Goal: Task Accomplishment & Management: Manage account settings

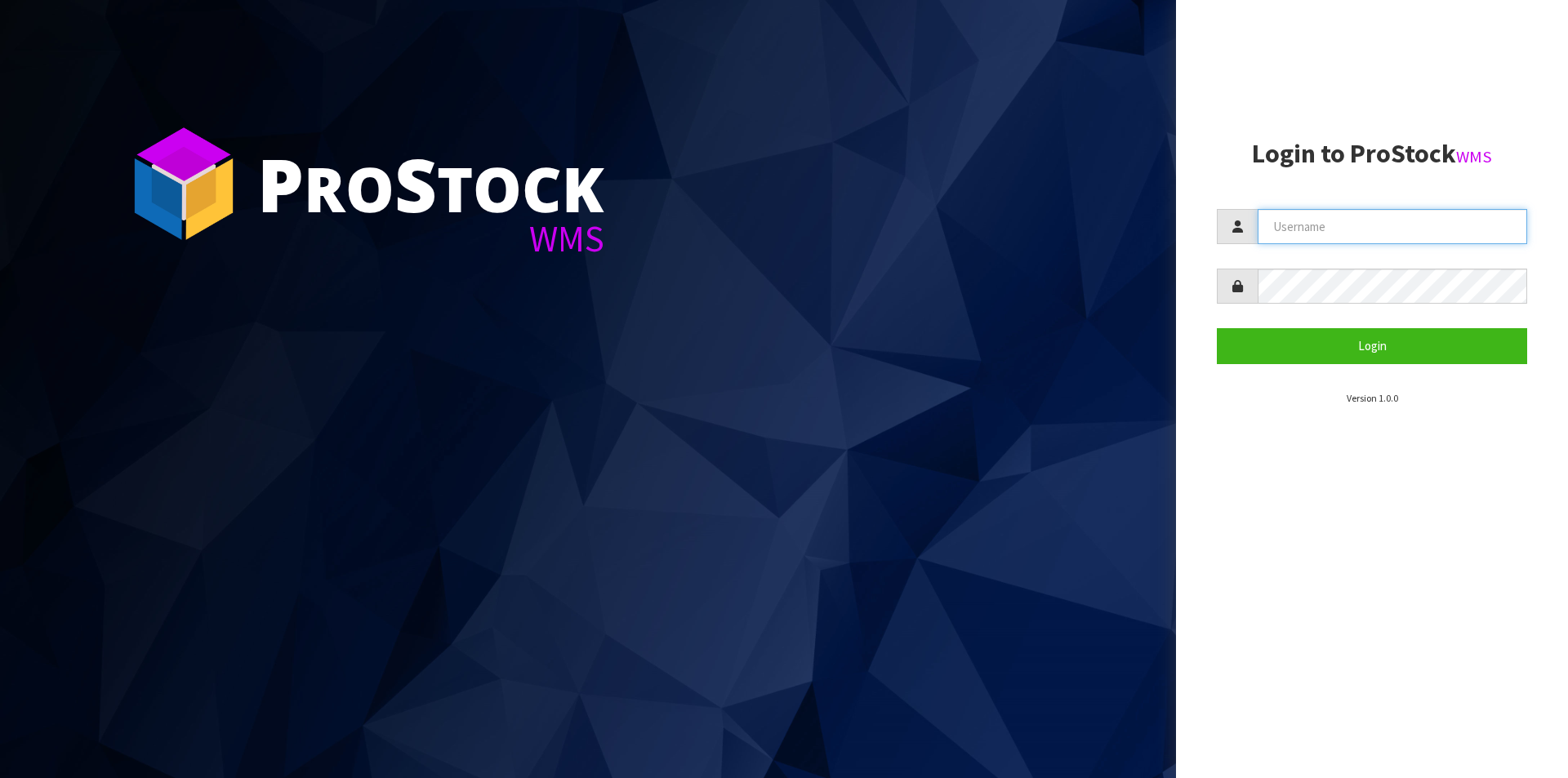
click at [1305, 240] on input "text" at bounding box center [1392, 227] width 269 height 35
type input "Hayrinna"
click at [1217, 329] on button "Login" at bounding box center [1371, 346] width 310 height 35
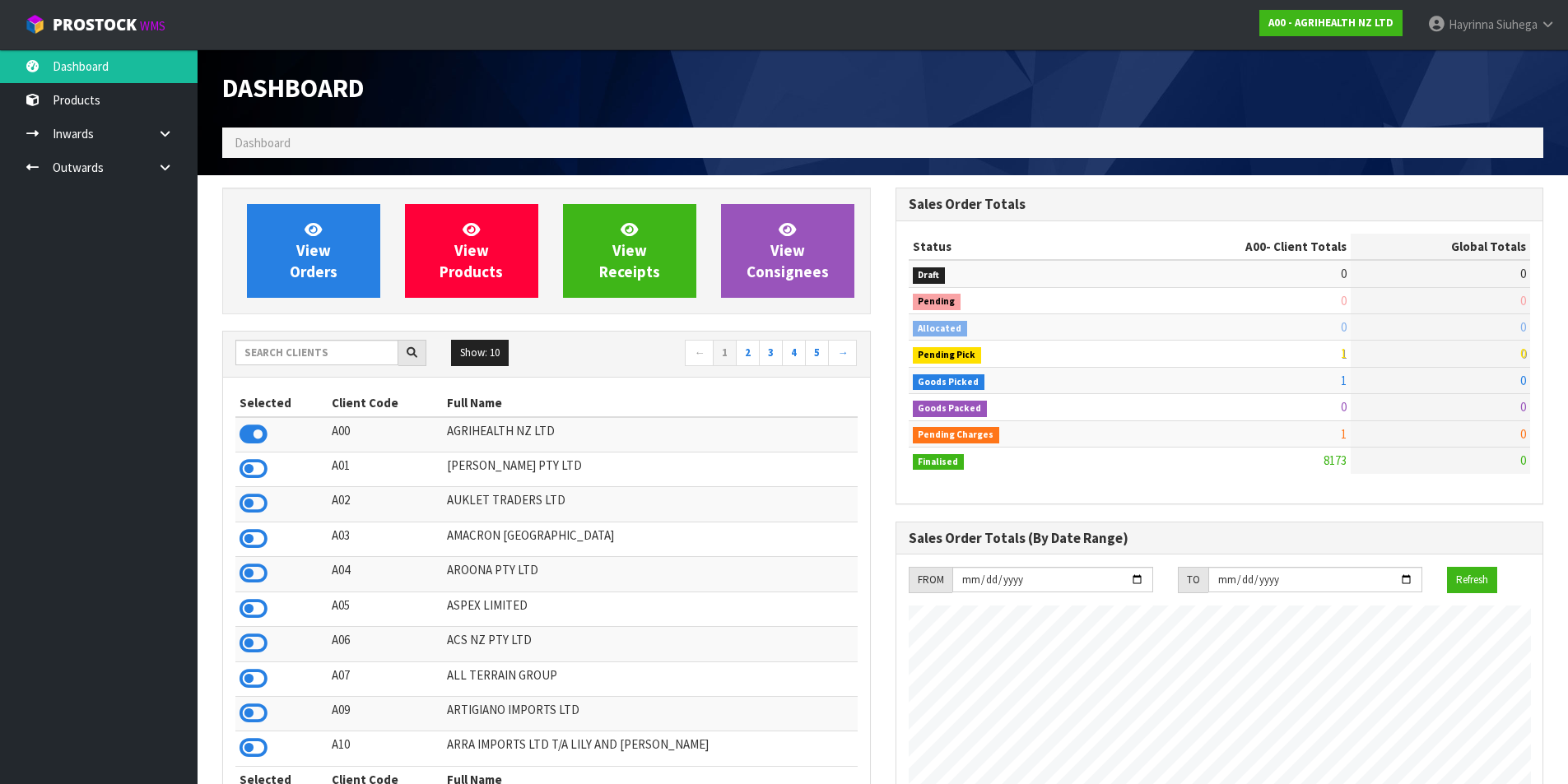
scroll to position [1247, 673]
click at [288, 354] on input "text" at bounding box center [316, 352] width 163 height 25
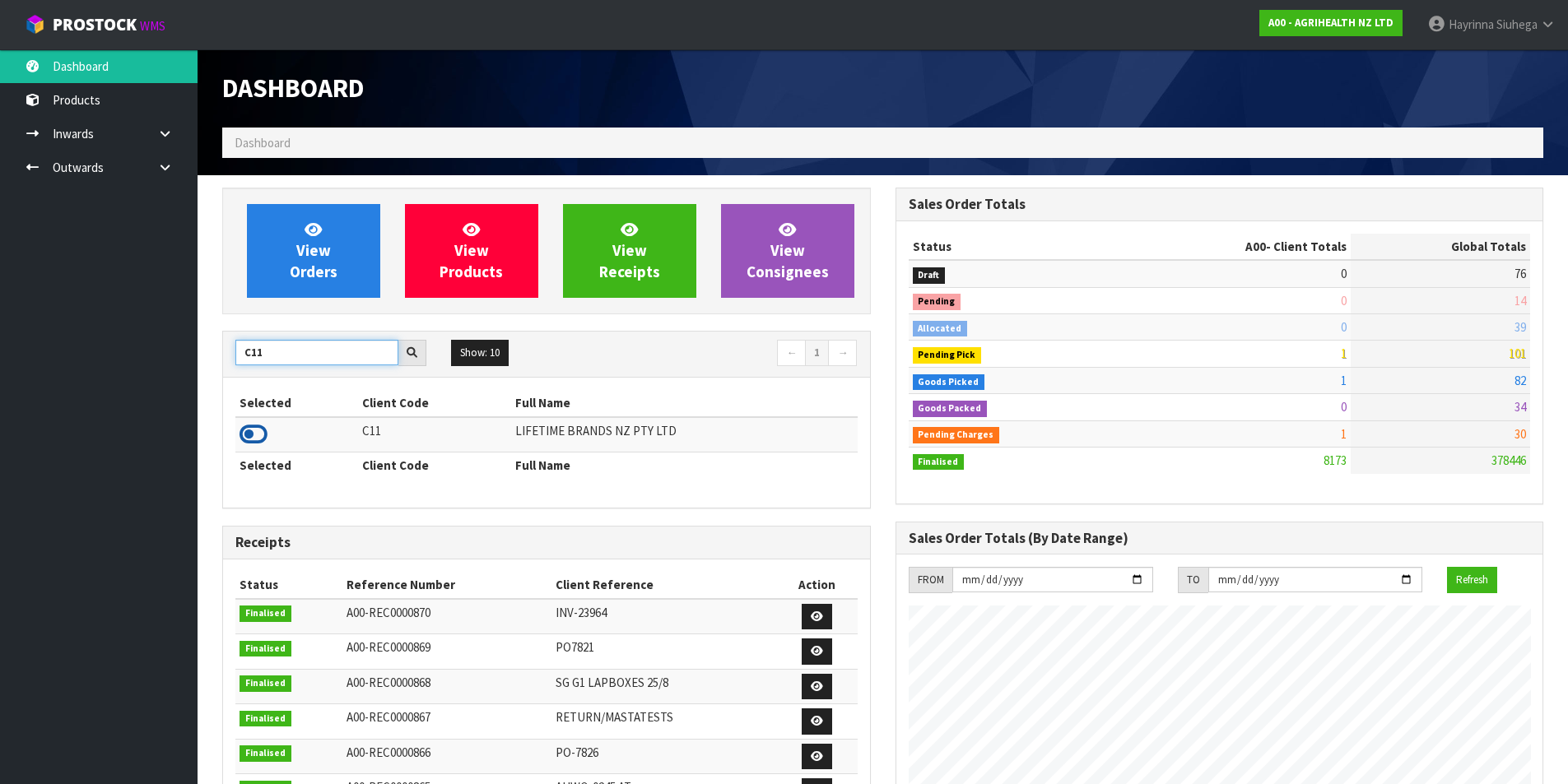
type input "C11"
click at [251, 442] on icon at bounding box center [253, 434] width 28 height 24
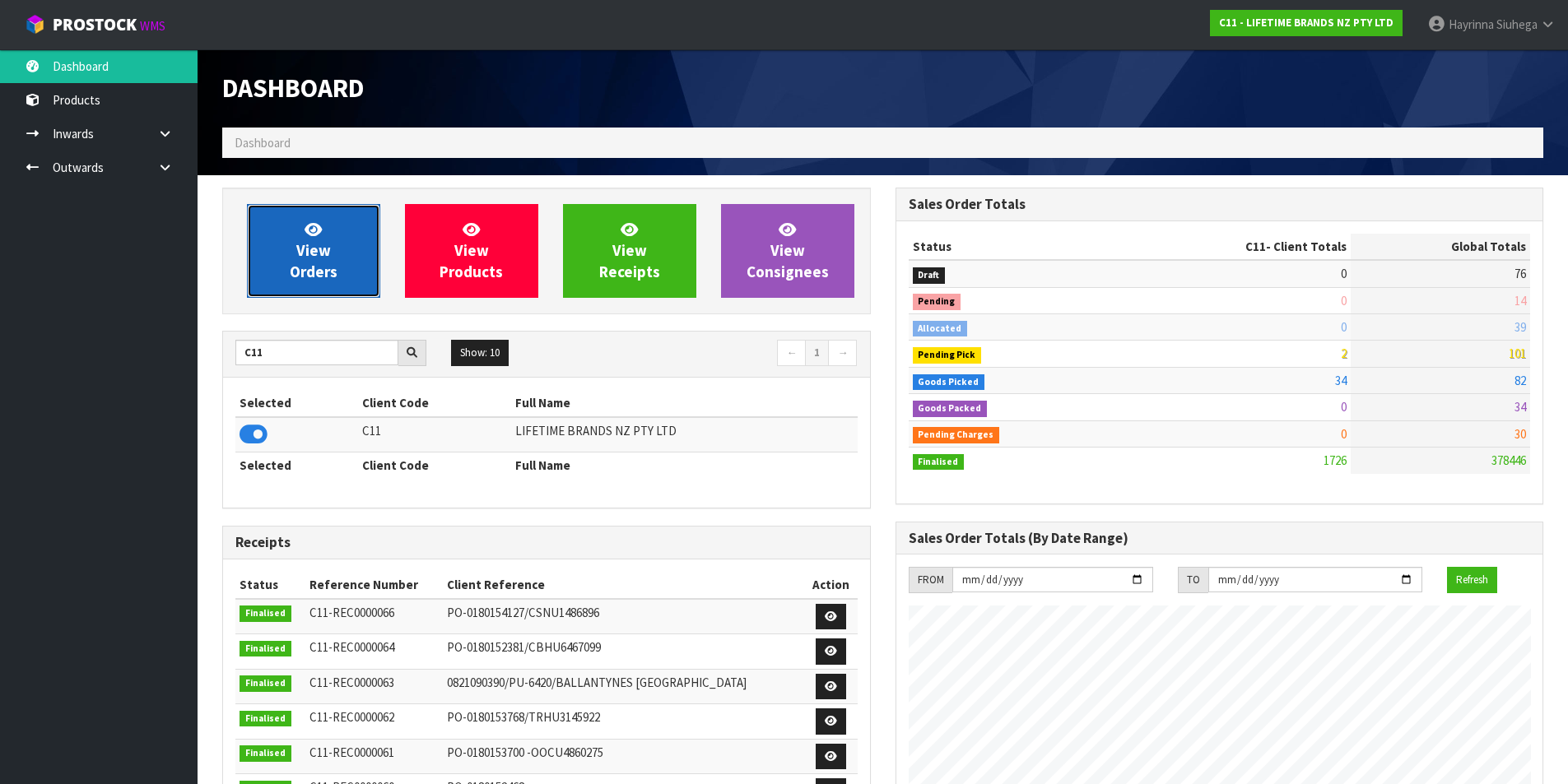
click at [329, 223] on link "View Orders" at bounding box center [314, 250] width 133 height 94
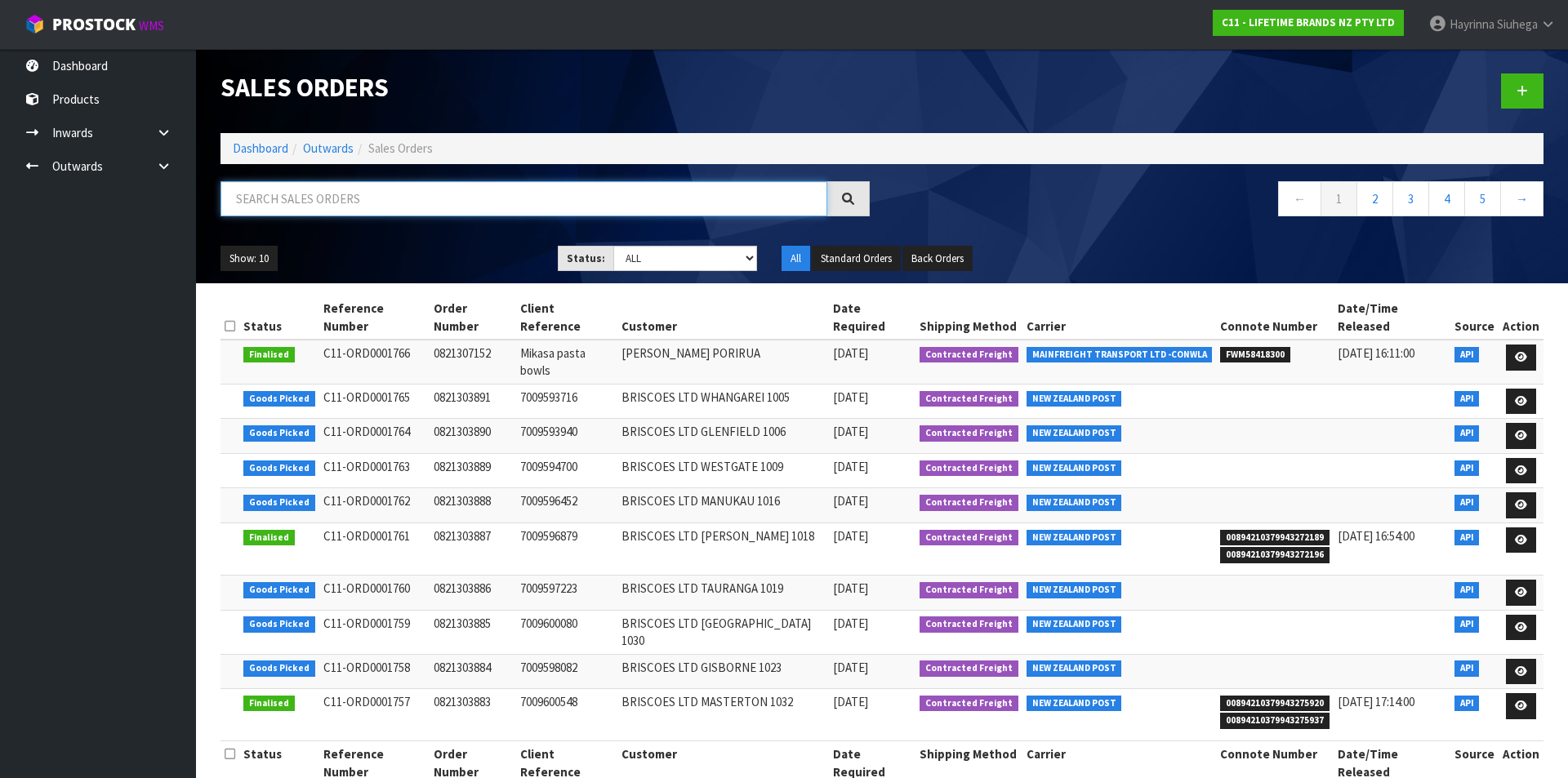
click at [330, 188] on input "text" at bounding box center [524, 199] width 606 height 35
click at [682, 247] on select "Draft Pending Allocated Pending Pick Goods Picked Goods Packed Pending Charges …" at bounding box center [685, 258] width 145 height 25
select select "string:4"
click at [613, 246] on select "Draft Pending Allocated Pending Pick Goods Picked Goods Packed Pending Charges …" at bounding box center [685, 258] width 145 height 25
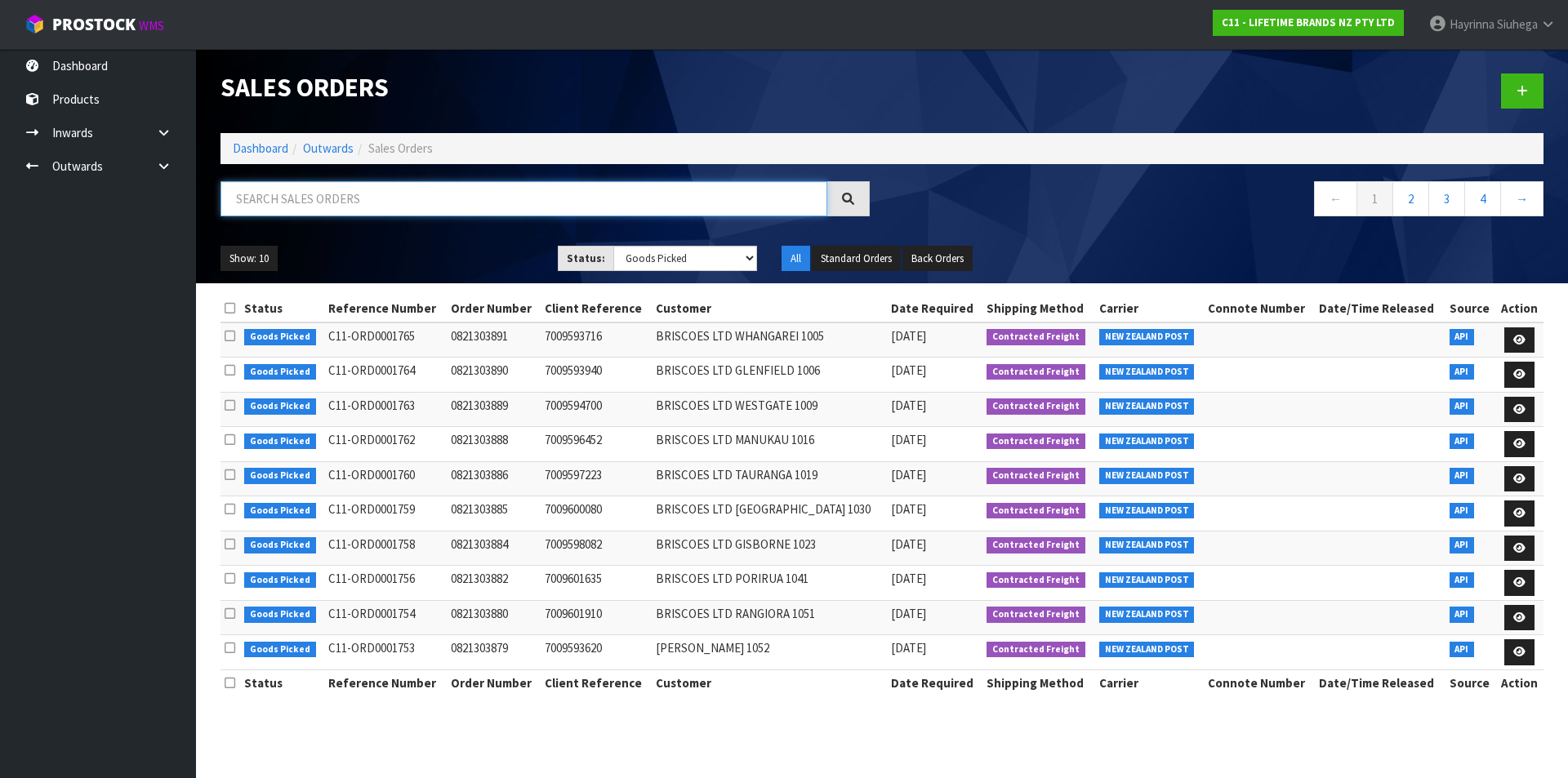
click at [357, 196] on input "text" at bounding box center [524, 199] width 606 height 35
type input "JOB-0409328"
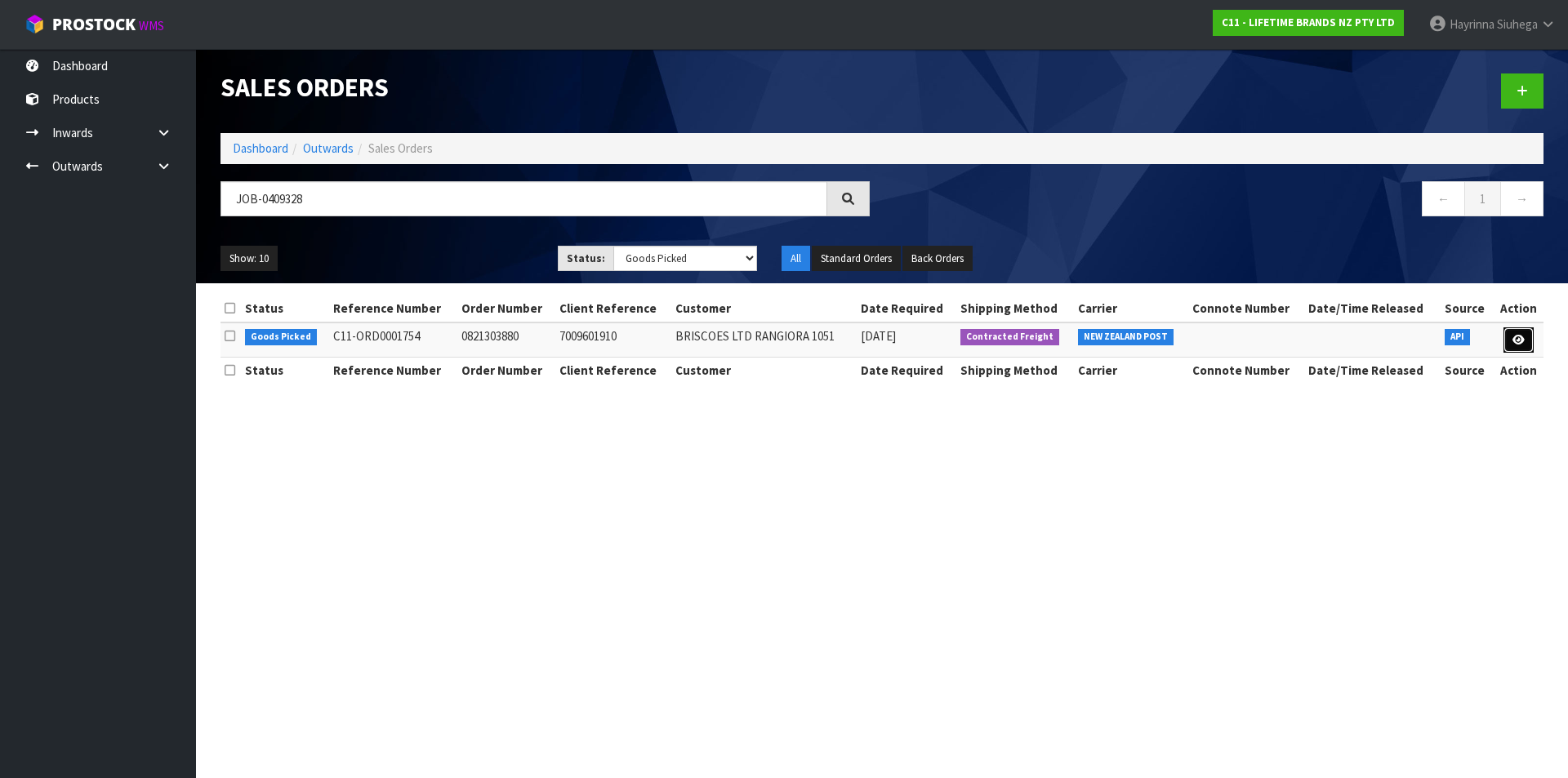
click at [1517, 337] on icon at bounding box center [1518, 340] width 13 height 11
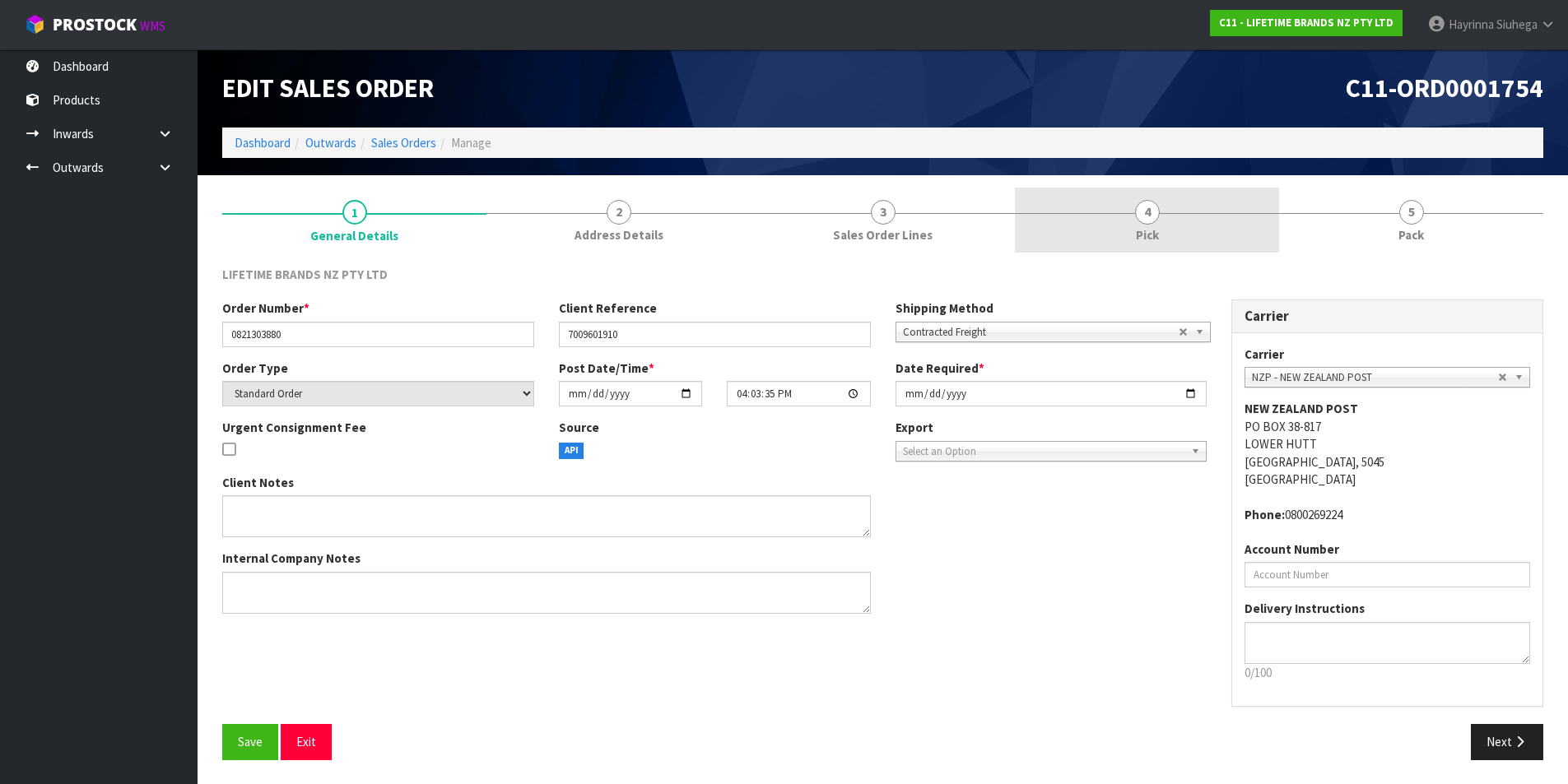
click at [1138, 204] on span "4" at bounding box center [1146, 212] width 24 height 24
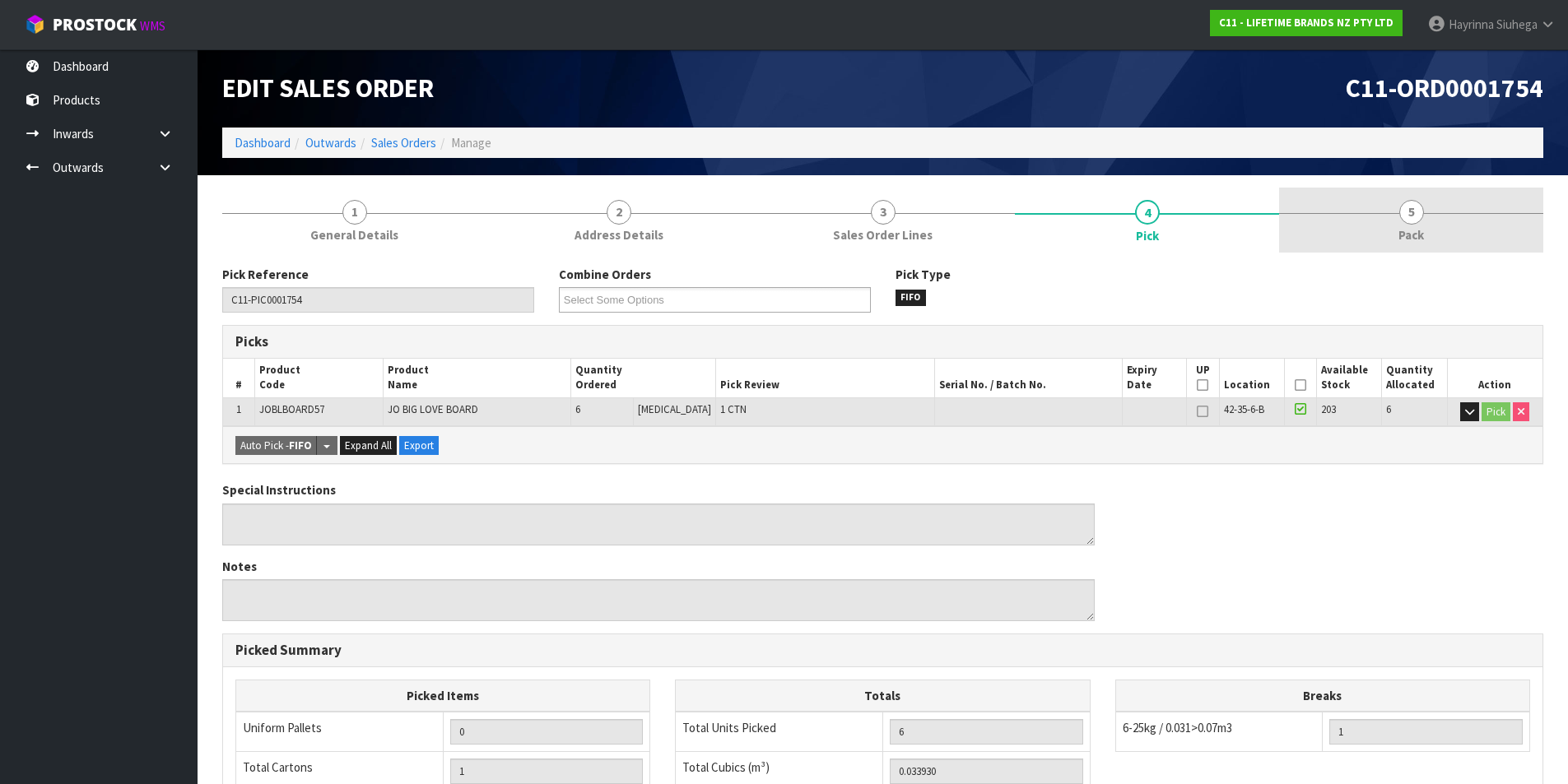
click at [1368, 231] on link "5 Pack" at bounding box center [1410, 220] width 264 height 65
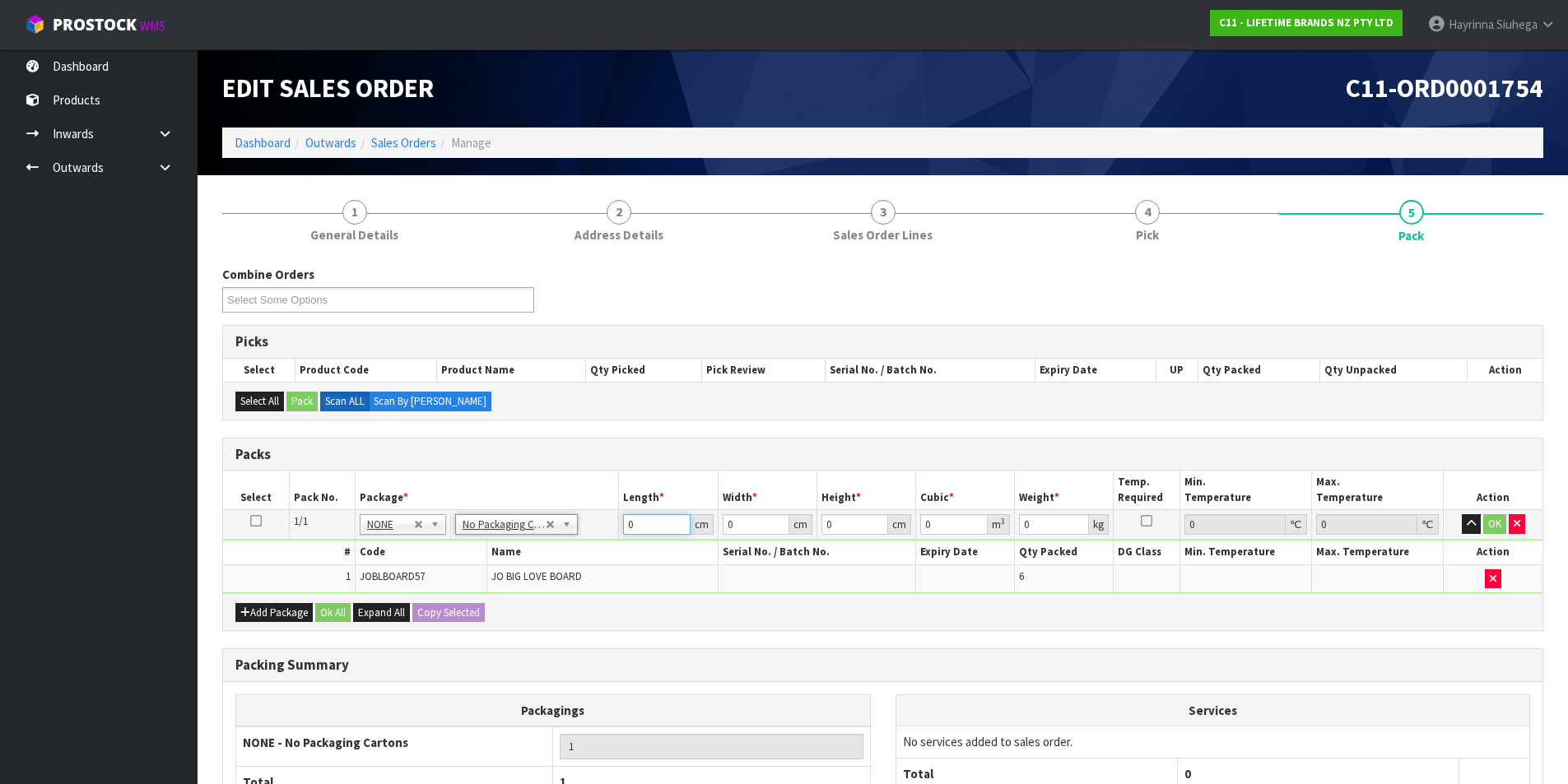
click at [629, 527] on input "0" at bounding box center [656, 524] width 67 height 20
click at [132, 464] on ul "Dashboard Products Categories Serial Numbers Kitsets Packagings Inwards Purchas…" at bounding box center [99, 417] width 197 height 735
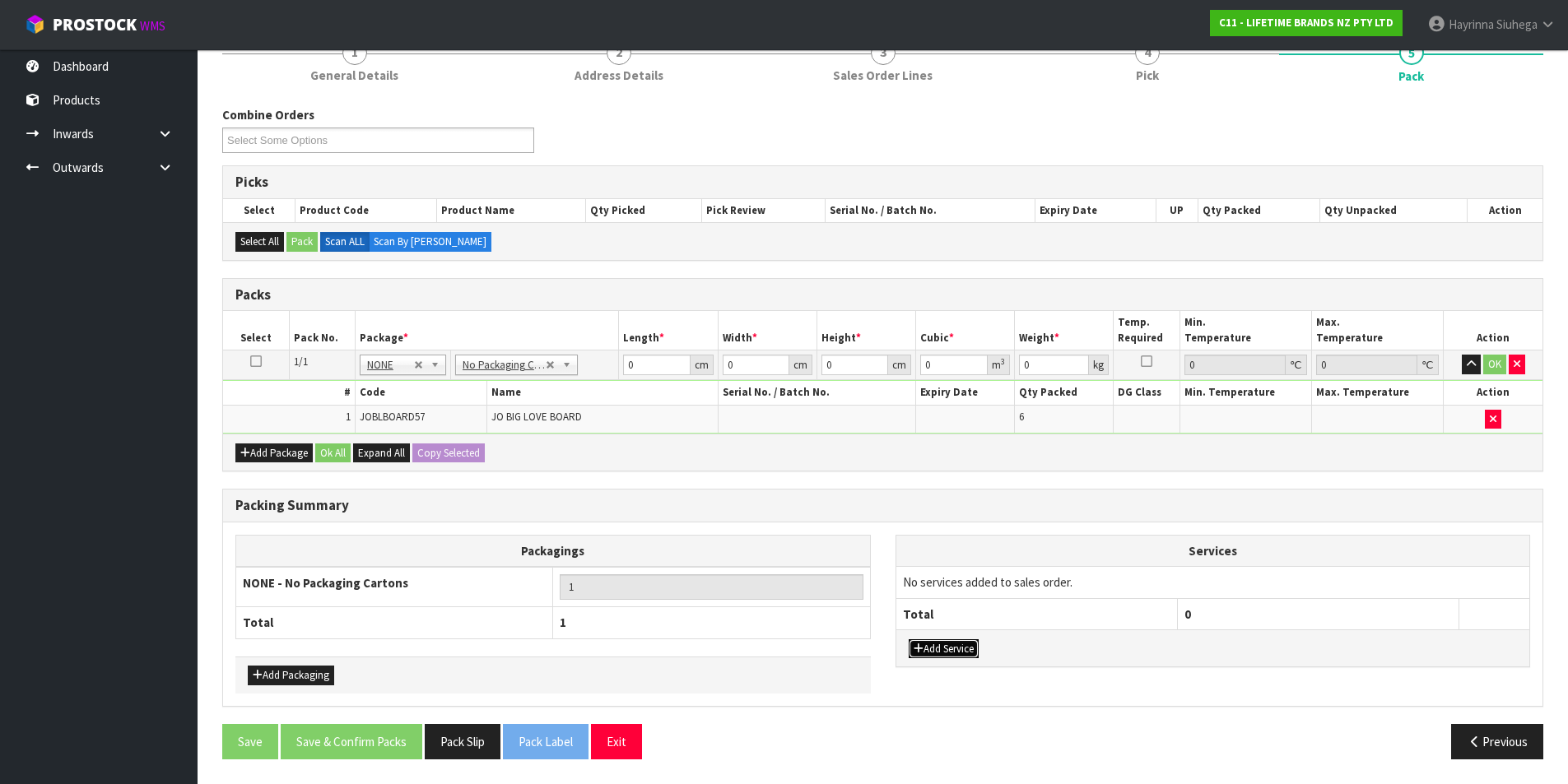
click at [966, 651] on button "Add Service" at bounding box center [943, 649] width 70 height 19
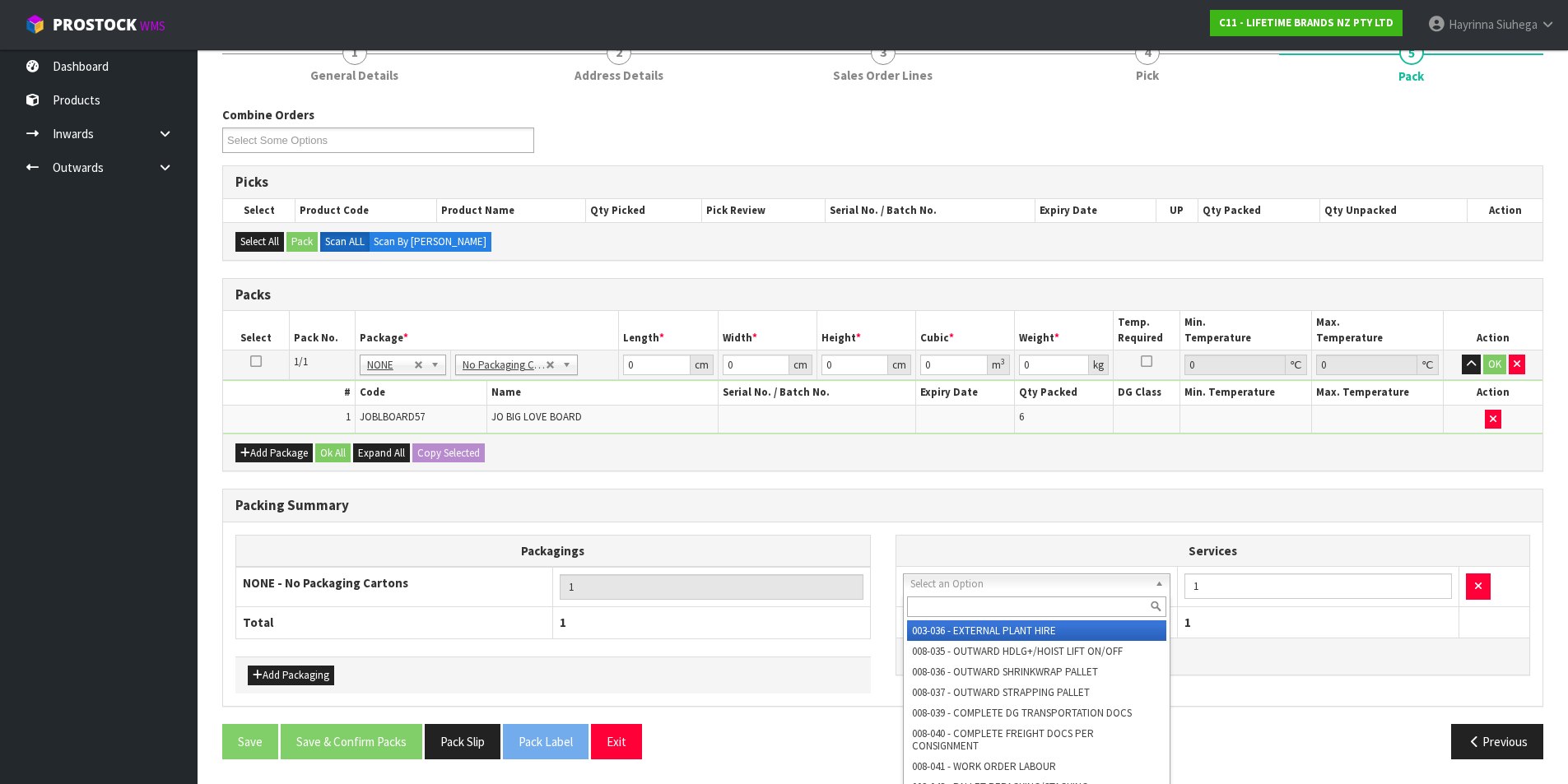
click at [957, 611] on input "text" at bounding box center [1037, 607] width 260 height 20
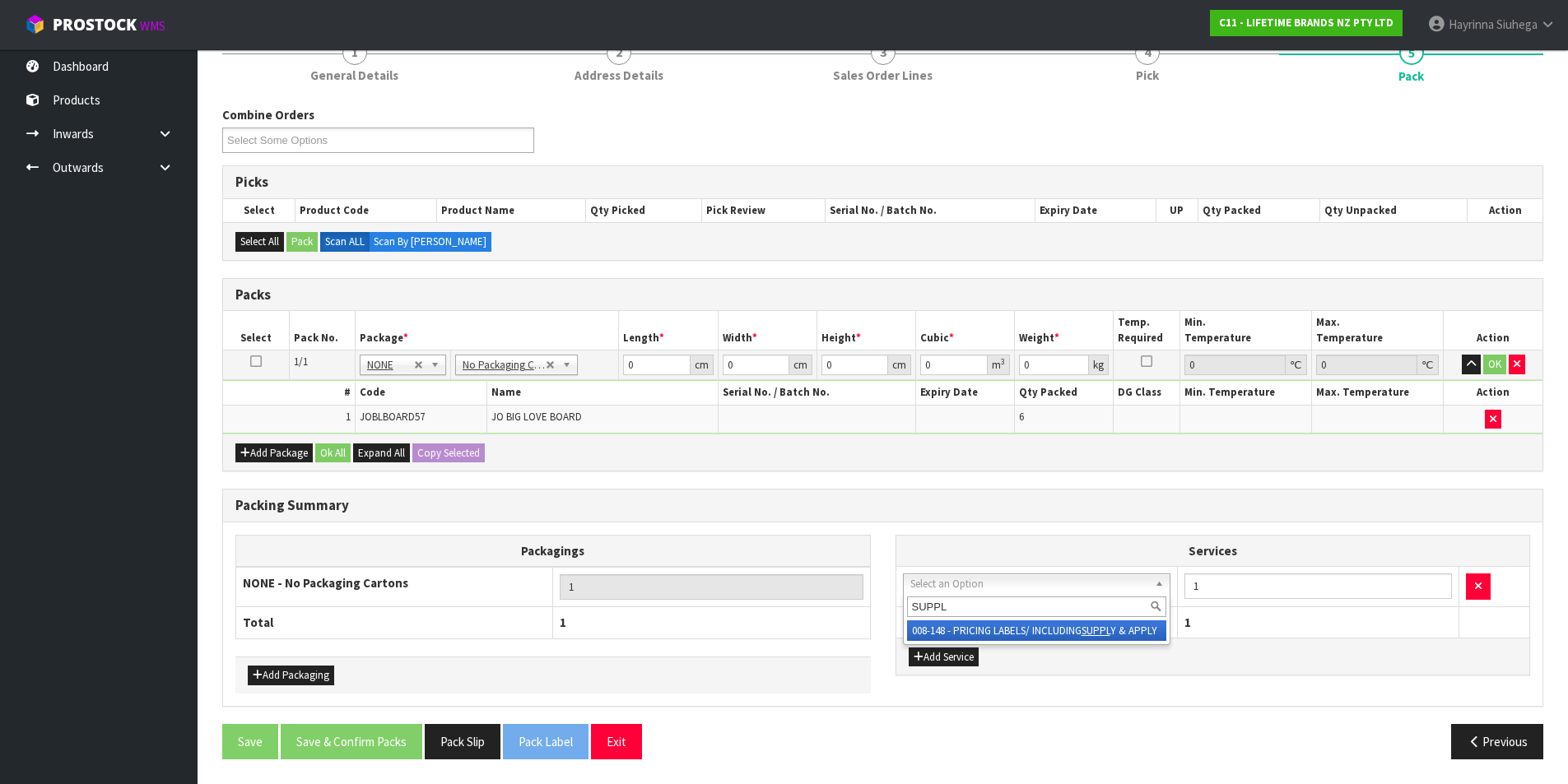
type input "SUPPLY"
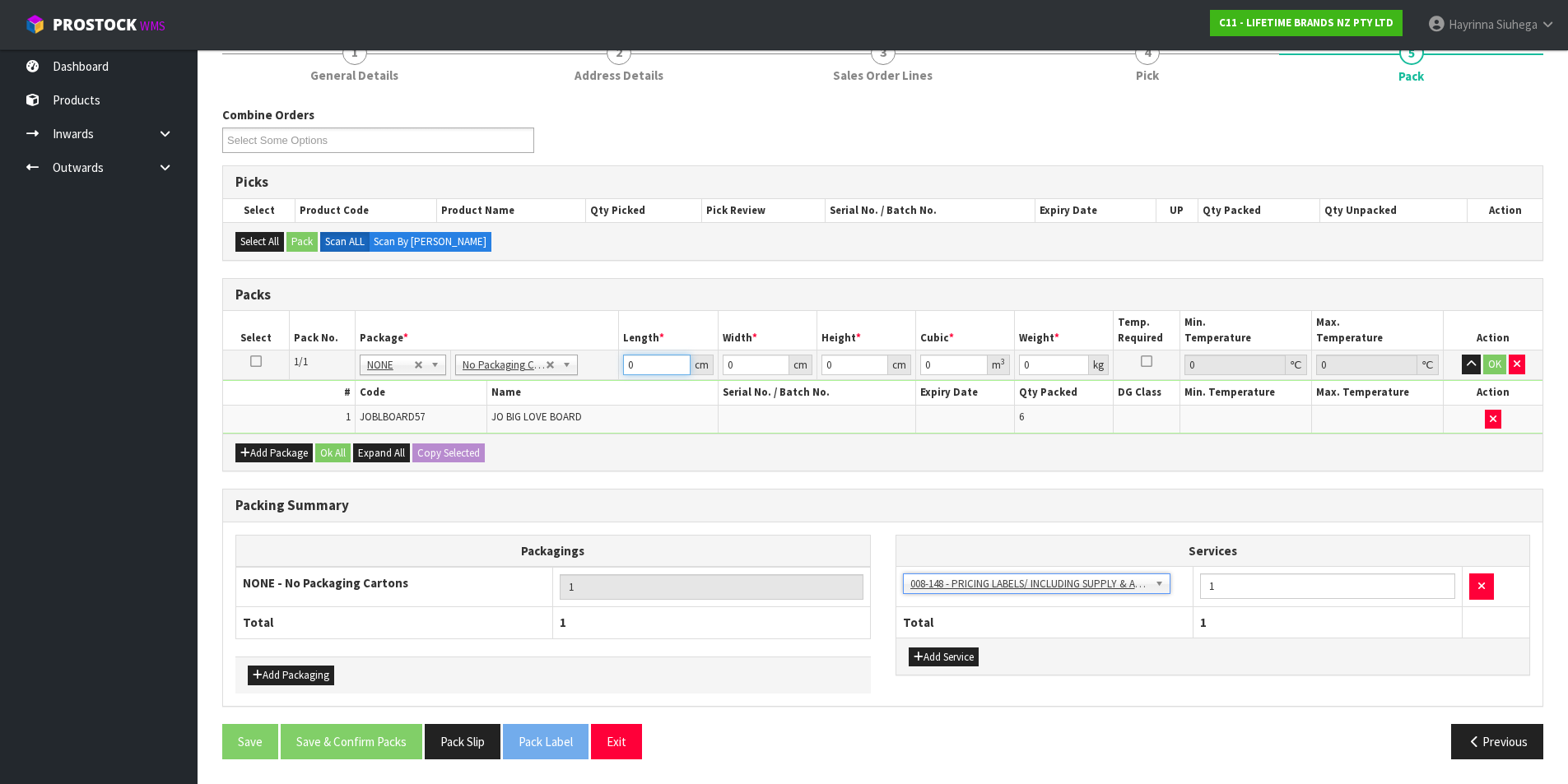
click at [625, 363] on input "0" at bounding box center [656, 365] width 67 height 20
click at [626, 362] on input "0" at bounding box center [656, 365] width 67 height 20
drag, startPoint x: 1247, startPoint y: 593, endPoint x: 1184, endPoint y: 592, distance: 63.0
click at [1184, 592] on tr "003-036 - EXTERNAL PLANT HIRE 008-035 - OUTWARD HDLG+/HOIST LIFT ON/OFF 008-036…" at bounding box center [1213, 588] width 634 height 40
type input "6"
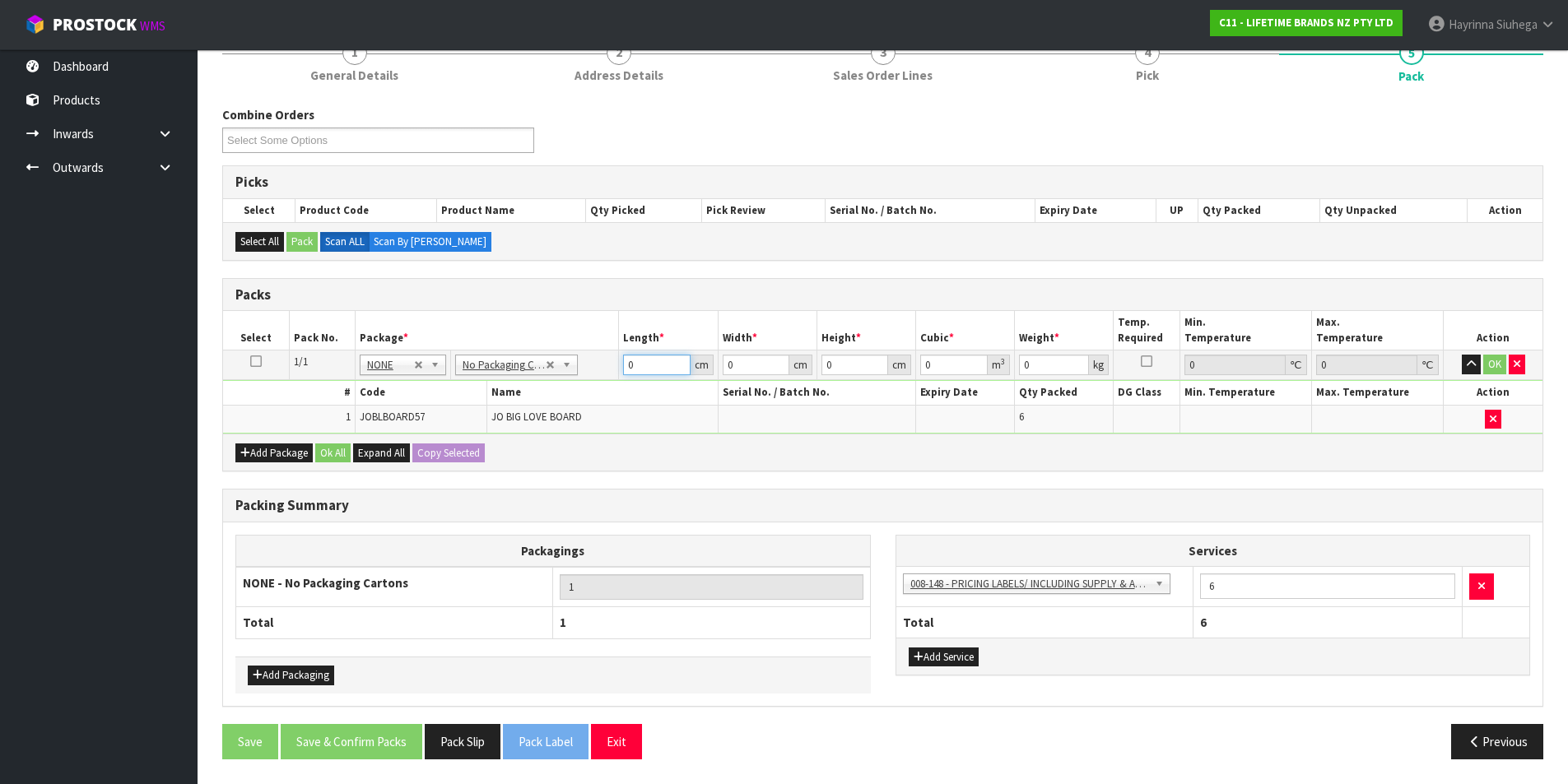
click at [627, 371] on input "0" at bounding box center [656, 365] width 67 height 20
type input "65"
type input "29"
type input "1"
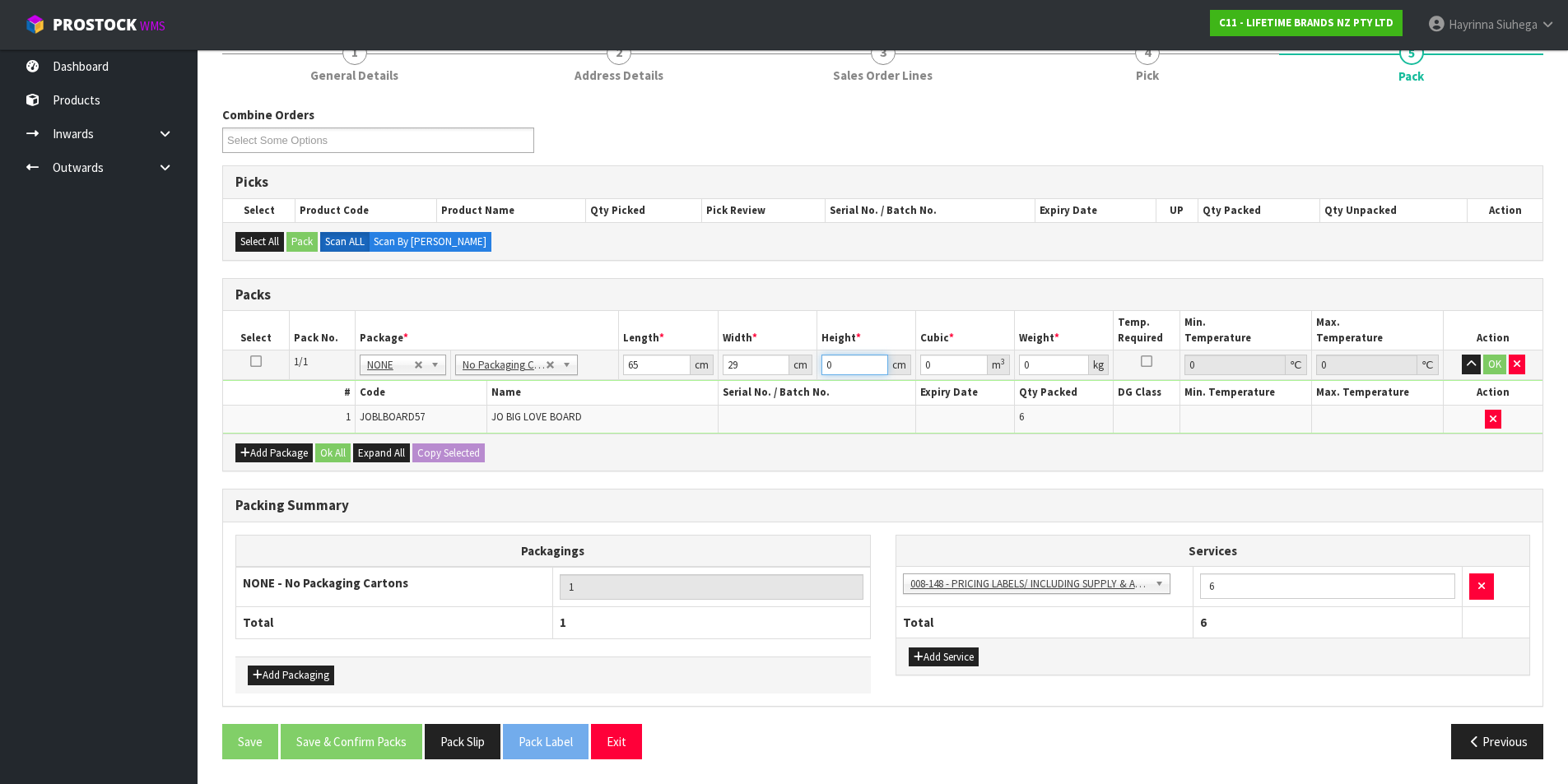
type input "0.001885"
type input "18"
type input "0.03393"
type input "18"
type input "9"
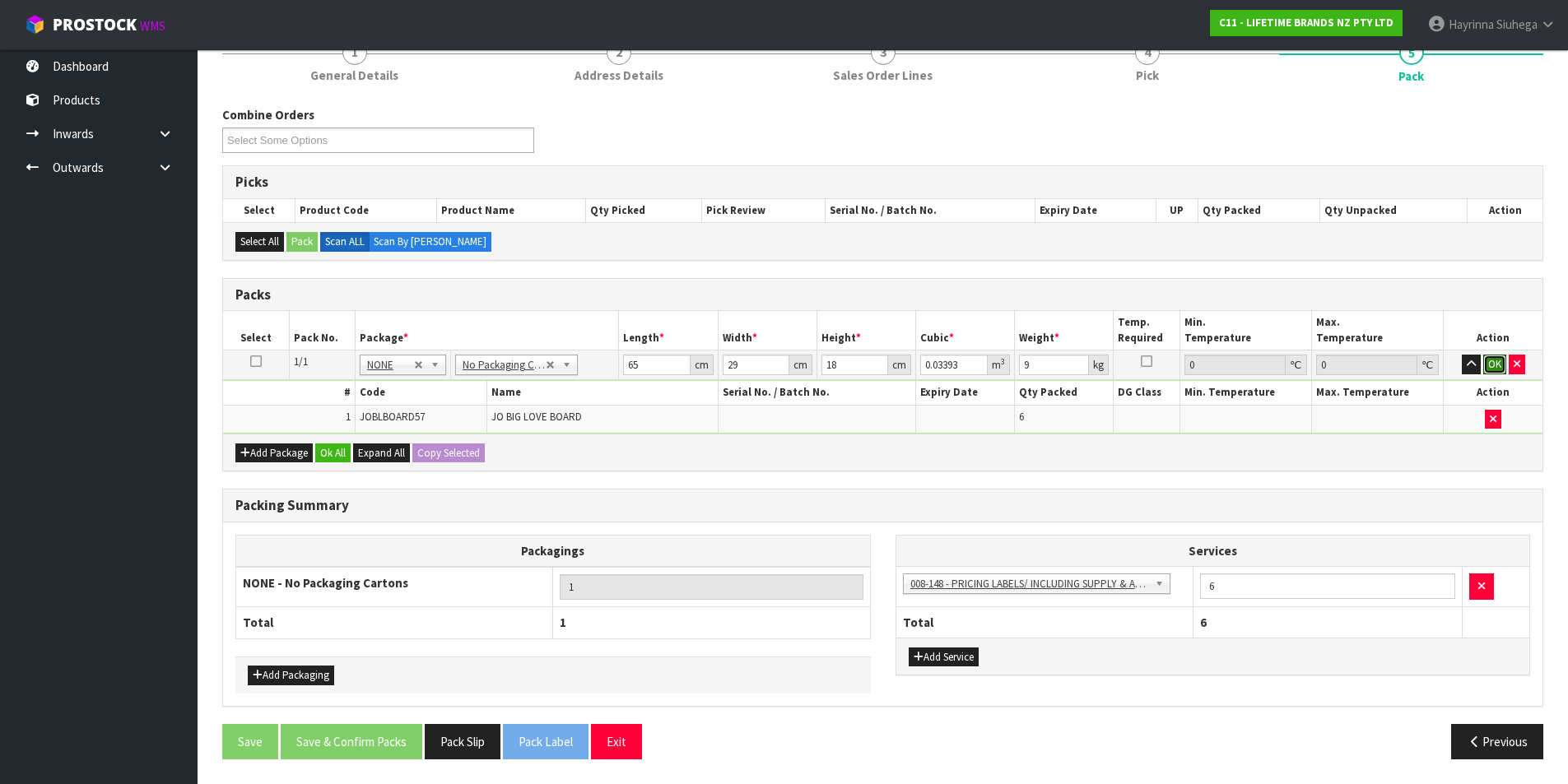
click button "OK" at bounding box center [1494, 364] width 23 height 19
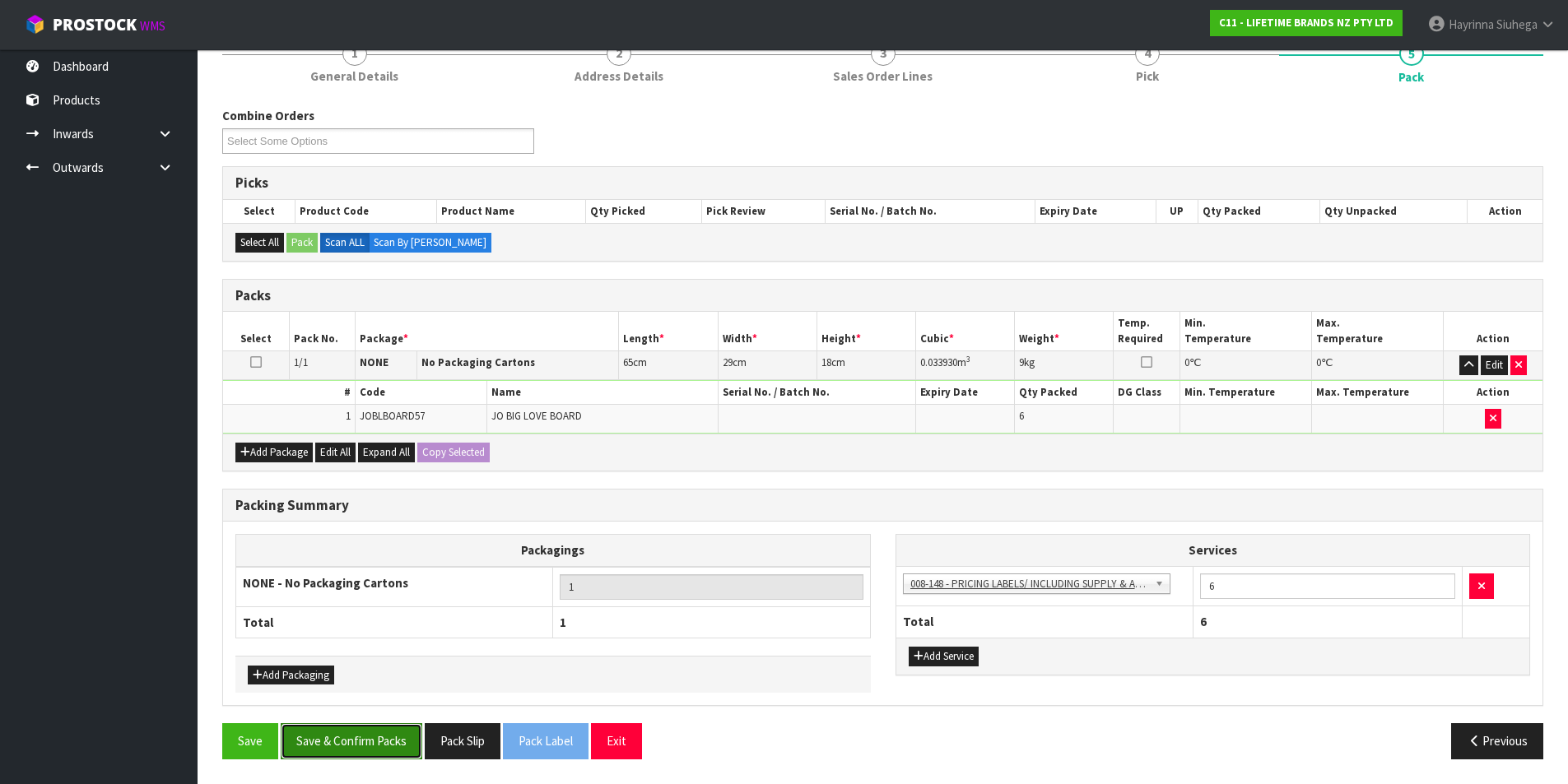
click at [383, 749] on button "Save & Confirm Packs" at bounding box center [352, 741] width 142 height 35
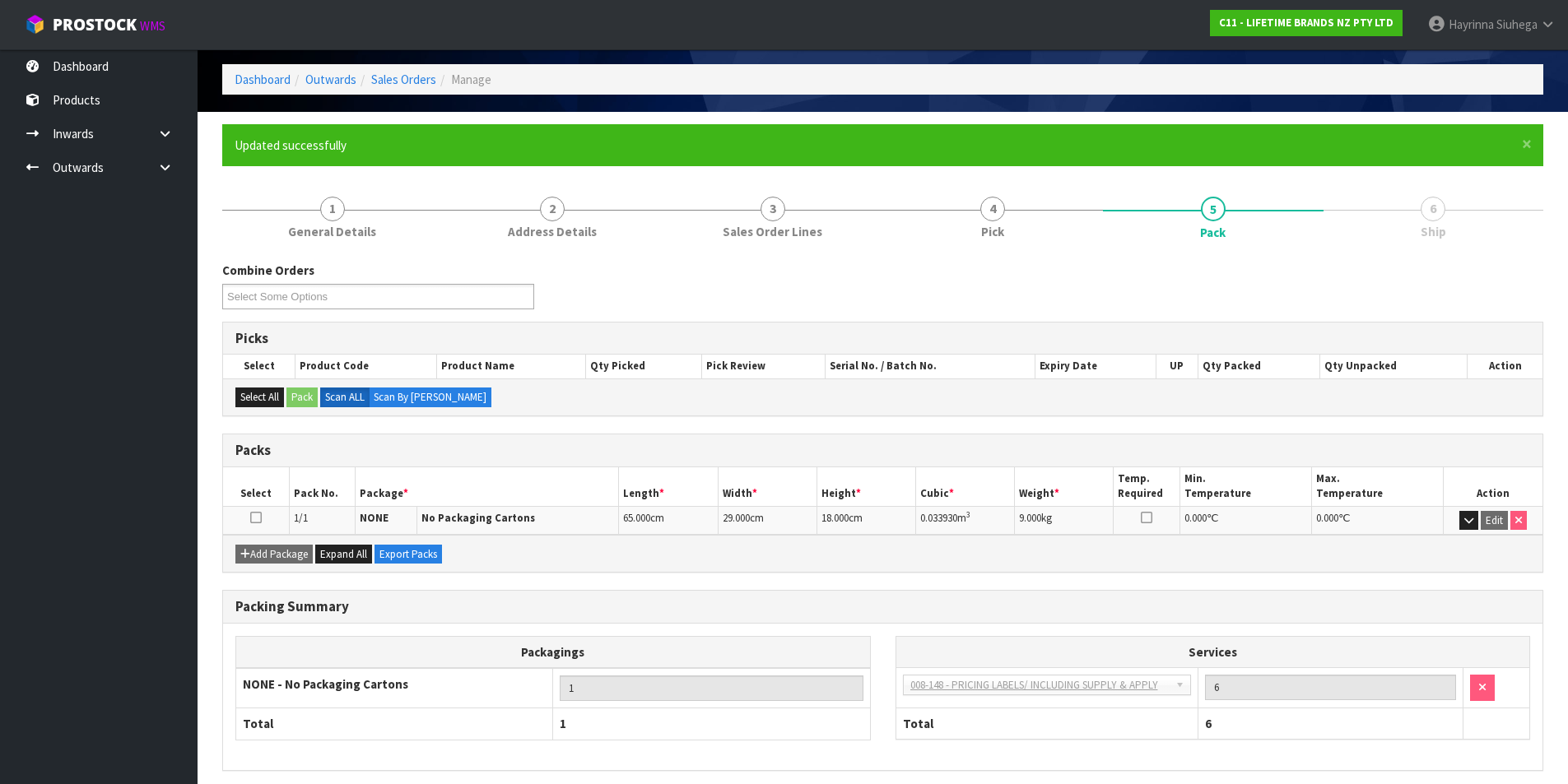
scroll to position [127, 0]
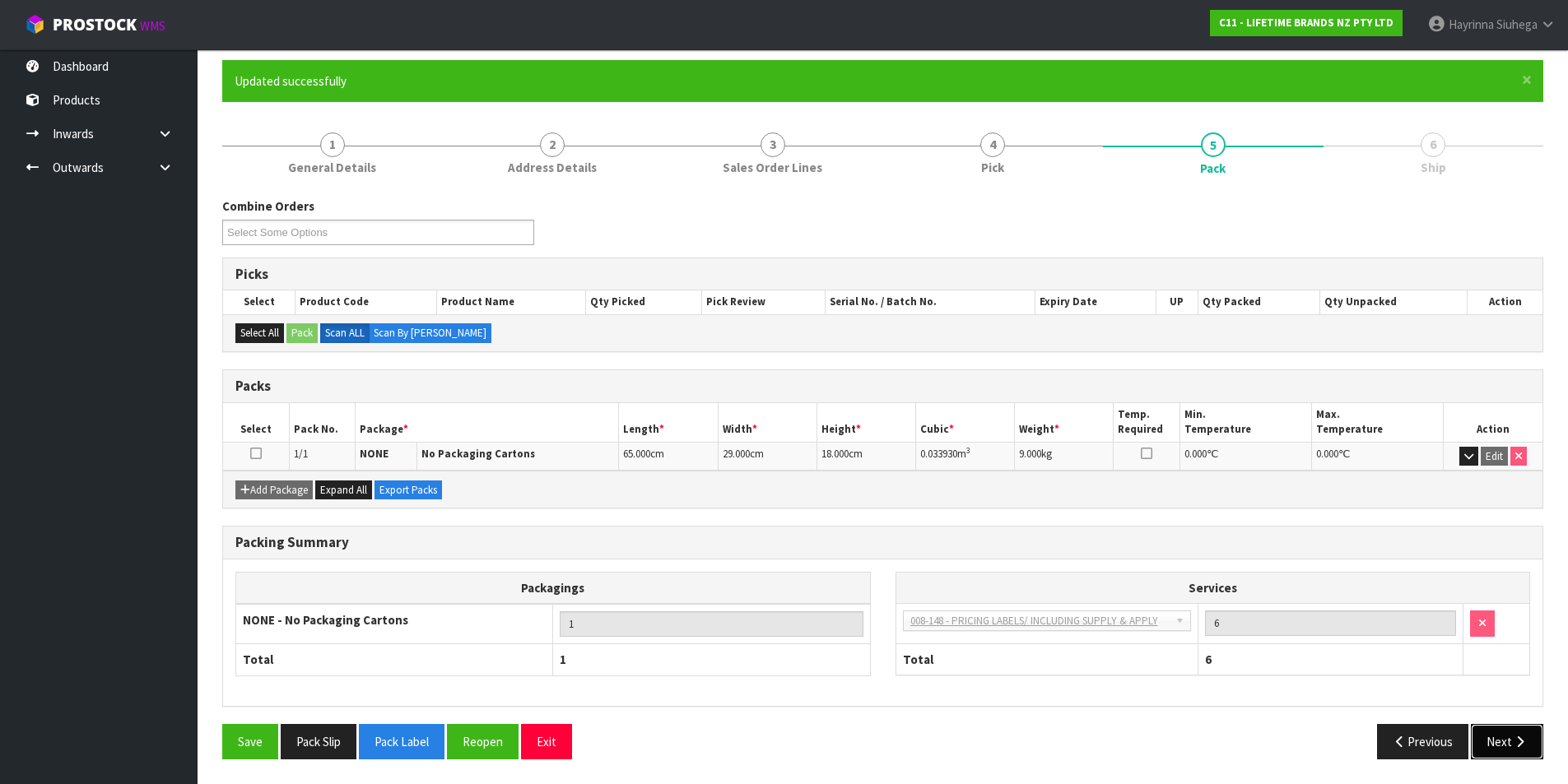
click at [1499, 735] on button "Next" at bounding box center [1507, 742] width 72 height 35
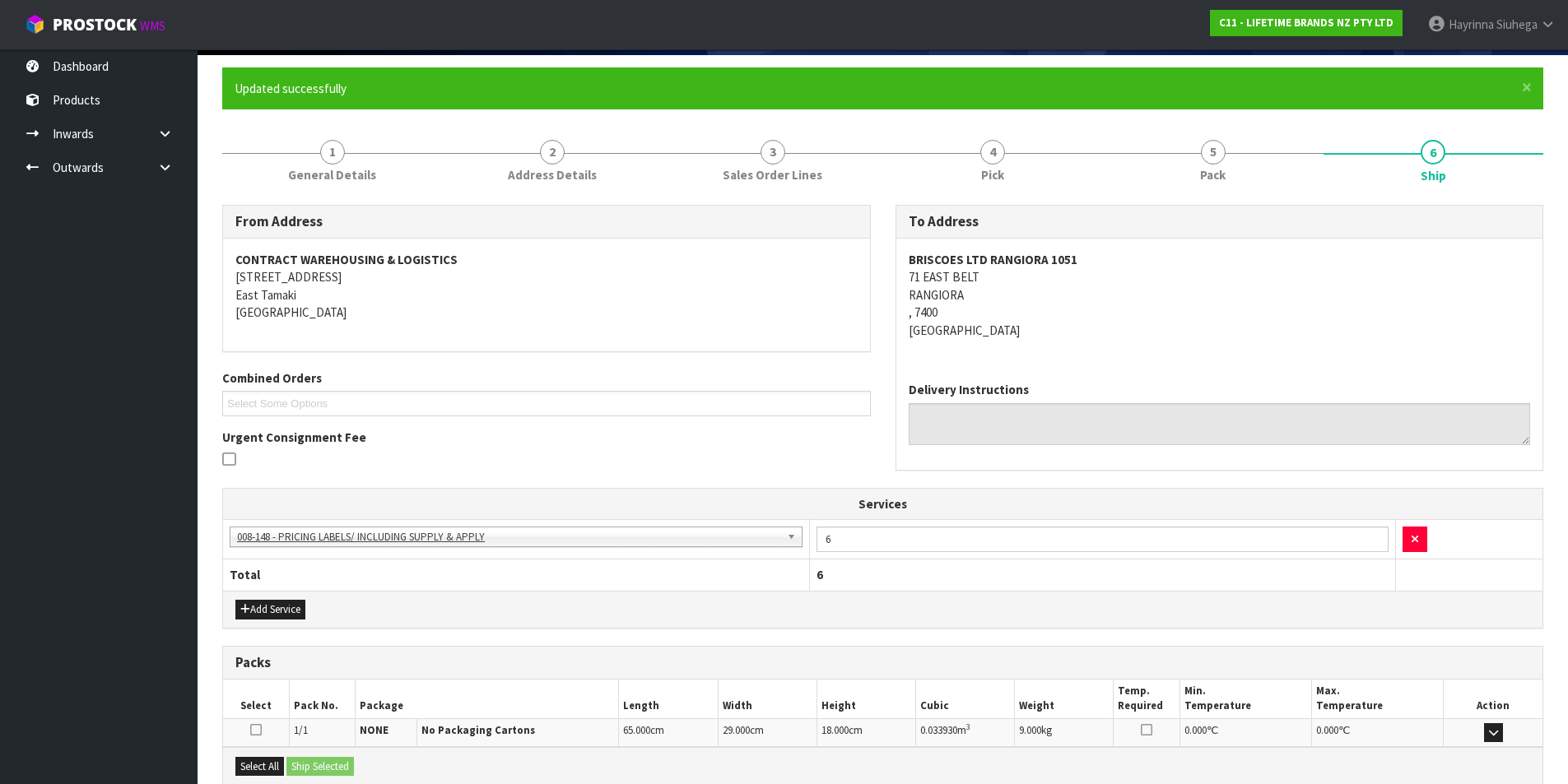
scroll to position [298, 0]
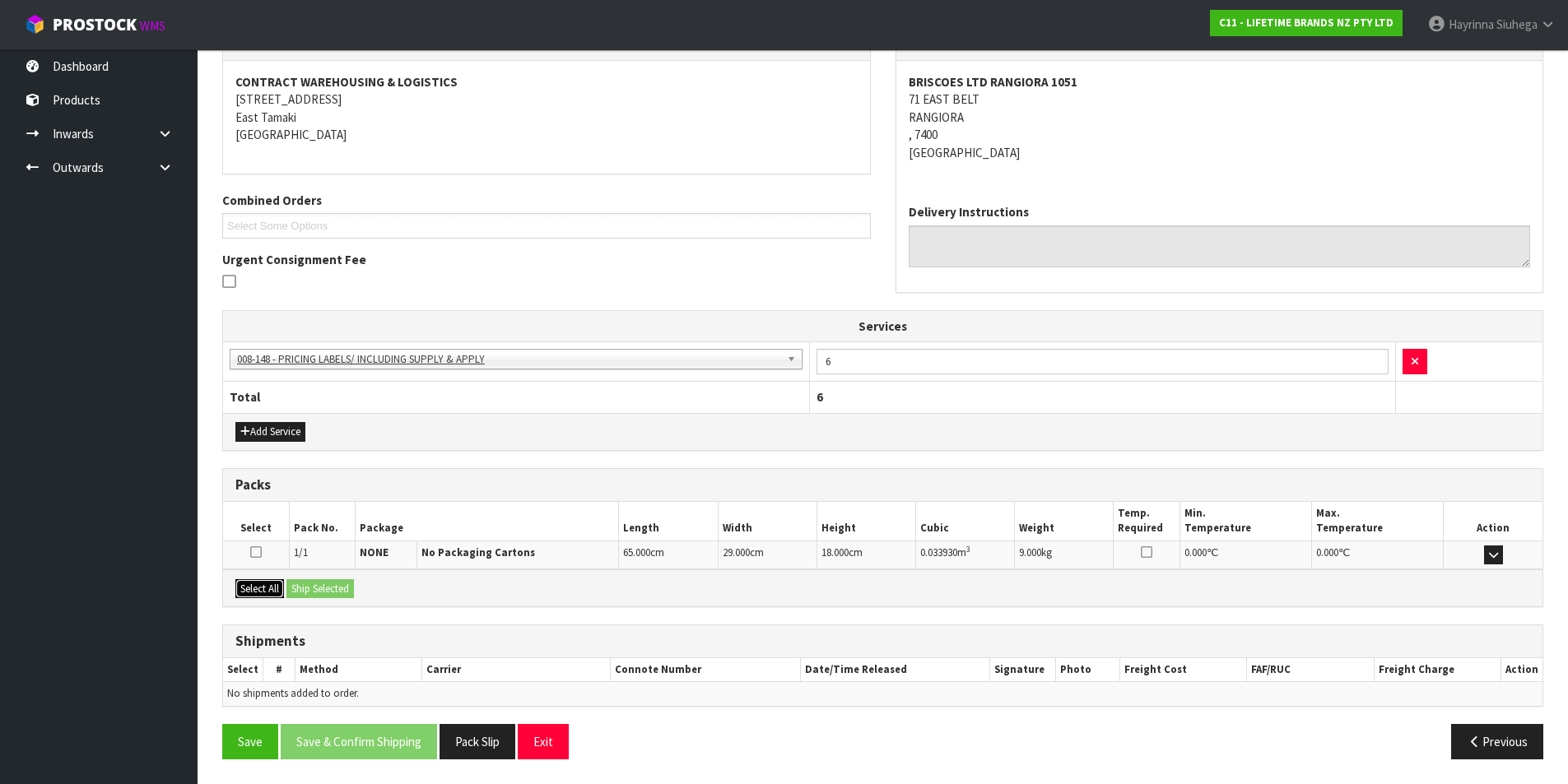
click at [260, 581] on button "Select All" at bounding box center [260, 588] width 49 height 19
click at [301, 582] on button "Ship Selected" at bounding box center [320, 588] width 67 height 19
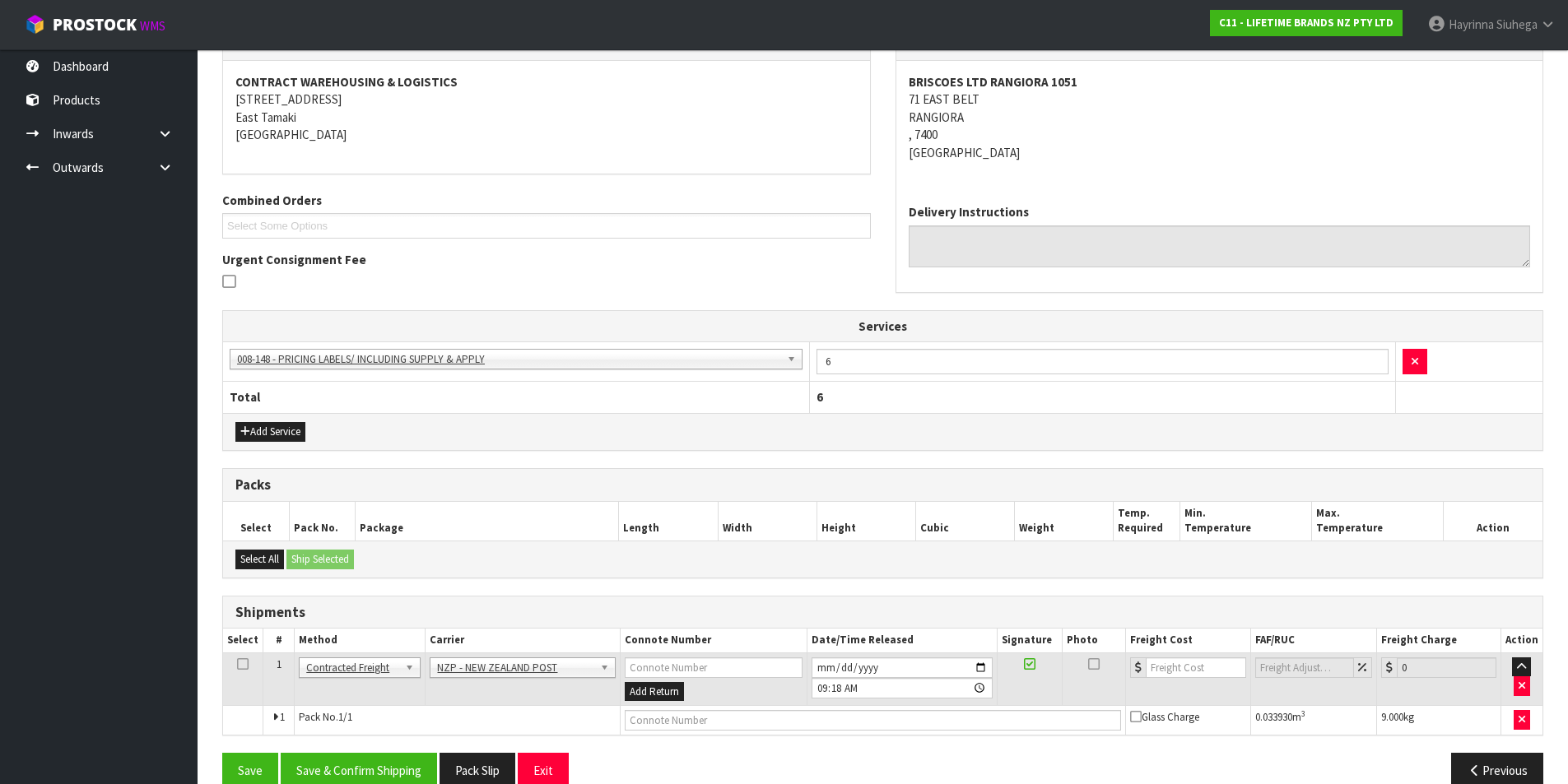
scroll to position [328, 0]
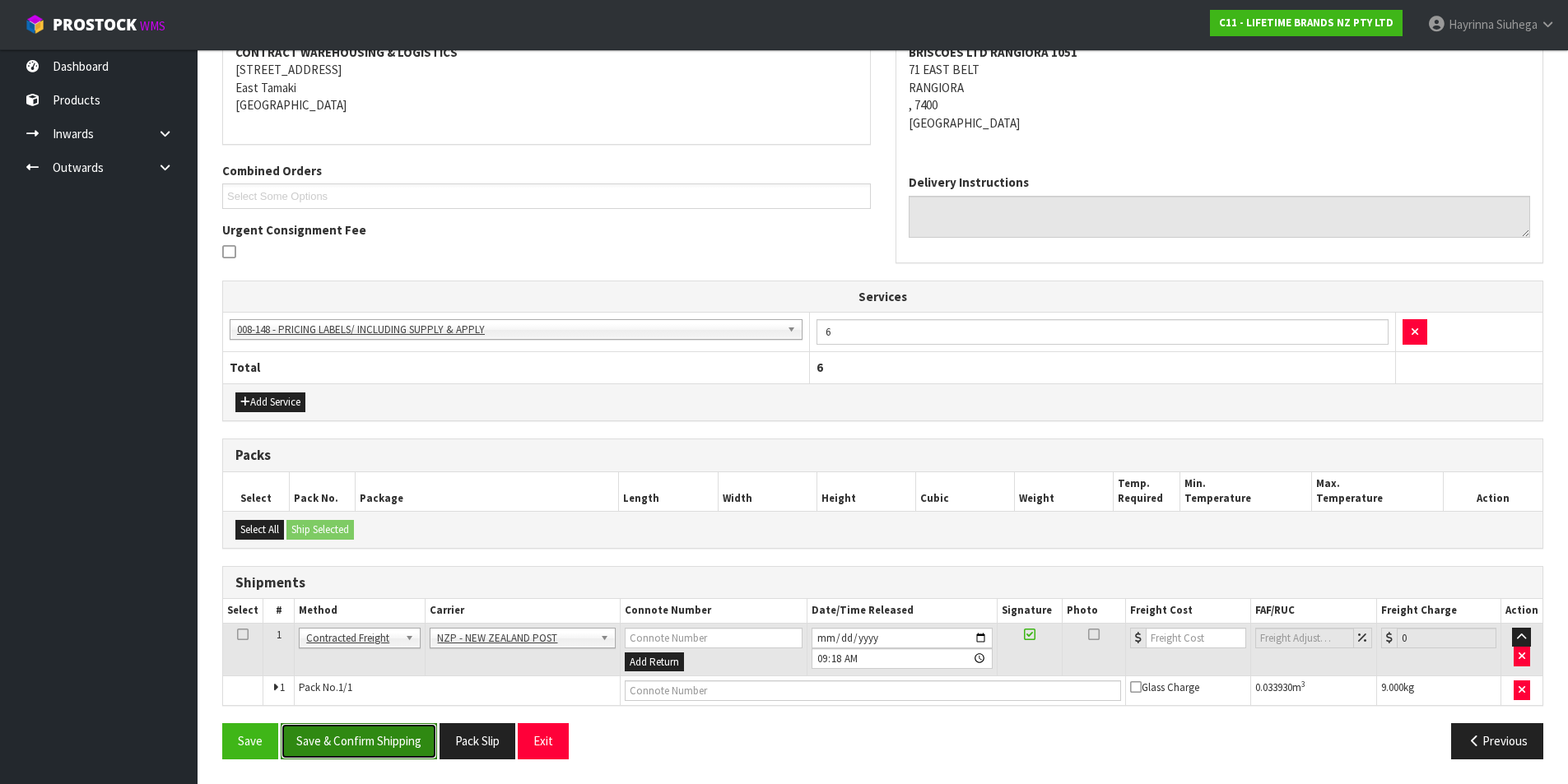
click at [400, 738] on button "Save & Confirm Shipping" at bounding box center [359, 741] width 157 height 35
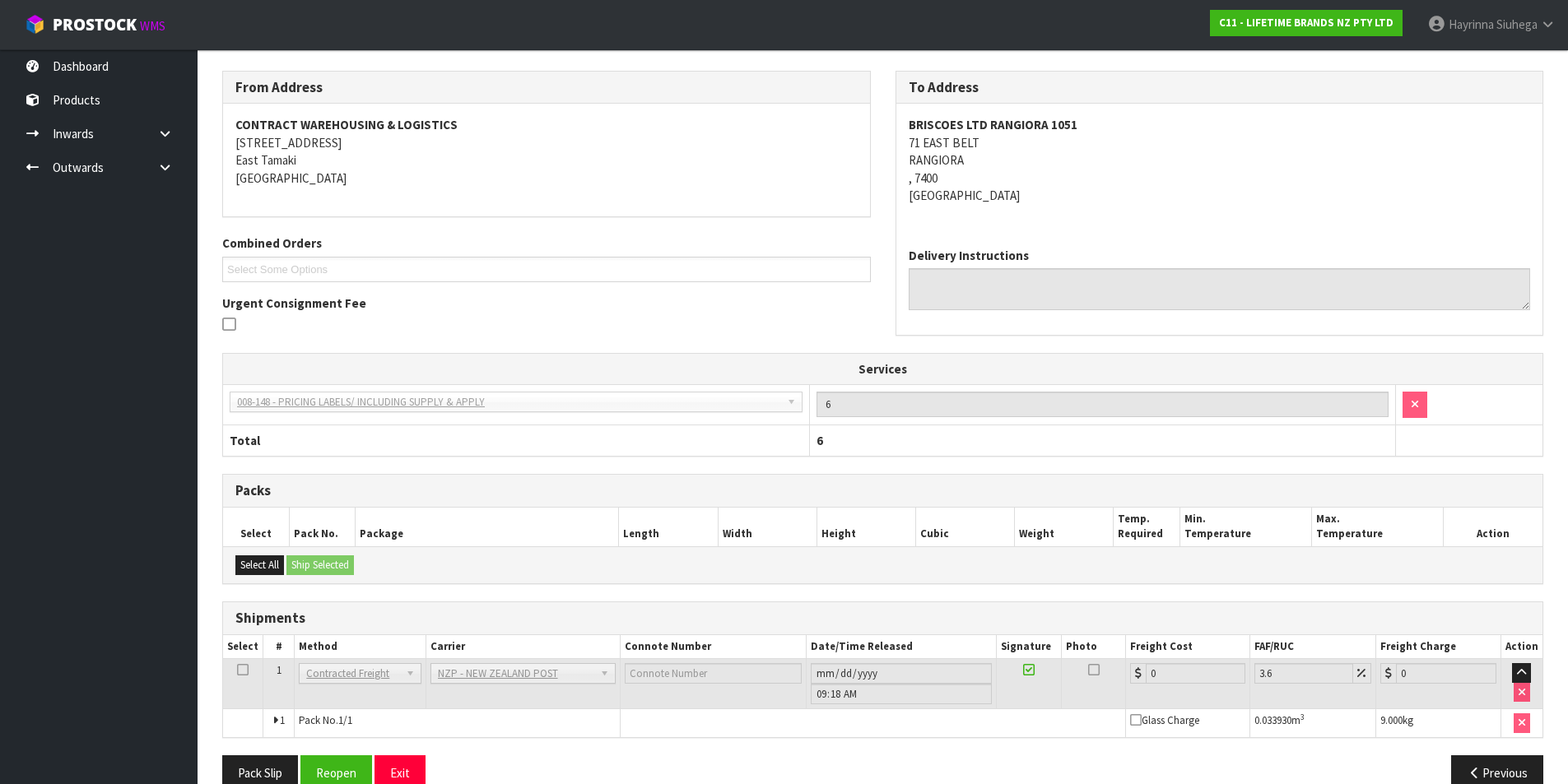
scroll to position [303, 0]
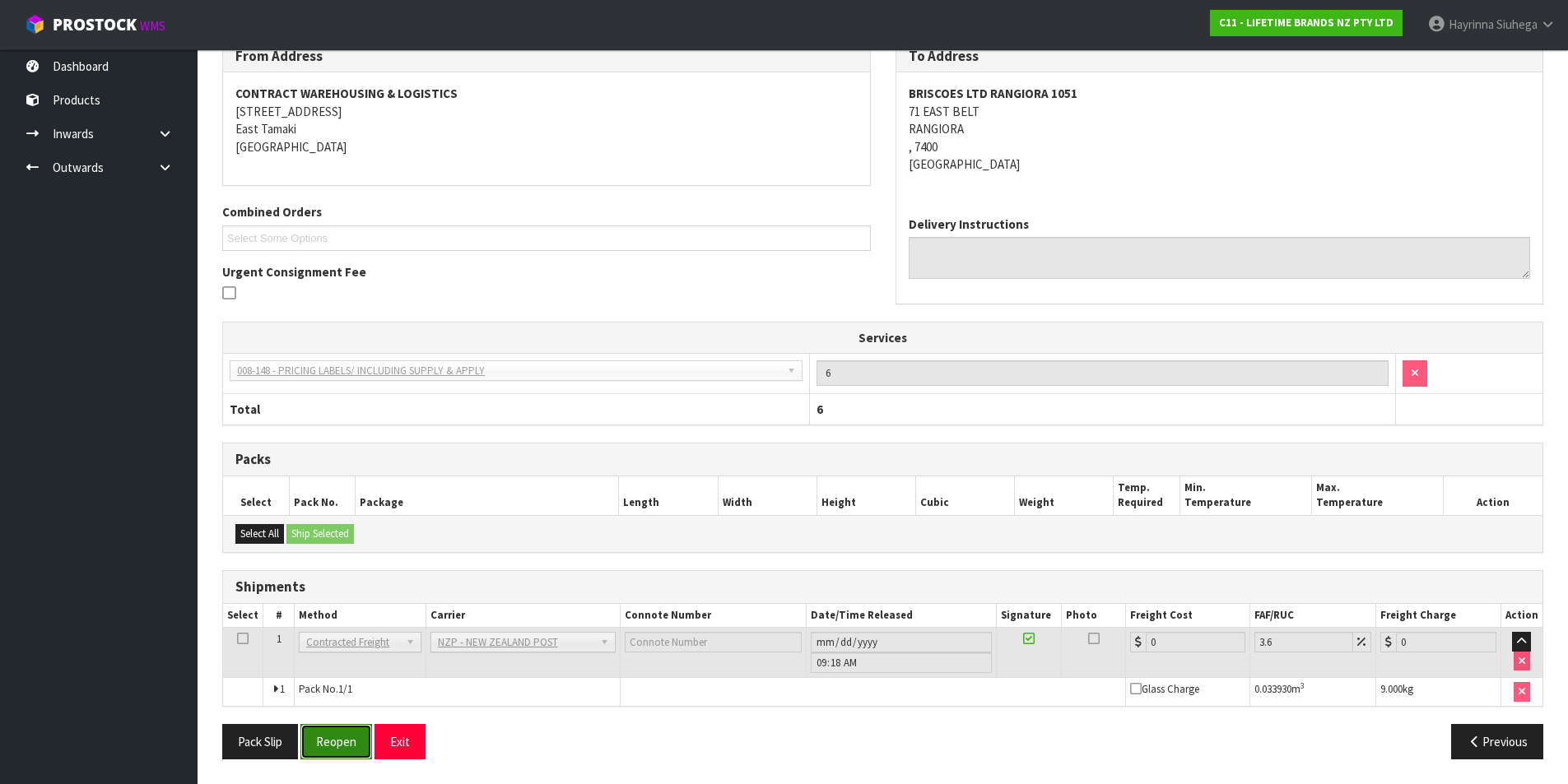
click at [352, 730] on button "Reopen" at bounding box center [336, 742] width 72 height 35
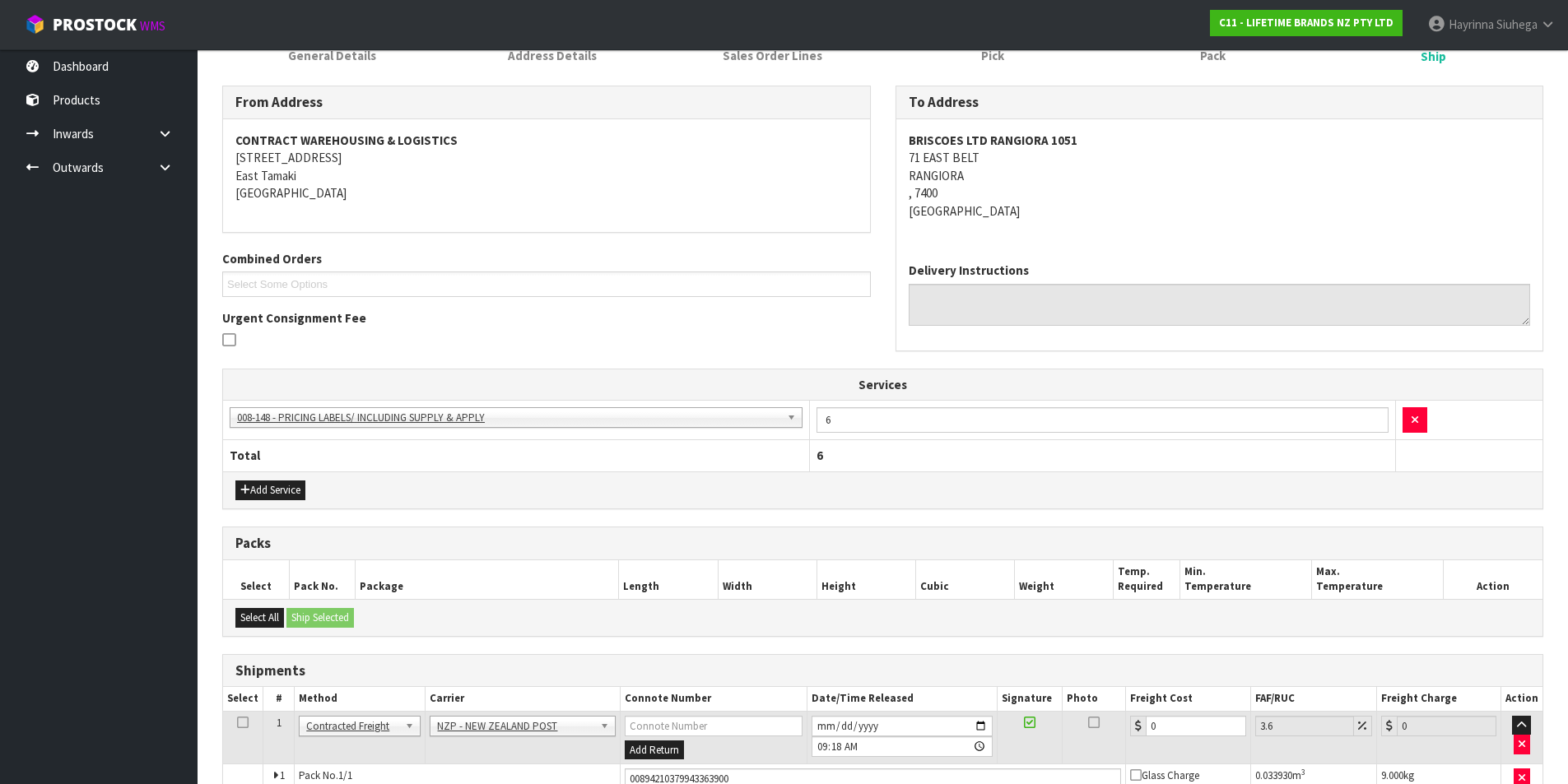
scroll to position [342, 0]
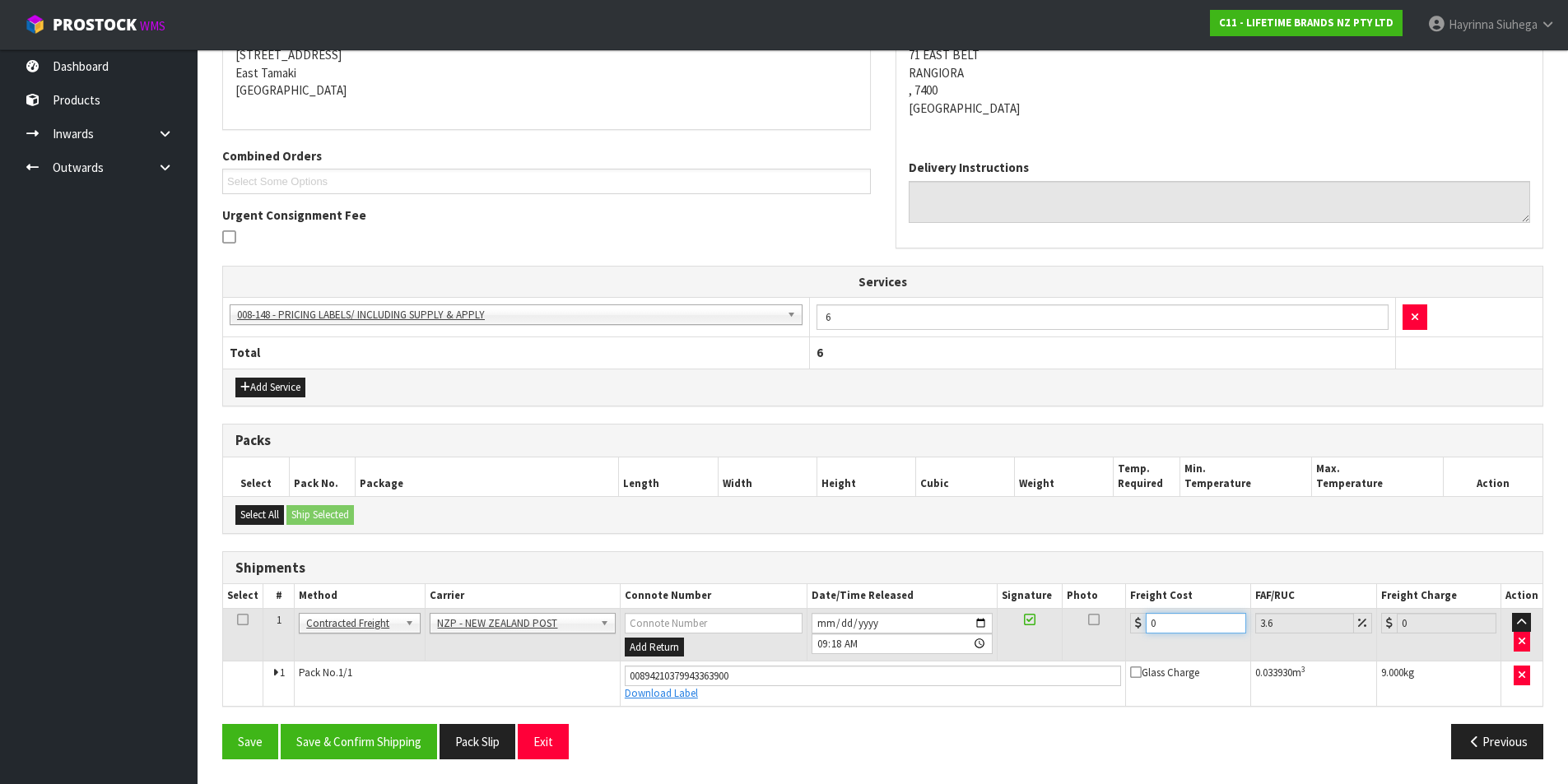
drag, startPoint x: 1173, startPoint y: 626, endPoint x: 1104, endPoint y: 628, distance: 69.0
click at [1104, 628] on tr "1 Client Local Pickup Customer Local Pickup Company Freight Contracted Freight …" at bounding box center [883, 635] width 1319 height 53
type input "1"
type input "1.04"
type input "11"
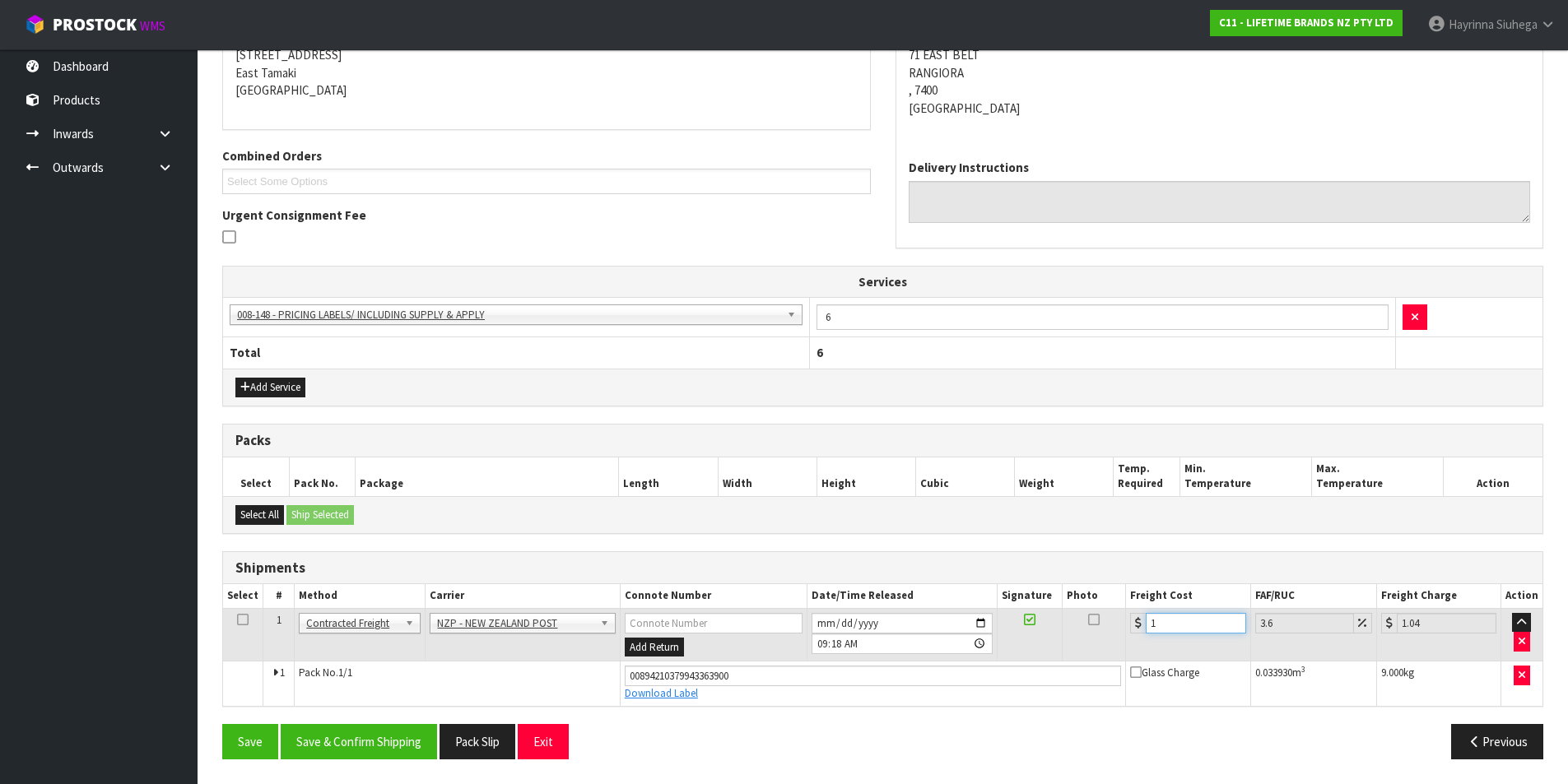
type input "11.4"
type input "11.6"
type input "12.02"
type input "11.61"
type input "12.03"
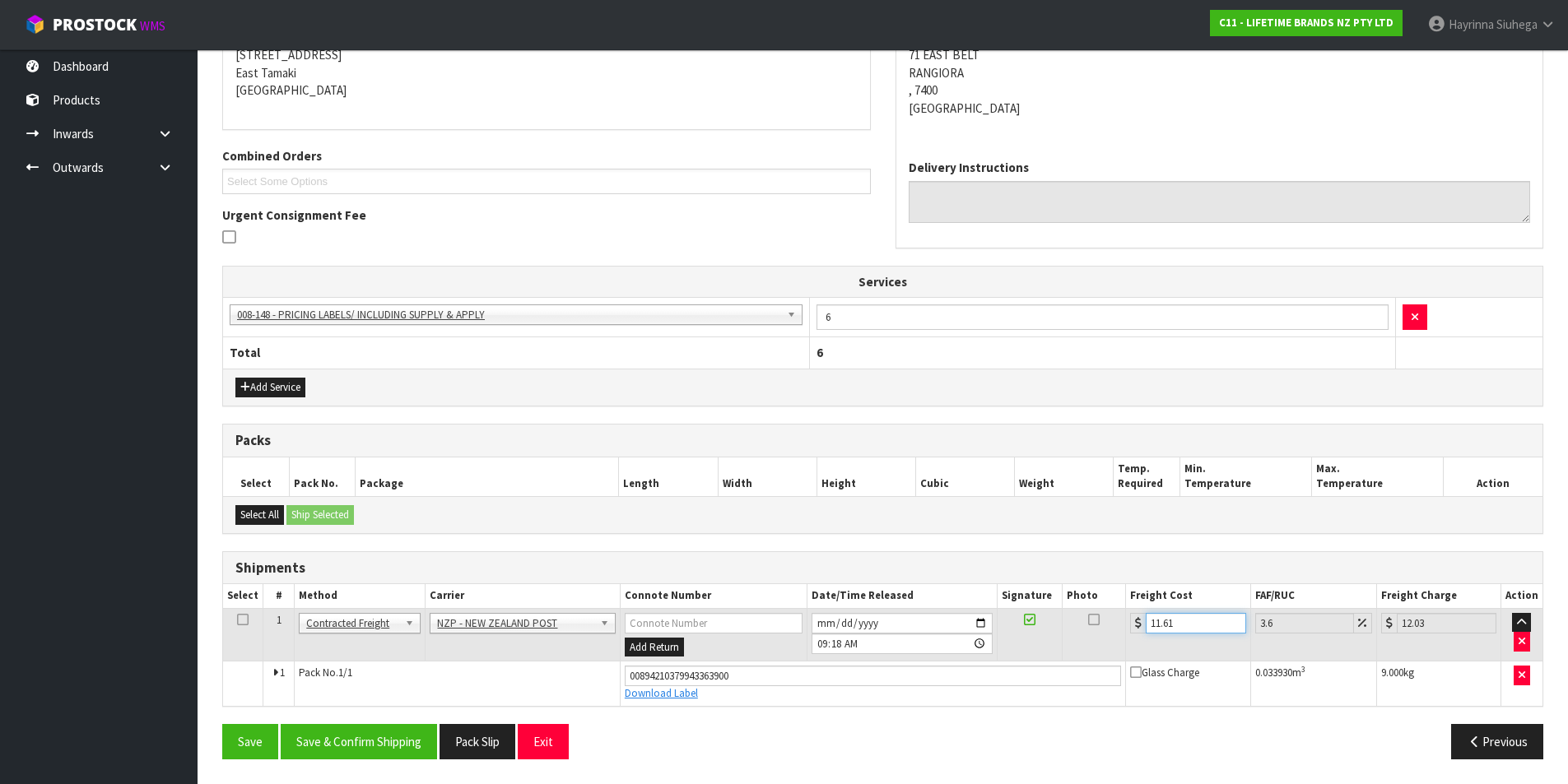
type input "11.61"
click at [223, 724] on button "Save" at bounding box center [250, 742] width 56 height 35
click at [384, 733] on button "Save & Confirm Shipping" at bounding box center [359, 742] width 157 height 35
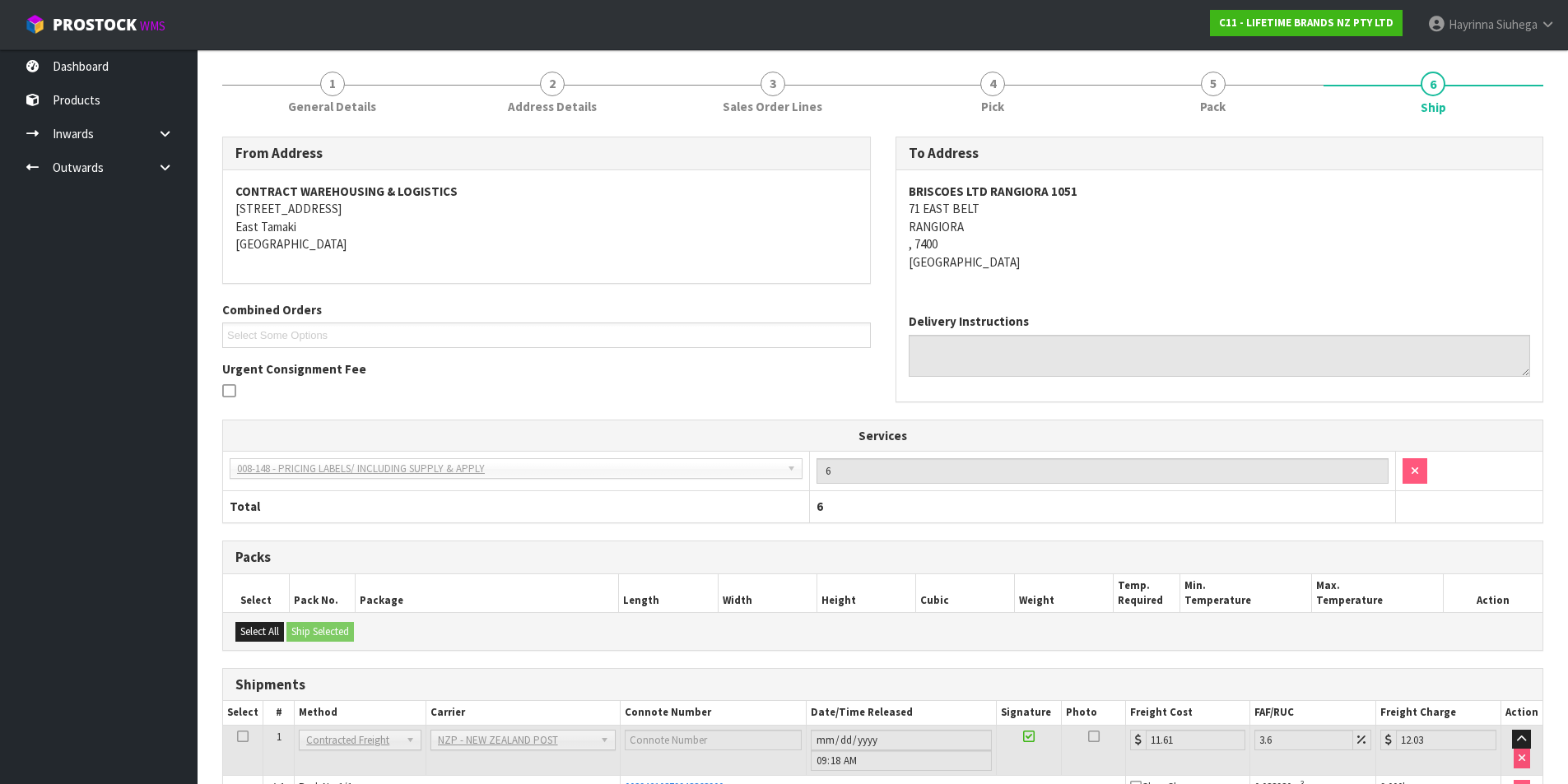
scroll to position [0, 0]
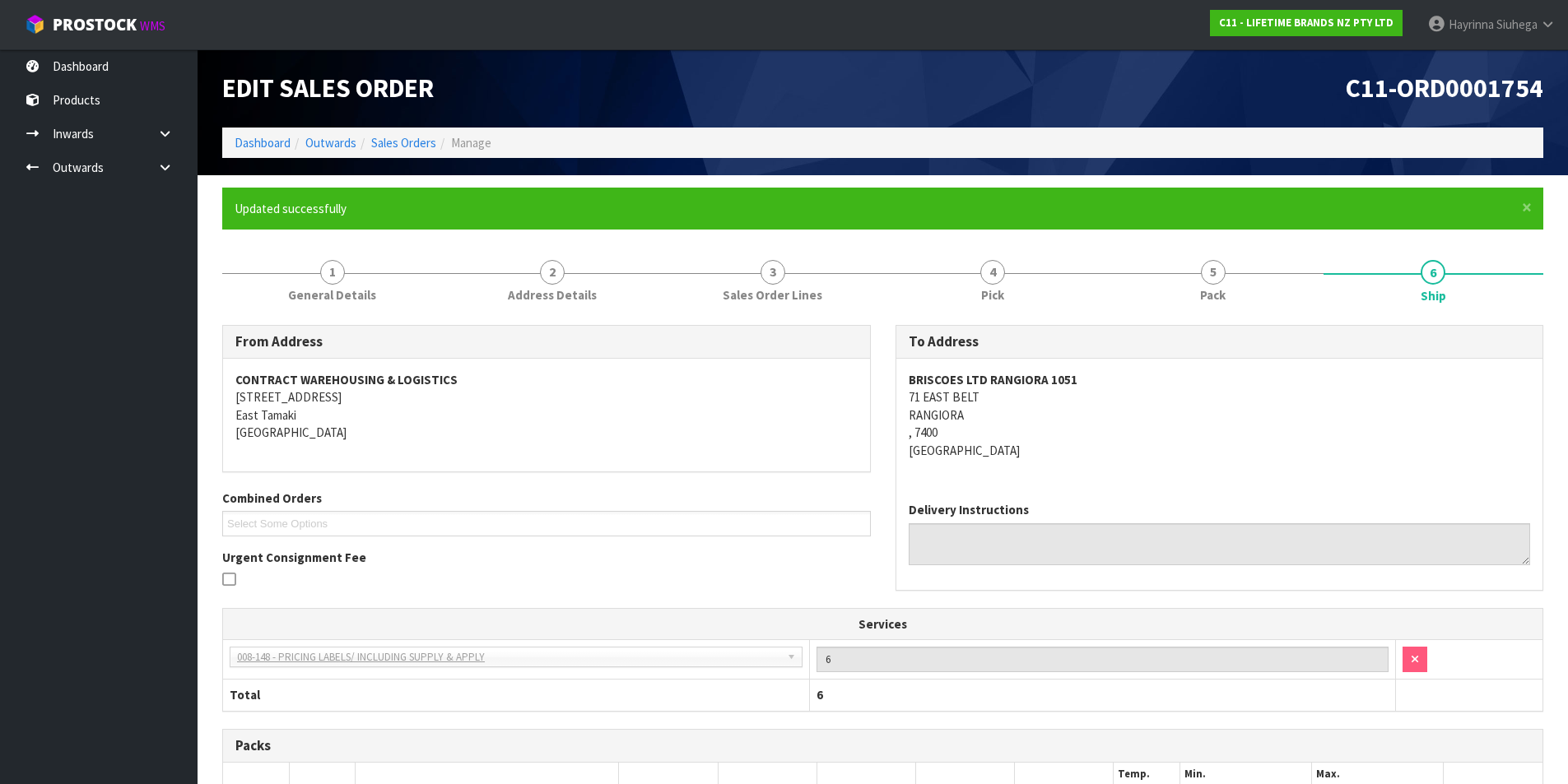
click at [249, 134] on li "Dashboard" at bounding box center [262, 142] width 56 height 18
click at [250, 135] on link "Dashboard" at bounding box center [262, 142] width 56 height 16
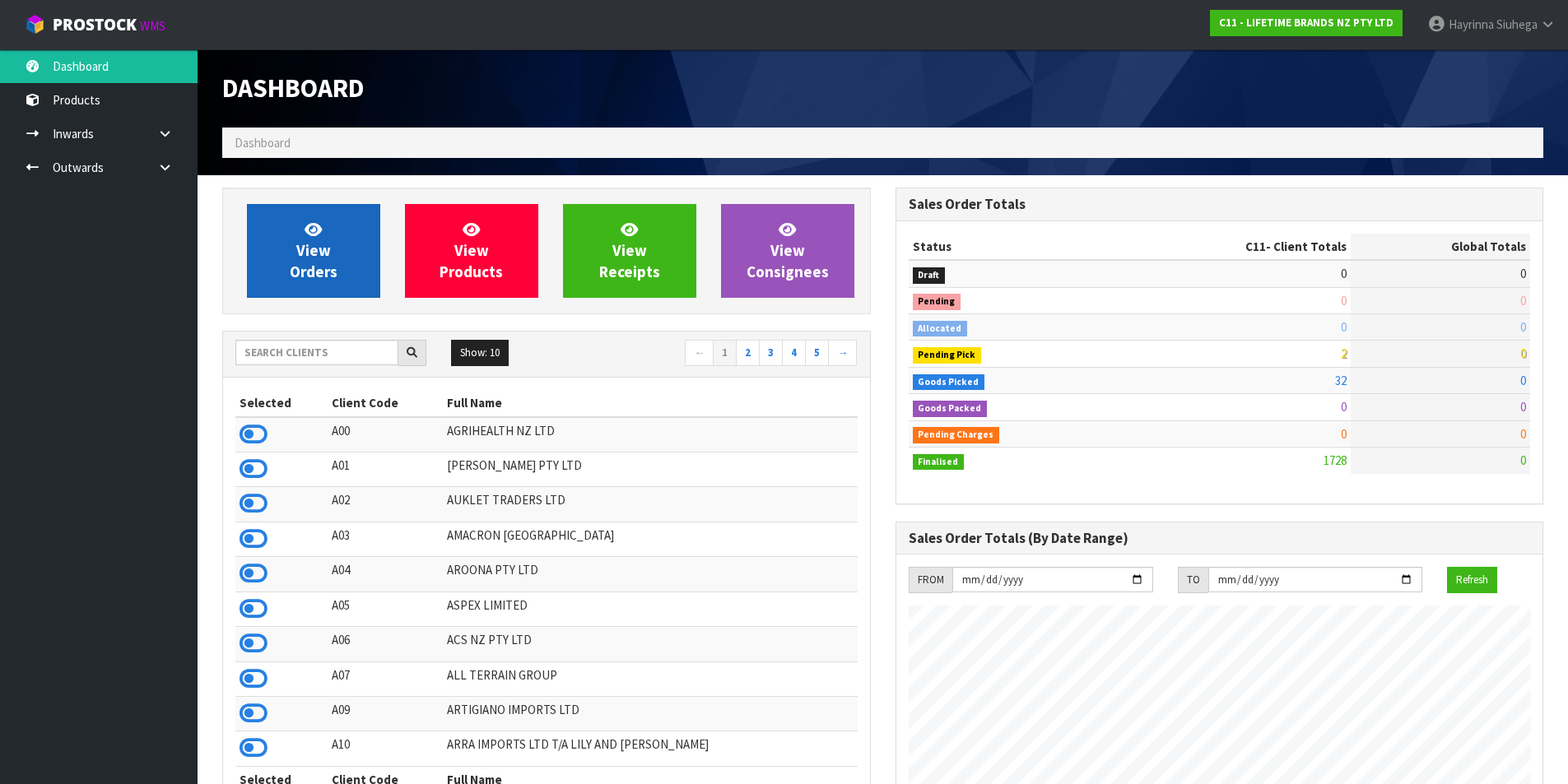
scroll to position [1247, 673]
click at [315, 232] on icon at bounding box center [313, 229] width 18 height 16
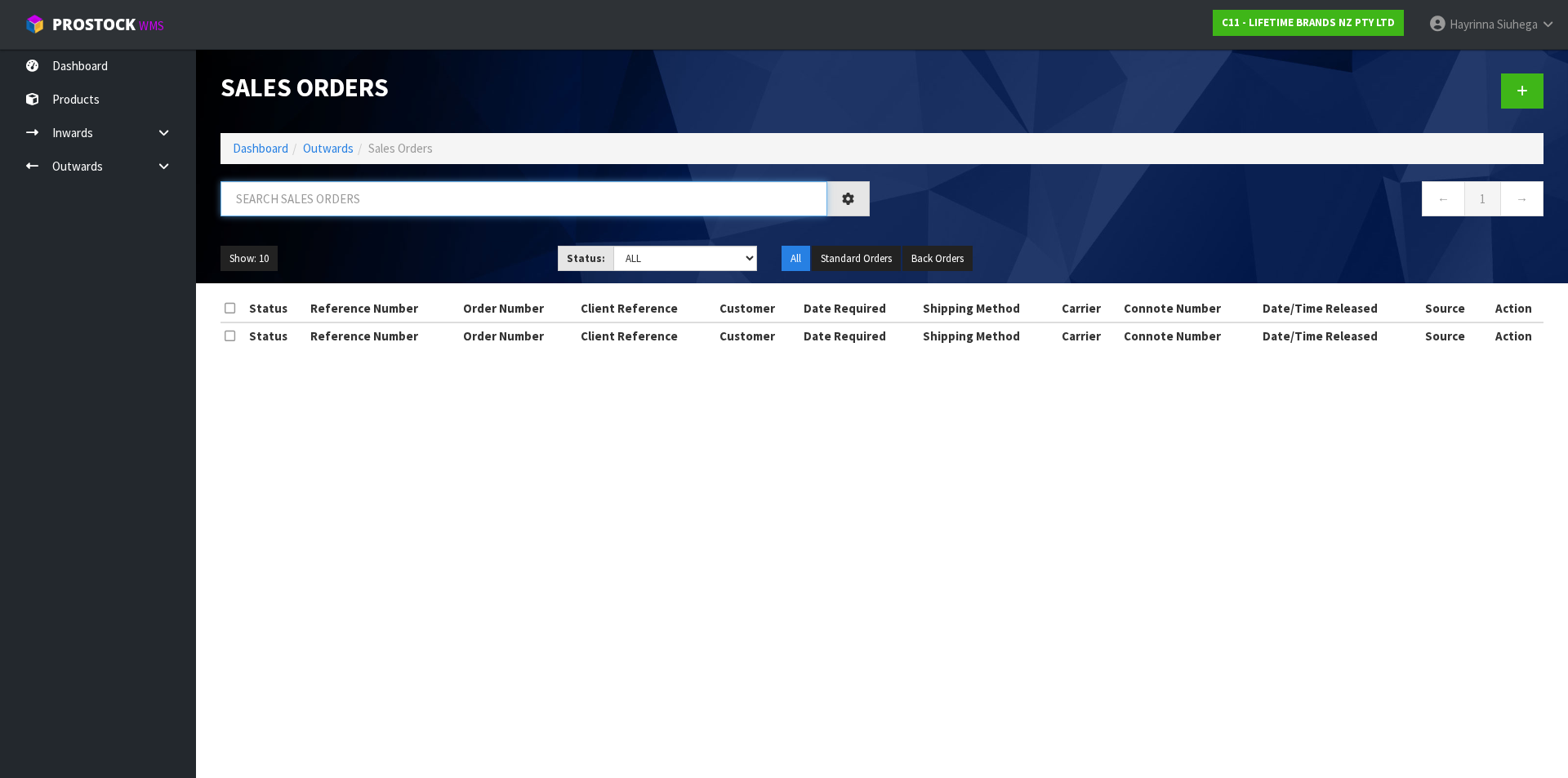
click at [329, 209] on input "text" at bounding box center [524, 199] width 606 height 35
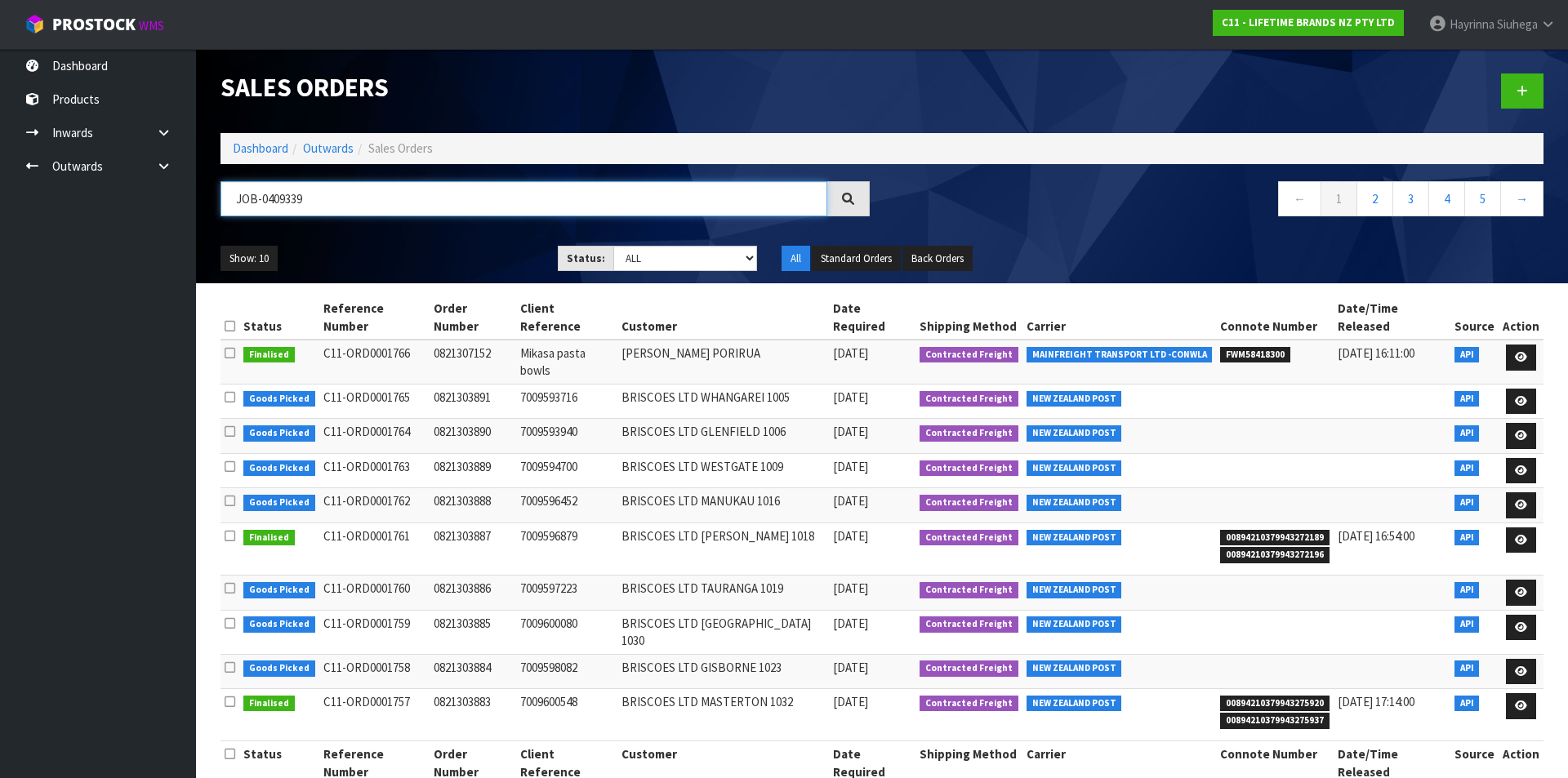
type input "JOB-0409339"
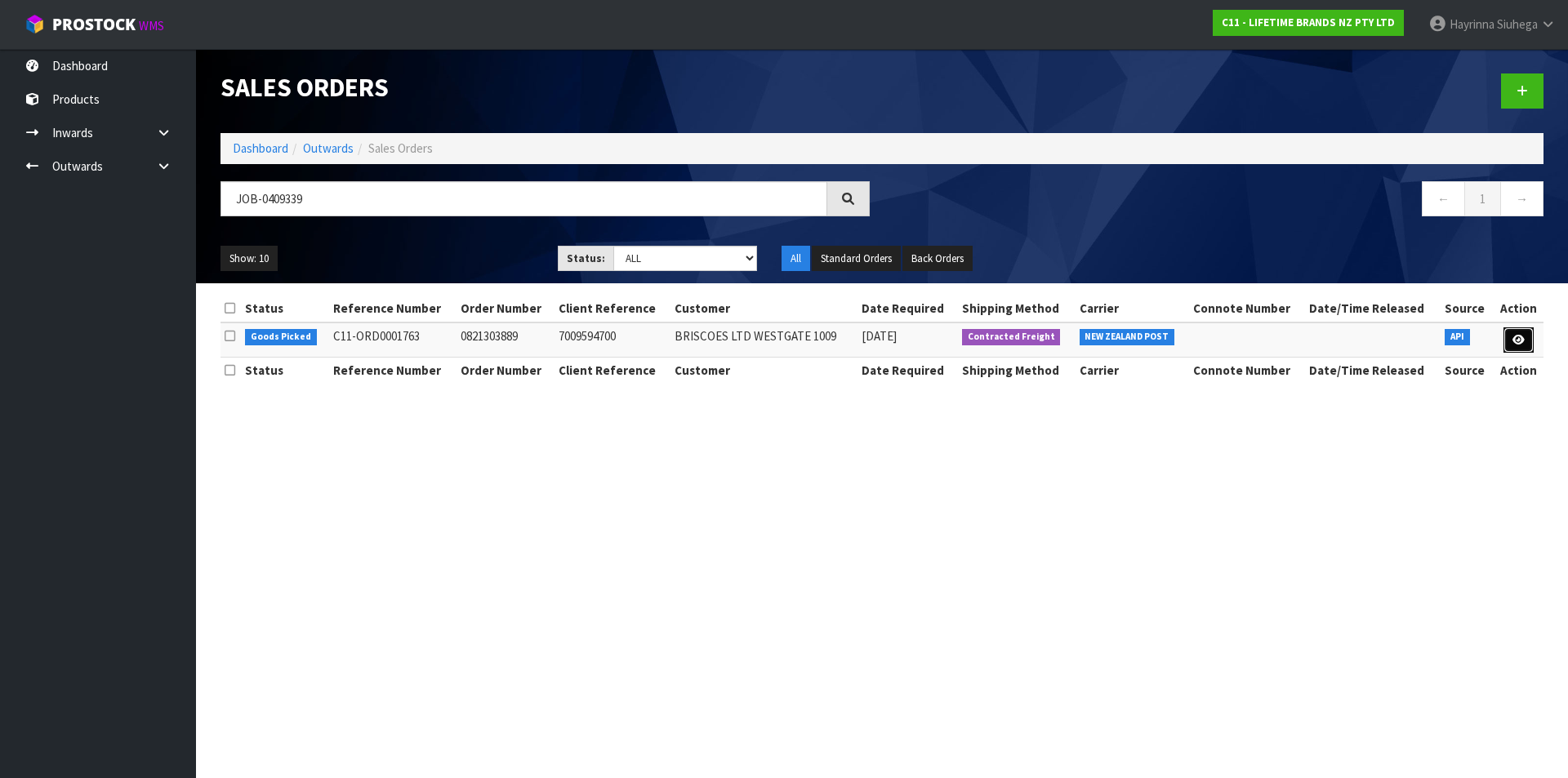
click at [1520, 339] on icon at bounding box center [1518, 340] width 13 height 11
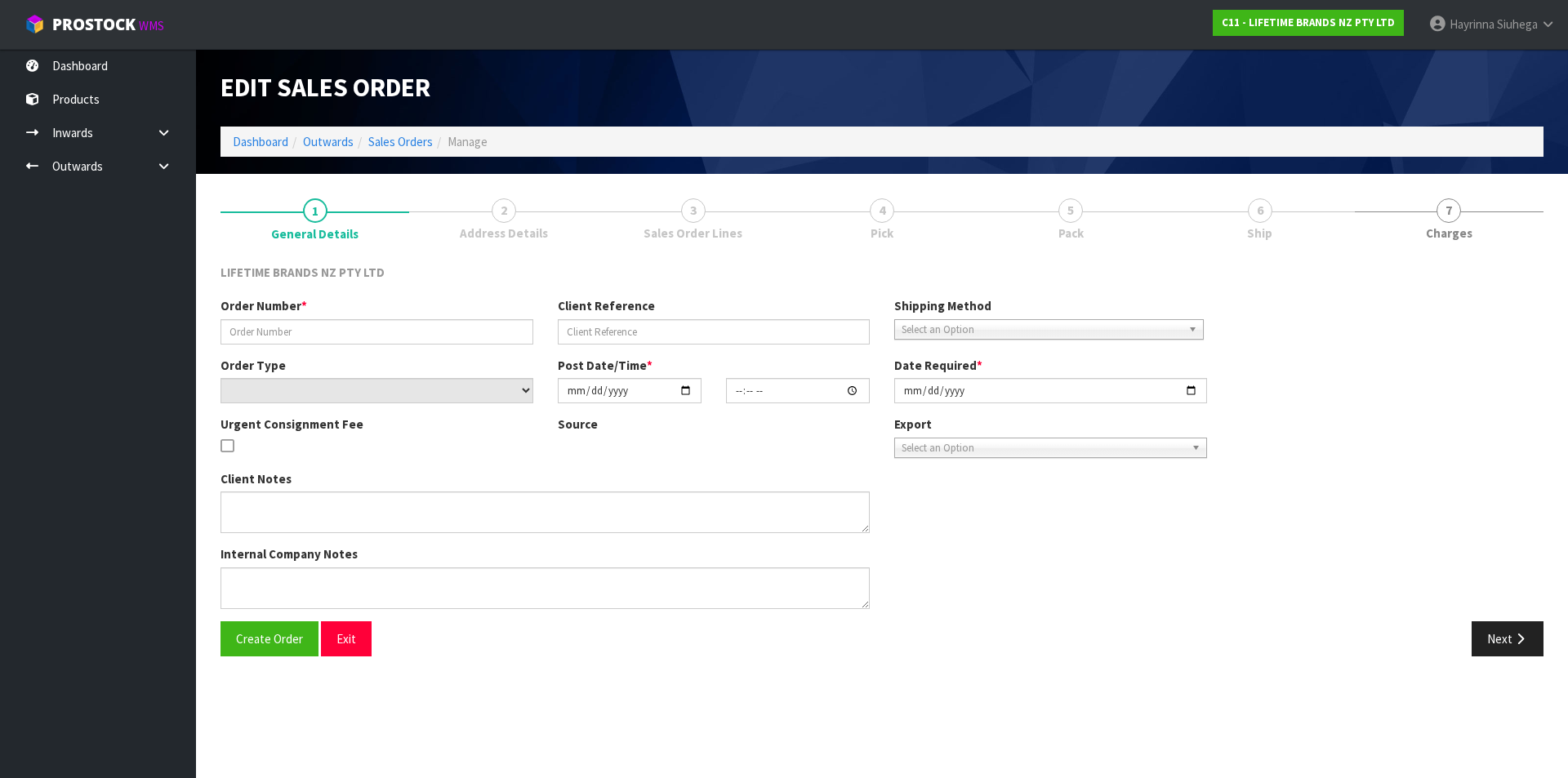
type input "0821303889"
type input "7009594700"
select select "number:0"
type input "[DATE]"
type input "16:18:37.000"
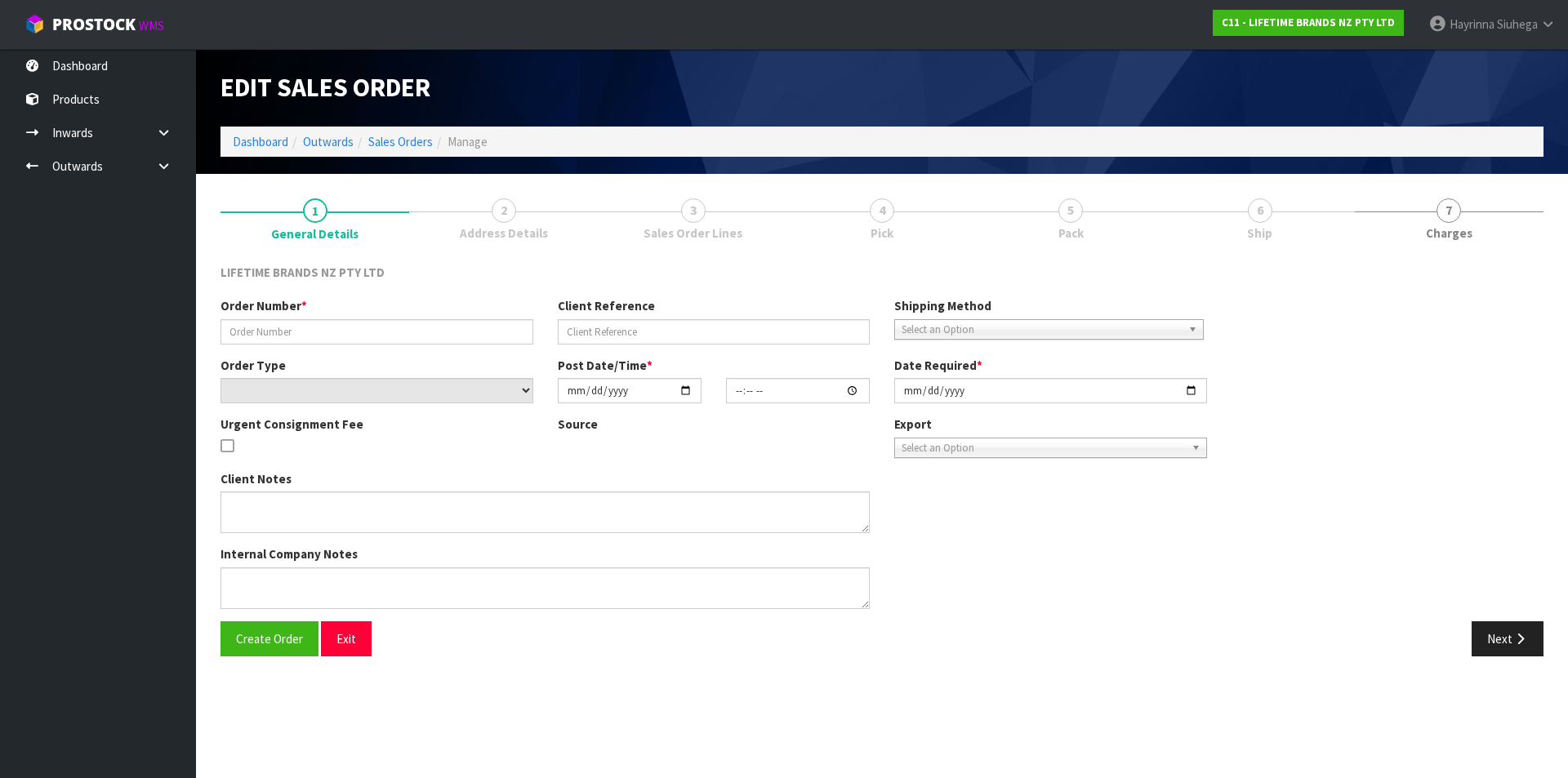
type input "[DATE]"
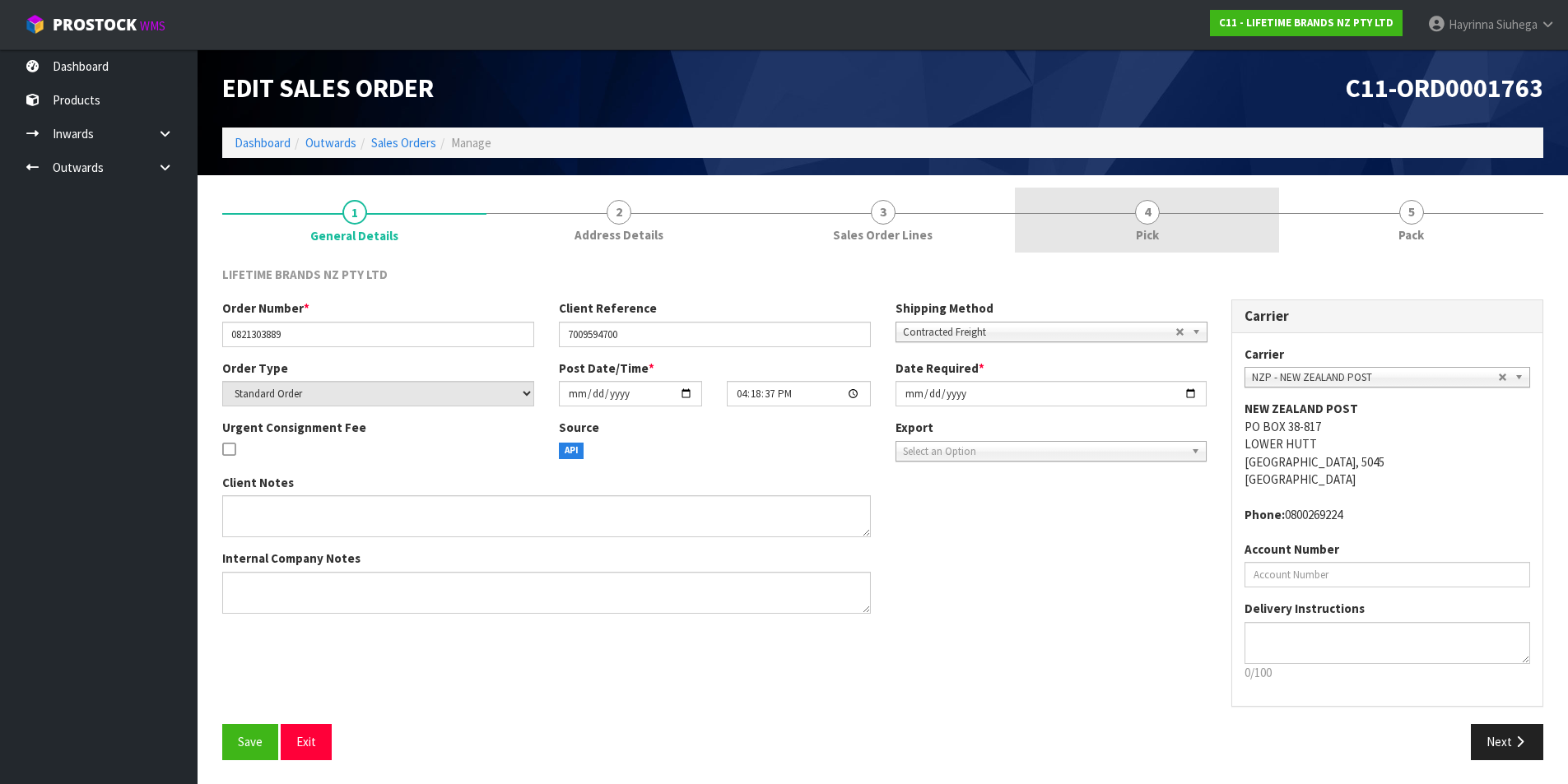
click at [1227, 220] on link "4 Pick" at bounding box center [1146, 220] width 264 height 65
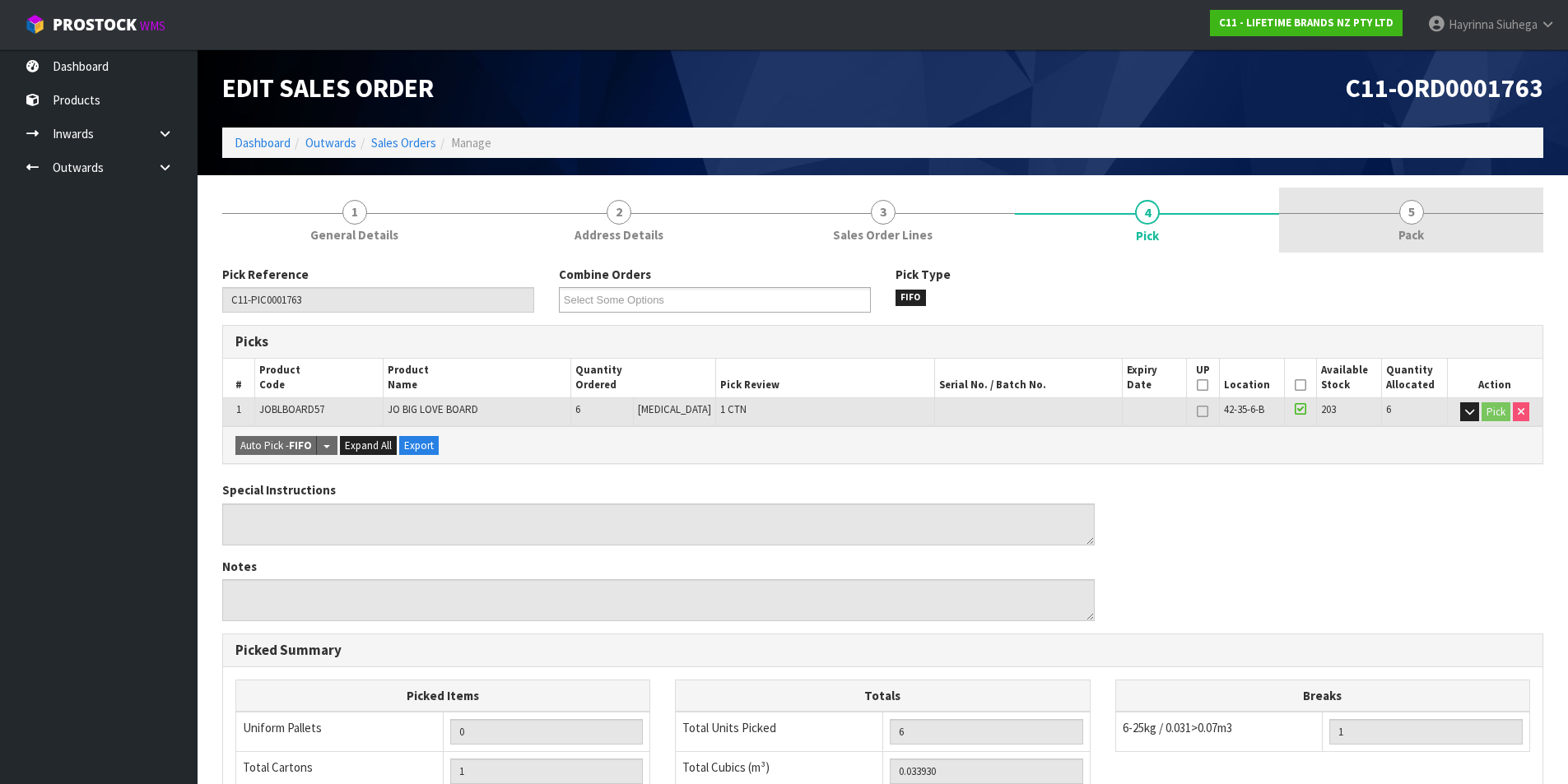
click at [1367, 217] on link "5 Pack" at bounding box center [1410, 220] width 264 height 65
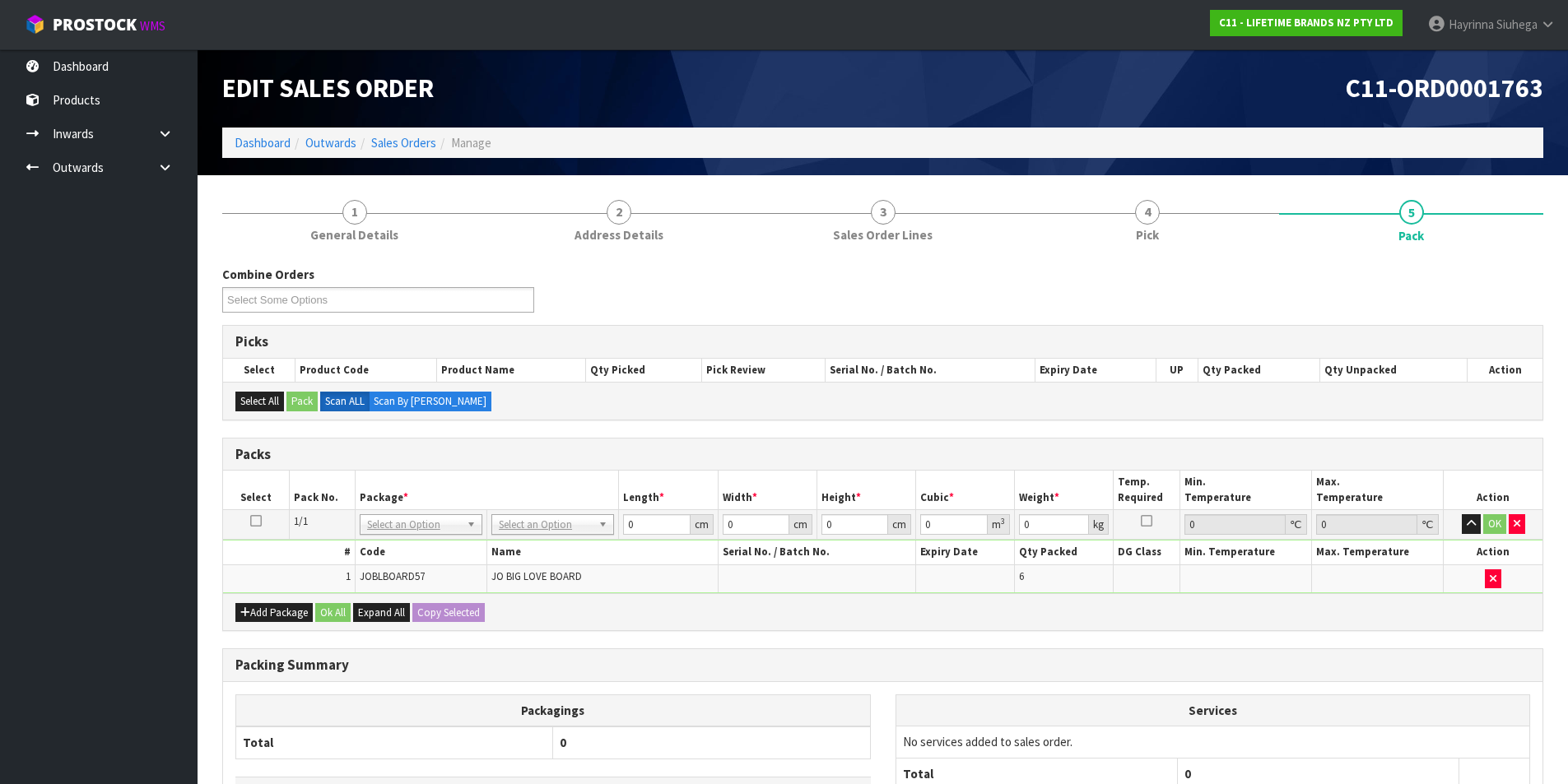
drag, startPoint x: 541, startPoint y: 524, endPoint x: 572, endPoint y: 542, distance: 35.8
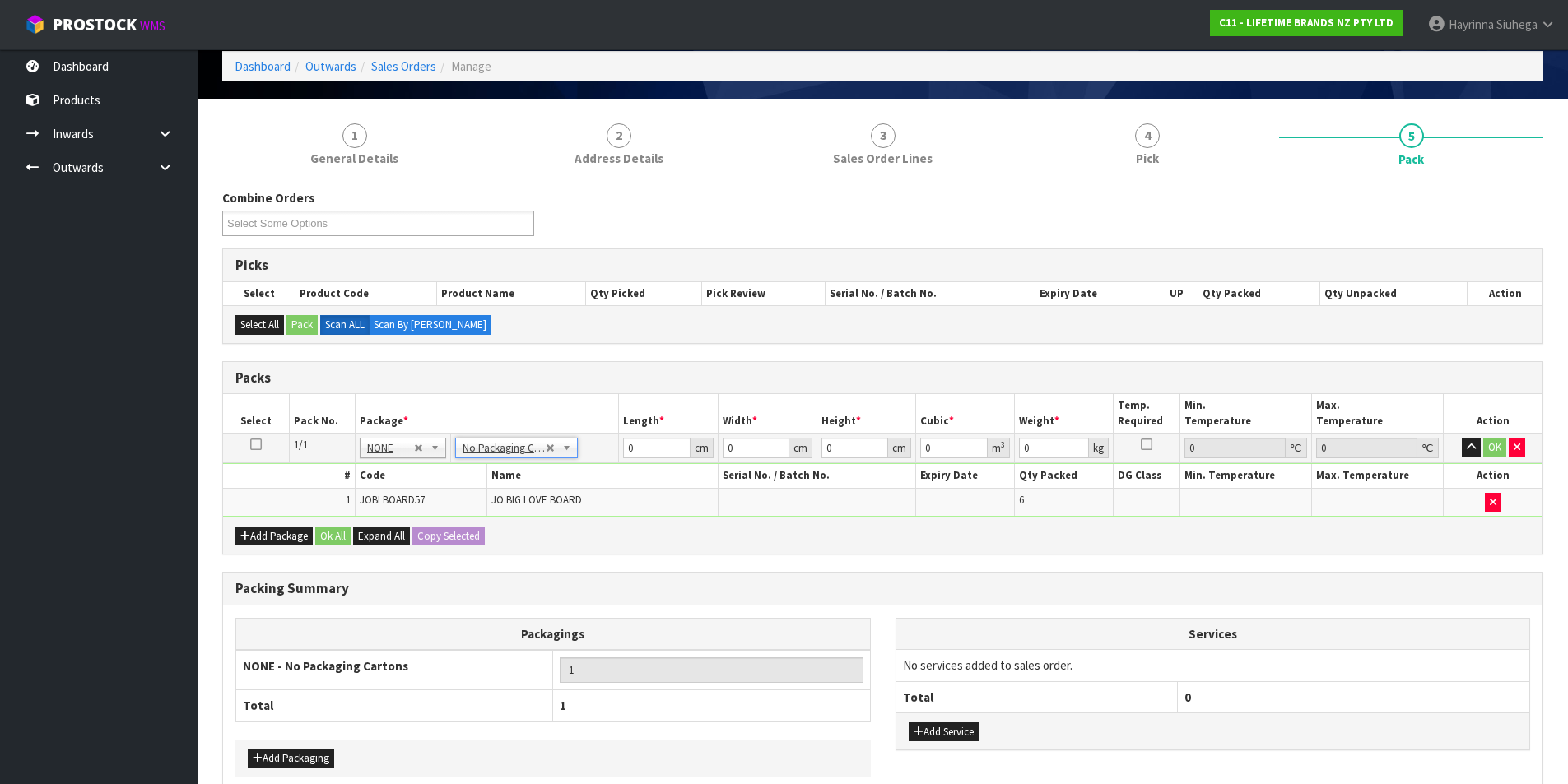
scroll to position [159, 0]
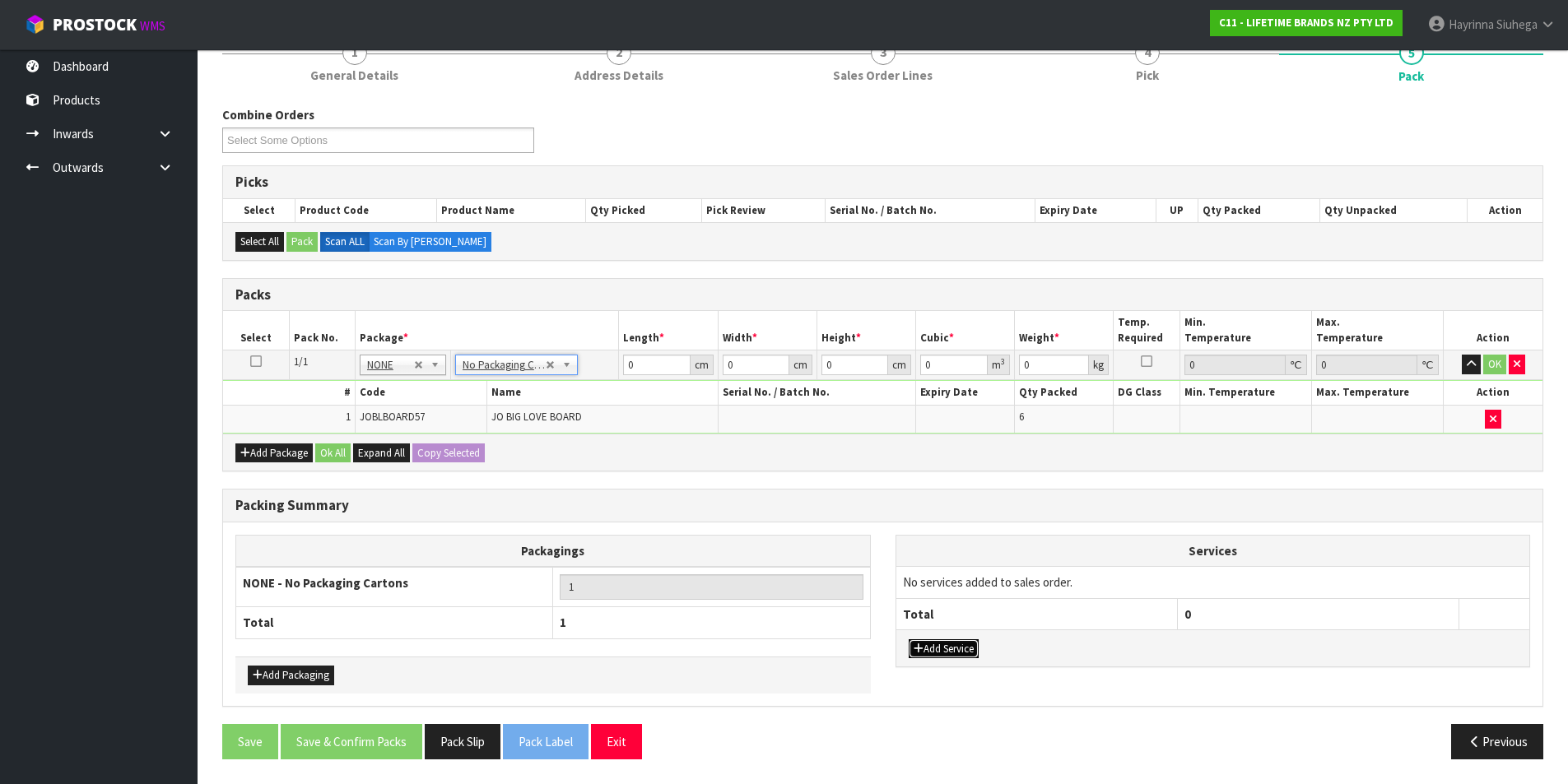
click at [948, 647] on button "Add Service" at bounding box center [943, 649] width 70 height 19
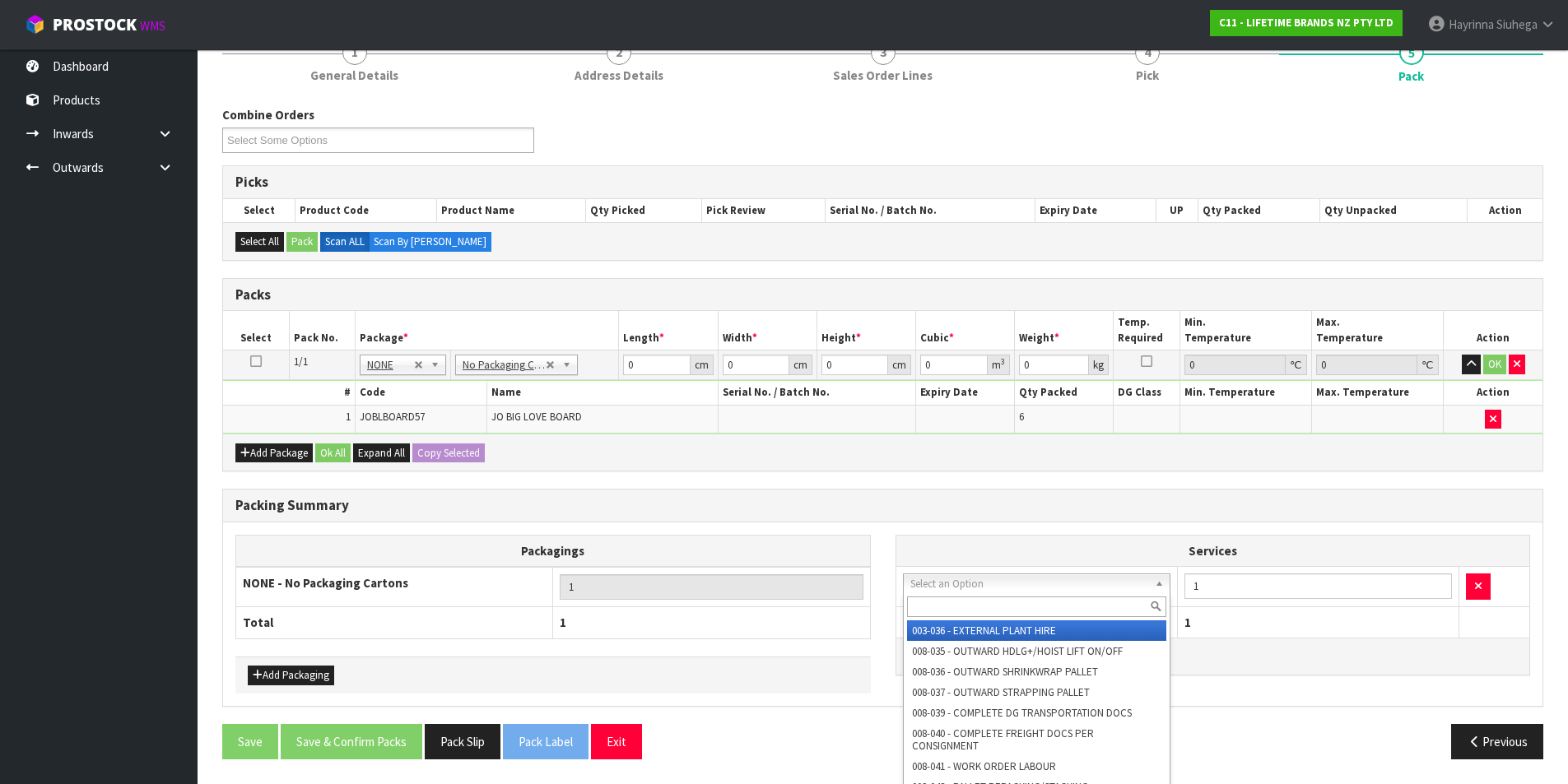
click at [958, 599] on input "text" at bounding box center [1037, 607] width 260 height 20
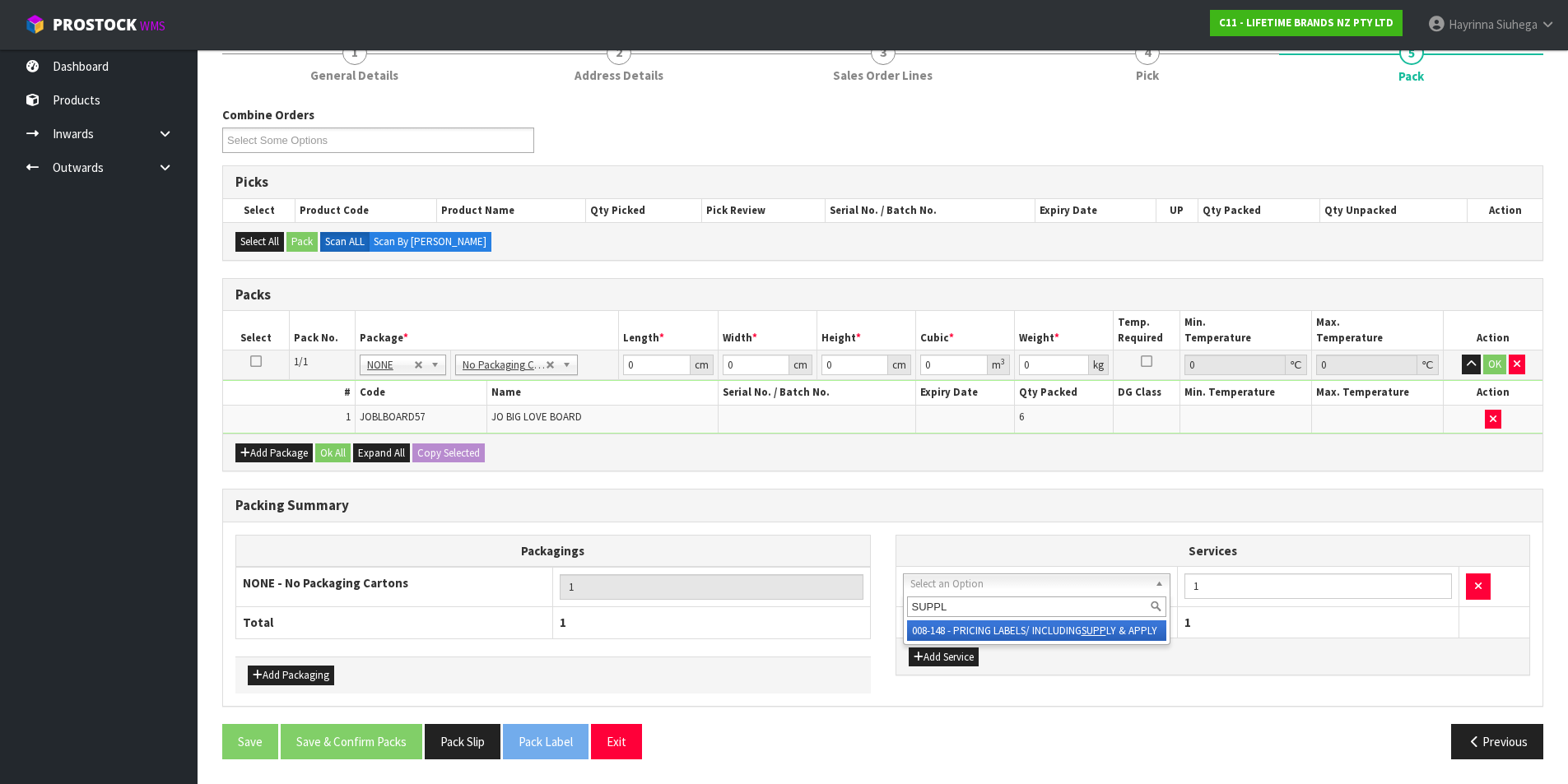
type input "SUPPLY"
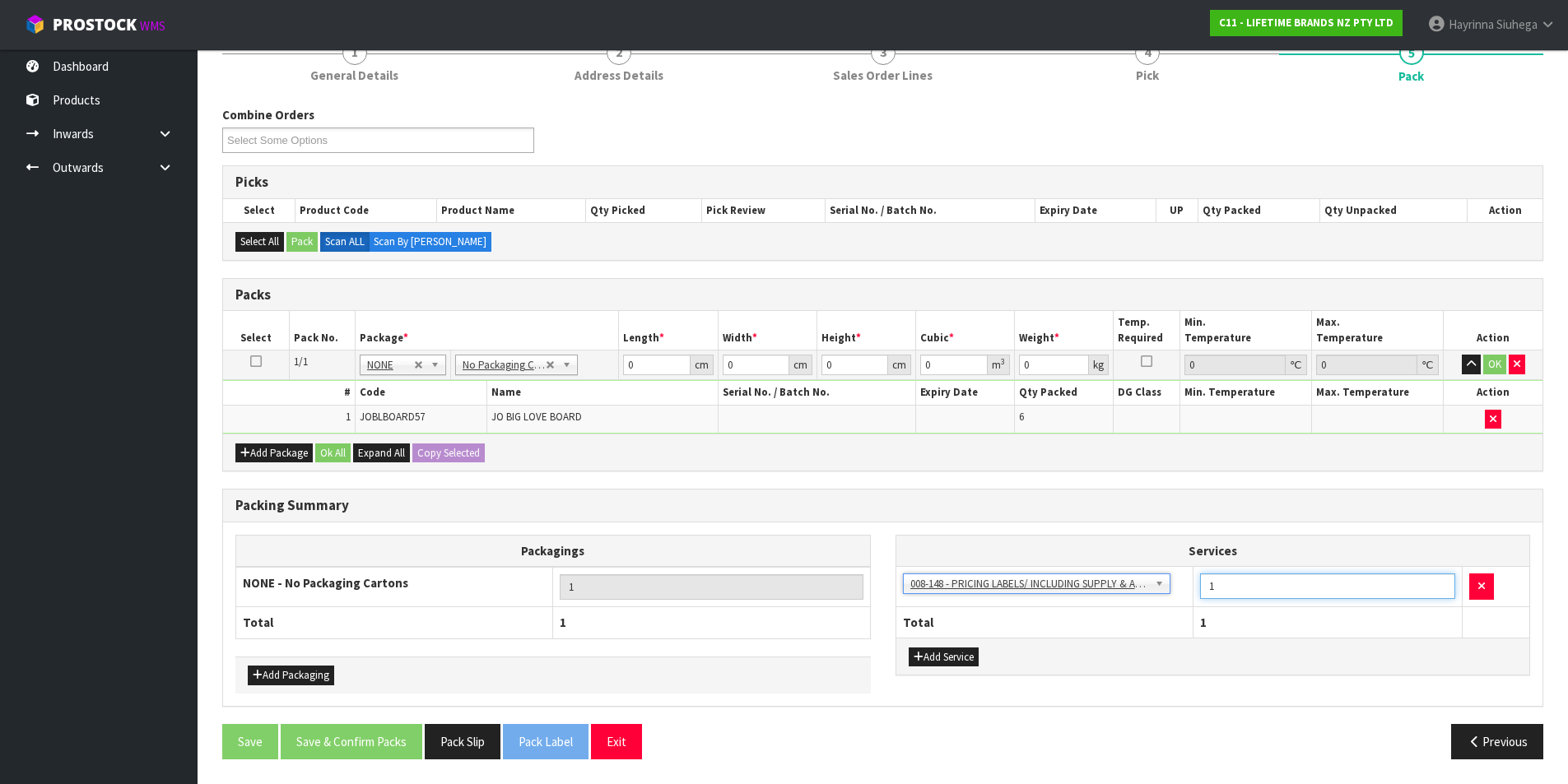
drag, startPoint x: 1211, startPoint y: 597, endPoint x: 1184, endPoint y: 597, distance: 27.0
click at [1184, 597] on tr "003-036 - EXTERNAL PLANT HIRE 008-035 - OUTWARD HDLG+/HOIST LIFT ON/OFF 008-036…" at bounding box center [1213, 588] width 634 height 40
click at [1215, 583] on input "1" at bounding box center [1328, 587] width 255 height 25
type input "6"
click at [627, 363] on input "0" at bounding box center [656, 365] width 67 height 20
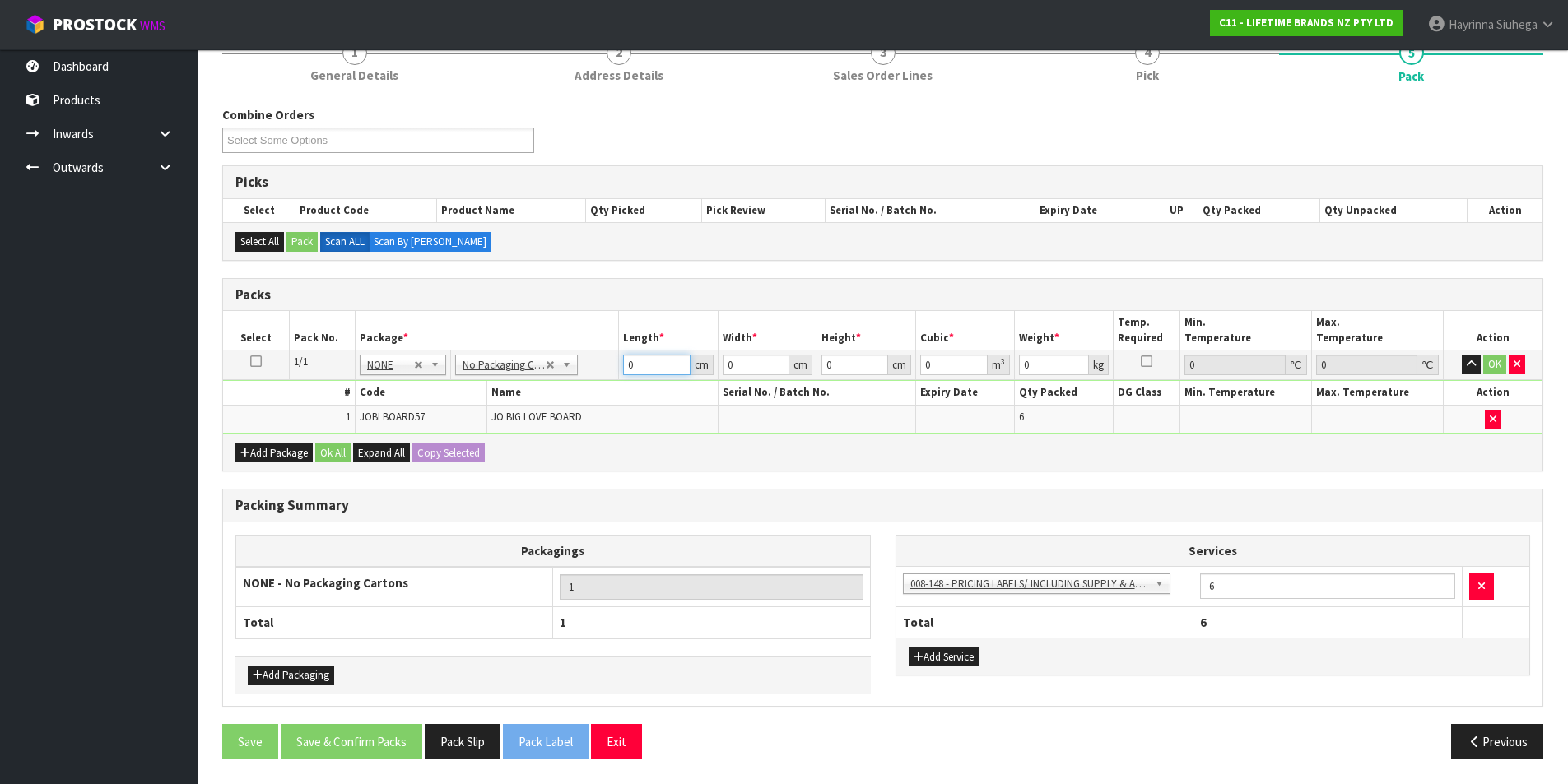
click at [627, 363] on input "0" at bounding box center [656, 365] width 67 height 20
type input "64"
type input "28"
click at [826, 365] on input "0" at bounding box center [854, 365] width 67 height 20
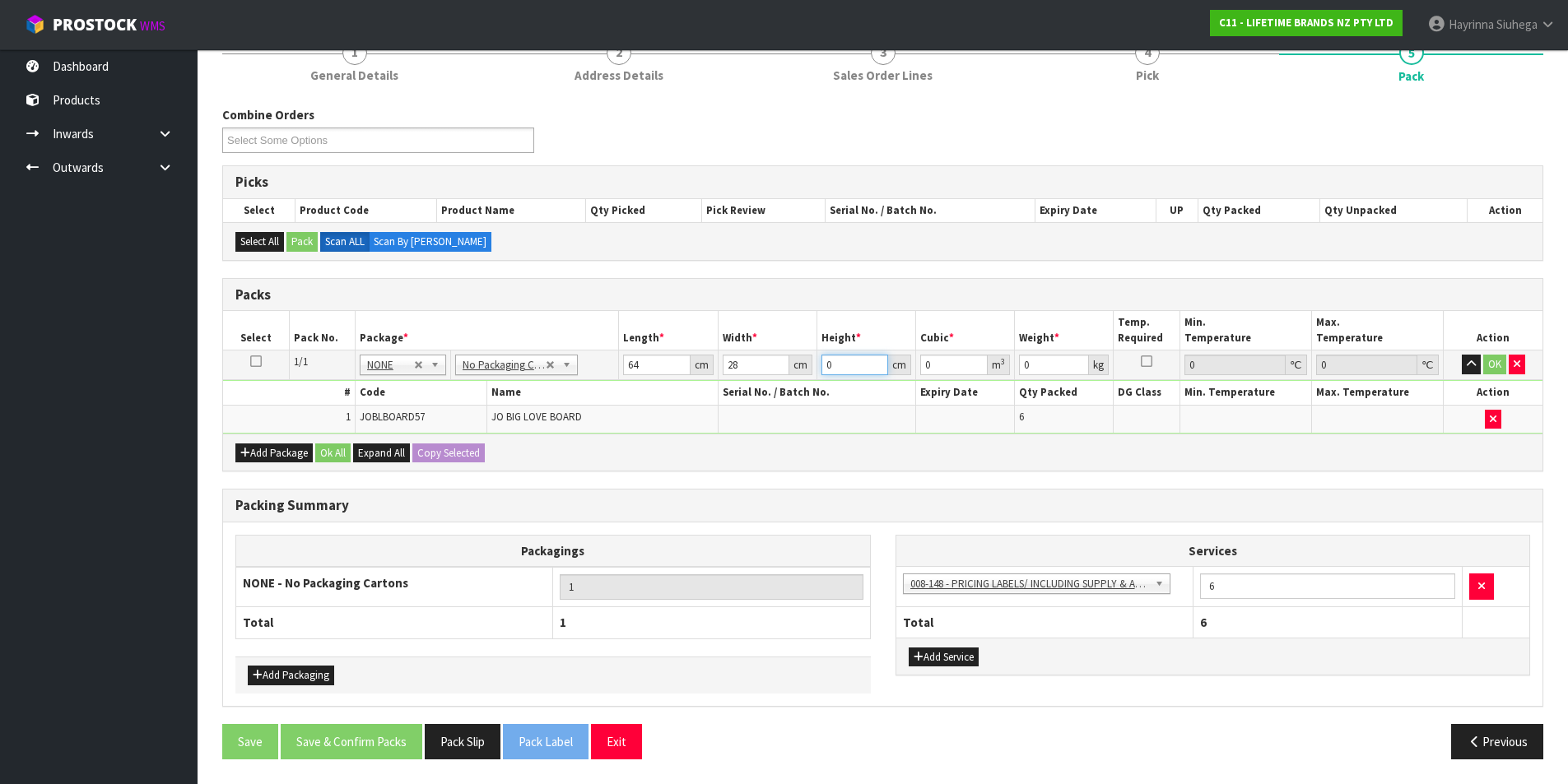
type input "1"
type input "0.001792"
type input "18"
type input "0.032256"
type input "18"
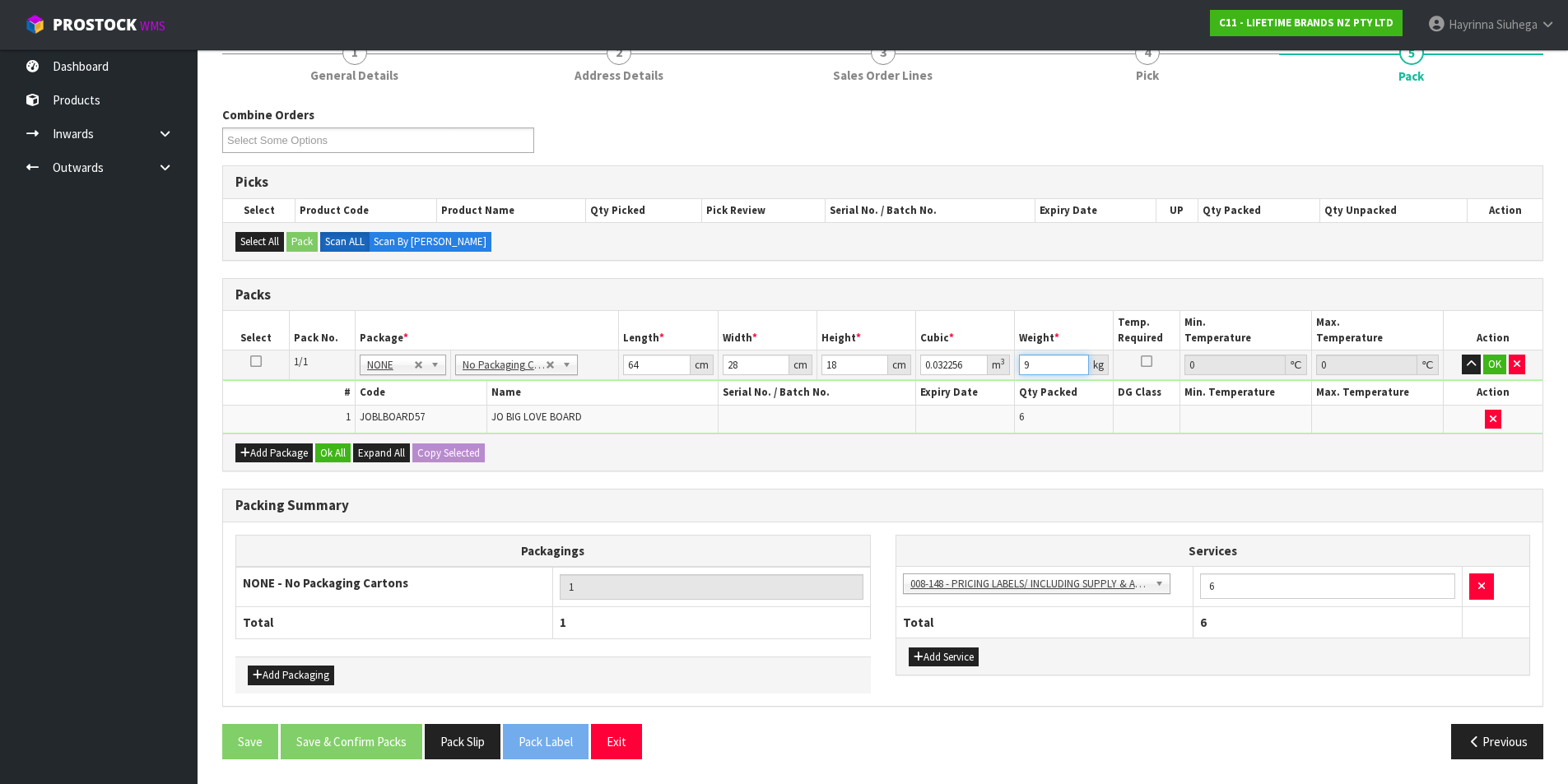
type input "9"
click button "OK" at bounding box center [1494, 364] width 23 height 19
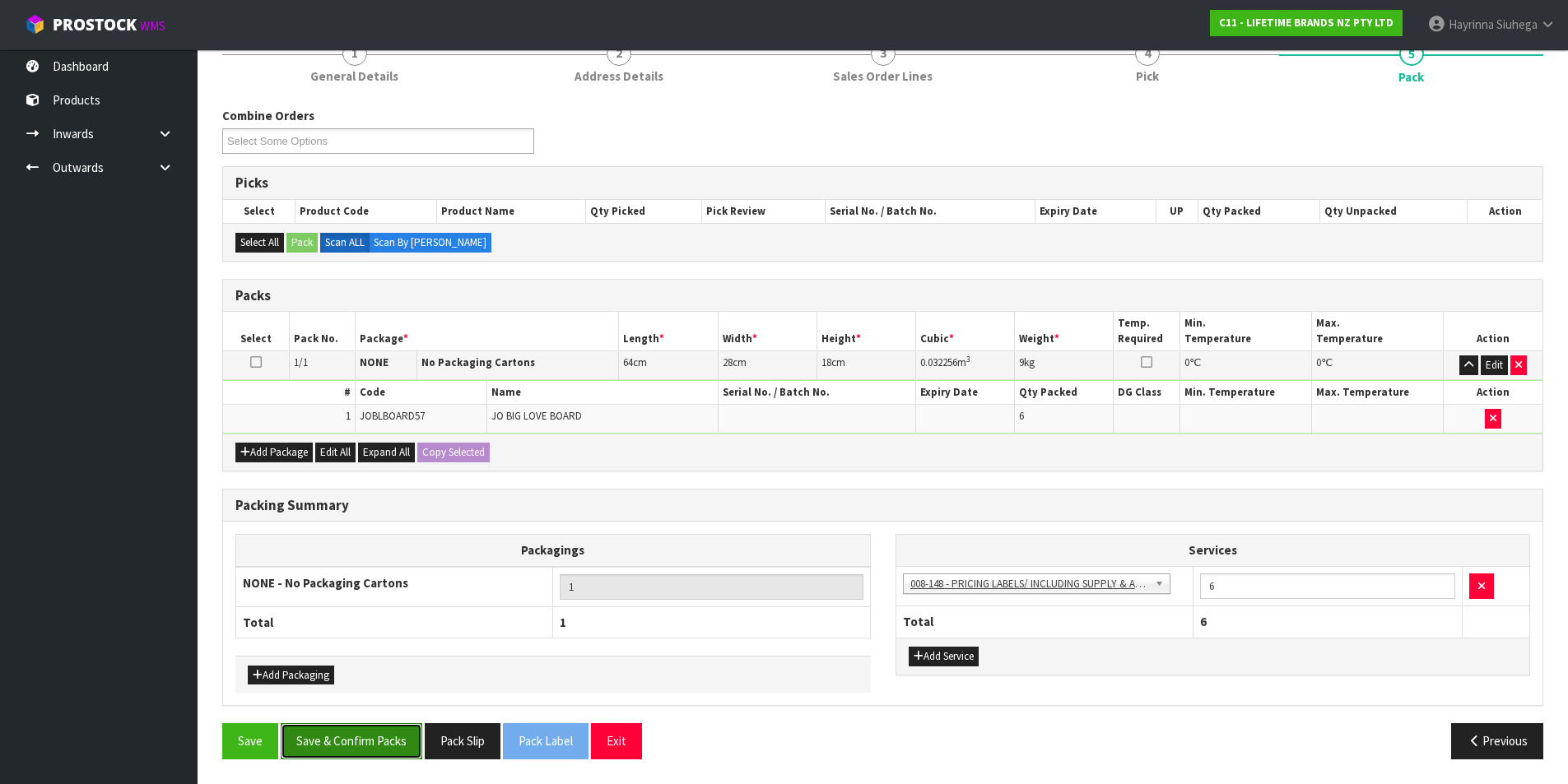
click at [341, 735] on button "Save & Confirm Packs" at bounding box center [352, 741] width 142 height 35
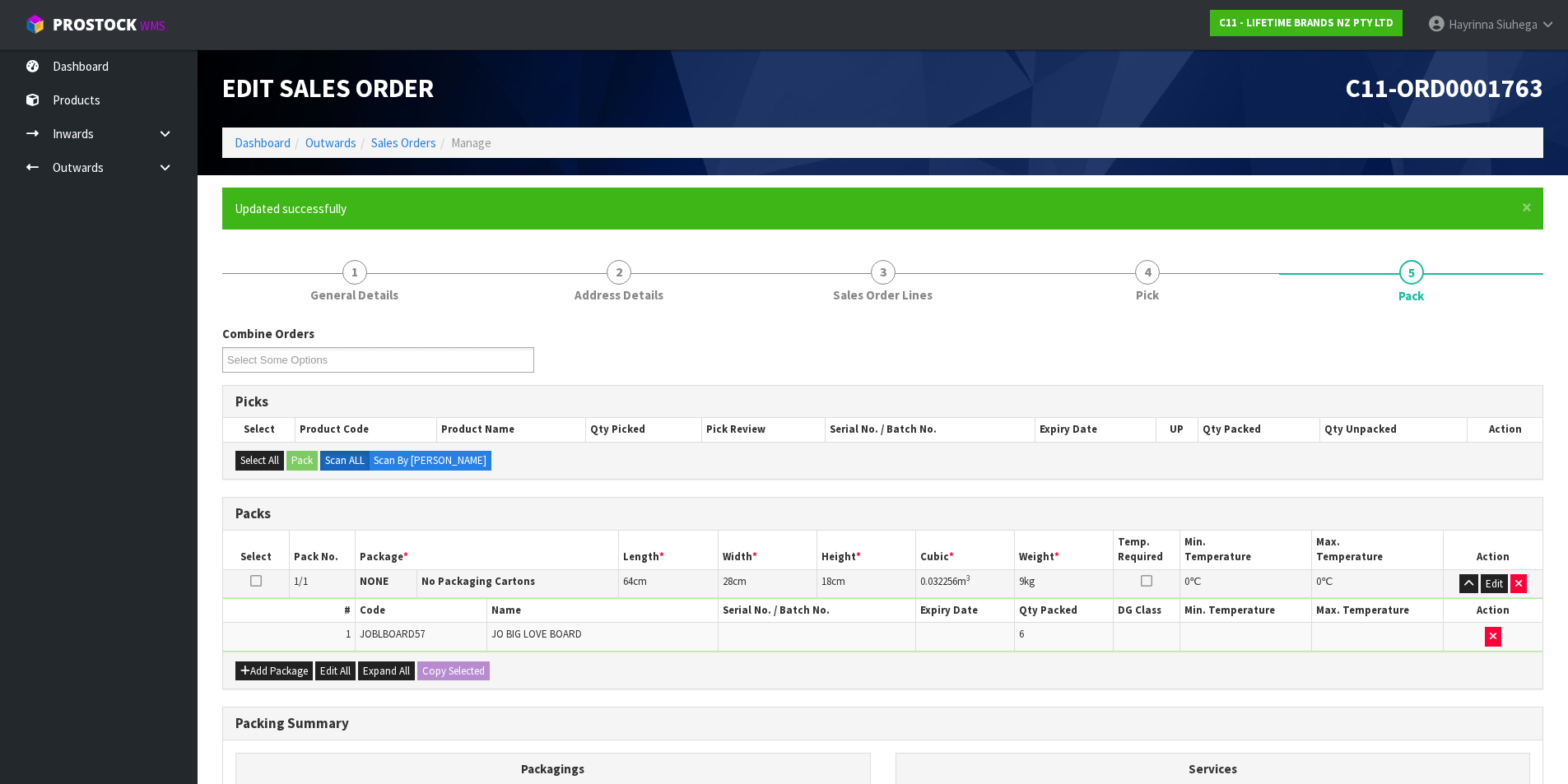
scroll to position [127, 0]
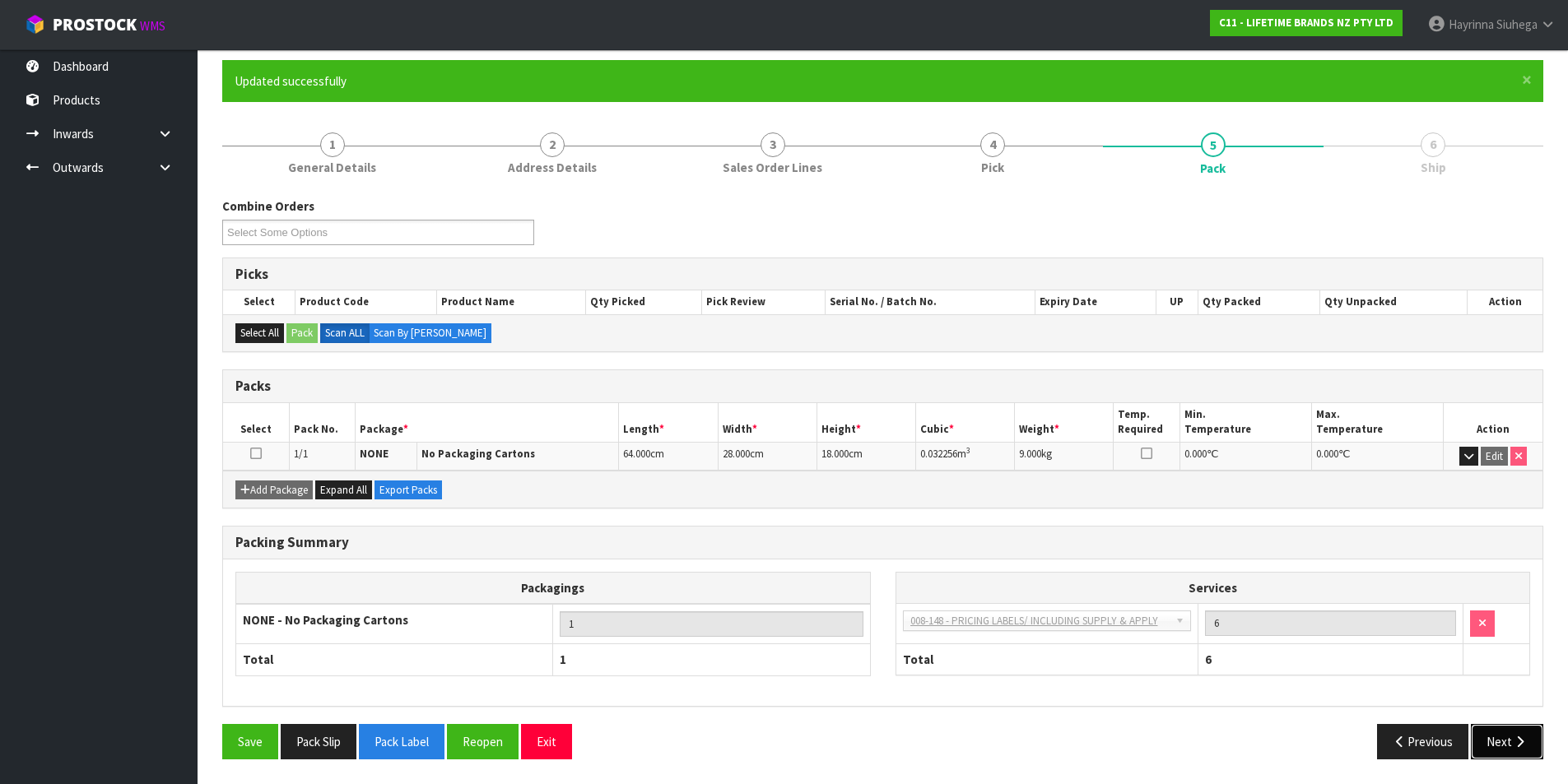
click at [1504, 736] on button "Next" at bounding box center [1507, 742] width 72 height 35
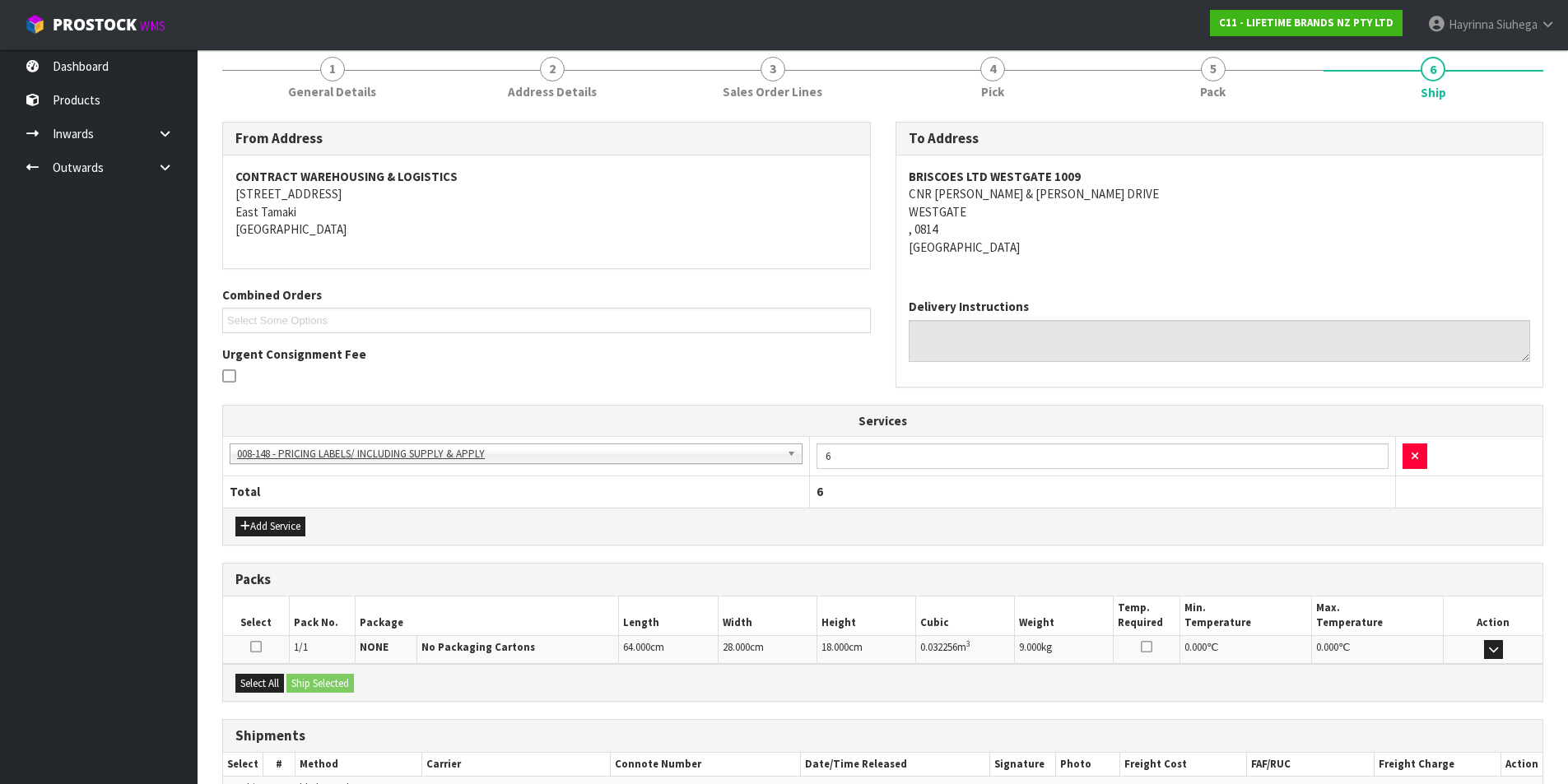
scroll to position [298, 0]
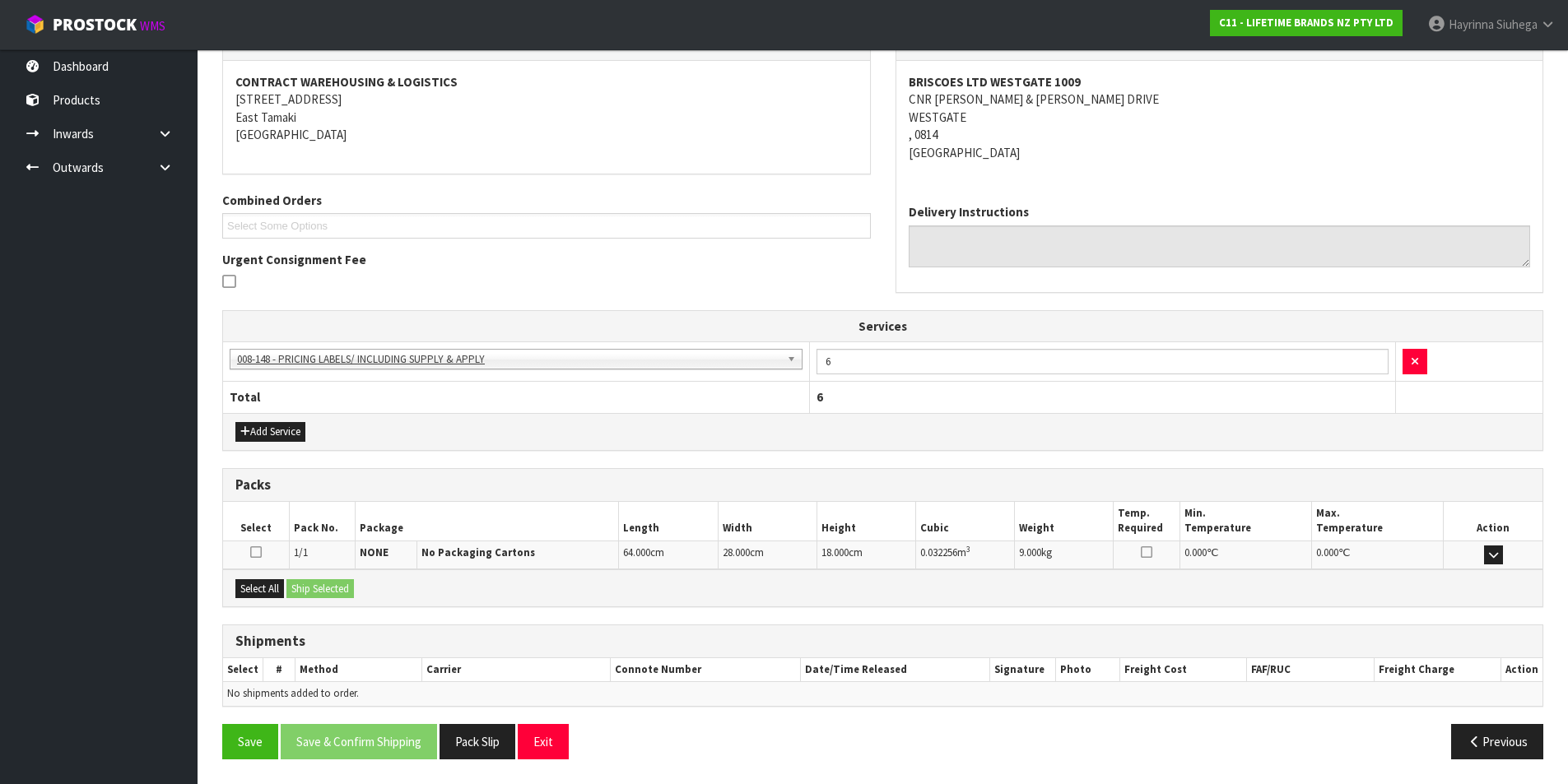
click at [233, 598] on div "Select All Ship Selected" at bounding box center [883, 588] width 1319 height 37
click at [268, 588] on button "Select All" at bounding box center [260, 588] width 49 height 19
drag, startPoint x: 311, startPoint y: 588, endPoint x: 338, endPoint y: 647, distance: 64.9
click at [313, 588] on button "Ship Selected" at bounding box center [320, 588] width 67 height 19
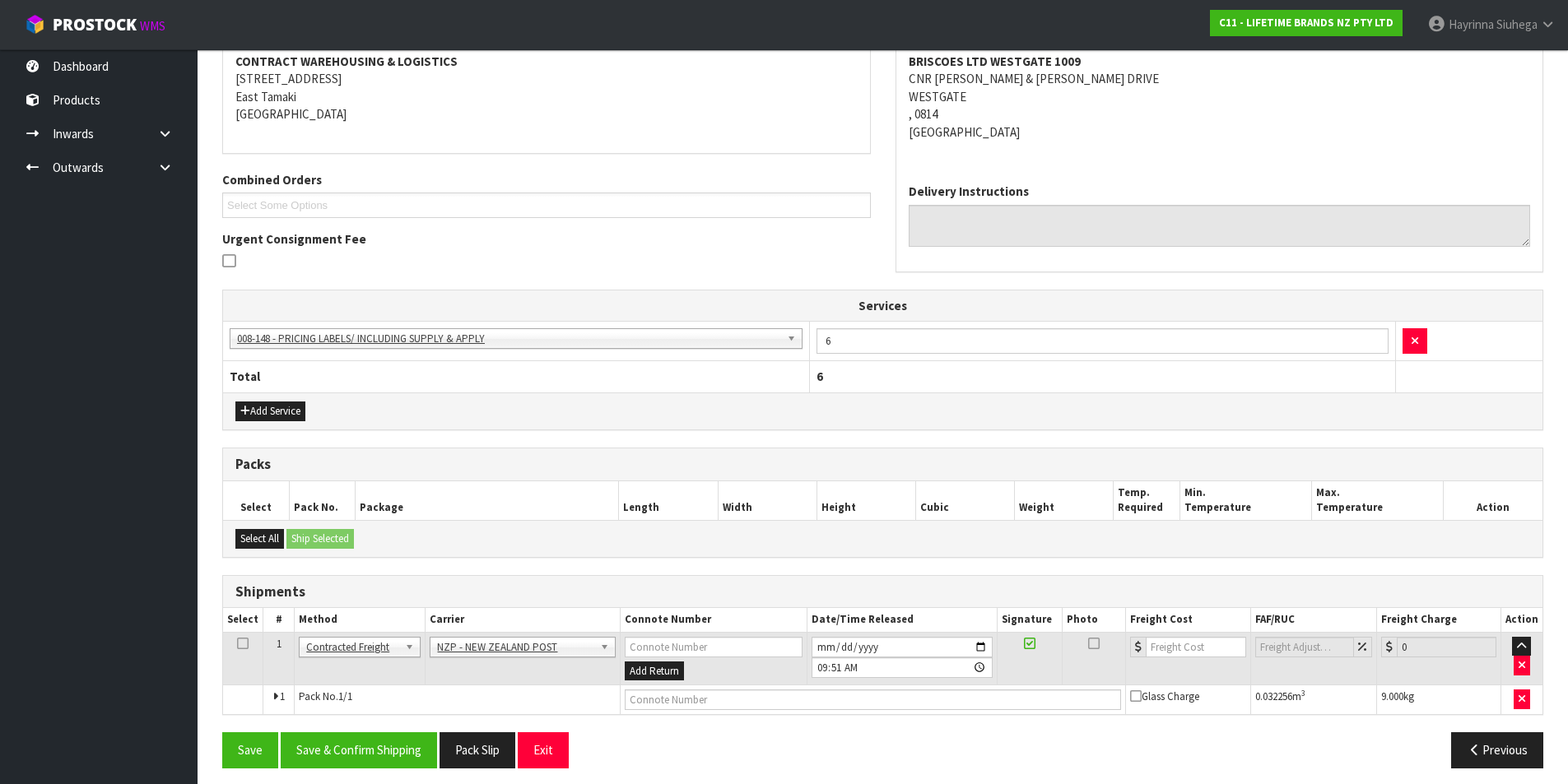
scroll to position [328, 0]
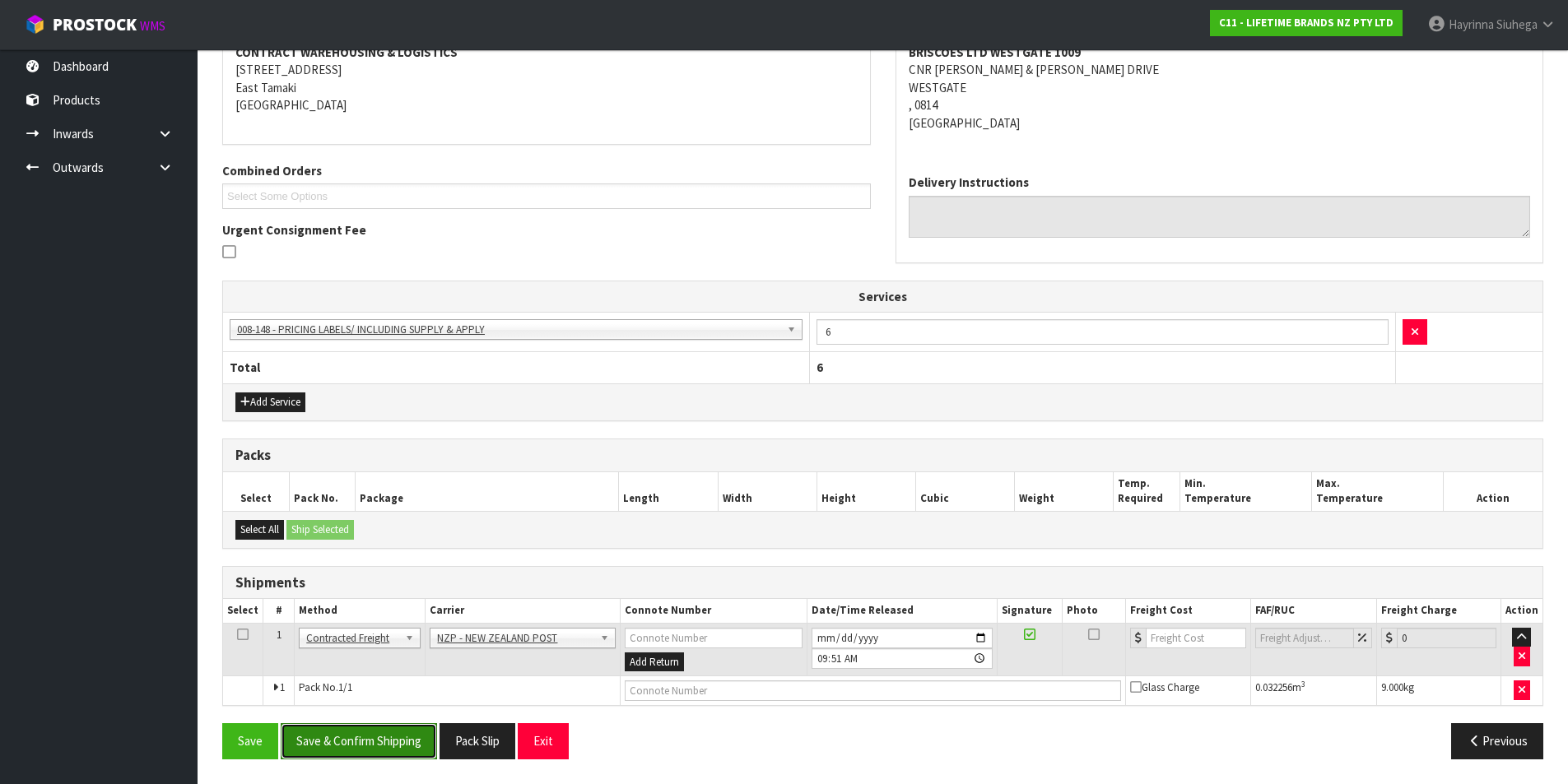
click at [422, 725] on button "Save & Confirm Shipping" at bounding box center [359, 741] width 157 height 35
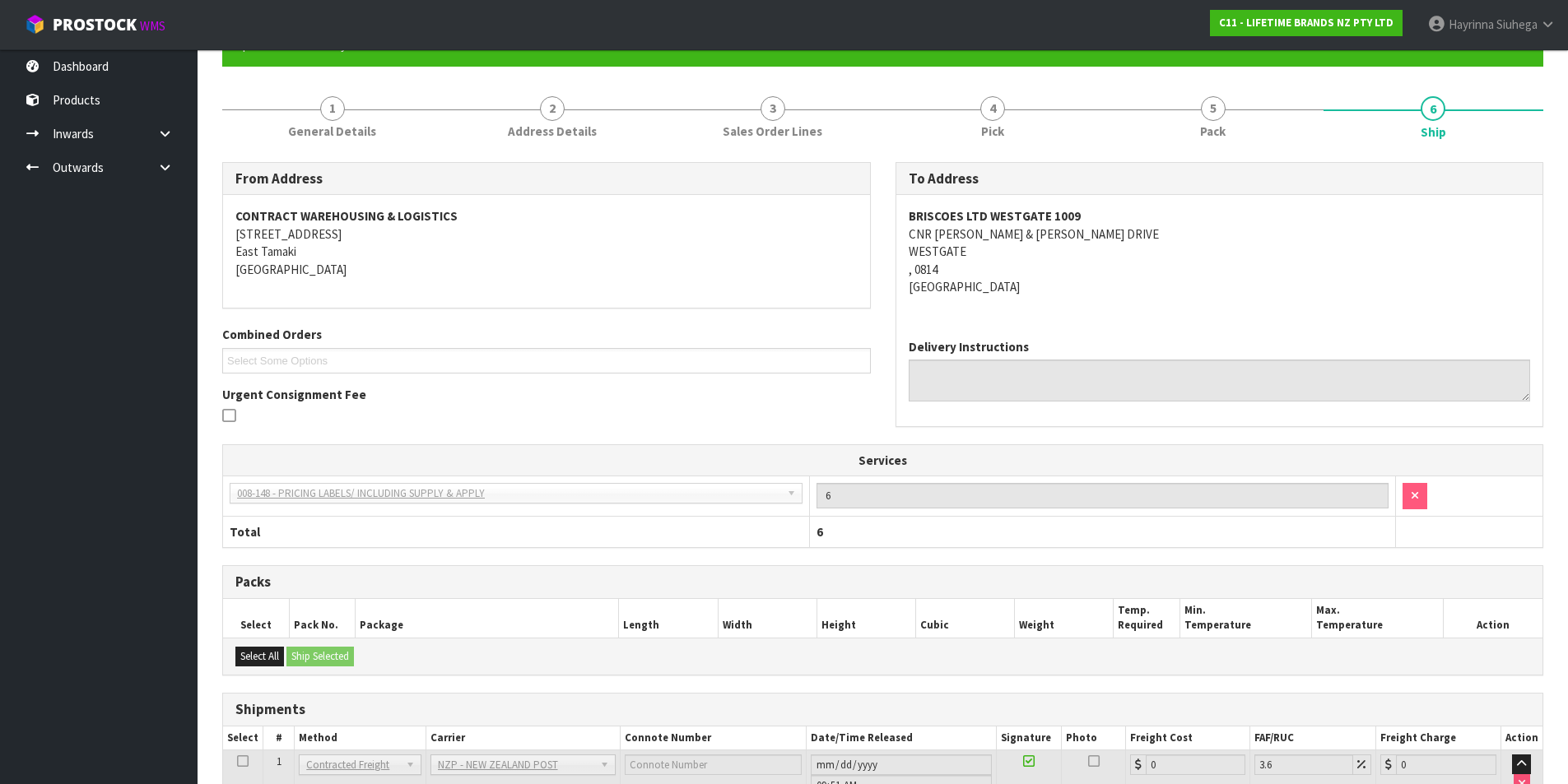
scroll to position [303, 0]
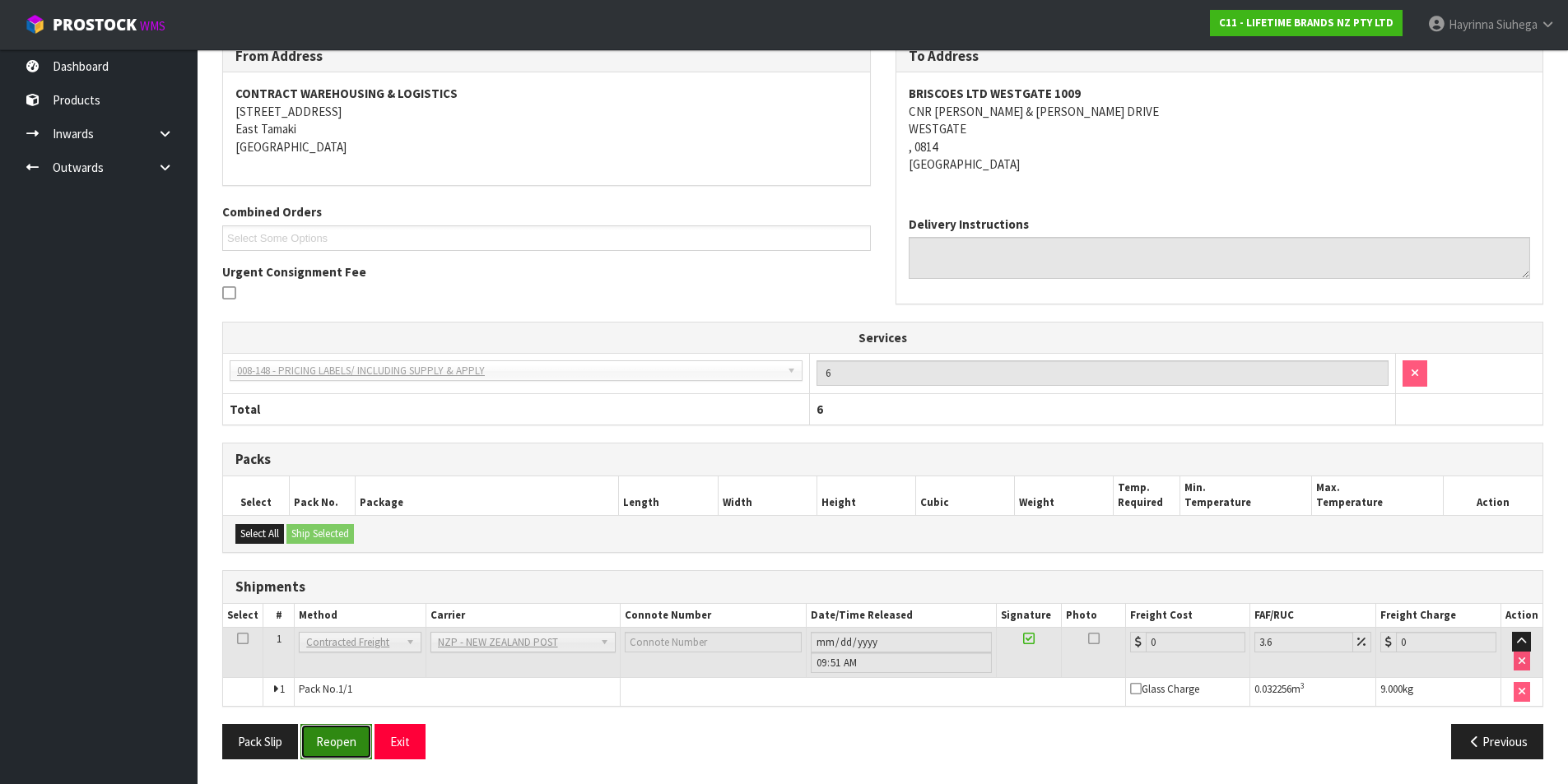
click at [346, 746] on button "Reopen" at bounding box center [336, 742] width 72 height 35
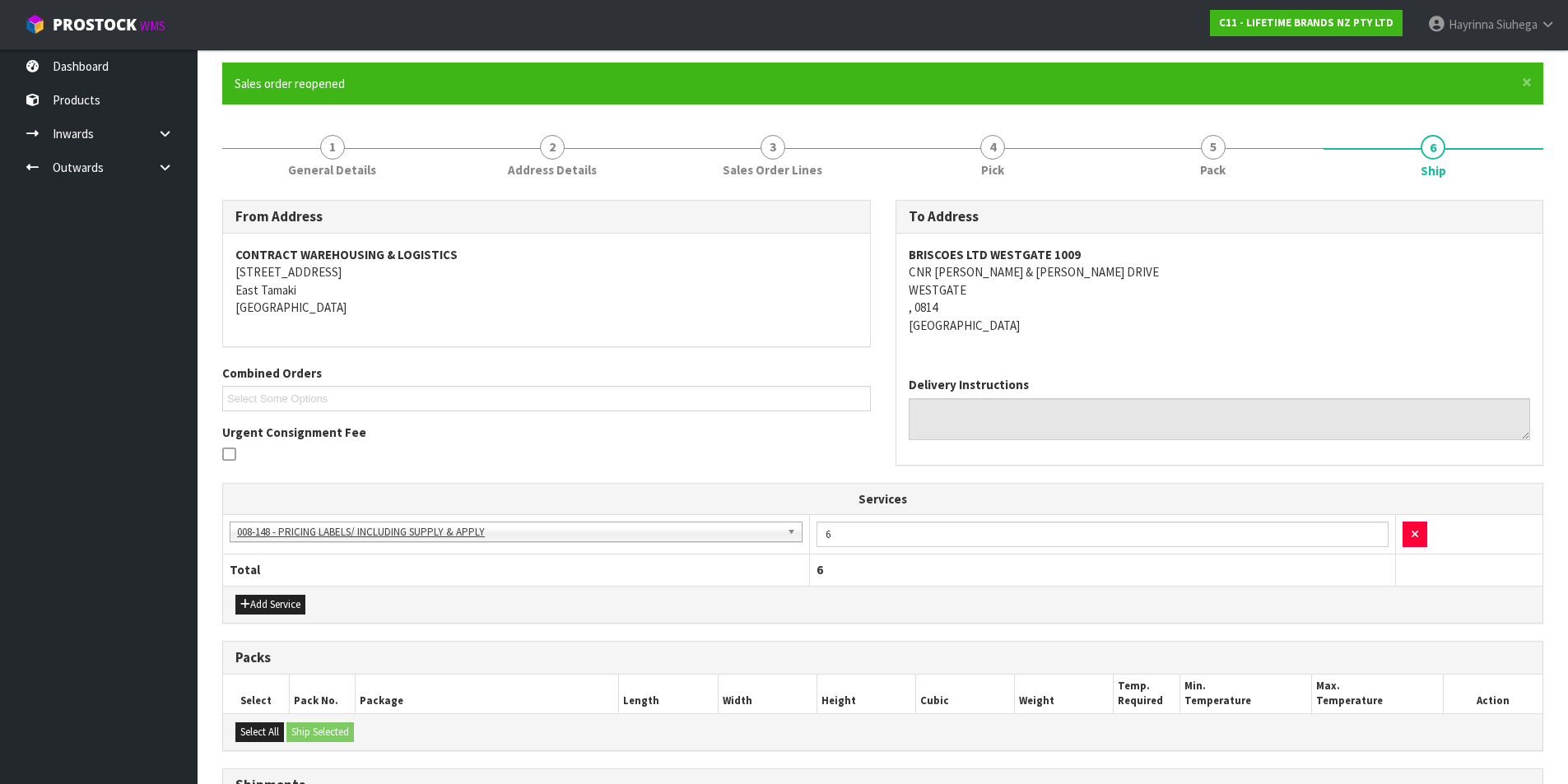
scroll to position [342, 0]
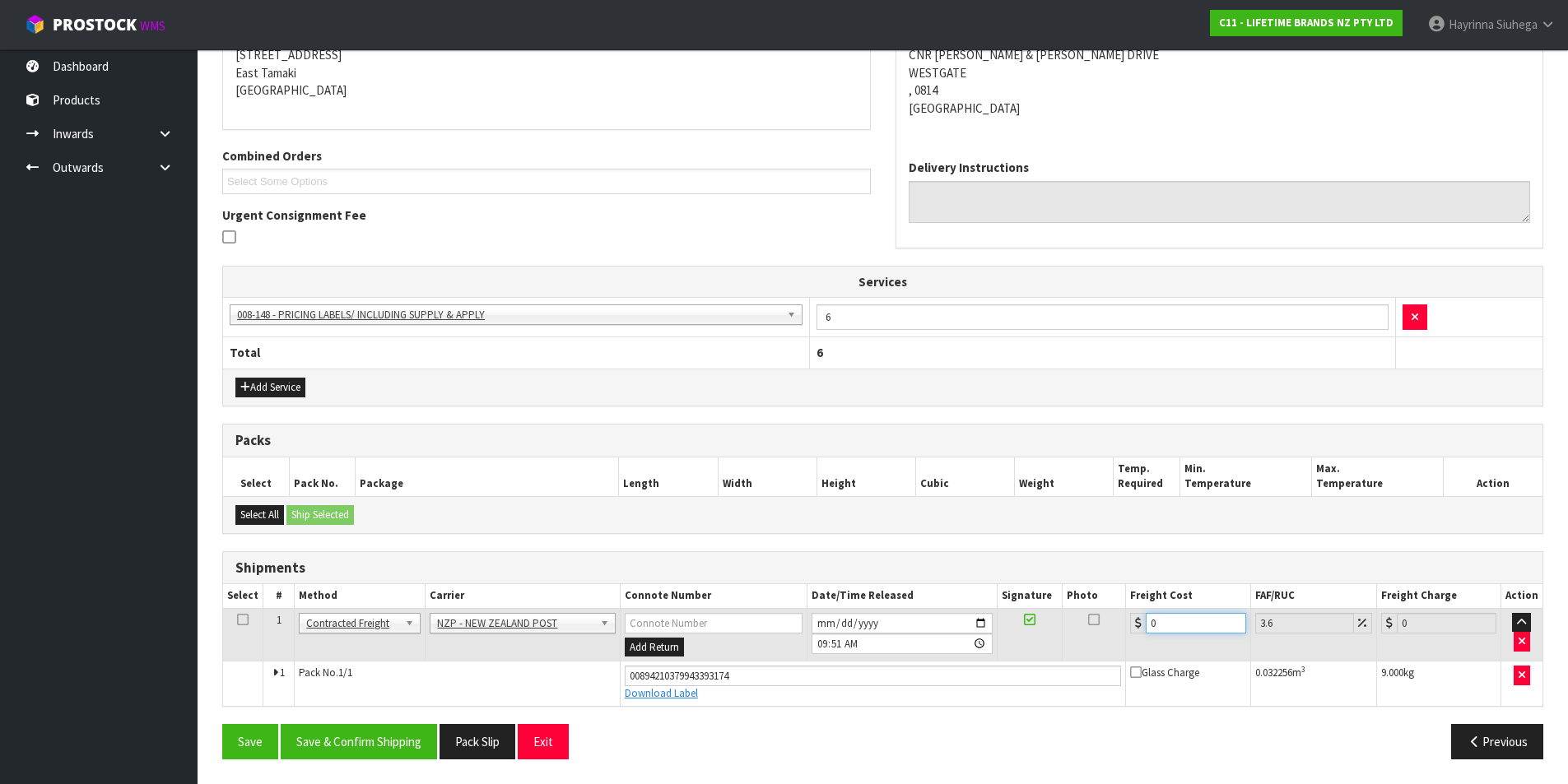
drag, startPoint x: 1189, startPoint y: 631, endPoint x: 1105, endPoint y: 631, distance: 84.0
click at [1105, 631] on tr "1 Client Local Pickup Customer Local Pickup Company Freight Contracted Freight …" at bounding box center [883, 635] width 1319 height 53
type input "4"
type input "4.14"
type input "4.3"
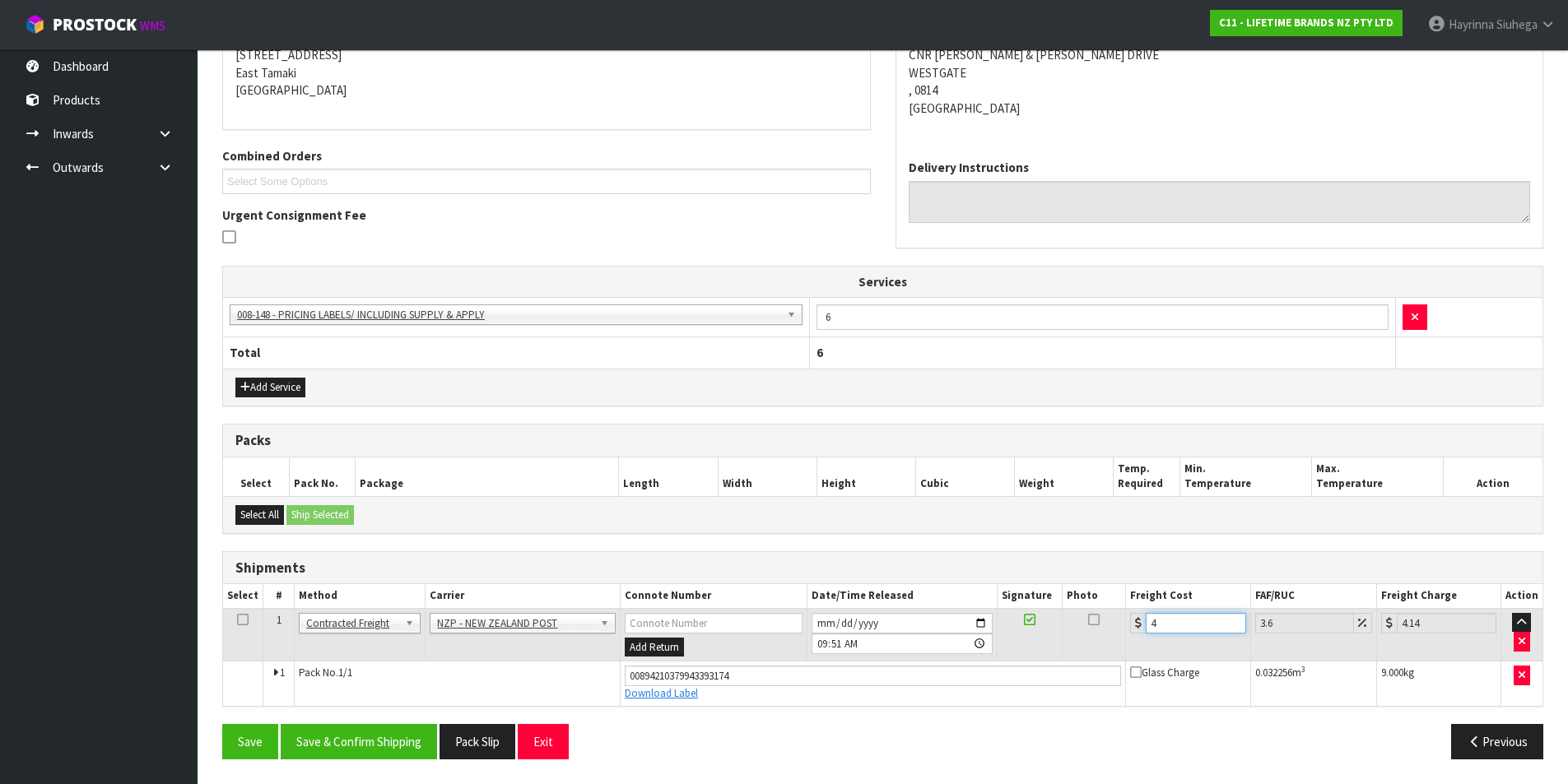
type input "4.45"
type input "4.33"
type input "4.49"
type input "4.33"
click at [223, 724] on button "Save" at bounding box center [250, 742] width 56 height 35
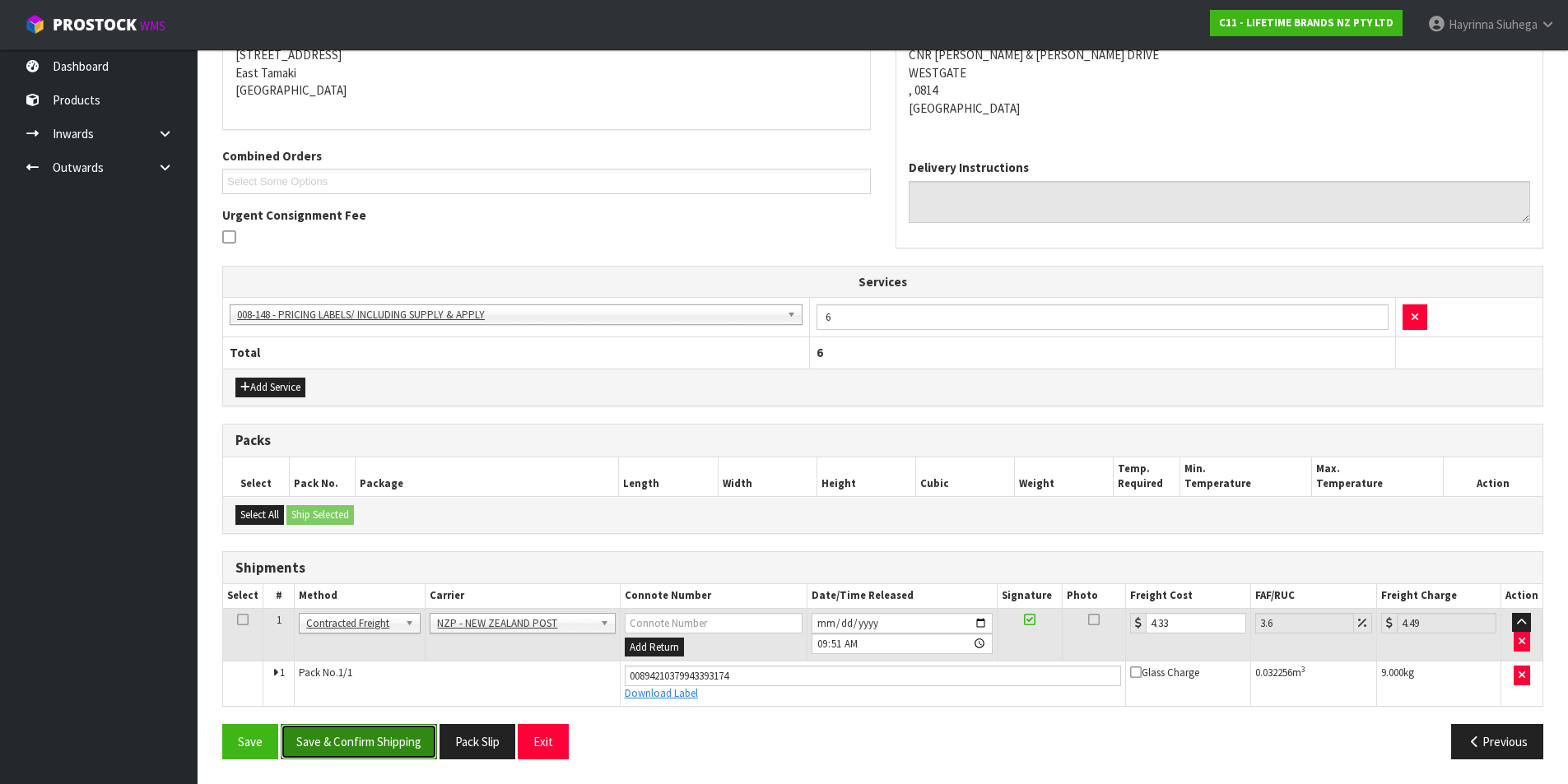
click at [407, 756] on button "Save & Confirm Shipping" at bounding box center [359, 742] width 157 height 35
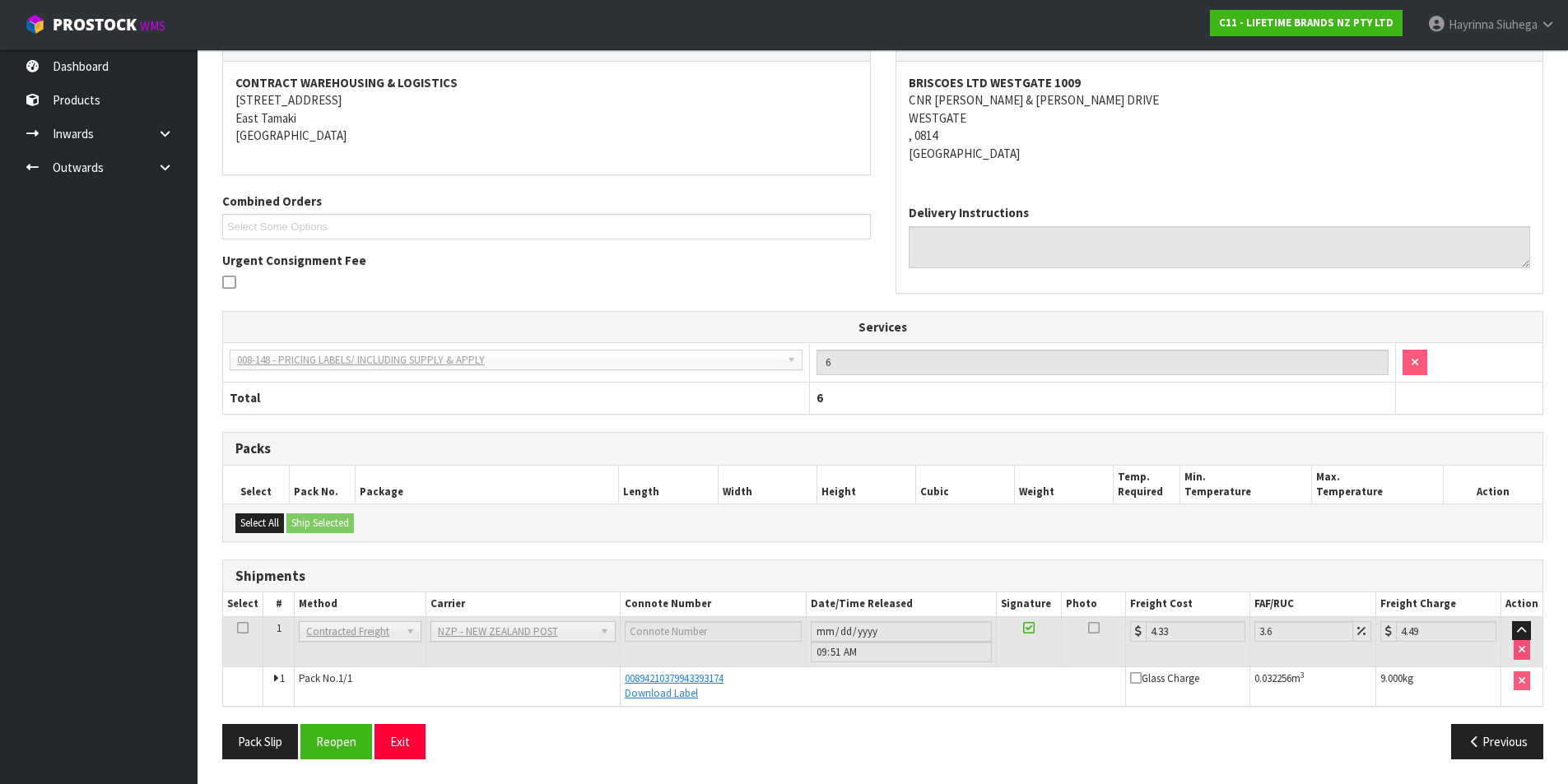
scroll to position [0, 0]
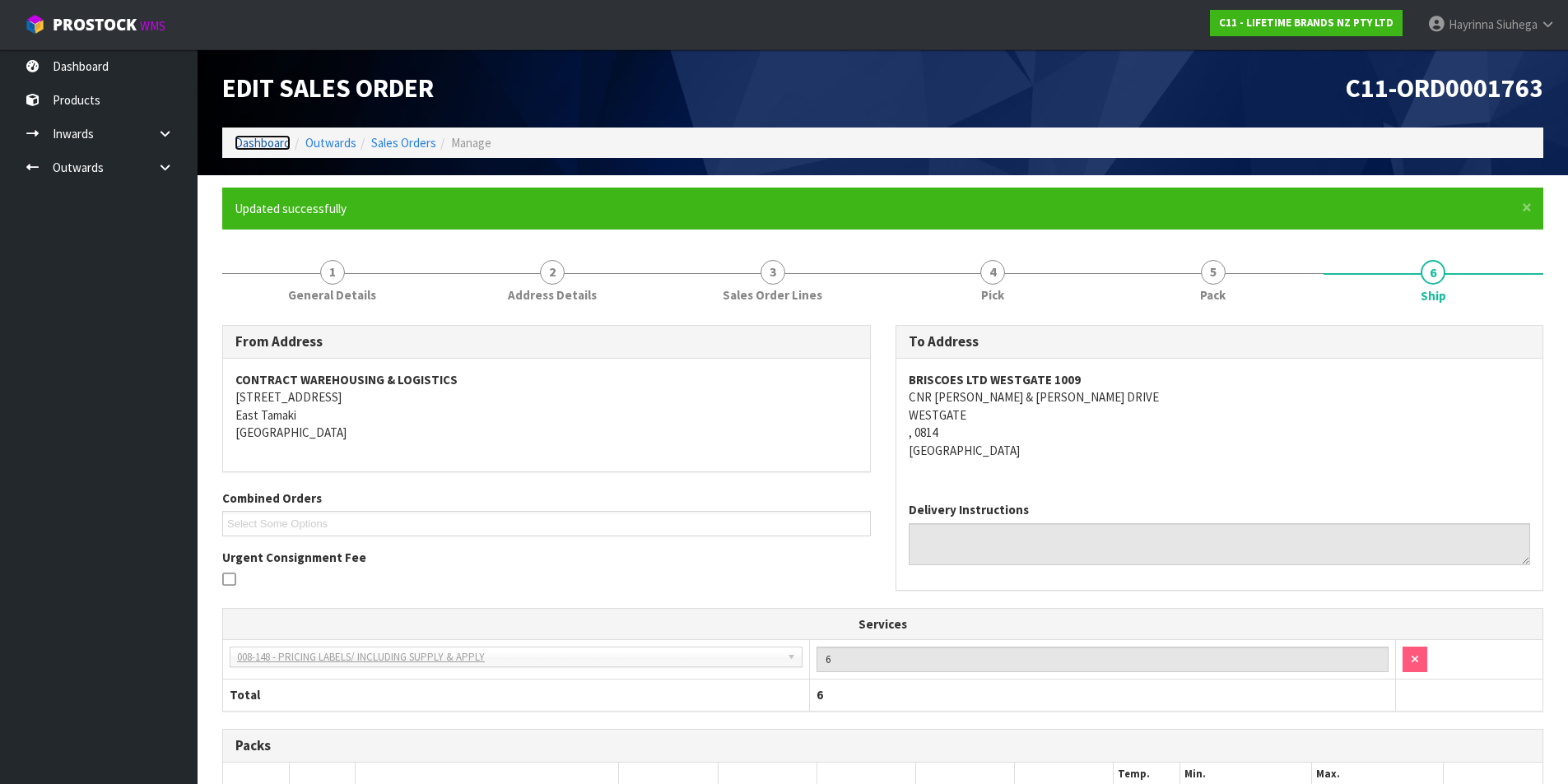
click at [266, 137] on link "Dashboard" at bounding box center [262, 142] width 56 height 16
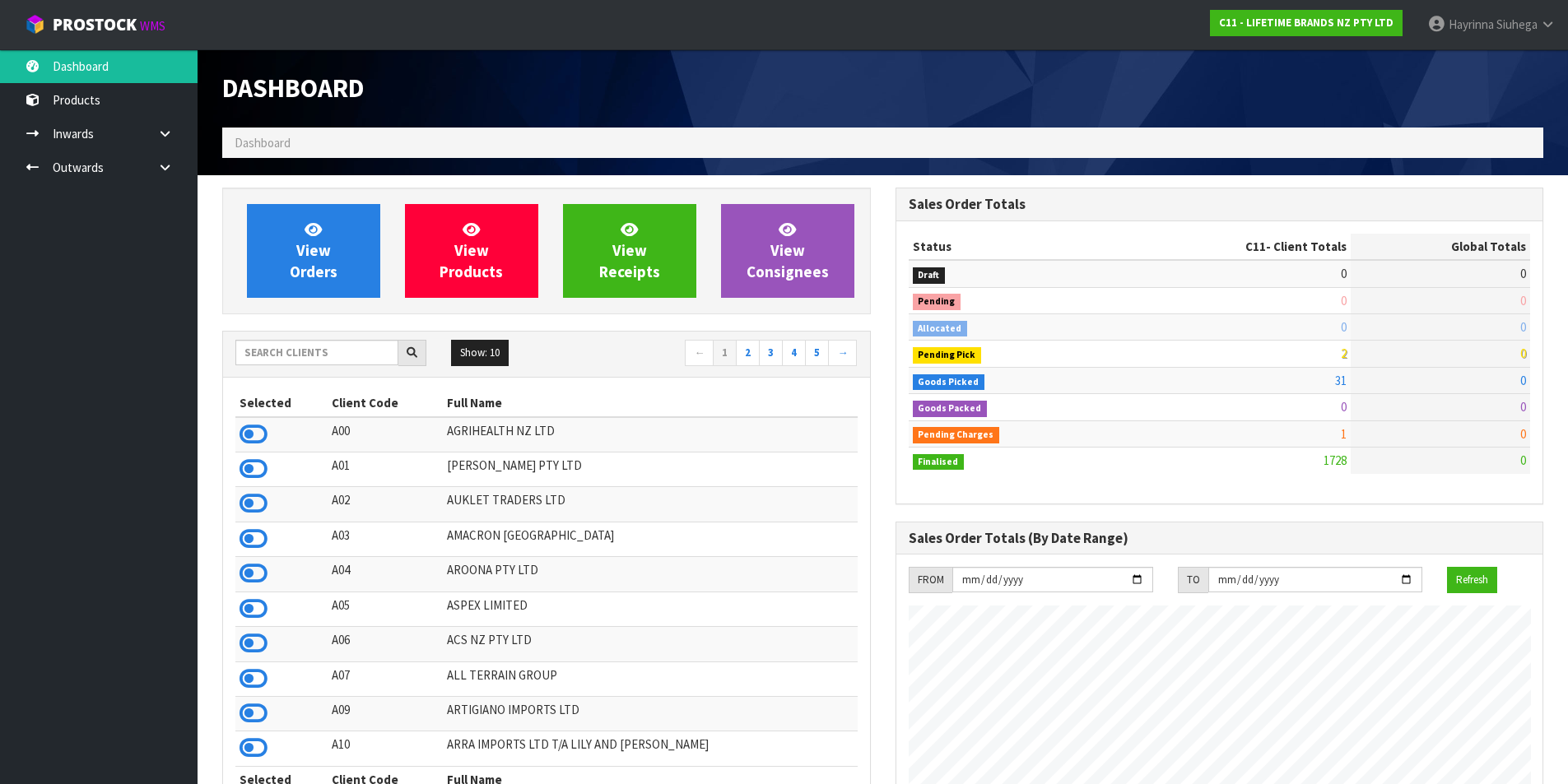
scroll to position [1247, 673]
click at [325, 219] on link "View Orders" at bounding box center [314, 250] width 133 height 94
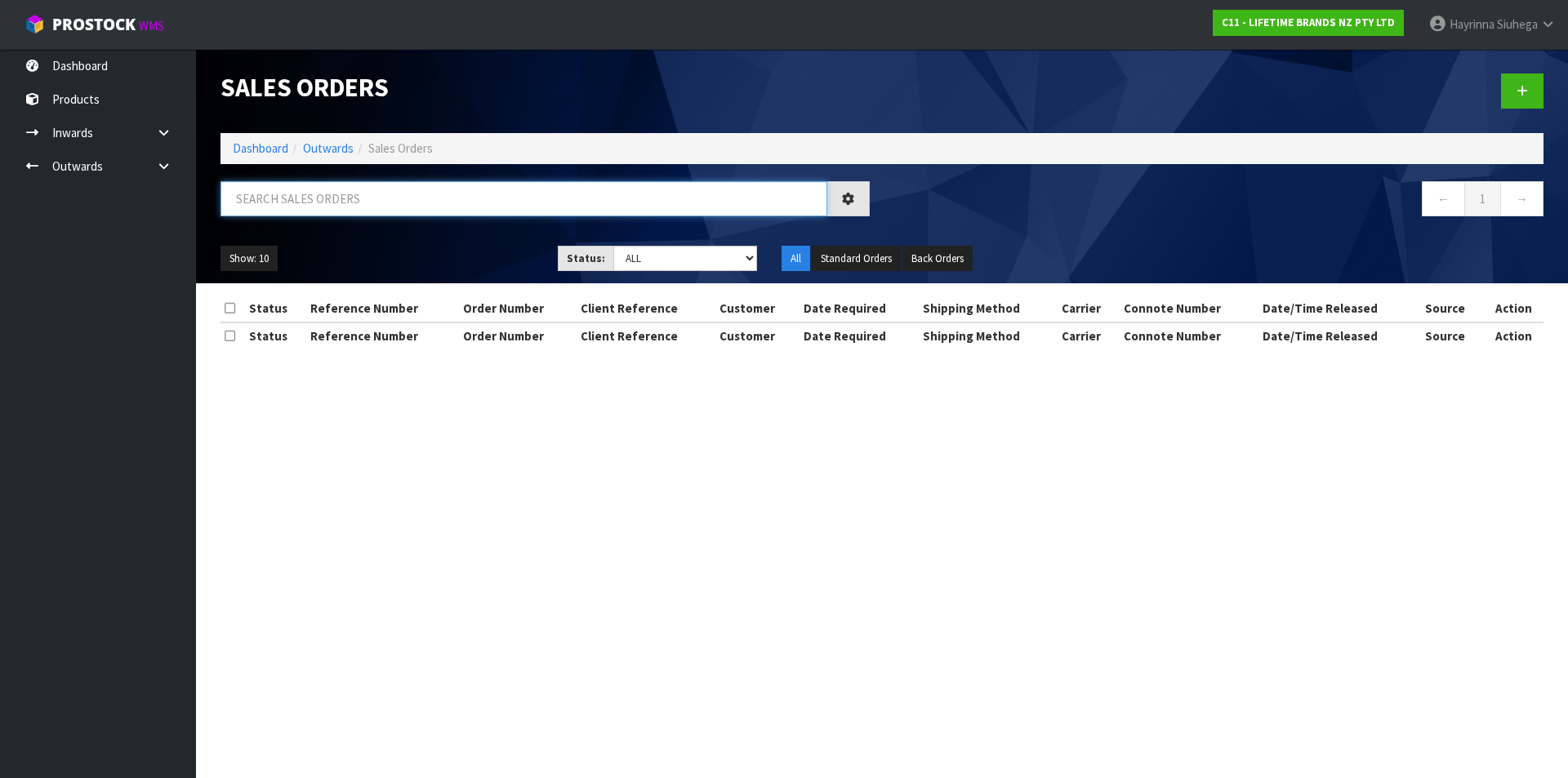
click at [319, 206] on input "text" at bounding box center [524, 199] width 606 height 35
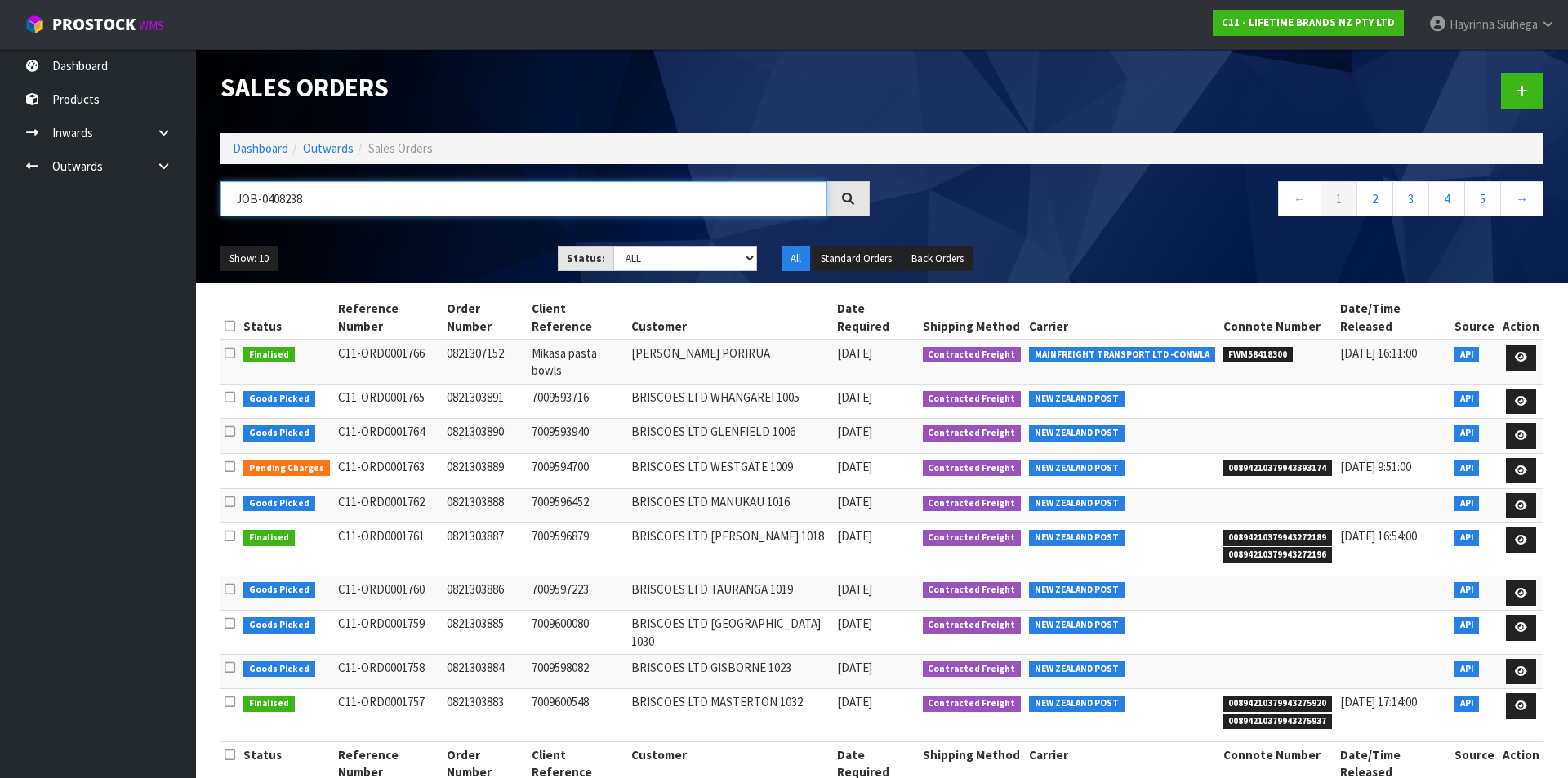
type input "JOB-0408238"
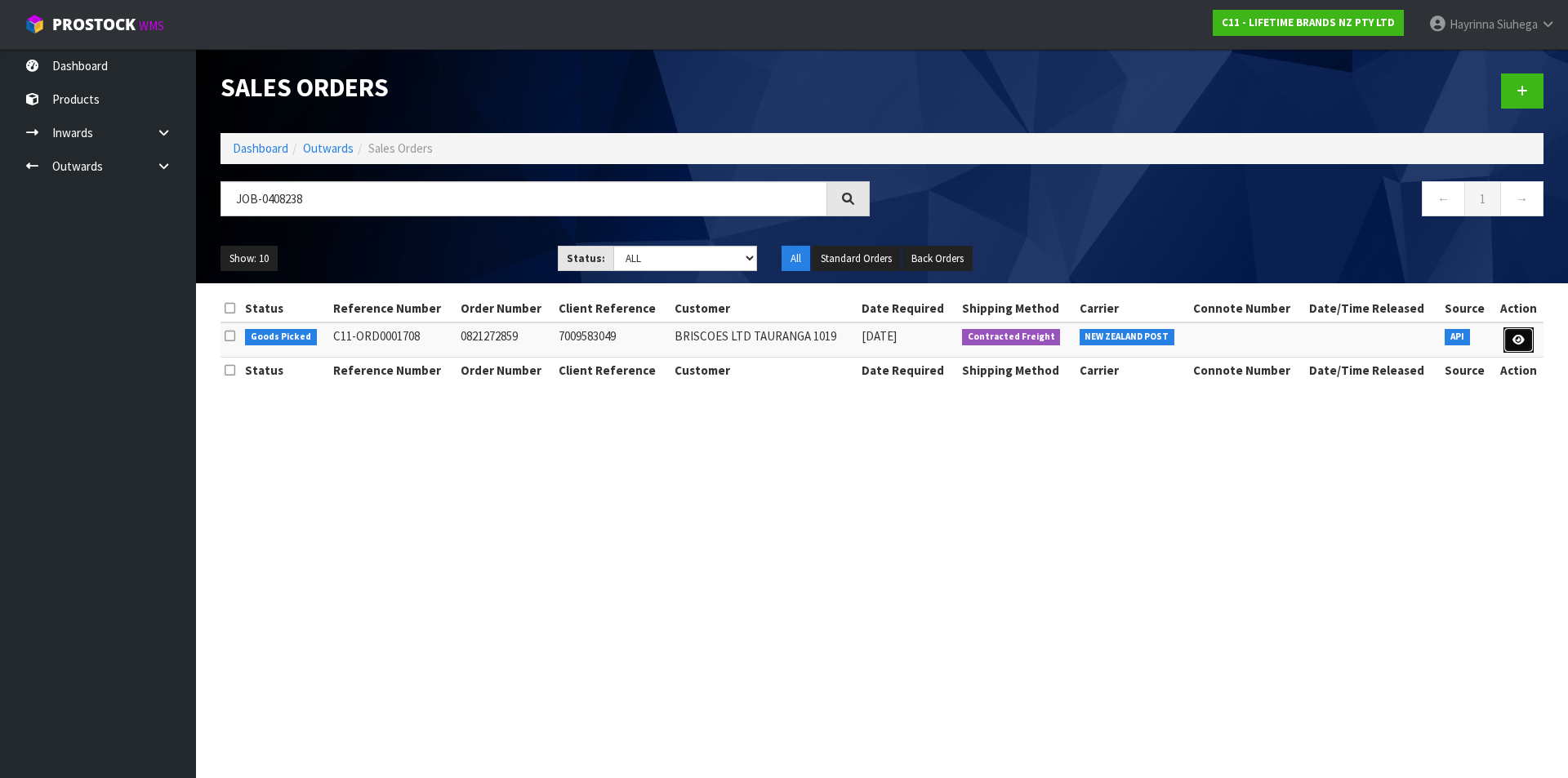
click at [1513, 339] on icon at bounding box center [1518, 340] width 13 height 11
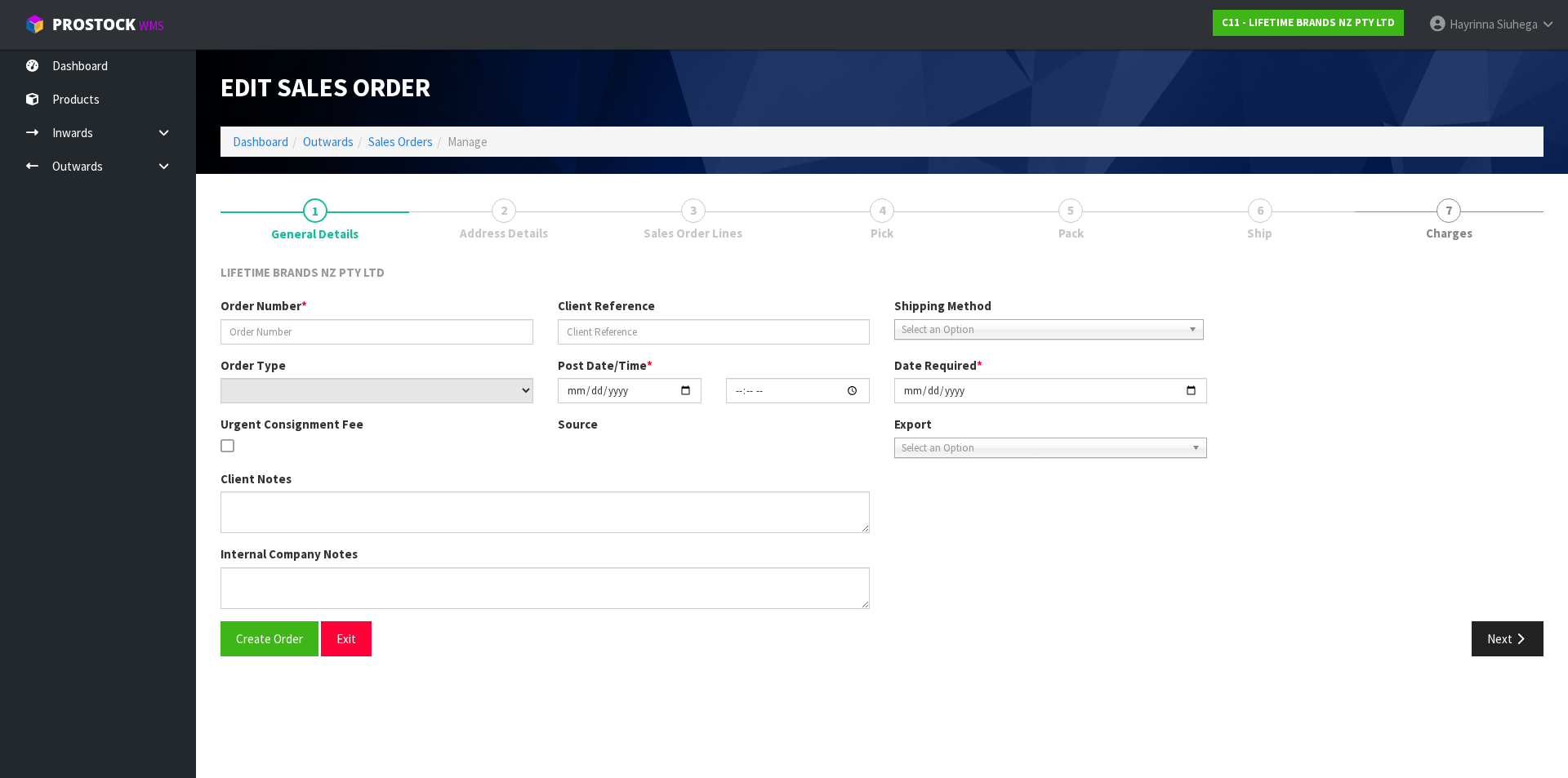
type input "0821272859"
type input "7009583049"
select select "number:0"
type input "2025-08-18"
type input "13:08:31.000"
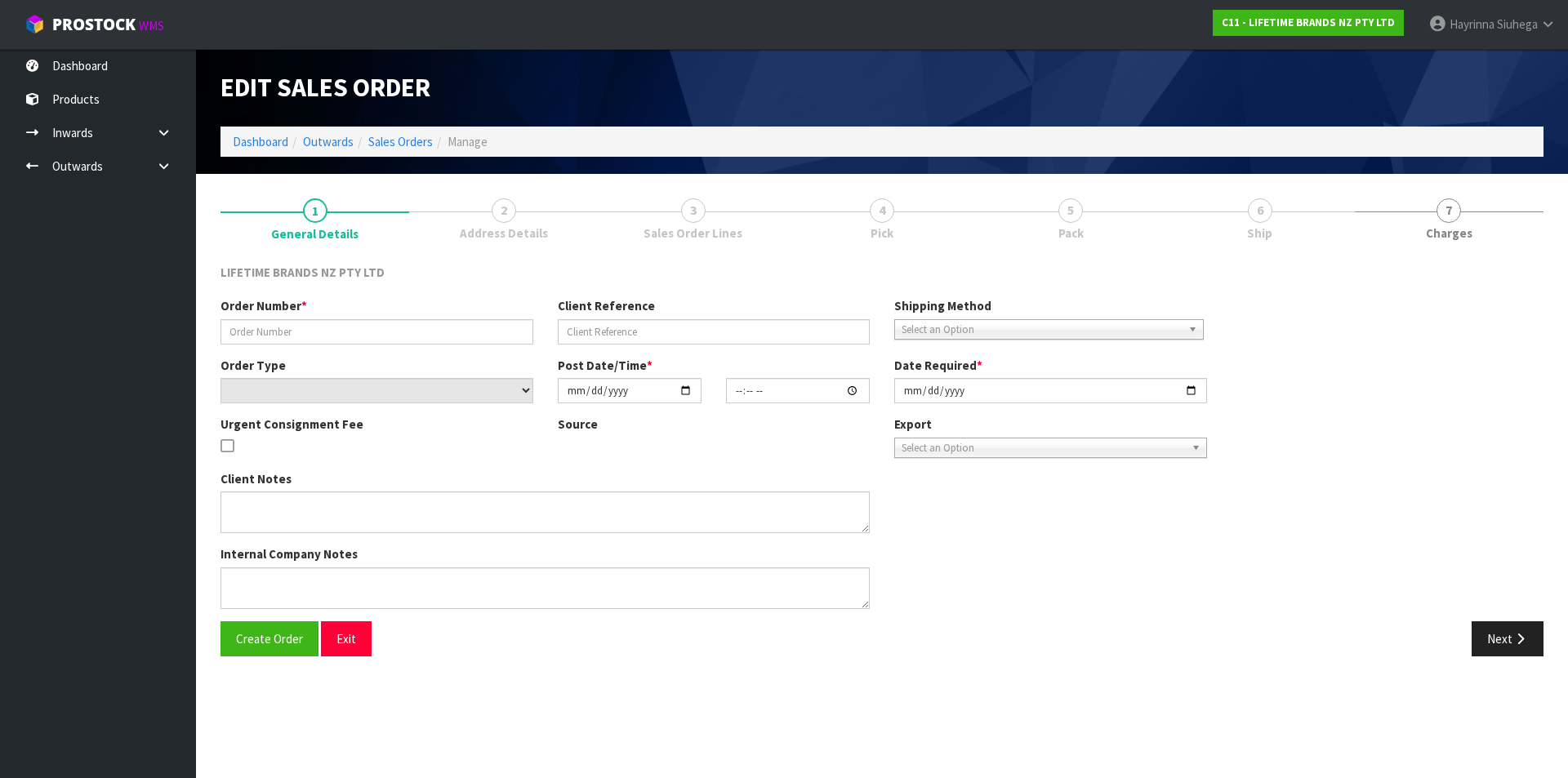
type input "2025-08-19"
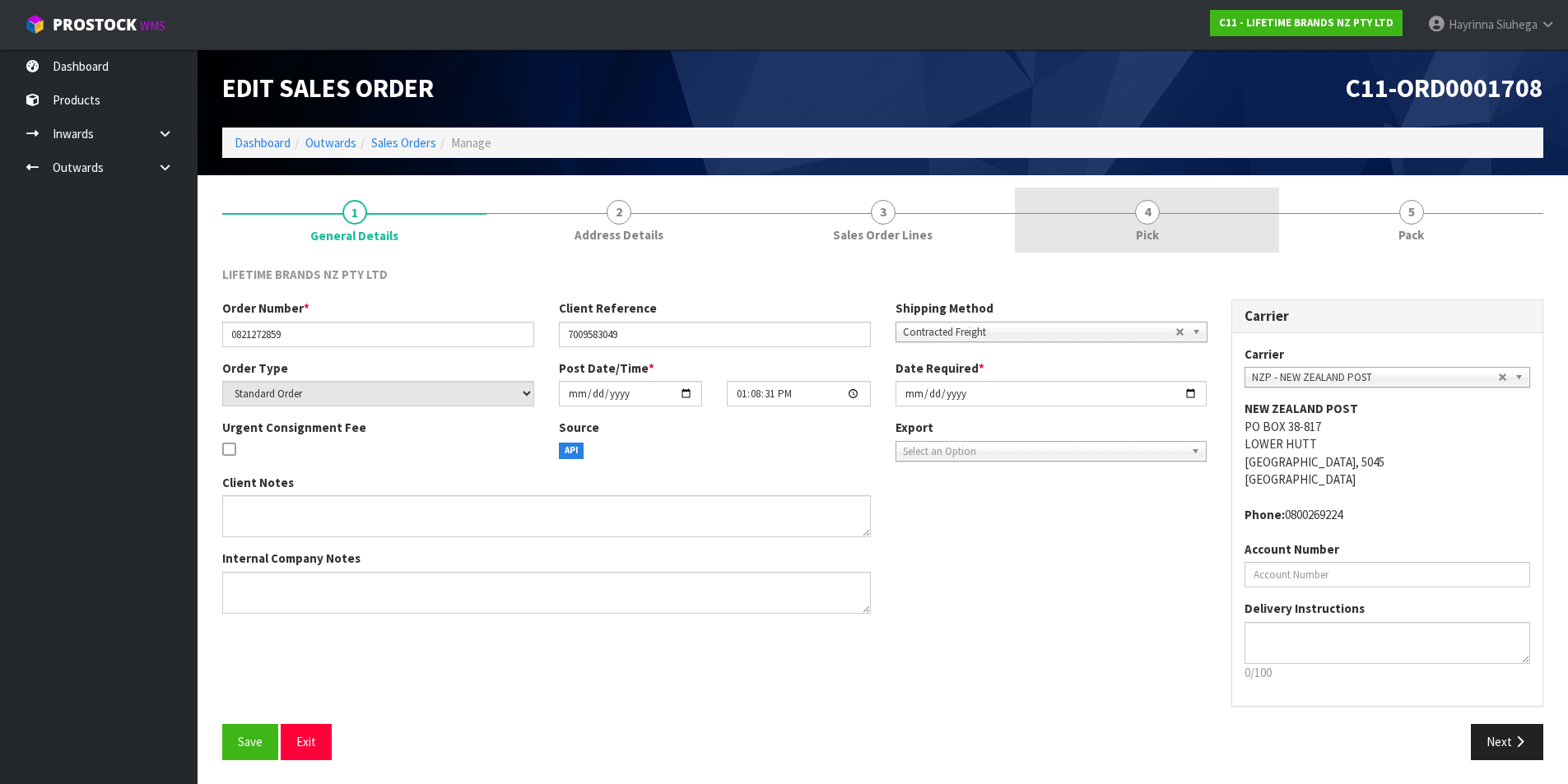
click at [1259, 244] on link "4 Pick" at bounding box center [1146, 220] width 264 height 65
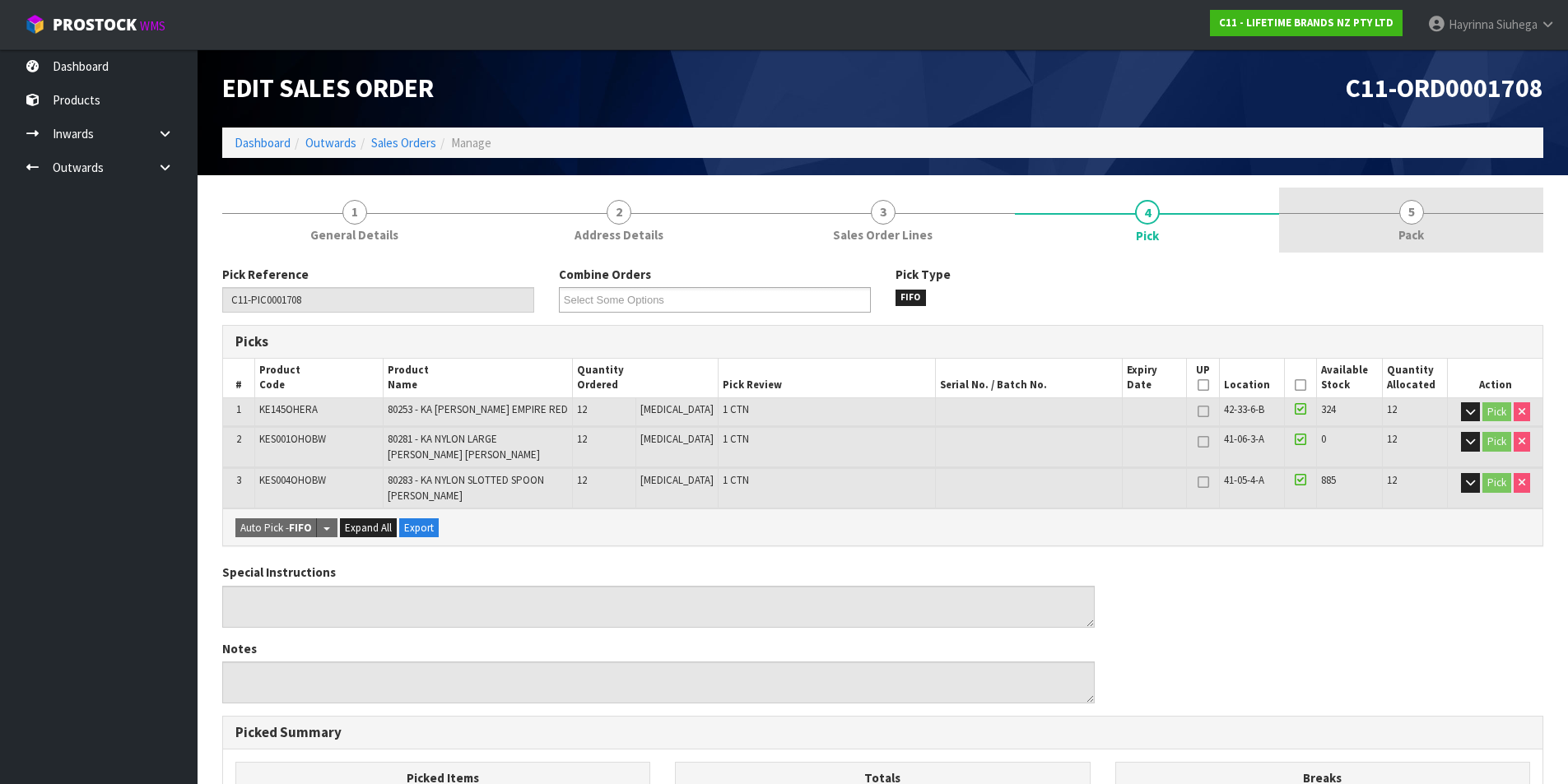
click at [1339, 228] on link "5 Pack" at bounding box center [1410, 220] width 264 height 65
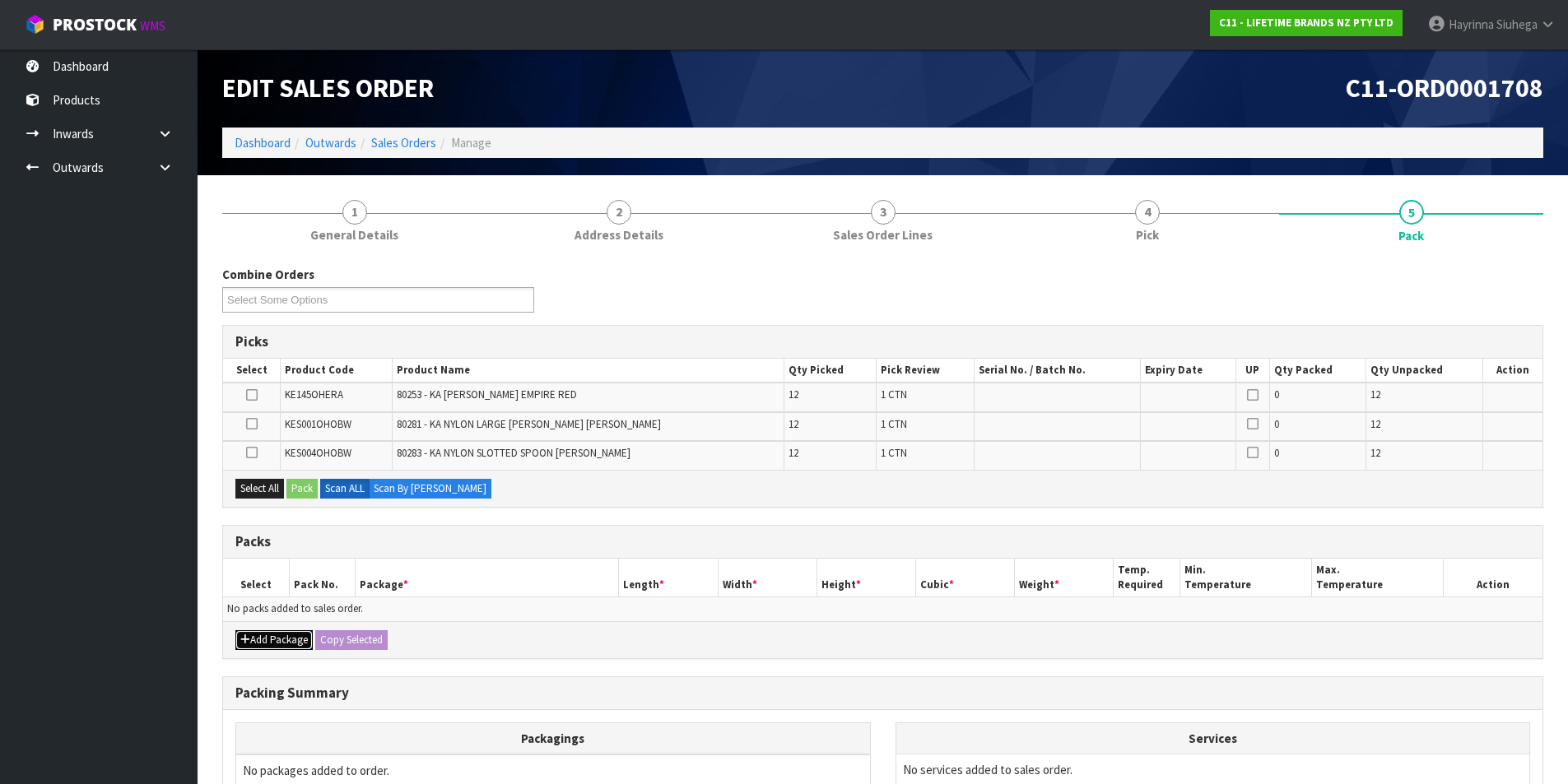
click at [287, 646] on button "Add Package" at bounding box center [274, 640] width 78 height 19
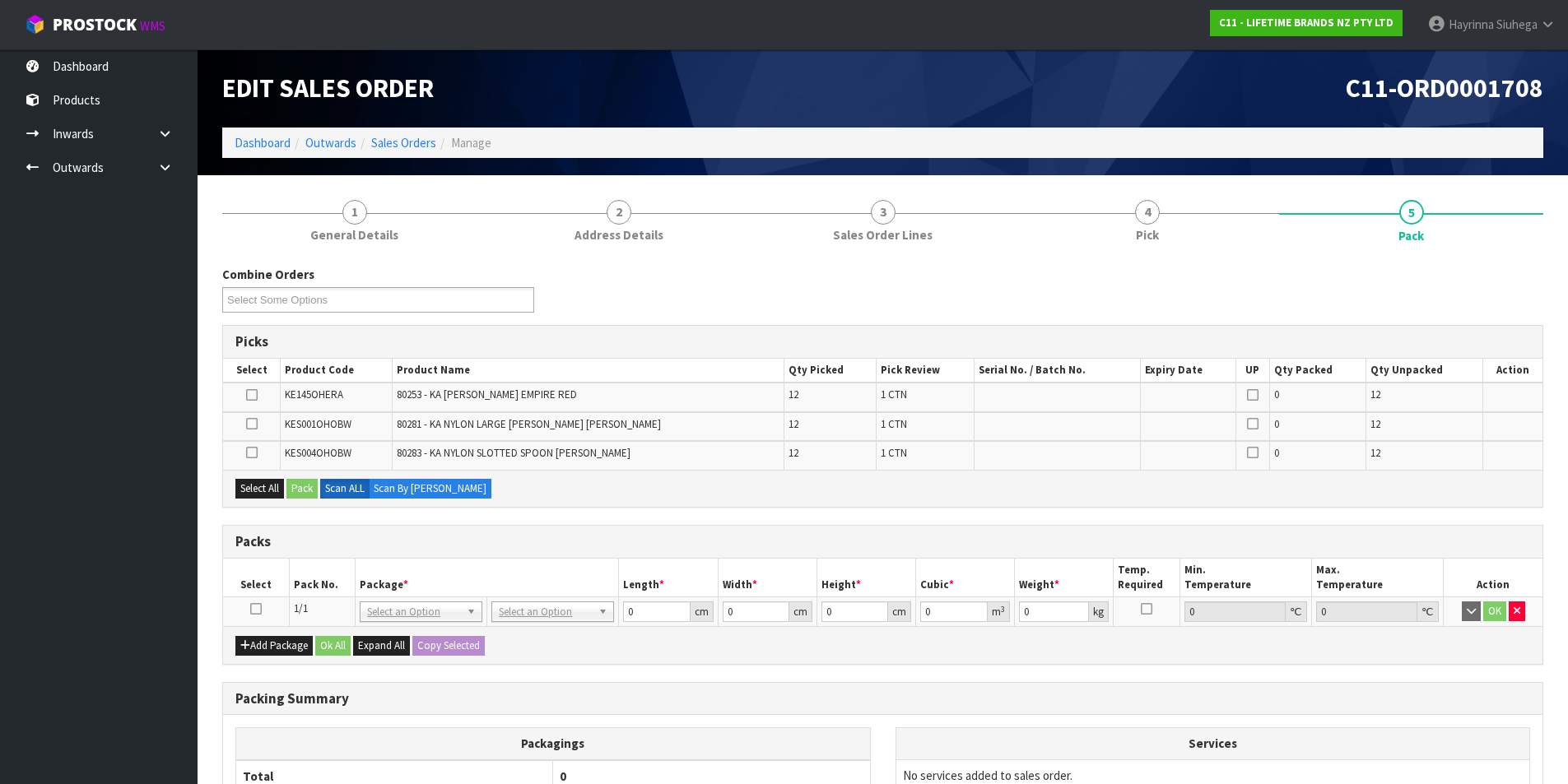
click at [262, 609] on td at bounding box center [256, 612] width 66 height 30
click at [261, 609] on td at bounding box center [256, 612] width 66 height 30
click at [256, 609] on icon at bounding box center [256, 609] width 12 height 1
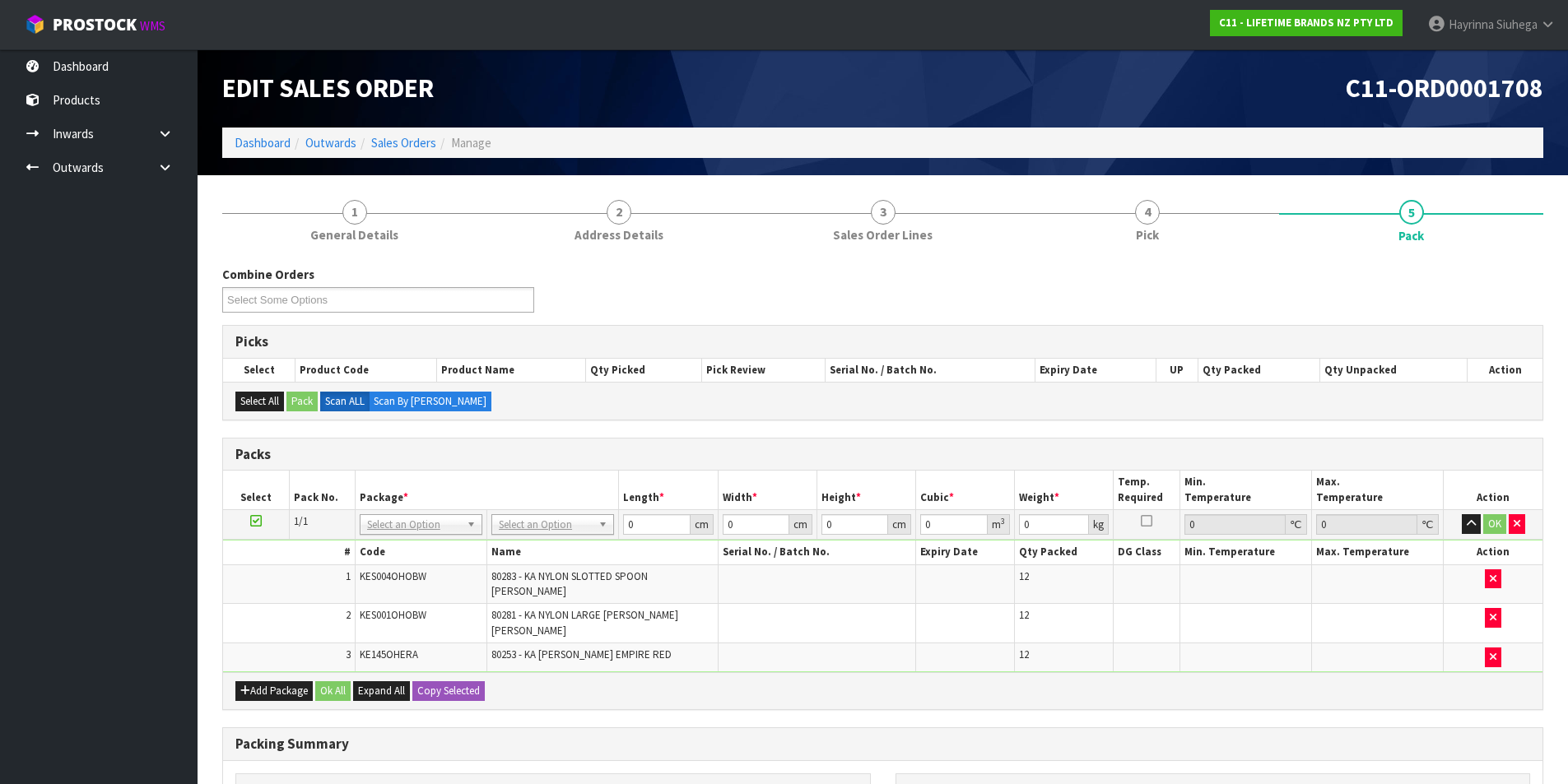
scroll to position [208, 0]
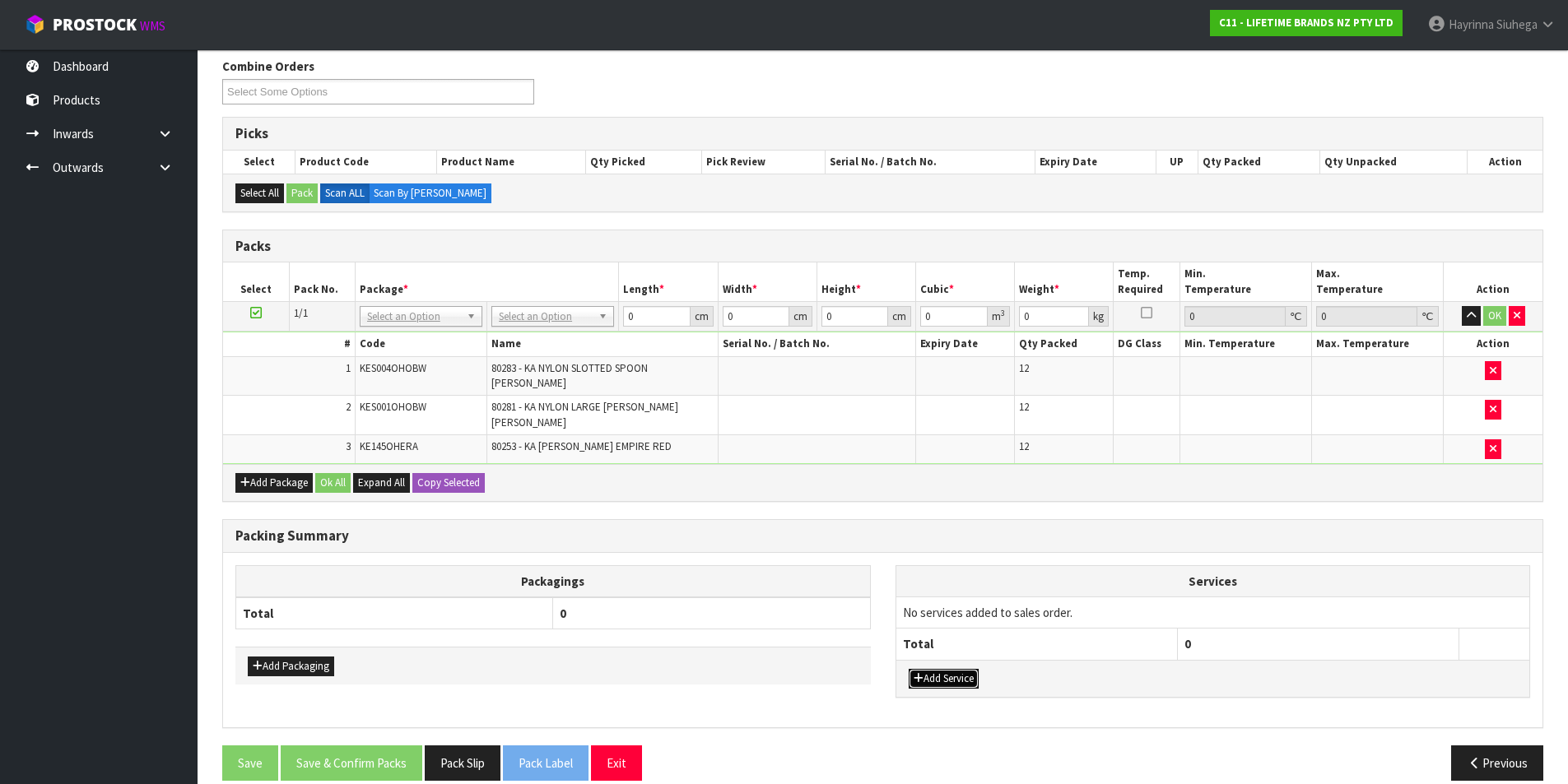
click at [941, 669] on button "Add Service" at bounding box center [943, 679] width 70 height 19
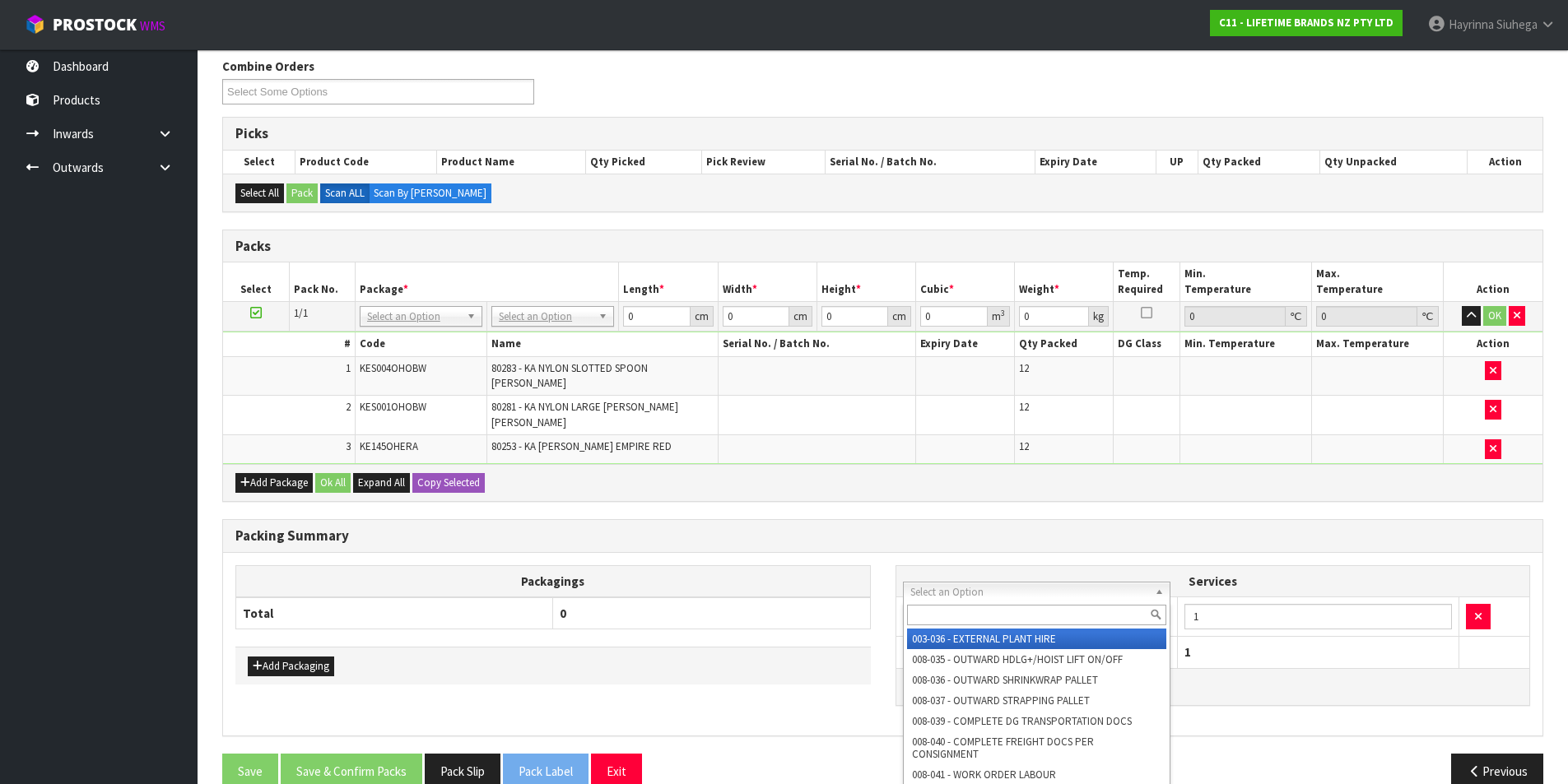
click at [938, 612] on input "text" at bounding box center [1037, 615] width 260 height 20
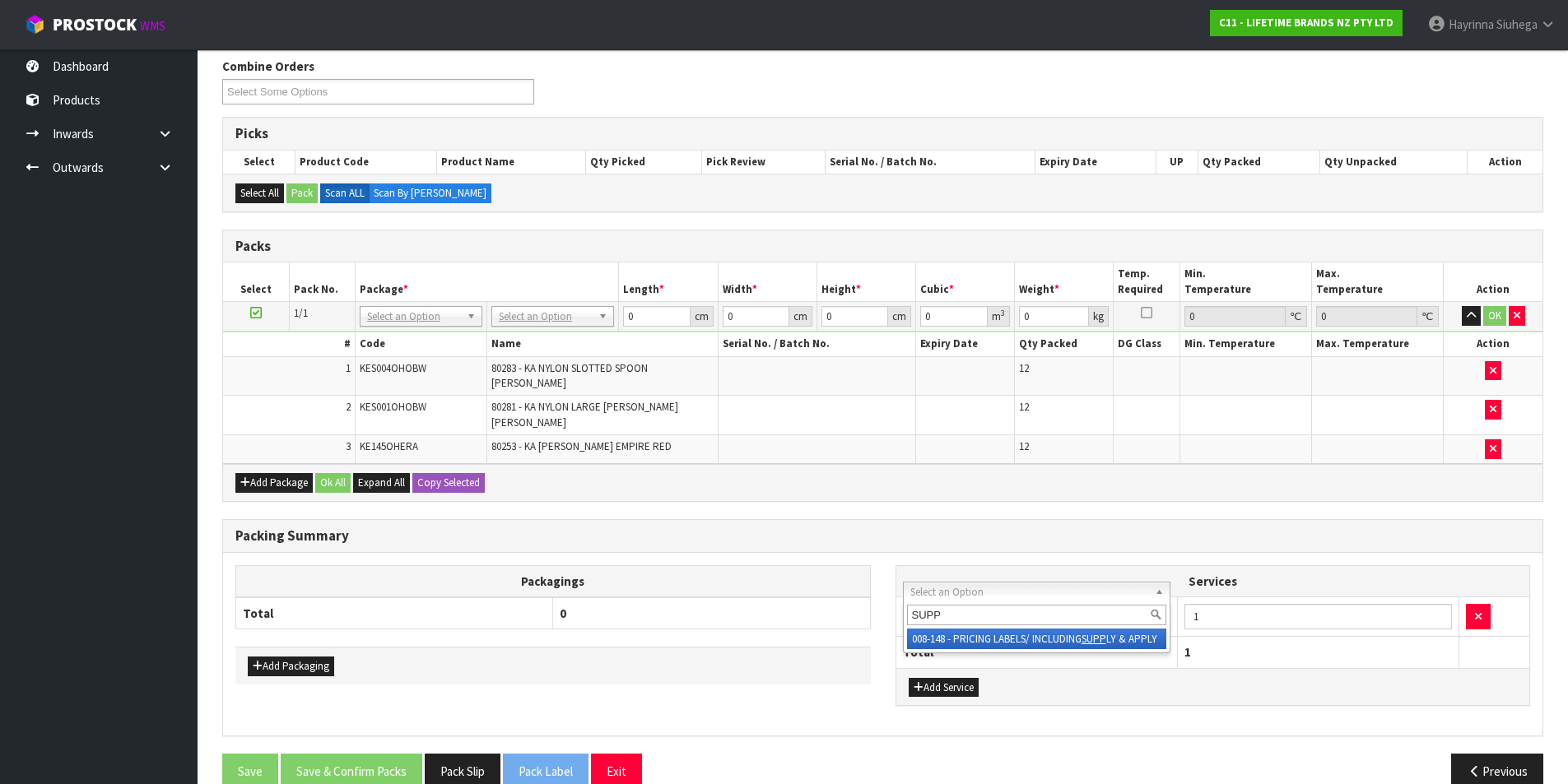
type input "SUPP"
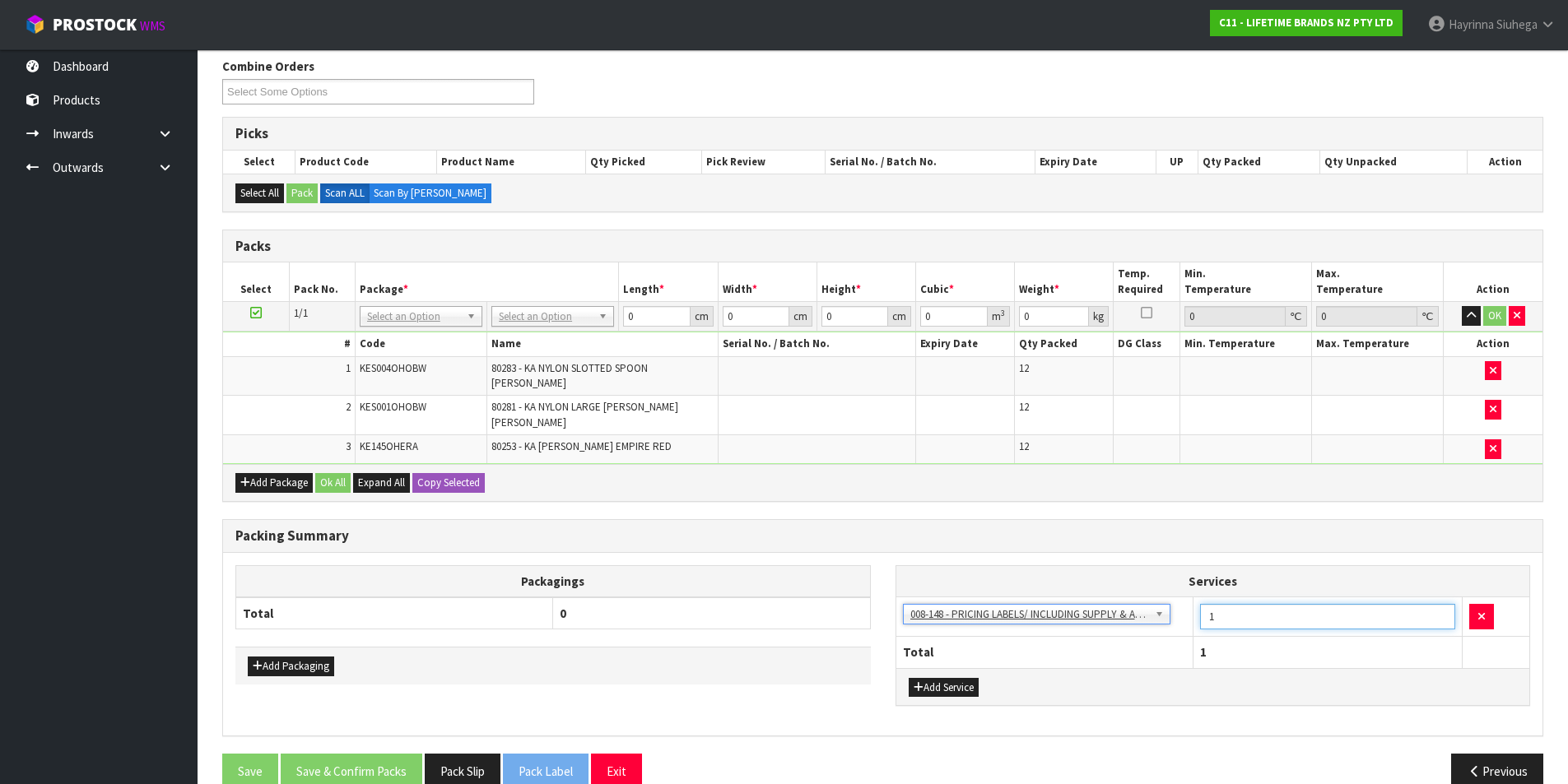
drag, startPoint x: 1212, startPoint y: 604, endPoint x: 1179, endPoint y: 633, distance: 43.9
click at [1179, 633] on table "Services 003-036 - EXTERNAL PLANT HIRE 008-035 - OUTWARD HDLG+/HOIST LIFT ON/OF…" at bounding box center [1213, 617] width 634 height 102
type input "24"
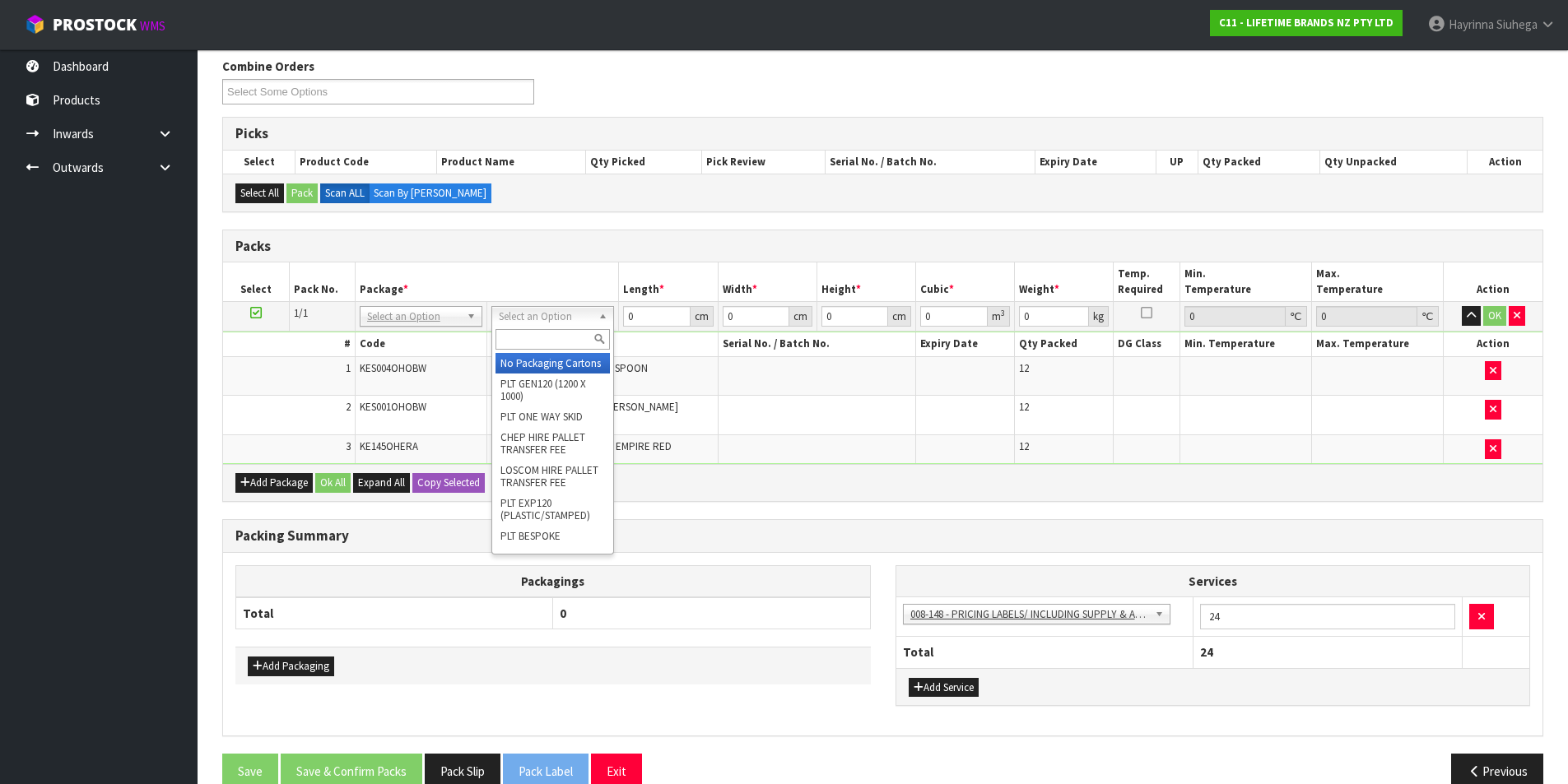
click at [561, 339] on input "text" at bounding box center [553, 340] width 115 height 20
type input "CTN7"
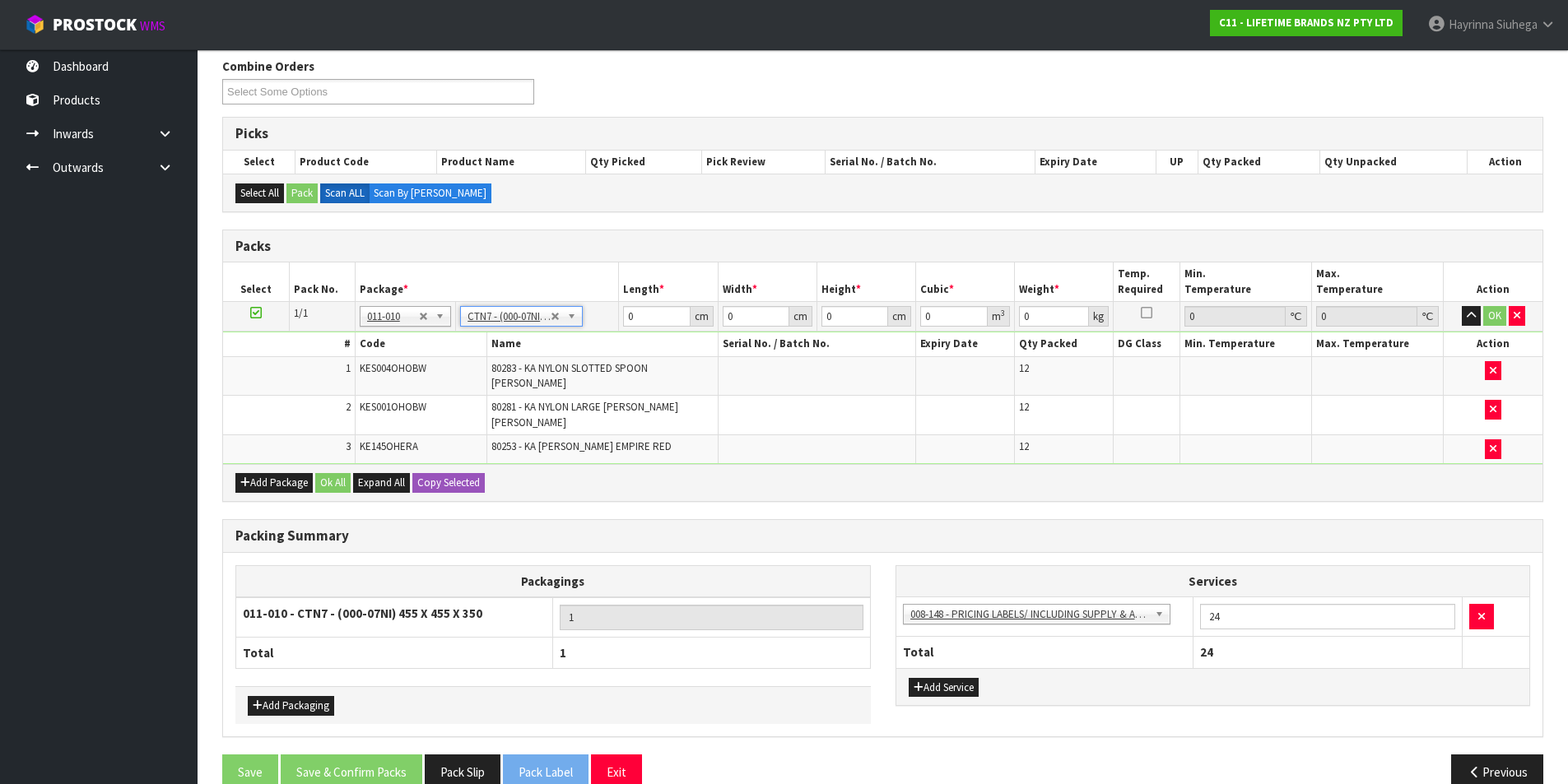
type input "45.5"
type input "35"
type input "0.072459"
type input "6.12"
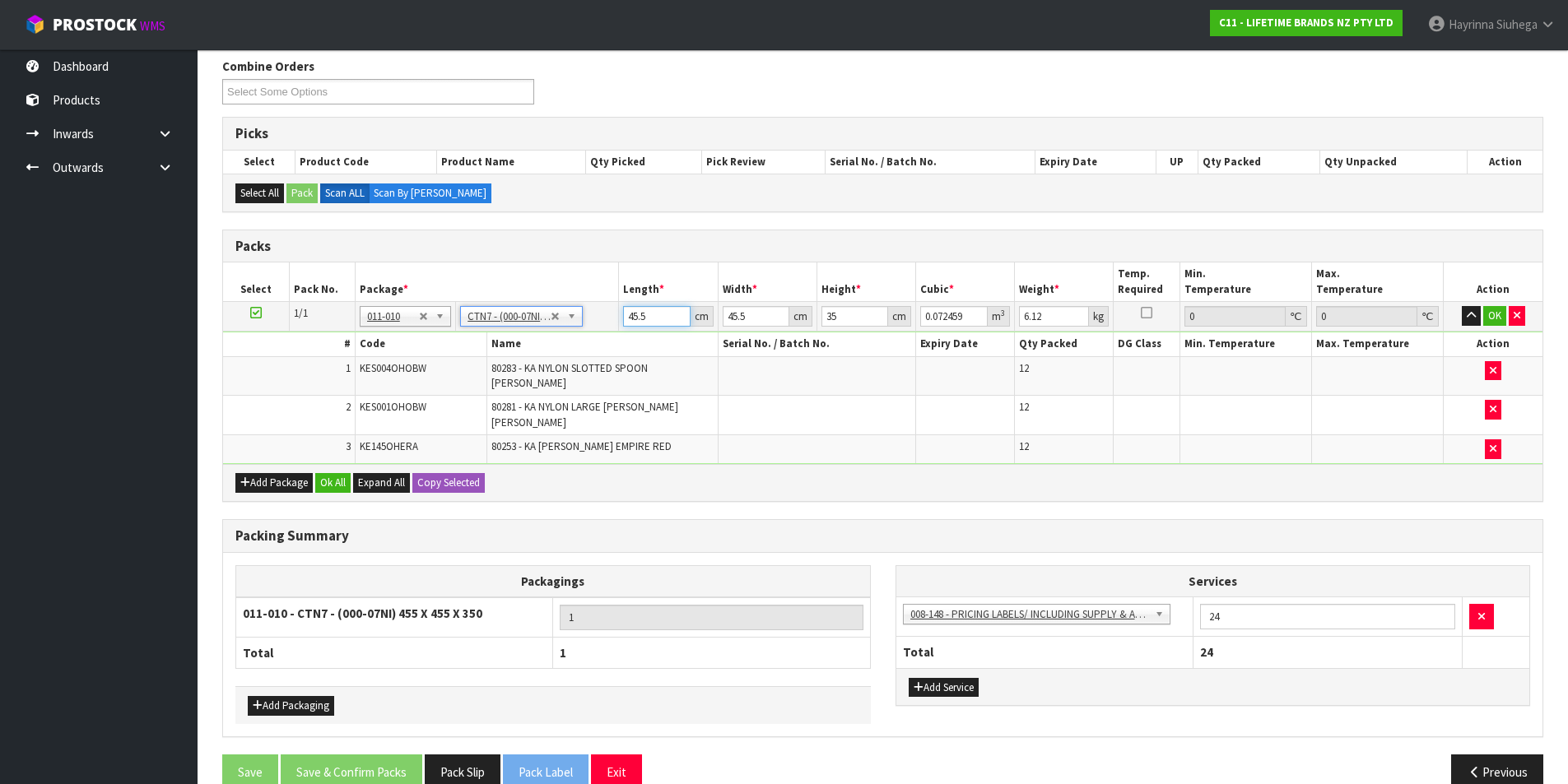
click at [623, 324] on input "45.5" at bounding box center [656, 316] width 67 height 20
type input "4"
type input "0.00637"
type input "47"
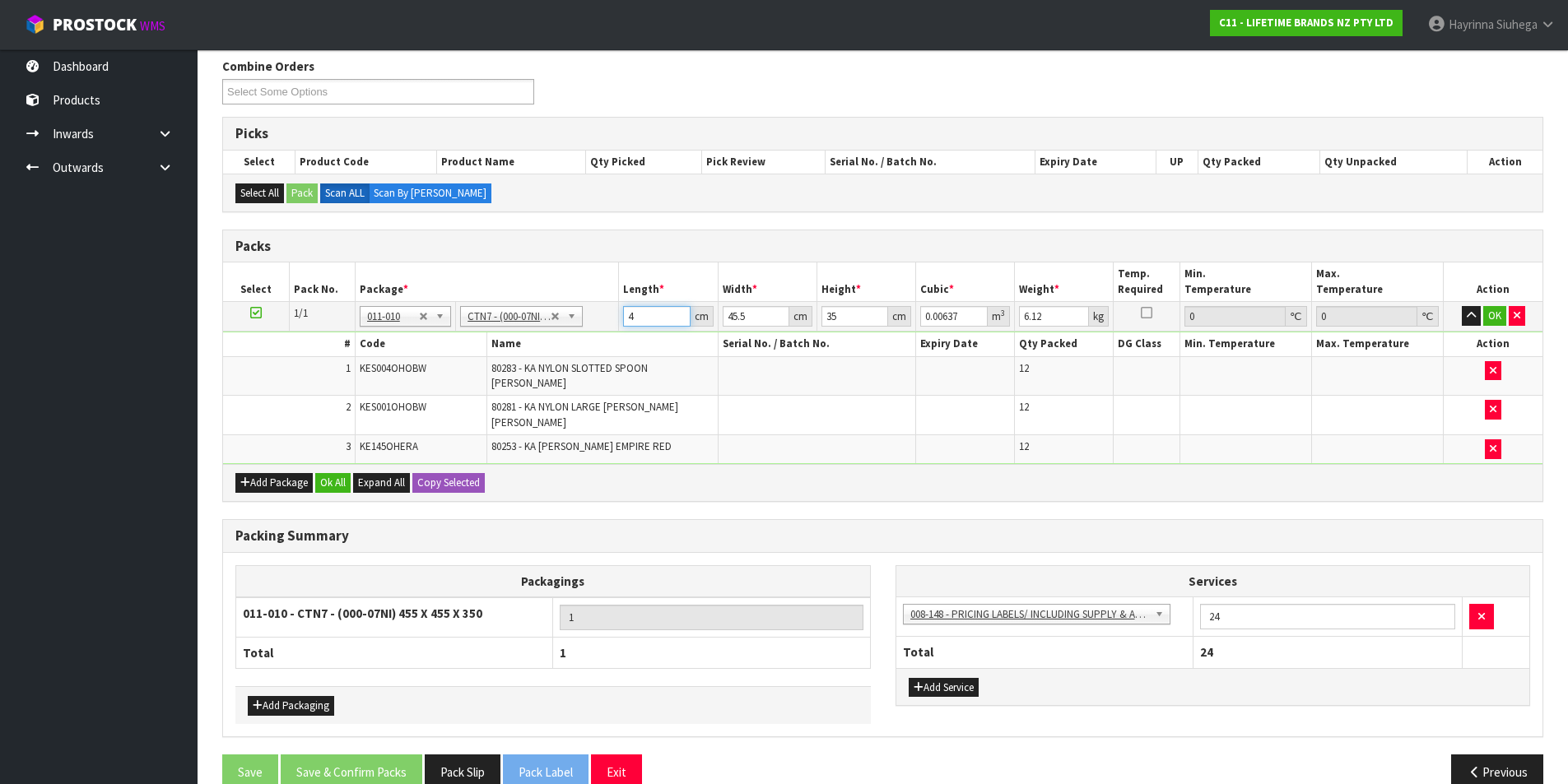
type input "0.074847"
type input "47"
type input "4"
type input "0.00658"
type input "47"
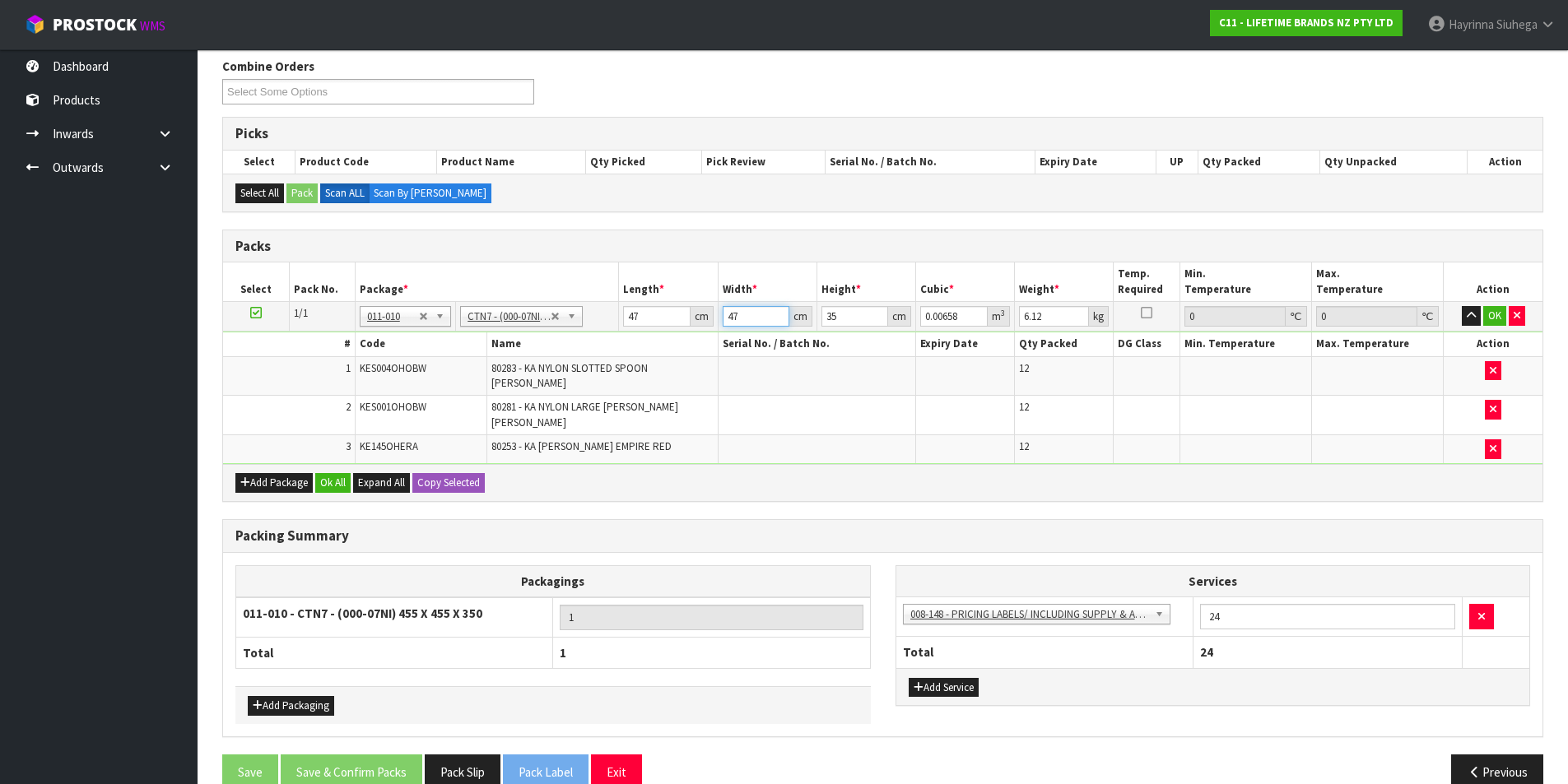
type input "0.077315"
type input "47"
type input "3"
type input "0.006627"
type input "37"
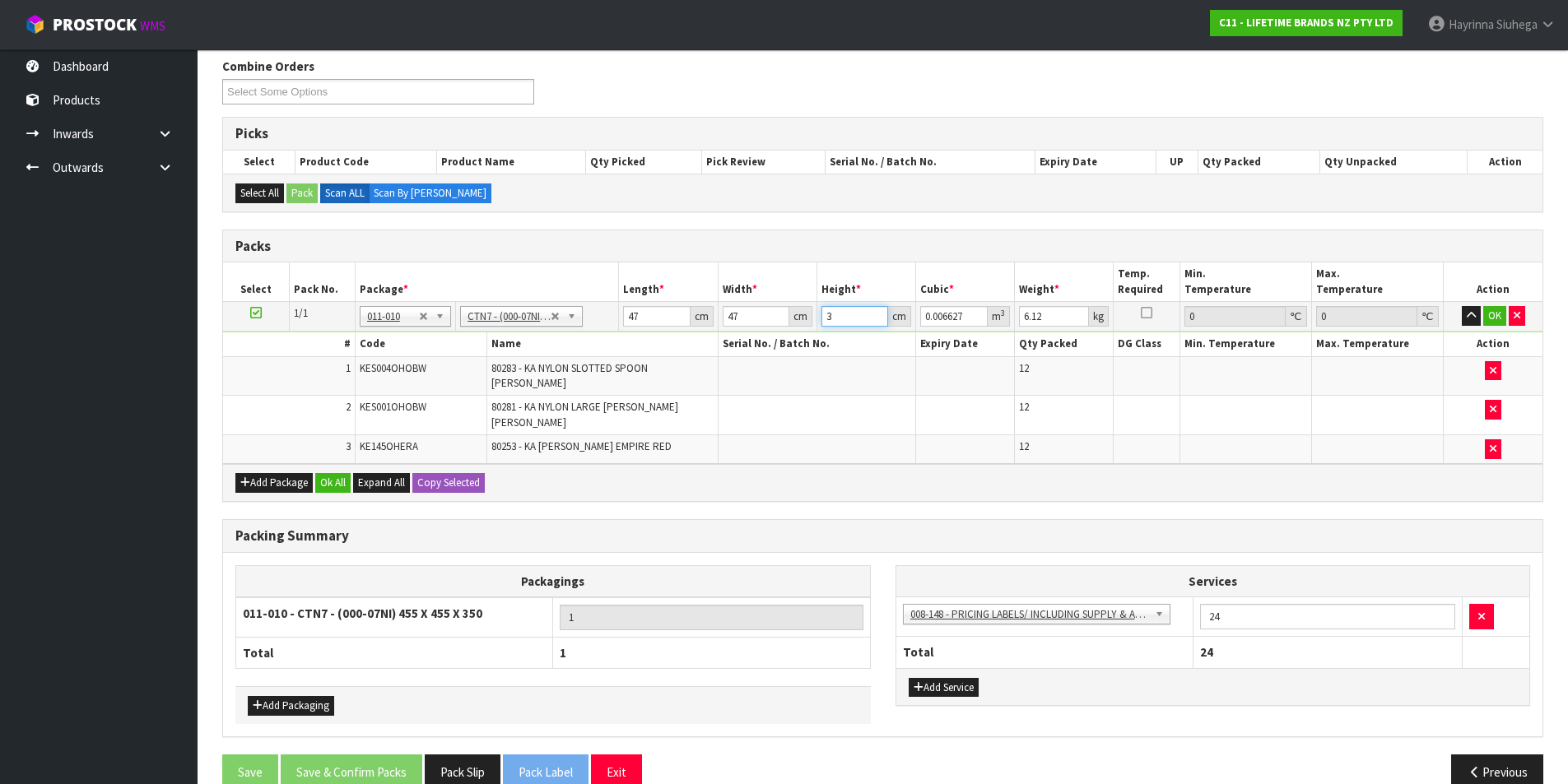
type input "0.081733"
type input "37"
type input "8"
click button "OK" at bounding box center [1494, 315] width 23 height 19
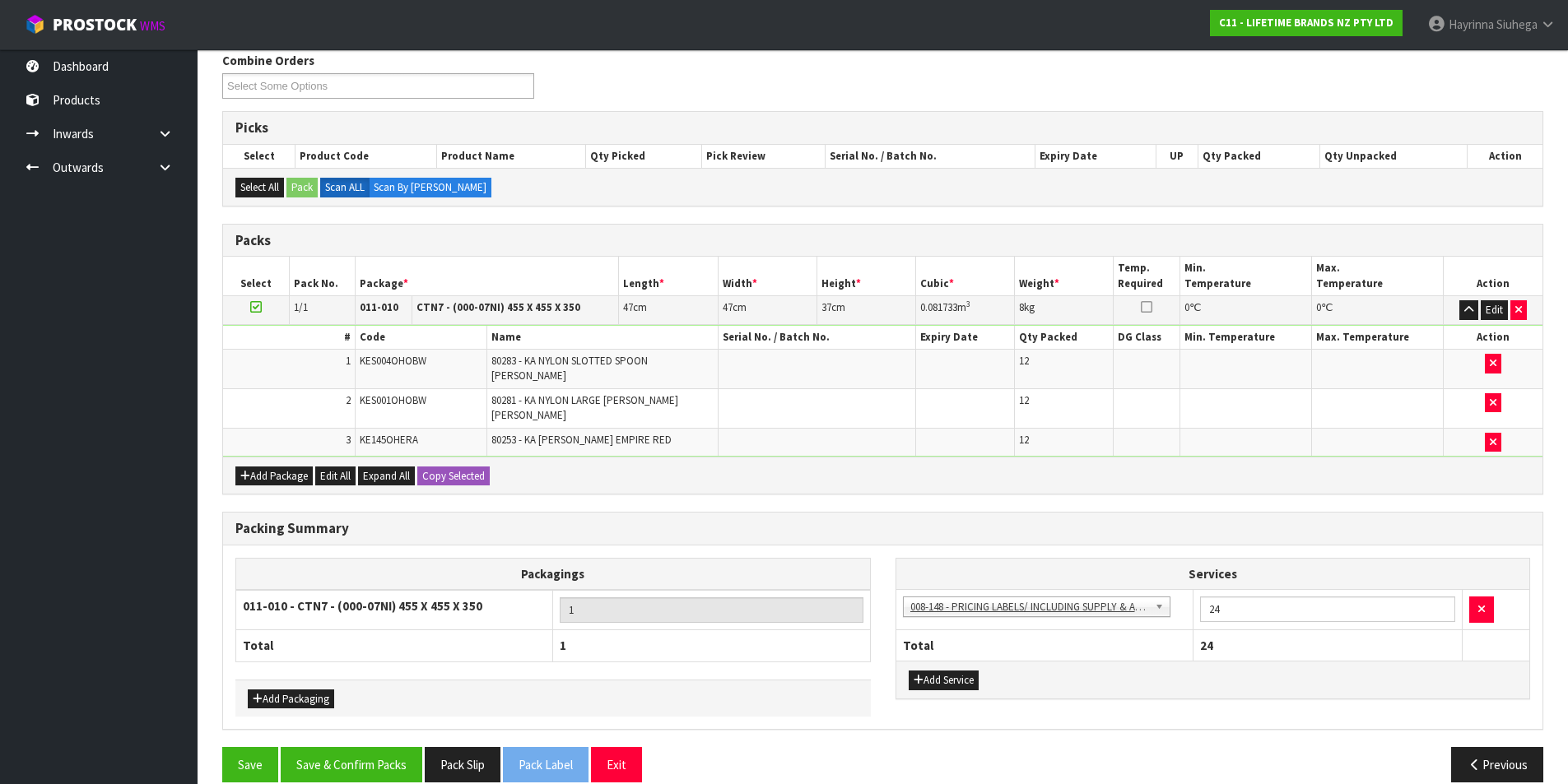
scroll to position [216, 0]
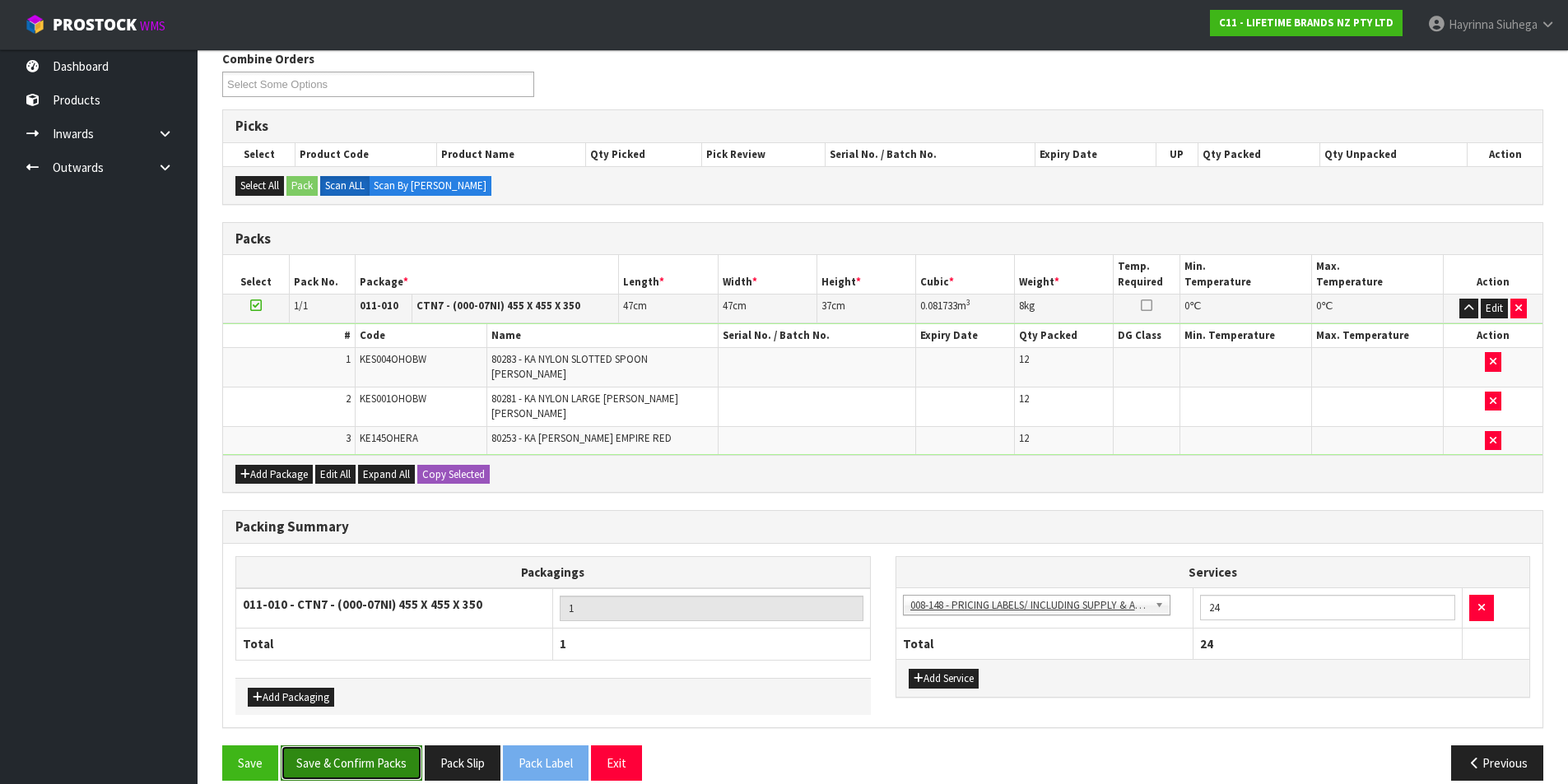
click at [376, 746] on button "Save & Confirm Packs" at bounding box center [352, 764] width 142 height 35
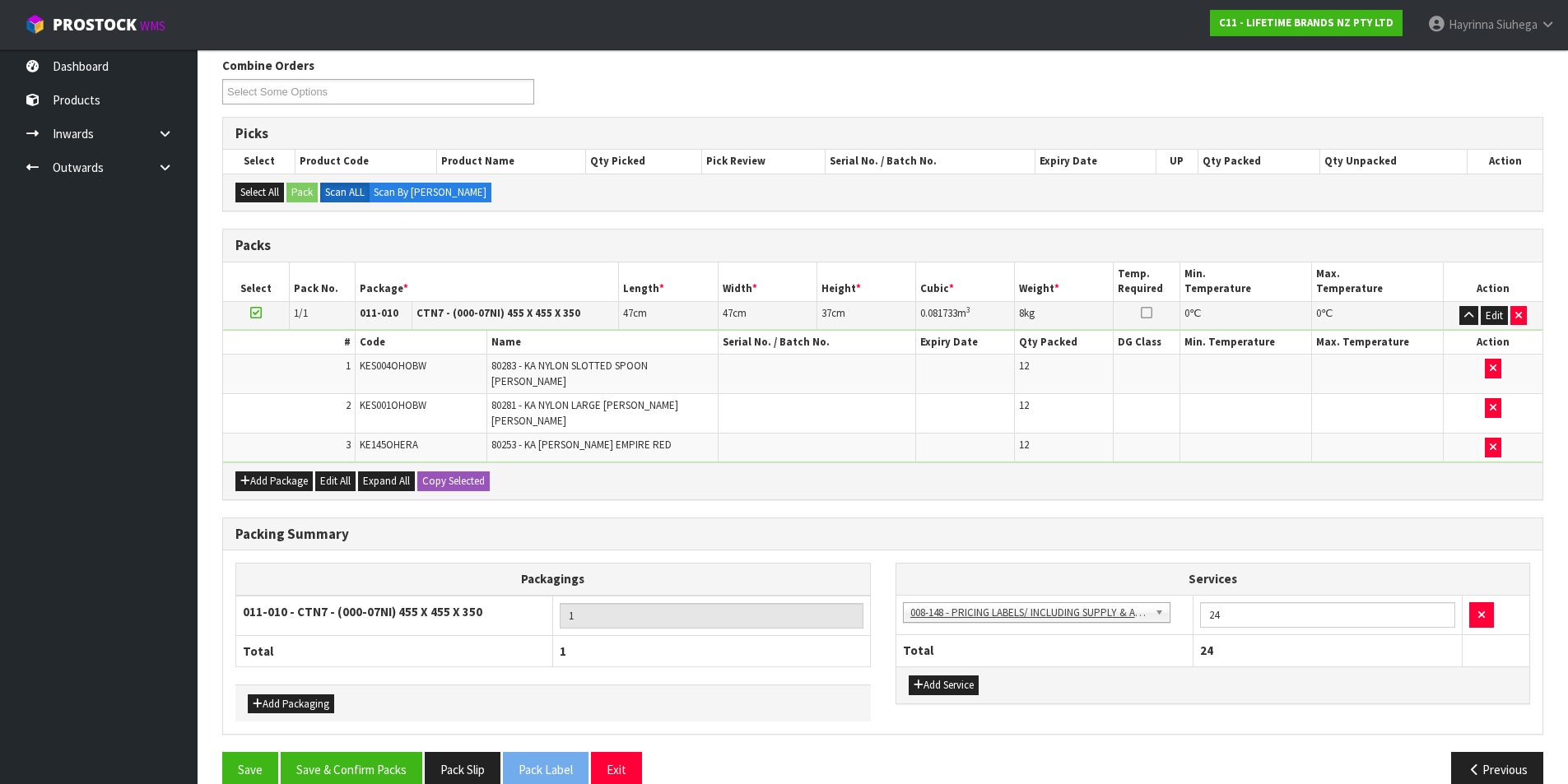
scroll to position [127, 0]
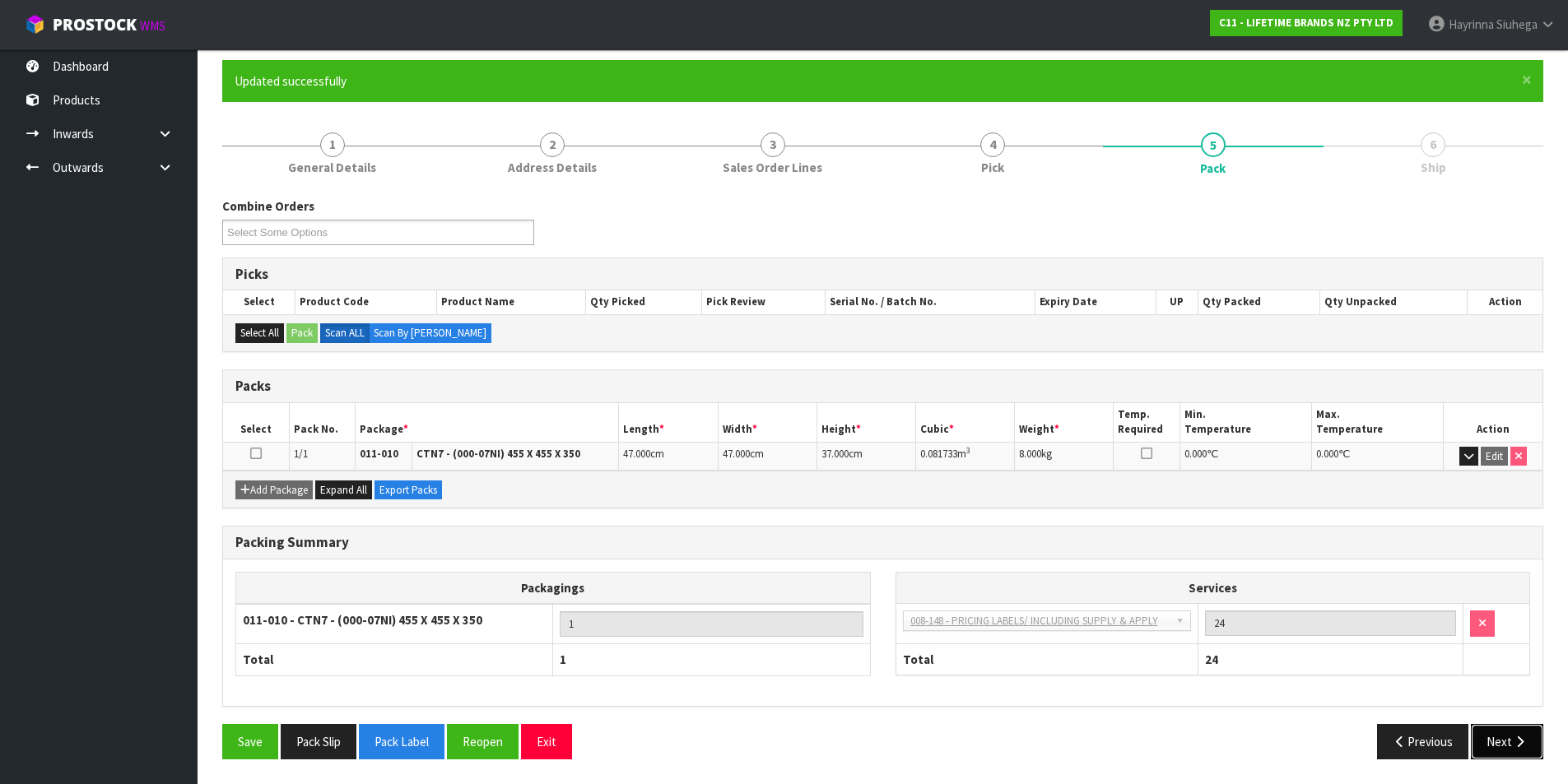
click at [1536, 749] on button "Next" at bounding box center [1507, 742] width 72 height 35
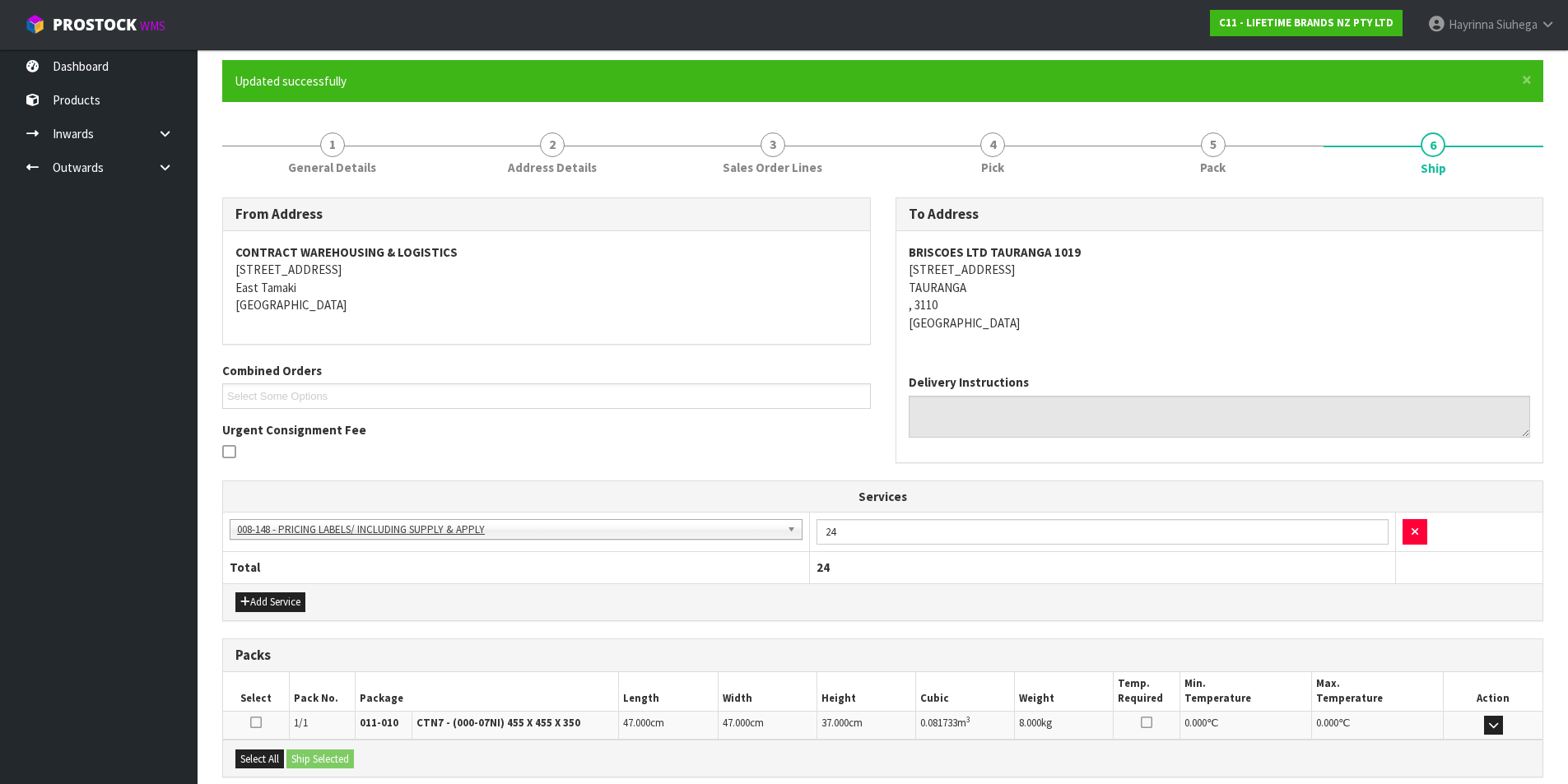
scroll to position [298, 0]
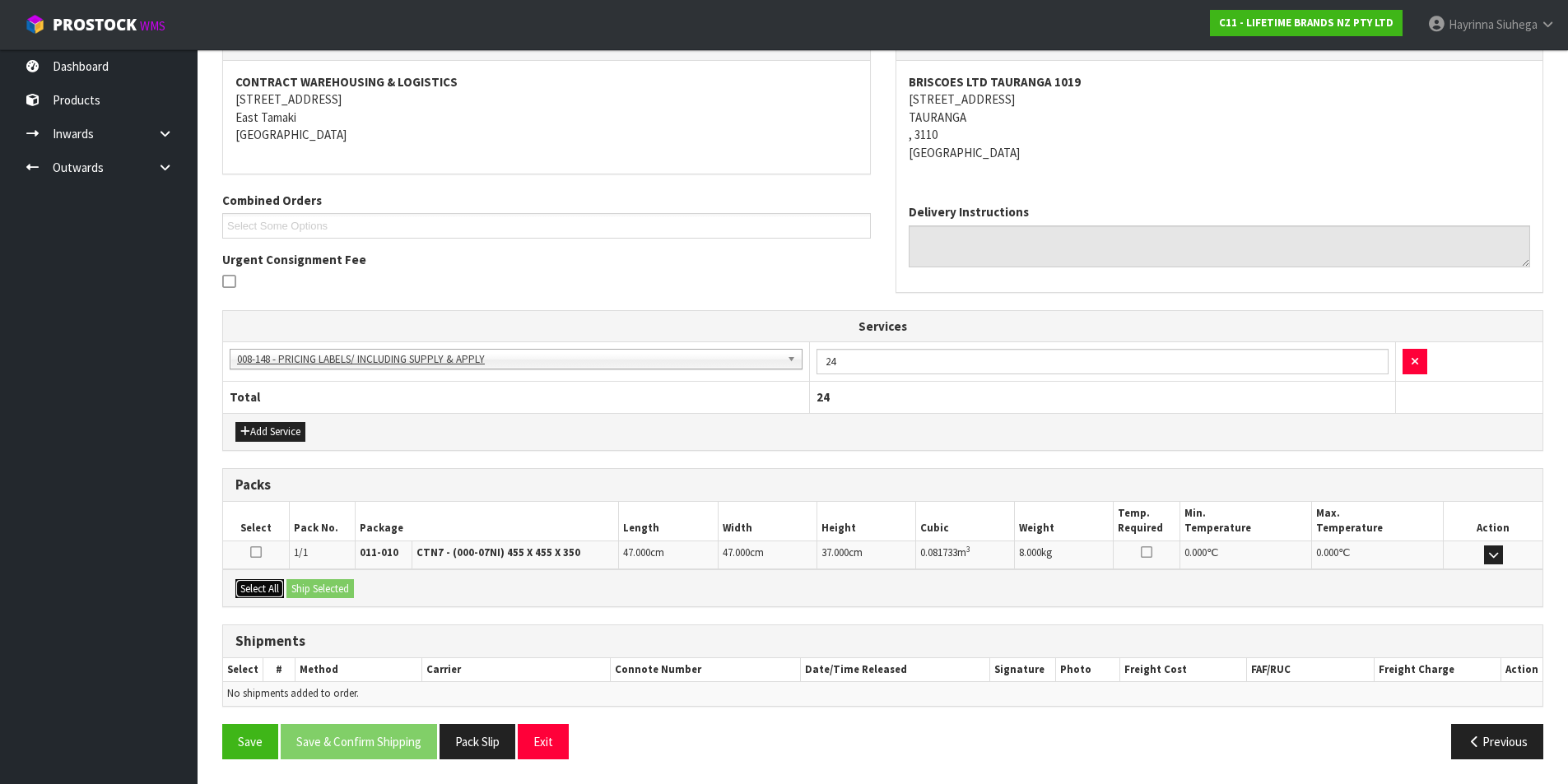
drag, startPoint x: 266, startPoint y: 596, endPoint x: 285, endPoint y: 595, distance: 19.0
click at [268, 599] on div "Select All Ship Selected" at bounding box center [883, 588] width 1319 height 37
click at [242, 583] on button "Select All" at bounding box center [260, 588] width 49 height 19
click at [325, 588] on button "Ship Selected" at bounding box center [320, 588] width 67 height 19
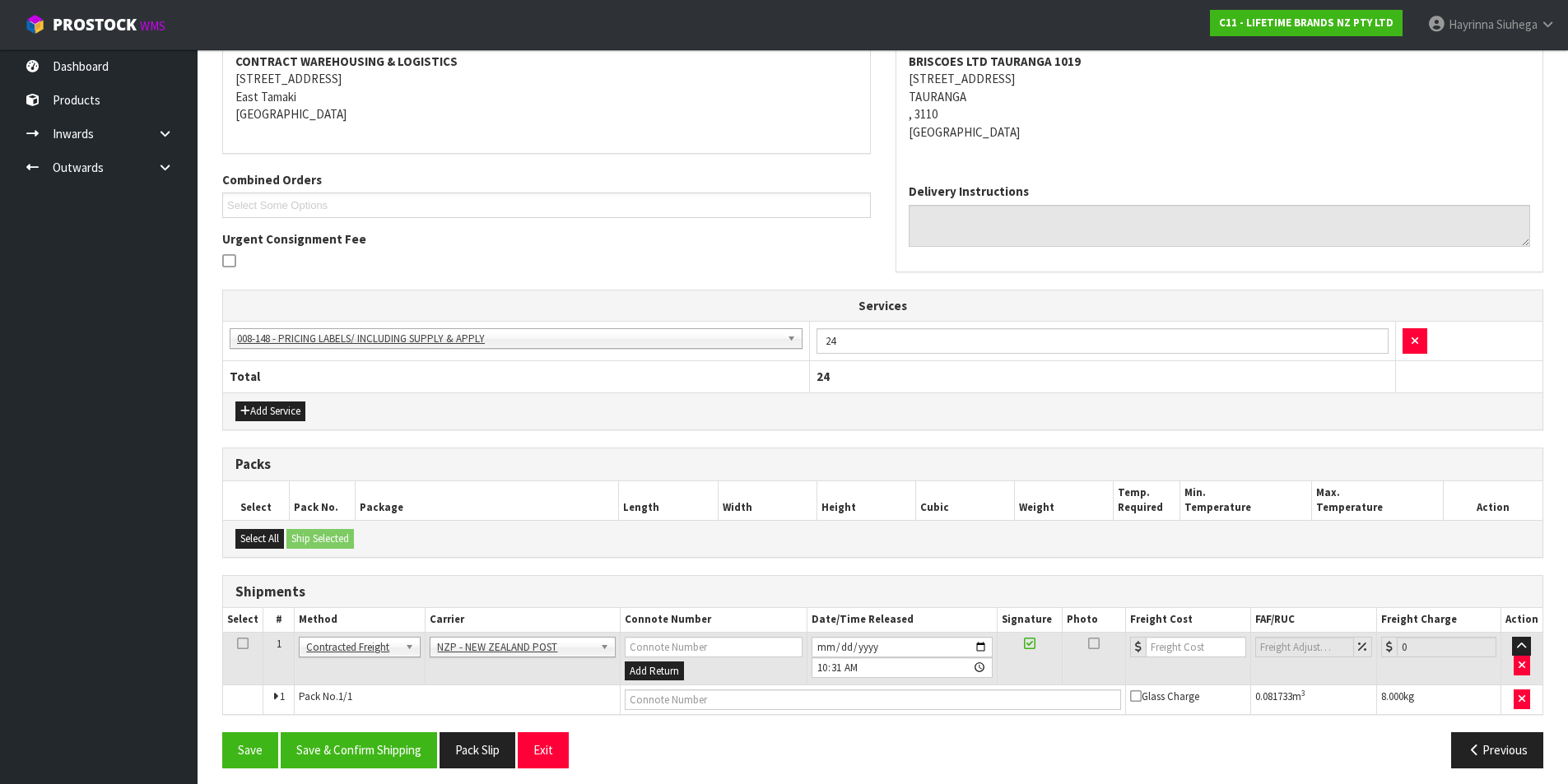
scroll to position [328, 0]
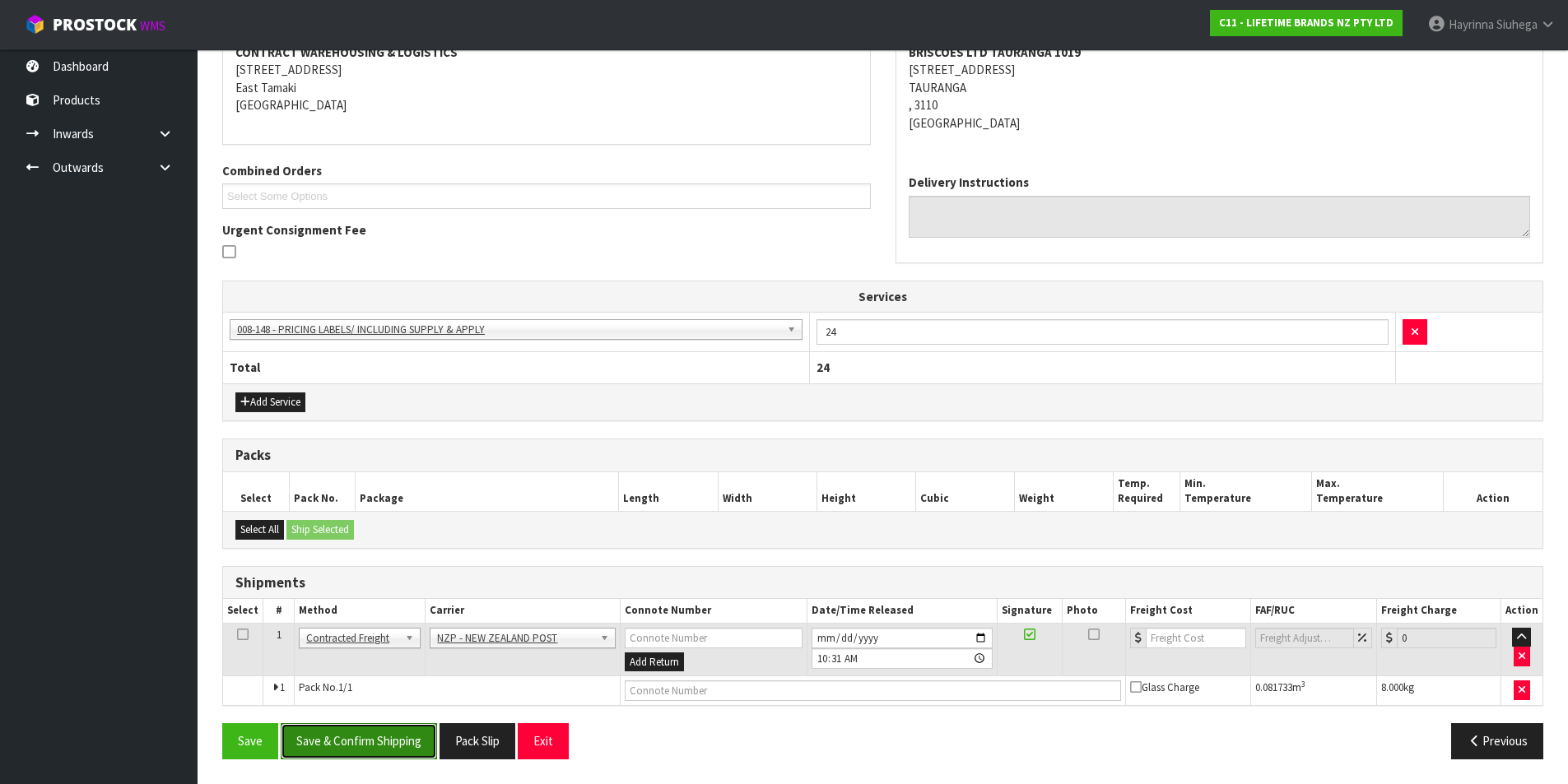
click at [373, 736] on button "Save & Confirm Shipping" at bounding box center [359, 741] width 157 height 35
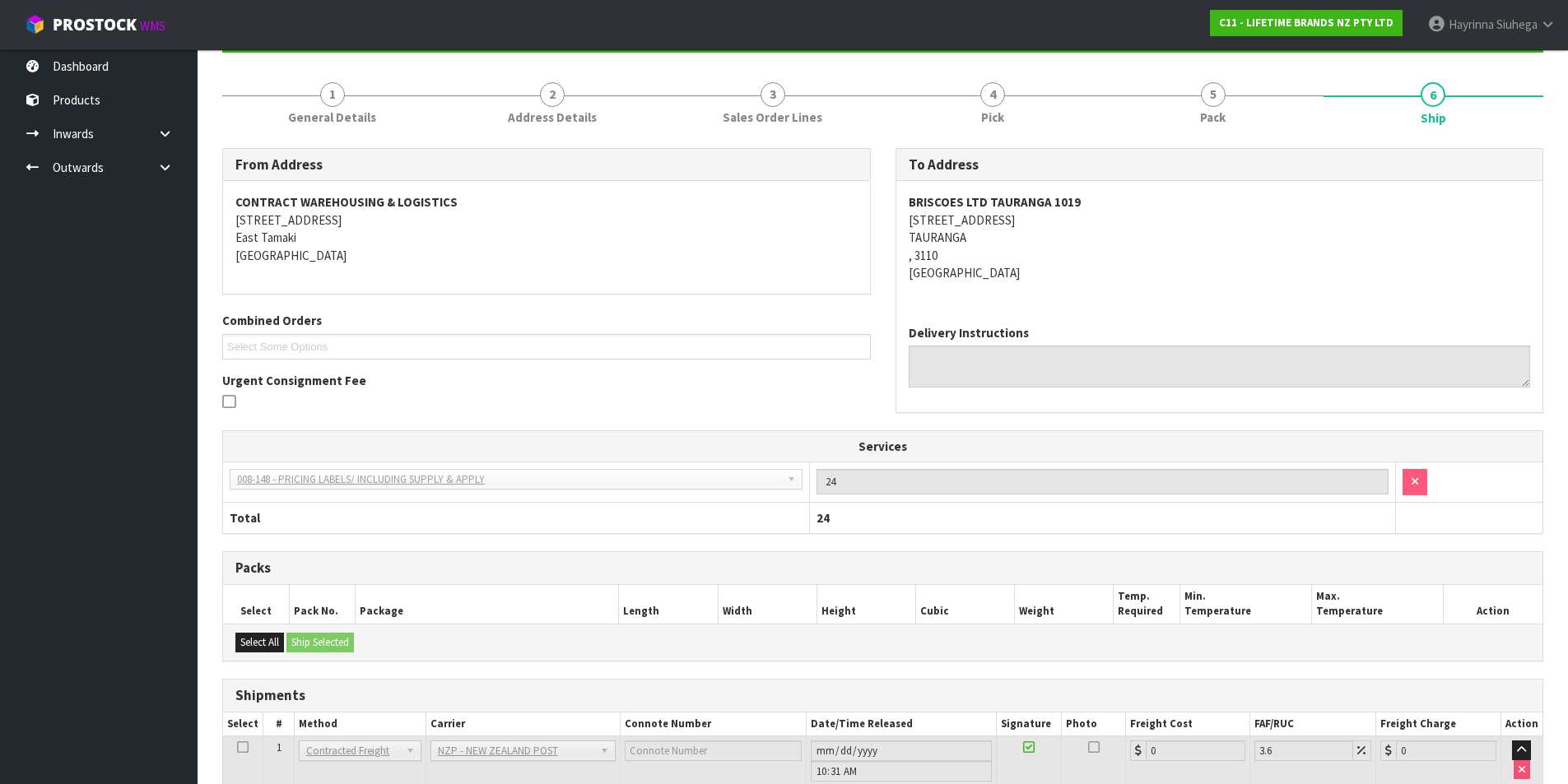
scroll to position [303, 0]
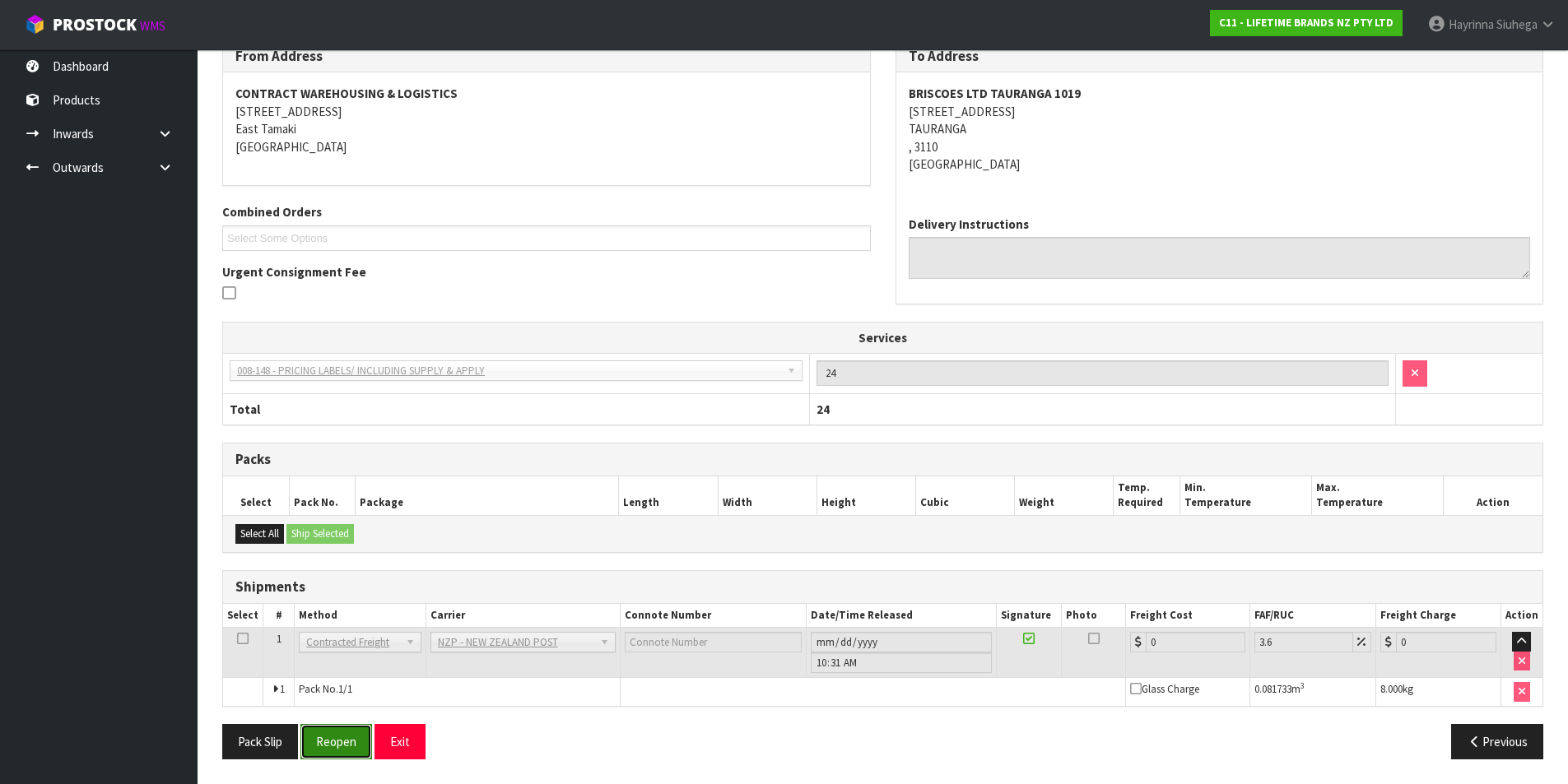
click at [354, 759] on button "Reopen" at bounding box center [336, 742] width 72 height 35
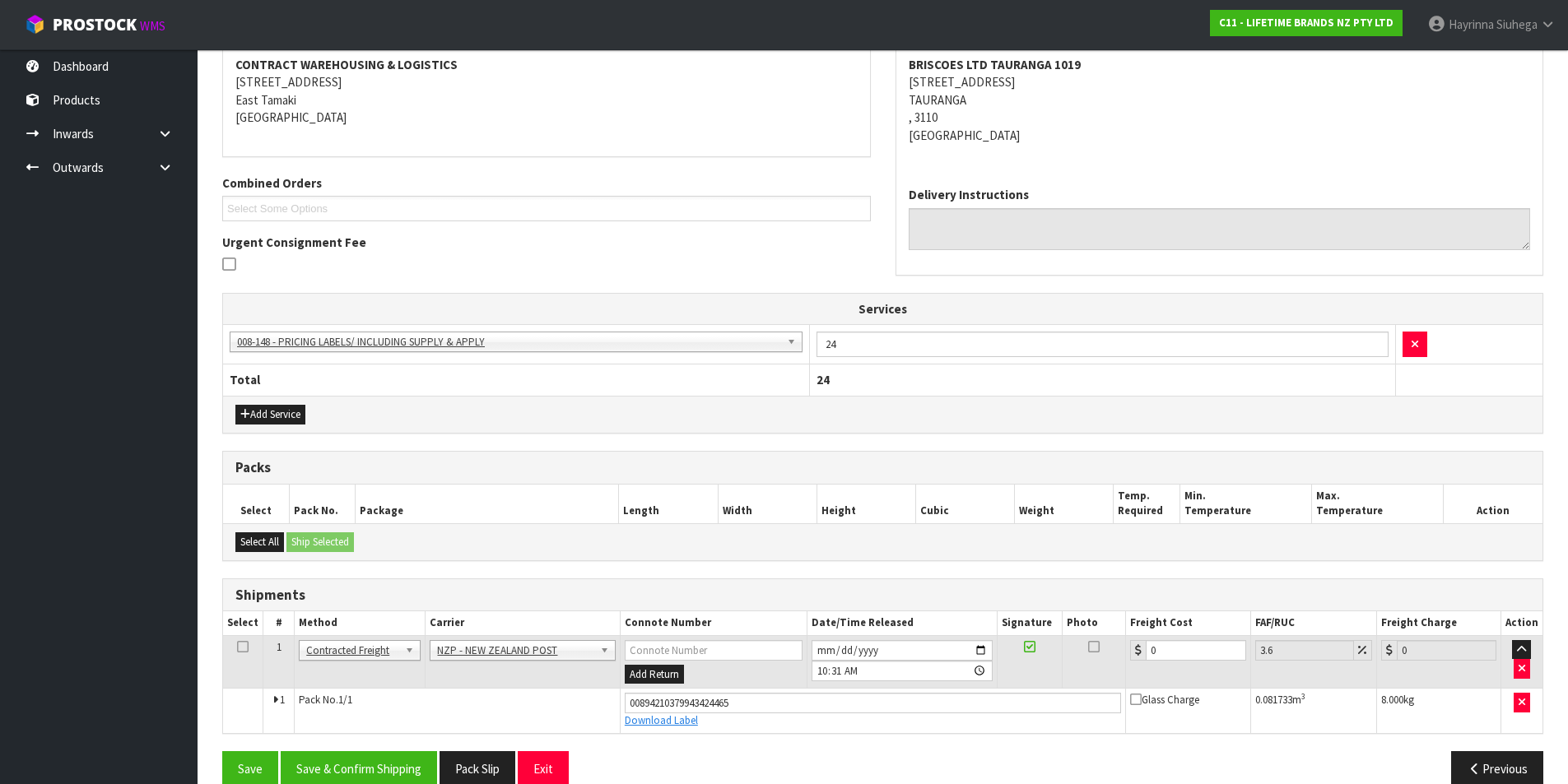
scroll to position [342, 0]
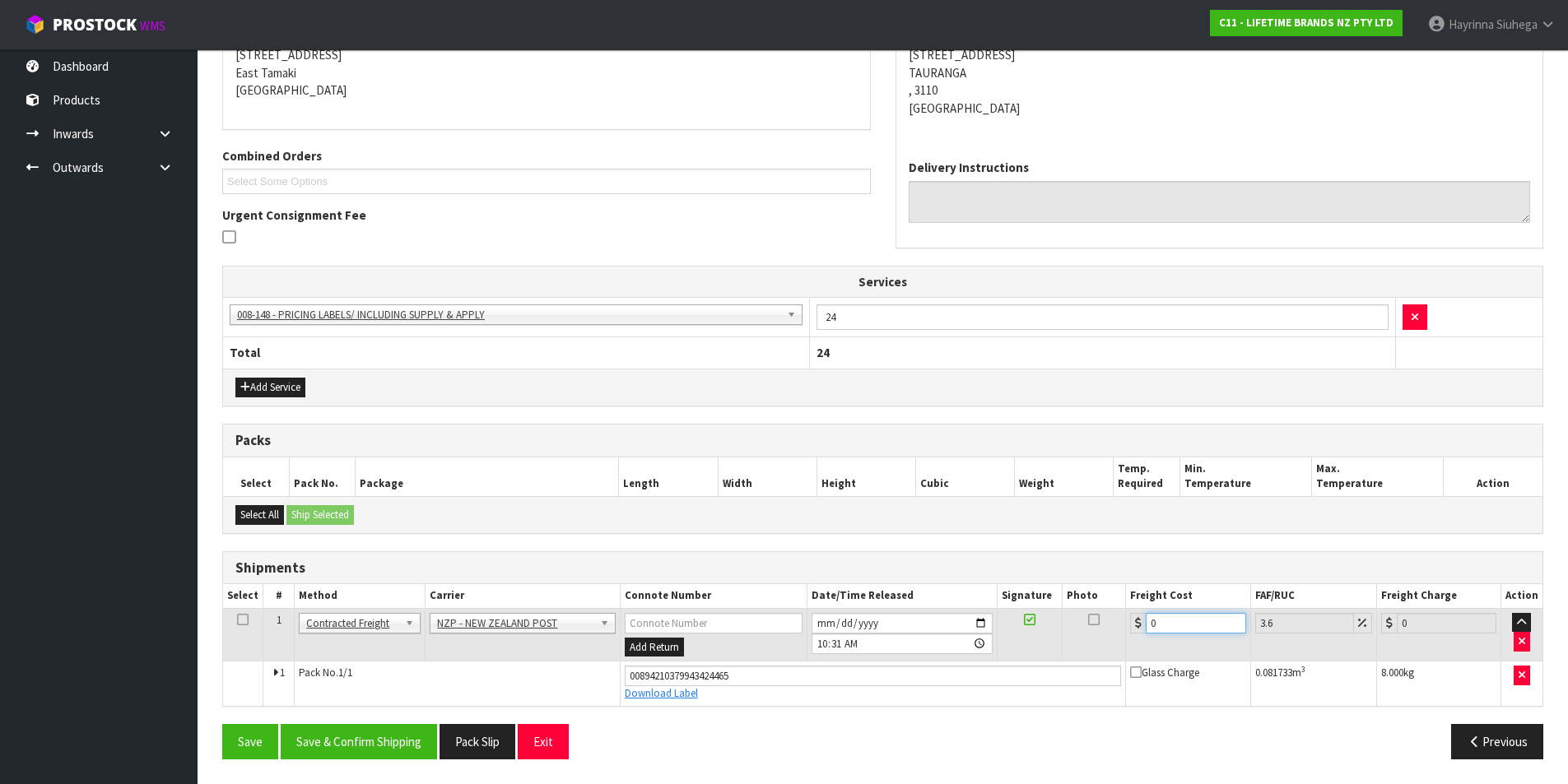
drag, startPoint x: 1171, startPoint y: 630, endPoint x: 1095, endPoint y: 635, distance: 76.2
click at [1095, 635] on tr "1 Client Local Pickup Customer Local Pickup Company Freight Contracted Freight …" at bounding box center [883, 635] width 1319 height 53
type input "1"
type input "1.04"
type input "14"
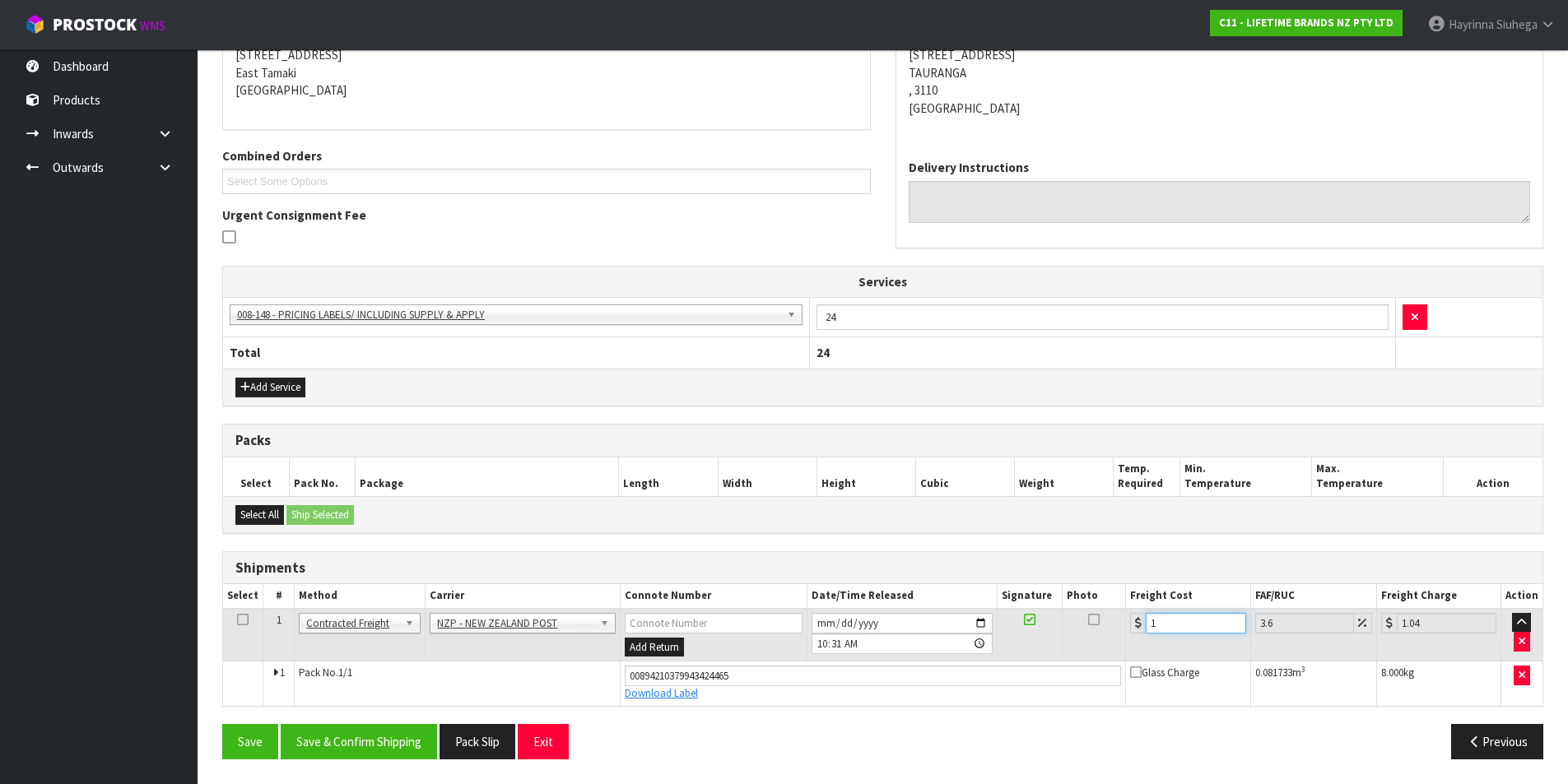
type input "14.5"
type input "14.1"
type input "14.61"
type input "14.14"
type input "14.65"
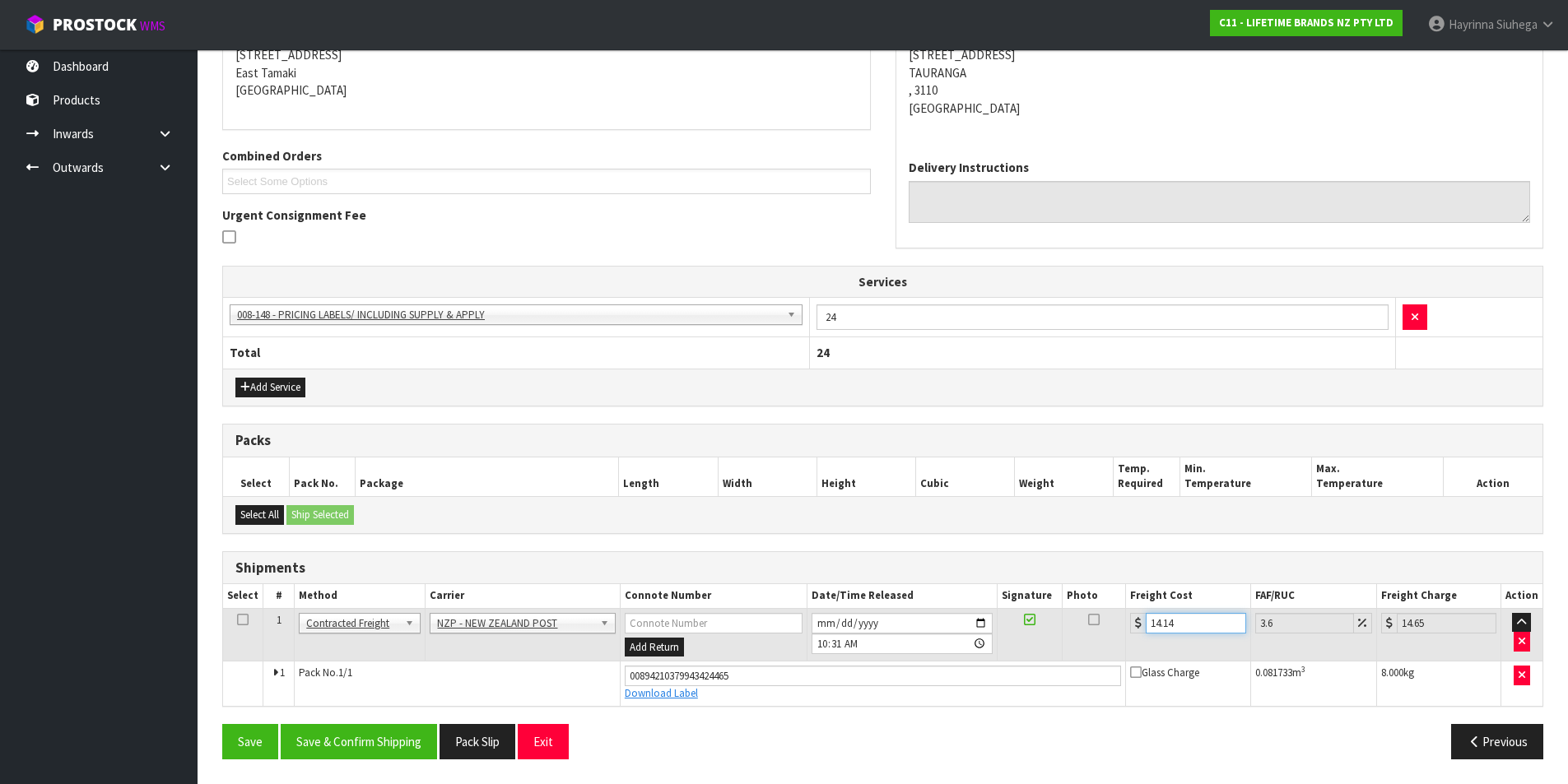
type input "14.14"
click at [223, 724] on button "Save" at bounding box center [250, 742] width 56 height 35
click at [358, 736] on button "Save & Confirm Shipping" at bounding box center [359, 742] width 157 height 35
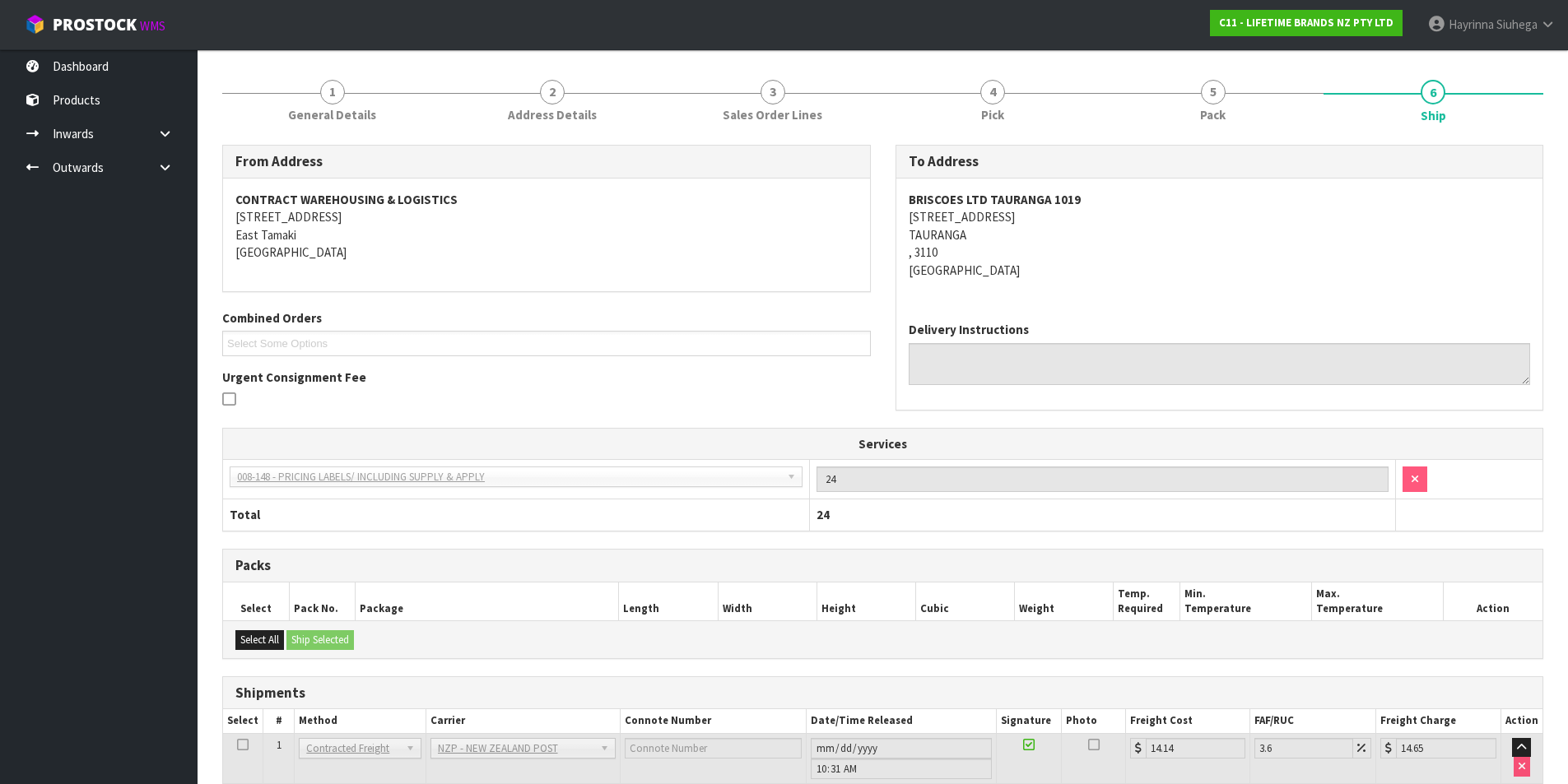
scroll to position [0, 0]
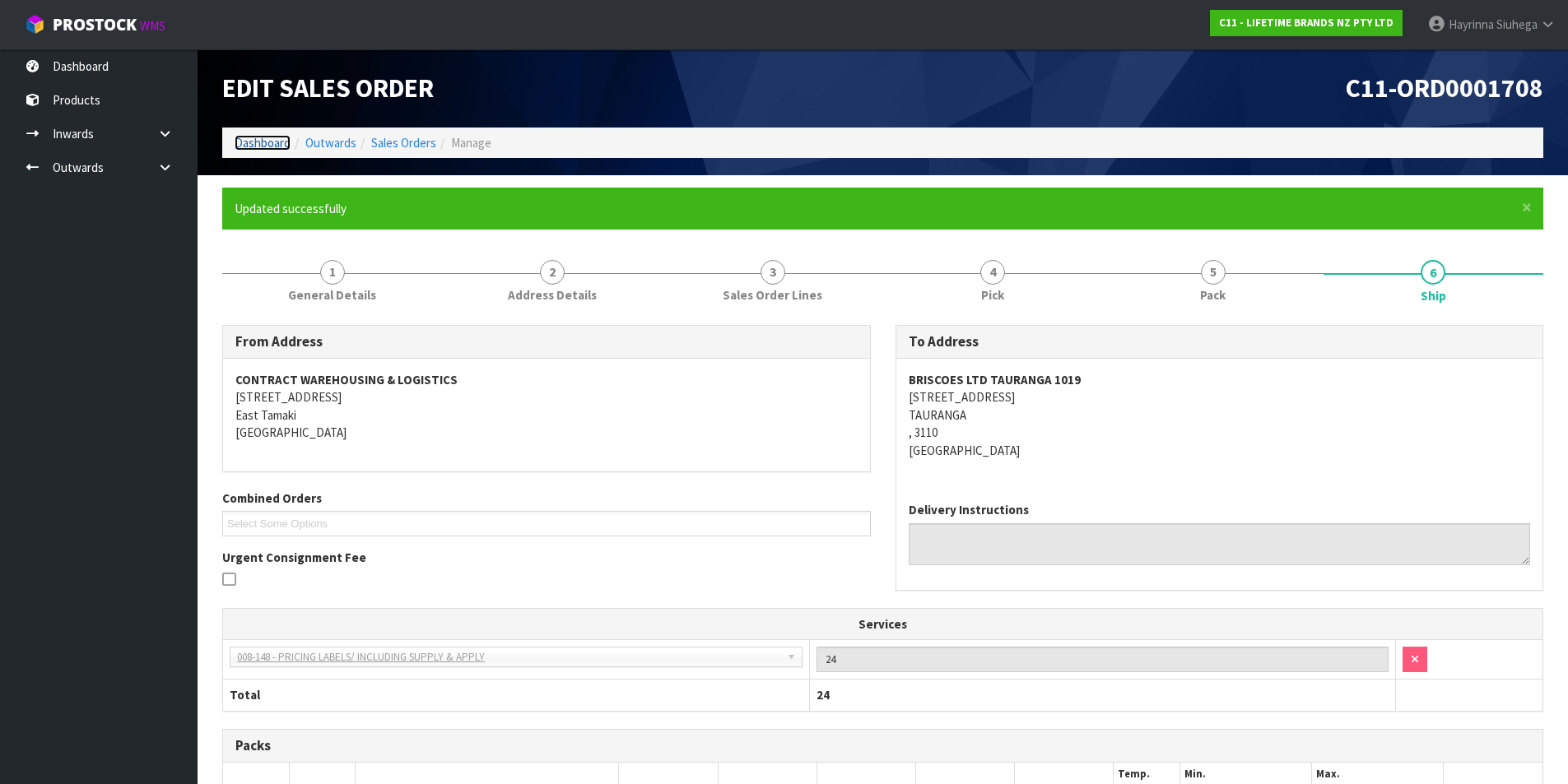
click at [263, 143] on link "Dashboard" at bounding box center [262, 142] width 56 height 16
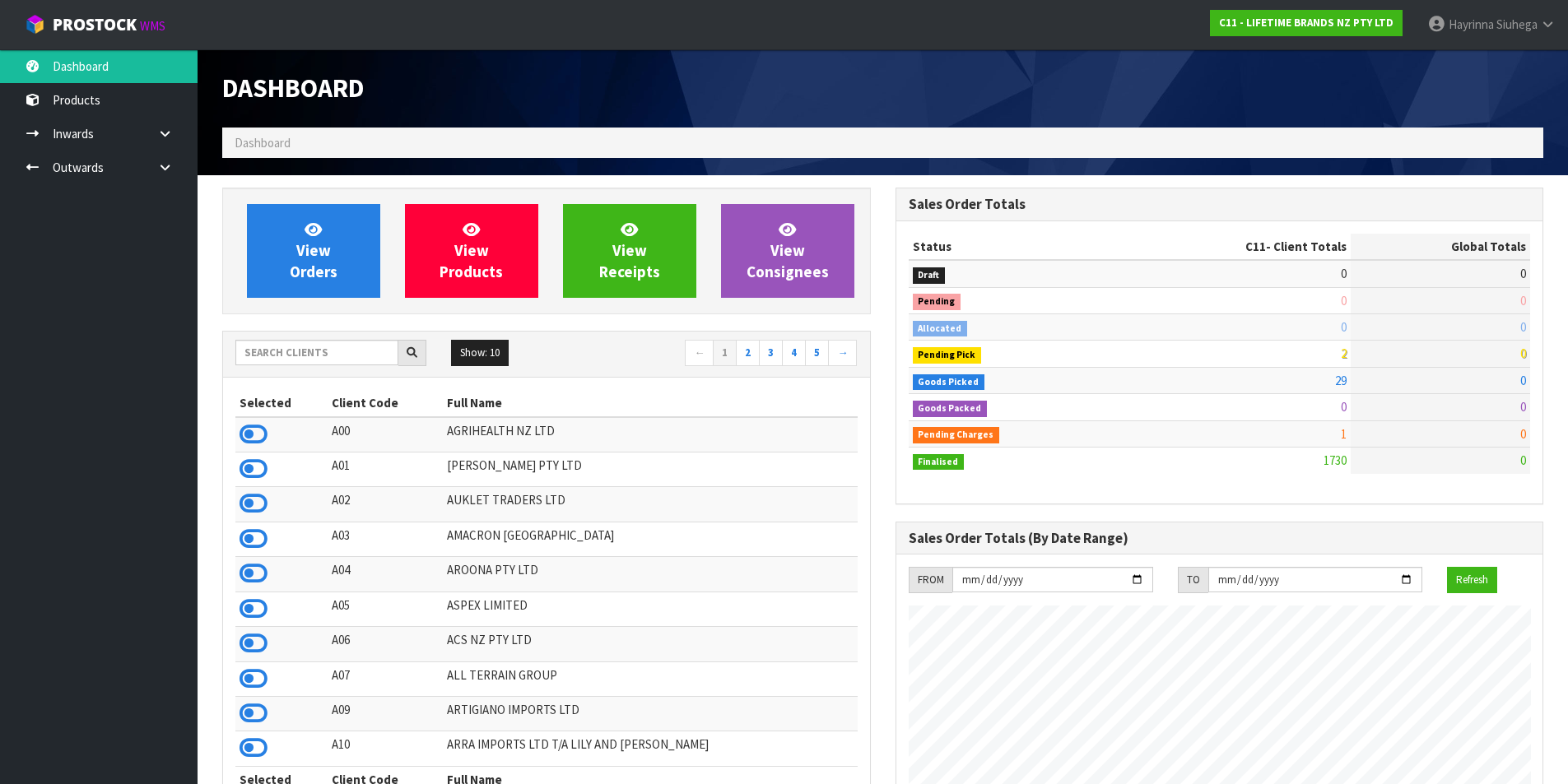
scroll to position [1247, 673]
click at [1443, 10] on link "Hayrinna Siuhega" at bounding box center [1491, 24] width 153 height 50
click at [1465, 74] on link "Logout" at bounding box center [1502, 65] width 130 height 22
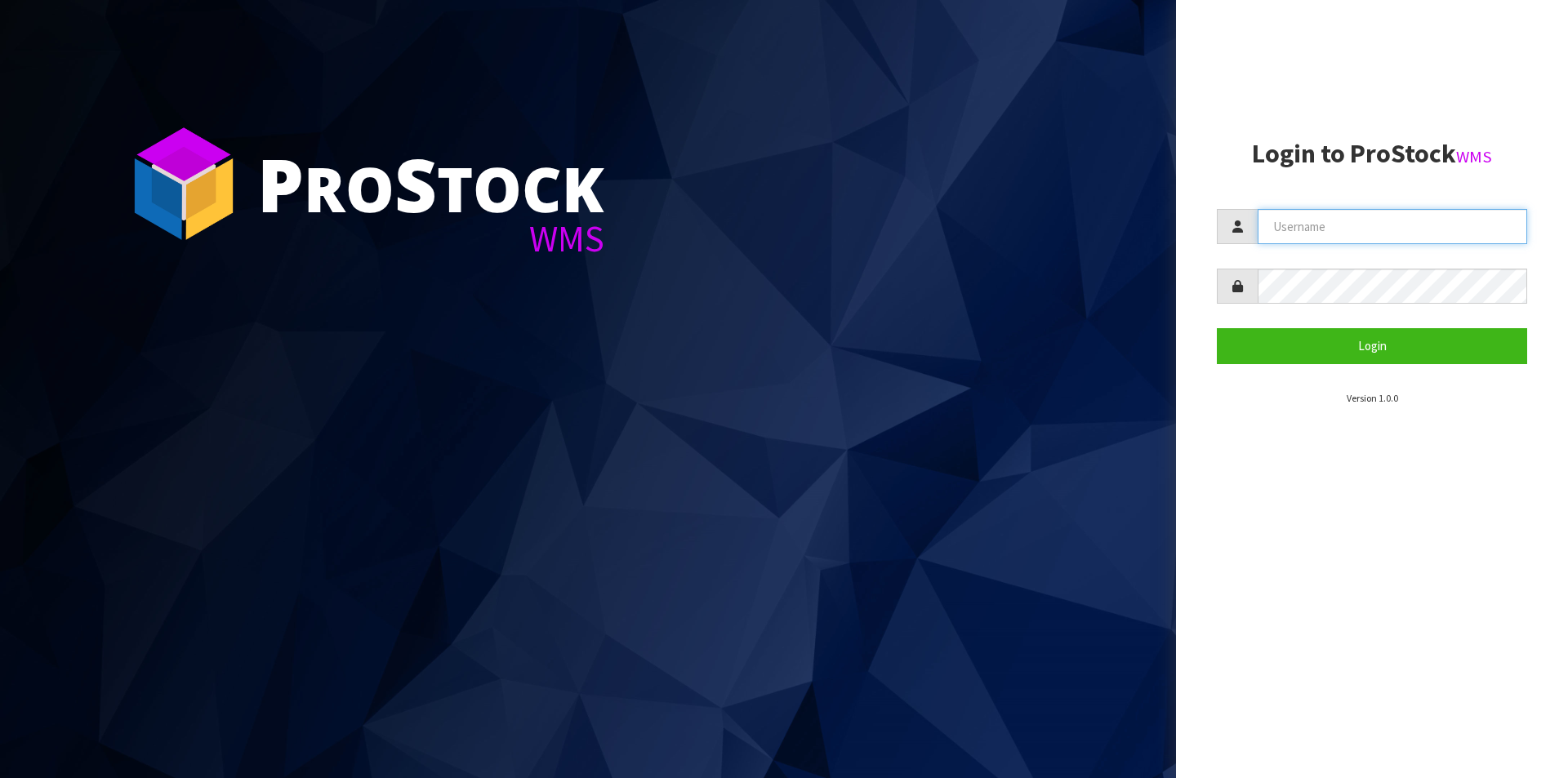
click at [1310, 231] on input "text" at bounding box center [1392, 227] width 269 height 35
type input "Hayrinna"
click at [1217, 329] on button "Login" at bounding box center [1371, 346] width 310 height 35
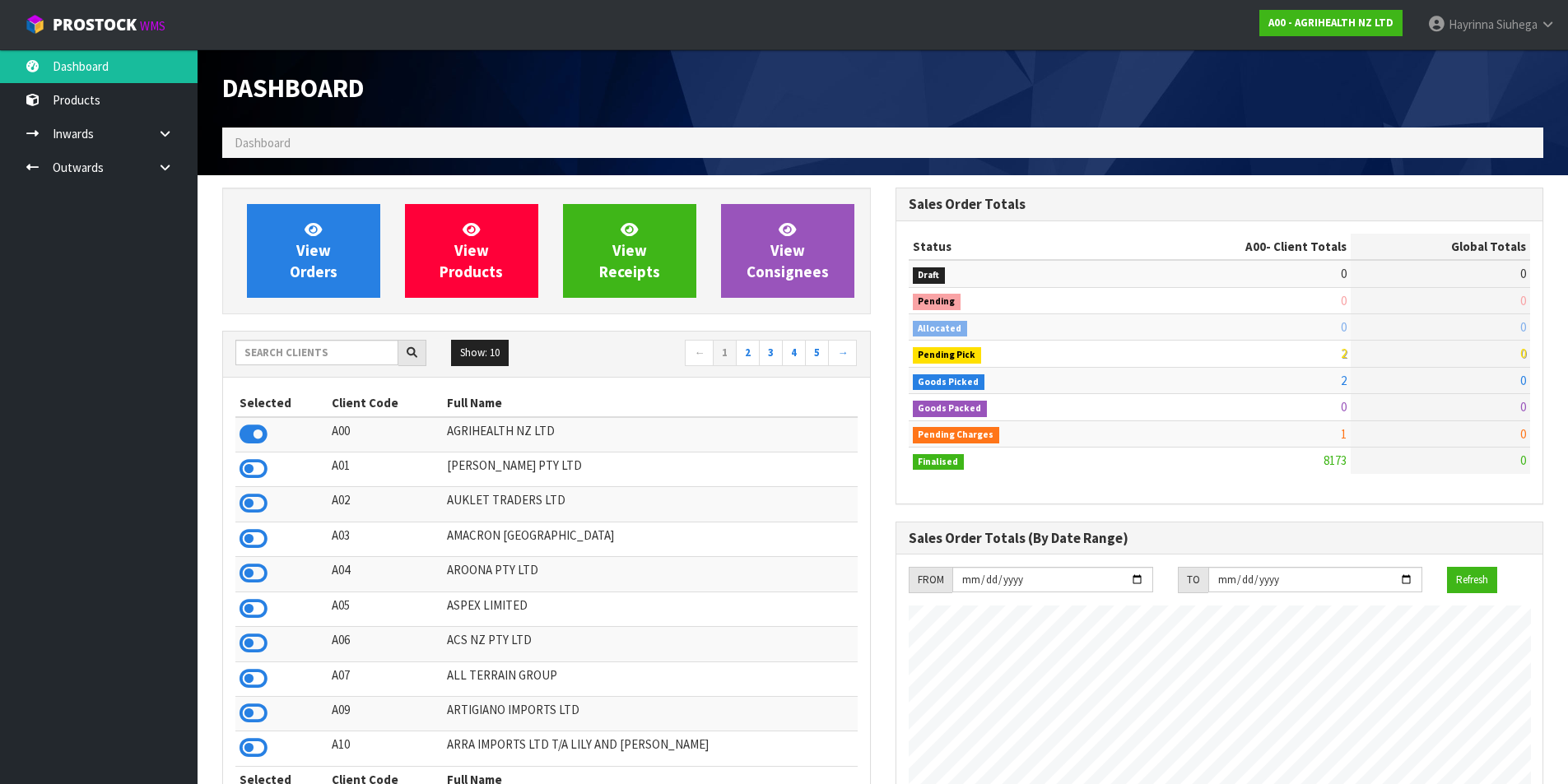
scroll to position [1247, 673]
click at [325, 250] on span "View Orders" at bounding box center [314, 250] width 48 height 62
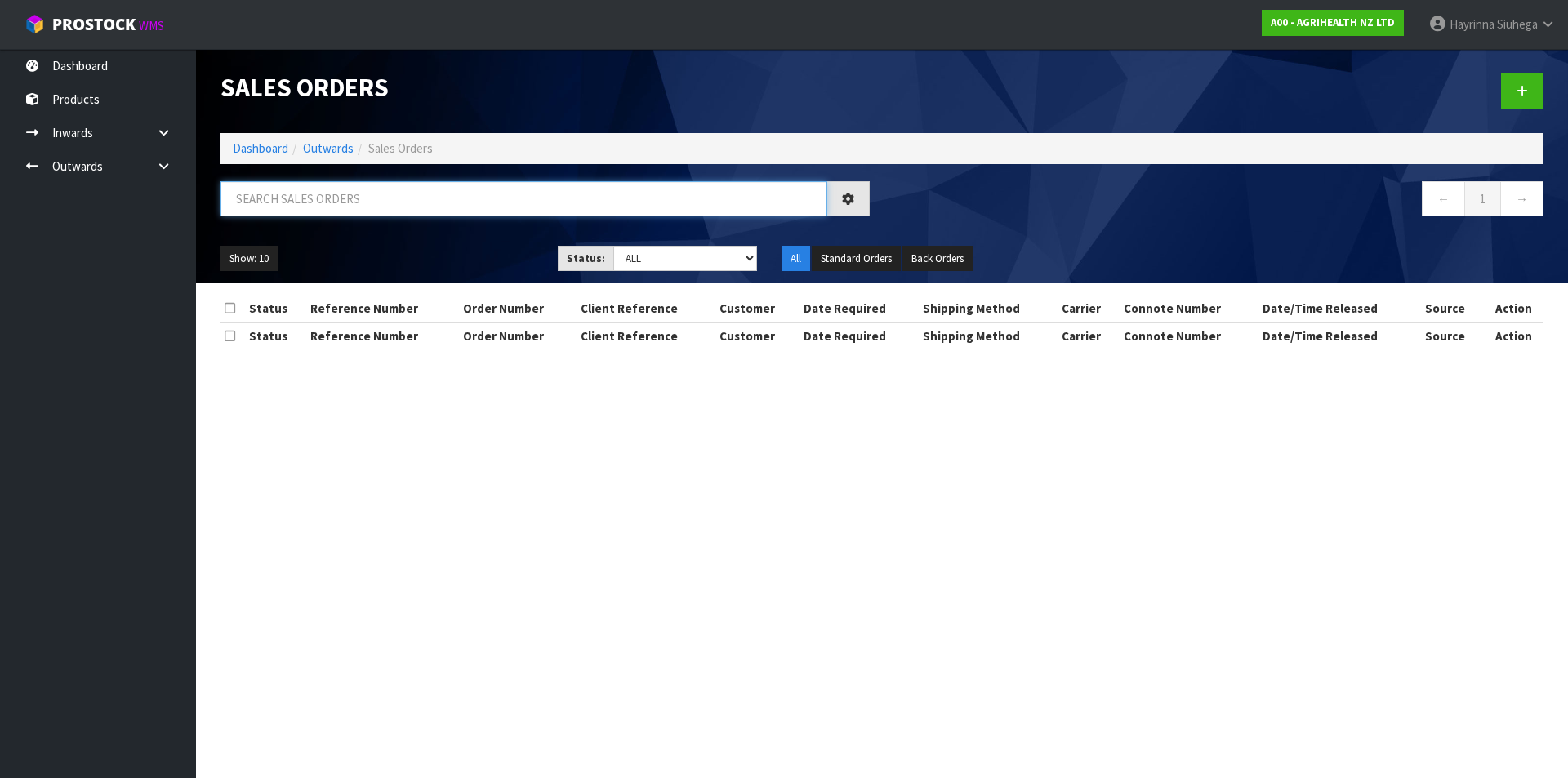
click at [359, 207] on input "text" at bounding box center [524, 199] width 606 height 35
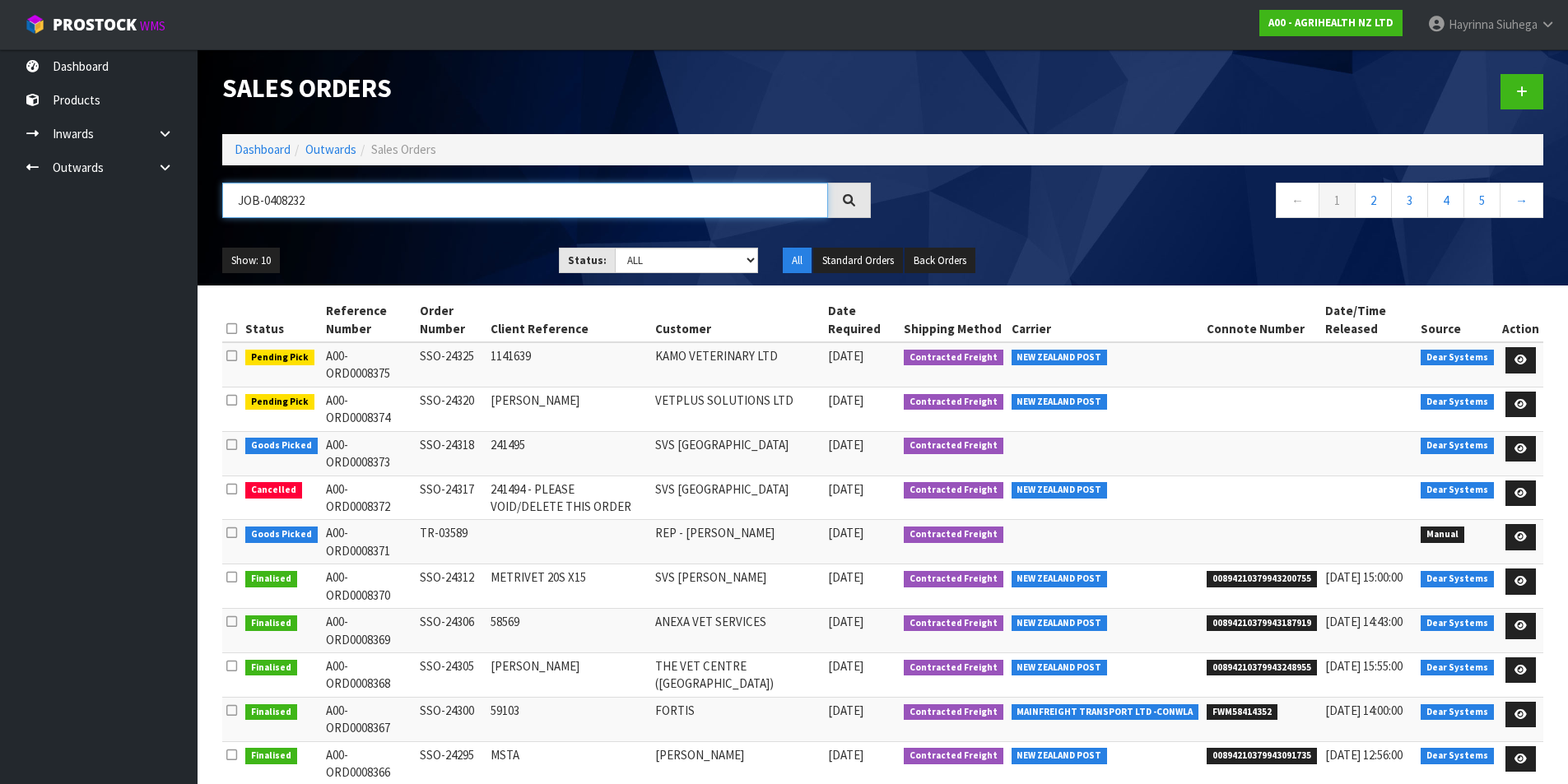
type input "JOB-0408232"
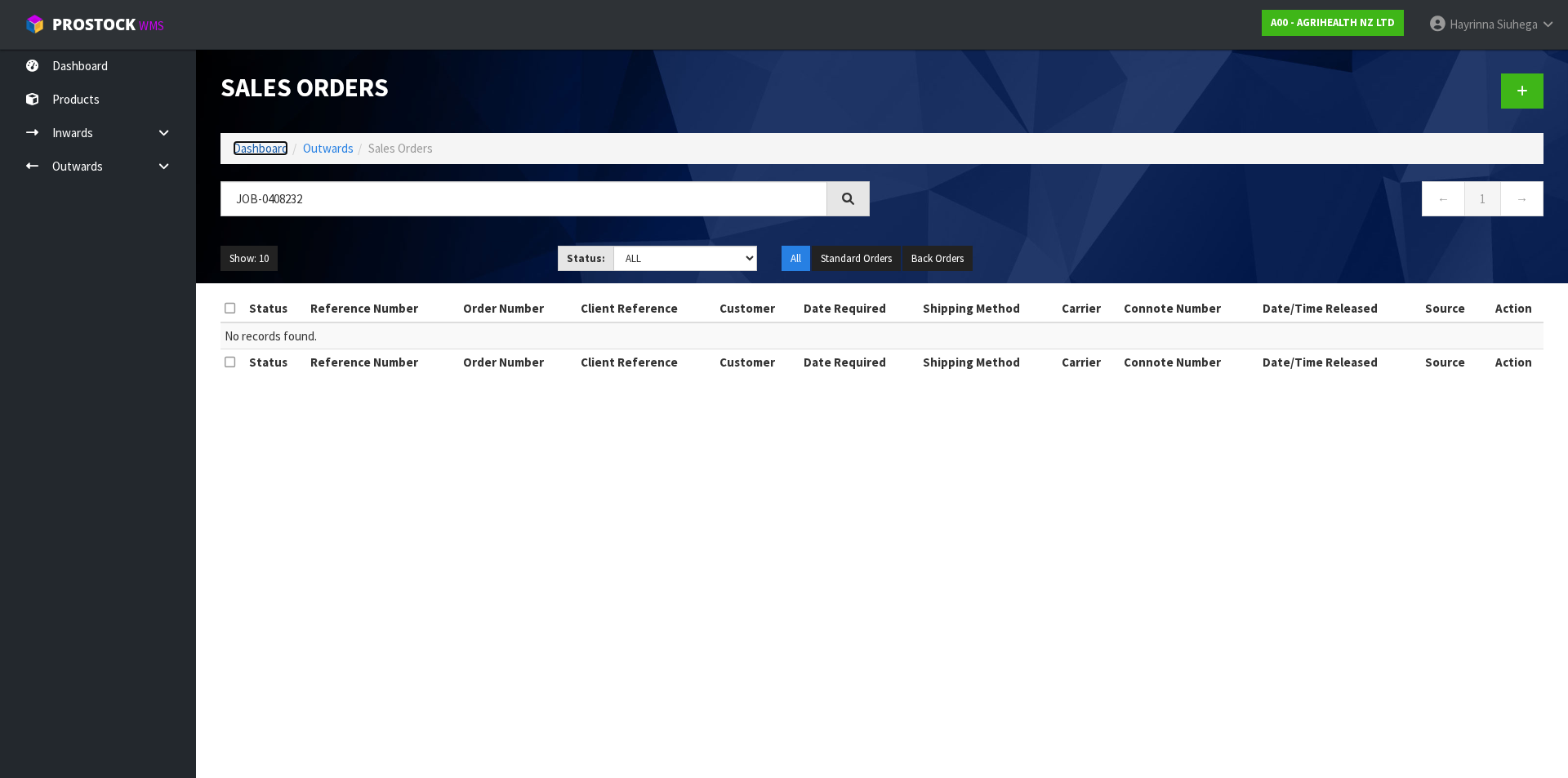
click at [273, 144] on link "Dashboard" at bounding box center [260, 148] width 55 height 16
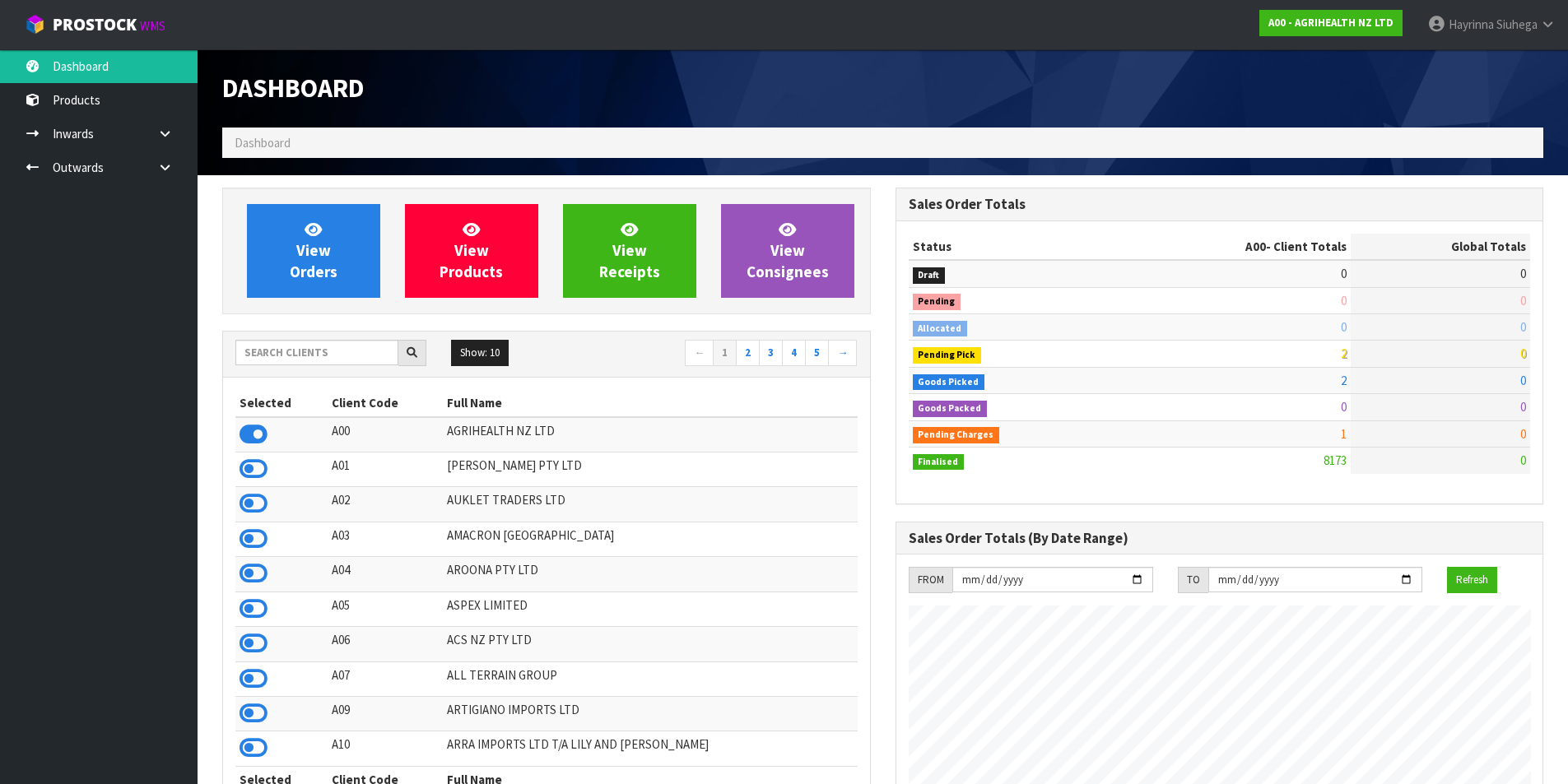
scroll to position [1247, 673]
click at [338, 348] on input "text" at bounding box center [316, 352] width 163 height 25
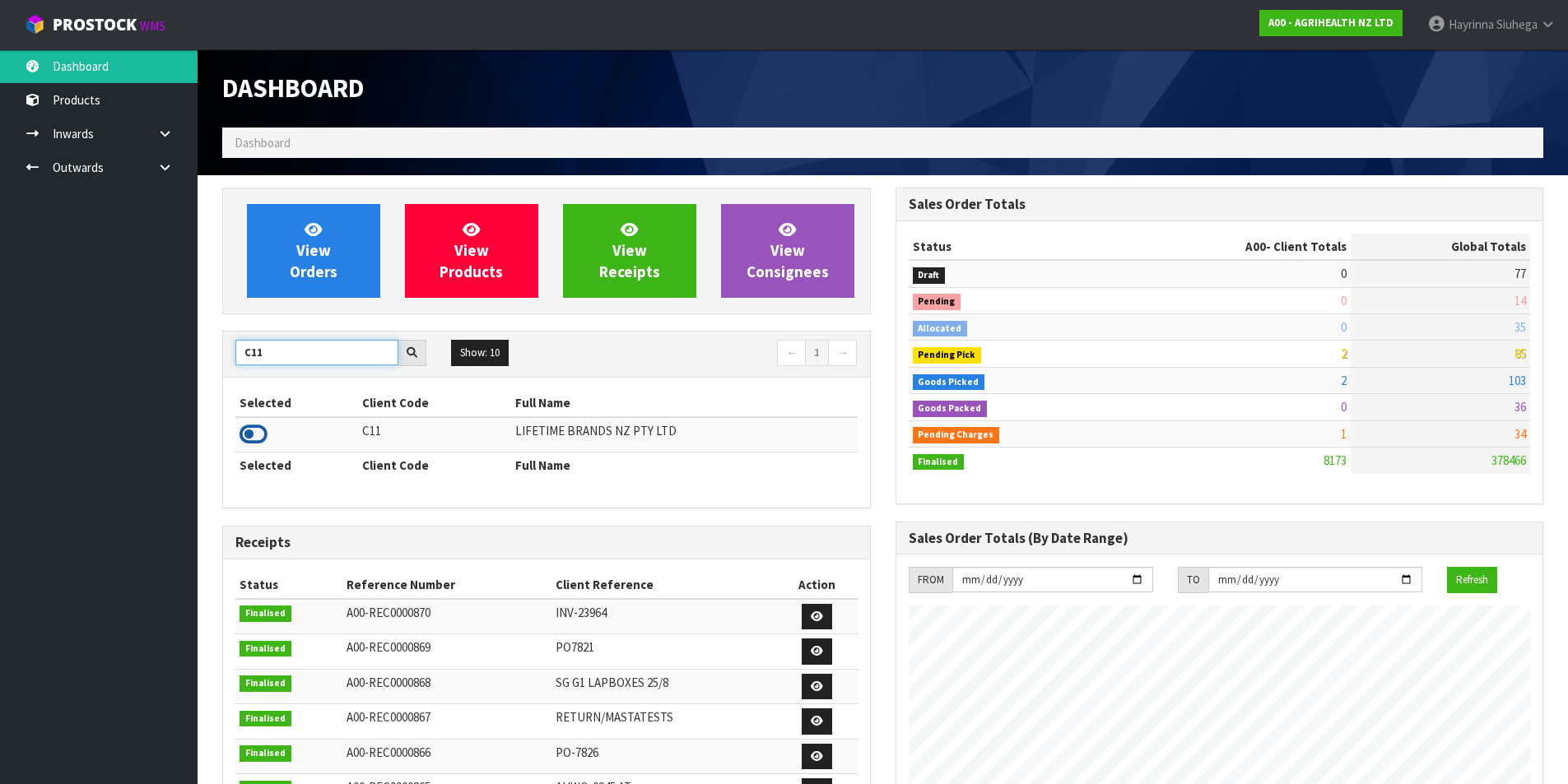
type input "C11"
drag, startPoint x: 255, startPoint y: 425, endPoint x: 266, endPoint y: 400, distance: 27.3
click at [255, 426] on icon at bounding box center [253, 434] width 28 height 24
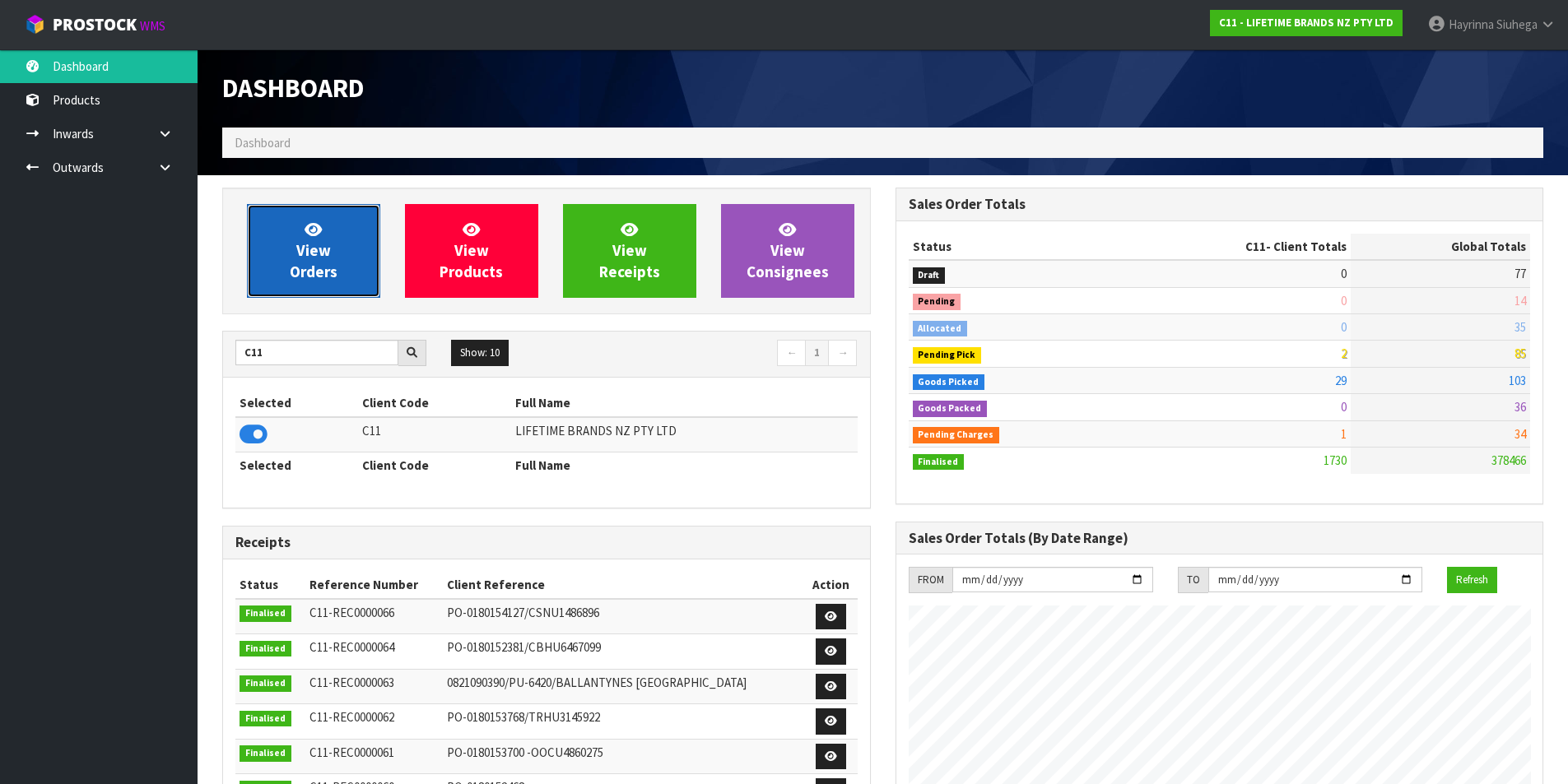
click at [336, 223] on link "View Orders" at bounding box center [314, 250] width 133 height 94
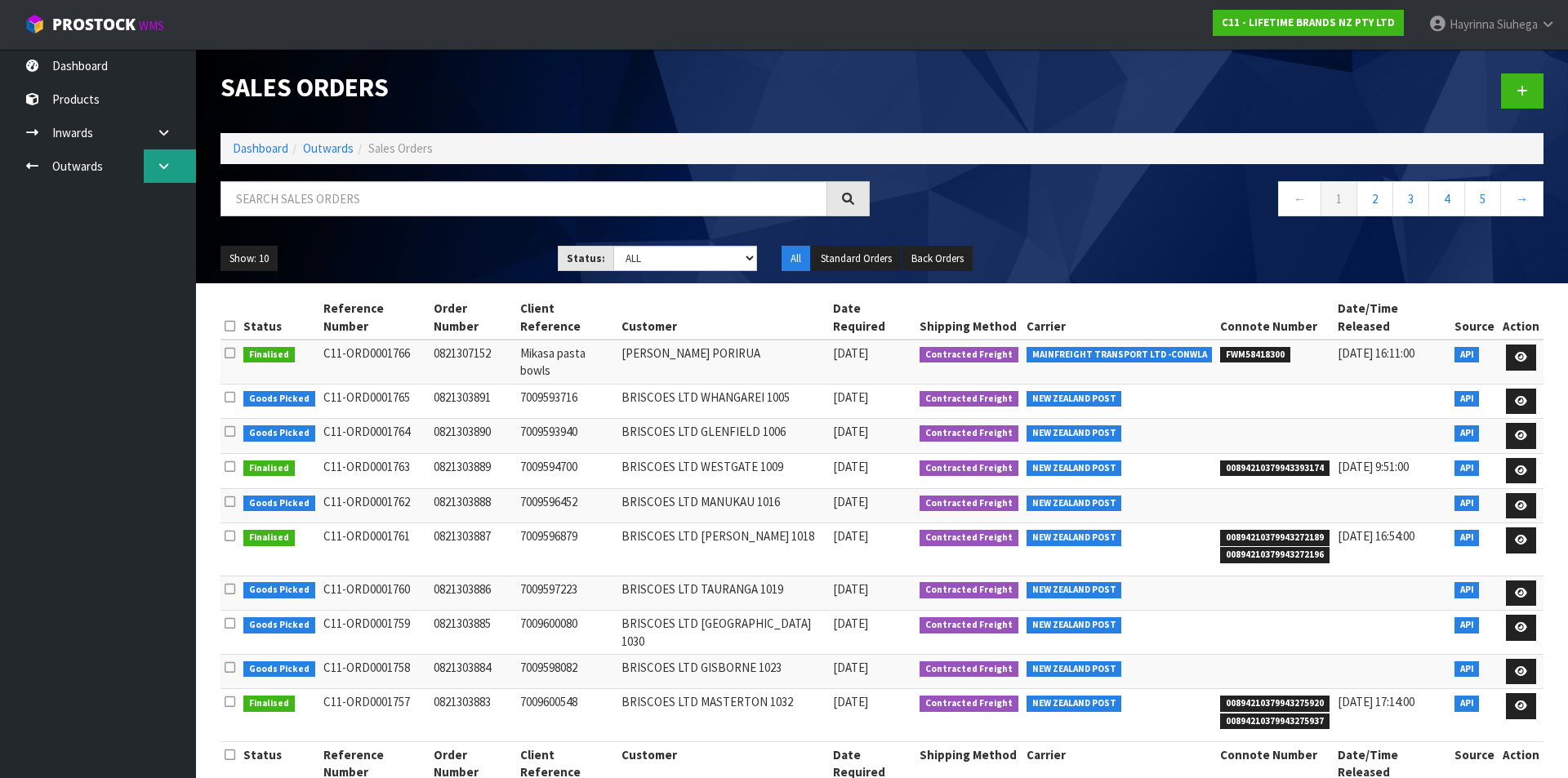
click at [149, 173] on link at bounding box center [170, 166] width 52 height 33
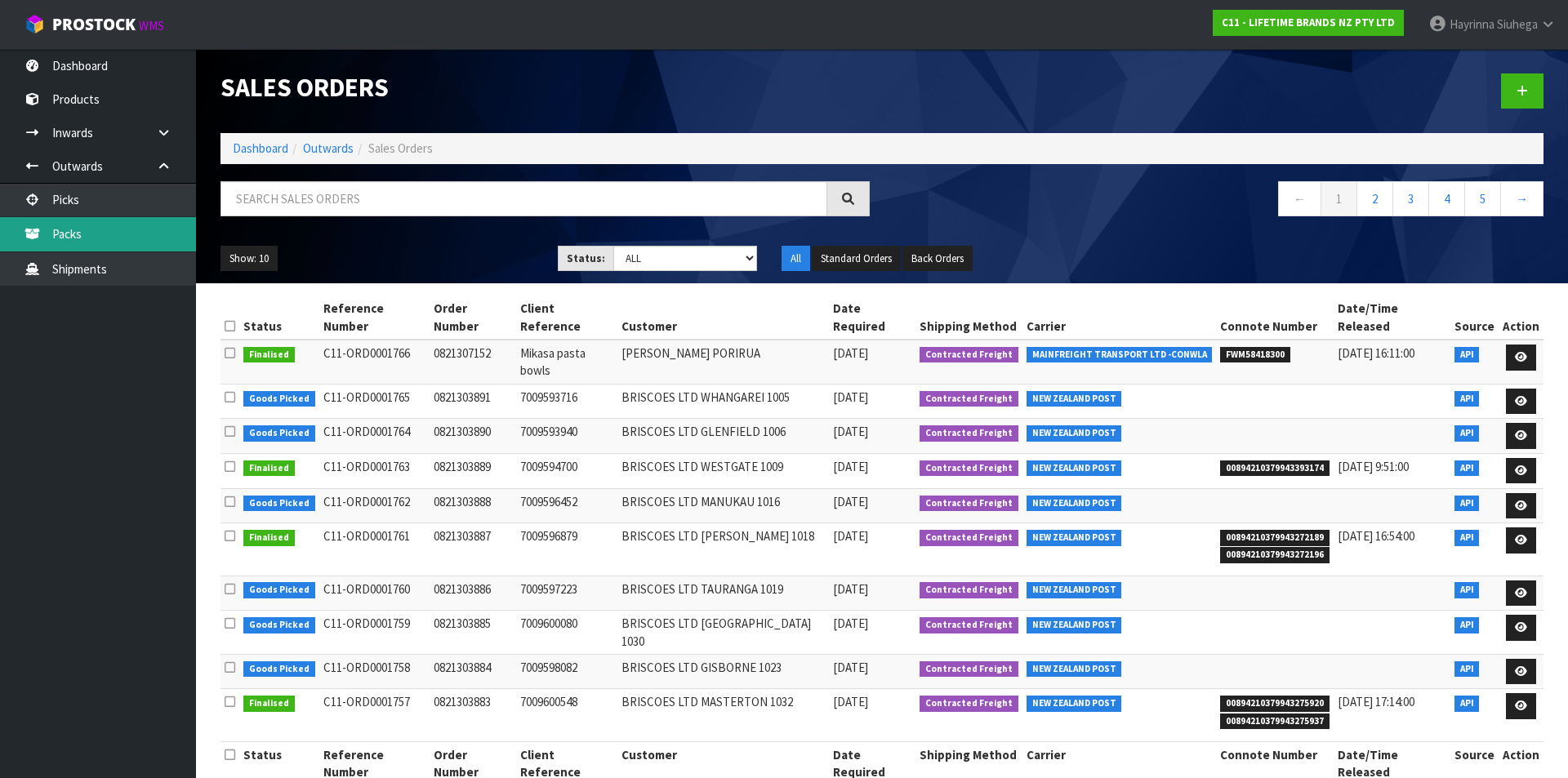
click at [90, 228] on link "Packs" at bounding box center [98, 234] width 196 height 33
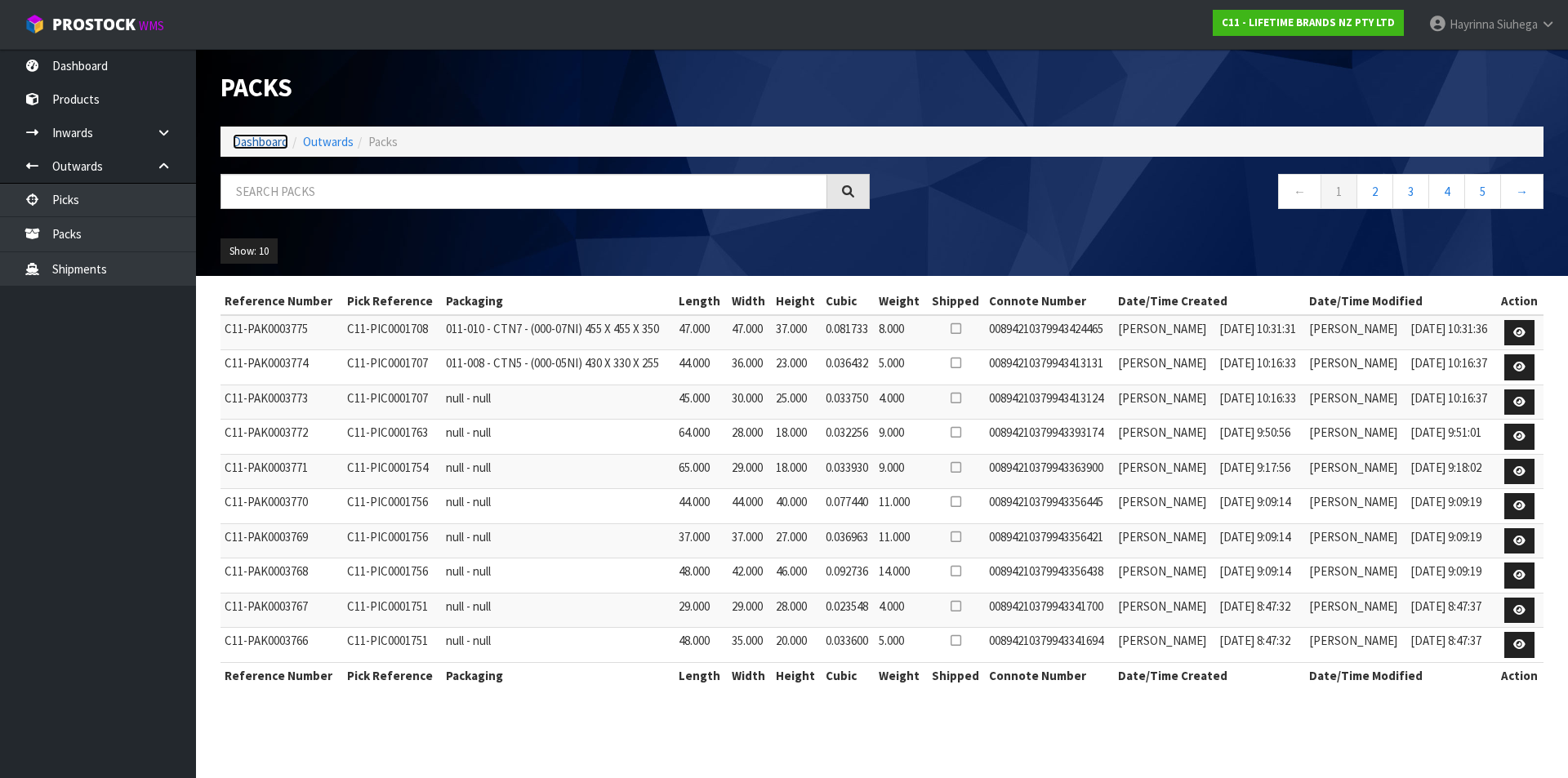
click at [257, 140] on link "Dashboard" at bounding box center [260, 141] width 55 height 16
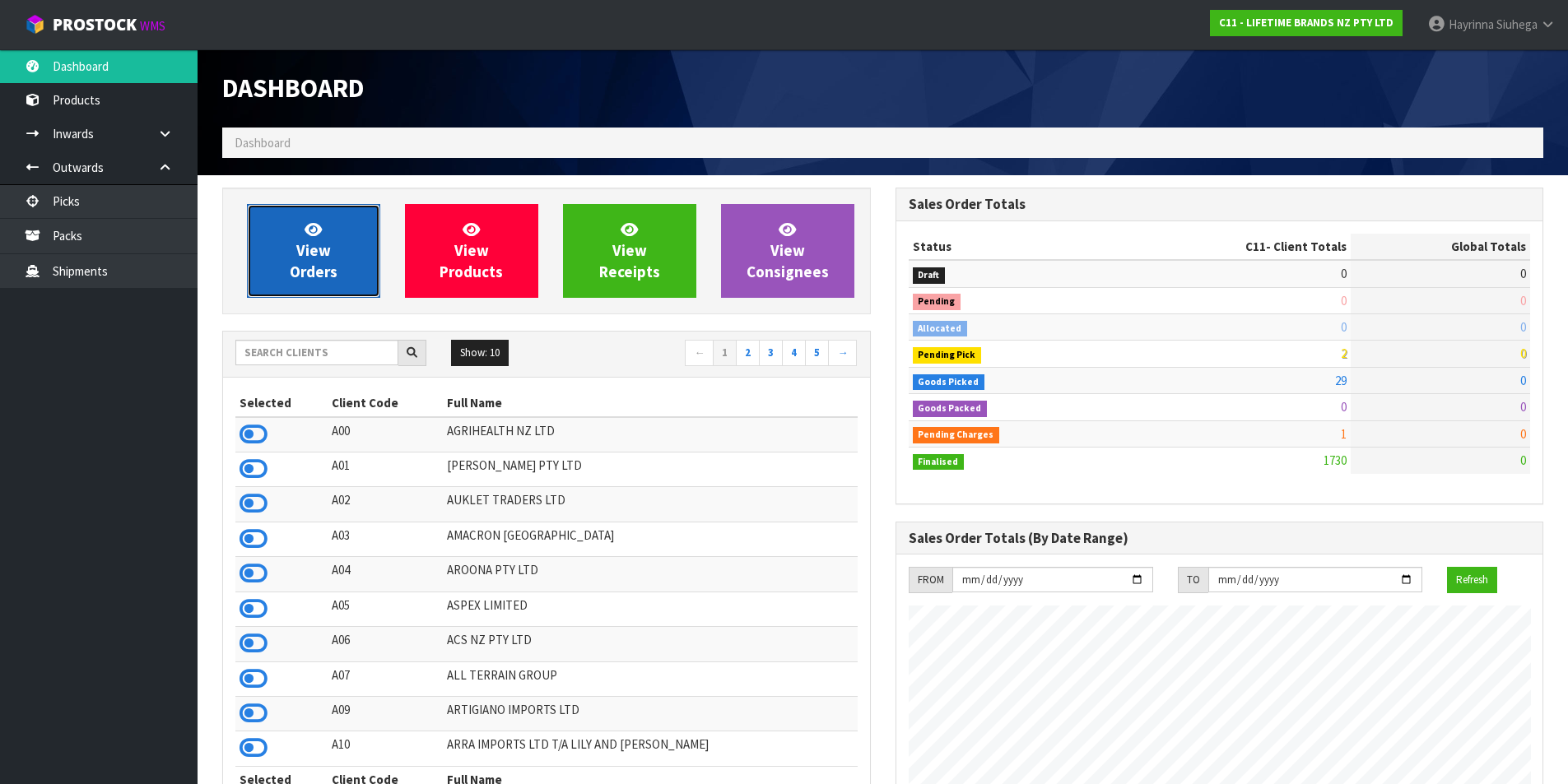
click at [305, 254] on span "View Orders" at bounding box center [314, 250] width 48 height 62
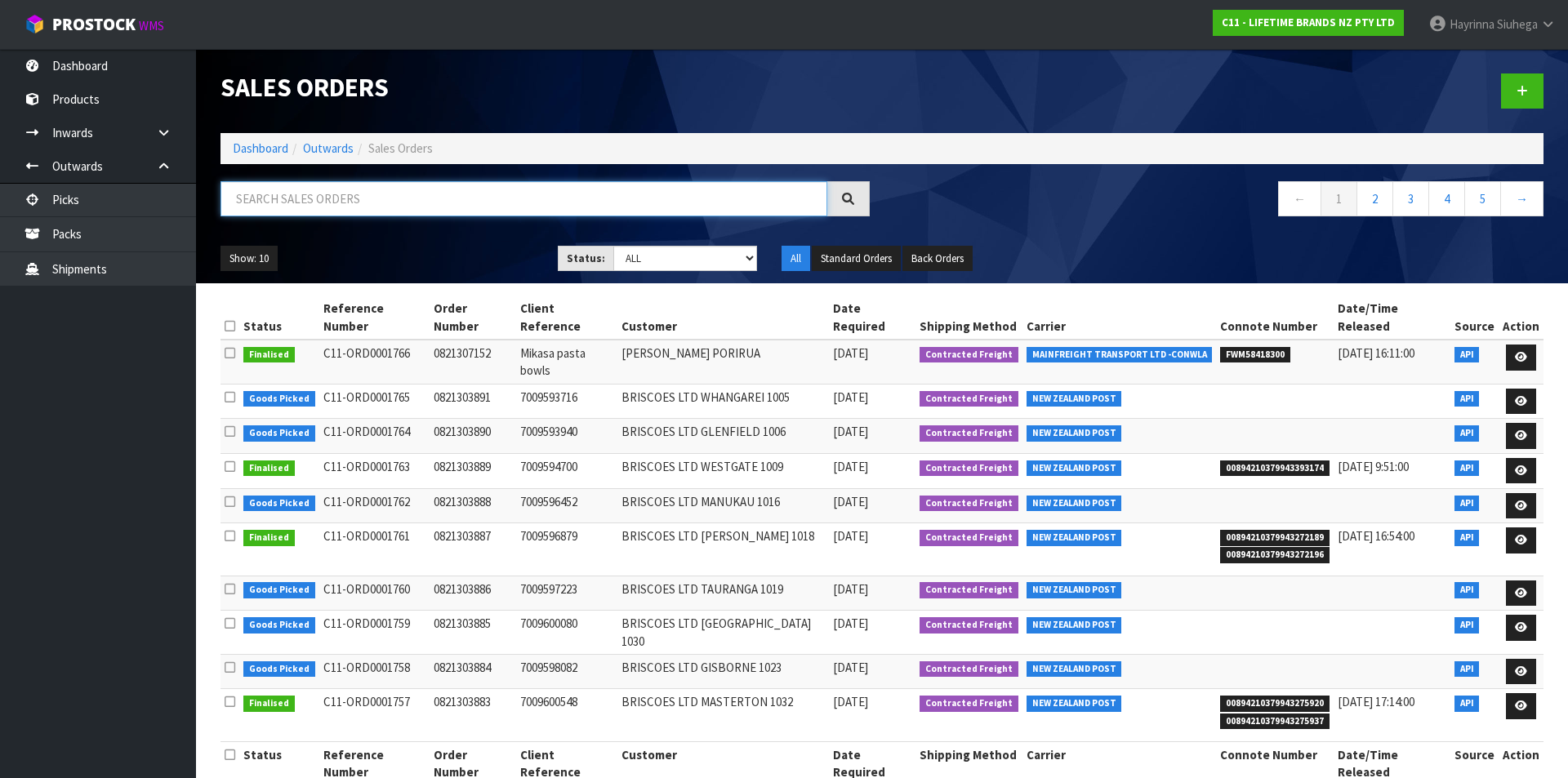
click at [321, 206] on input "text" at bounding box center [524, 199] width 606 height 35
type input "JOB-0408232"
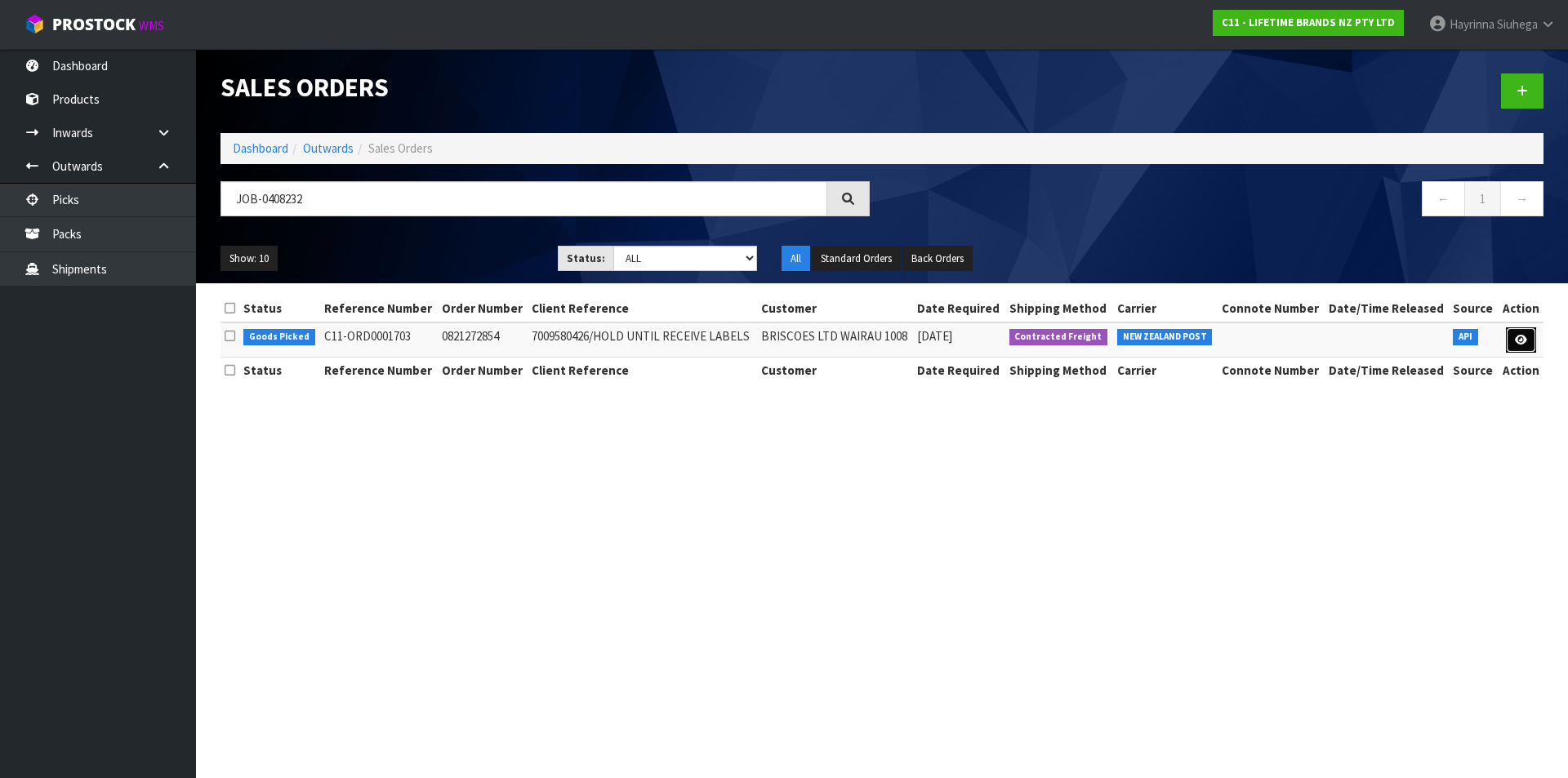
click at [1527, 353] on link at bounding box center [1520, 340] width 30 height 26
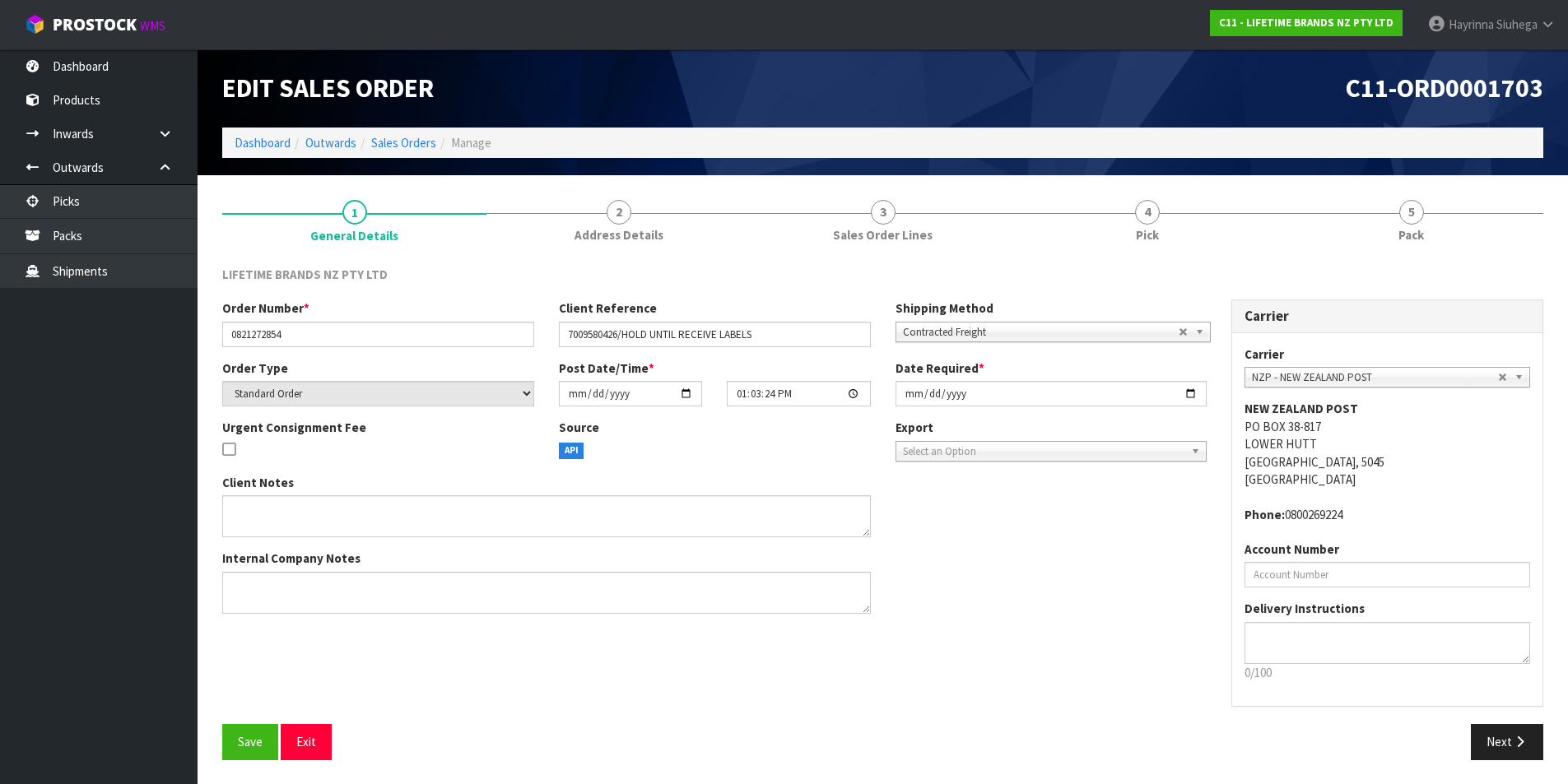
click at [1211, 180] on section "1 General Details 2 Address Details 3 Sales Order Lines 4 Pick 5 Pack LIFETIME …" at bounding box center [883, 480] width 1371 height 609
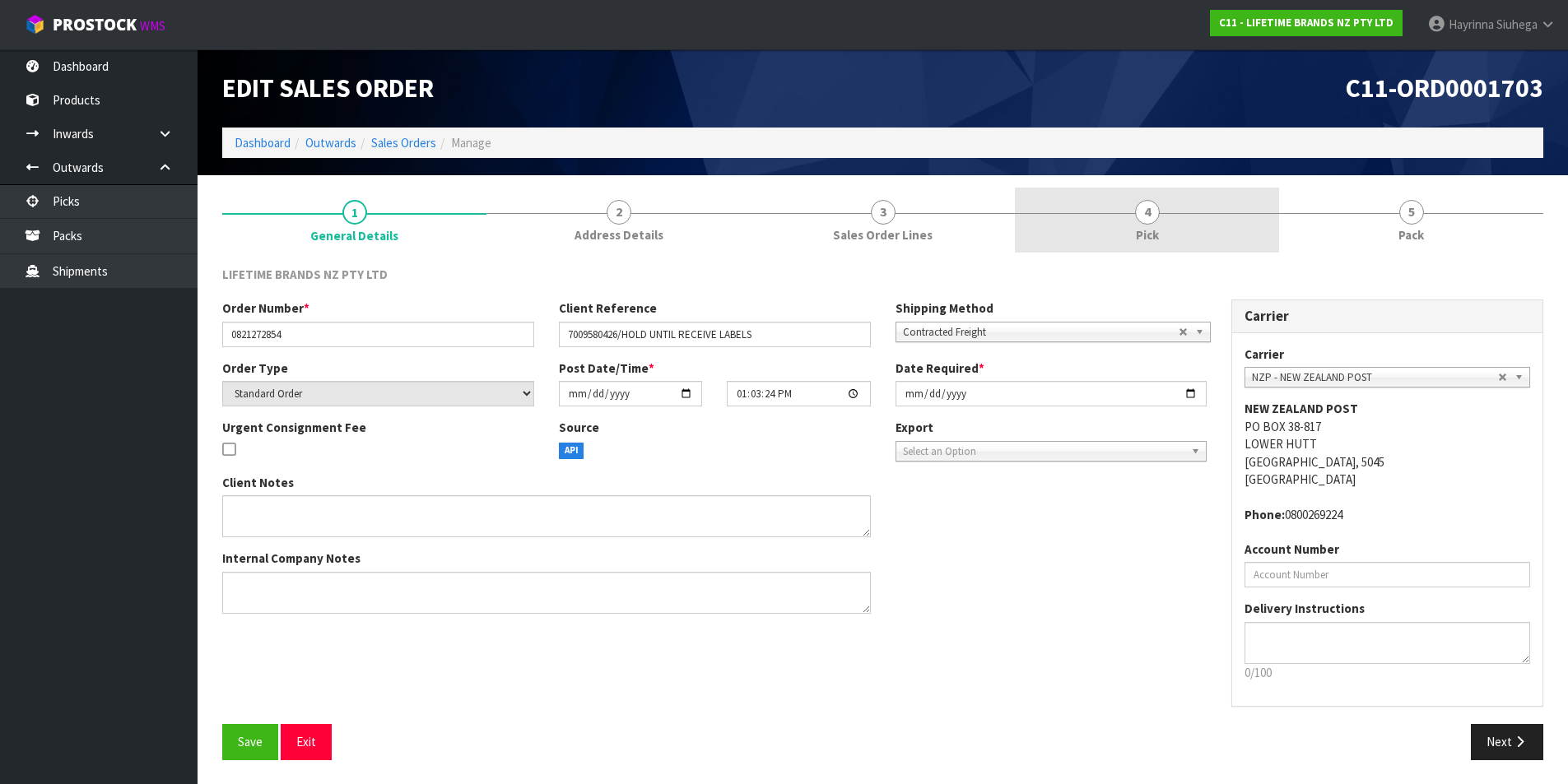
click at [1173, 212] on link "4 Pick" at bounding box center [1146, 220] width 264 height 65
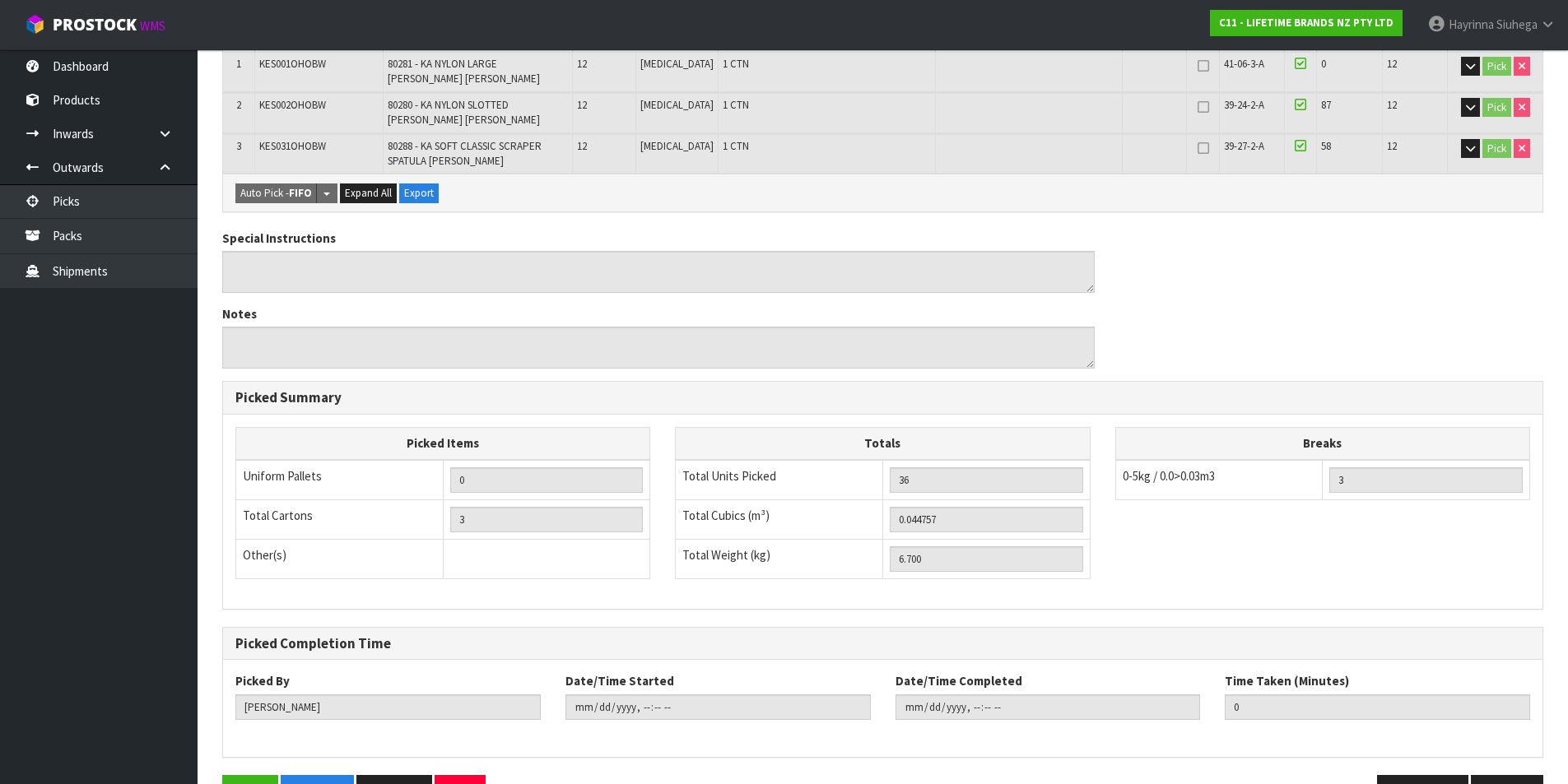
scroll to position [397, 0]
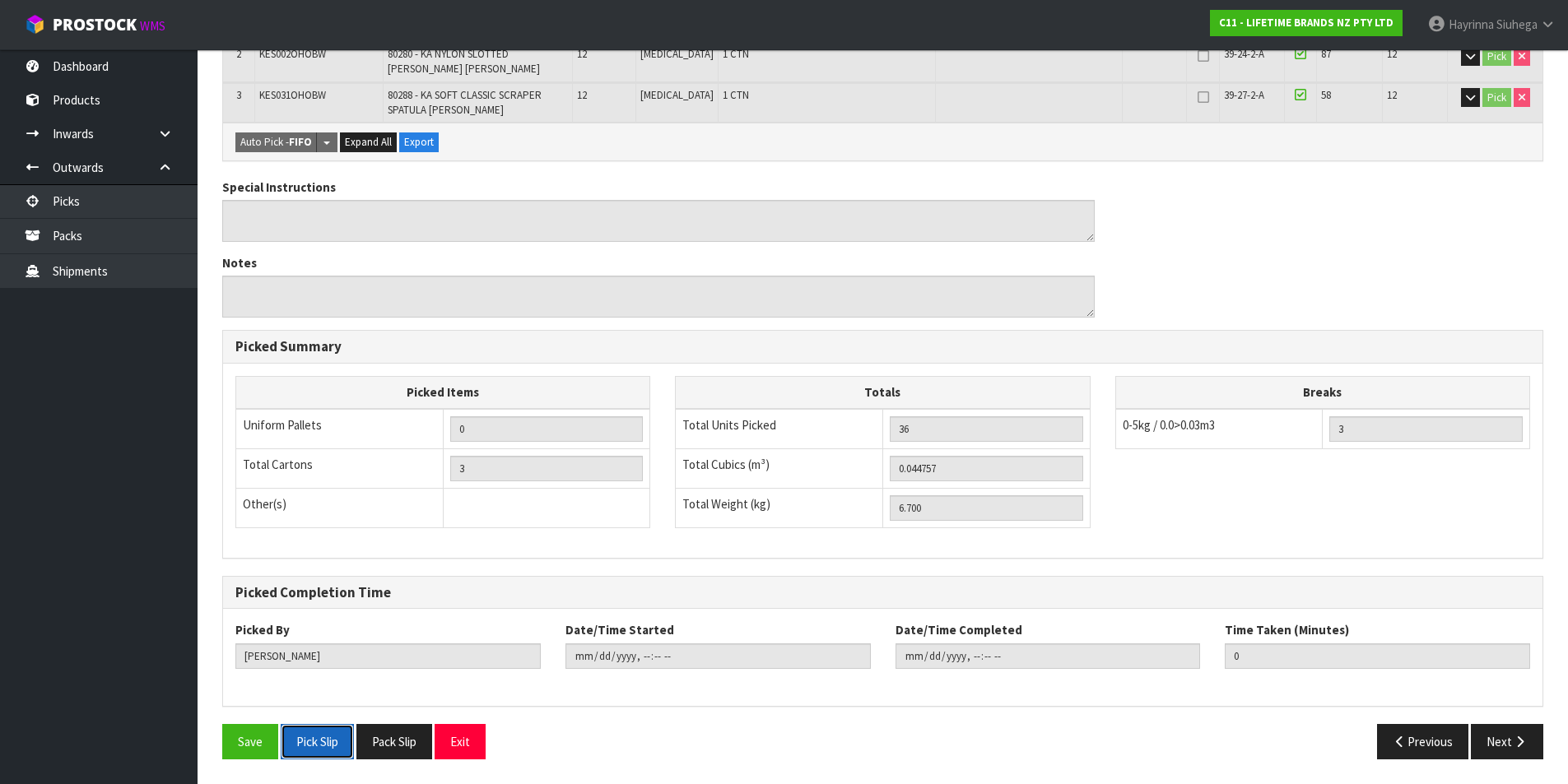
click at [322, 746] on button "Pick Slip" at bounding box center [317, 742] width 73 height 35
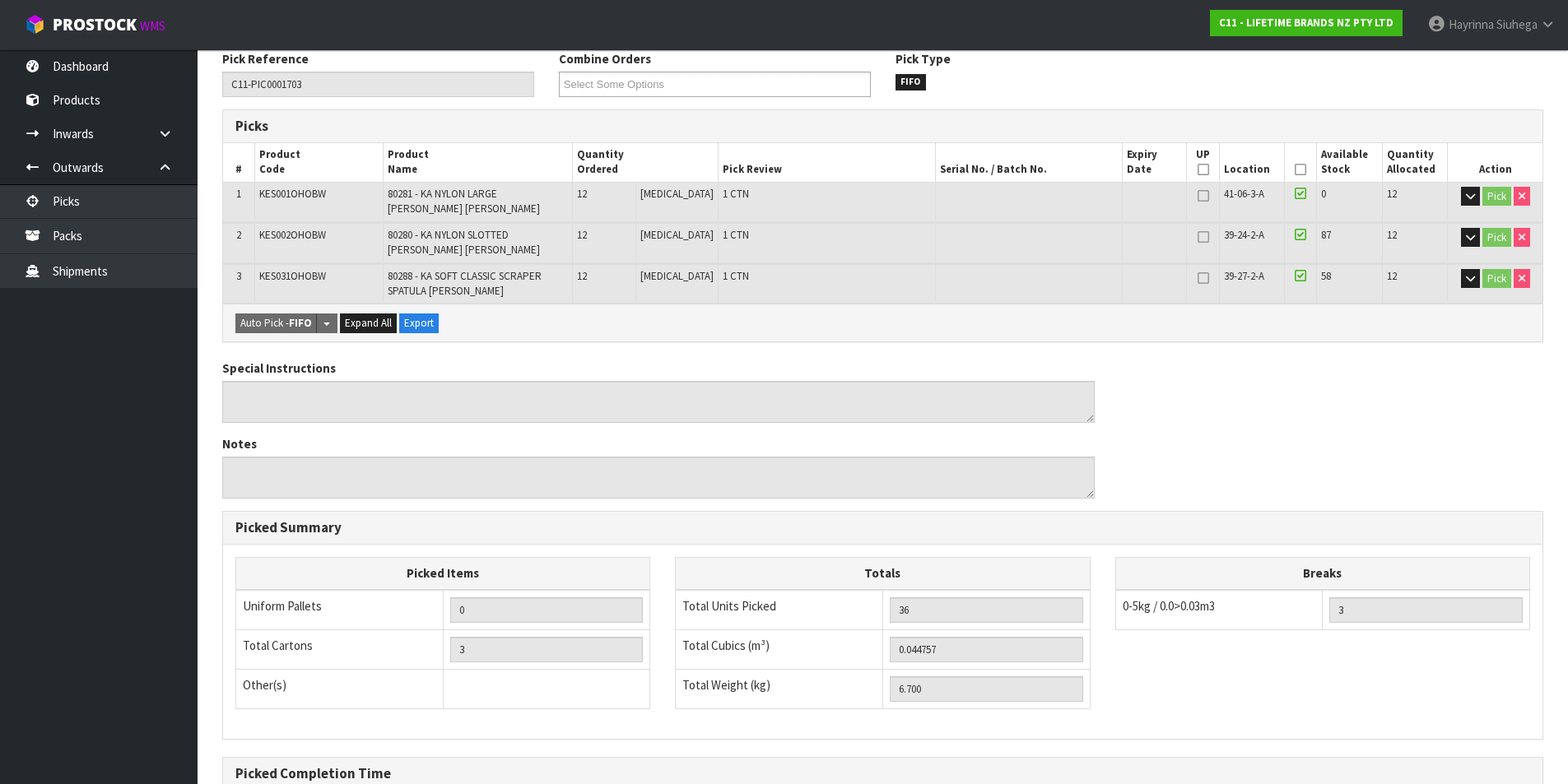
scroll to position [0, 0]
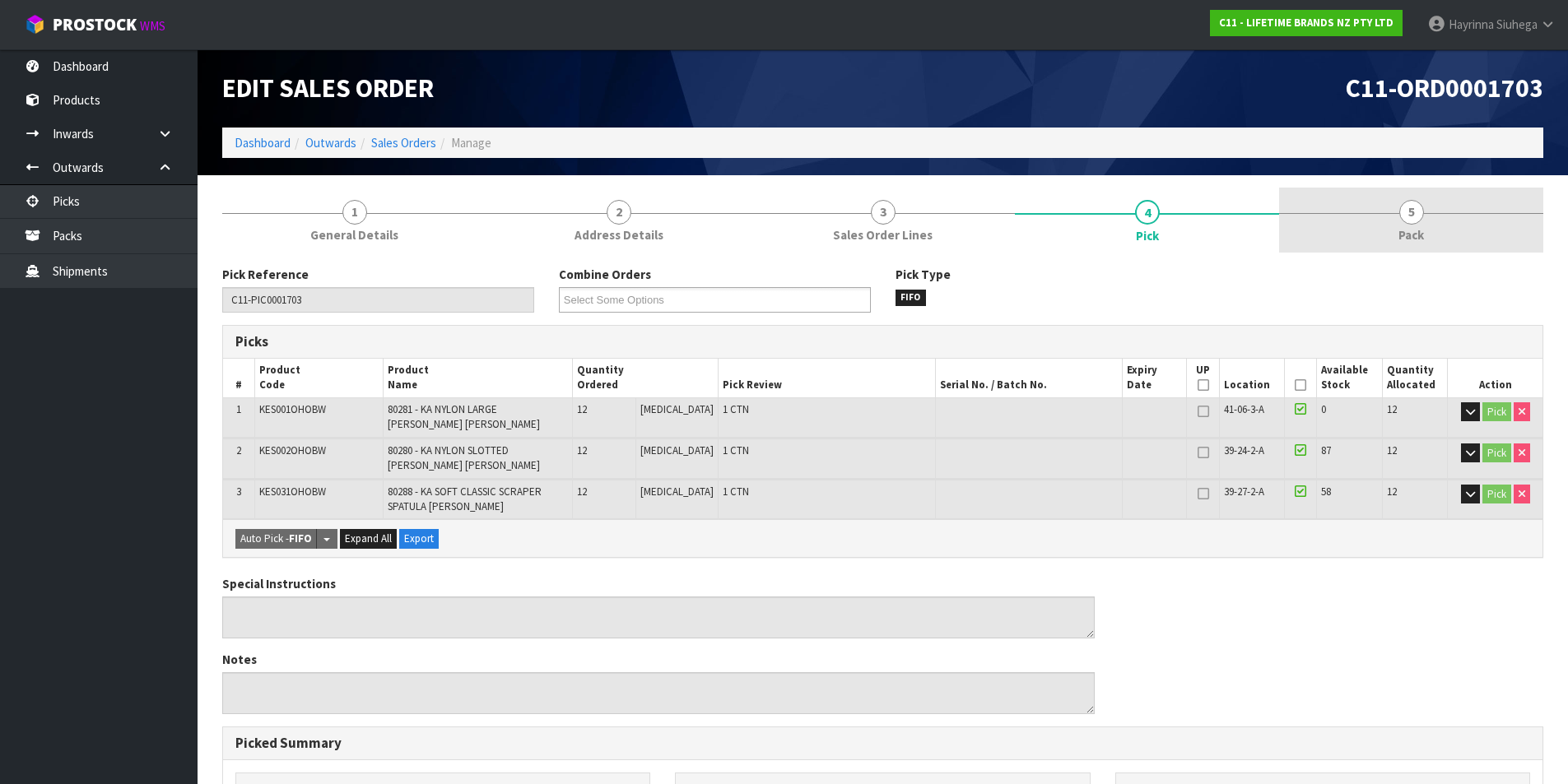
click at [1368, 208] on link "5 Pack" at bounding box center [1410, 220] width 264 height 65
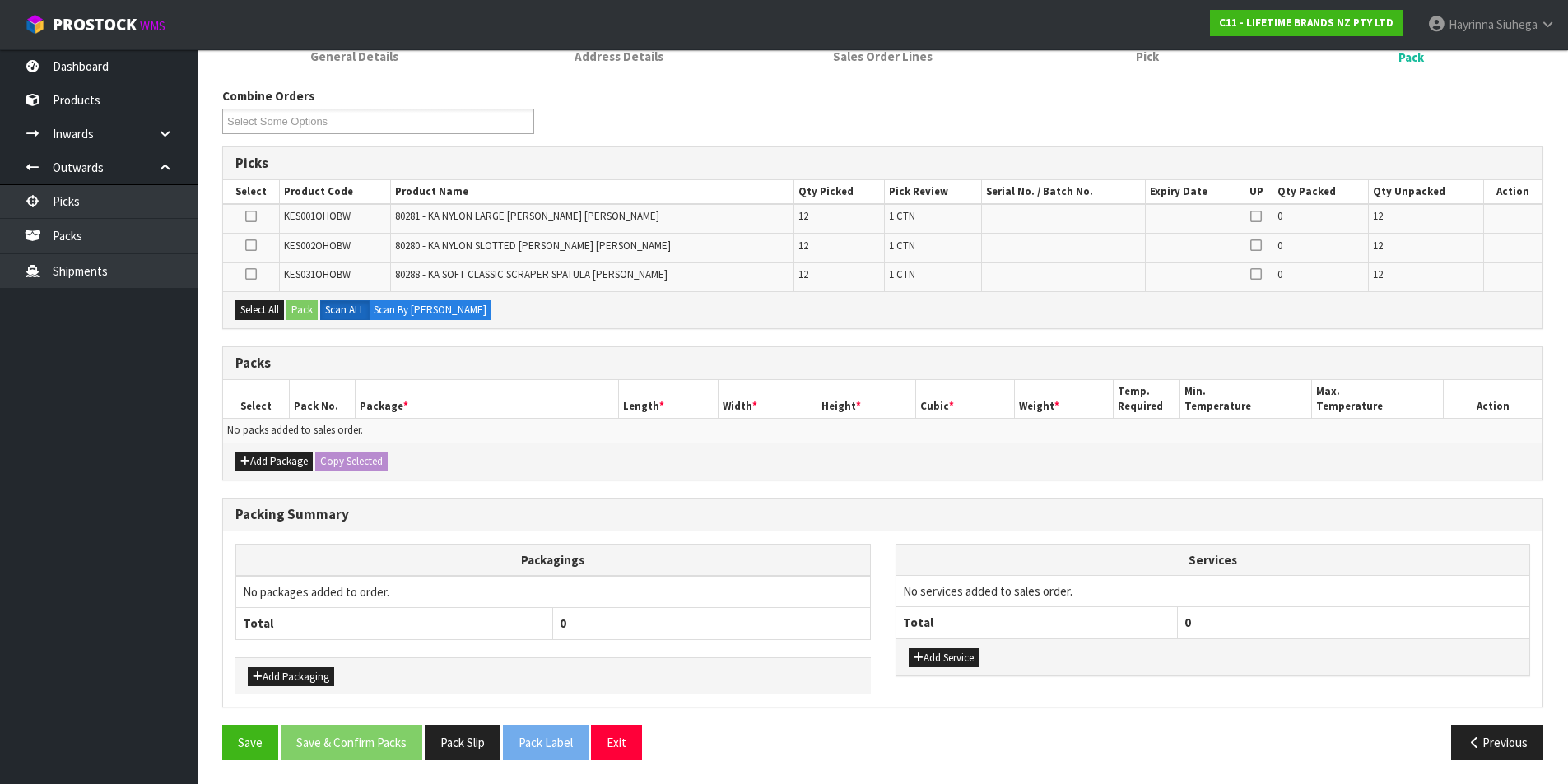
scroll to position [180, 0]
click at [264, 455] on button "Add Package" at bounding box center [274, 460] width 78 height 19
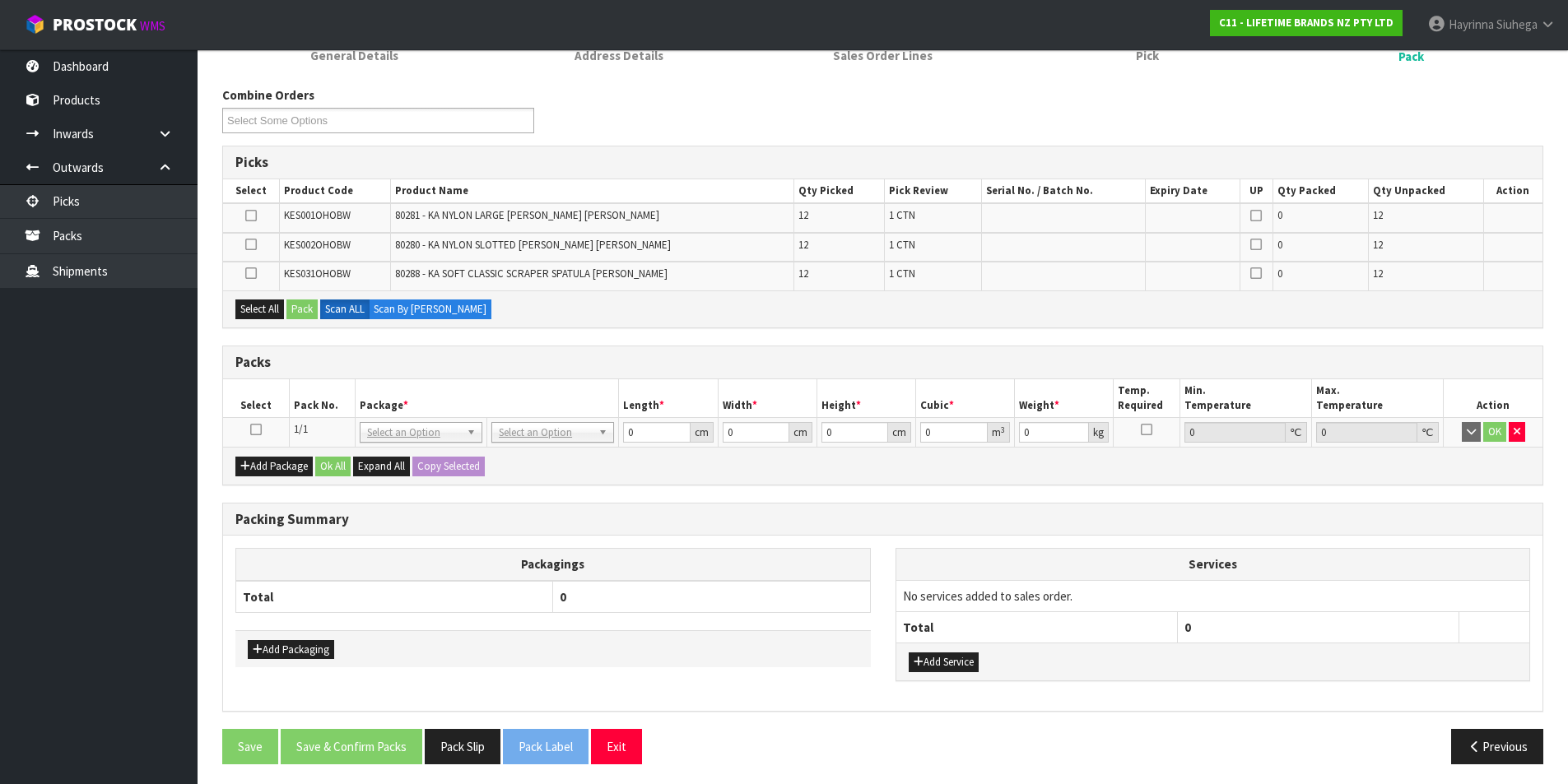
click at [251, 431] on icon at bounding box center [256, 430] width 12 height 1
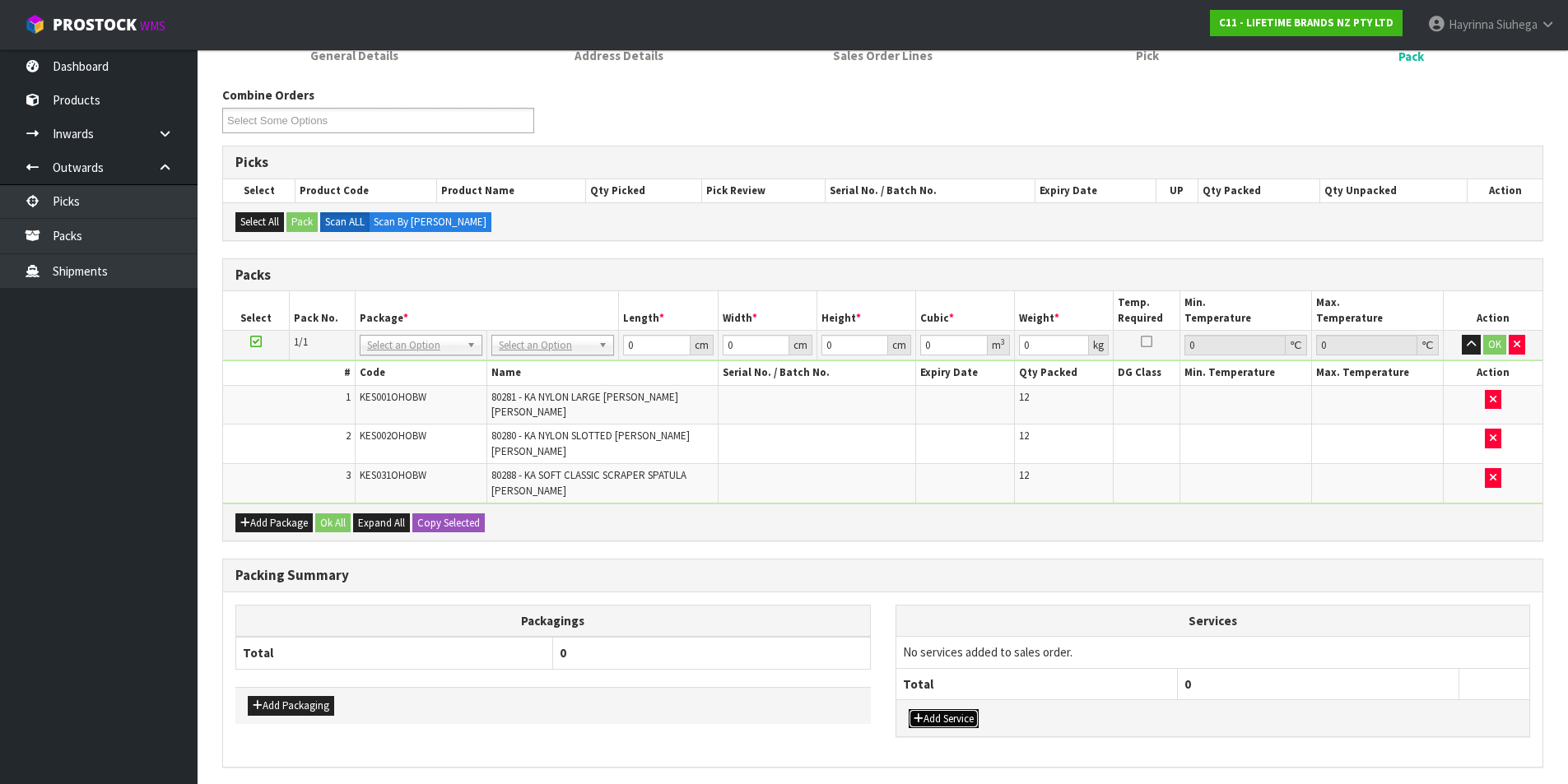
click at [953, 710] on button "Add Service" at bounding box center [943, 719] width 70 height 19
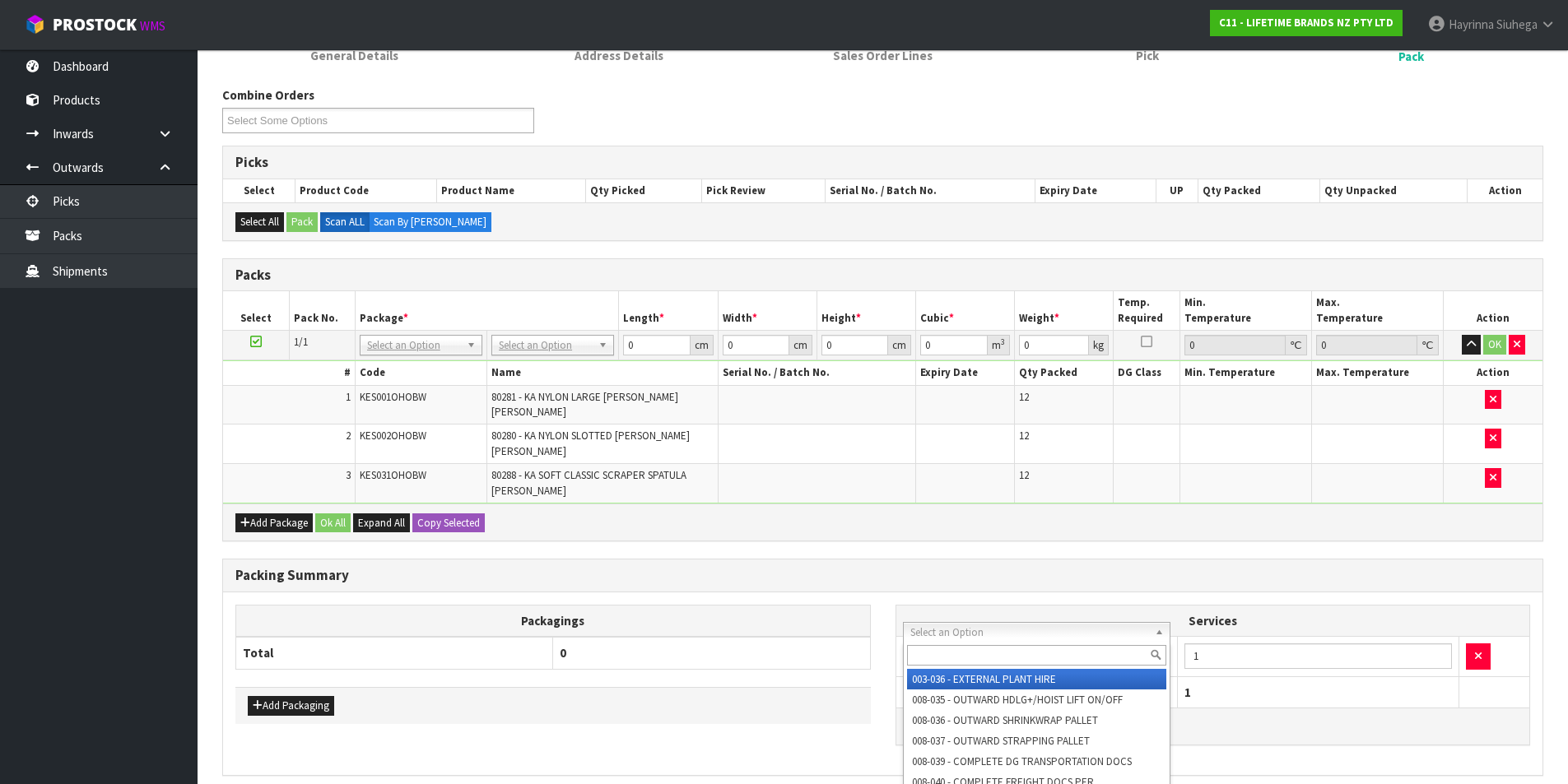
click at [963, 652] on input "text" at bounding box center [1037, 655] width 260 height 20
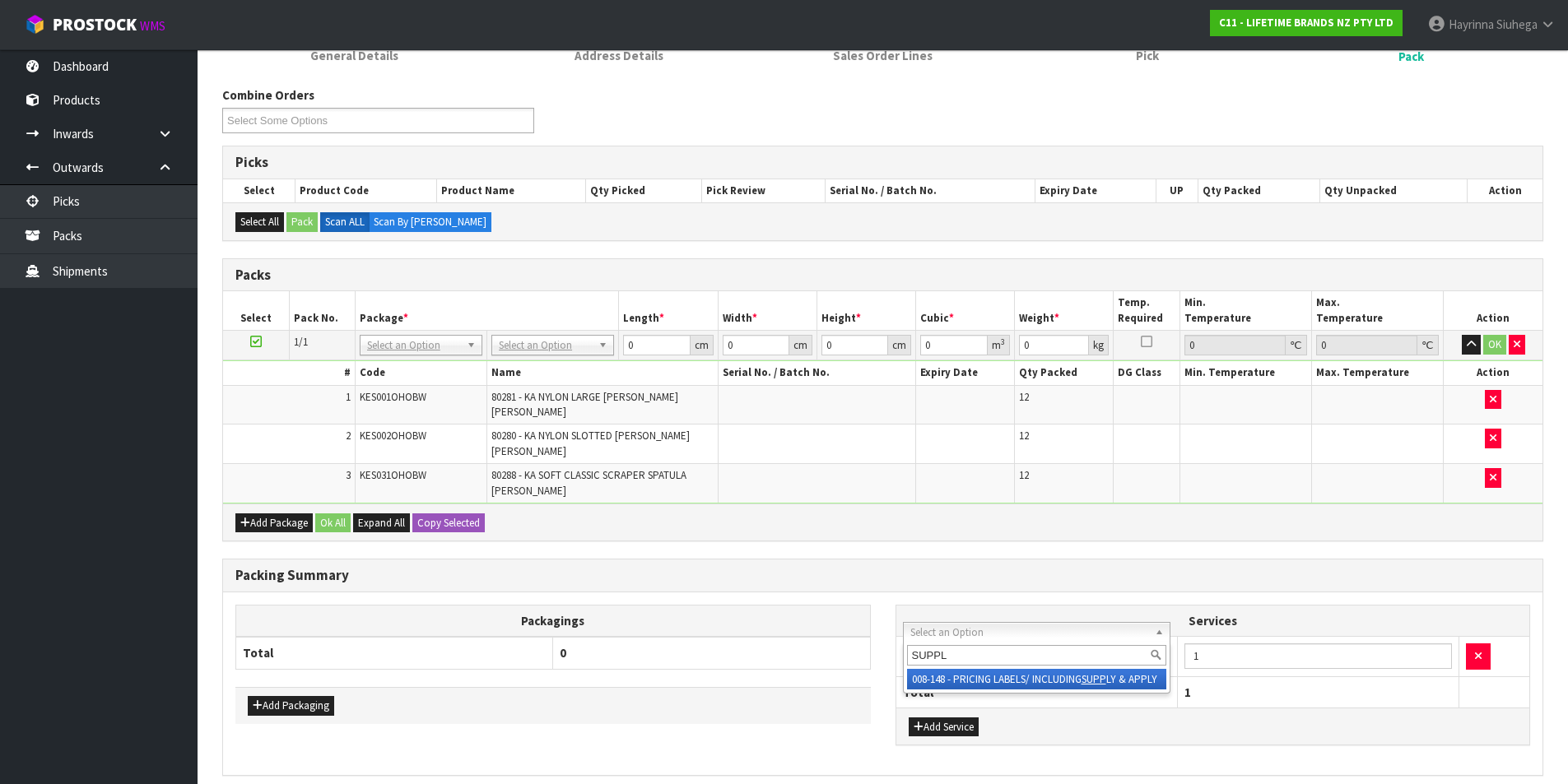
type input "SUPPLY"
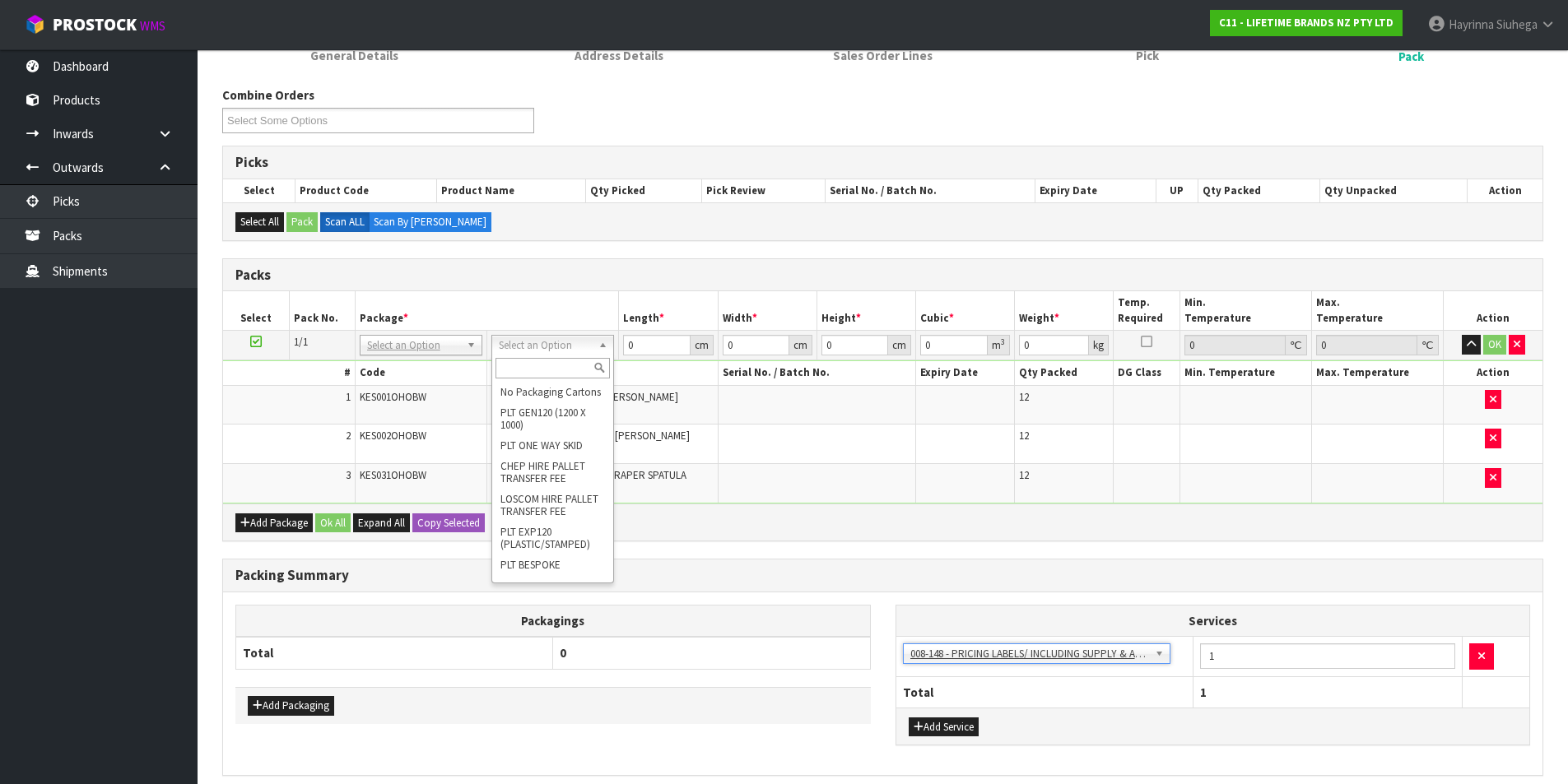
click at [555, 362] on input "text" at bounding box center [553, 368] width 115 height 20
click at [536, 375] on input "text" at bounding box center [553, 368] width 115 height 20
click at [582, 377] on input "text" at bounding box center [553, 368] width 115 height 20
type input "CTN7"
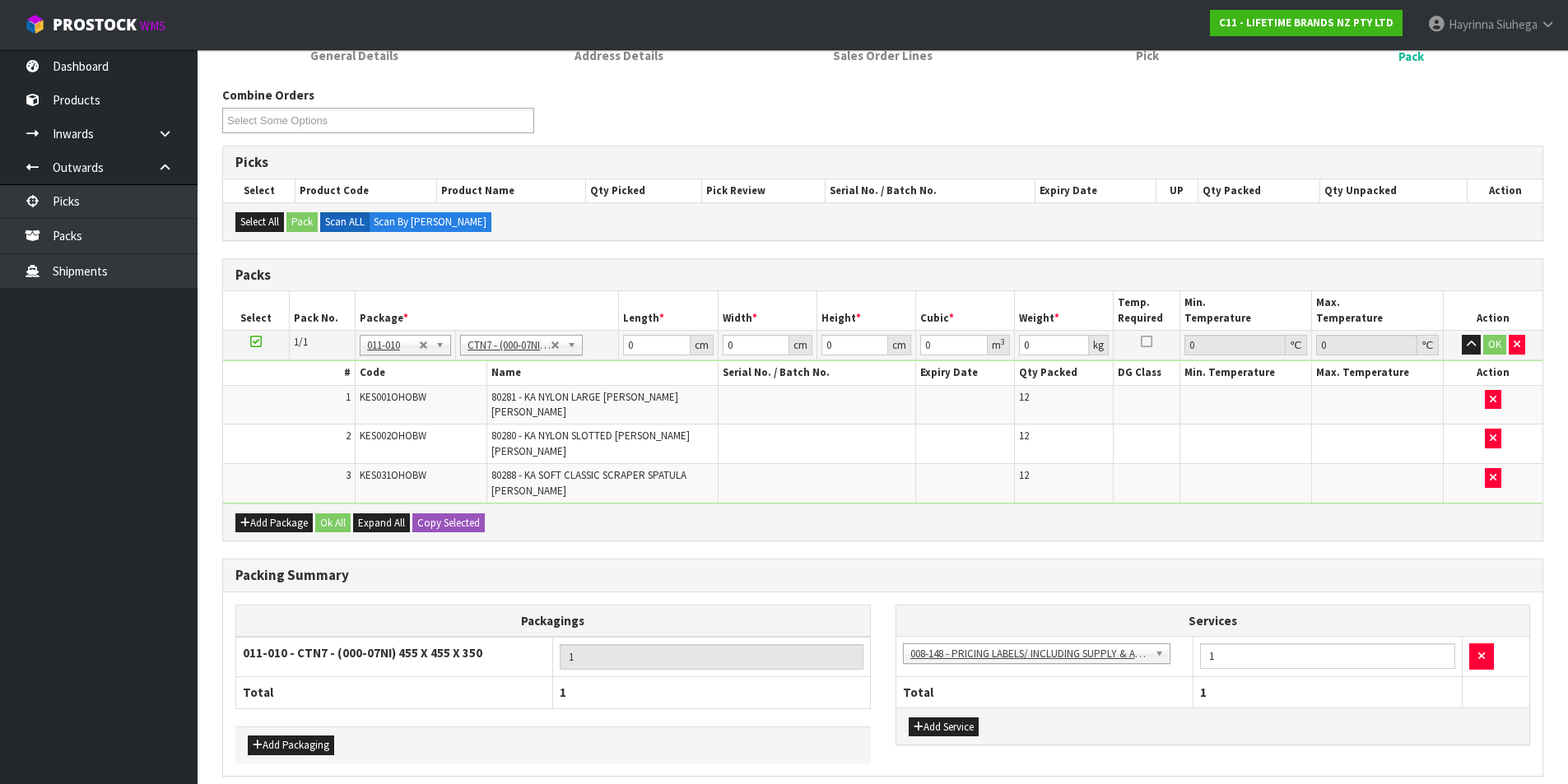
type input "45.5"
type input "35"
type input "0.072459"
type input "6.9"
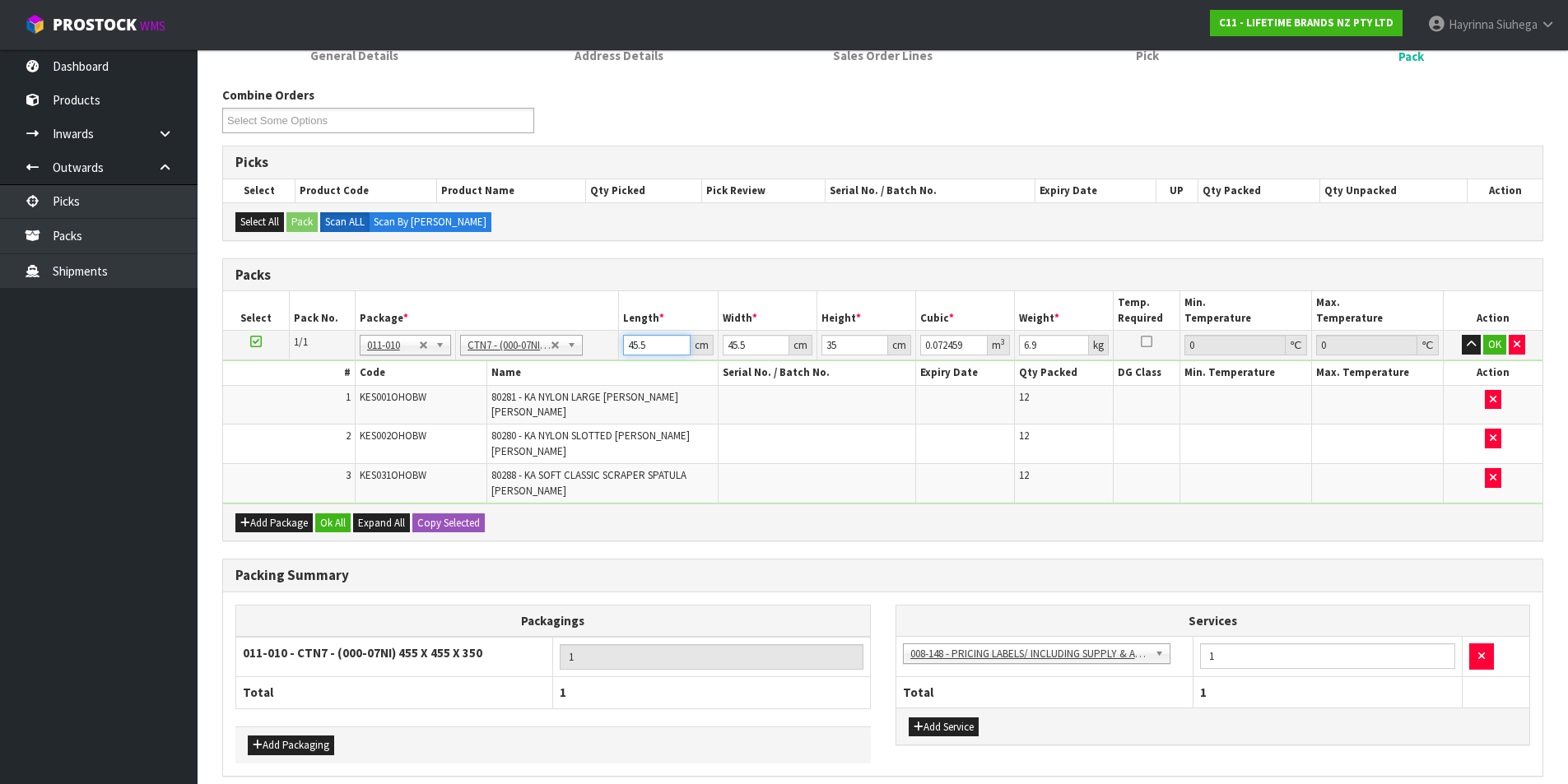
click at [635, 342] on input "45.5" at bounding box center [656, 345] width 67 height 20
type input "4"
type input "0.00637"
type input "47"
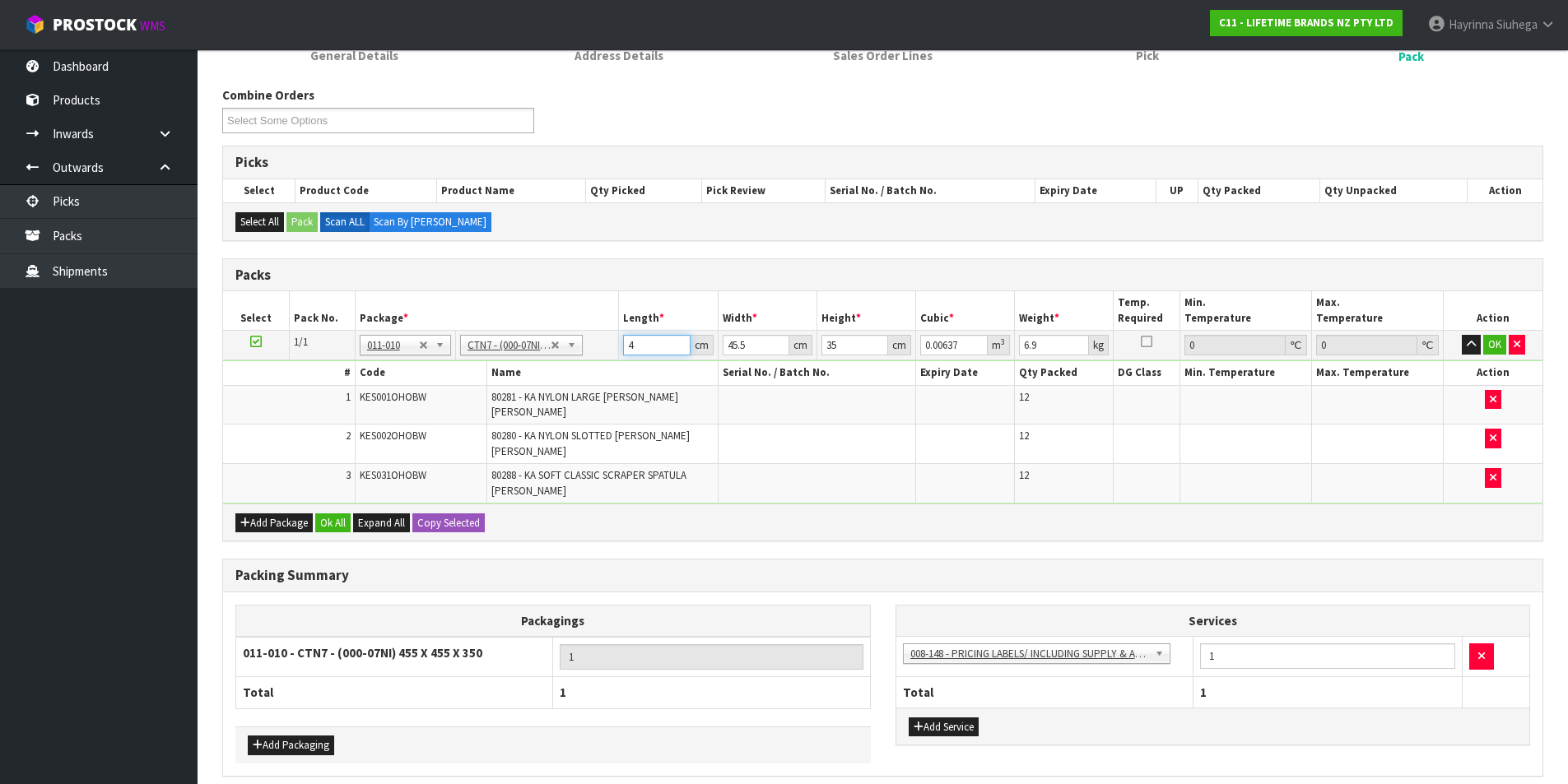
type input "0.074847"
type input "47"
type input "4"
type input "0.00658"
type input "47"
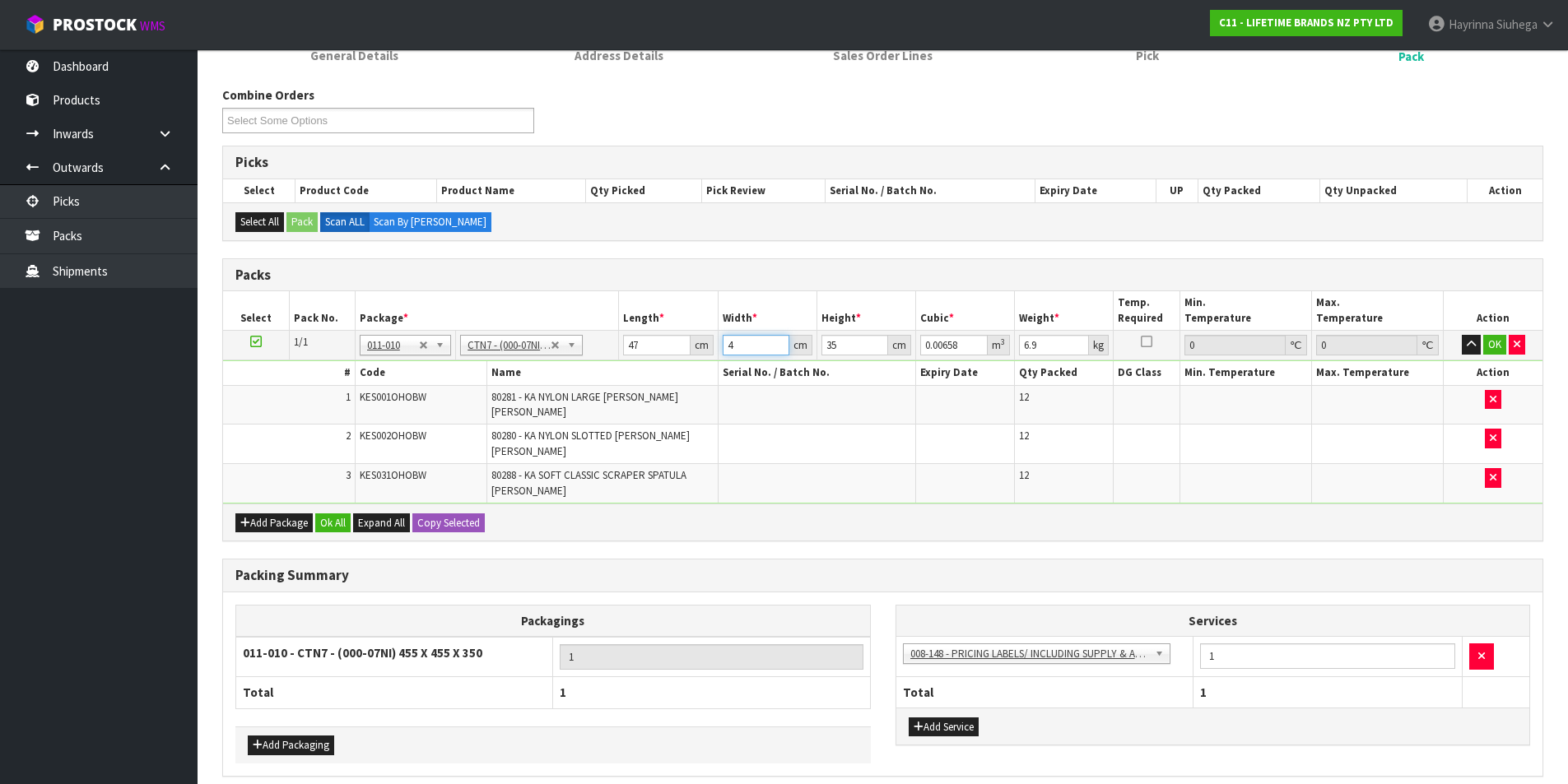
type input "0.077315"
type input "47"
type input "3"
type input "0.006627"
type input "37"
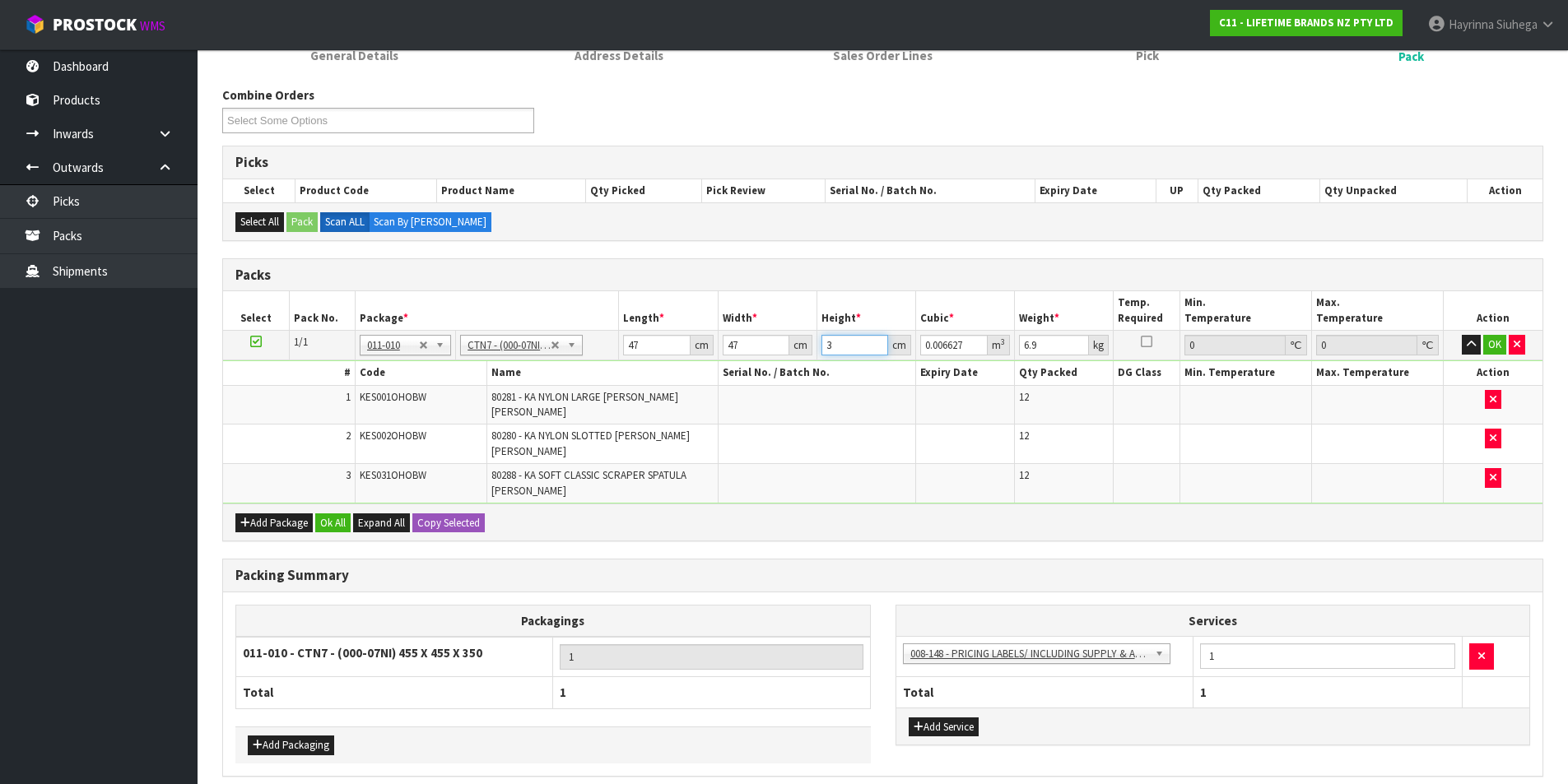
type input "0.081733"
type input "37"
type input "9"
click button "OK" at bounding box center [1494, 344] width 23 height 19
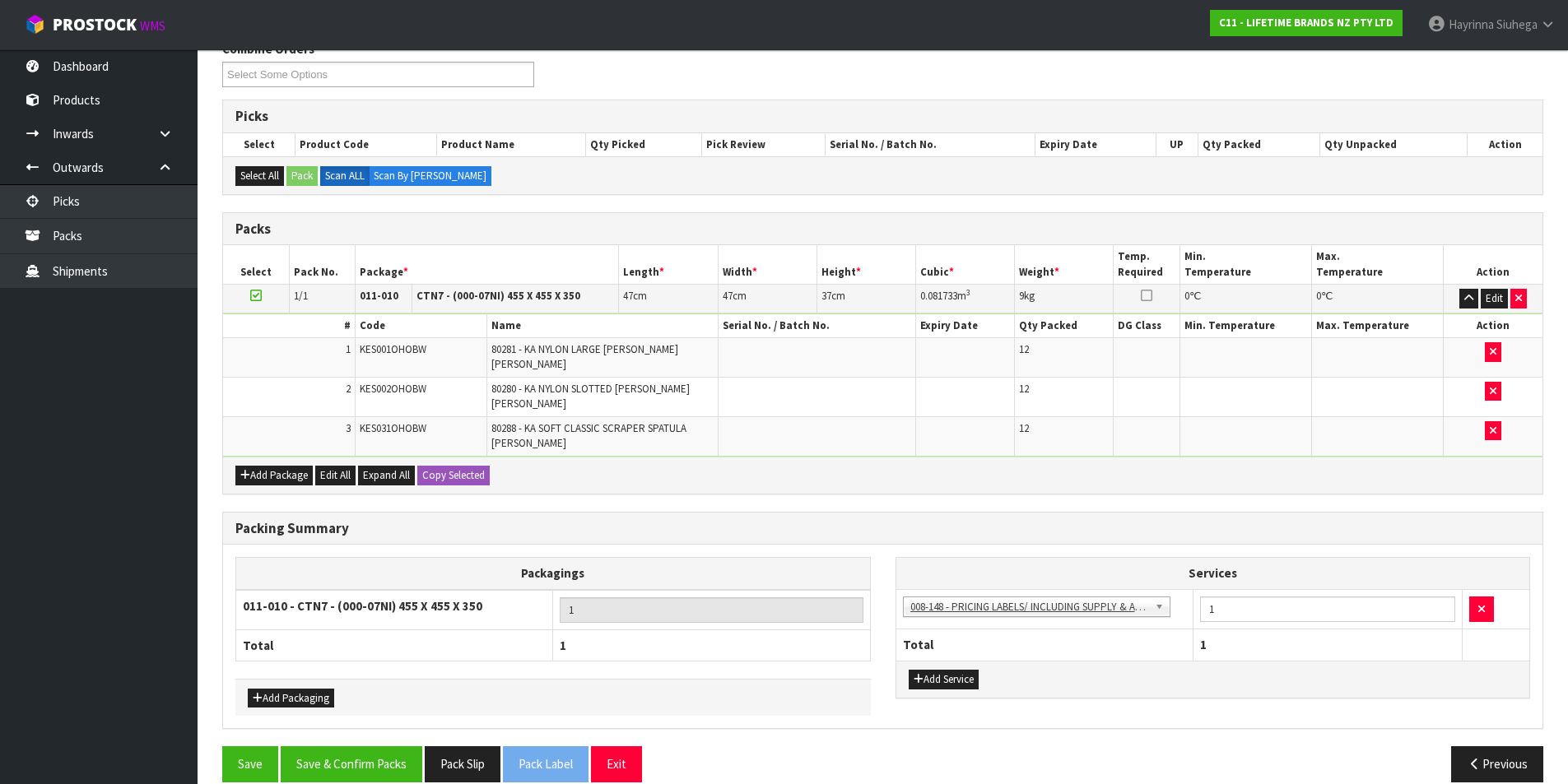
scroll to position [227, 0]
click at [389, 746] on button "Save & Confirm Packs" at bounding box center [352, 764] width 142 height 35
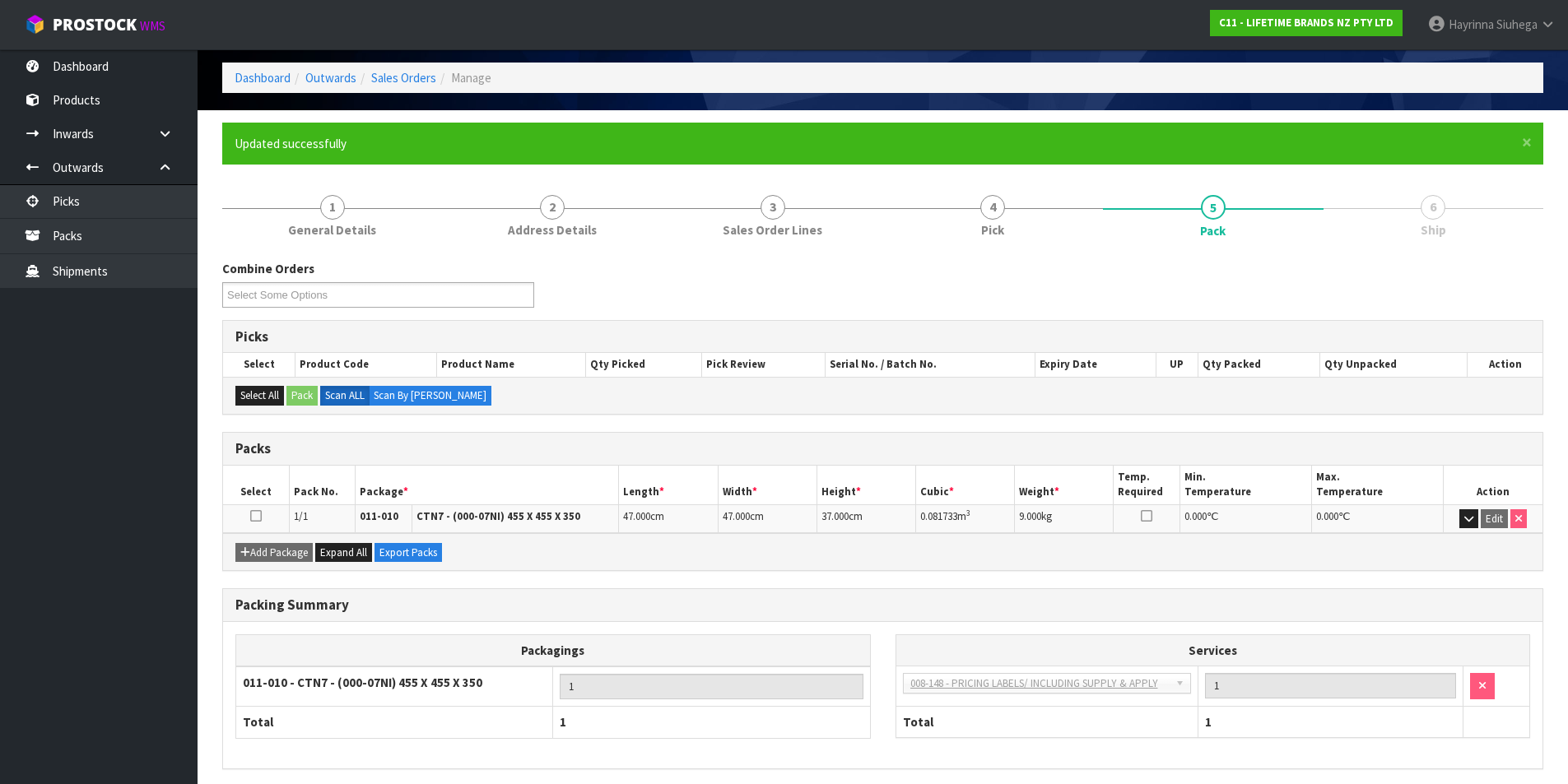
scroll to position [127, 0]
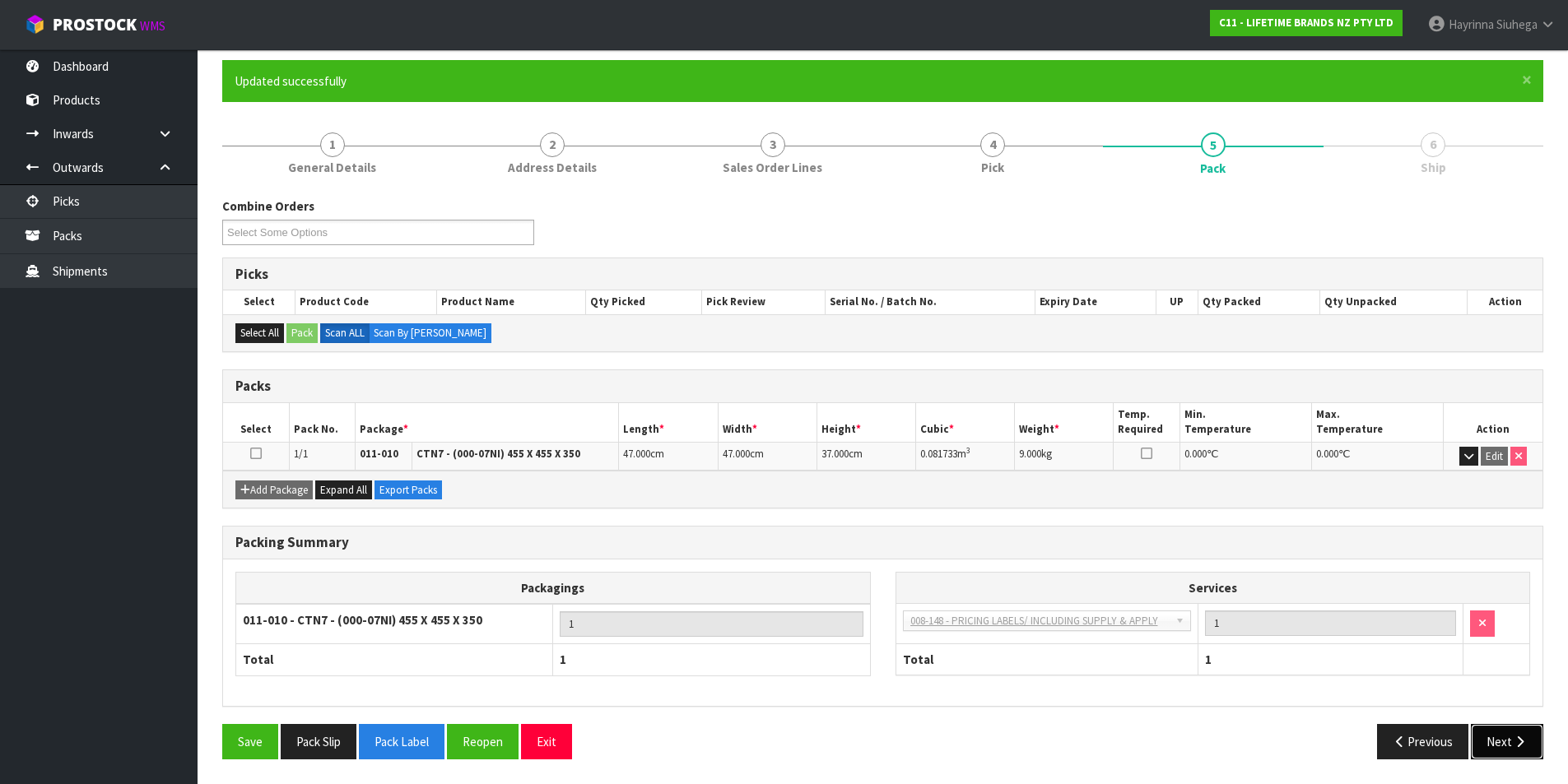
click at [1522, 739] on icon "button" at bounding box center [1520, 742] width 16 height 13
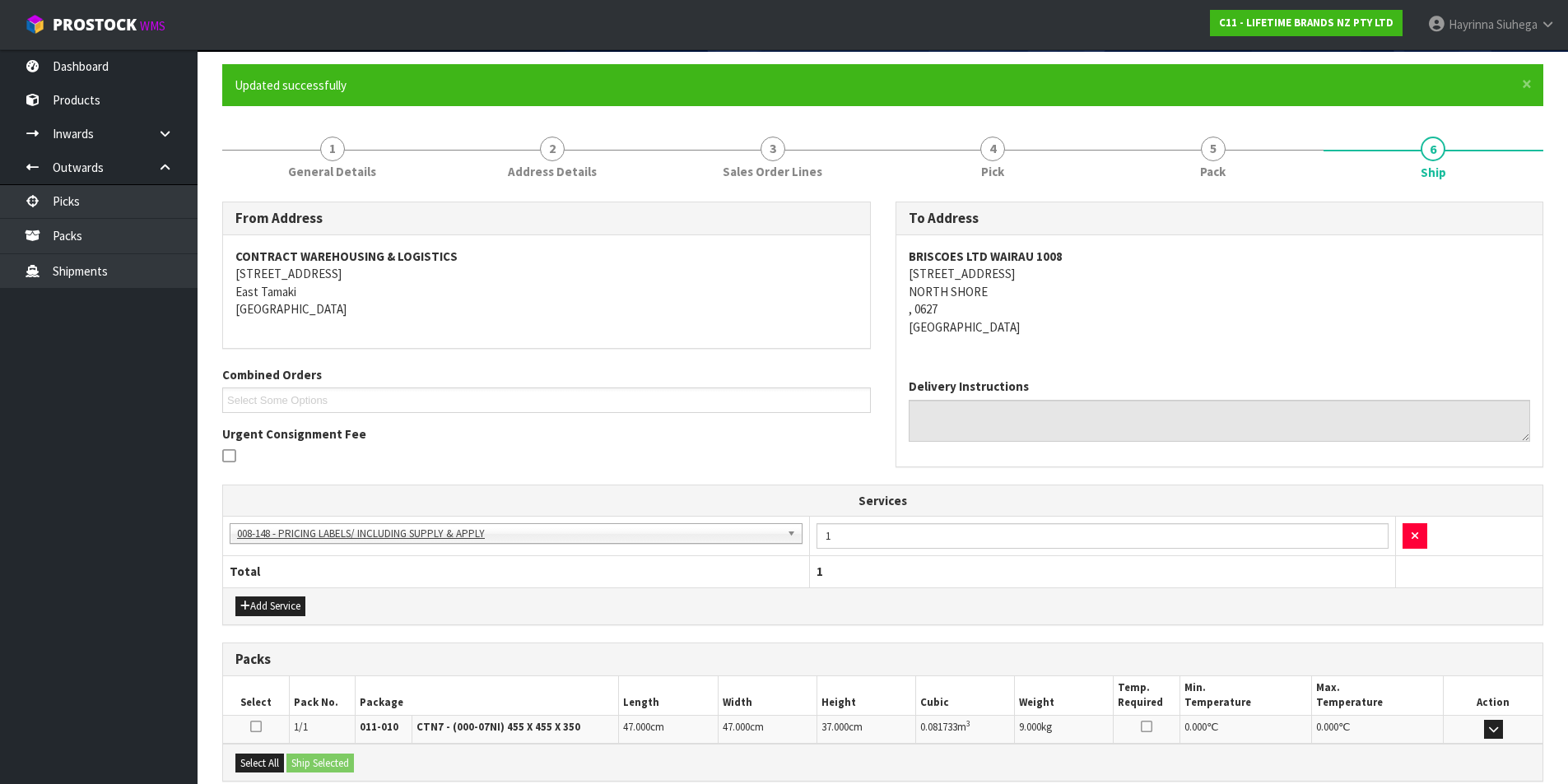
scroll to position [298, 0]
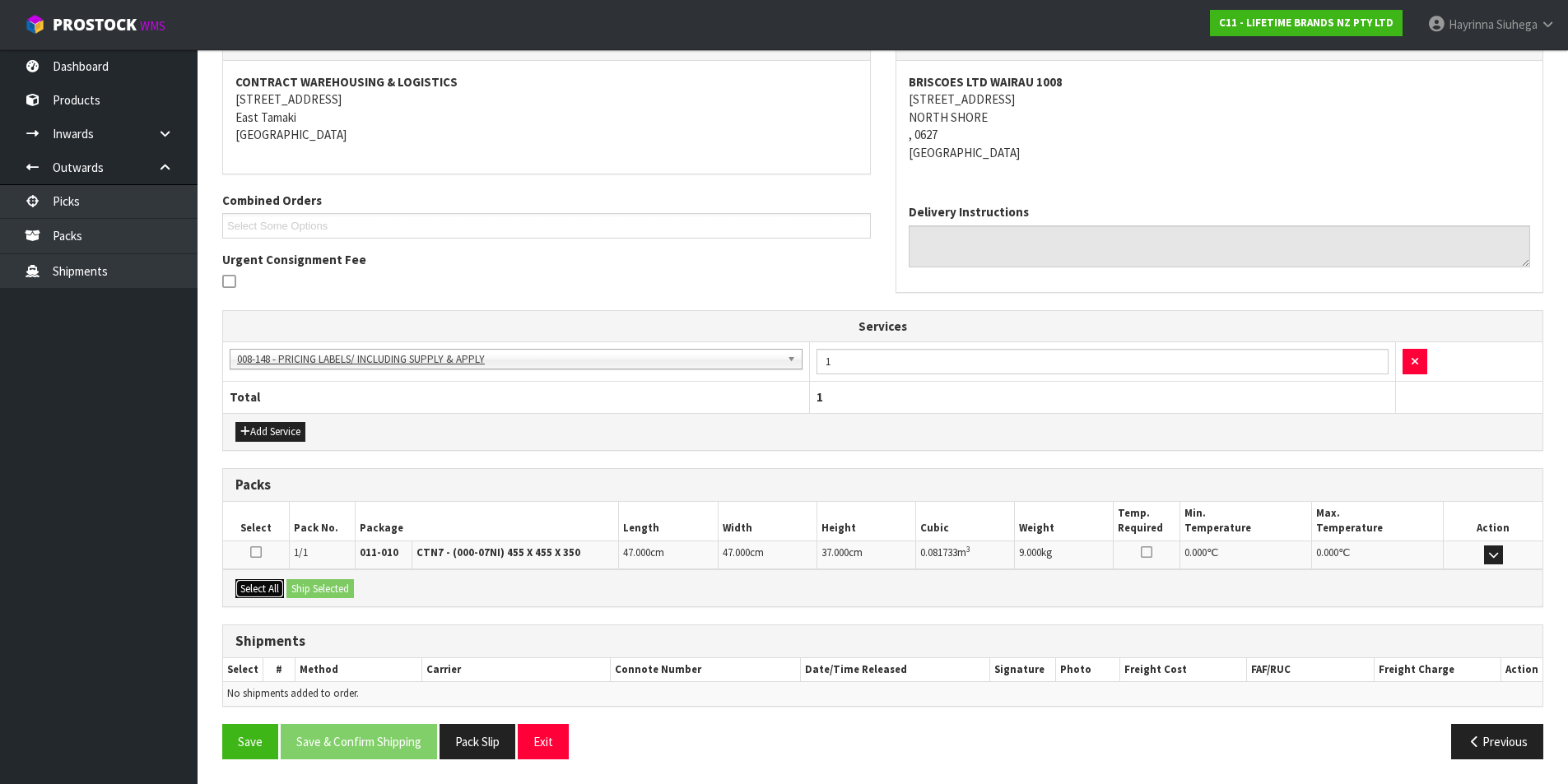
click at [265, 594] on button "Select All" at bounding box center [260, 588] width 49 height 19
click at [303, 590] on button "Ship Selected" at bounding box center [320, 588] width 67 height 19
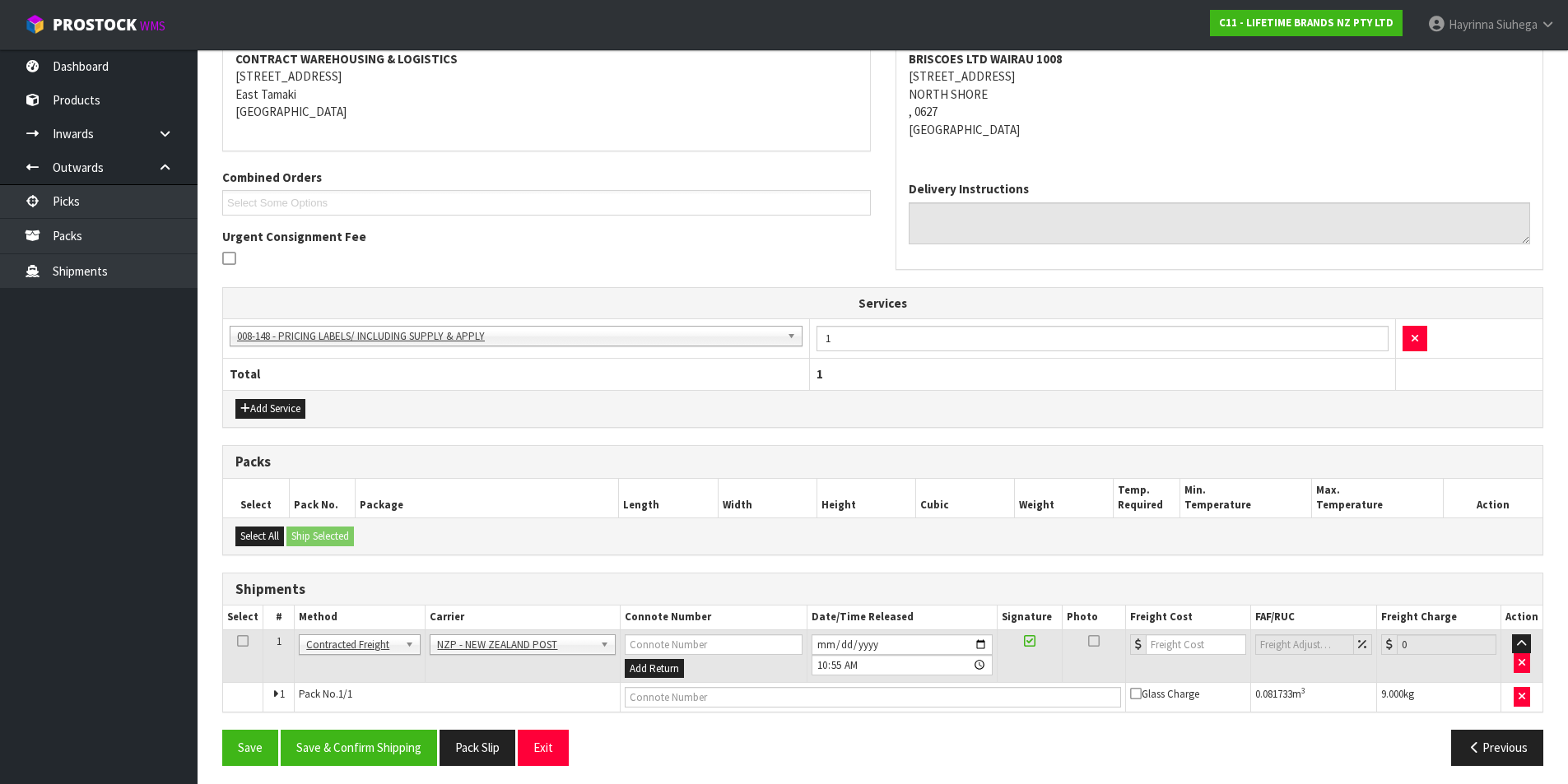
scroll to position [328, 0]
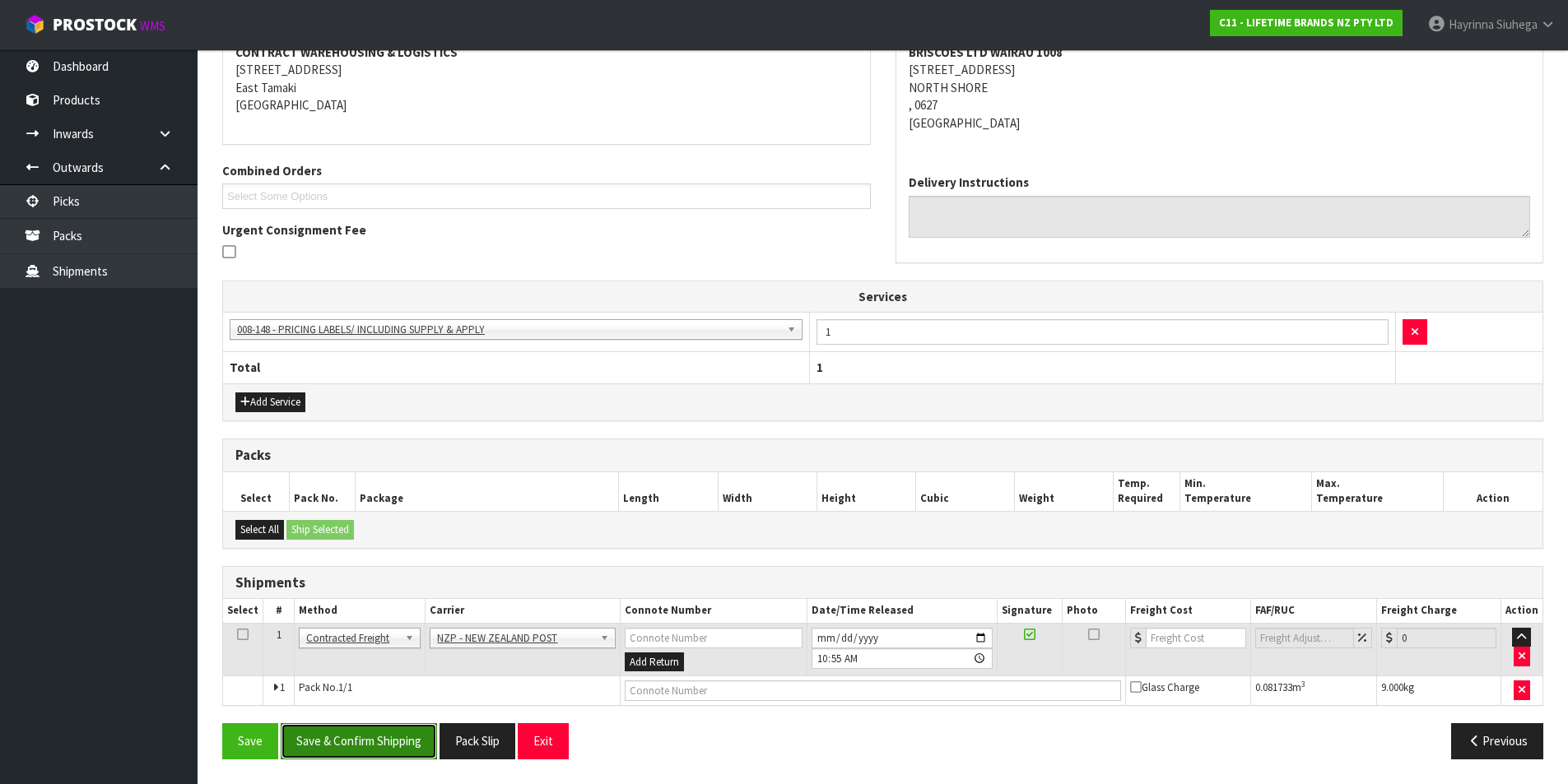
click at [372, 728] on button "Save & Confirm Shipping" at bounding box center [359, 741] width 157 height 35
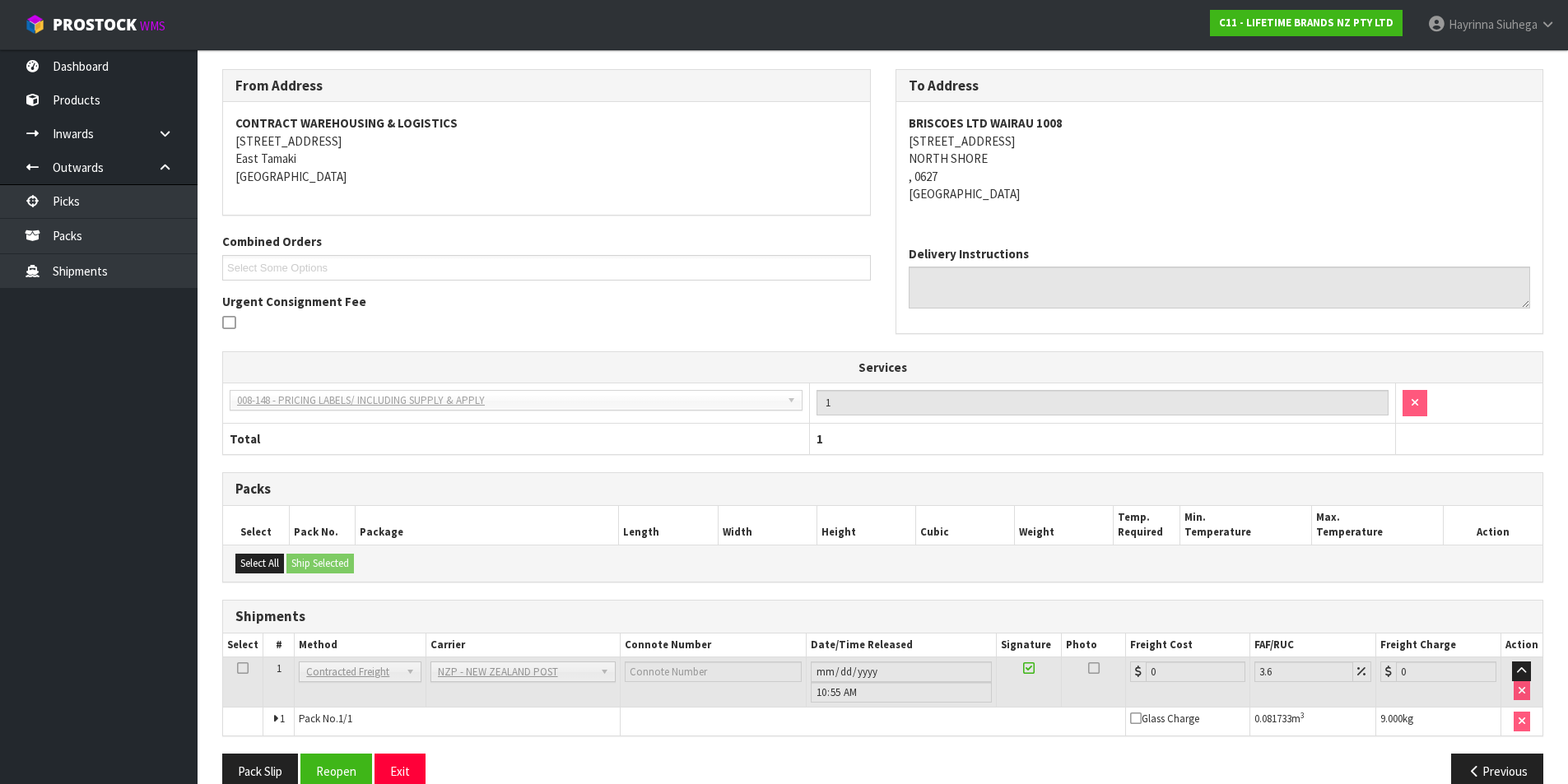
scroll to position [303, 0]
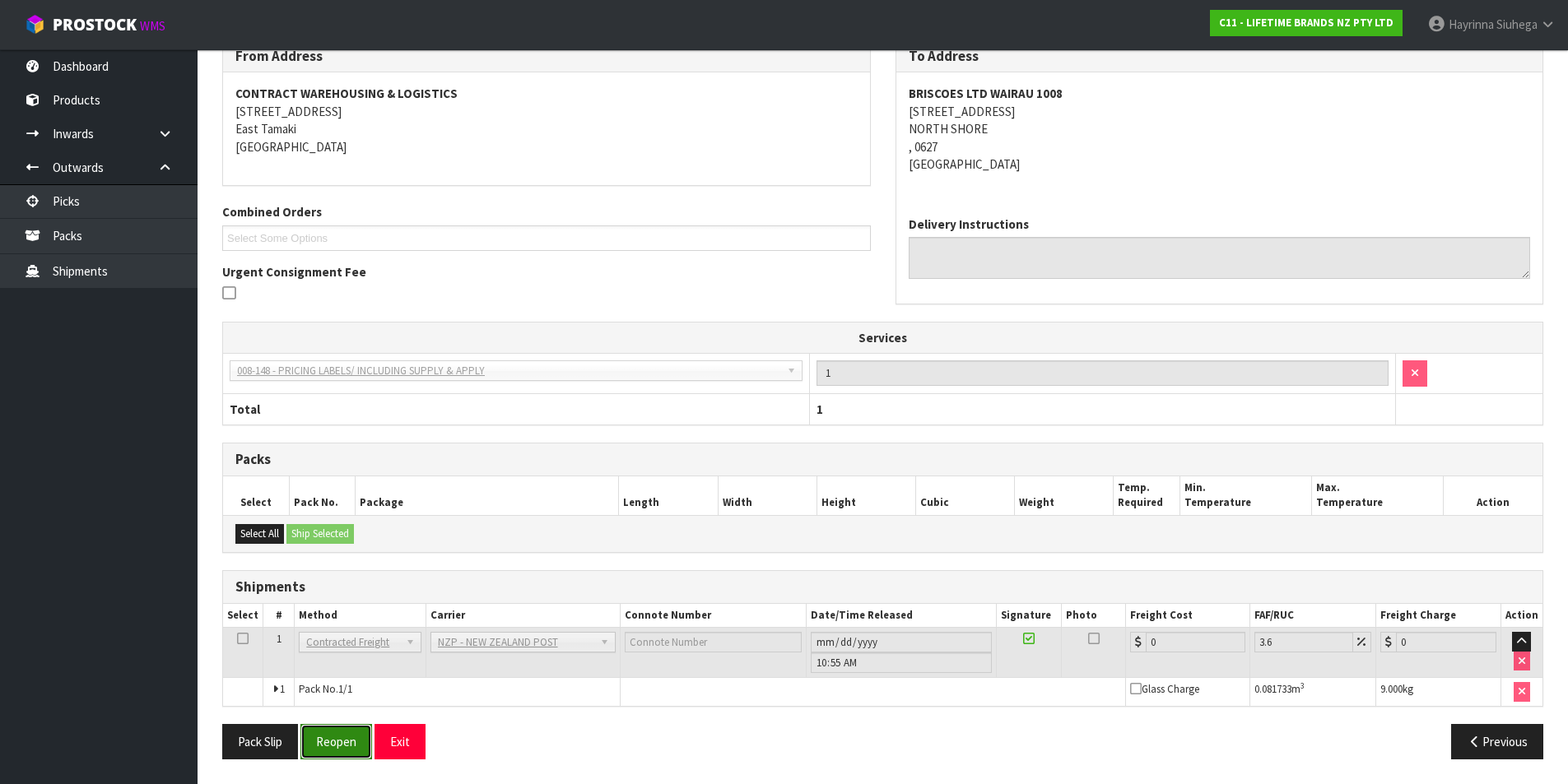
click at [337, 745] on button "Reopen" at bounding box center [336, 742] width 72 height 35
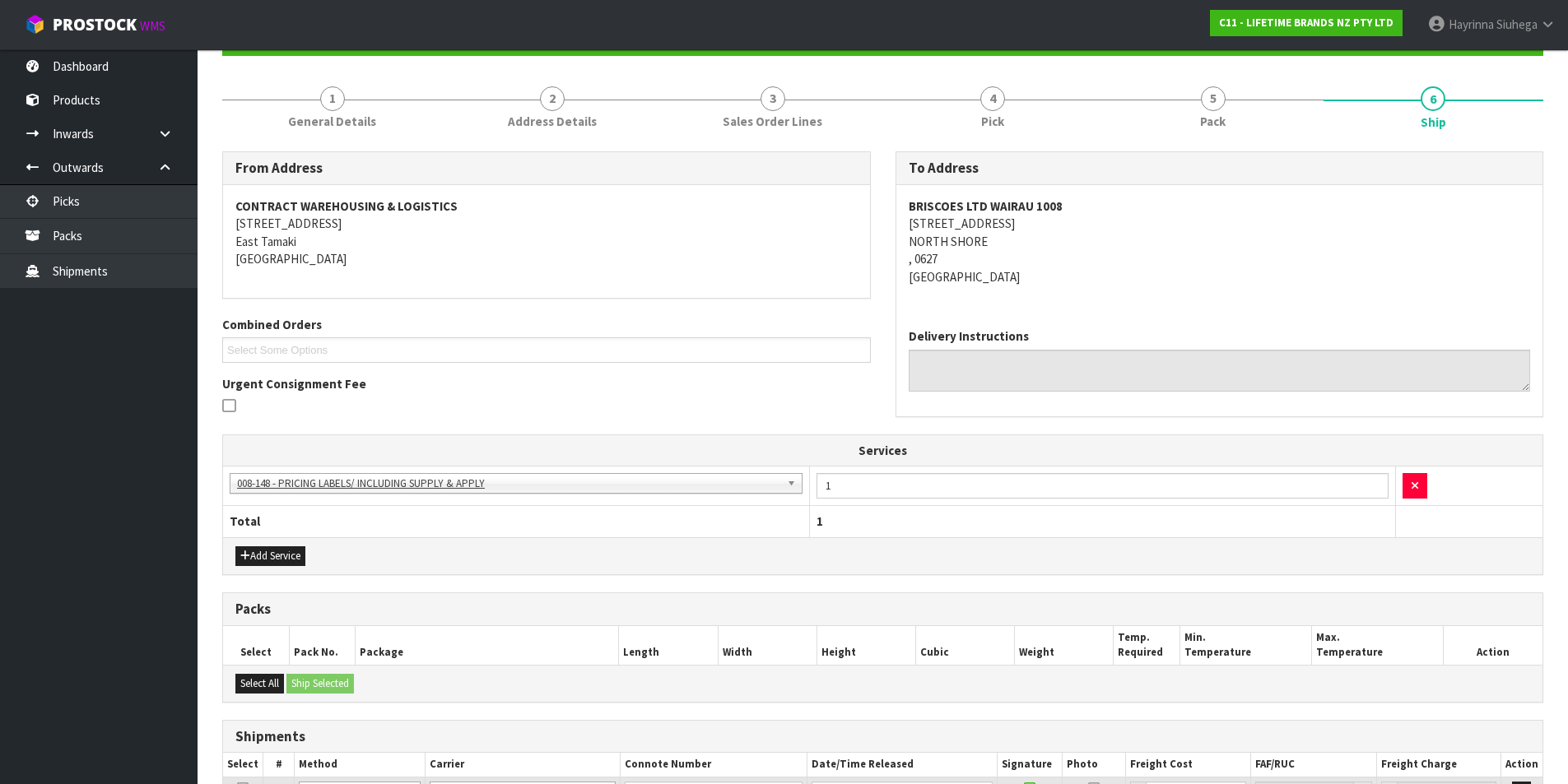
scroll to position [342, 0]
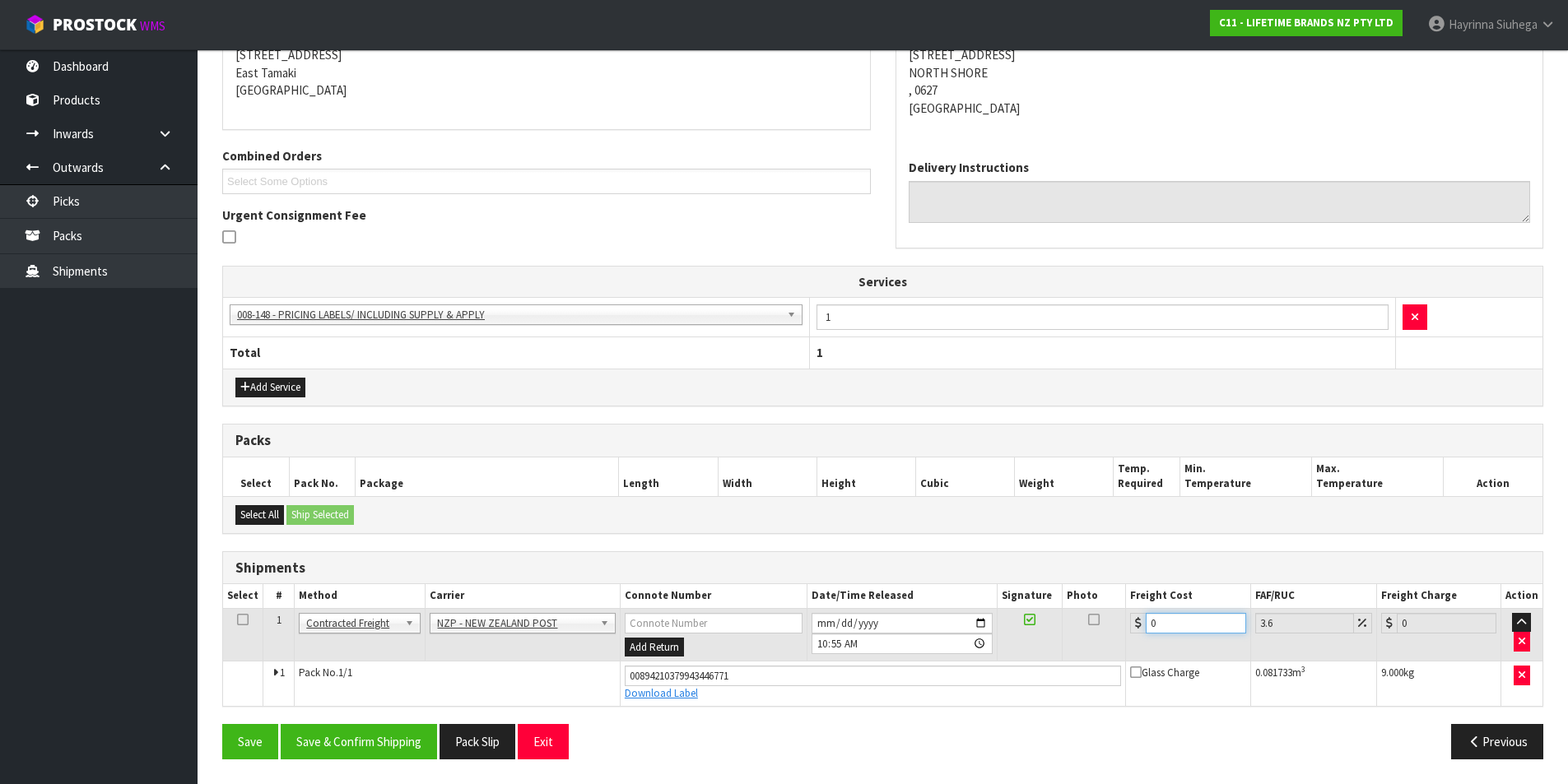
drag, startPoint x: 1175, startPoint y: 624, endPoint x: 1104, endPoint y: 622, distance: 71.0
click at [1106, 622] on tr "1 Client Local Pickup Customer Local Pickup Company Freight Contracted Freight …" at bounding box center [883, 635] width 1319 height 53
type input "4"
type input "4.14"
type input "4.3"
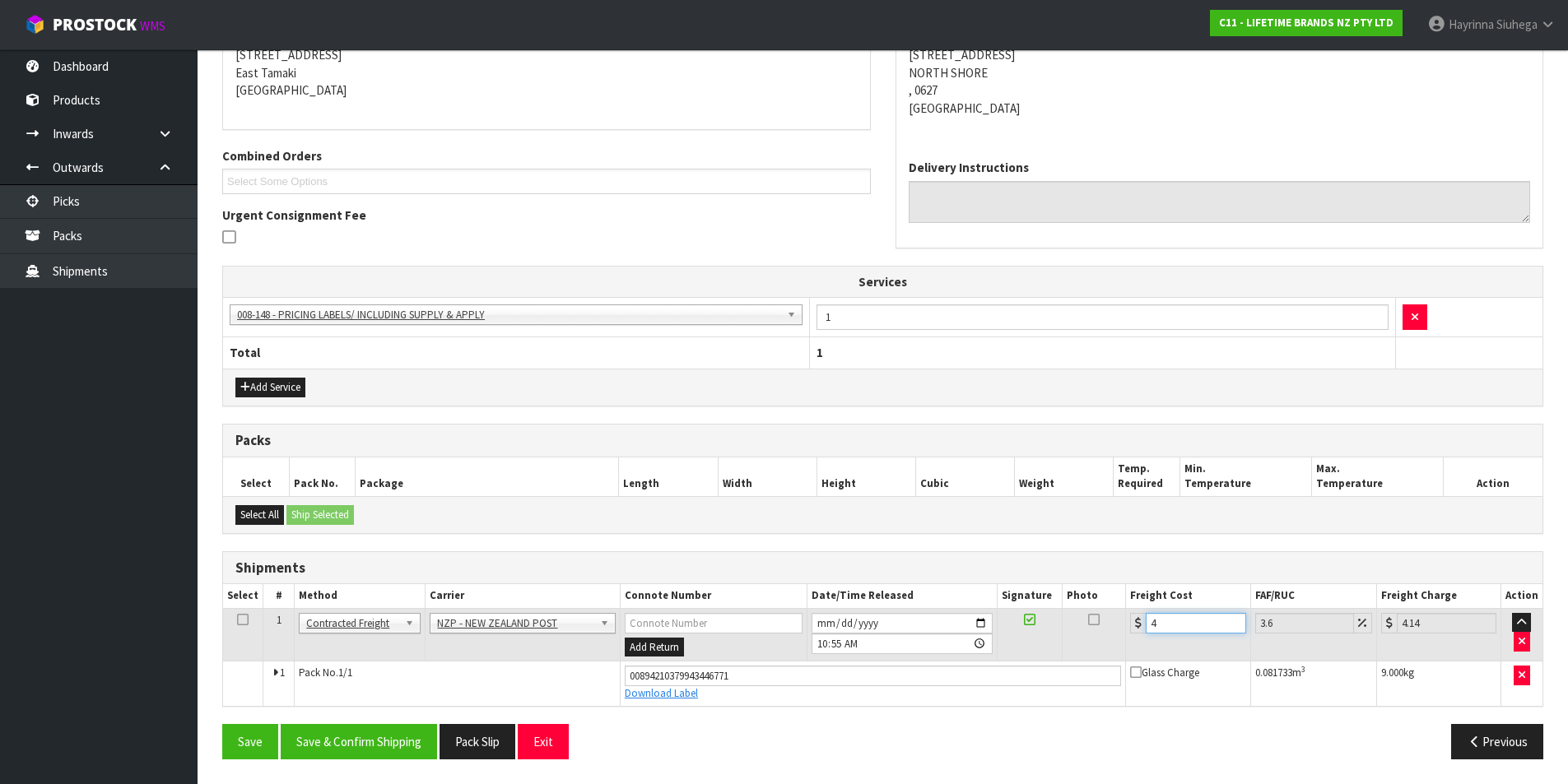
type input "4.45"
type input "4.33"
type input "4.49"
type input "4.33"
click at [223, 724] on button "Save" at bounding box center [250, 742] width 56 height 35
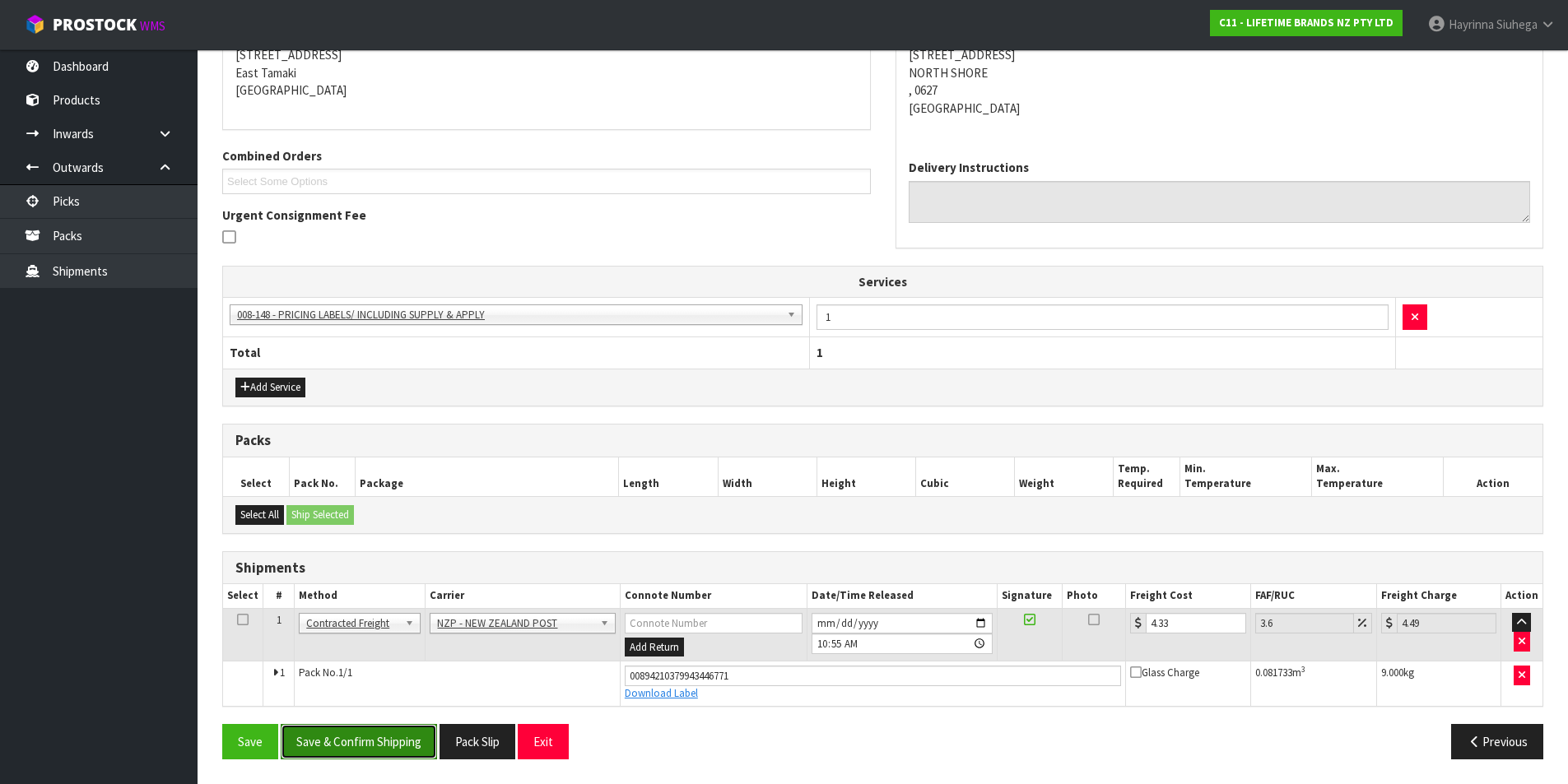
click at [393, 749] on button "Save & Confirm Shipping" at bounding box center [359, 742] width 157 height 35
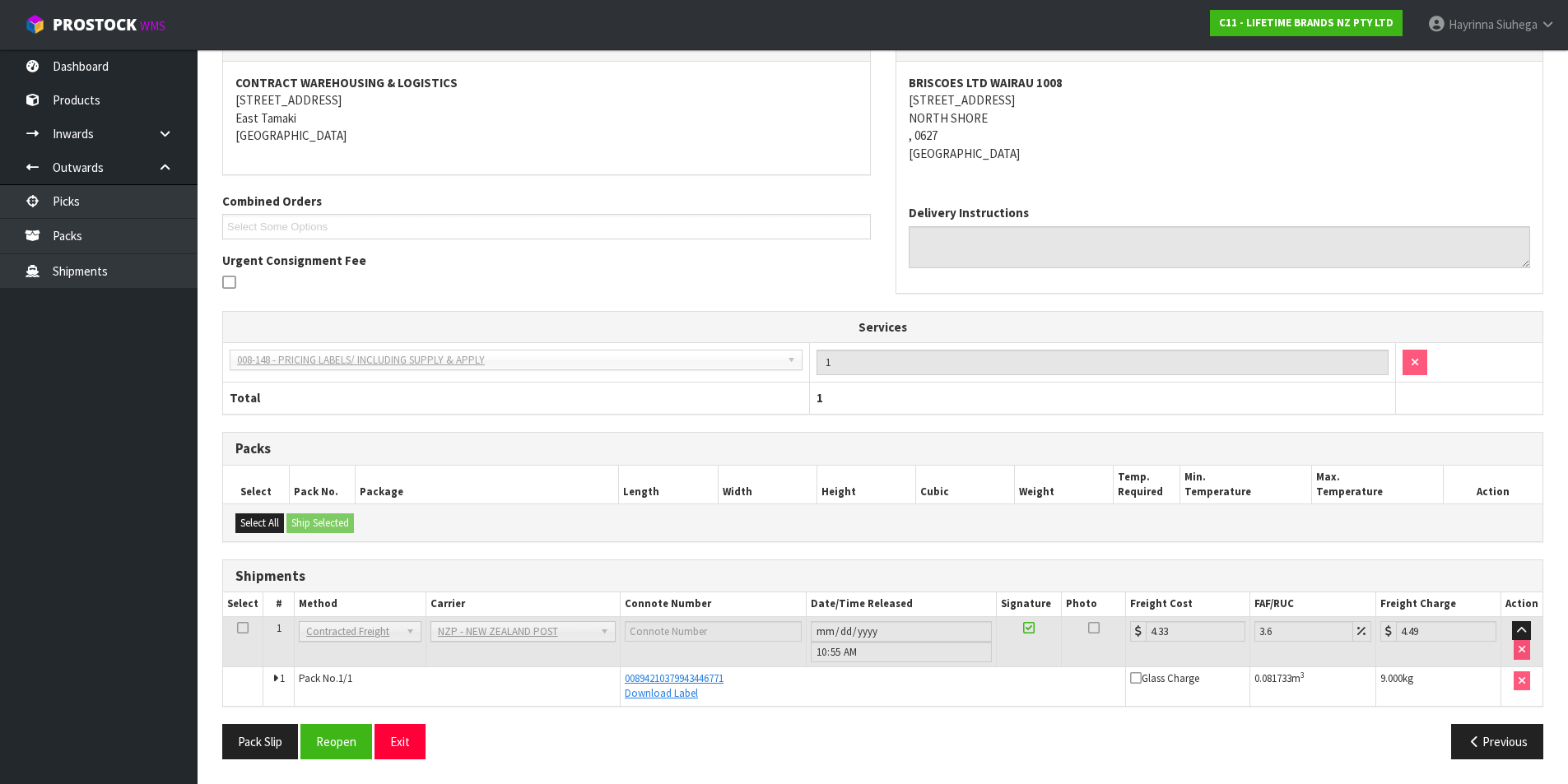
scroll to position [0, 0]
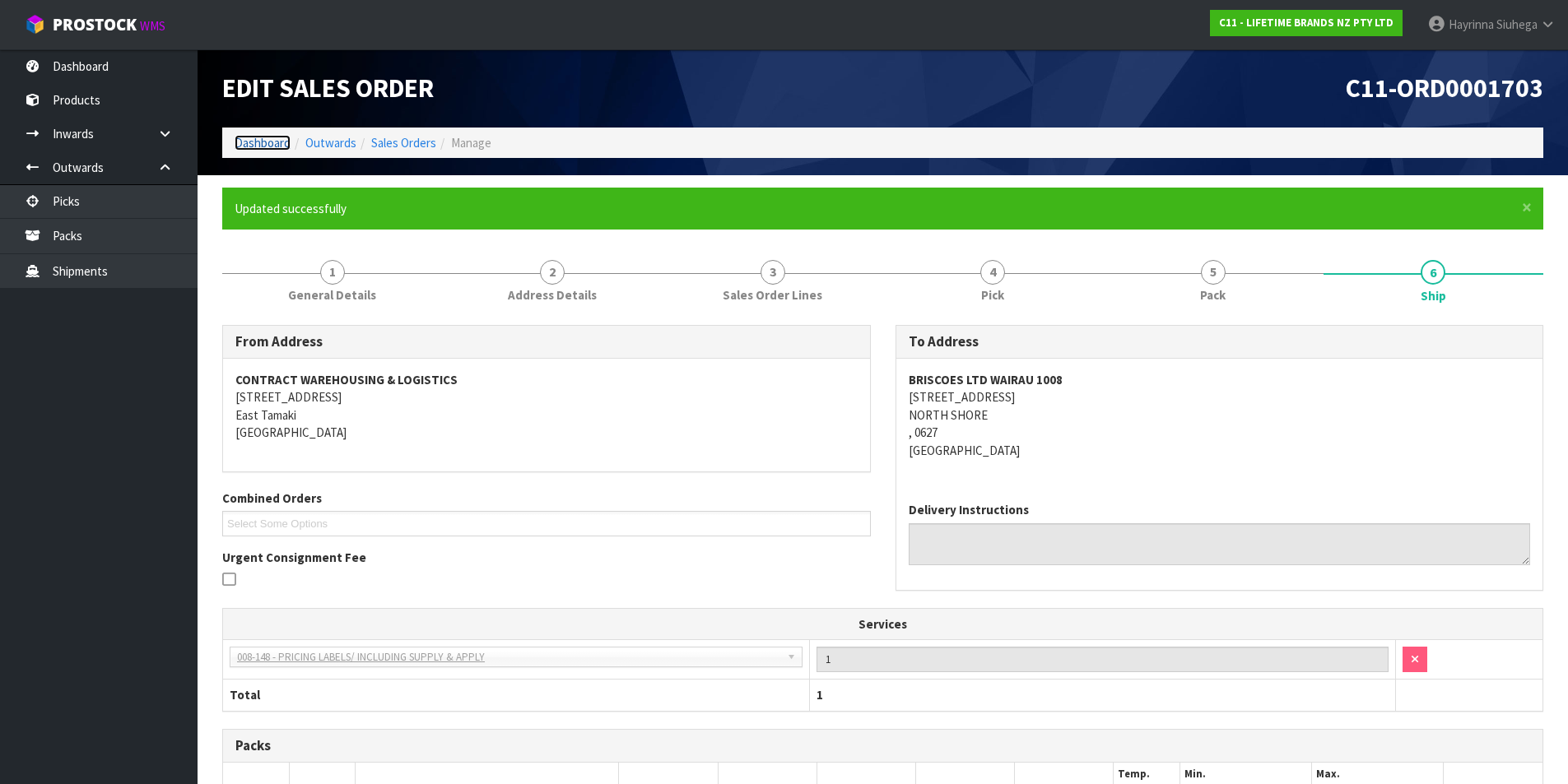
click at [243, 138] on link "Dashboard" at bounding box center [262, 142] width 56 height 16
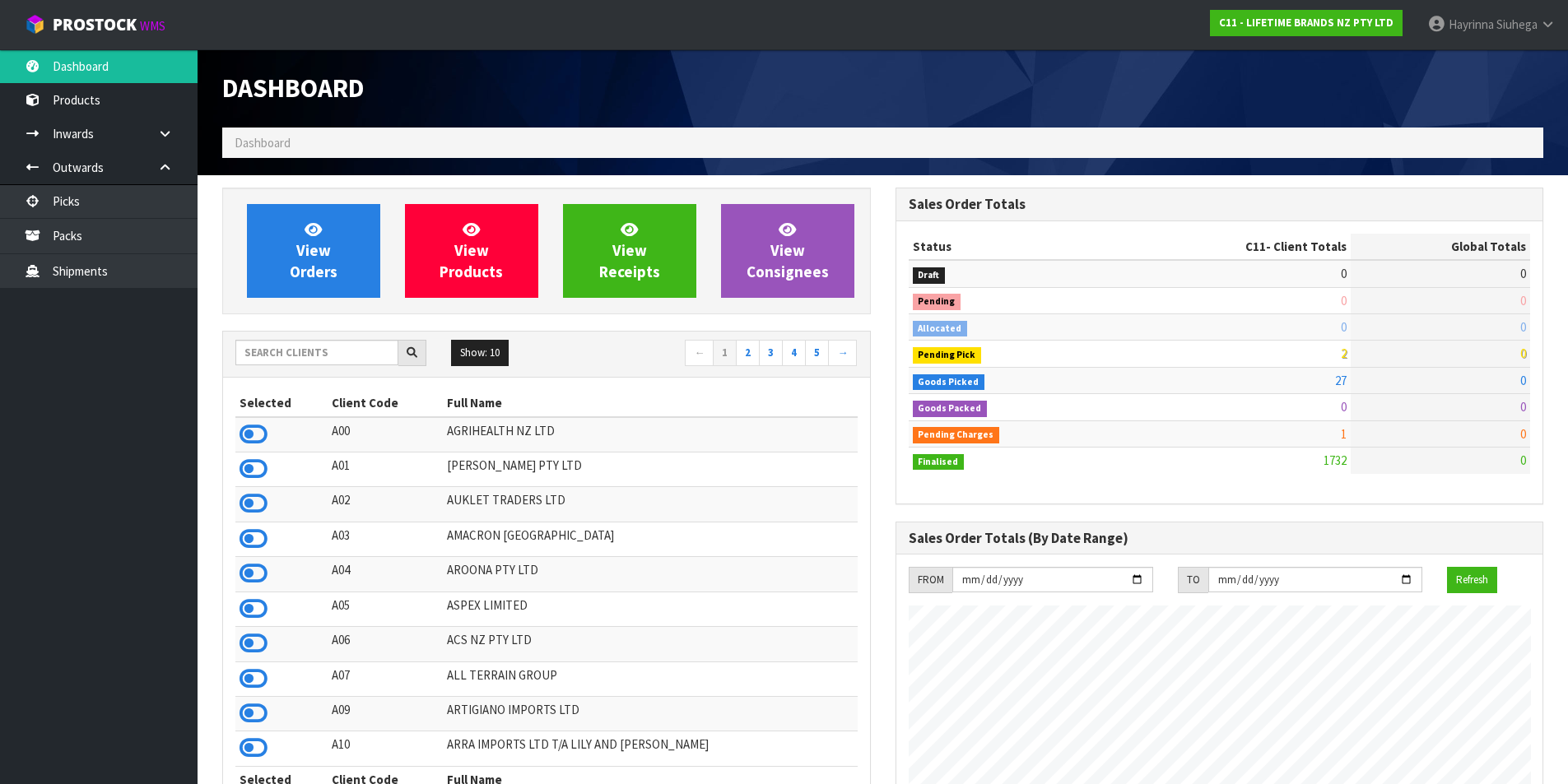
scroll to position [1247, 673]
click at [276, 207] on link "View Orders" at bounding box center [314, 250] width 133 height 94
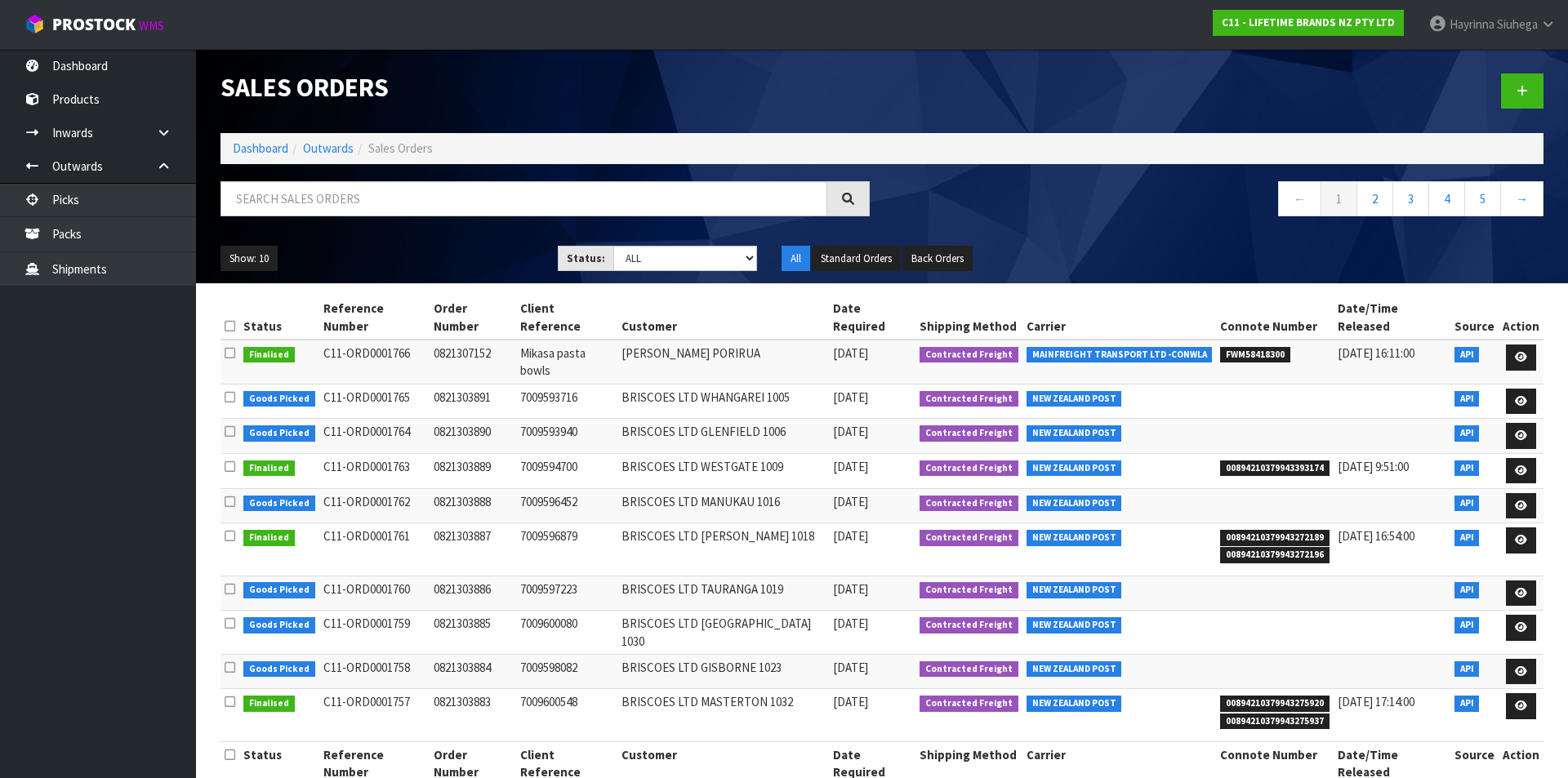
click at [385, 274] on div "Show: 10 5 10 25 50 Status: Draft Pending Allocated Pending Pick Goods Picked G…" at bounding box center [881, 258] width 1347 height 51
click at [399, 212] on input "text" at bounding box center [524, 199] width 606 height 35
type input "JOB-0409279"
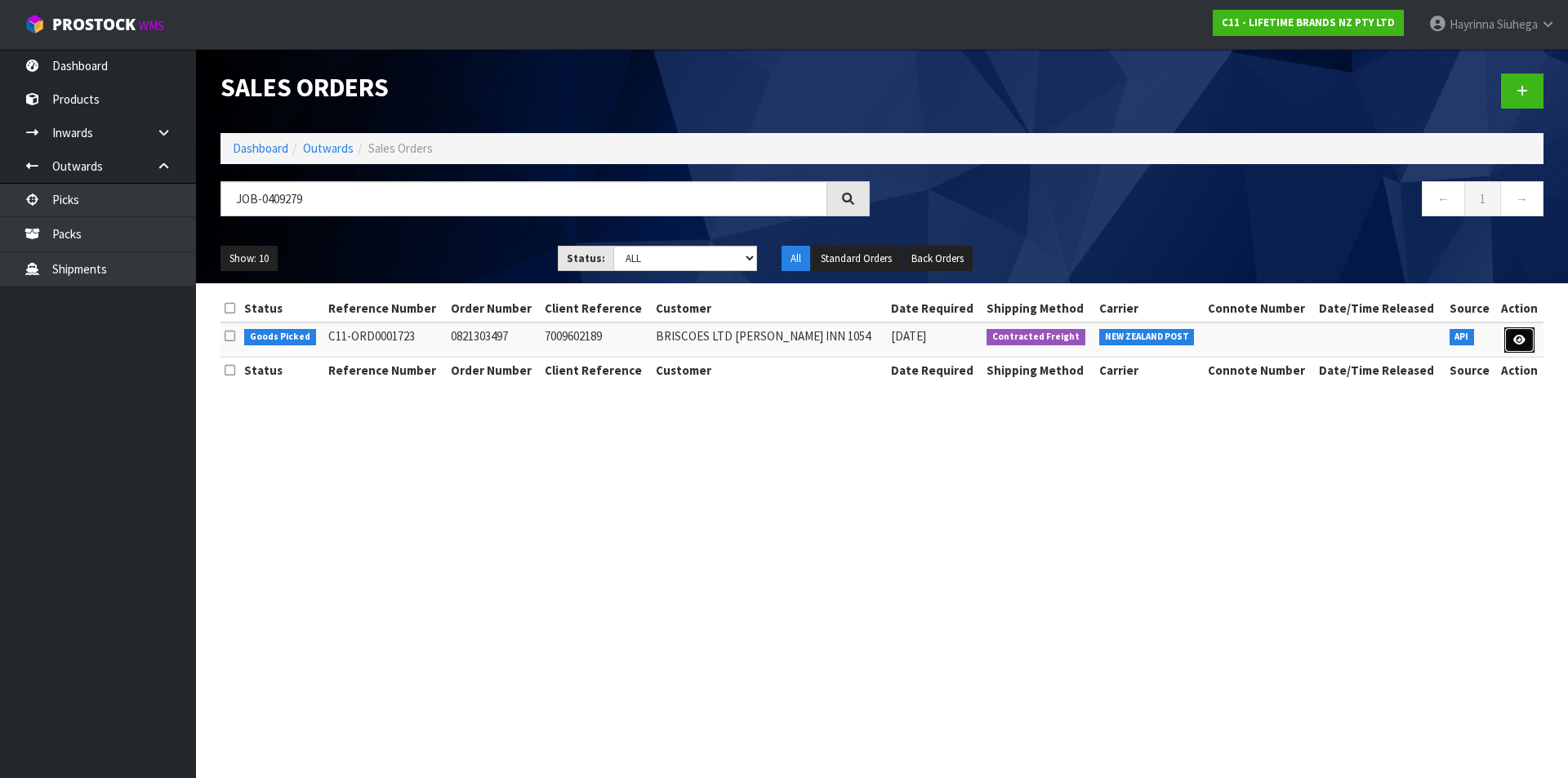
click at [1519, 341] on icon at bounding box center [1519, 340] width 13 height 11
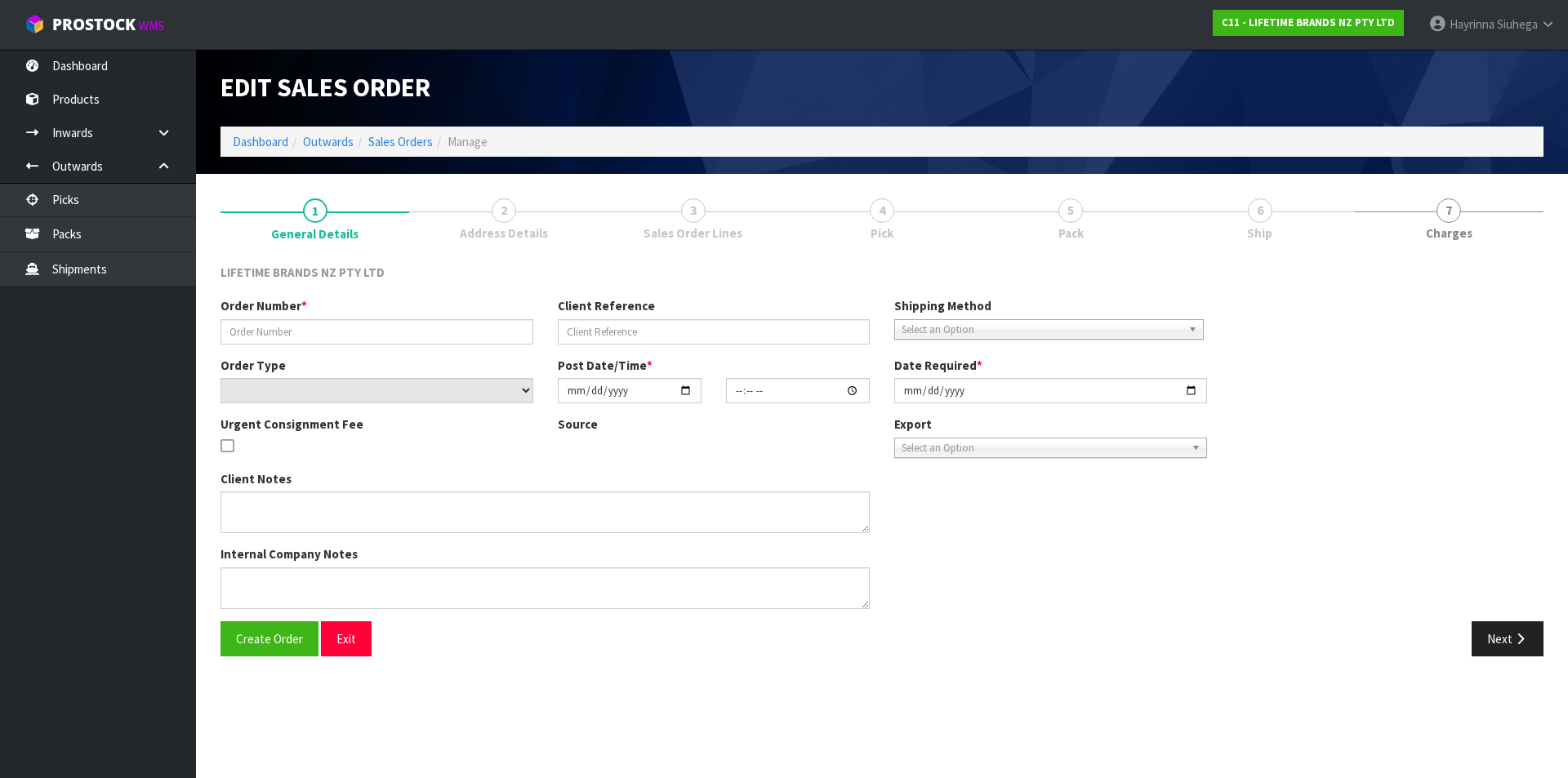
type input "0821303497"
type input "7009602189"
select select "number:0"
type input "[DATE]"
type input "14:28:32.000"
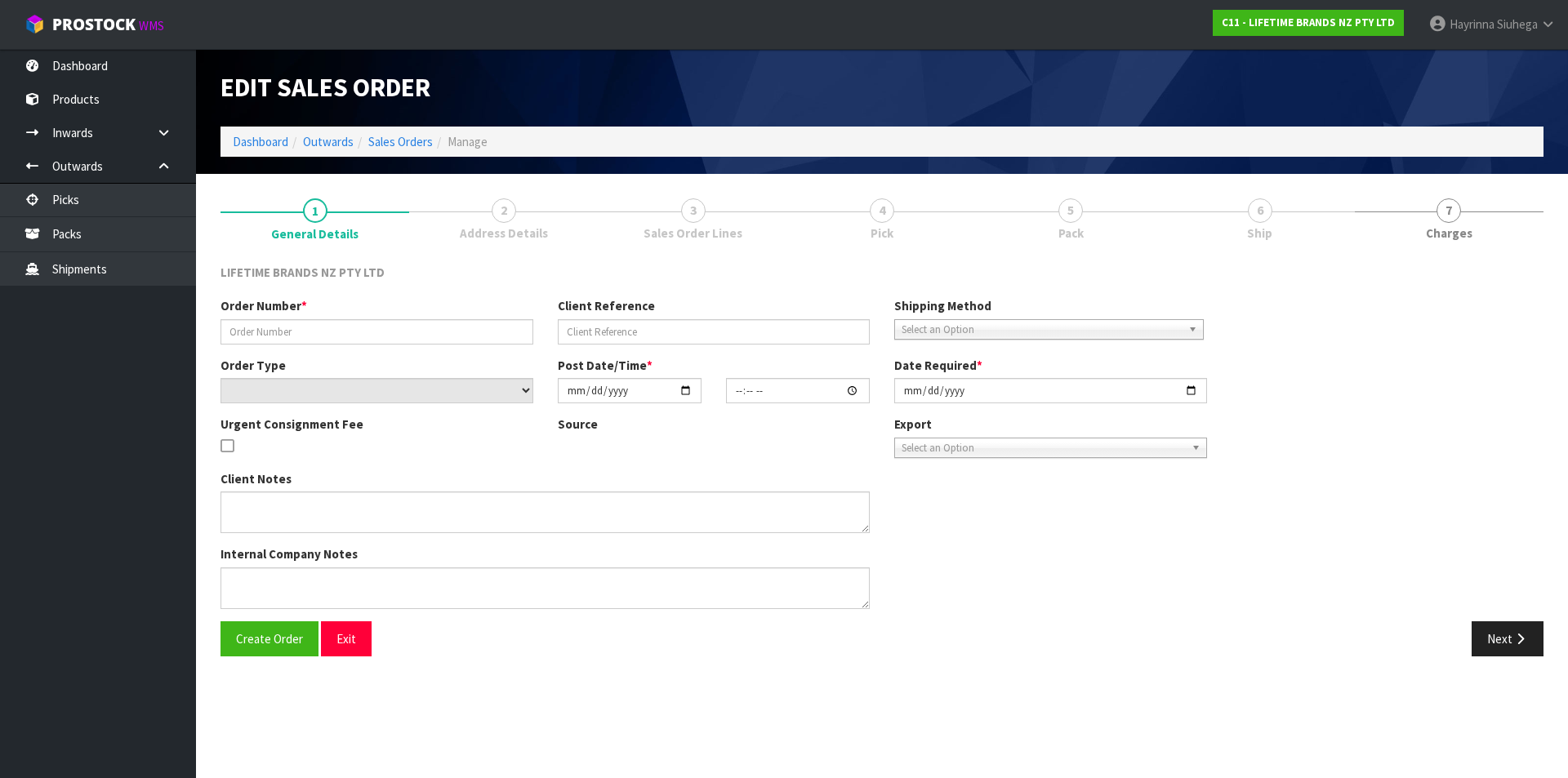
type input "[DATE]"
type textarea "REMOVED 12 X KES030OHOBW"
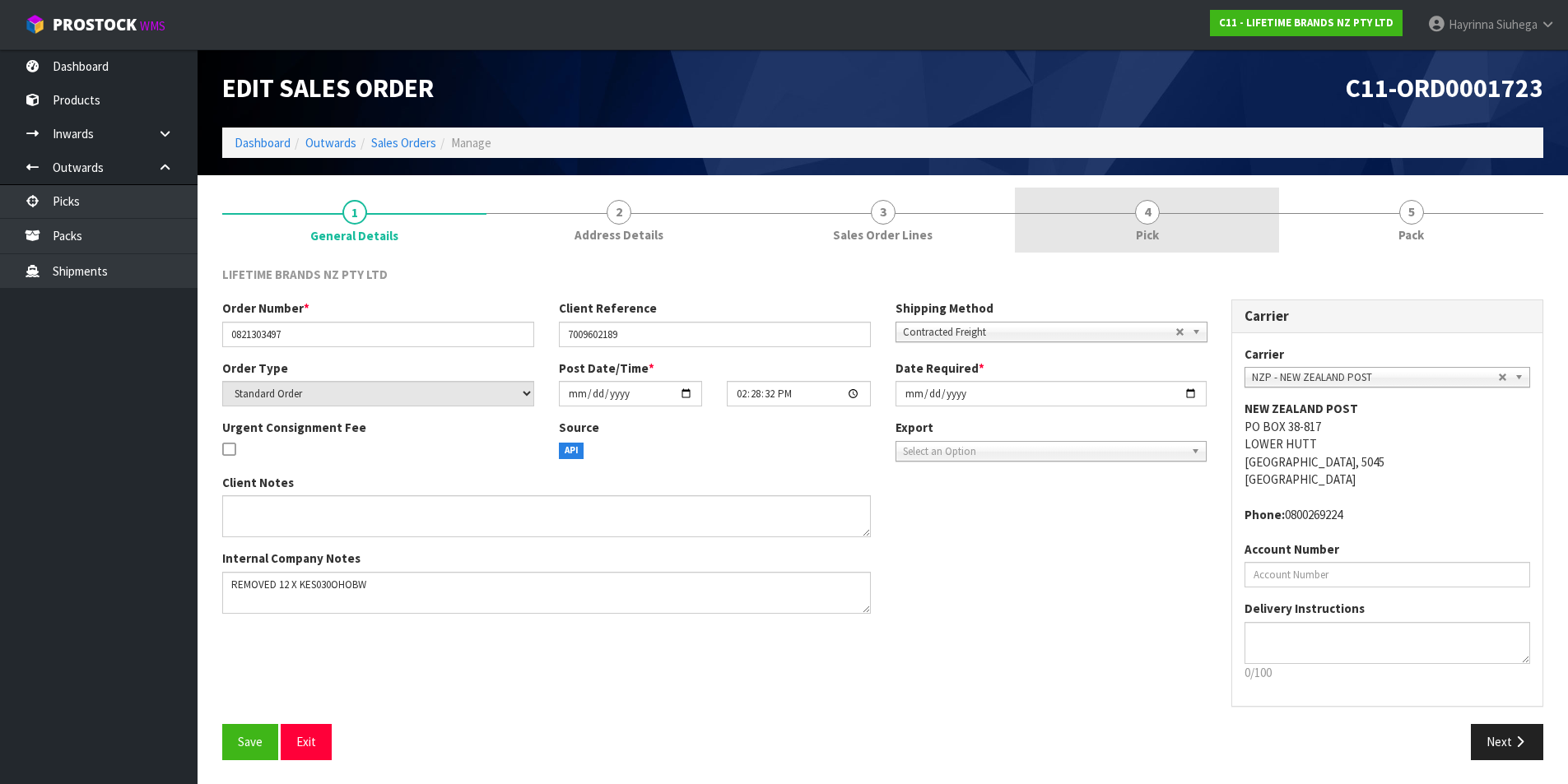
click at [1268, 219] on link "4 Pick" at bounding box center [1146, 220] width 264 height 65
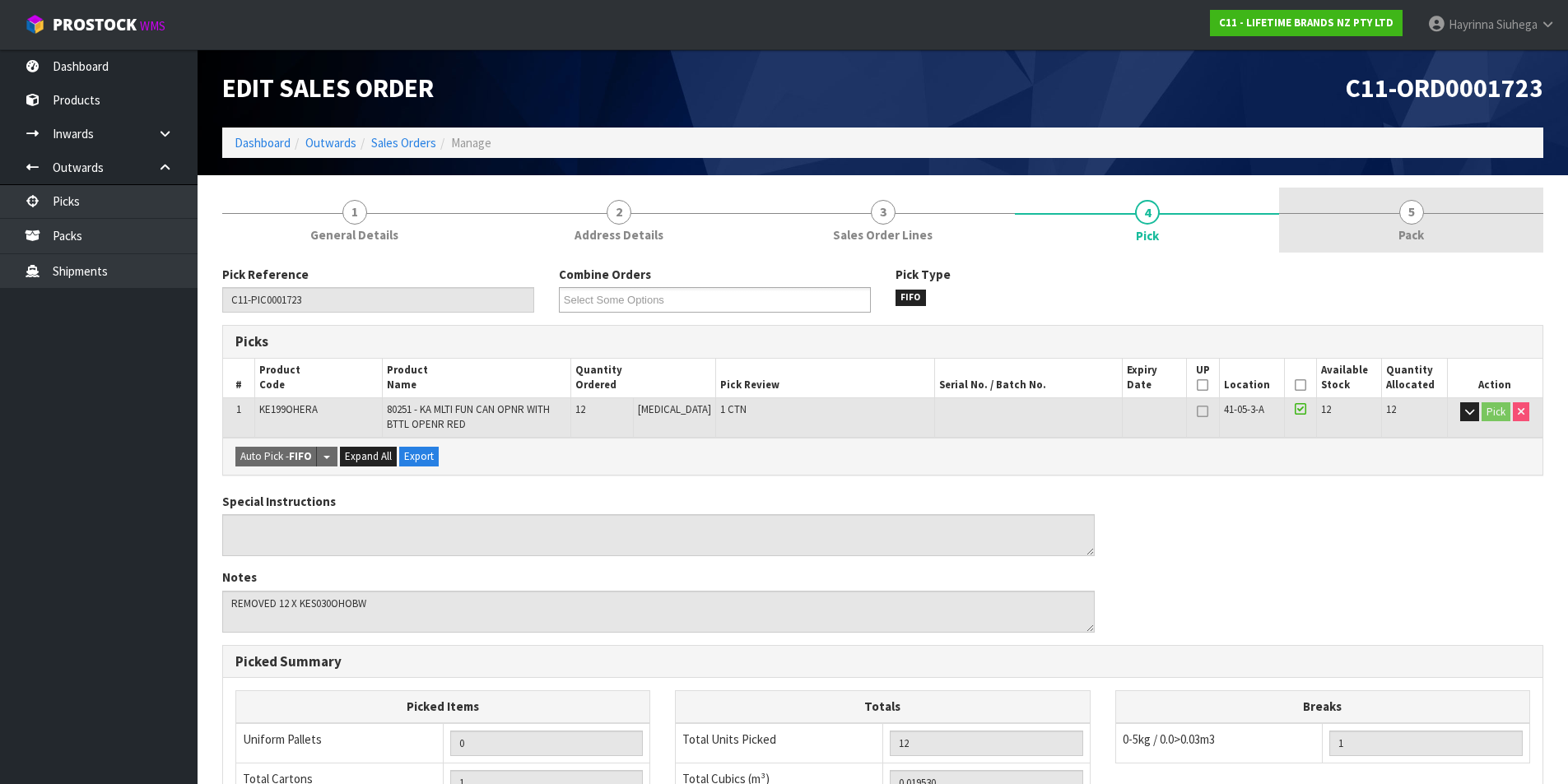
click at [1393, 212] on link "5 Pack" at bounding box center [1410, 220] width 264 height 65
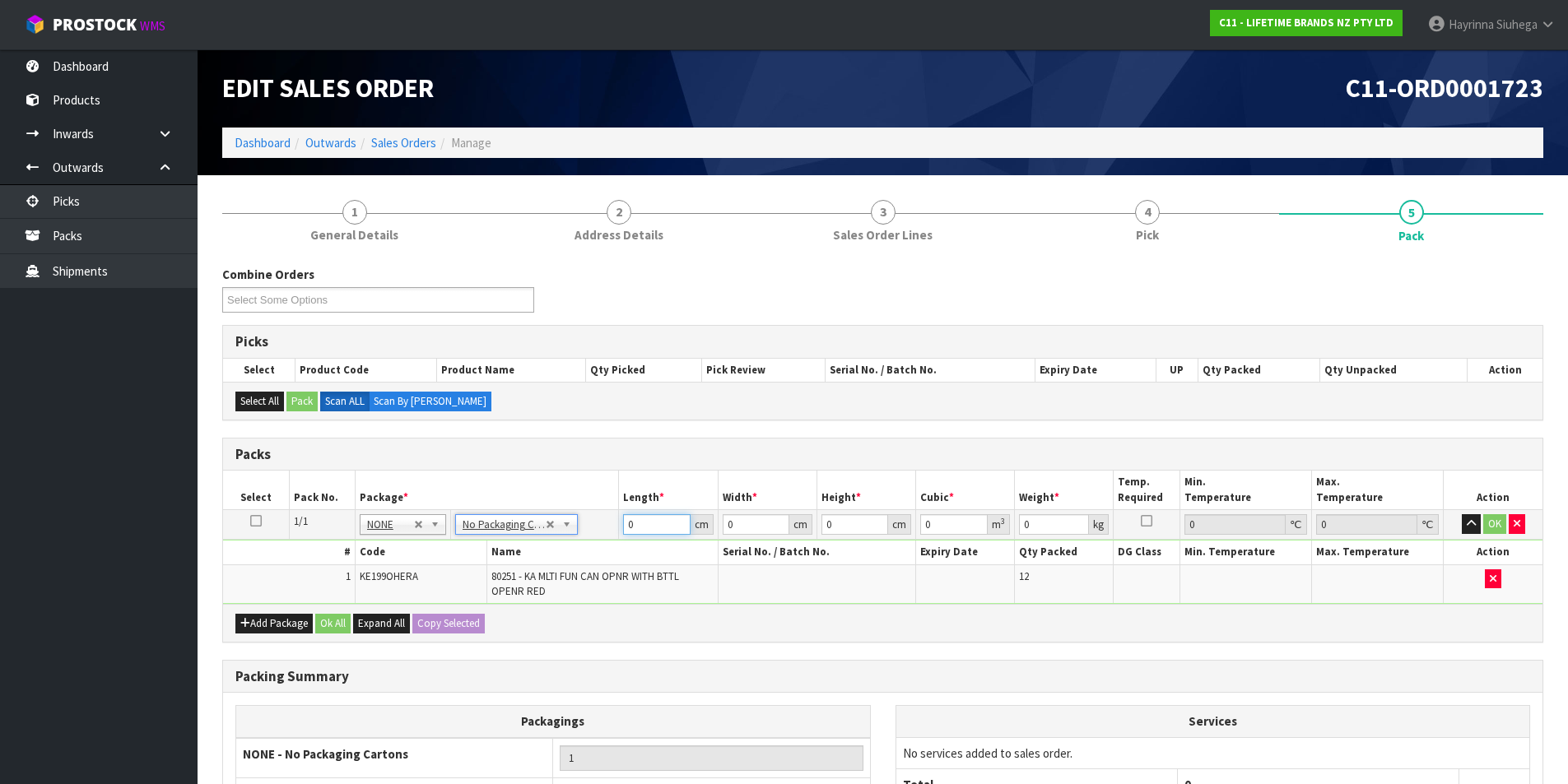
click at [625, 529] on input "0" at bounding box center [656, 524] width 67 height 20
type input "30"
type input "2"
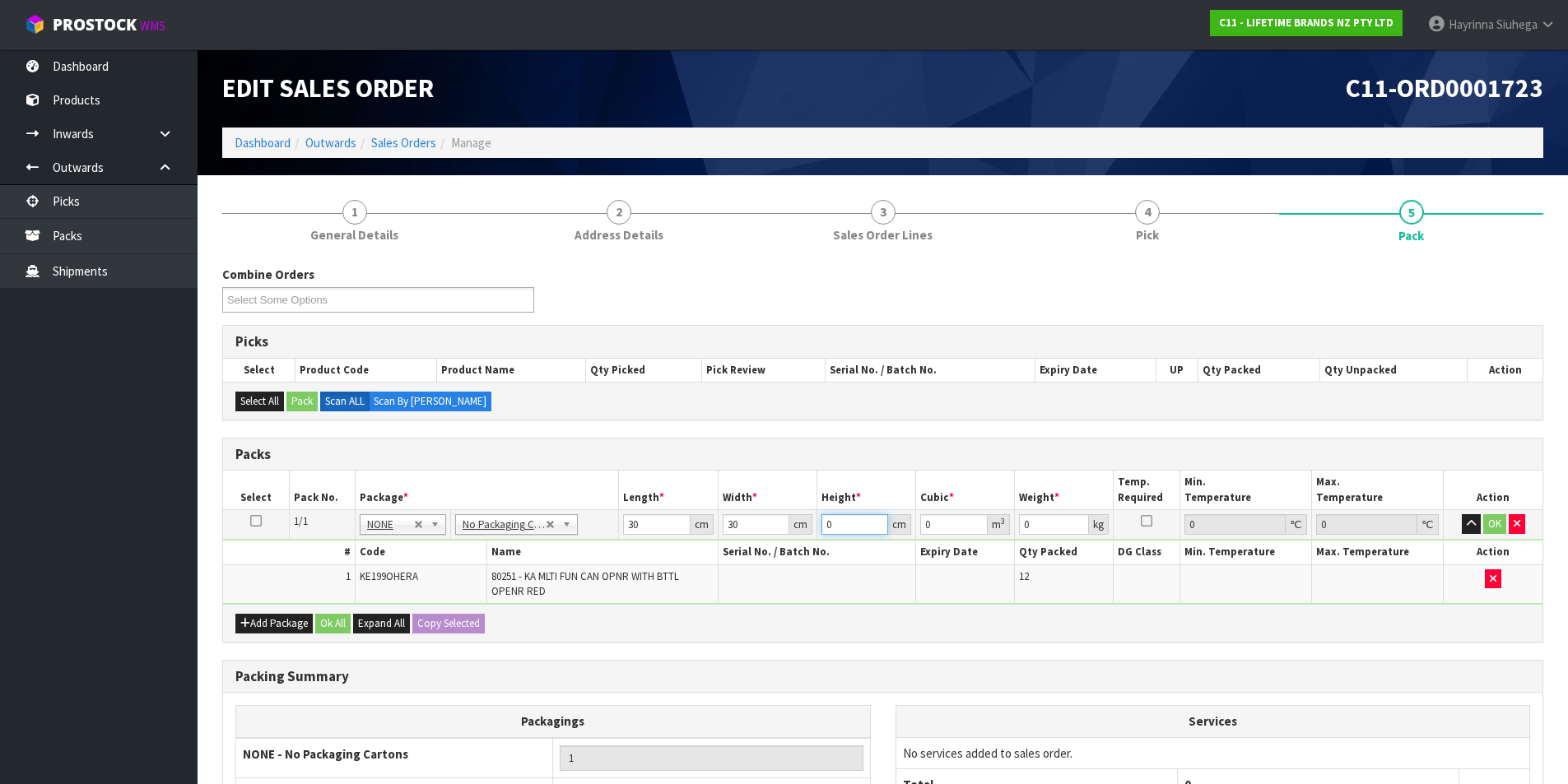
type input "0.0018"
type input "21"
type input "0.0189"
type input "21"
type input "5"
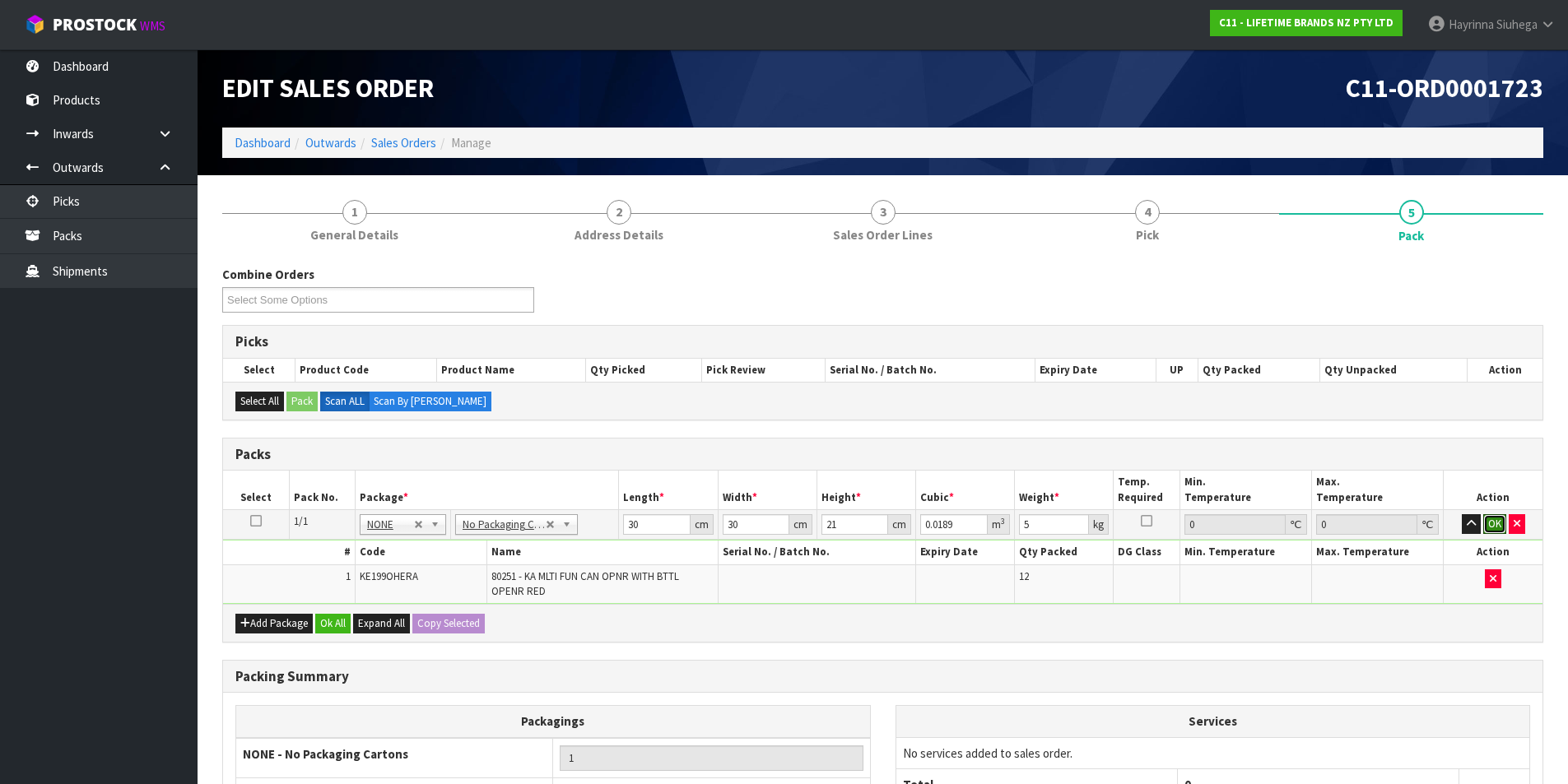
click button "OK" at bounding box center [1494, 524] width 23 height 19
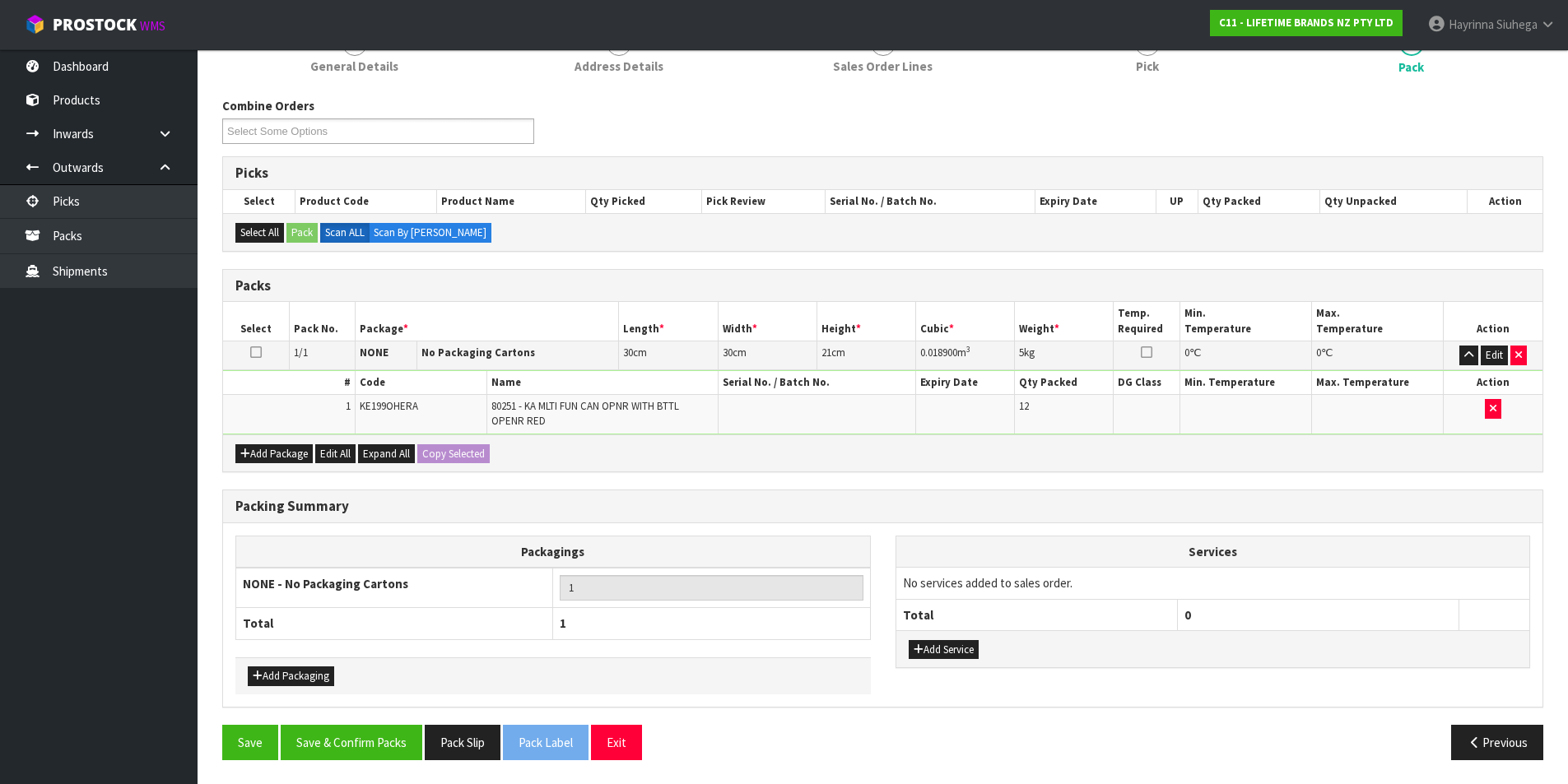
scroll to position [169, 0]
click at [914, 646] on icon "button" at bounding box center [919, 649] width 10 height 11
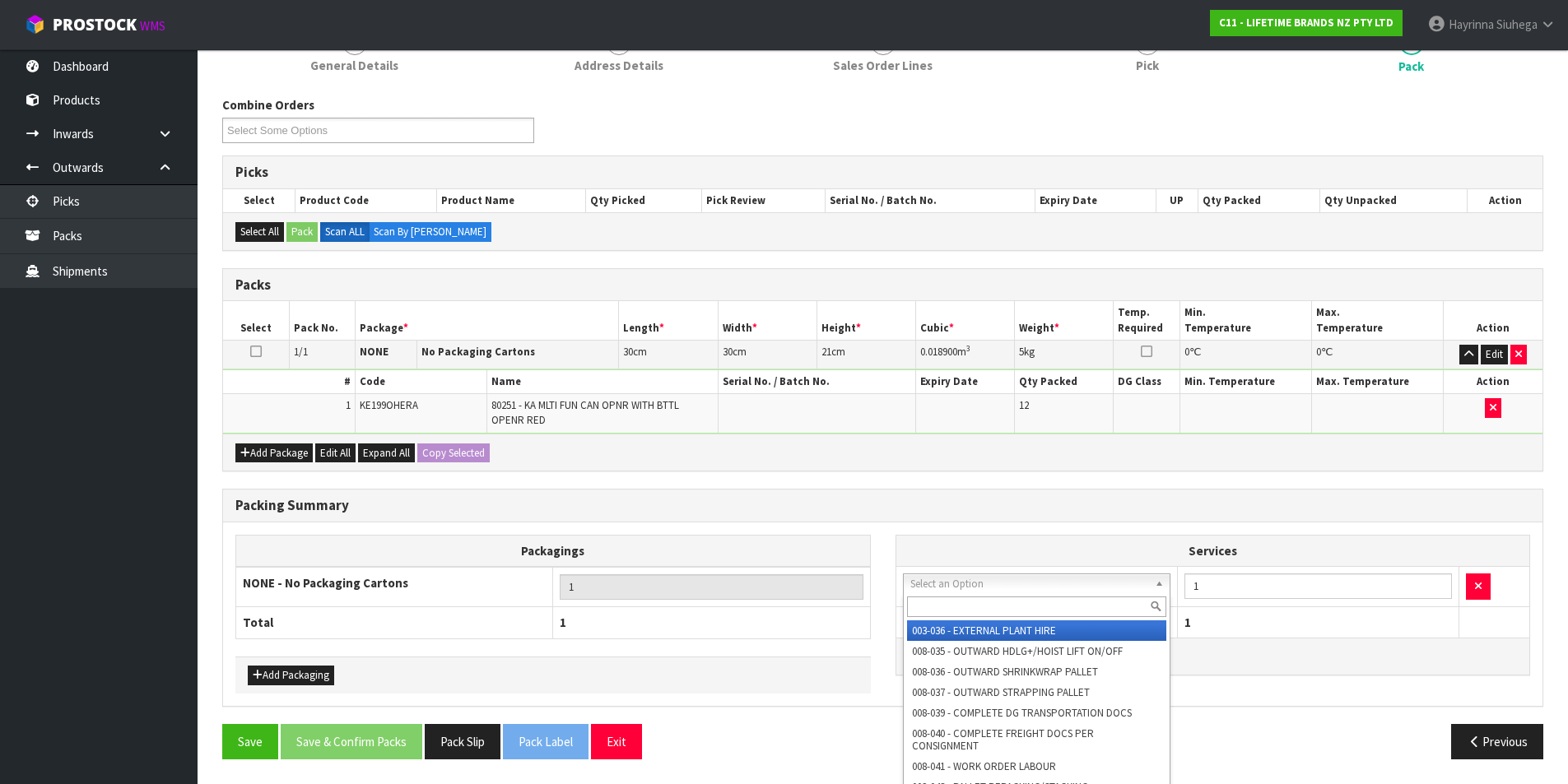
click at [942, 602] on input "text" at bounding box center [1037, 607] width 260 height 20
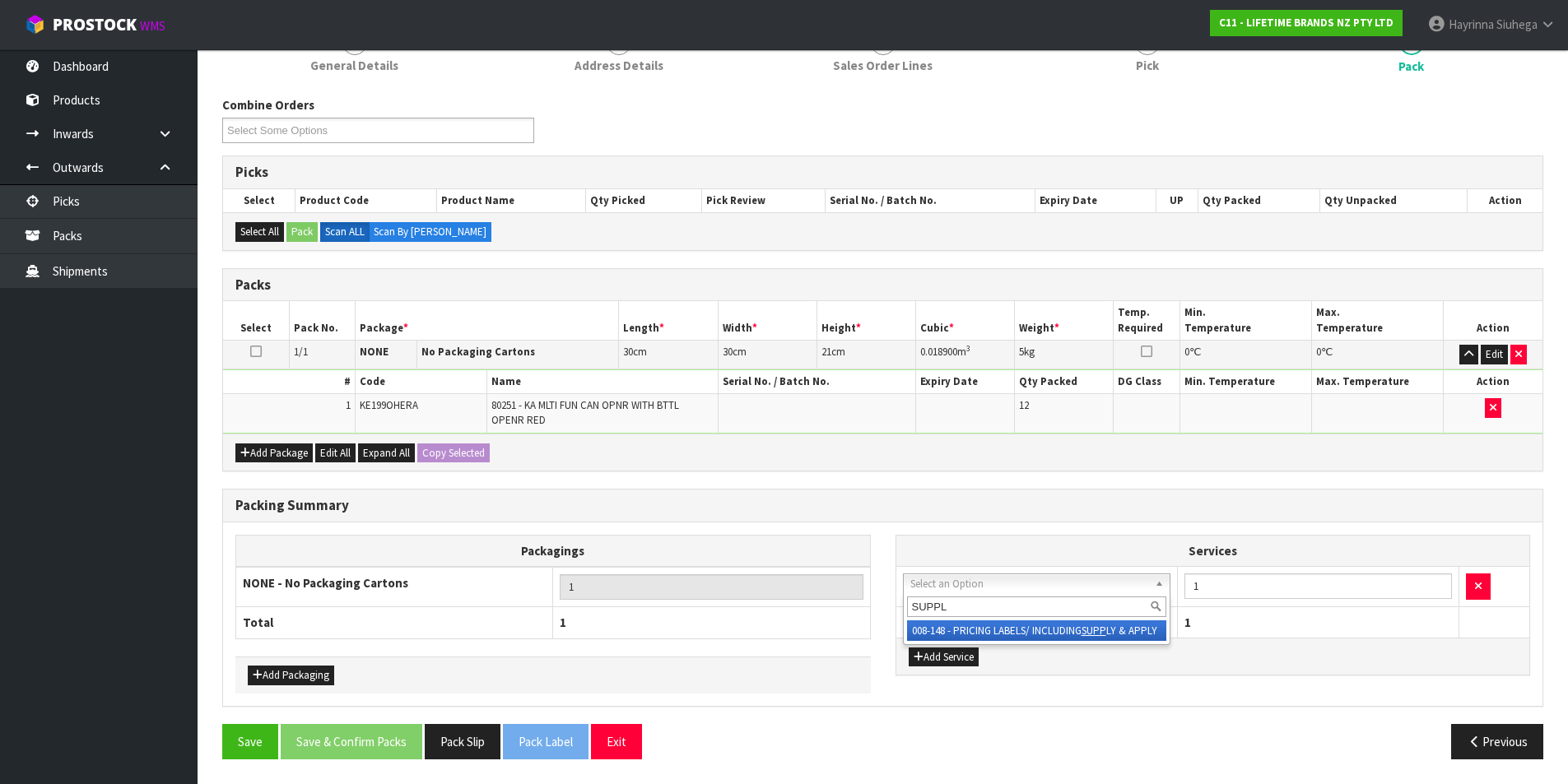
type input "SUPPLY"
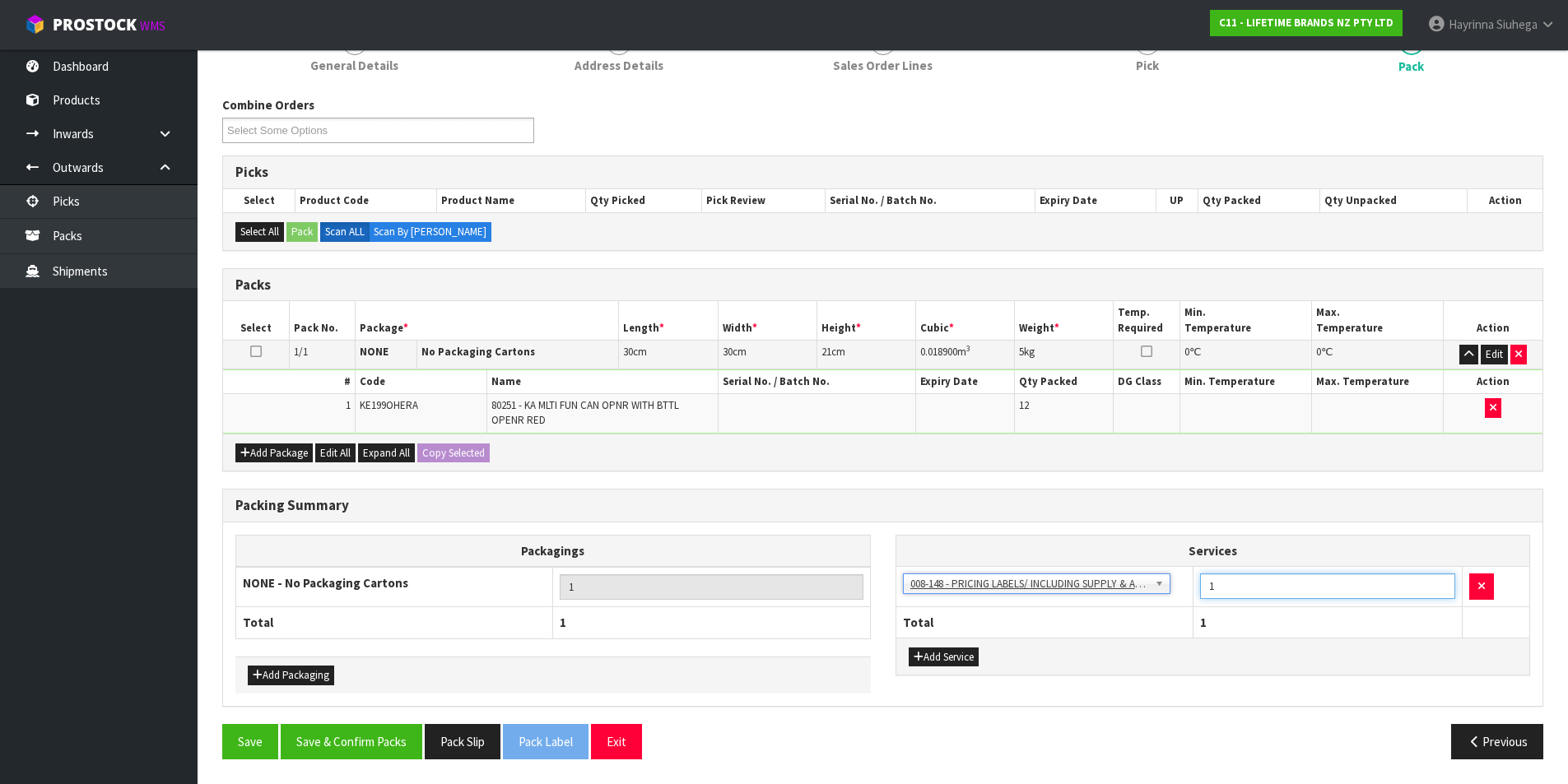
drag, startPoint x: 1226, startPoint y: 581, endPoint x: 1179, endPoint y: 596, distance: 49.3
click at [1180, 594] on tr "003-036 - EXTERNAL PLANT HIRE 008-035 - OUTWARD HDLG+/HOIST LIFT ON/OFF 008-036…" at bounding box center [1213, 588] width 634 height 40
type input "12"
click at [359, 757] on button "Save & Confirm Packs" at bounding box center [352, 742] width 142 height 35
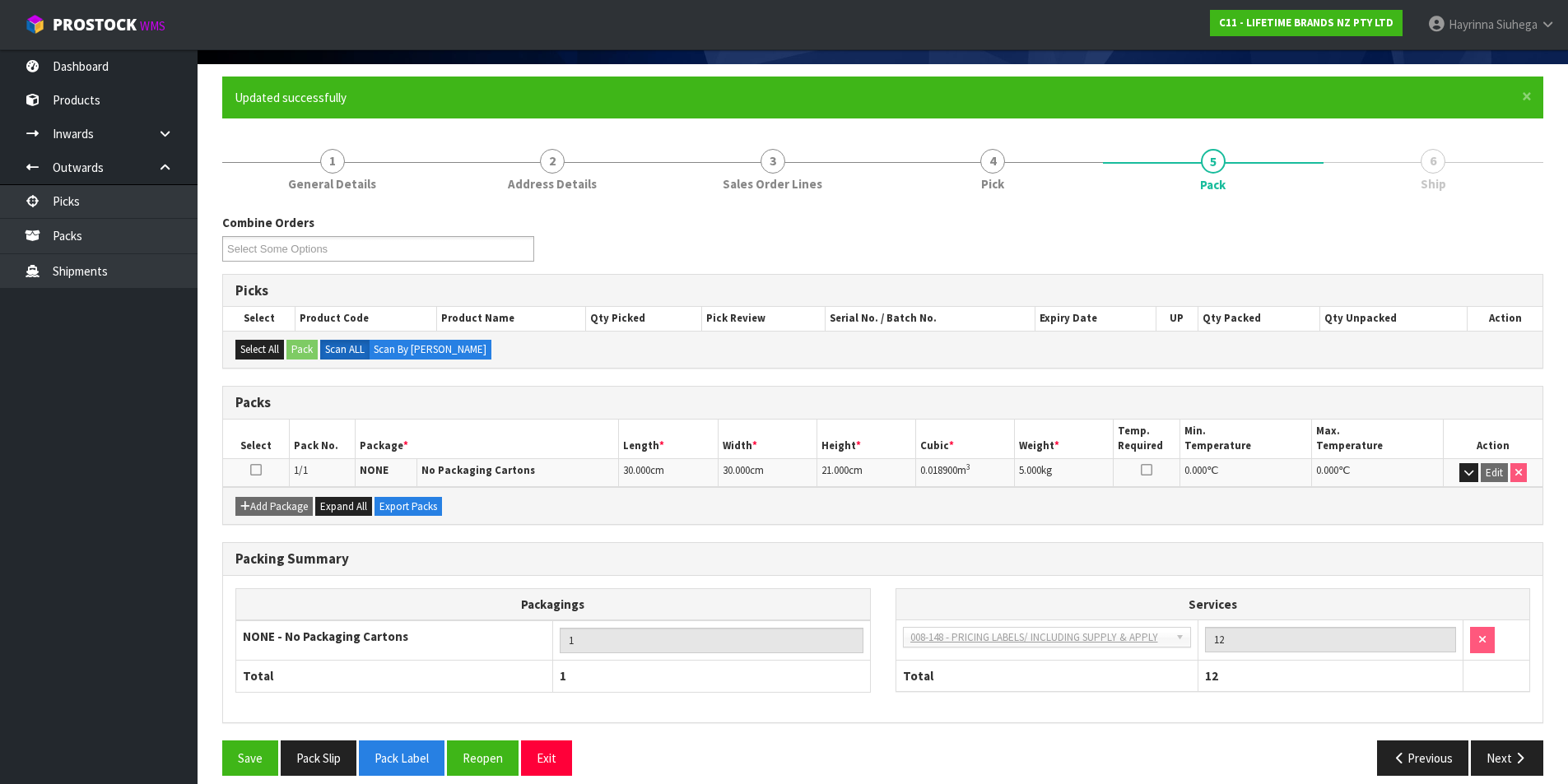
scroll to position [127, 0]
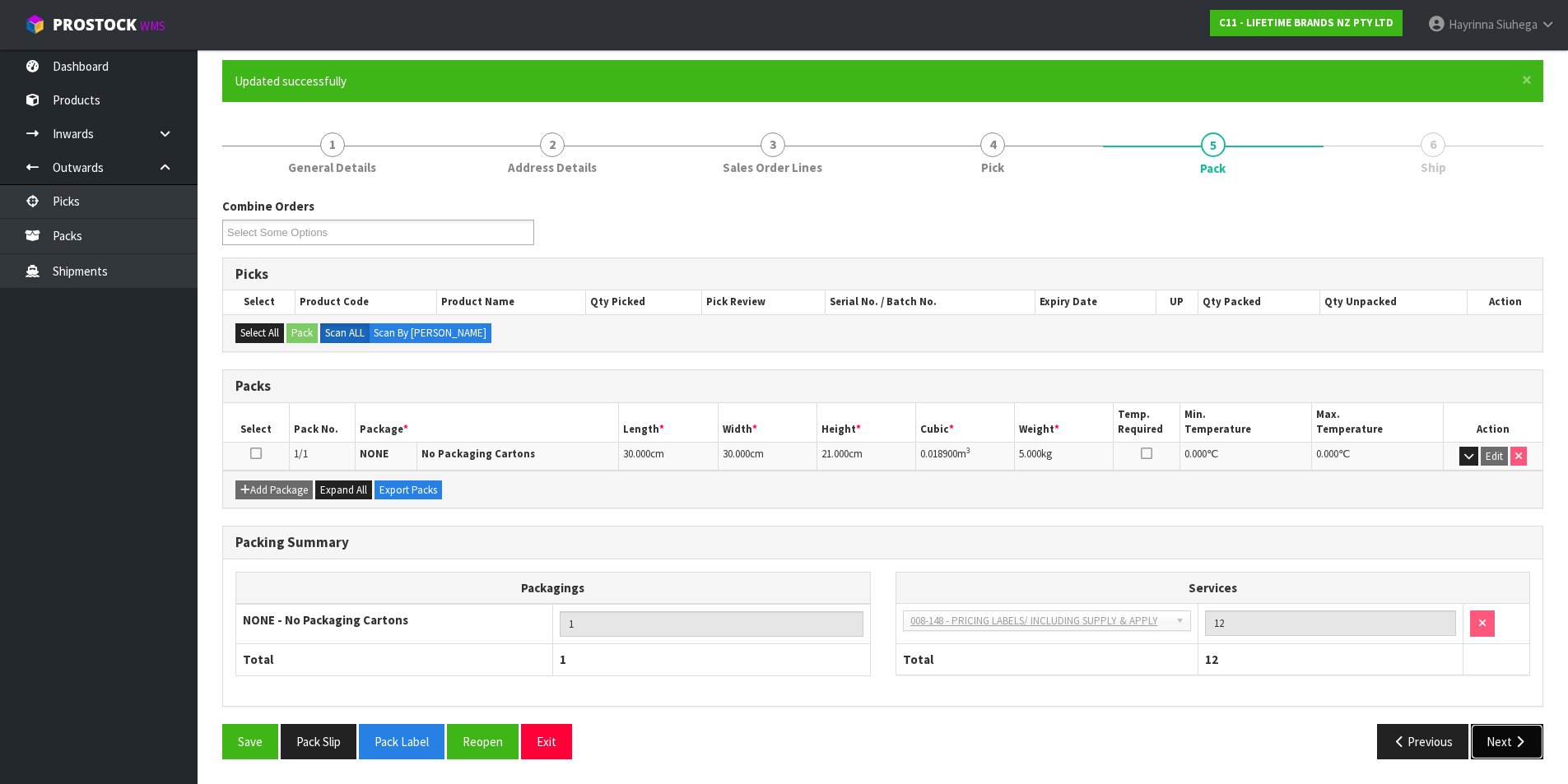
click at [1509, 751] on button "Next" at bounding box center [1507, 742] width 72 height 35
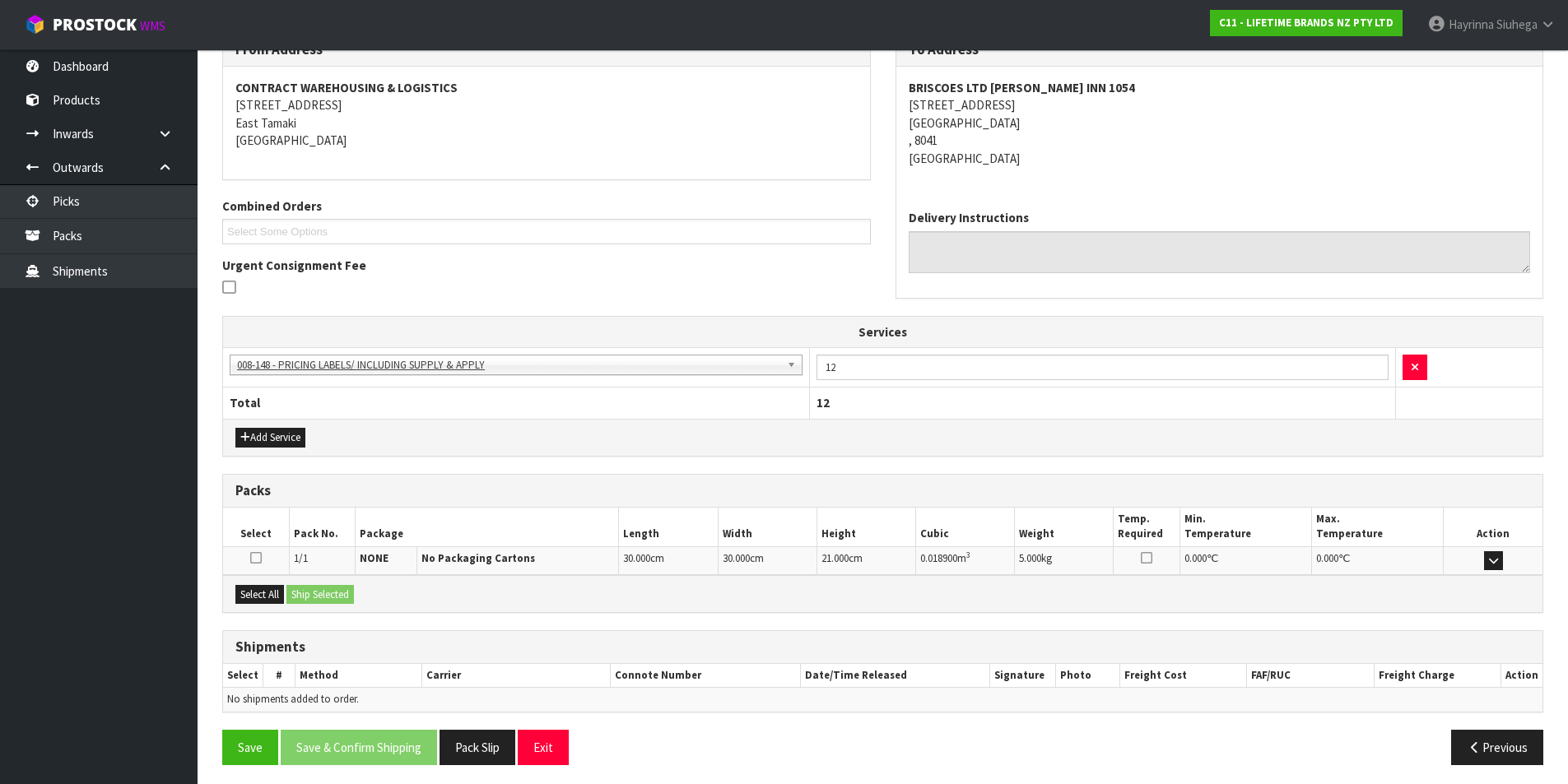
scroll to position [298, 0]
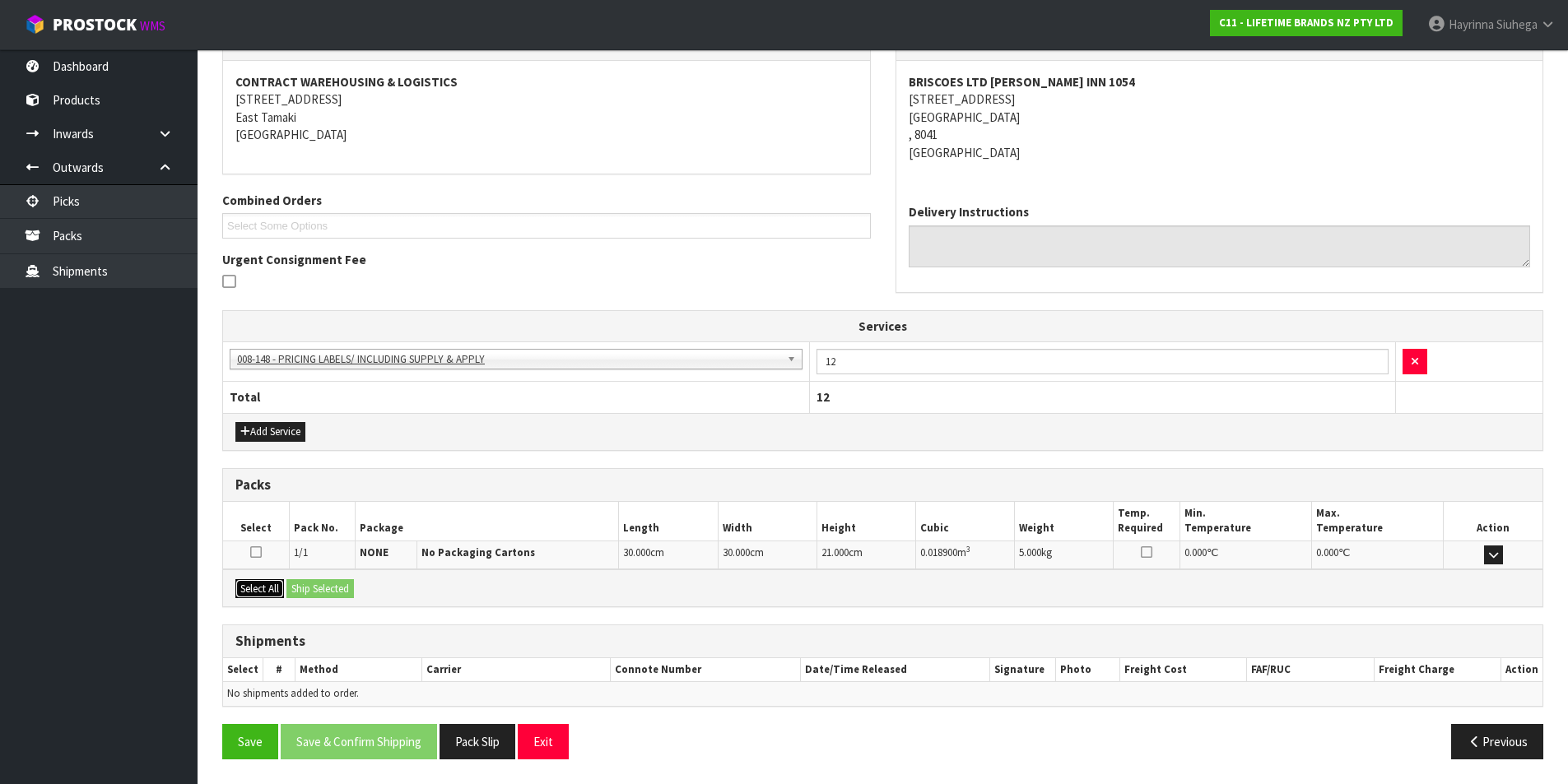
drag, startPoint x: 251, startPoint y: 590, endPoint x: 319, endPoint y: 588, distance: 68.0
click at [251, 589] on button "Select All" at bounding box center [260, 588] width 49 height 19
click at [328, 588] on button "Ship Selected" at bounding box center [320, 588] width 67 height 19
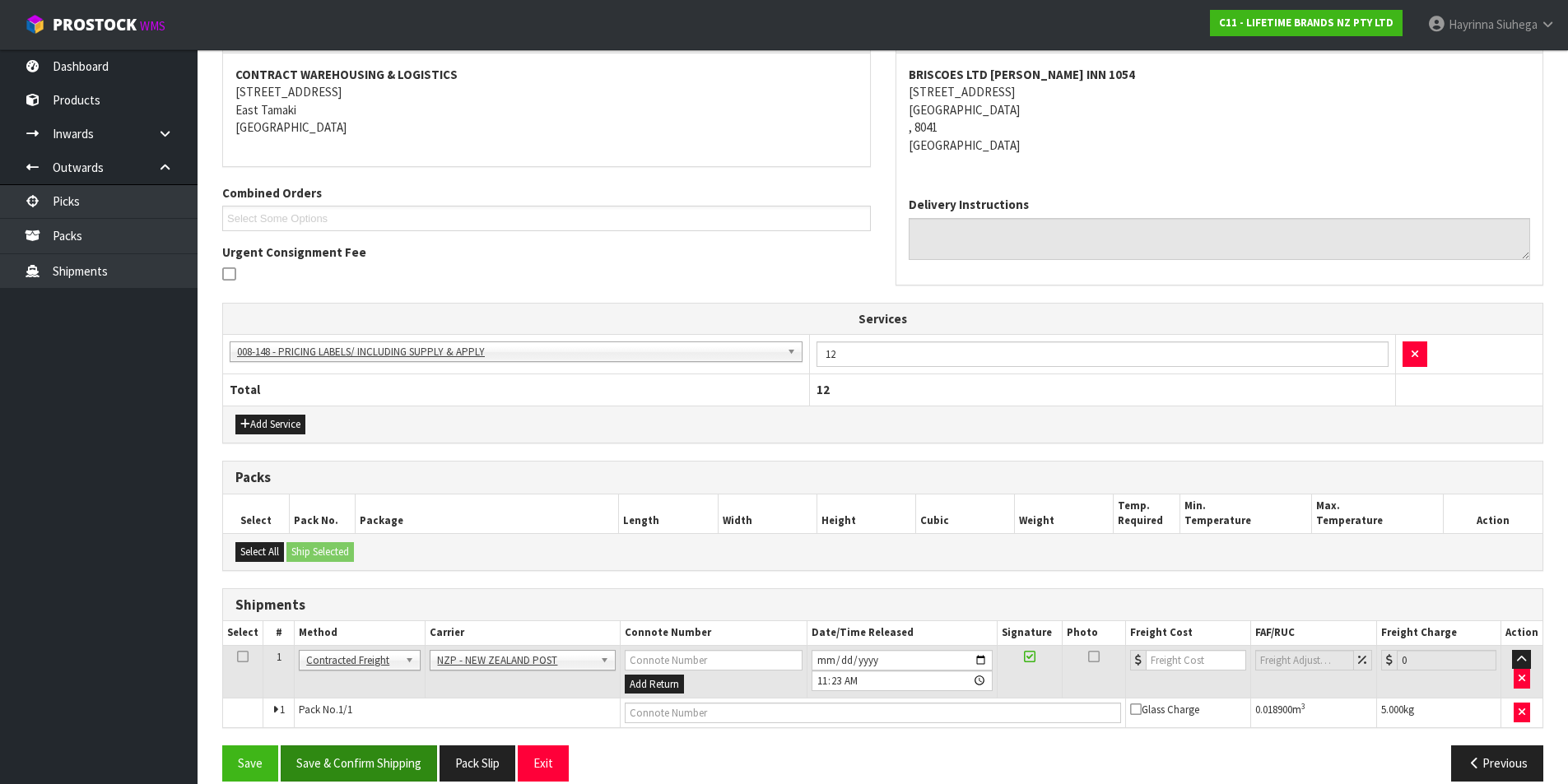
scroll to position [328, 0]
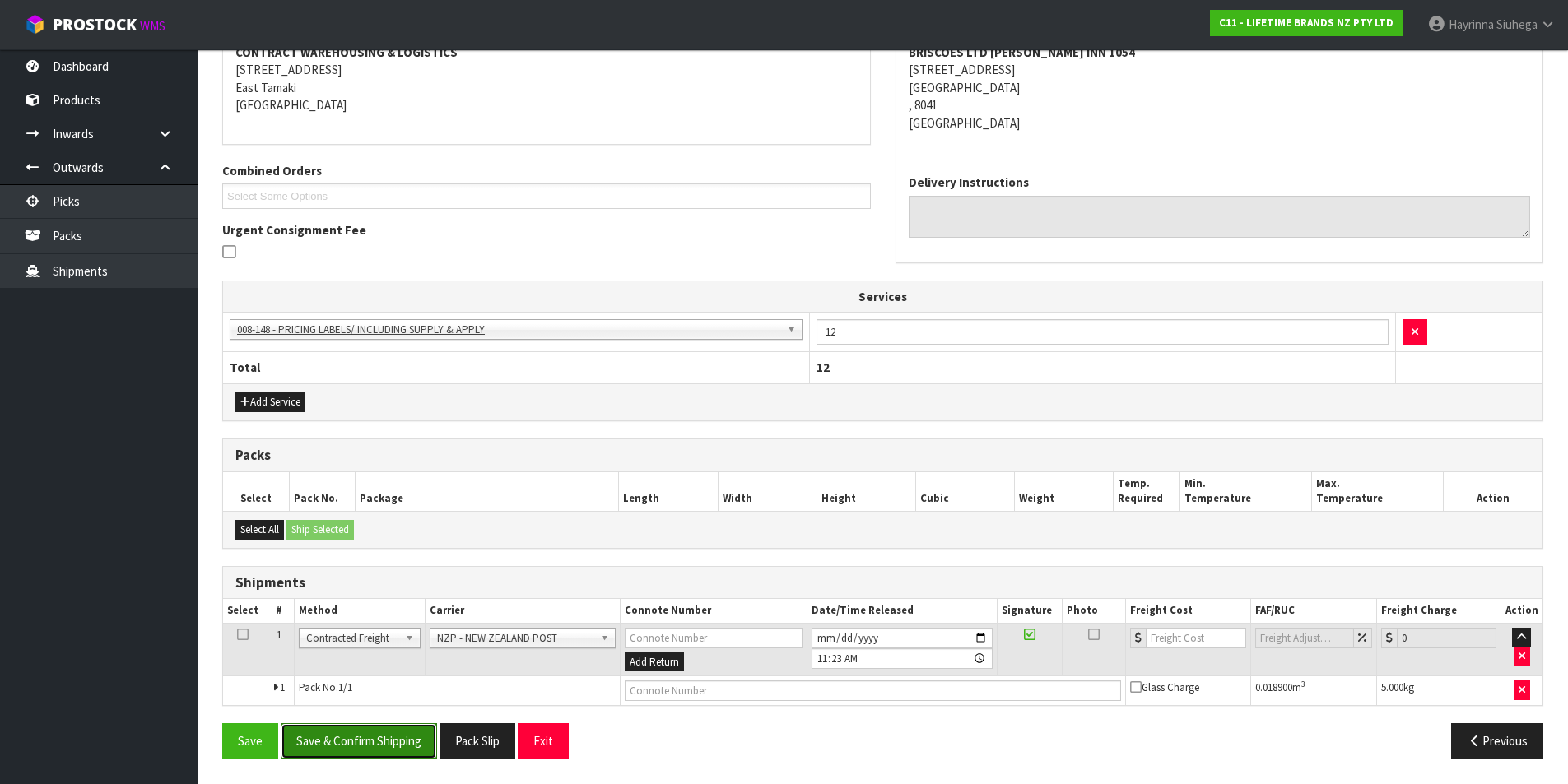
click at [377, 744] on button "Save & Confirm Shipping" at bounding box center [359, 741] width 157 height 35
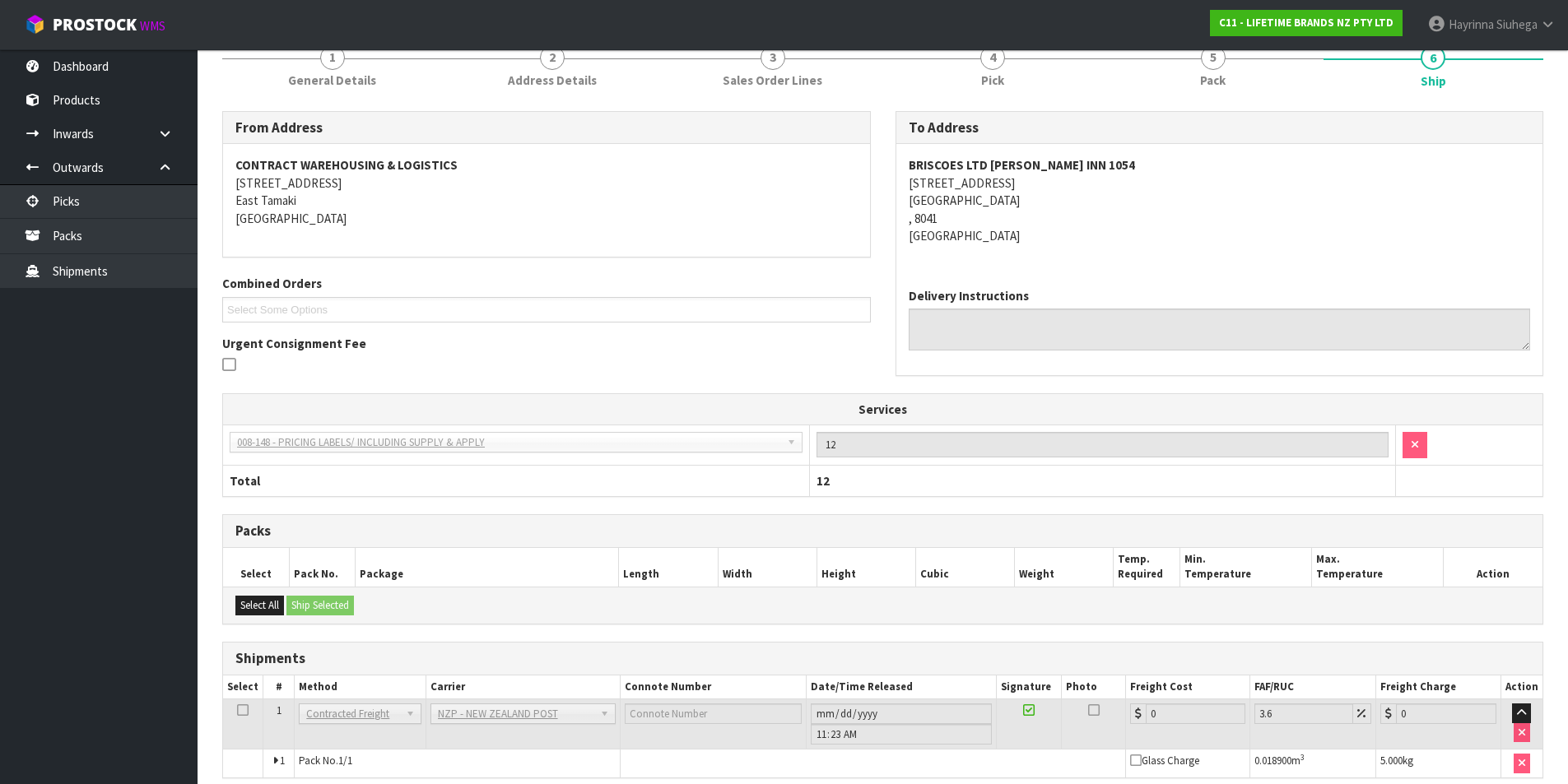
scroll to position [303, 0]
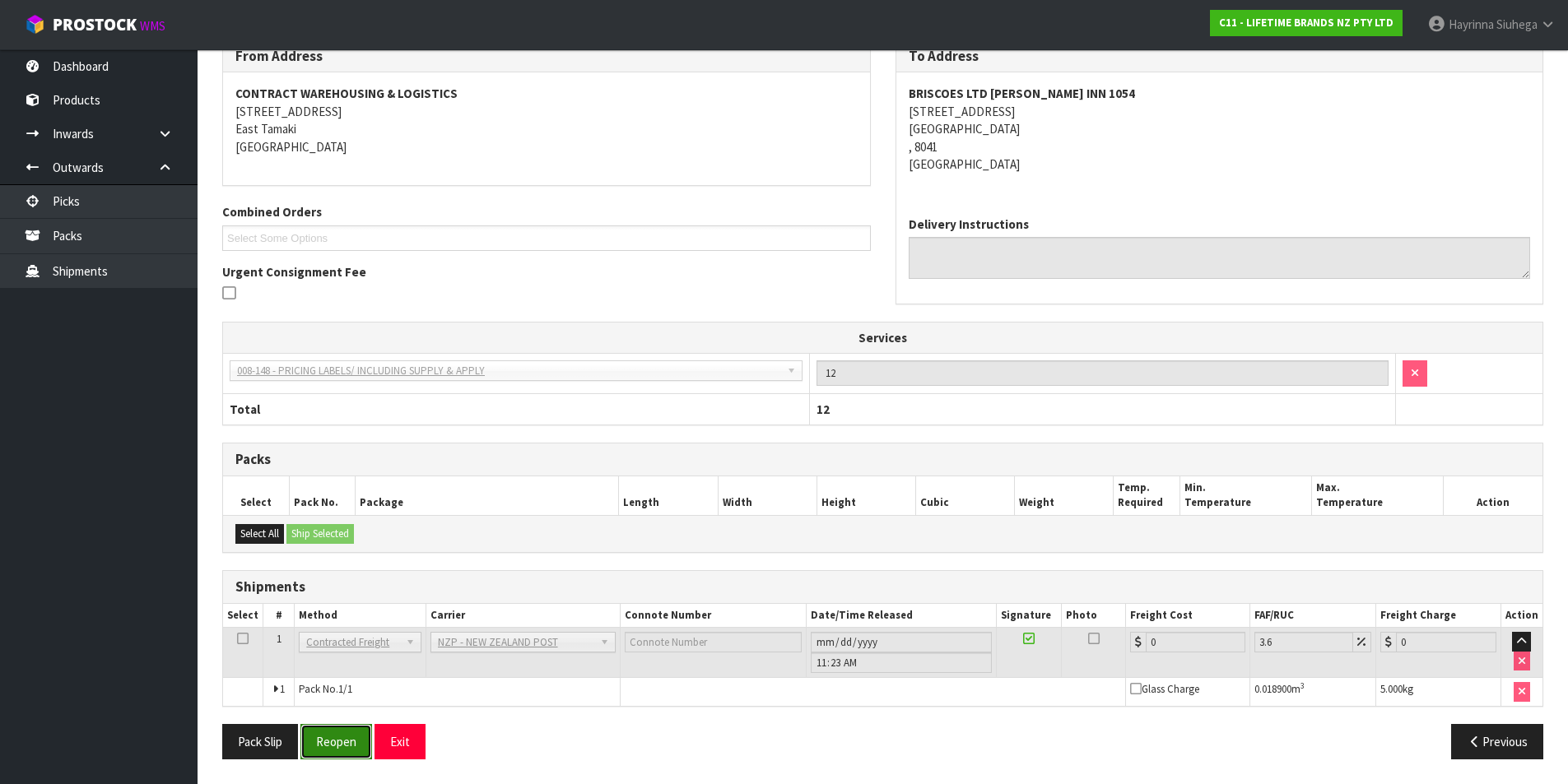
click at [319, 741] on button "Reopen" at bounding box center [336, 742] width 72 height 35
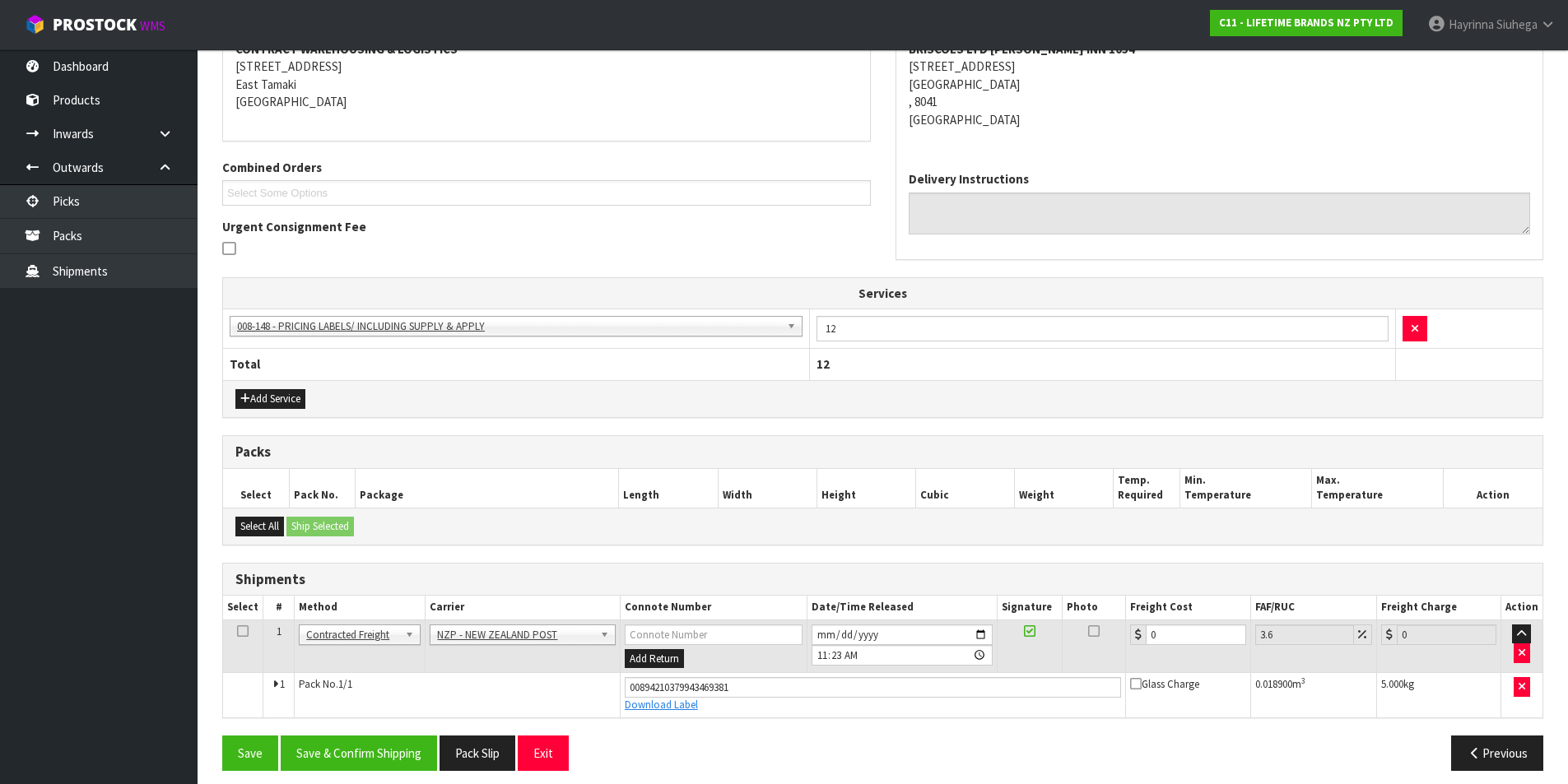
scroll to position [342, 0]
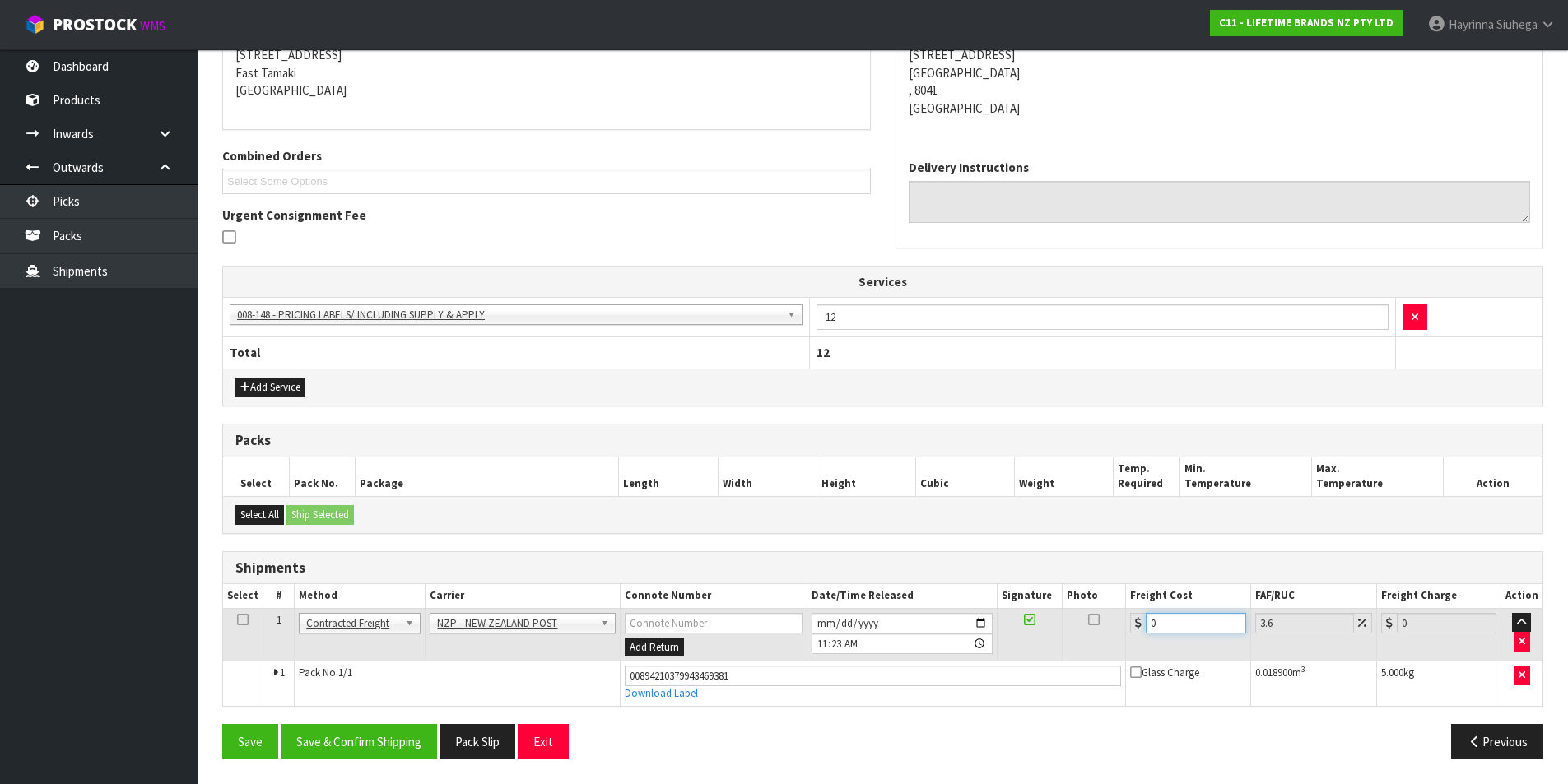
drag, startPoint x: 1189, startPoint y: 626, endPoint x: 1001, endPoint y: 595, distance: 190.5
click at [1001, 595] on table "Select # Method Carrier Connote Number Date/Time Released Signature Photo Freig…" at bounding box center [883, 645] width 1319 height 121
type input "1"
type input "1.04"
type input "11"
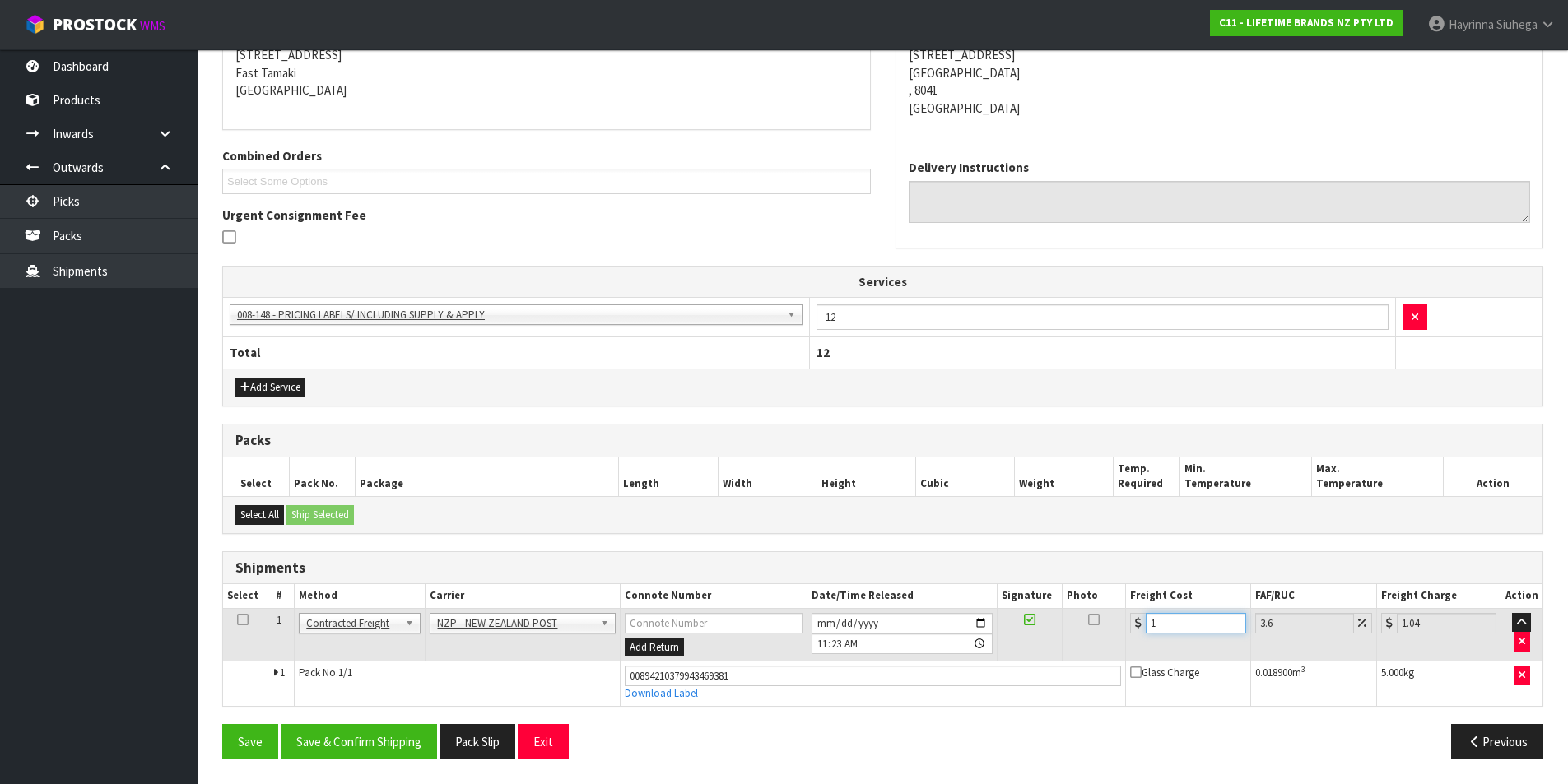
type input "11.4"
type input "11.6"
type input "12.02"
type input "11.61"
type input "12.03"
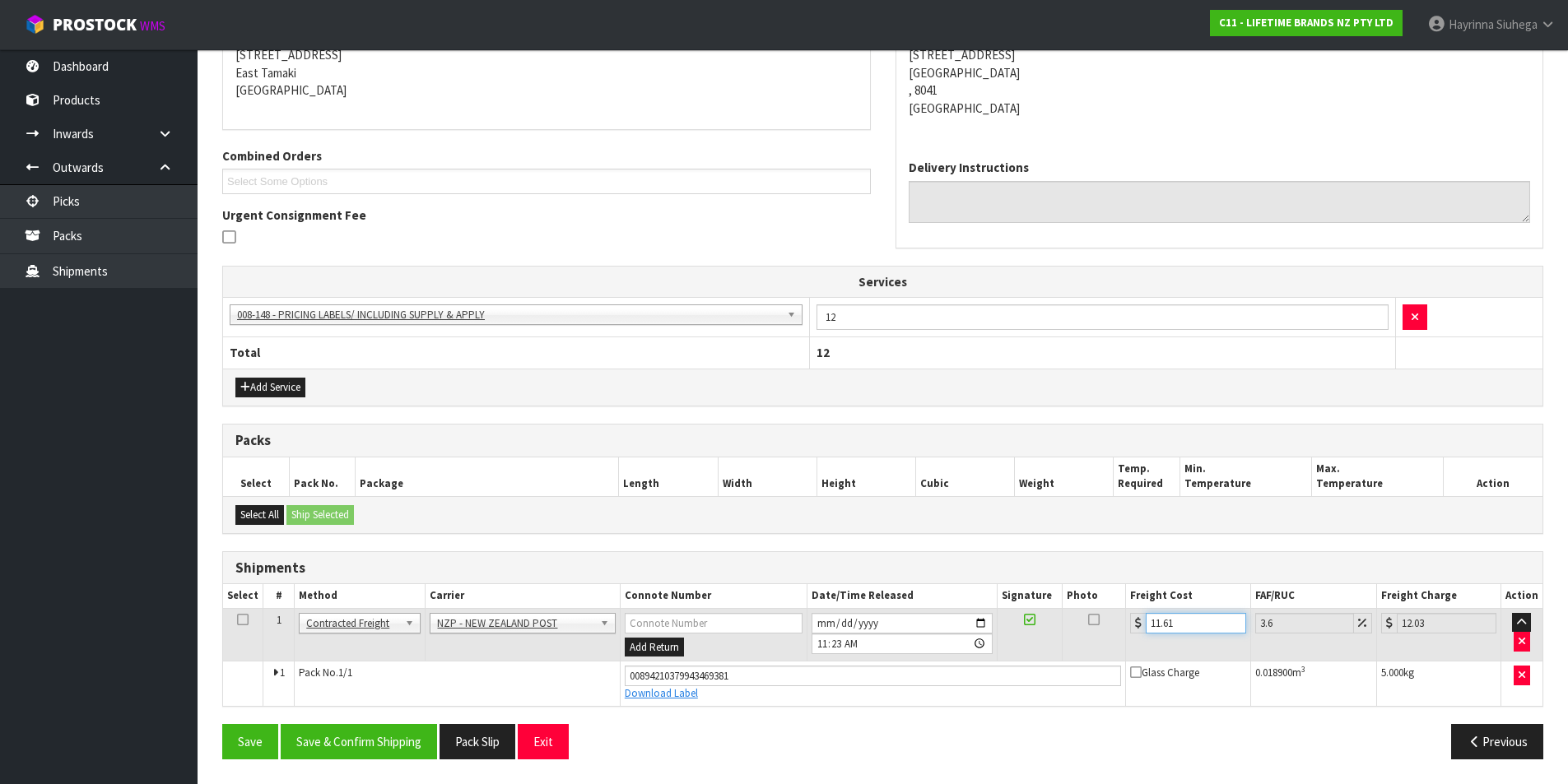
type input "11.61"
click at [223, 724] on button "Save" at bounding box center [250, 742] width 56 height 35
click at [412, 729] on button "Save & Confirm Shipping" at bounding box center [359, 742] width 157 height 35
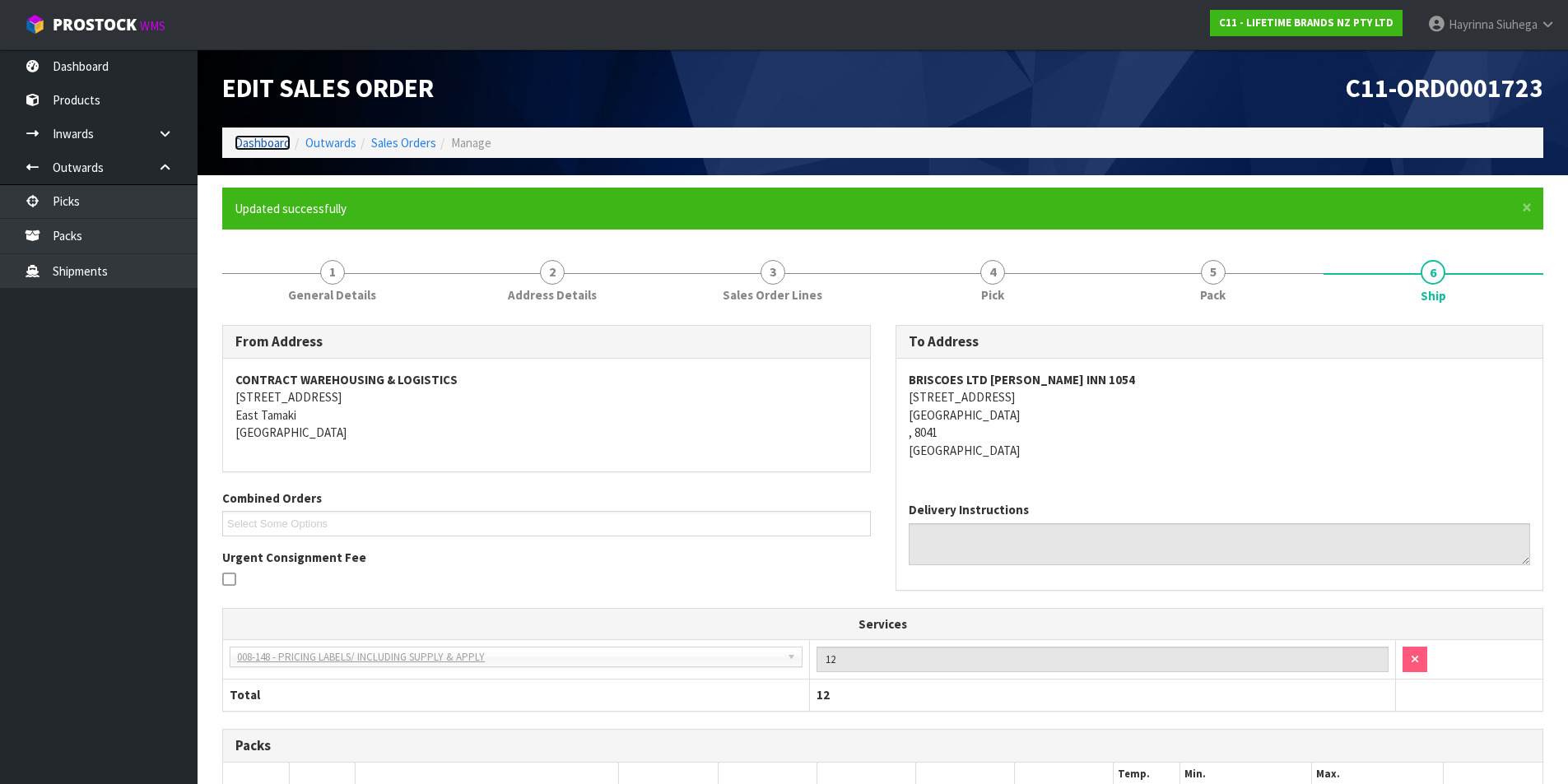
click at [257, 139] on link "Dashboard" at bounding box center [262, 142] width 56 height 16
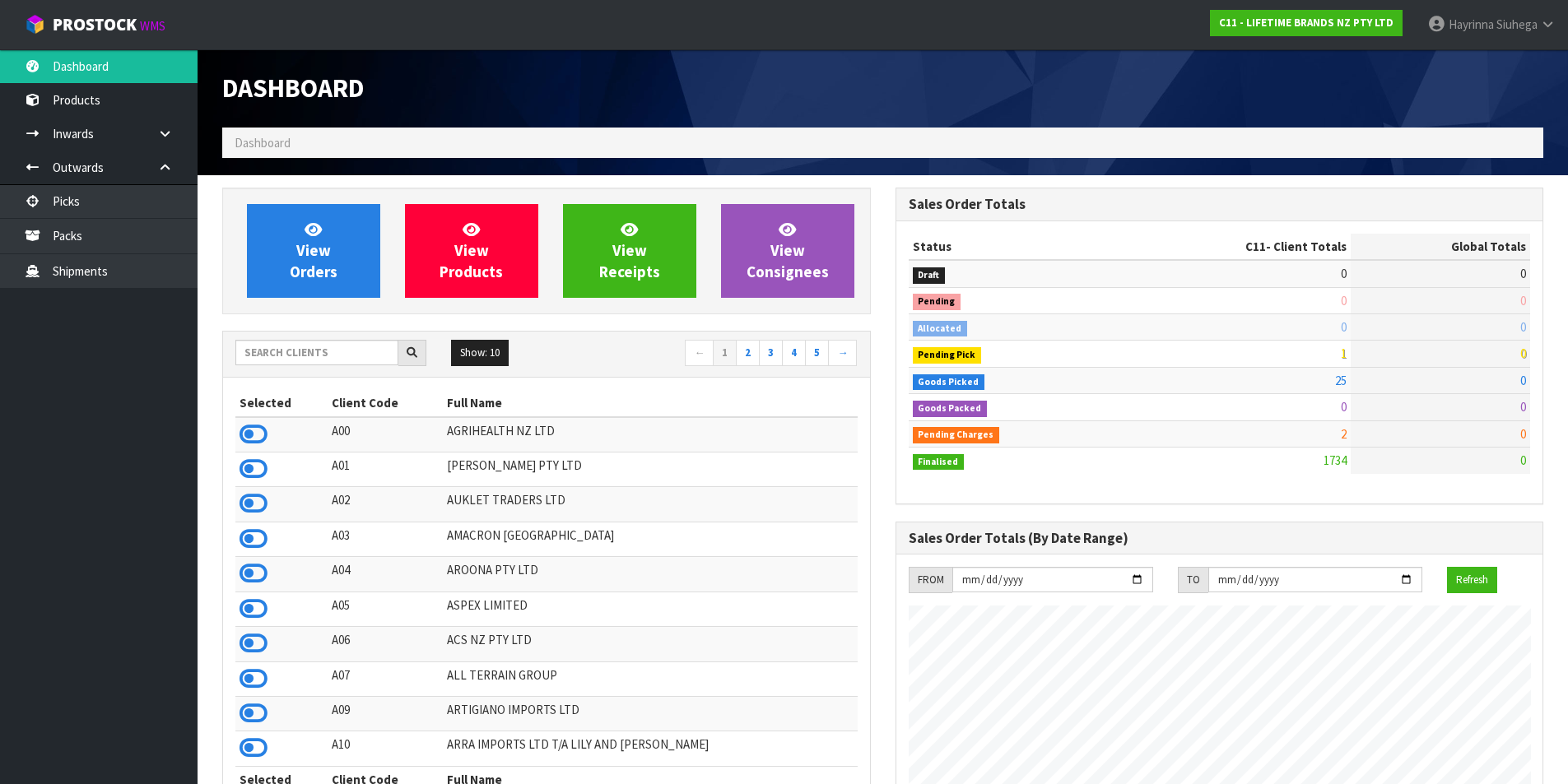
scroll to position [1247, 673]
click at [321, 271] on span "View Orders" at bounding box center [314, 250] width 48 height 62
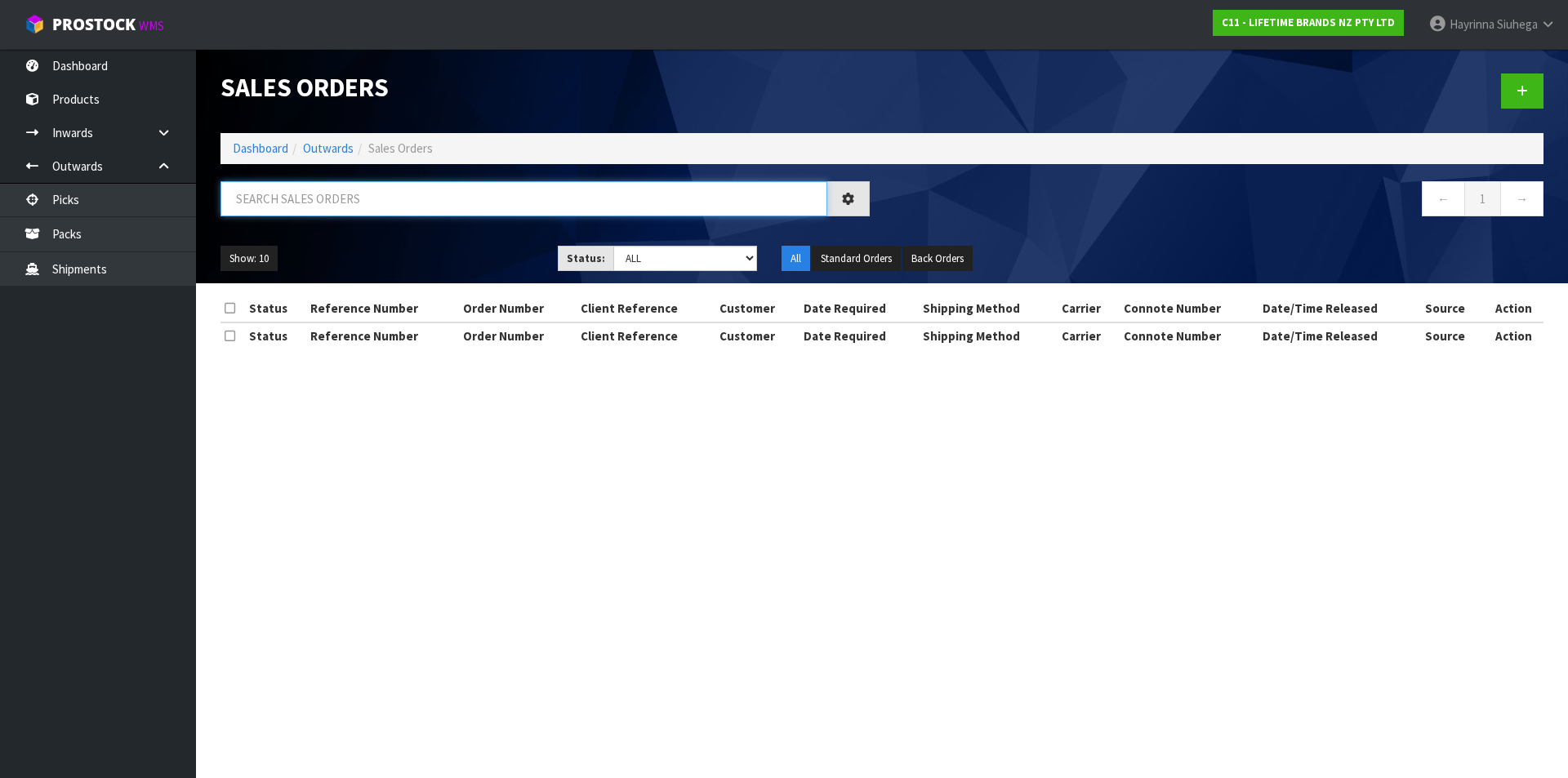
click at [323, 206] on input "text" at bounding box center [524, 199] width 606 height 35
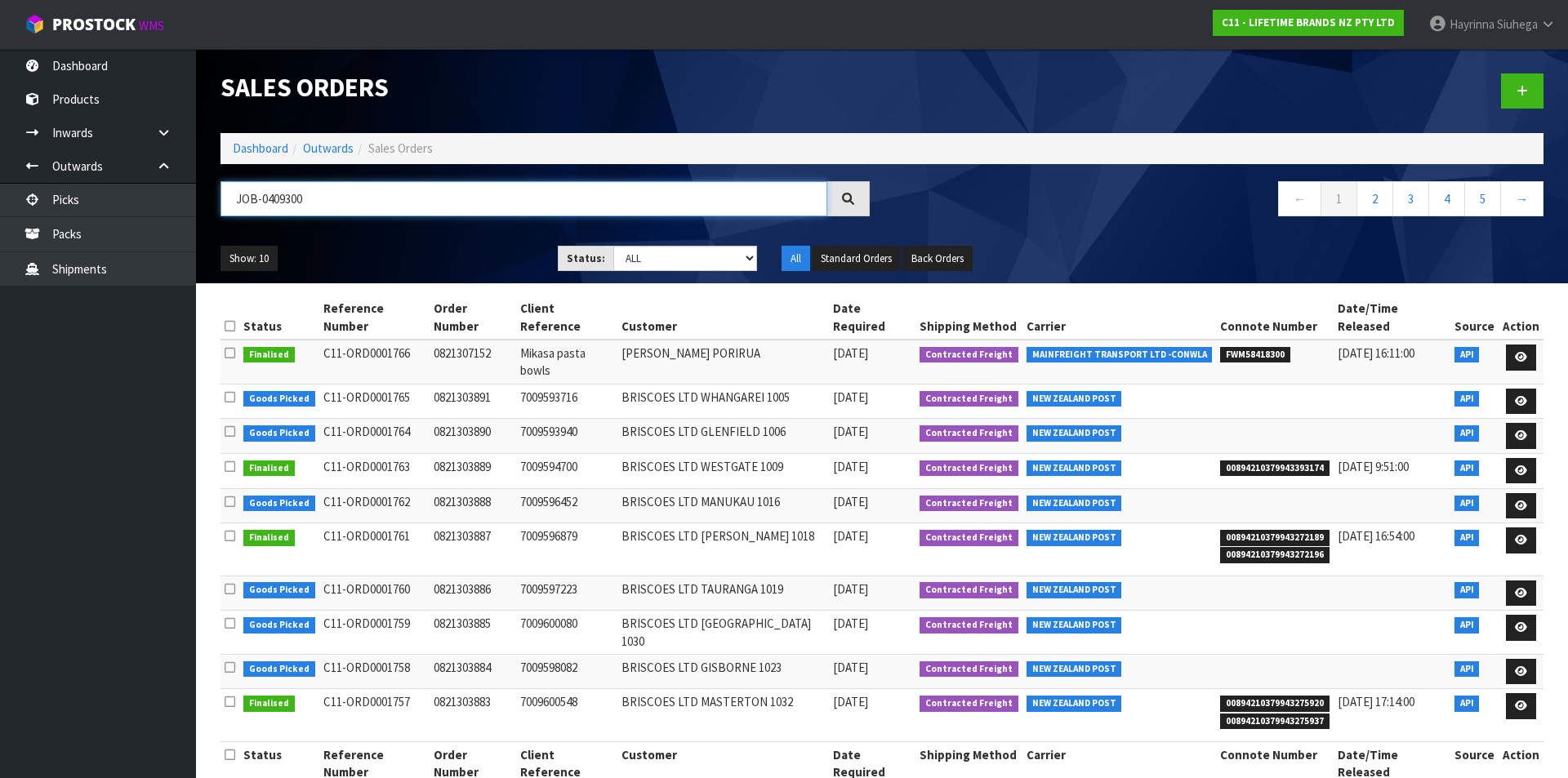
type input "JOB-0409300"
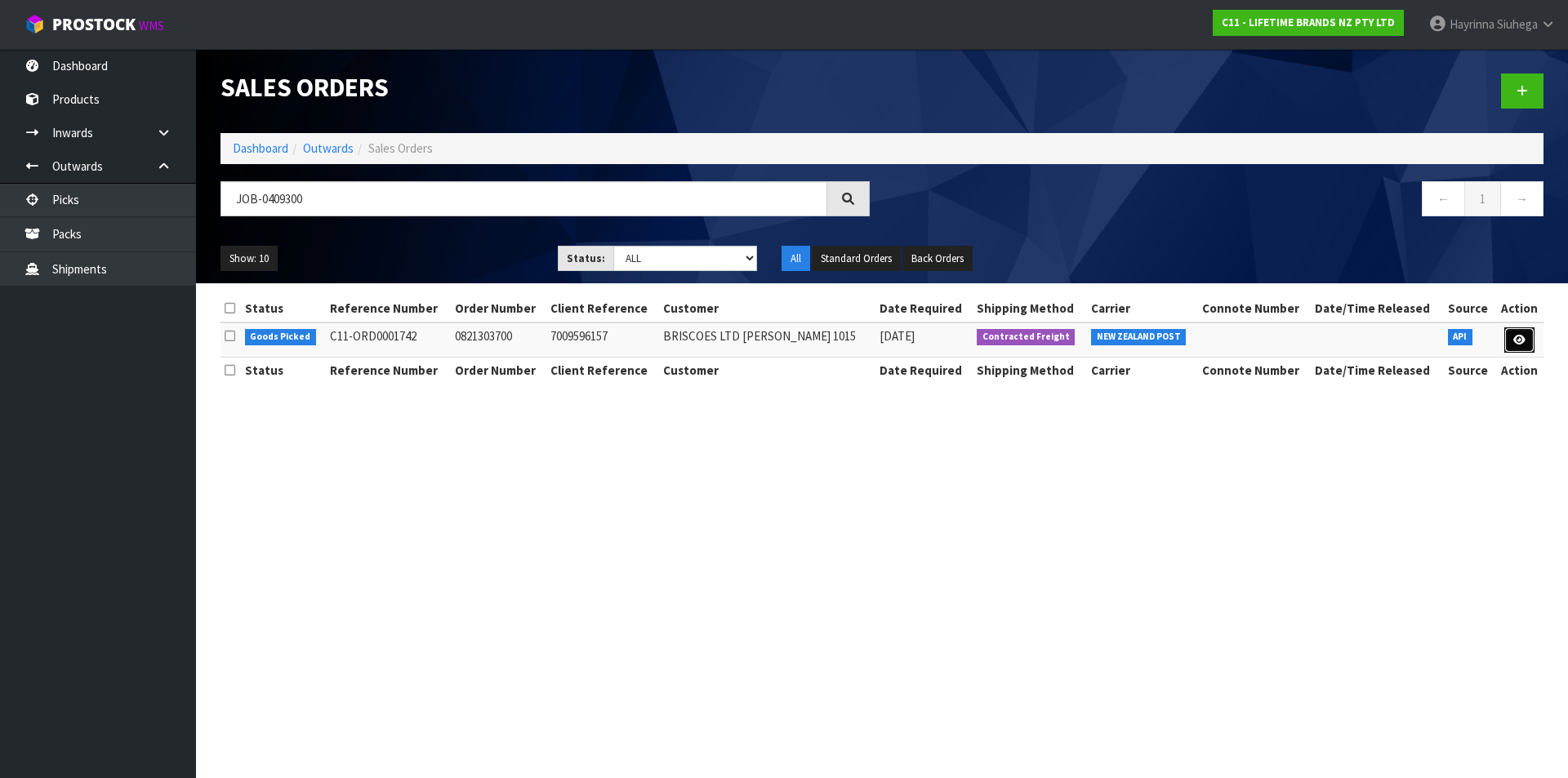
click at [1518, 335] on icon at bounding box center [1519, 340] width 13 height 11
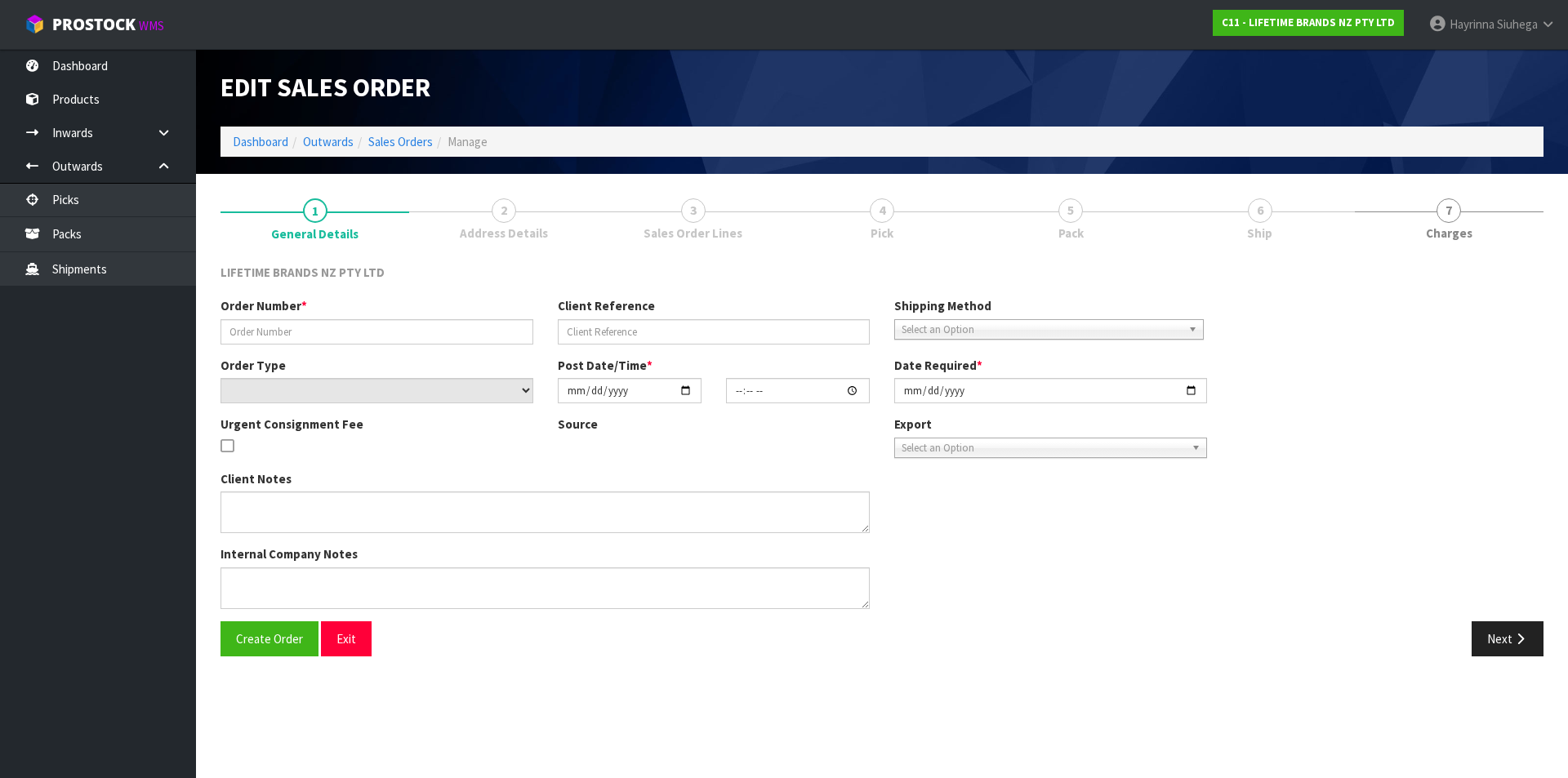
type input "0821303700"
type input "7009596157"
select select "number:0"
type input "[DATE]"
type input "15:23:34.000"
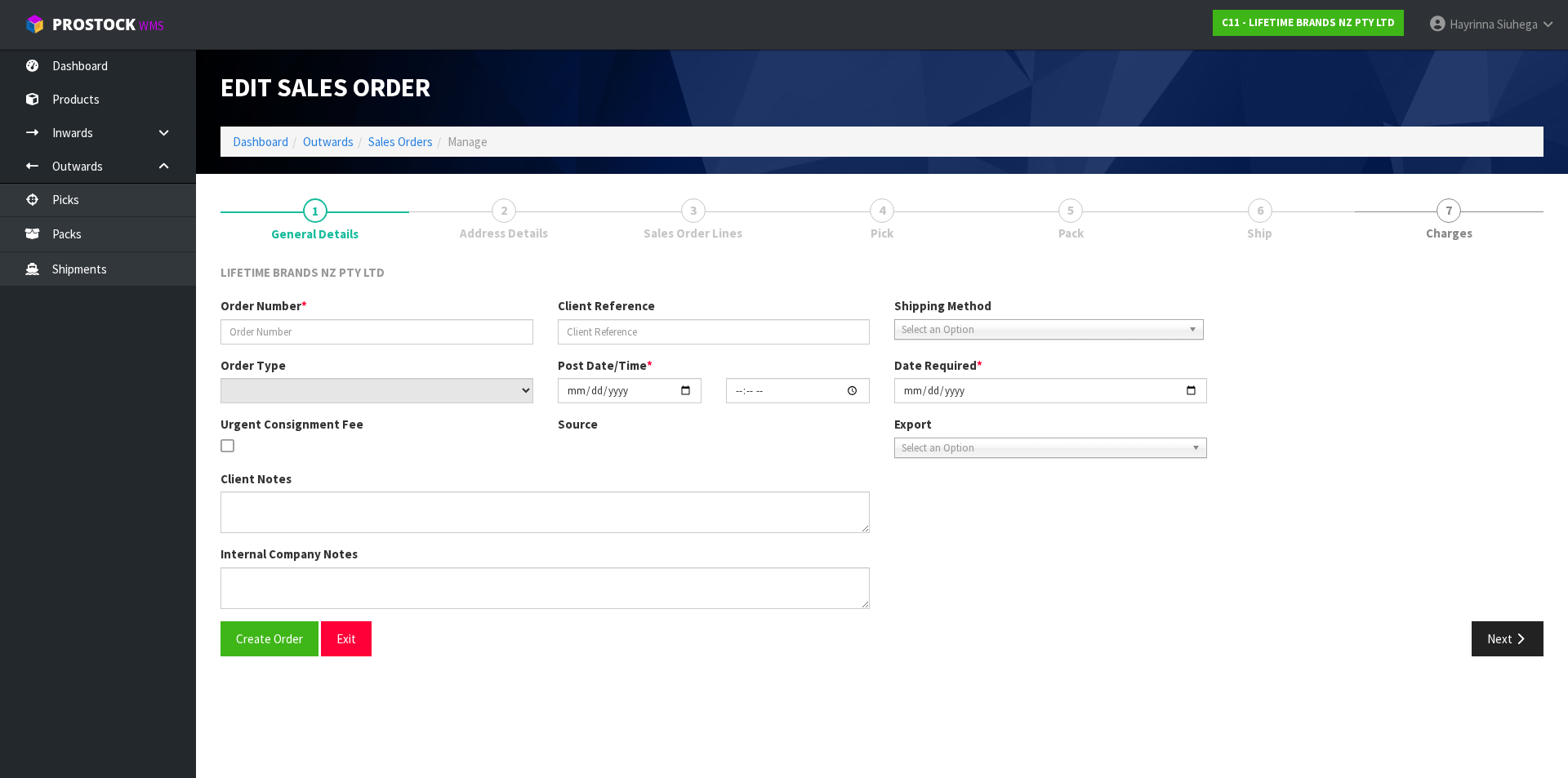
type input "[DATE]"
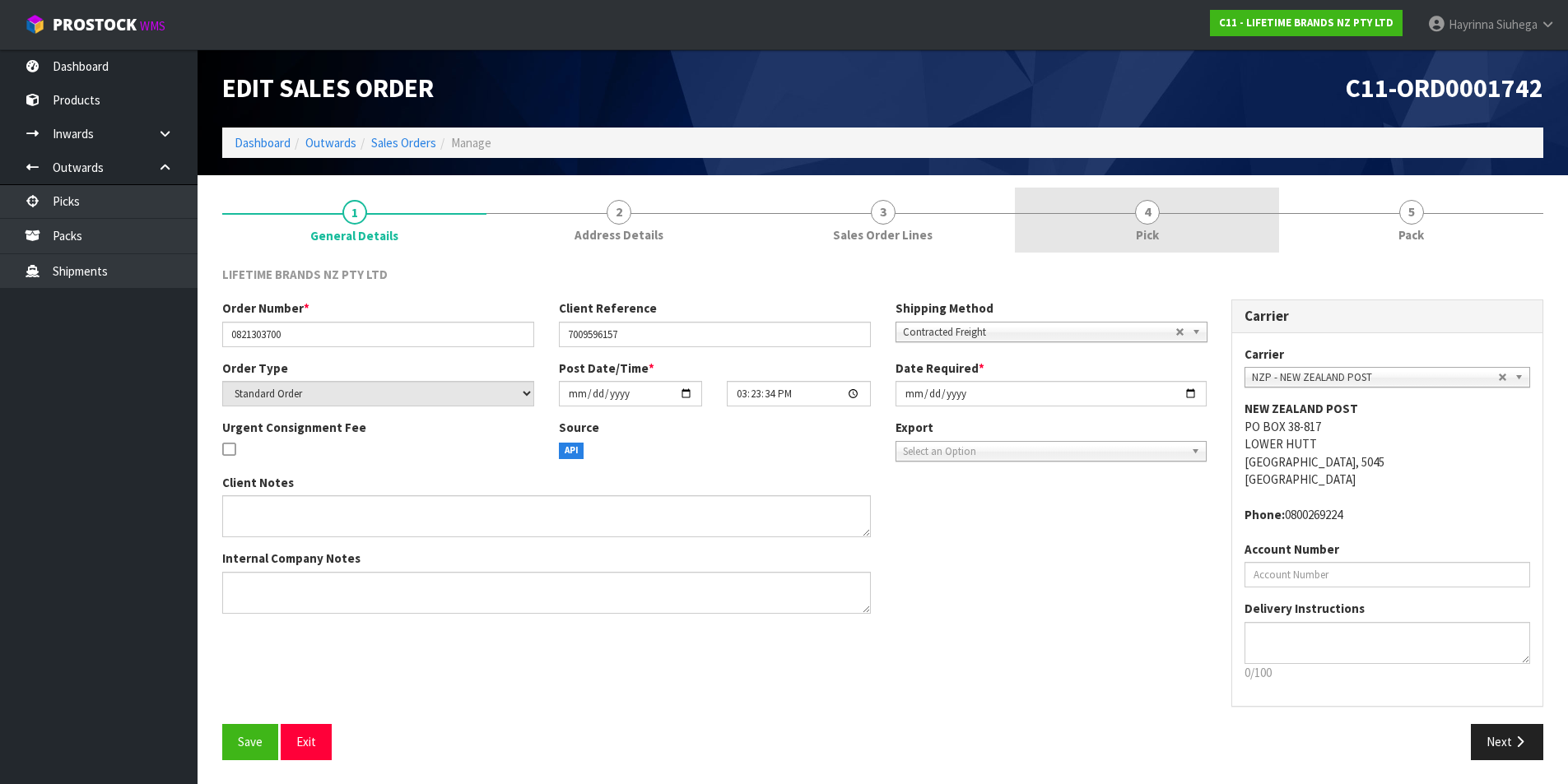
click at [1154, 223] on link "4 Pick" at bounding box center [1146, 220] width 264 height 65
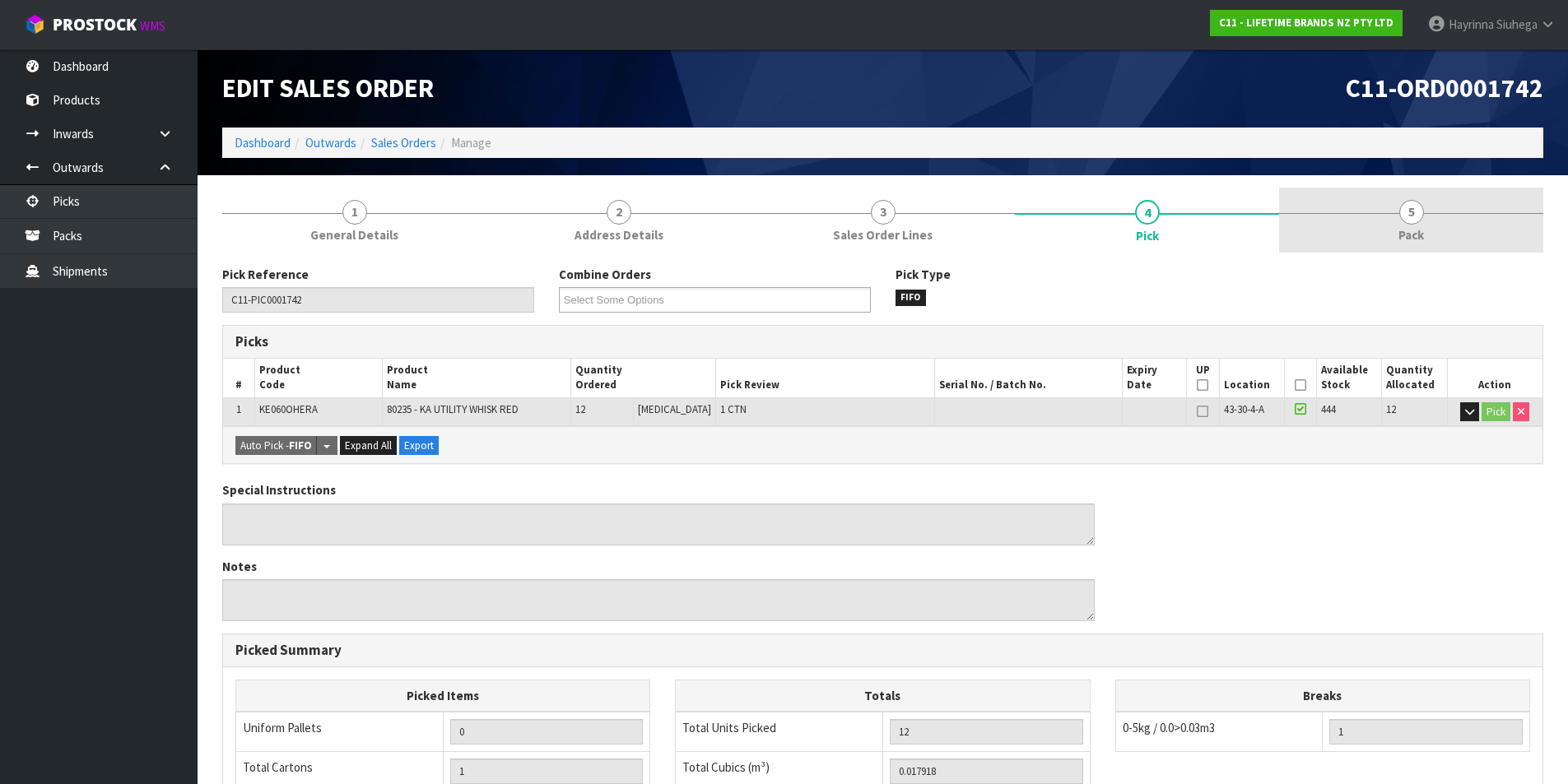
click at [1319, 211] on link "5 Pack" at bounding box center [1410, 220] width 264 height 65
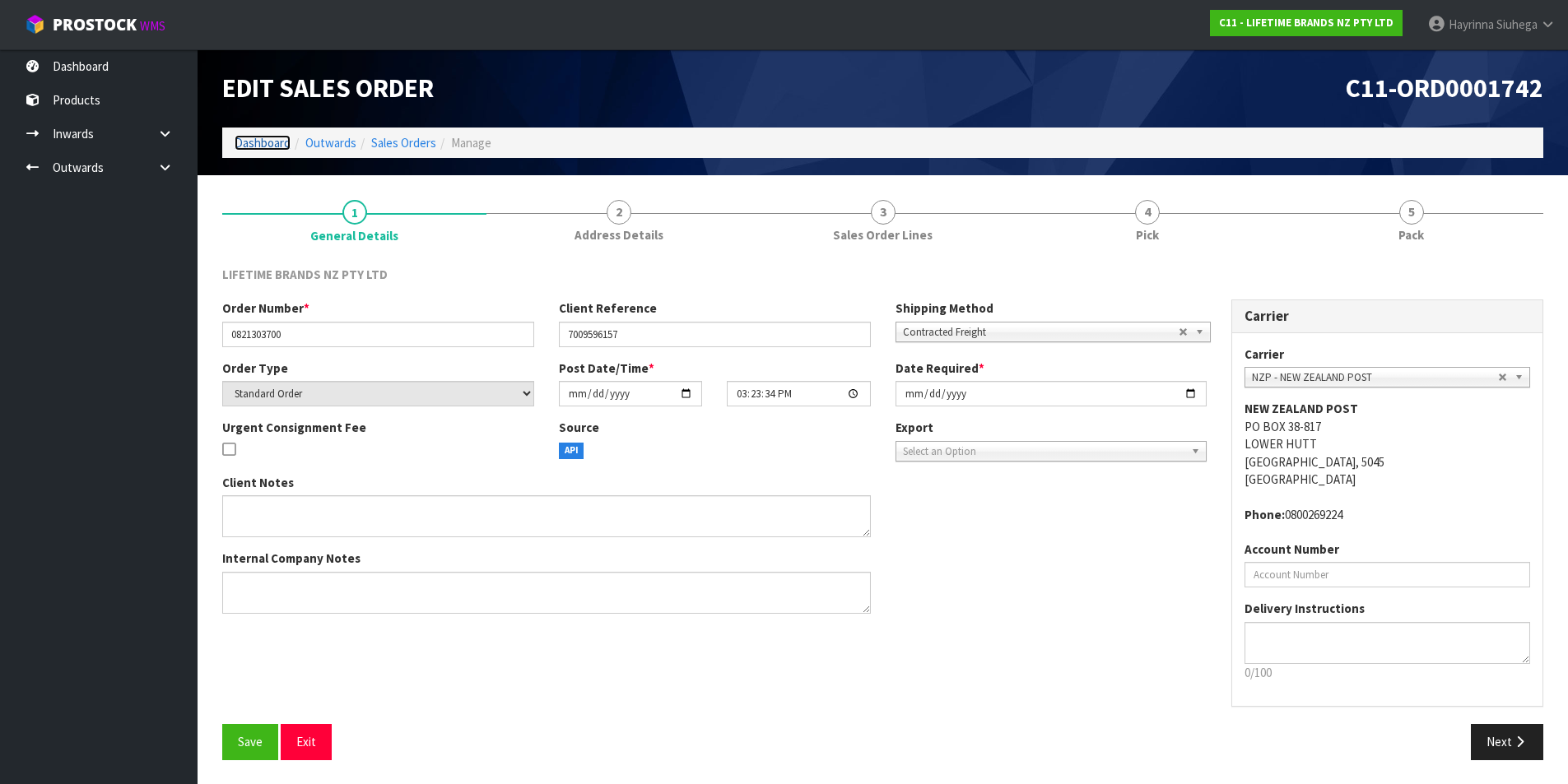
click at [263, 147] on link "Dashboard" at bounding box center [262, 142] width 56 height 16
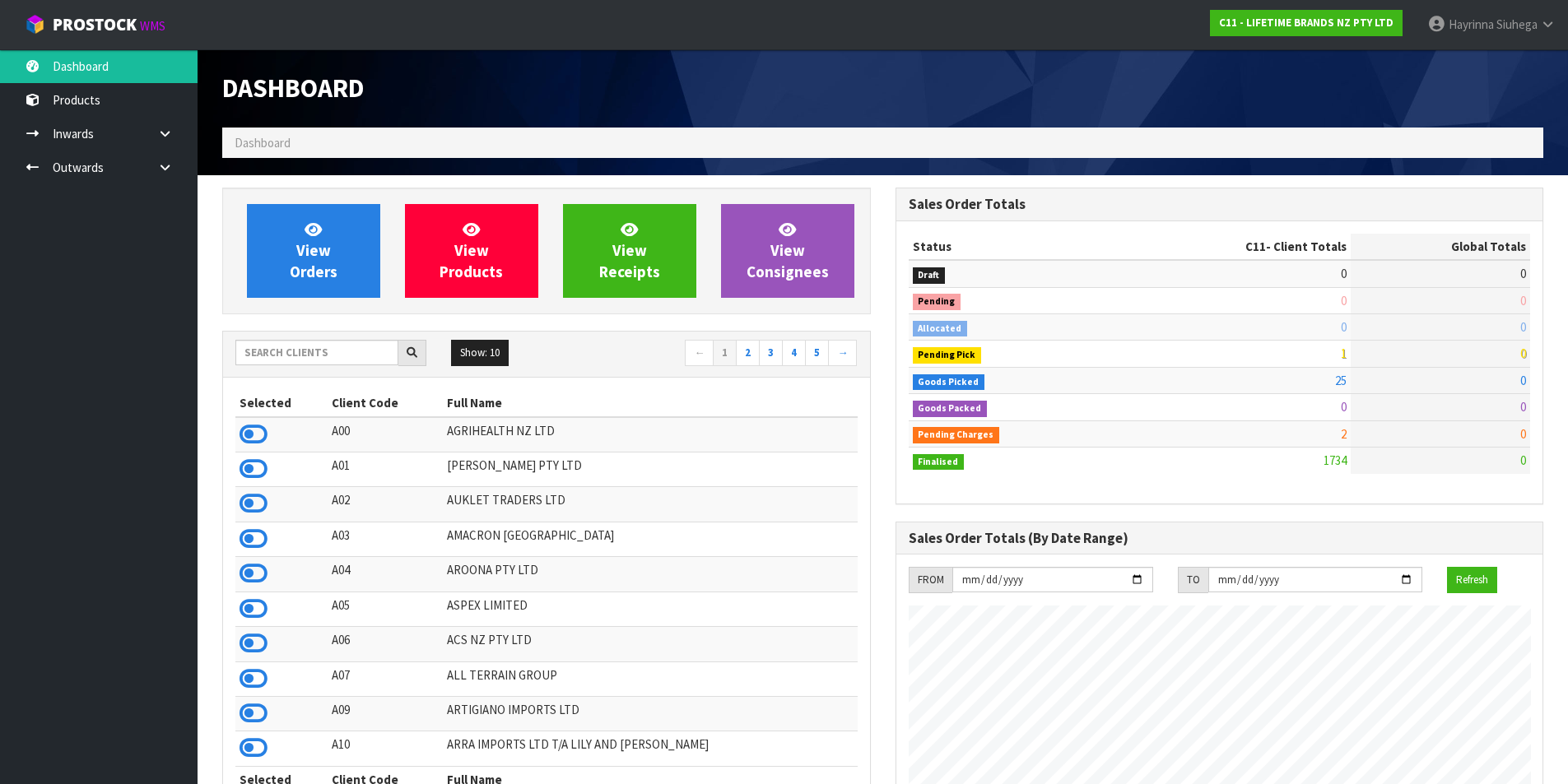
scroll to position [1247, 673]
click at [298, 244] on span "View Orders" at bounding box center [314, 250] width 48 height 62
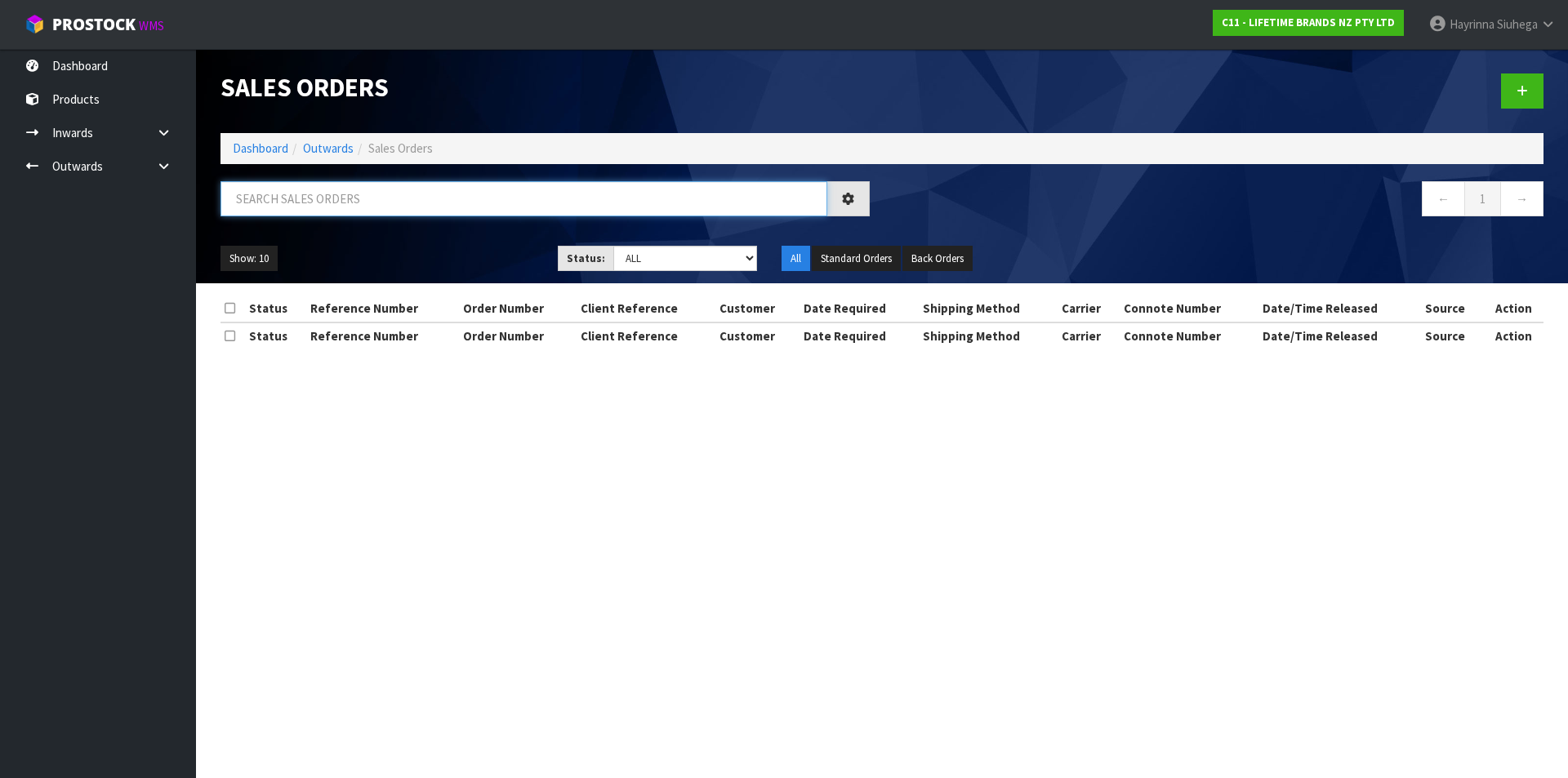
click at [304, 205] on input "text" at bounding box center [524, 199] width 606 height 35
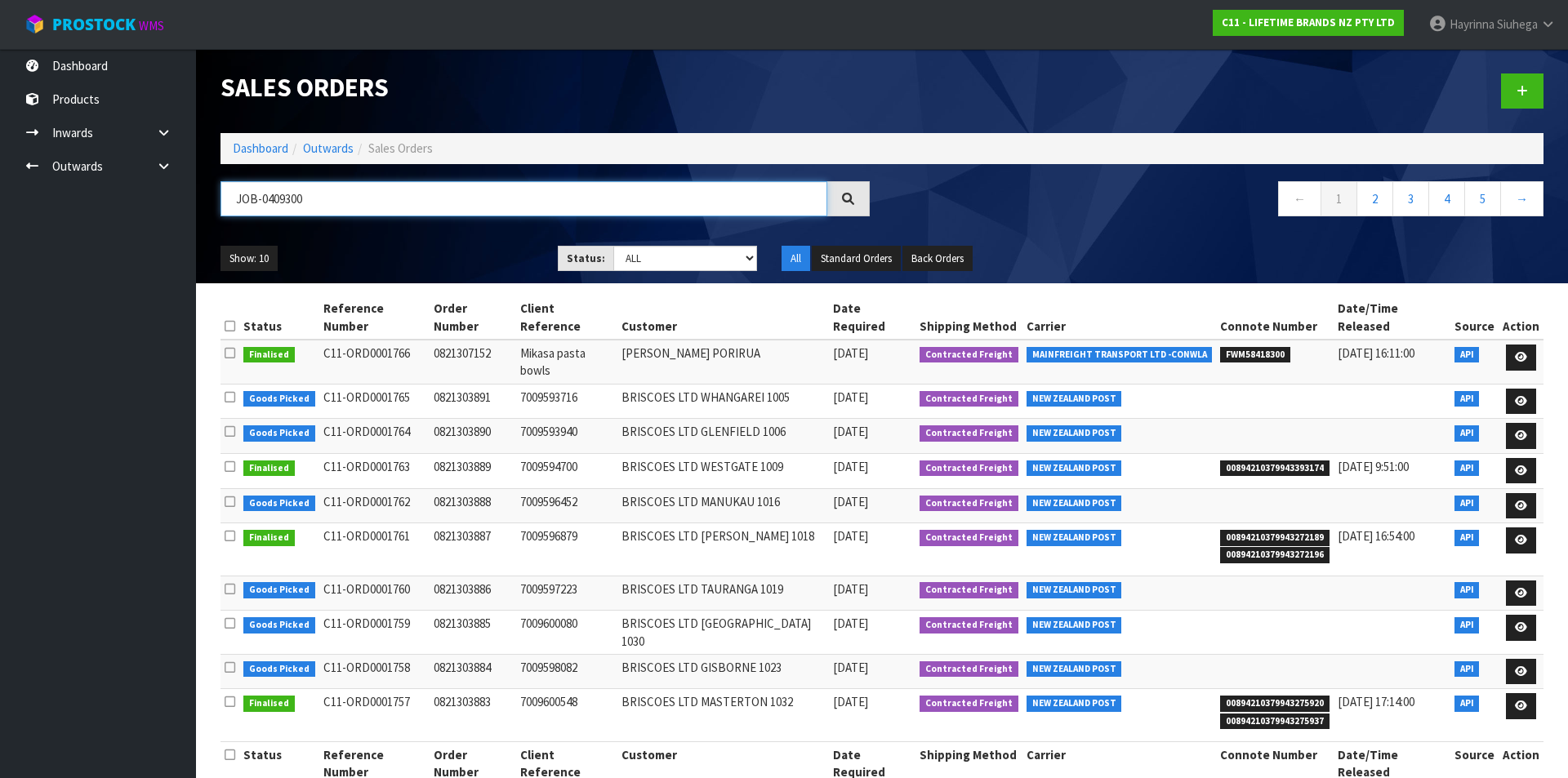
type input "JOB-0409300"
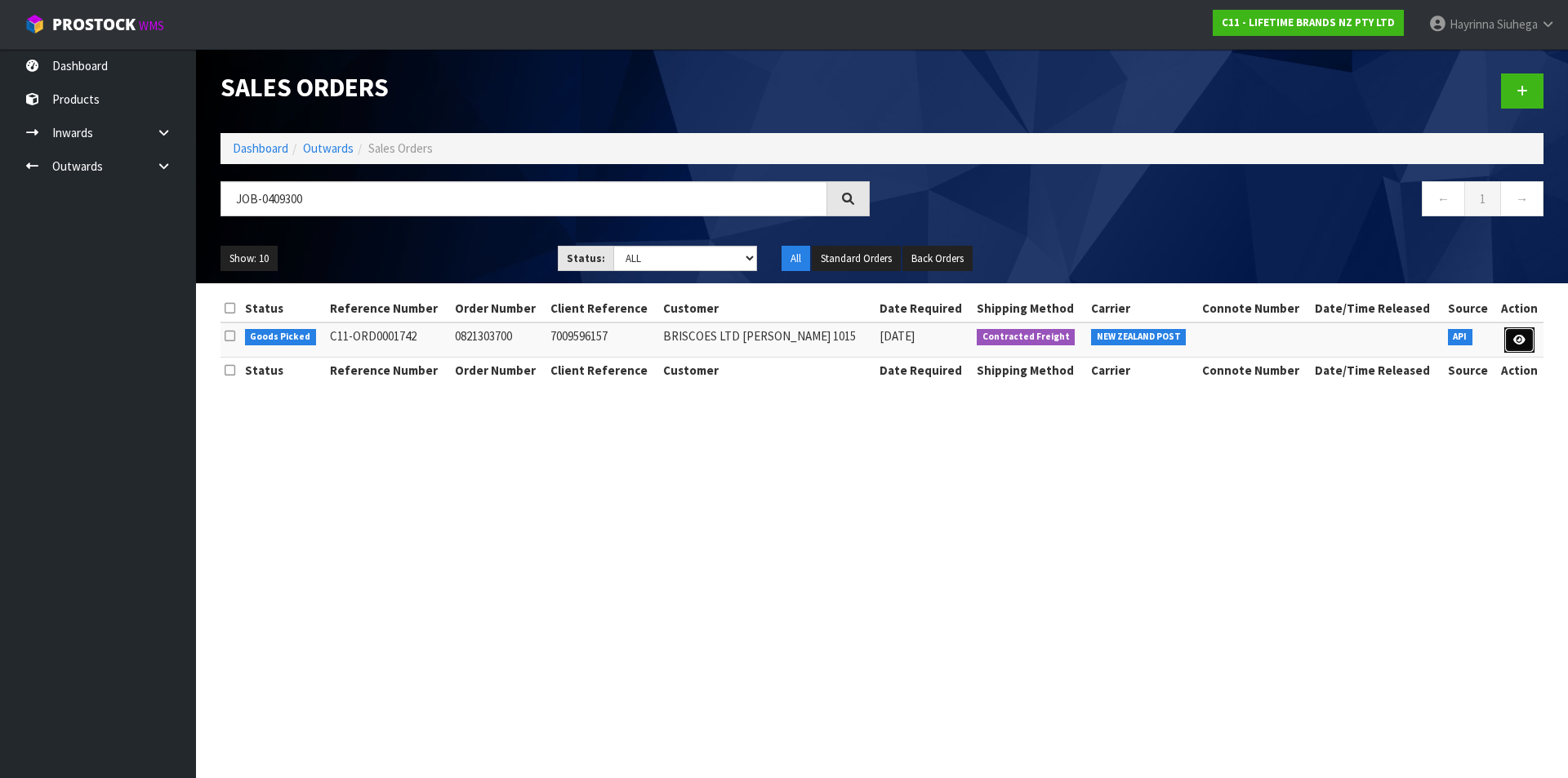
click at [1517, 335] on icon at bounding box center [1519, 340] width 13 height 11
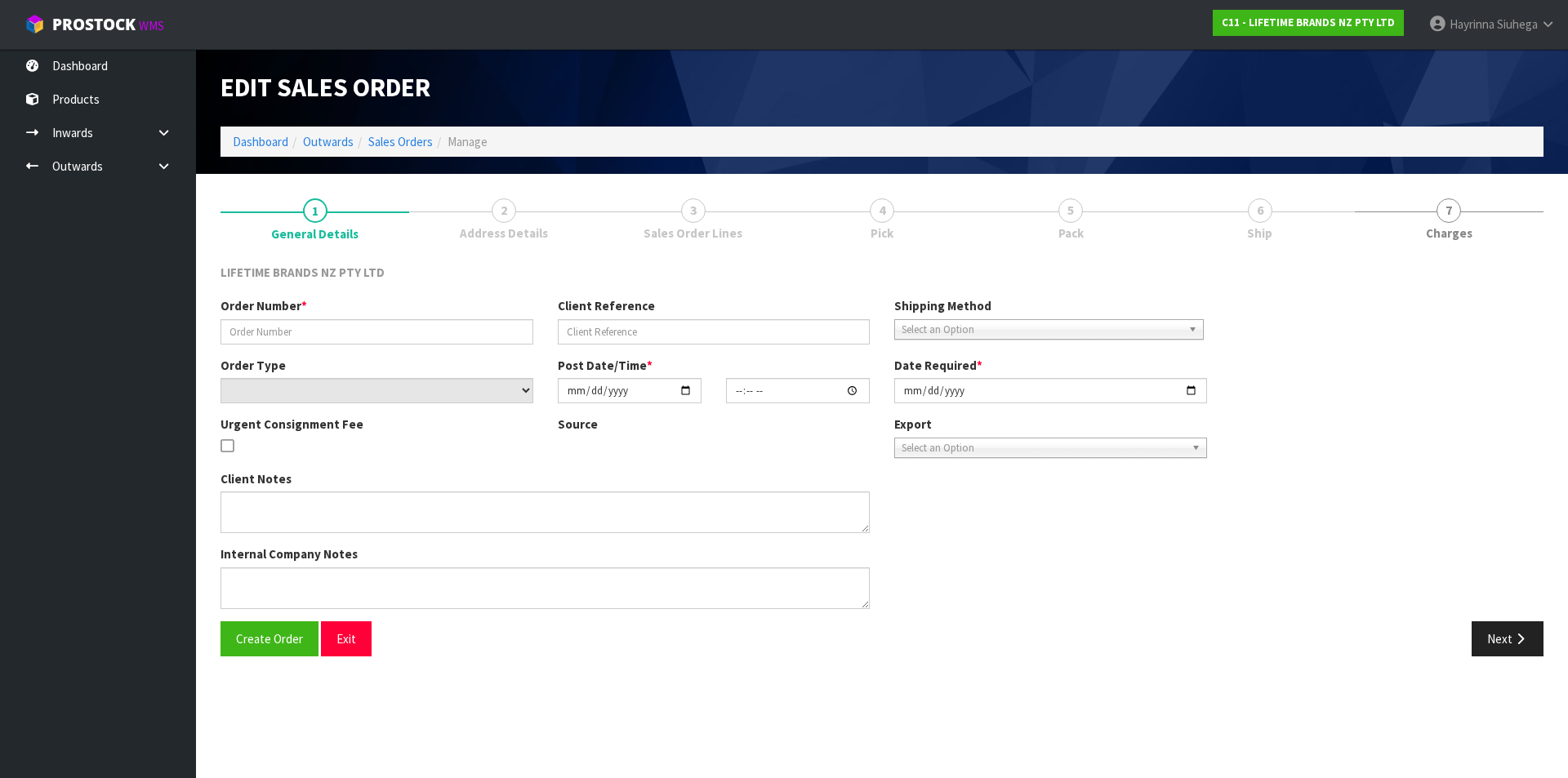
type input "0821303700"
type input "7009596157"
select select "number:0"
type input "[DATE]"
type input "15:23:34.000"
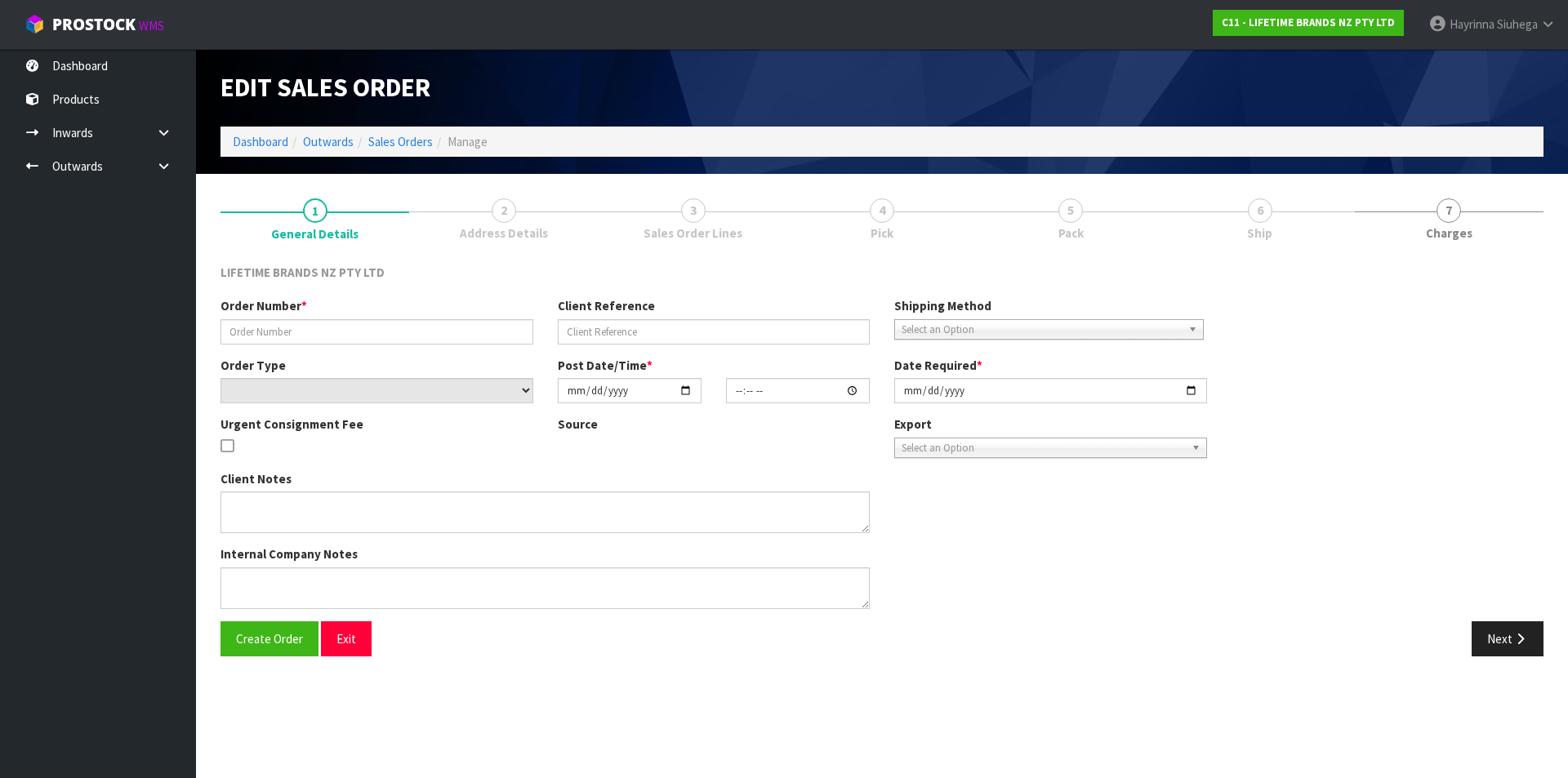
type input "[DATE]"
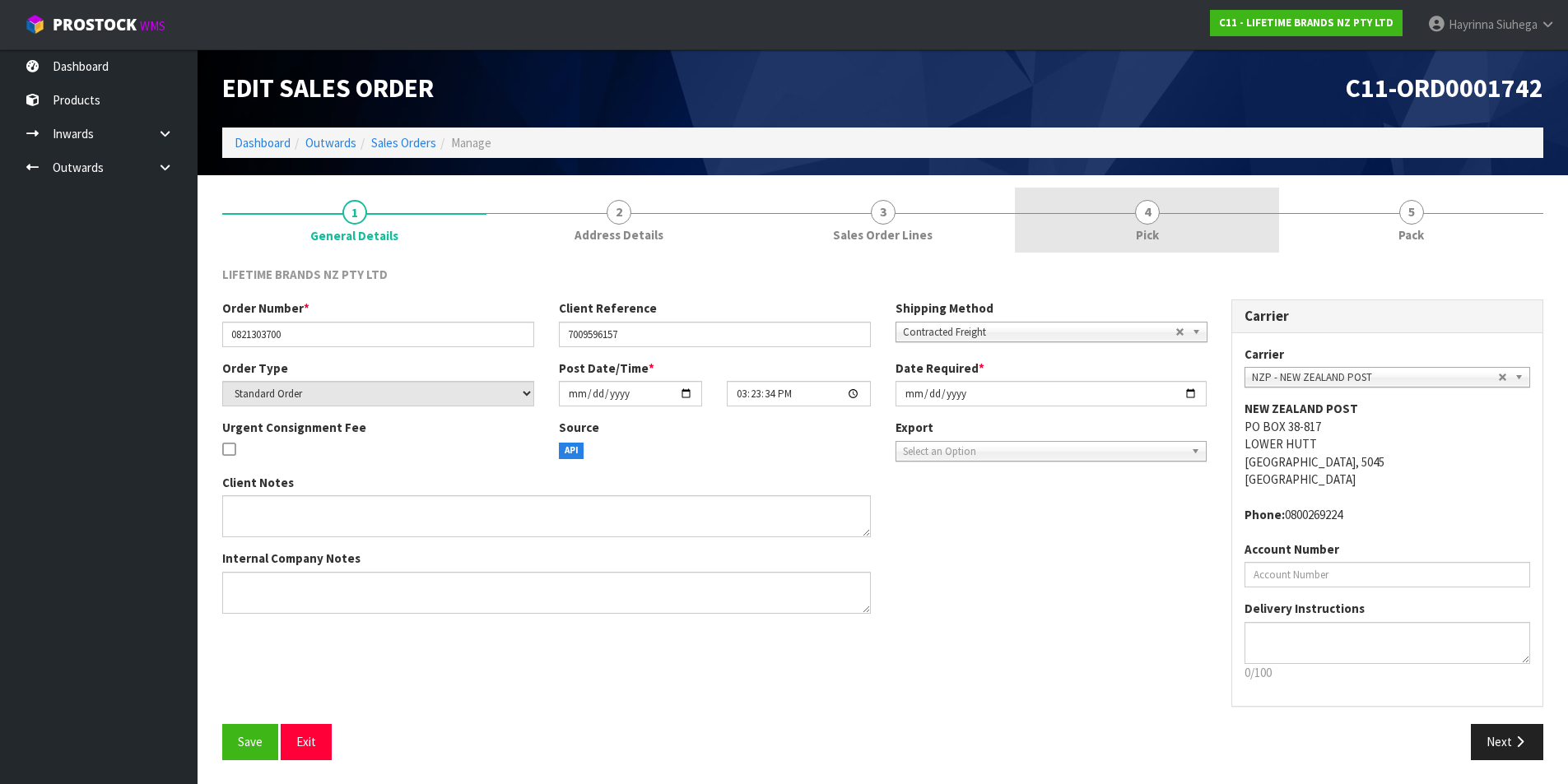
click at [1212, 226] on link "4 Pick" at bounding box center [1146, 220] width 264 height 65
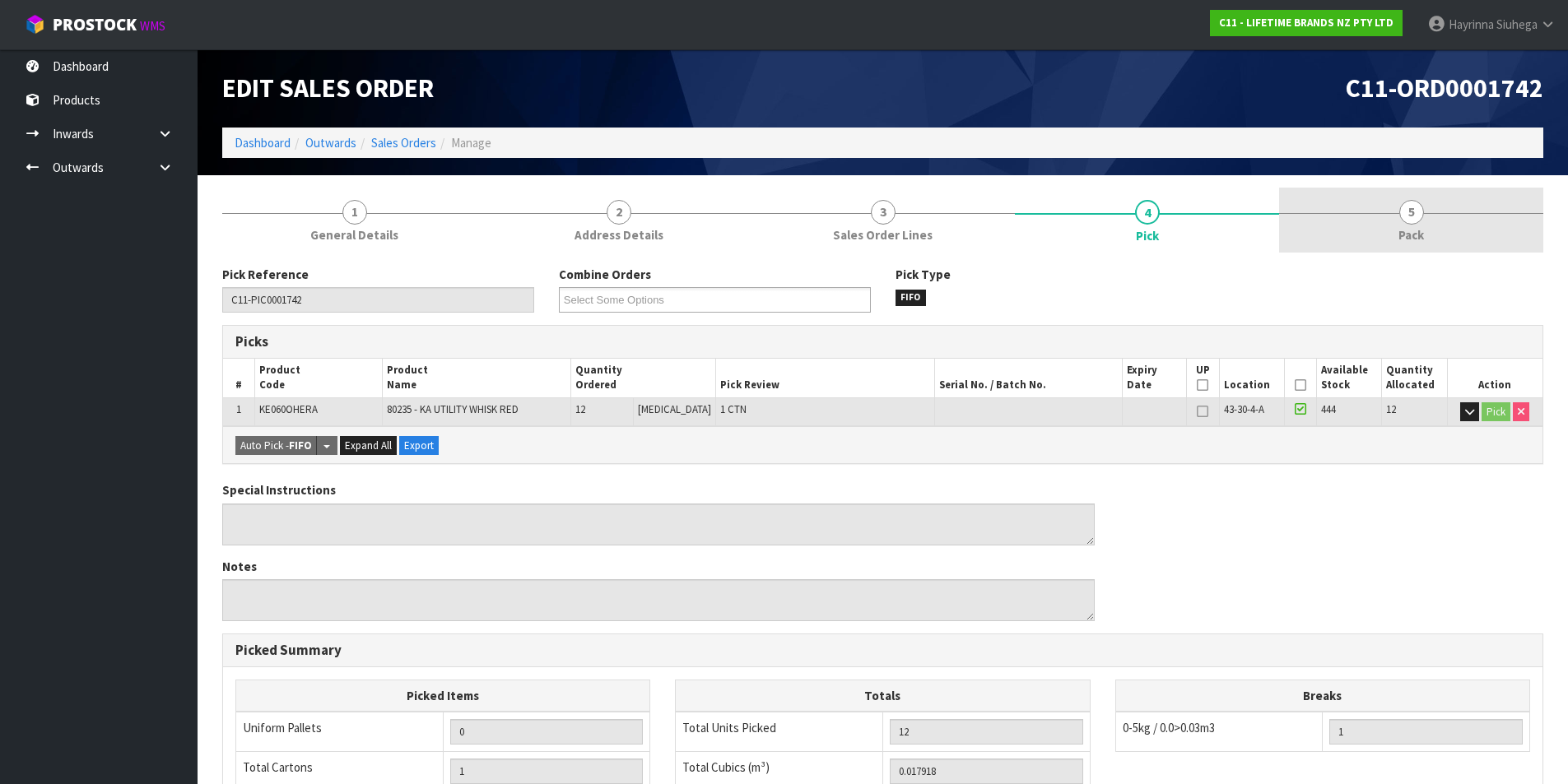
drag, startPoint x: 1394, startPoint y: 258, endPoint x: 1421, endPoint y: 221, distance: 45.8
click at [1394, 255] on div "Pick Reference C11-PIC0001742 Combine Orders C11-ORD0001728 C11-ORD0001729 C11-…" at bounding box center [883, 664] width 1321 height 822
click at [1421, 221] on link "5 Pack" at bounding box center [1410, 220] width 264 height 65
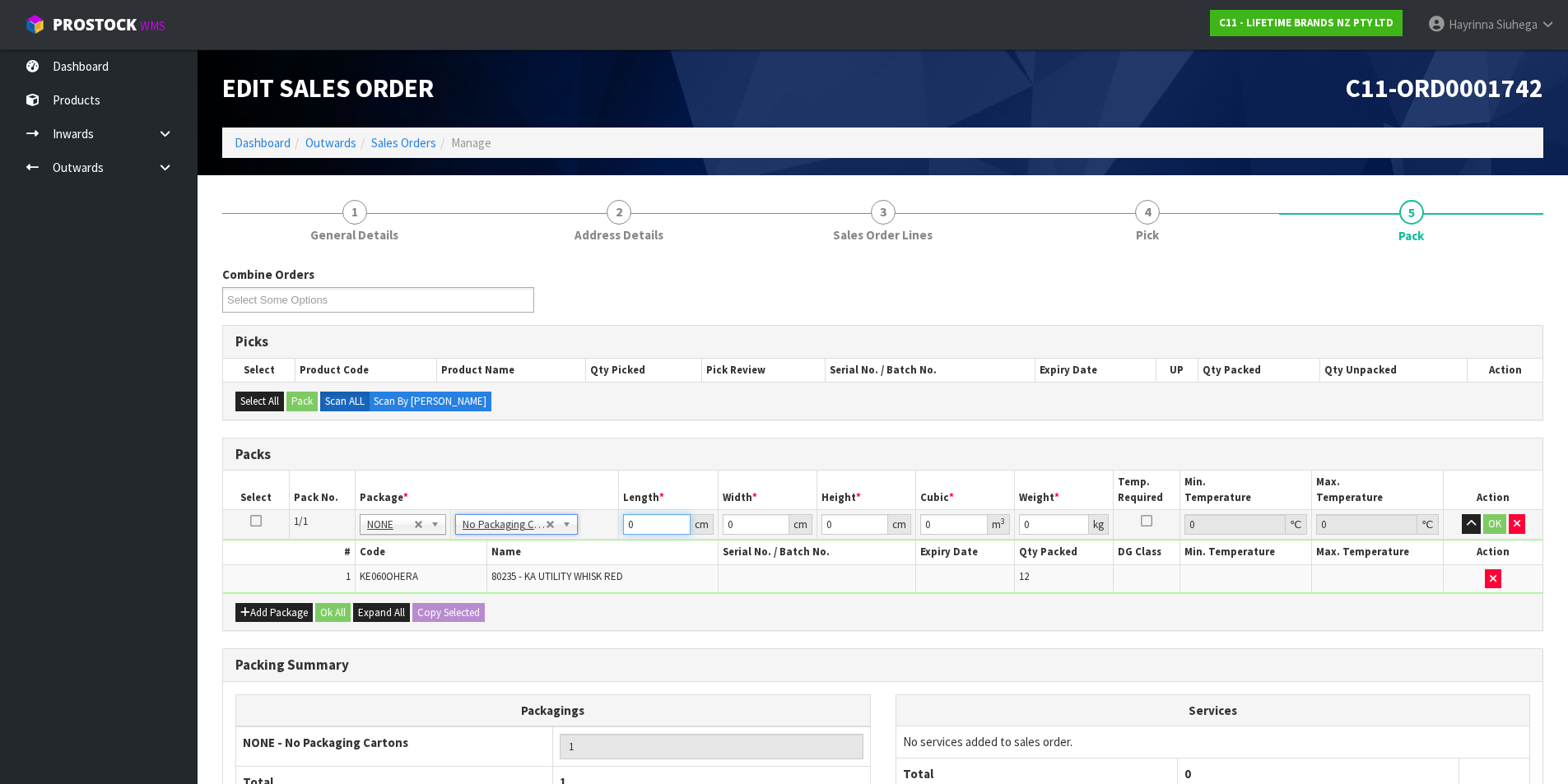
click at [626, 529] on input "0" at bounding box center [656, 524] width 67 height 20
type input "34"
type input "32"
type input "1"
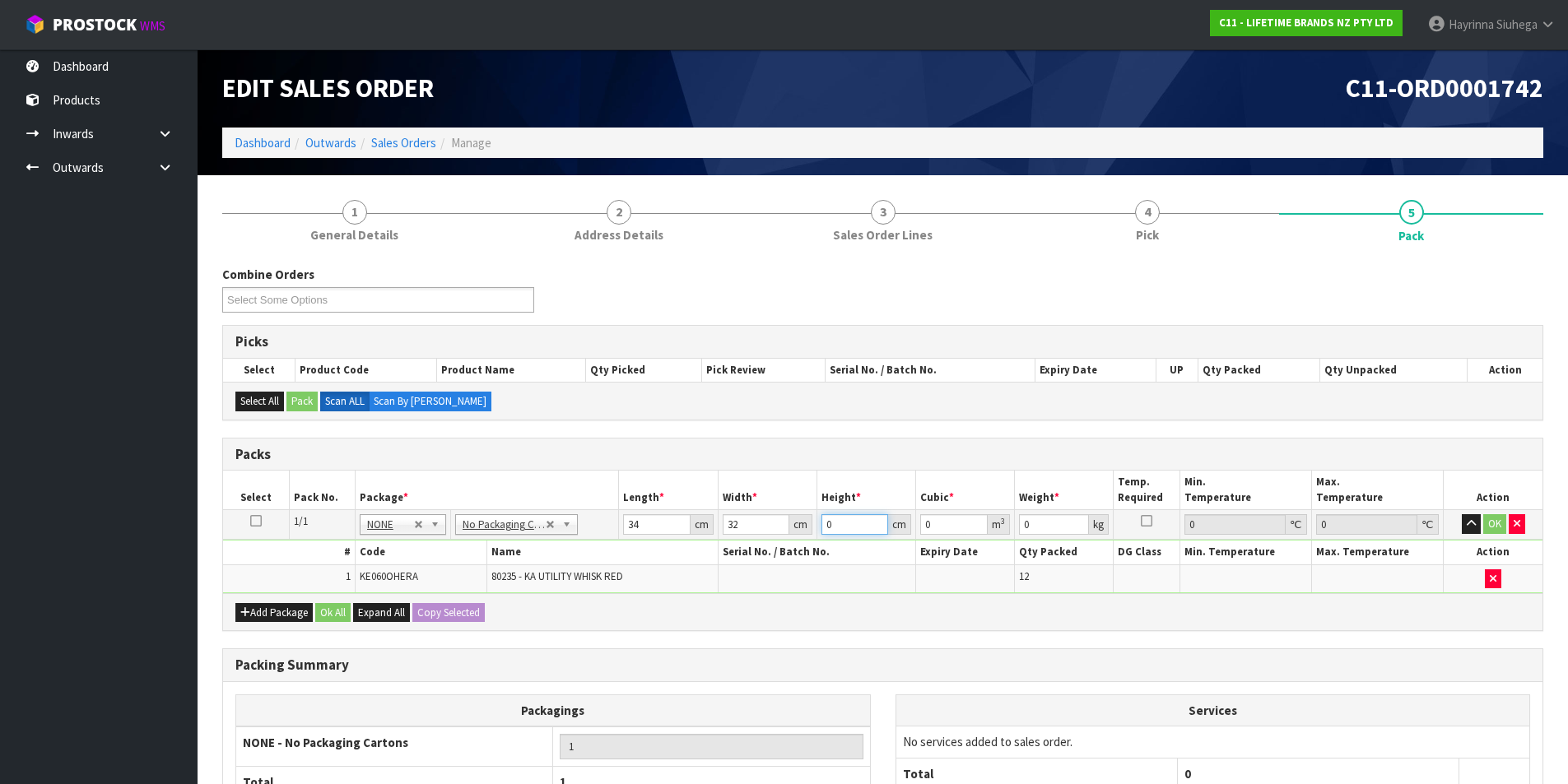
type input "0.001088"
type input "17"
type input "0.018496"
type input "17"
type input "3"
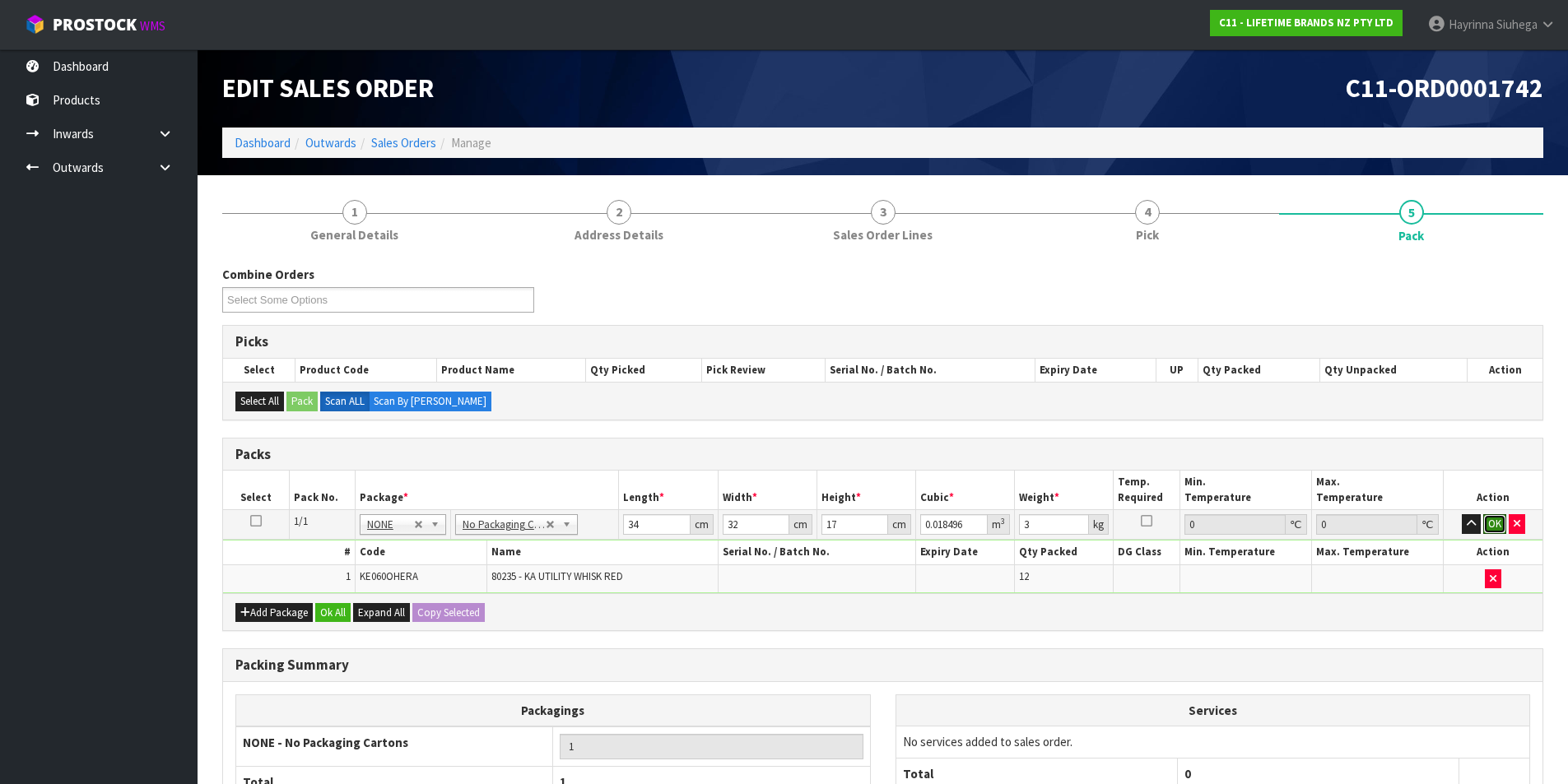
click button "OK" at bounding box center [1494, 524] width 23 height 19
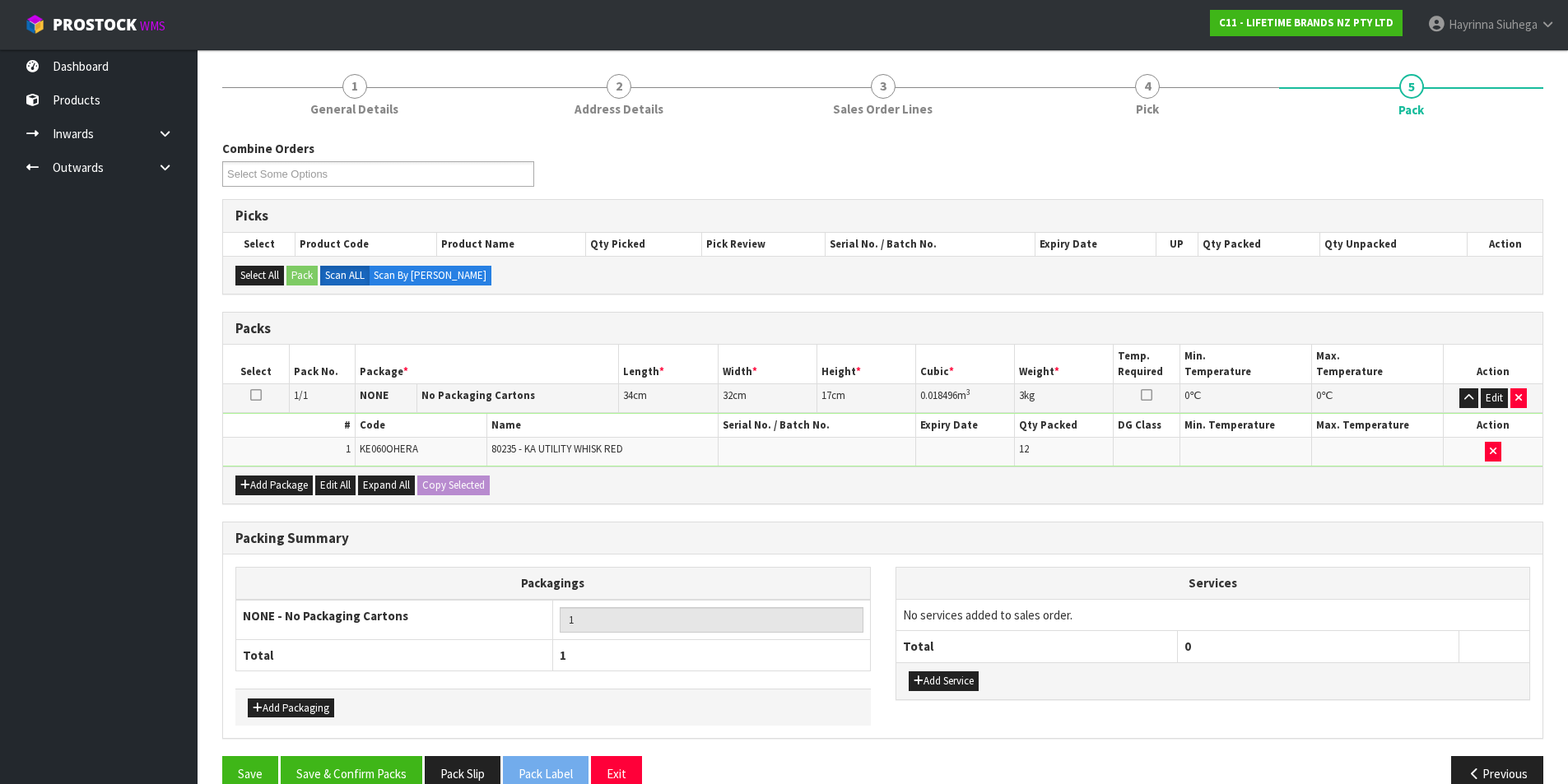
scroll to position [158, 0]
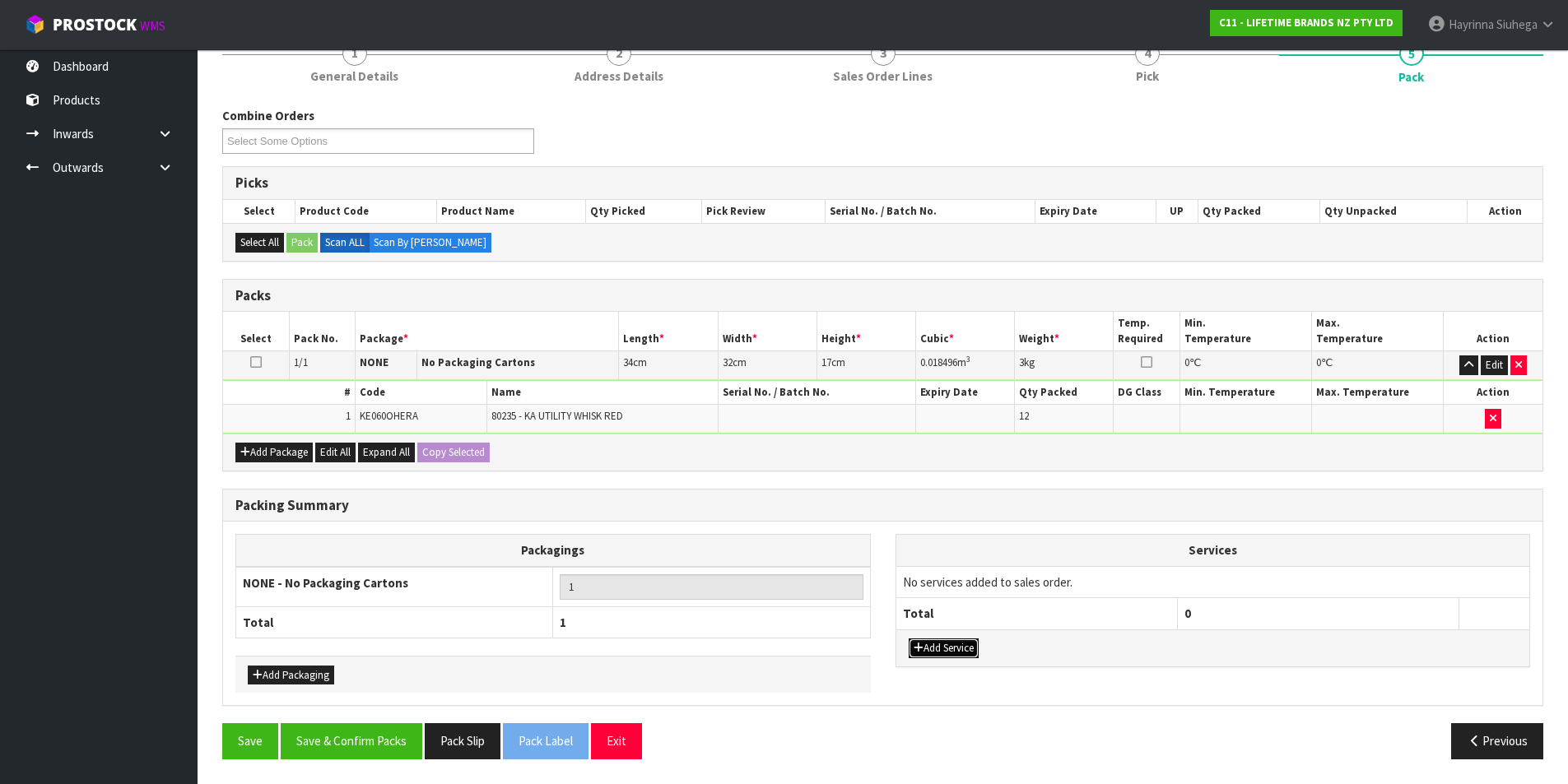
click at [925, 642] on button "Add Service" at bounding box center [943, 648] width 70 height 19
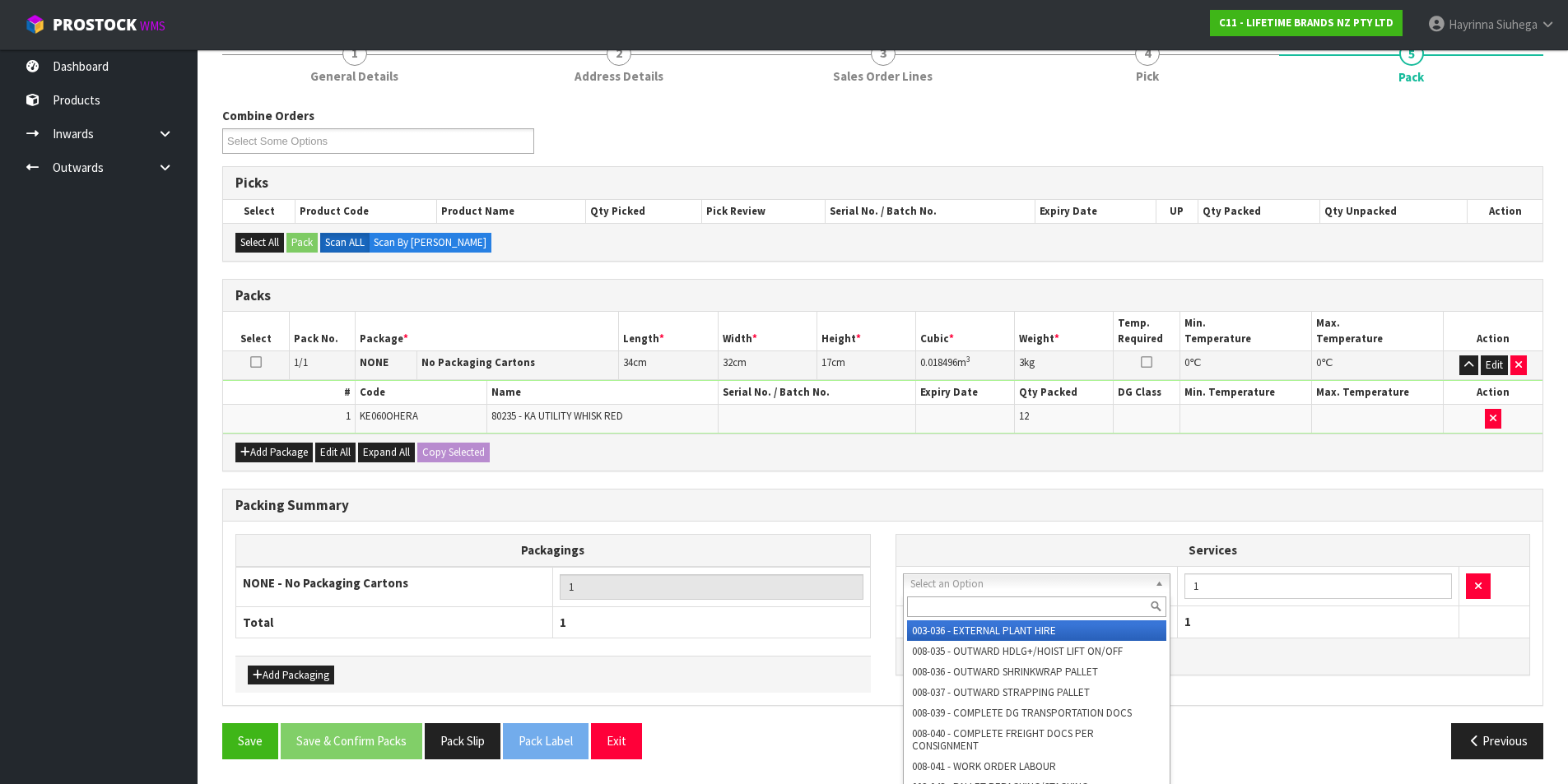
click at [952, 605] on input "text" at bounding box center [1037, 607] width 260 height 20
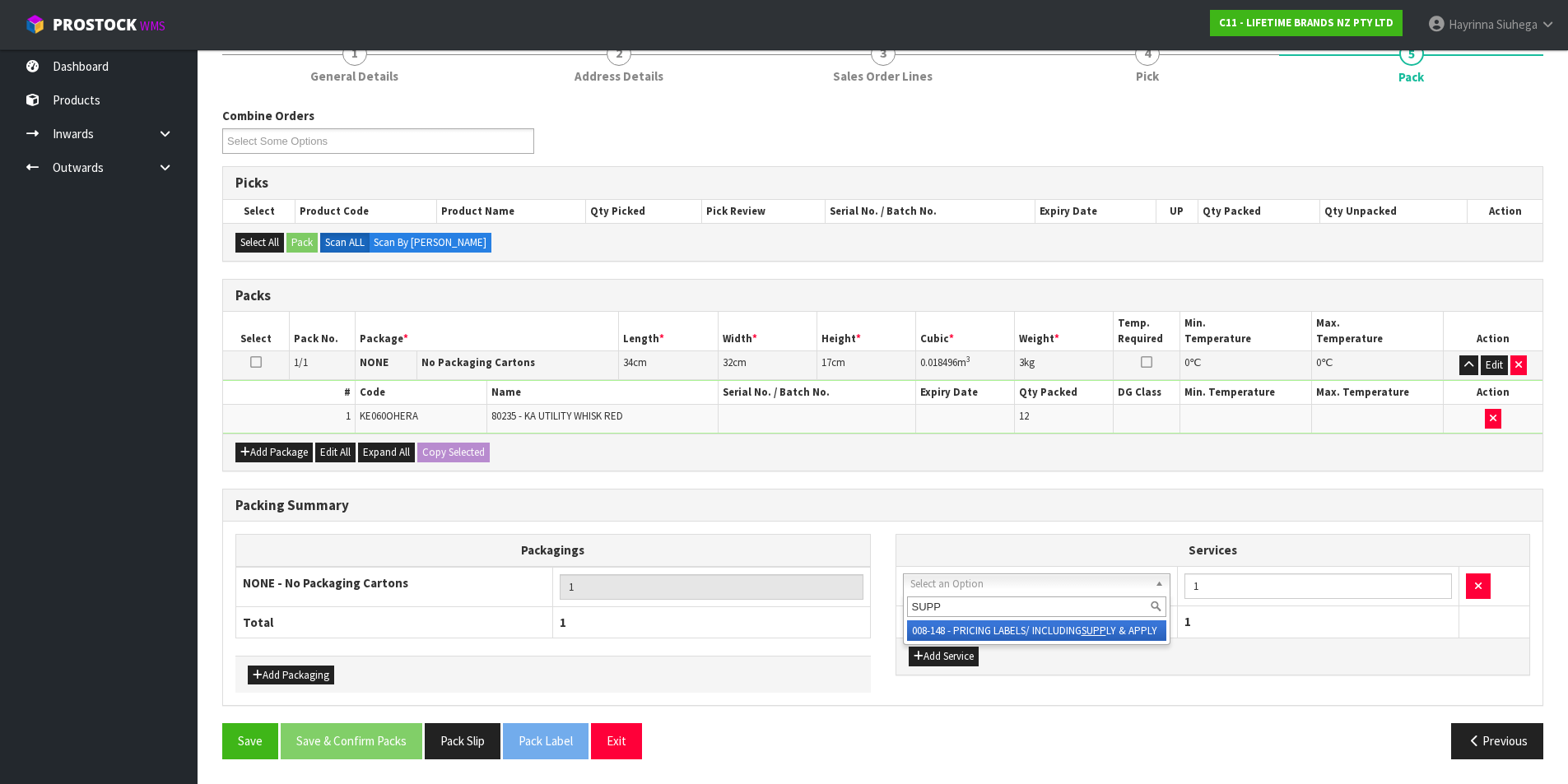
type input "SUPP"
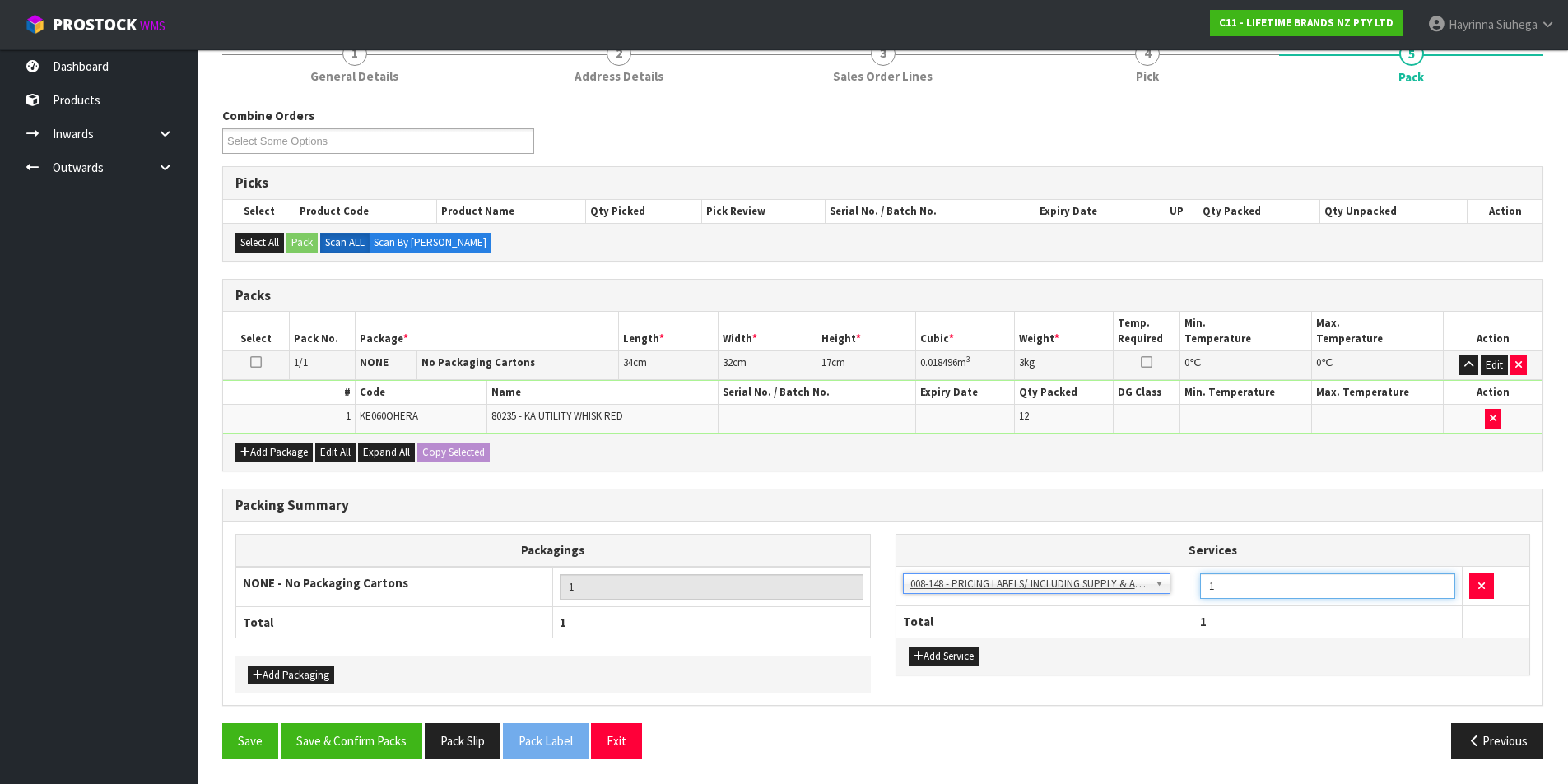
click at [977, 600] on tr "003-036 - EXTERNAL PLANT HIRE 008-035 - OUTWARD HDLG+/HOIST LIFT ON/OFF 008-036…" at bounding box center [1213, 587] width 634 height 40
type input "12"
click at [352, 731] on button "Save & Confirm Packs" at bounding box center [352, 741] width 142 height 35
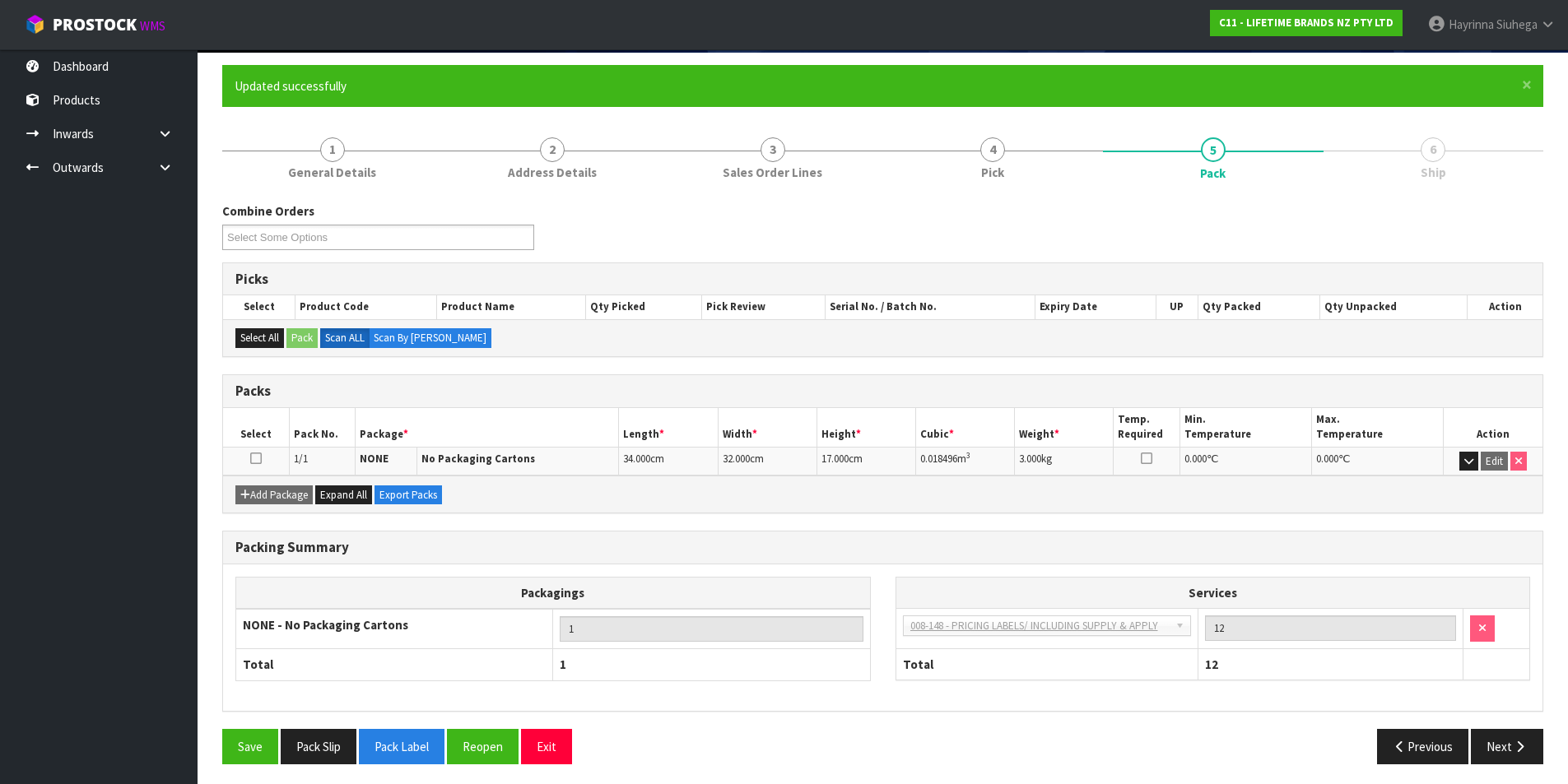
scroll to position [127, 0]
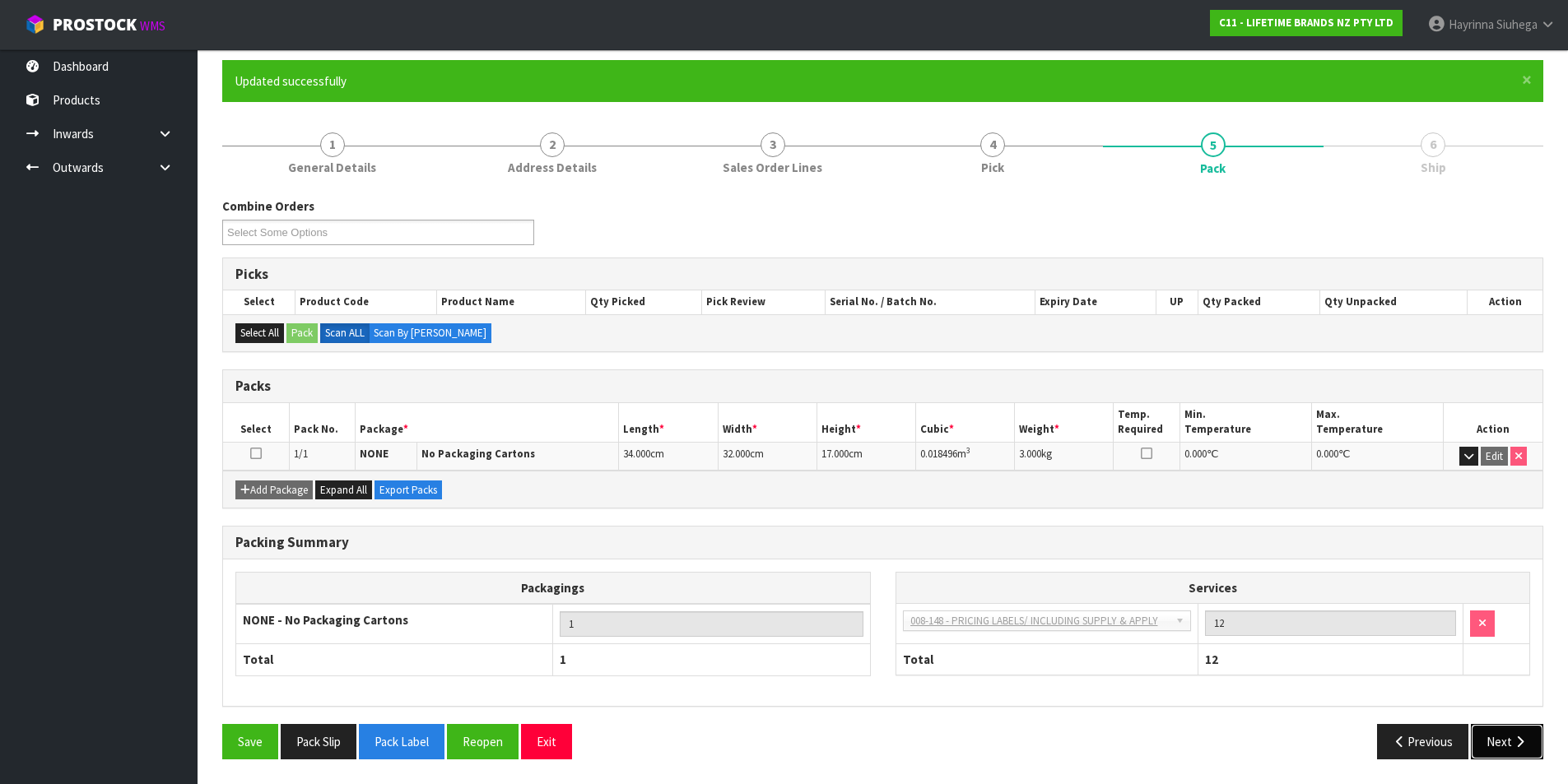
click at [1491, 741] on button "Next" at bounding box center [1507, 742] width 72 height 35
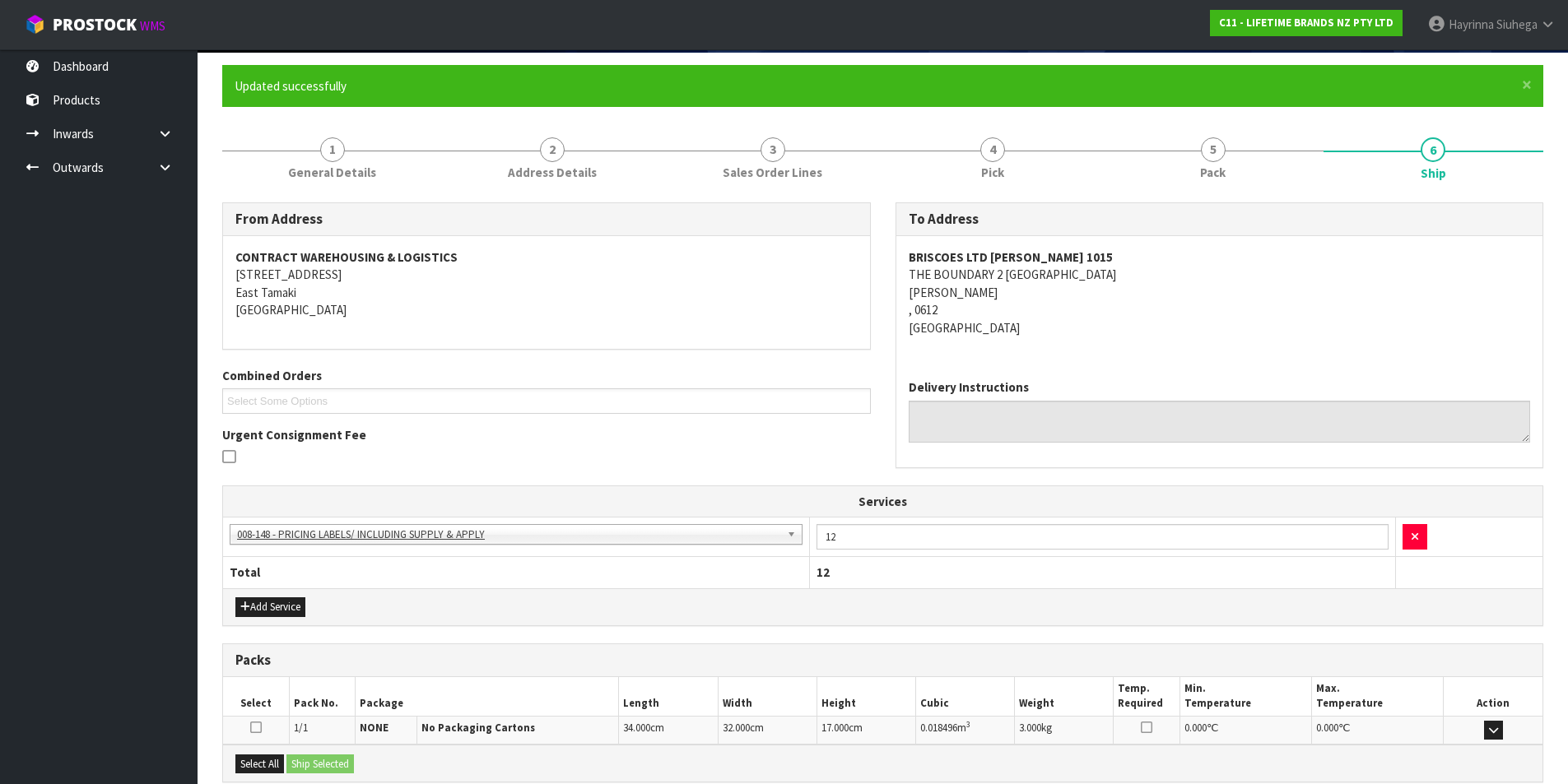
scroll to position [298, 0]
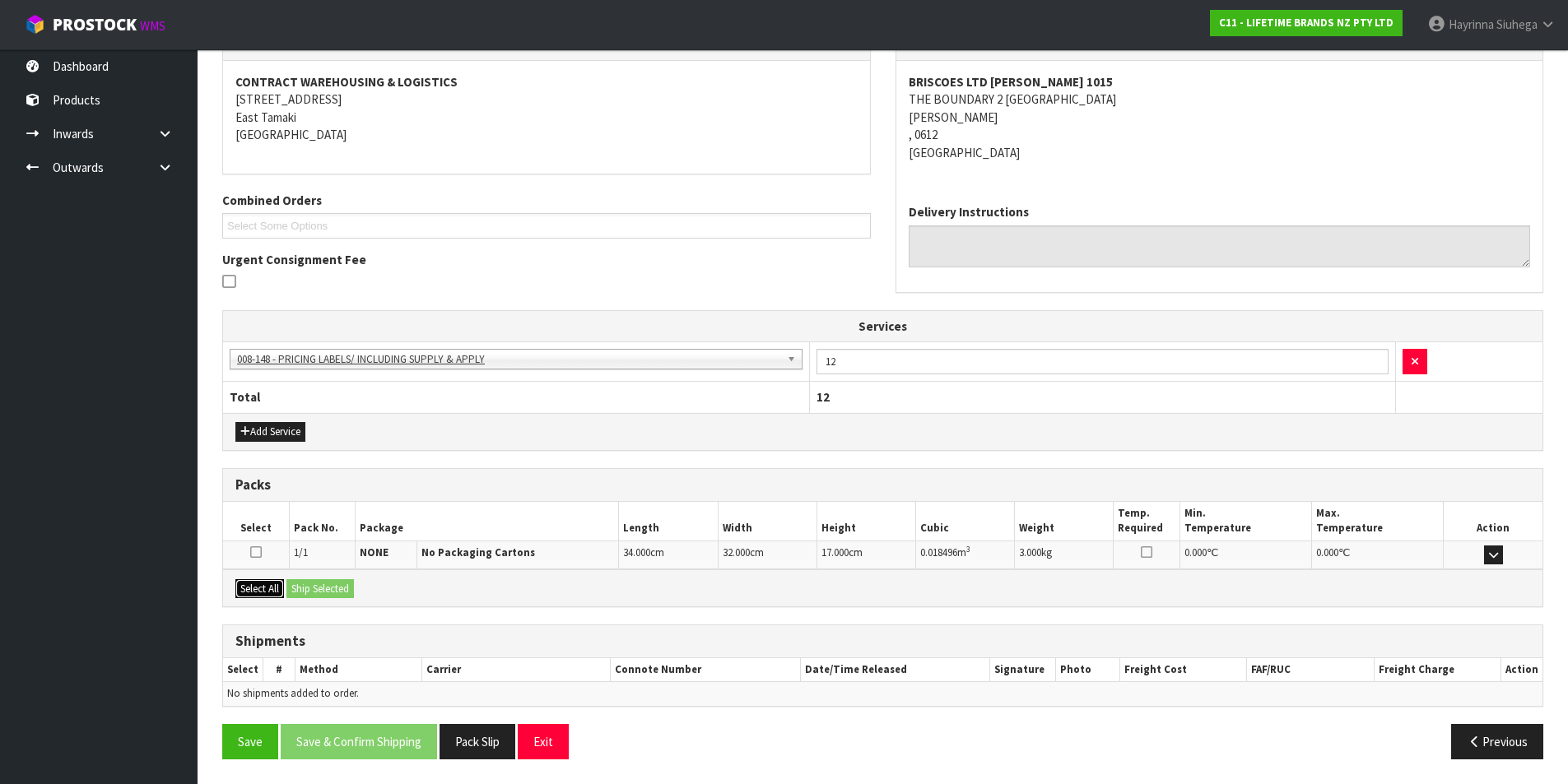
drag, startPoint x: 258, startPoint y: 583, endPoint x: 311, endPoint y: 582, distance: 53.0
click at [261, 583] on button "Select All" at bounding box center [260, 588] width 49 height 19
click at [323, 583] on button "Ship Selected" at bounding box center [320, 588] width 67 height 19
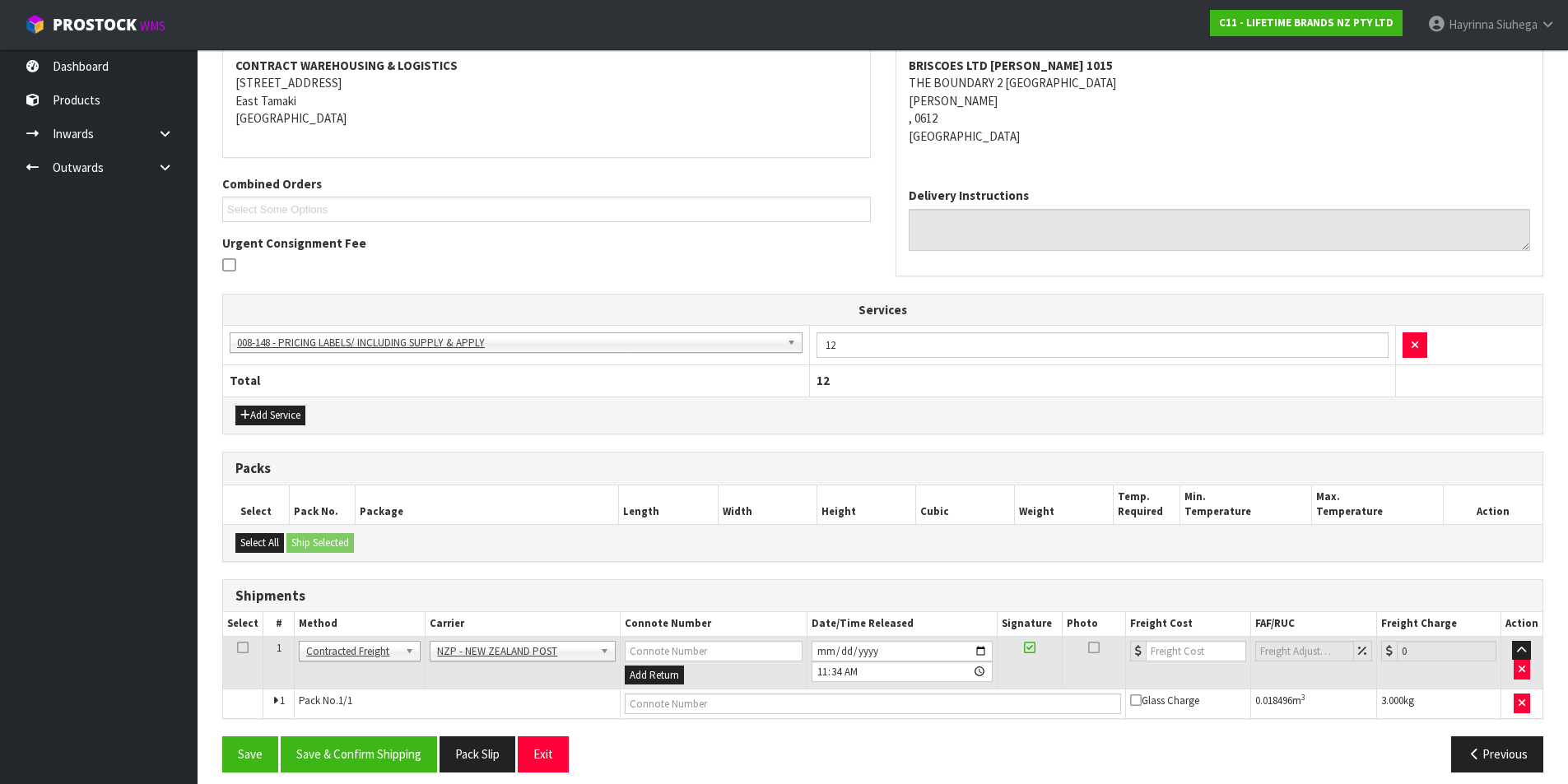
scroll to position [328, 0]
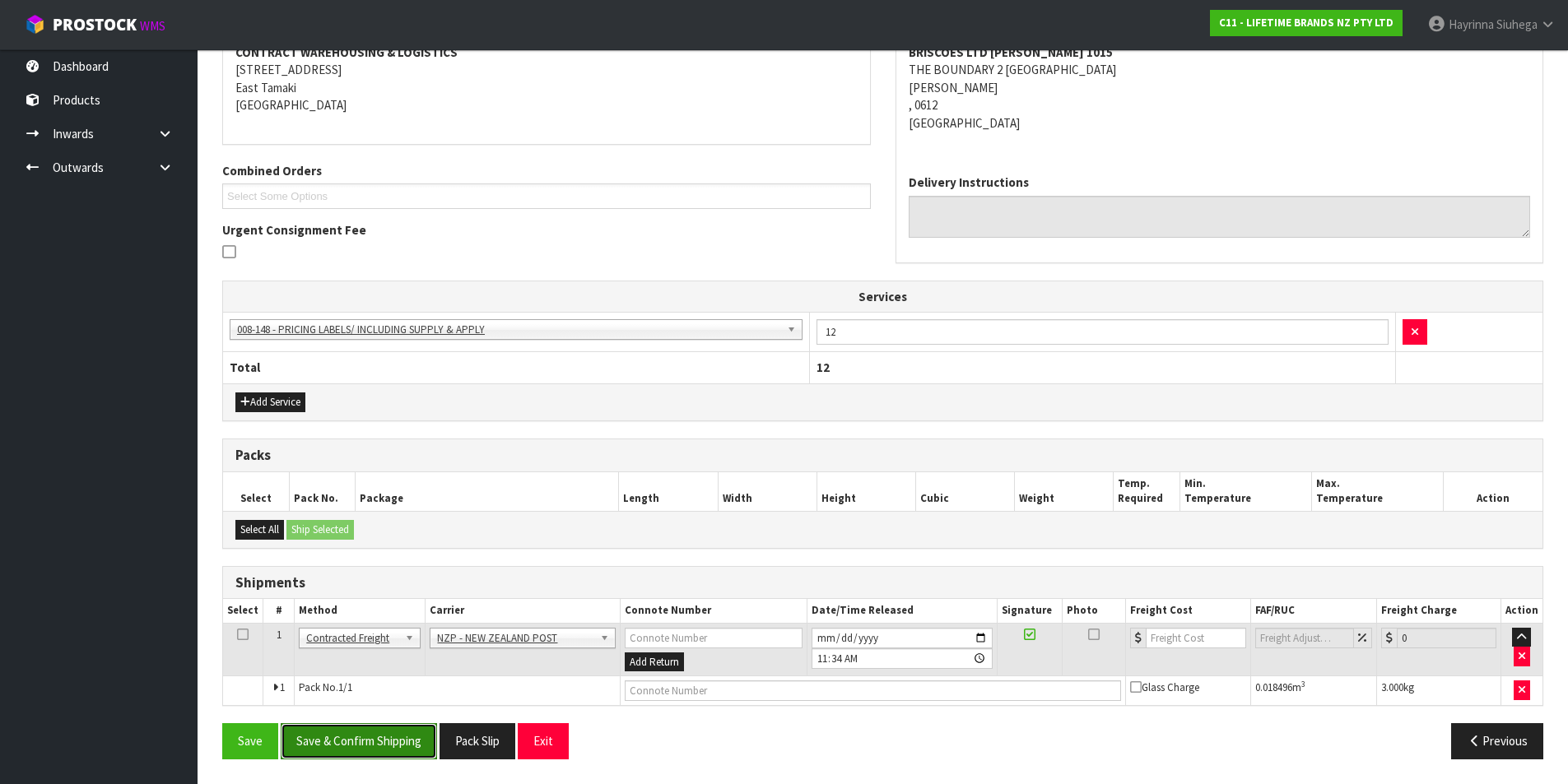
click at [400, 733] on button "Save & Confirm Shipping" at bounding box center [359, 741] width 157 height 35
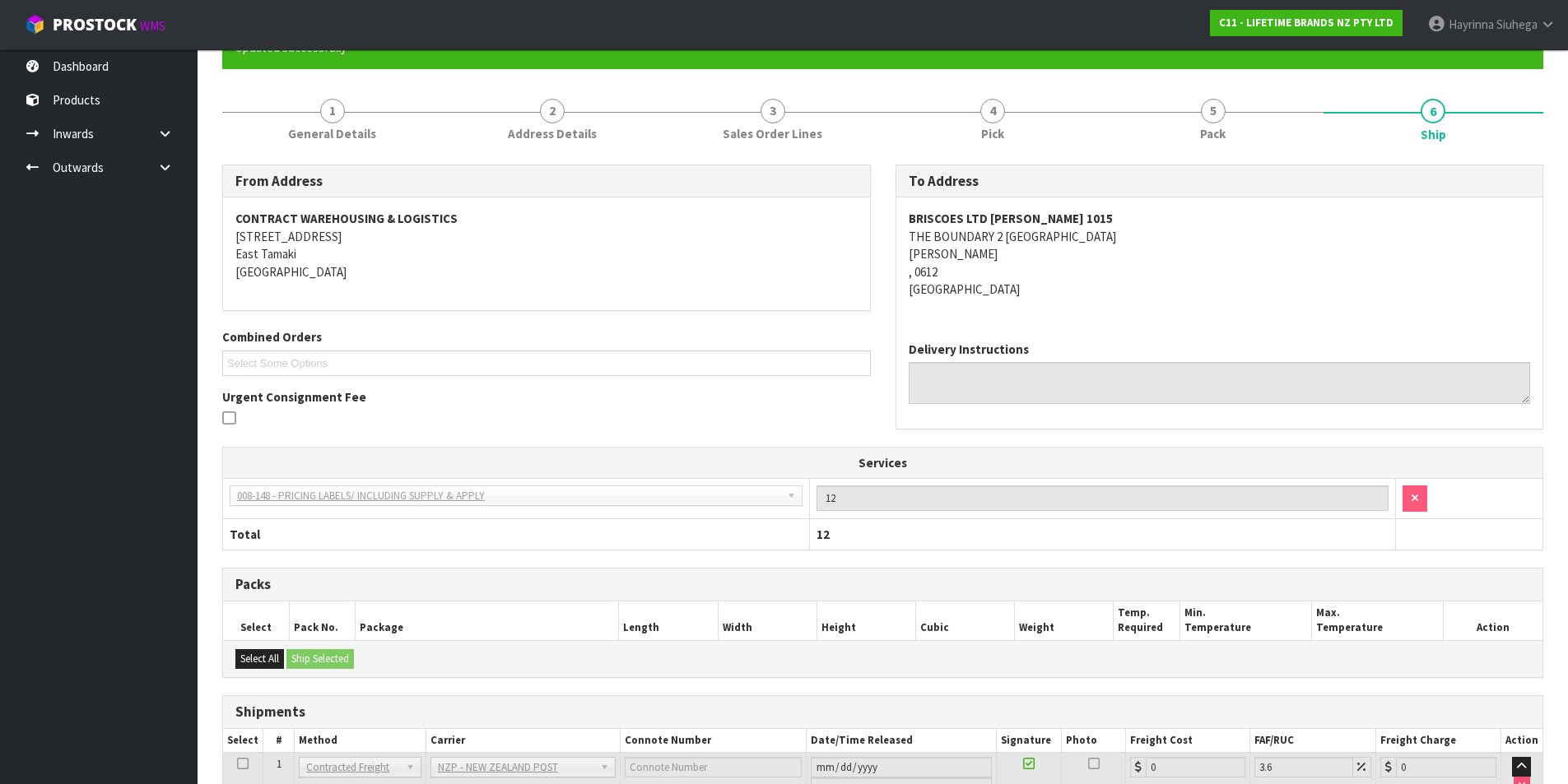
scroll to position [303, 0]
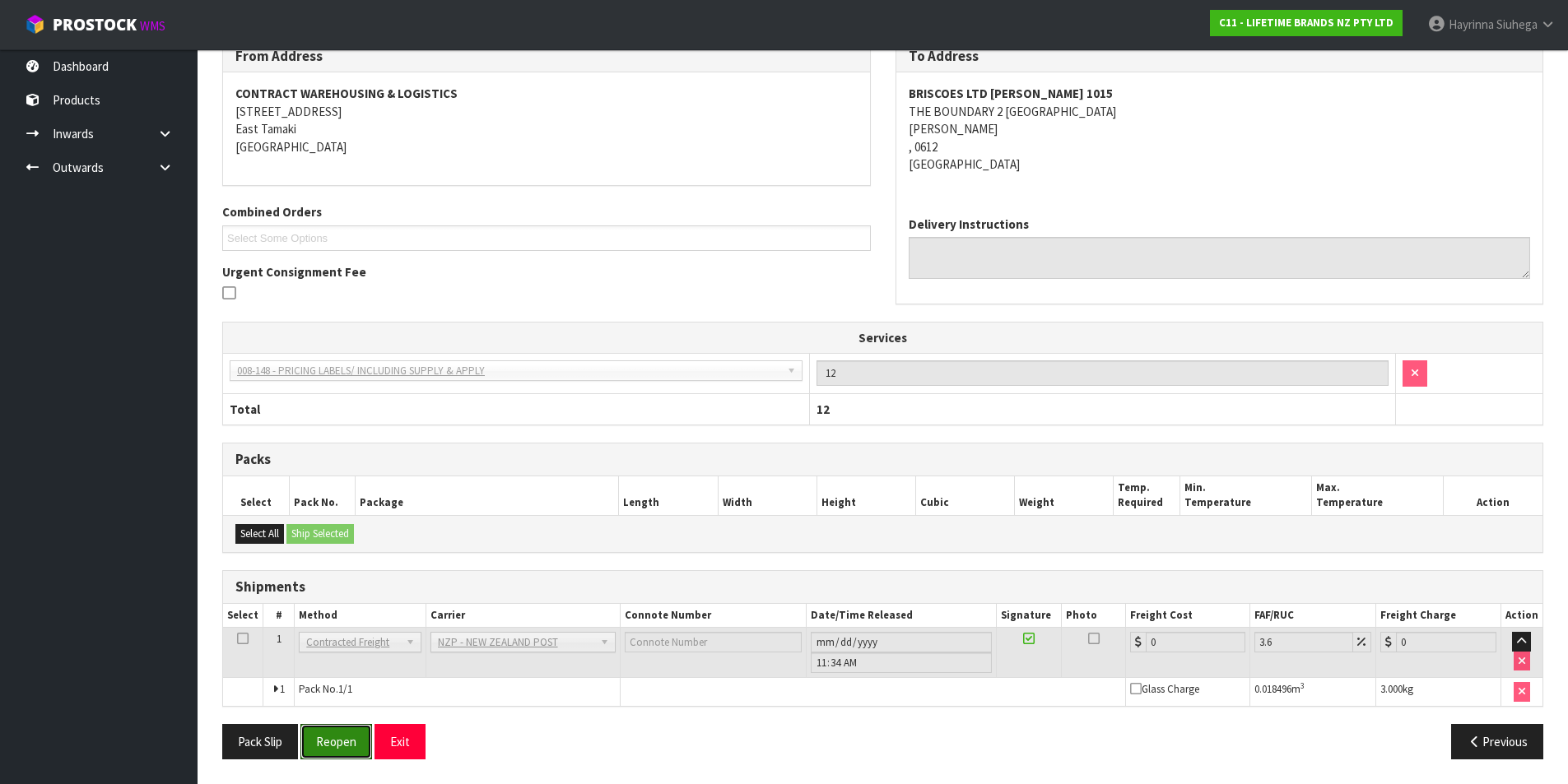
click at [342, 724] on button "Reopen" at bounding box center [336, 742] width 72 height 35
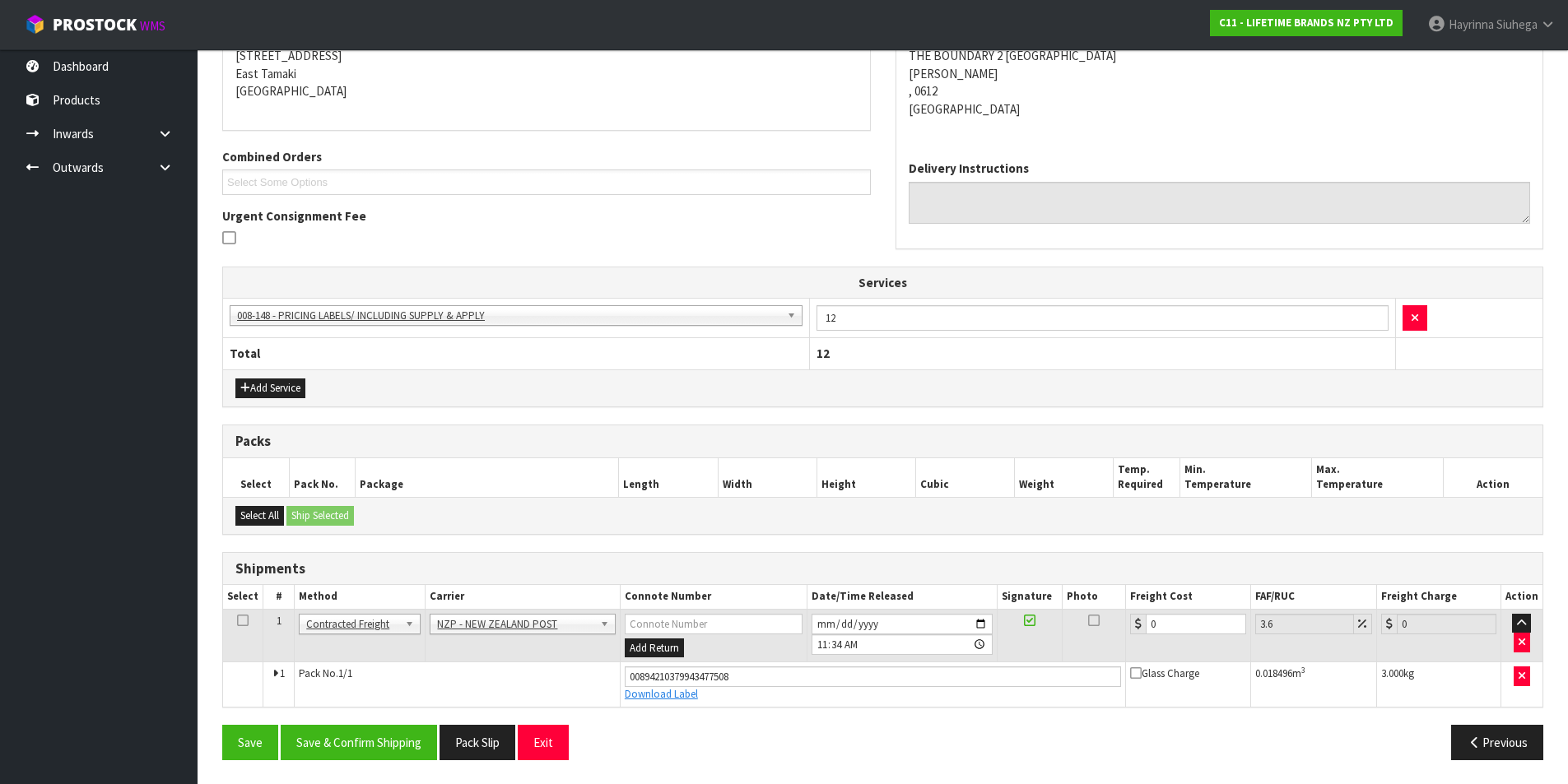
scroll to position [342, 0]
drag, startPoint x: 1177, startPoint y: 626, endPoint x: 1143, endPoint y: 623, distance: 34.1
click at [1142, 624] on div "0" at bounding box center [1188, 623] width 115 height 20
type input "4"
type input "4.14"
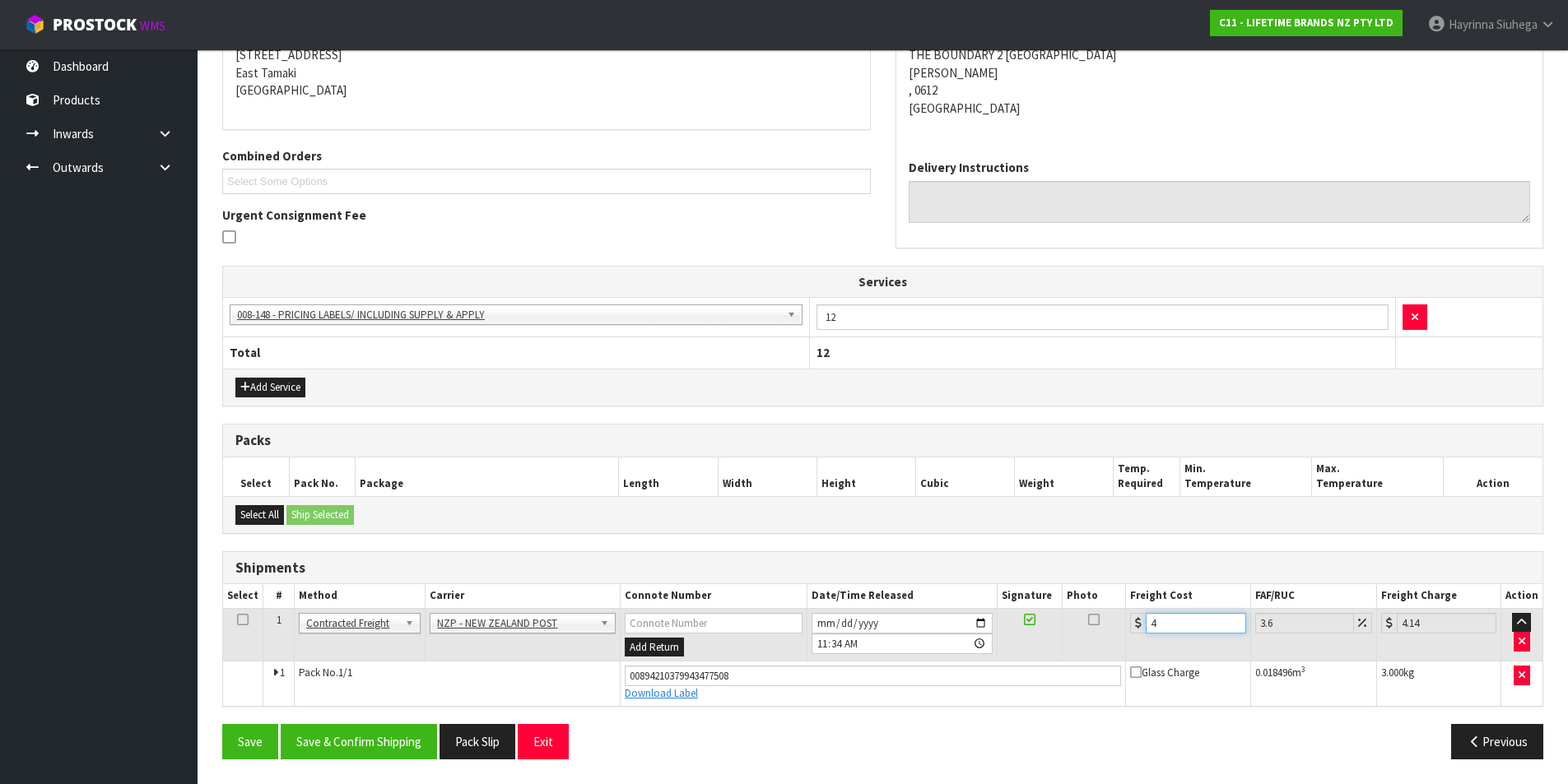
type input "4.3"
type input "4.45"
type input "4.33"
type input "4.49"
type input "4.33"
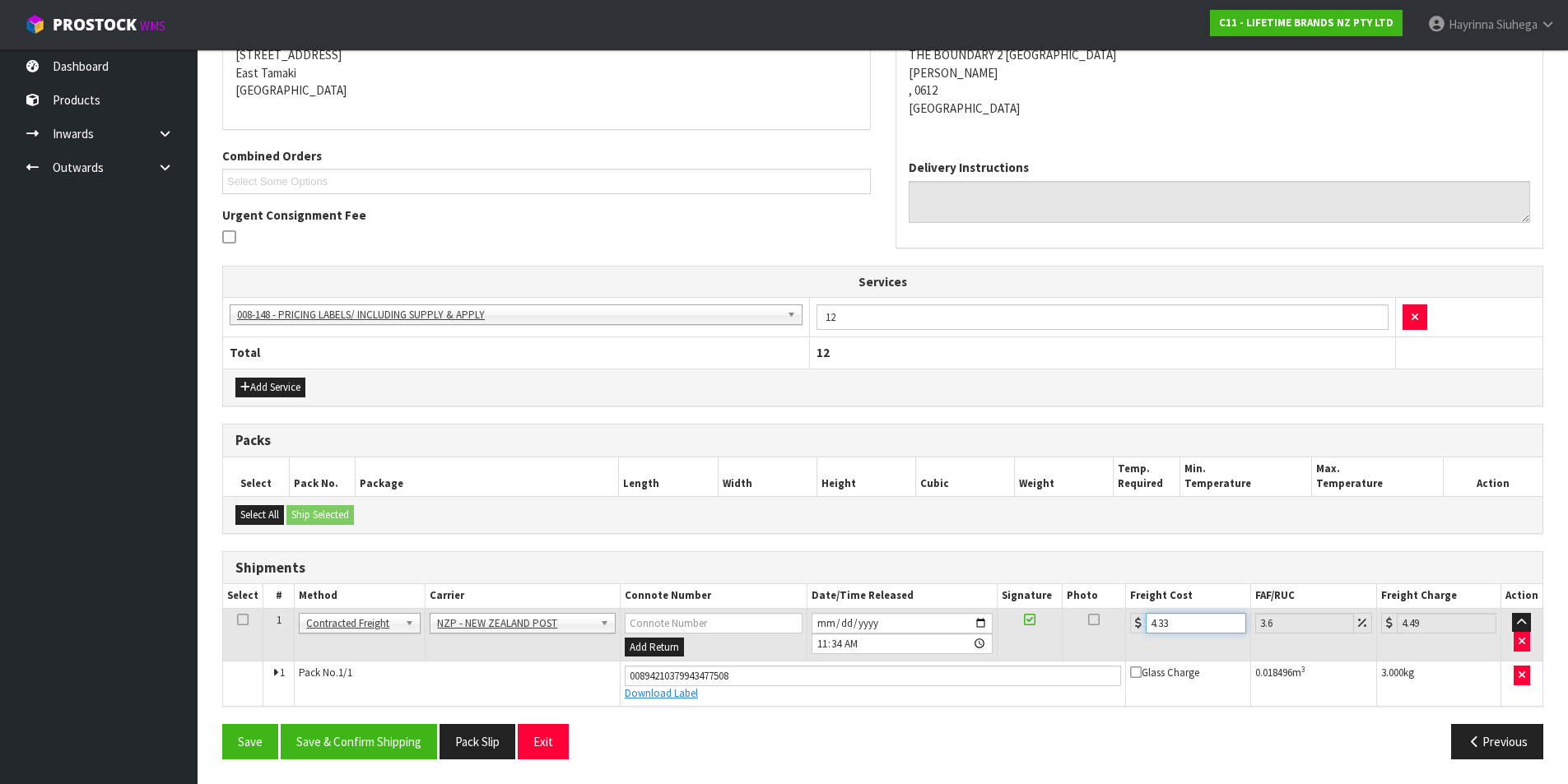
click at [223, 724] on button "Save" at bounding box center [250, 742] width 56 height 35
click at [401, 740] on button "Save & Confirm Shipping" at bounding box center [359, 742] width 157 height 35
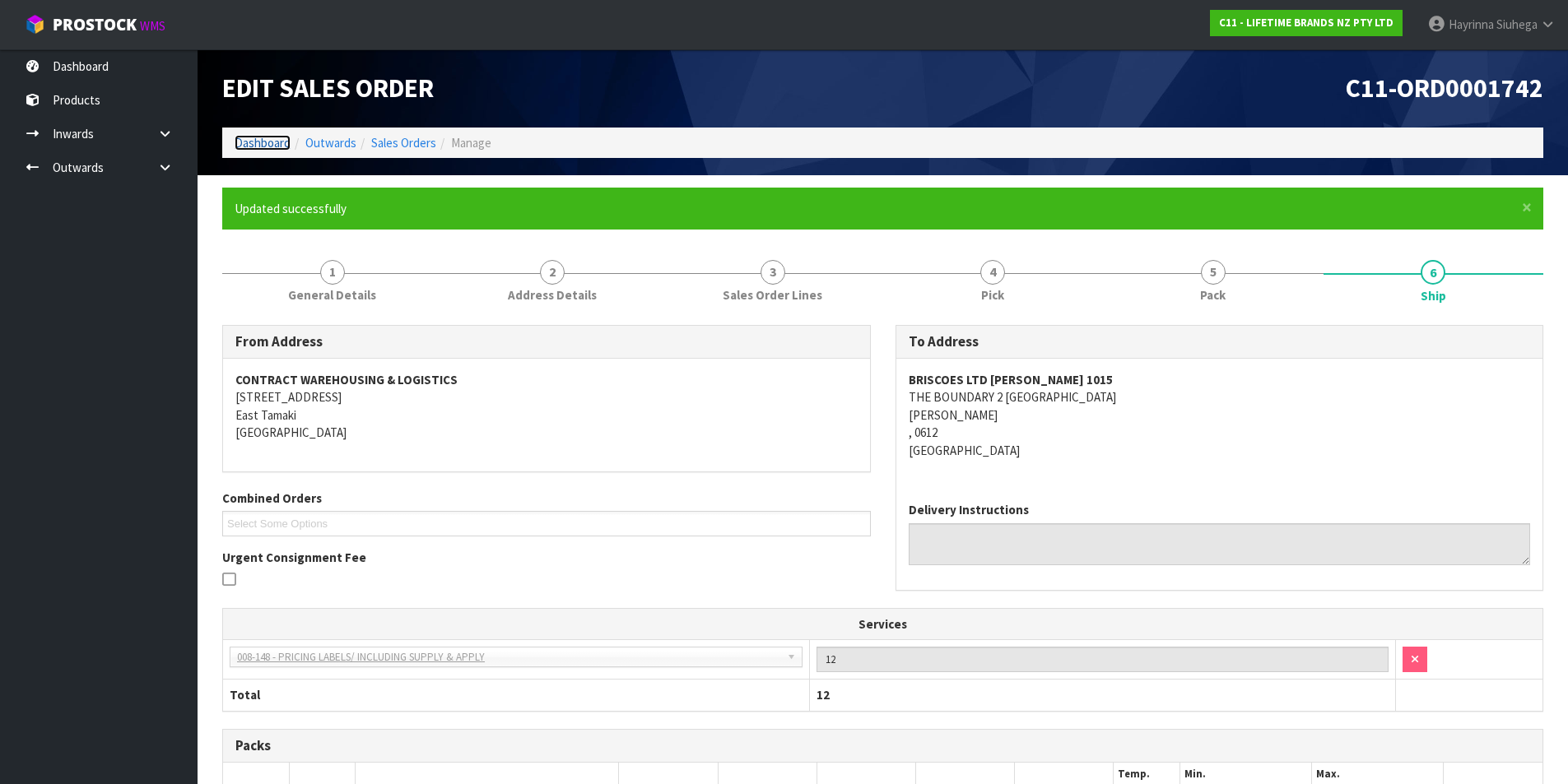
click at [261, 146] on link "Dashboard" at bounding box center [262, 142] width 56 height 16
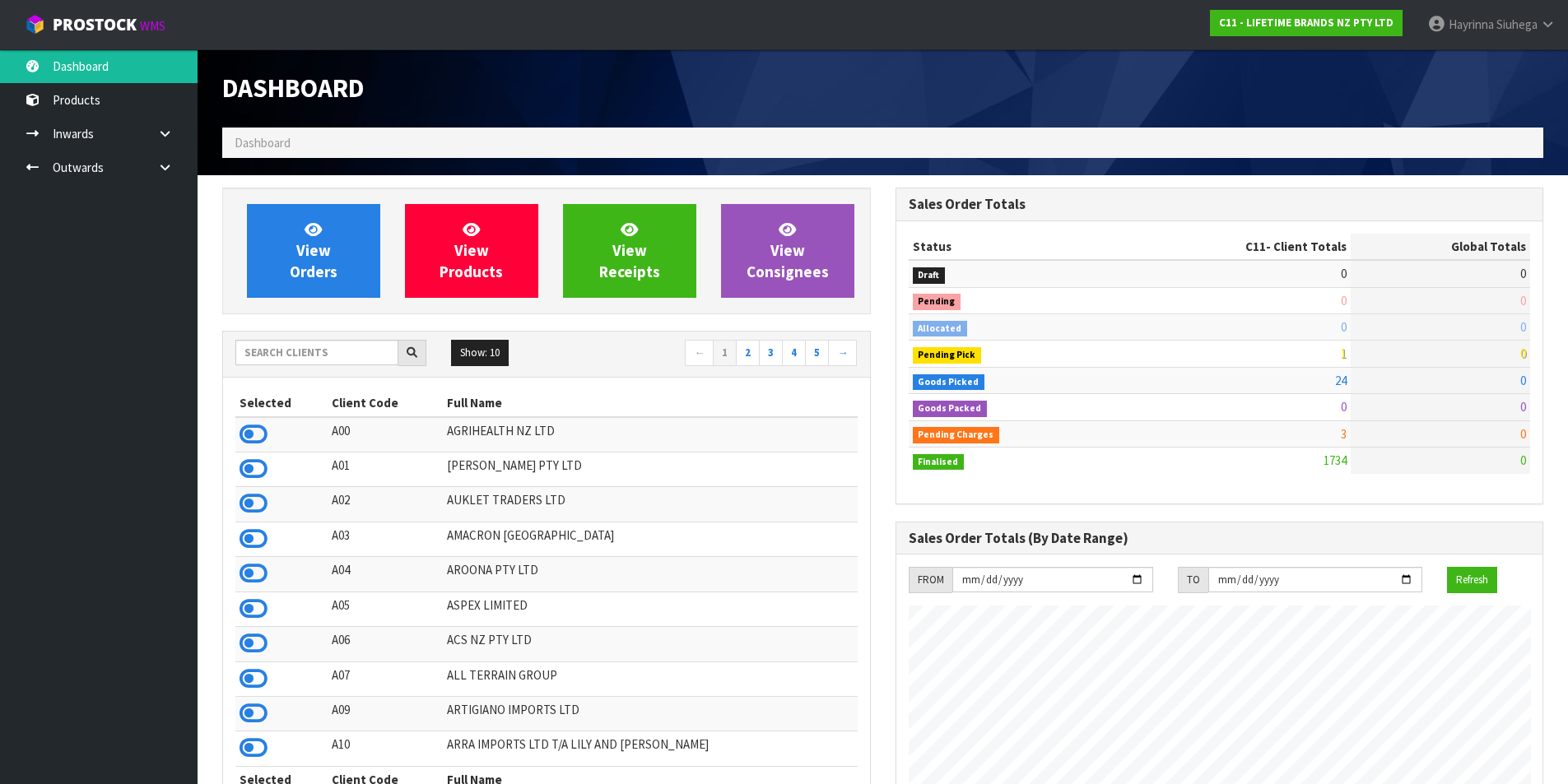
scroll to position [1247, 673]
click at [282, 243] on link "View Orders" at bounding box center [314, 250] width 133 height 94
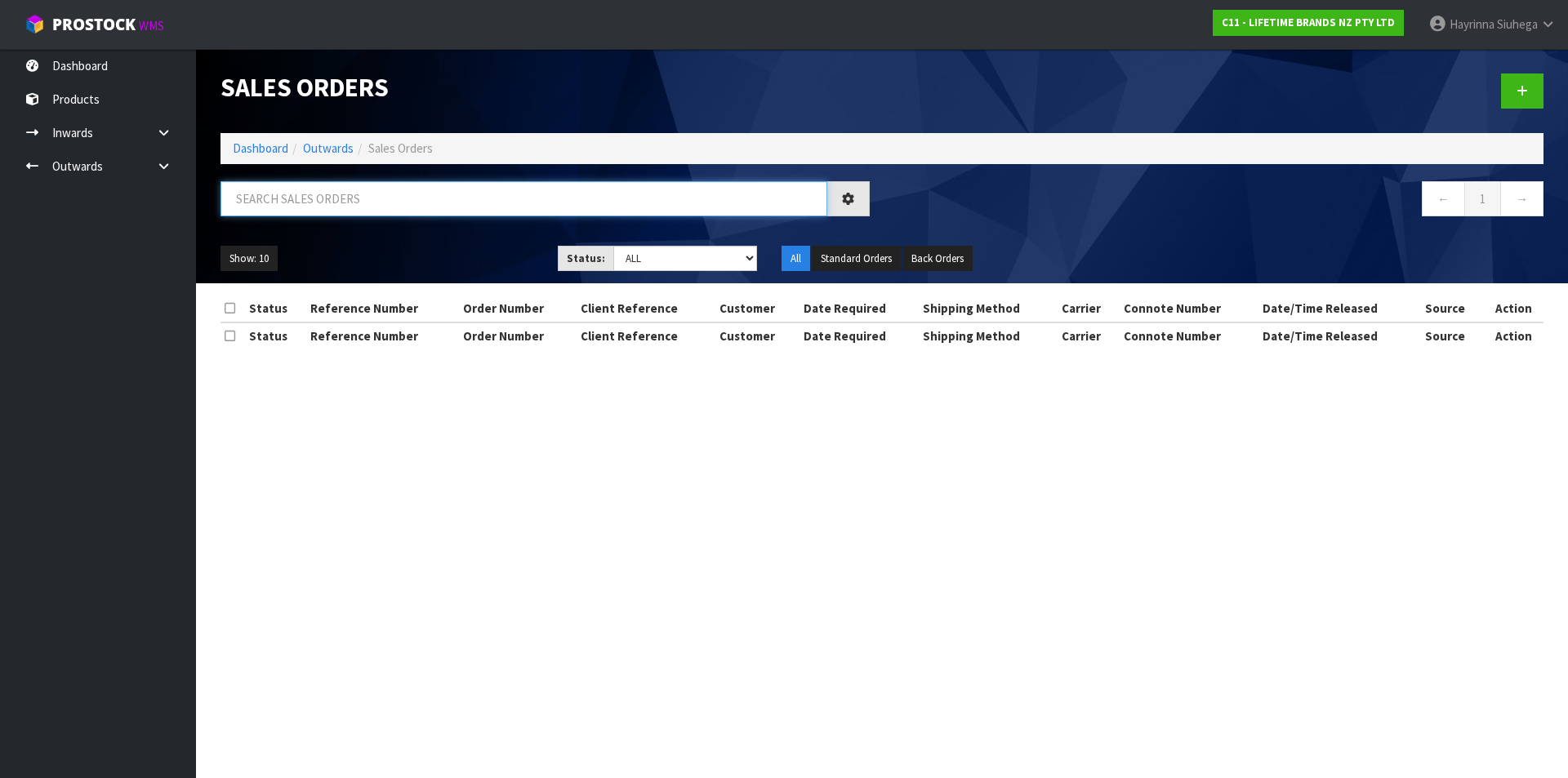
click at [315, 193] on input "text" at bounding box center [524, 199] width 606 height 35
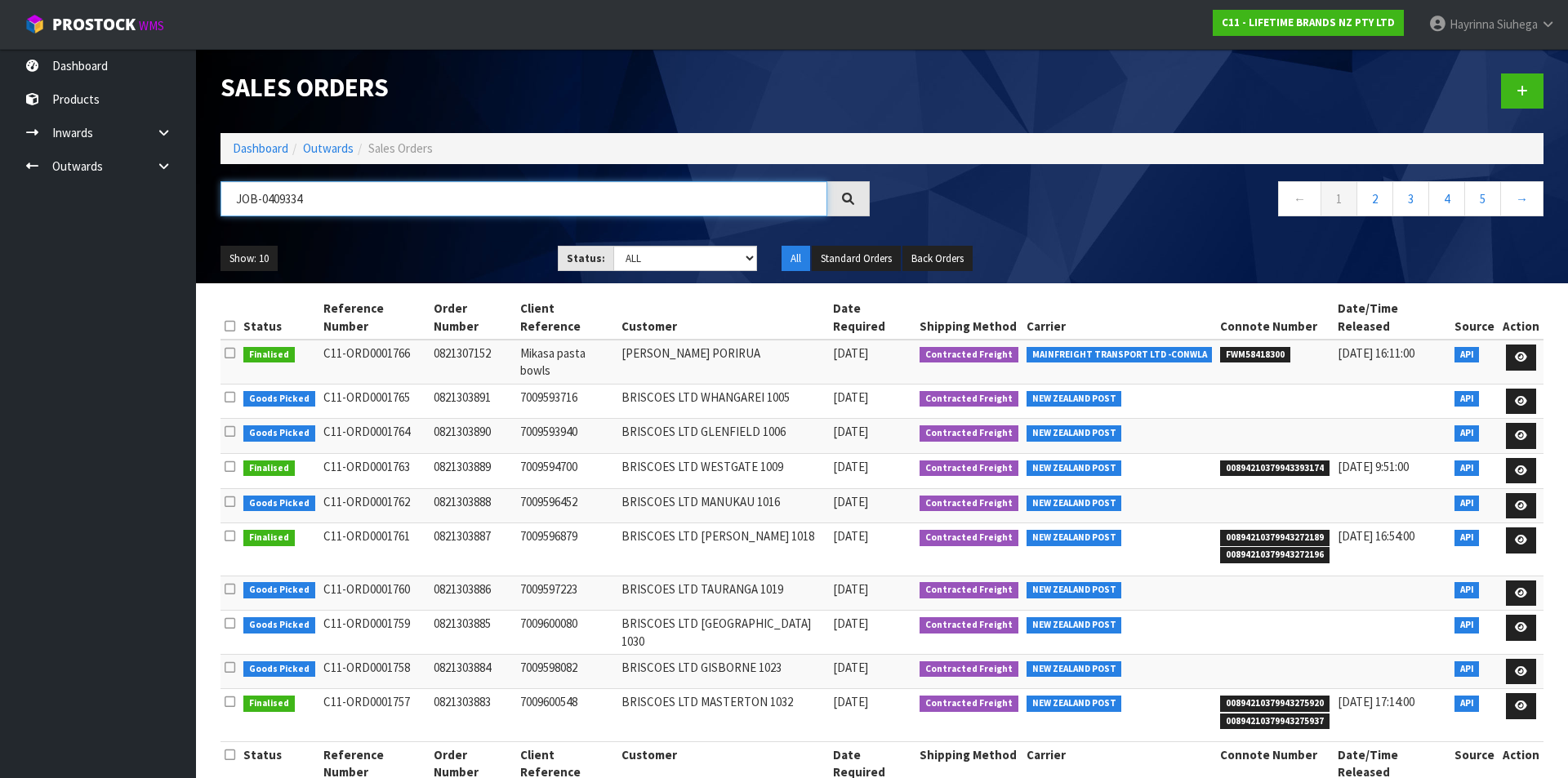
type input "JOB-0409334"
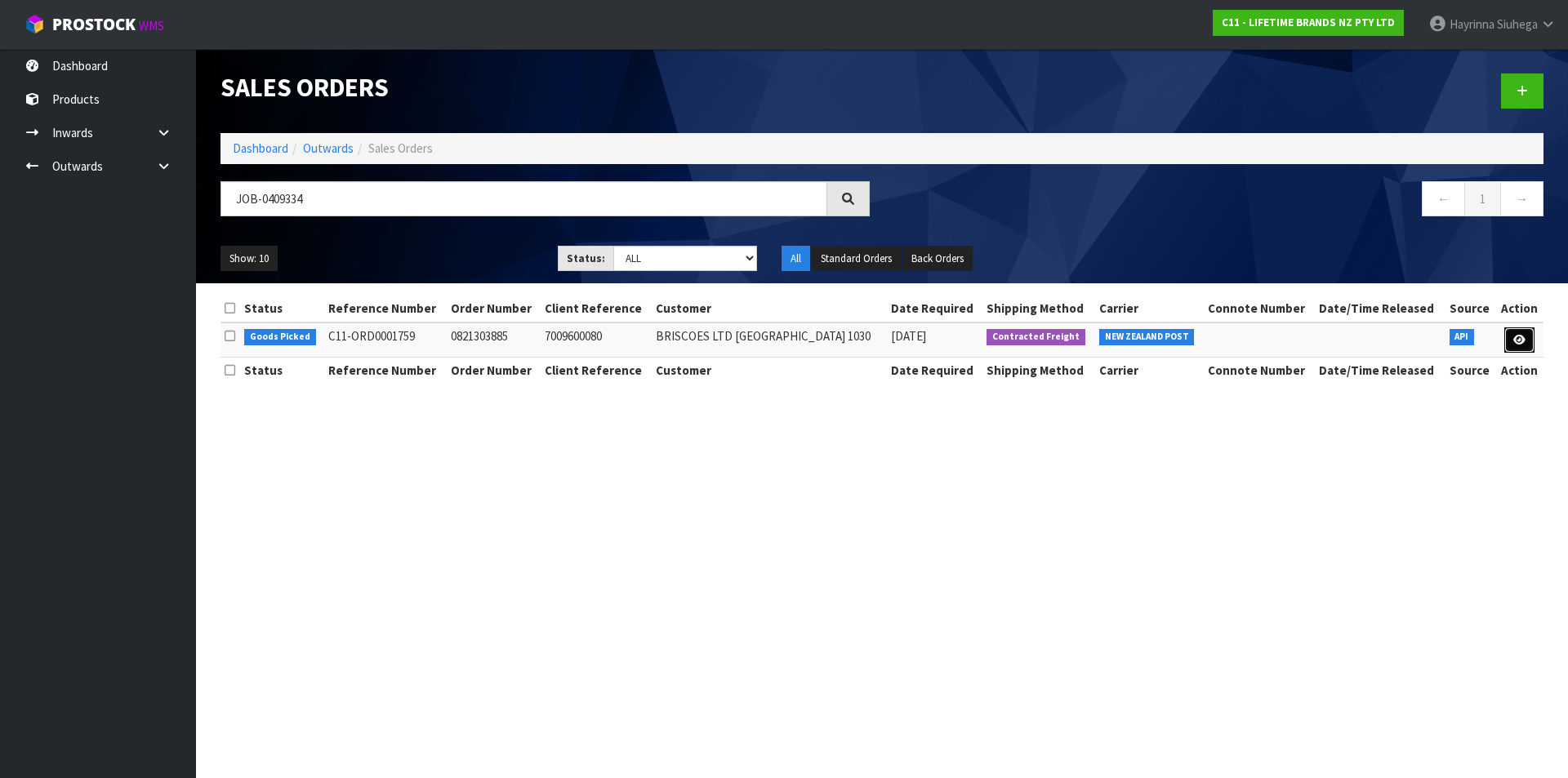
click at [1519, 345] on link at bounding box center [1519, 340] width 30 height 26
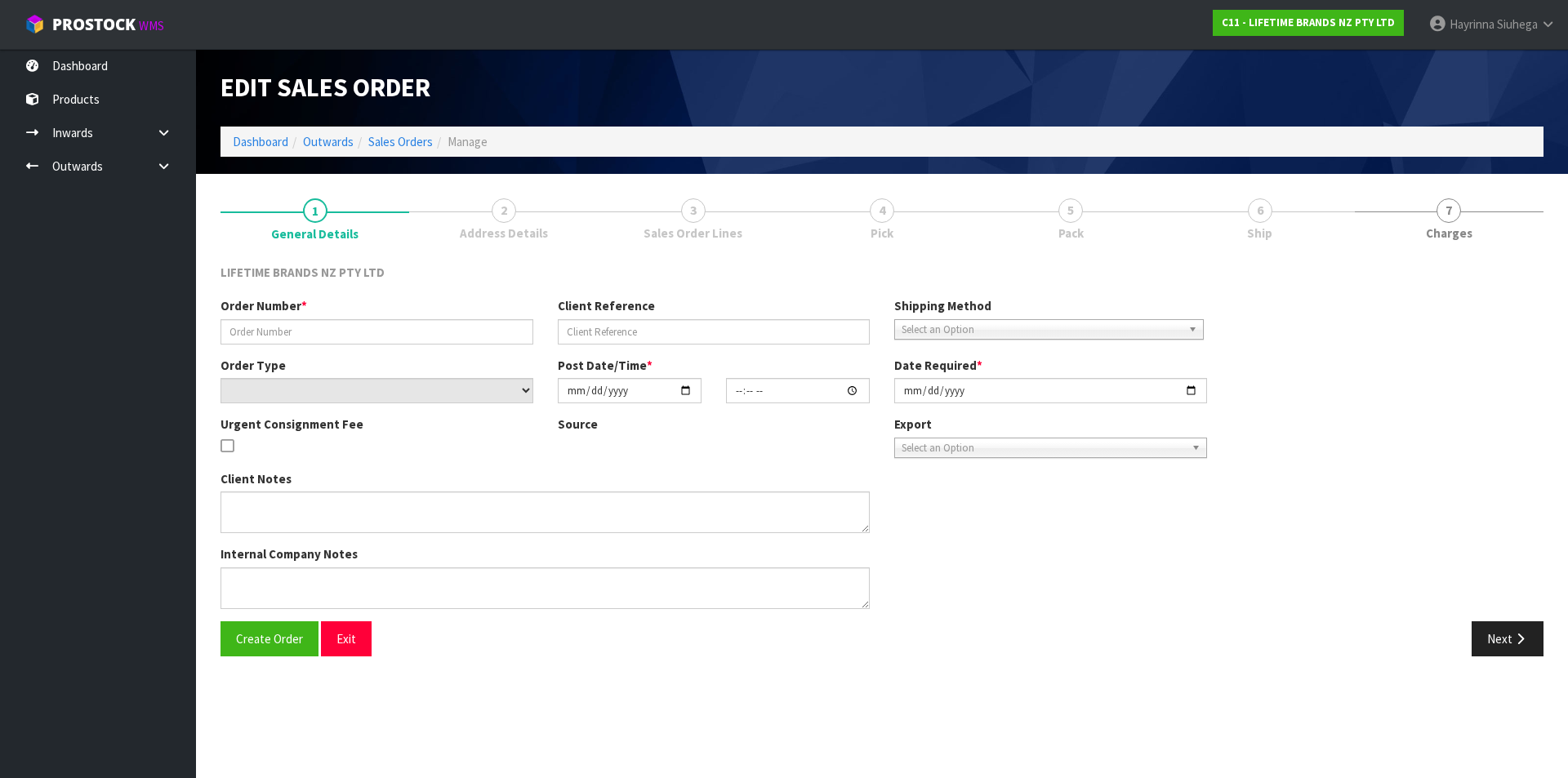
type input "0821303885"
type input "7009600080"
select select "number:0"
type input "[DATE]"
type input "16:13:43.000"
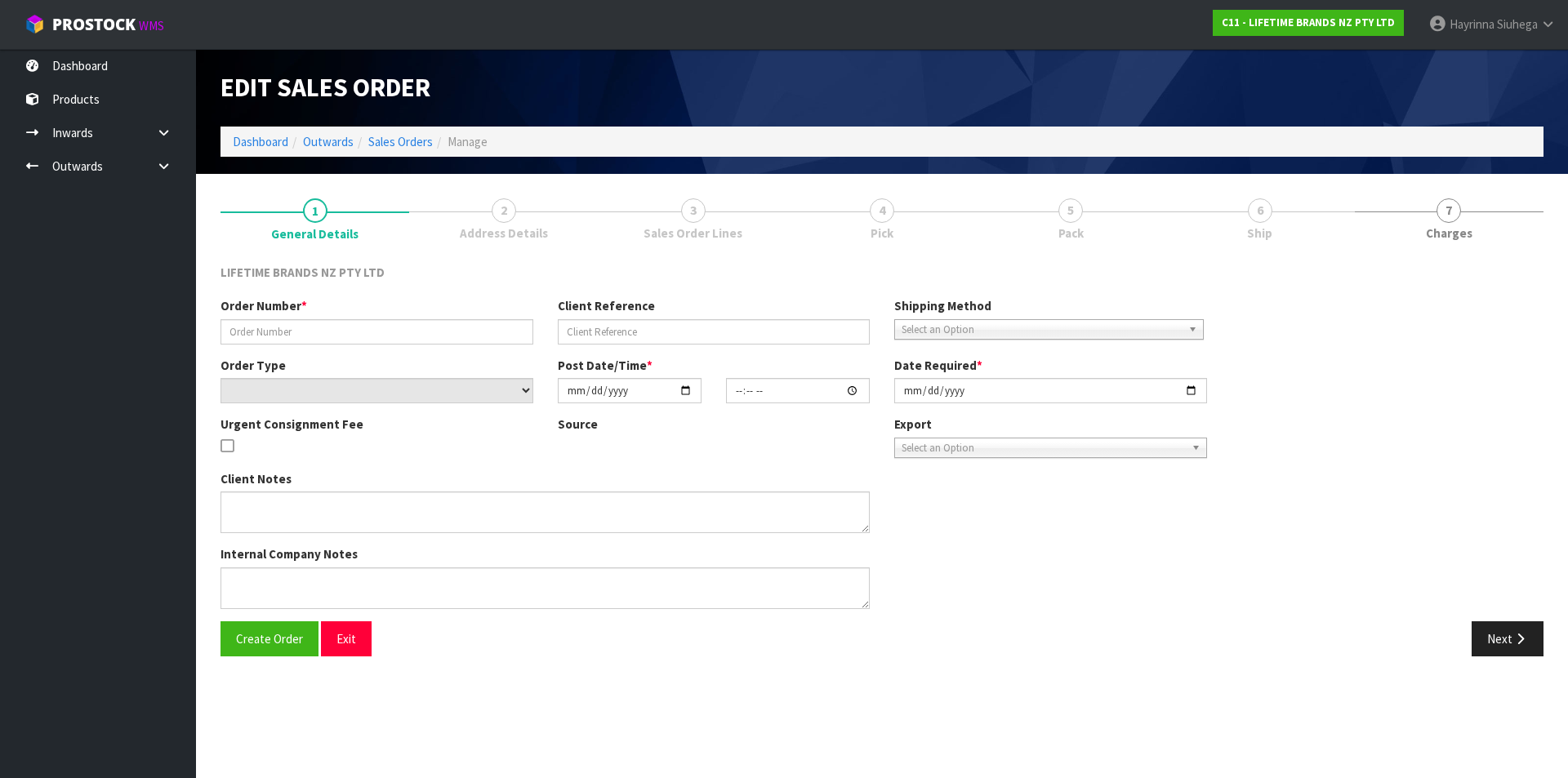
type input "[DATE]"
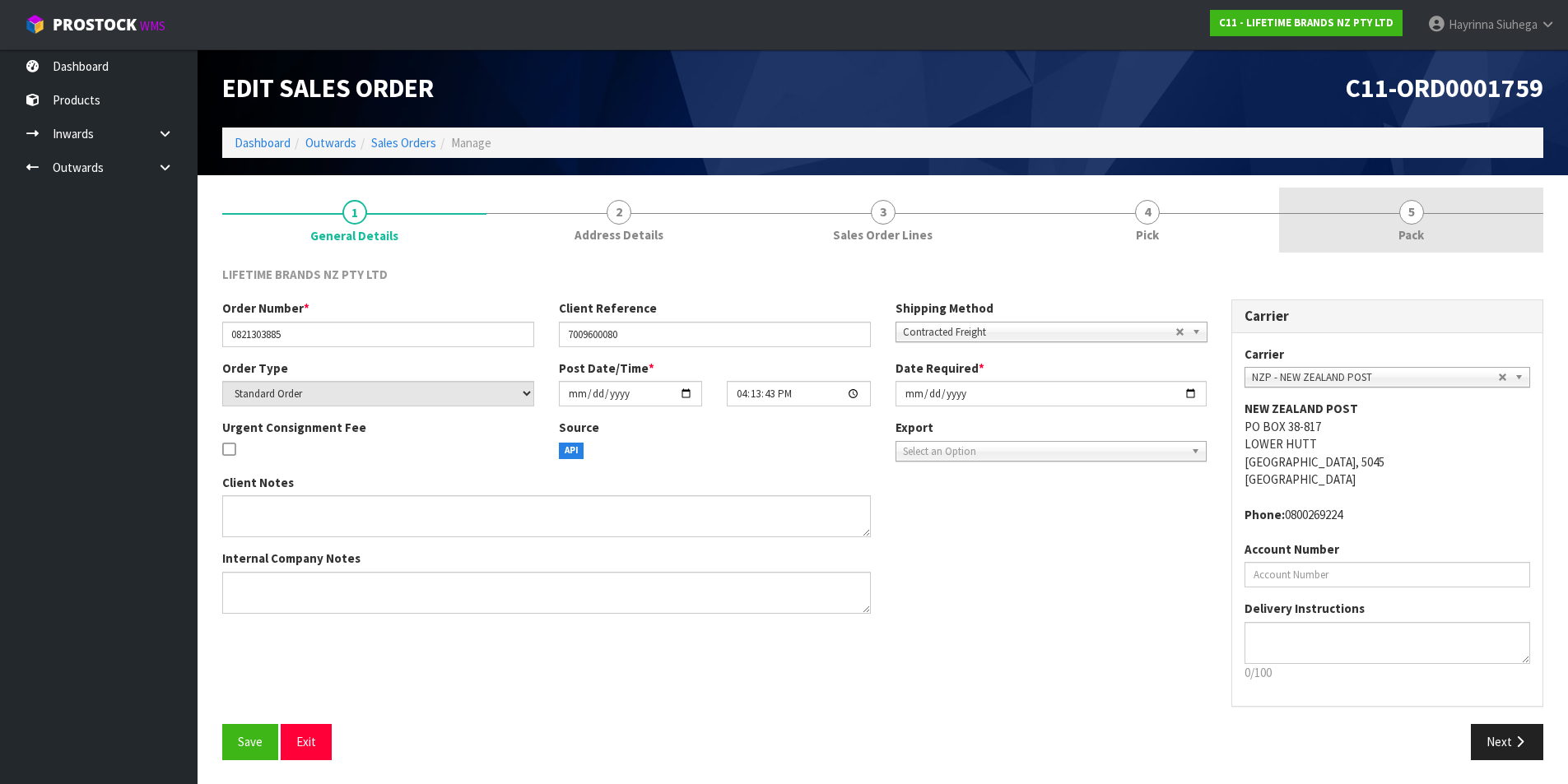
click at [1341, 206] on link "5 Pack" at bounding box center [1410, 220] width 264 height 65
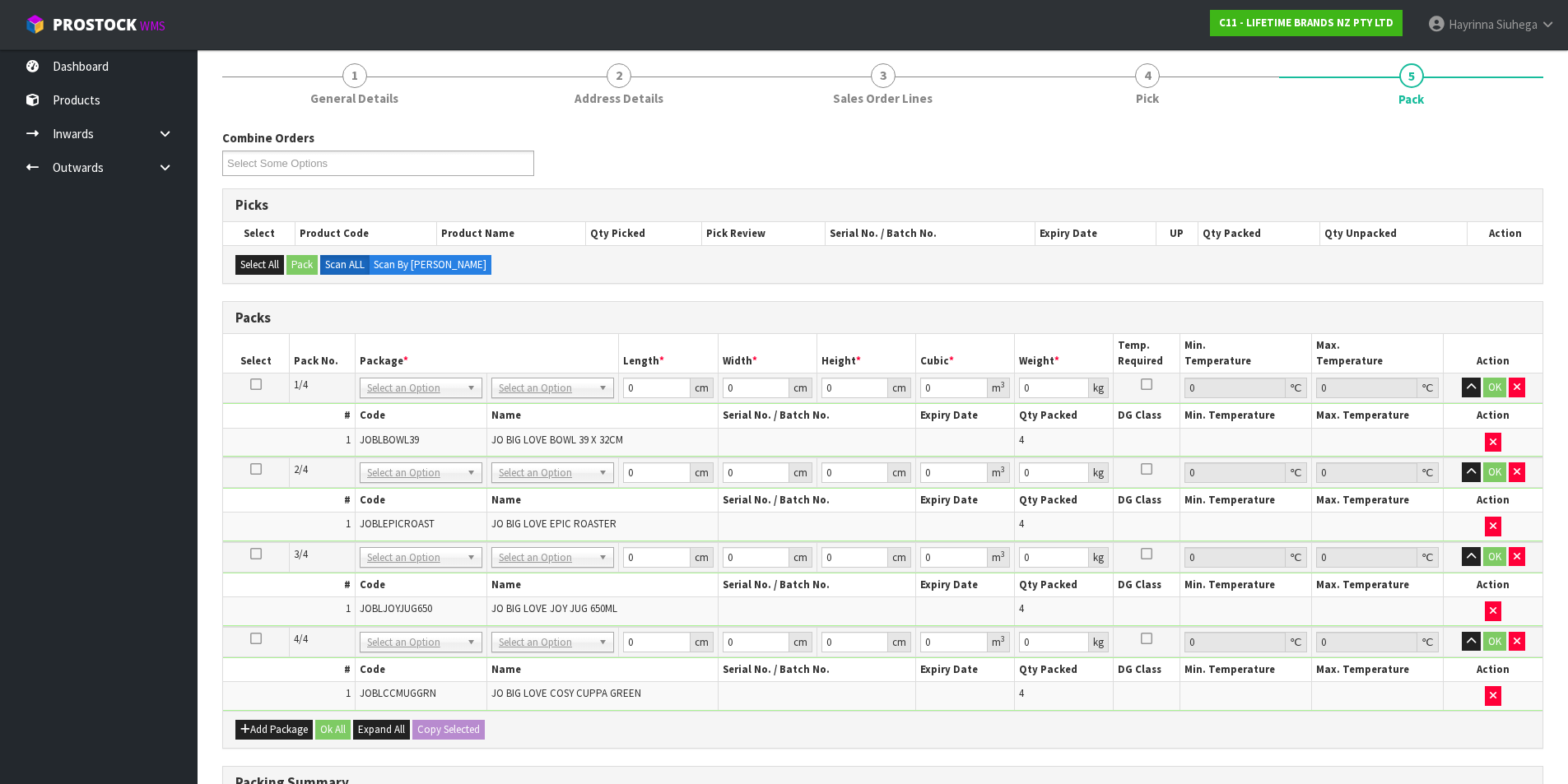
scroll to position [405, 0]
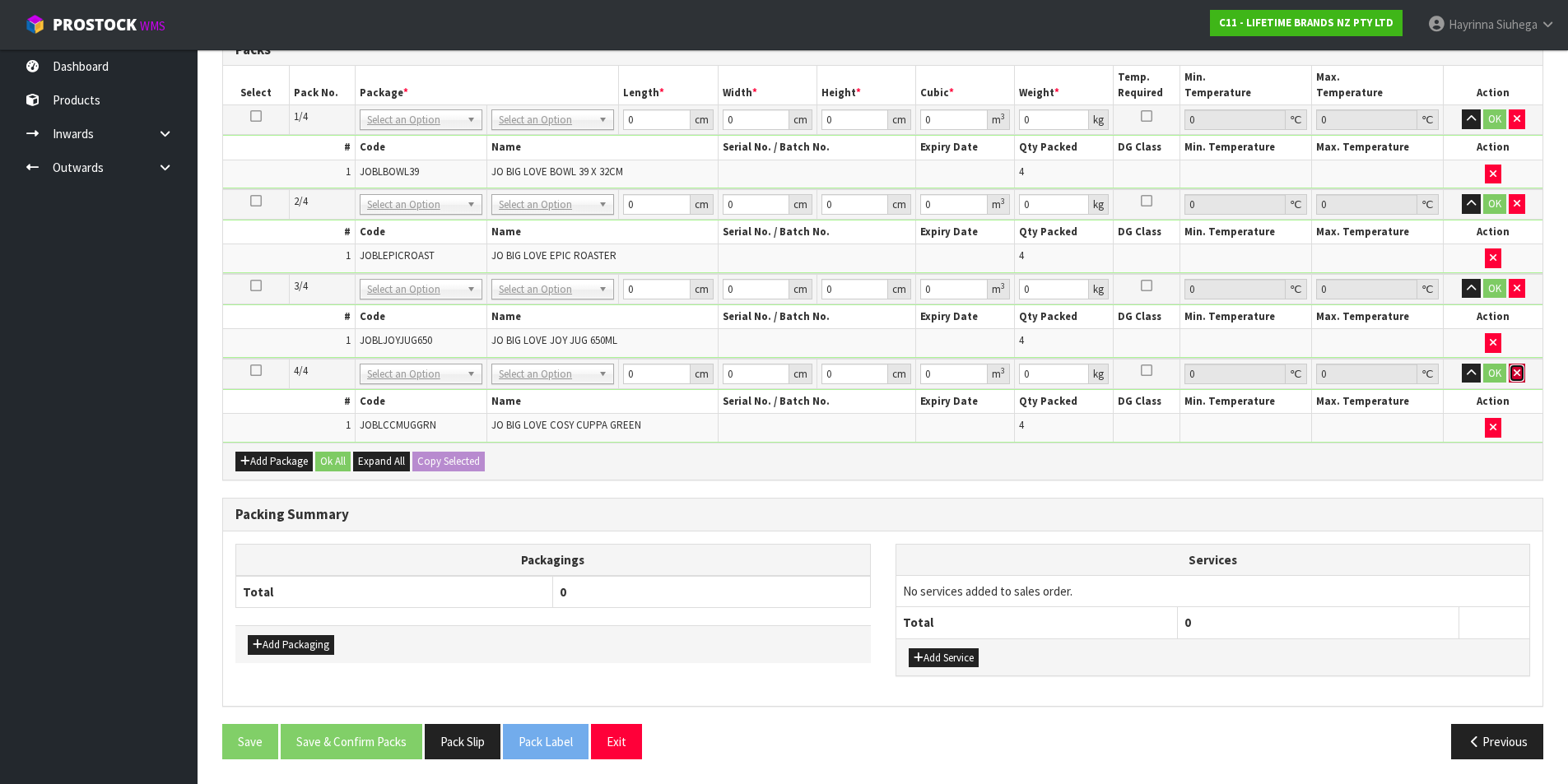
click at [1515, 368] on icon "button" at bounding box center [1517, 373] width 7 height 11
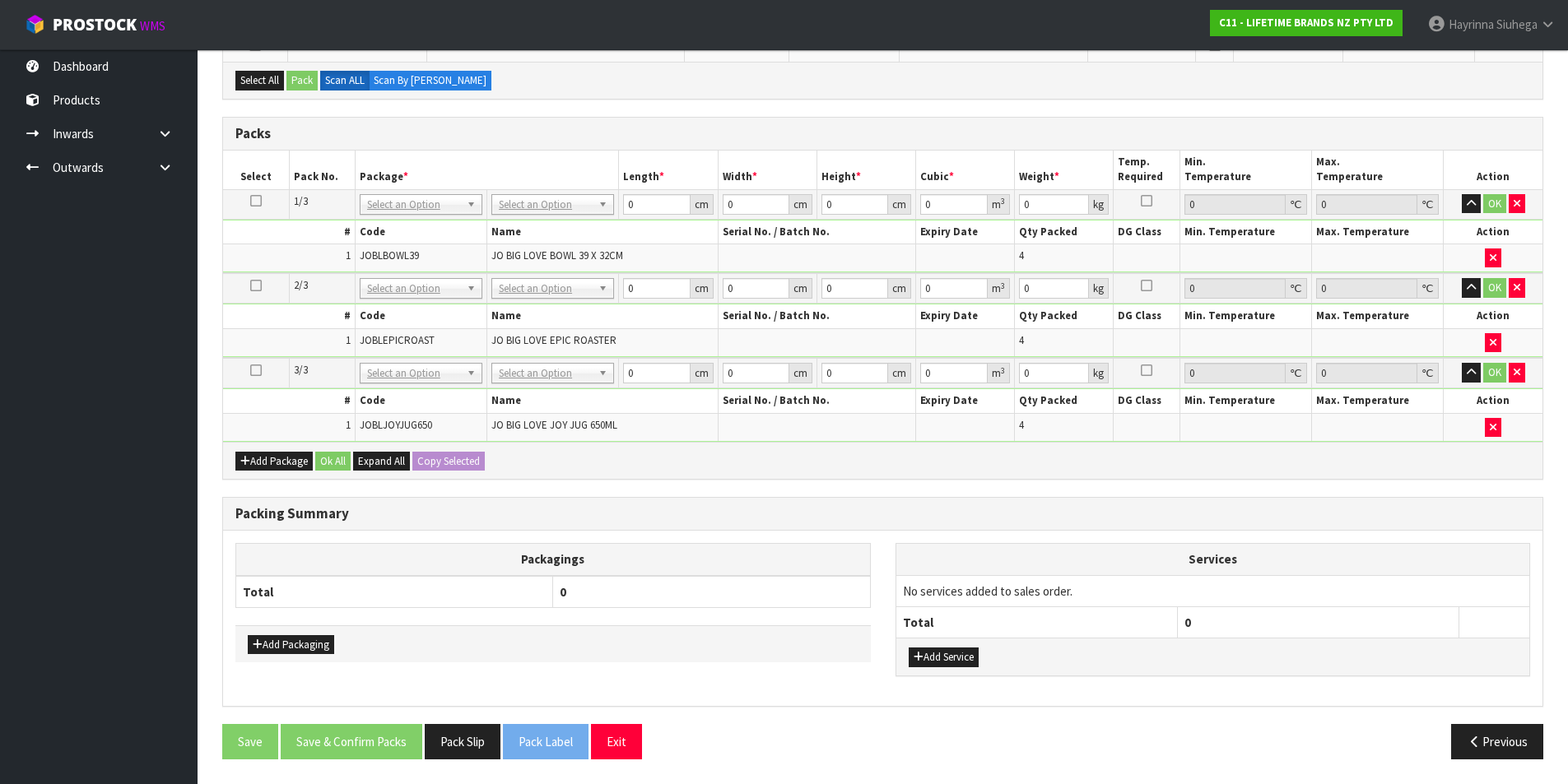
scroll to position [350, 0]
click at [1514, 367] on icon "button" at bounding box center [1517, 372] width 7 height 11
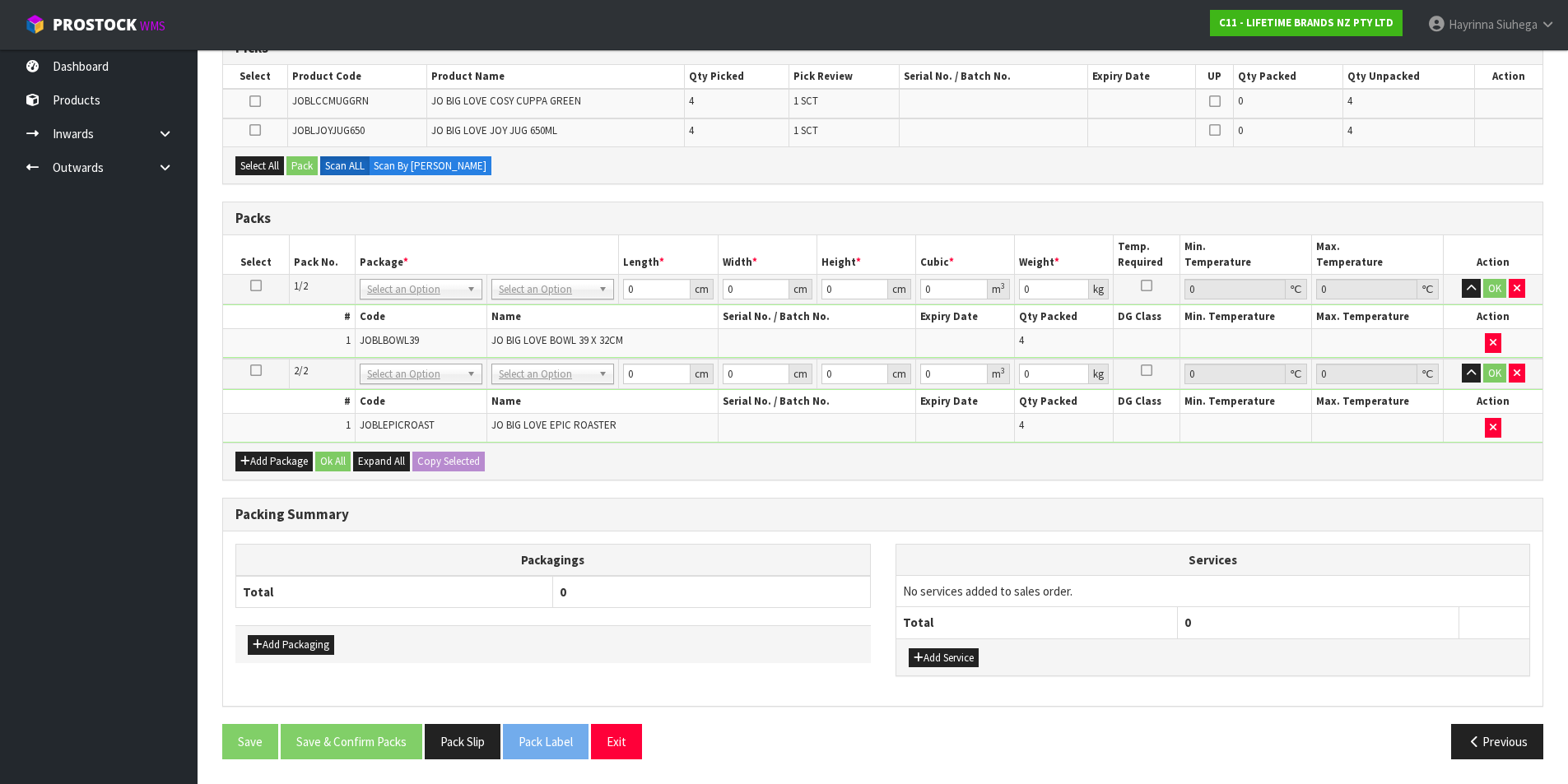
scroll to position [294, 0]
click at [260, 464] on button "Add Package" at bounding box center [274, 461] width 78 height 19
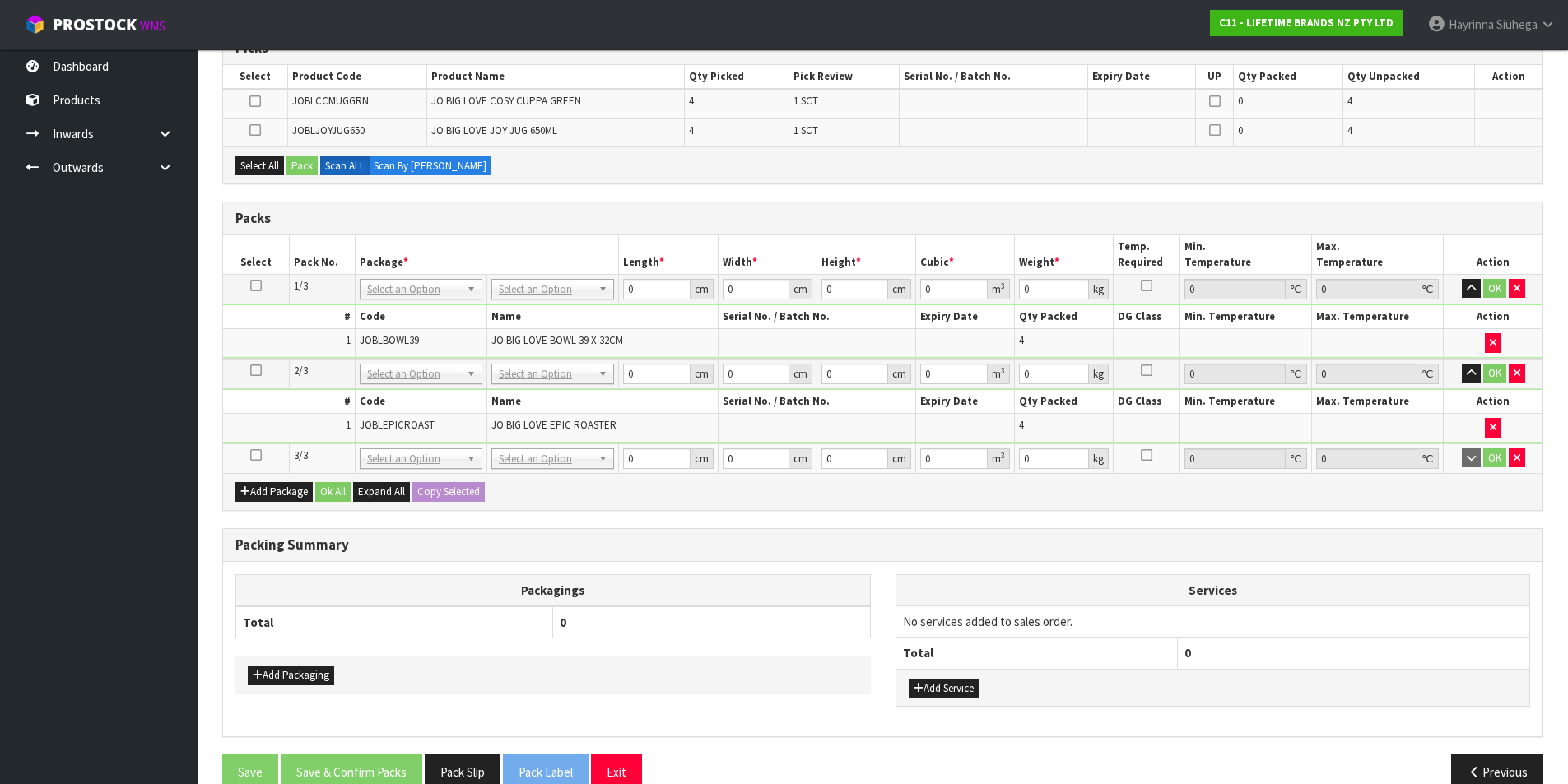
click at [259, 456] on icon at bounding box center [256, 455] width 12 height 1
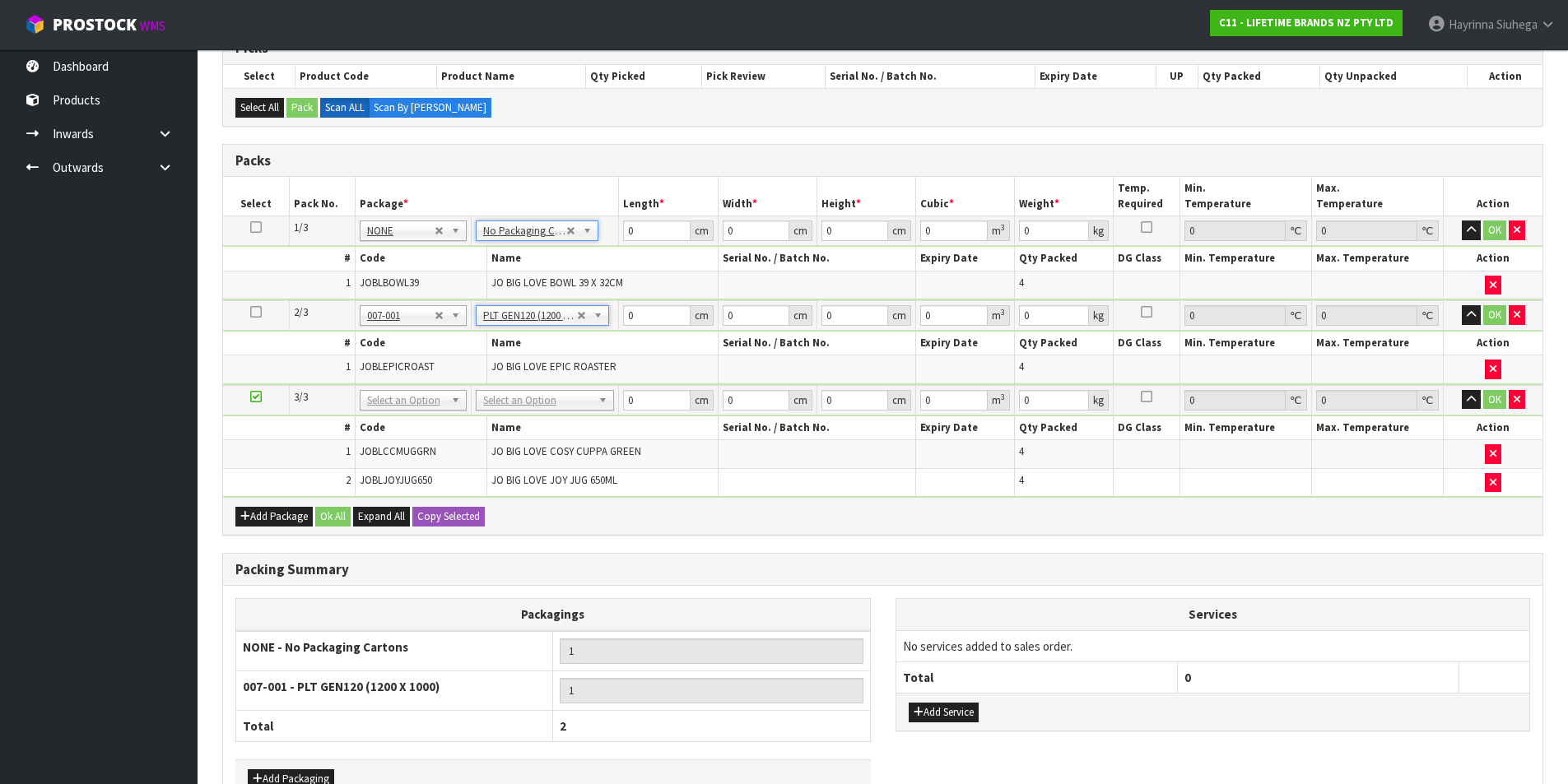
type input "120"
type input "100"
type input "13.04"
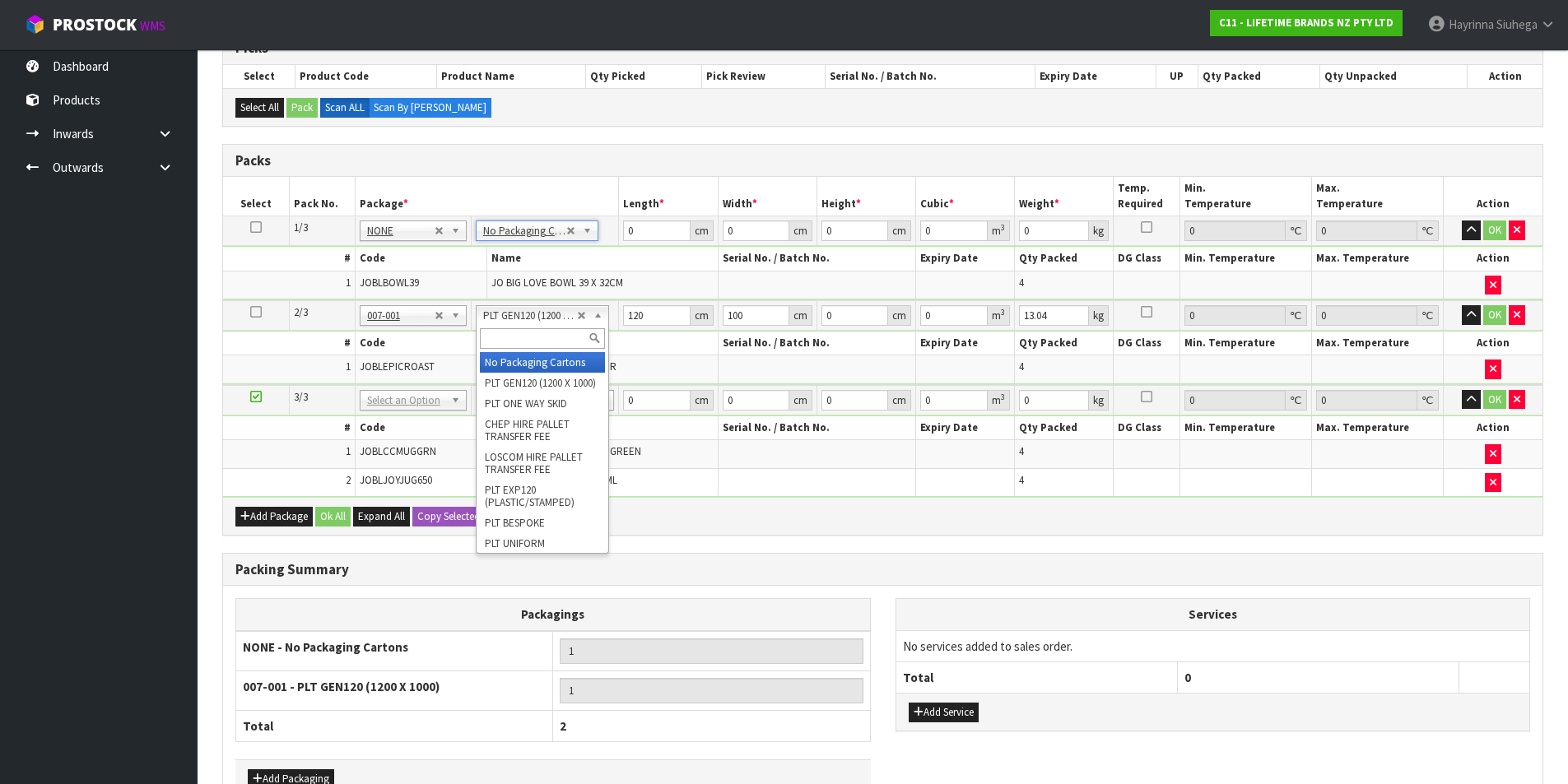
type input "2"
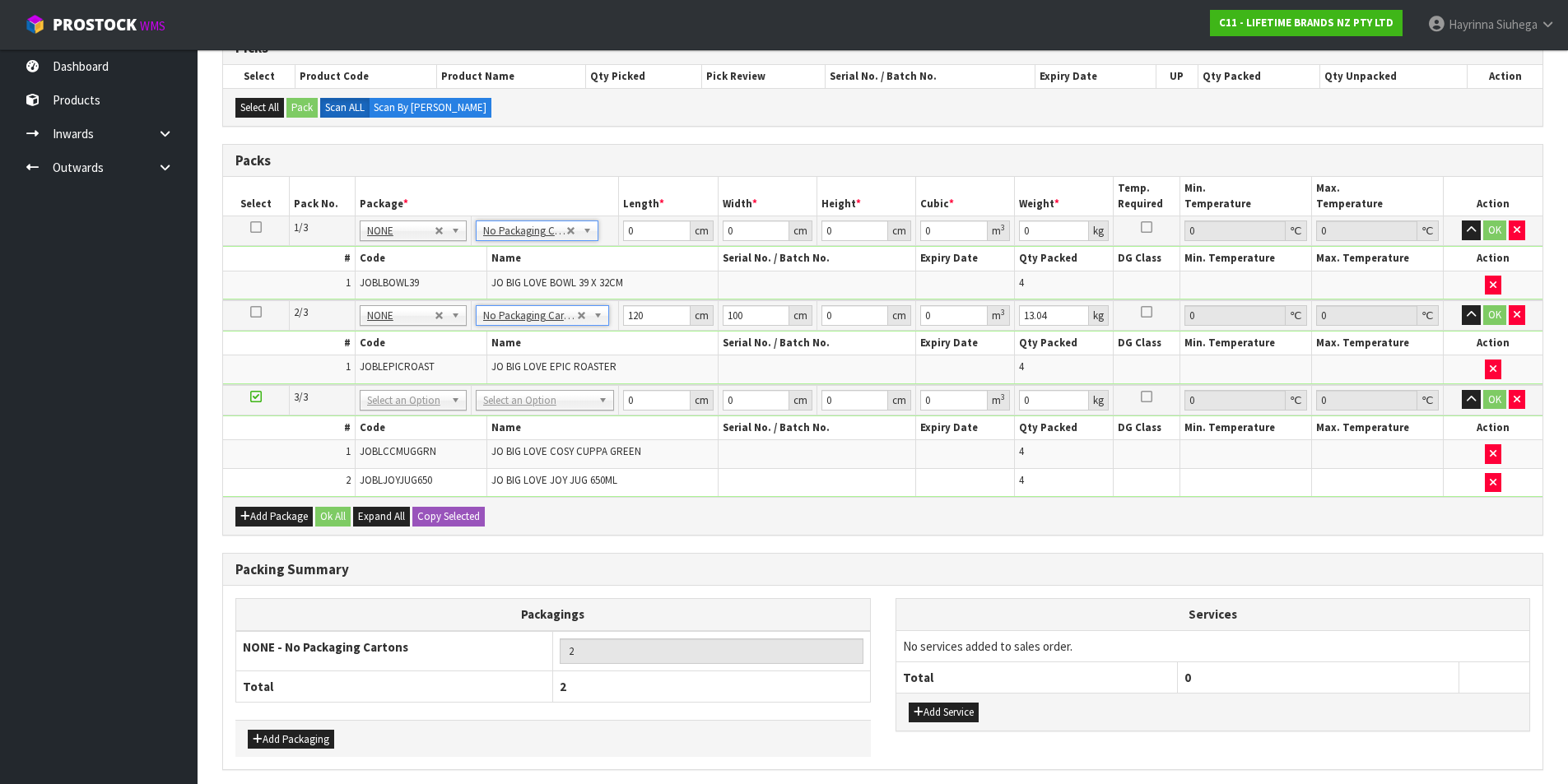
type input "0"
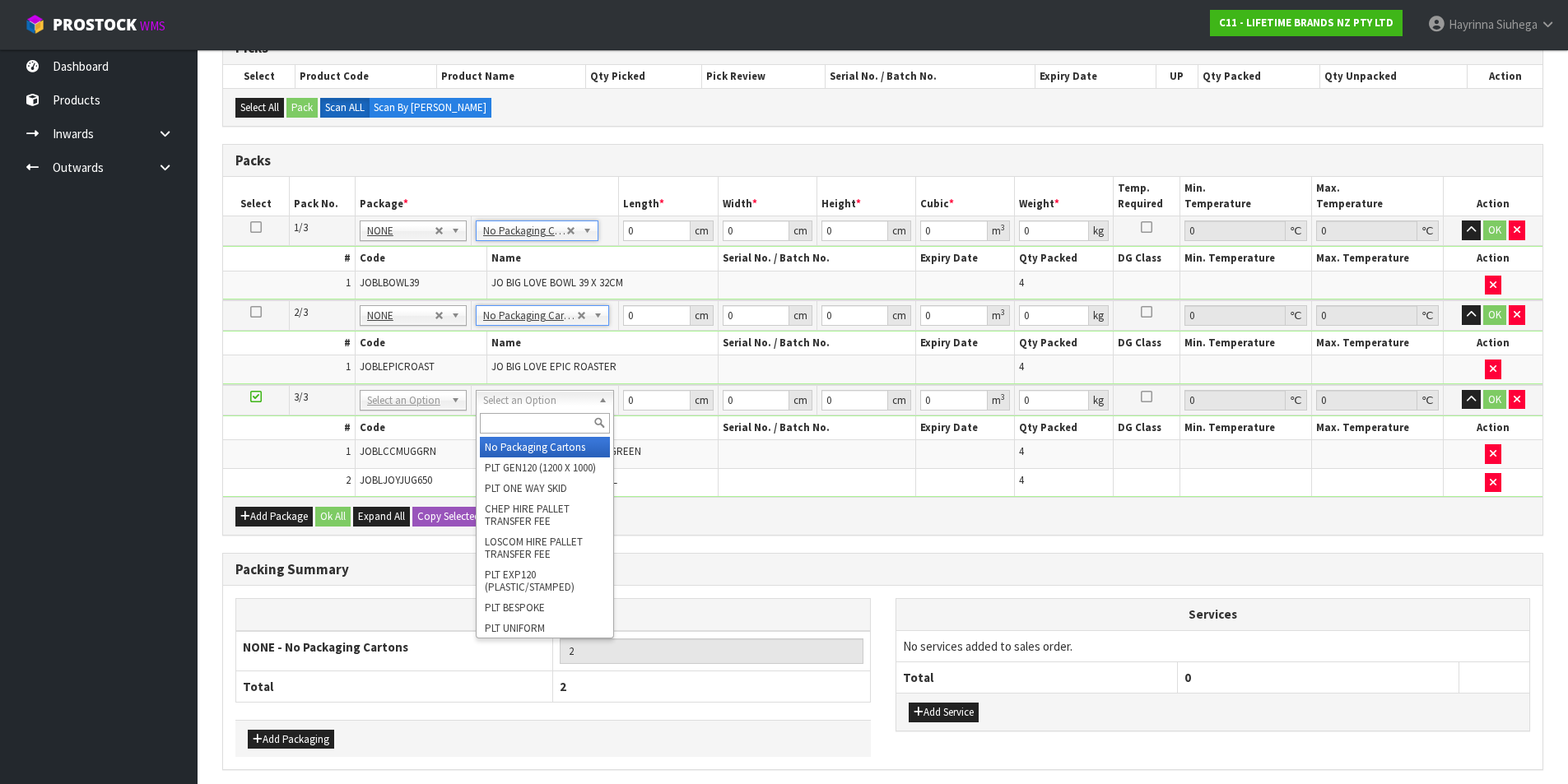
drag, startPoint x: 529, startPoint y: 402, endPoint x: 526, endPoint y: 417, distance: 15.3
type input "3"
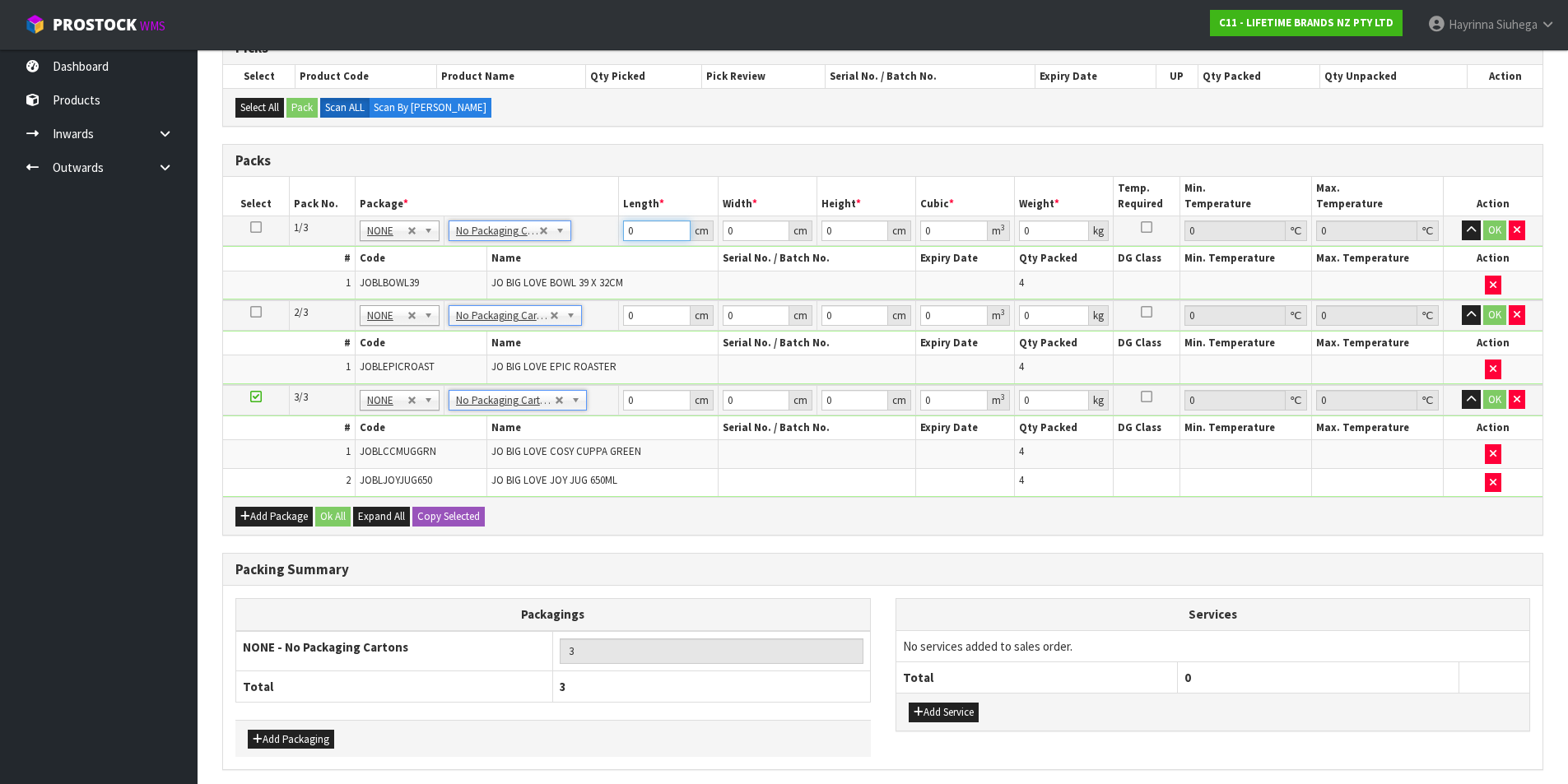
click at [631, 228] on input "0" at bounding box center [656, 231] width 67 height 20
type input "48"
type input "41"
type input "4"
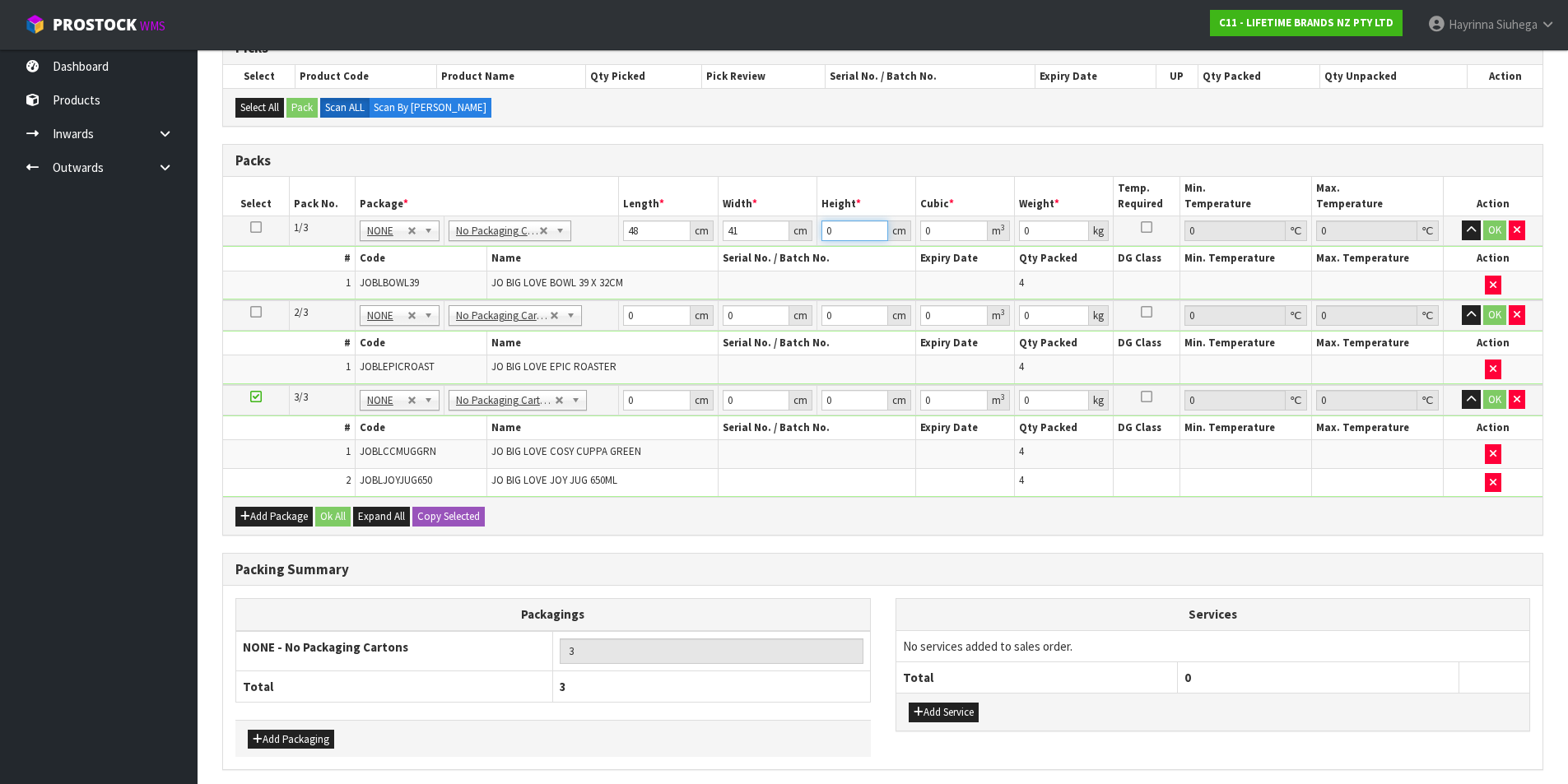
type input "0.007872"
type input "46"
type input "0.090528"
type input "46"
type input "14"
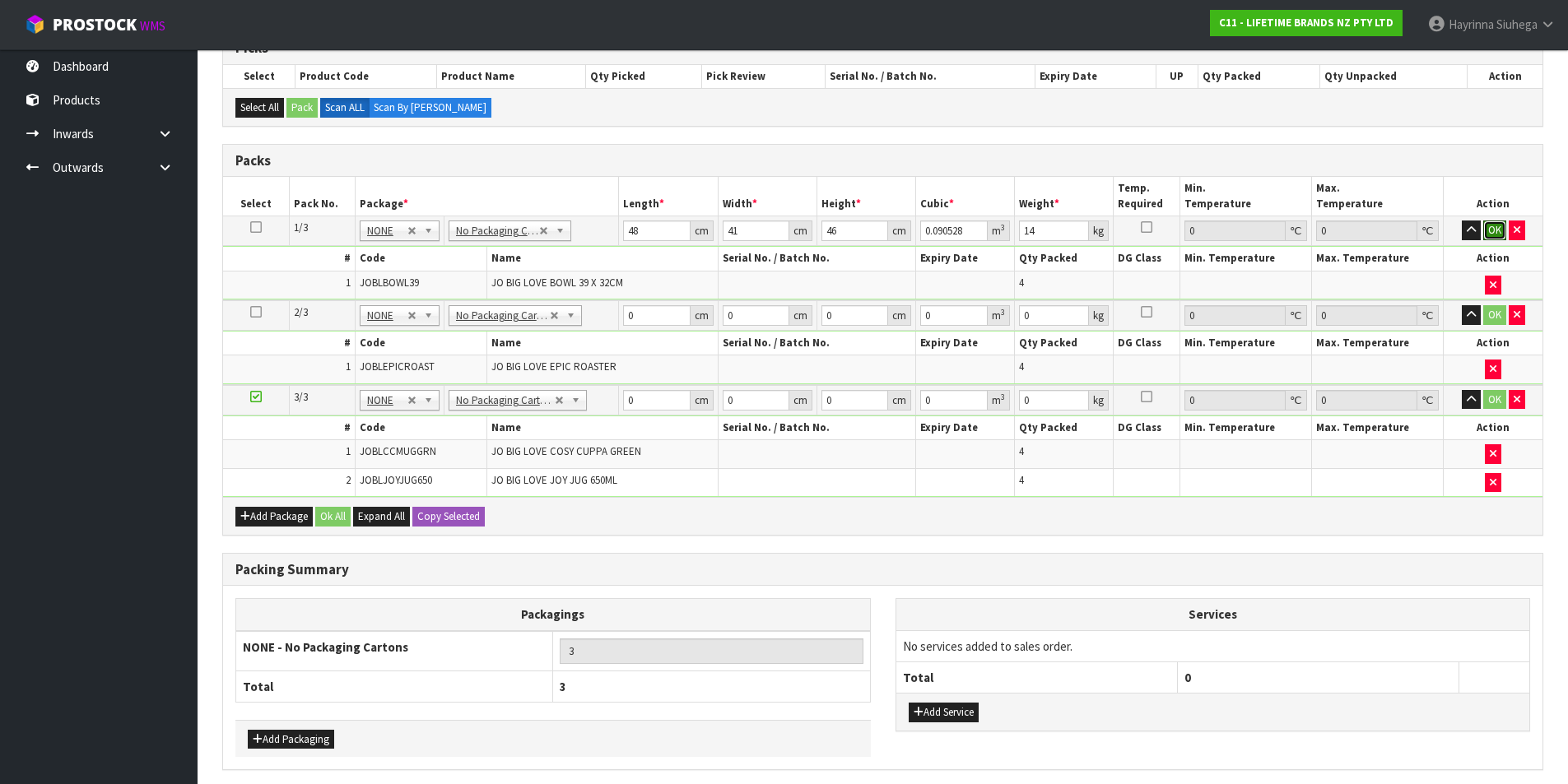
click button "OK" at bounding box center [1494, 230] width 23 height 19
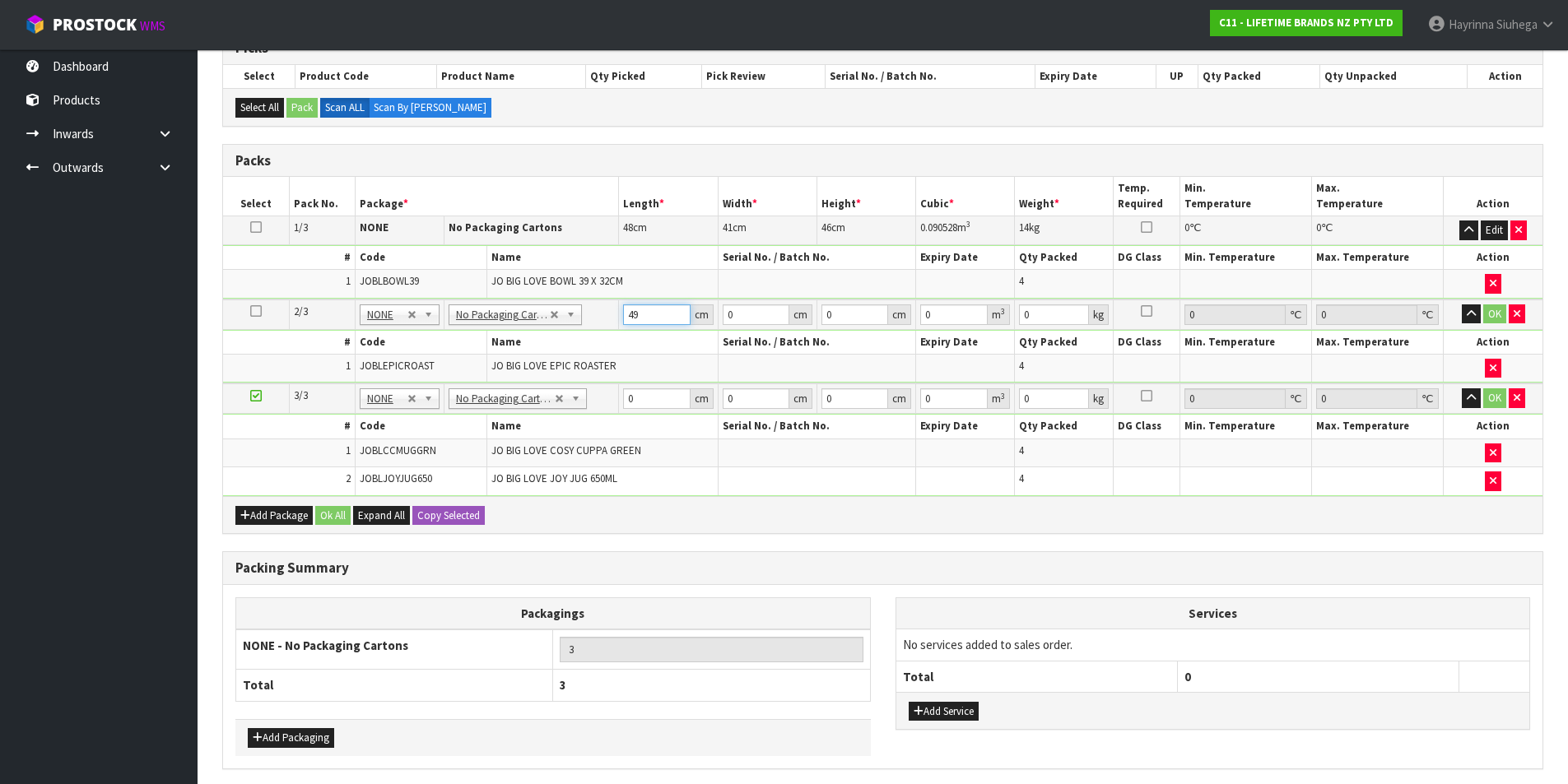
type input "49"
type input "35"
type input "5"
type input "0.008575"
type input "51"
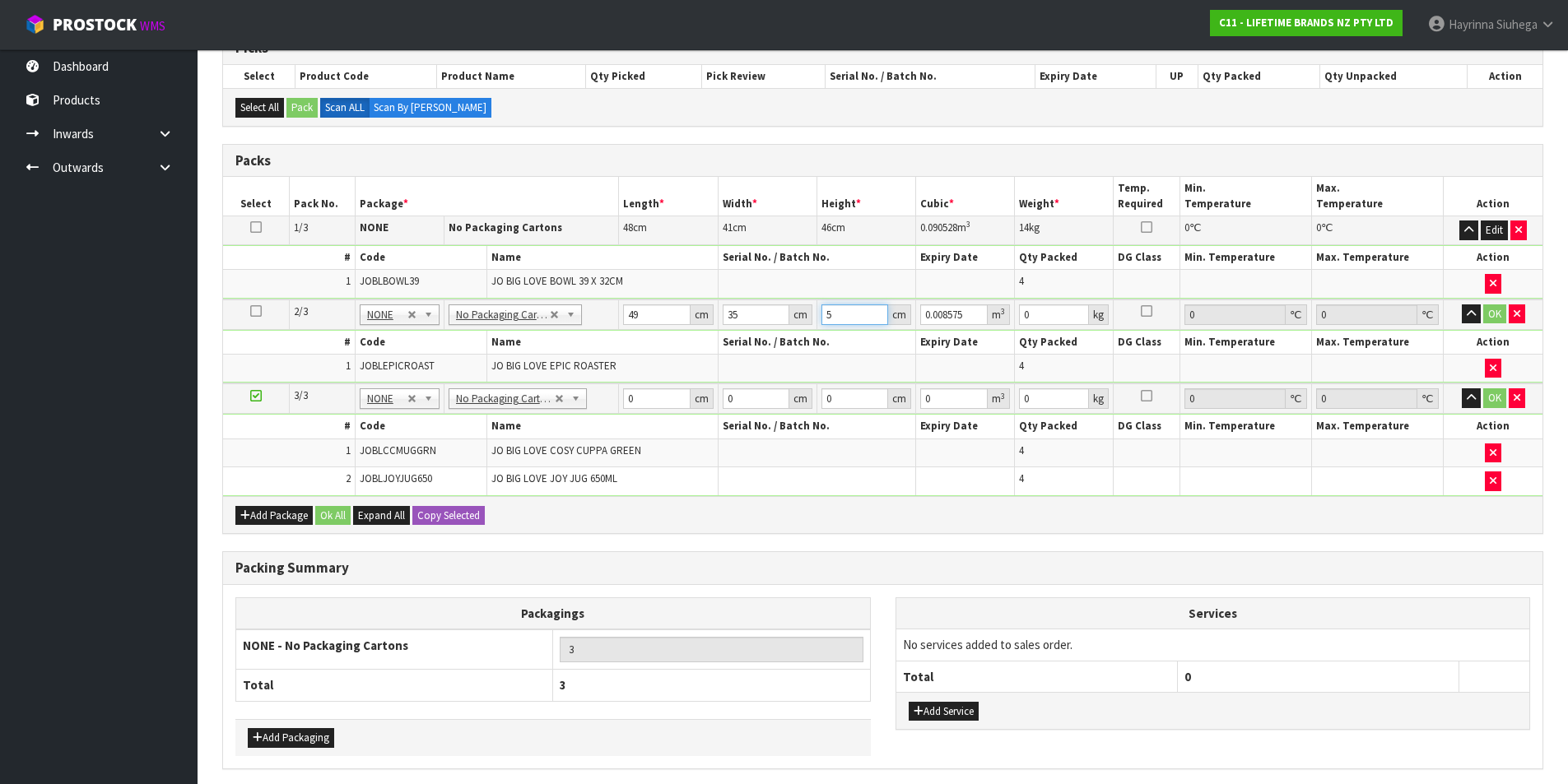
type input "0.087465"
type input "51"
type input "14"
click button "OK" at bounding box center [1494, 314] width 23 height 19
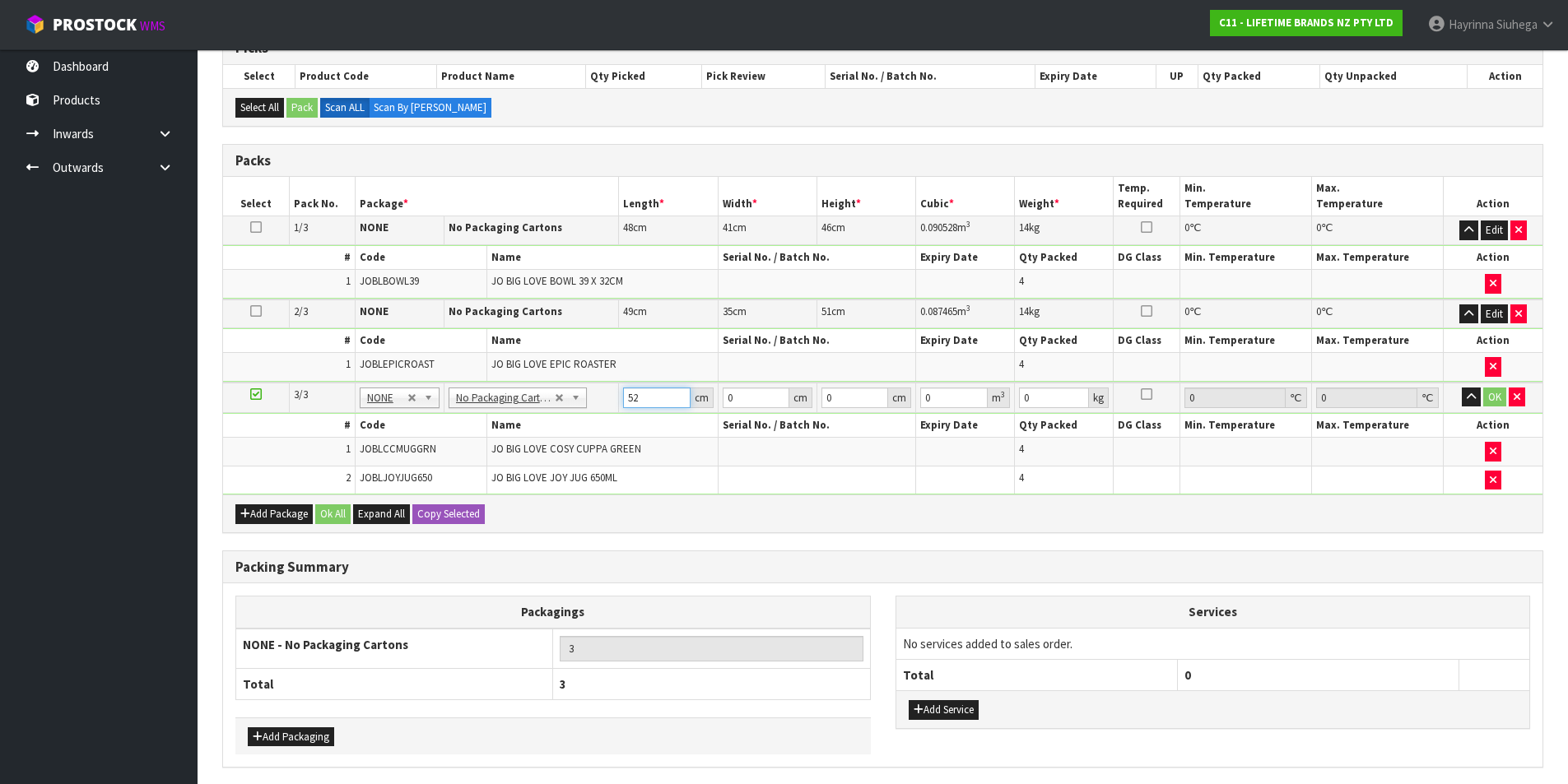
type input "52"
type input "40"
type input "4"
type input "0.00832"
type input "41"
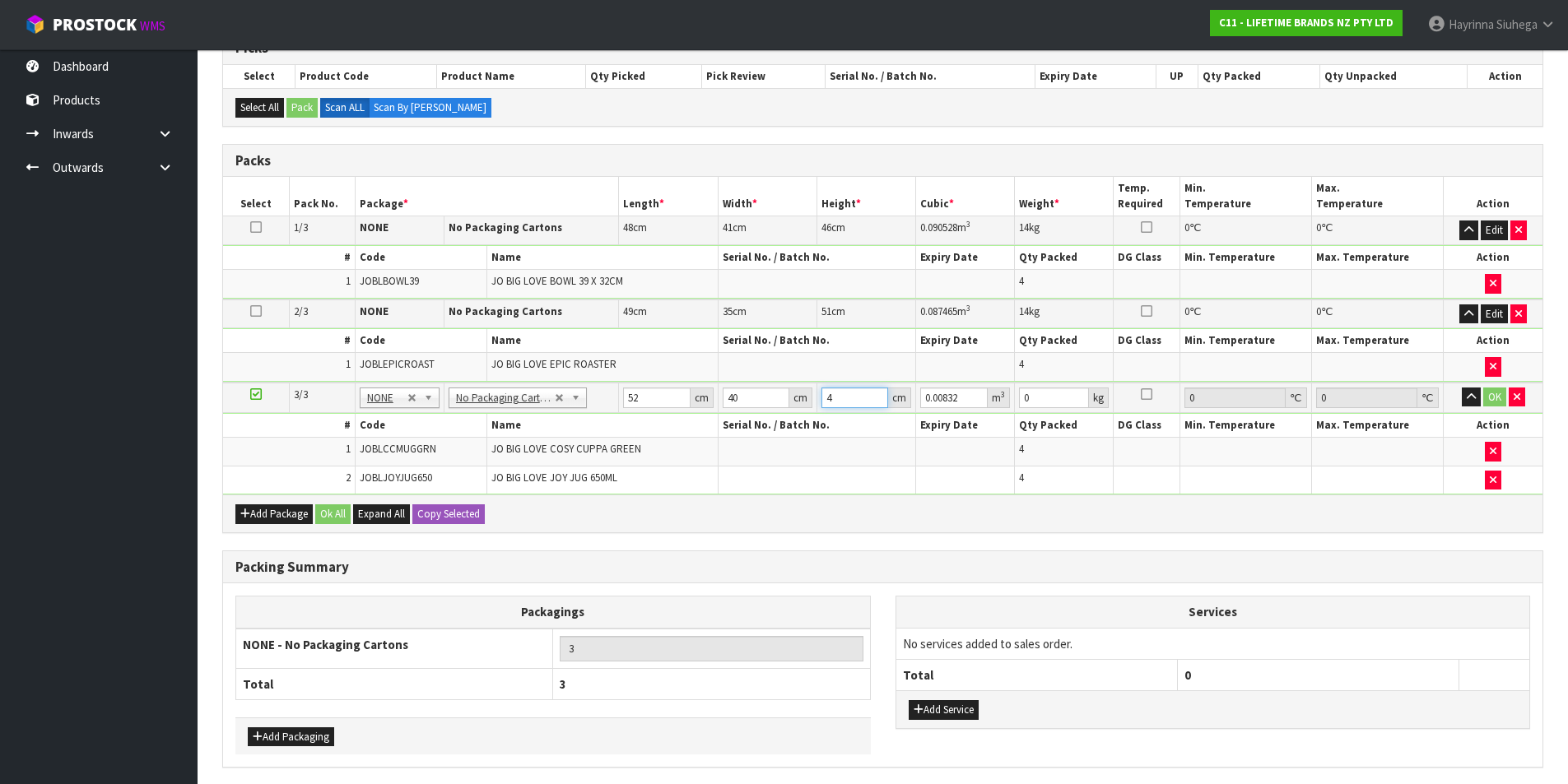
type input "0.08528"
type input "41"
type input "8"
click button "OK" at bounding box center [1494, 397] width 23 height 19
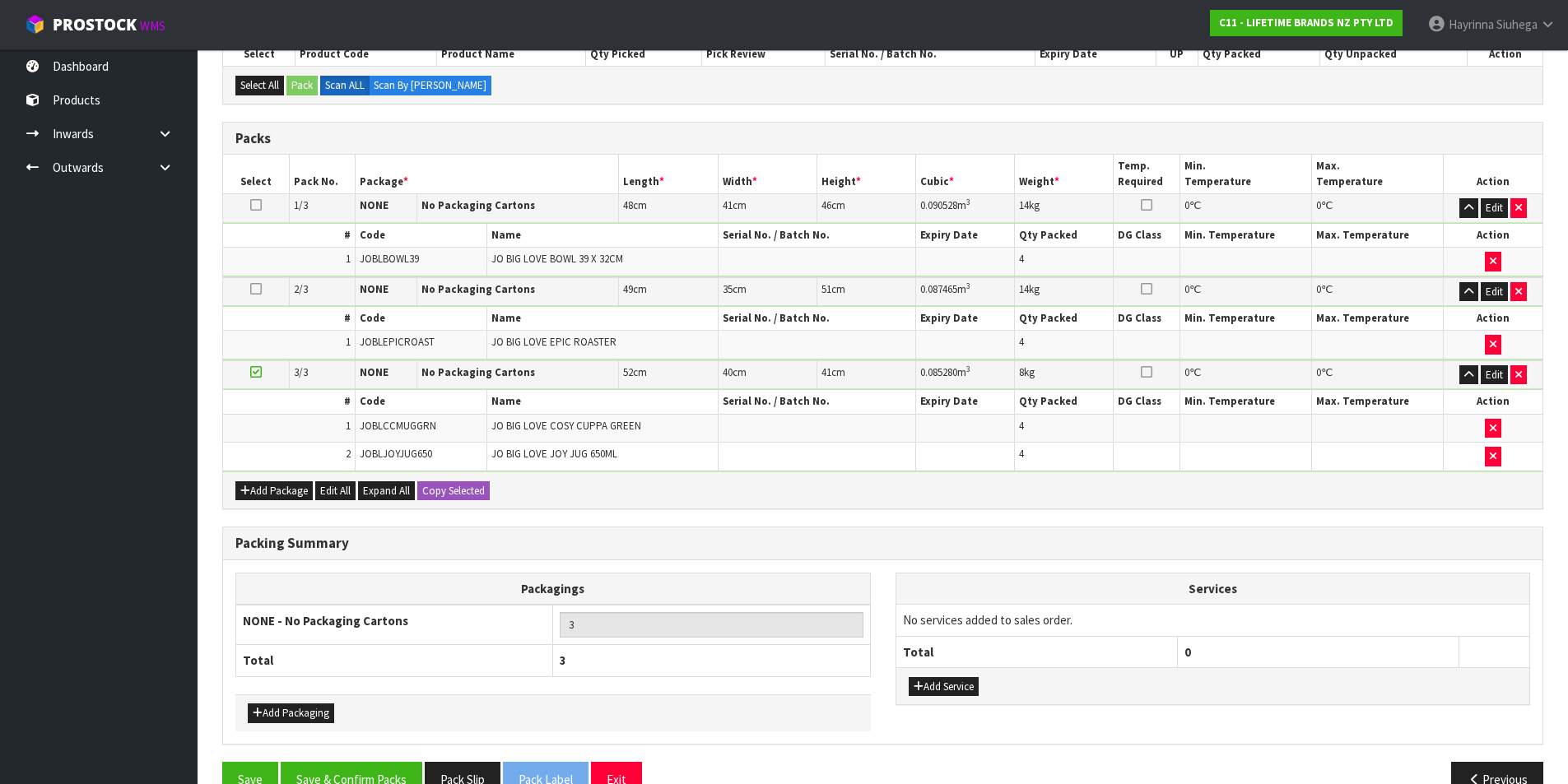
scroll to position [354, 0]
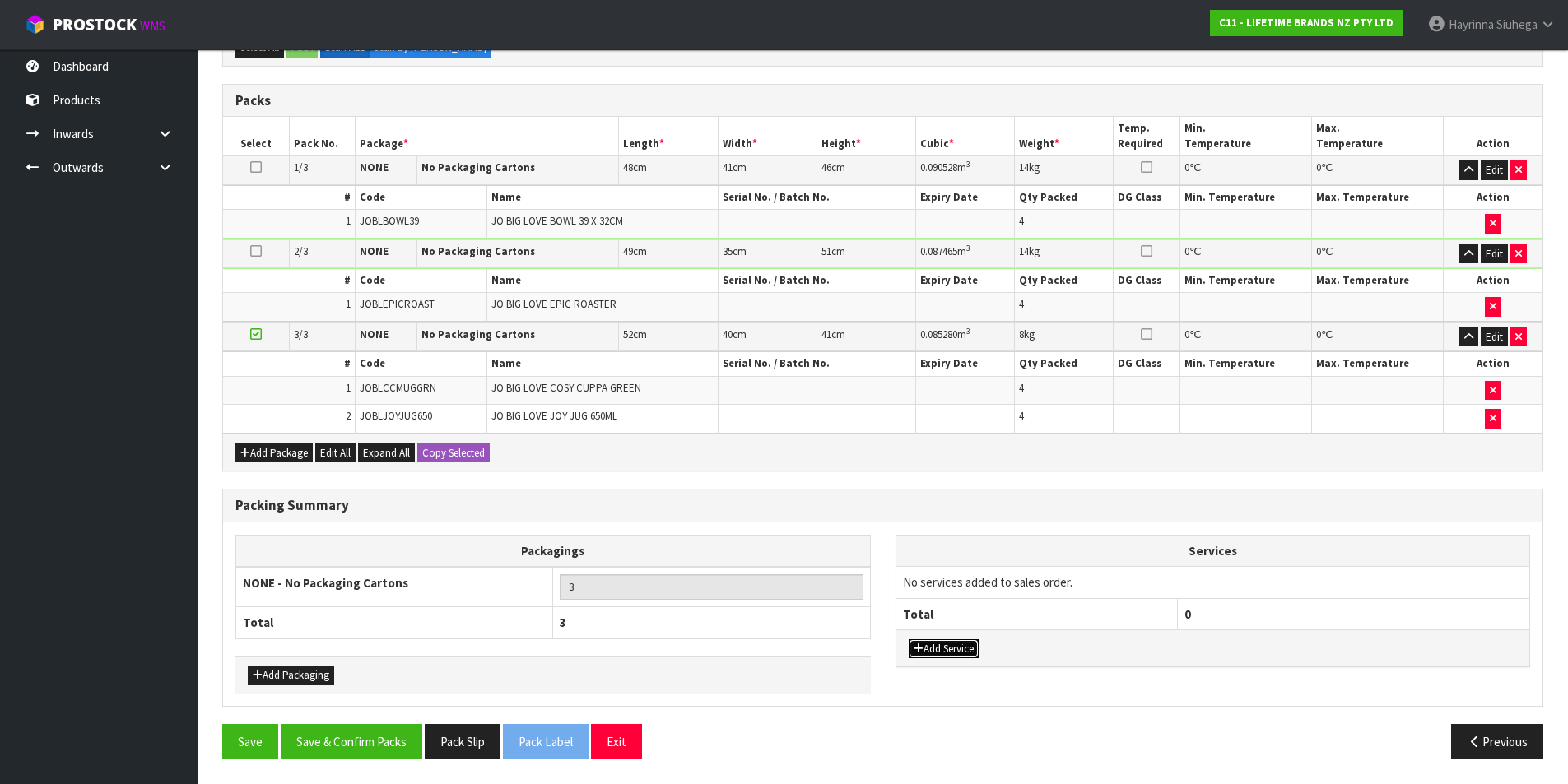
click at [947, 646] on button "Add Service" at bounding box center [943, 649] width 70 height 19
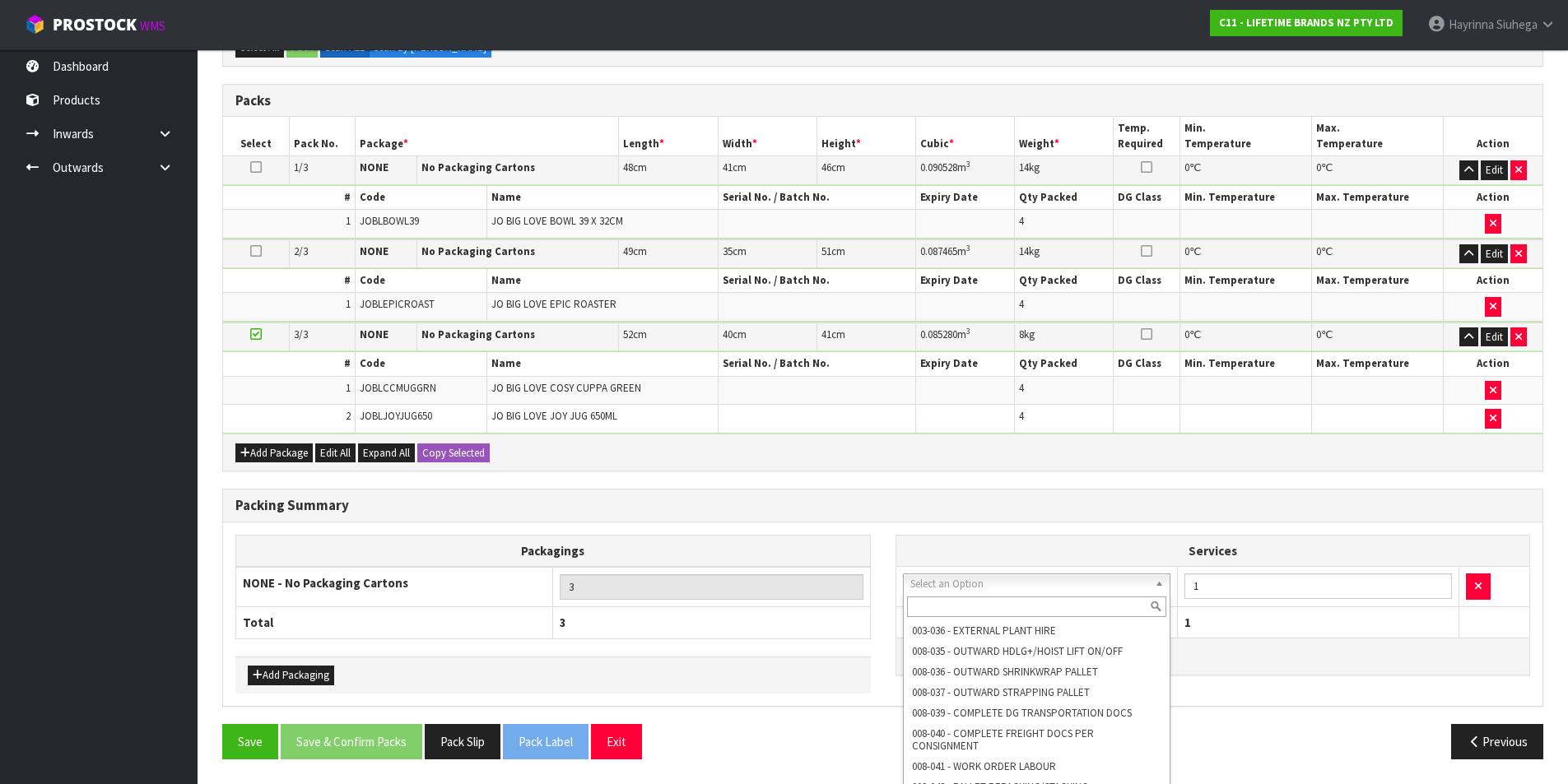
click at [958, 610] on input "text" at bounding box center [1037, 607] width 260 height 20
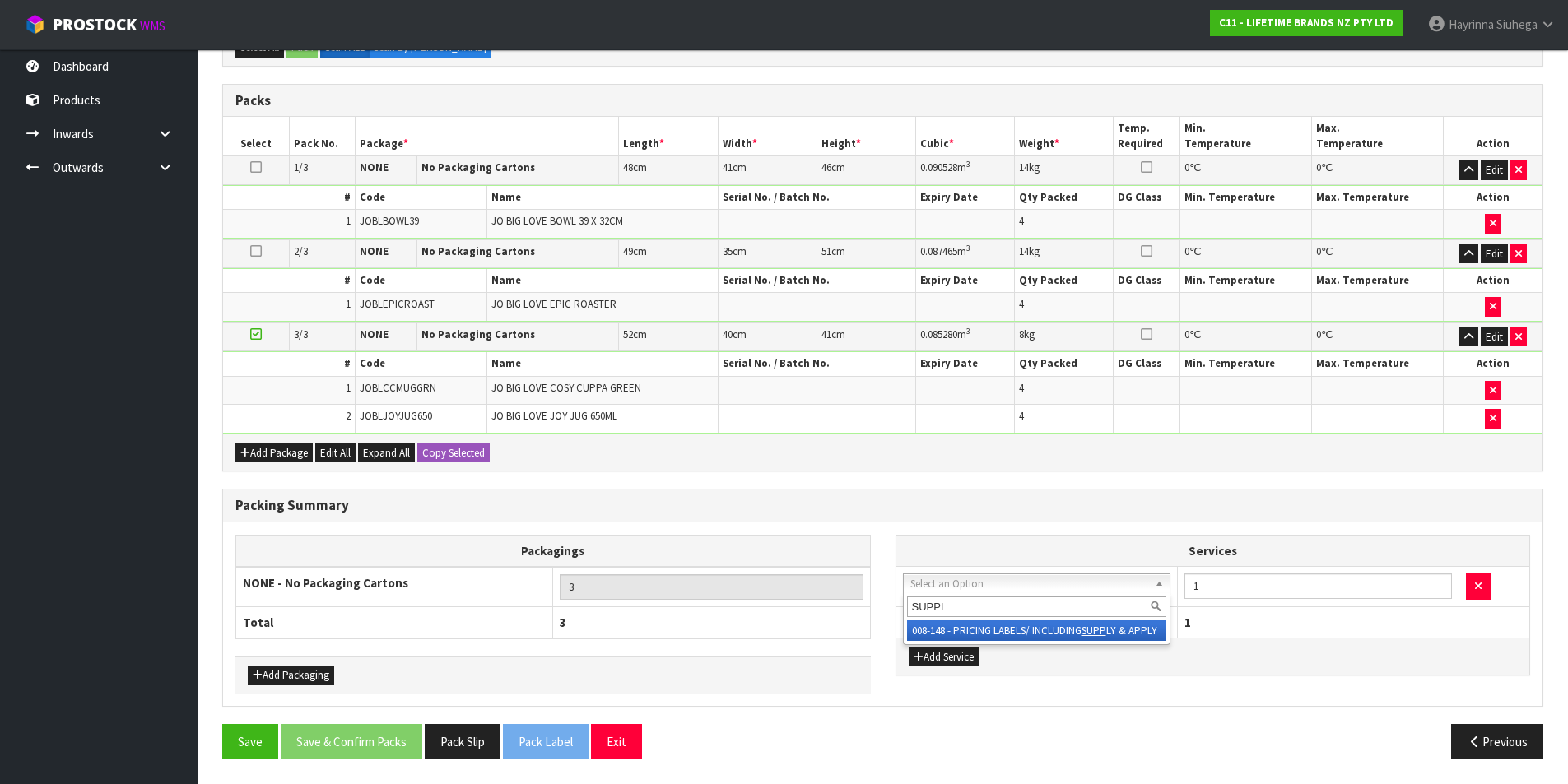
type input "SUPPLY"
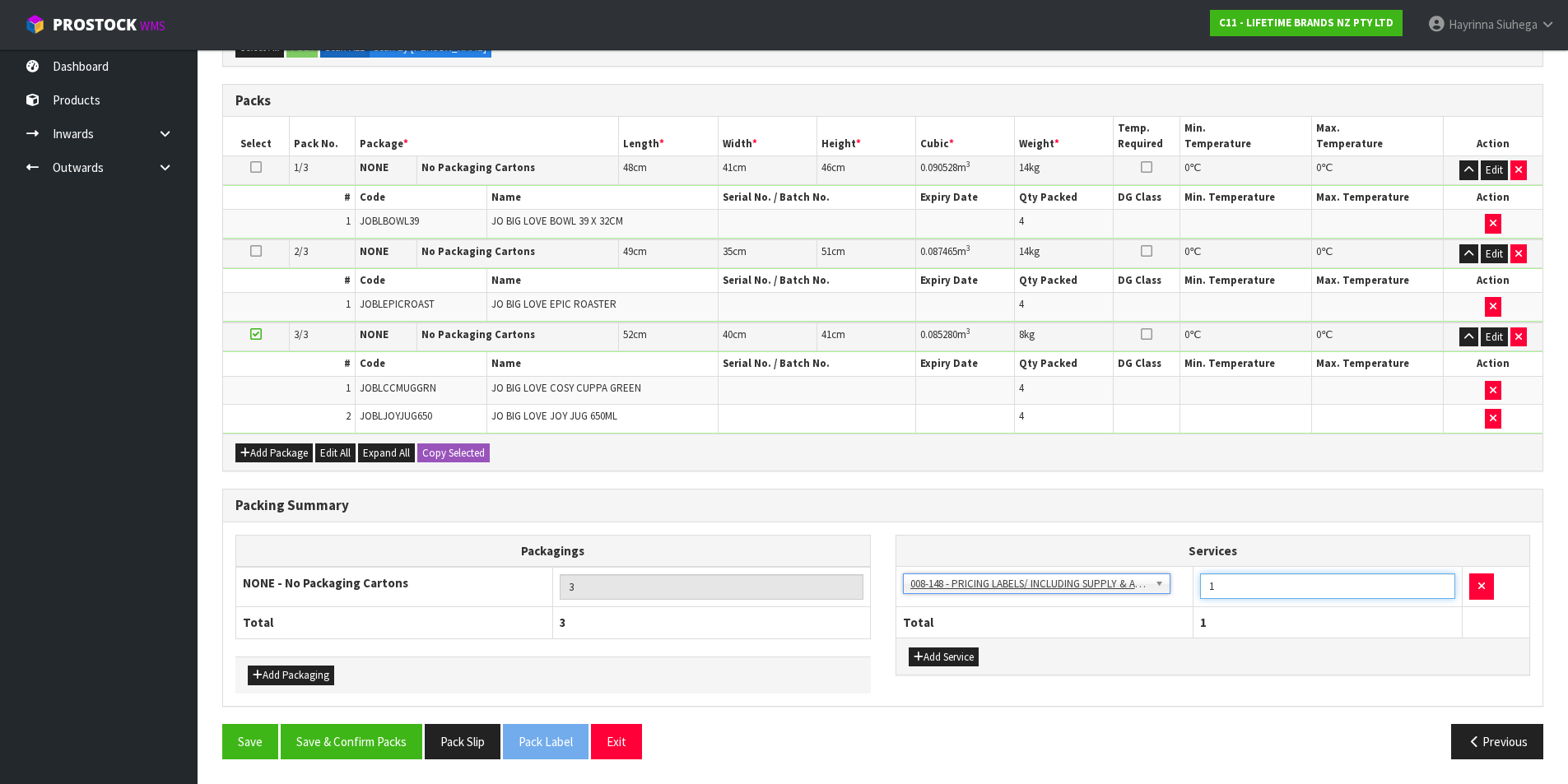
drag, startPoint x: 1220, startPoint y: 591, endPoint x: 1189, endPoint y: 585, distance: 31.6
click at [1189, 585] on tr "003-036 - EXTERNAL PLANT HIRE 008-035 - OUTWARD HDLG+/HOIST LIFT ON/OFF 008-036…" at bounding box center [1213, 588] width 634 height 40
type input "16"
click at [385, 727] on button "Save & Confirm Packs" at bounding box center [352, 742] width 142 height 35
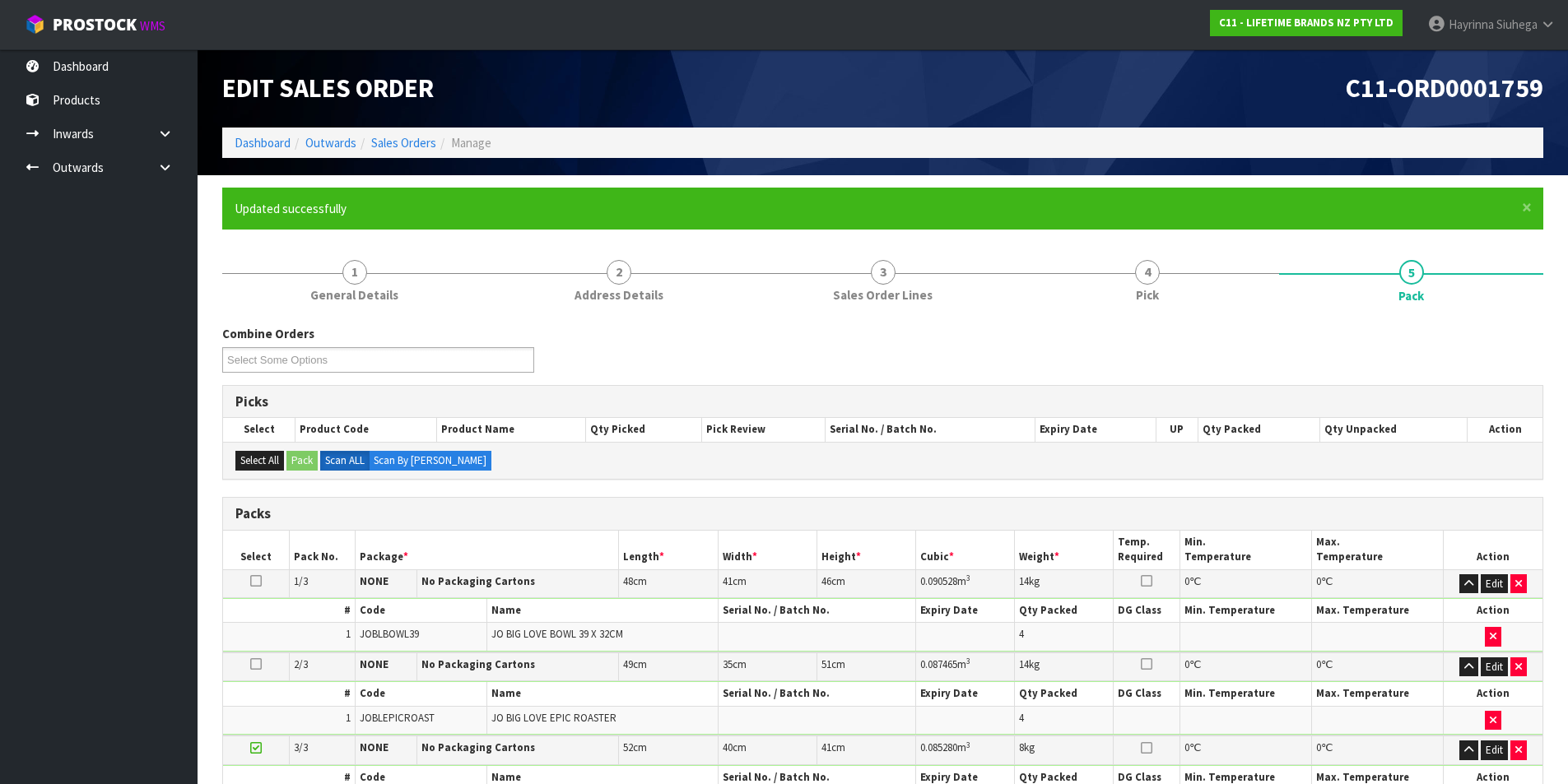
scroll to position [188, 0]
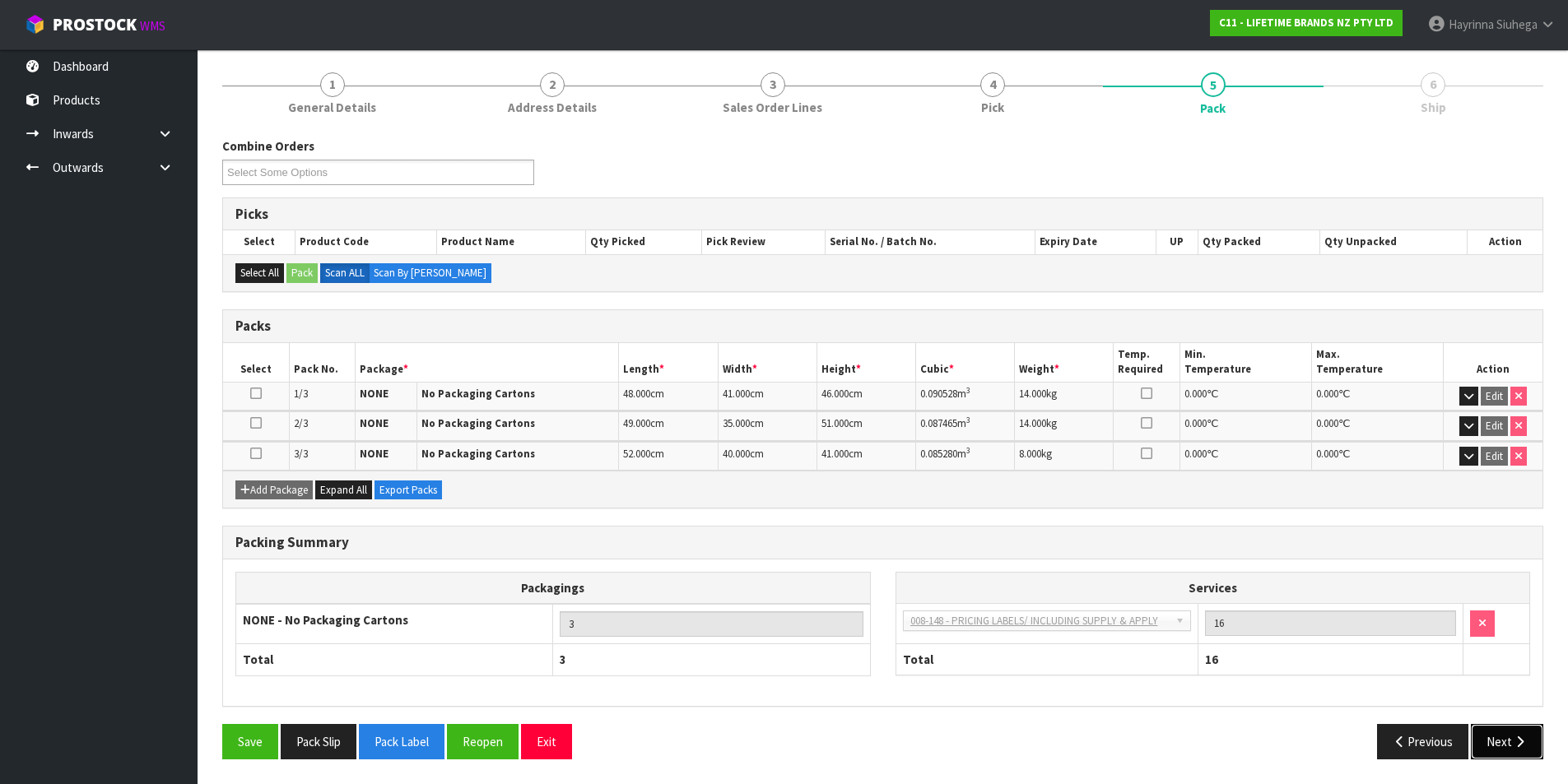
click at [1520, 738] on icon "button" at bounding box center [1520, 742] width 16 height 13
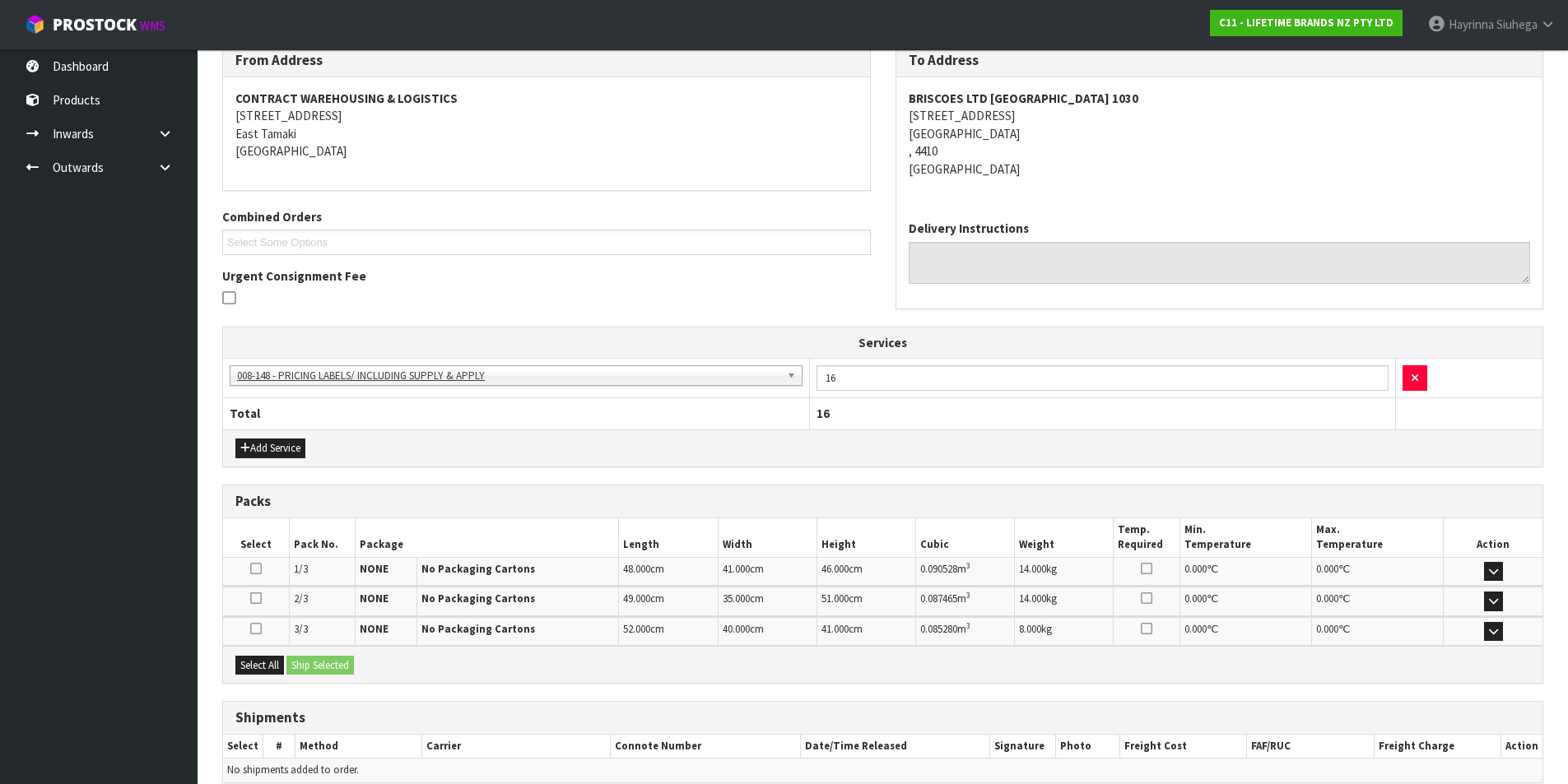
scroll to position [358, 0]
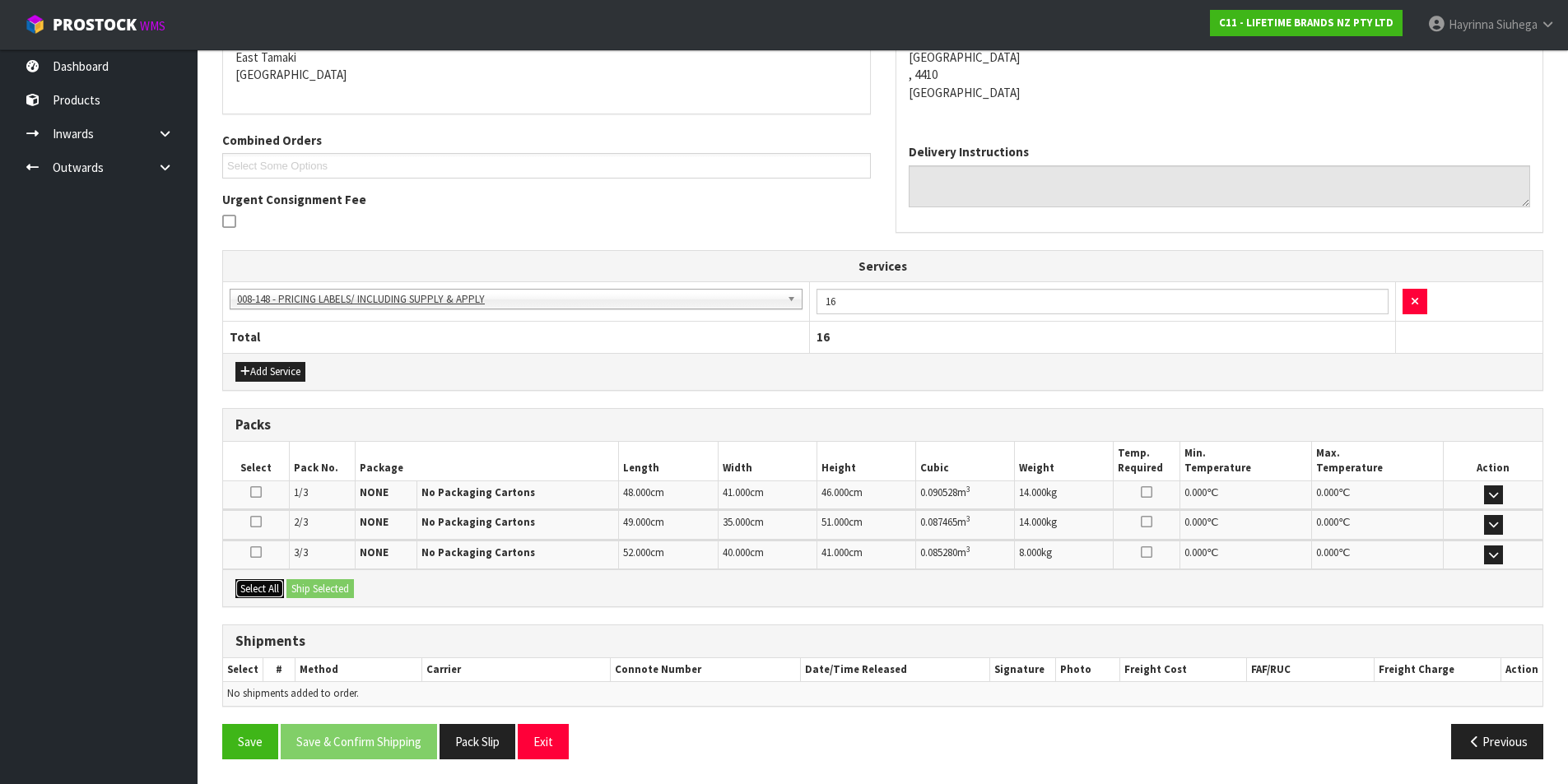
click at [268, 592] on button "Select All" at bounding box center [260, 588] width 49 height 19
click at [334, 592] on button "Ship Selected" at bounding box center [320, 588] width 67 height 19
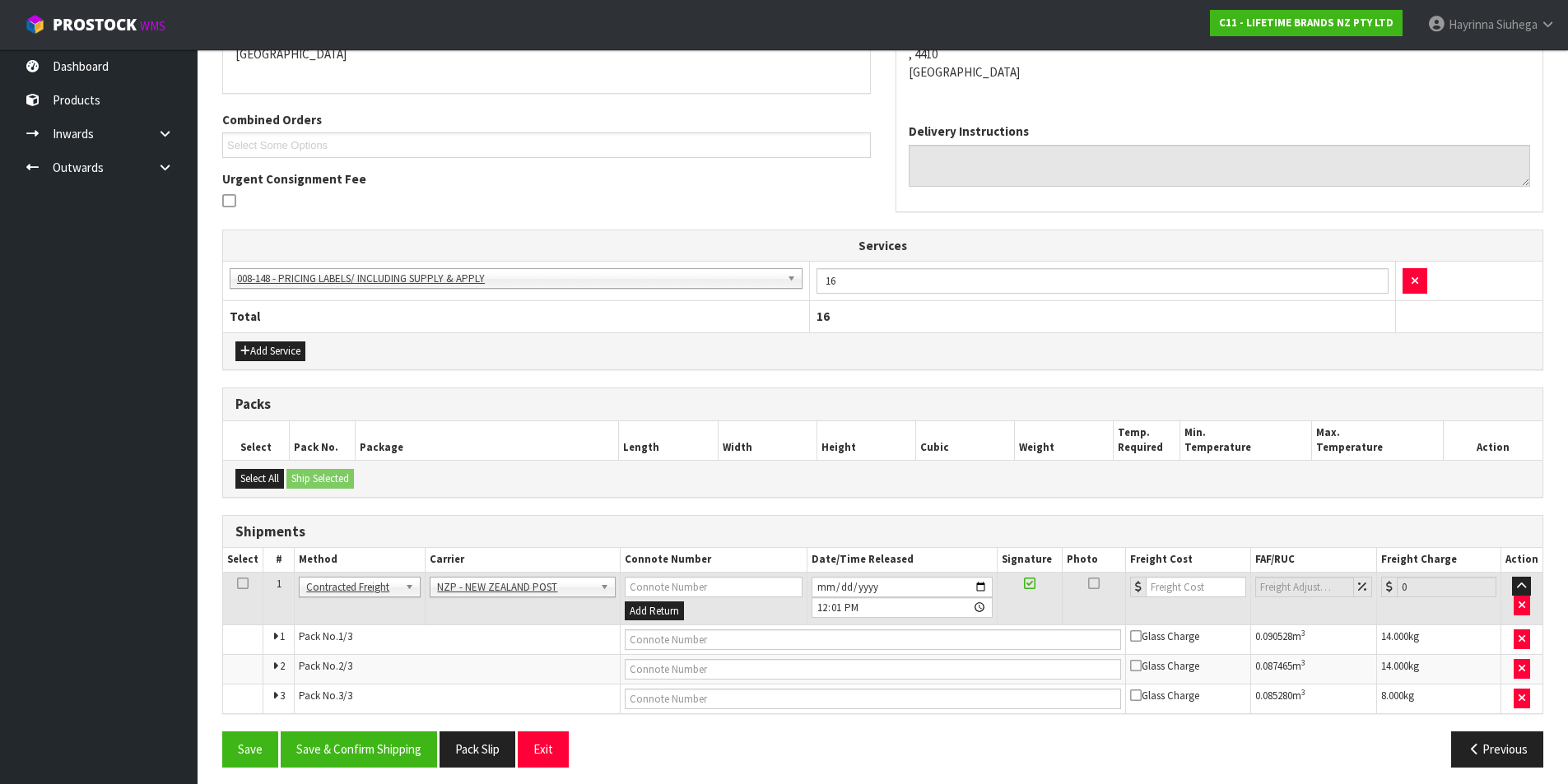
scroll to position [387, 0]
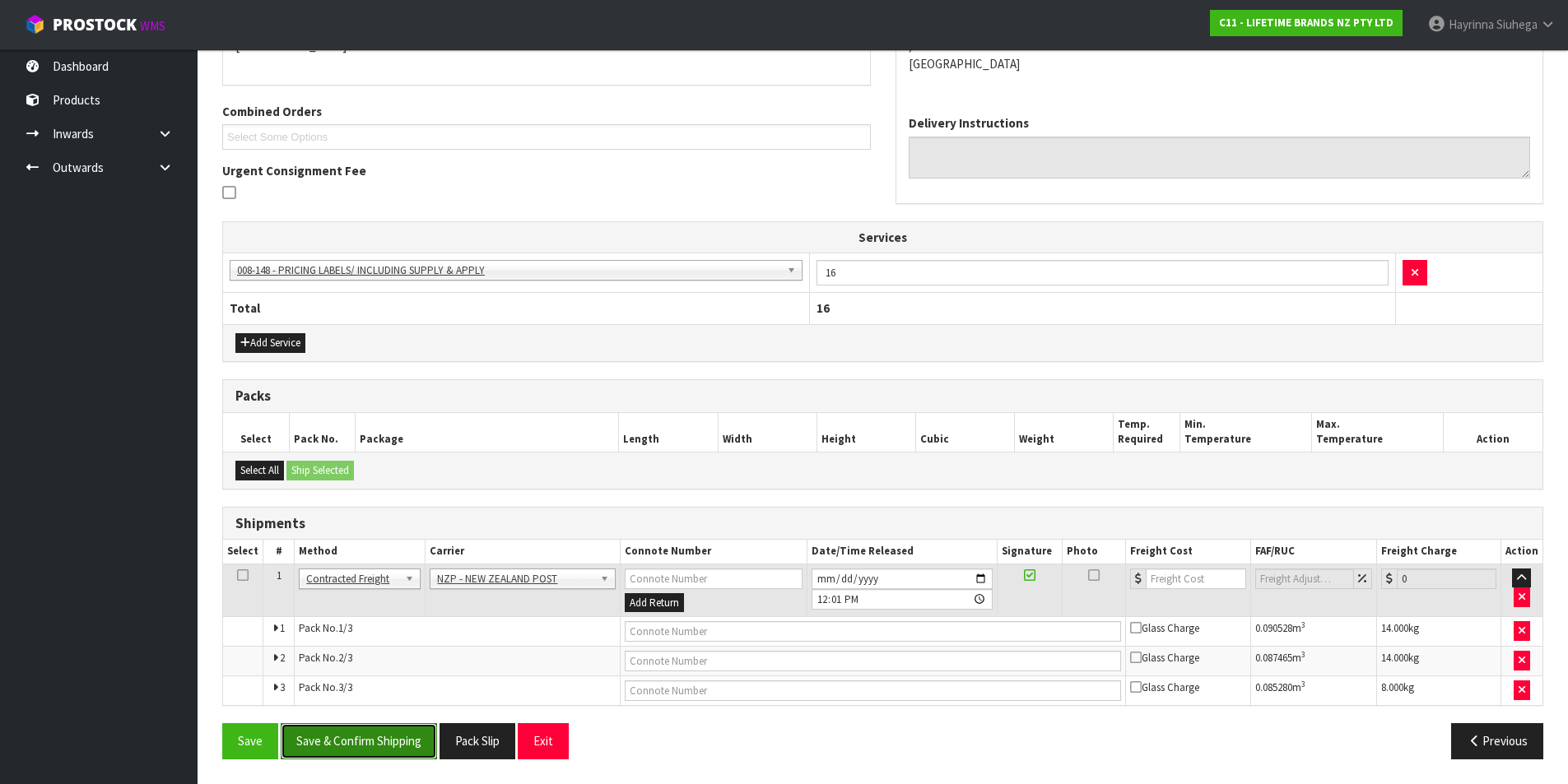
click at [367, 734] on button "Save & Confirm Shipping" at bounding box center [359, 741] width 157 height 35
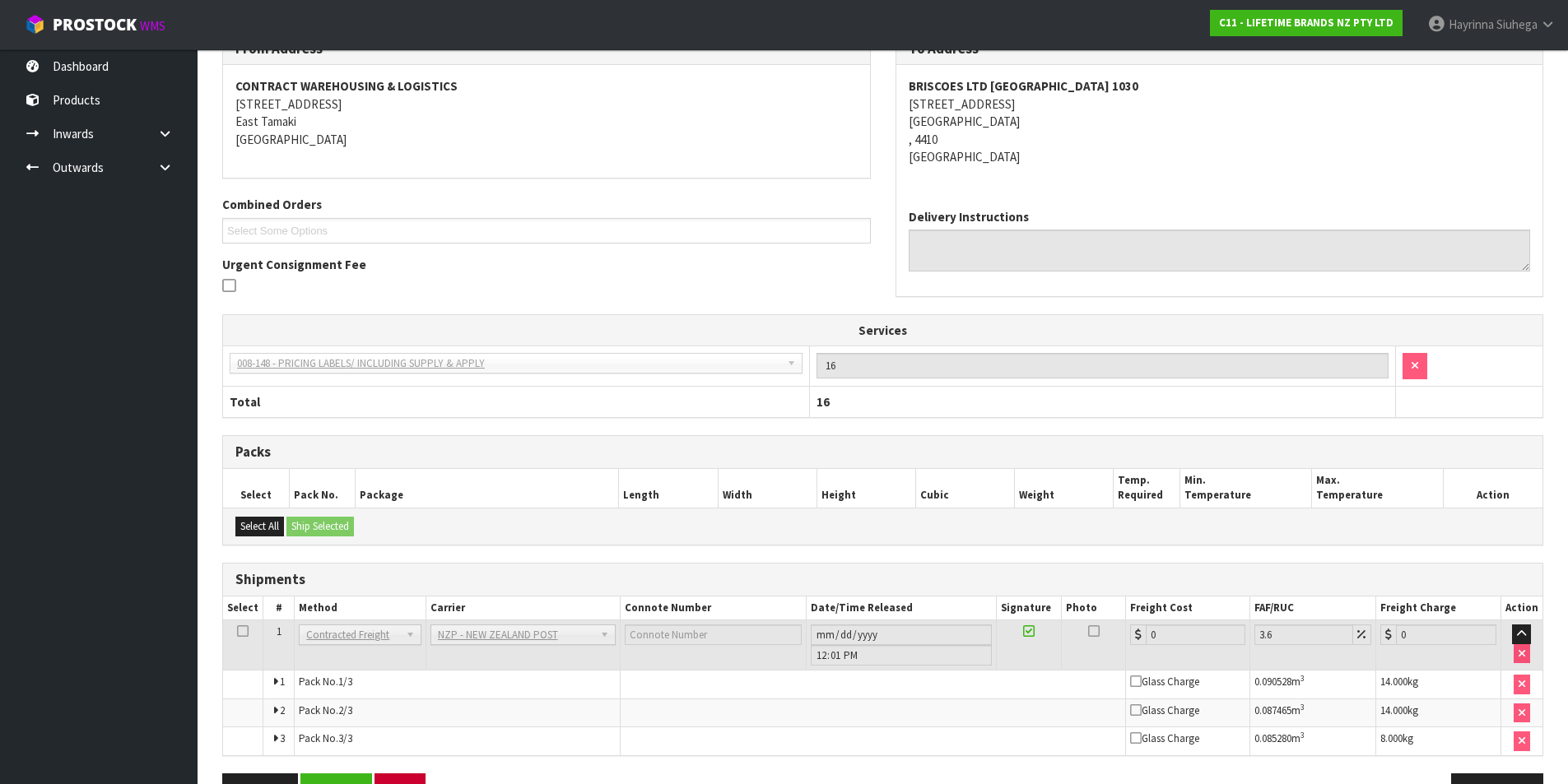
scroll to position [361, 0]
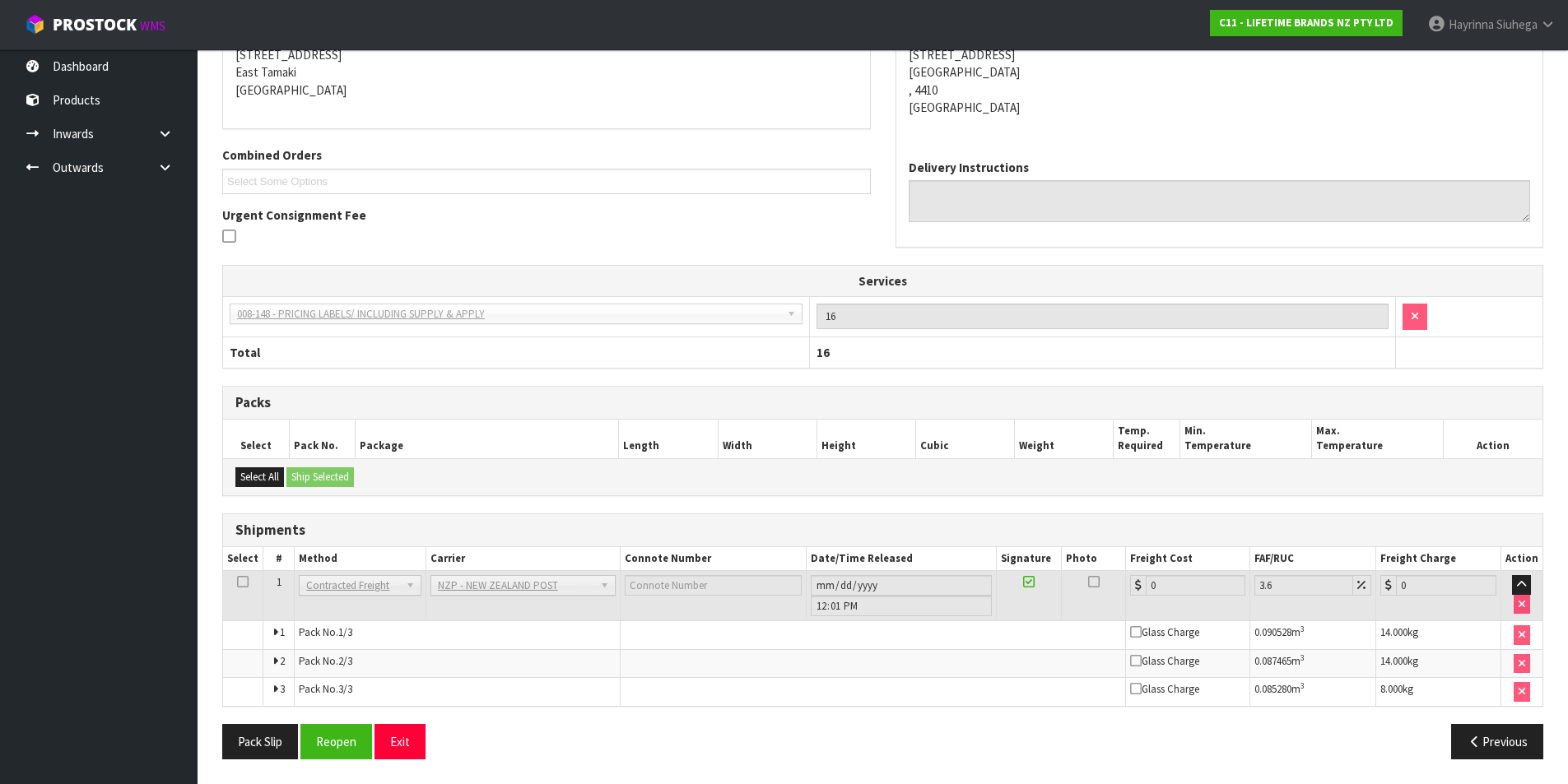
click at [336, 679] on td "Pack No. 3/3" at bounding box center [458, 692] width 326 height 28
click at [326, 738] on button "Reopen" at bounding box center [336, 742] width 72 height 35
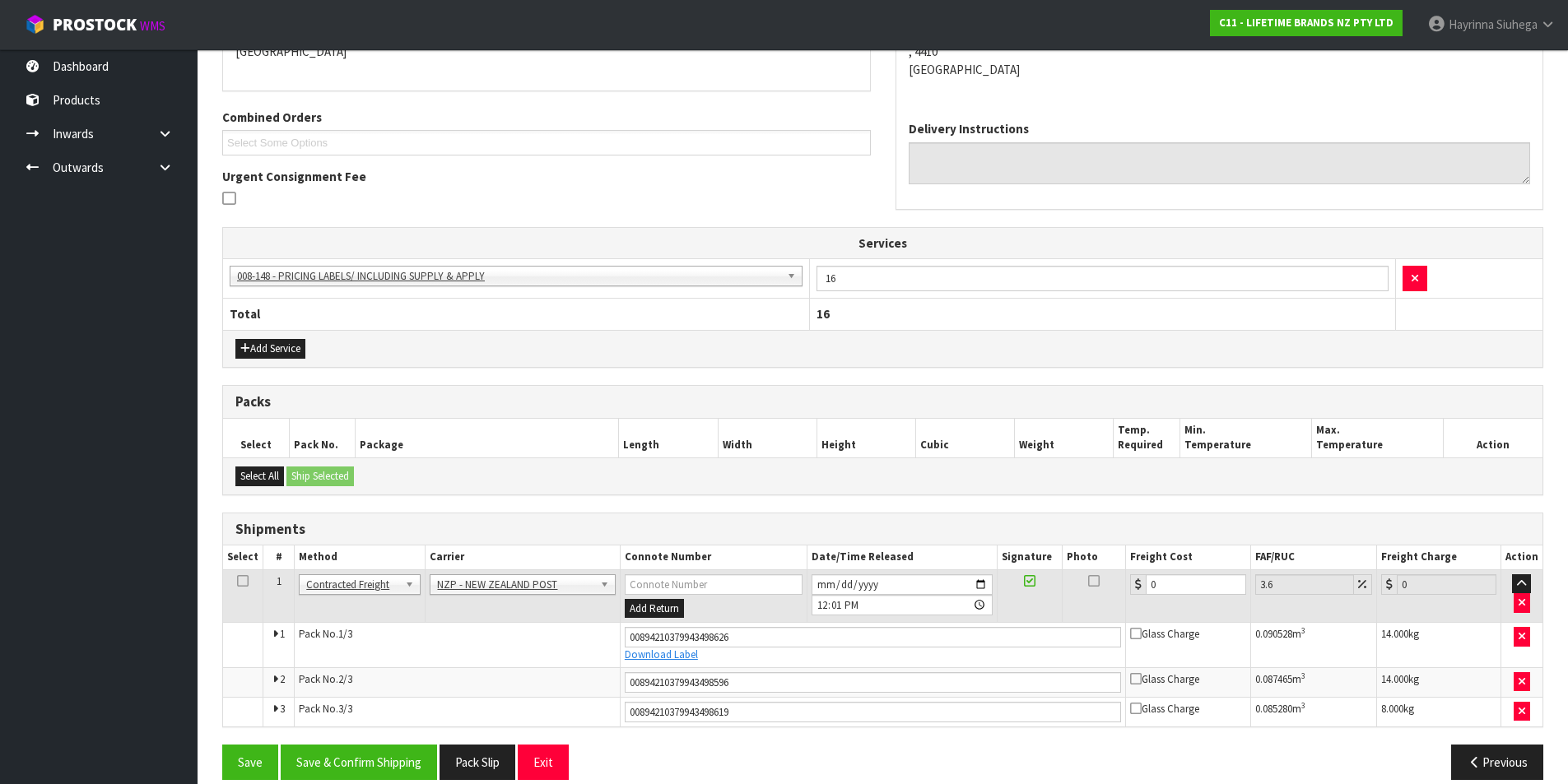
scroll to position [401, 0]
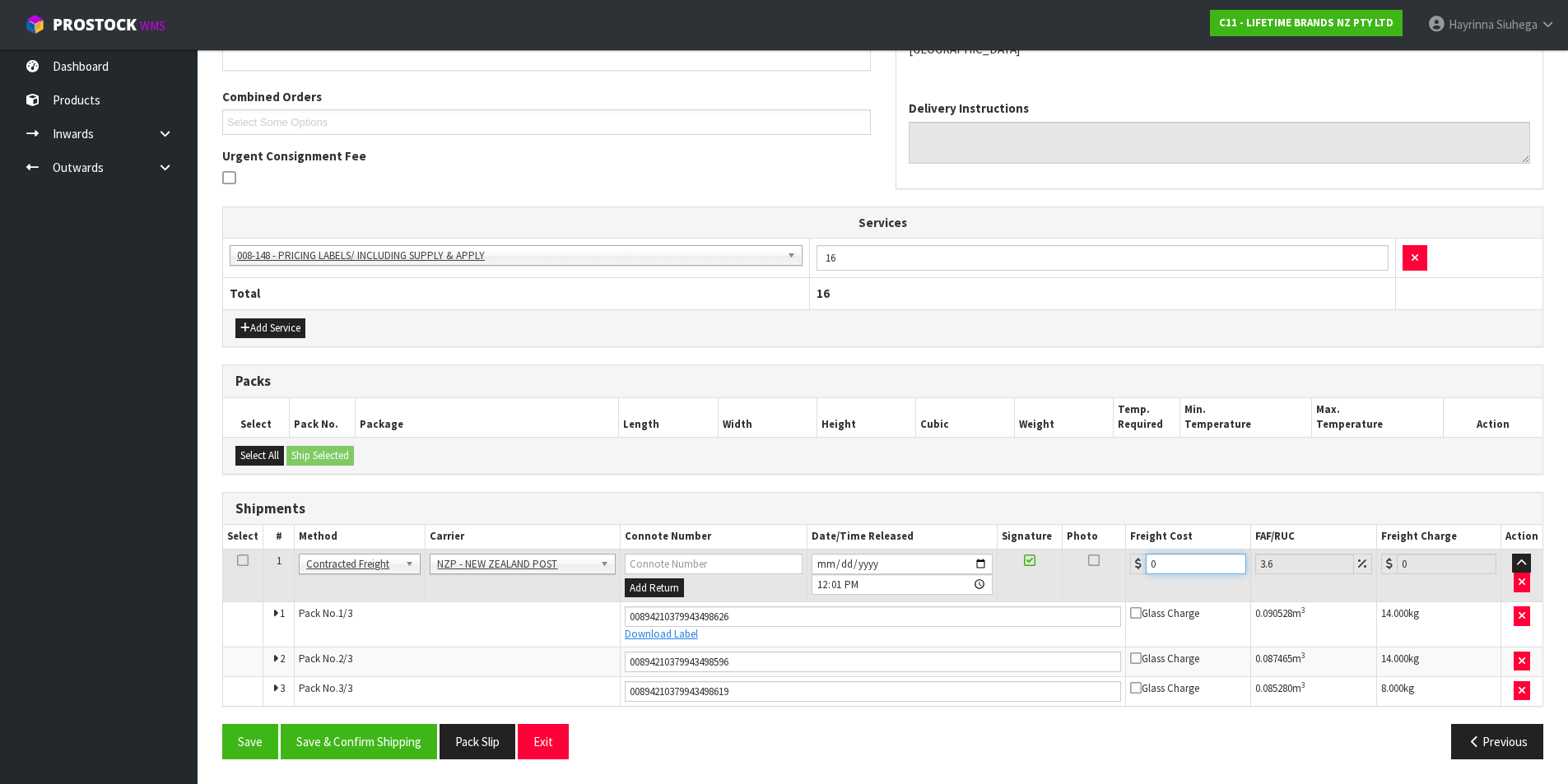
drag, startPoint x: 1173, startPoint y: 564, endPoint x: 1094, endPoint y: 568, distance: 79.1
click at [1094, 568] on tr "1 Client Local Pickup Customer Local Pickup Company Freight Contracted Freight …" at bounding box center [883, 575] width 1319 height 53
type input "4"
type input "4.14"
type input "44"
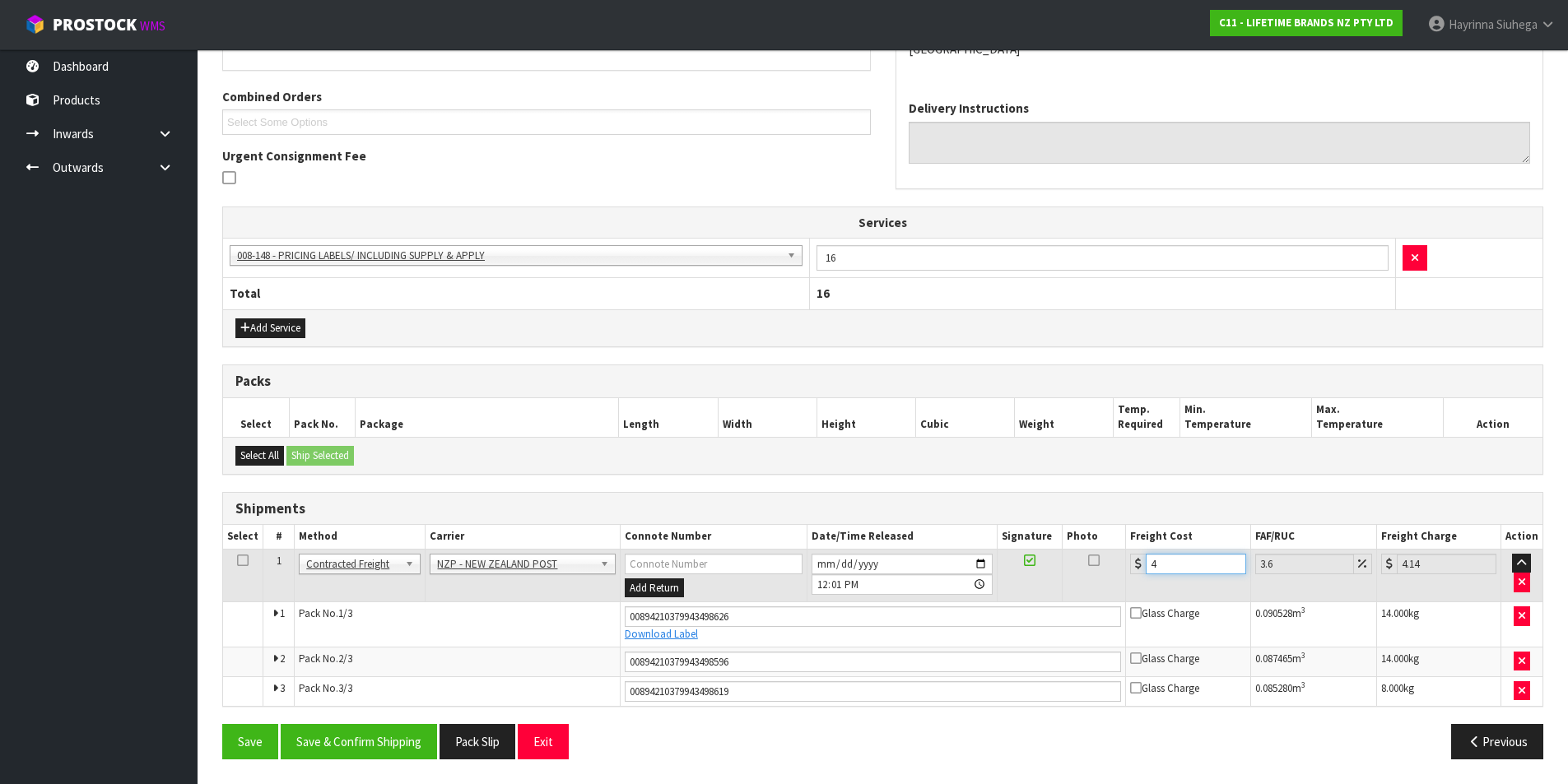
type input "45.58"
type input "44.8"
type input "46.41"
type input "44.85"
type input "46.46"
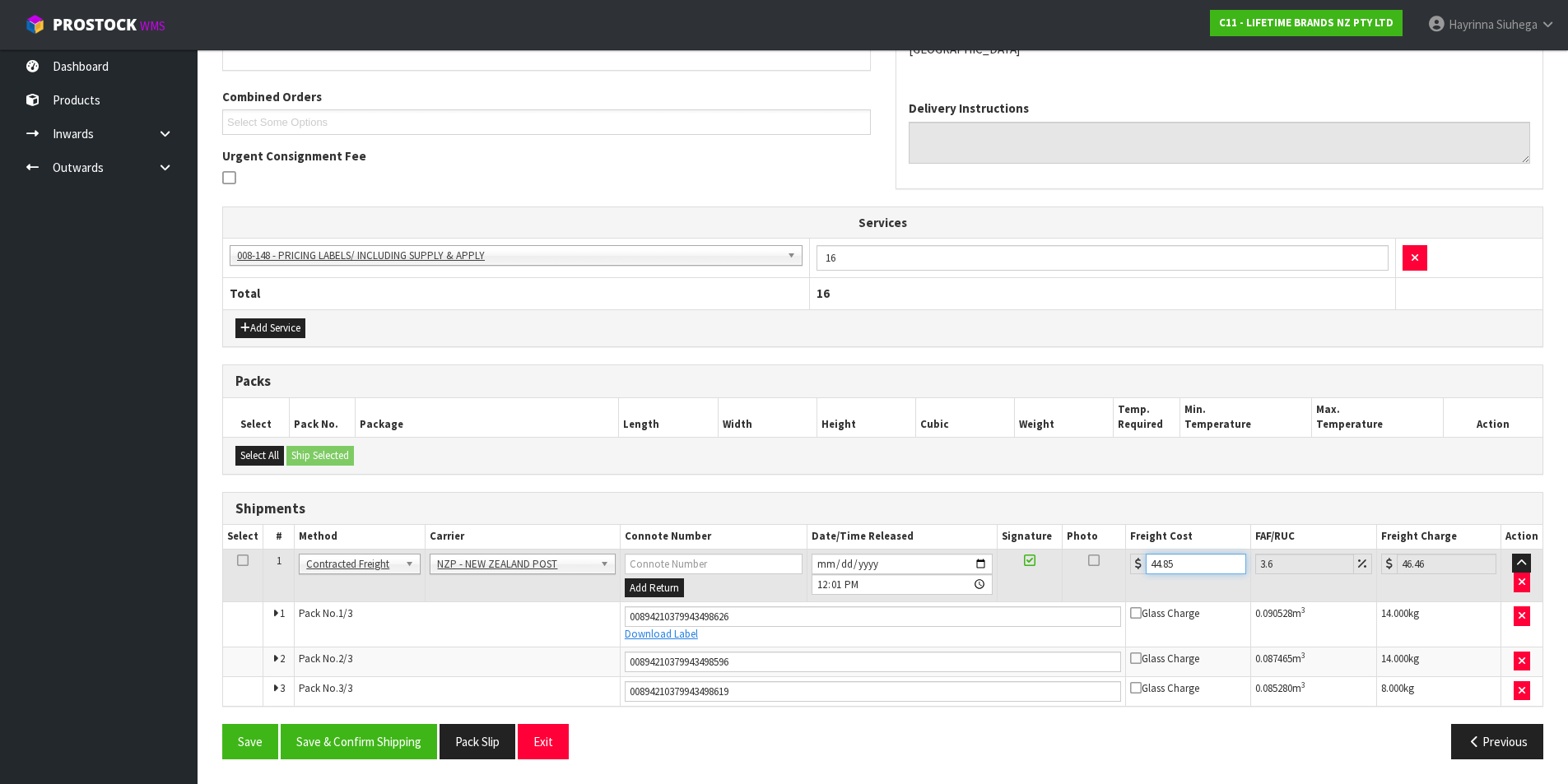
type input "44.85"
click at [223, 724] on button "Save" at bounding box center [250, 742] width 56 height 35
drag, startPoint x: 423, startPoint y: 739, endPoint x: 411, endPoint y: 741, distance: 12.2
click at [416, 743] on button "Save & Confirm Shipping" at bounding box center [359, 742] width 157 height 35
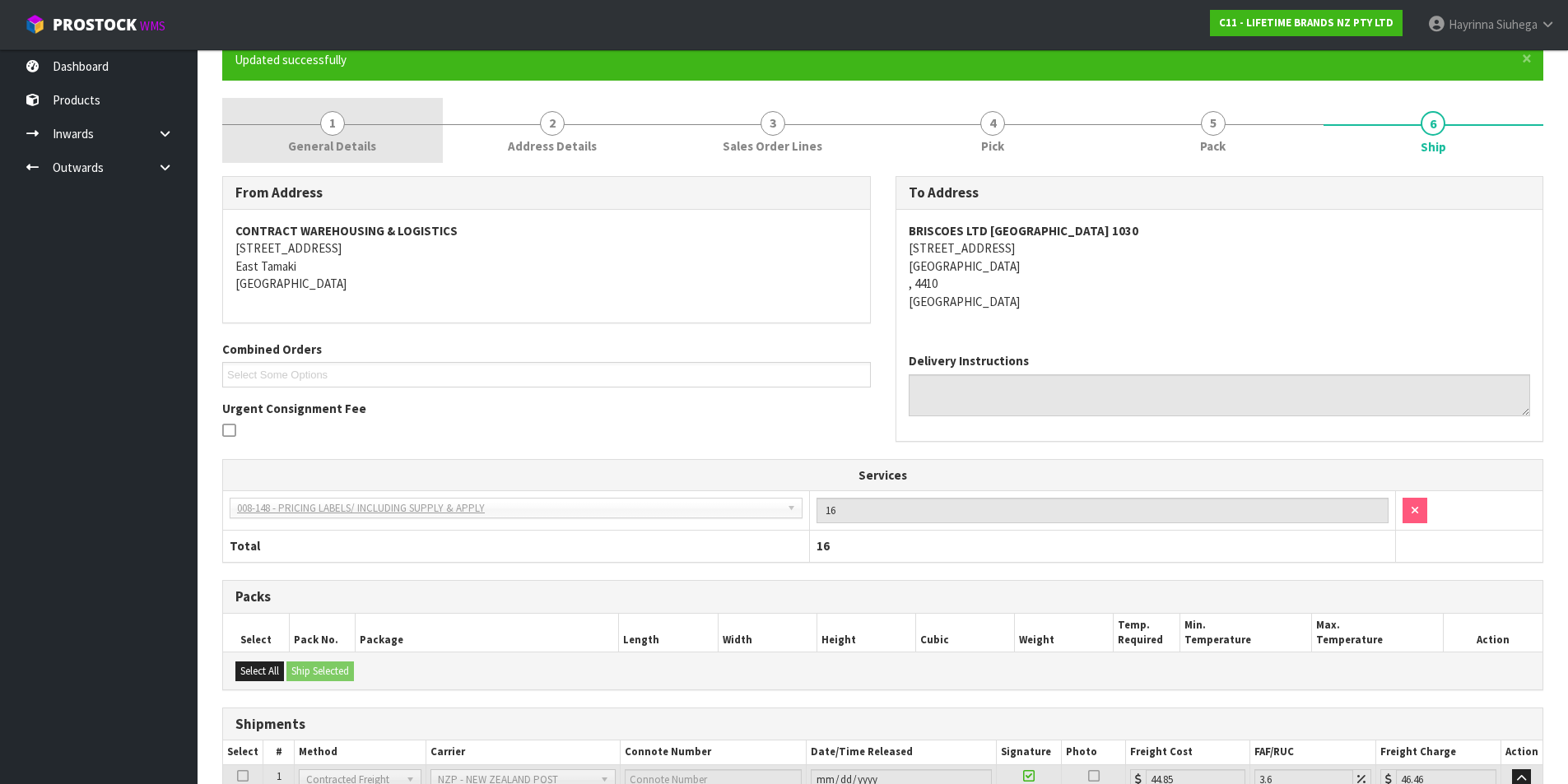
scroll to position [0, 0]
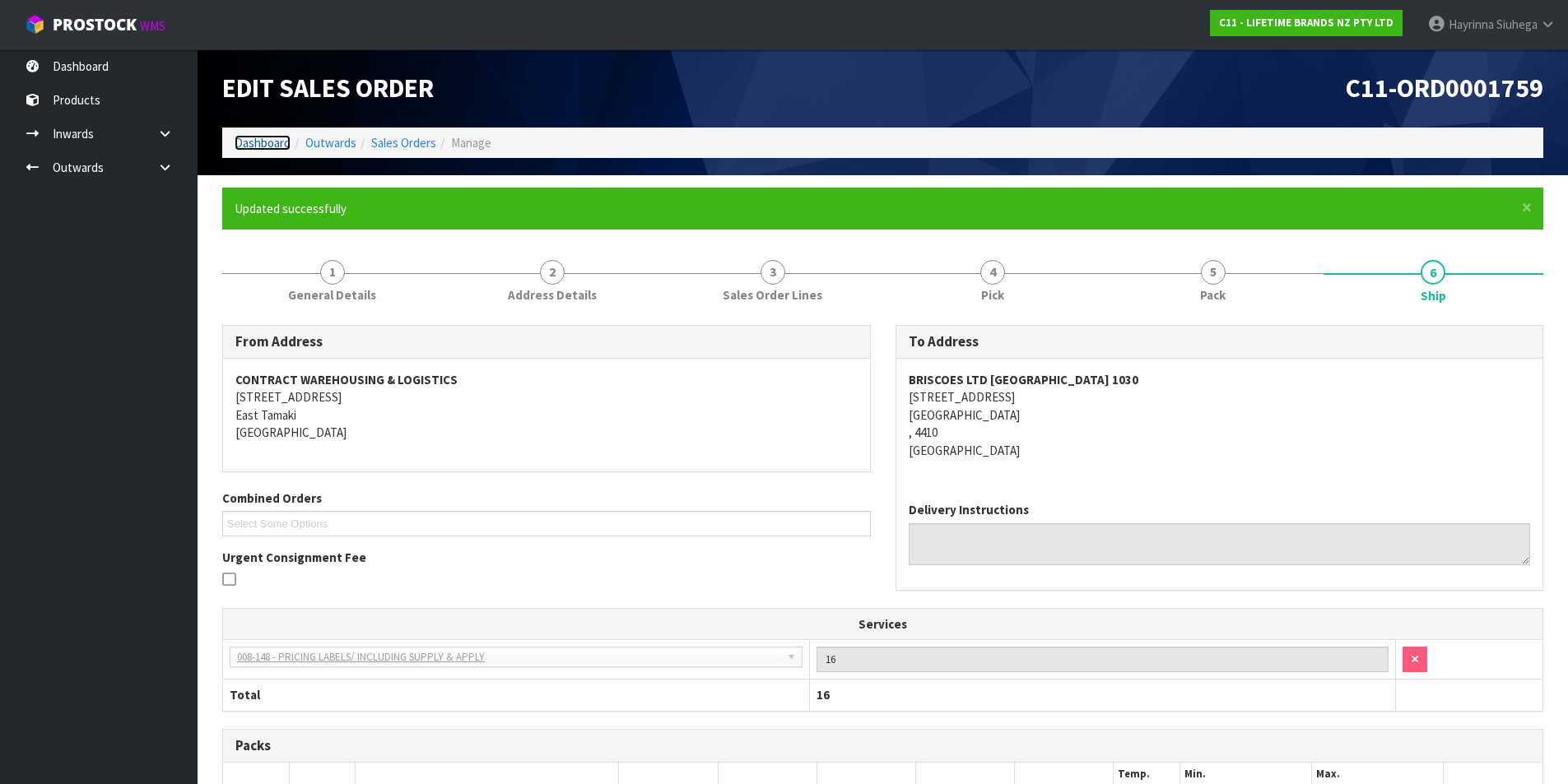
click at [271, 144] on link "Dashboard" at bounding box center [262, 142] width 56 height 16
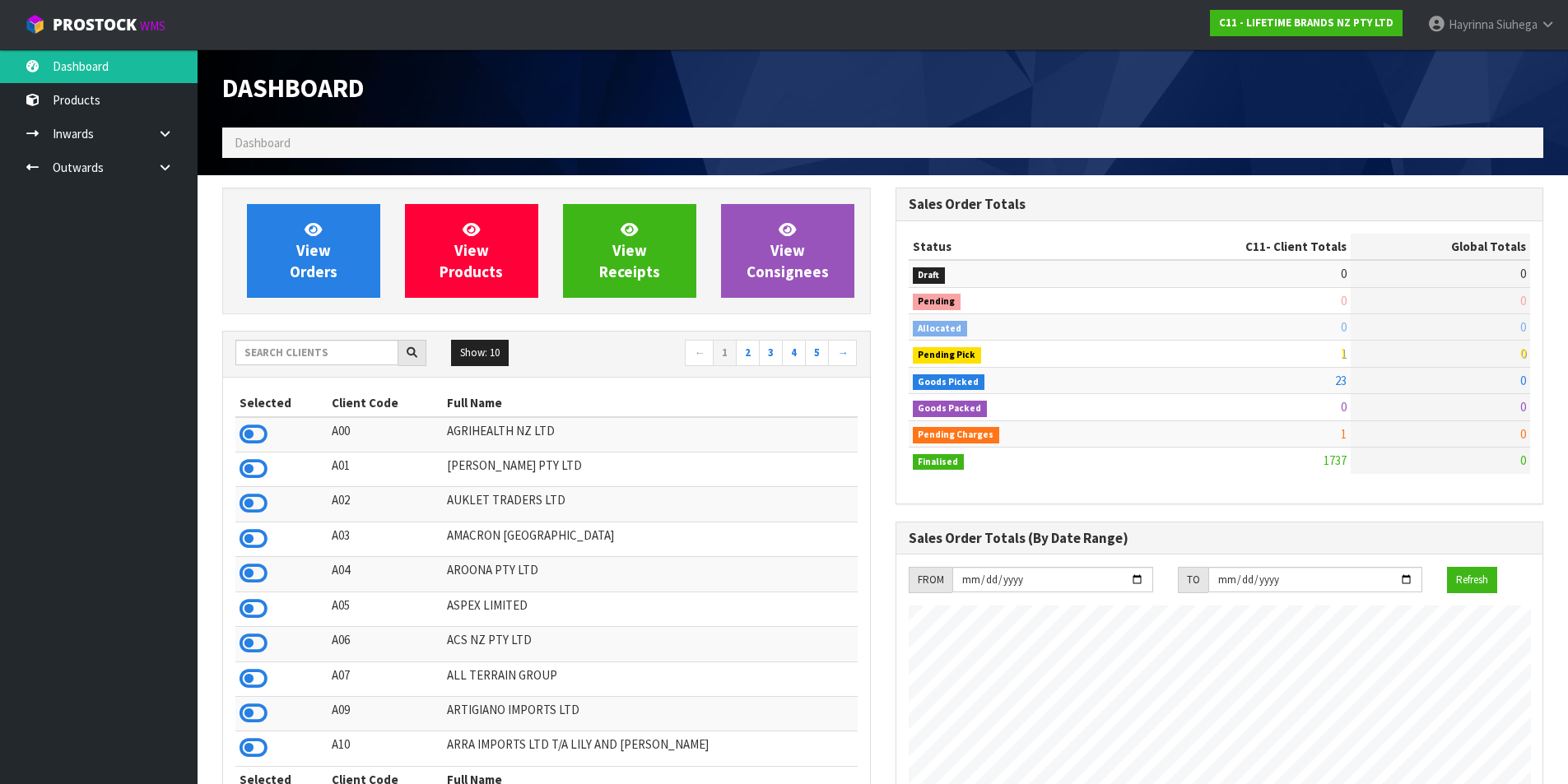
scroll to position [1247, 673]
click at [343, 239] on link "View Orders" at bounding box center [314, 250] width 133 height 94
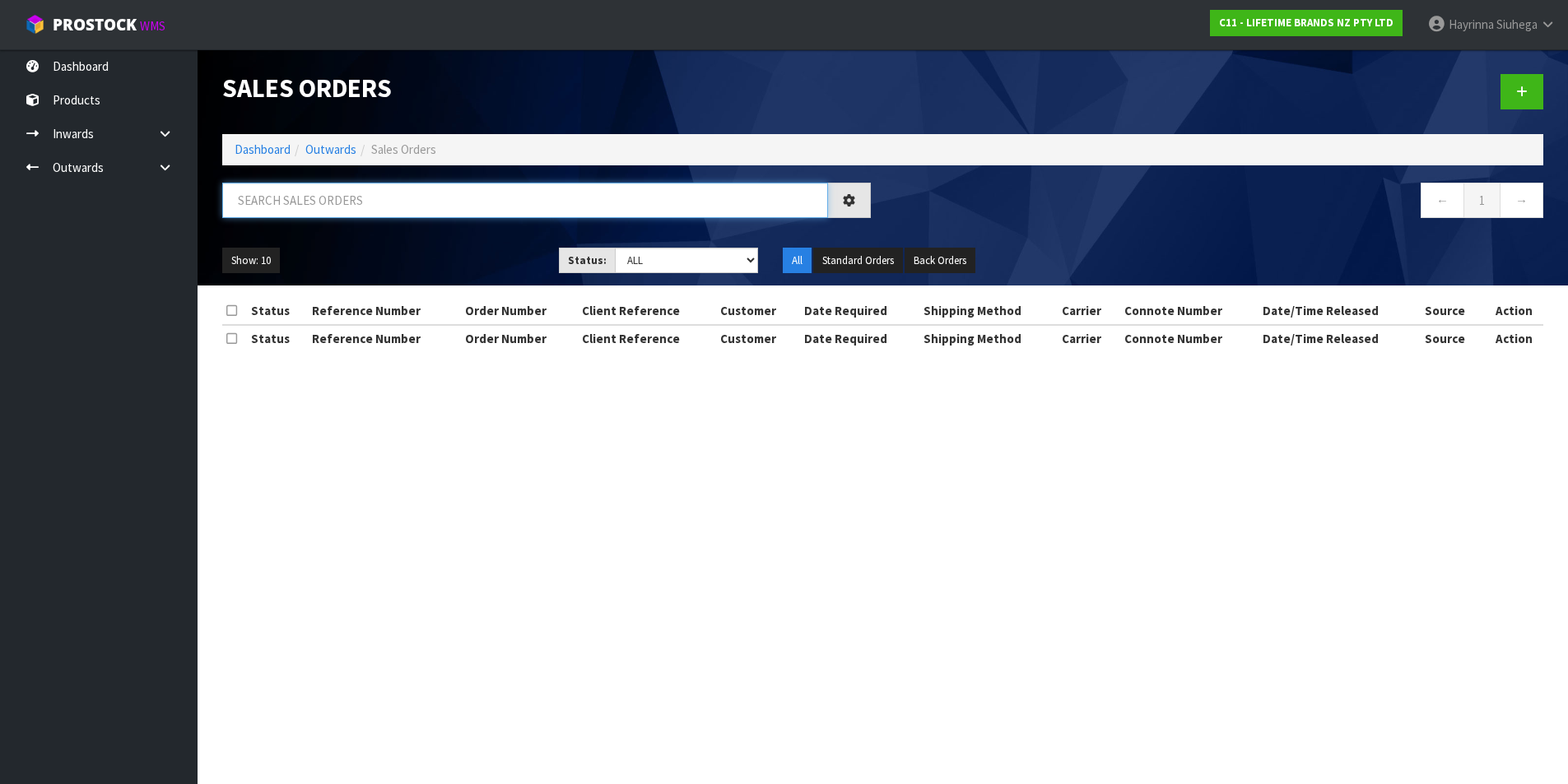
click at [370, 204] on input "text" at bounding box center [525, 201] width 606 height 35
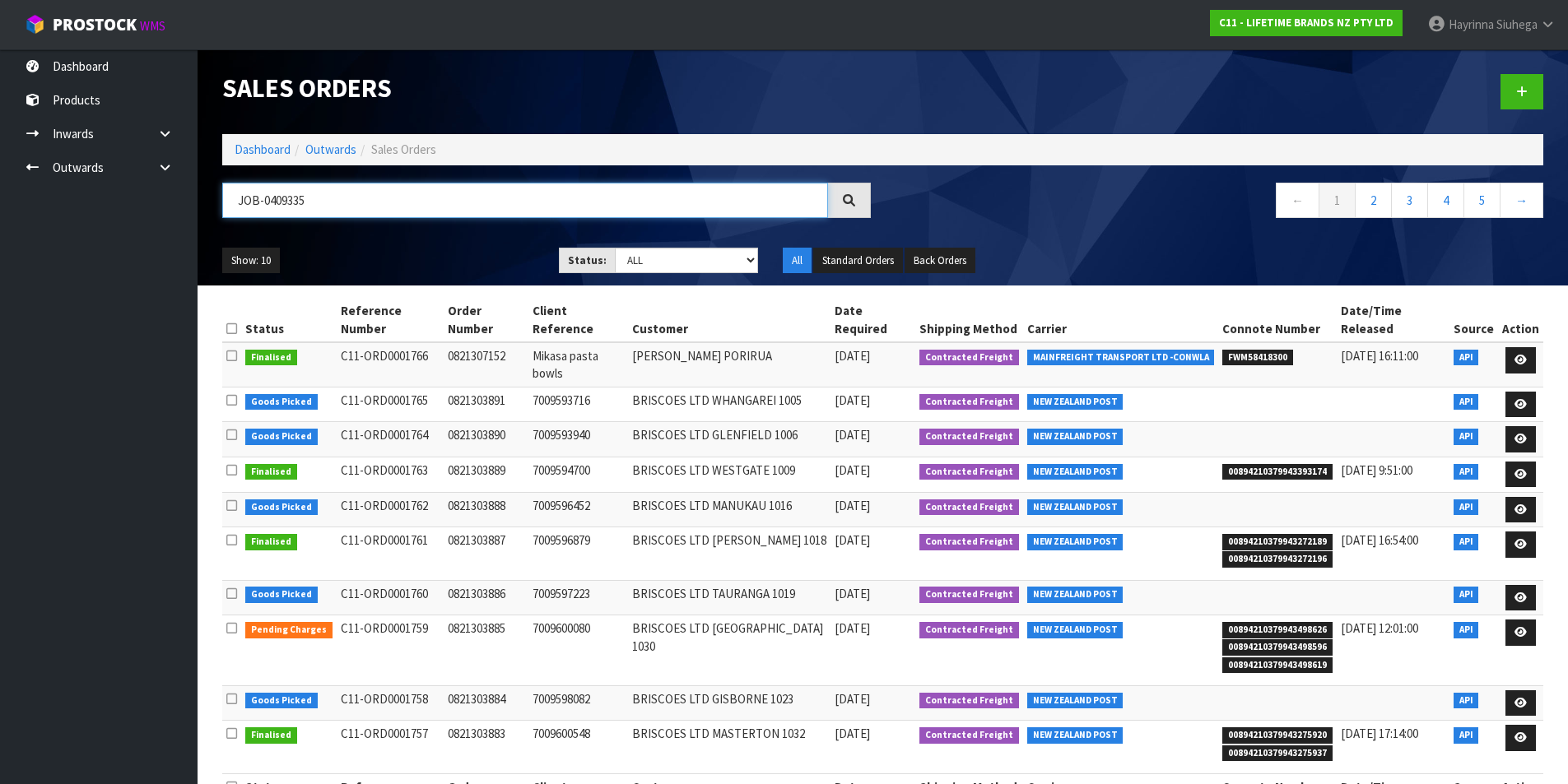
type input "JOB-0409335"
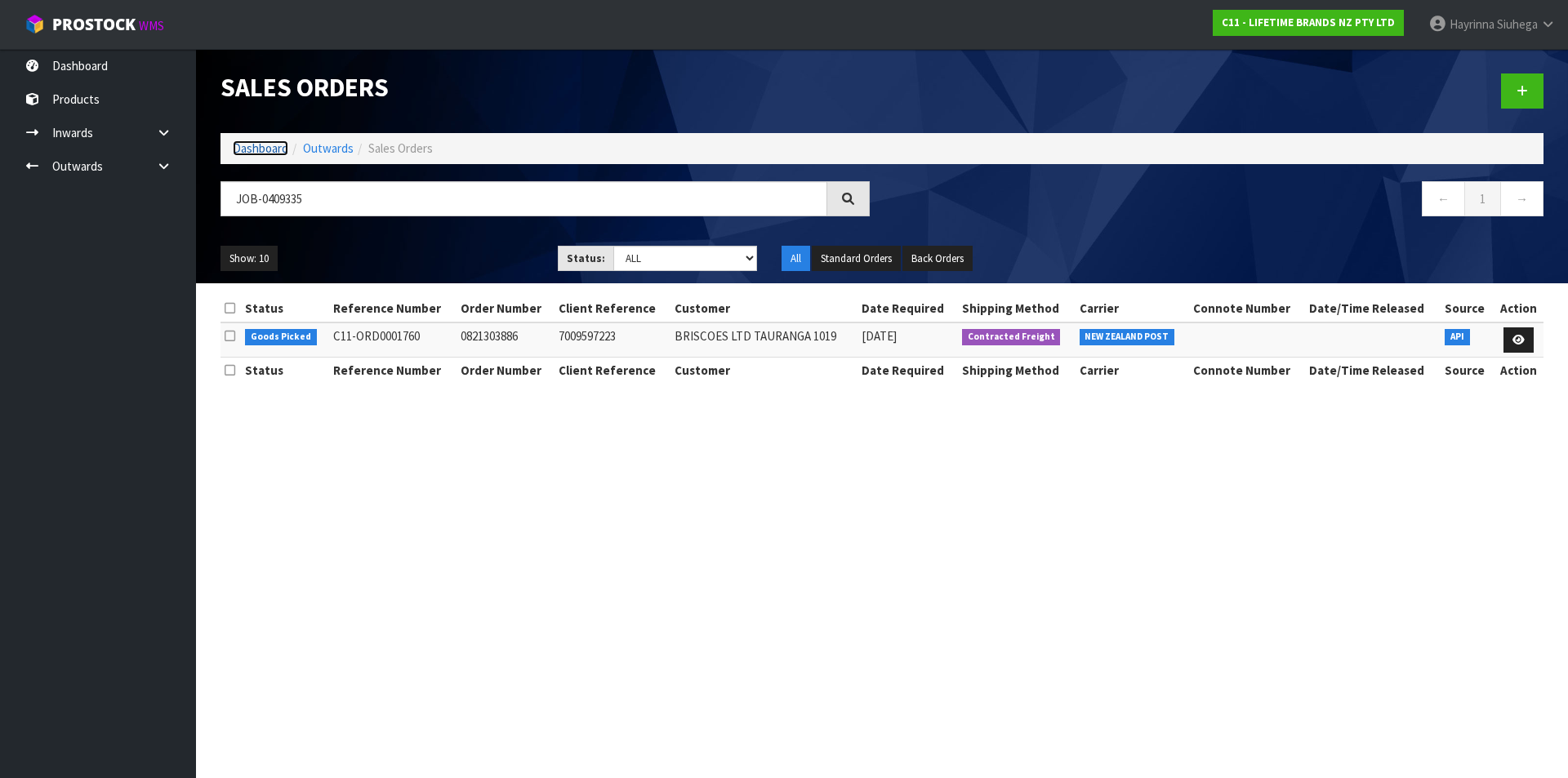
click at [277, 152] on link "Dashboard" at bounding box center [260, 148] width 55 height 16
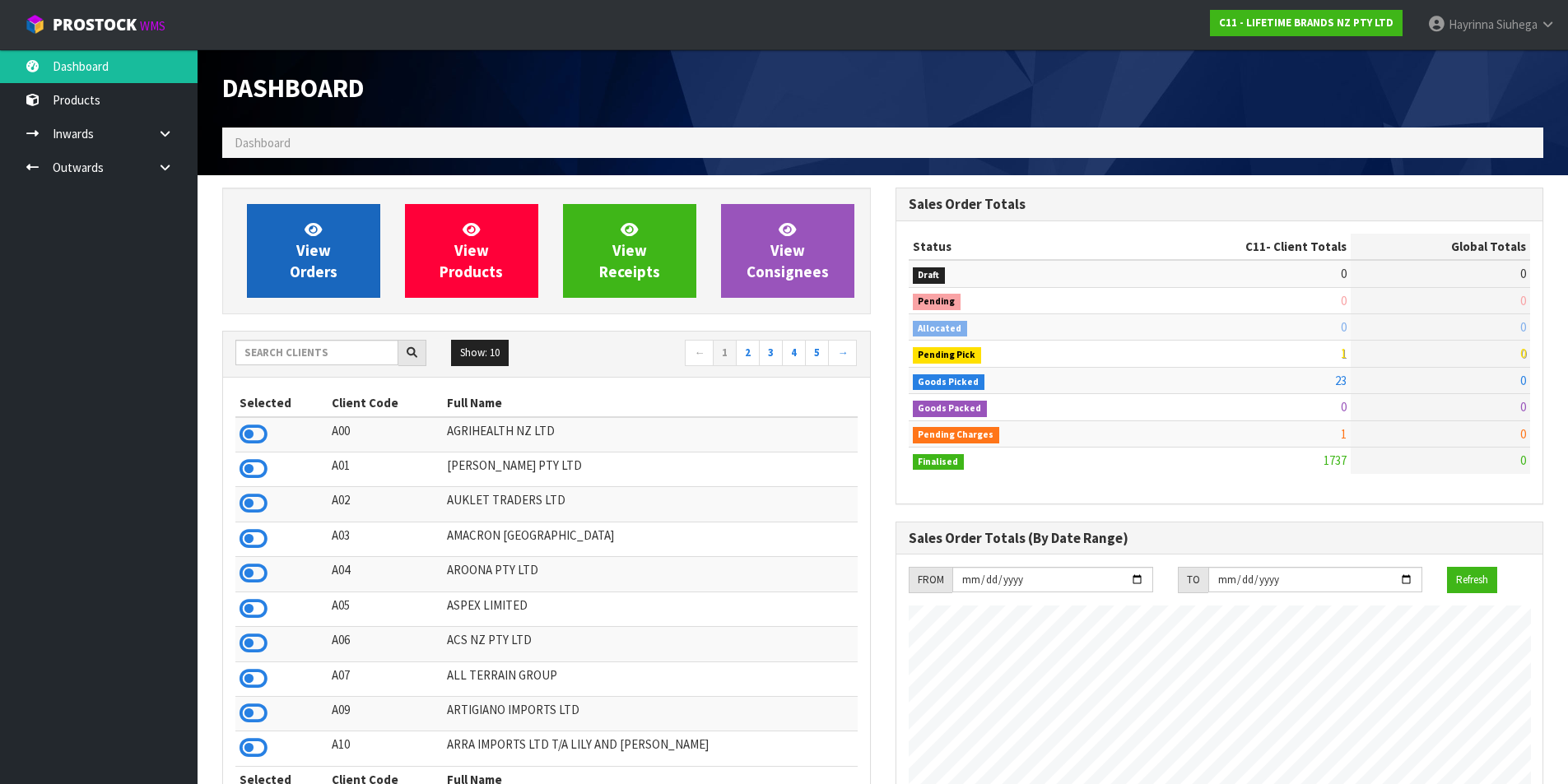
scroll to position [1247, 673]
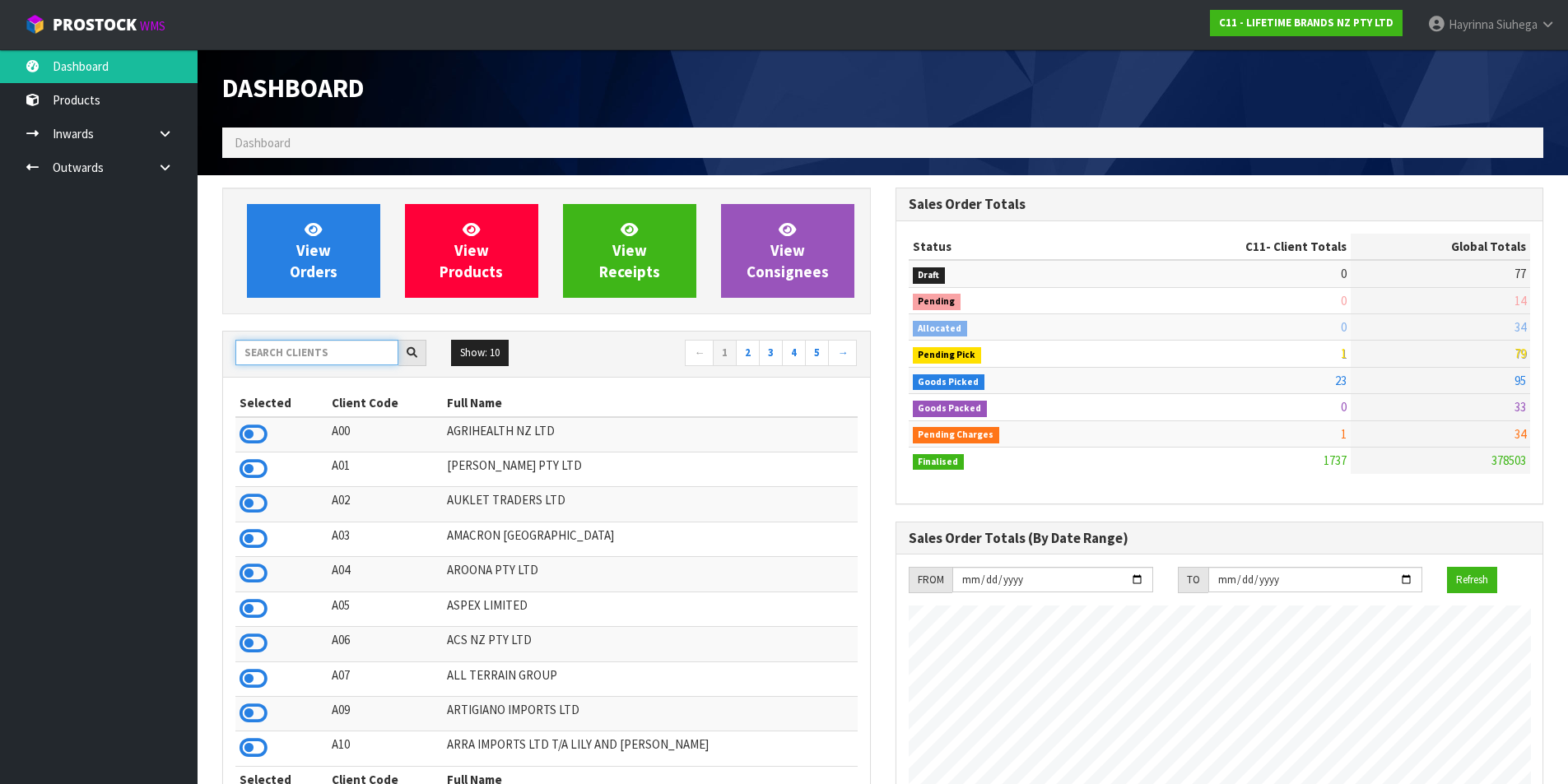
click at [331, 358] on input "text" at bounding box center [316, 352] width 163 height 25
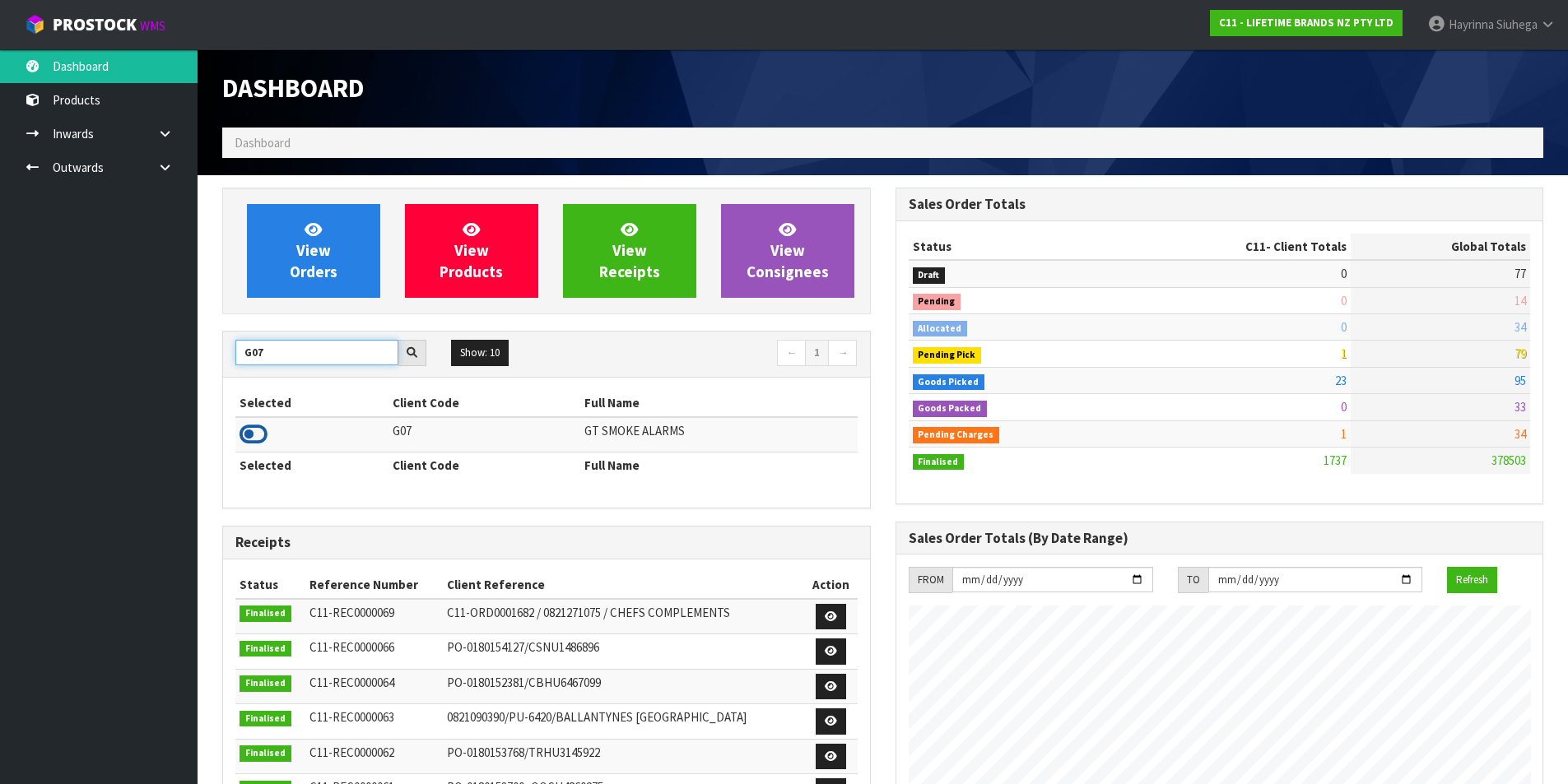
type input "G07"
click at [256, 434] on icon at bounding box center [253, 434] width 28 height 24
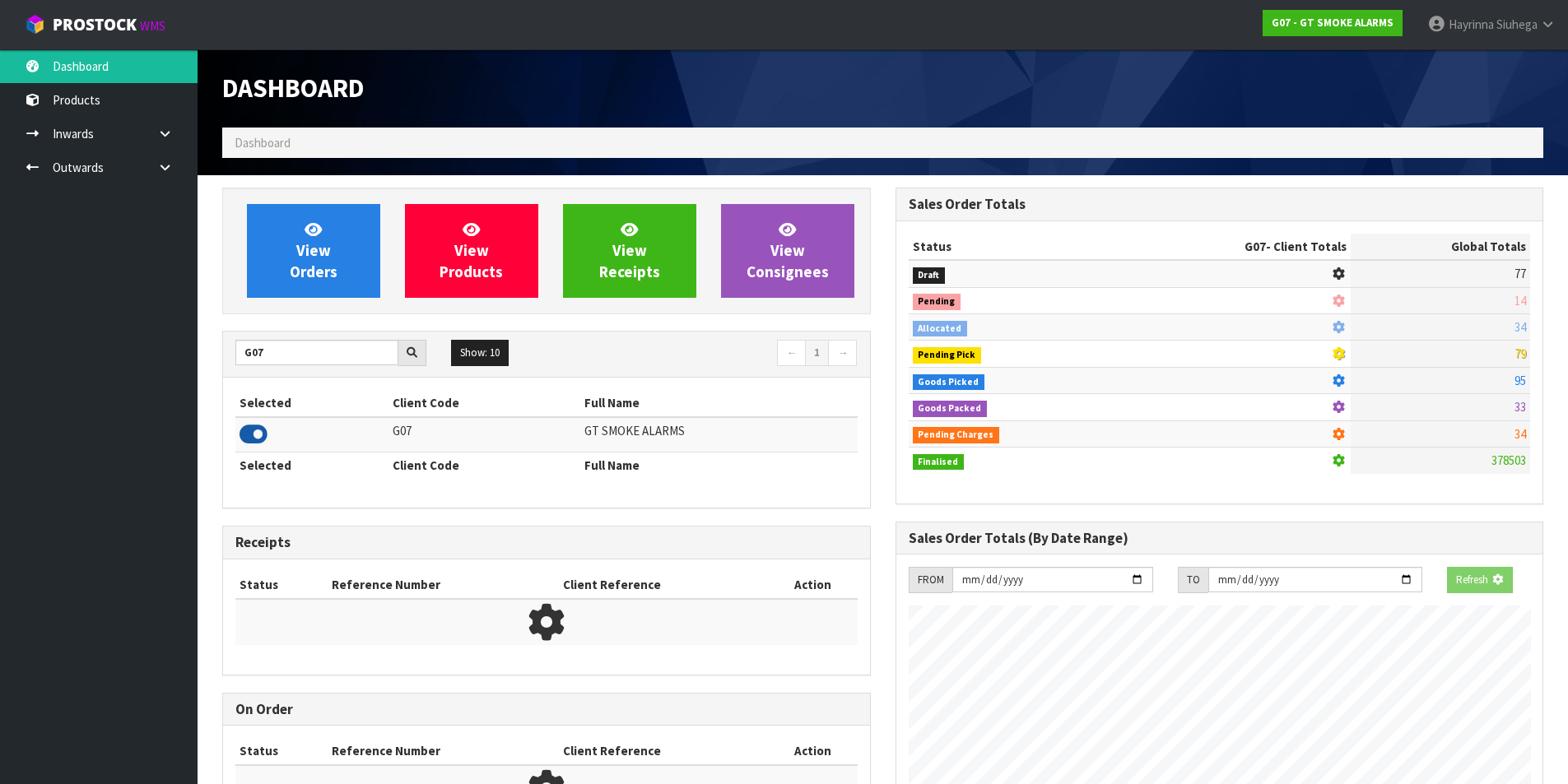
scroll to position [1033, 673]
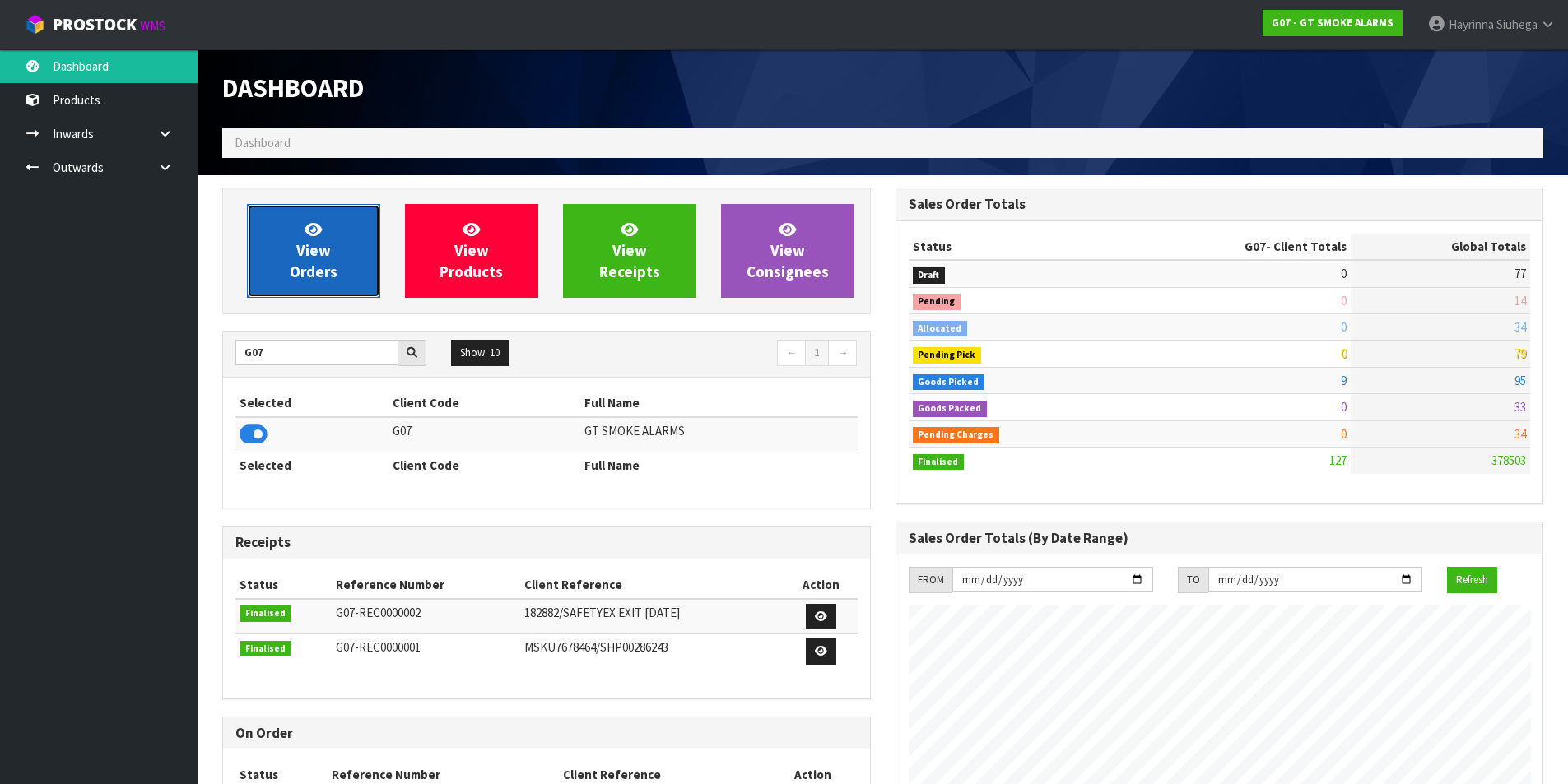
click at [310, 250] on span "View Orders" at bounding box center [314, 250] width 48 height 62
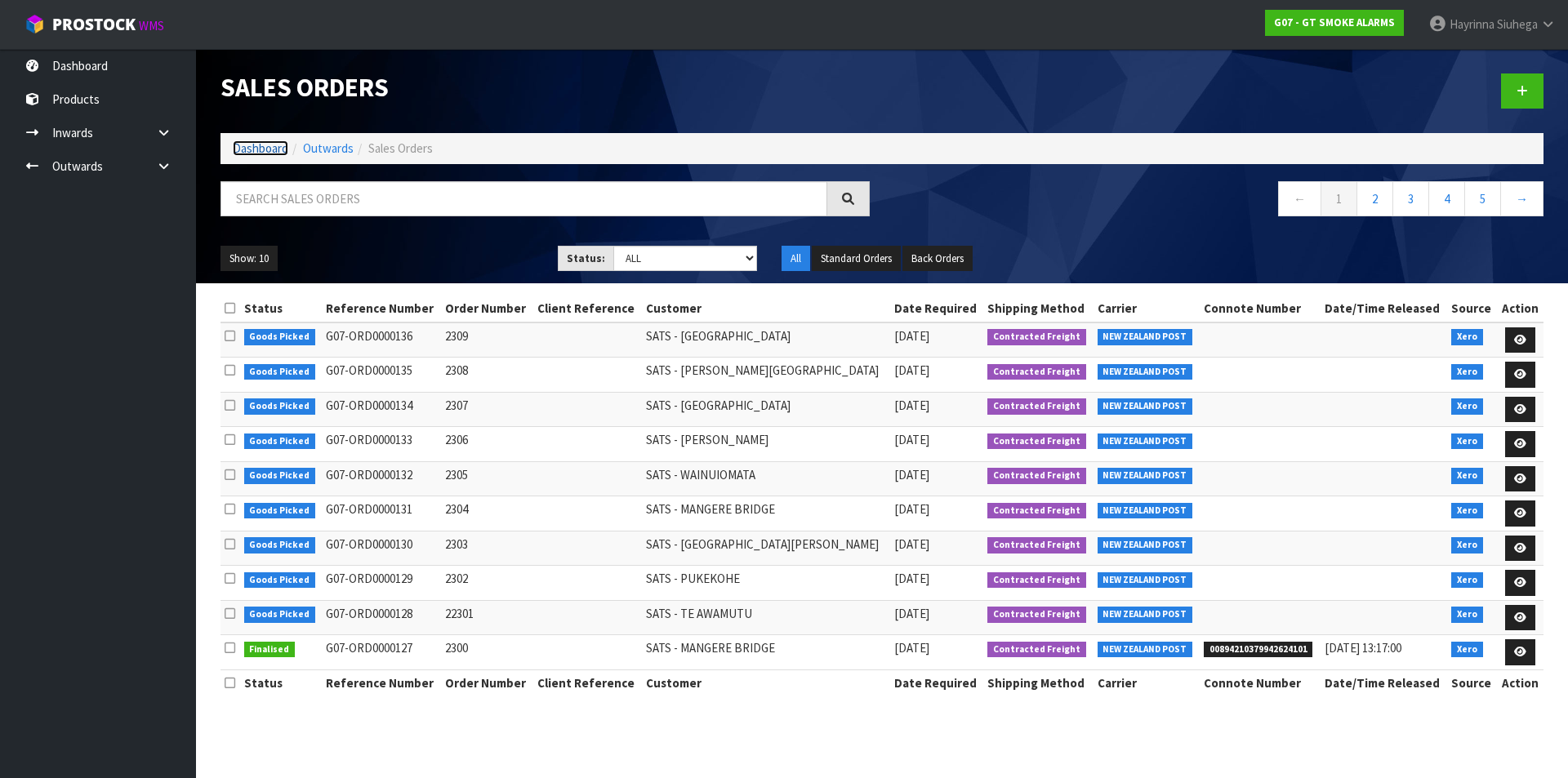
click at [256, 142] on link "Dashboard" at bounding box center [260, 148] width 55 height 16
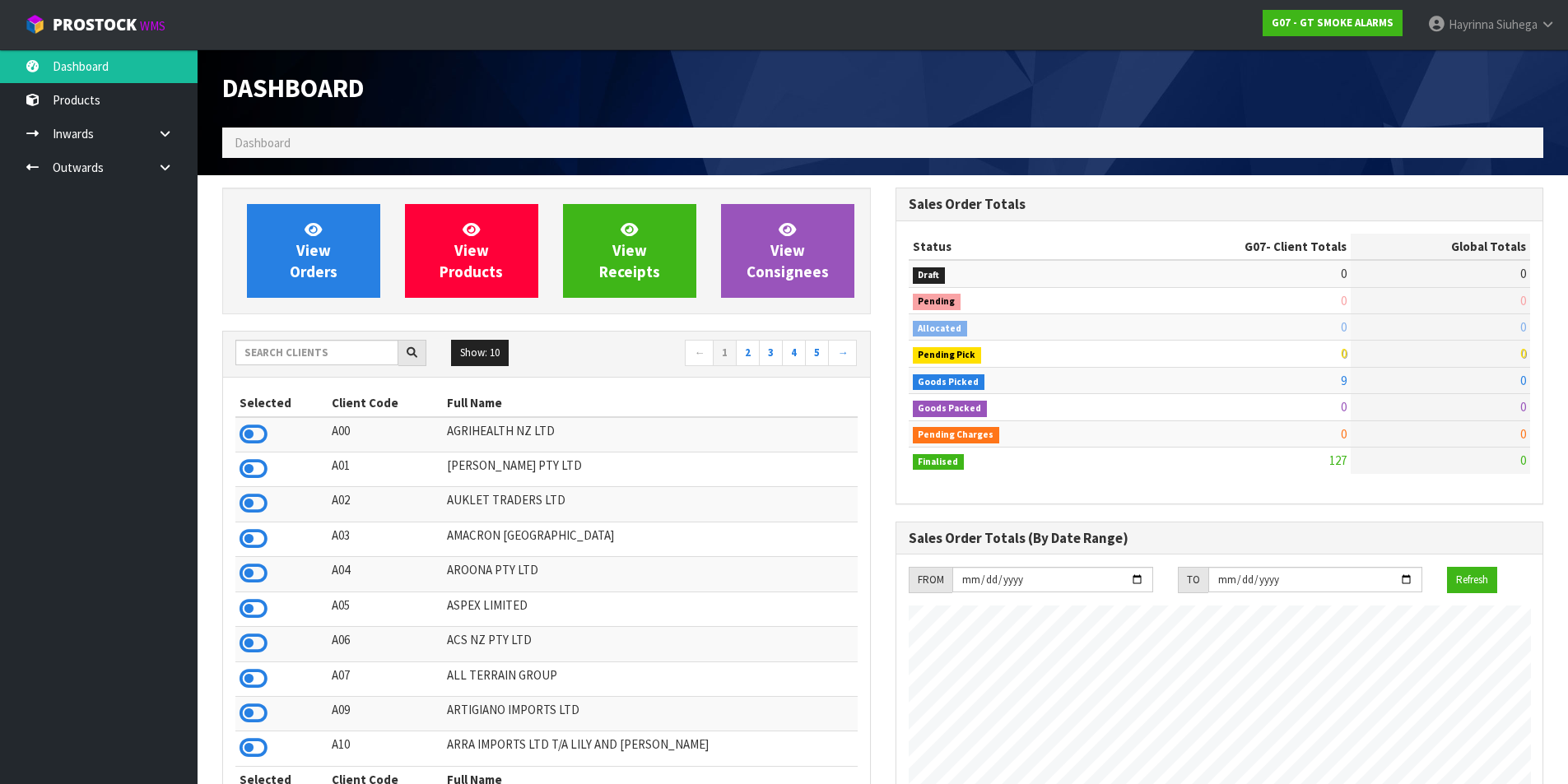
scroll to position [1033, 673]
click at [319, 348] on input "text" at bounding box center [316, 352] width 163 height 25
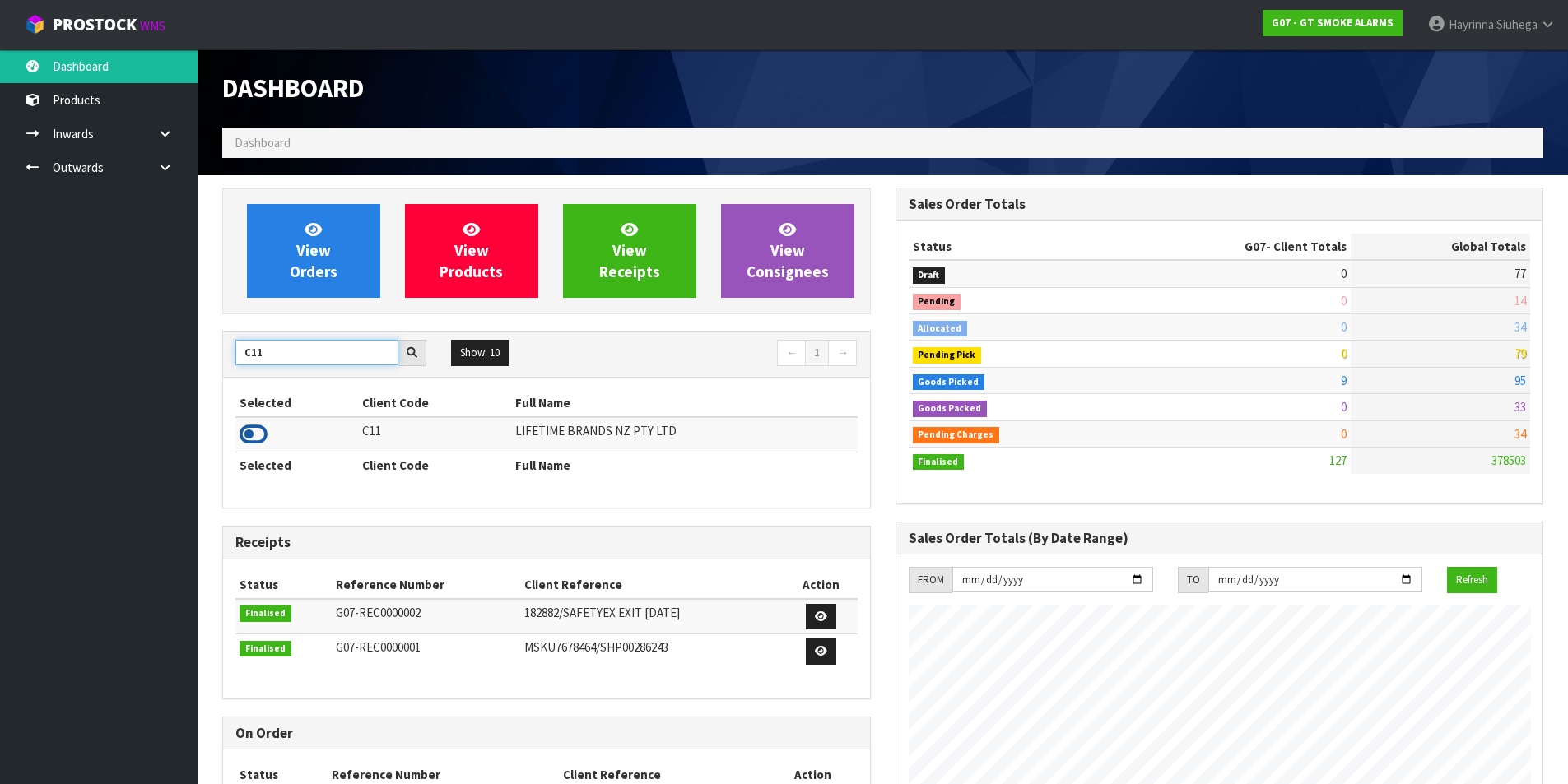
type input "C11"
drag, startPoint x: 247, startPoint y: 439, endPoint x: 271, endPoint y: 364, distance: 78.7
click at [249, 438] on icon at bounding box center [253, 434] width 28 height 24
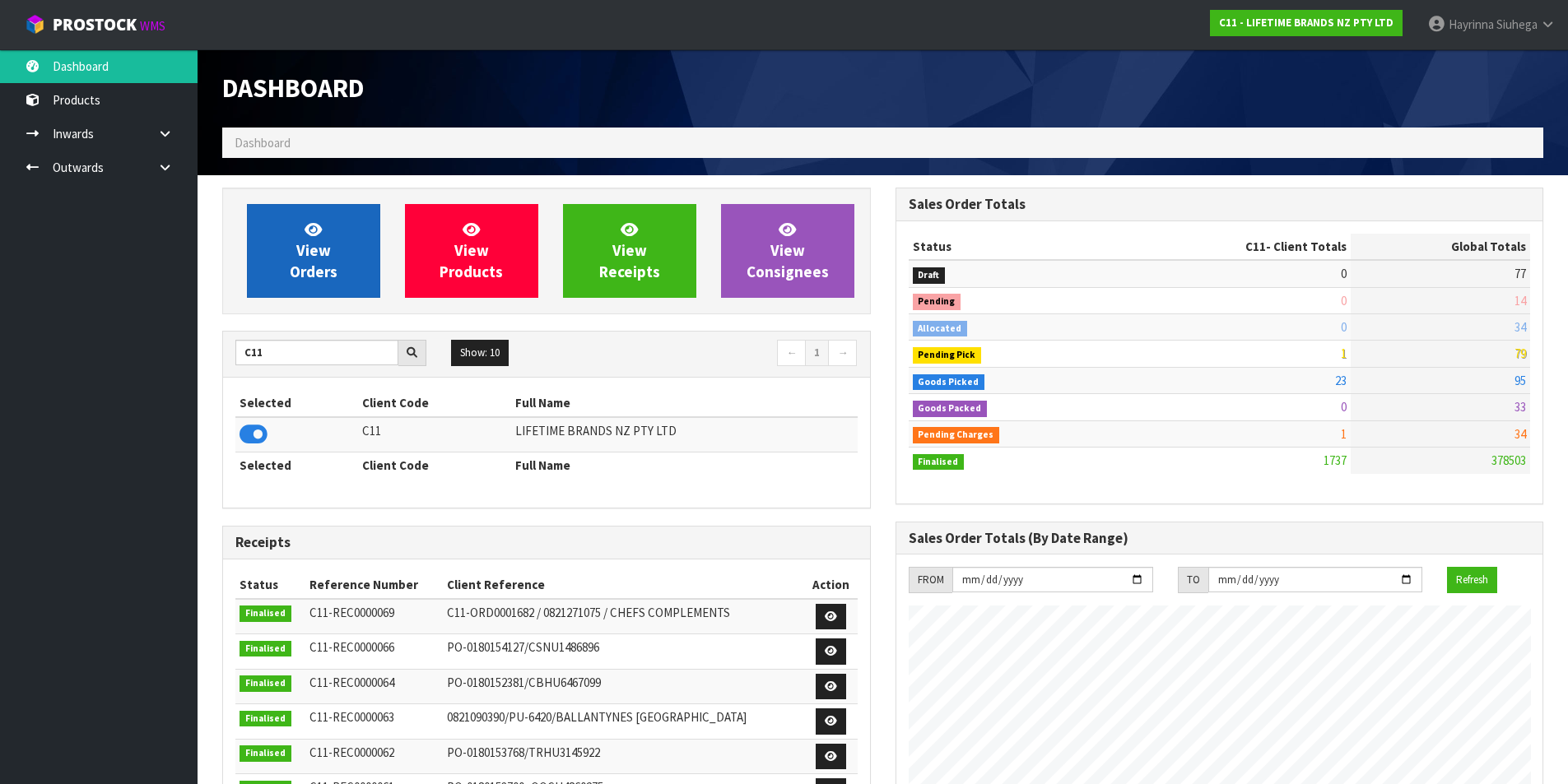
scroll to position [1247, 673]
click at [316, 263] on span "View Orders" at bounding box center [314, 250] width 48 height 62
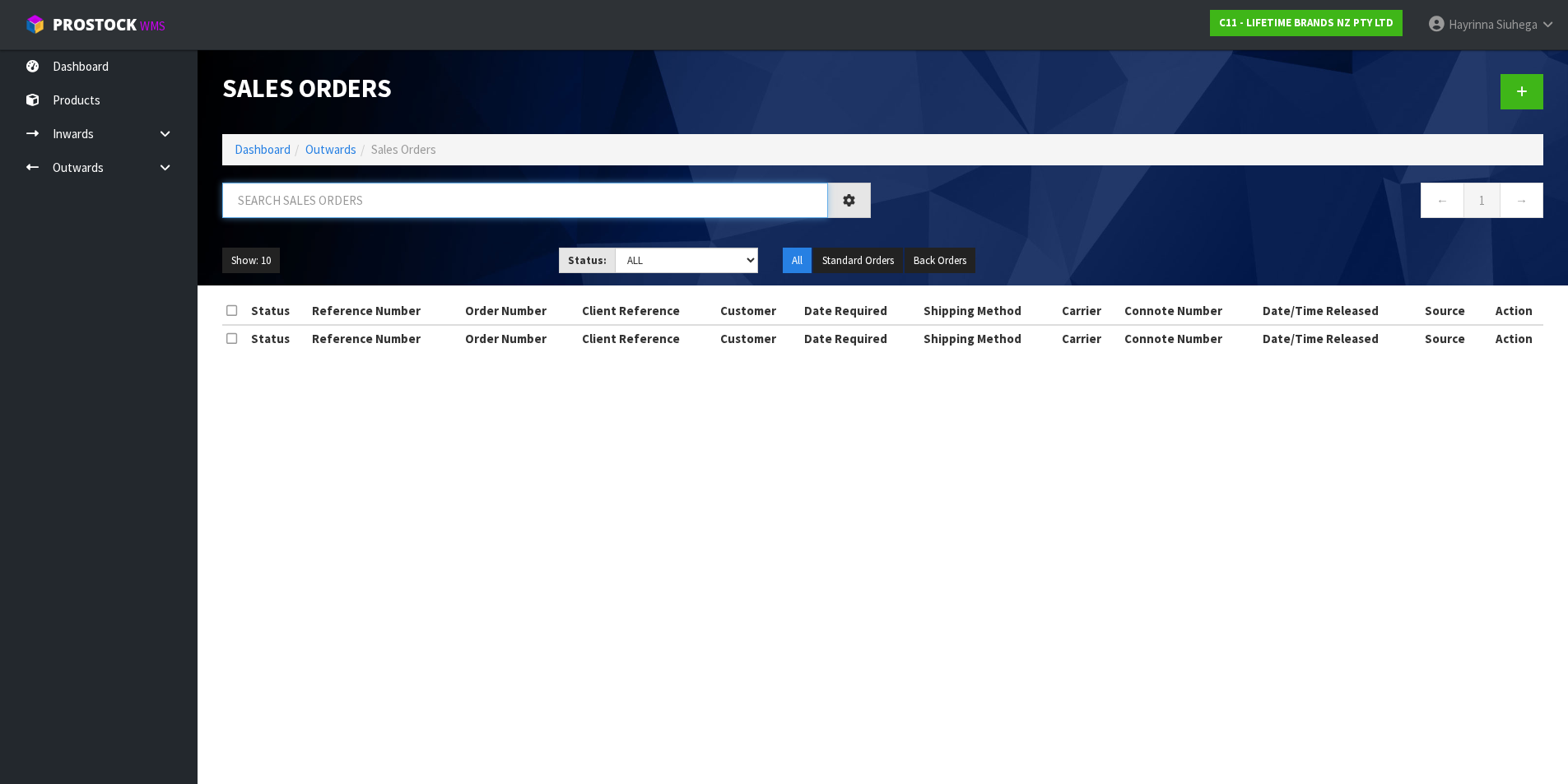
drag, startPoint x: 349, startPoint y: 201, endPoint x: 356, endPoint y: 193, distance: 10.6
click at [350, 200] on input "text" at bounding box center [525, 201] width 606 height 35
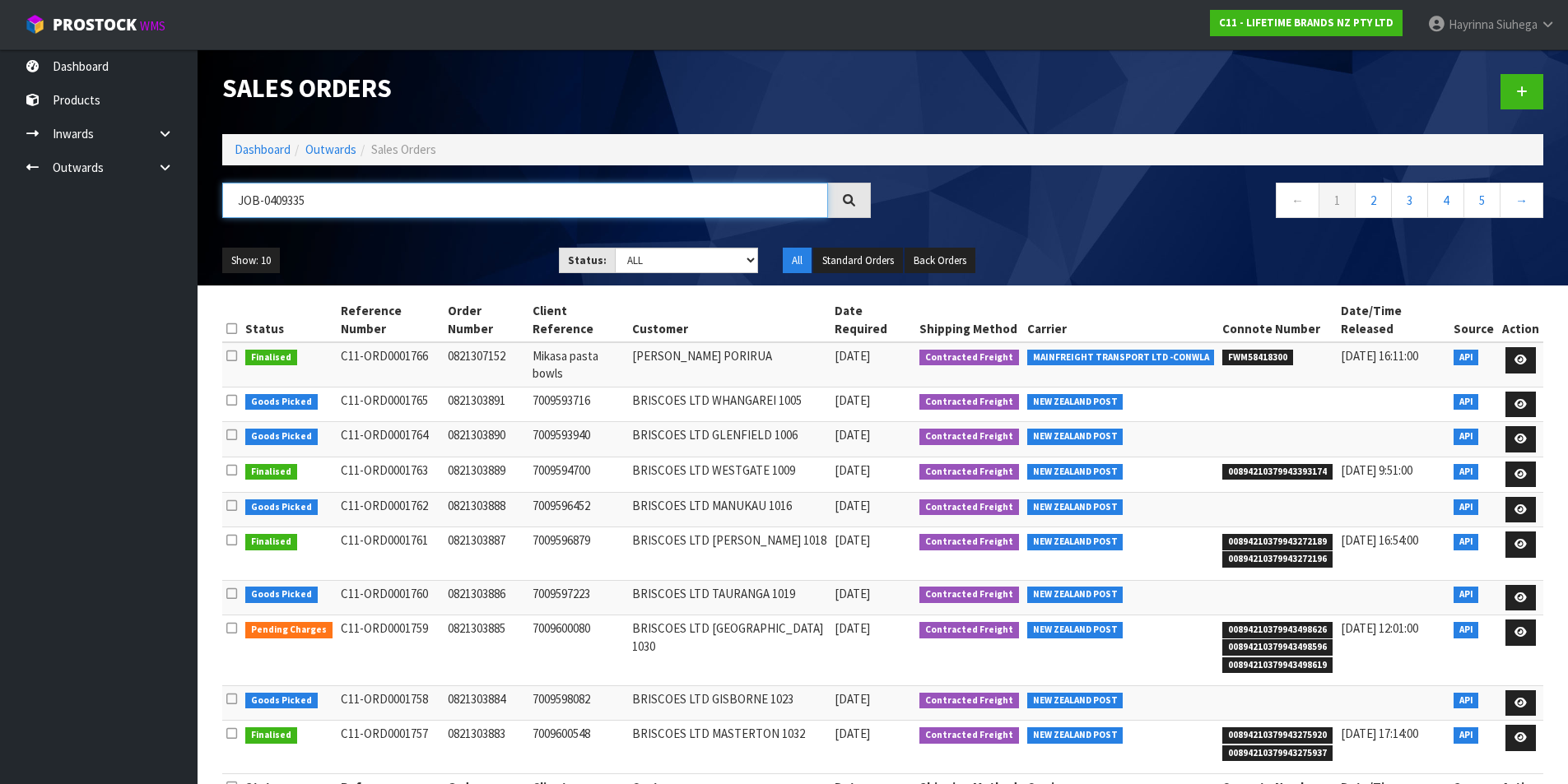
type input "JOB-0409335"
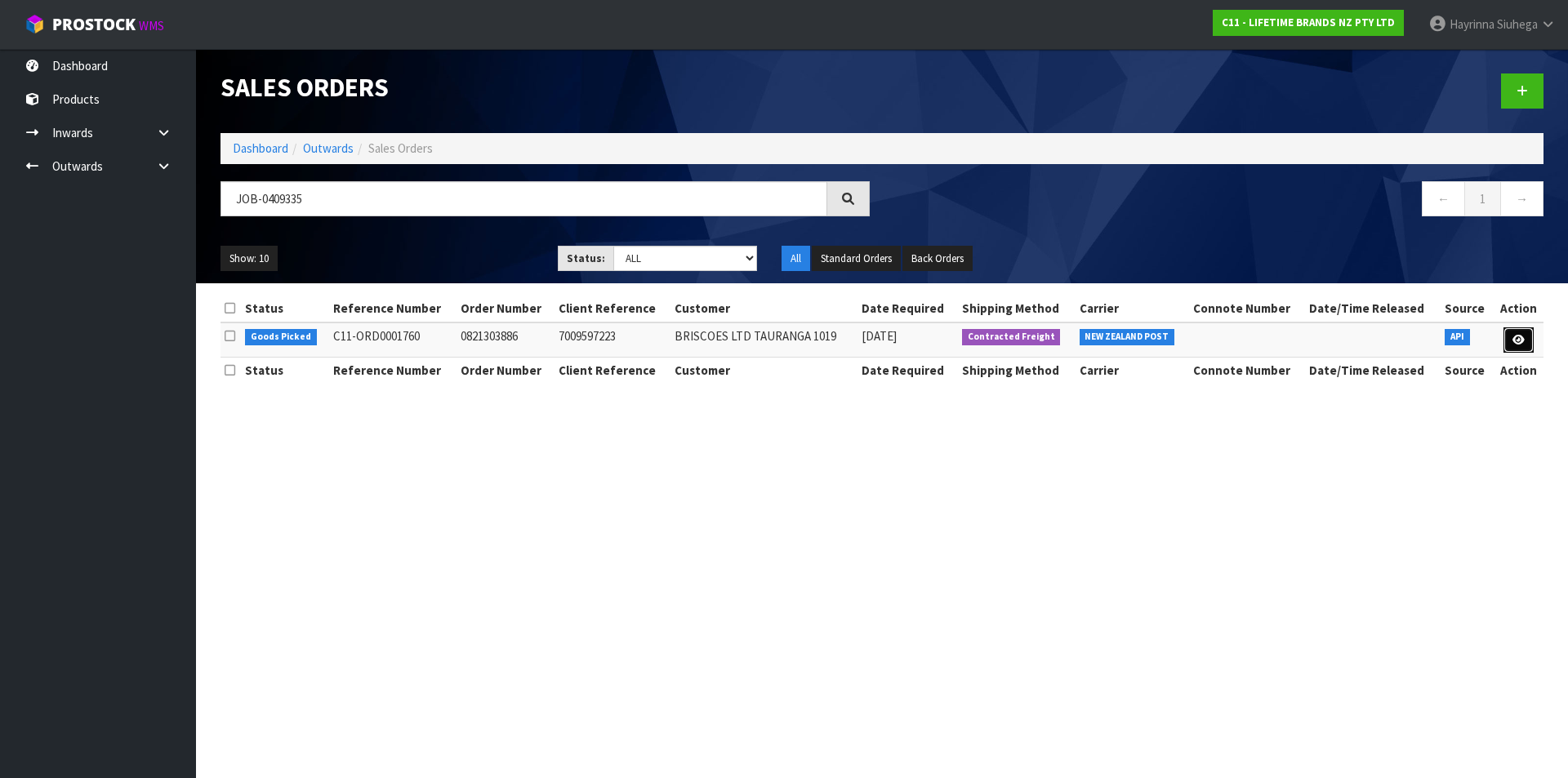
click at [1517, 335] on icon at bounding box center [1518, 340] width 13 height 11
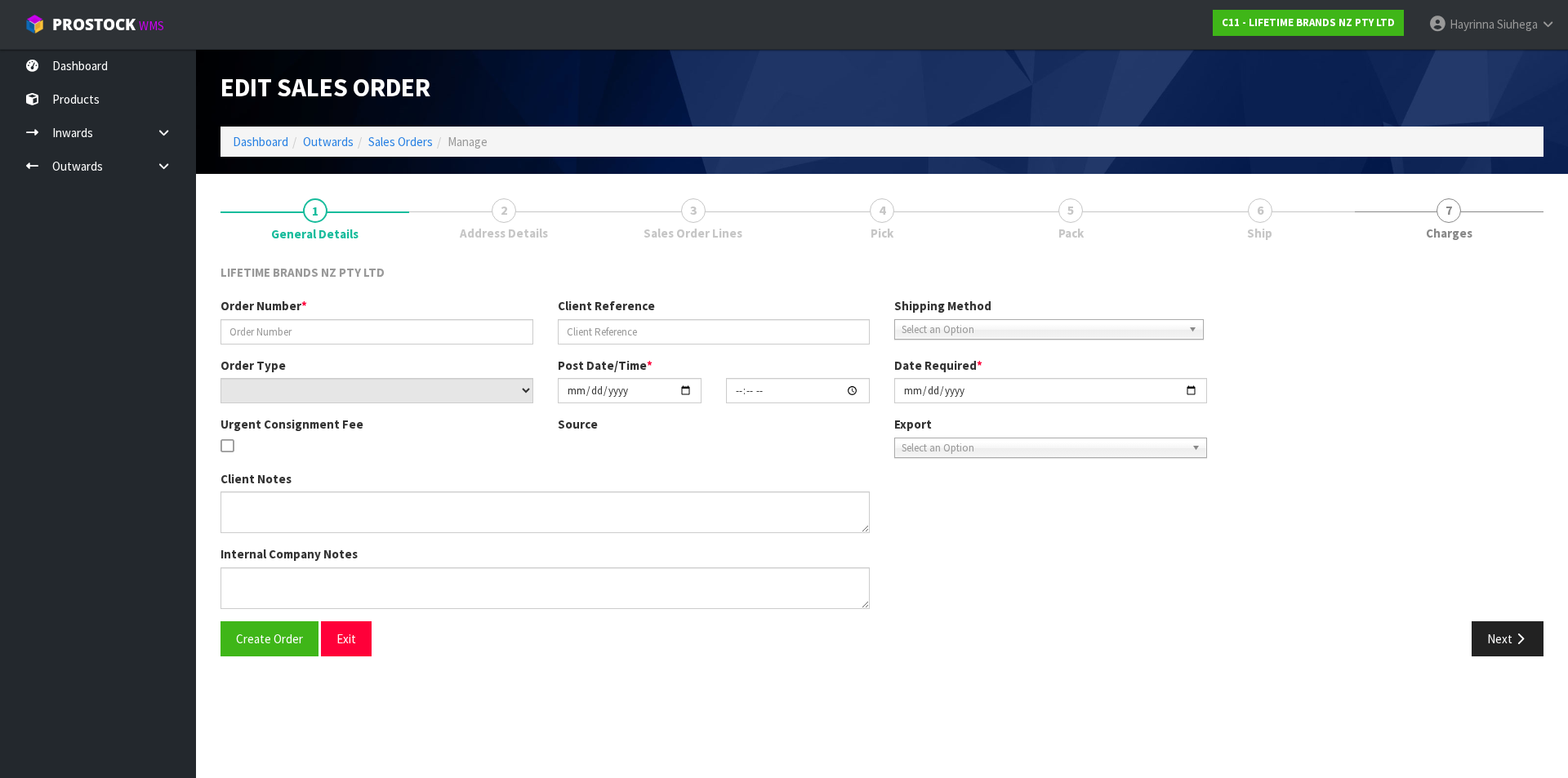
type input "0821303886"
type input "7009597223"
select select "number:0"
type input "2025-08-25"
type input "16:13:44.000"
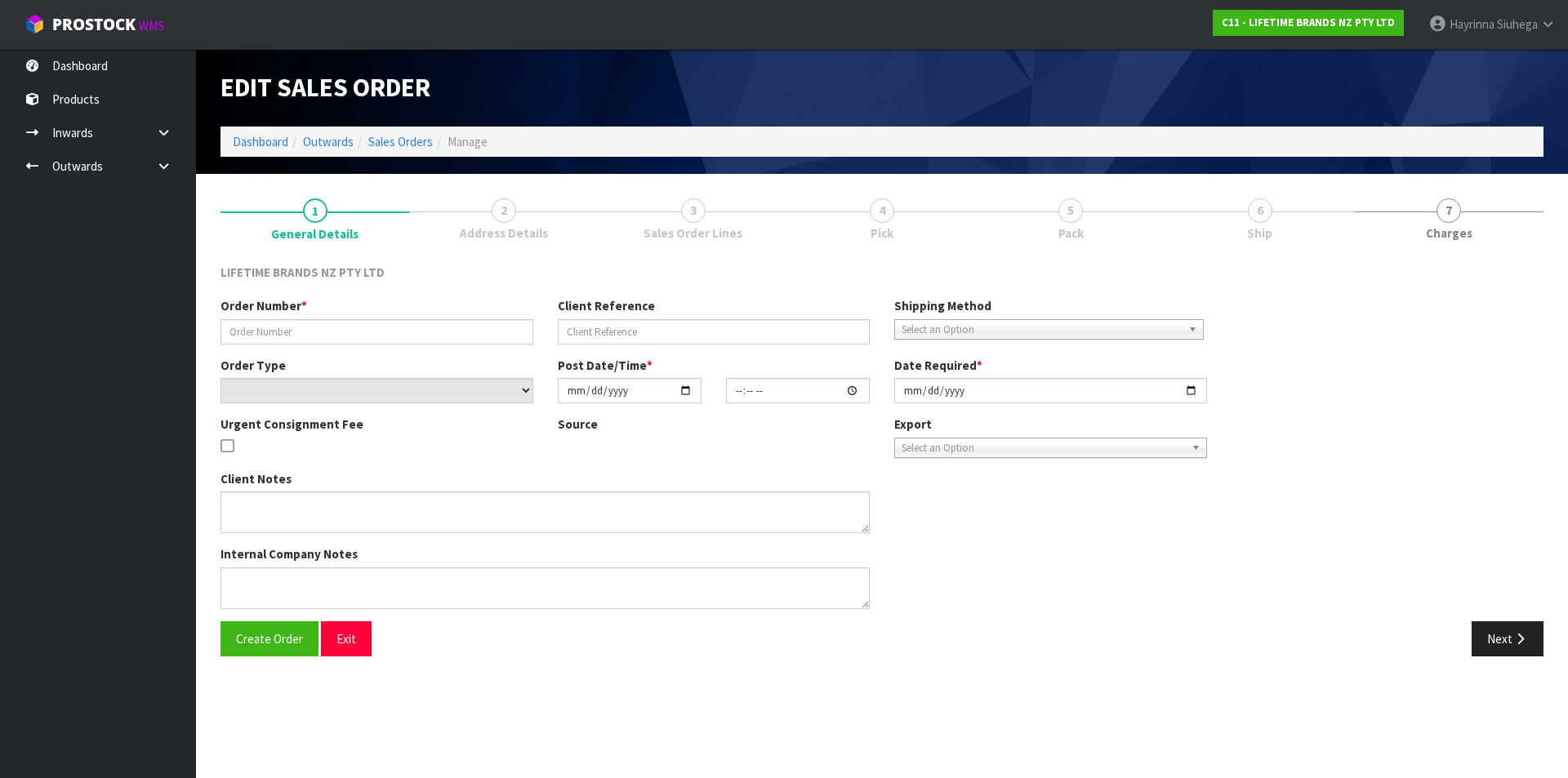
type input "2025-08-26"
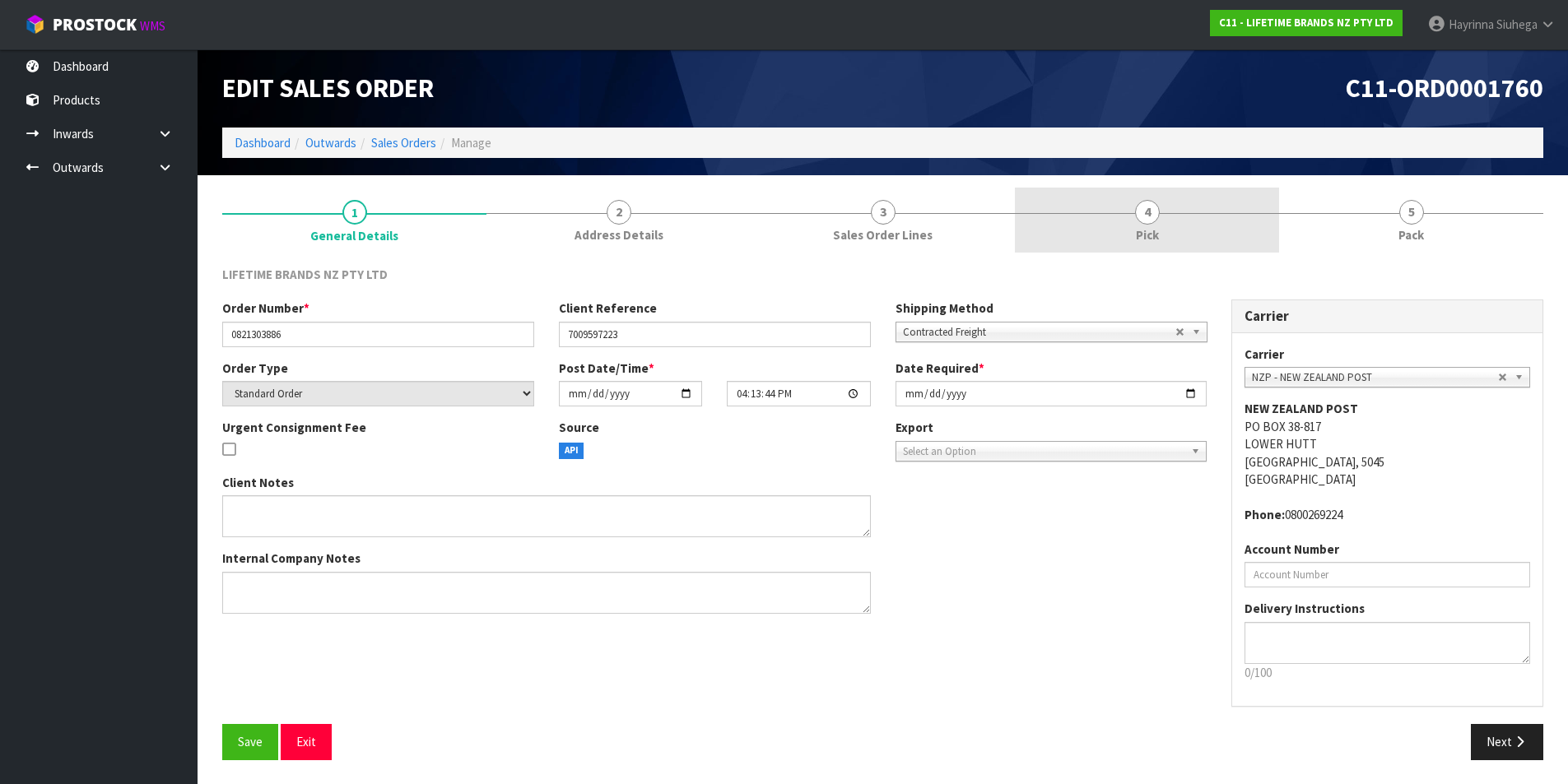
click at [1214, 227] on link "4 Pick" at bounding box center [1146, 220] width 264 height 65
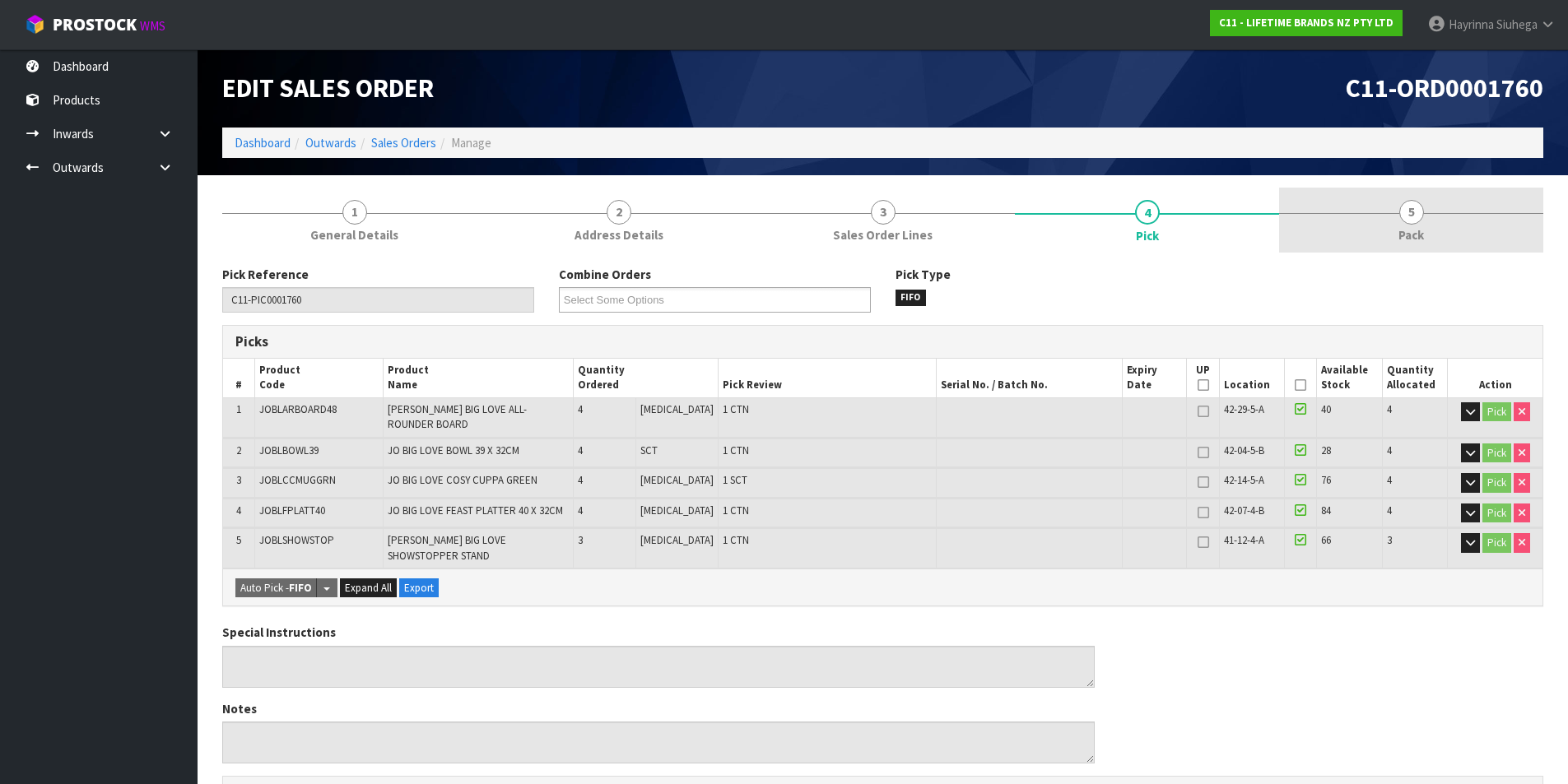
click at [1431, 213] on div at bounding box center [1410, 213] width 264 height 1
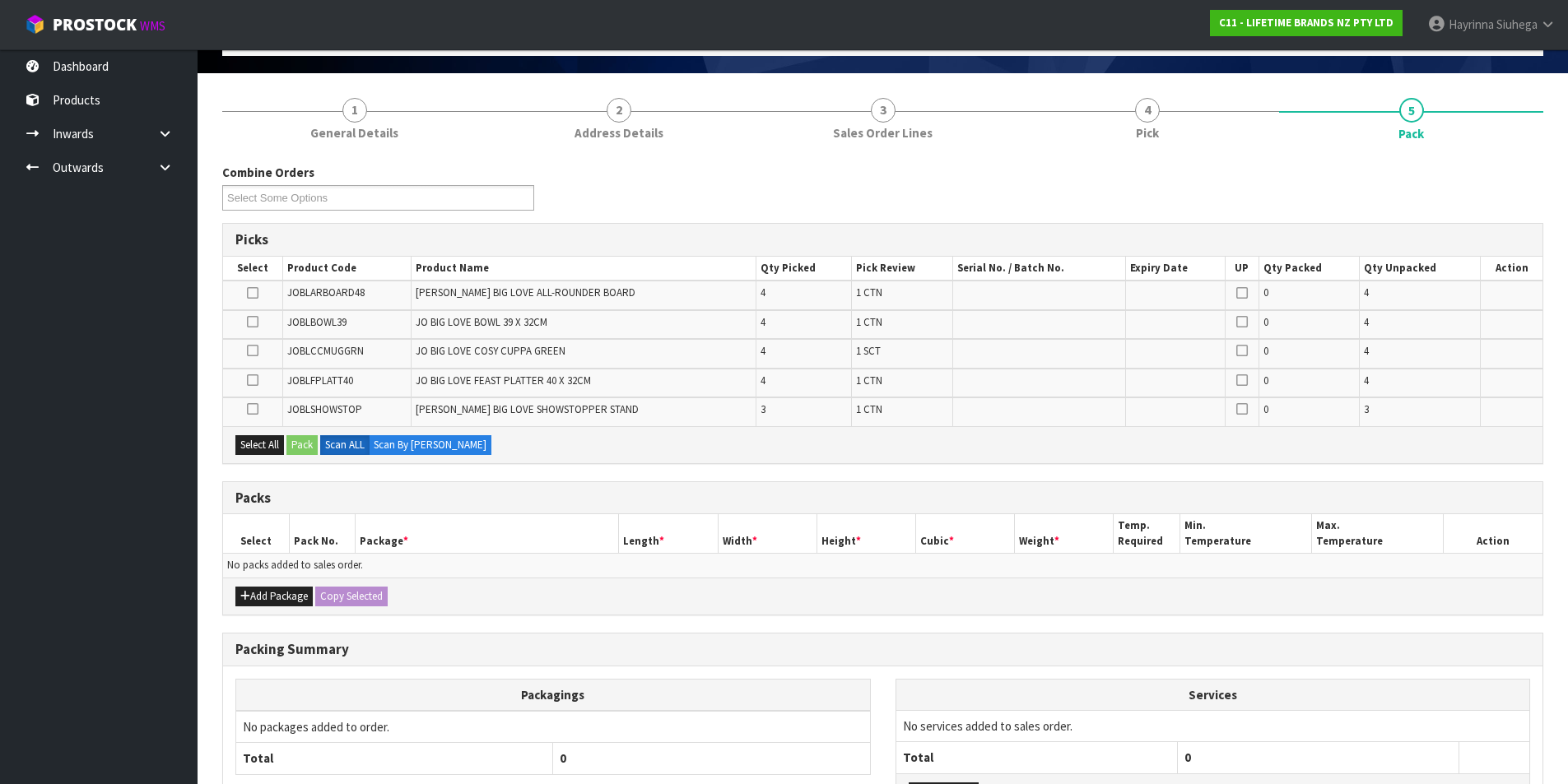
scroll to position [238, 0]
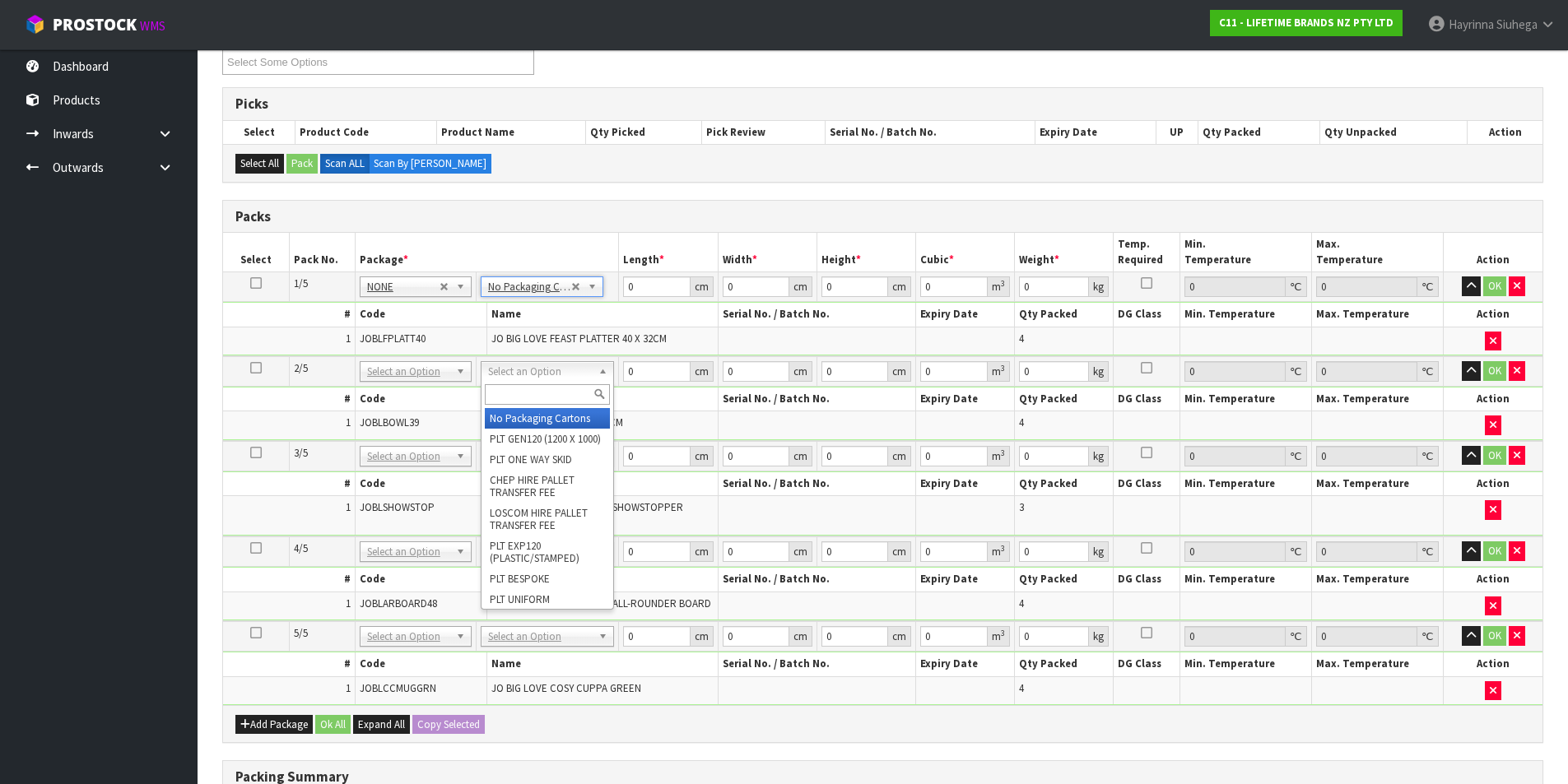
drag, startPoint x: 522, startPoint y: 371, endPoint x: 516, endPoint y: 389, distance: 19.0
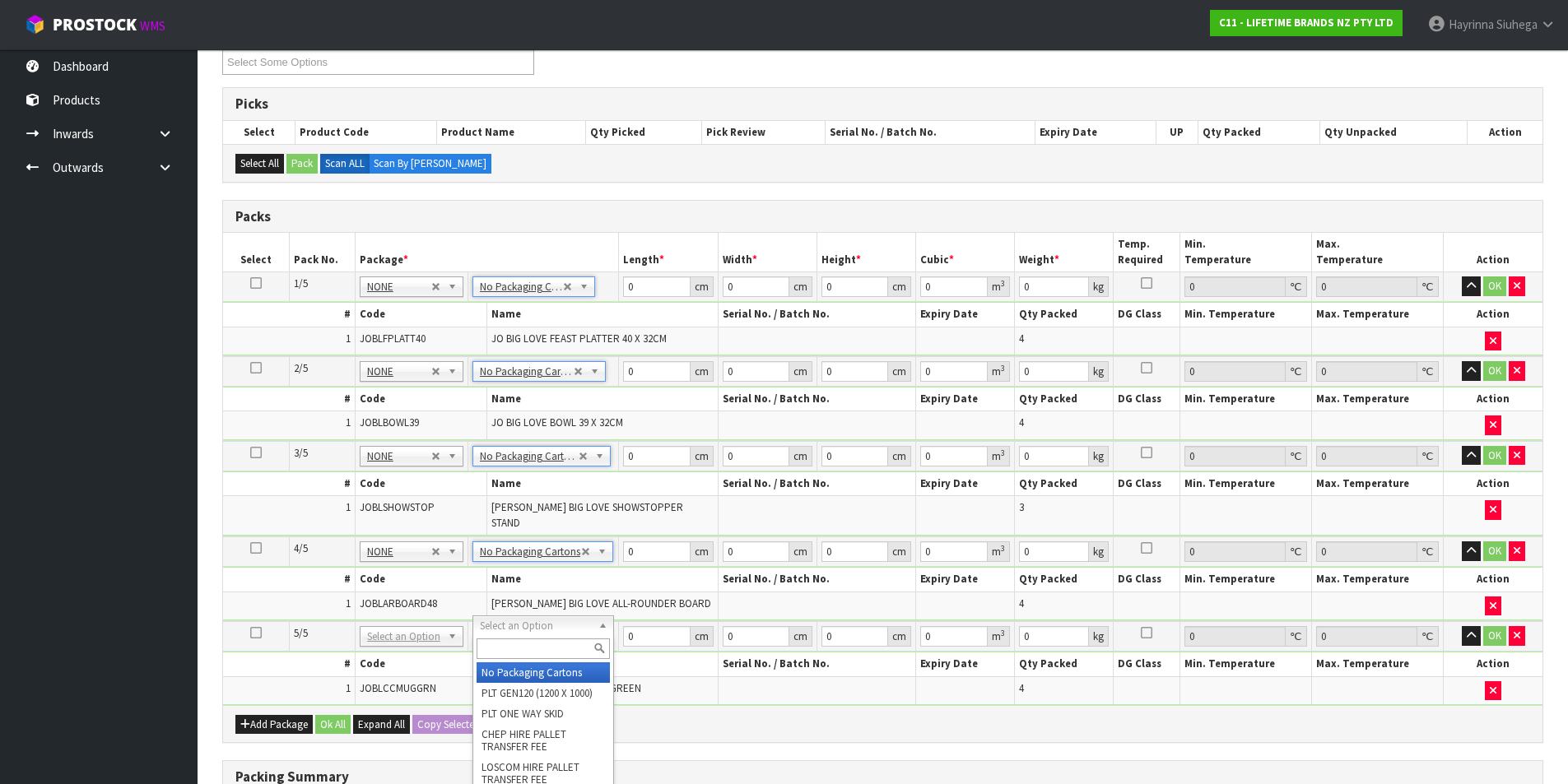
type input "5"
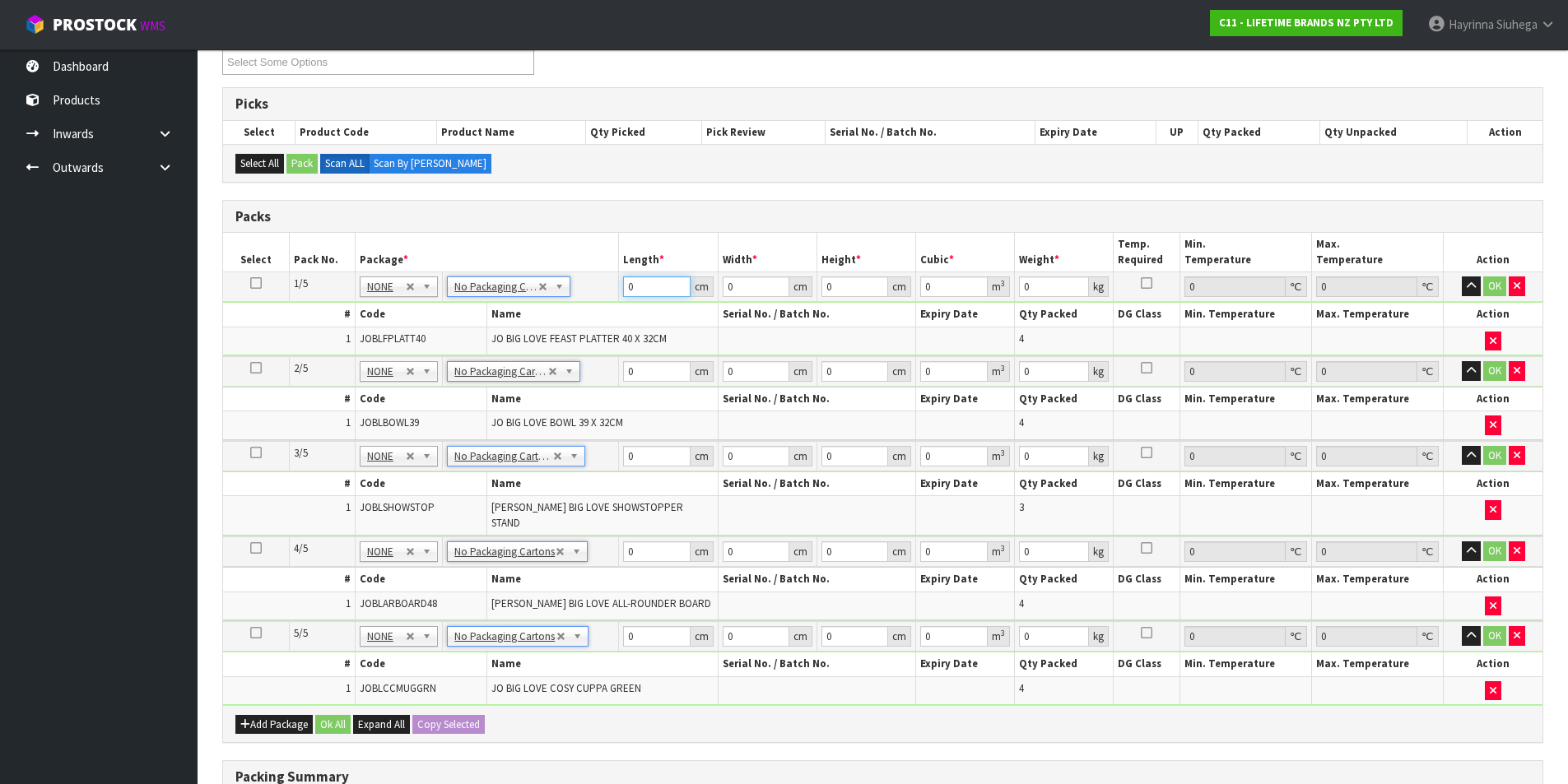
click at [624, 289] on input "0" at bounding box center [656, 287] width 67 height 20
type input "50"
type input "42"
type input "3"
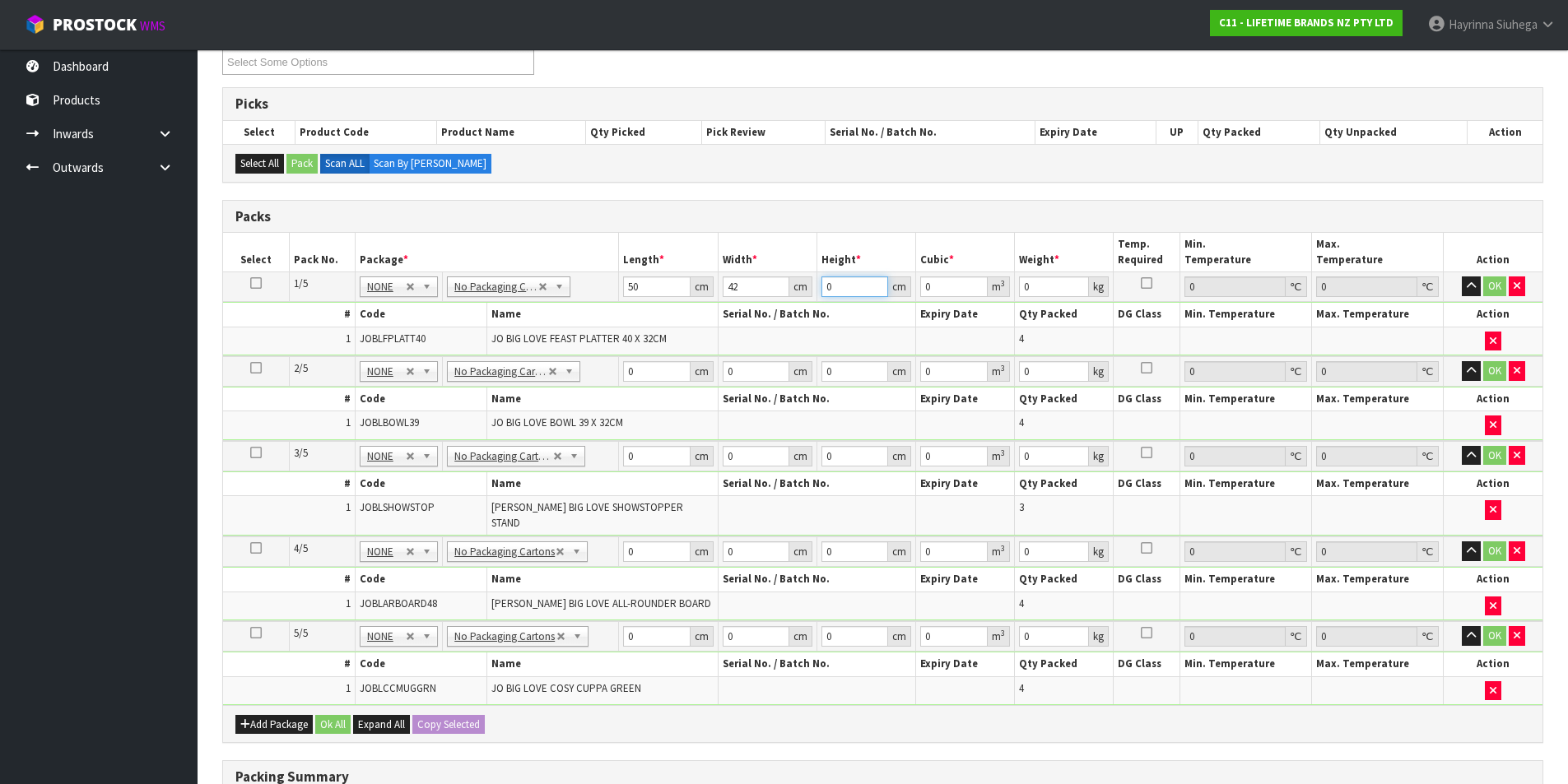
type input "0.0063"
type input "30"
type input "0.063"
type input "30"
type input "13"
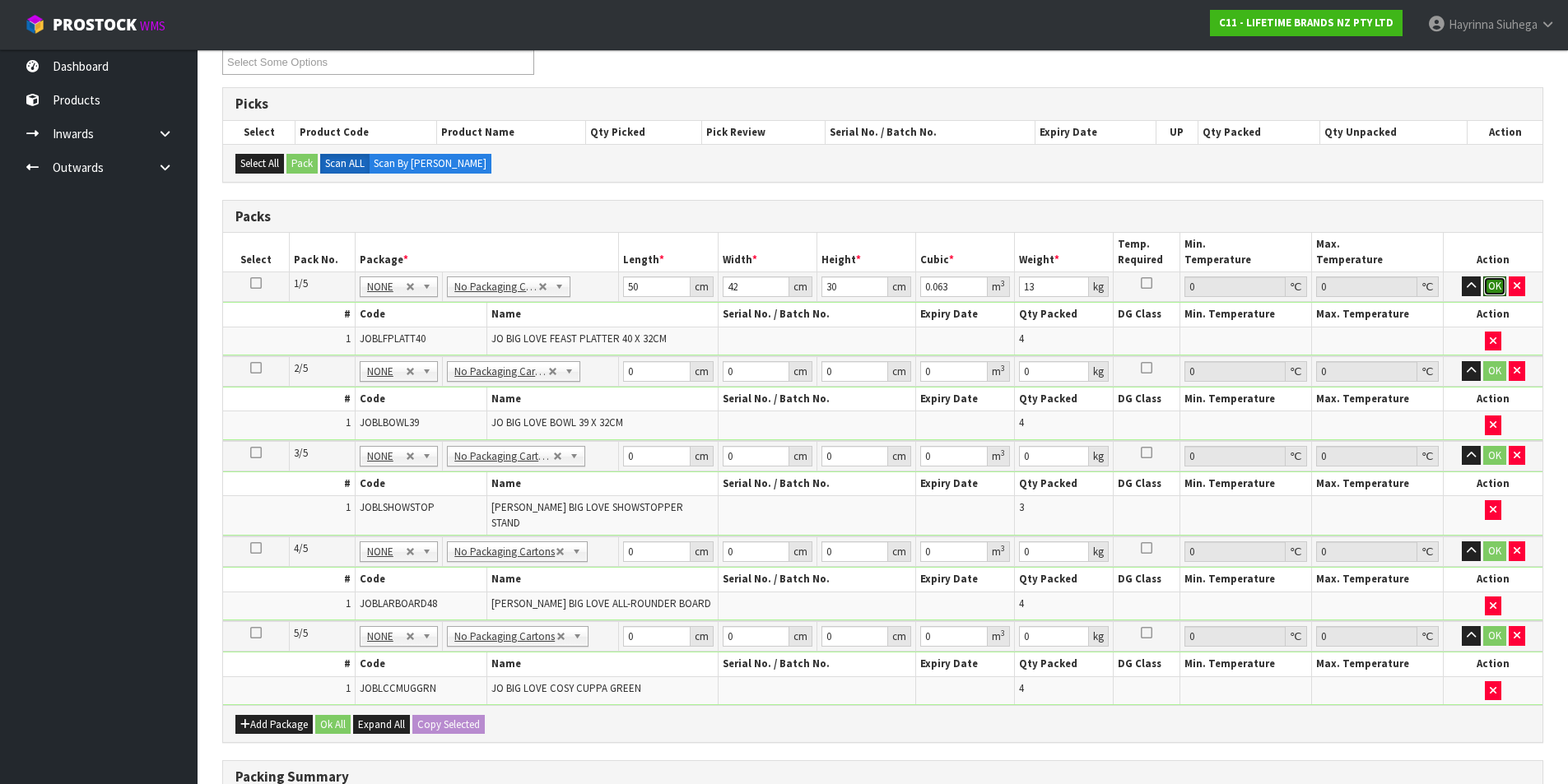
click button "OK" at bounding box center [1494, 286] width 23 height 19
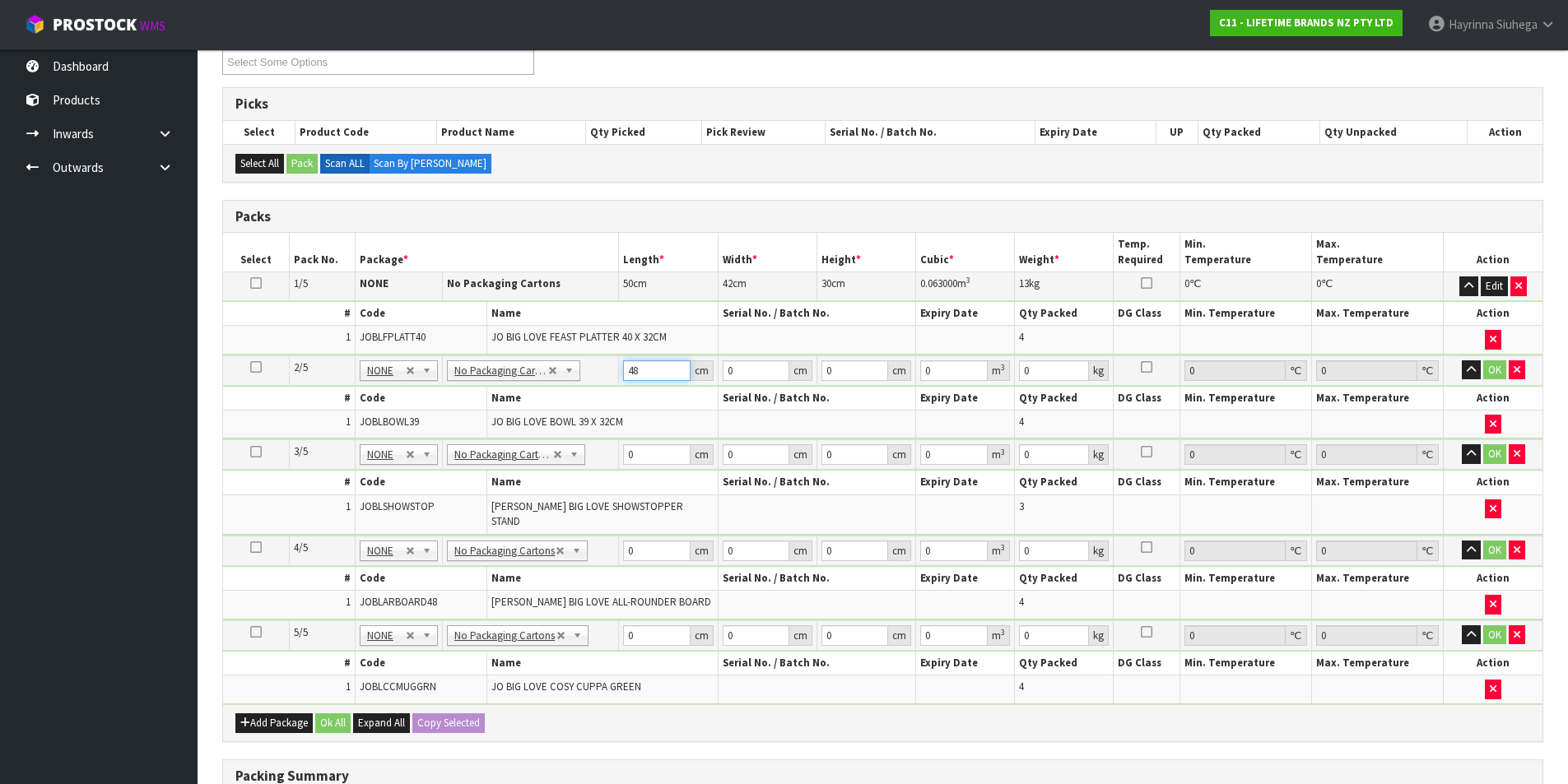
type input "48"
type input "41"
type input "4"
type input "0.007872"
type input "46"
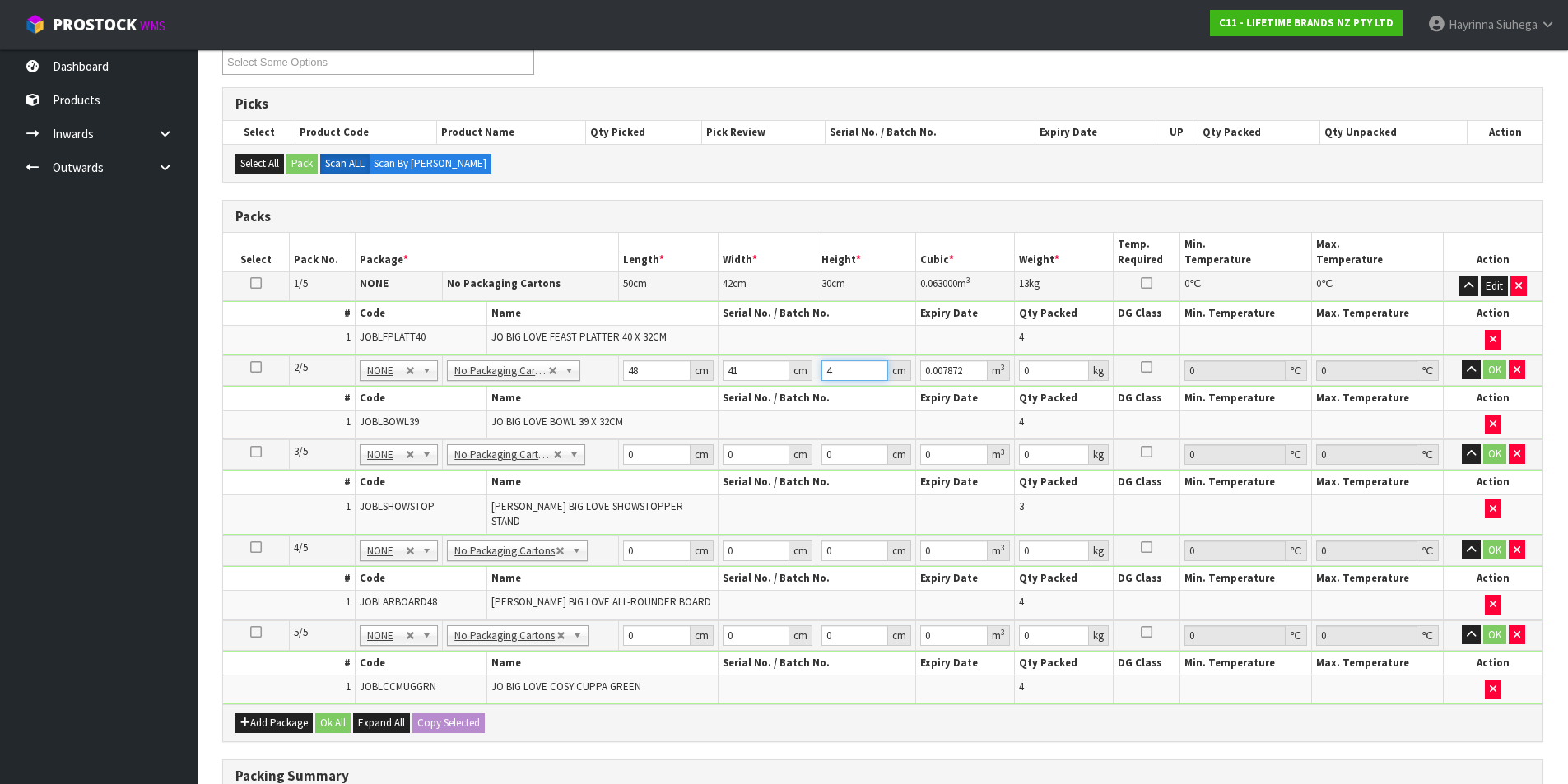
type input "0.090528"
type input "46"
type input "13"
click button "OK" at bounding box center [1494, 370] width 23 height 19
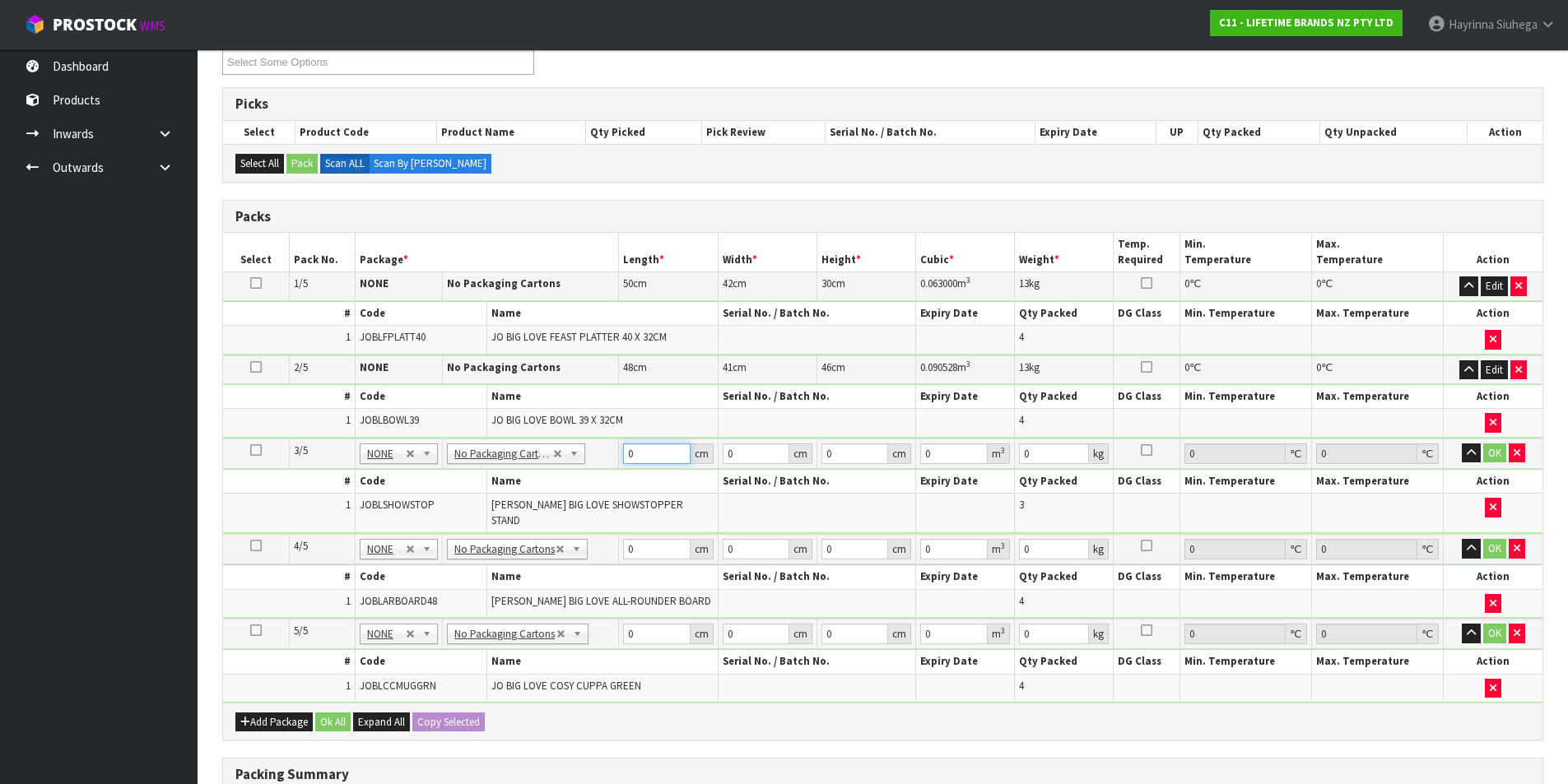
click at [626, 461] on input "0" at bounding box center [656, 454] width 67 height 20
type input "40"
type input "4"
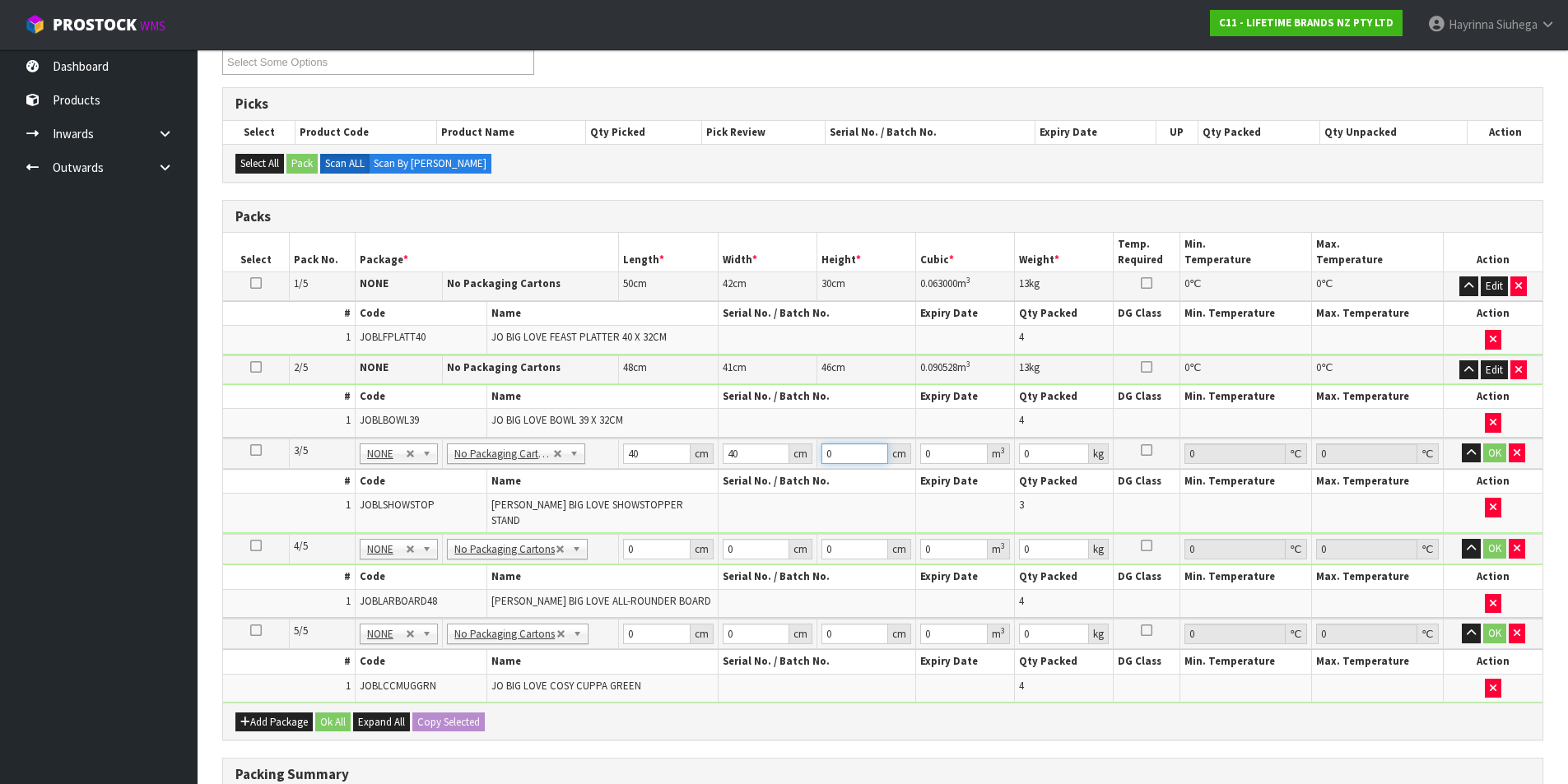
type input "0.0064"
type input "43"
type input "0.0688"
type input "43"
type input "9"
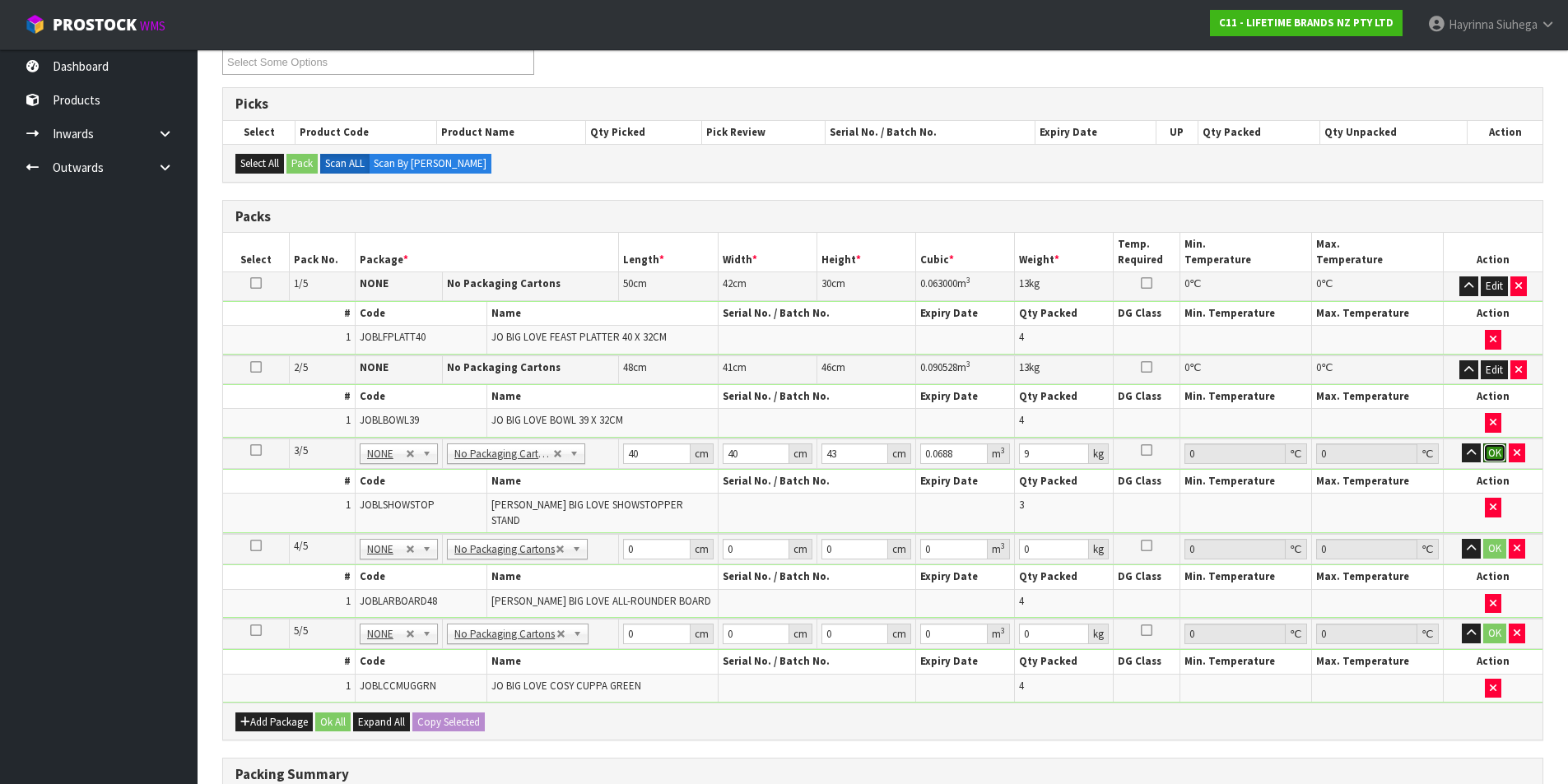
click button "OK" at bounding box center [1494, 453] width 23 height 19
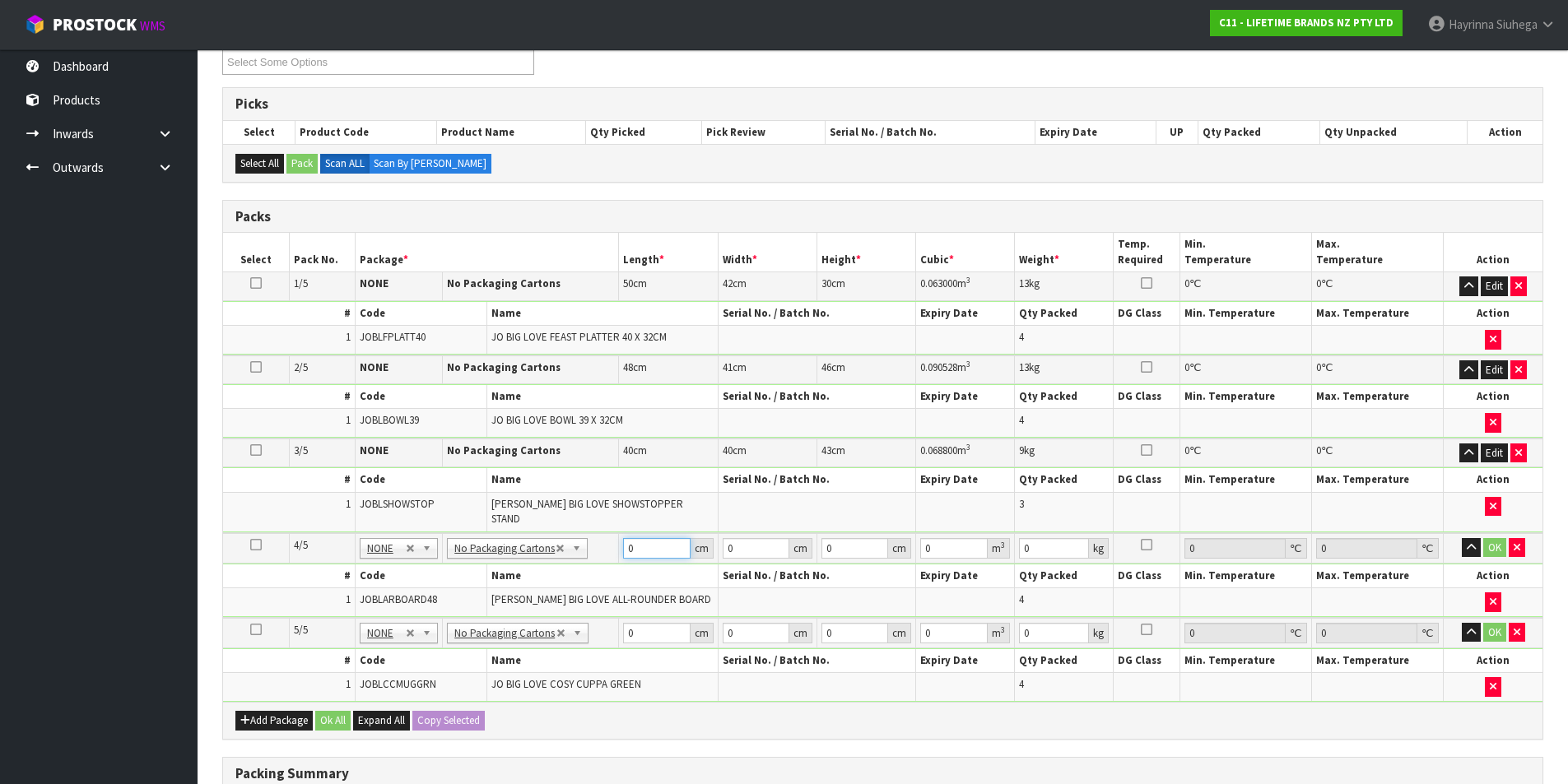
click at [626, 539] on input "0" at bounding box center [656, 549] width 67 height 20
type input "54"
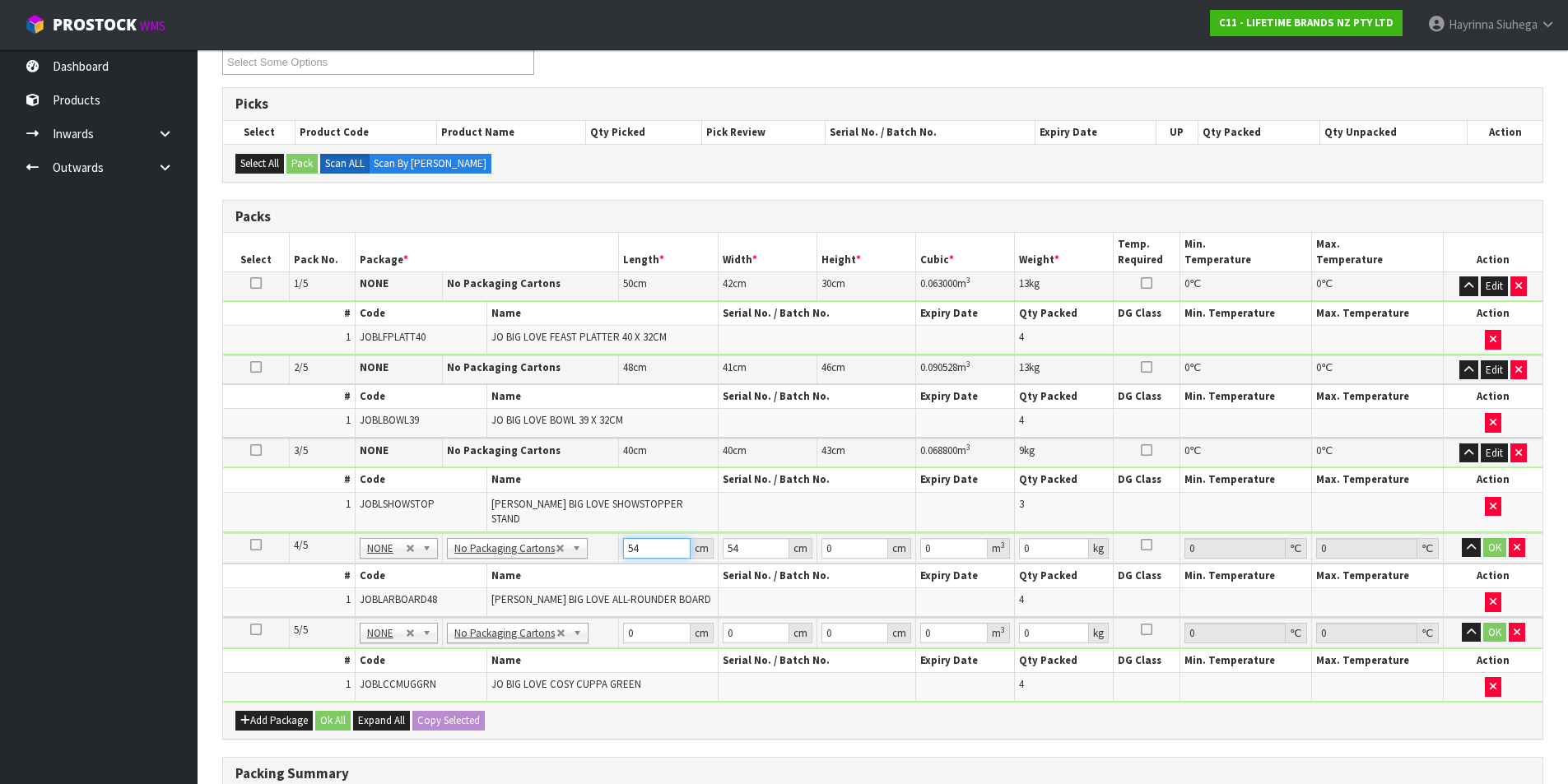
click at [629, 545] on input "54" at bounding box center [656, 549] width 67 height 20
click at [629, 543] on input "54" at bounding box center [656, 549] width 67 height 20
type input "55"
type input "1"
type input "0.00297"
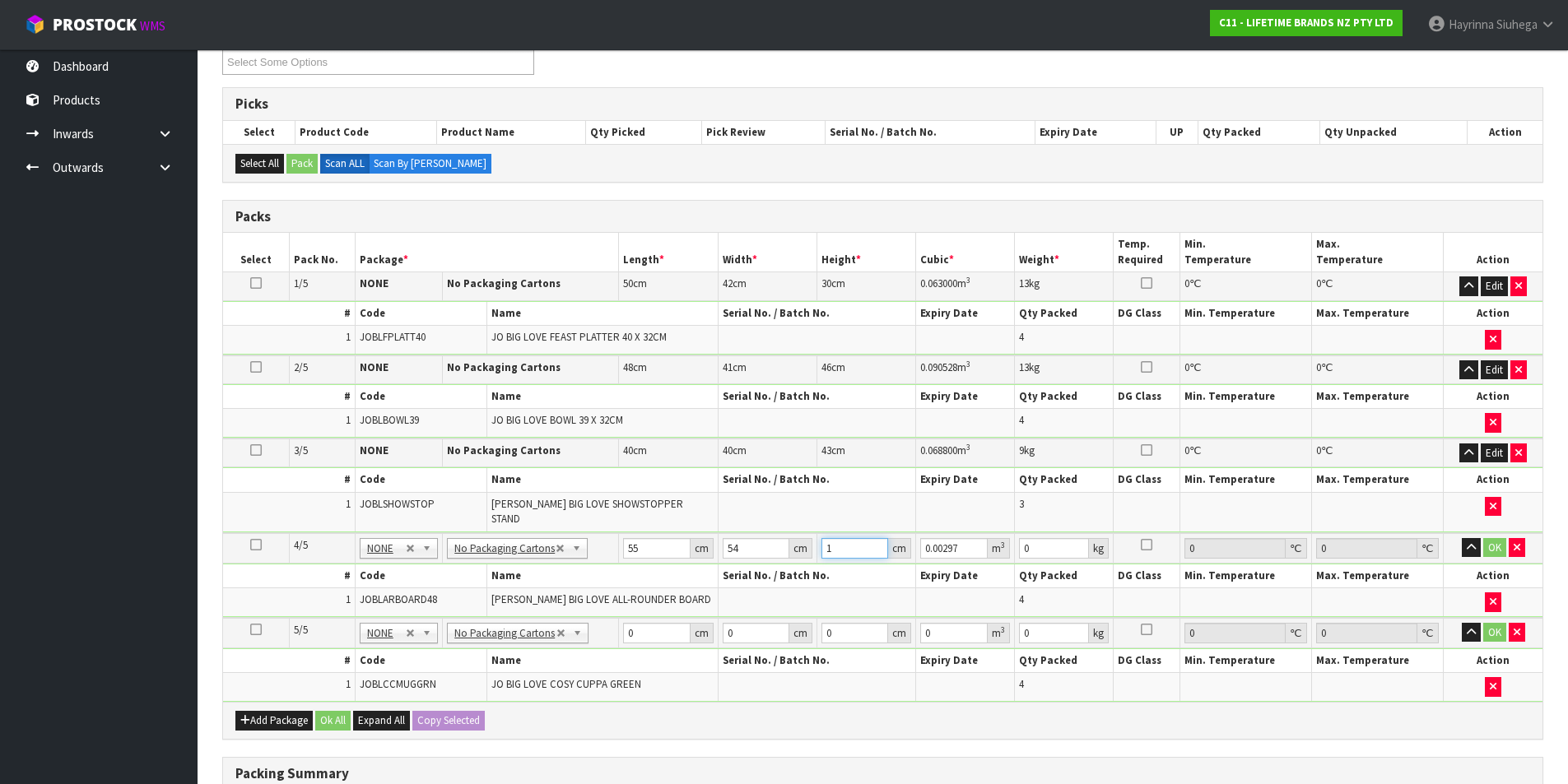
type input "13"
type input "0.03861"
type input "13"
type input "11"
click button "OK" at bounding box center [1494, 548] width 23 height 19
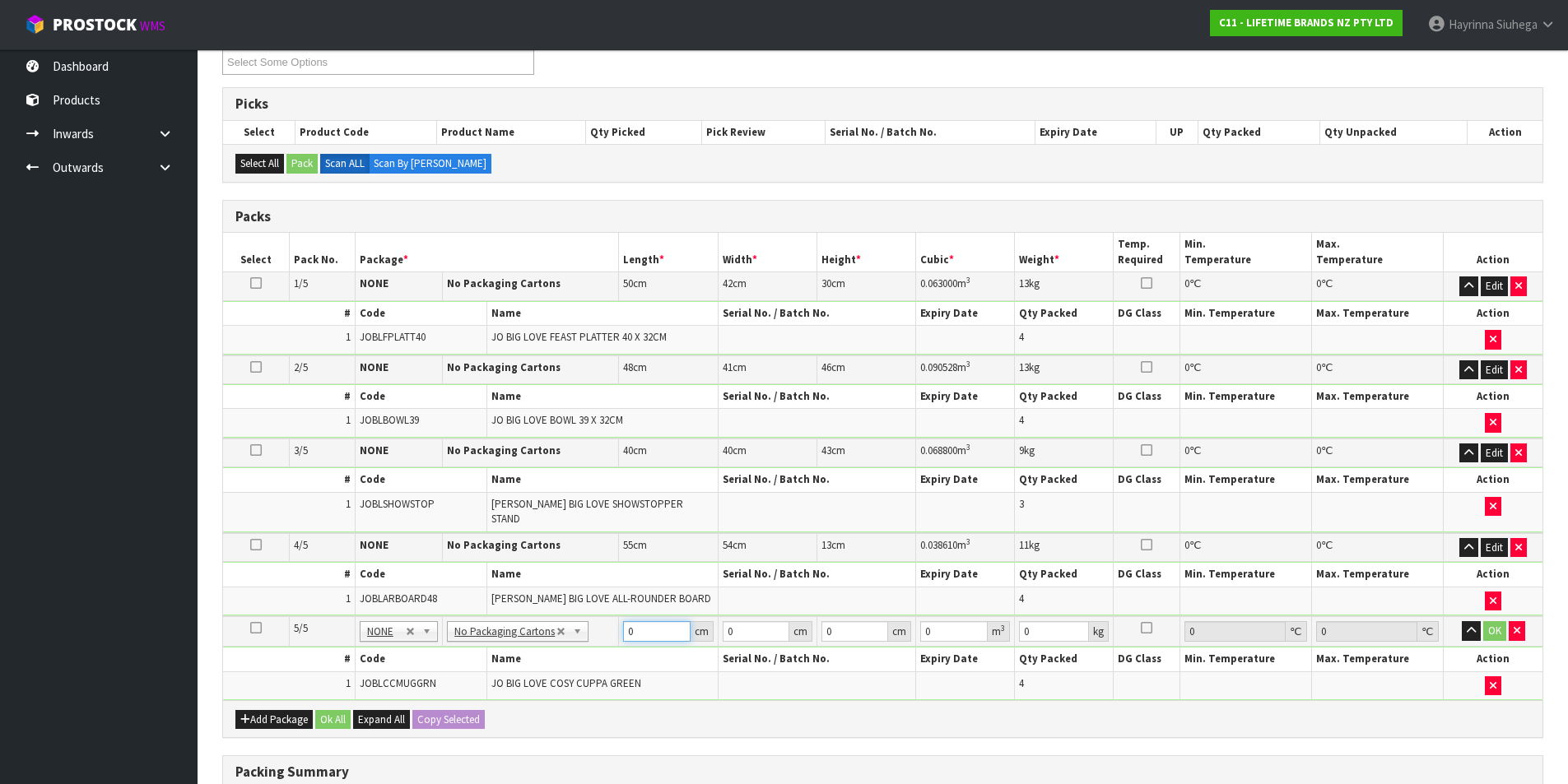
click at [628, 621] on input "0" at bounding box center [656, 631] width 67 height 20
click at [624, 621] on input "0" at bounding box center [656, 631] width 67 height 20
click at [636, 621] on input "0" at bounding box center [656, 631] width 67 height 20
click at [629, 621] on input "0" at bounding box center [656, 631] width 67 height 20
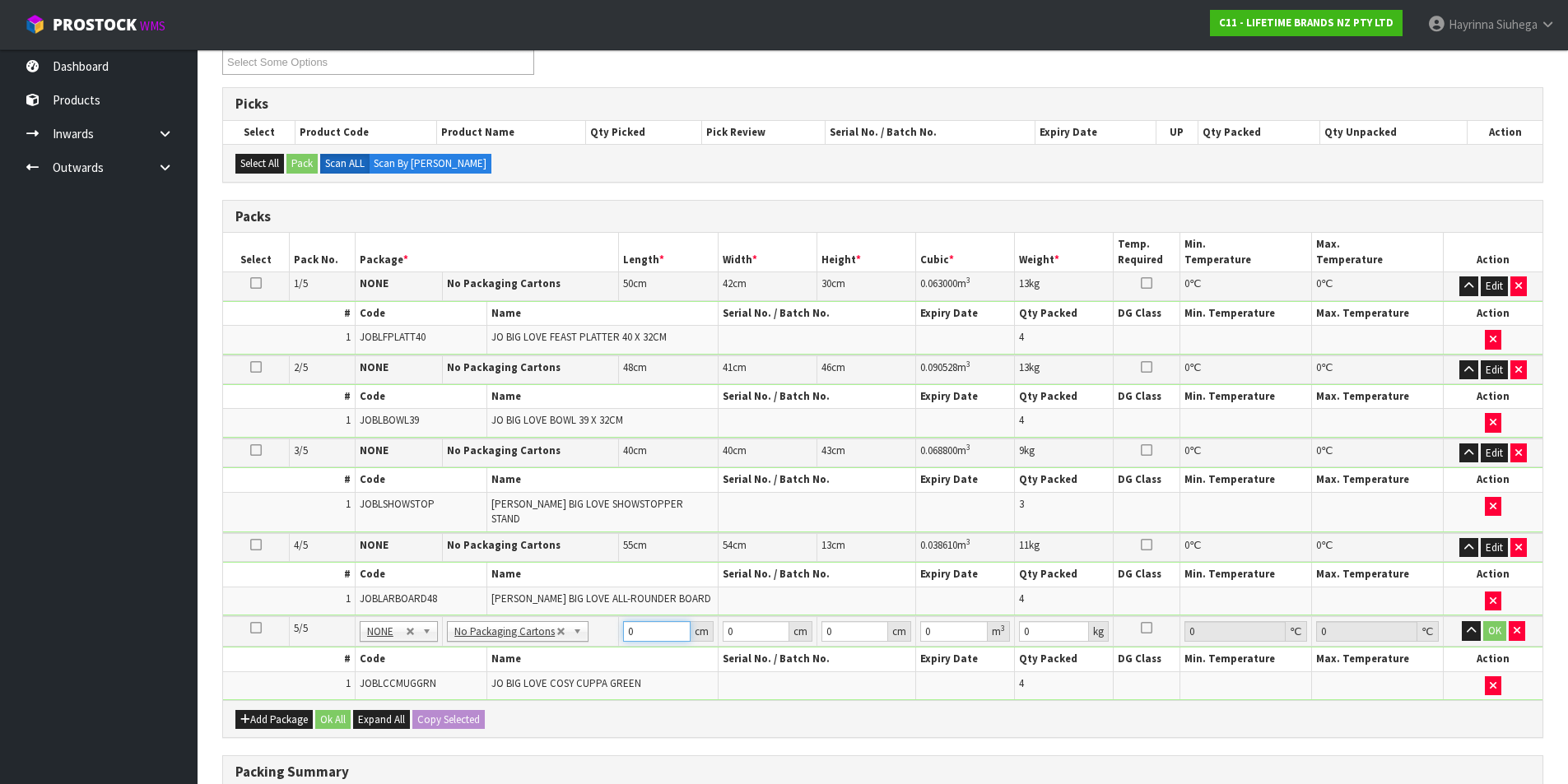
click at [629, 621] on input "0" at bounding box center [656, 631] width 67 height 20
type input "33"
type input "20"
type input "2"
type input "0.00132"
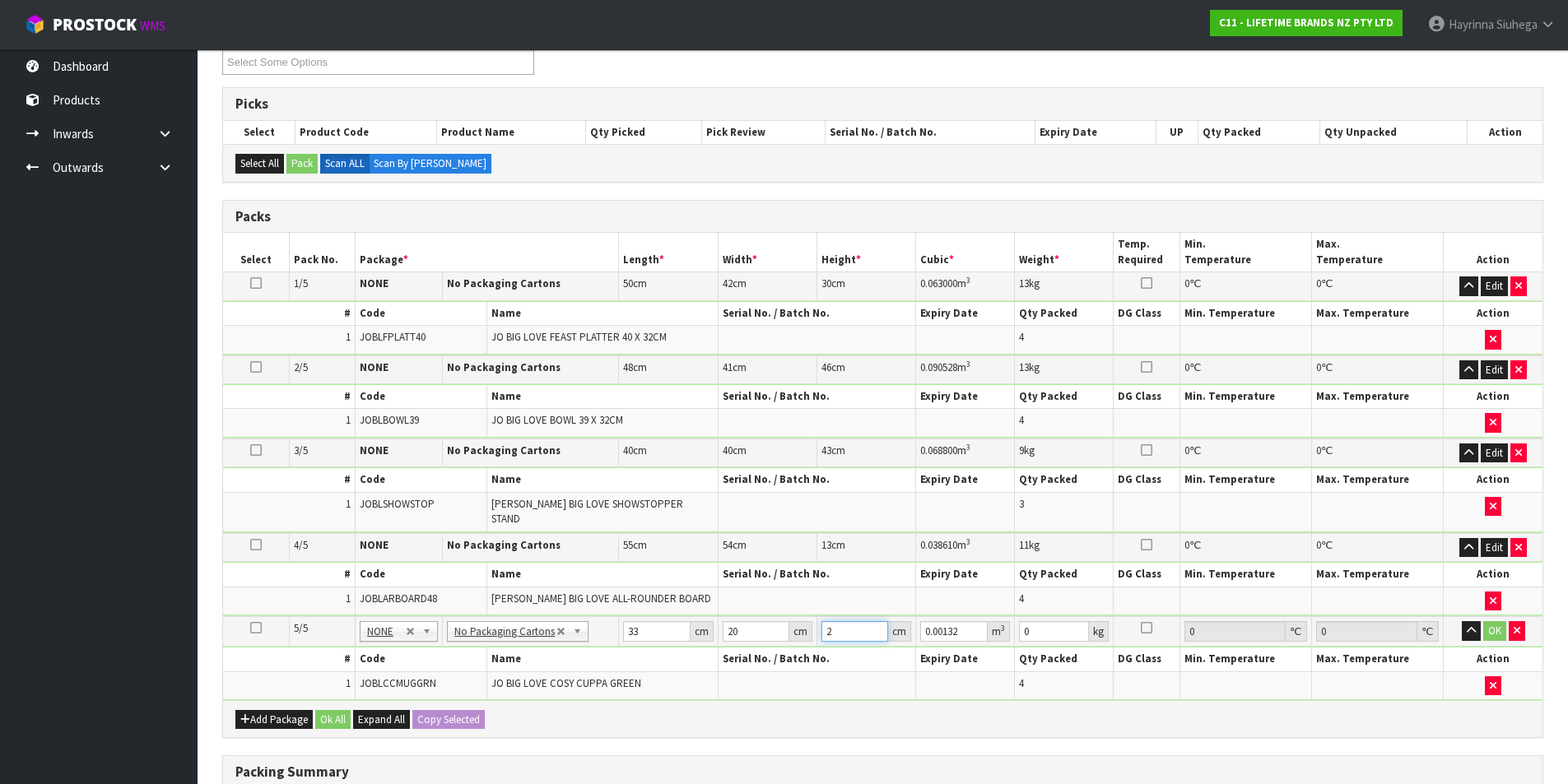
type input "23"
type input "0.01518"
type input "23"
type input "3"
click button "OK" at bounding box center [1494, 631] width 23 height 19
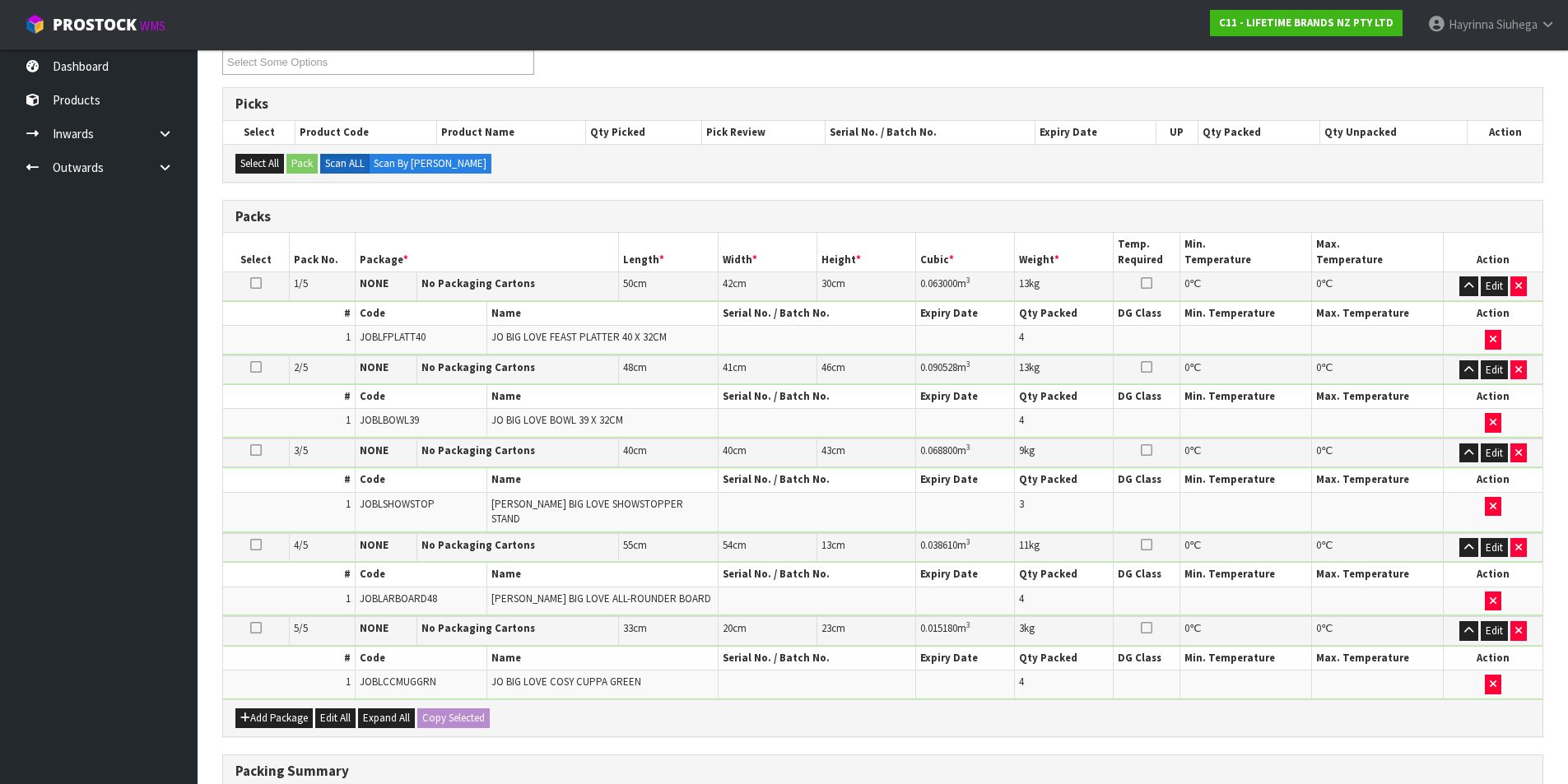
scroll to position [492, 0]
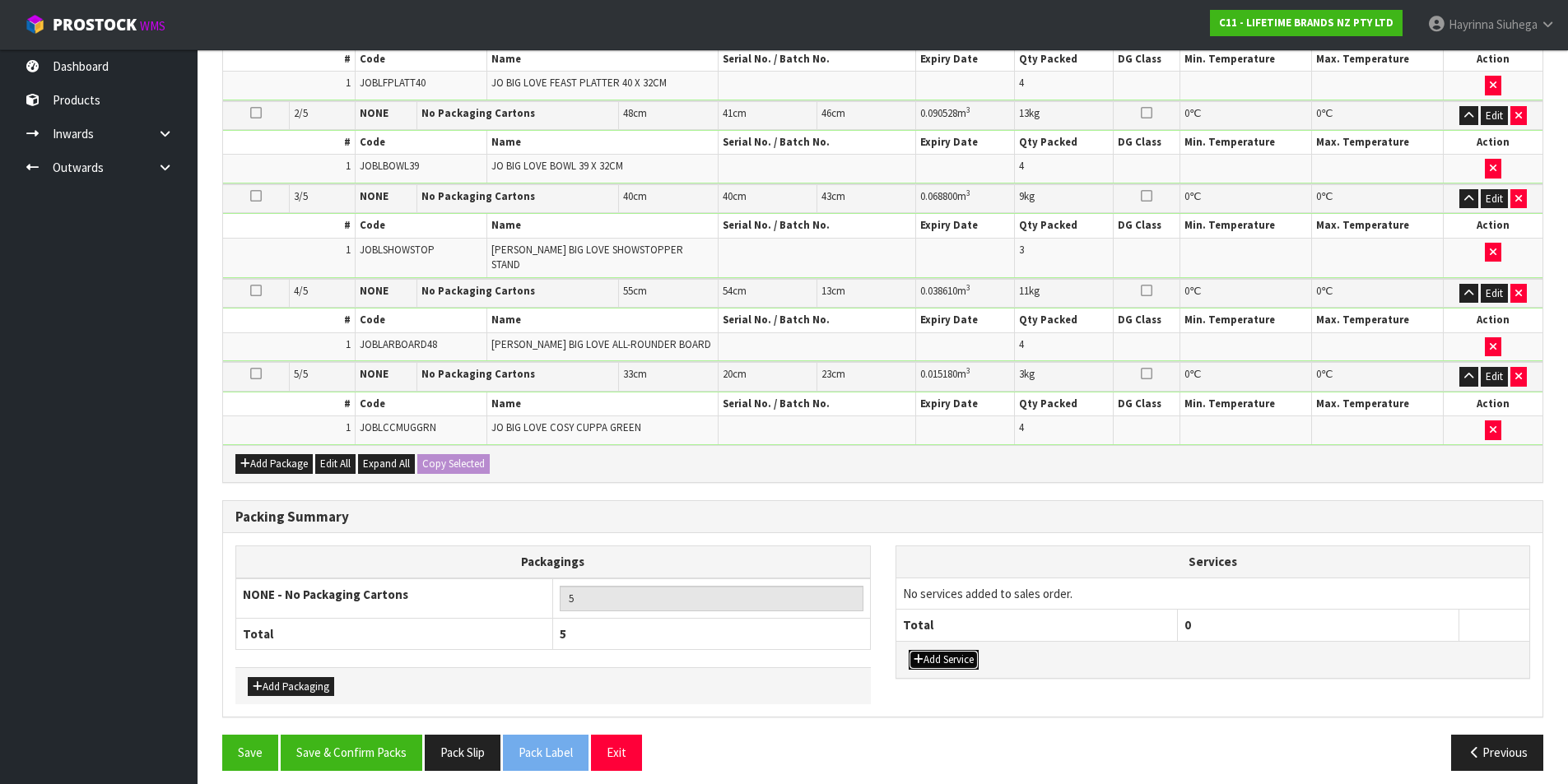
click at [951, 650] on button "Add Service" at bounding box center [943, 659] width 70 height 19
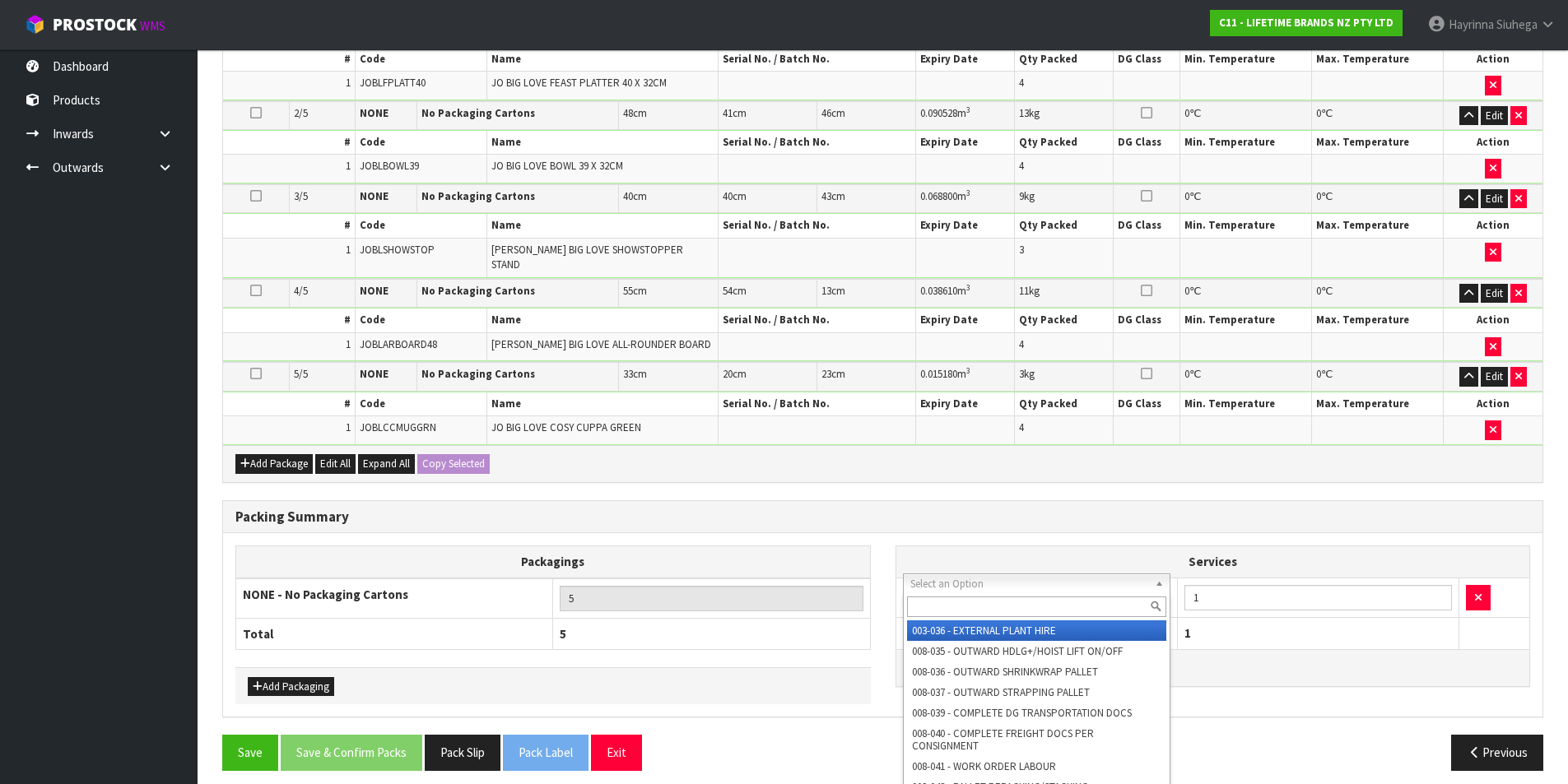
click at [985, 605] on input "text" at bounding box center [1037, 607] width 260 height 20
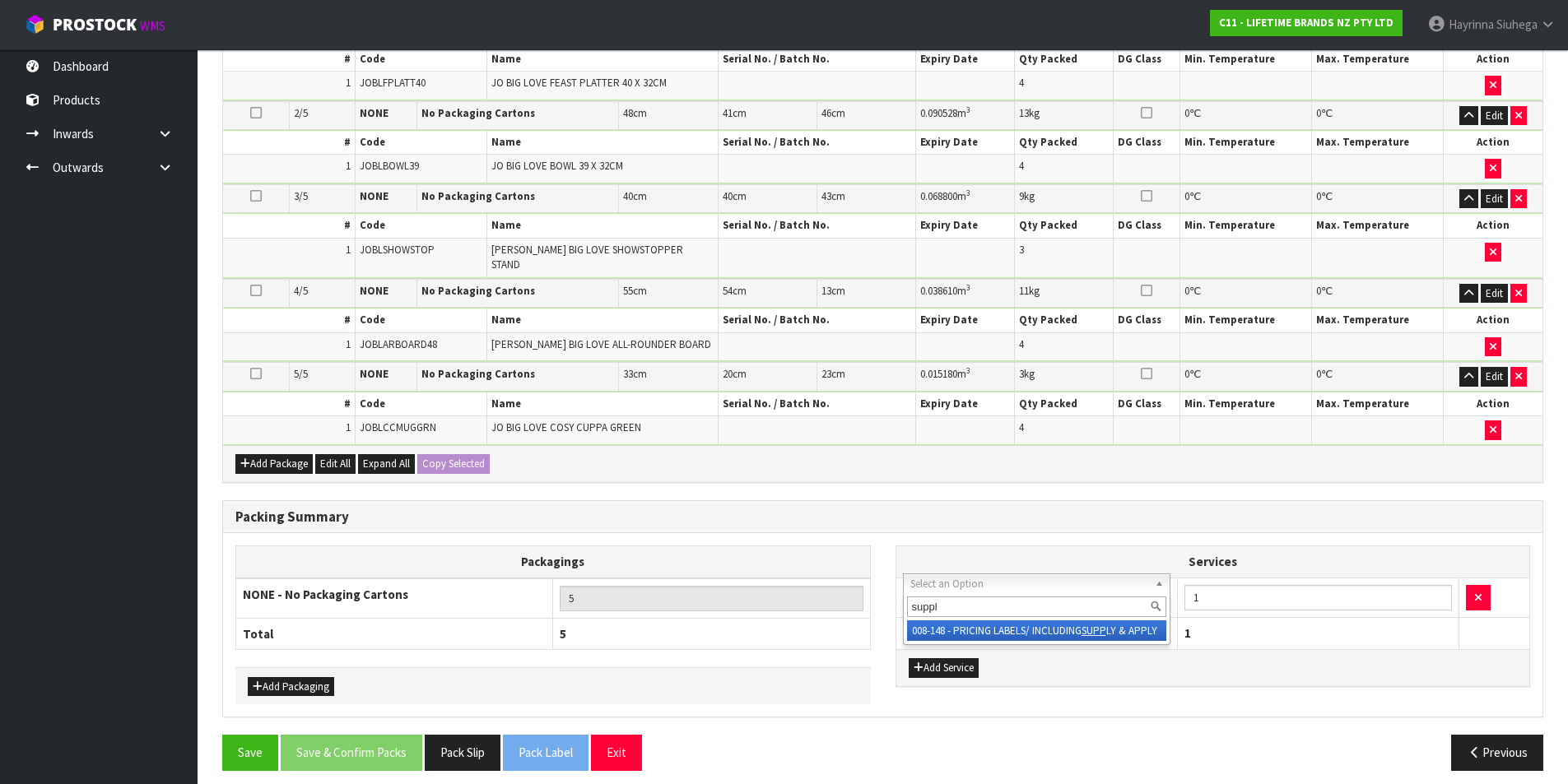
type input "supply"
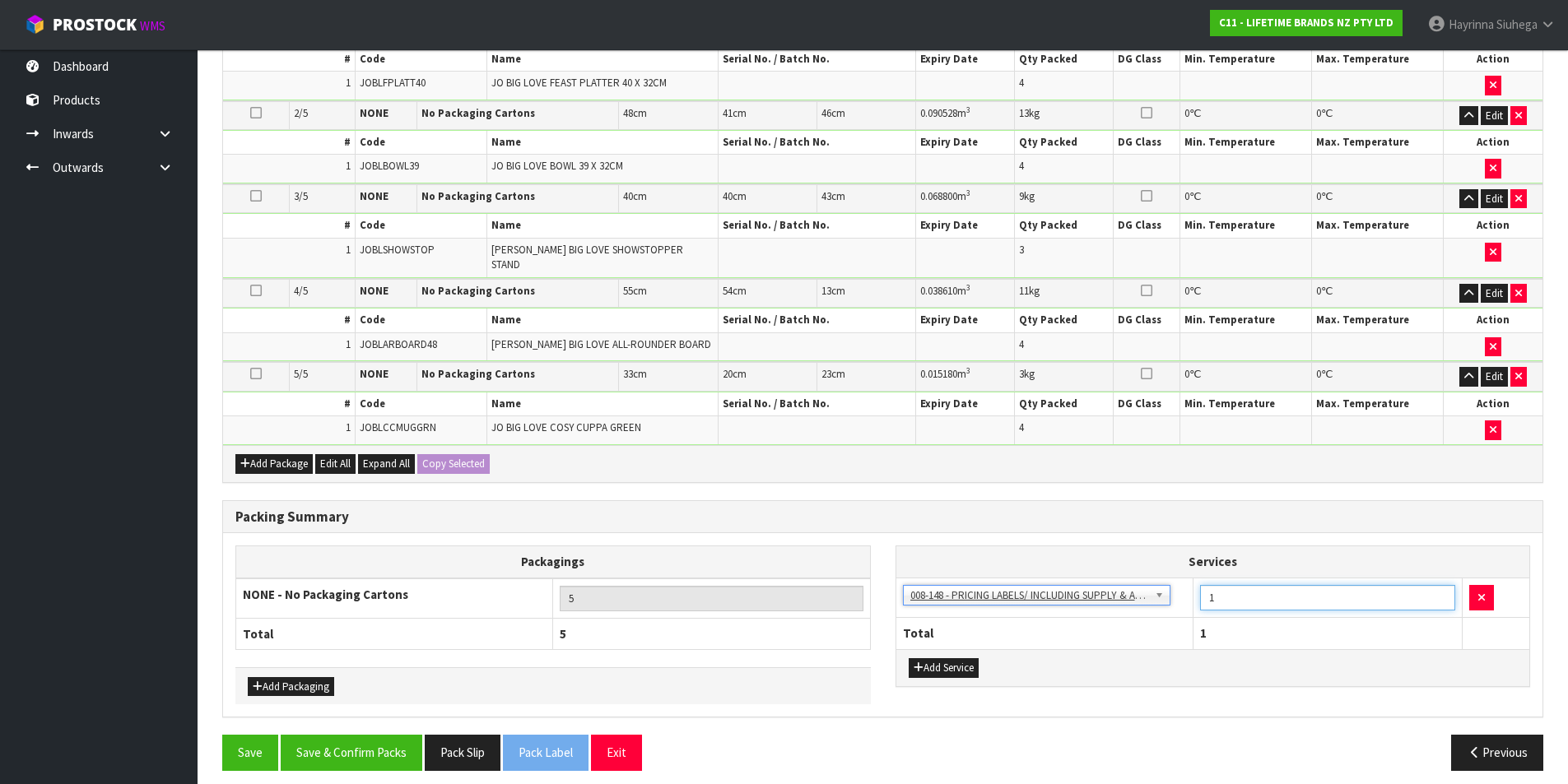
drag, startPoint x: 1227, startPoint y: 583, endPoint x: 1158, endPoint y: 574, distance: 69.6
click at [1162, 577] on tr "003-036 - EXTERNAL PLANT HIRE 008-035 - OUTWARD HDLG+/HOIST LIFT ON/OFF 008-036…" at bounding box center [1213, 598] width 634 height 40
type input "19"
click at [376, 723] on div "Packing Summary Packagings NONE - No Packaging Cartons 5 Total 5 Add Packaging …" at bounding box center [883, 618] width 1345 height 235
click at [375, 735] on button "Save & Confirm Packs" at bounding box center [352, 753] width 142 height 35
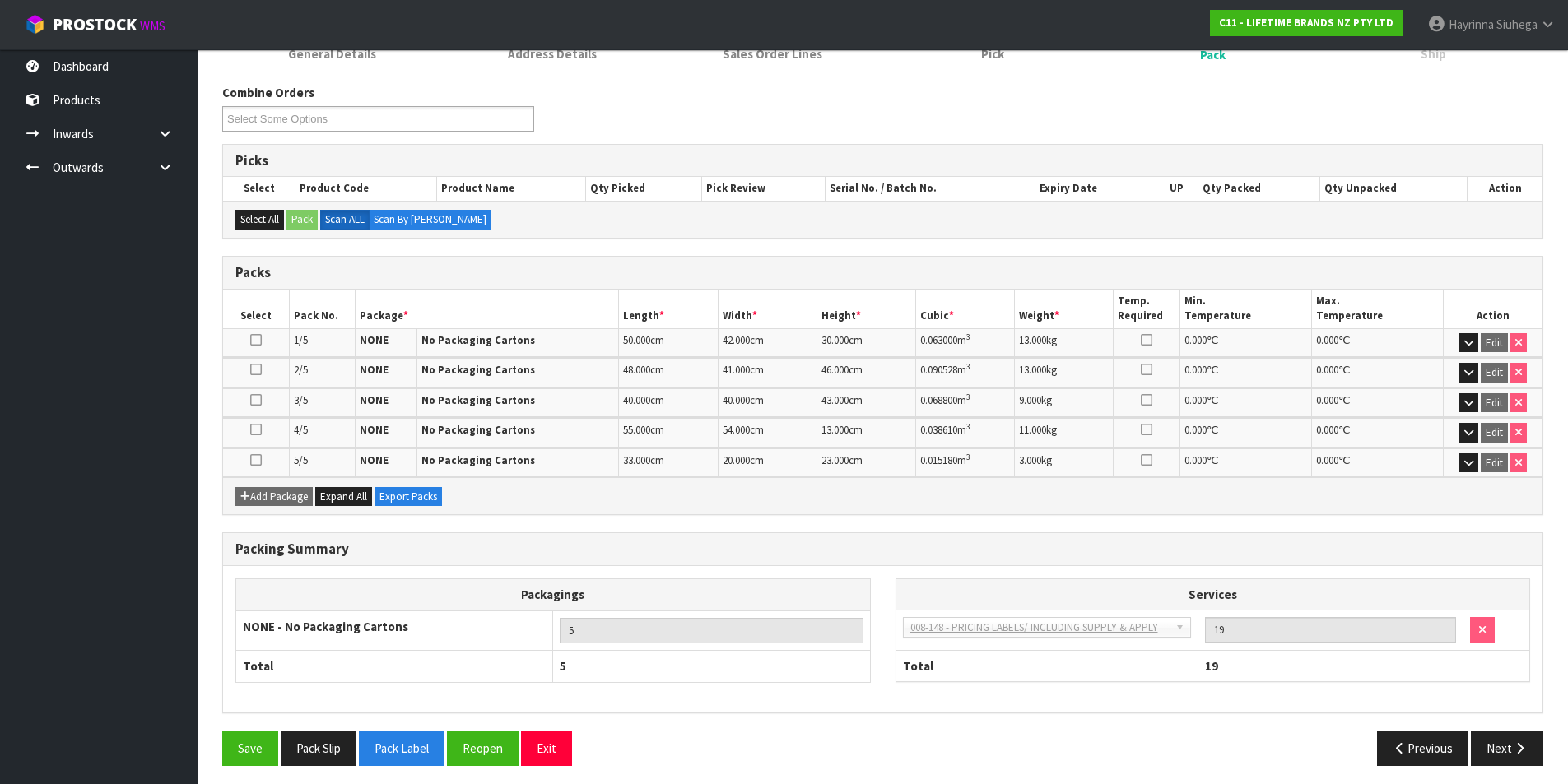
scroll to position [248, 0]
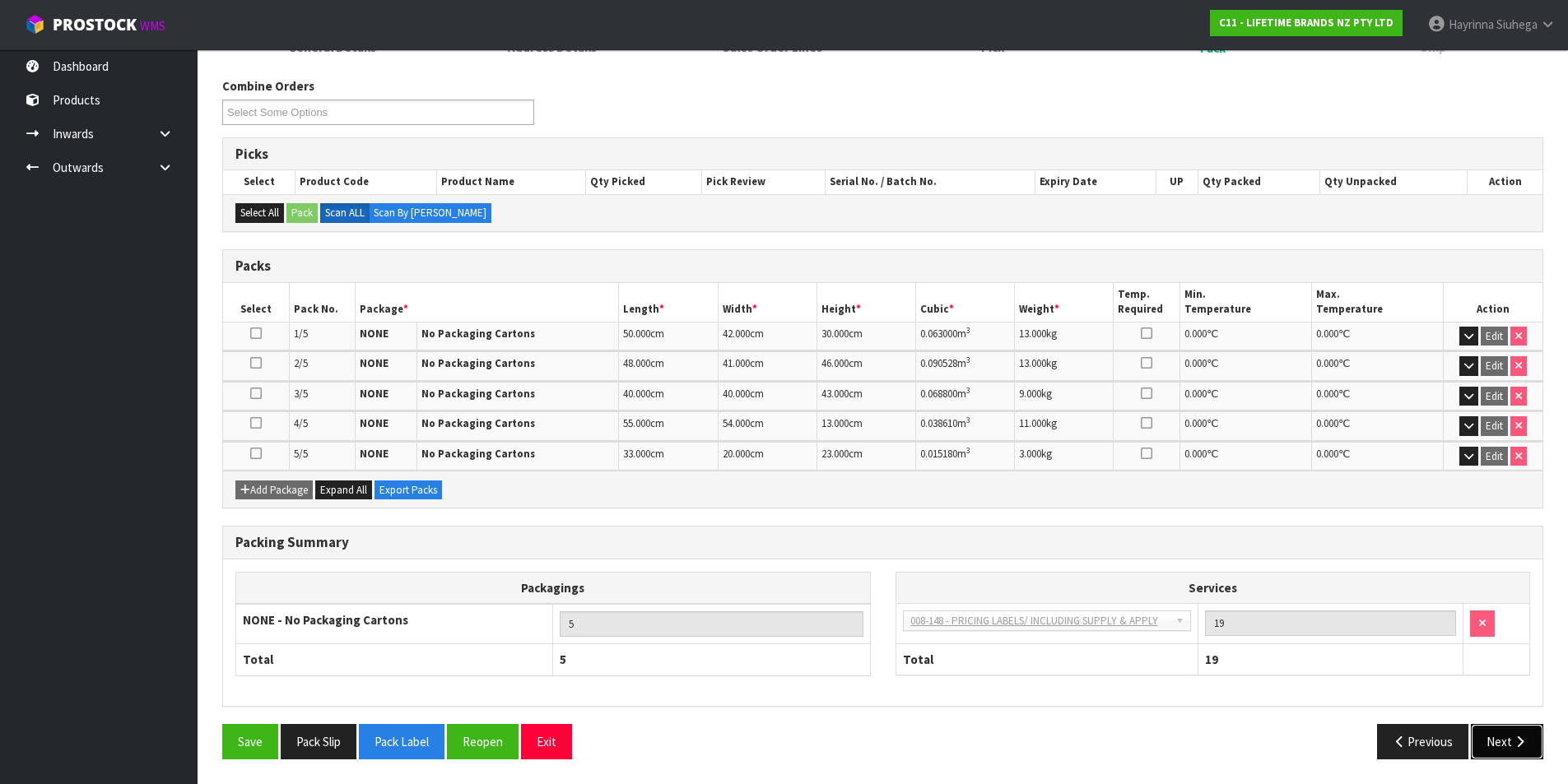
click at [1499, 732] on button "Next" at bounding box center [1507, 742] width 72 height 35
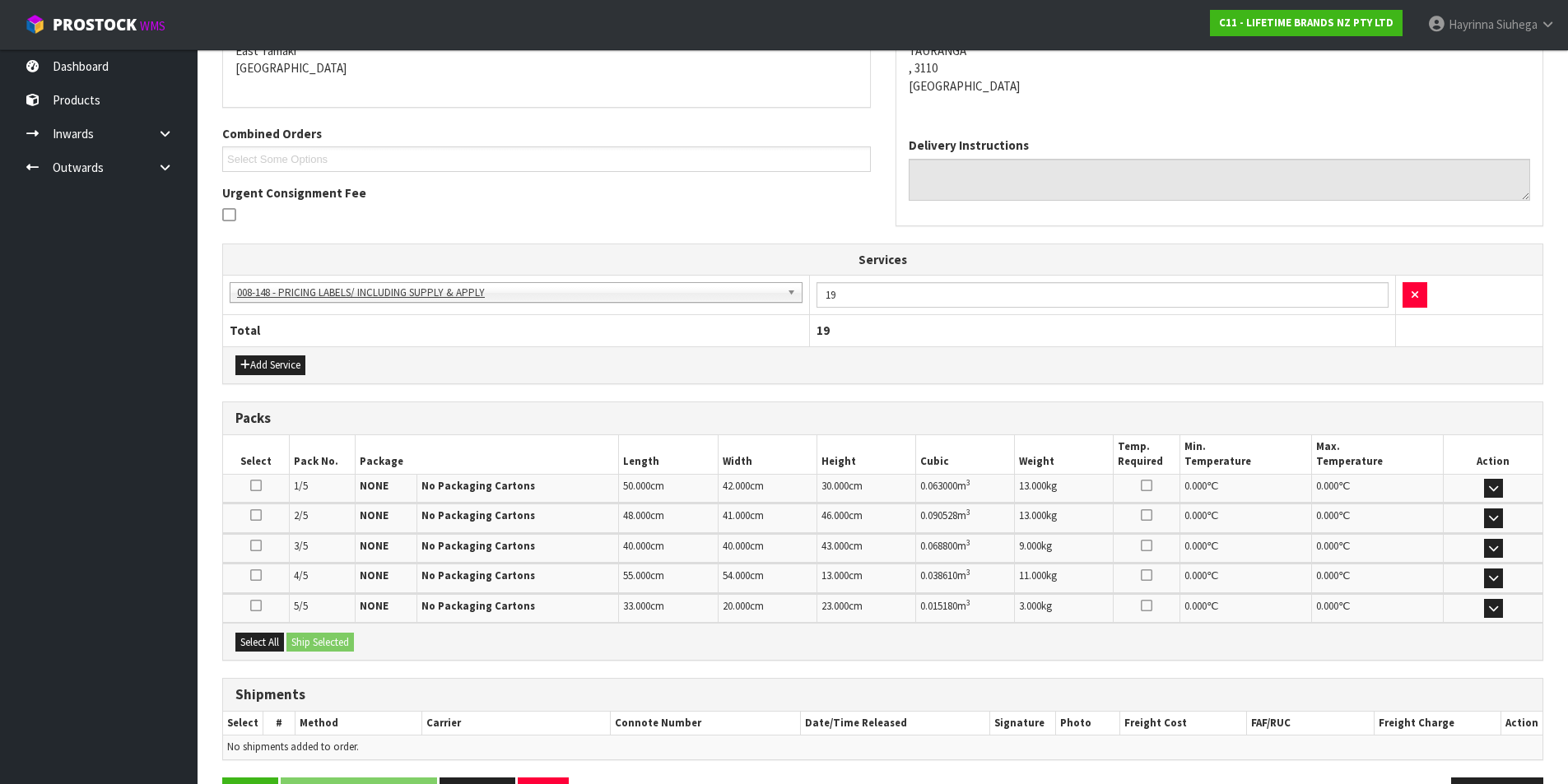
scroll to position [418, 0]
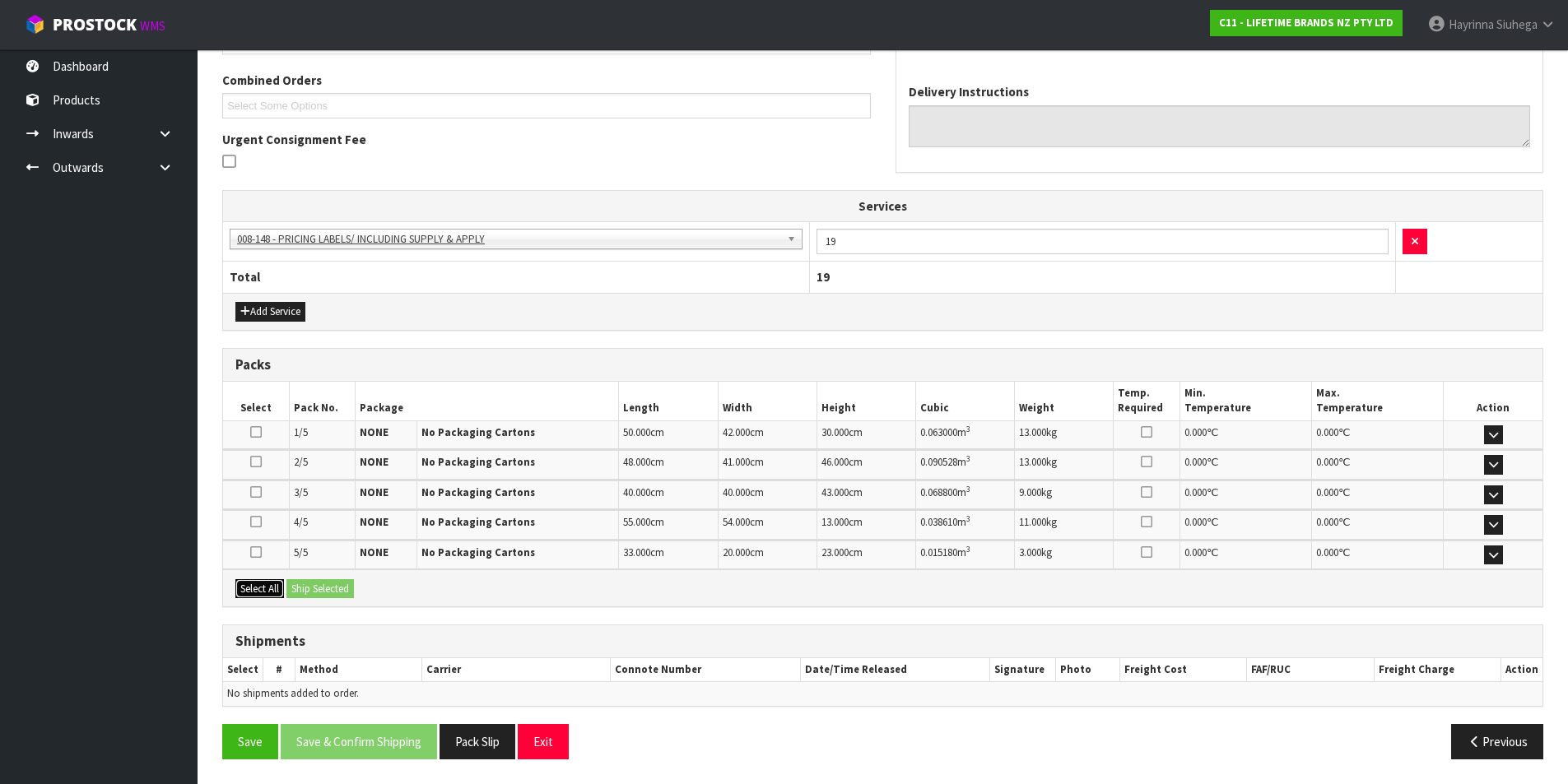
click at [272, 590] on button "Select All" at bounding box center [260, 588] width 49 height 19
click at [336, 583] on button "Ship Selected" at bounding box center [320, 588] width 67 height 19
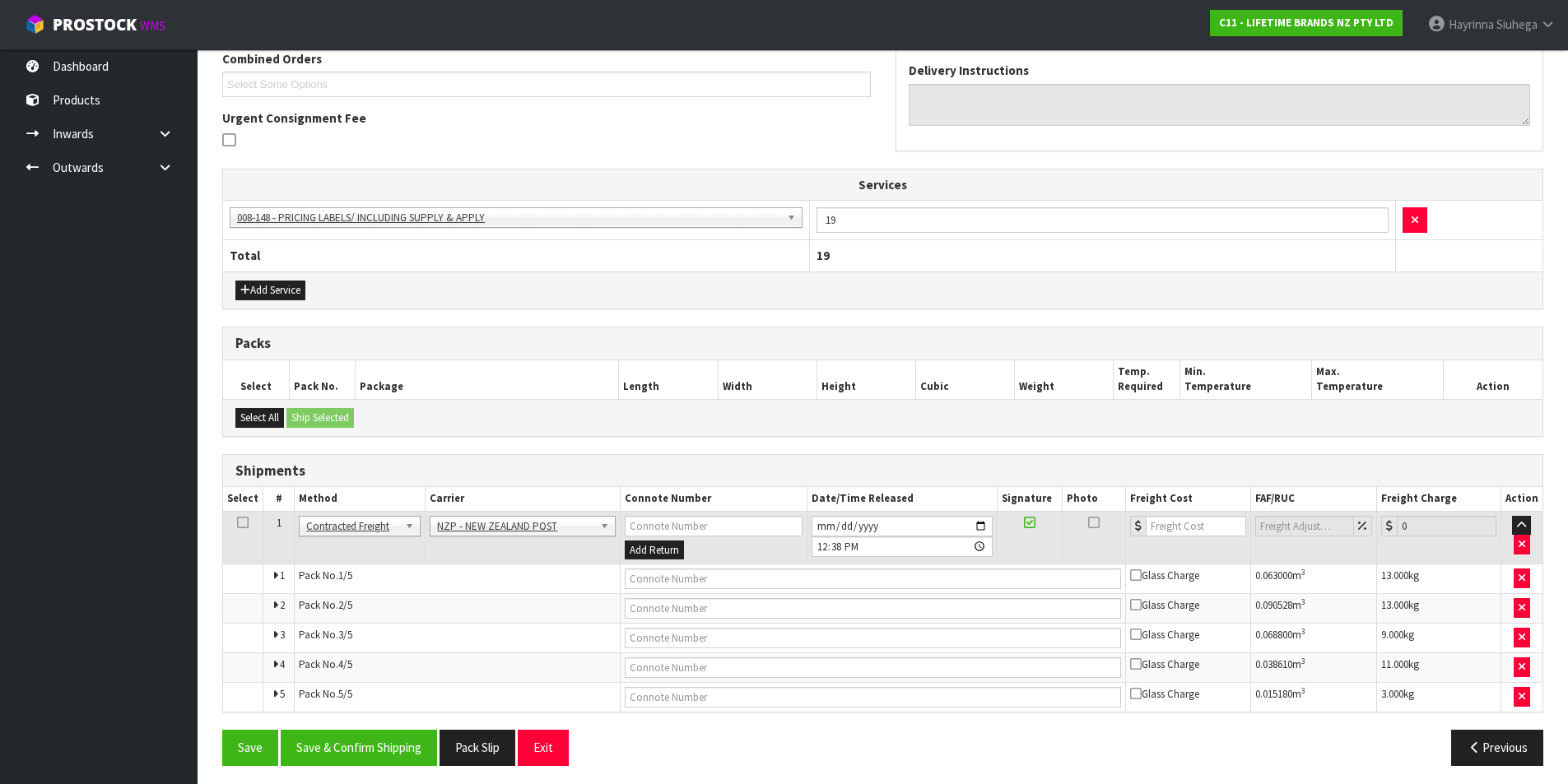
scroll to position [446, 0]
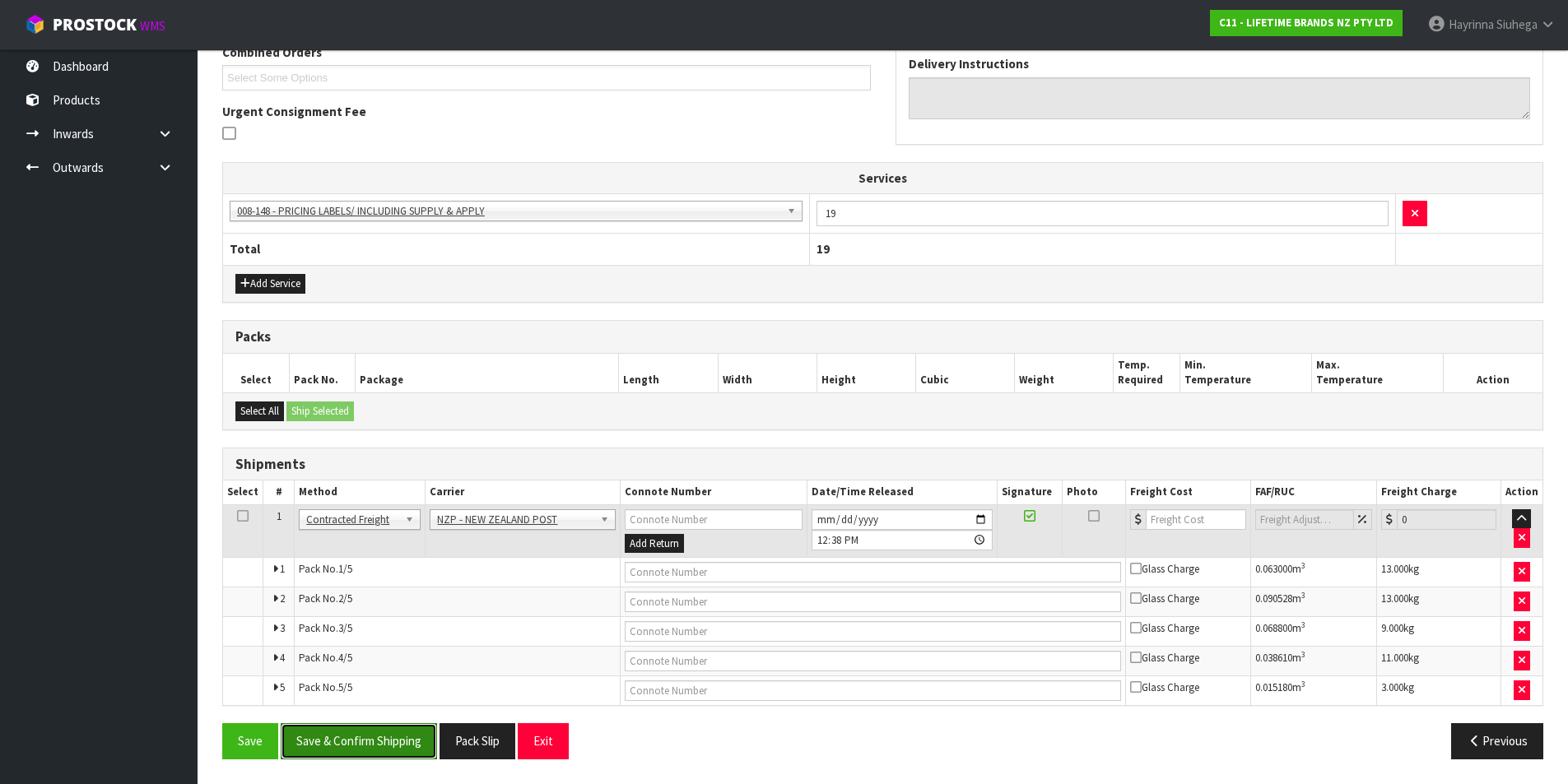
click at [364, 738] on button "Save & Confirm Shipping" at bounding box center [359, 741] width 157 height 35
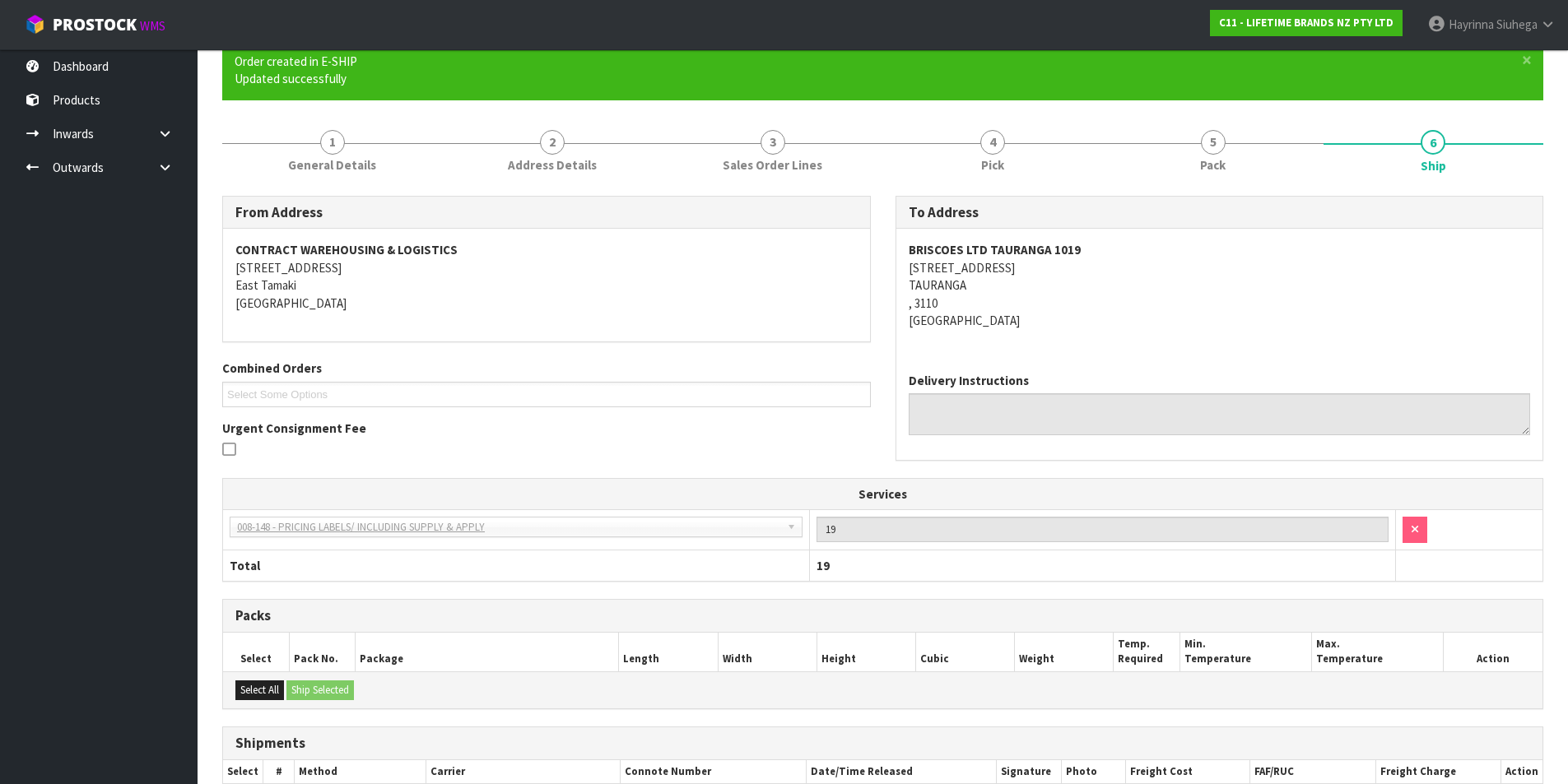
scroll to position [417, 0]
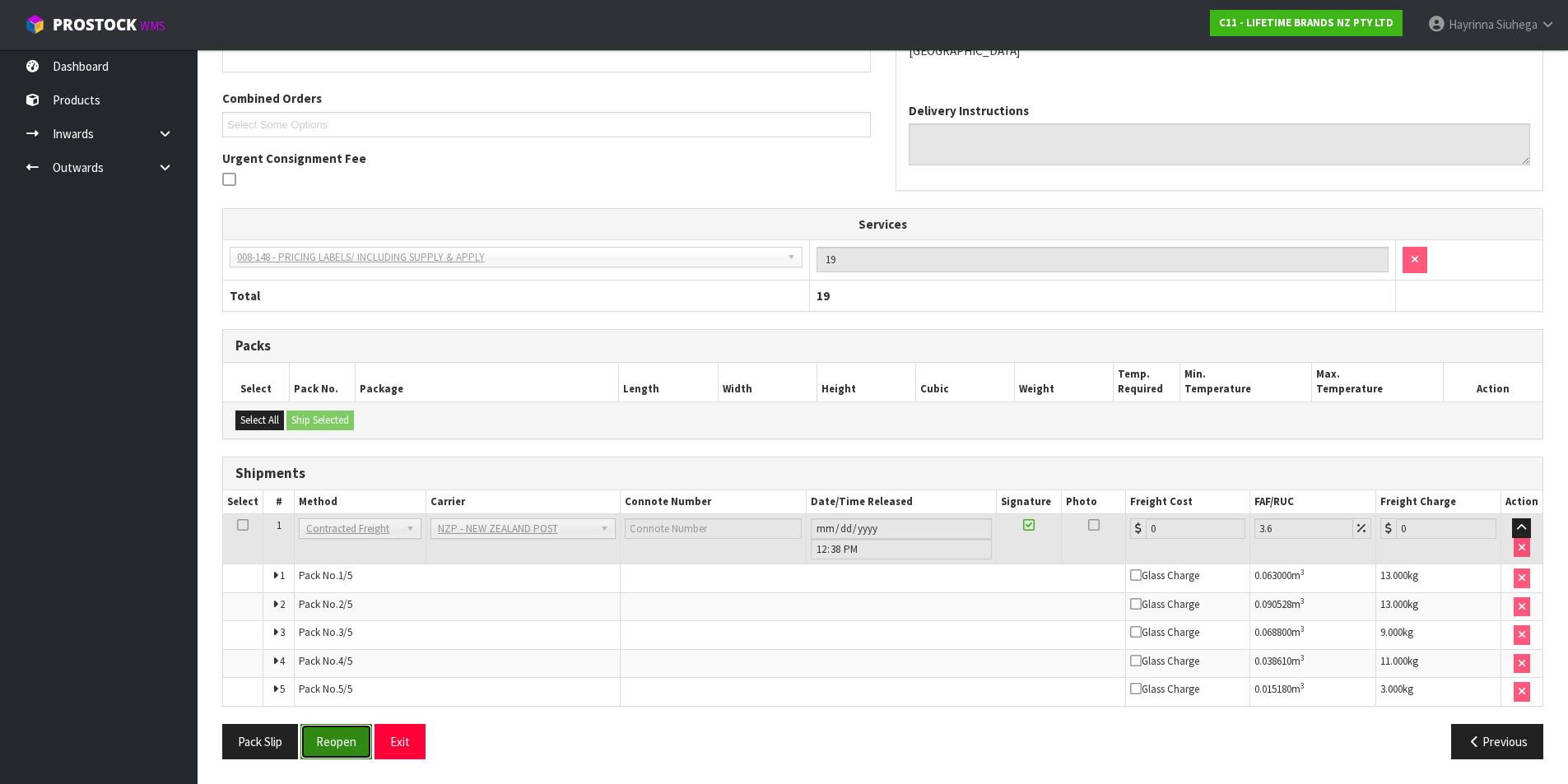
click at [354, 754] on button "Reopen" at bounding box center [336, 742] width 72 height 35
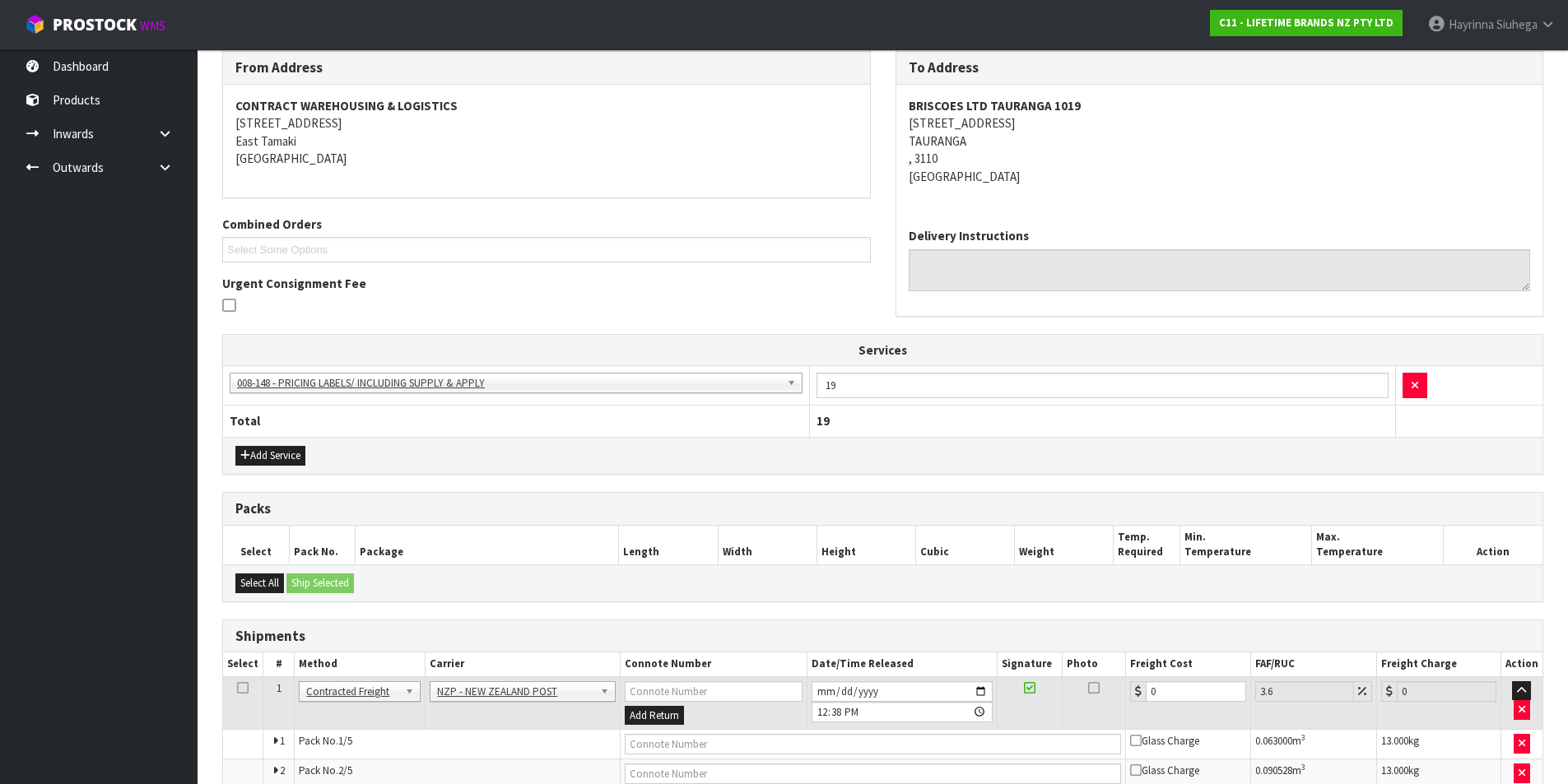
scroll to position [446, 0]
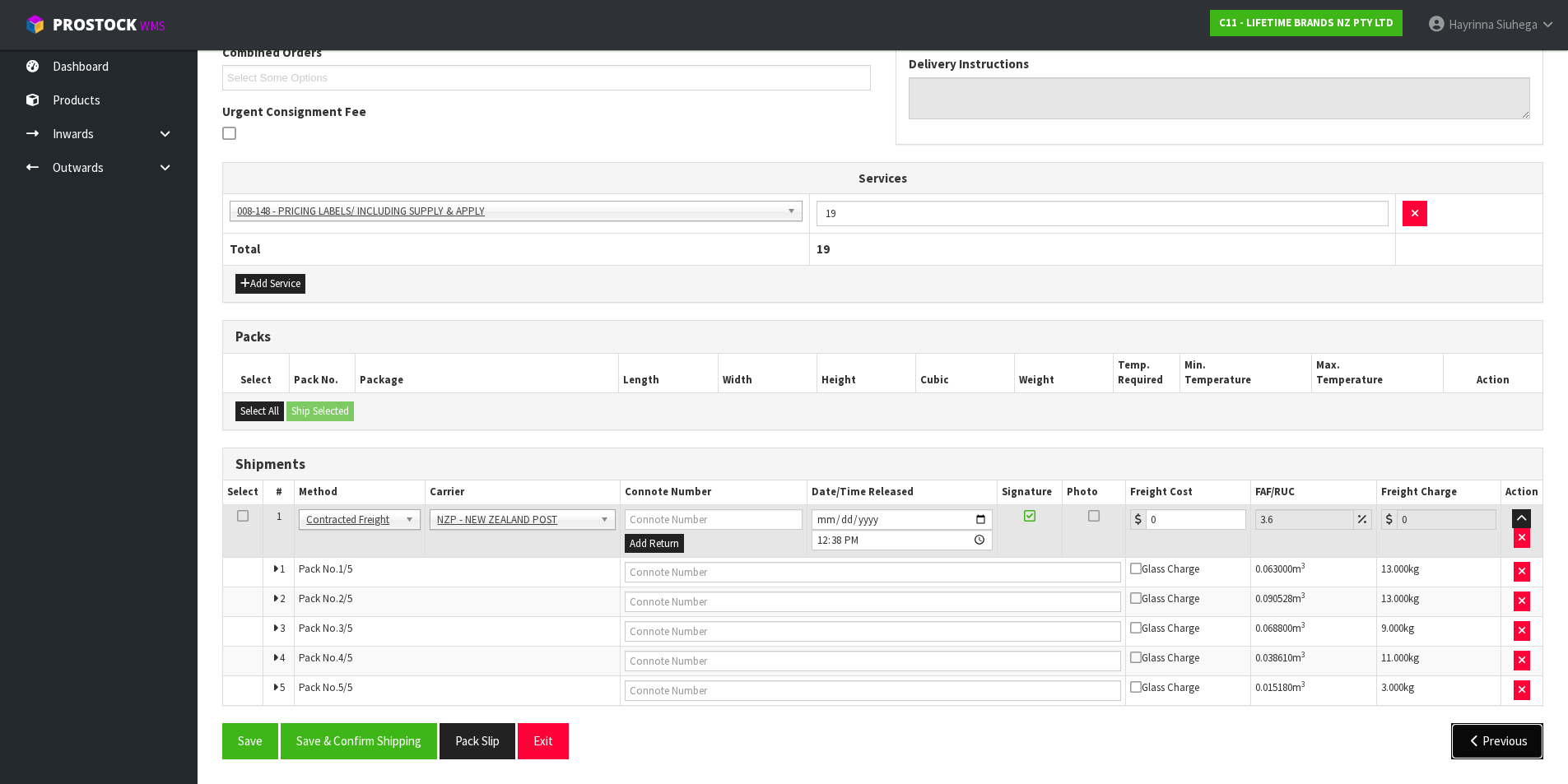
click at [1501, 743] on button "Previous" at bounding box center [1496, 741] width 92 height 35
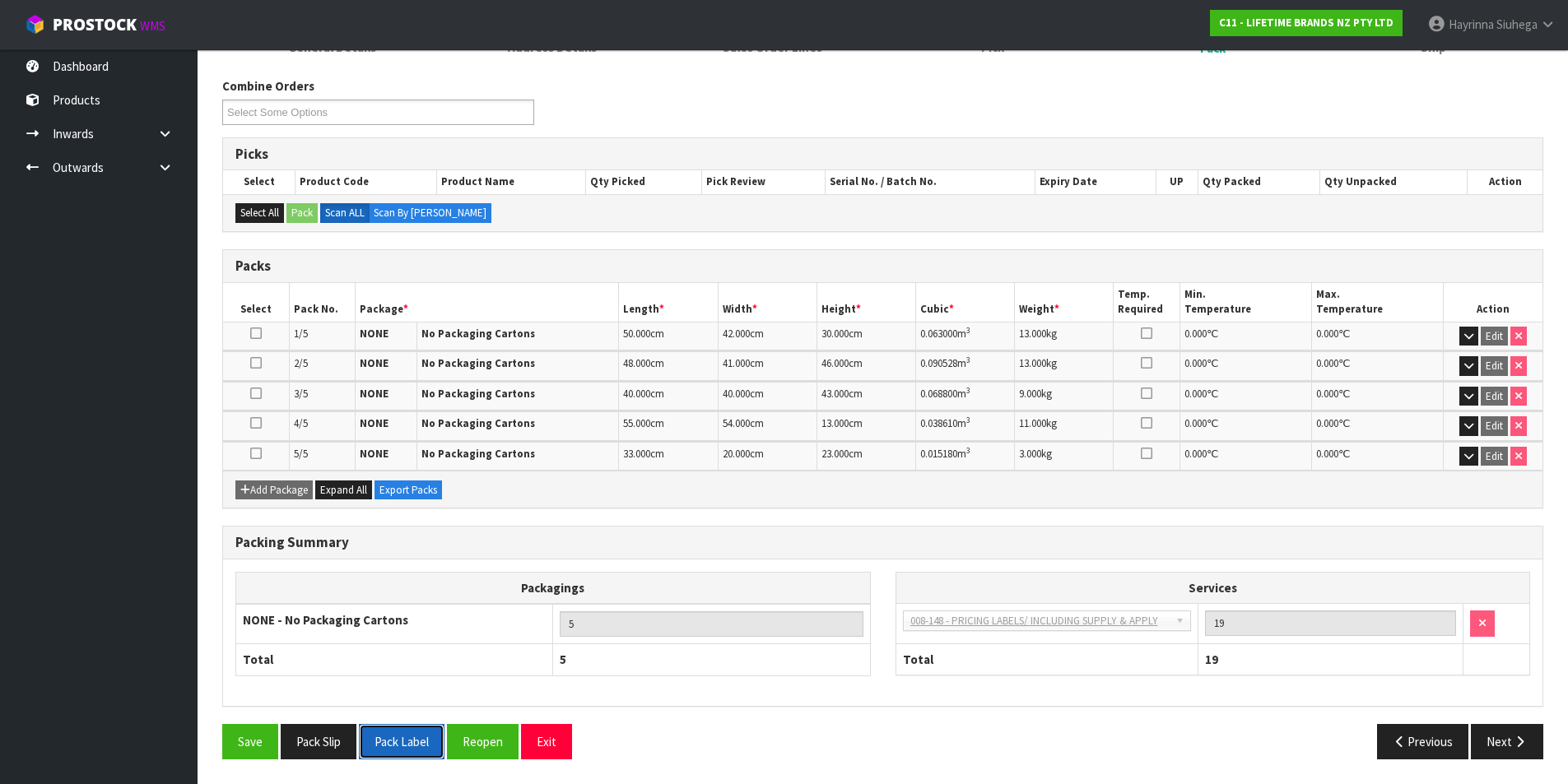
click at [382, 744] on button "Pack Label" at bounding box center [402, 742] width 86 height 35
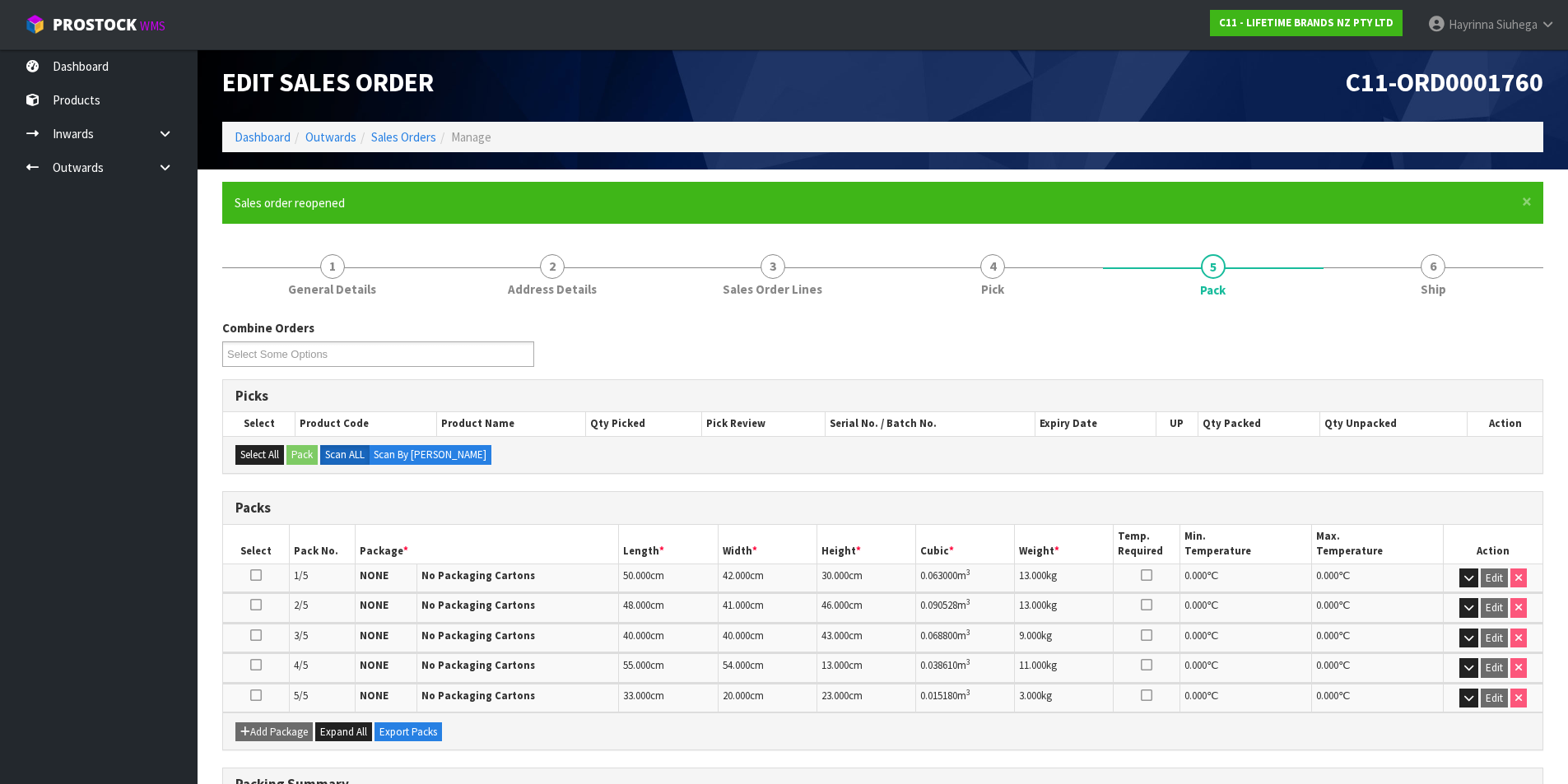
scroll to position [0, 0]
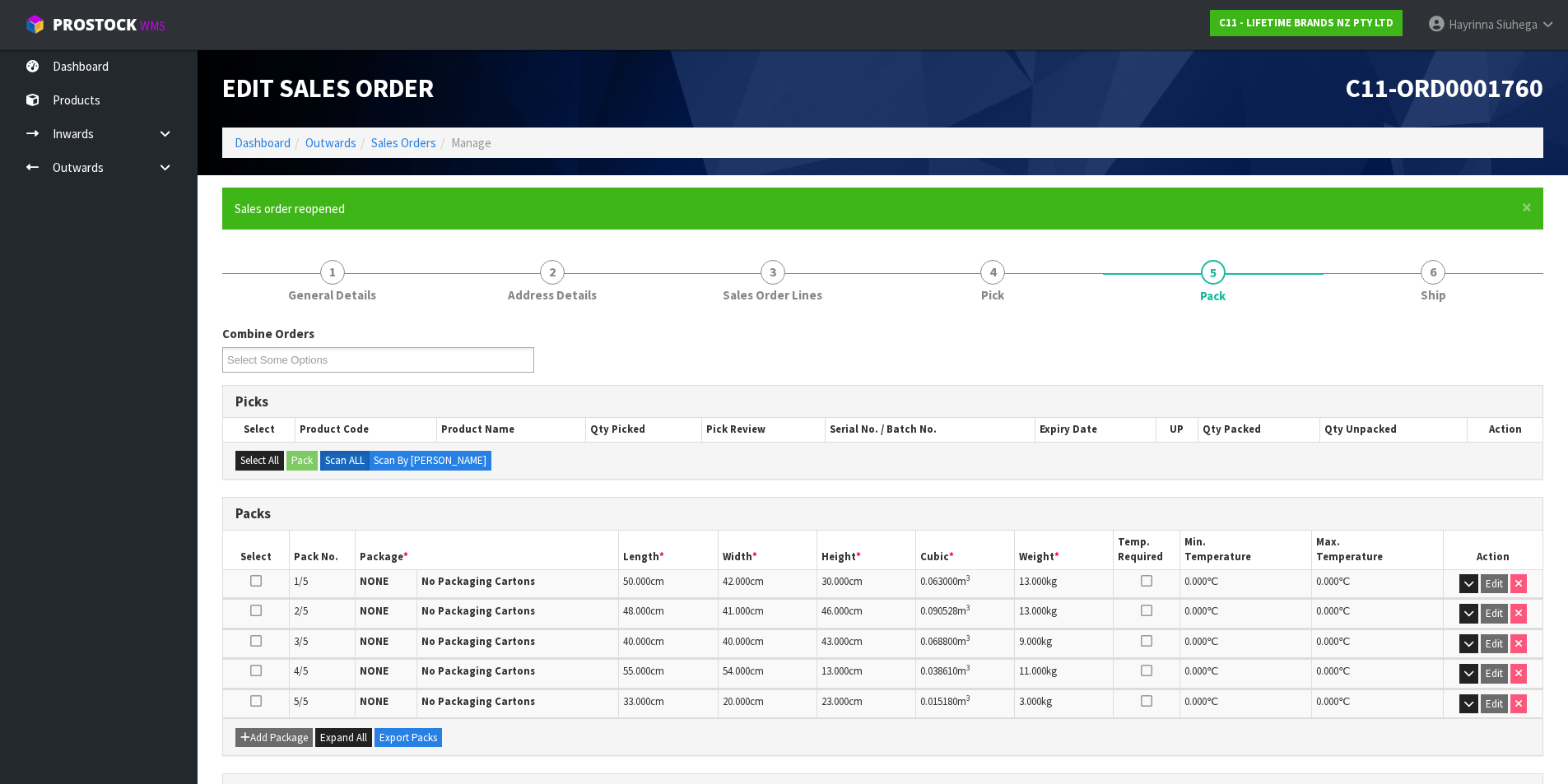
click at [264, 131] on ol "Dashboard Outwards Sales Orders Manage" at bounding box center [883, 142] width 1321 height 30
click at [261, 140] on link "Dashboard" at bounding box center [262, 142] width 56 height 16
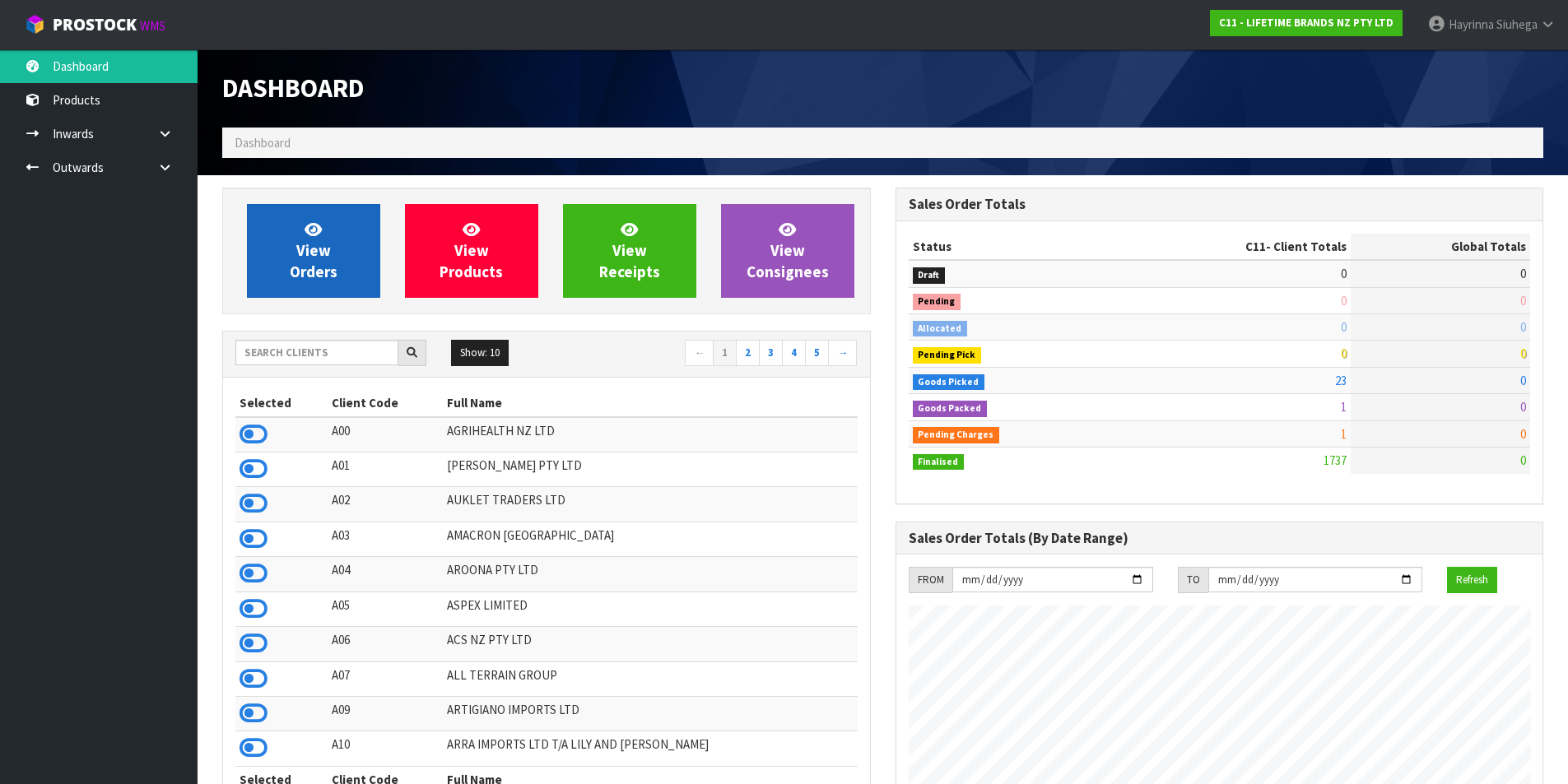
scroll to position [1247, 673]
click at [303, 251] on span "View Orders" at bounding box center [314, 250] width 48 height 62
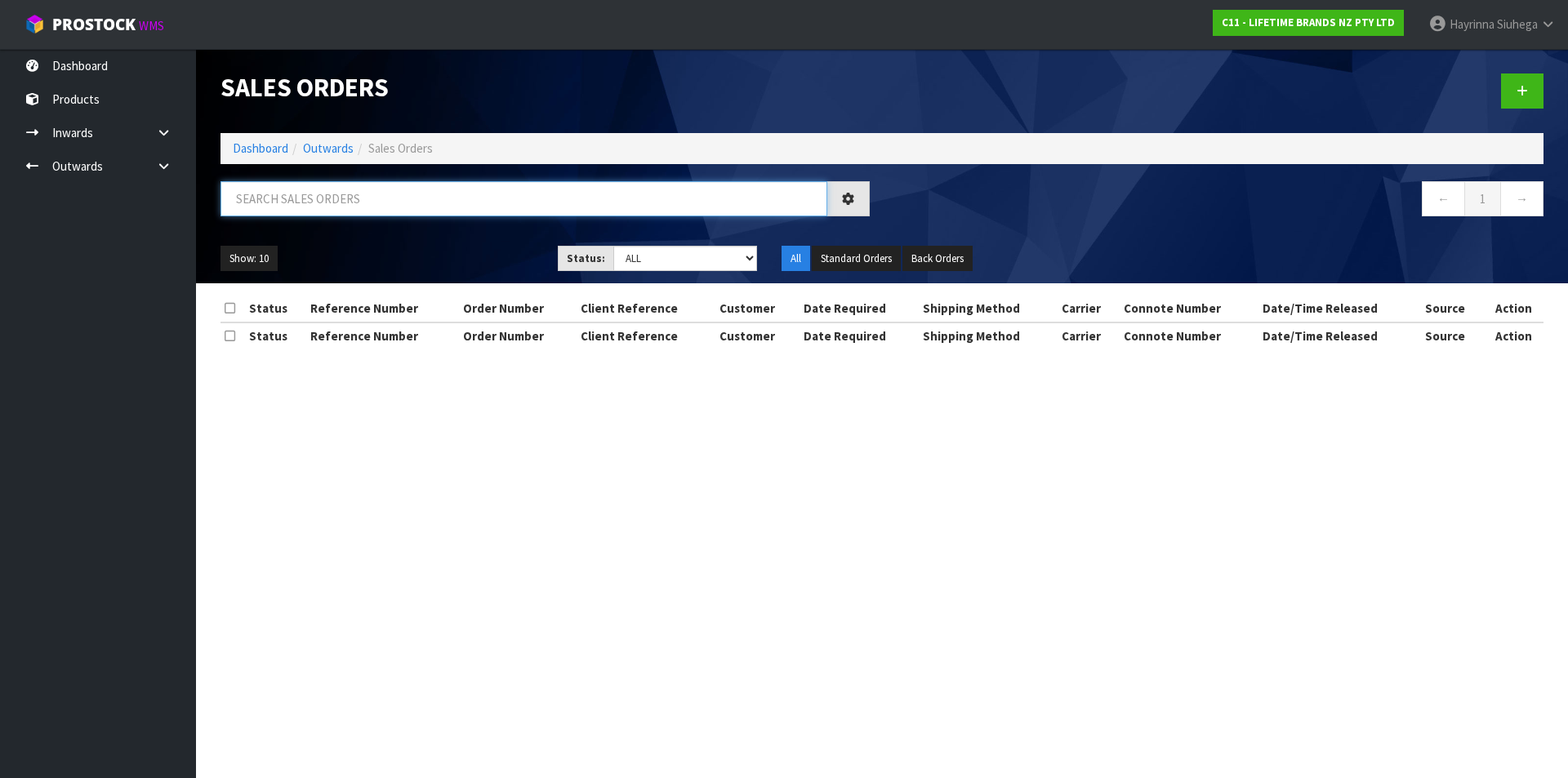
click at [327, 211] on input "text" at bounding box center [524, 199] width 606 height 35
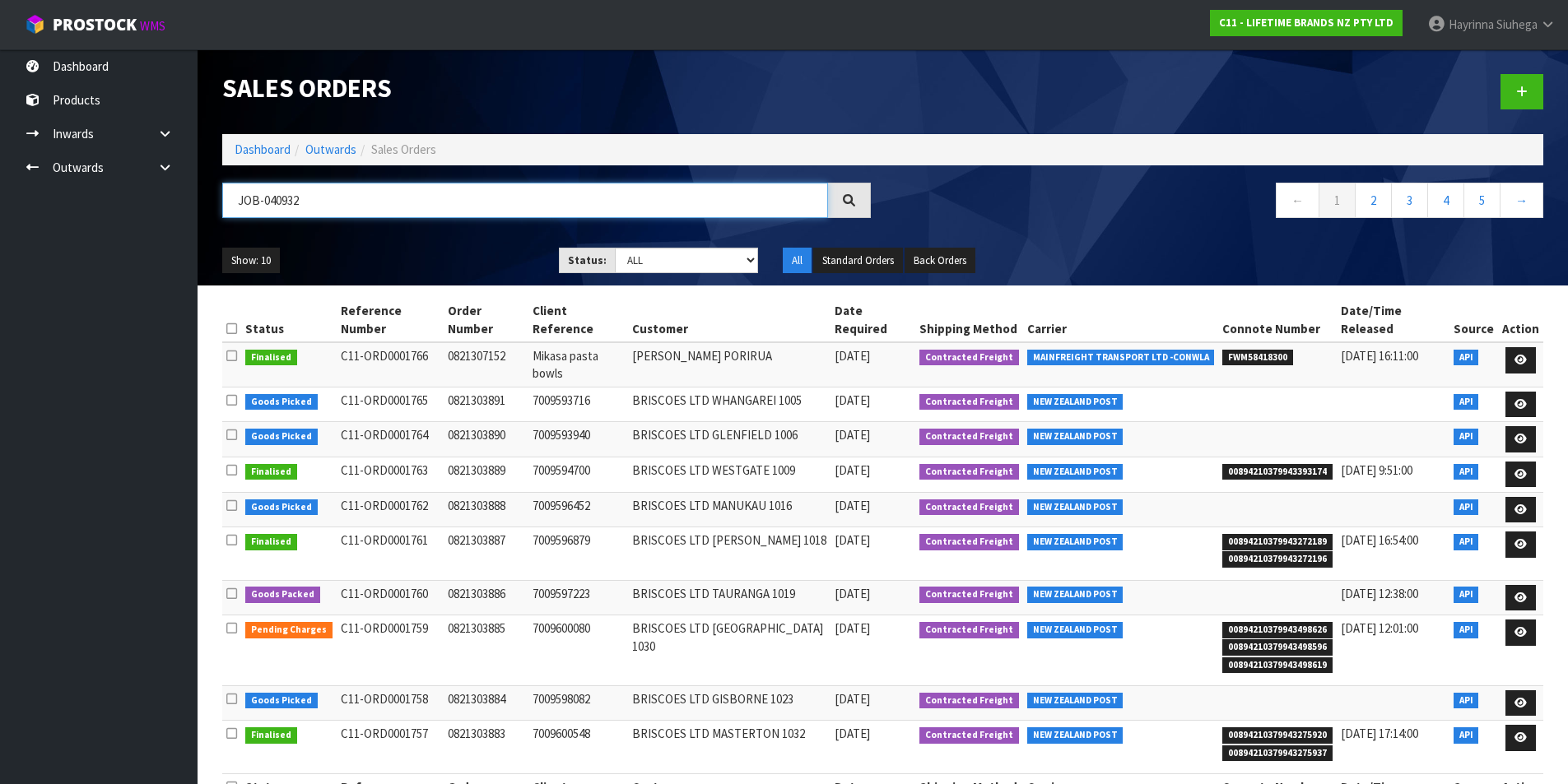
type input "JOB-0409327"
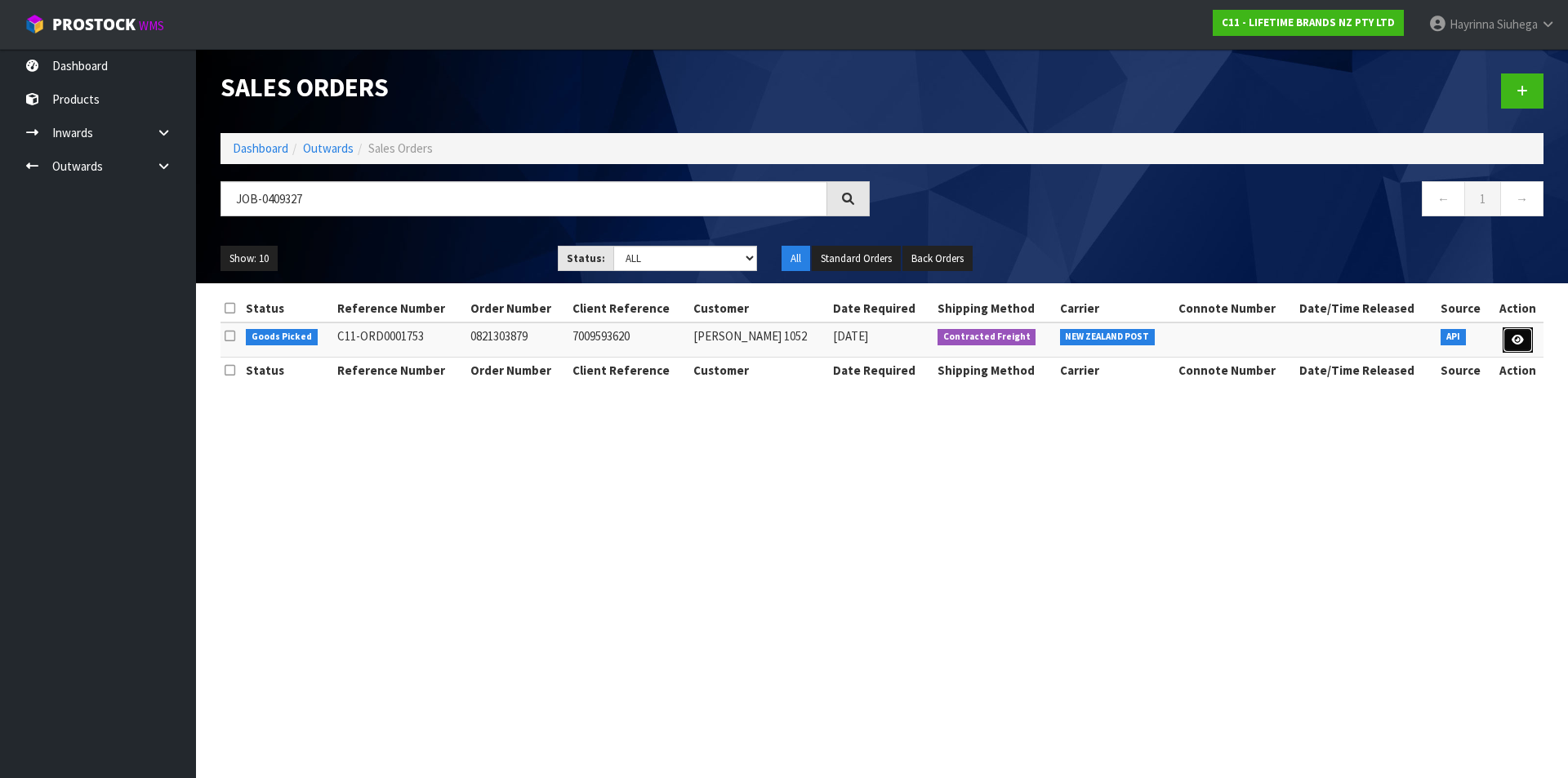
click at [1525, 343] on link at bounding box center [1518, 340] width 30 height 26
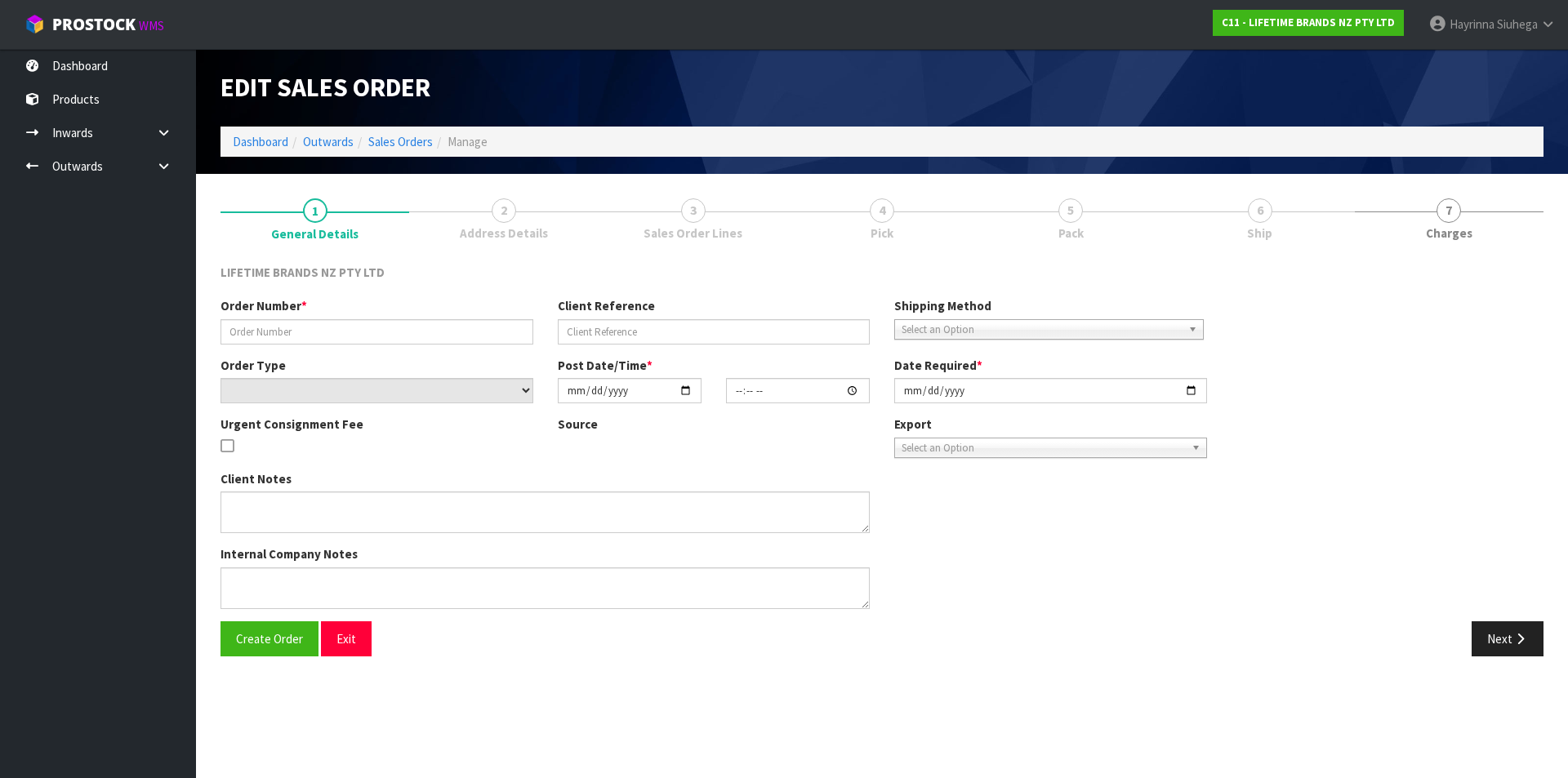
type input "0821303879"
type input "7009593620"
select select "number:0"
type input "2025-08-25"
type input "16:03:34.000"
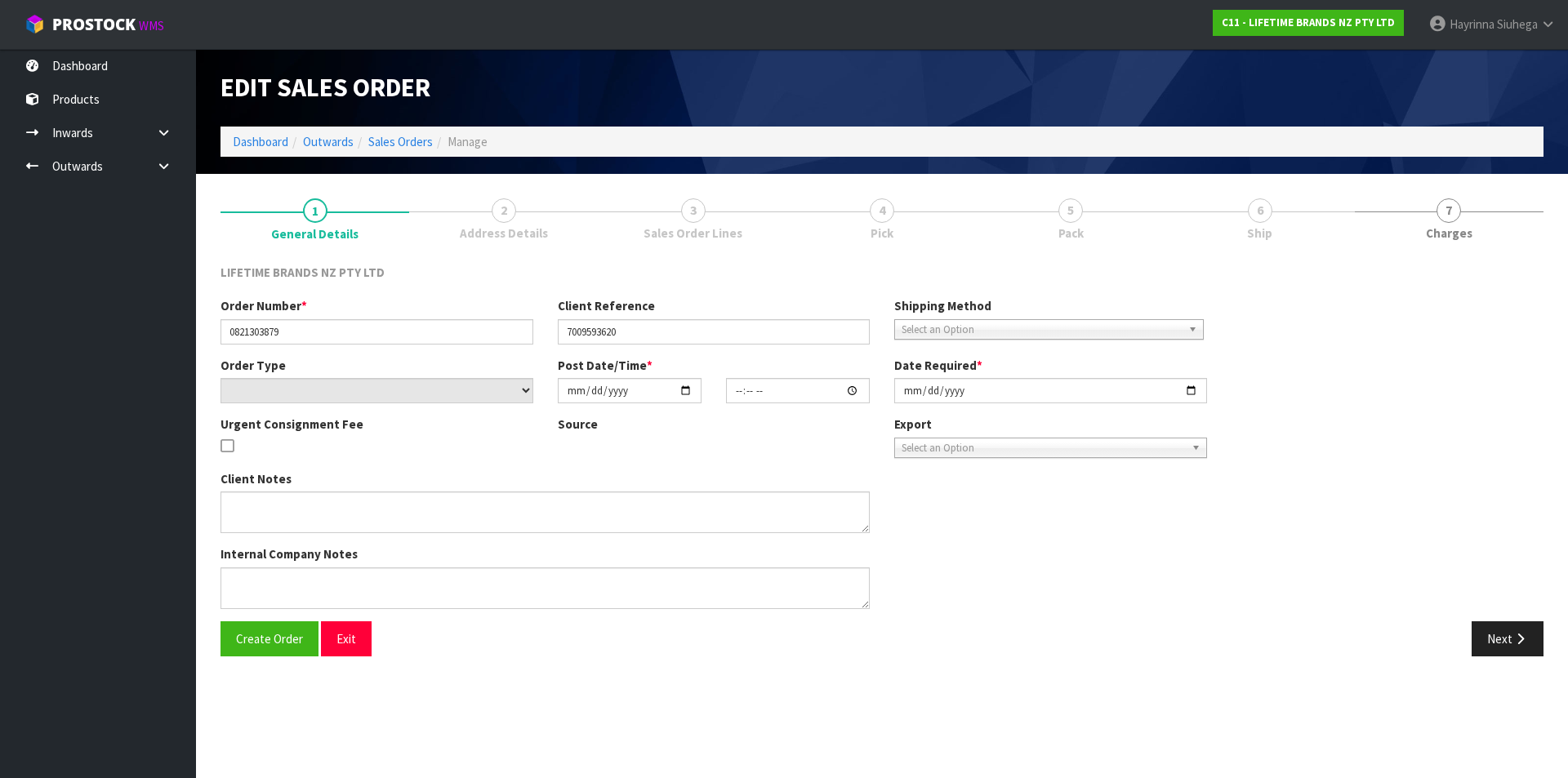
type input "2025-08-26"
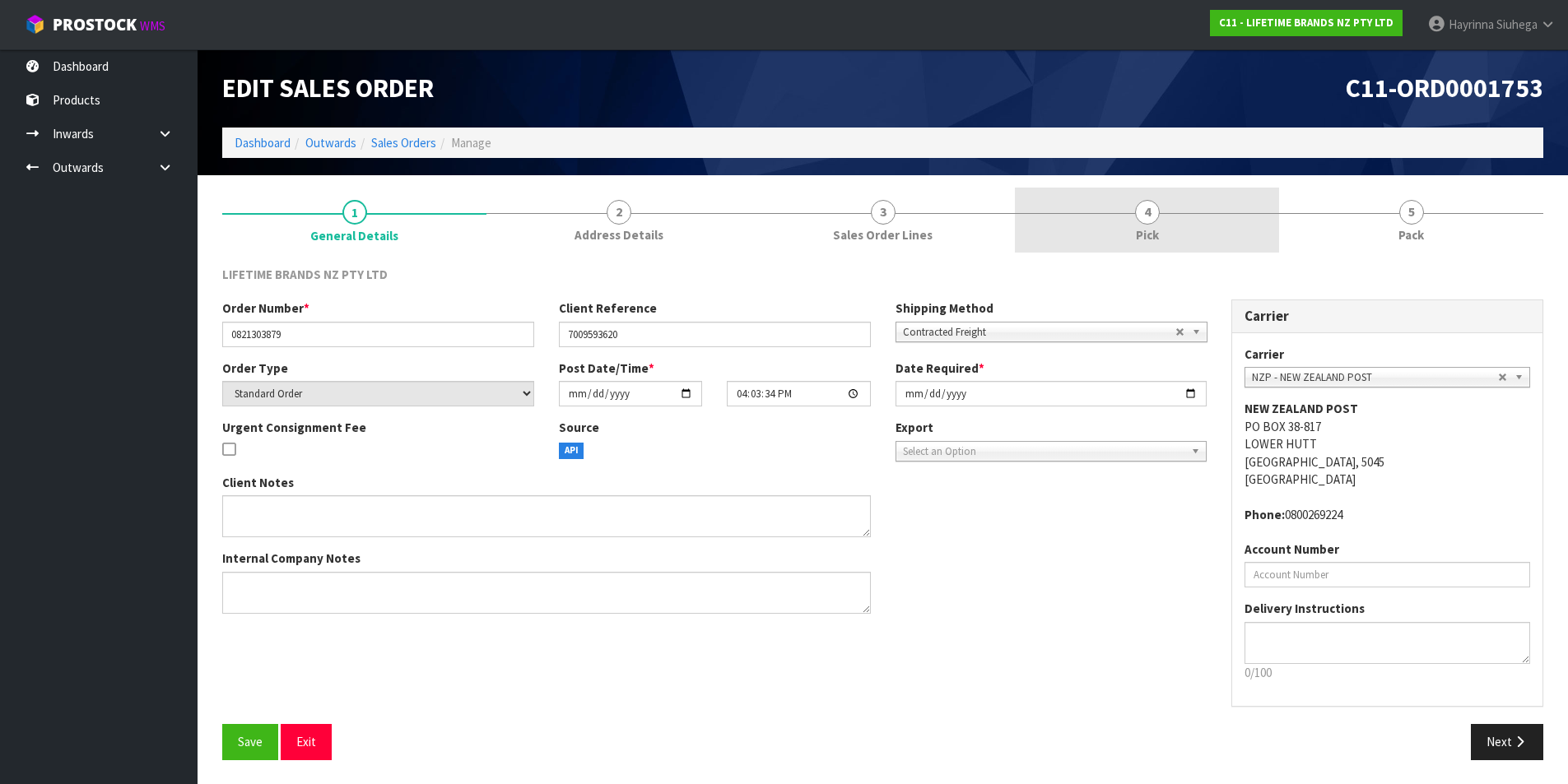
click at [1236, 218] on link "4 Pick" at bounding box center [1146, 220] width 264 height 65
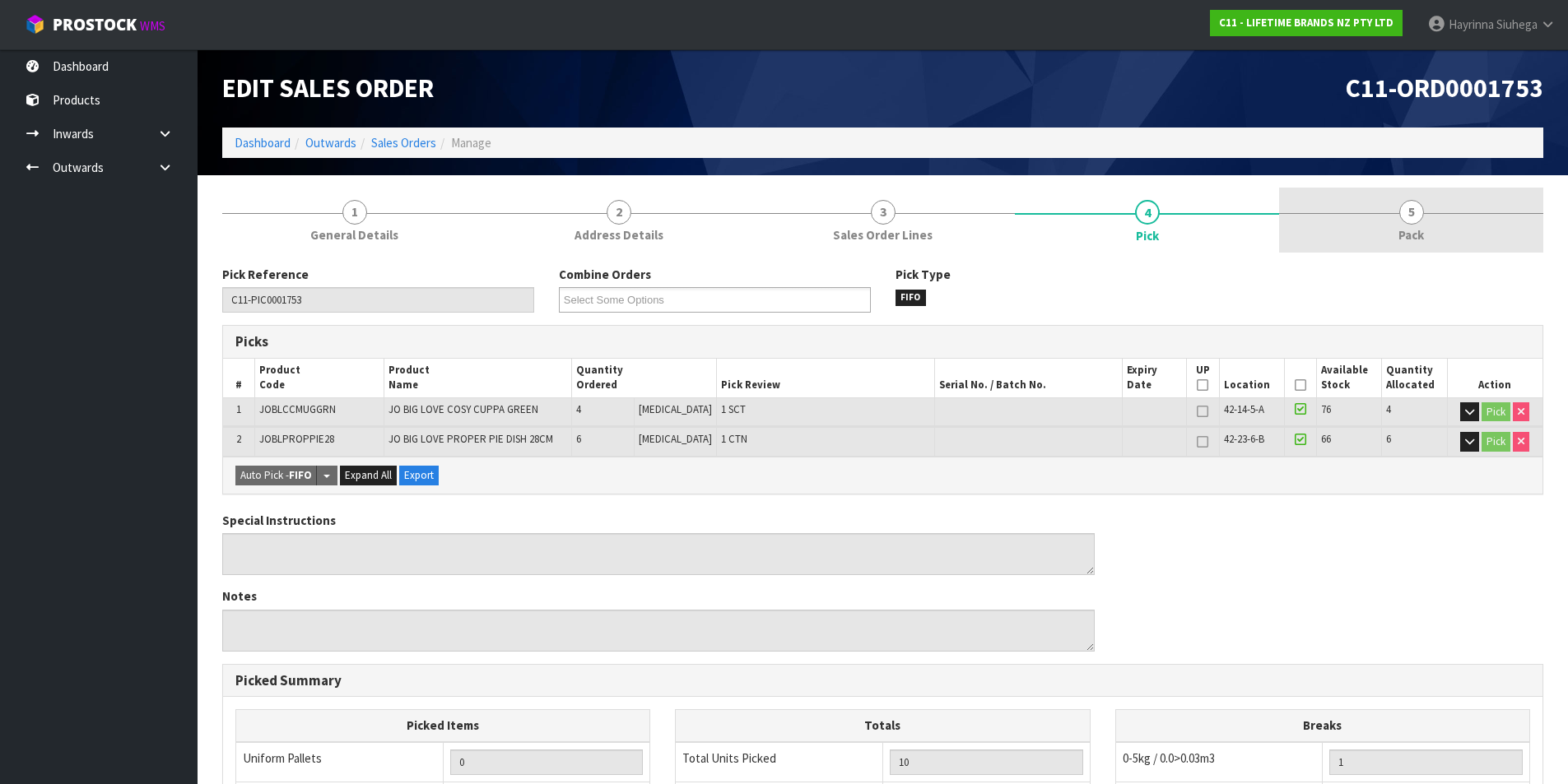
click at [1399, 212] on span "5" at bounding box center [1411, 212] width 24 height 24
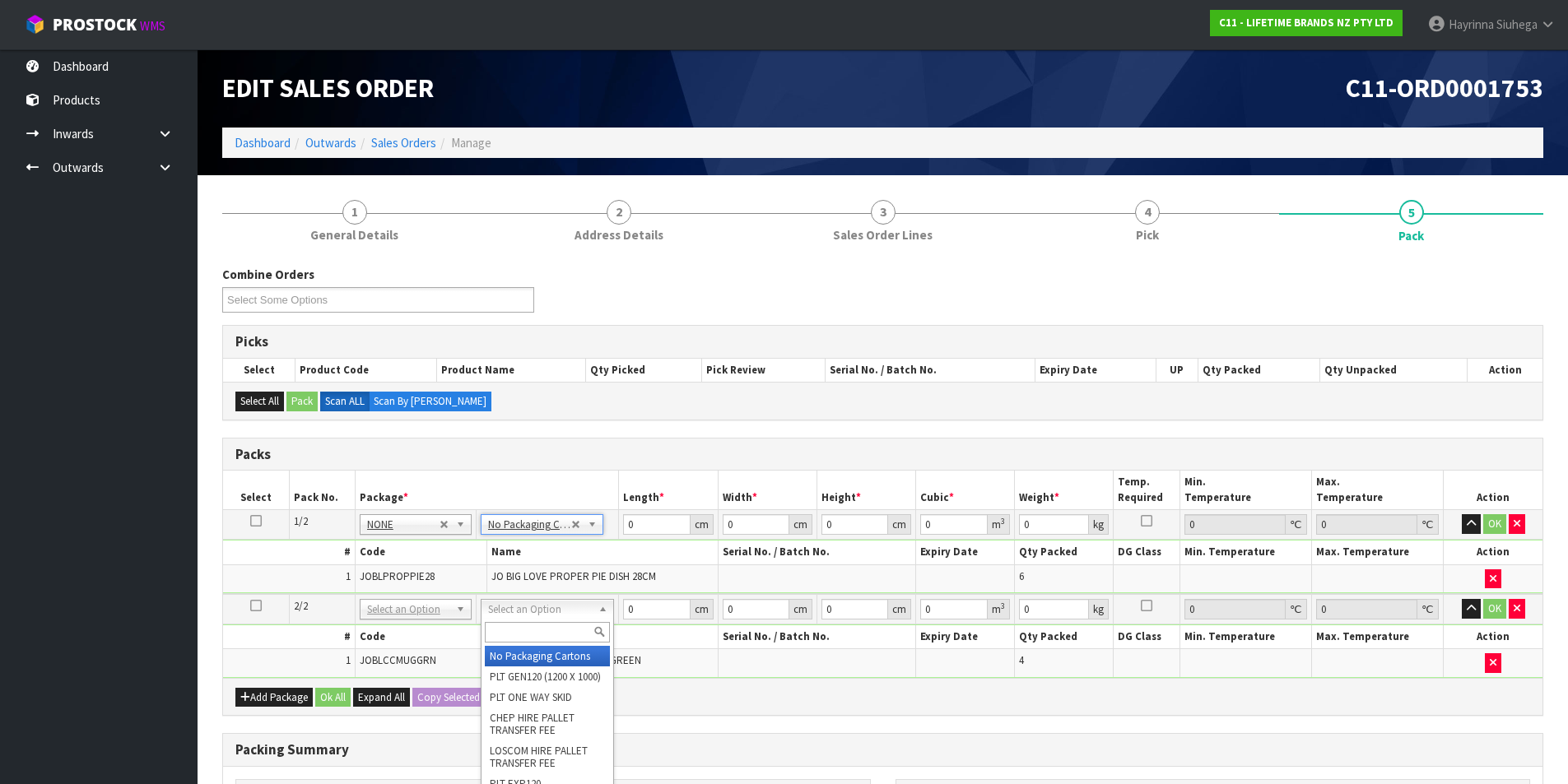
type input "2"
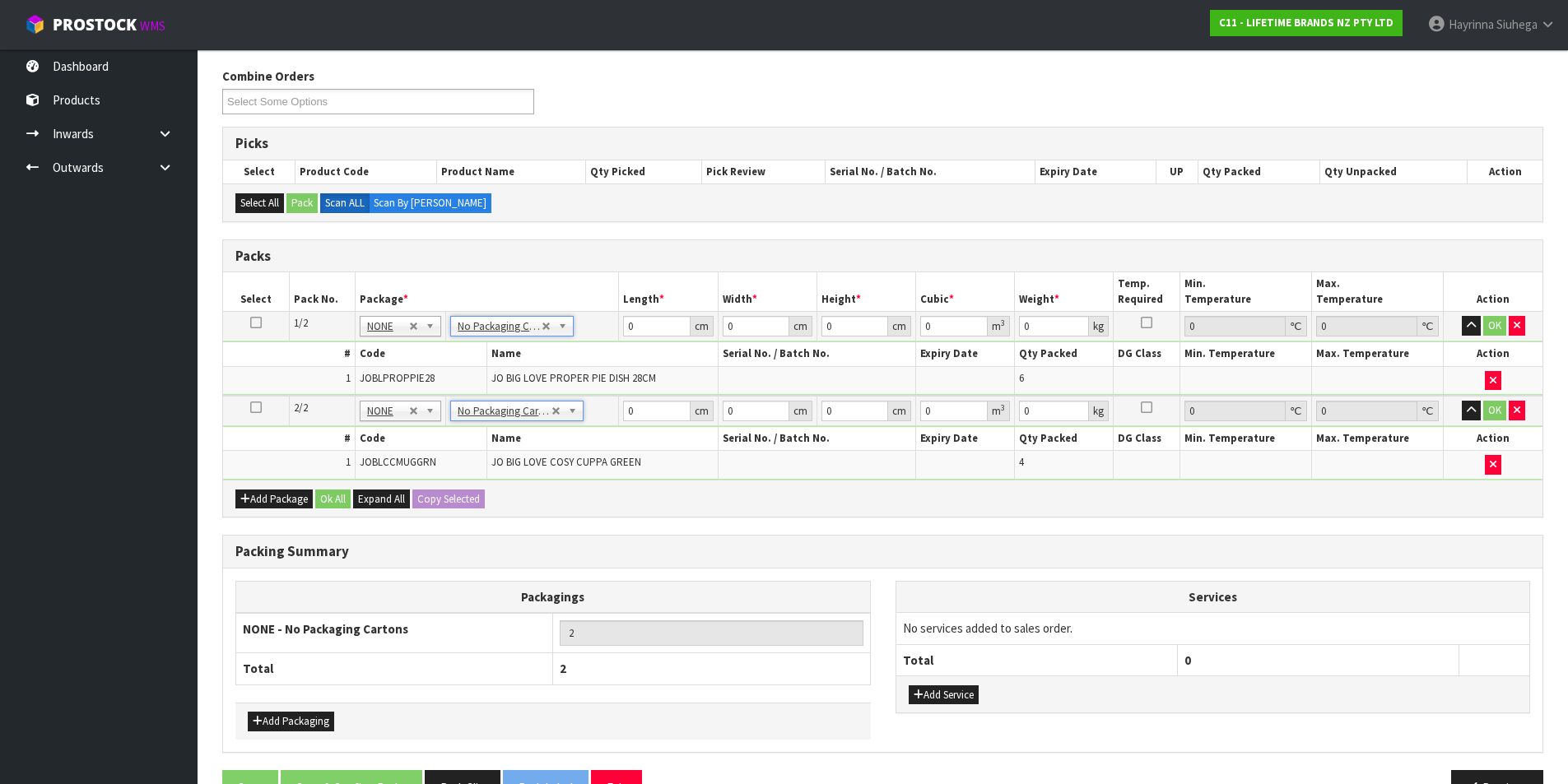
scroll to position [244, 0]
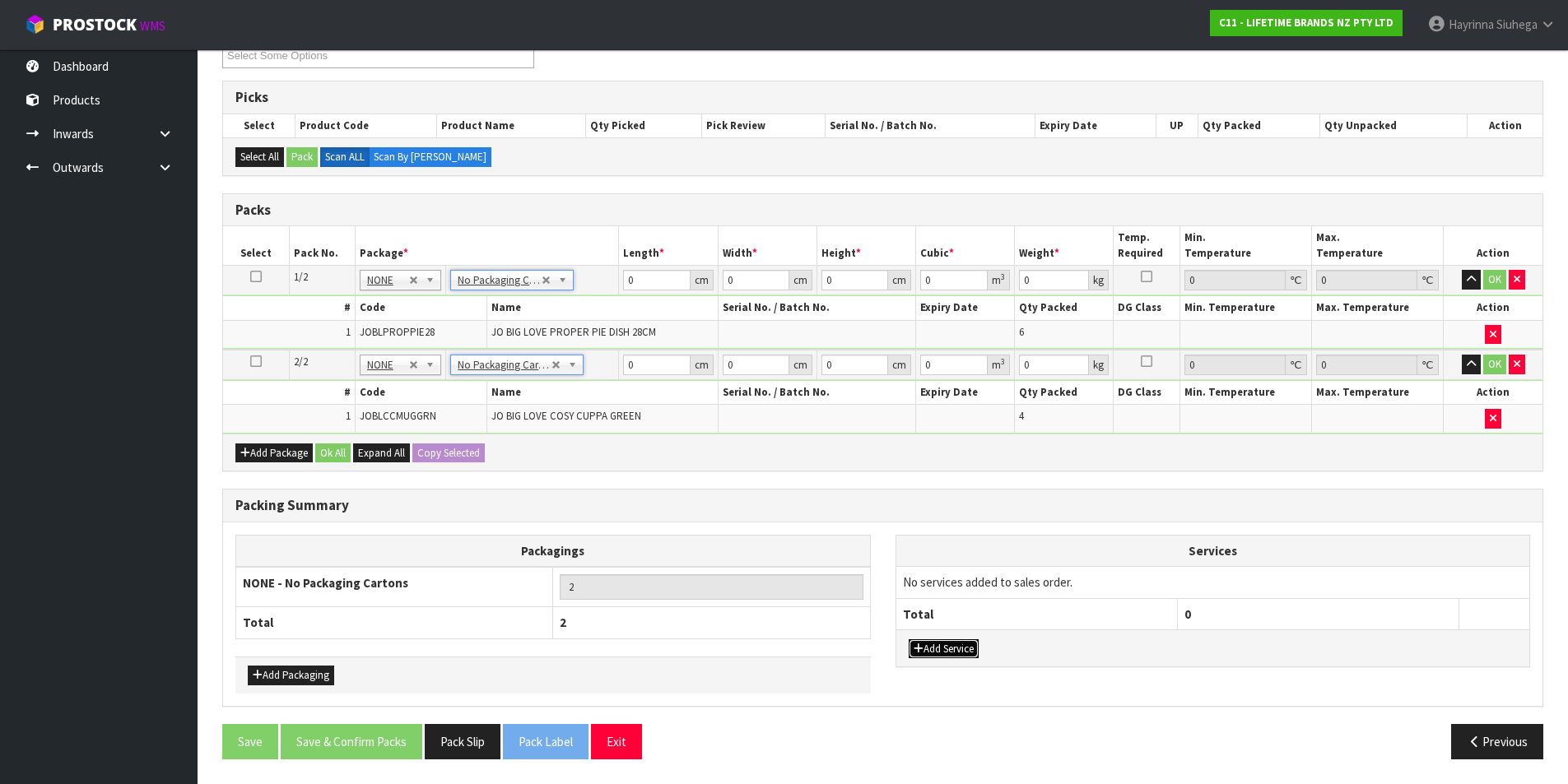
click at [960, 654] on button "Add Service" at bounding box center [943, 649] width 70 height 19
click at [959, 595] on td "003-036 - EXTERNAL PLANT HIRE 008-035 - OUTWARD HDLG+/HOIST LIFT ON/OFF 008-036…" at bounding box center [1037, 588] width 282 height 40
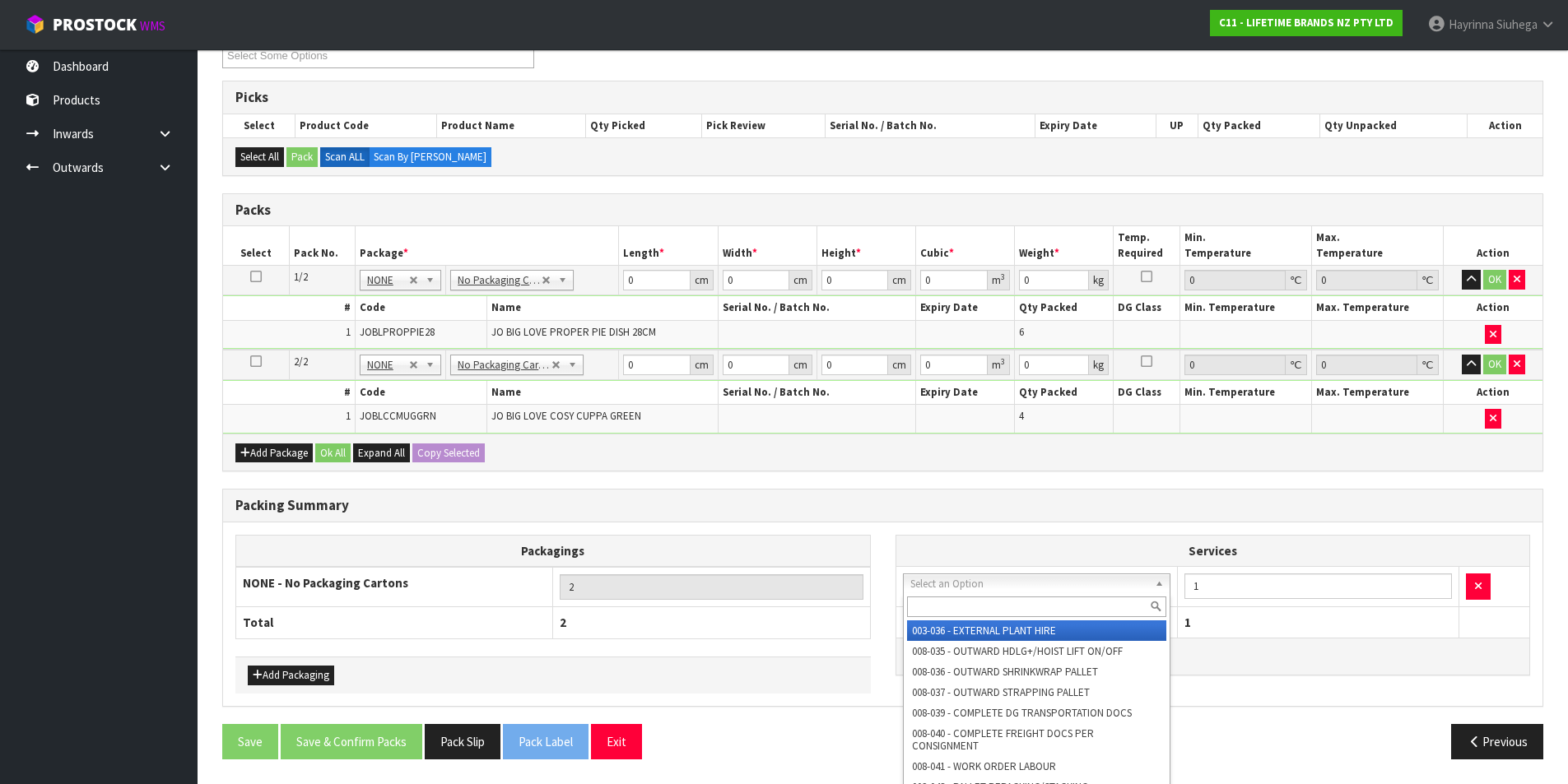
click at [938, 609] on input "text" at bounding box center [1037, 607] width 260 height 20
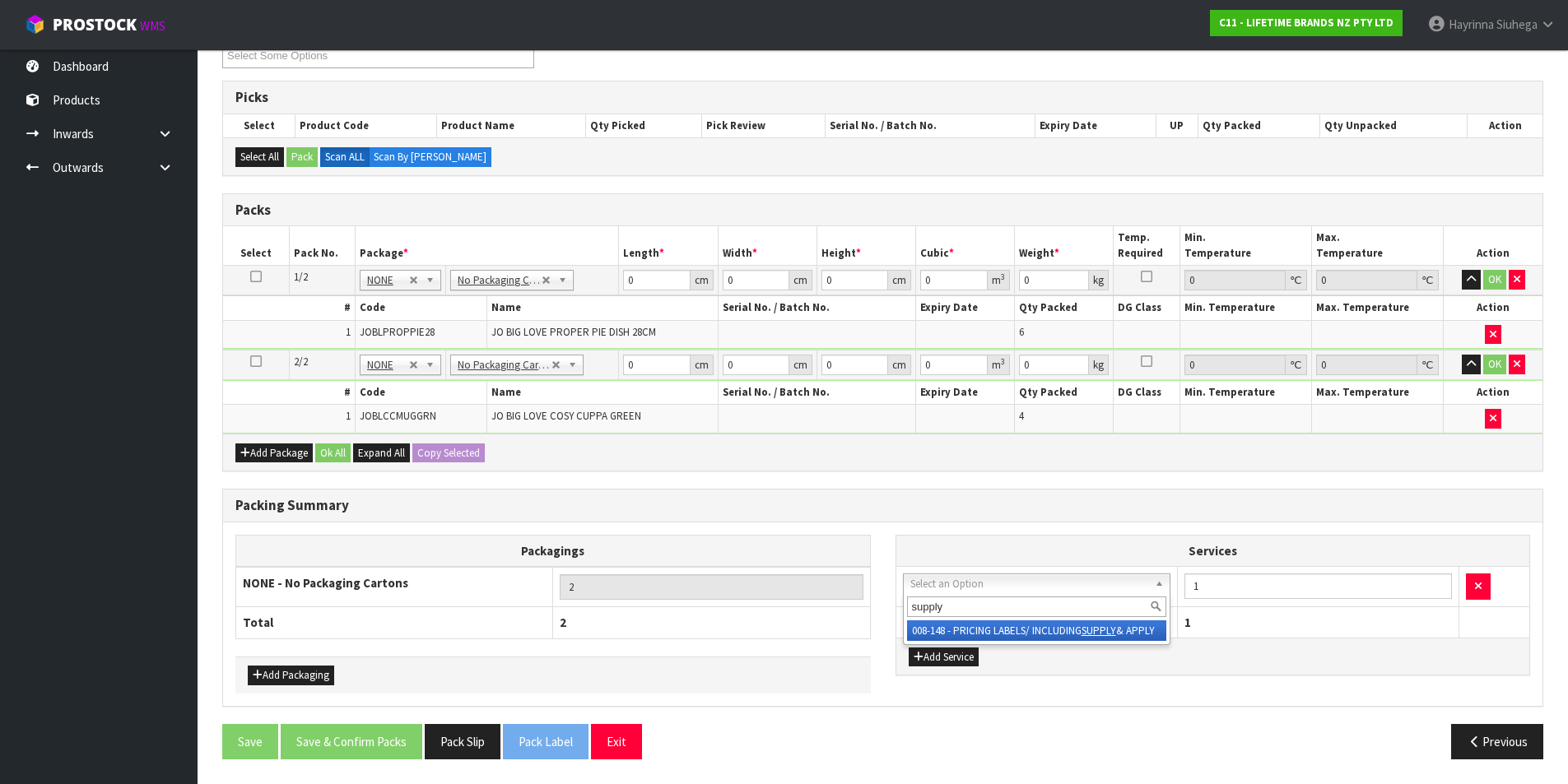
type input "supply"
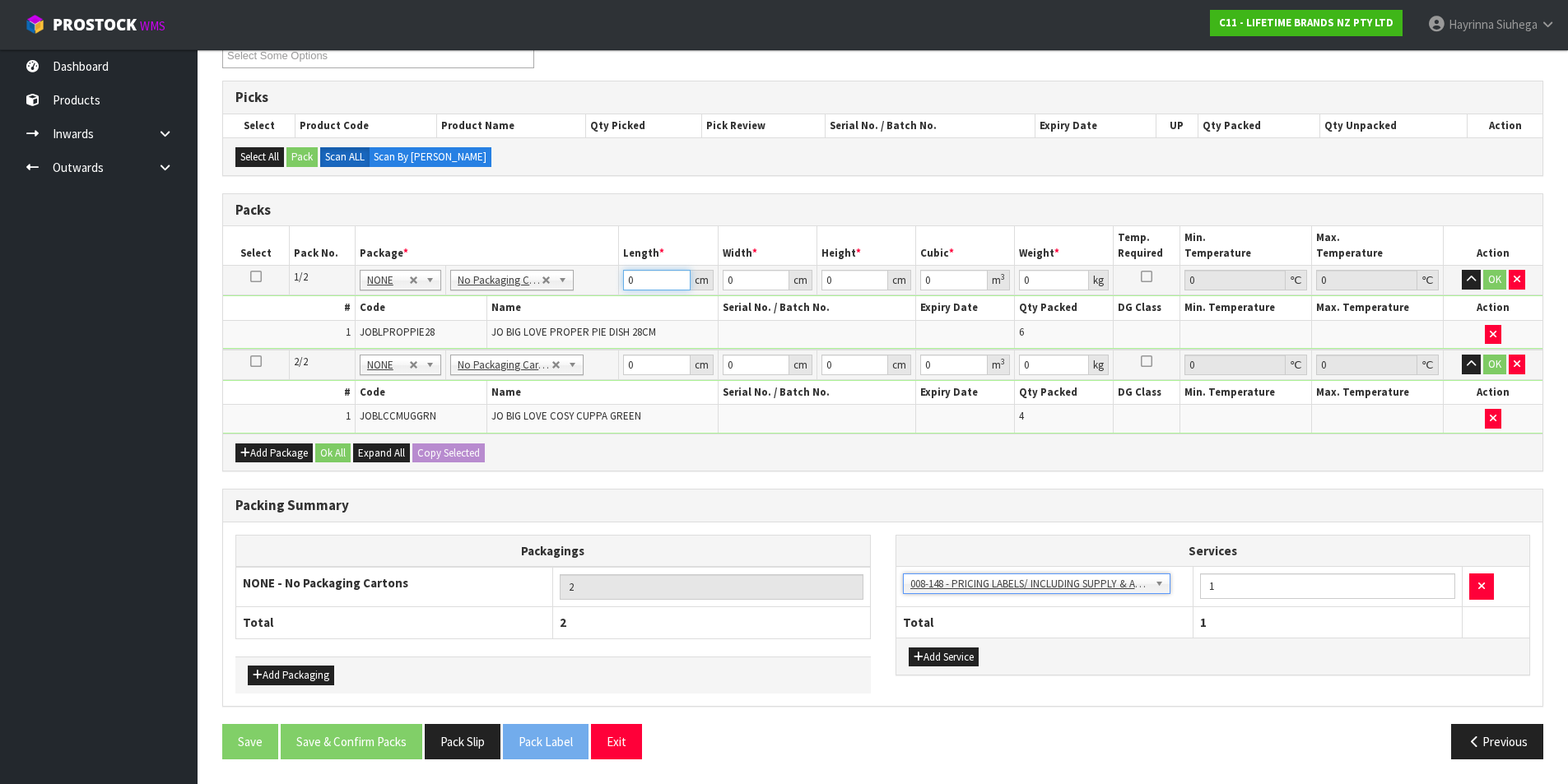
click at [626, 277] on input "0" at bounding box center [656, 280] width 67 height 20
type input "68"
type input "35"
type input "3"
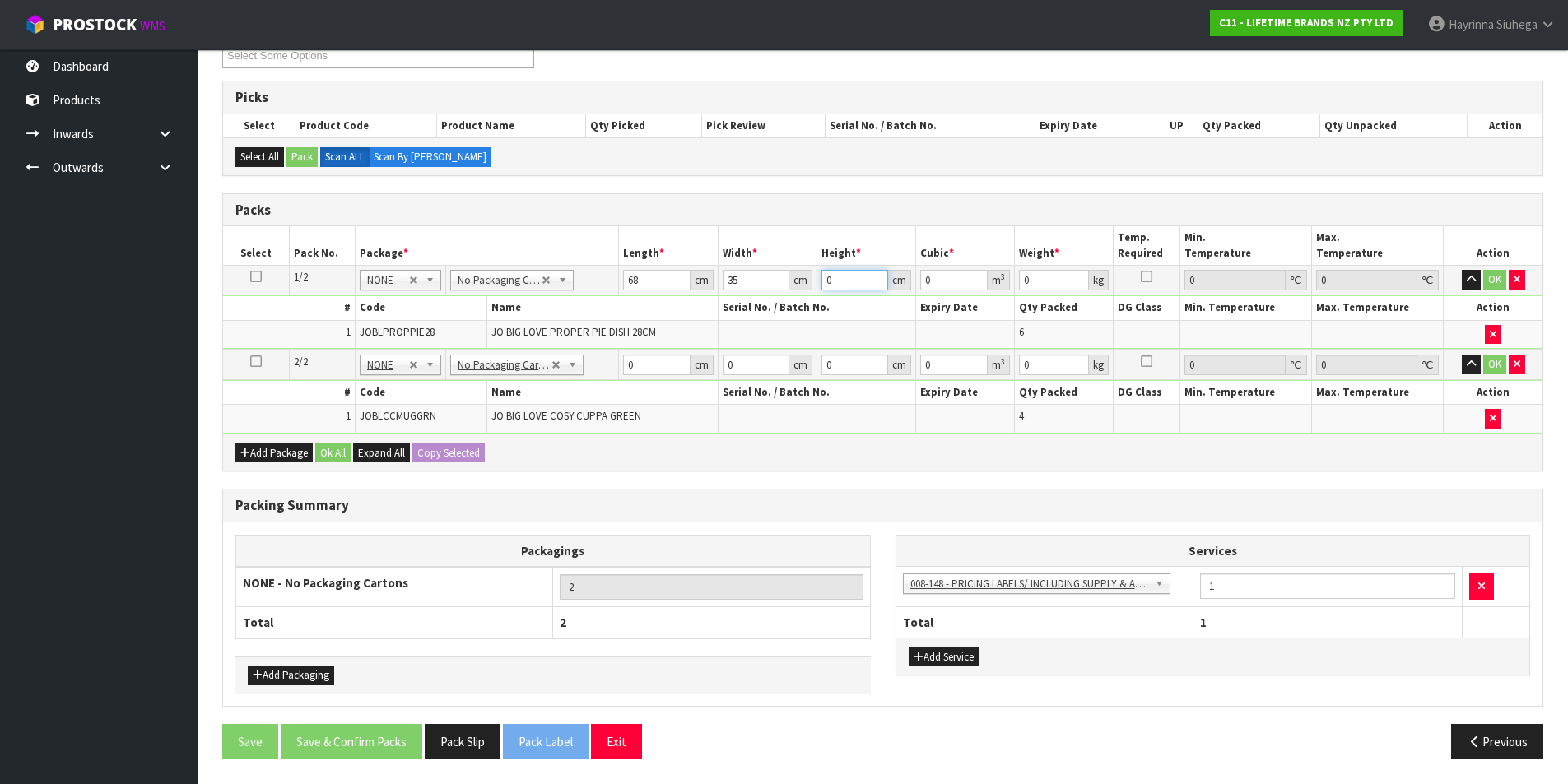
type input "0.00714"
type input "32"
type input "0.07616"
type input "32"
type input "12"
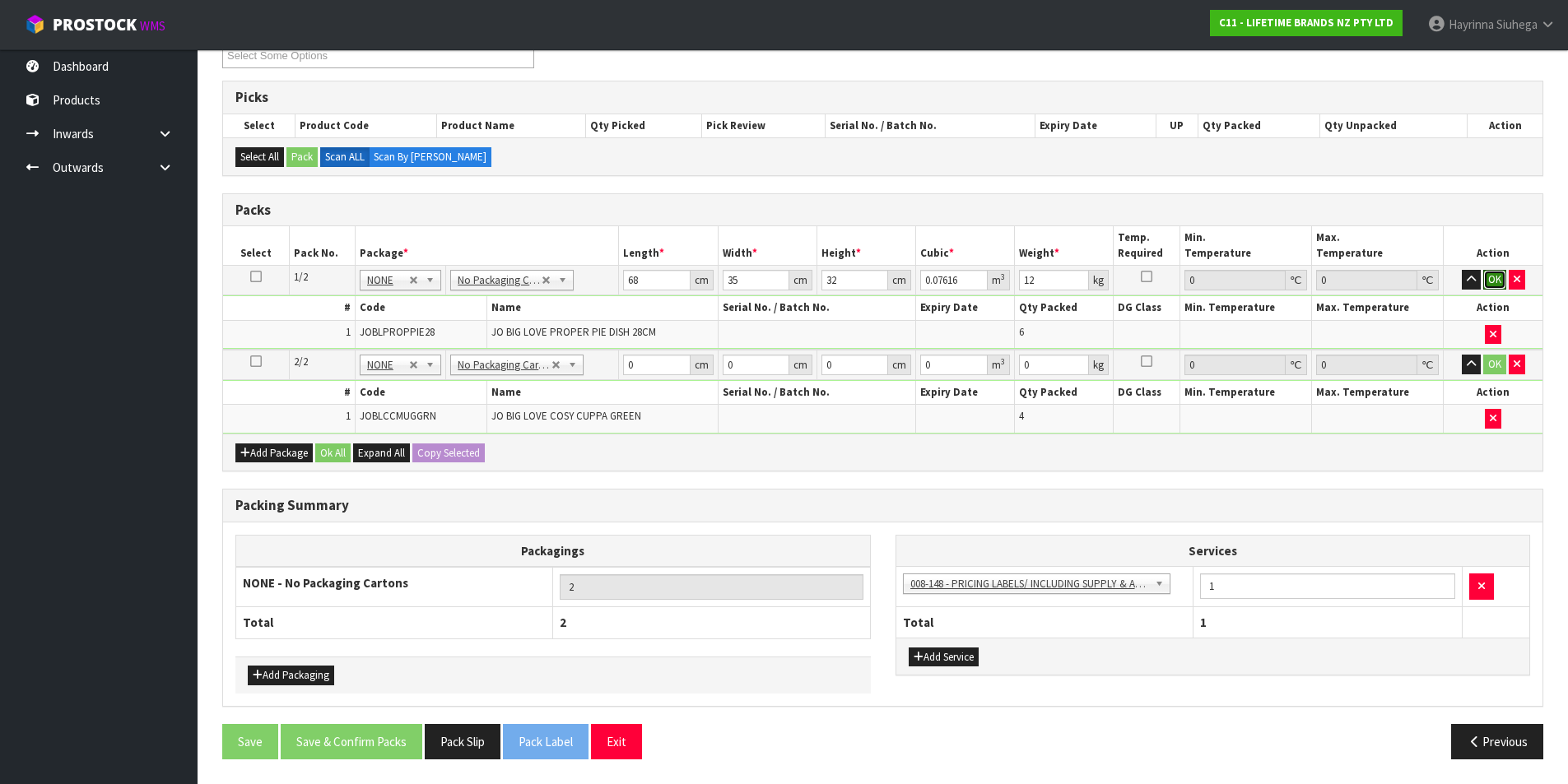
click button "OK" at bounding box center [1494, 279] width 23 height 19
type input "33"
type input "20"
type input "2"
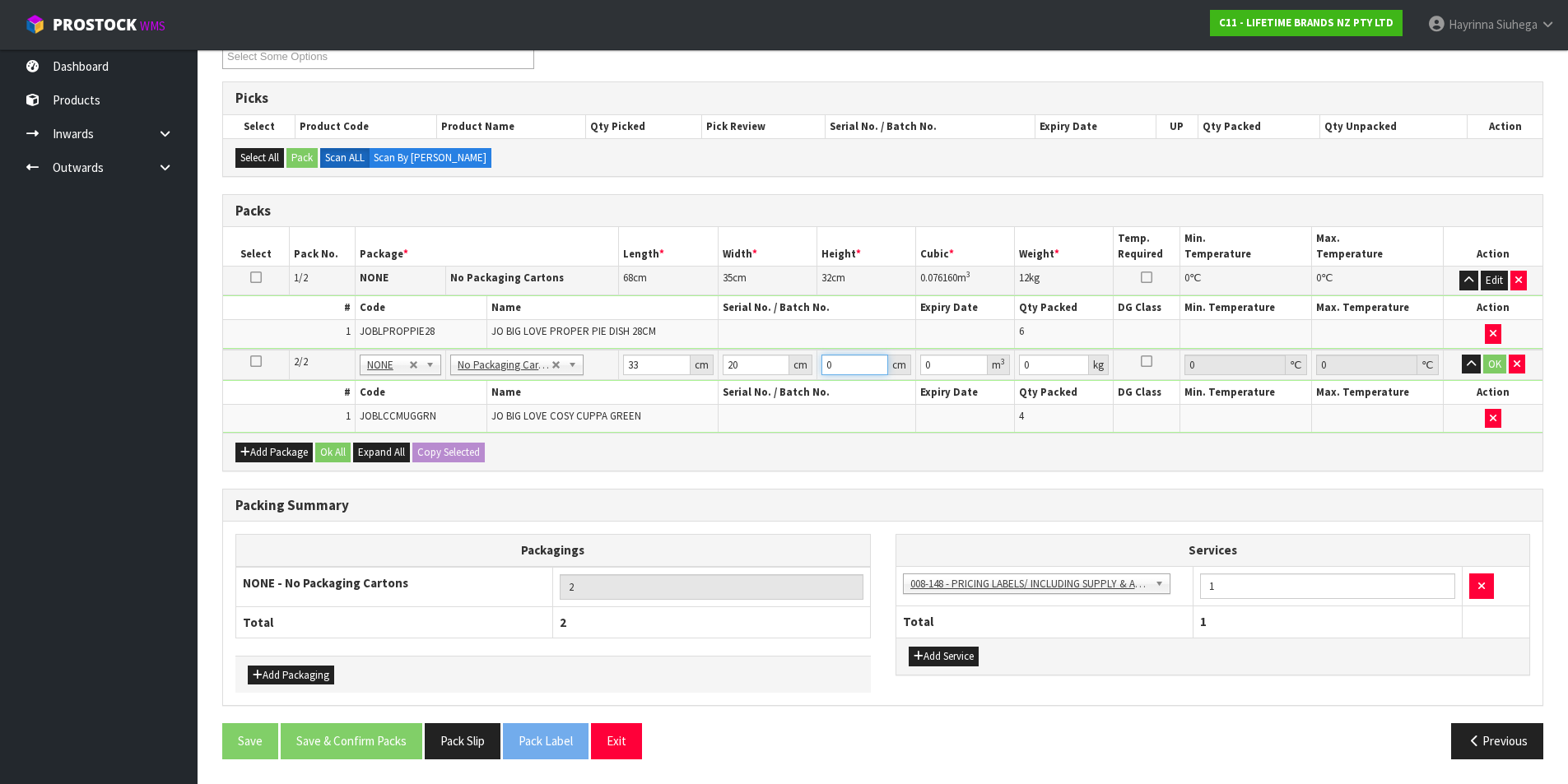
type input "0.00132"
type input "23"
type input "0.01518"
type input "23"
type input "3"
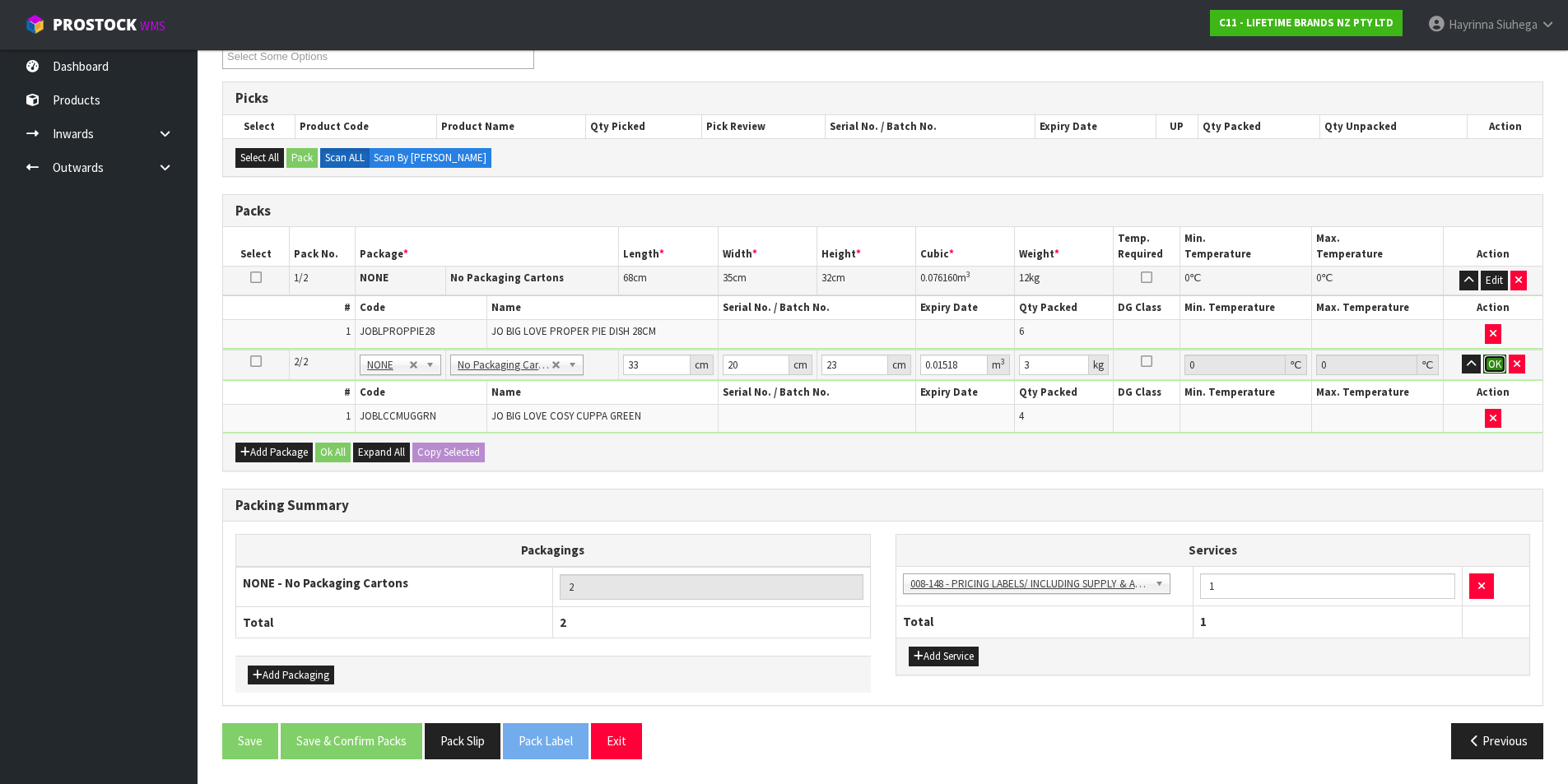
click button "OK" at bounding box center [1494, 364] width 23 height 19
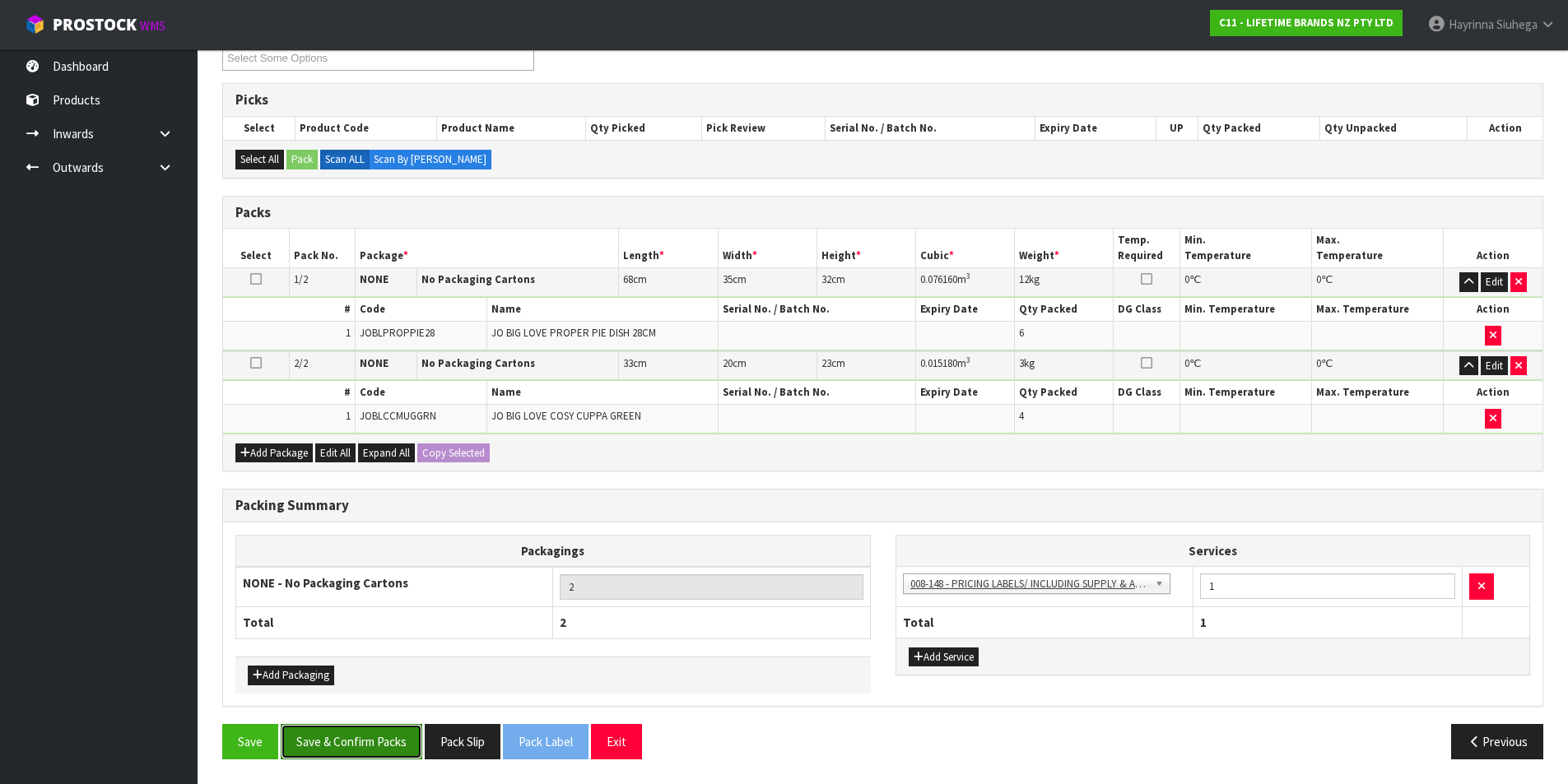
click at [331, 759] on button "Save & Confirm Packs" at bounding box center [352, 742] width 142 height 35
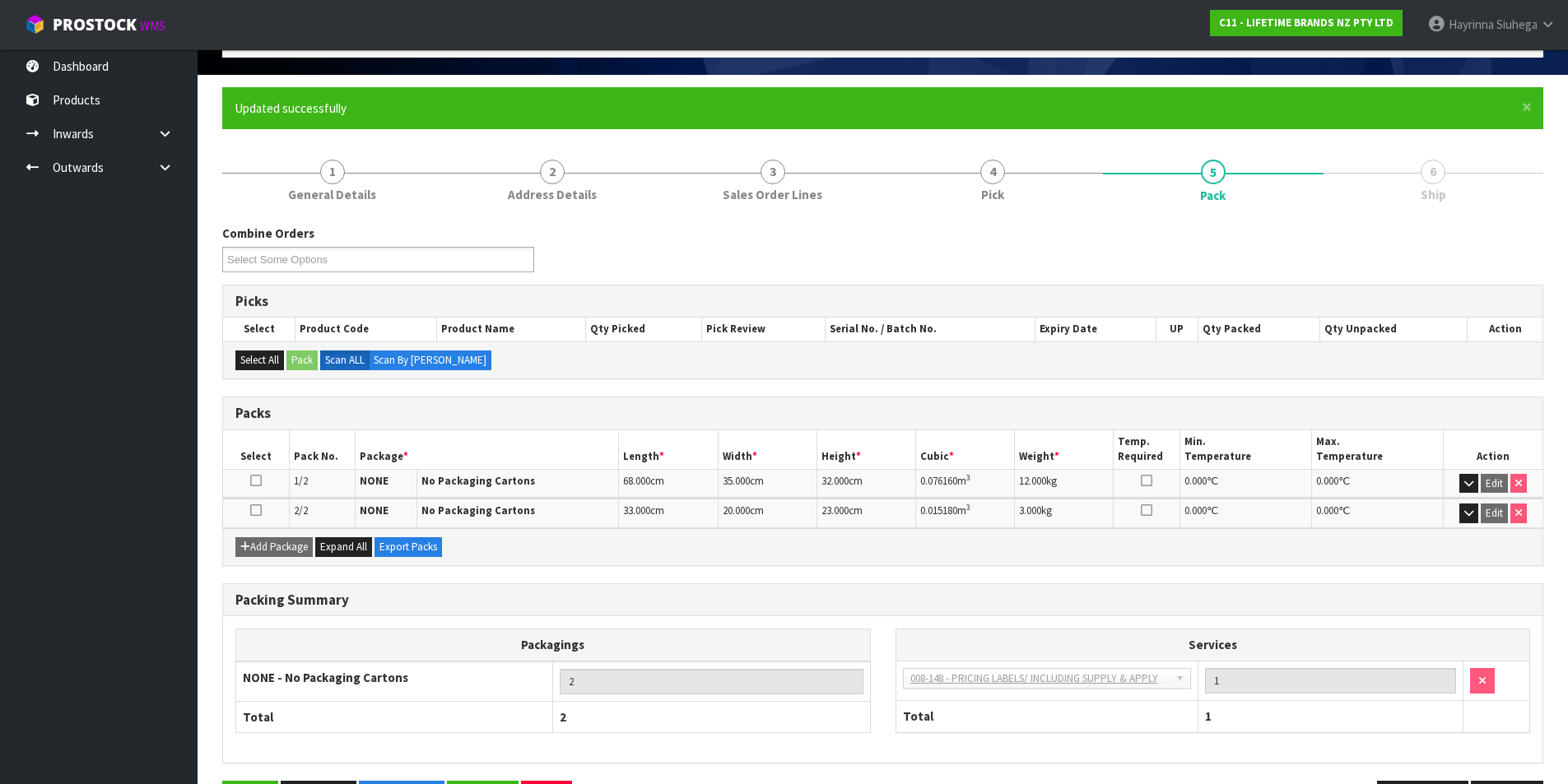
scroll to position [158, 0]
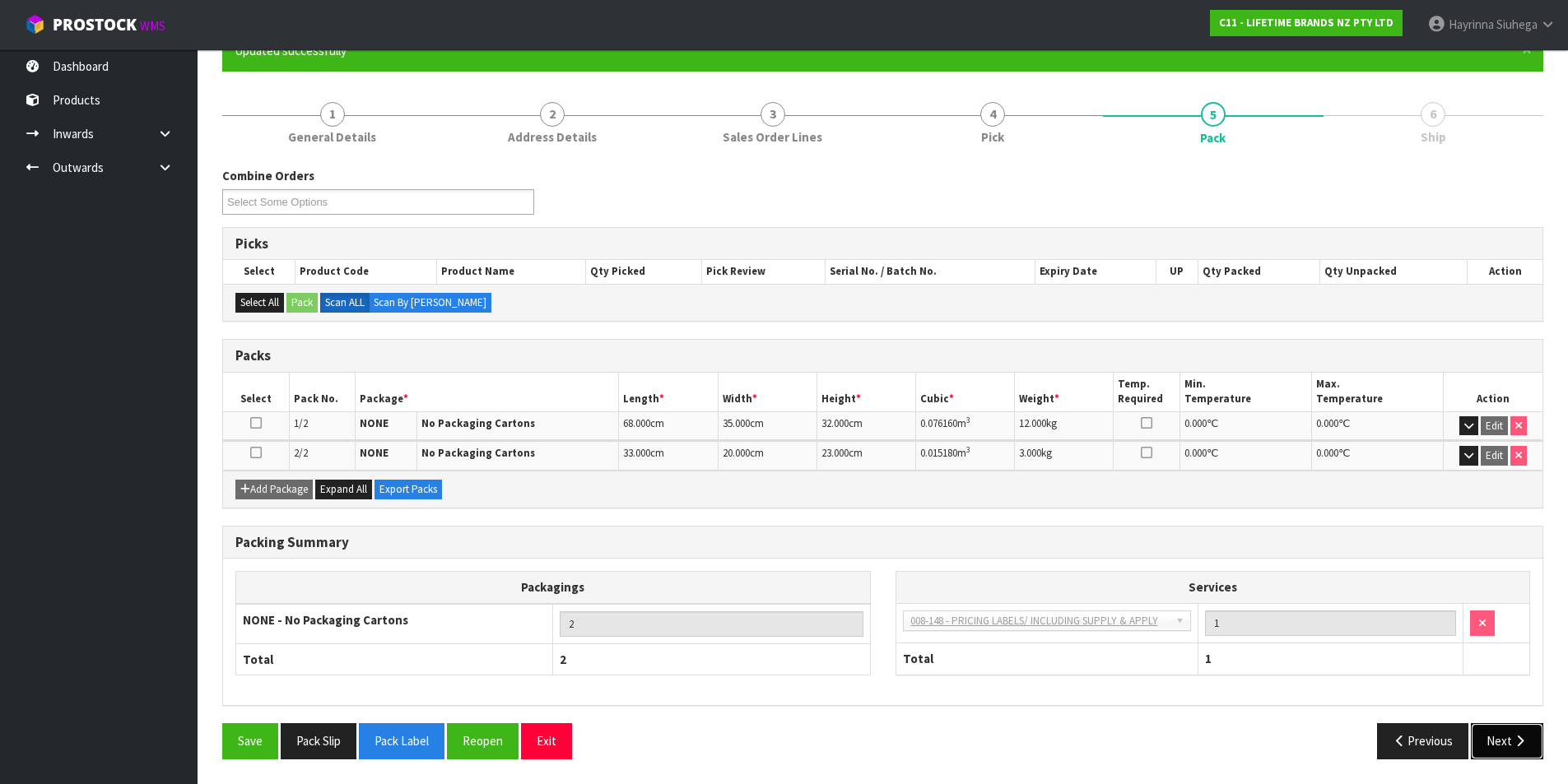
click at [1511, 740] on button "Next" at bounding box center [1507, 741] width 72 height 35
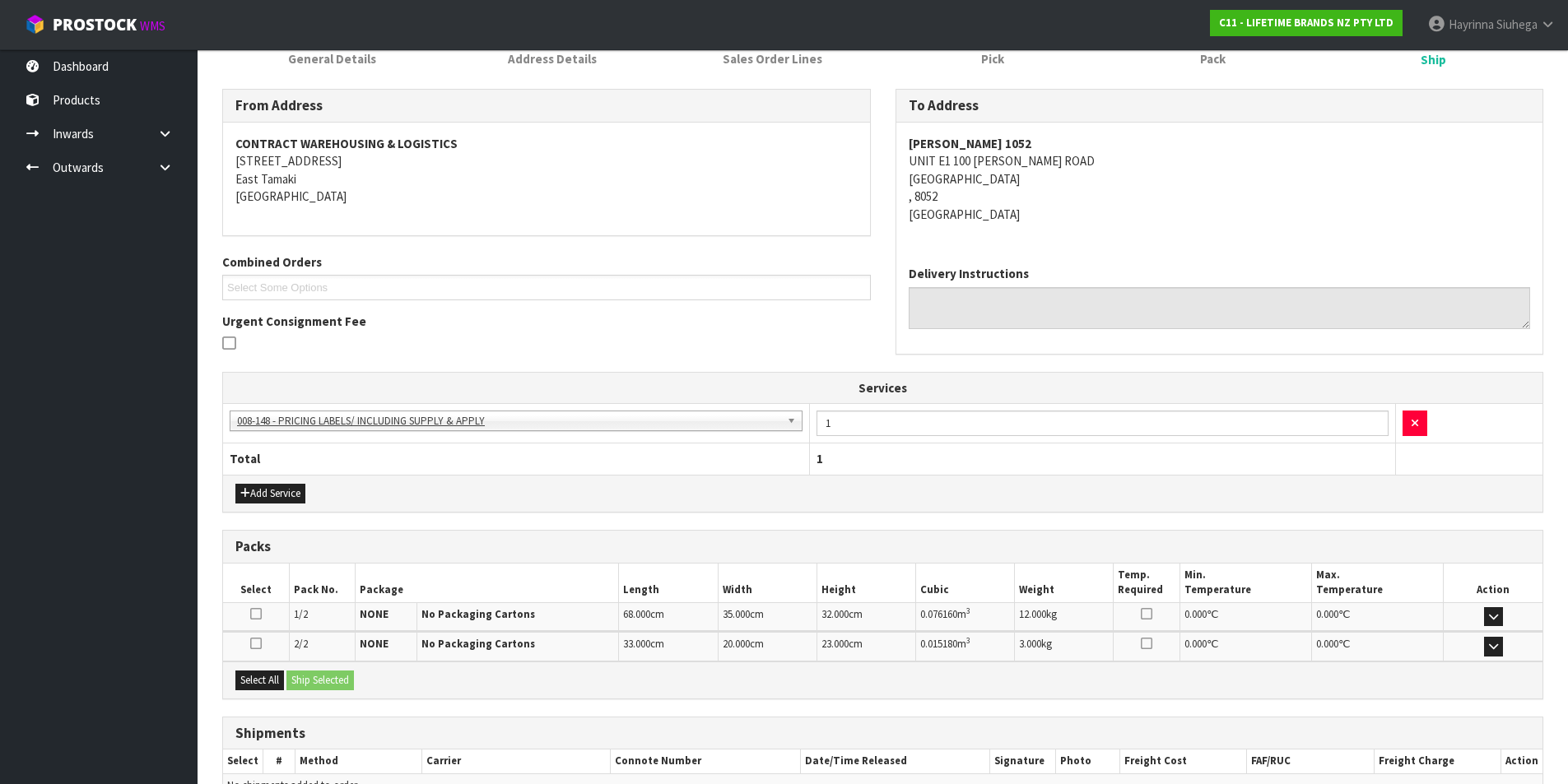
scroll to position [329, 0]
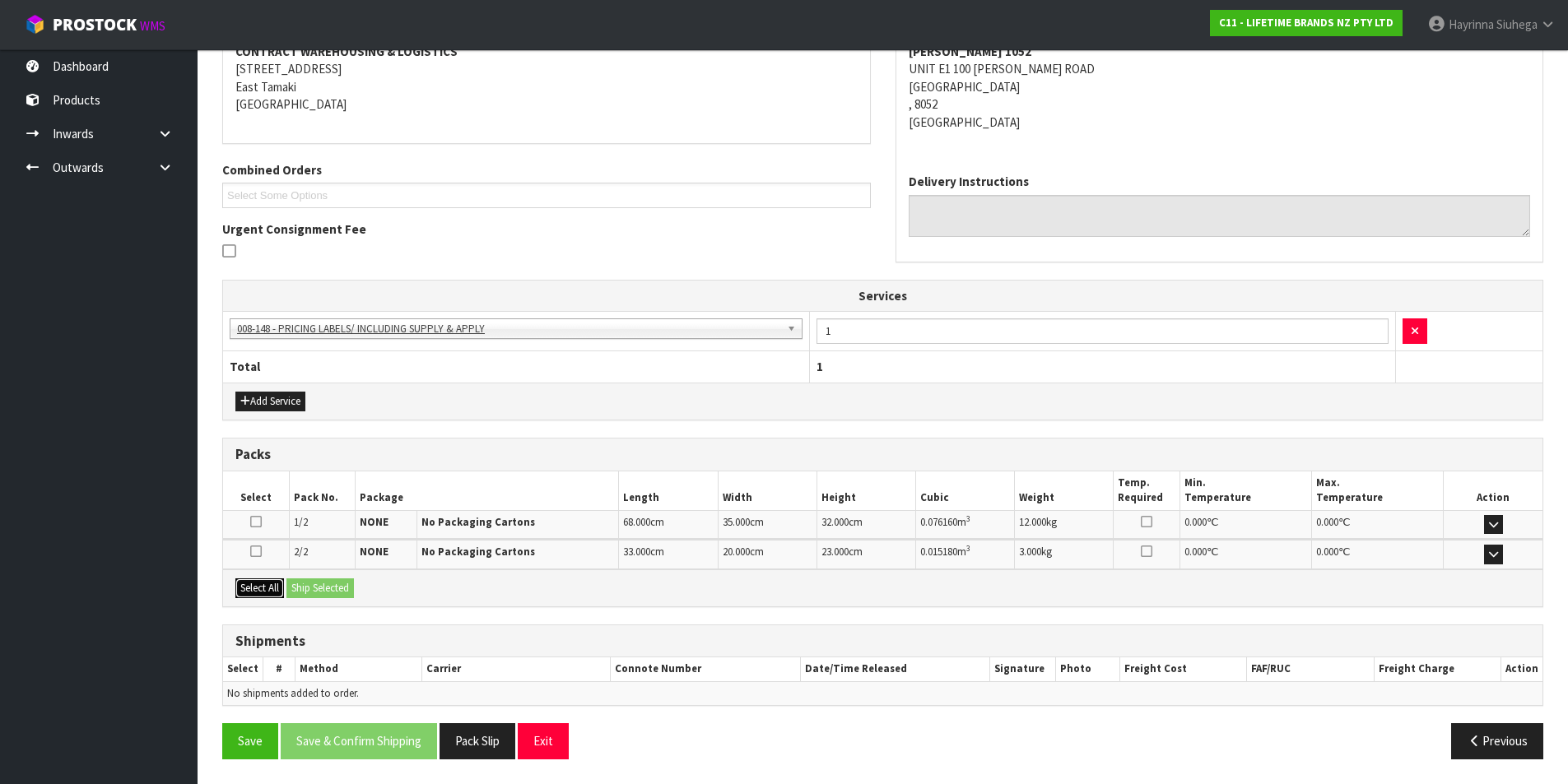
click at [267, 590] on button "Select All" at bounding box center [260, 588] width 49 height 19
click at [309, 583] on button "Ship Selected" at bounding box center [320, 588] width 67 height 19
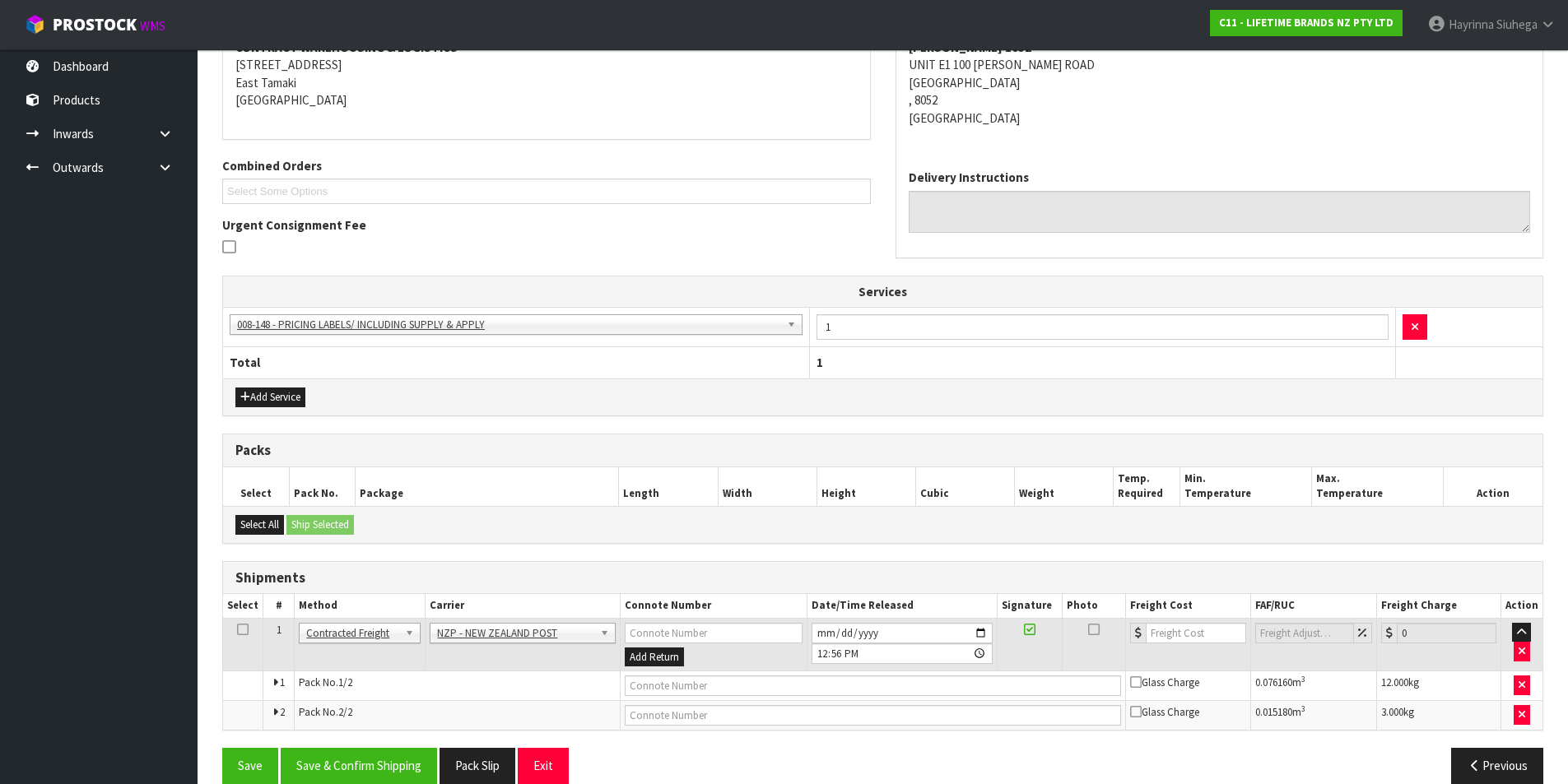
scroll to position [357, 0]
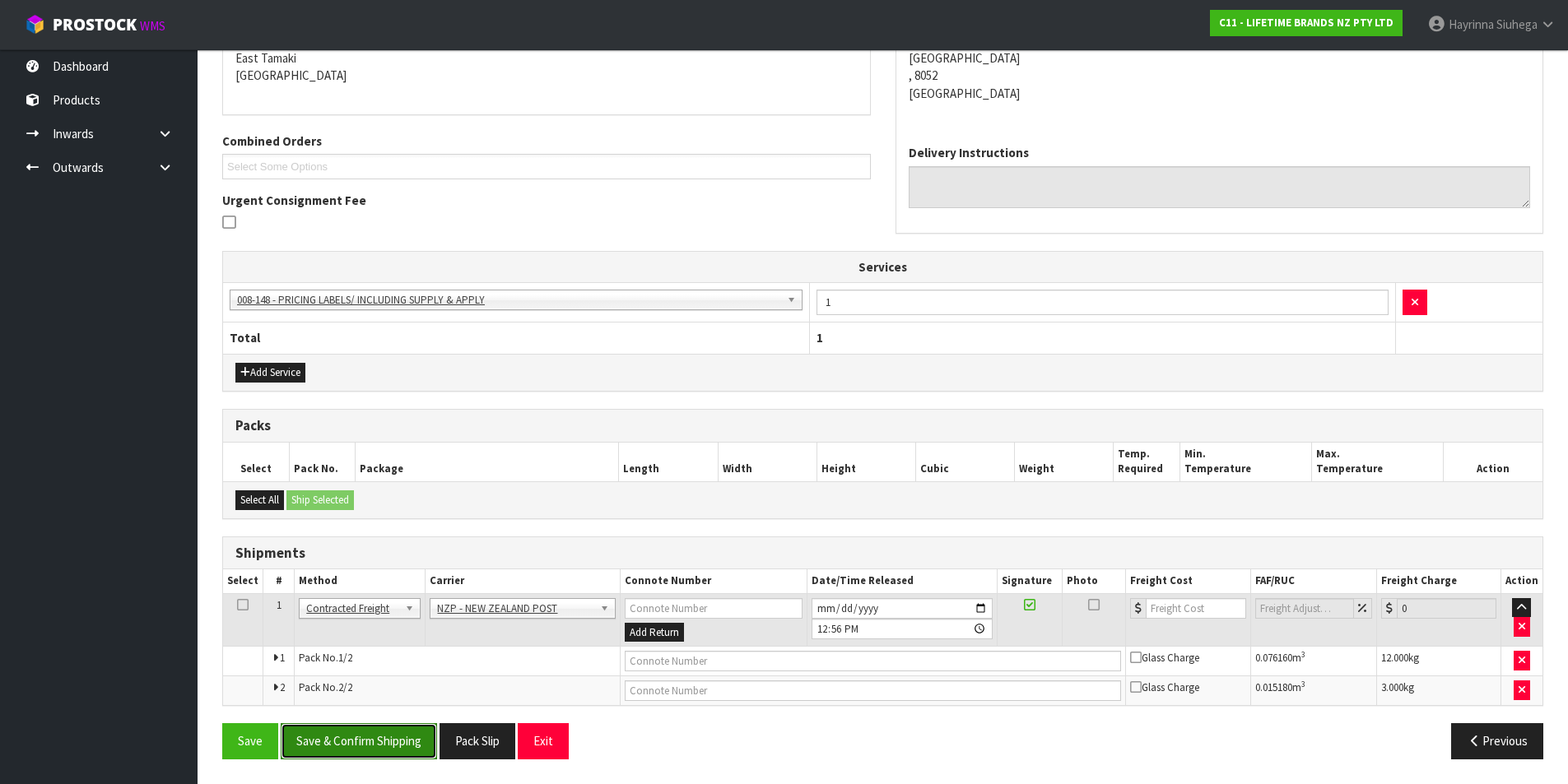
click at [357, 747] on button "Save & Confirm Shipping" at bounding box center [359, 741] width 157 height 35
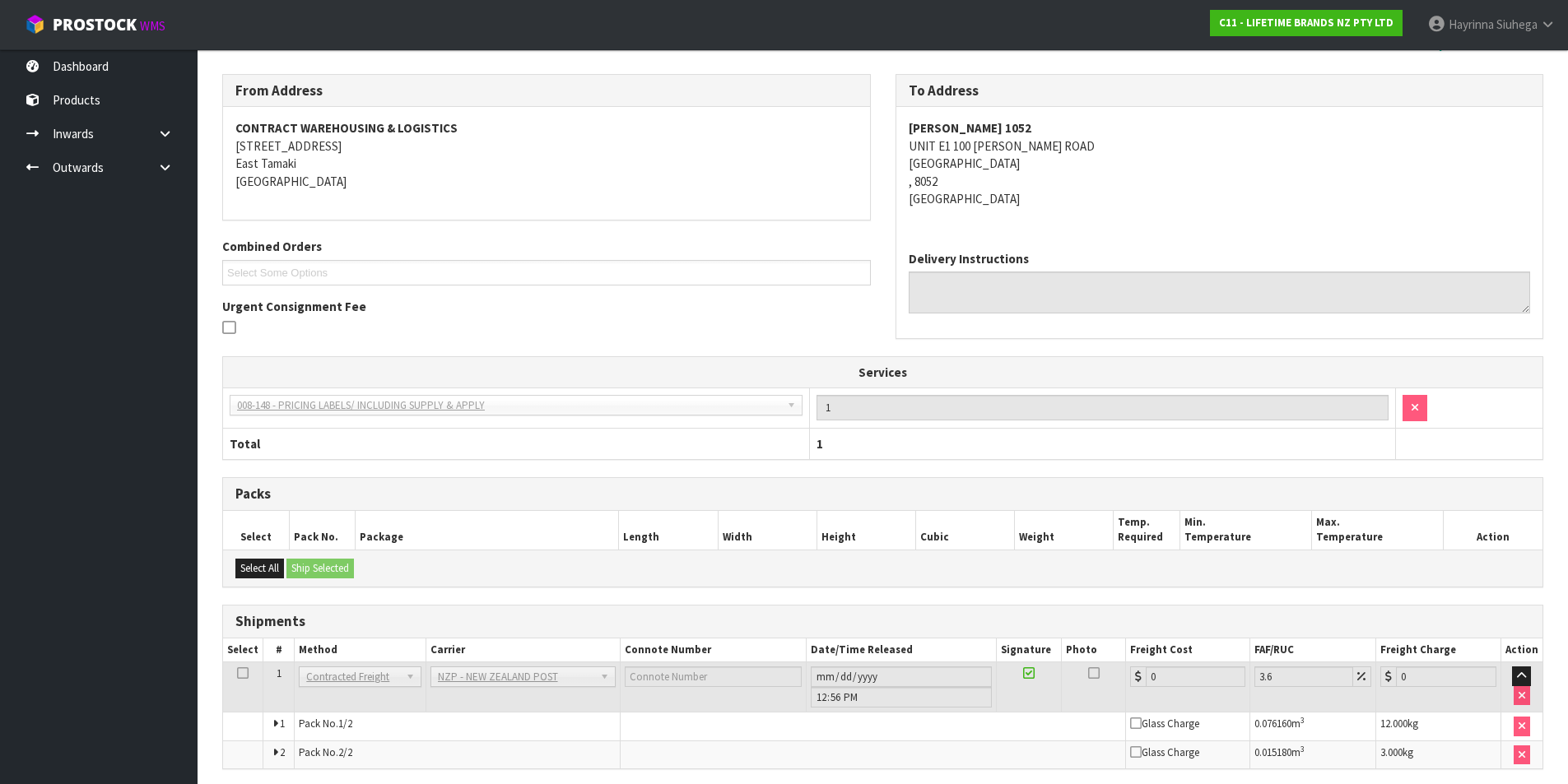
scroll to position [331, 0]
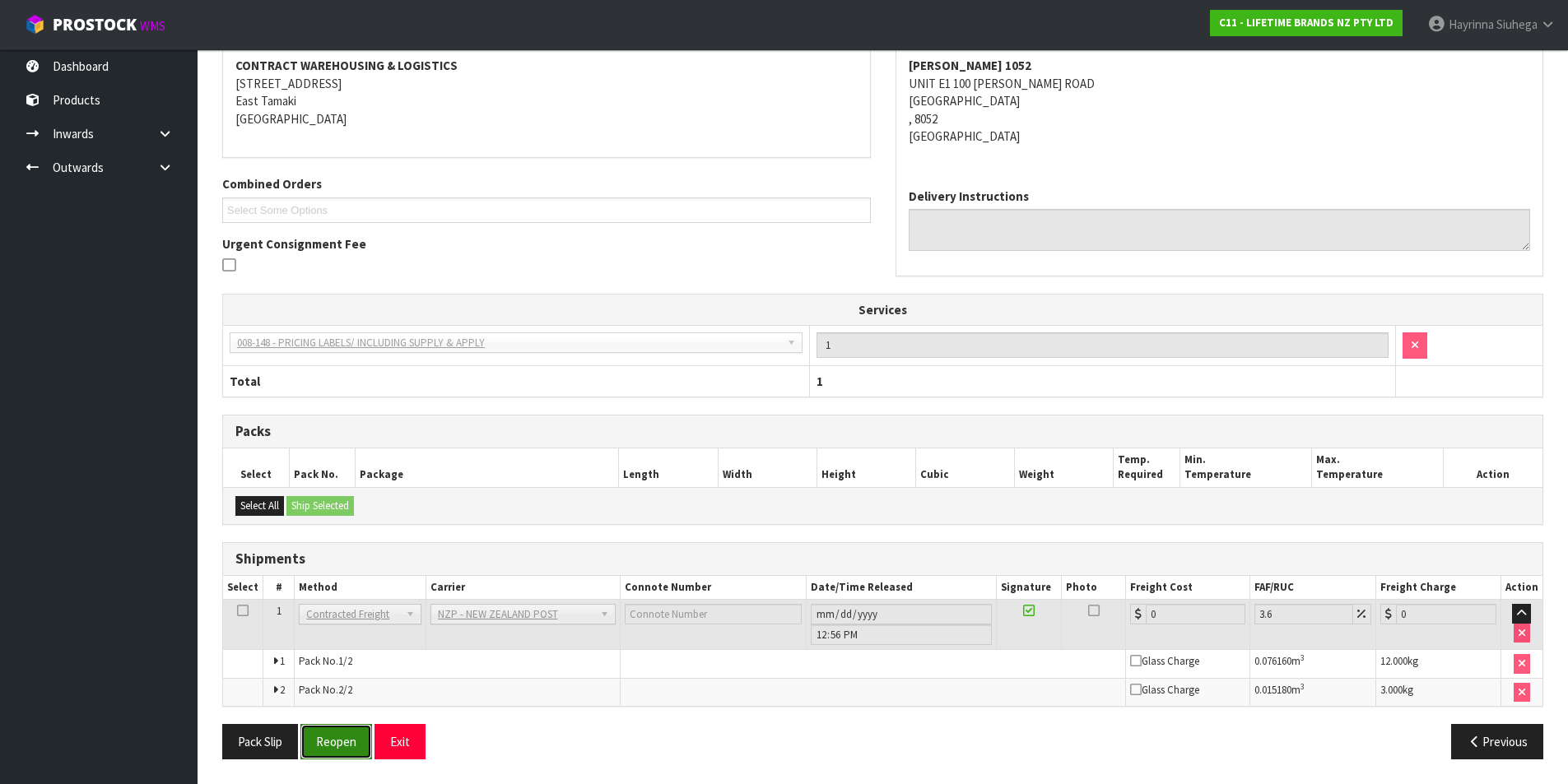
click at [331, 744] on button "Reopen" at bounding box center [336, 742] width 72 height 35
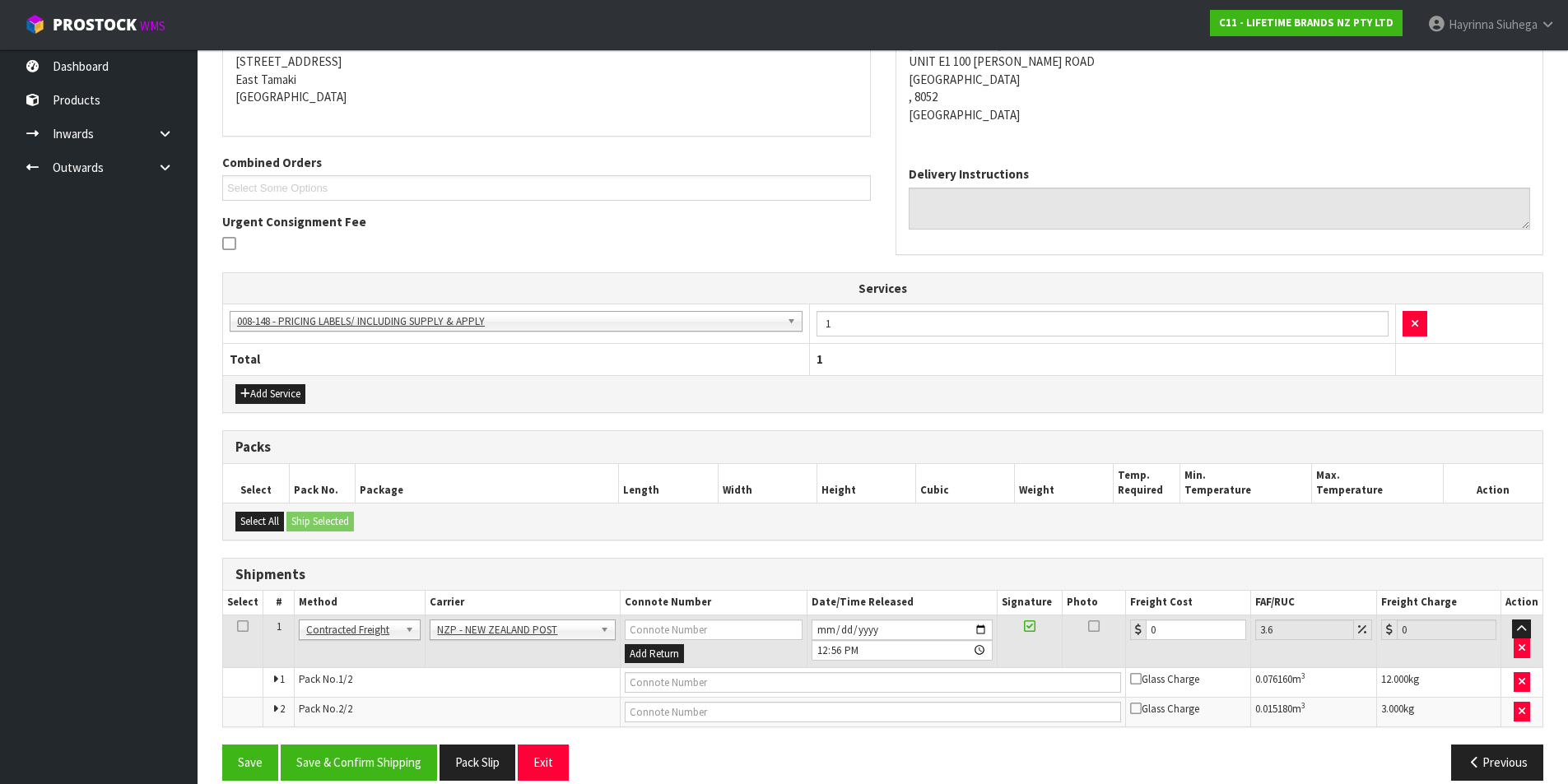
scroll to position [357, 0]
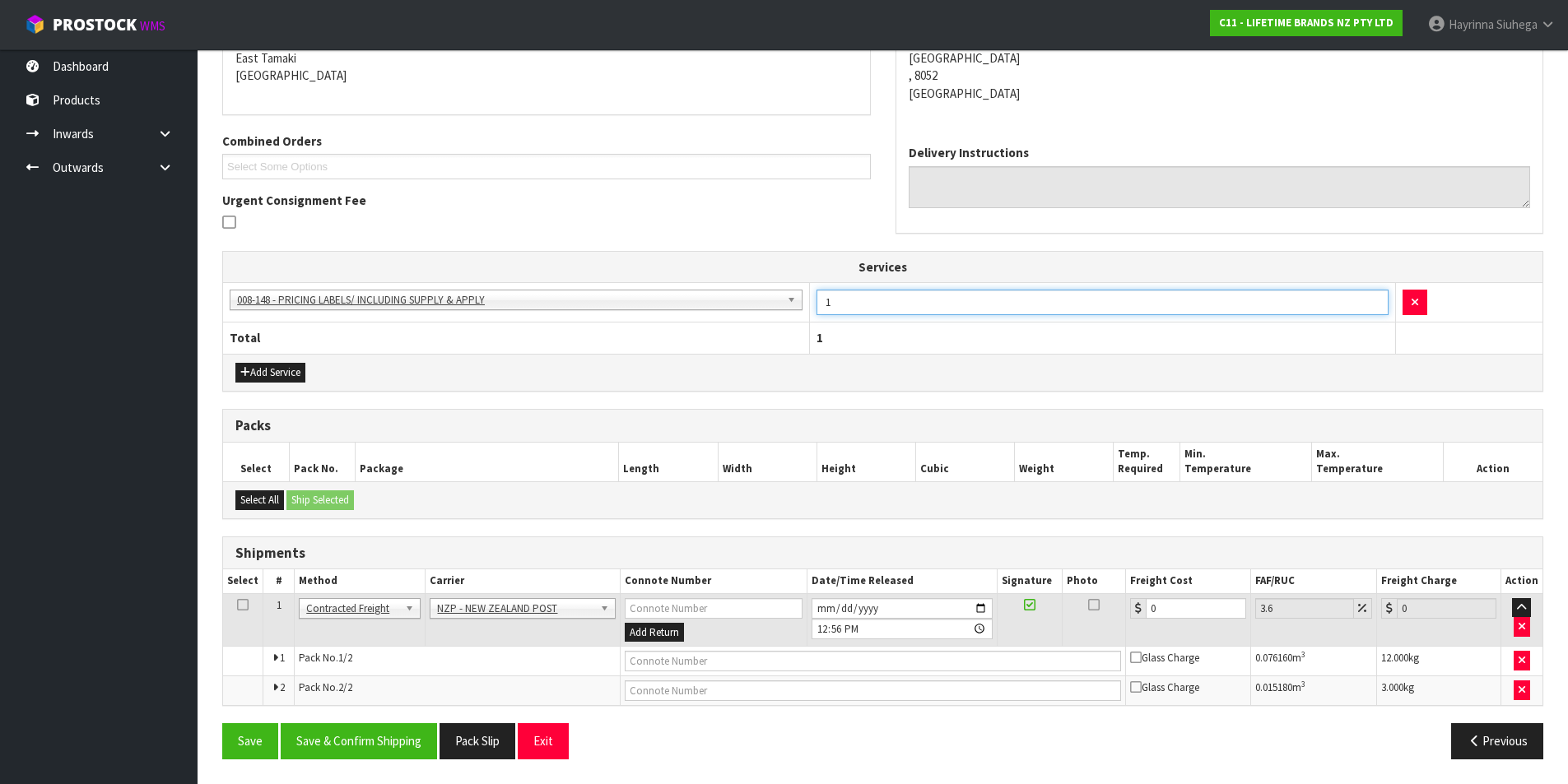
drag, startPoint x: 832, startPoint y: 309, endPoint x: 778, endPoint y: 312, distance: 54.1
click at [778, 312] on tr "003-036 - EXTERNAL PLANT HIRE 008-035 - OUTWARD HDLG+/HOIST LIFT ON/OFF 008-036…" at bounding box center [883, 303] width 1319 height 40
drag, startPoint x: 854, startPoint y: 309, endPoint x: 811, endPoint y: 310, distance: 43.0
click at [811, 310] on td "3" at bounding box center [1102, 303] width 586 height 40
type input "10"
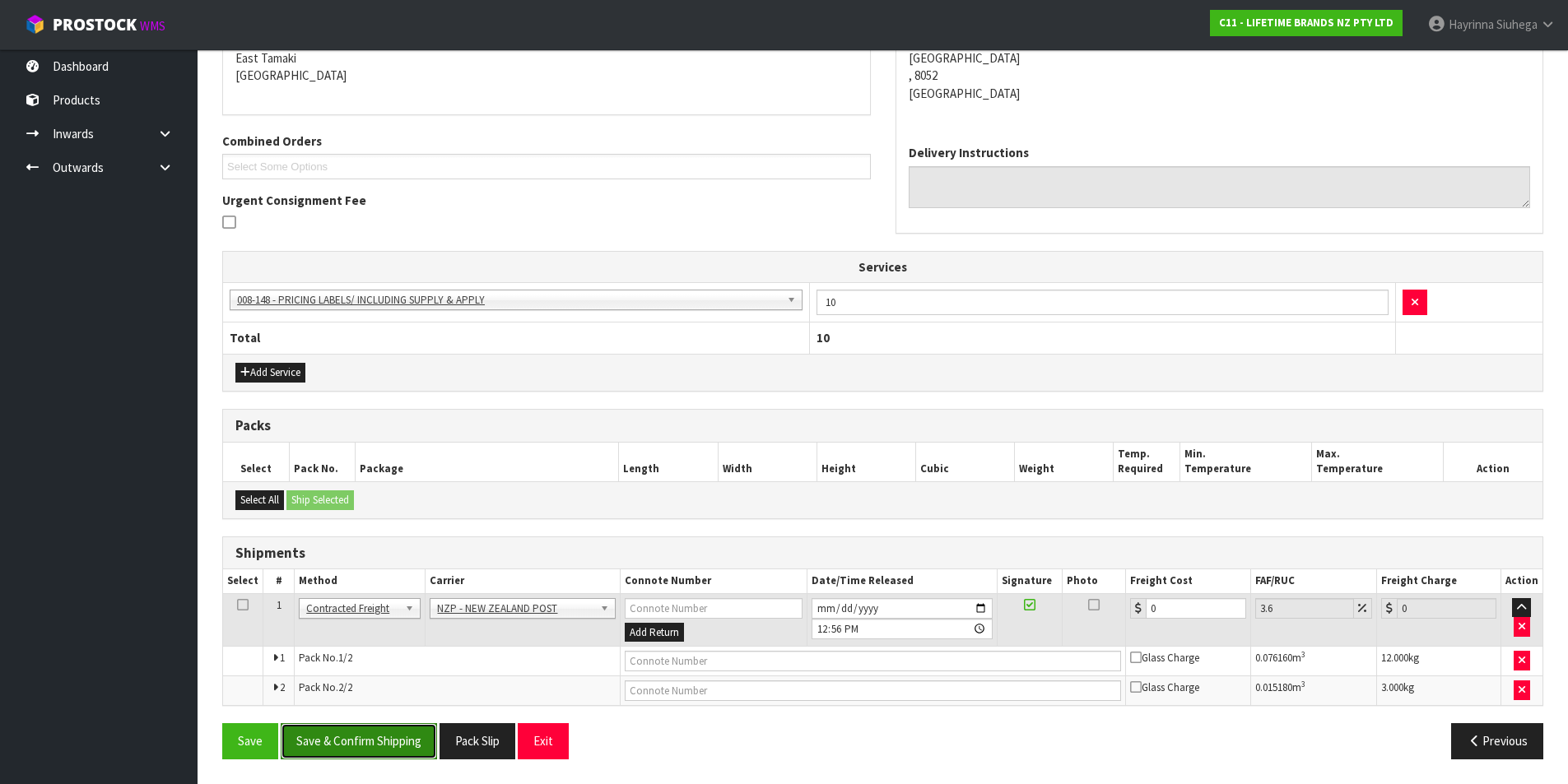
click at [373, 734] on button "Save & Confirm Shipping" at bounding box center [359, 741] width 157 height 35
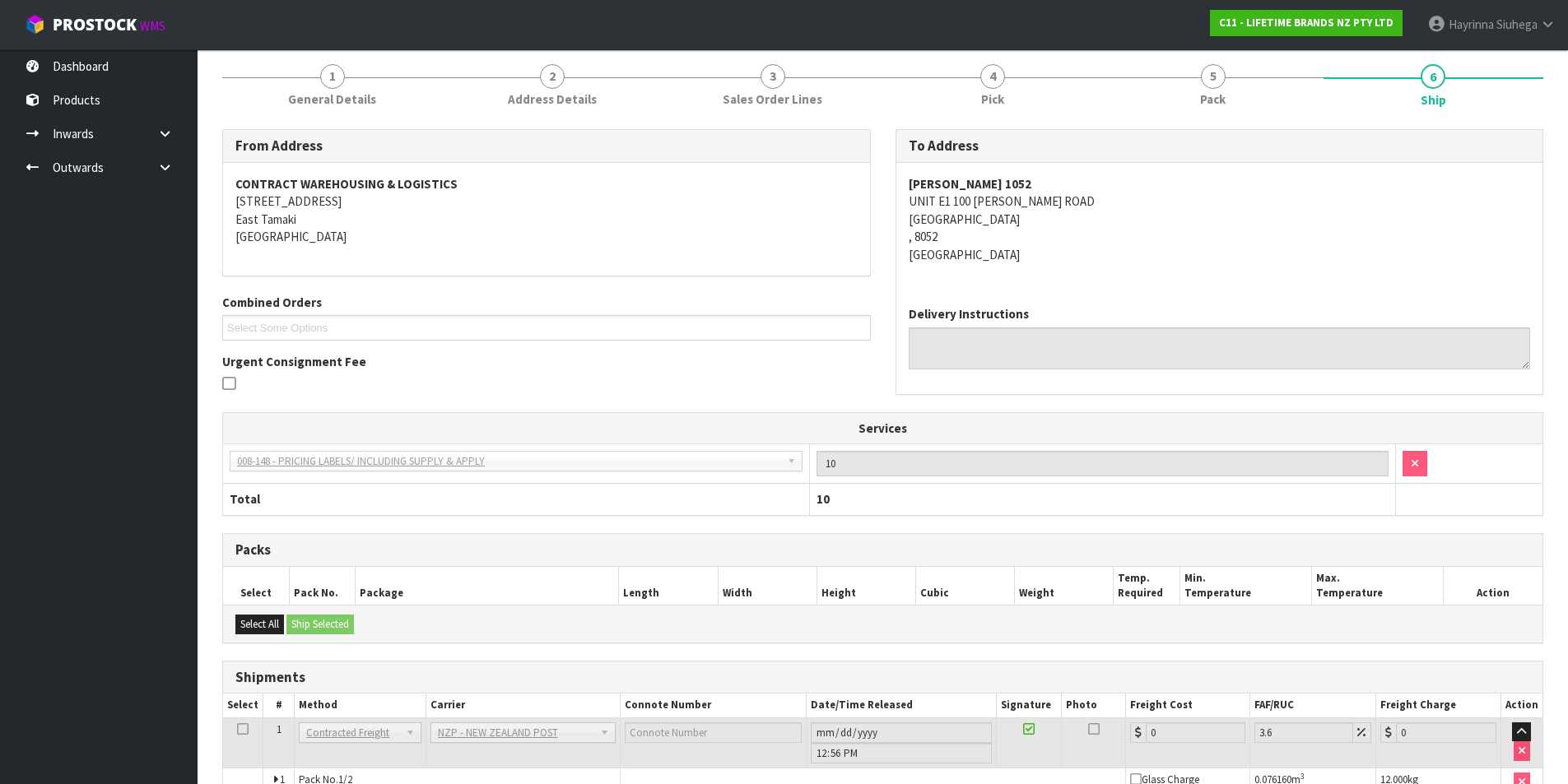
scroll to position [314, 0]
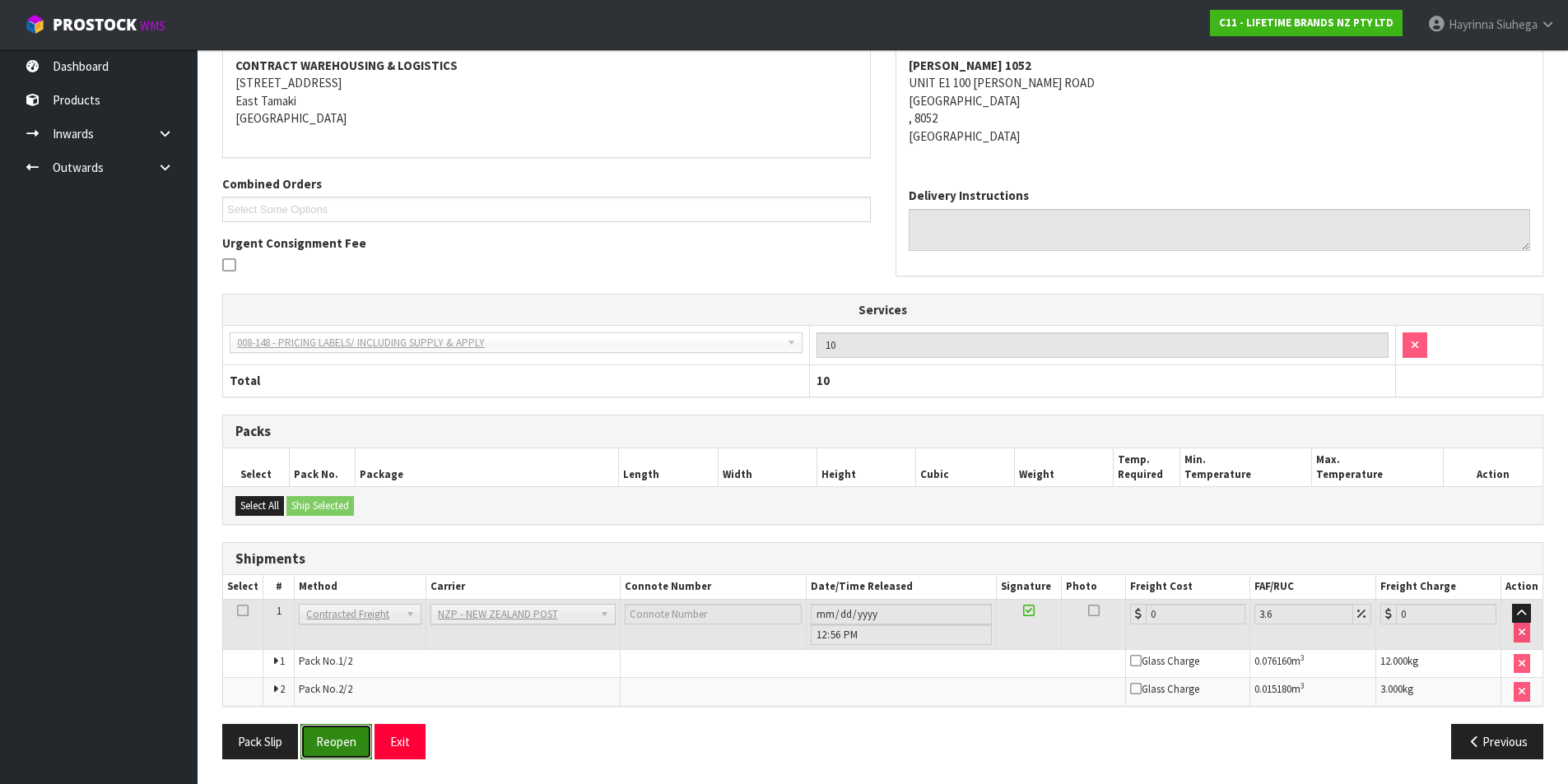
click at [341, 729] on button "Reopen" at bounding box center [336, 742] width 72 height 35
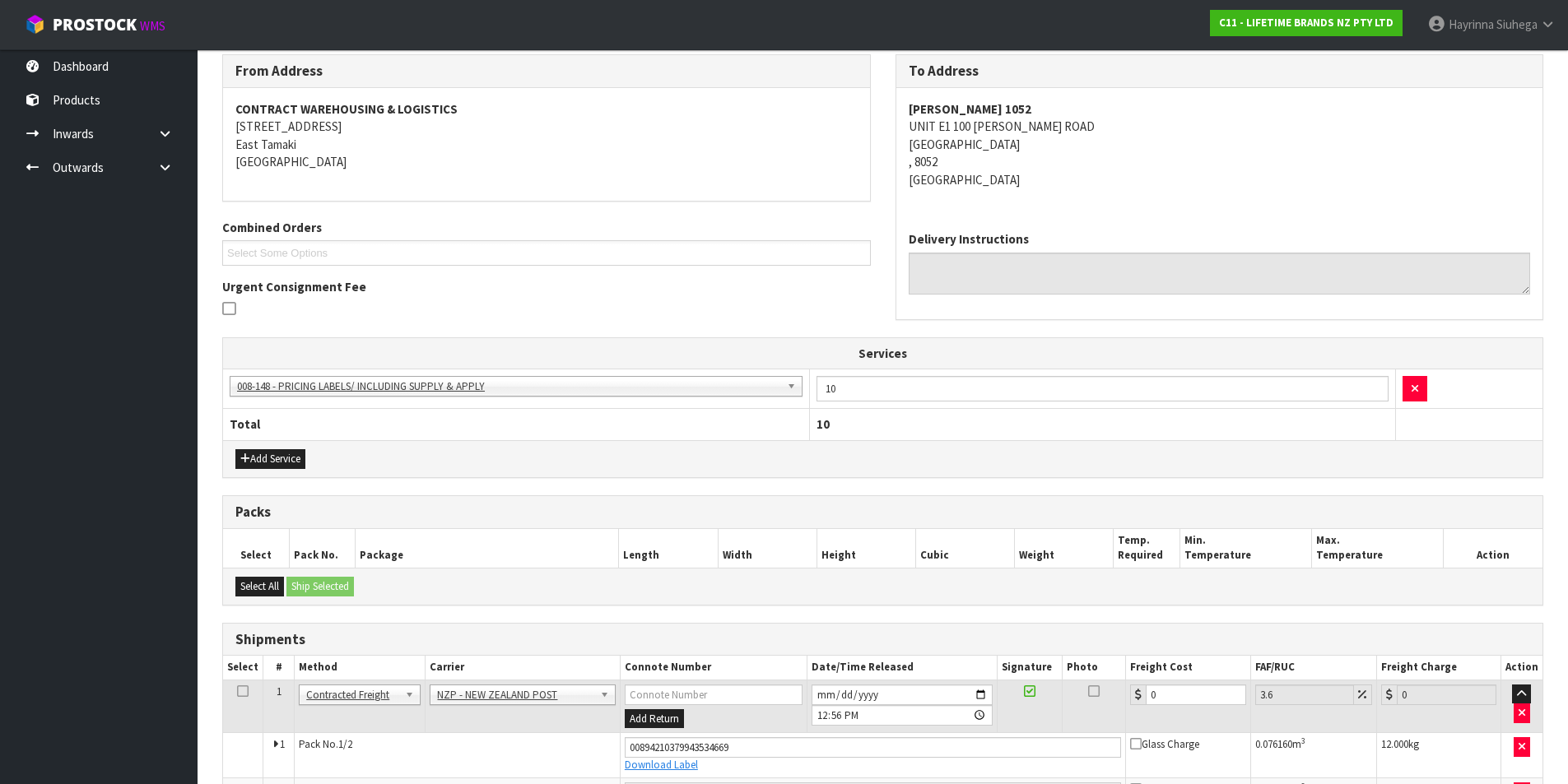
scroll to position [372, 0]
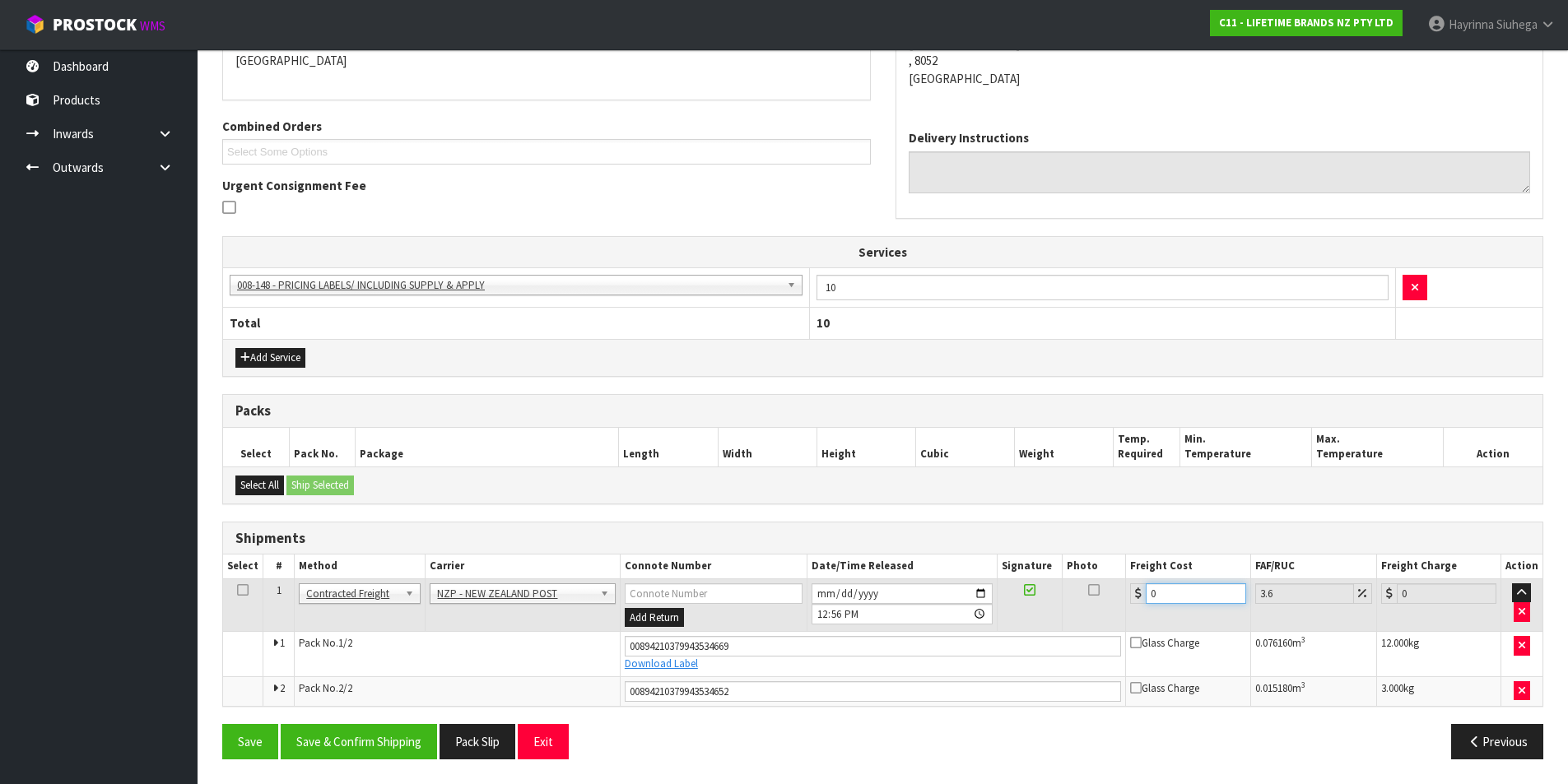
drag, startPoint x: 1185, startPoint y: 592, endPoint x: 931, endPoint y: 593, distance: 254.0
click at [931, 593] on tr "1 Client Local Pickup Customer Local Pickup Company Freight Contracted Freight …" at bounding box center [883, 604] width 1319 height 53
type input "3"
type input "3.11"
type input "33"
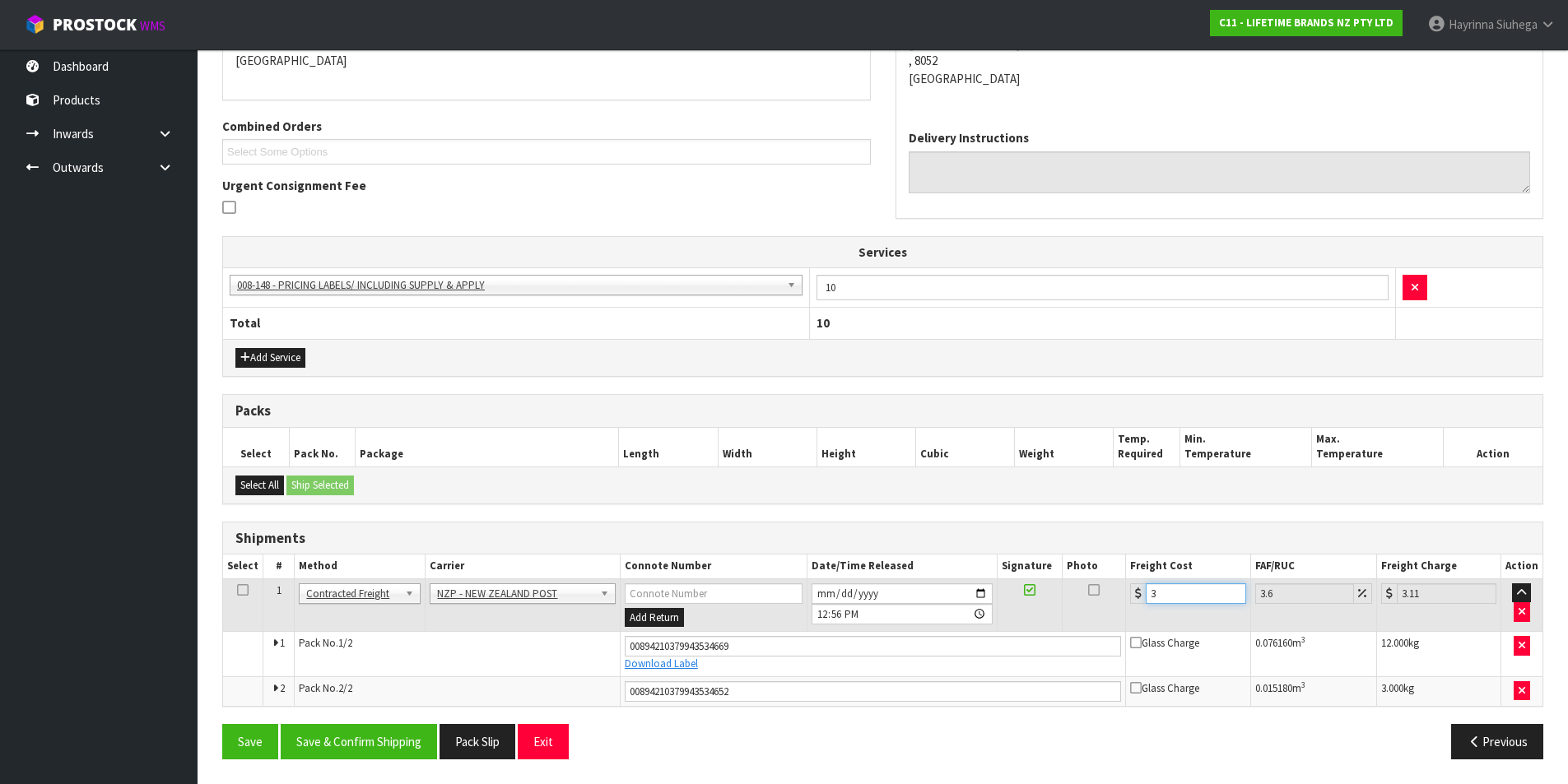
type input "34.19"
type input "33.2"
type input "34.4"
type input "33.22"
type input "34.42"
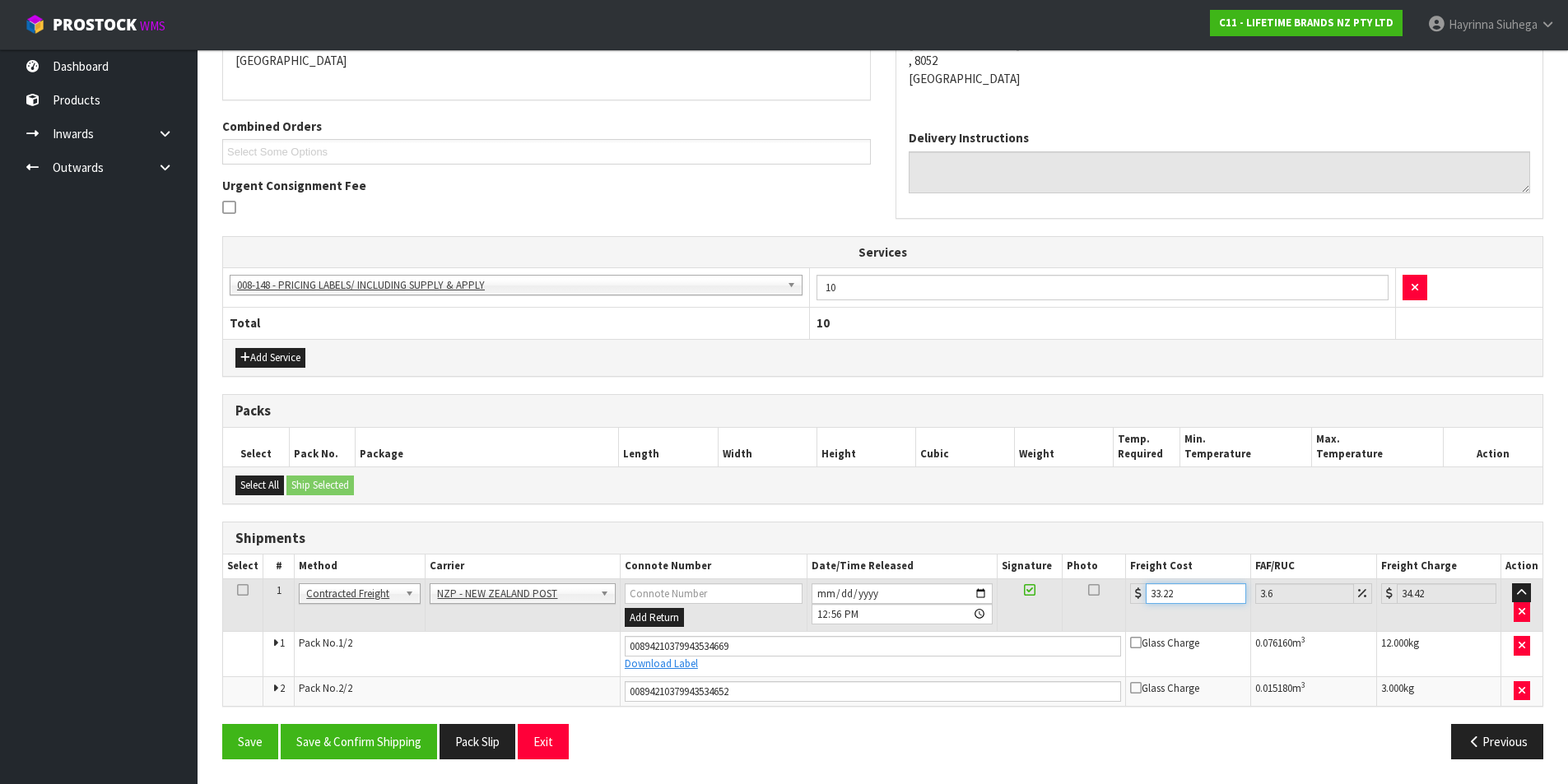
type input "33.22"
click at [223, 724] on button "Save" at bounding box center [250, 742] width 56 height 35
click at [398, 733] on button "Save & Confirm Shipping" at bounding box center [359, 742] width 157 height 35
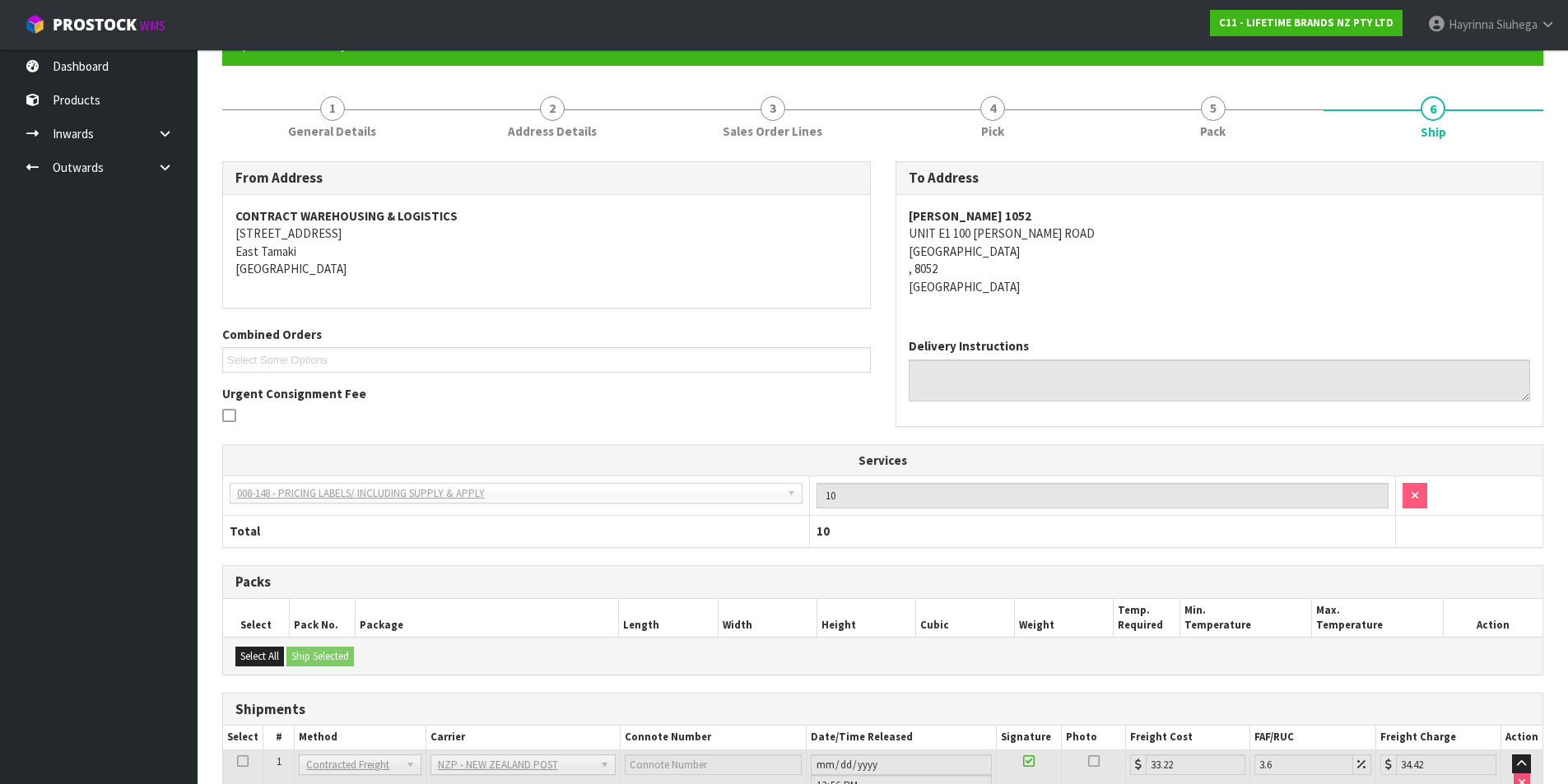
scroll to position [0, 0]
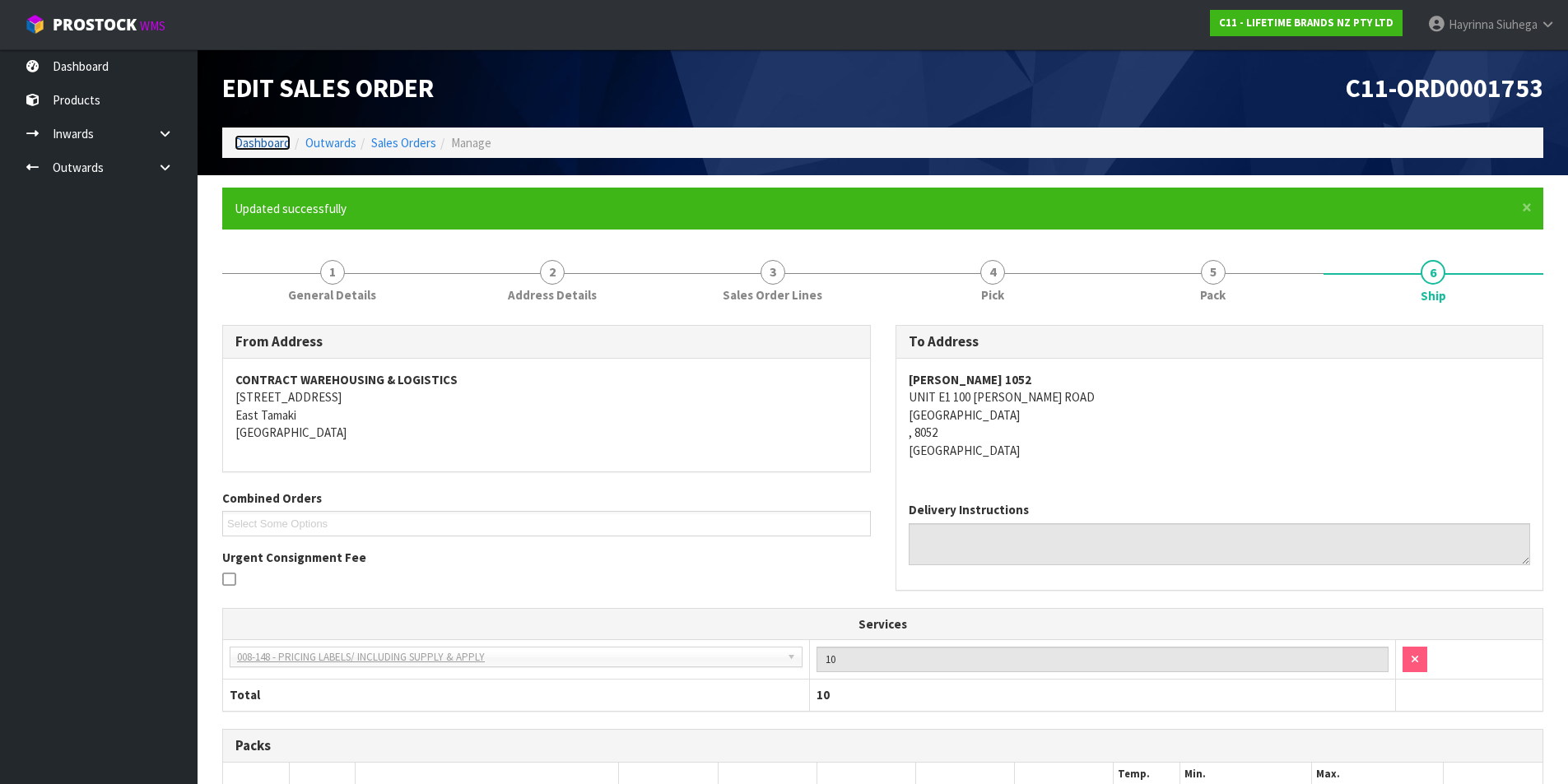
click at [257, 147] on link "Dashboard" at bounding box center [262, 142] width 56 height 16
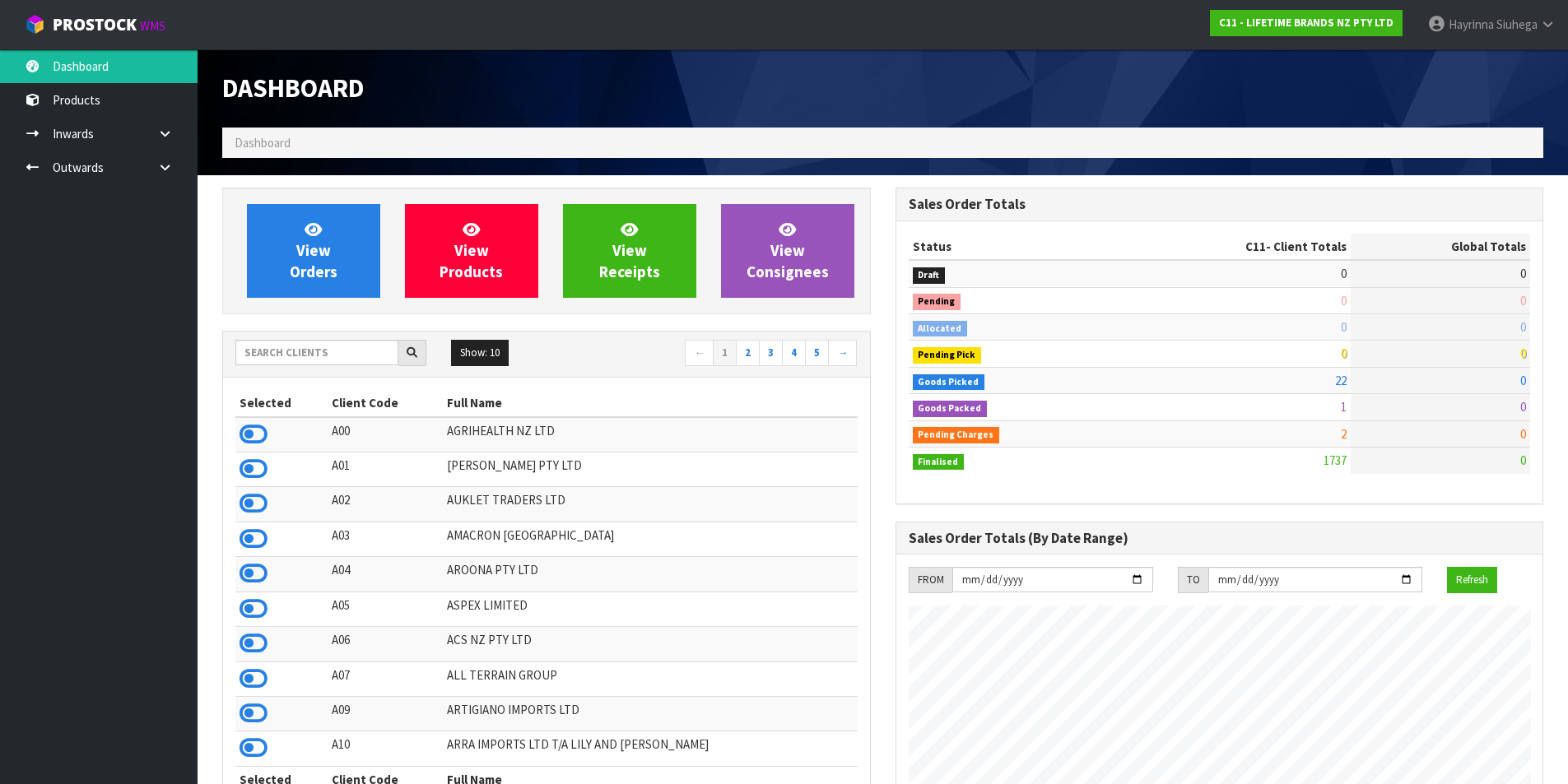
scroll to position [1247, 673]
click at [277, 254] on link "View Orders" at bounding box center [314, 250] width 133 height 94
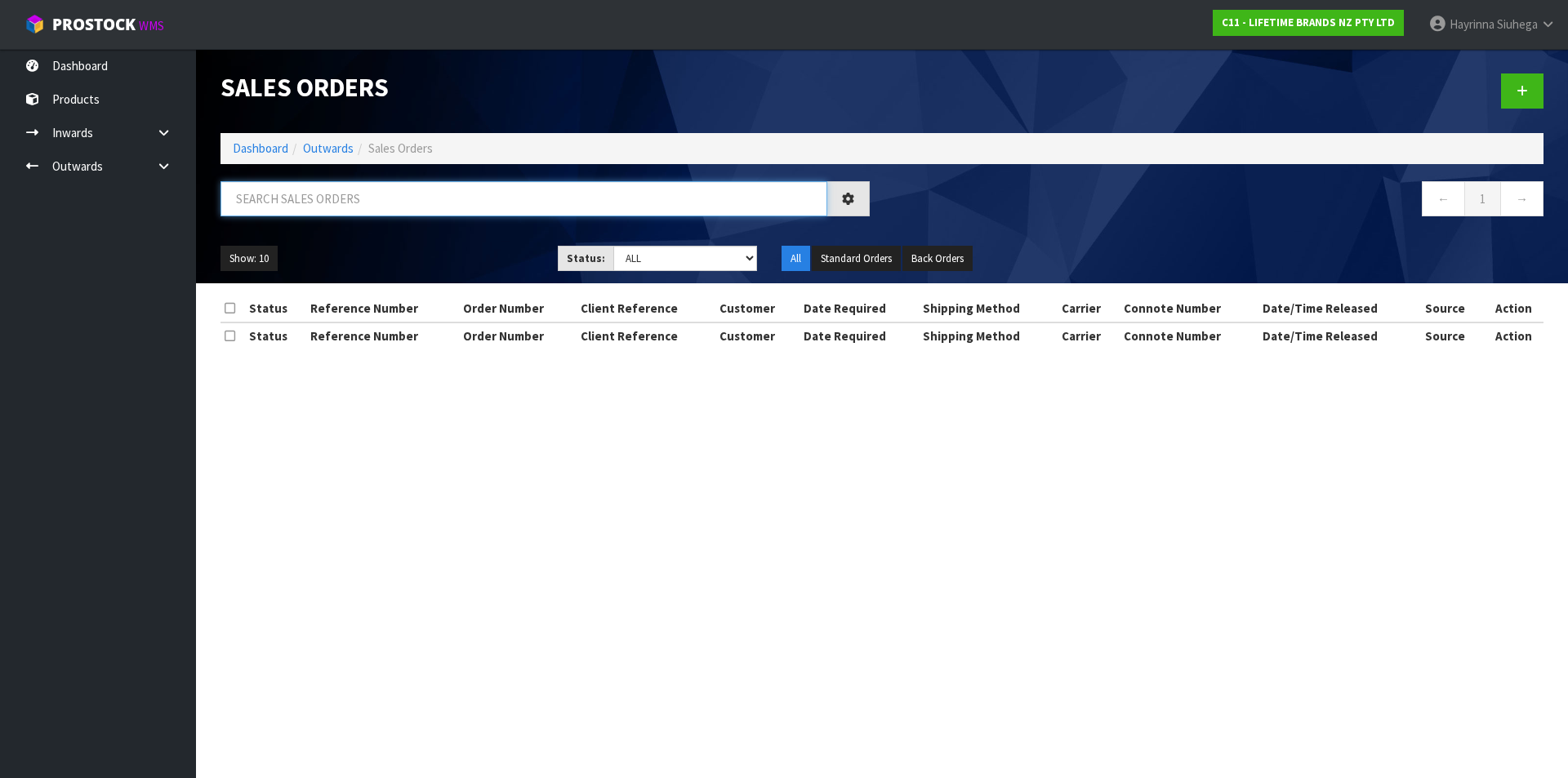
click at [319, 214] on input "text" at bounding box center [524, 199] width 606 height 35
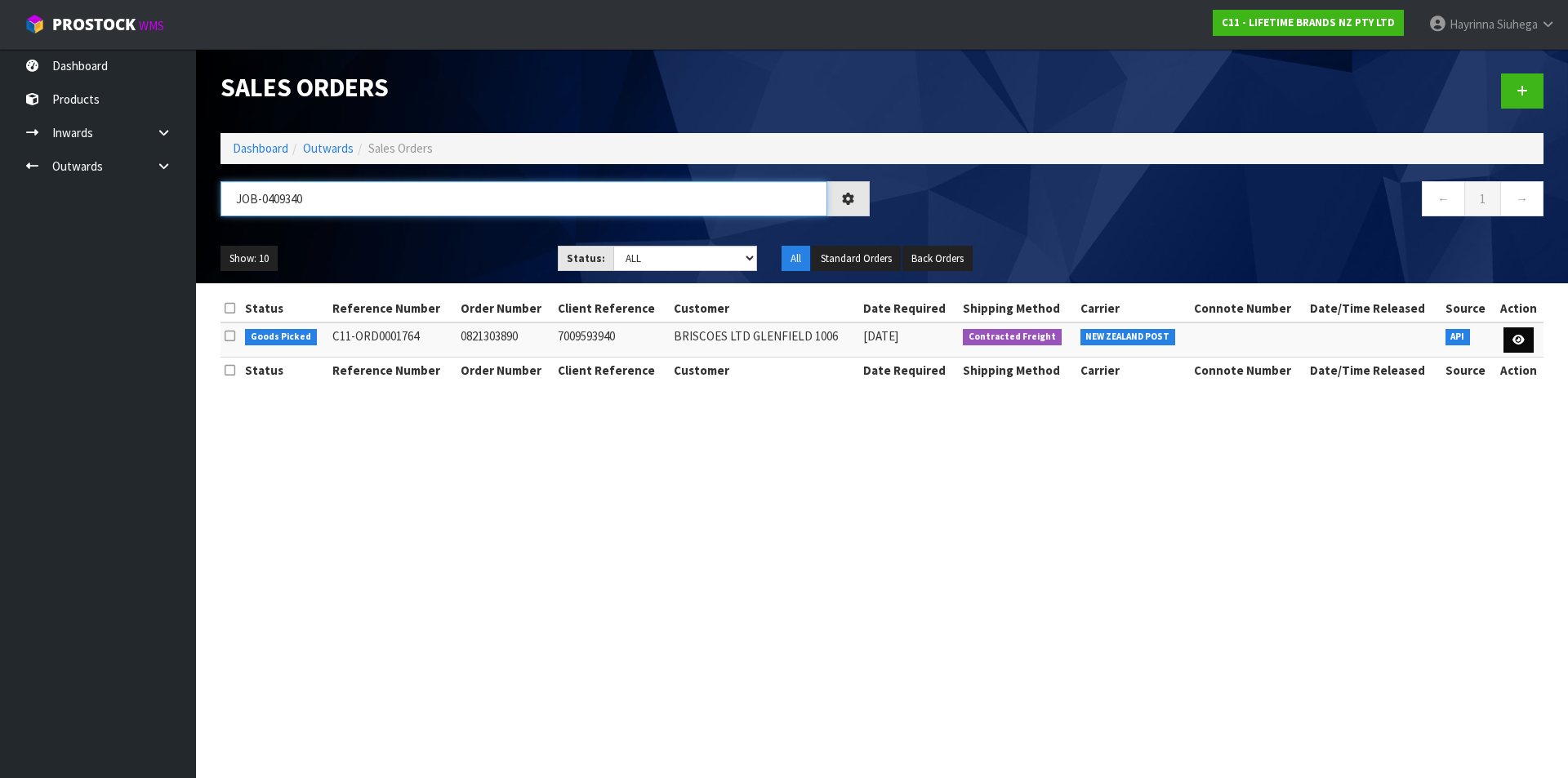
type input "JOB-0409340"
click at [1509, 336] on link at bounding box center [1519, 340] width 30 height 26
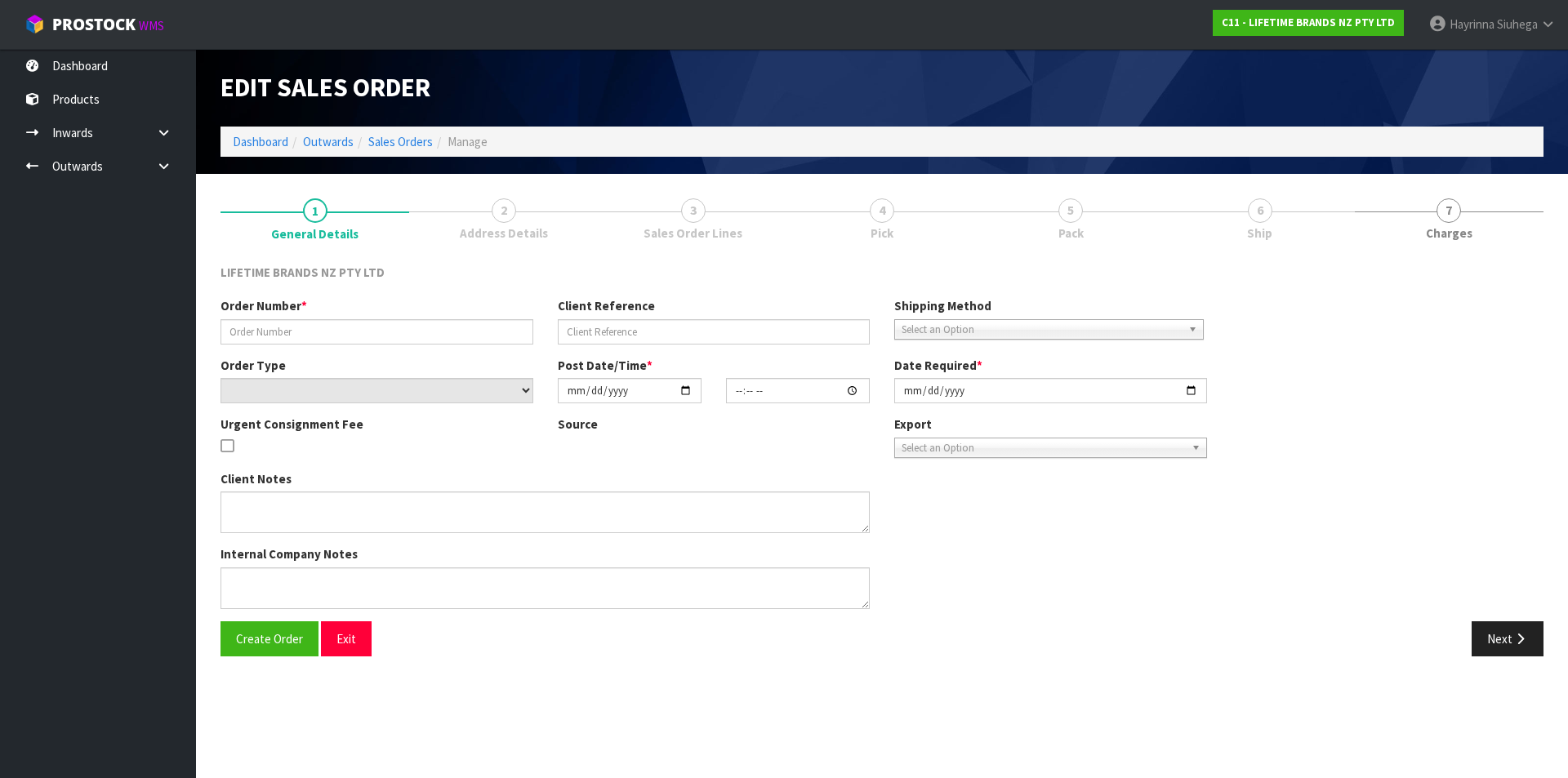
type input "0821303890"
type input "7009593940"
select select "number:0"
type input "2025-08-25"
type input "16:18:38.000"
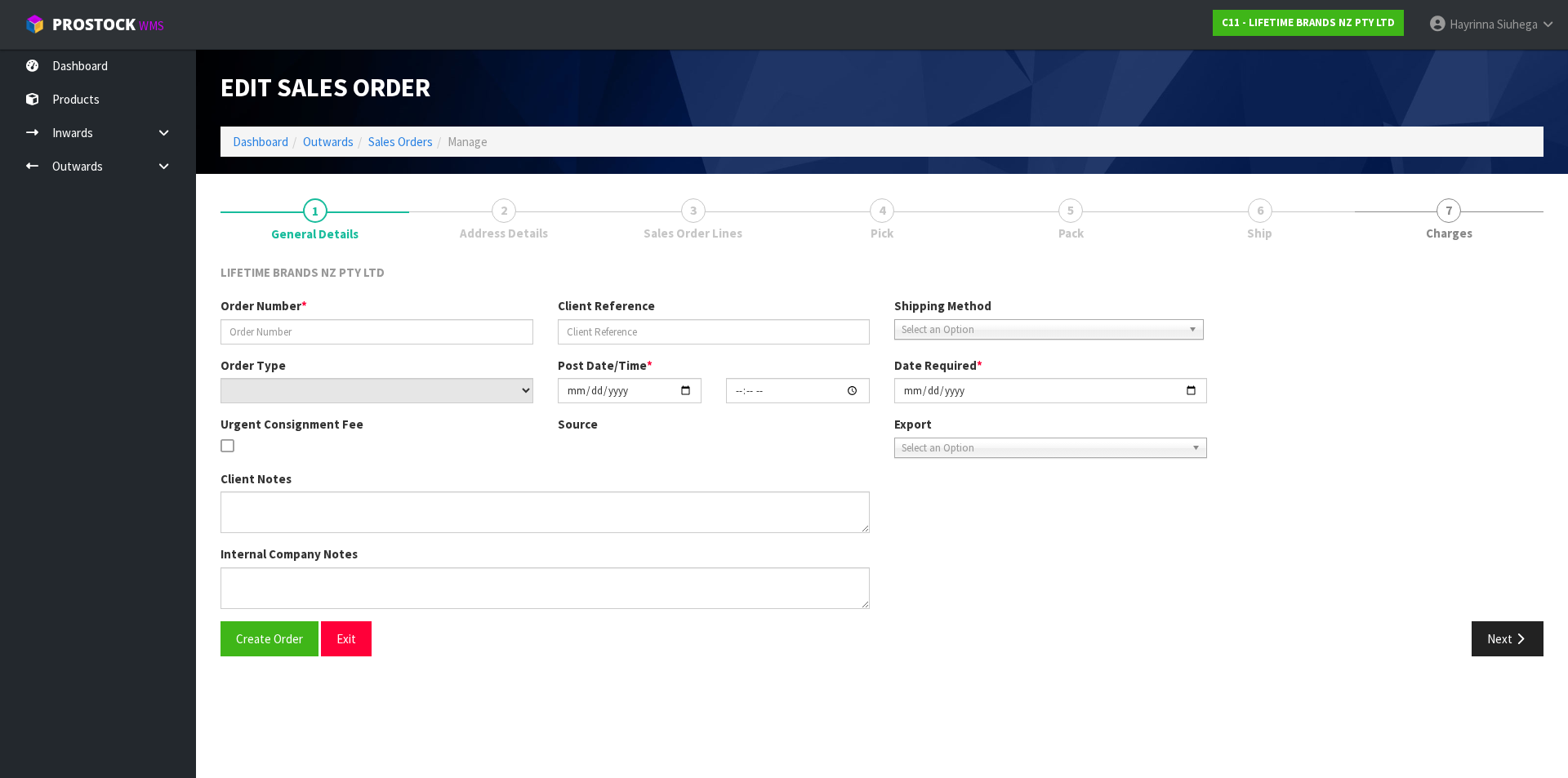
type input "2025-08-26"
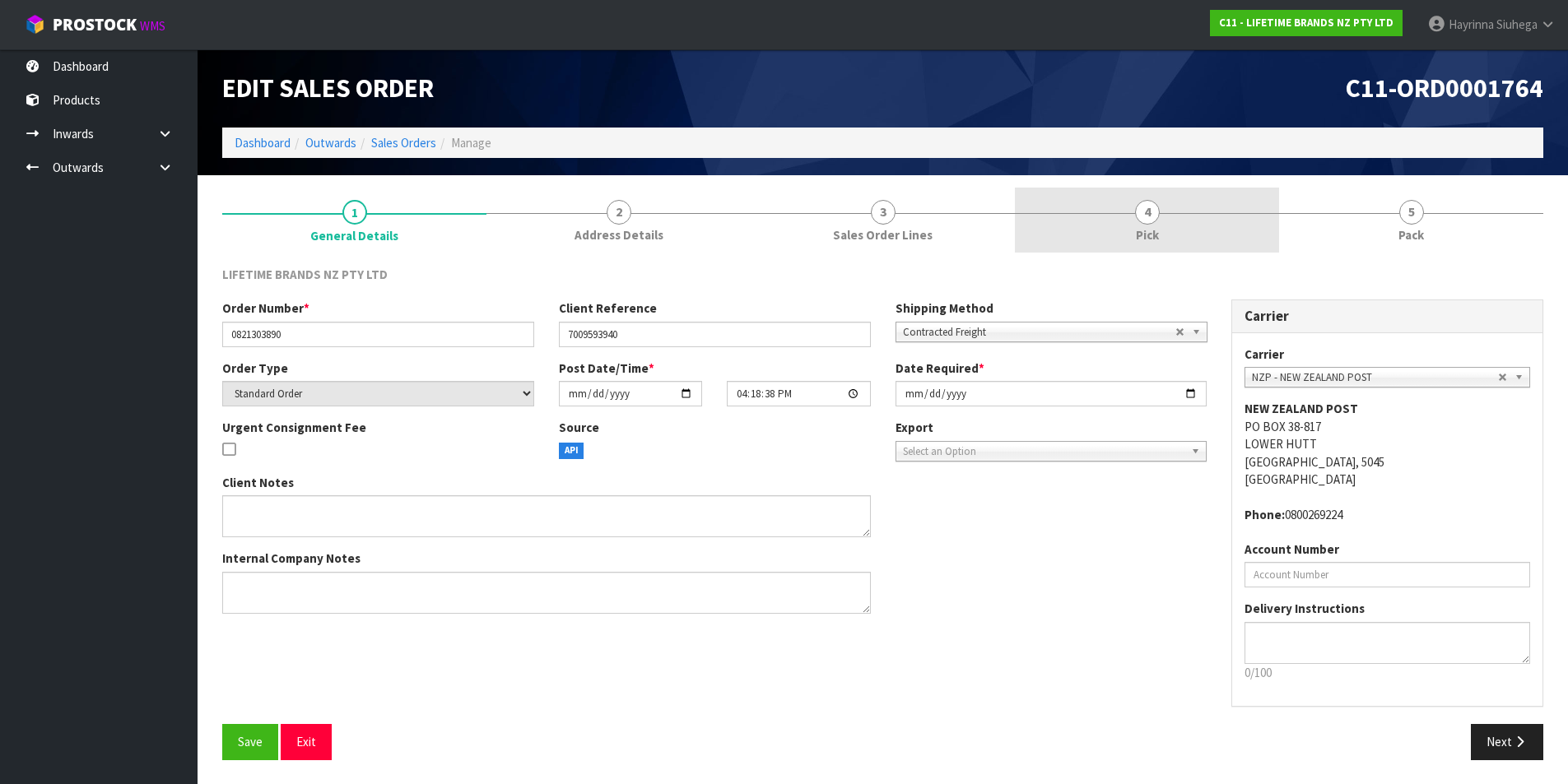
click at [1172, 226] on link "4 Pick" at bounding box center [1146, 220] width 264 height 65
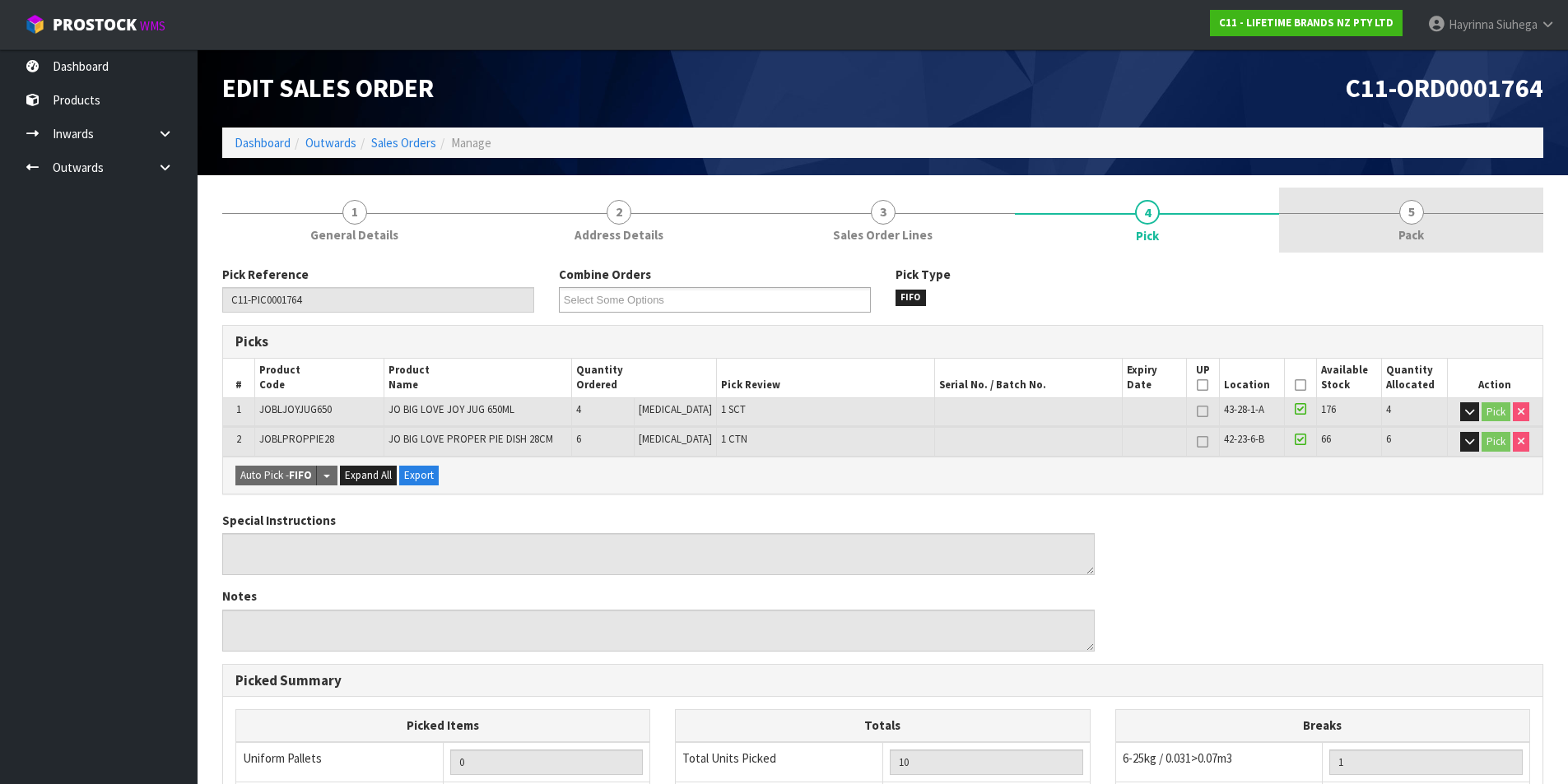
click at [1405, 216] on span "5" at bounding box center [1411, 212] width 24 height 24
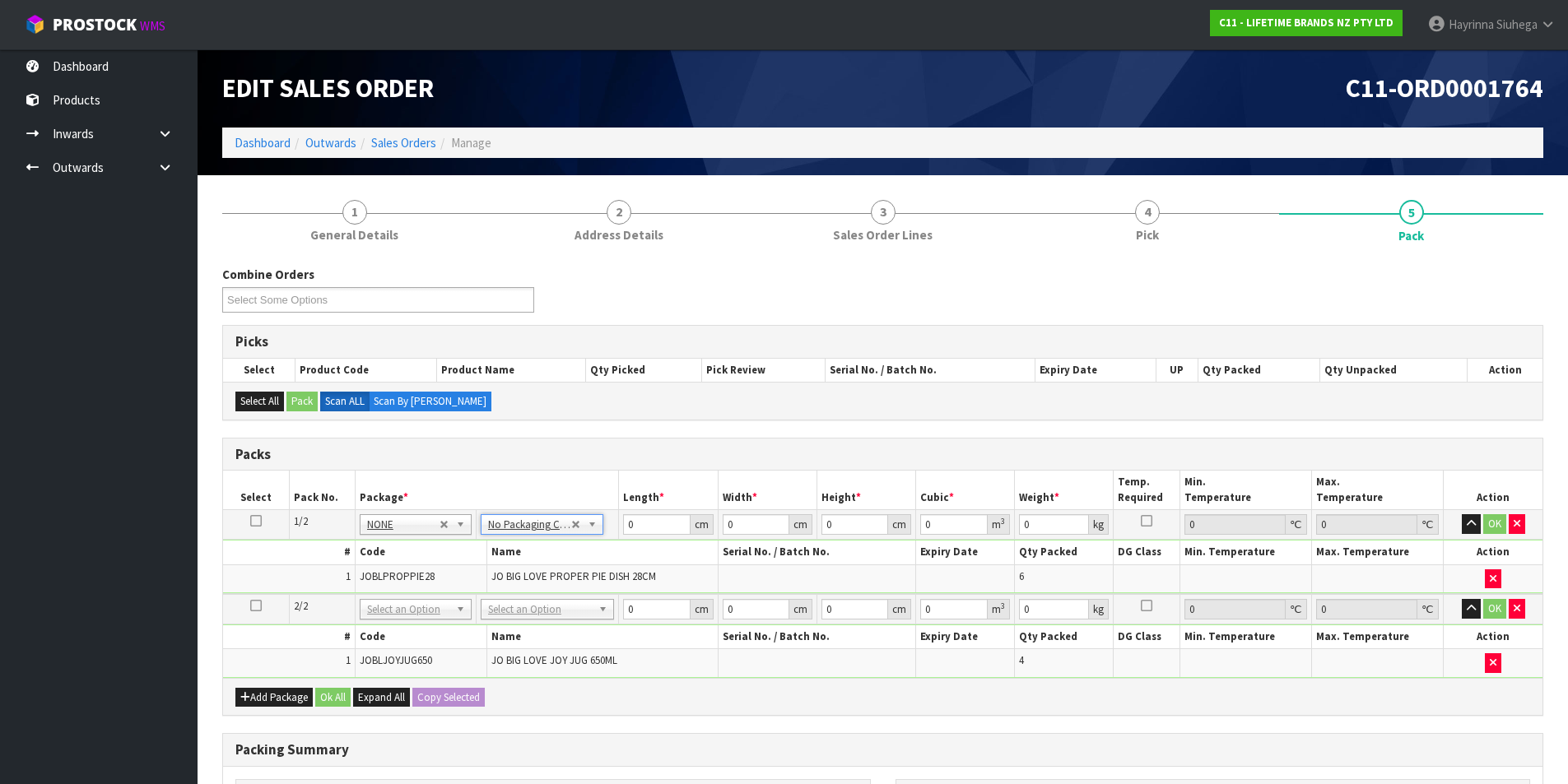
drag, startPoint x: 540, startPoint y: 609, endPoint x: 539, endPoint y: 620, distance: 11.0
type input "2"
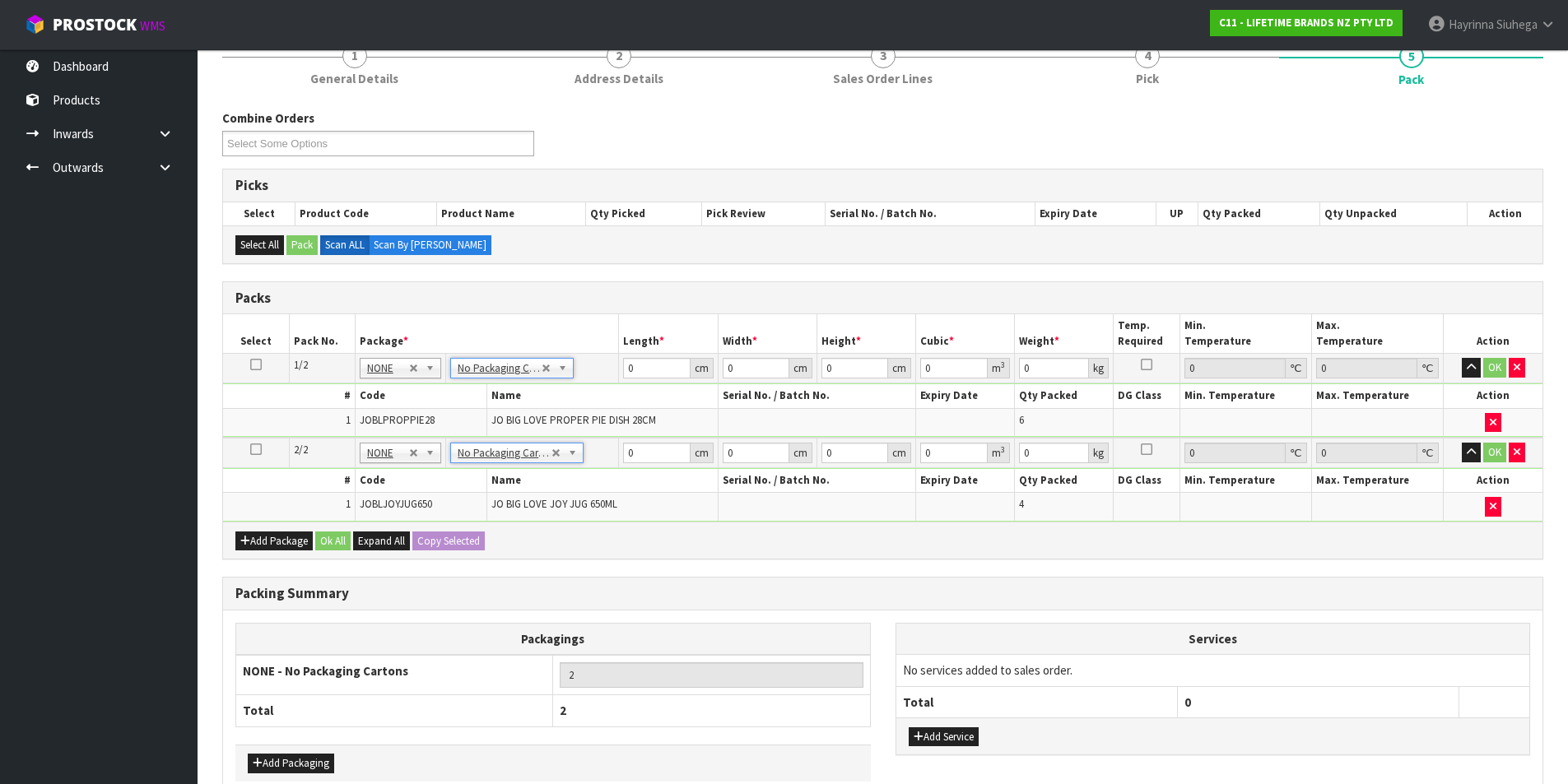
scroll to position [244, 0]
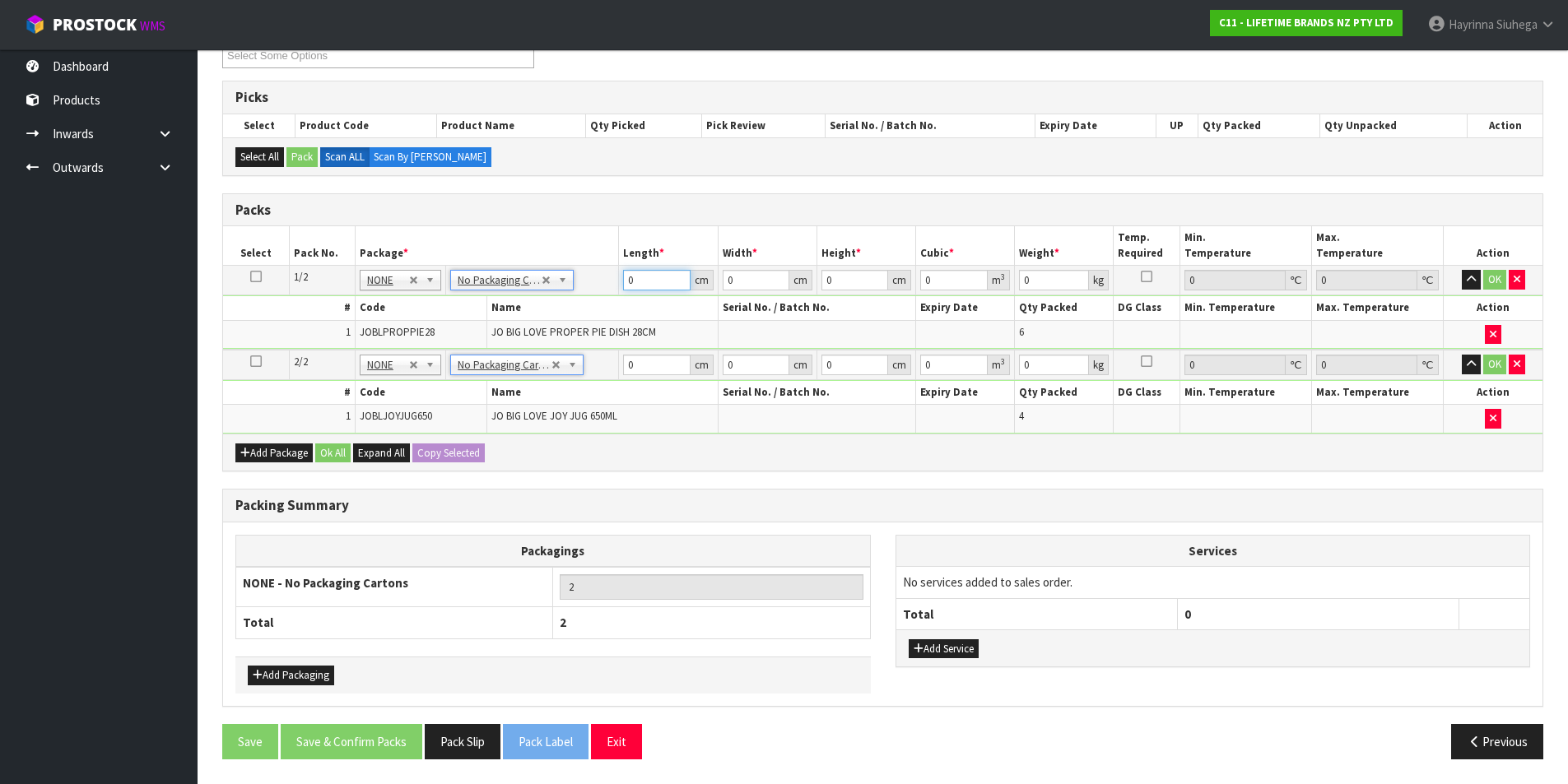
click at [631, 282] on input "0" at bounding box center [656, 280] width 67 height 20
type input "68"
type input "36"
type input "3"
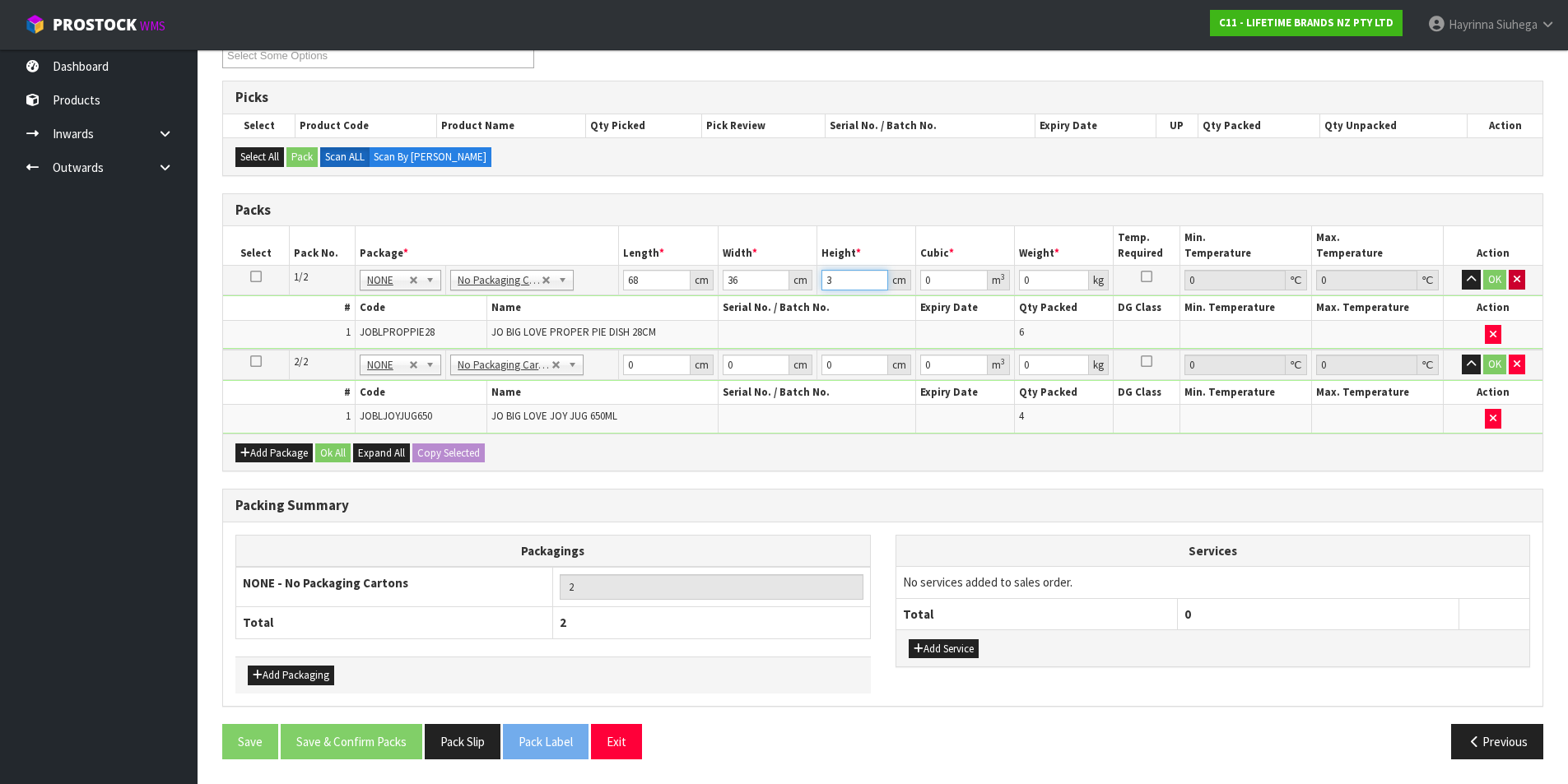
type input "0.007344"
type input "32"
type input "0.078336"
type input "32"
type input "12"
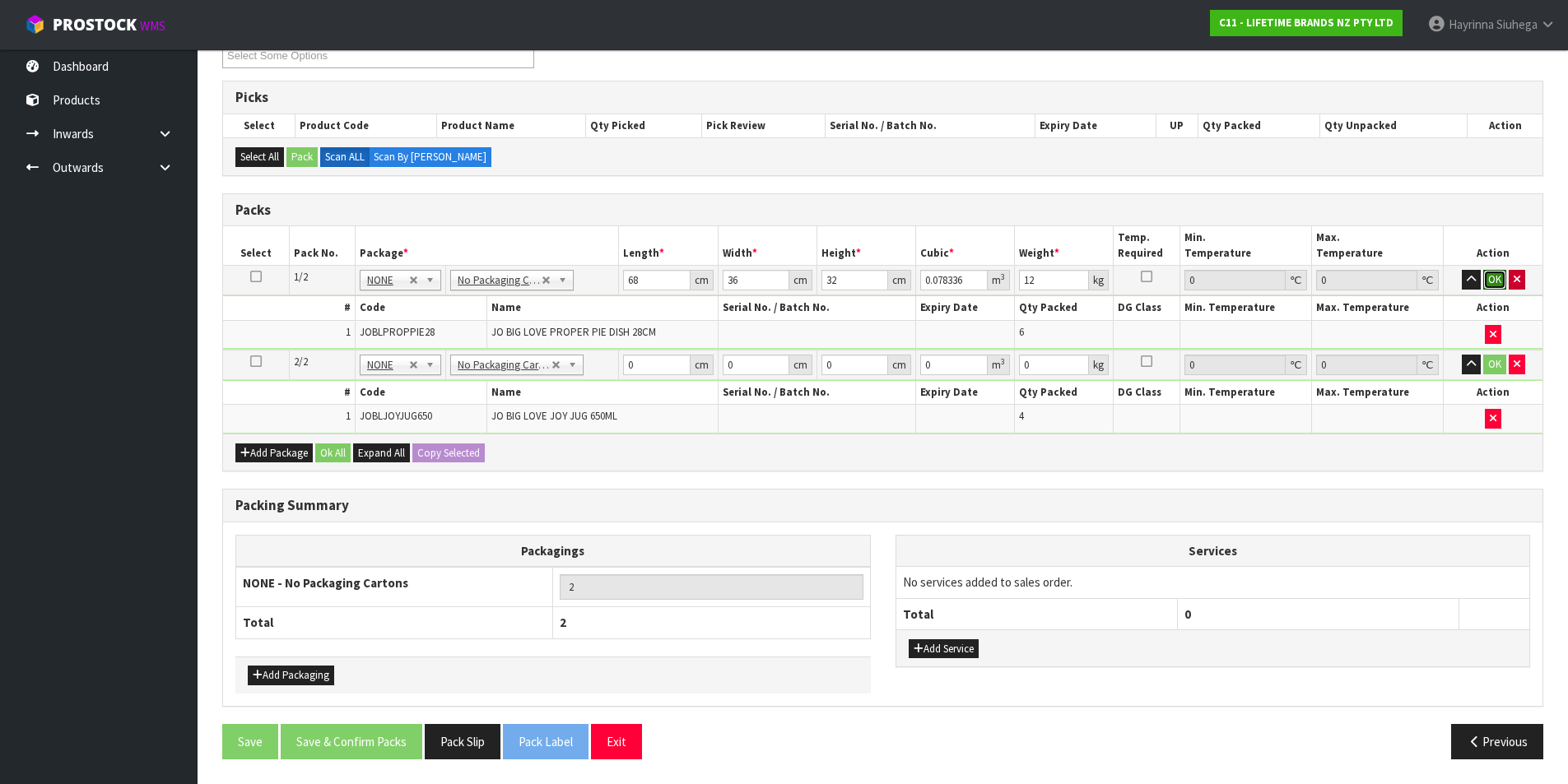
click button "OK" at bounding box center [1494, 279] width 23 height 19
click button "OK" at bounding box center [1494, 364] width 23 height 19
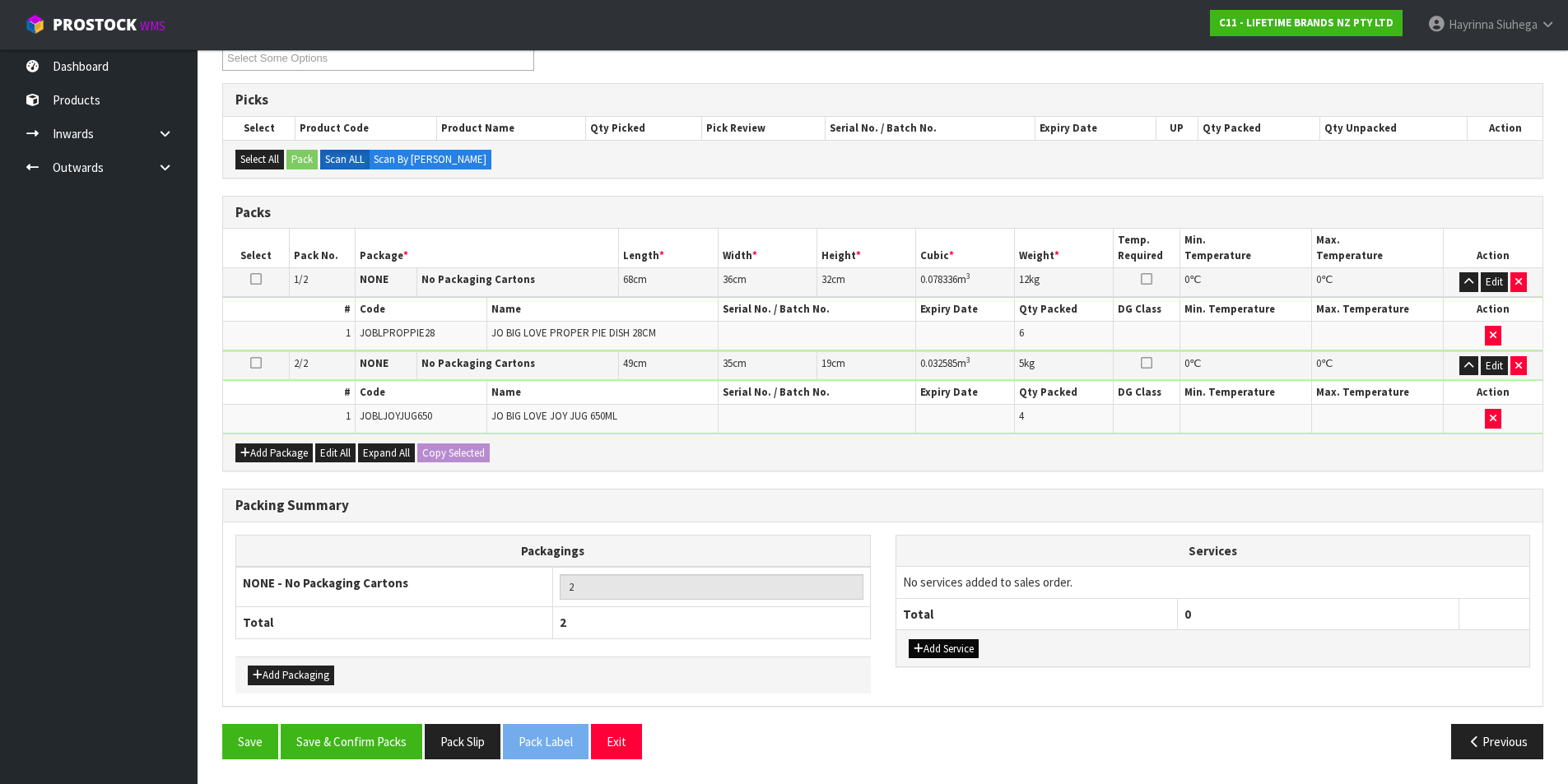
drag, startPoint x: 951, startPoint y: 668, endPoint x: 951, endPoint y: 655, distance: 13.0
click at [951, 663] on div "Services No services added to sales order. Total 0 Add Service" at bounding box center [1213, 601] width 636 height 132
click at [951, 654] on button "Add Service" at bounding box center [943, 649] width 70 height 19
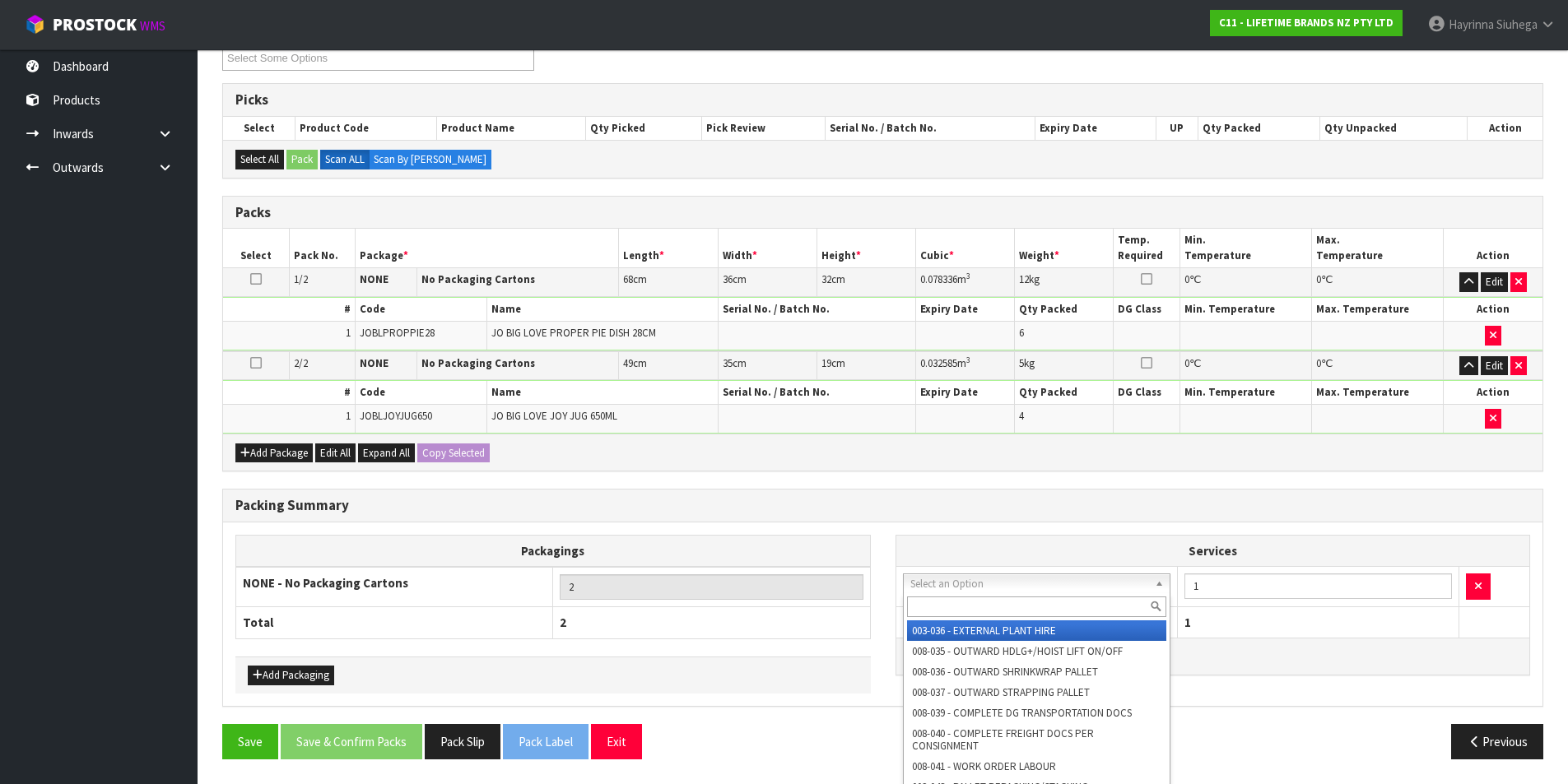
click at [964, 606] on input "text" at bounding box center [1037, 607] width 260 height 20
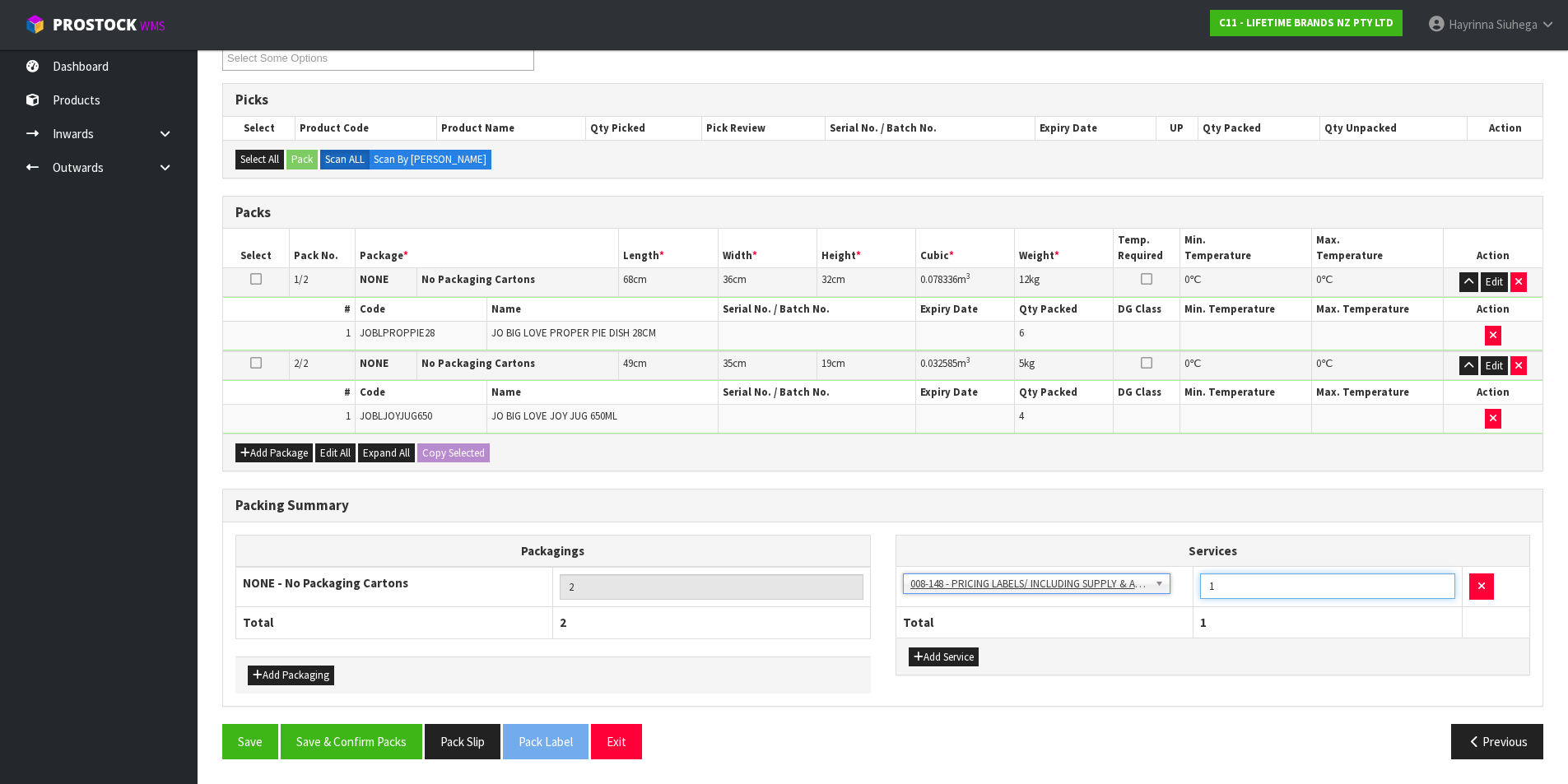
drag, startPoint x: 1223, startPoint y: 593, endPoint x: 1202, endPoint y: 599, distance: 21.8
click at [1203, 599] on input "1" at bounding box center [1328, 587] width 255 height 25
click at [400, 736] on button "Save & Confirm Packs" at bounding box center [352, 742] width 142 height 35
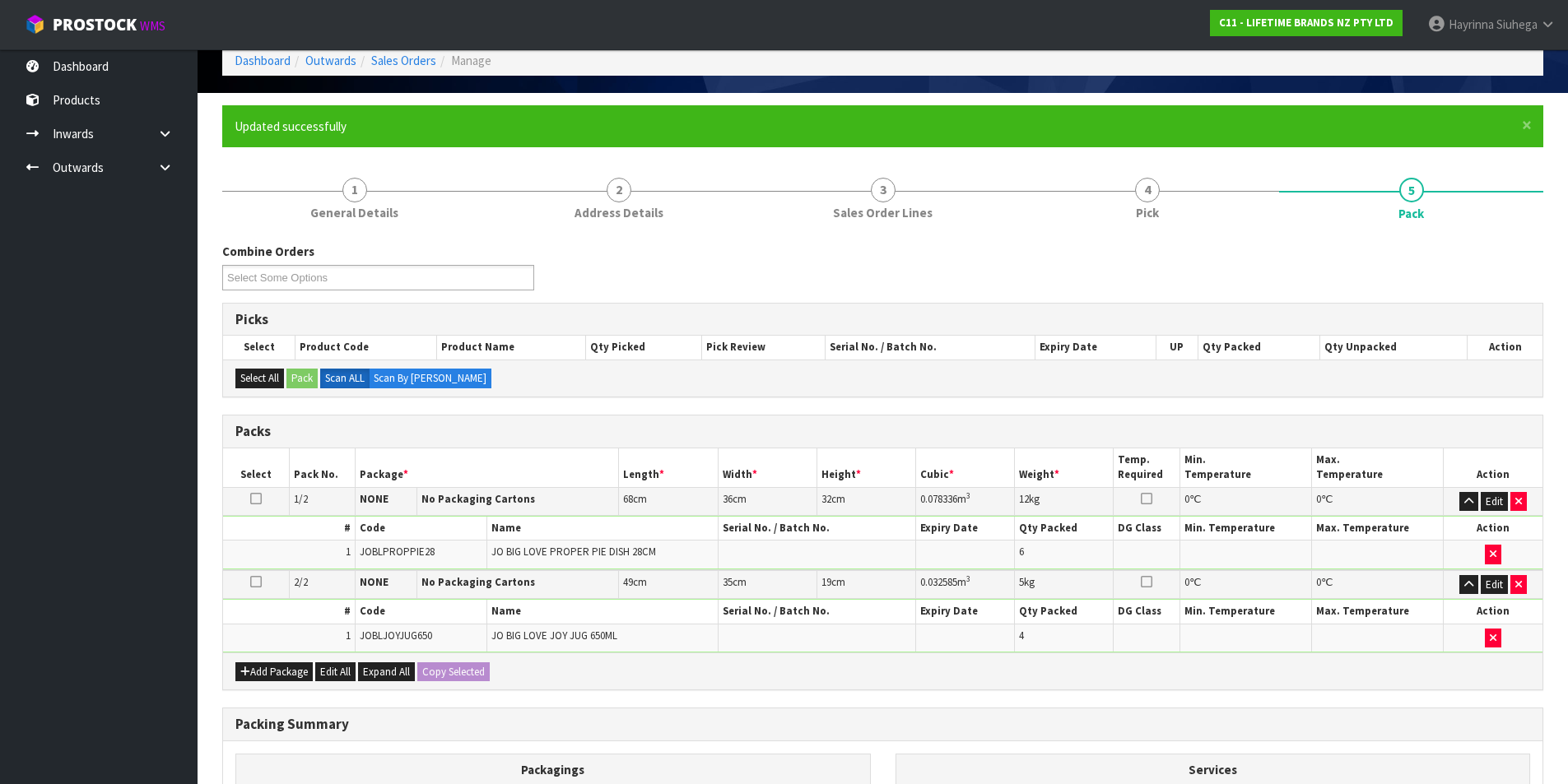
scroll to position [158, 0]
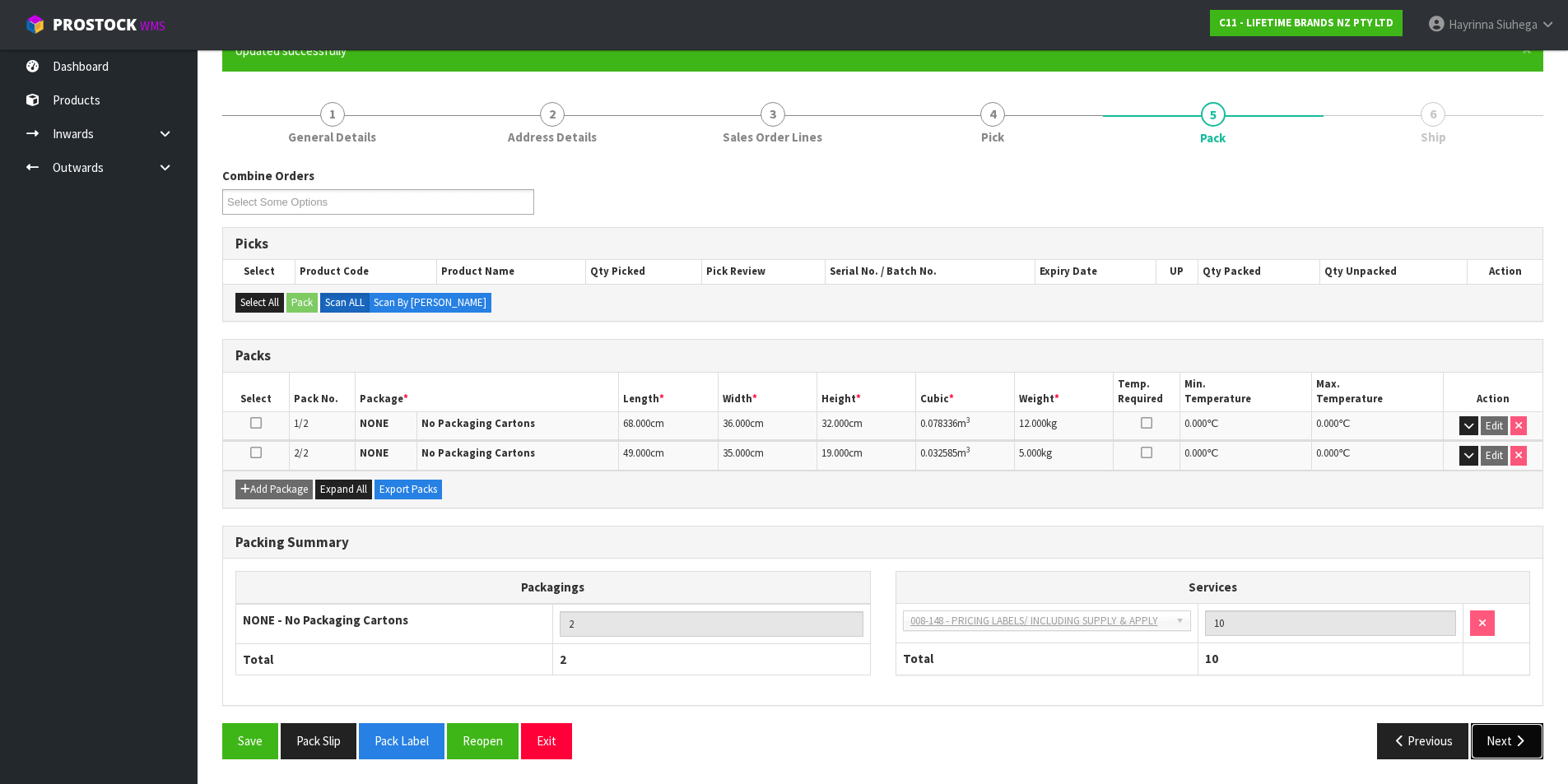
click at [1513, 745] on icon "button" at bounding box center [1520, 741] width 16 height 13
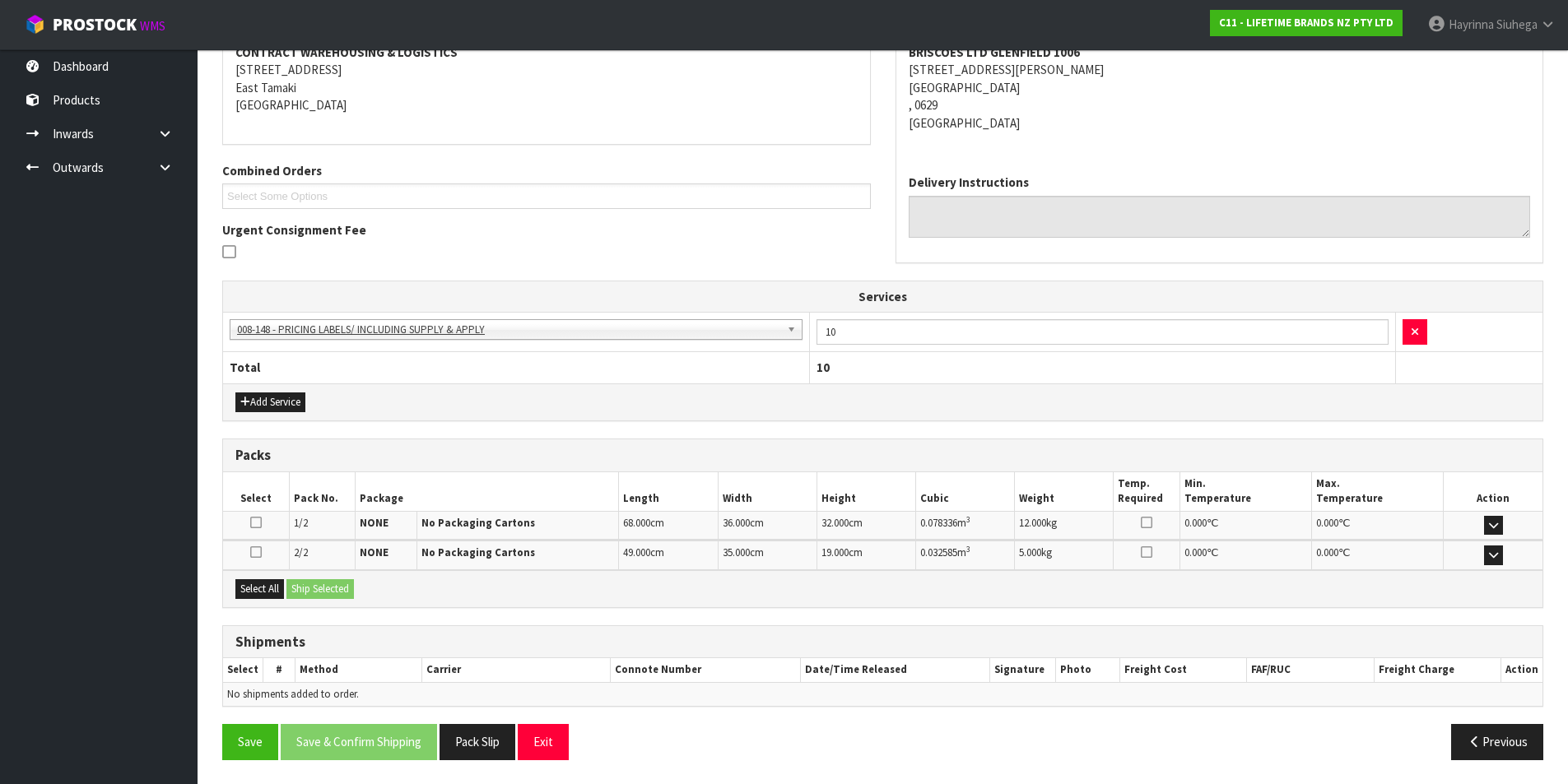
scroll to position [329, 0]
click at [271, 591] on button "Select All" at bounding box center [260, 588] width 49 height 19
click at [299, 584] on button "Ship Selected" at bounding box center [320, 588] width 67 height 19
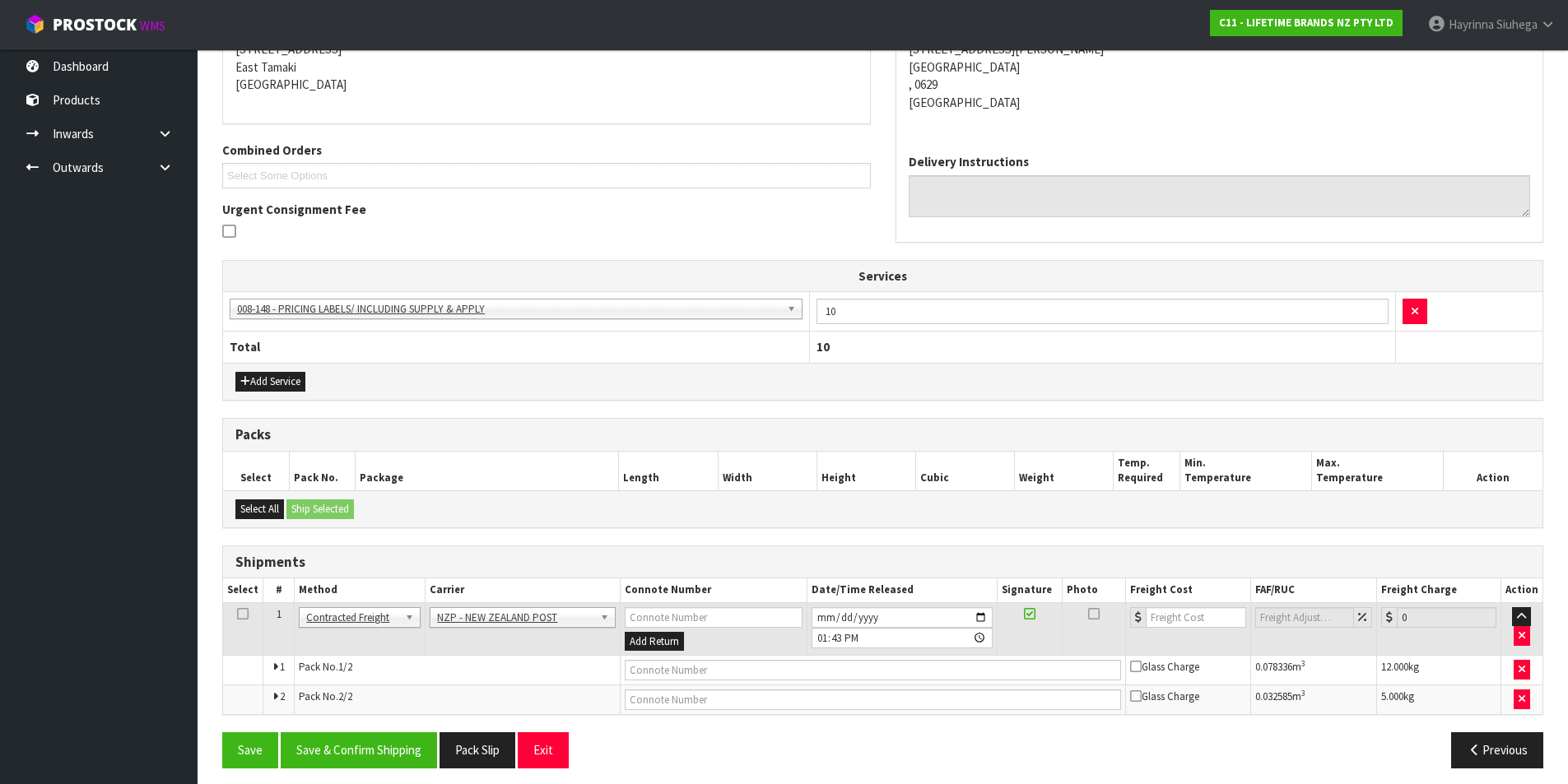
scroll to position [357, 0]
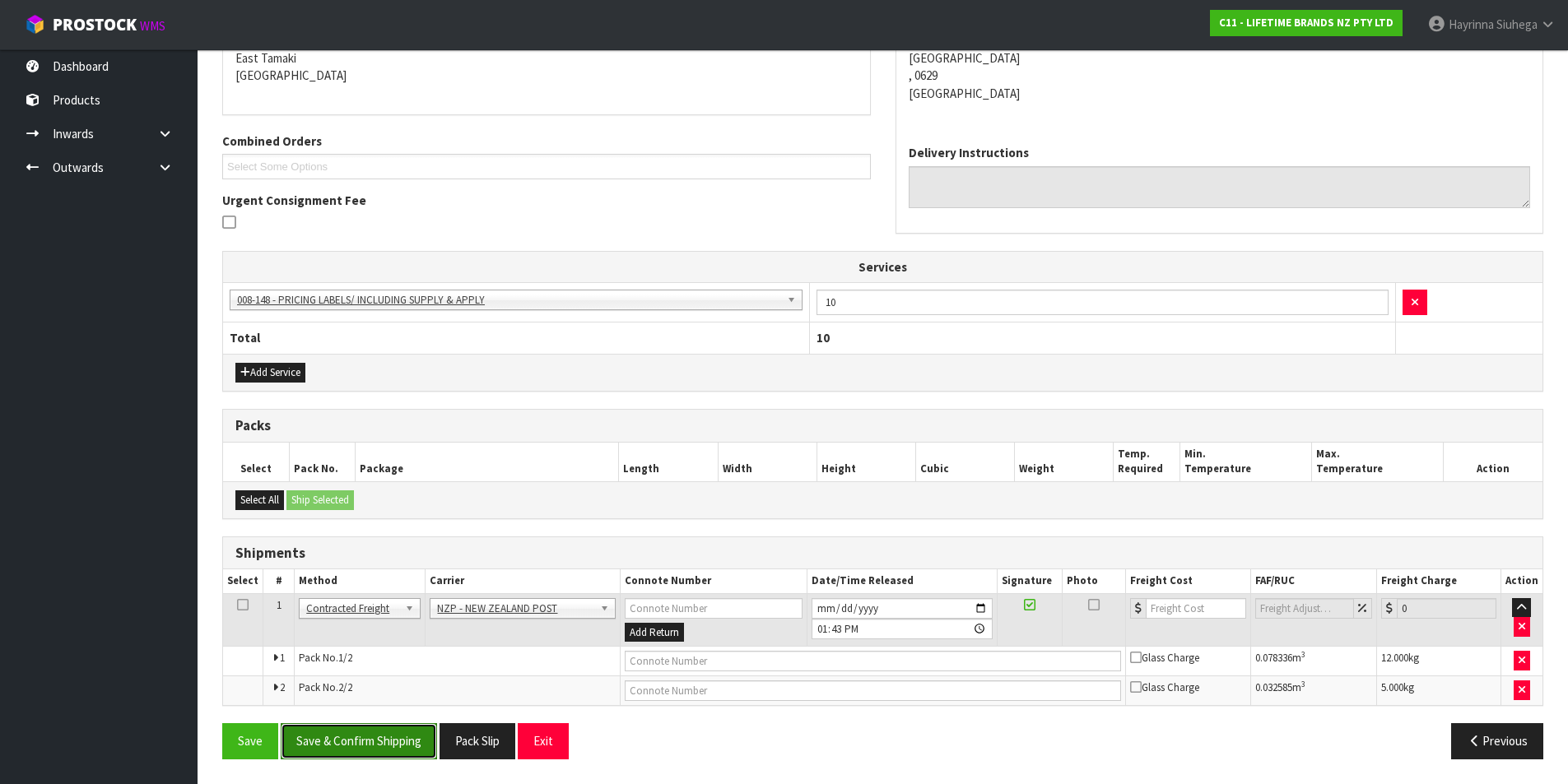
click at [392, 727] on button "Save & Confirm Shipping" at bounding box center [359, 741] width 157 height 35
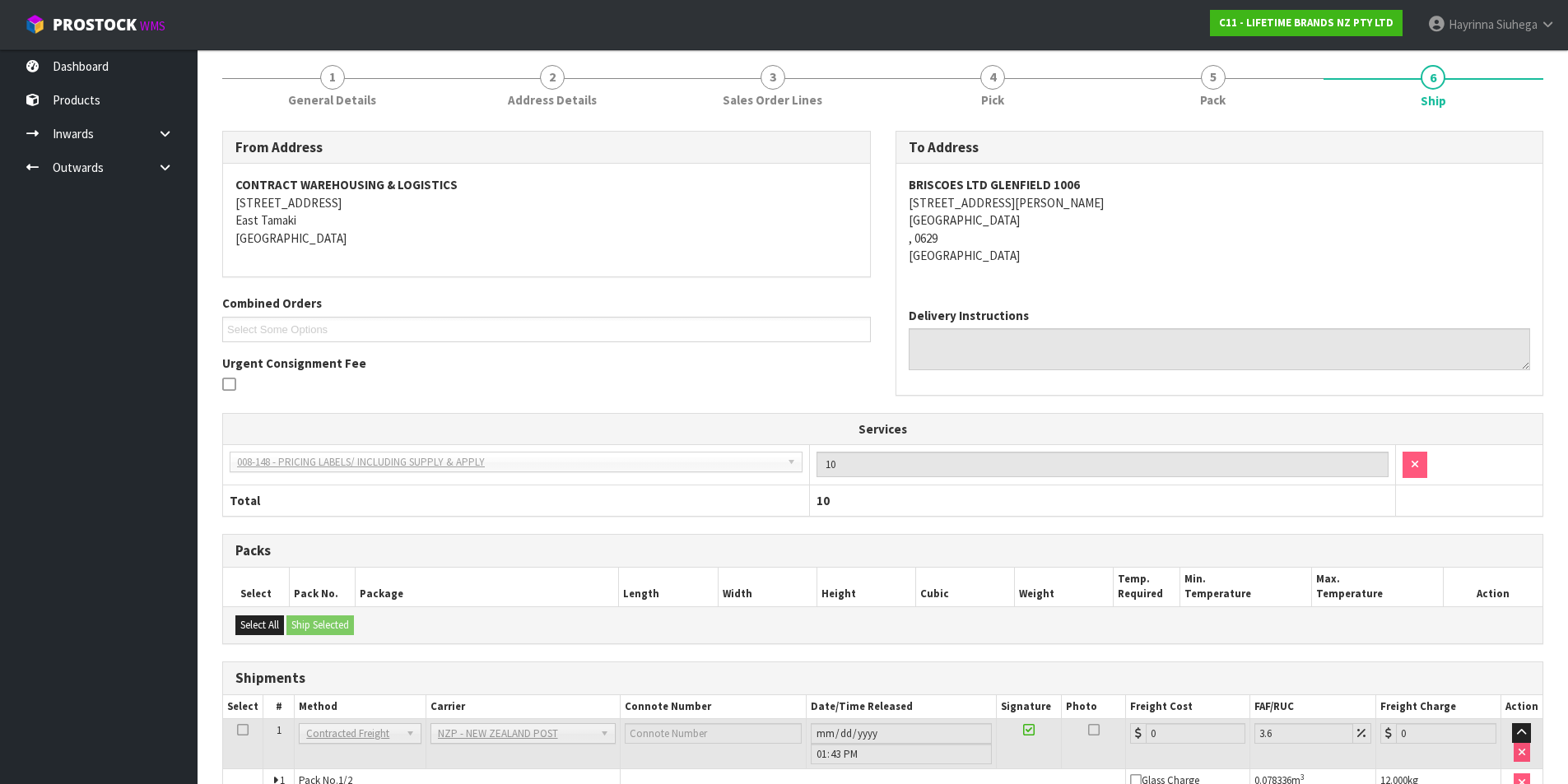
scroll to position [331, 0]
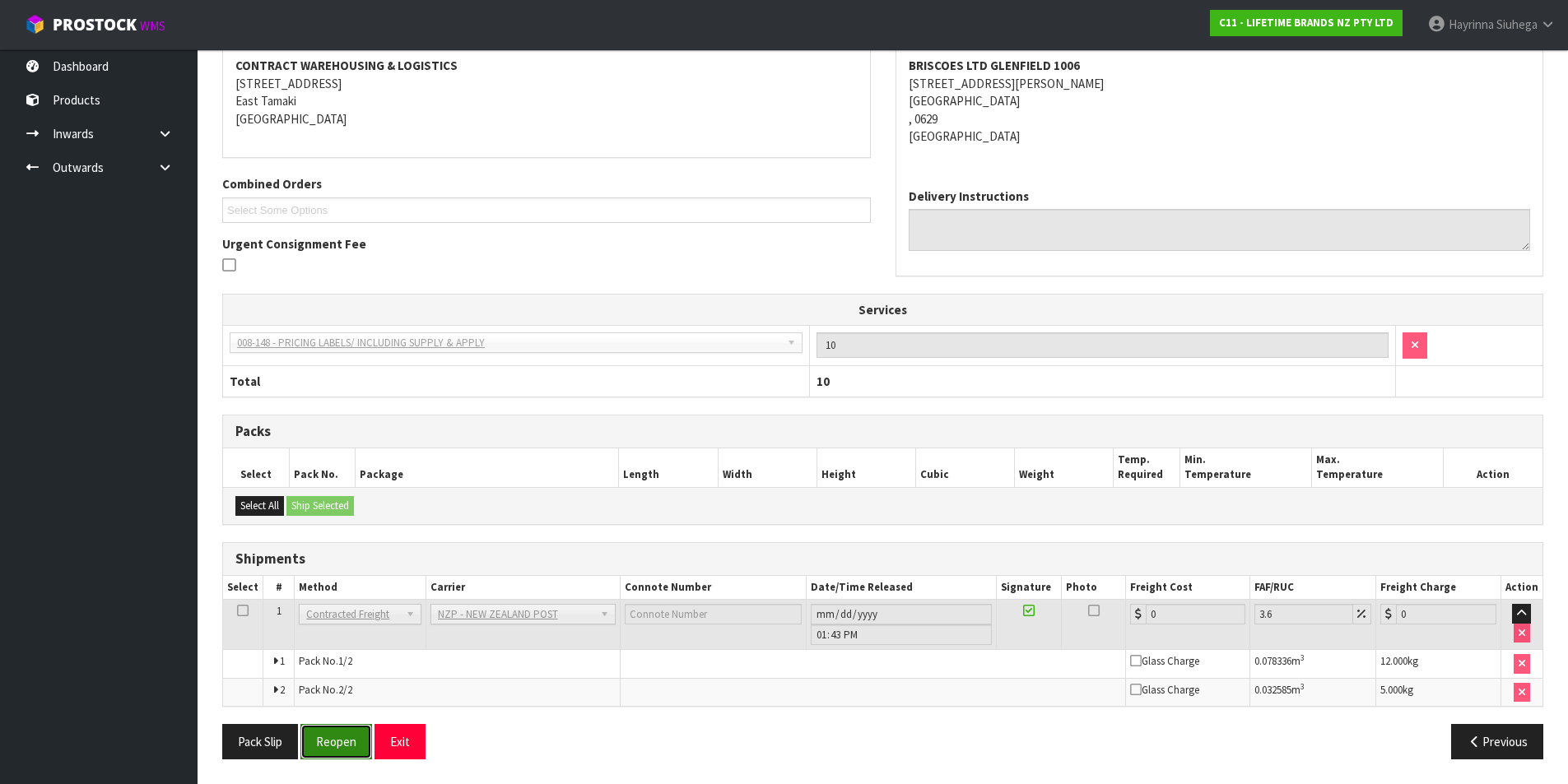
click at [347, 734] on button "Reopen" at bounding box center [336, 742] width 72 height 35
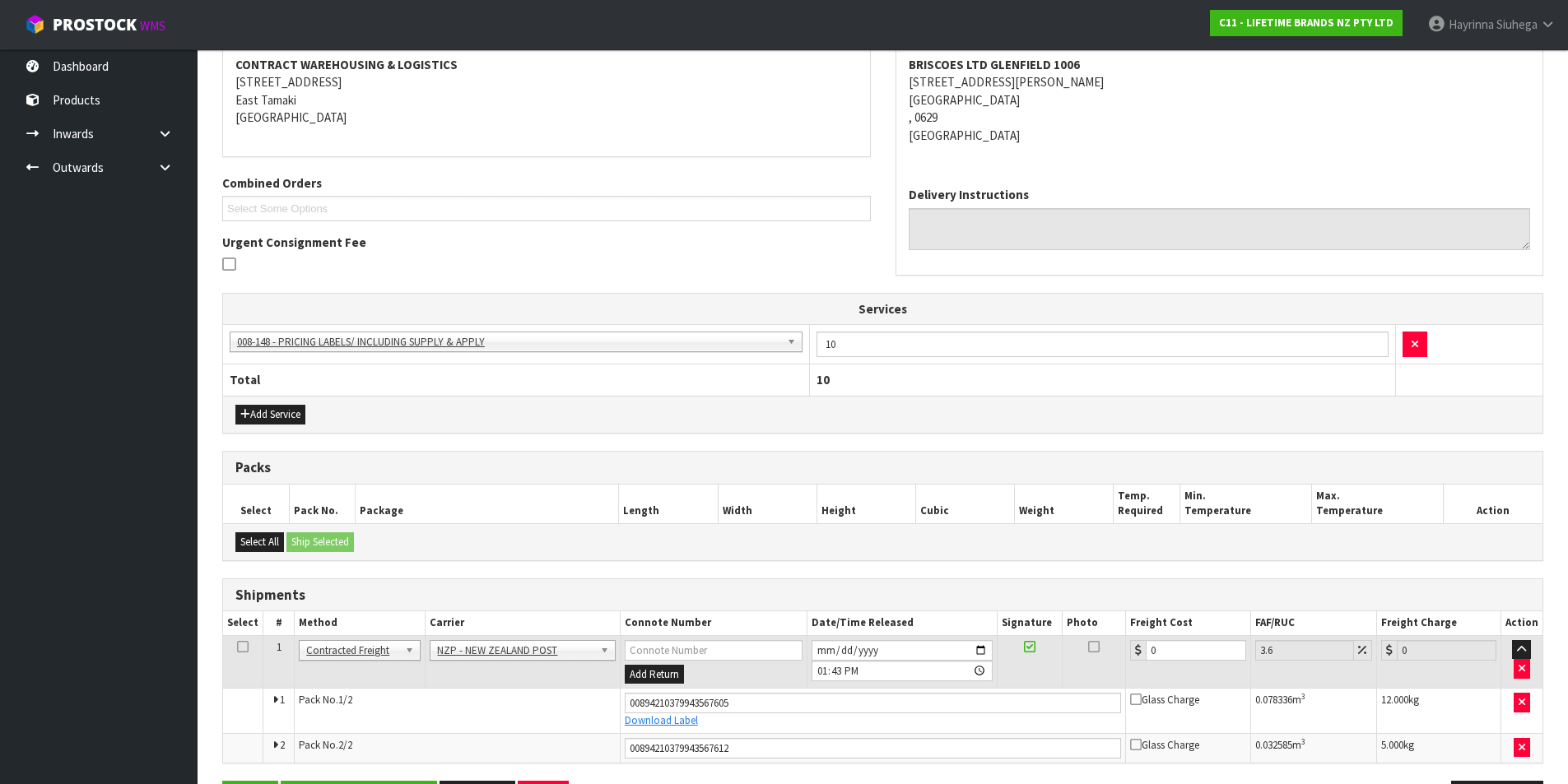
scroll to position [372, 0]
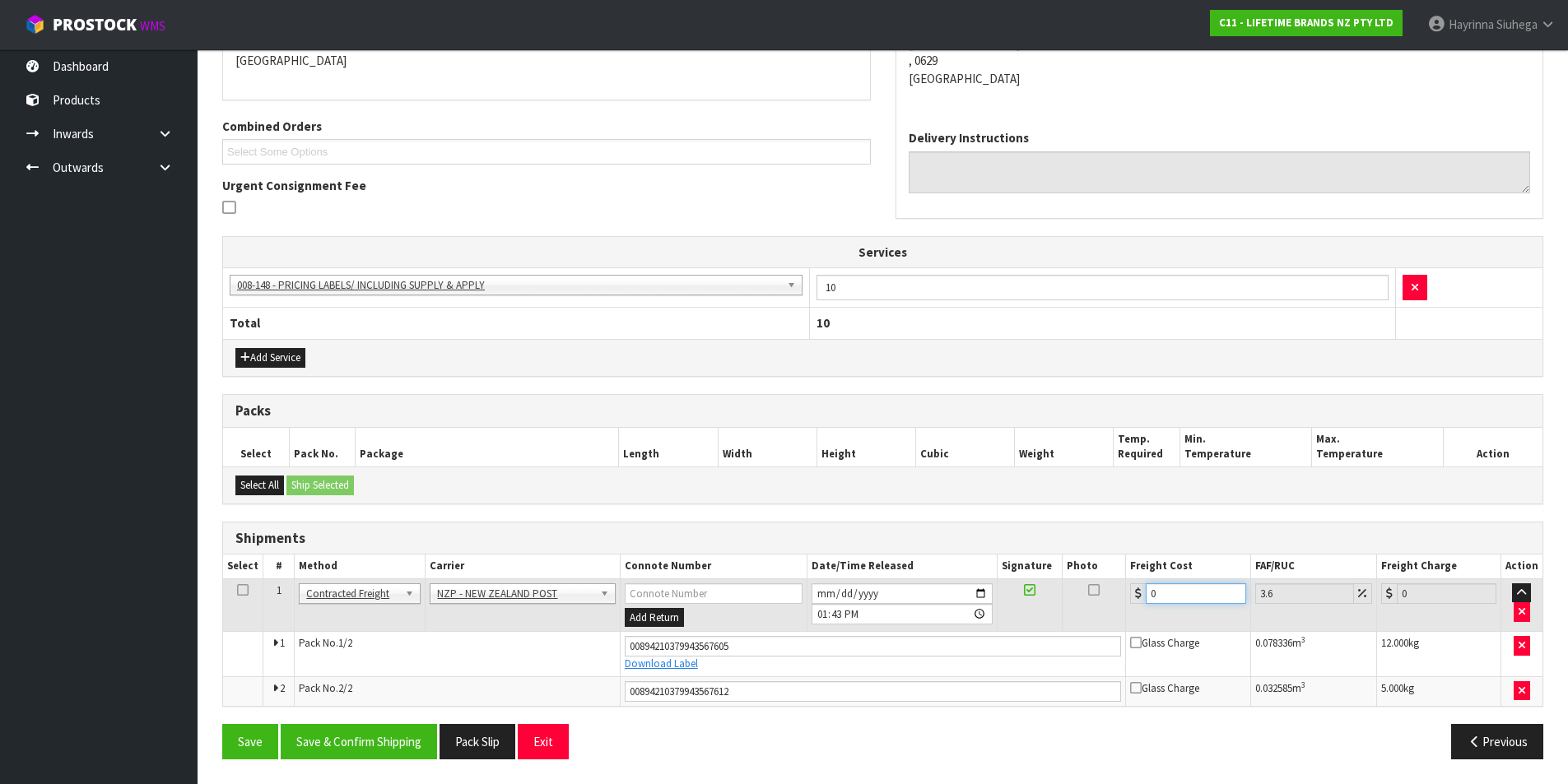
drag, startPoint x: 1182, startPoint y: 599, endPoint x: 1071, endPoint y: 610, distance: 111.5
click at [1071, 610] on tr "1 Client Local Pickup Customer Local Pickup Company Freight Contracted Freight …" at bounding box center [883, 604] width 1319 height 53
click at [223, 724] on button "Save" at bounding box center [250, 742] width 56 height 35
click at [392, 731] on button "Save & Confirm Shipping" at bounding box center [359, 742] width 157 height 35
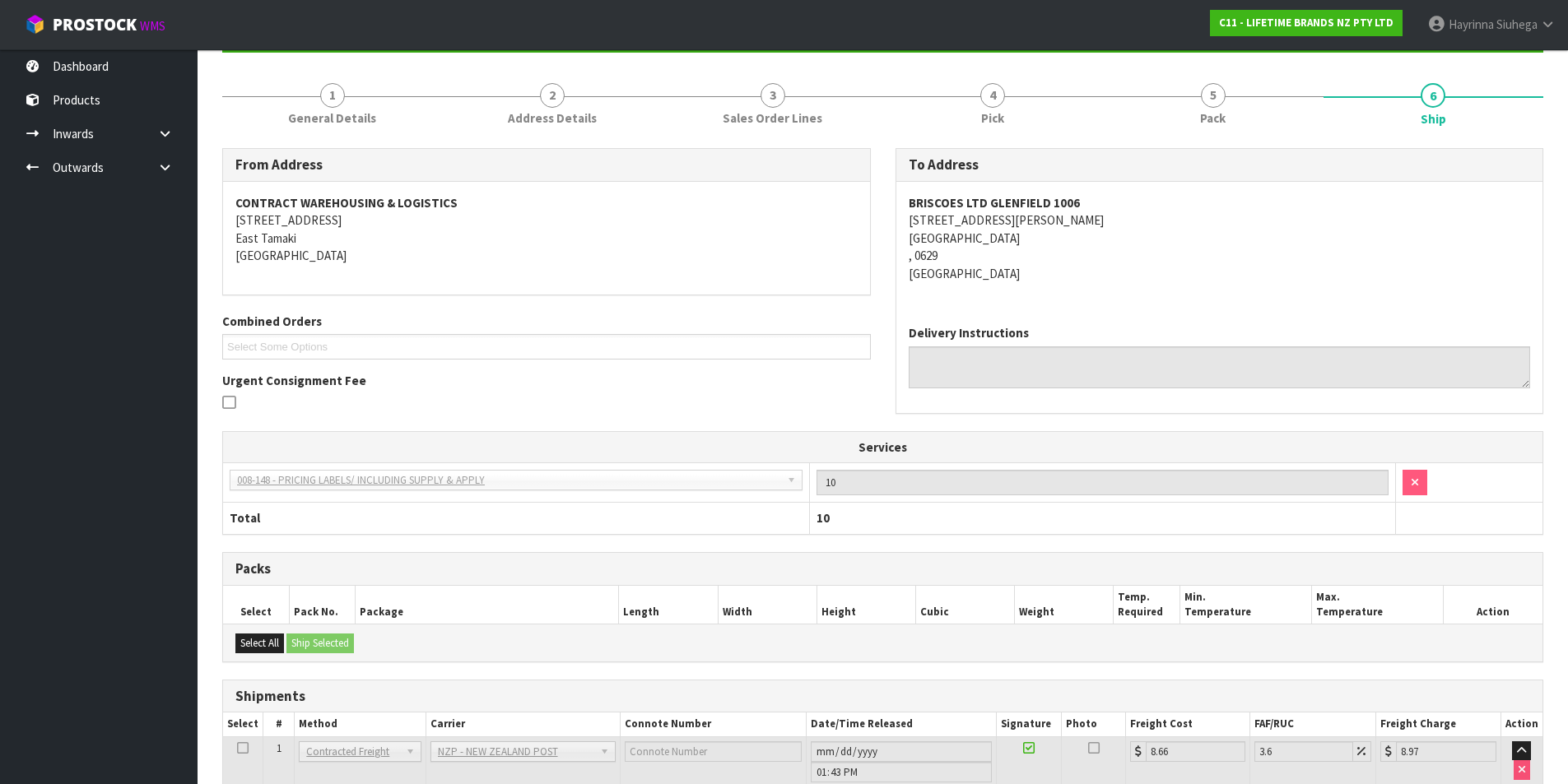
scroll to position [0, 0]
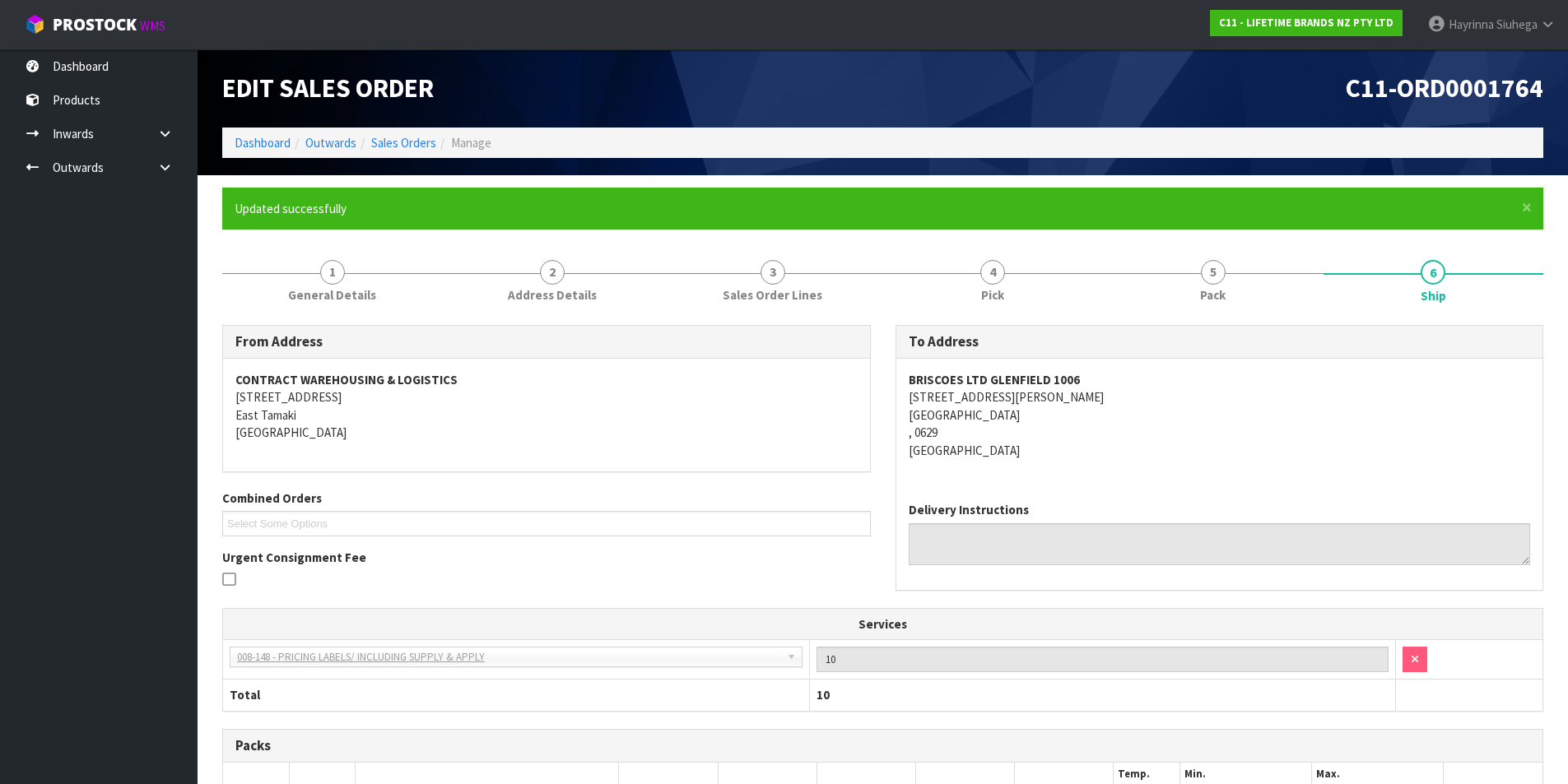
click at [271, 132] on ol "Dashboard Outwards Sales Orders Manage" at bounding box center [883, 142] width 1321 height 30
click at [272, 137] on link "Dashboard" at bounding box center [262, 142] width 56 height 16
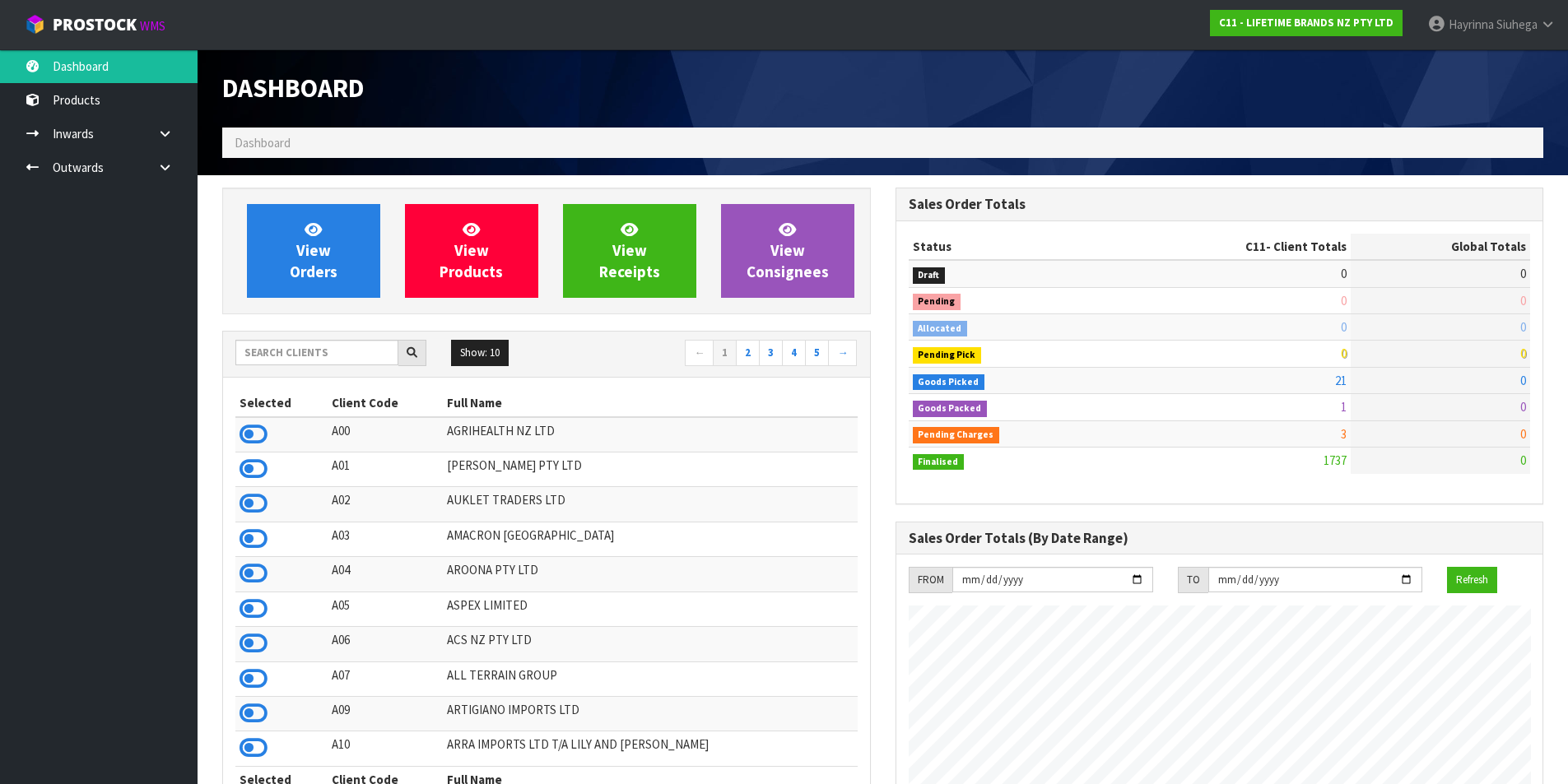
scroll to position [1247, 673]
click at [290, 257] on link "View Orders" at bounding box center [314, 250] width 133 height 94
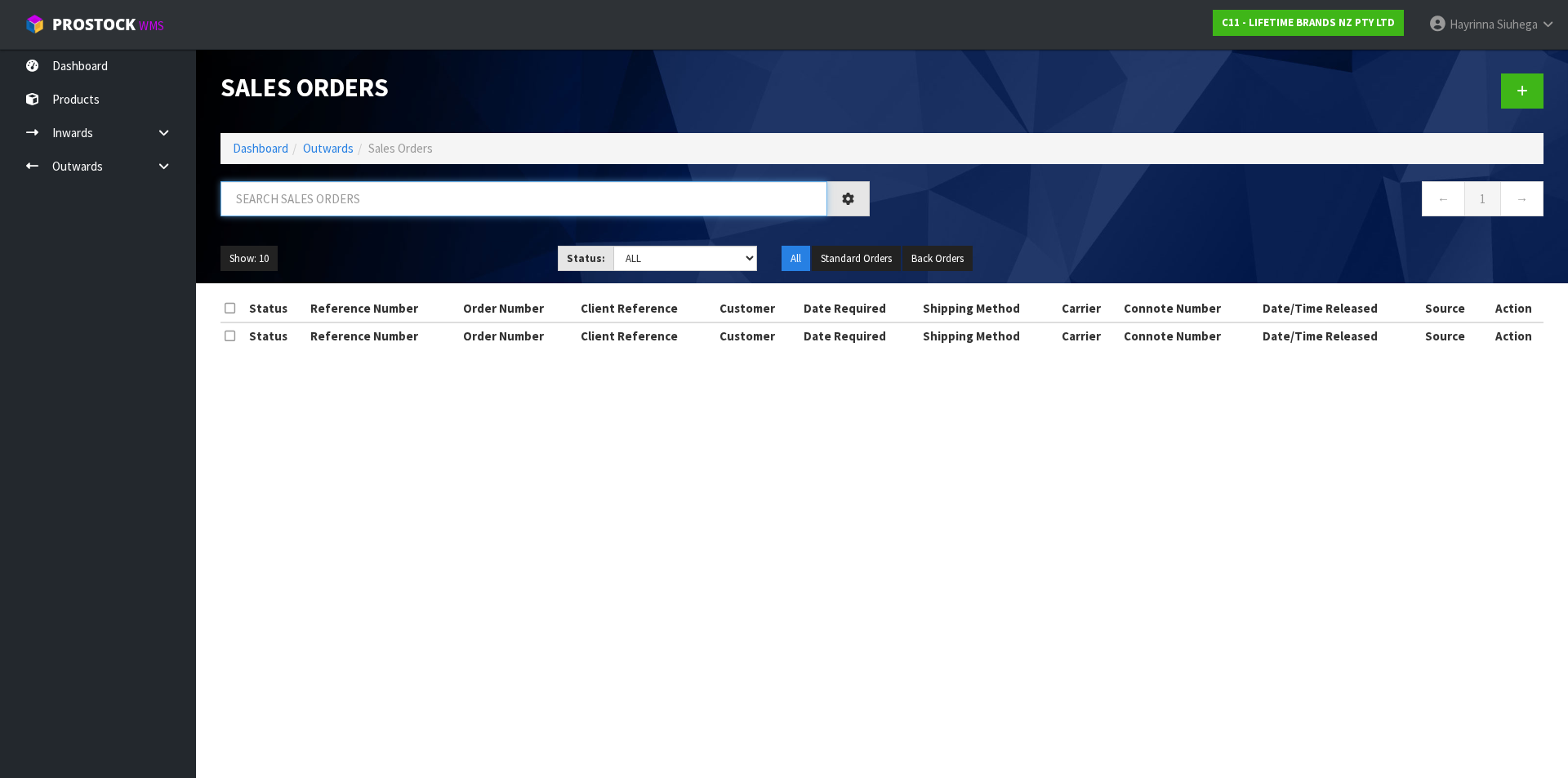
click at [289, 206] on input "text" at bounding box center [524, 199] width 606 height 35
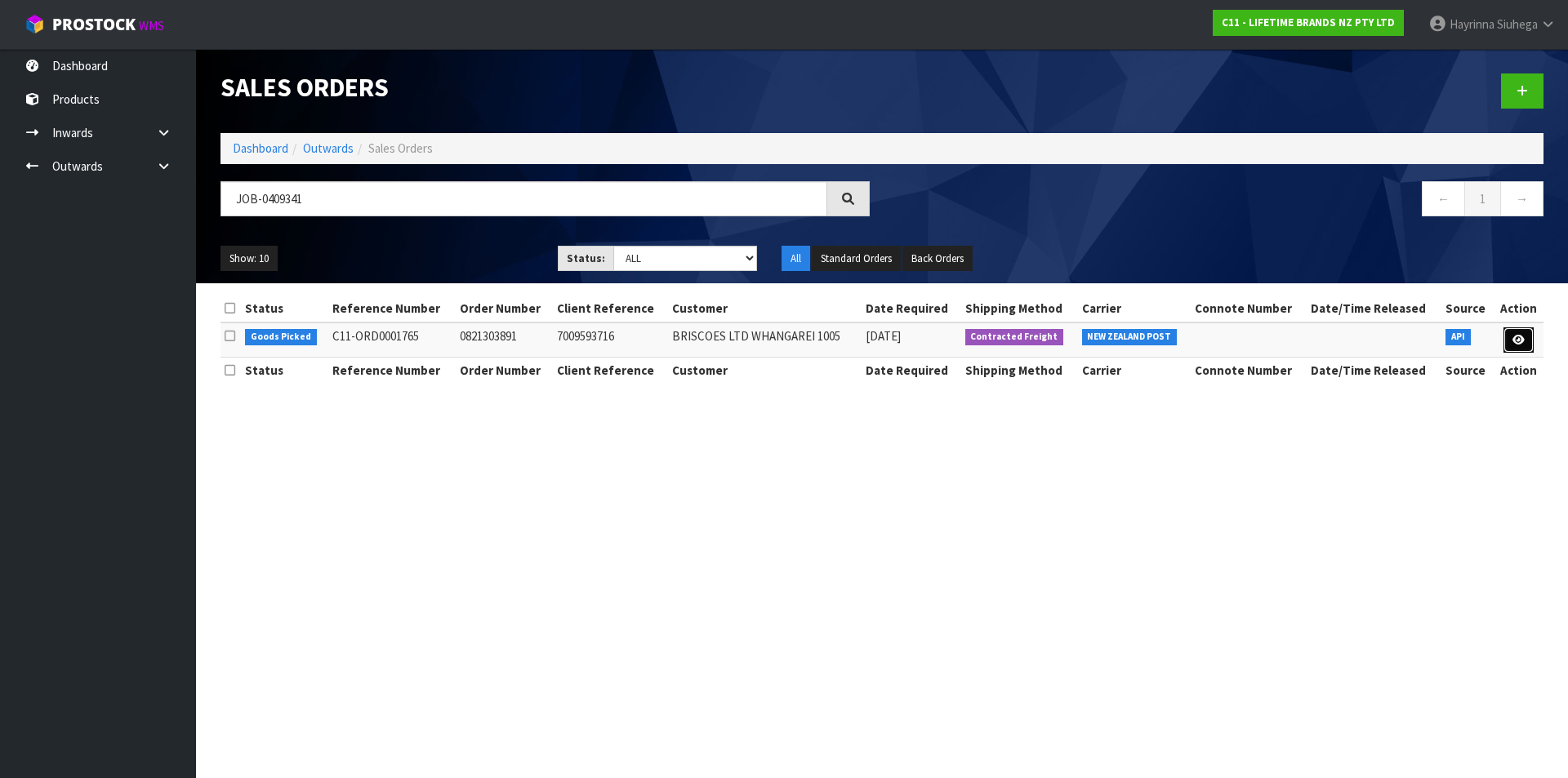
click at [1509, 343] on link at bounding box center [1519, 340] width 30 height 26
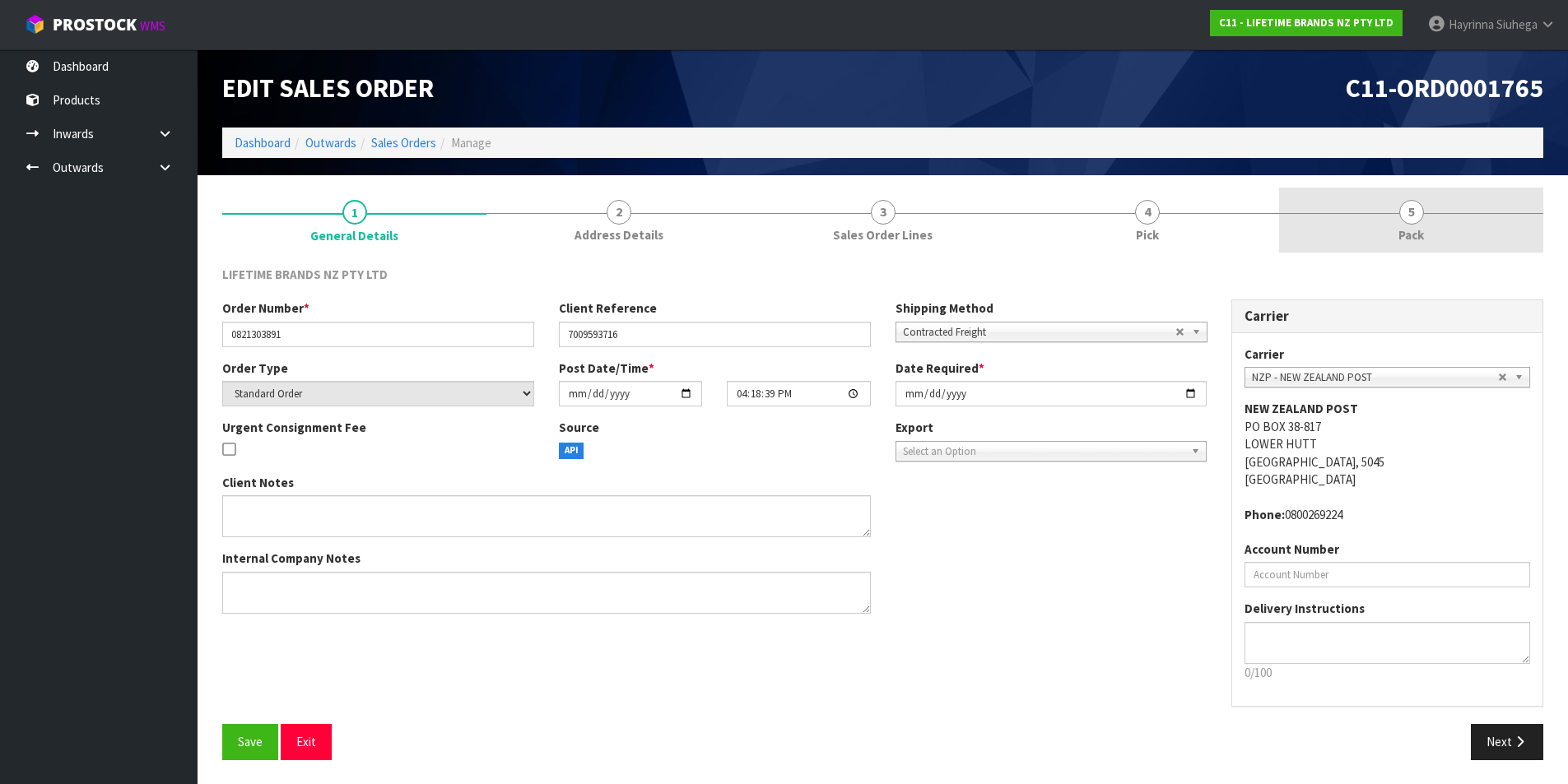
click at [1348, 232] on link "5 Pack" at bounding box center [1410, 220] width 264 height 65
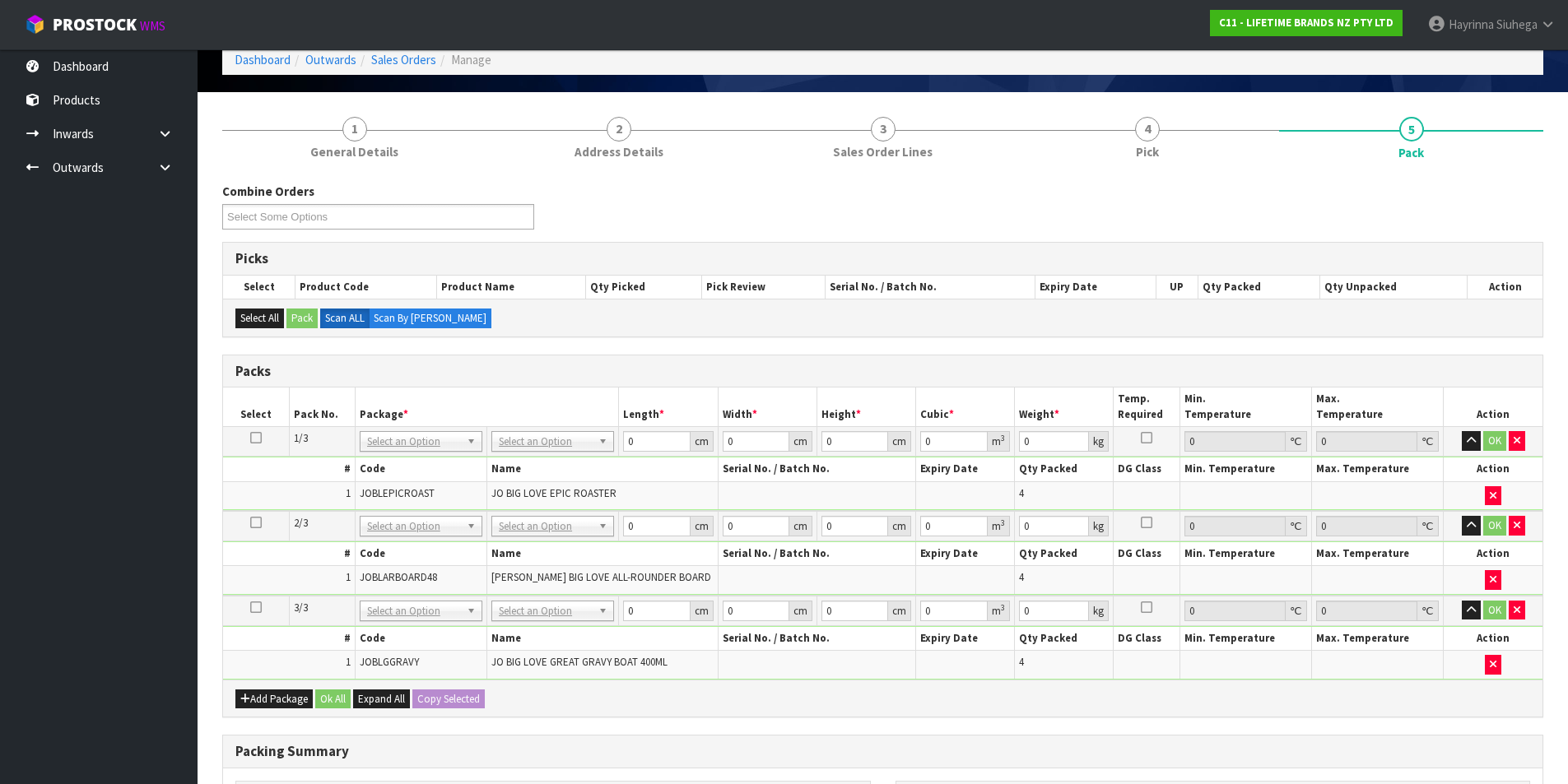
scroll to position [247, 0]
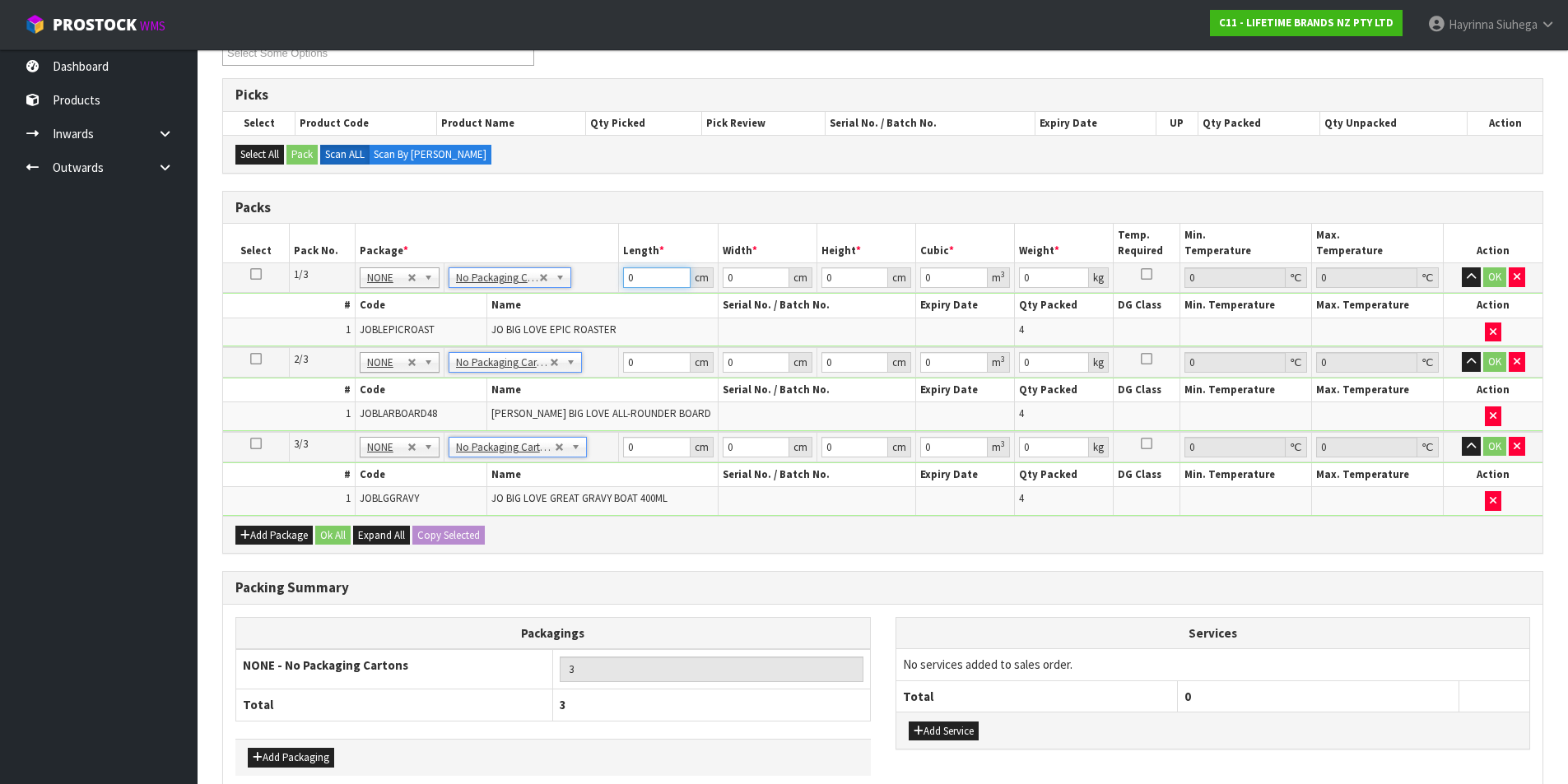
click at [627, 277] on input "0" at bounding box center [656, 277] width 67 height 20
click button "OK" at bounding box center [1494, 277] width 23 height 19
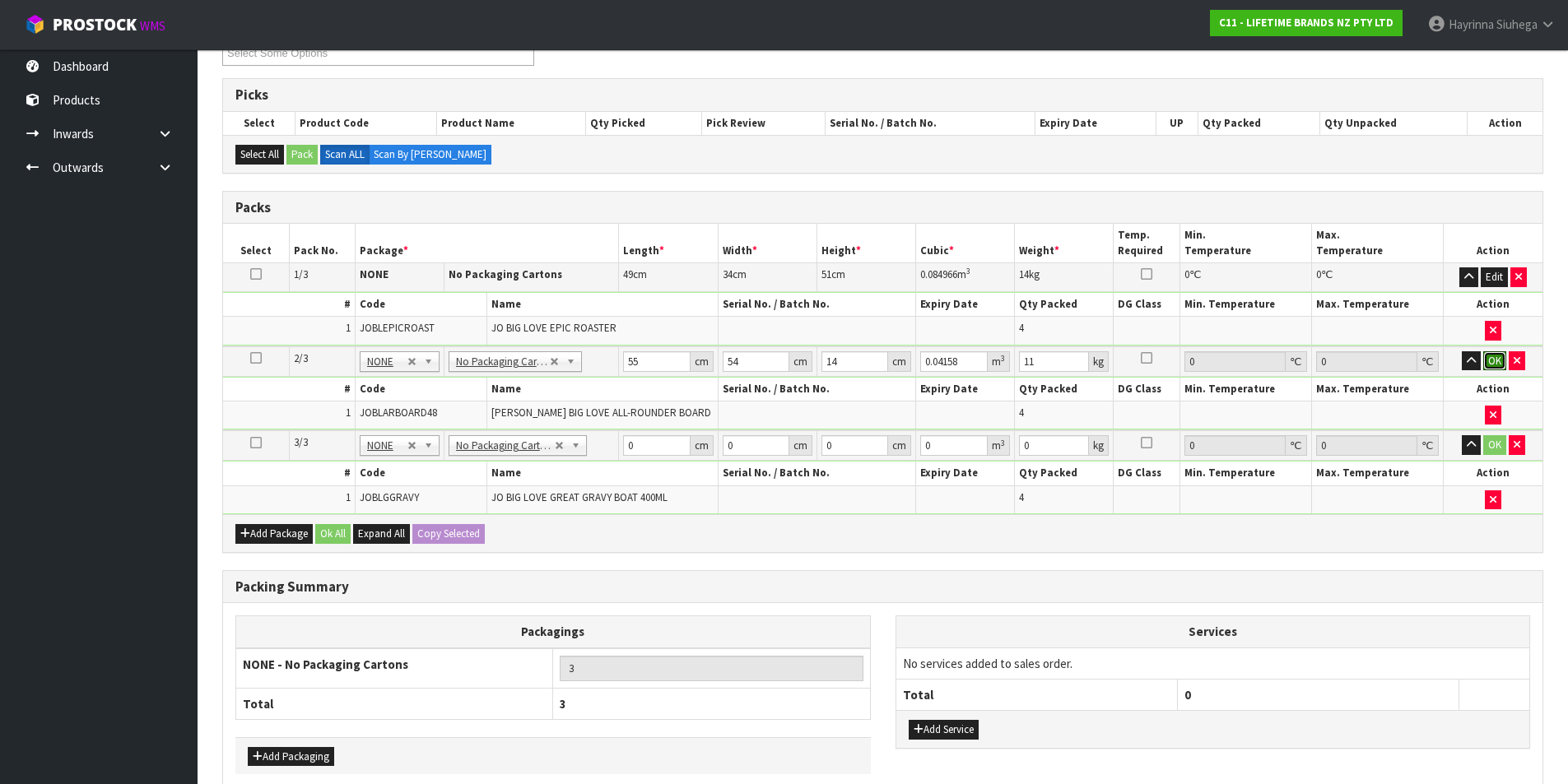
click button "OK" at bounding box center [1494, 361] width 23 height 19
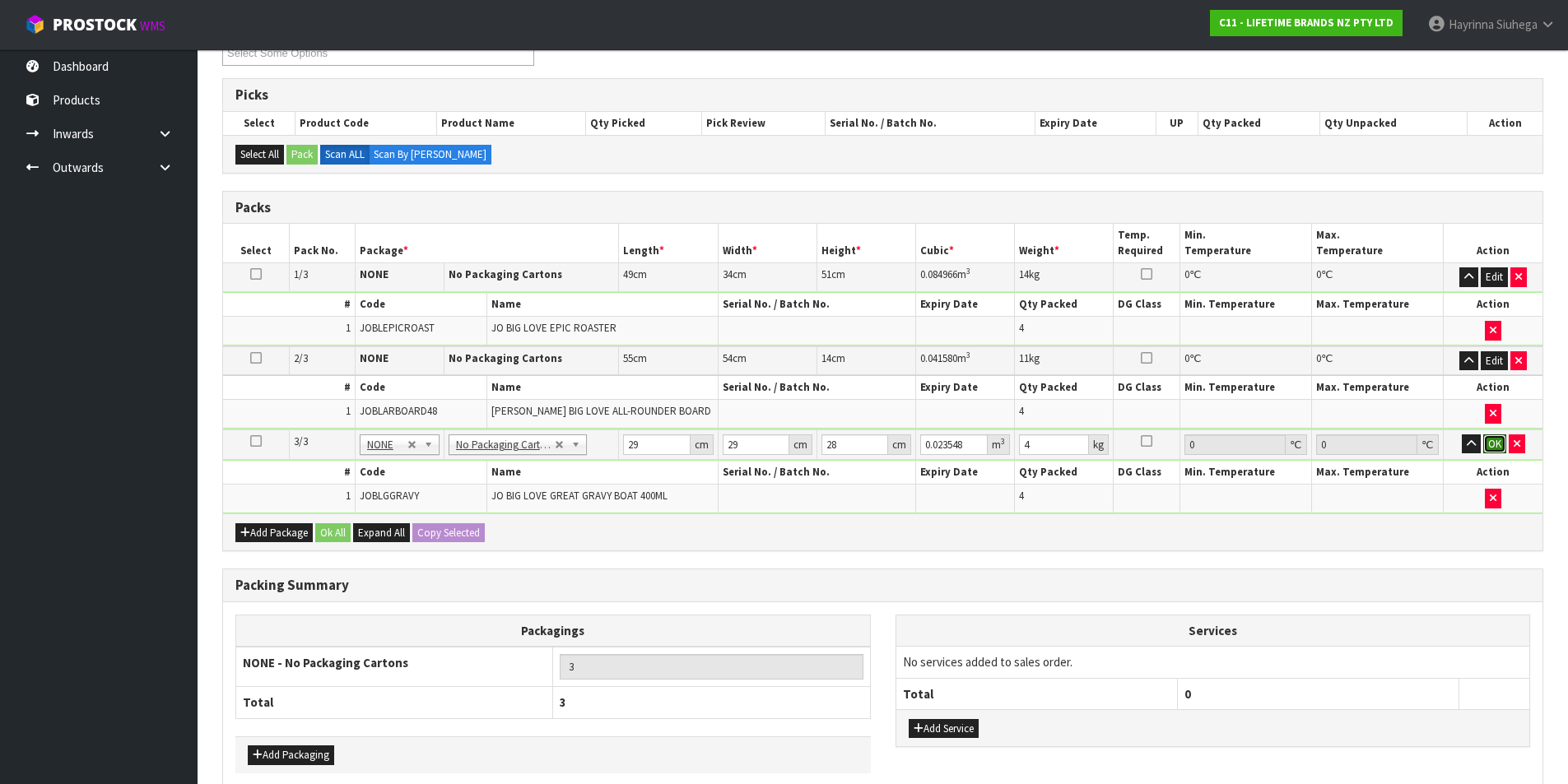
click button "OK" at bounding box center [1494, 444] width 23 height 19
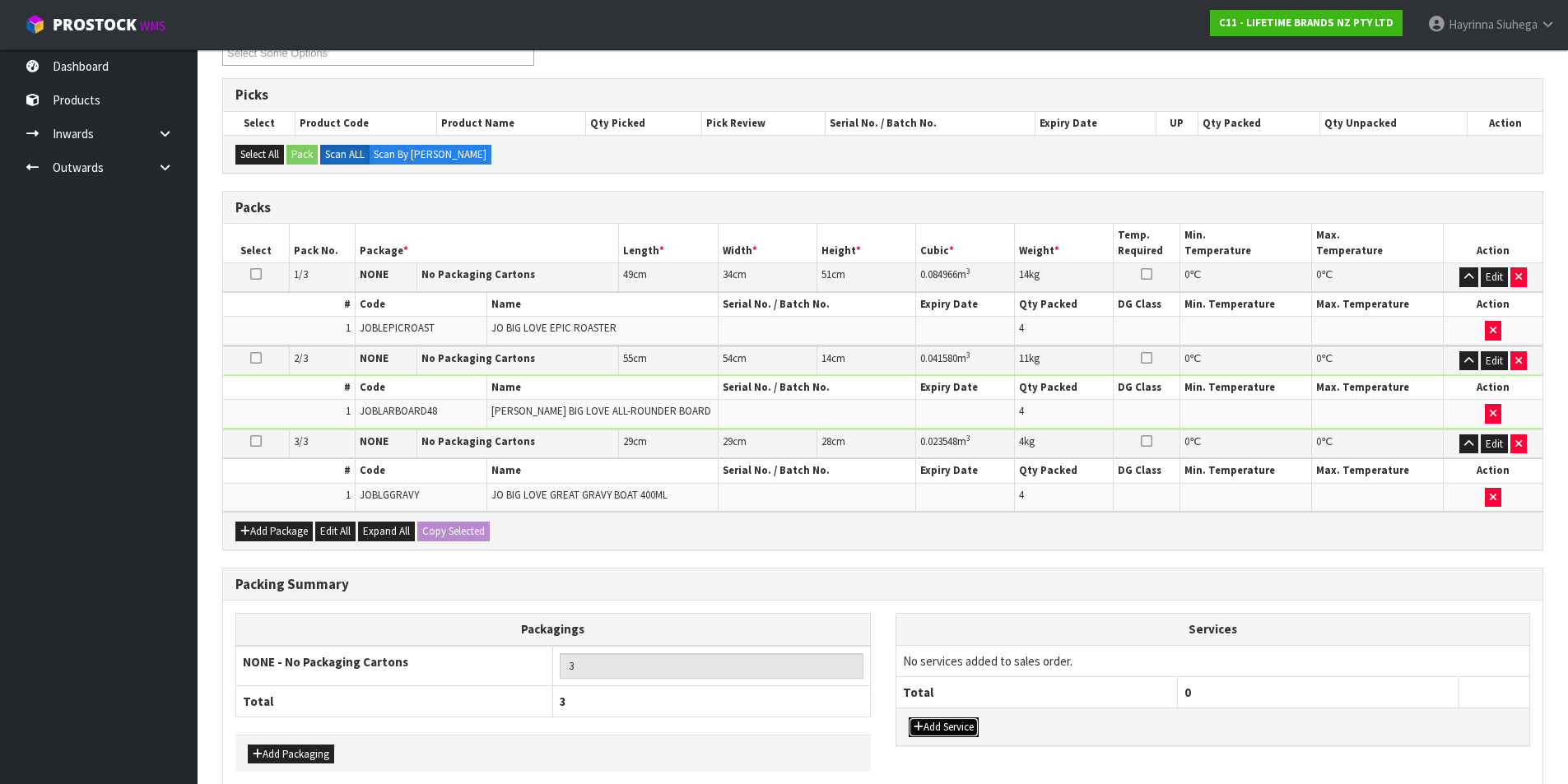
click at [937, 720] on button "Add Service" at bounding box center [943, 727] width 70 height 19
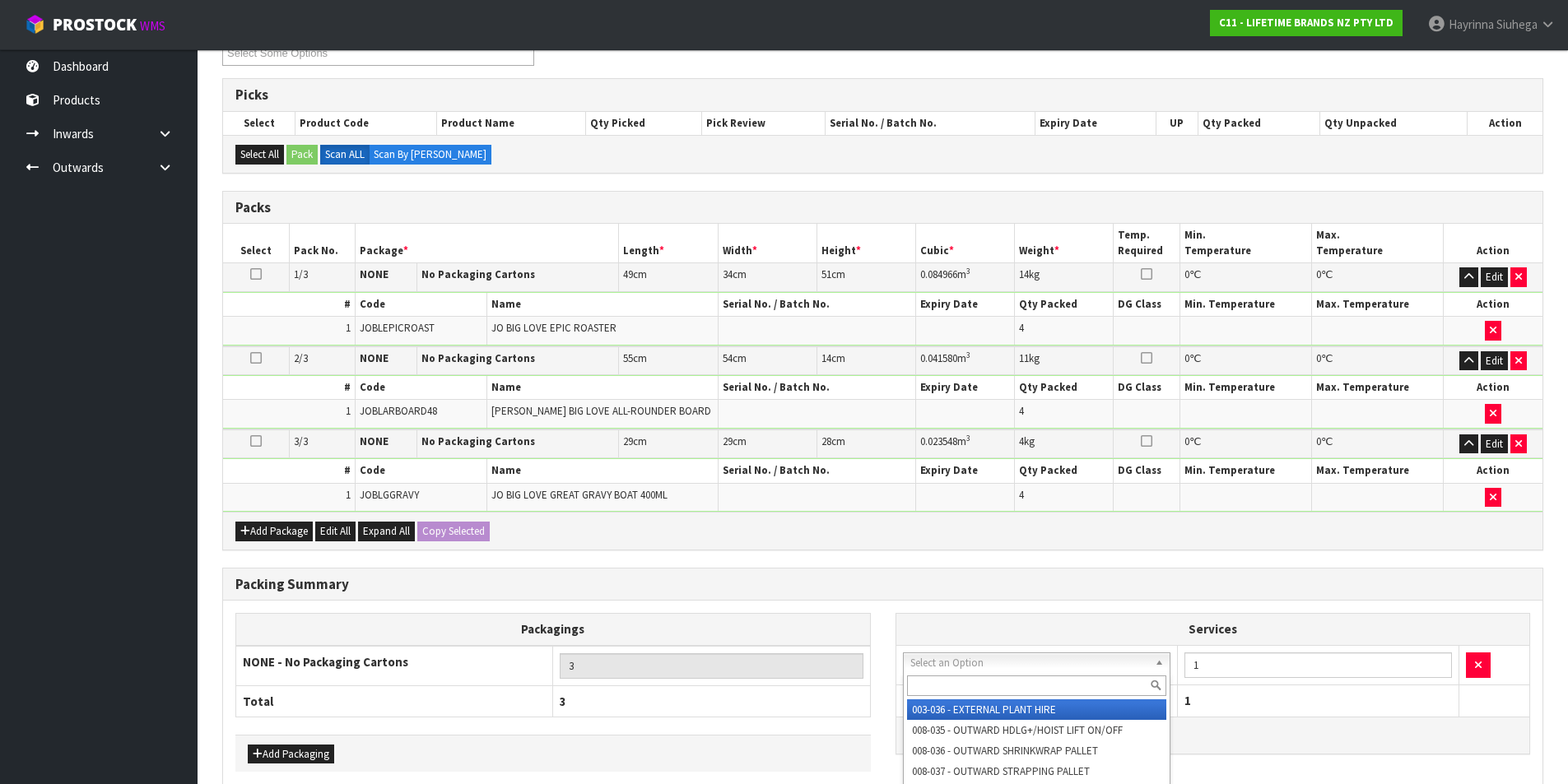
click at [960, 692] on input "text" at bounding box center [1037, 686] width 260 height 20
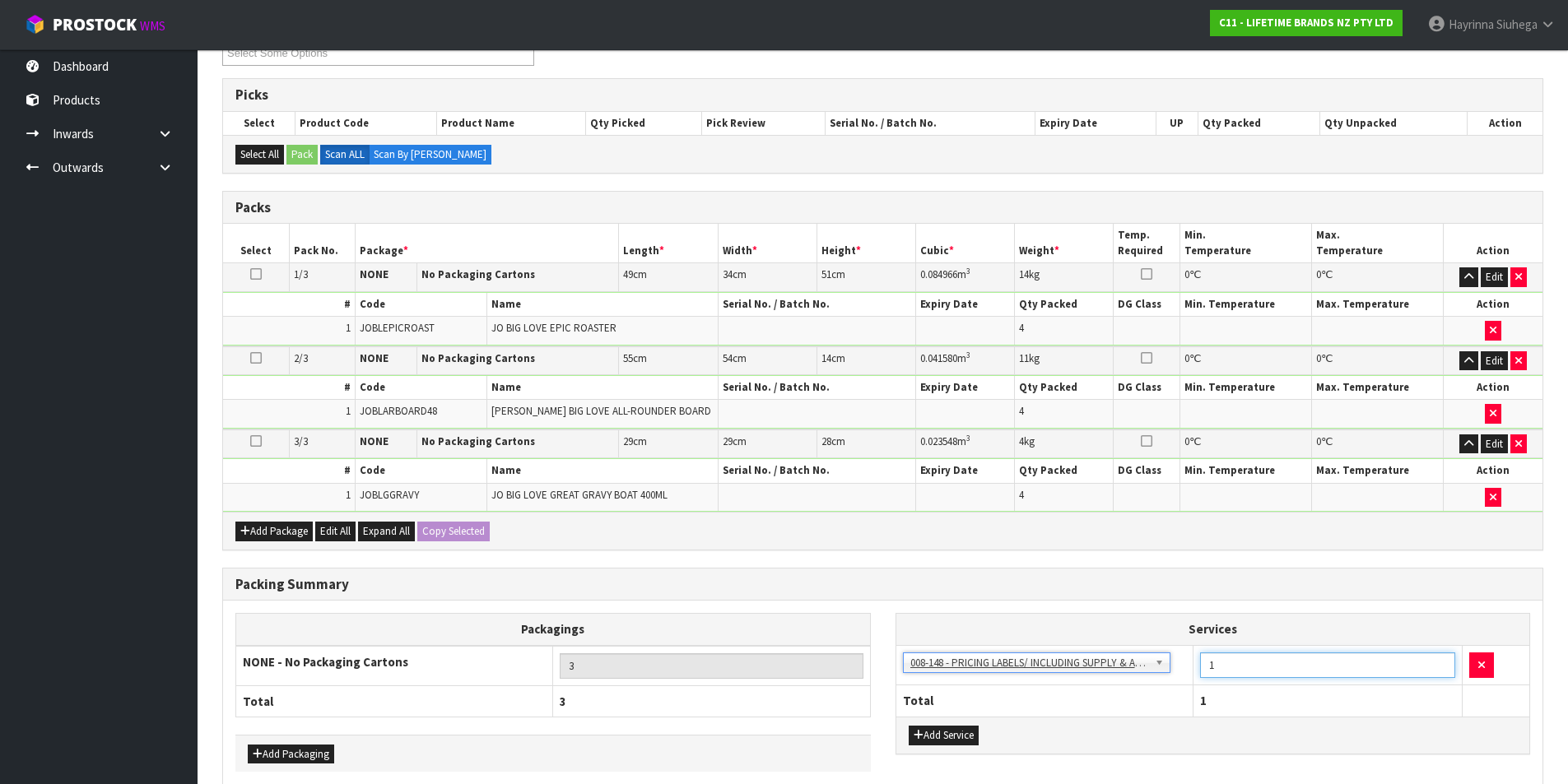
drag, startPoint x: 1232, startPoint y: 662, endPoint x: 1139, endPoint y: 665, distance: 93.0
click at [1146, 664] on tr "003-036 - EXTERNAL PLANT HIRE 008-035 - OUTWARD HDLG+/HOIST LIFT ON/OFF 008-036…" at bounding box center [1213, 665] width 634 height 40
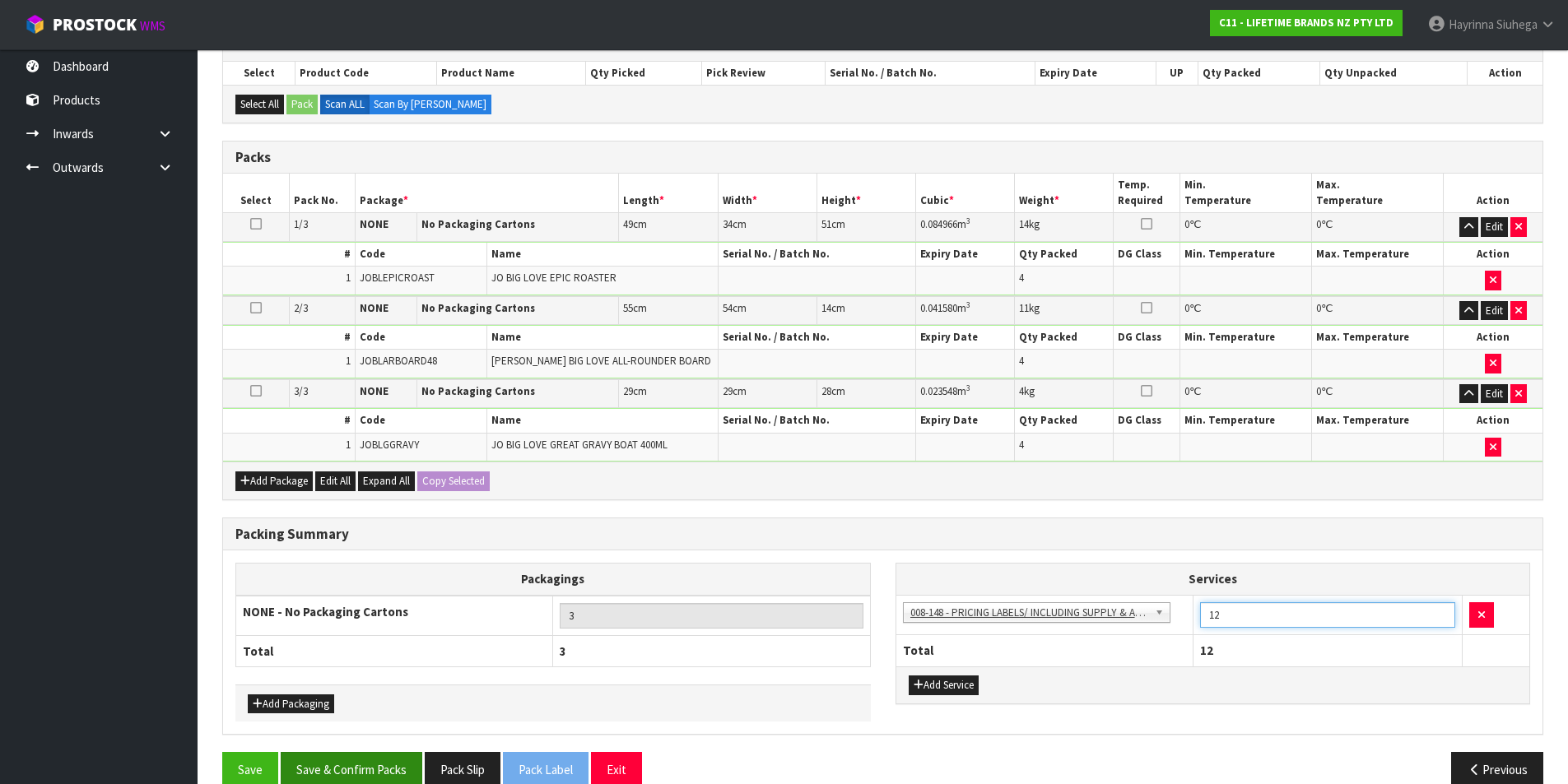
scroll to position [326, 0]
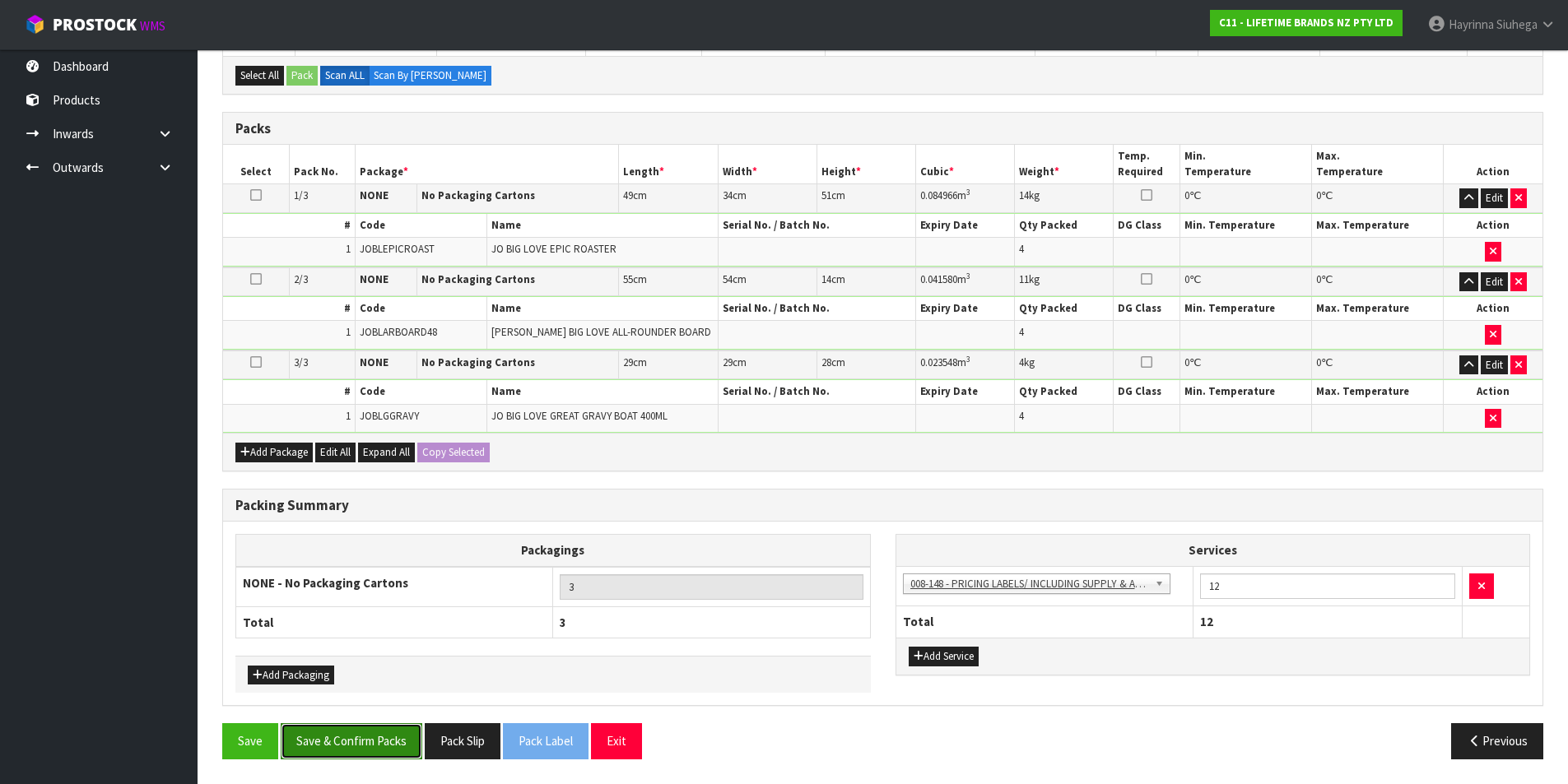
click at [334, 728] on button "Save & Confirm Packs" at bounding box center [352, 741] width 142 height 35
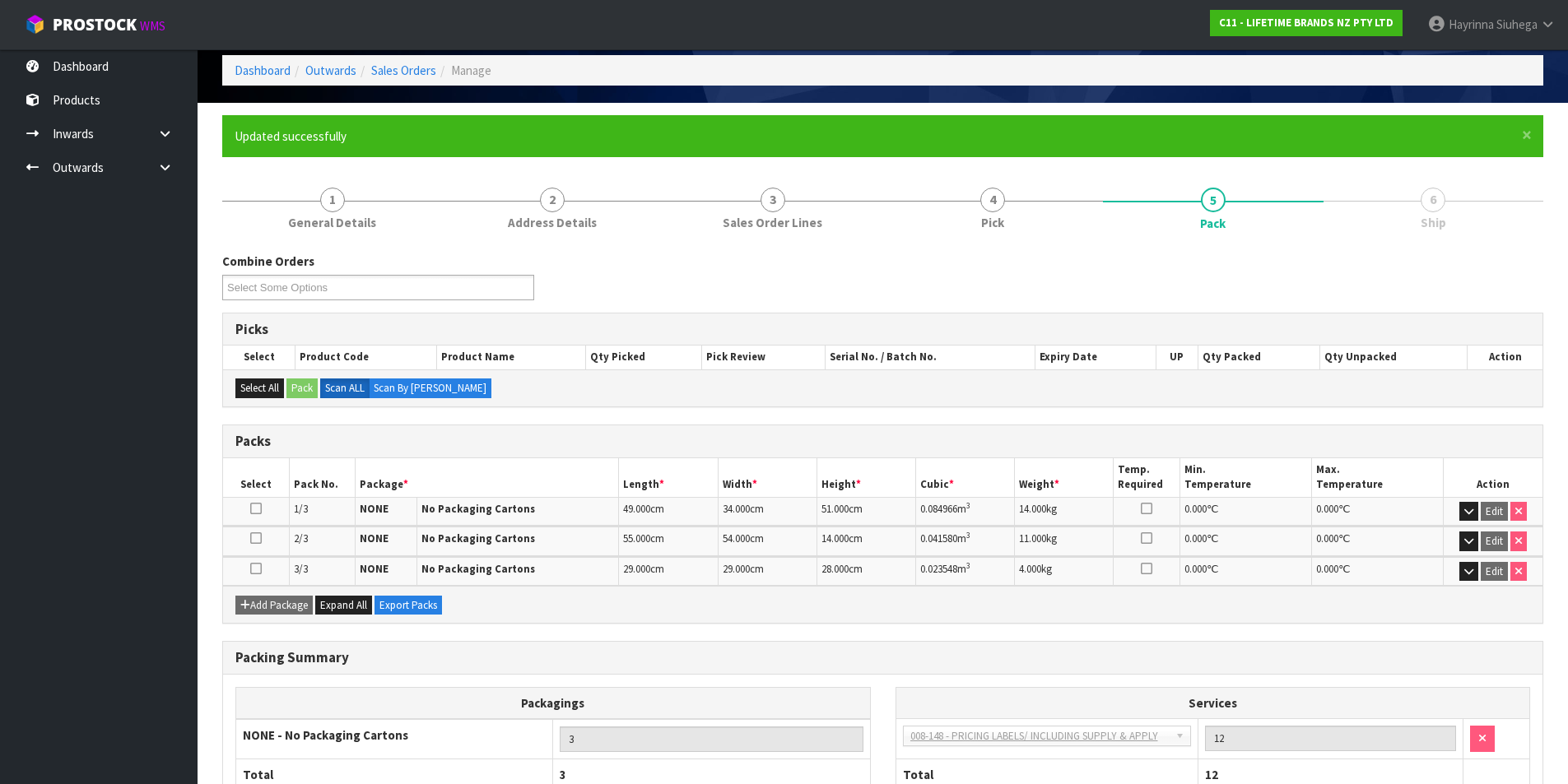
scroll to position [188, 0]
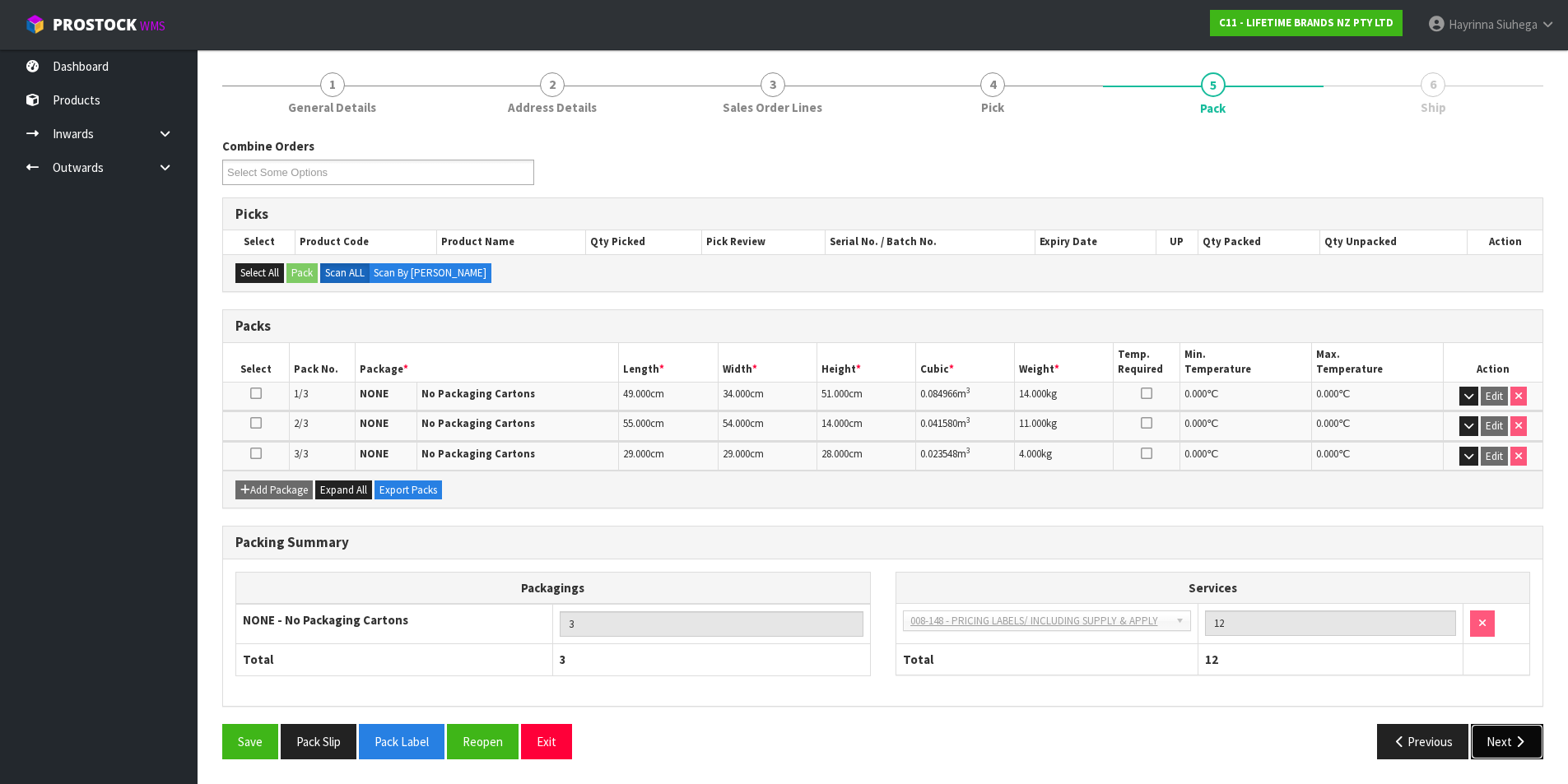
click at [1496, 742] on button "Next" at bounding box center [1507, 742] width 72 height 35
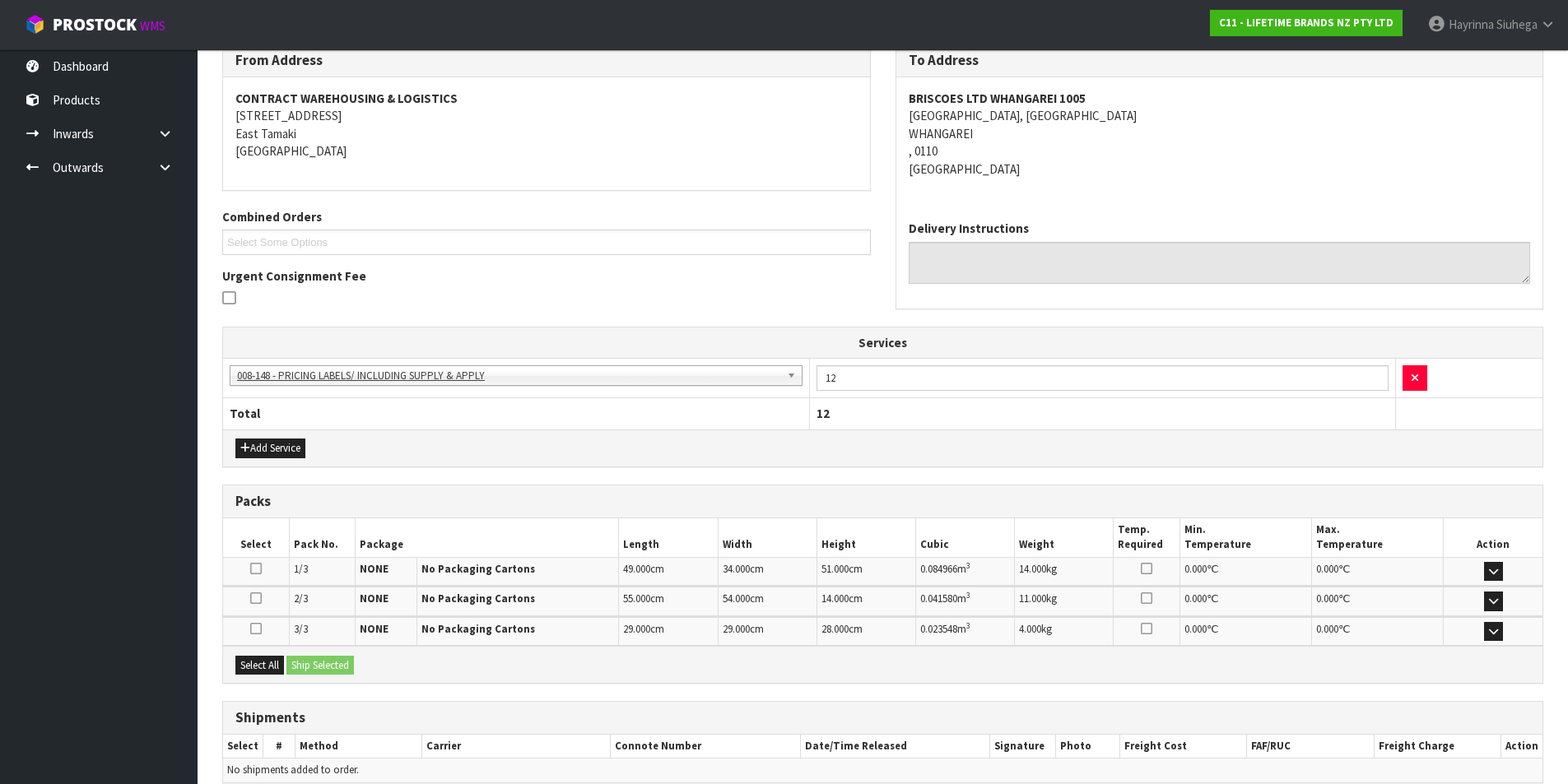
scroll to position [358, 0]
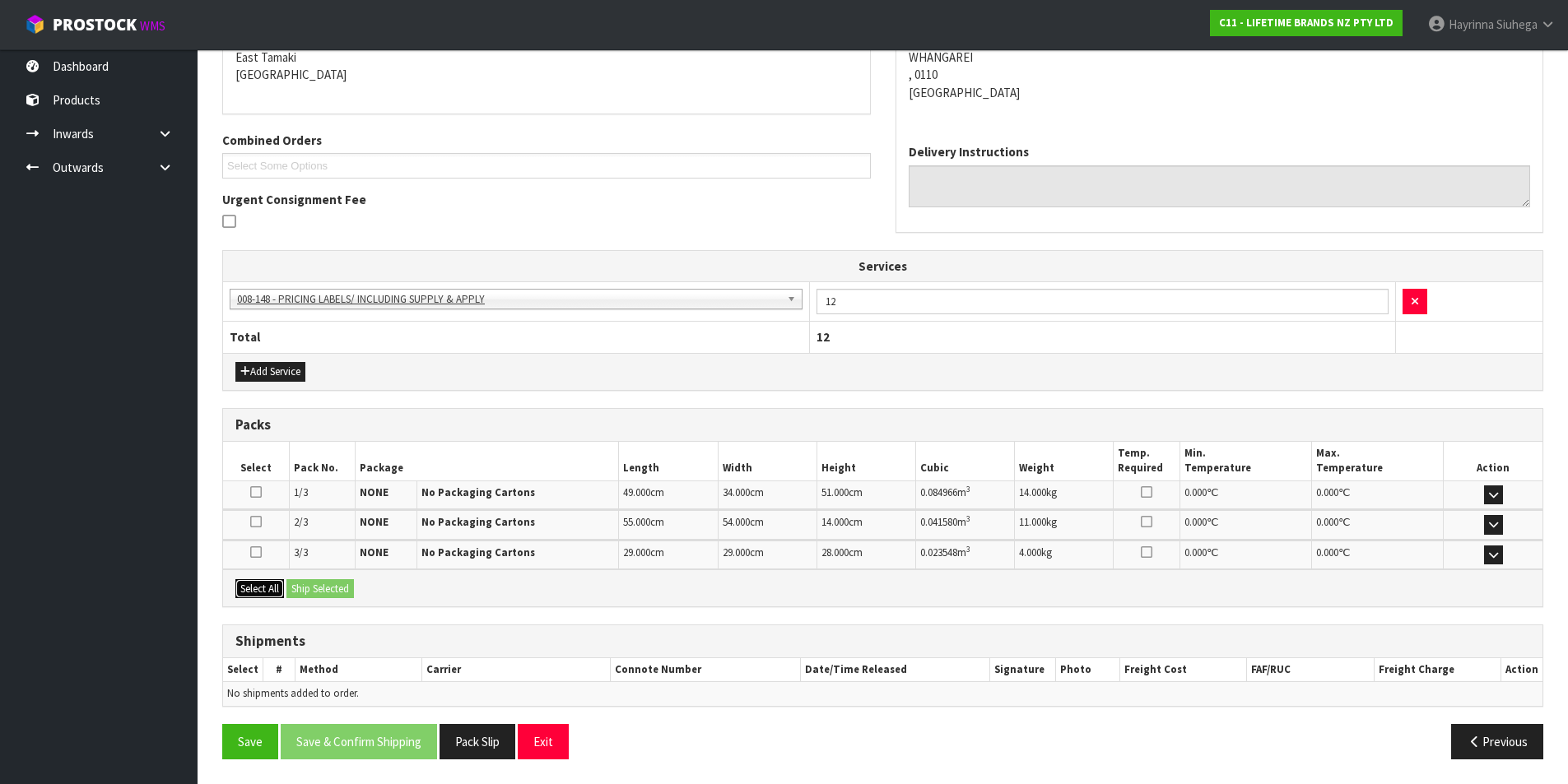
drag, startPoint x: 249, startPoint y: 592, endPoint x: 301, endPoint y: 593, distance: 52.0
click at [250, 592] on button "Select All" at bounding box center [260, 588] width 49 height 19
click at [321, 593] on button "Ship Selected" at bounding box center [320, 588] width 67 height 19
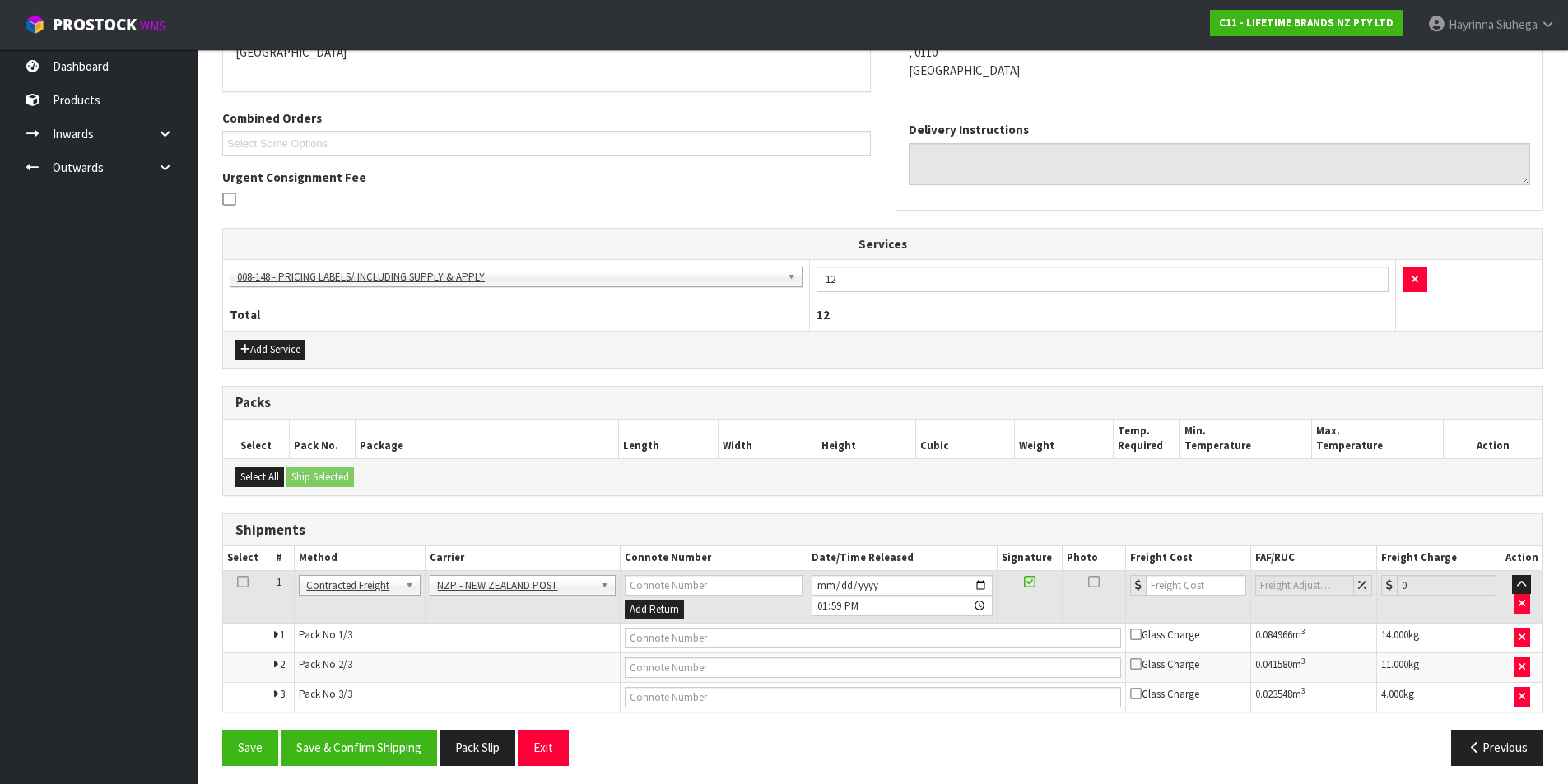
scroll to position [387, 0]
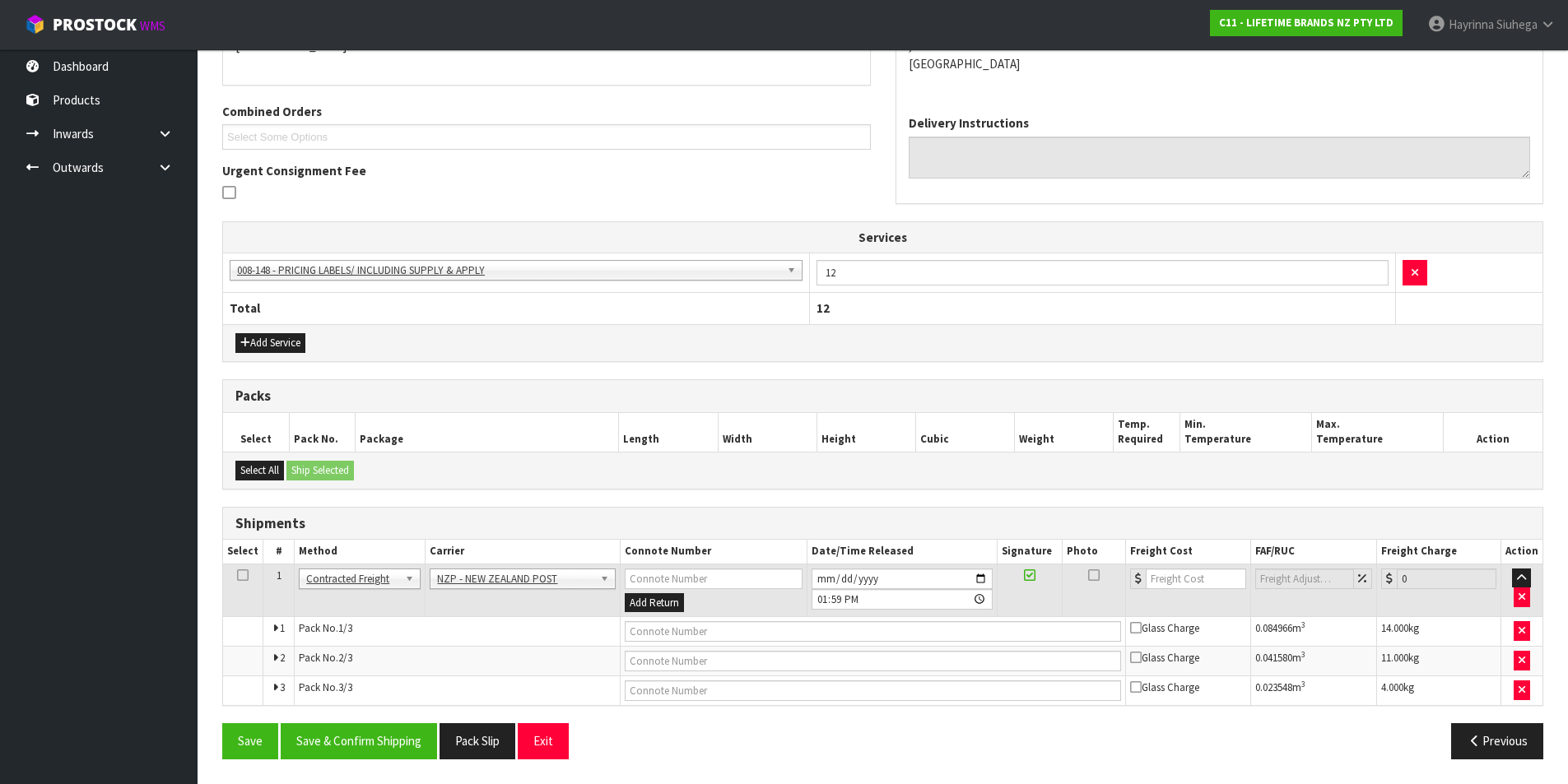
click at [333, 714] on div "From Address CONTRACT WAREHOUSING & LOGISTICS 17 Allens Road East Tamaki Auckla…" at bounding box center [883, 355] width 1321 height 833
click at [352, 744] on button "Save & Confirm Shipping" at bounding box center [359, 741] width 157 height 35
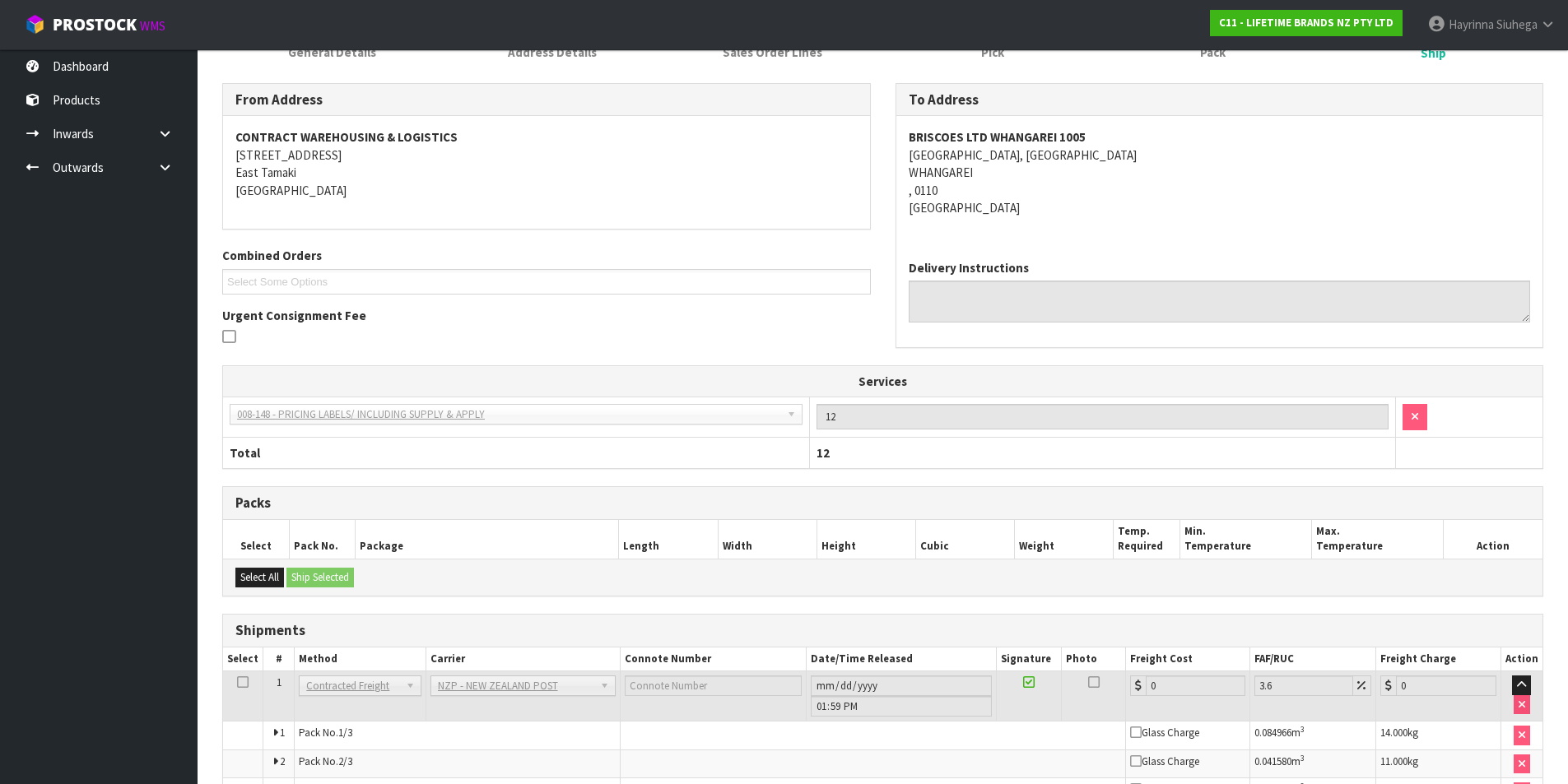
scroll to position [361, 0]
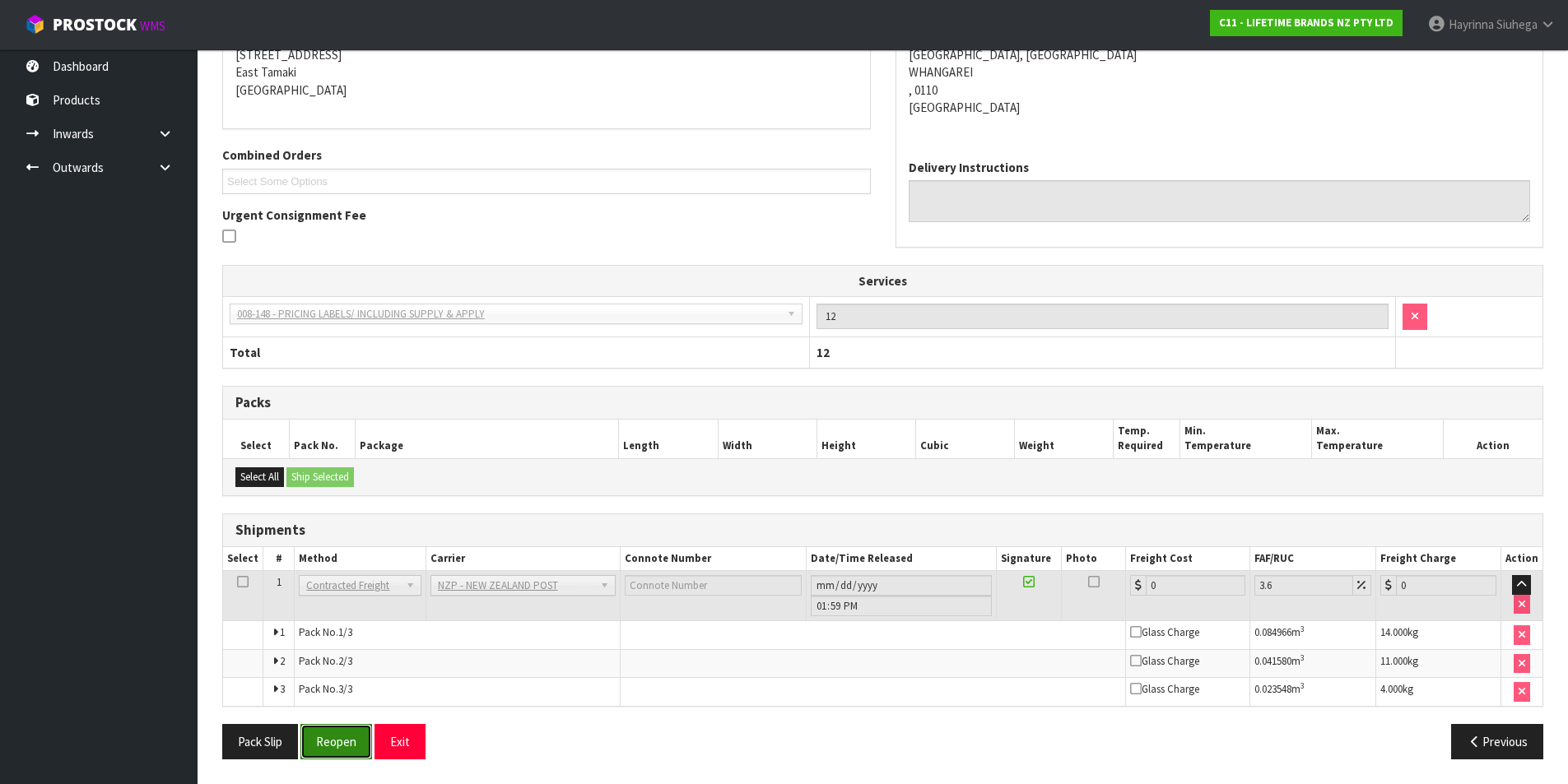
click at [352, 735] on button "Reopen" at bounding box center [336, 742] width 72 height 35
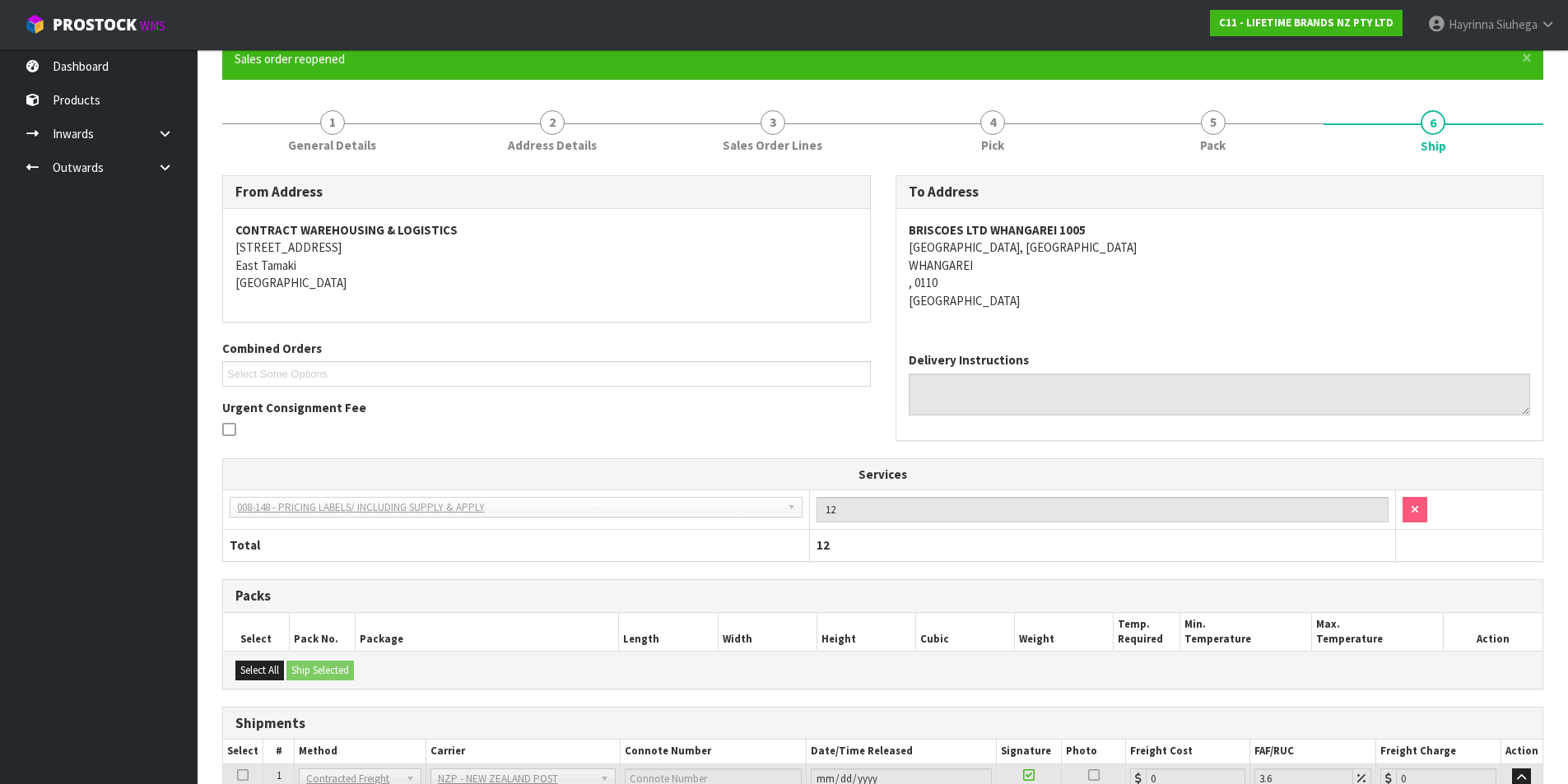
scroll to position [343, 0]
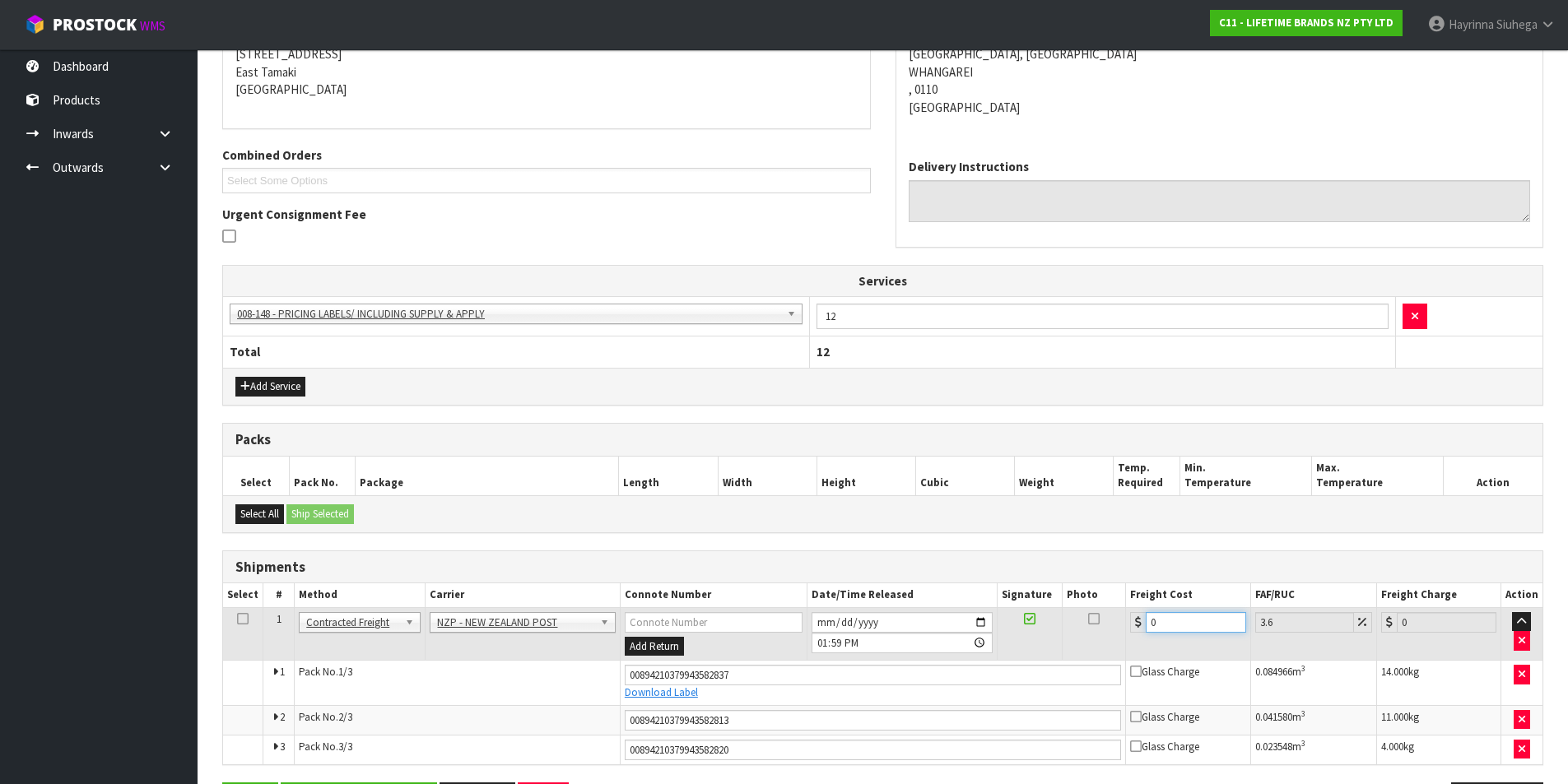
drag, startPoint x: 1175, startPoint y: 620, endPoint x: 1136, endPoint y: 620, distance: 39.0
click at [1138, 620] on div "0" at bounding box center [1188, 622] width 115 height 20
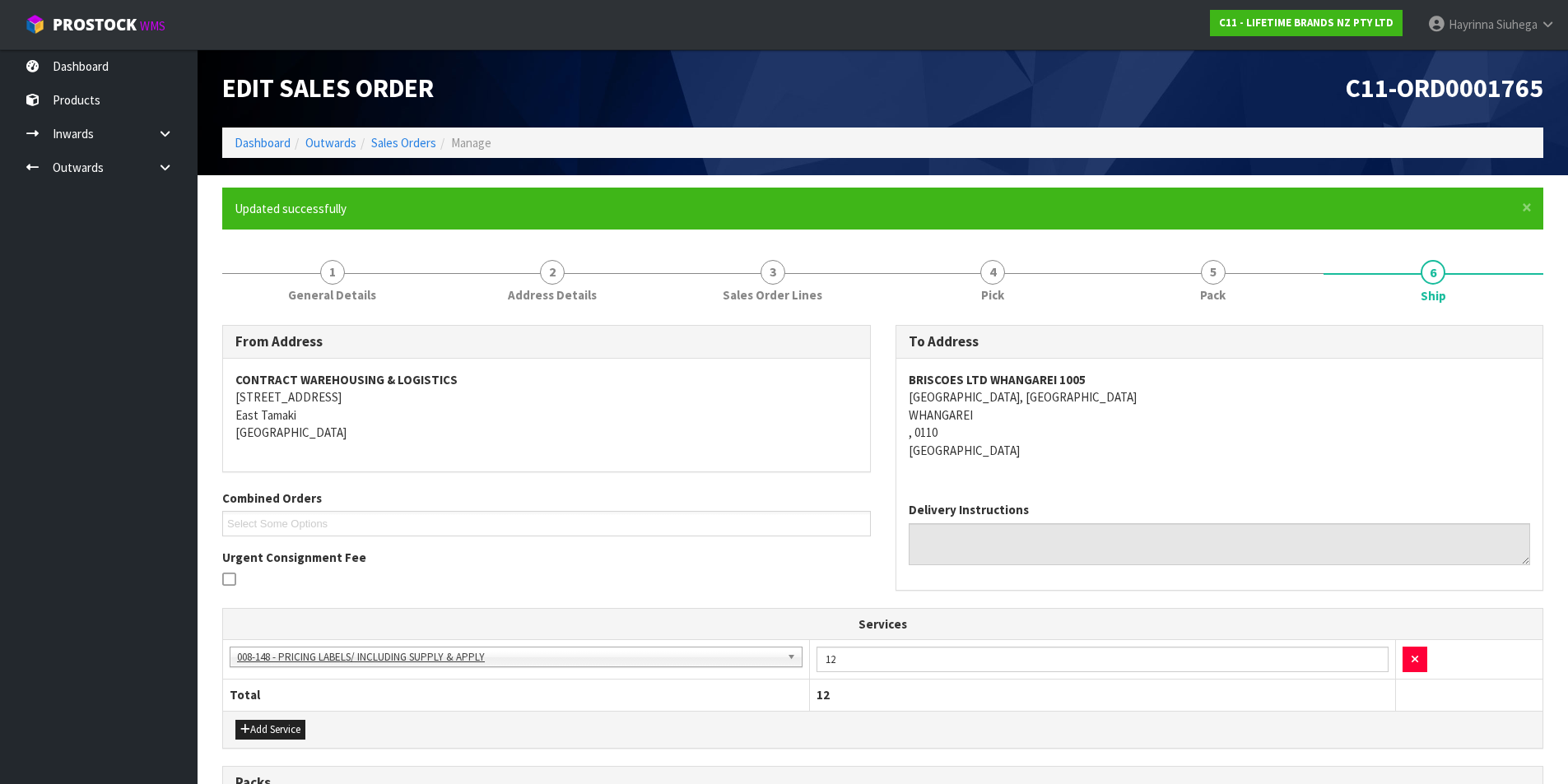
scroll to position [401, 0]
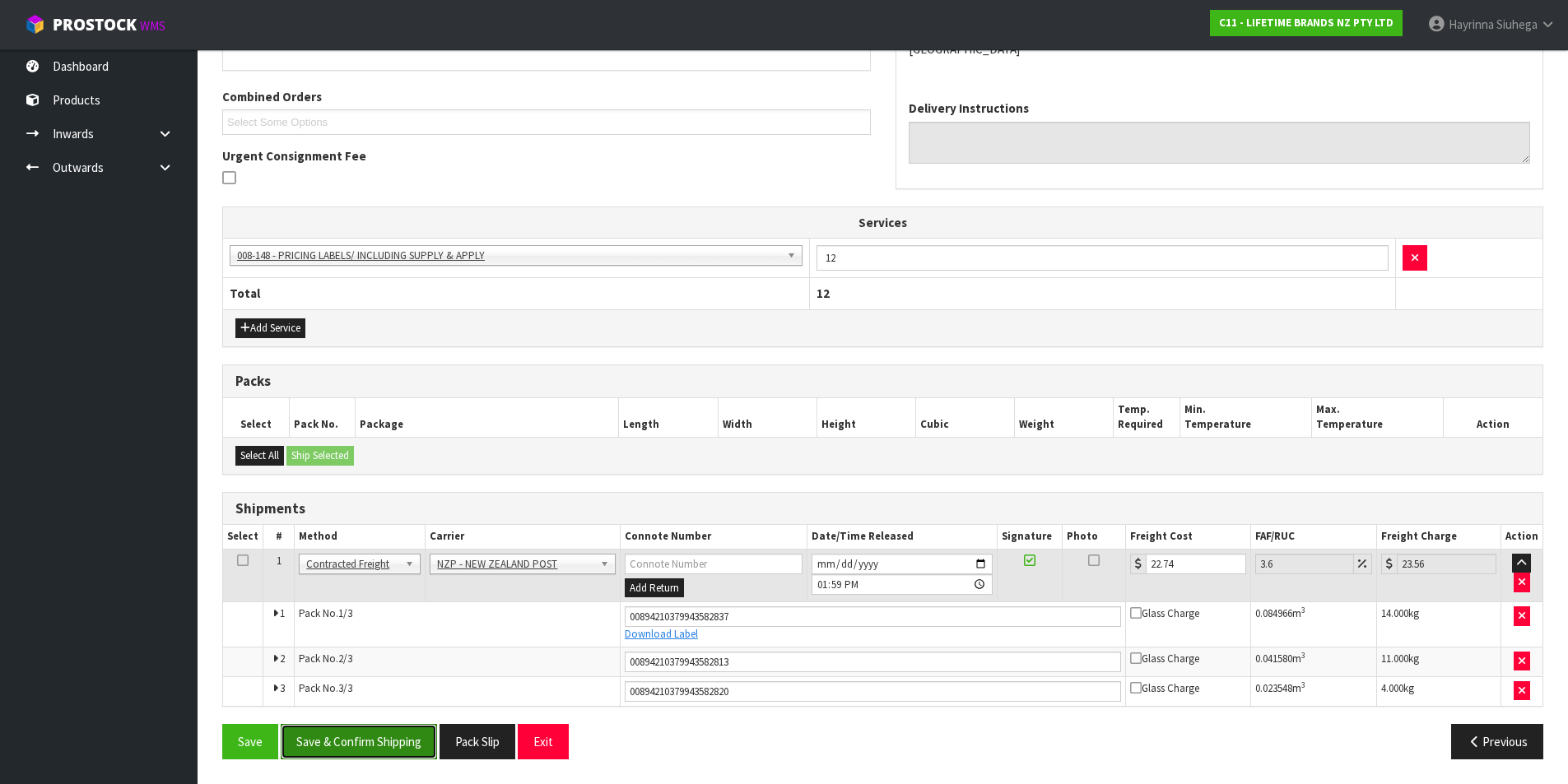
click at [410, 740] on button "Save & Confirm Shipping" at bounding box center [359, 742] width 157 height 35
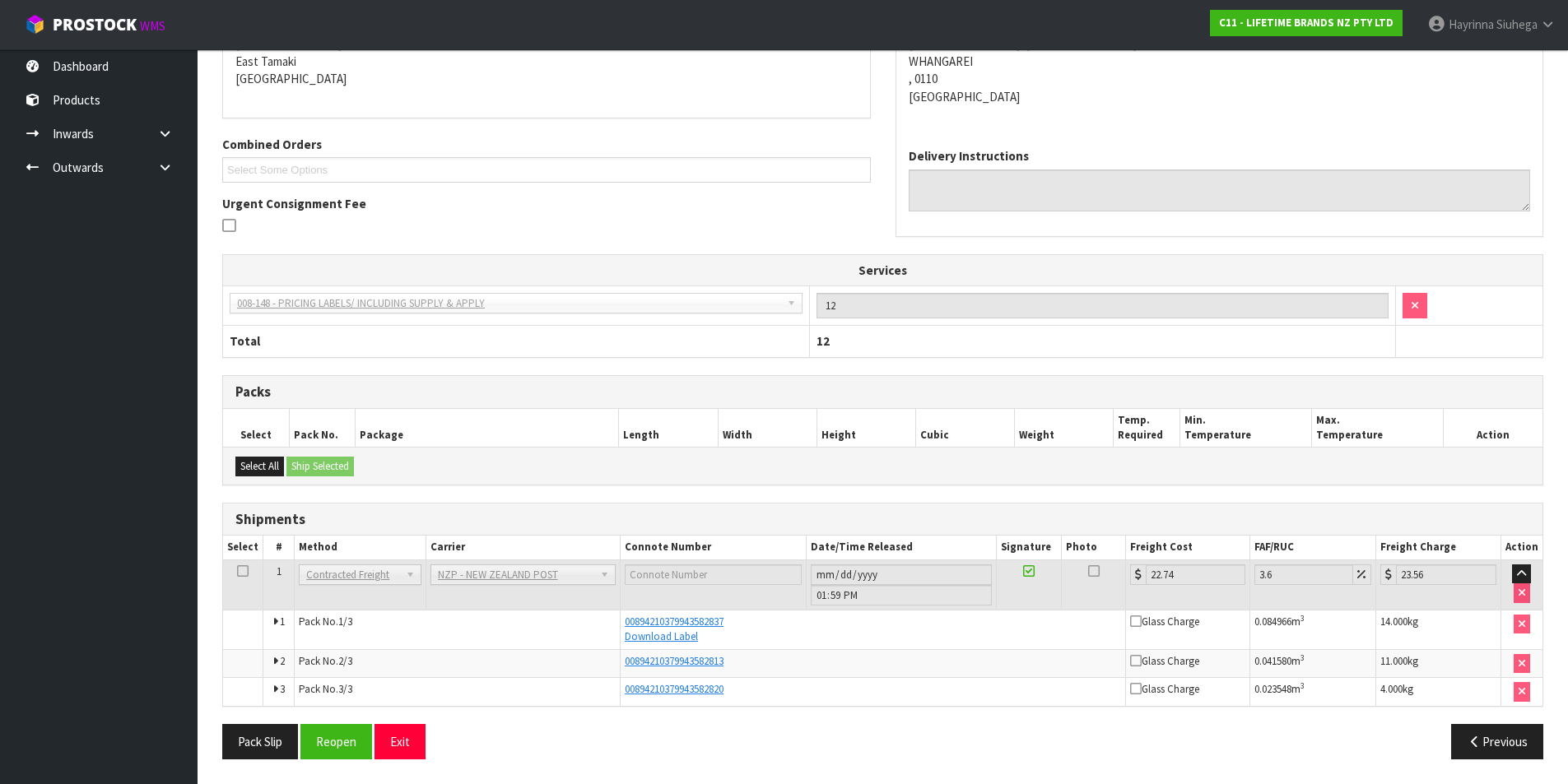
scroll to position [0, 0]
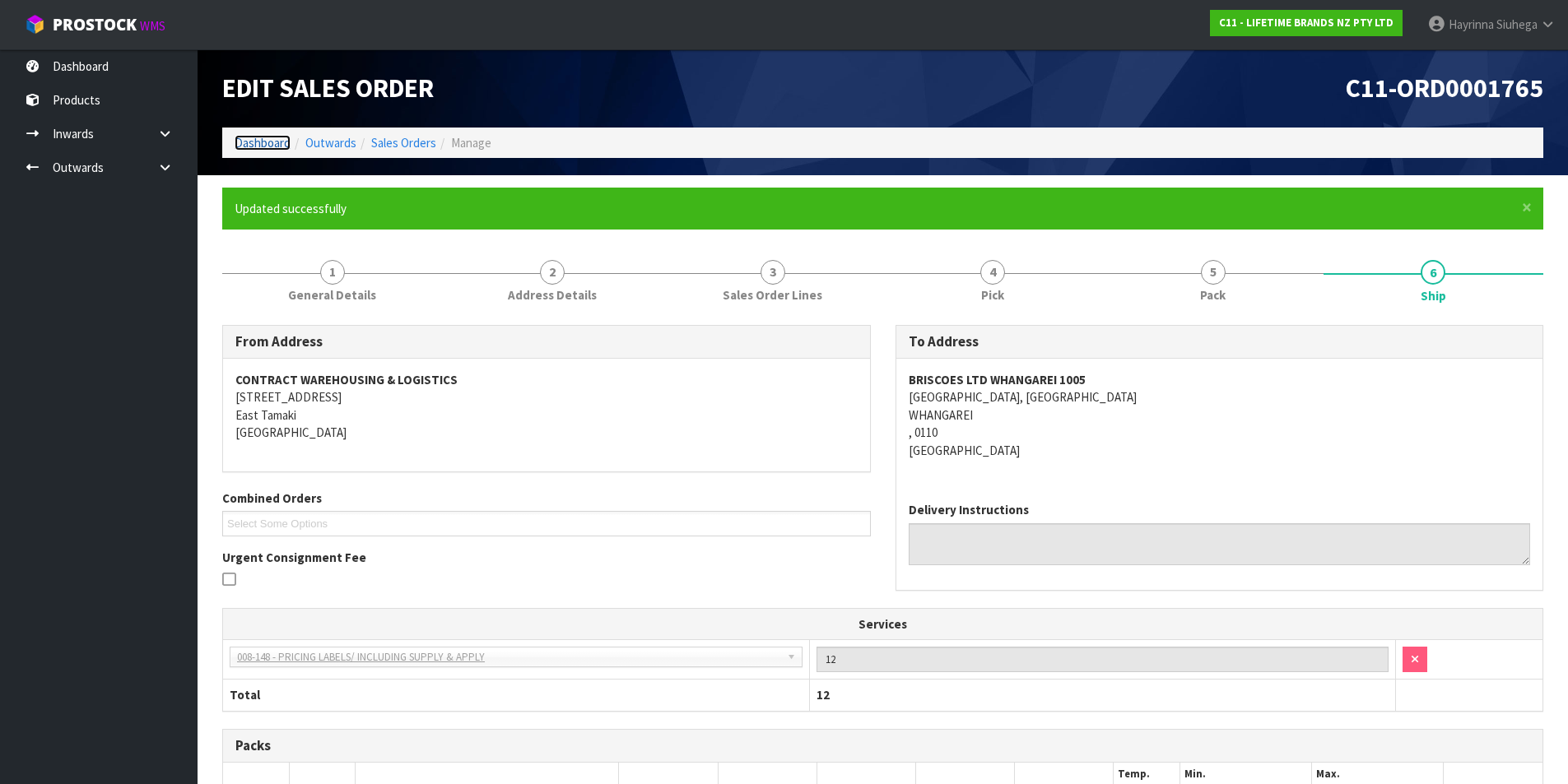
click at [264, 142] on link "Dashboard" at bounding box center [262, 142] width 56 height 16
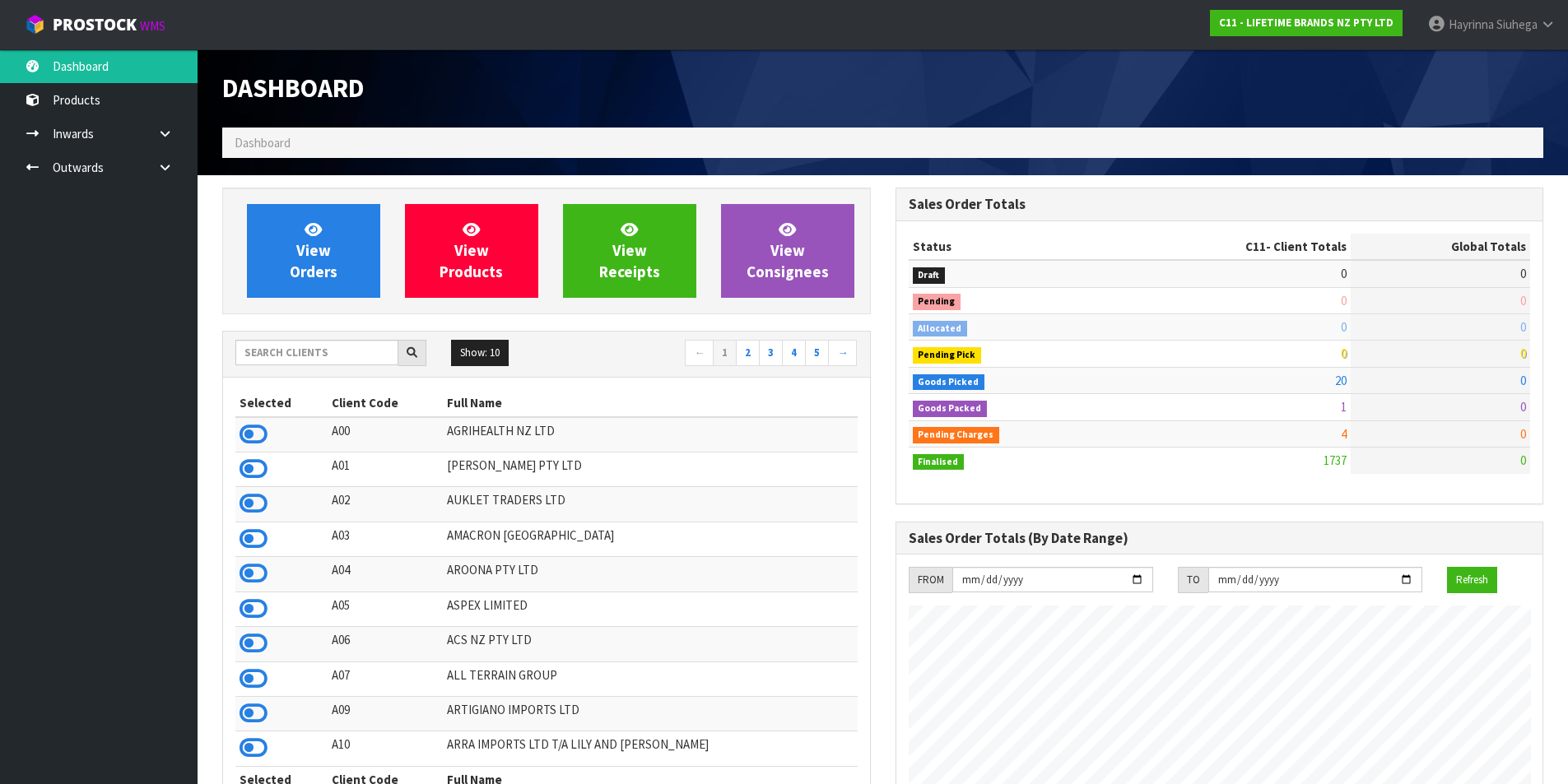
scroll to position [1247, 673]
click at [298, 244] on span "View Orders" at bounding box center [314, 250] width 48 height 62
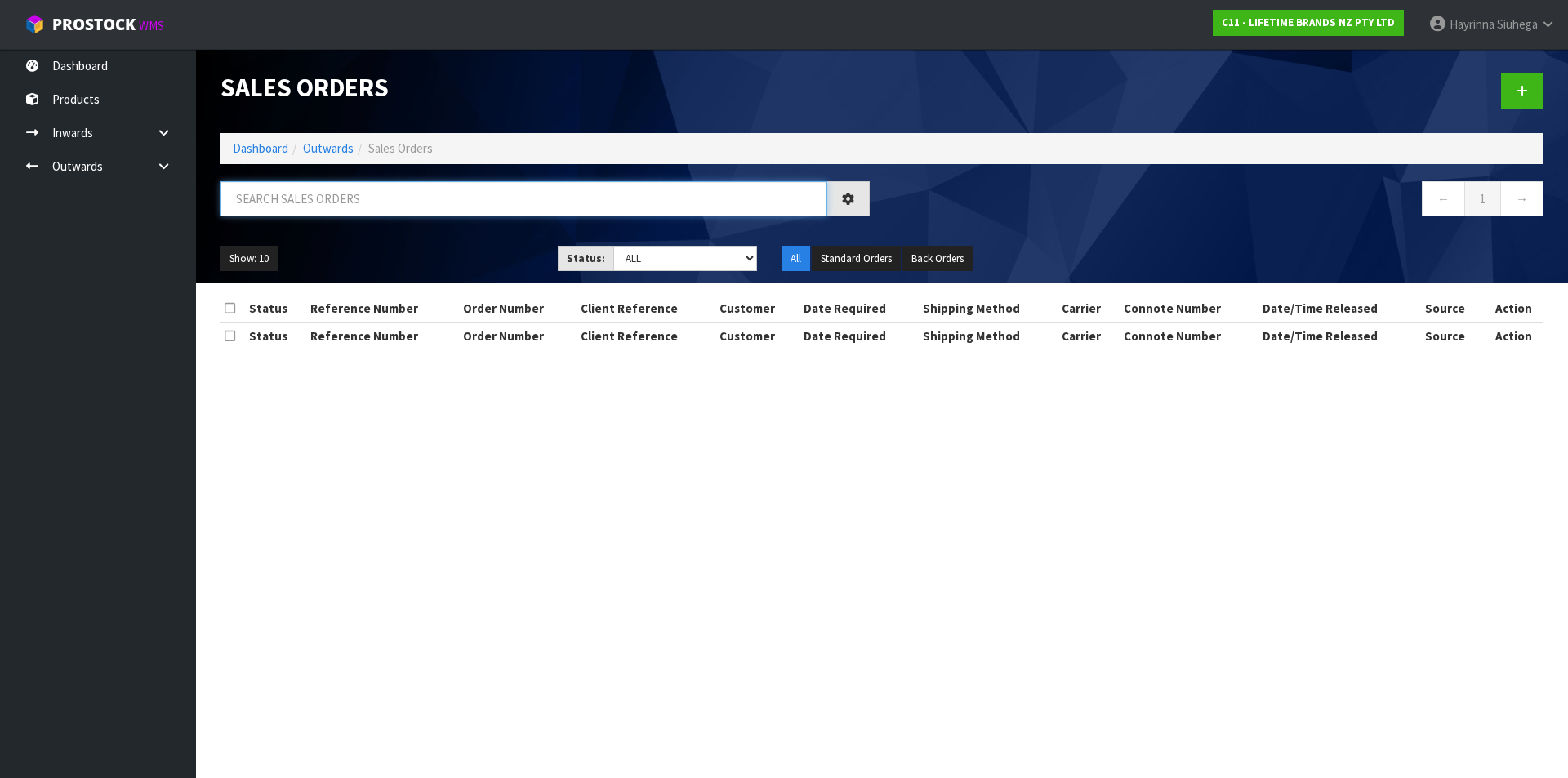
click at [306, 197] on input "text" at bounding box center [524, 199] width 606 height 35
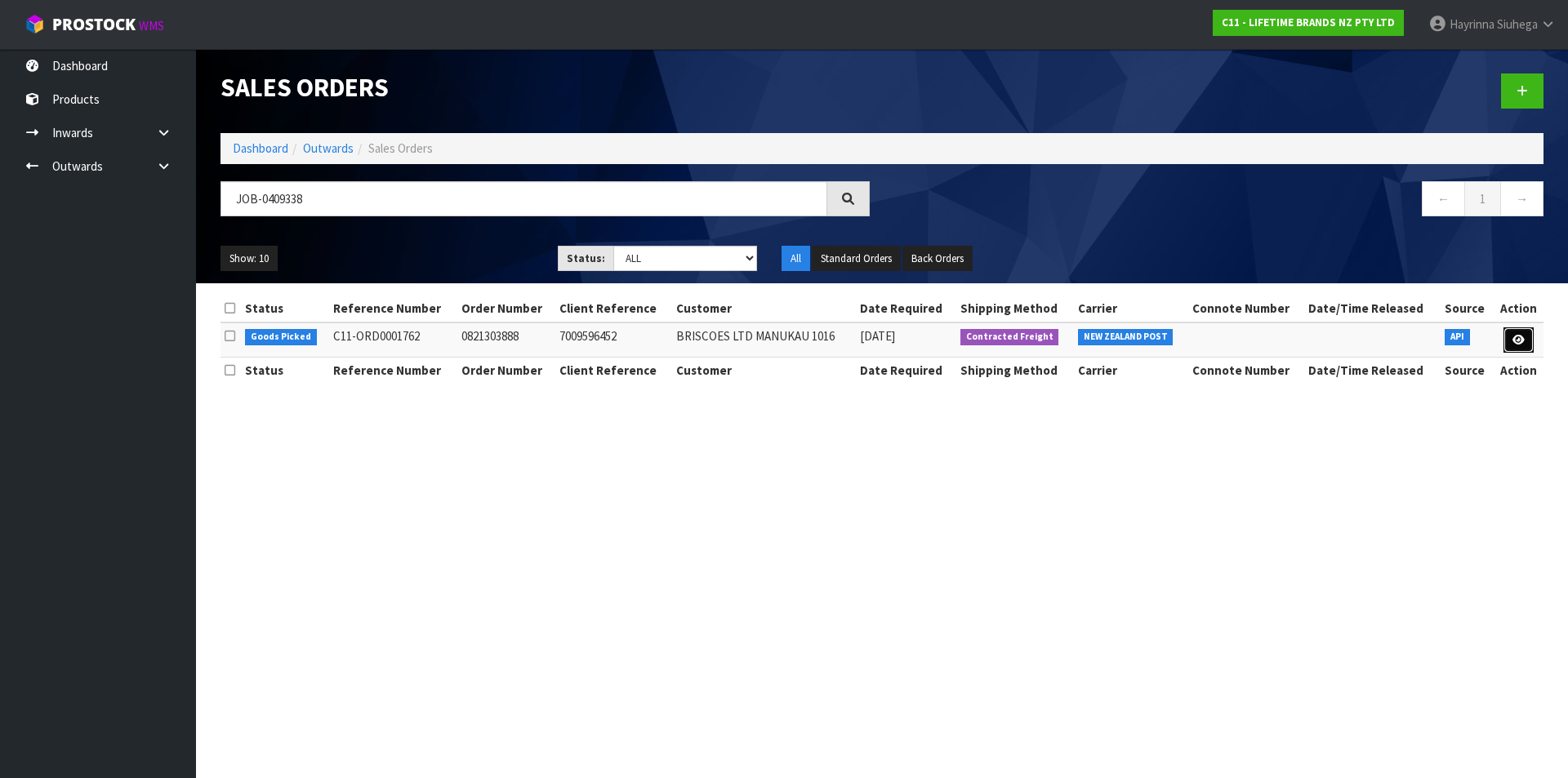
click at [1516, 346] on link at bounding box center [1519, 340] width 30 height 26
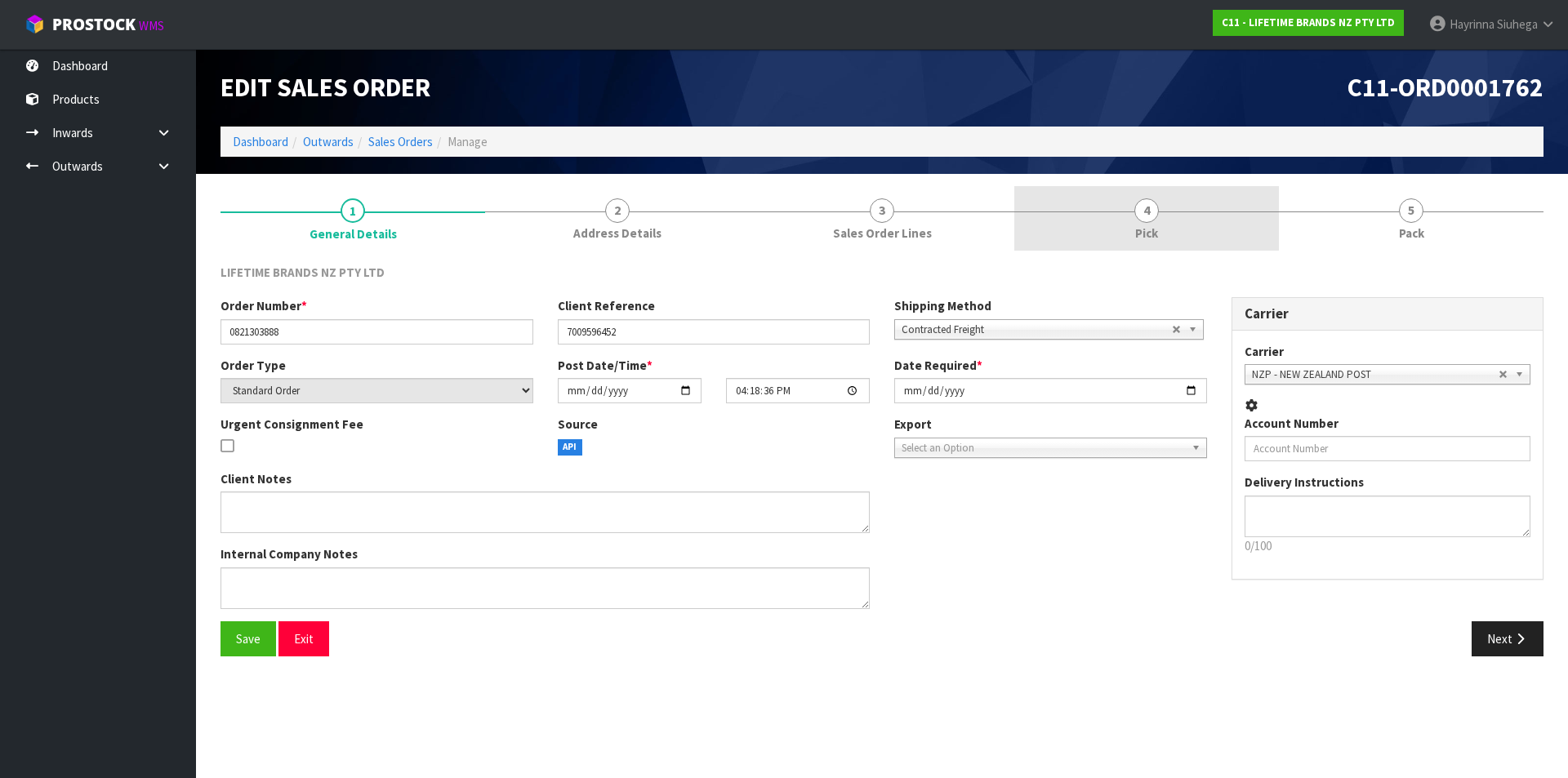
click at [1223, 209] on link "4 Pick" at bounding box center [1147, 218] width 264 height 64
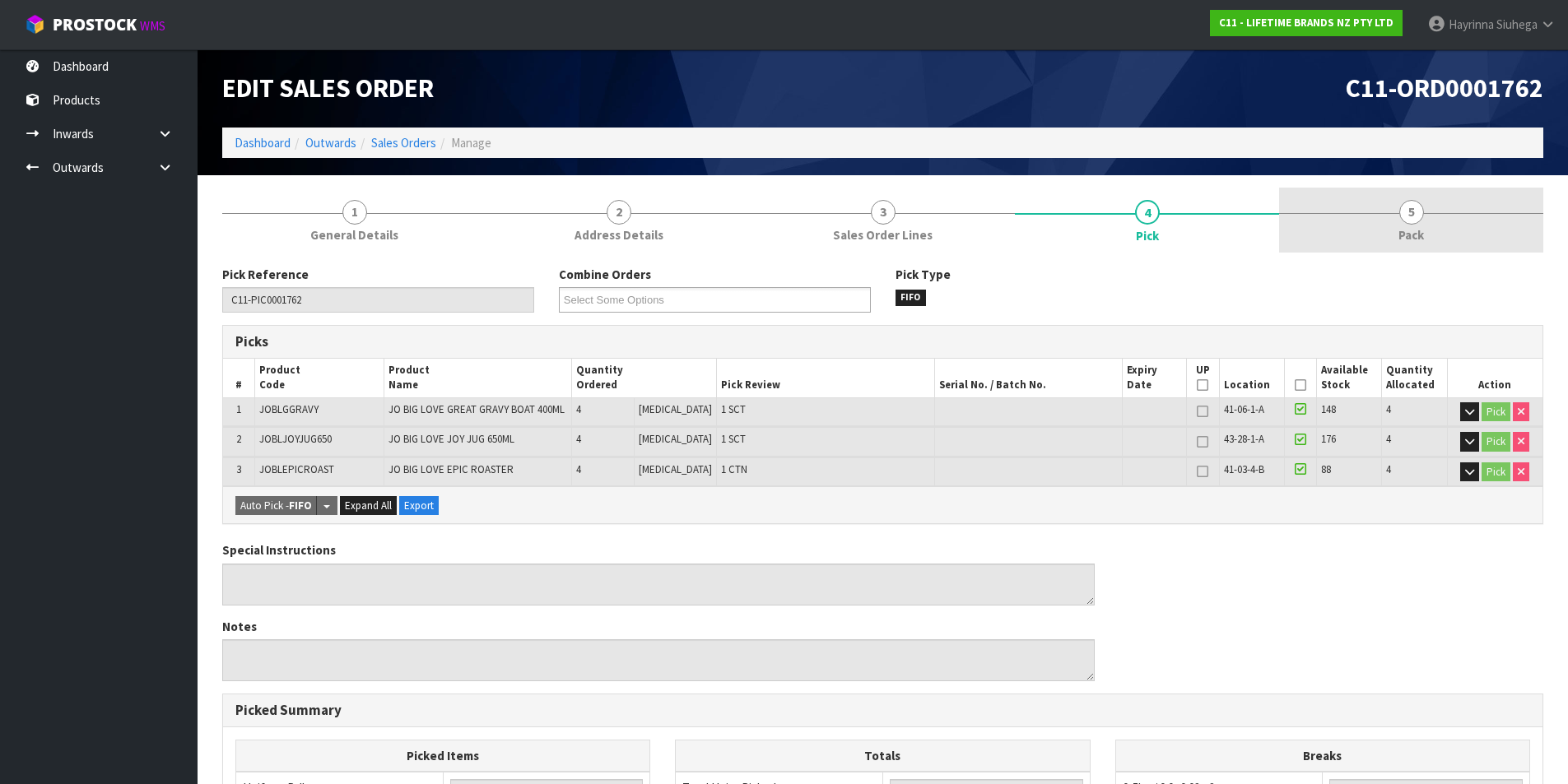
click at [1346, 223] on link "5 Pack" at bounding box center [1410, 220] width 264 height 65
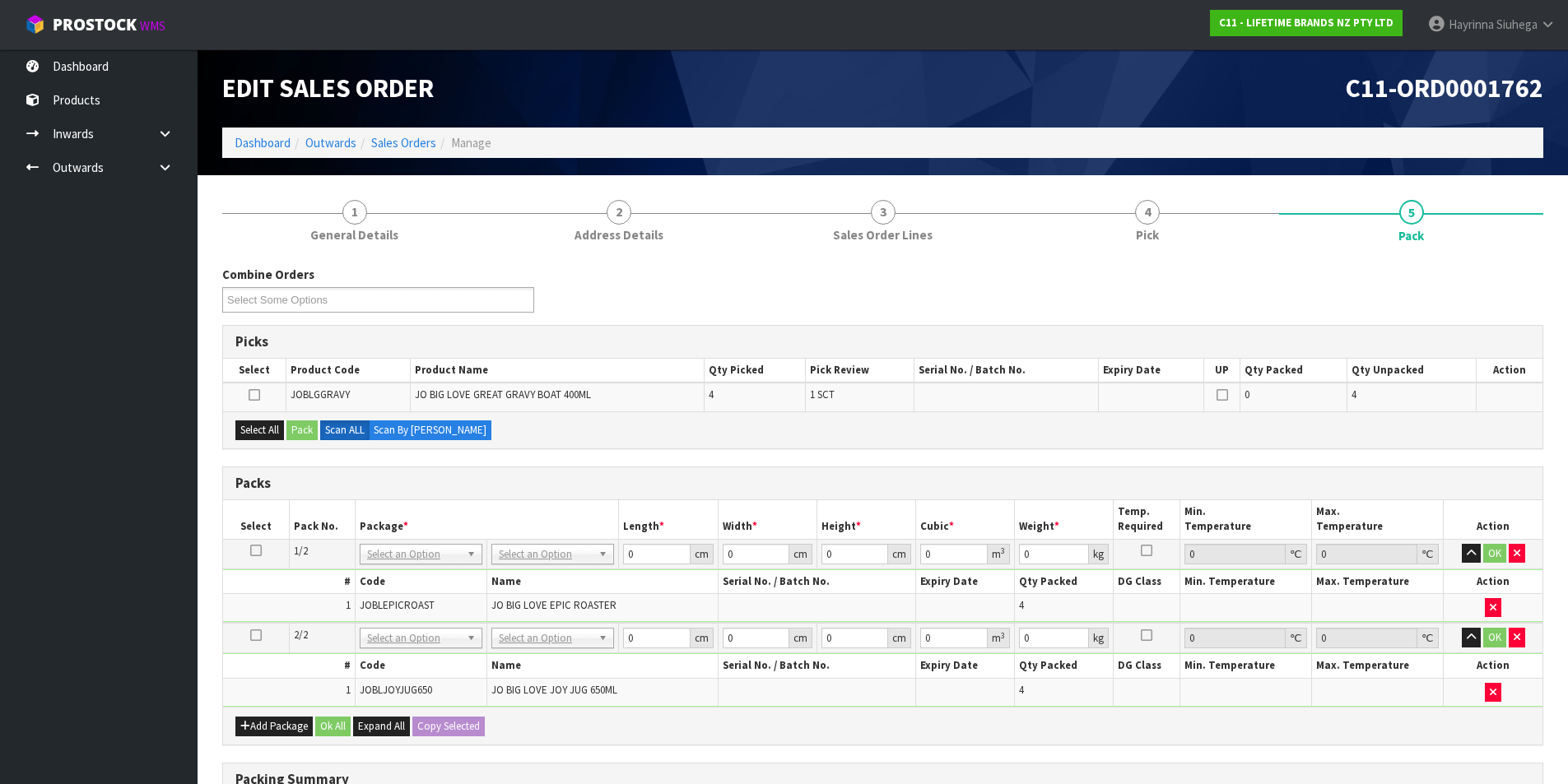
click at [255, 636] on icon at bounding box center [256, 636] width 12 height 1
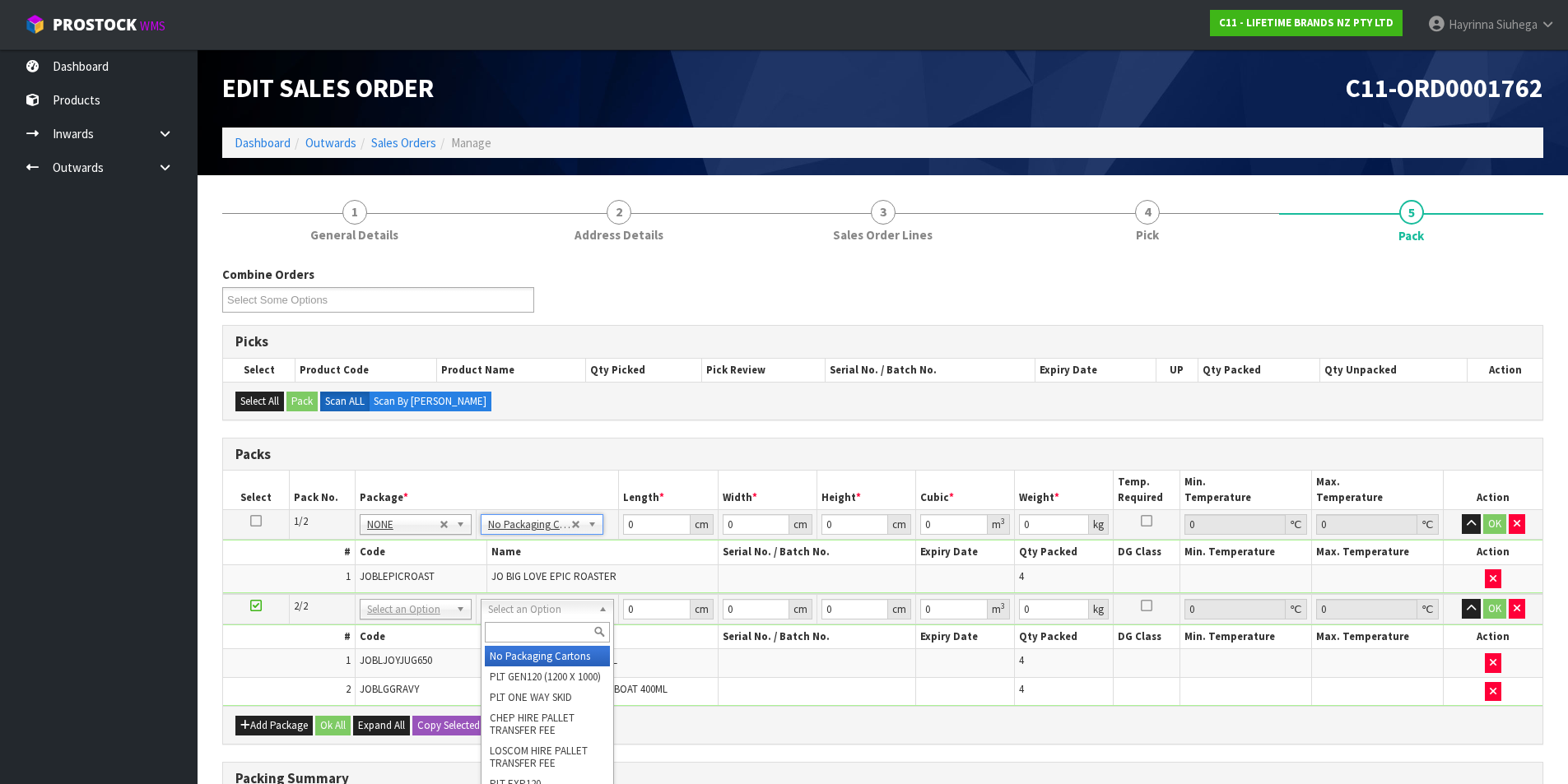
click at [525, 626] on input "text" at bounding box center [547, 632] width 125 height 20
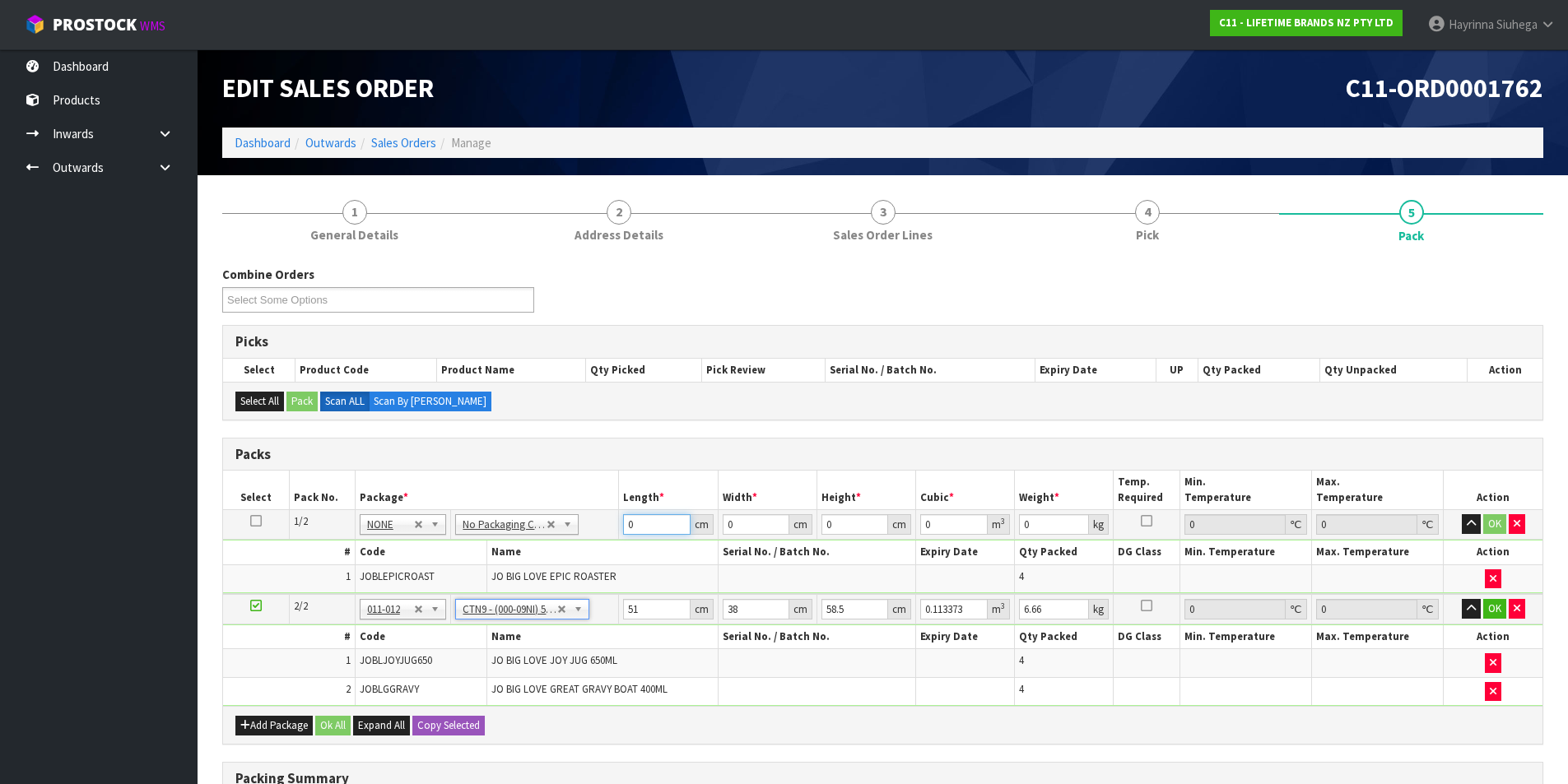
click at [623, 524] on input "0" at bounding box center [656, 524] width 67 height 20
click button "OK" at bounding box center [1494, 524] width 23 height 19
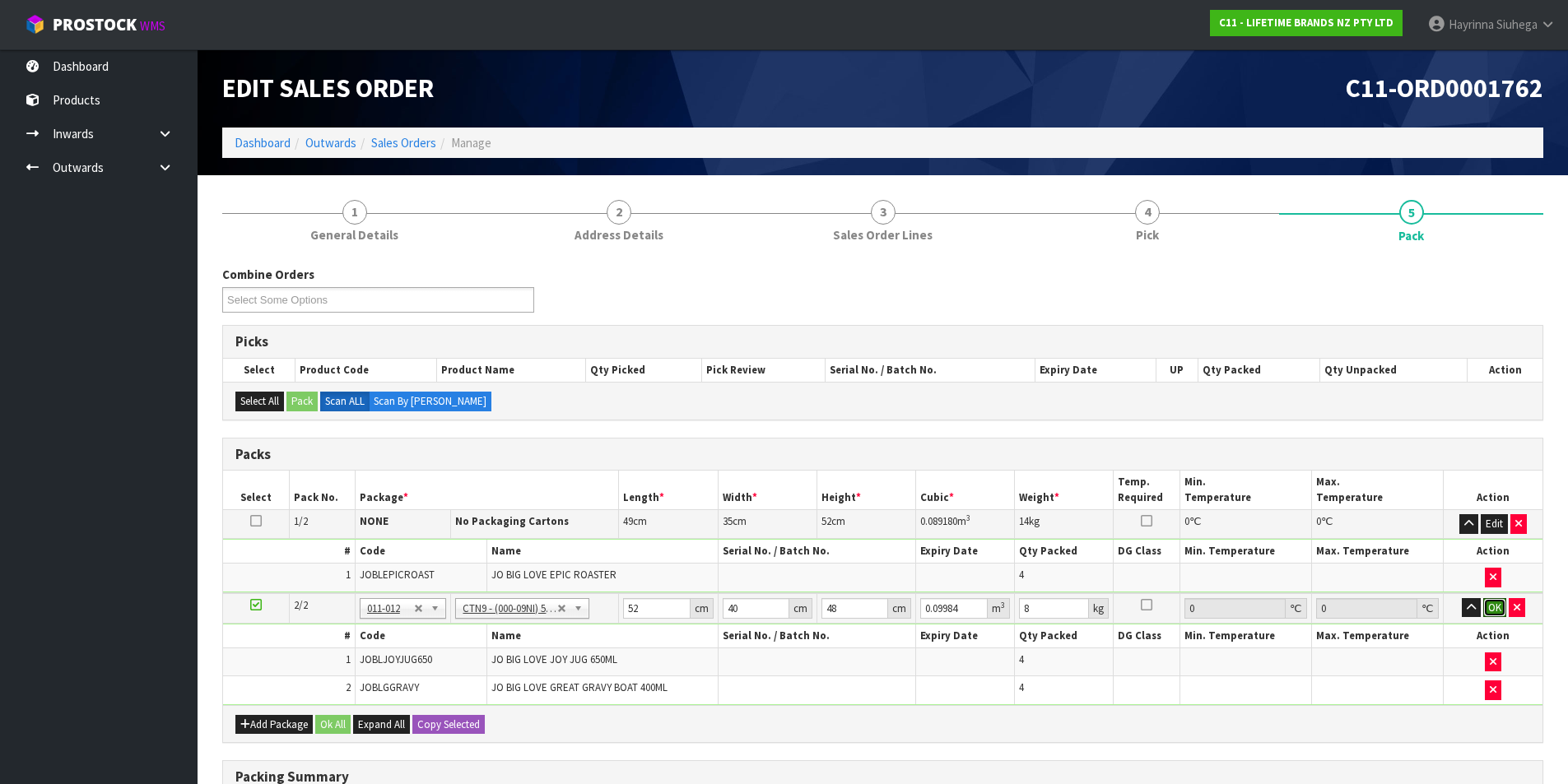
click button "OK" at bounding box center [1494, 608] width 23 height 19
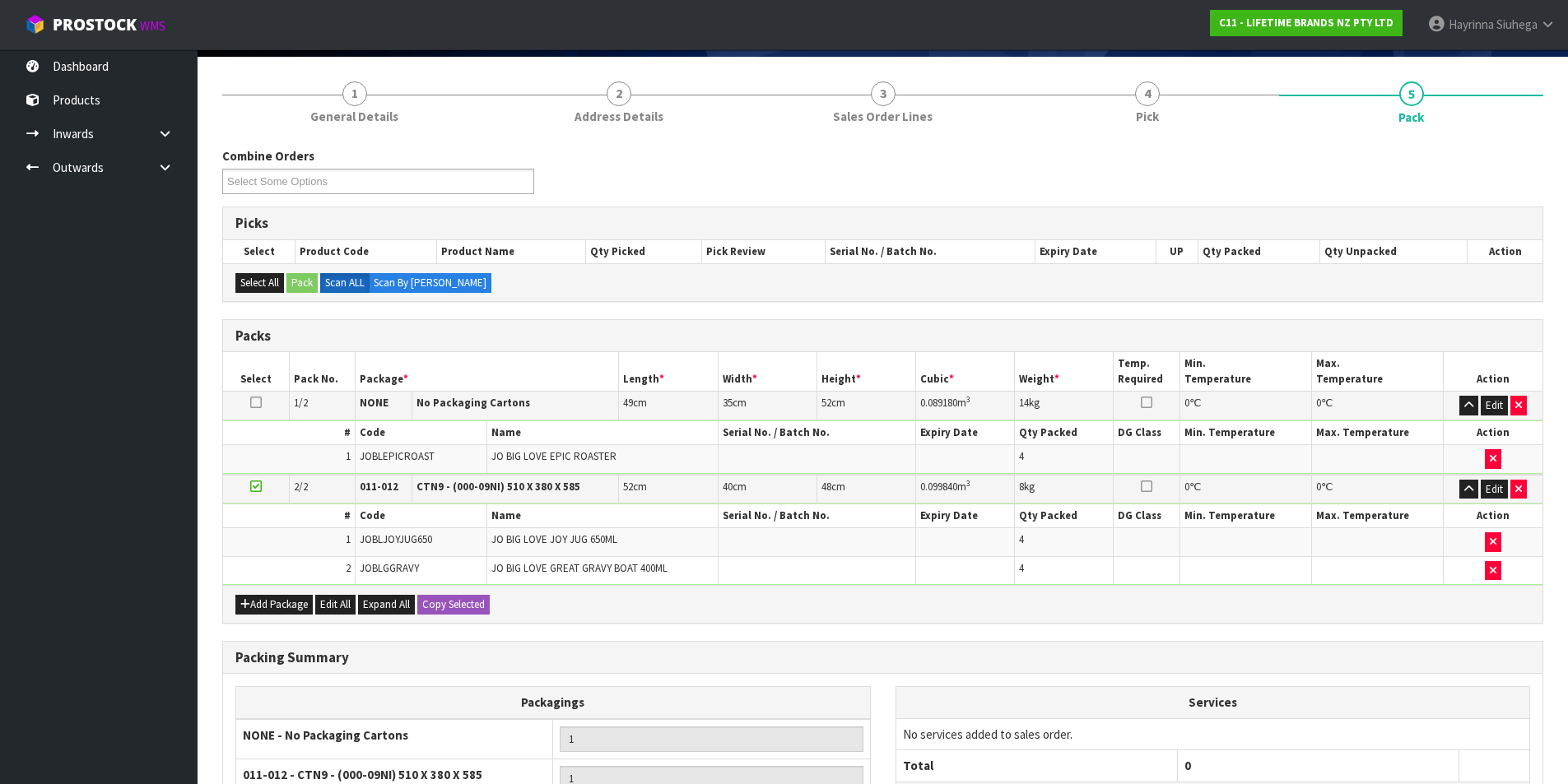
scroll to position [310, 0]
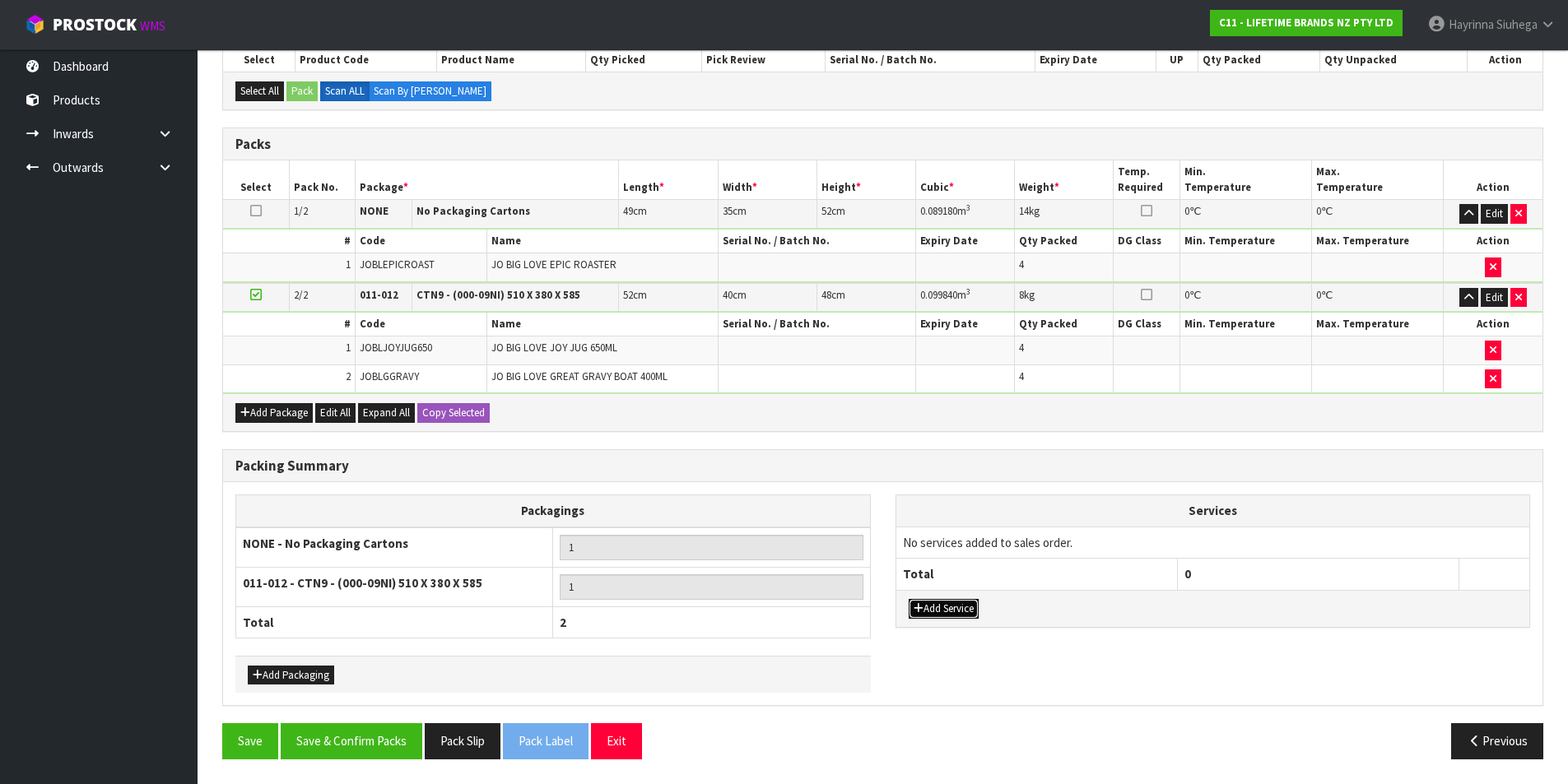
click at [950, 609] on button "Add Service" at bounding box center [943, 609] width 70 height 19
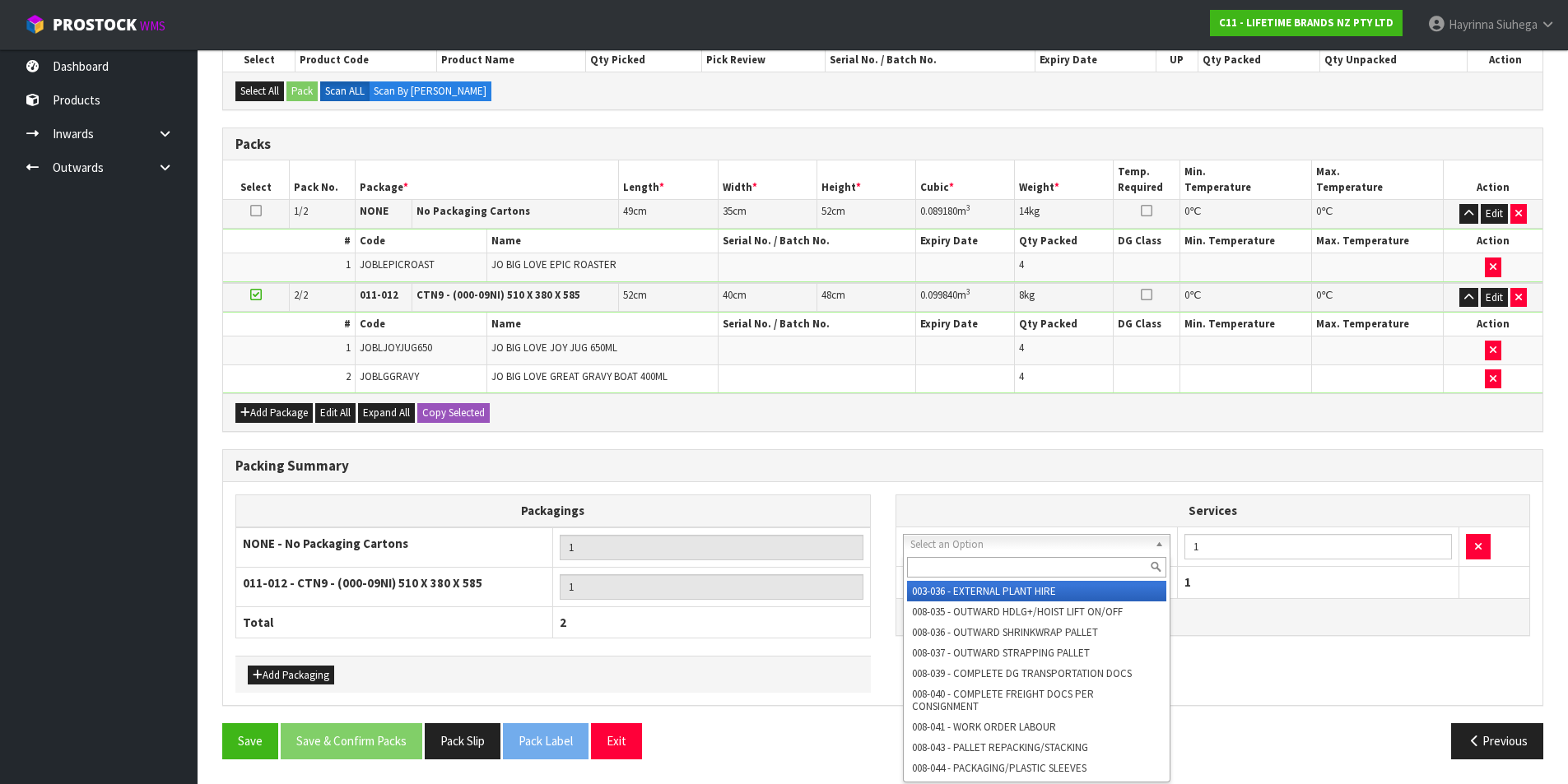
click at [969, 564] on input "text" at bounding box center [1037, 567] width 260 height 20
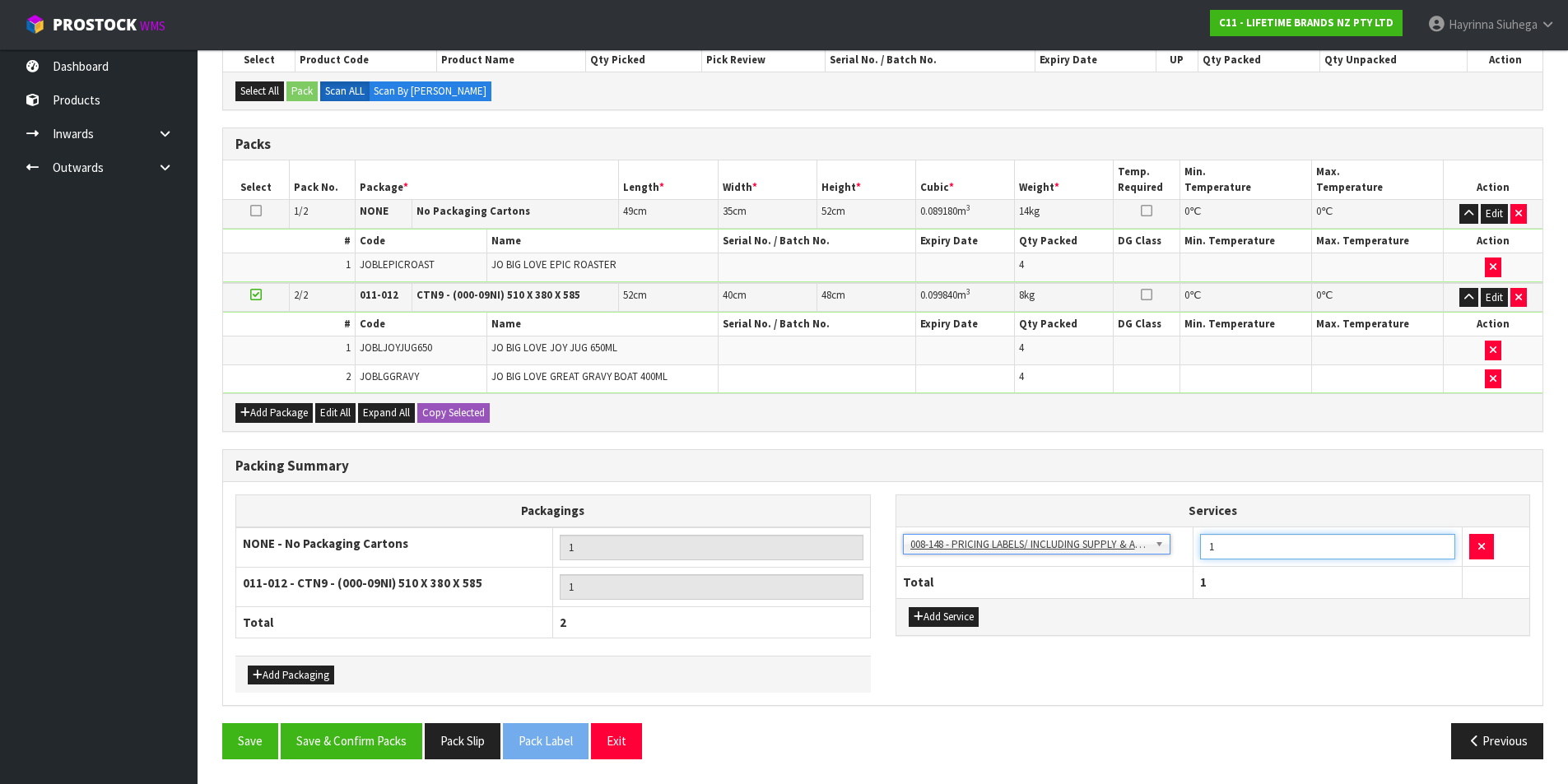
drag, startPoint x: 1238, startPoint y: 548, endPoint x: 1183, endPoint y: 551, distance: 55.1
click at [1183, 551] on tr "003-036 - EXTERNAL PLANT HIRE 008-035 - OUTWARD HDLG+/HOIST LIFT ON/OFF 008-036…" at bounding box center [1213, 547] width 634 height 40
click at [397, 749] on button "Save & Confirm Packs" at bounding box center [352, 741] width 142 height 35
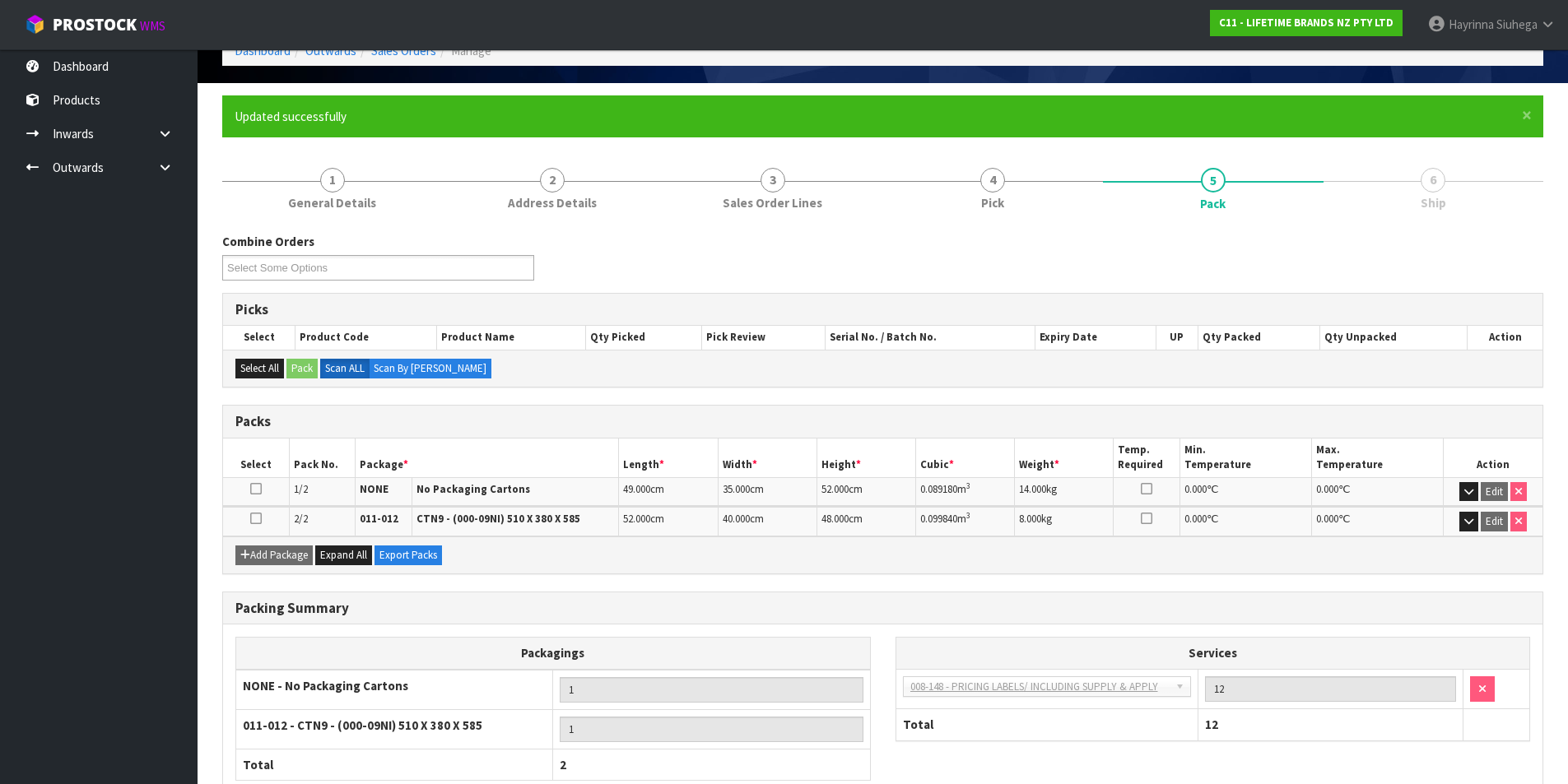
scroll to position [197, 0]
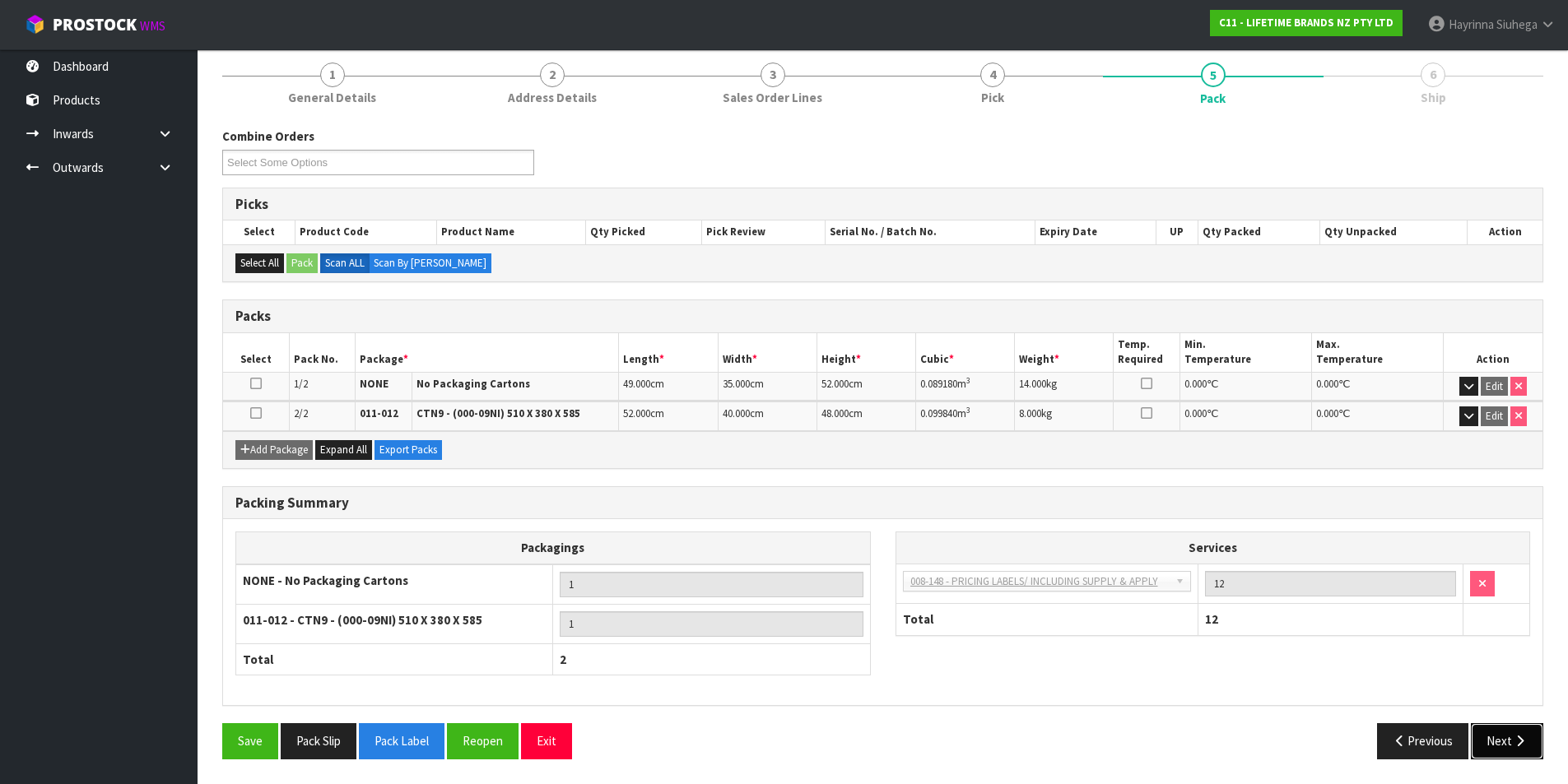
click at [1514, 740] on icon "button" at bounding box center [1520, 741] width 16 height 13
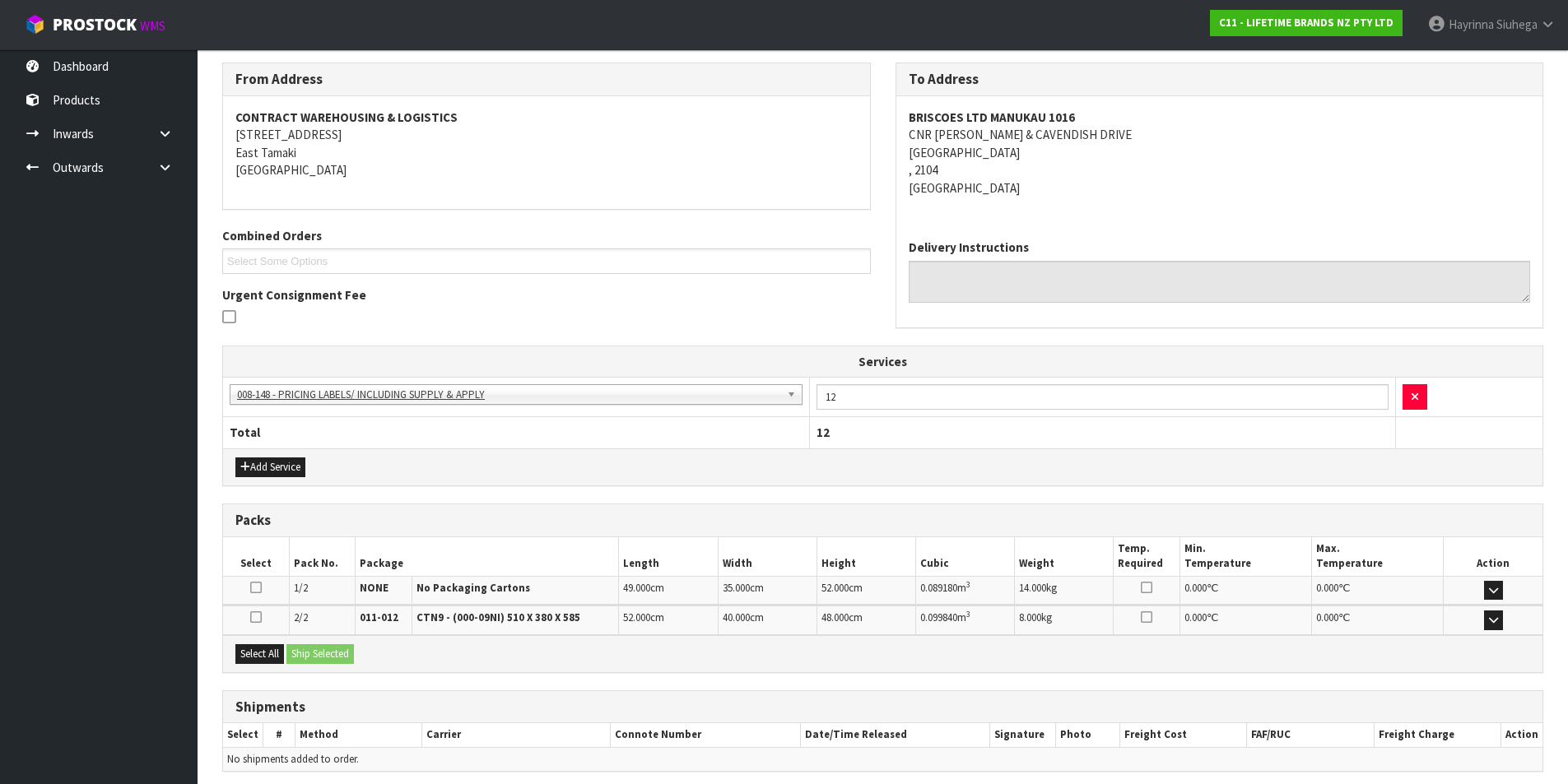
scroll to position [329, 0]
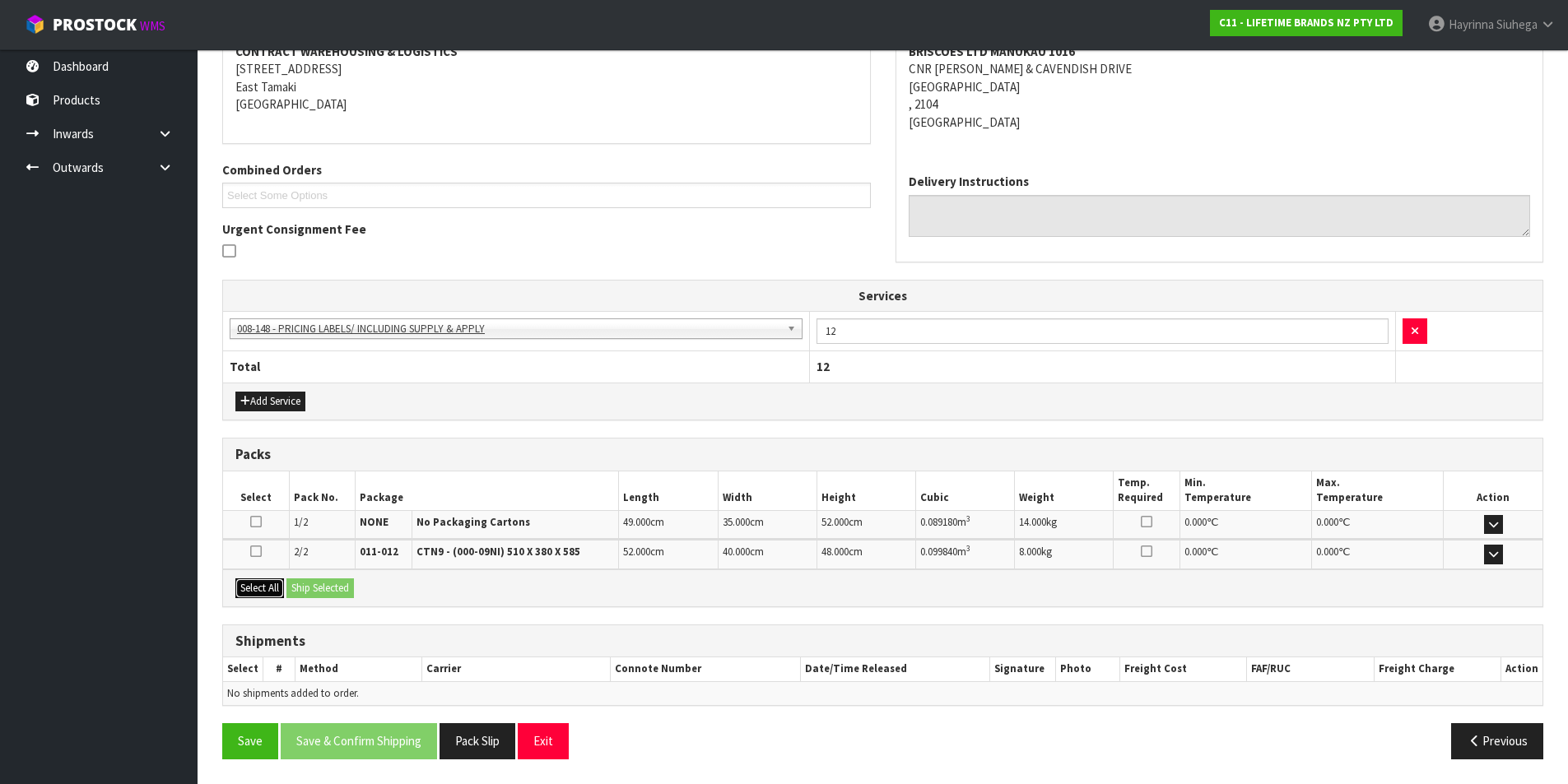
click at [269, 588] on button "Select All" at bounding box center [260, 588] width 49 height 19
click at [320, 589] on button "Ship Selected" at bounding box center [320, 588] width 67 height 19
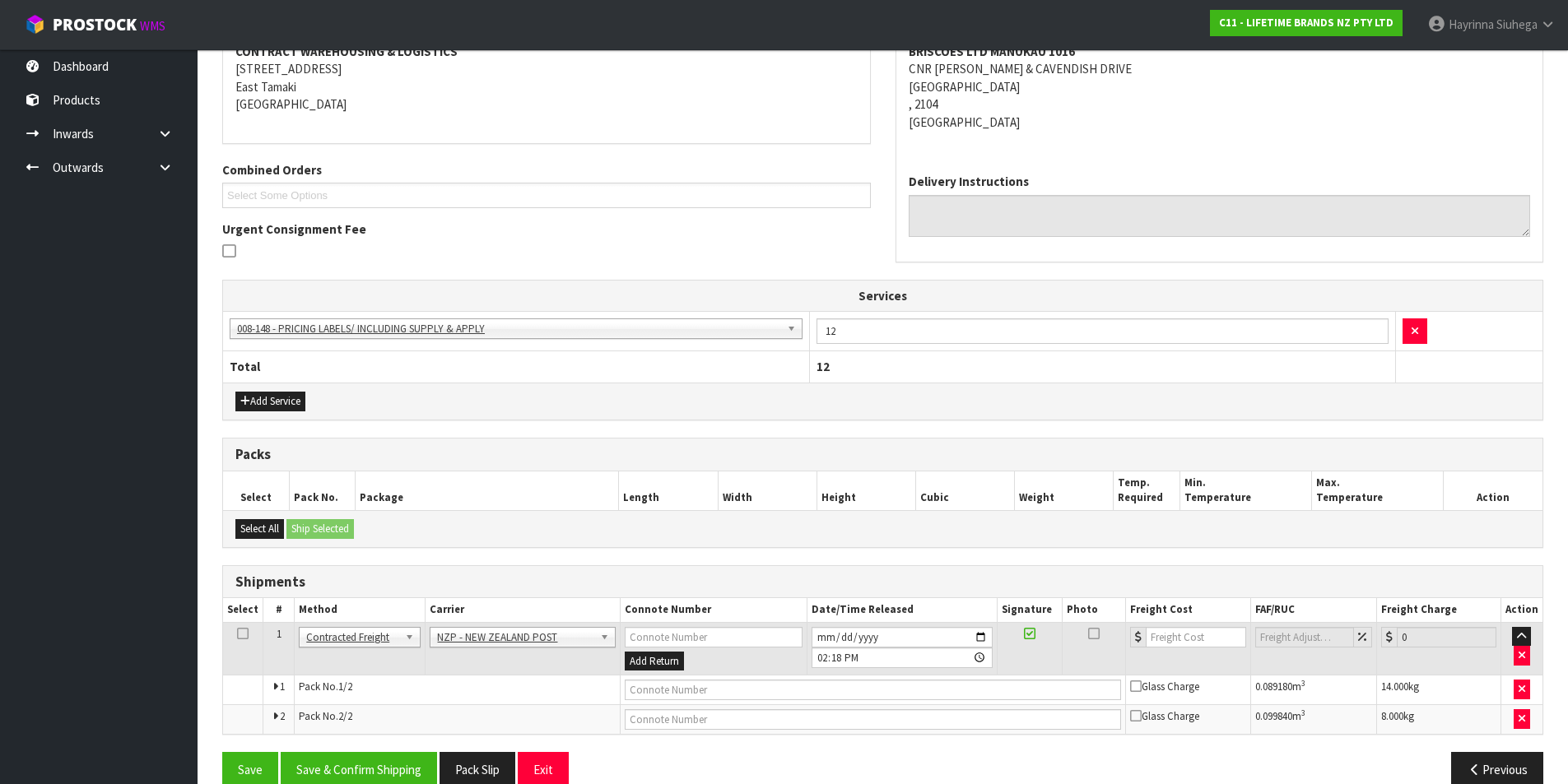
scroll to position [357, 0]
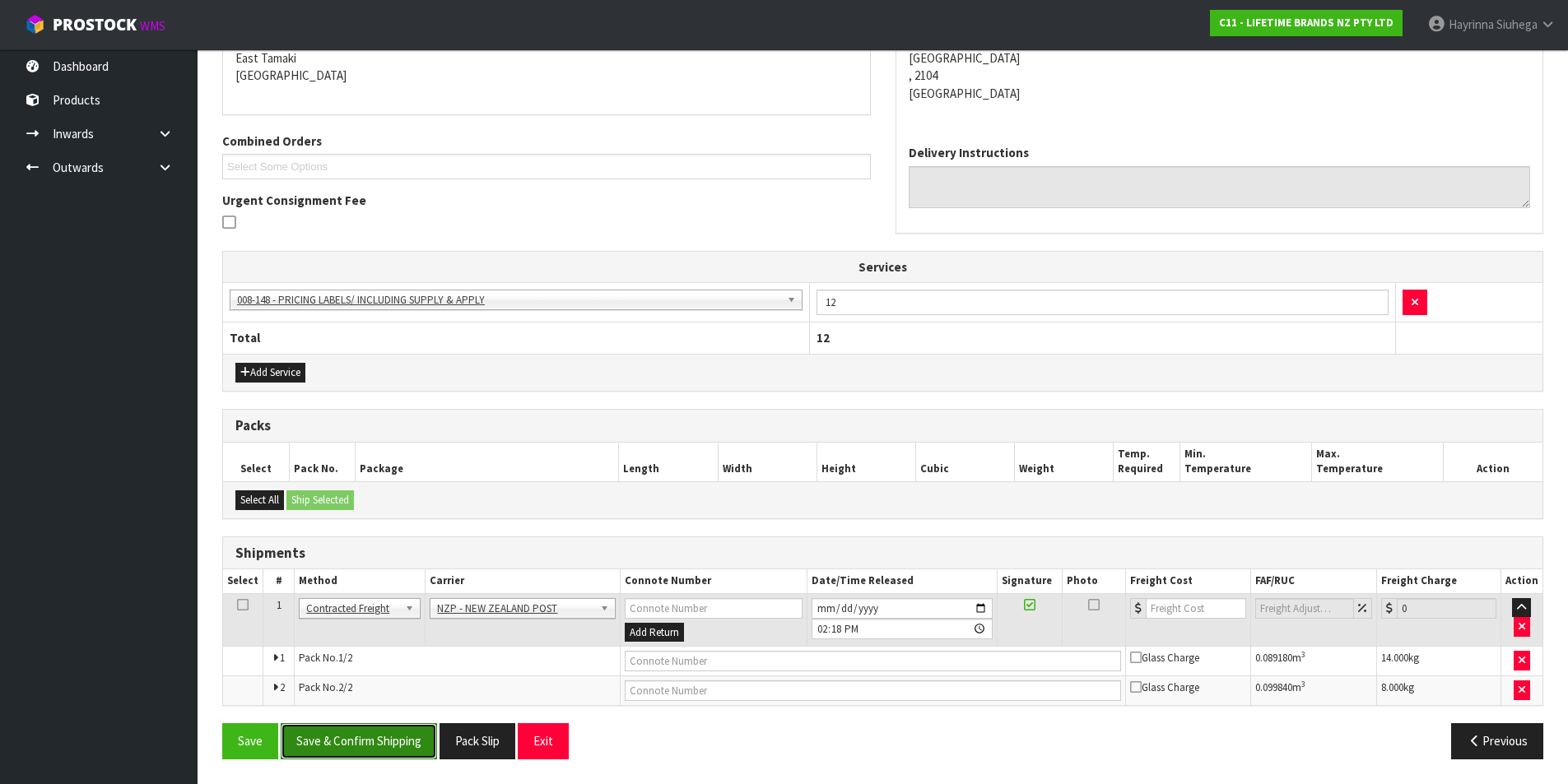
click at [357, 738] on button "Save & Confirm Shipping" at bounding box center [359, 741] width 157 height 35
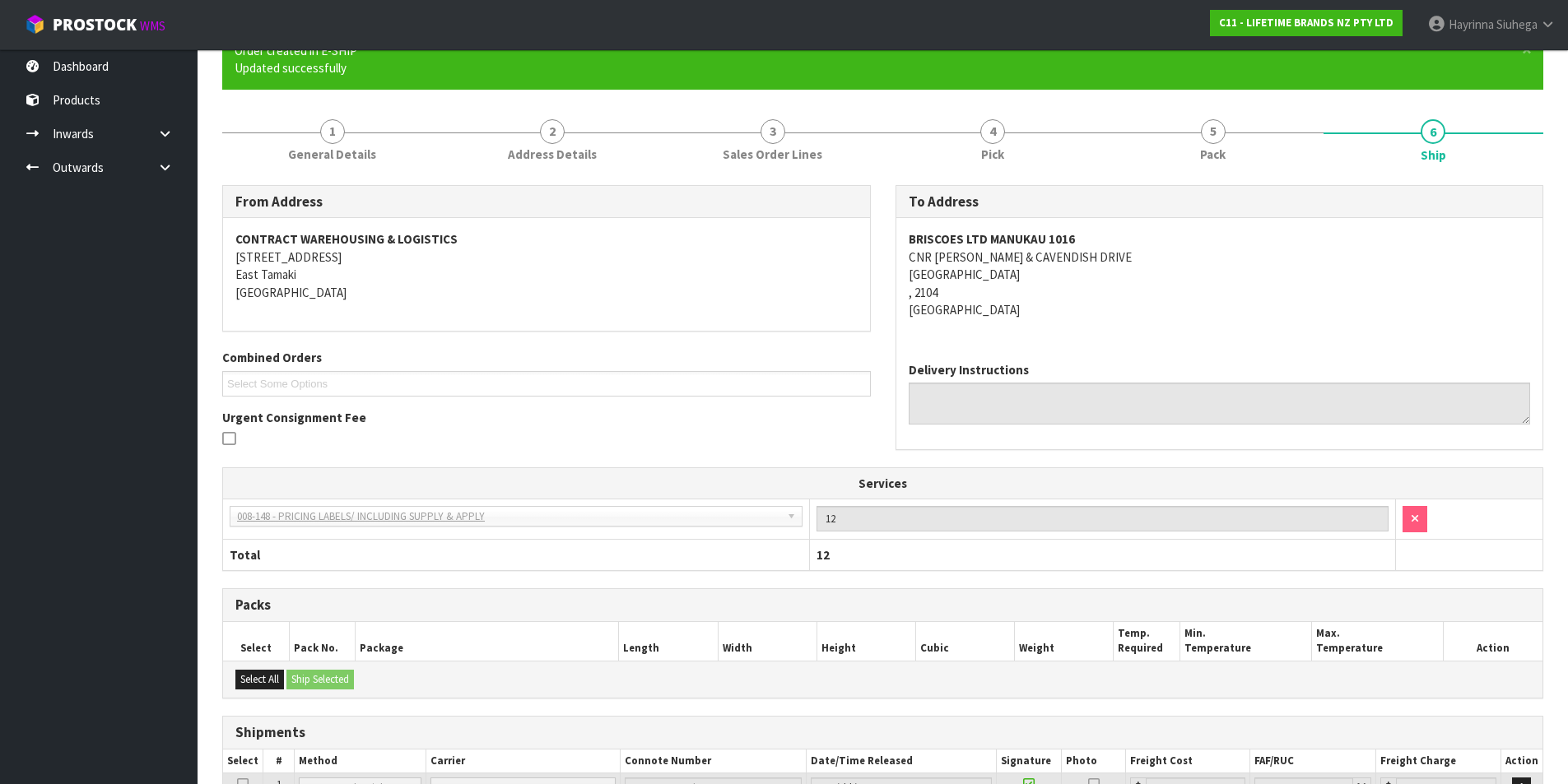
scroll to position [331, 0]
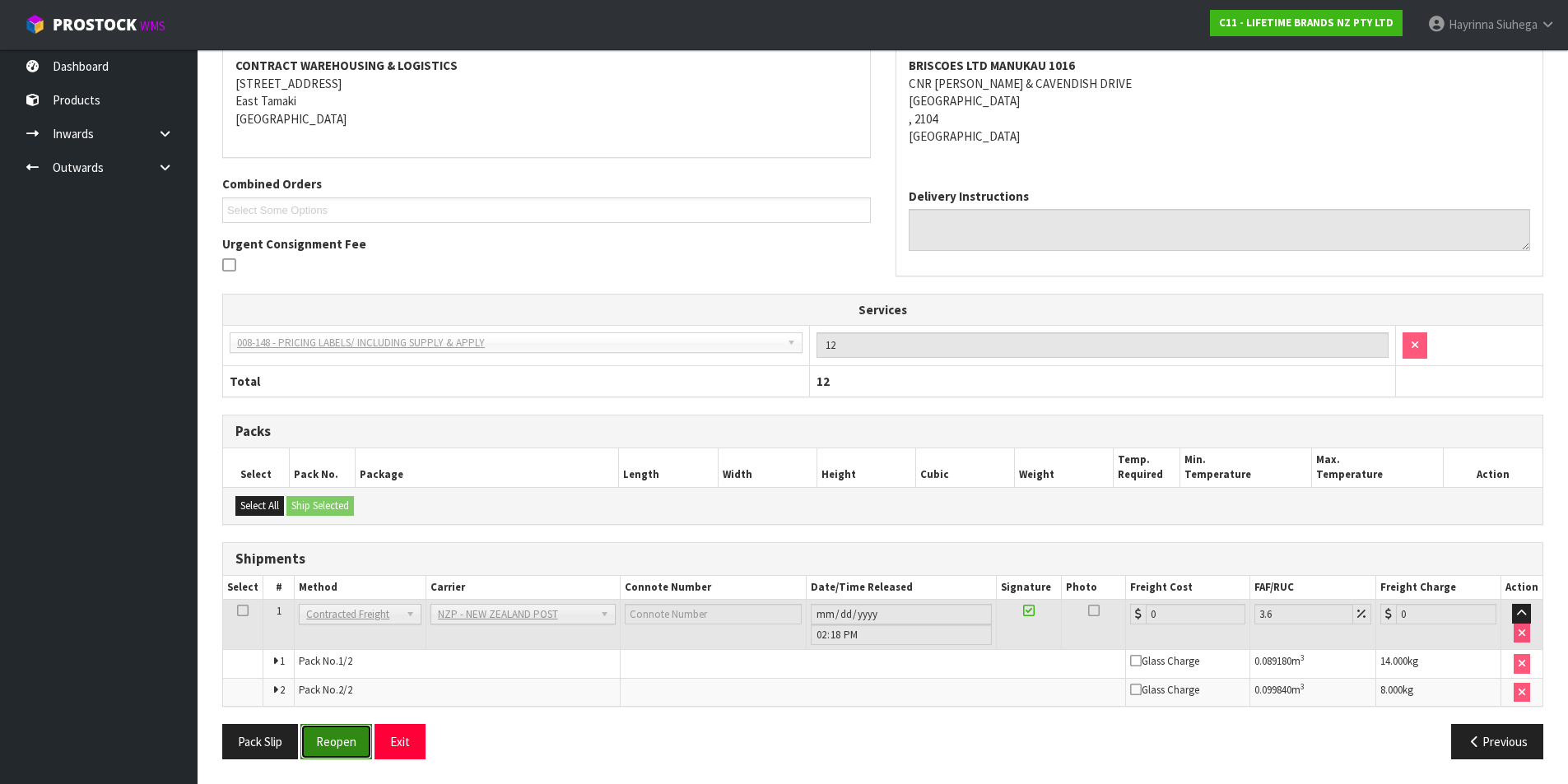
click at [344, 735] on button "Reopen" at bounding box center [336, 742] width 72 height 35
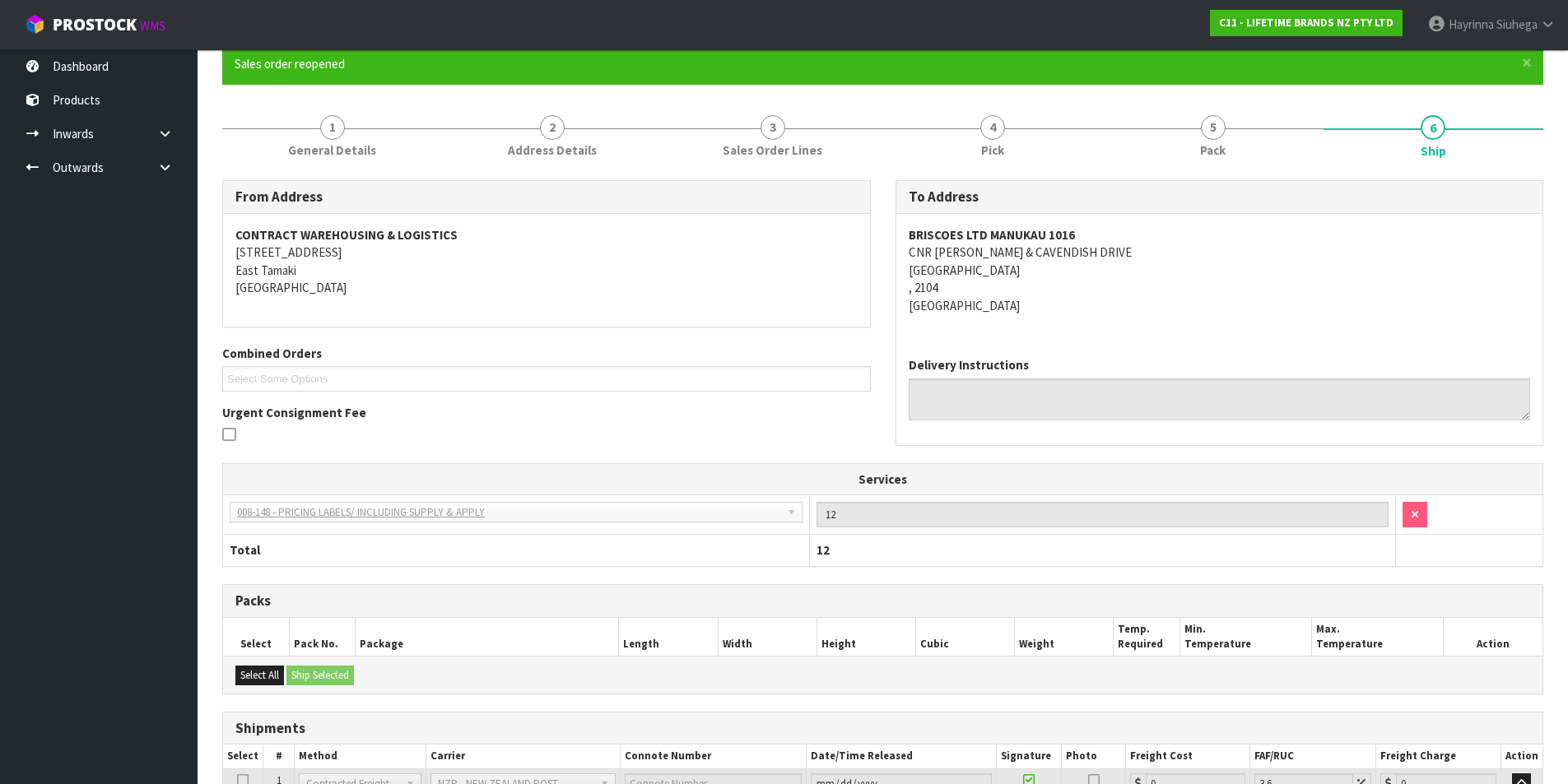
scroll to position [314, 0]
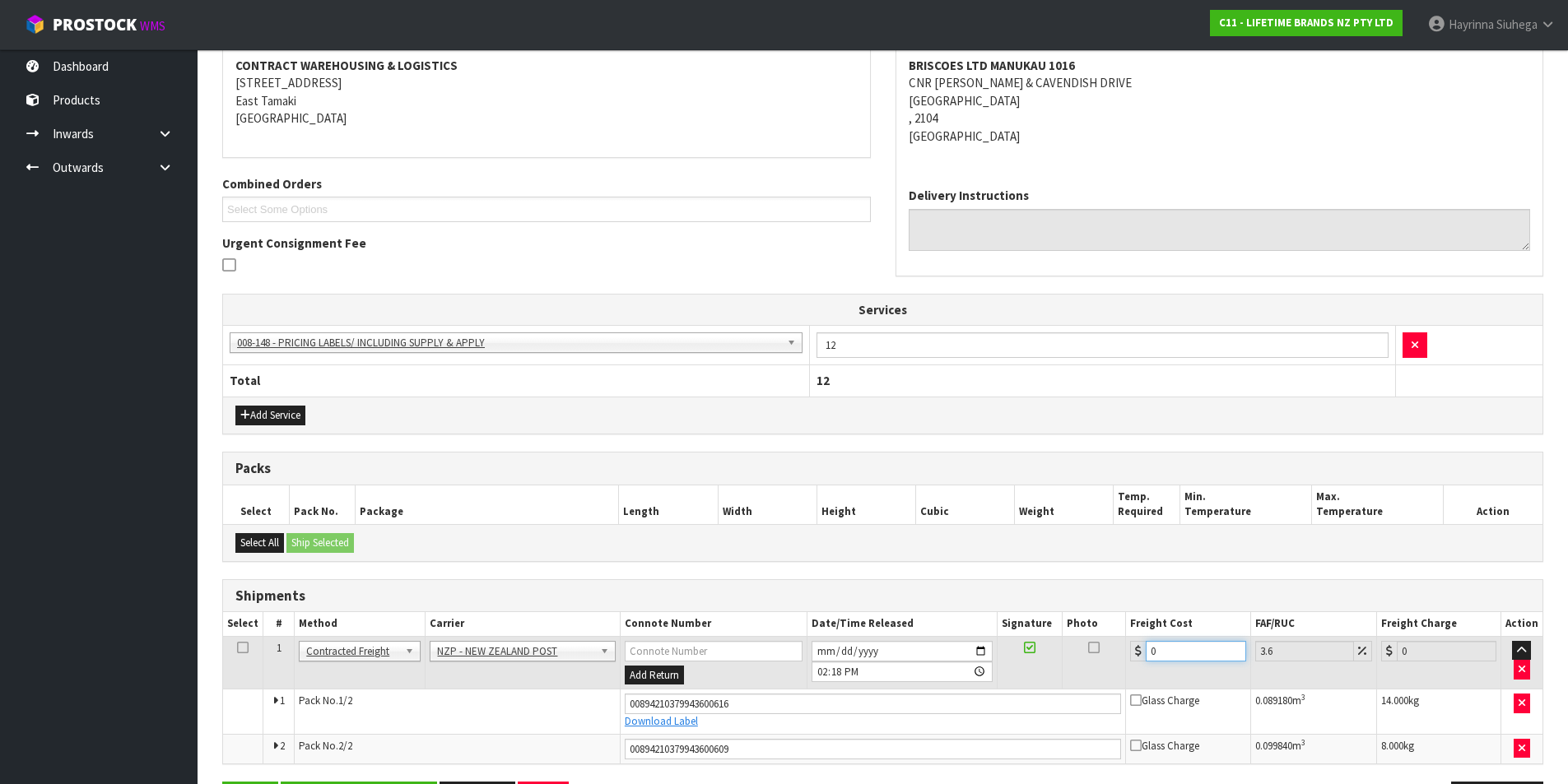
drag, startPoint x: 1195, startPoint y: 650, endPoint x: 830, endPoint y: 650, distance: 365.0
click at [830, 650] on tr "1 Client Local Pickup Customer Local Pickup Company Freight Contracted Freight …" at bounding box center [883, 663] width 1319 height 53
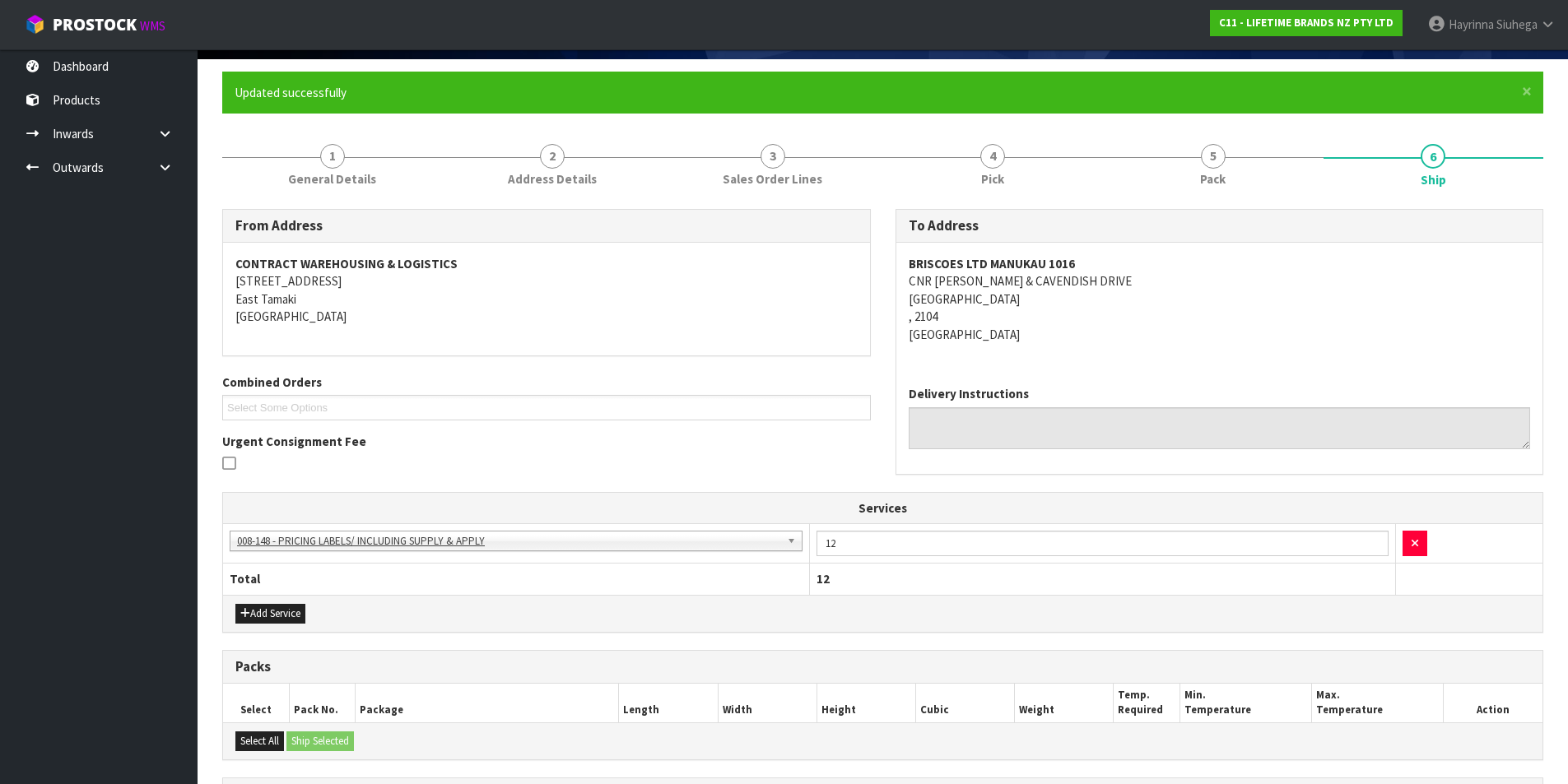
scroll to position [372, 0]
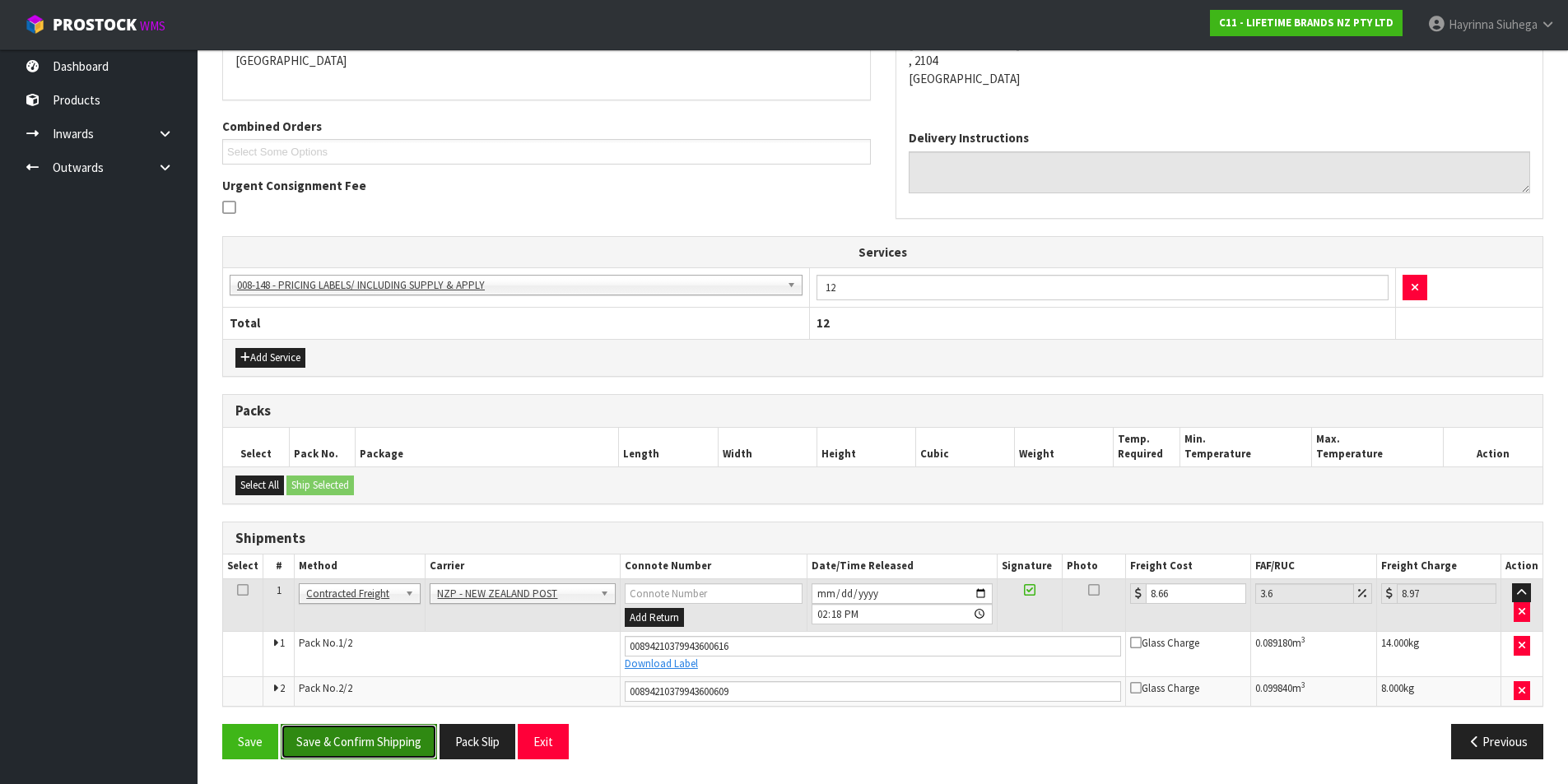
click at [381, 749] on button "Save & Confirm Shipping" at bounding box center [359, 742] width 157 height 35
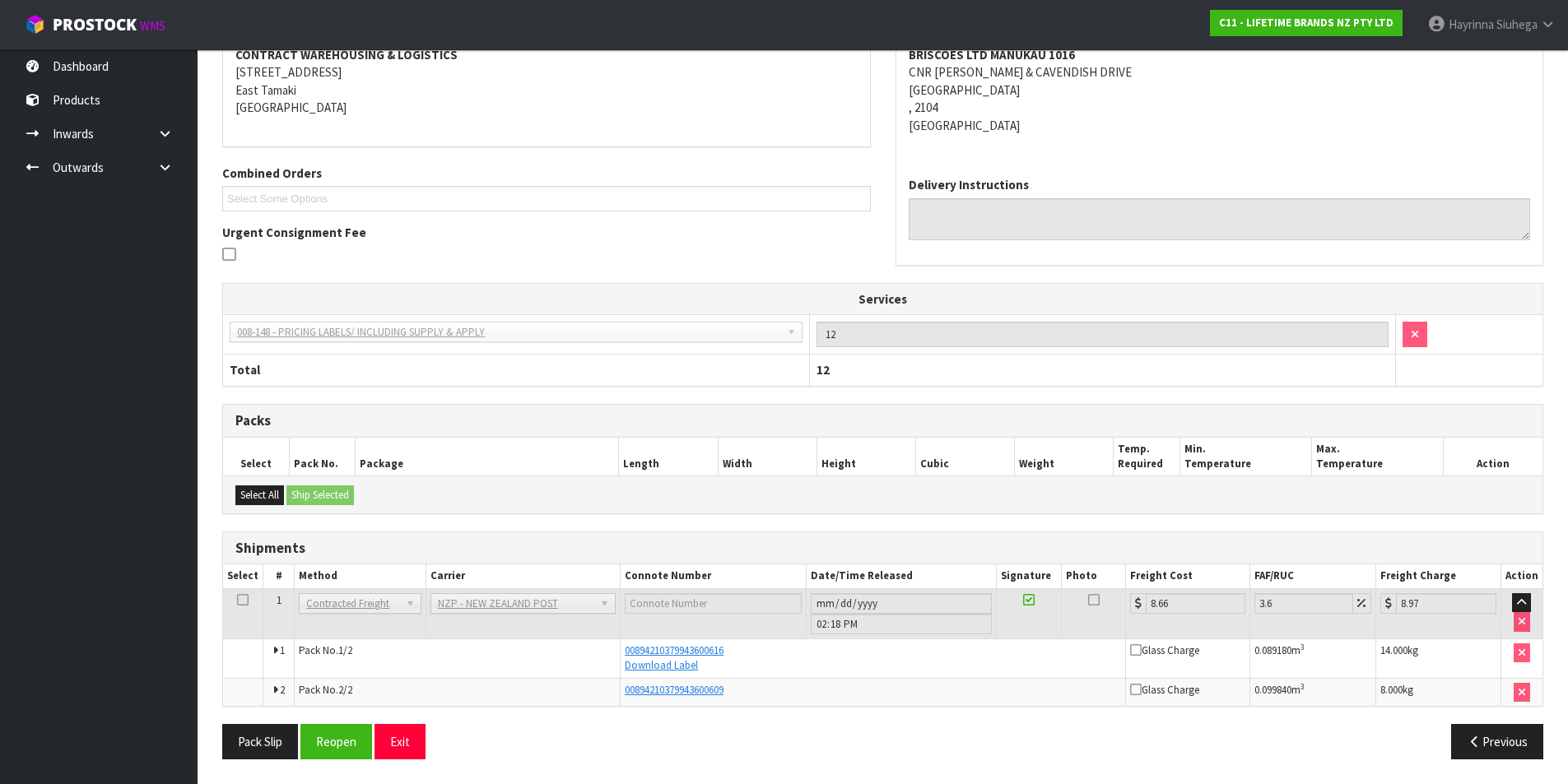
scroll to position [0, 0]
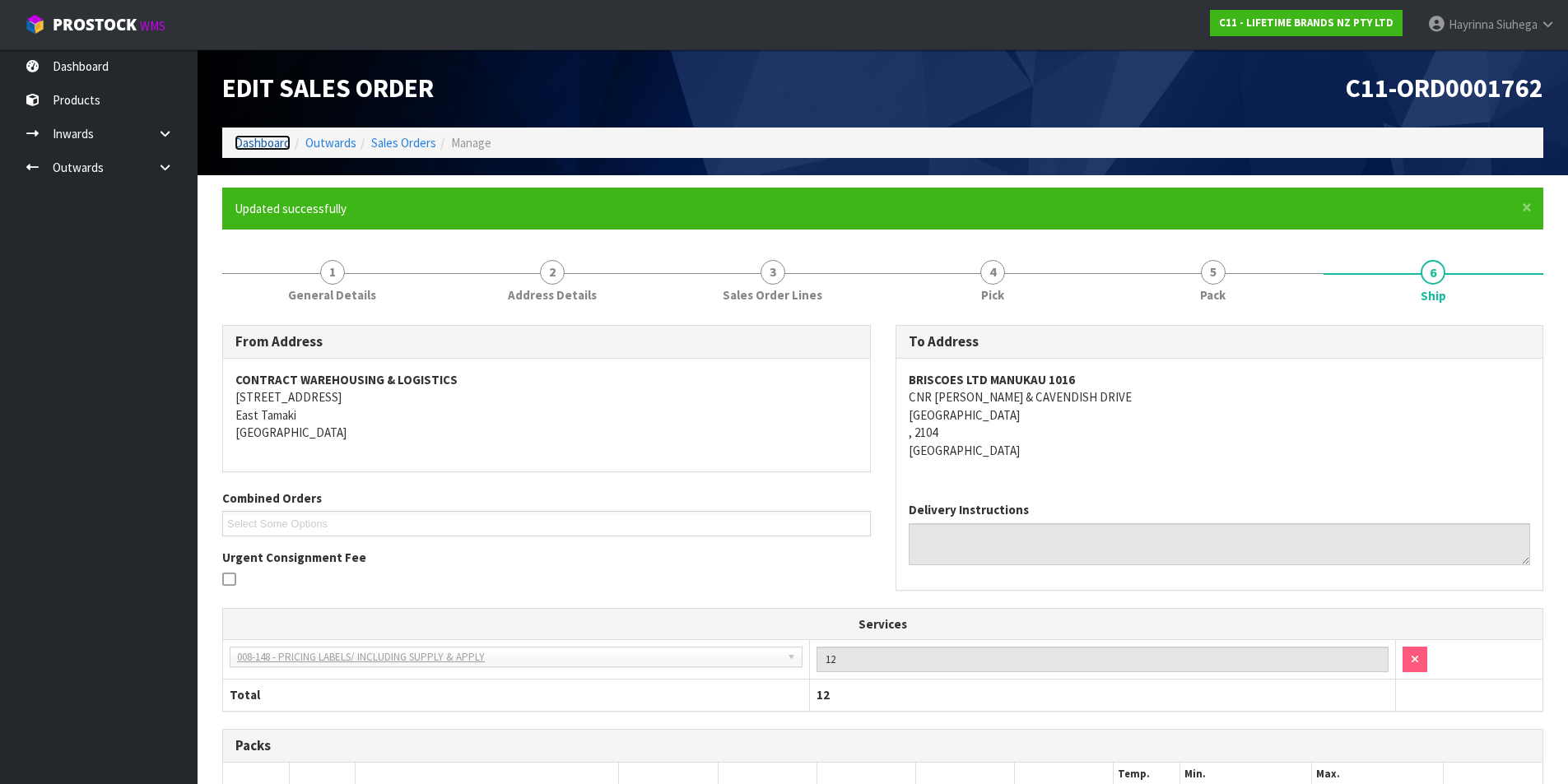
click at [269, 144] on link "Dashboard" at bounding box center [262, 142] width 56 height 16
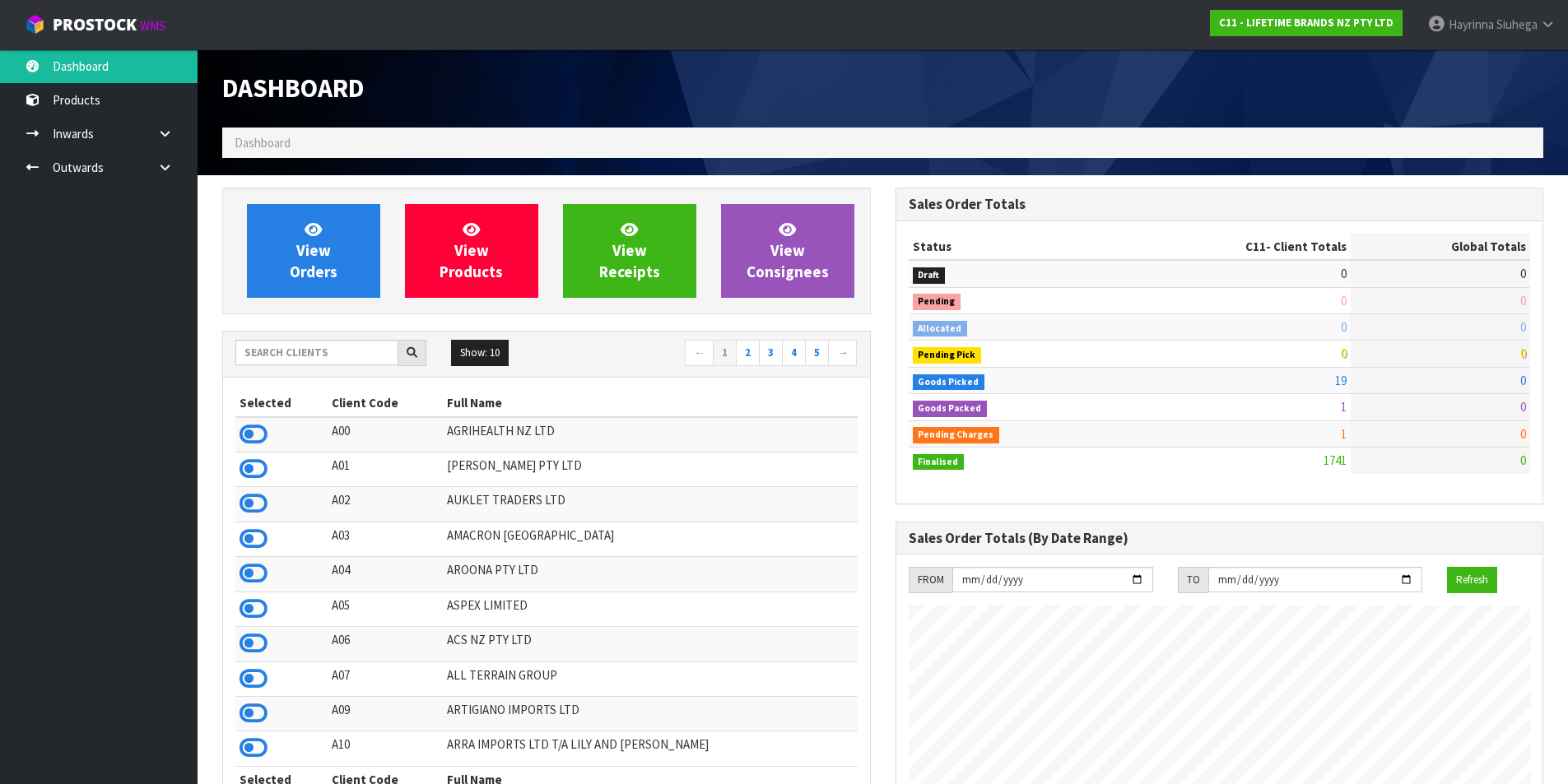
scroll to position [1247, 673]
click at [324, 236] on link "View Orders" at bounding box center [314, 250] width 133 height 94
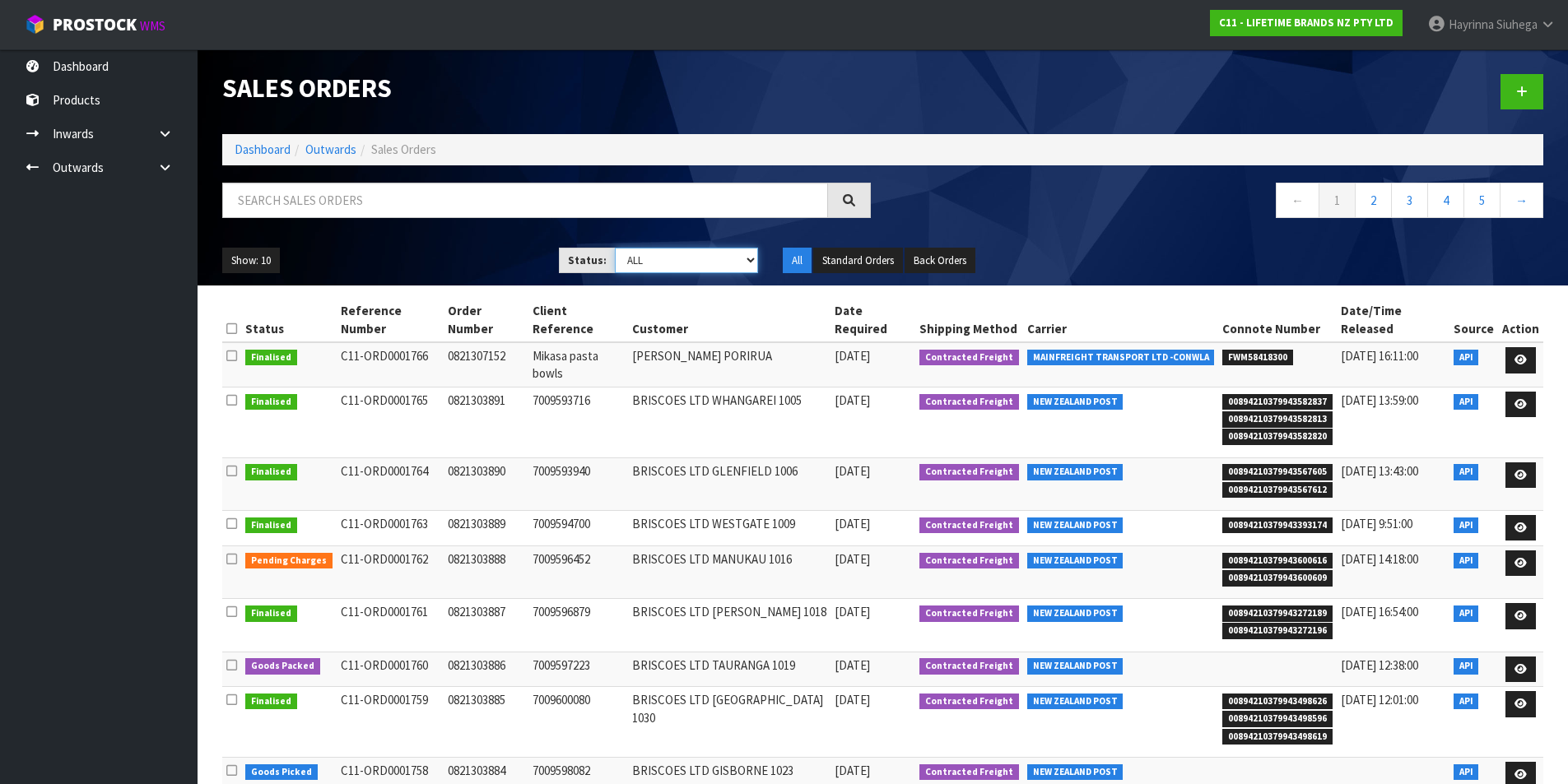
click at [631, 267] on select "Draft Pending Allocated Pending Pick Goods Picked Goods Packed Pending Charges …" at bounding box center [686, 260] width 143 height 25
click at [375, 204] on input "text" at bounding box center [525, 201] width 606 height 35
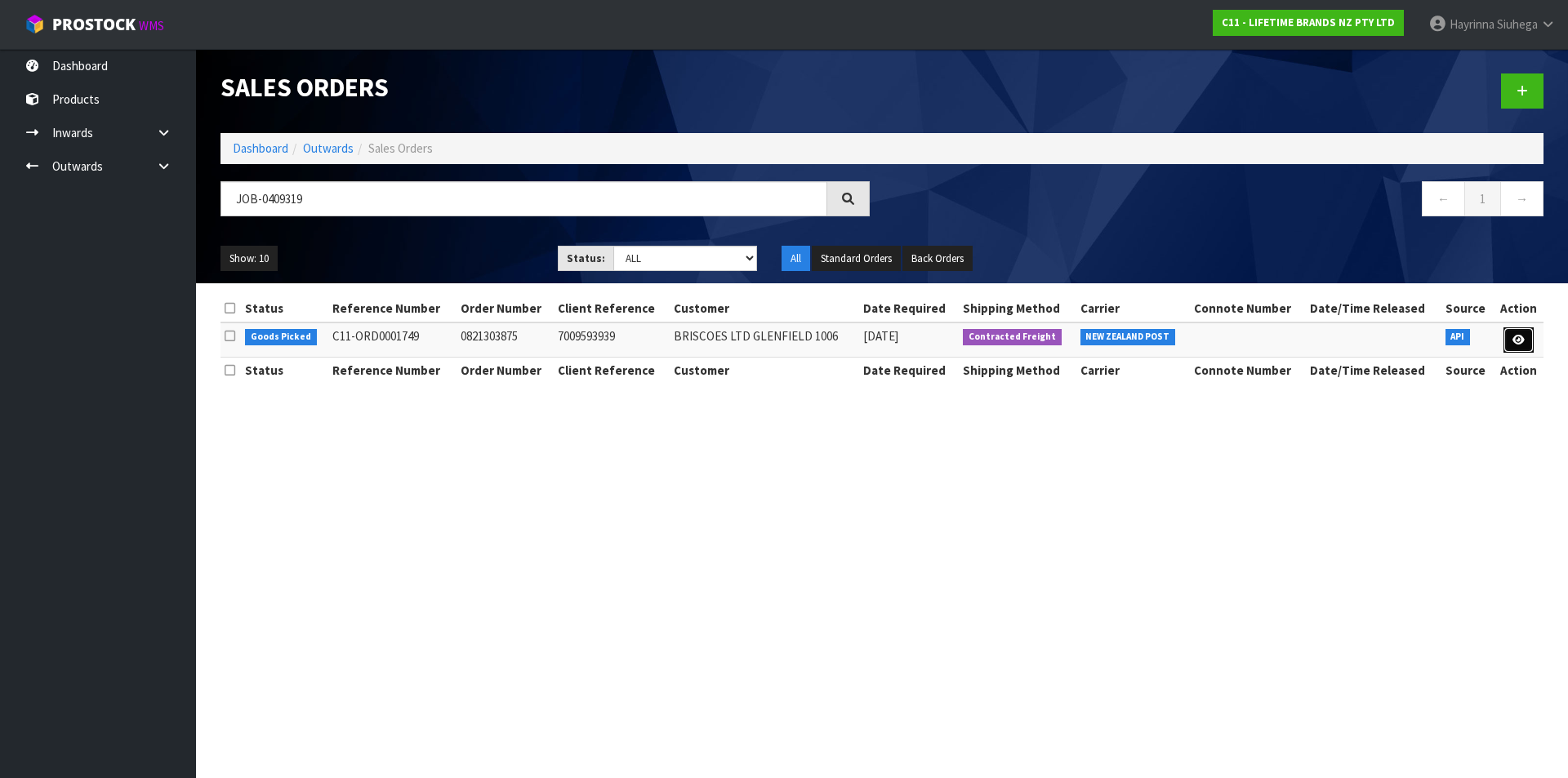
click at [1524, 345] on link at bounding box center [1519, 340] width 30 height 26
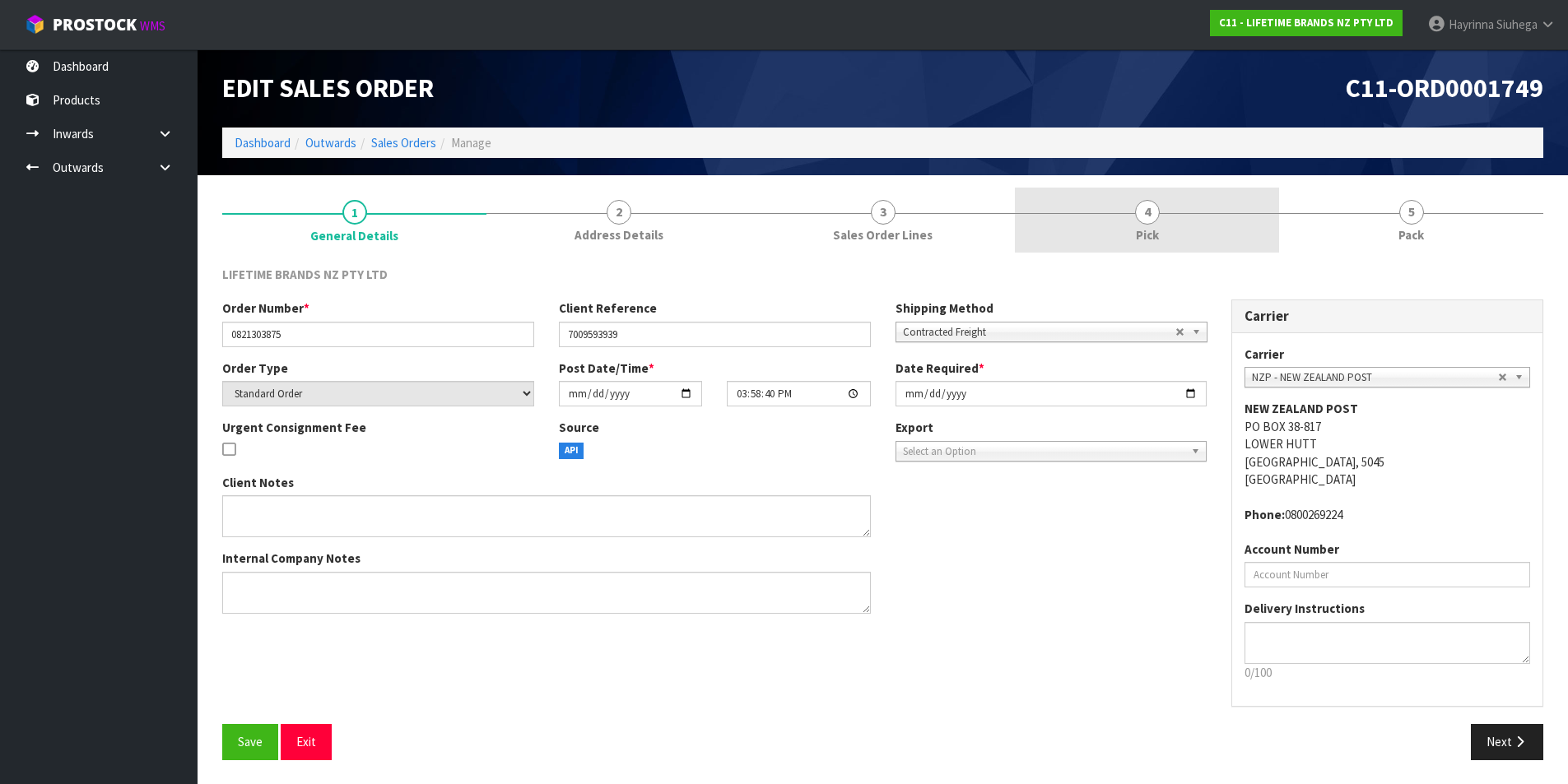
click at [1203, 232] on link "4 Pick" at bounding box center [1146, 220] width 264 height 65
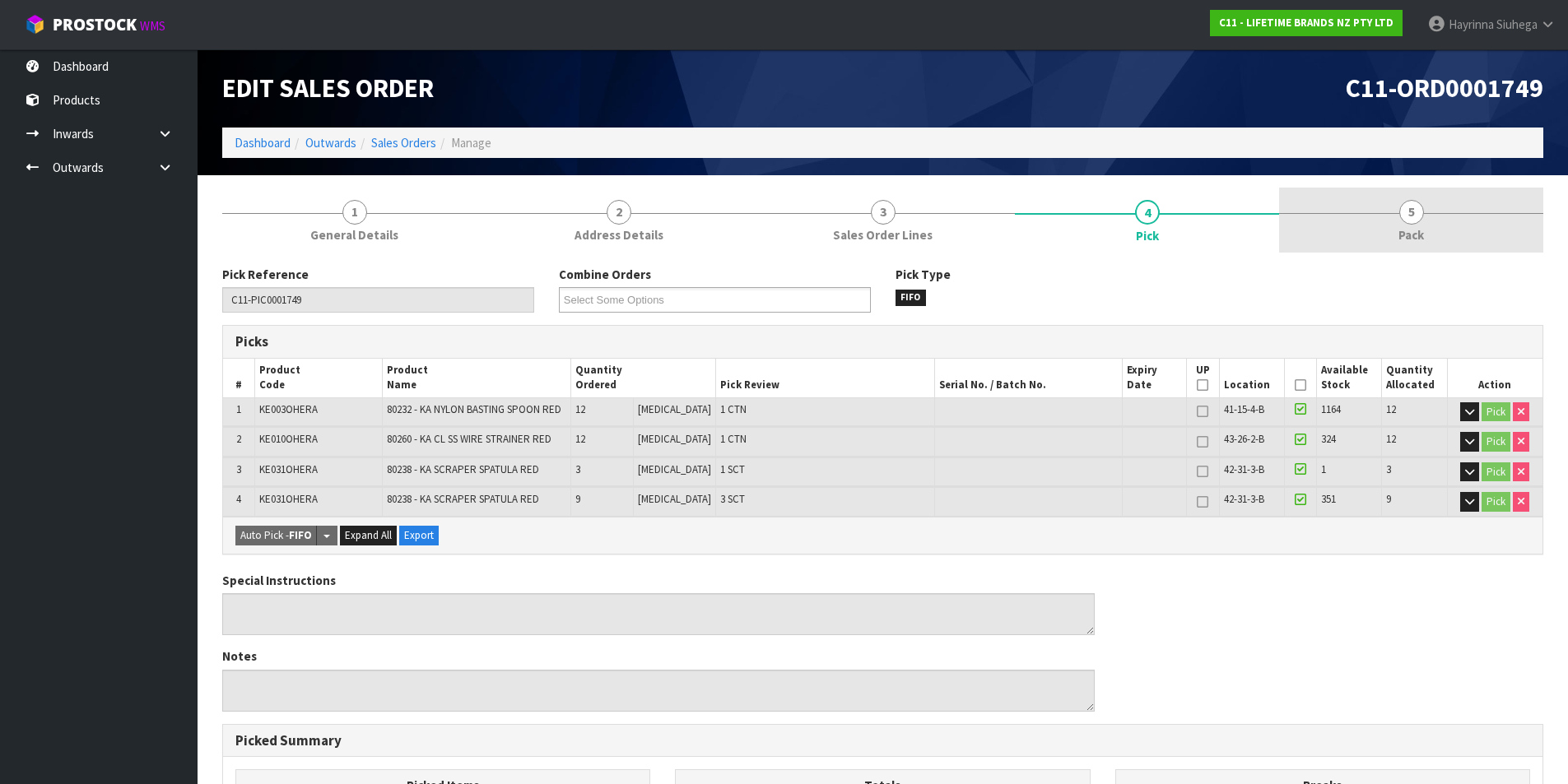
drag, startPoint x: 1406, startPoint y: 219, endPoint x: 1345, endPoint y: 220, distance: 61.0
click at [1405, 219] on span "5" at bounding box center [1411, 212] width 24 height 24
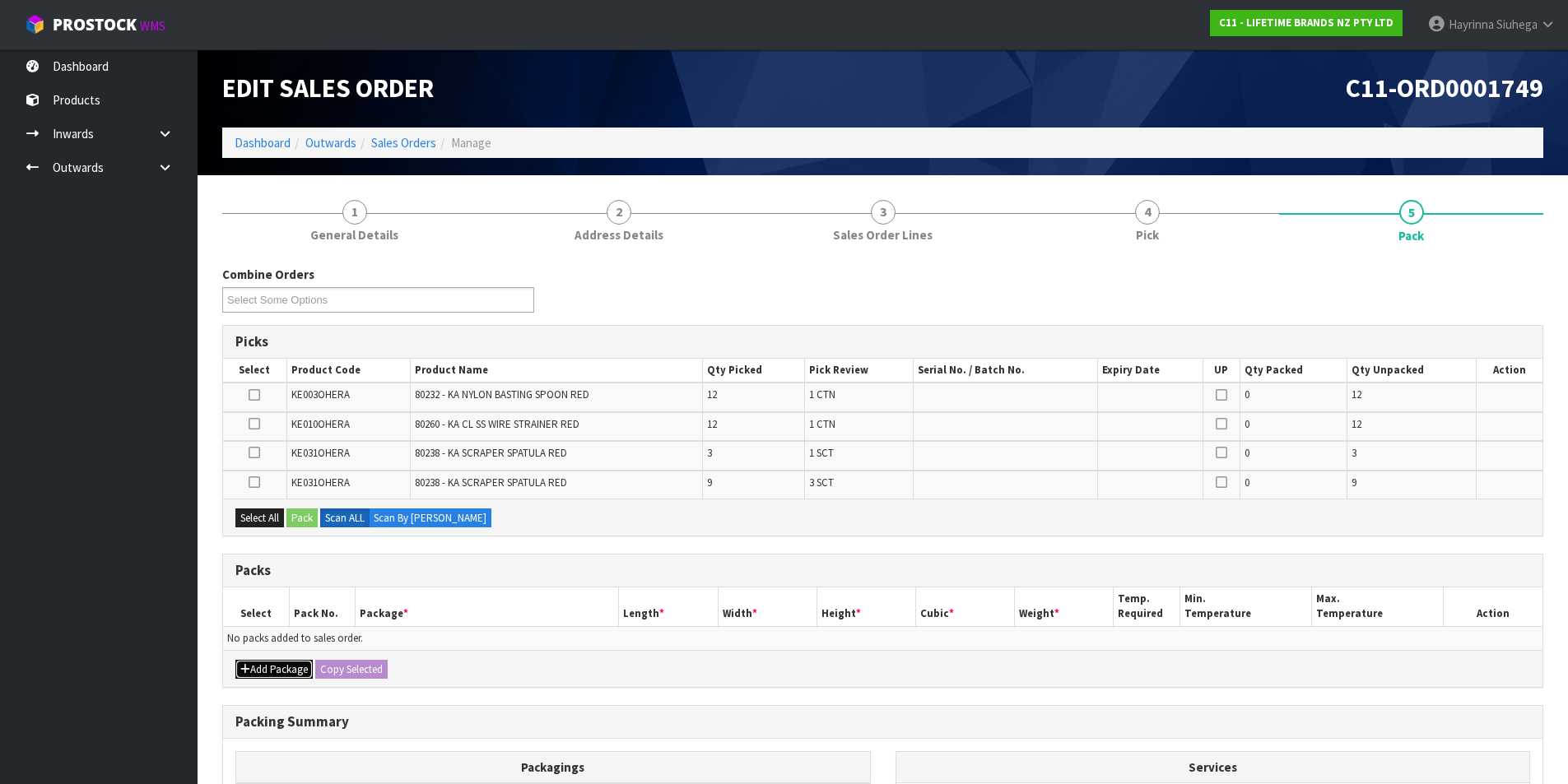
click at [259, 677] on button "Add Package" at bounding box center [274, 669] width 78 height 19
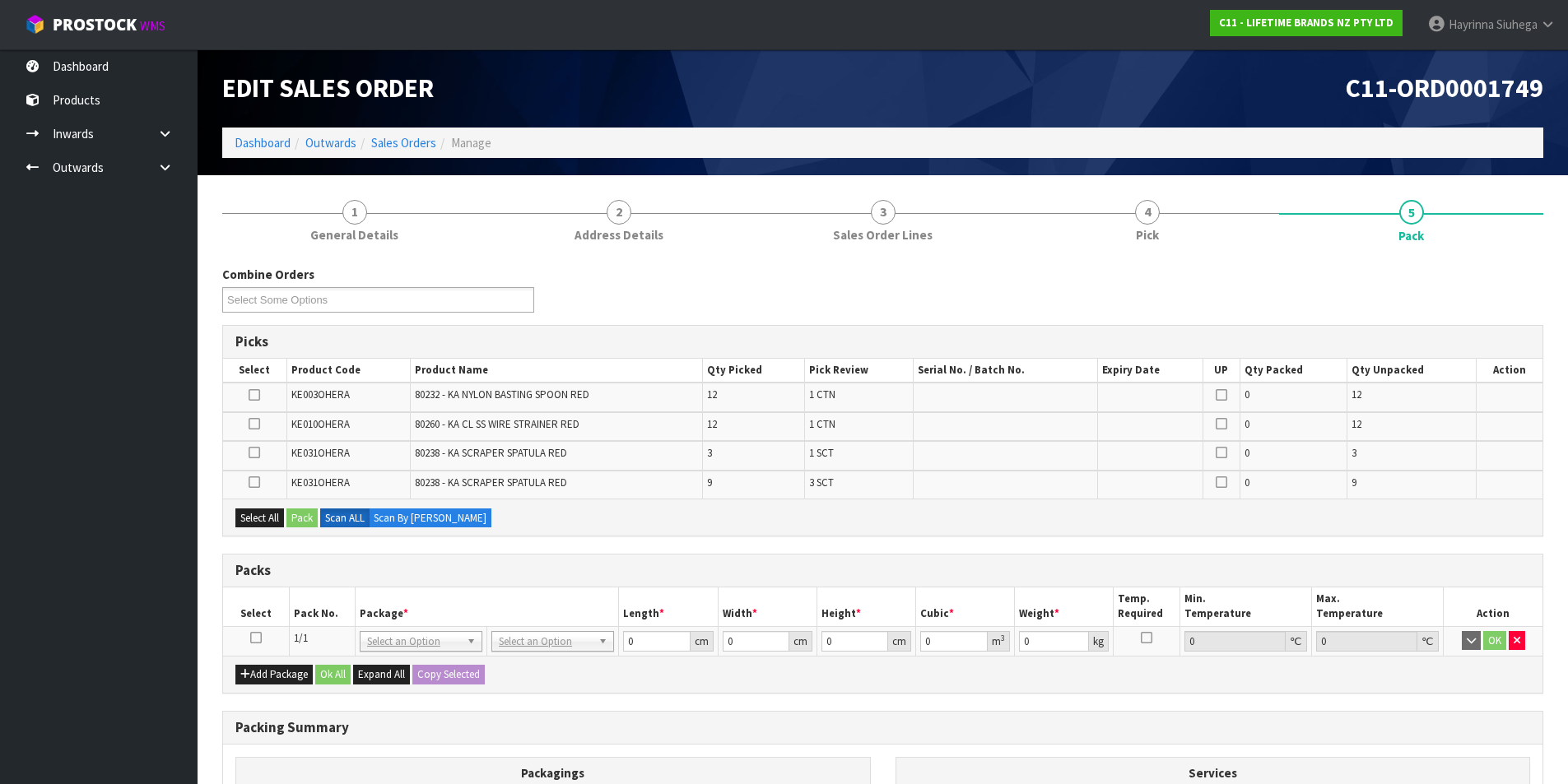
click at [251, 638] on icon at bounding box center [256, 638] width 12 height 1
click at [251, 516] on button "Select All" at bounding box center [260, 518] width 49 height 19
click at [313, 514] on button "Pack" at bounding box center [302, 518] width 31 height 19
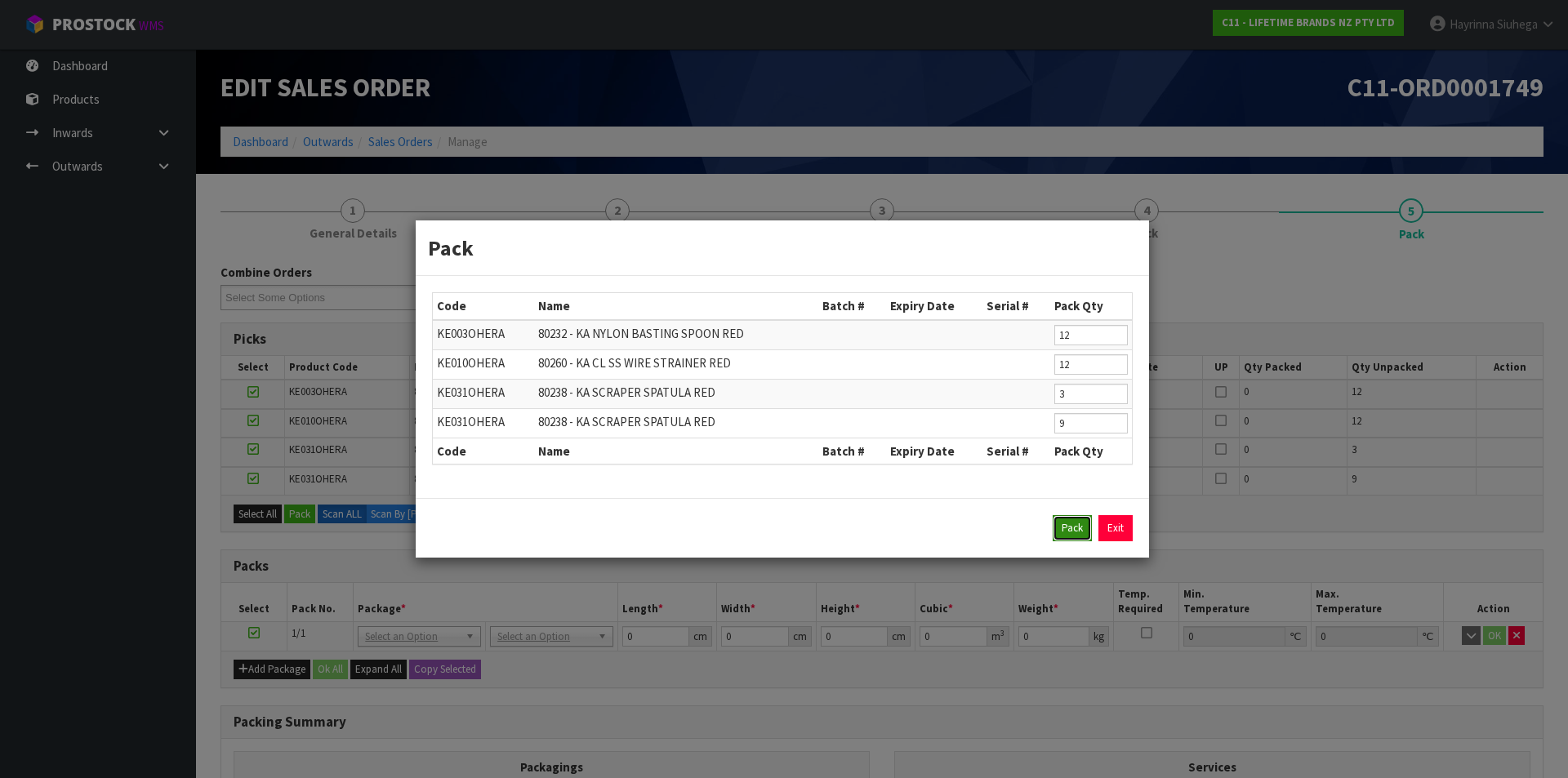
click at [1062, 522] on button "Pack" at bounding box center [1072, 528] width 39 height 26
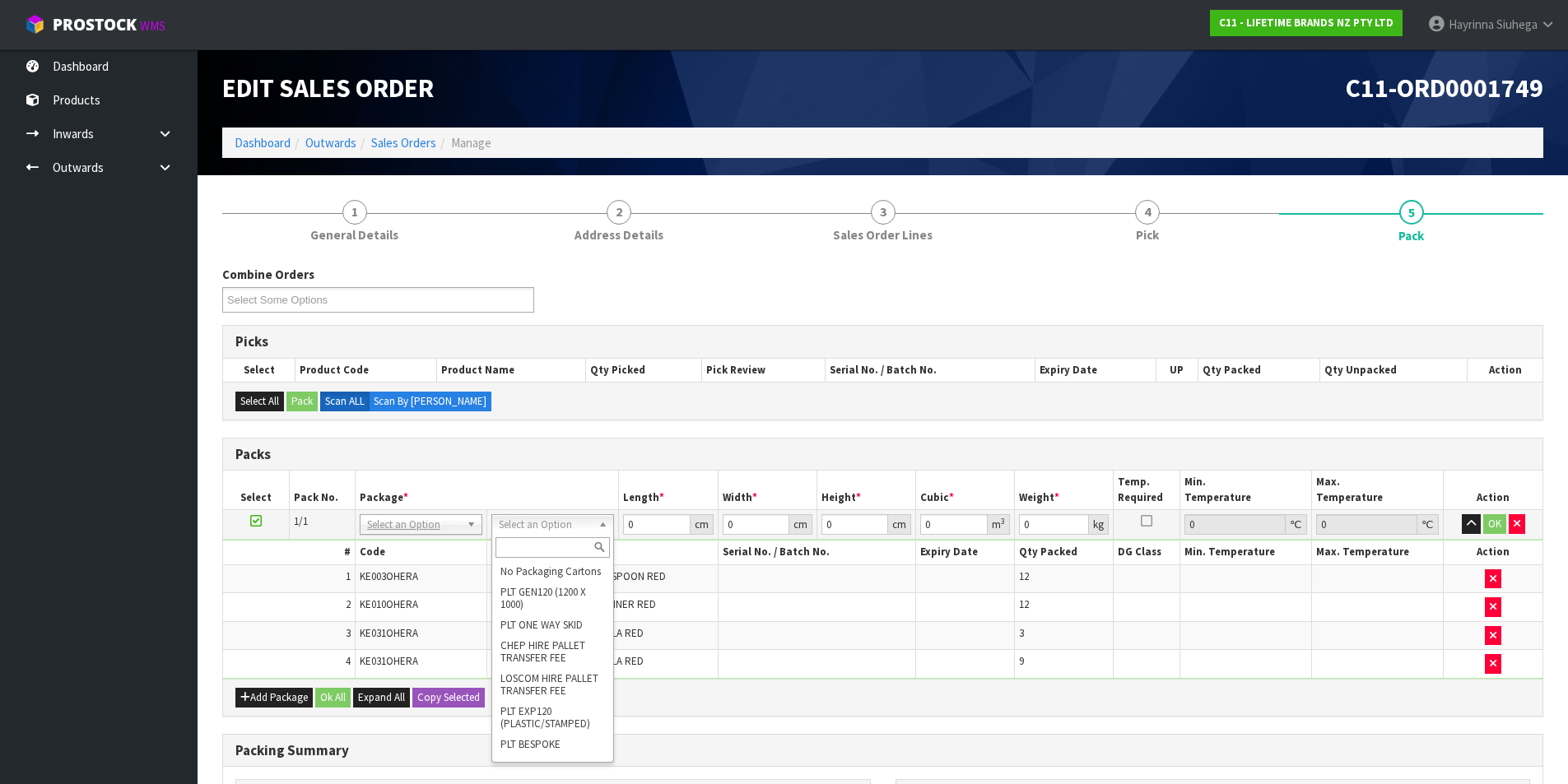
click at [528, 547] on input "text" at bounding box center [553, 548] width 115 height 20
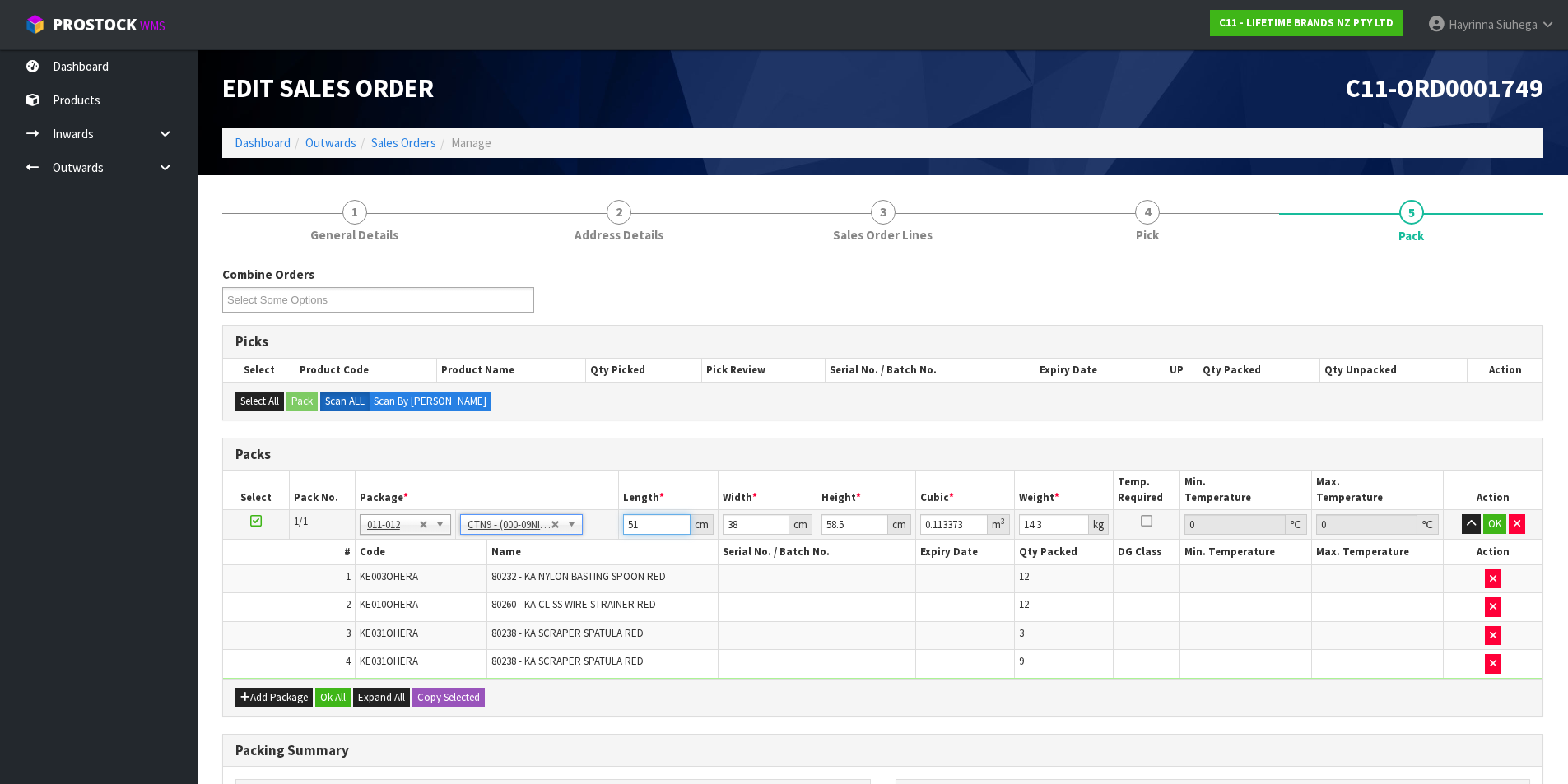
click at [637, 524] on input "51" at bounding box center [656, 524] width 67 height 20
click at [637, 526] on input "51" at bounding box center [656, 524] width 67 height 20
click at [632, 530] on input "51" at bounding box center [656, 524] width 67 height 20
click button "OK" at bounding box center [1494, 524] width 23 height 19
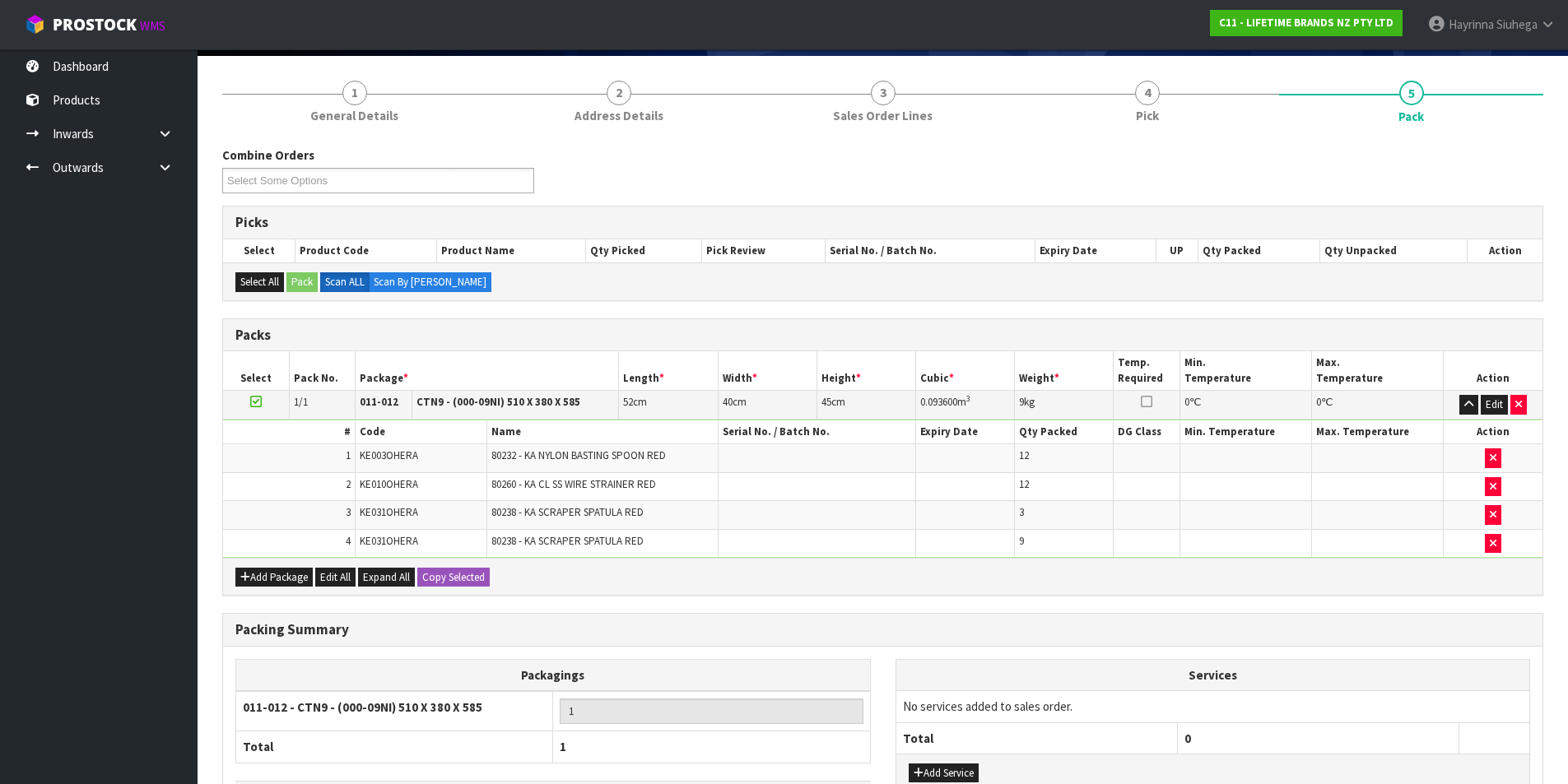
scroll to position [244, 0]
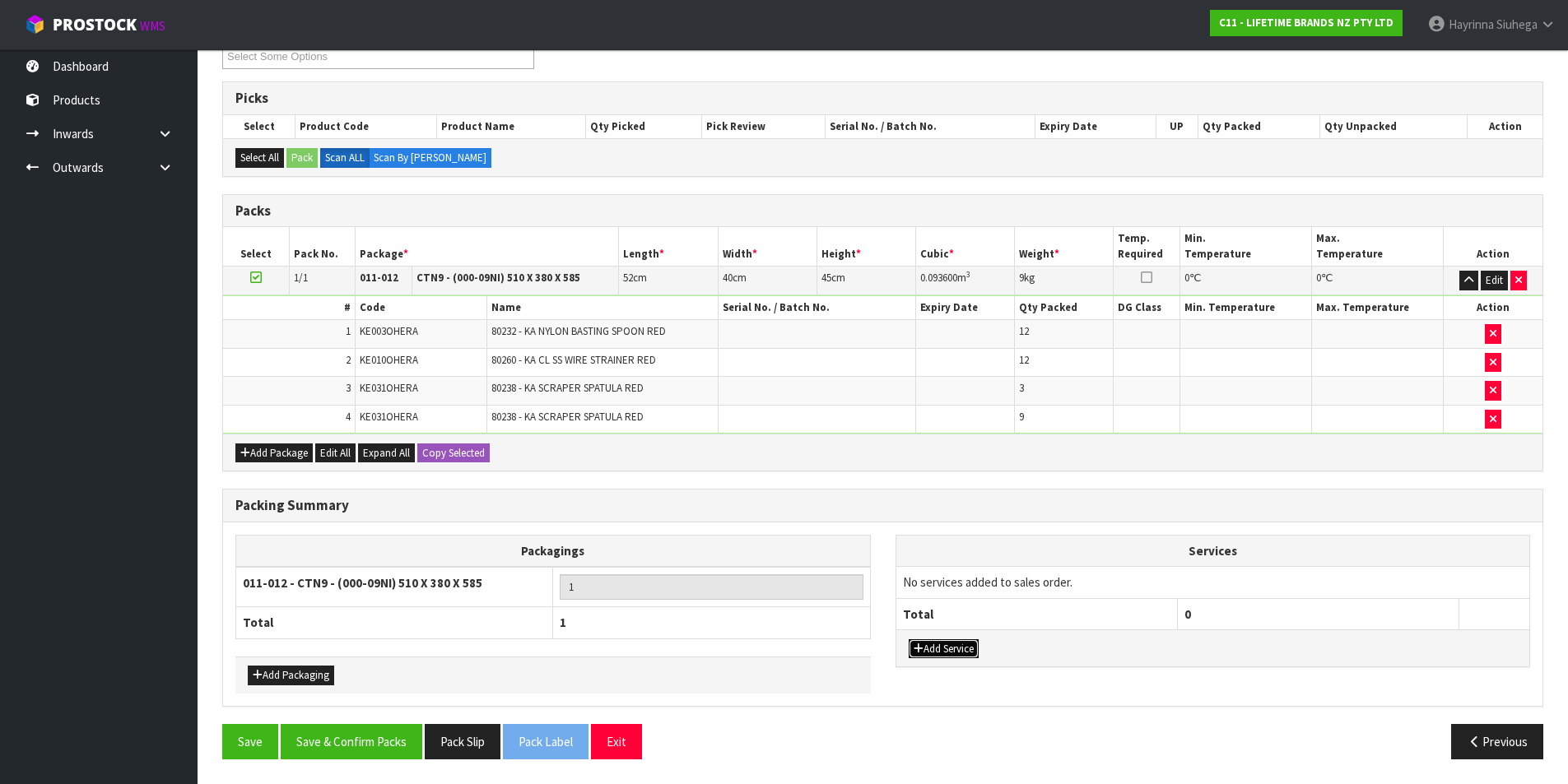
click at [930, 647] on button "Add Service" at bounding box center [943, 649] width 70 height 19
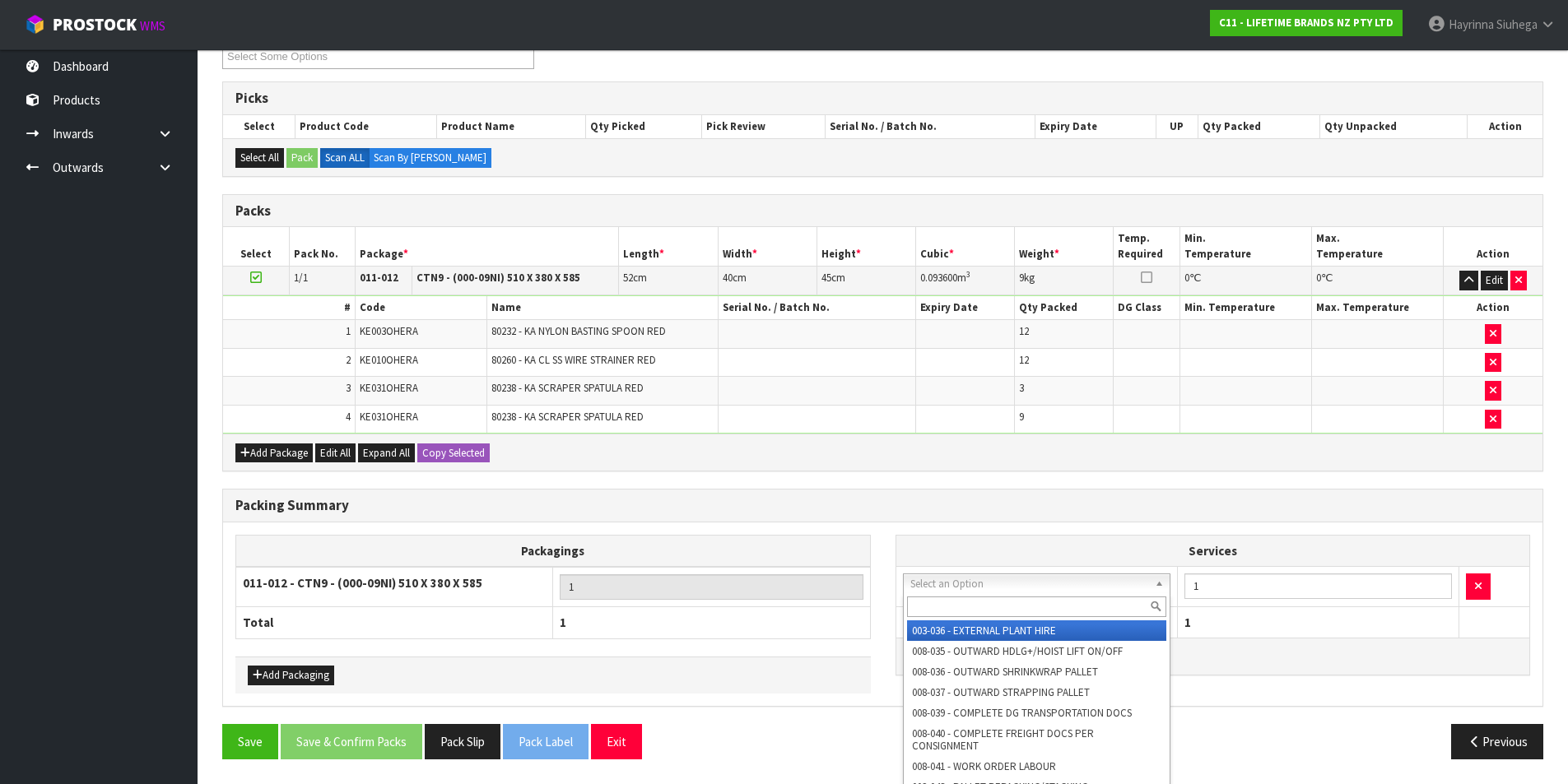
click at [950, 604] on input "text" at bounding box center [1037, 607] width 260 height 20
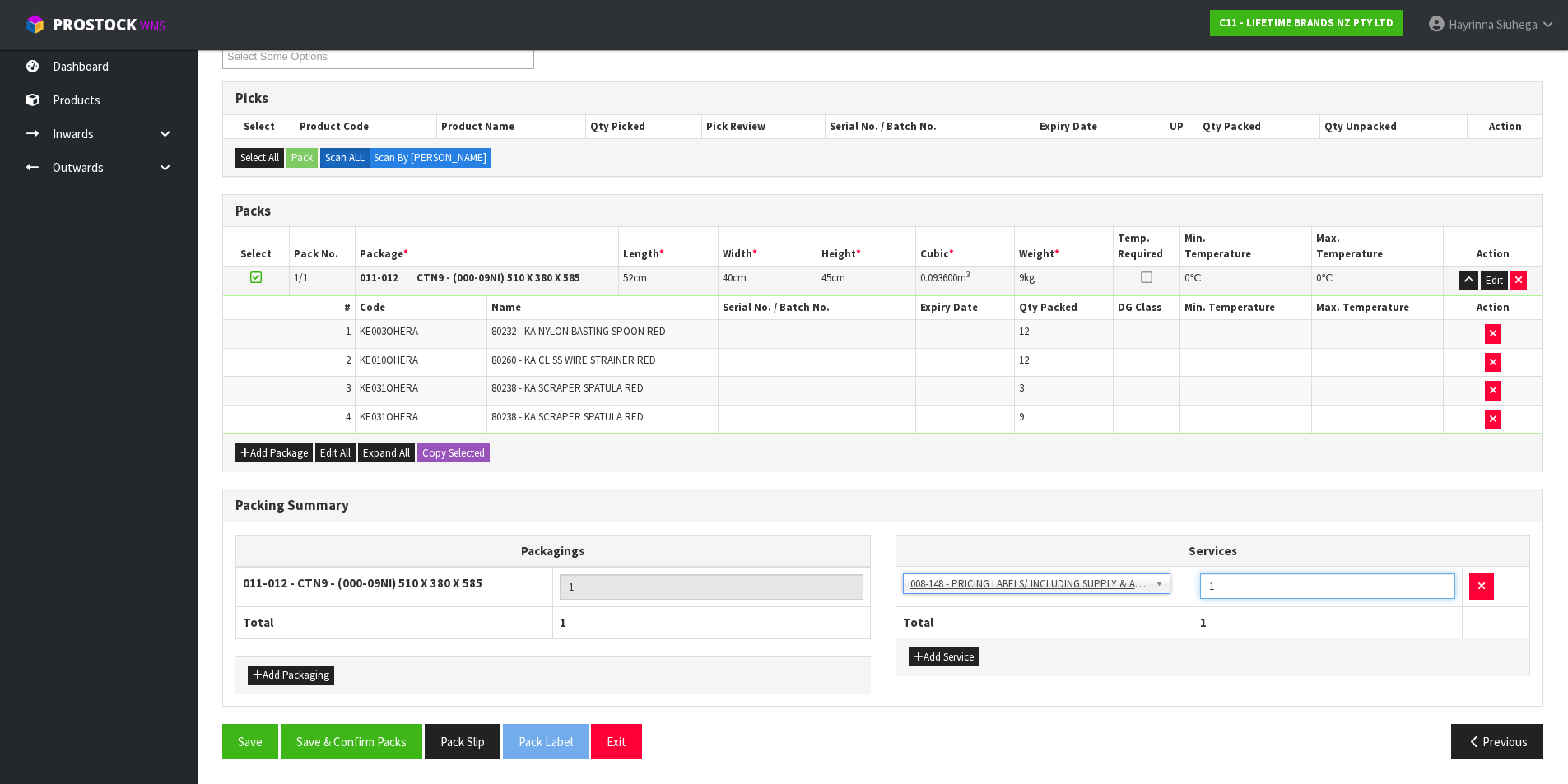
drag, startPoint x: 1232, startPoint y: 591, endPoint x: 1087, endPoint y: 593, distance: 145.0
click at [1087, 593] on tr "003-036 - EXTERNAL PLANT HIRE 008-035 - OUTWARD HDLG+/HOIST LIFT ON/OFF 008-036…" at bounding box center [1213, 588] width 634 height 40
click at [343, 742] on button "Save & Confirm Packs" at bounding box center [352, 742] width 142 height 35
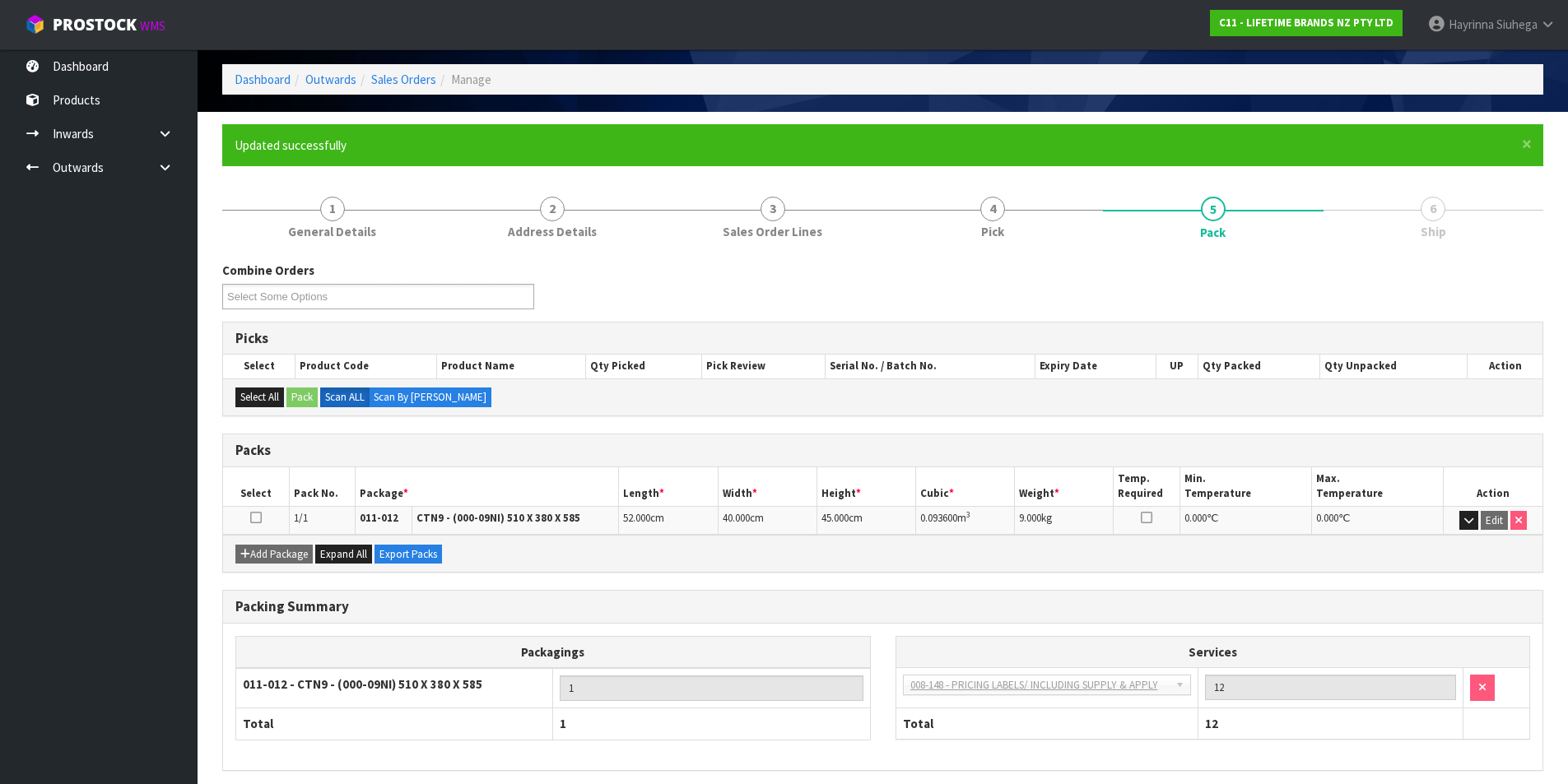
scroll to position [127, 0]
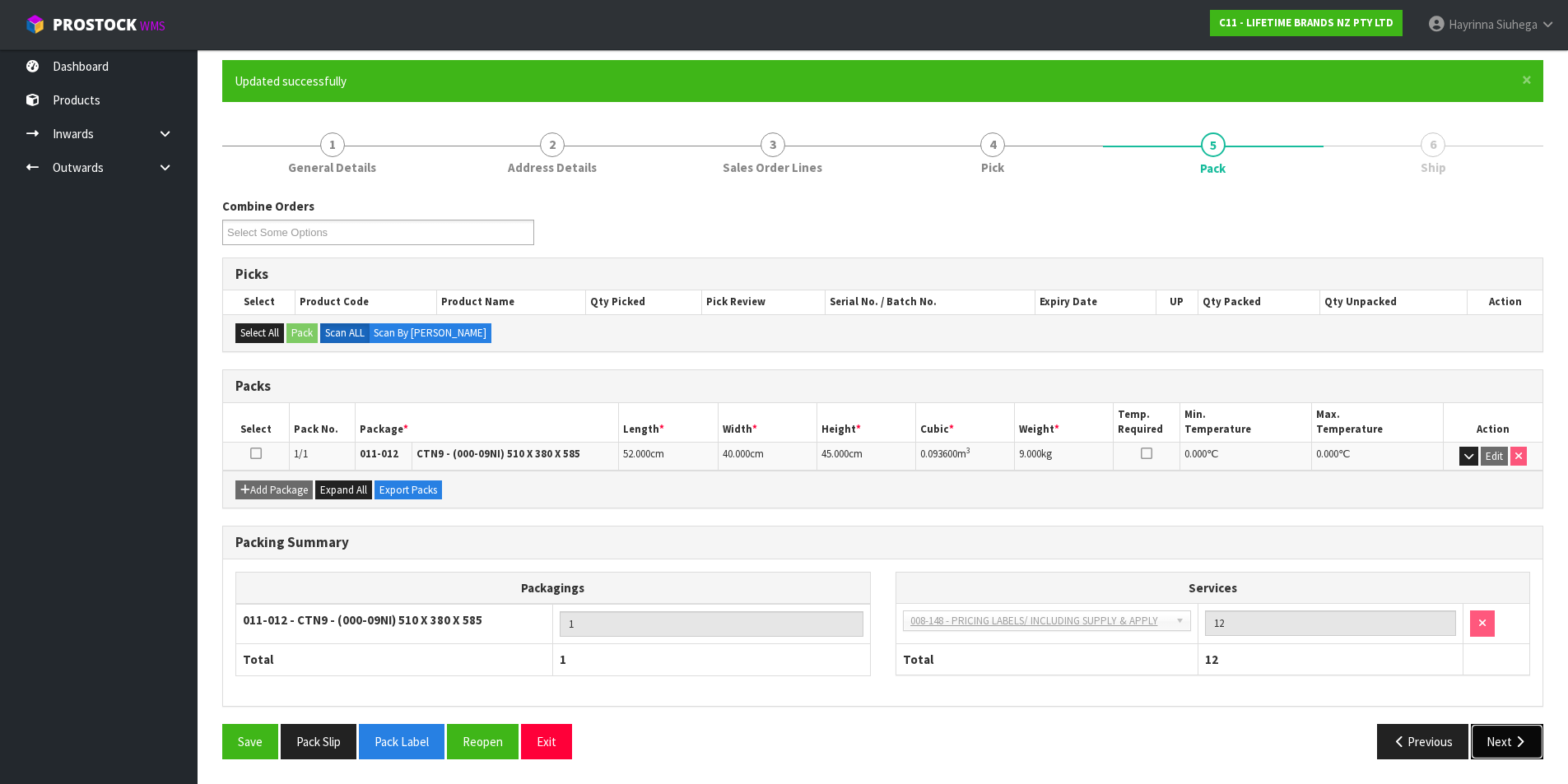
click at [1530, 747] on button "Next" at bounding box center [1507, 742] width 72 height 35
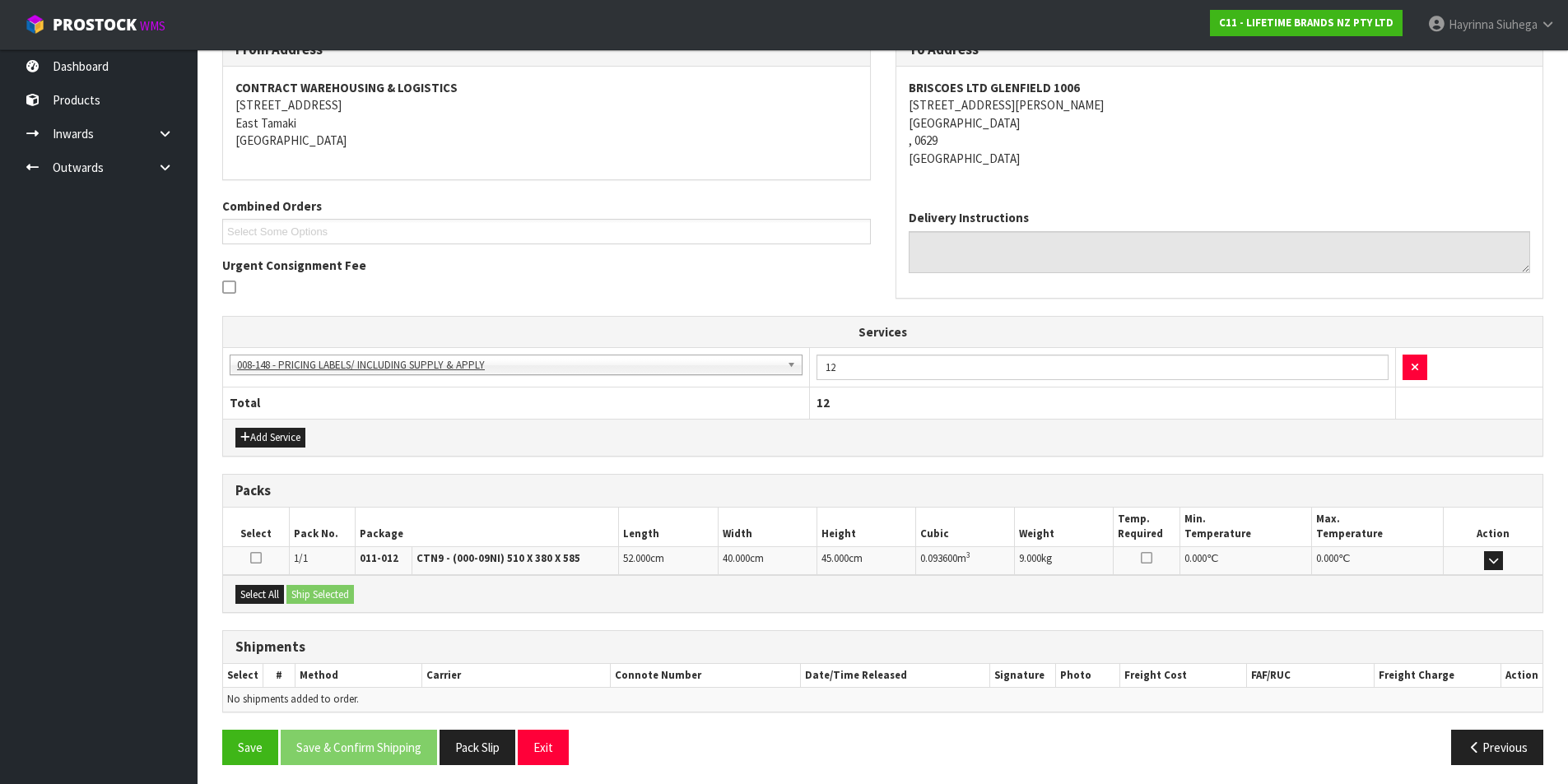
scroll to position [298, 0]
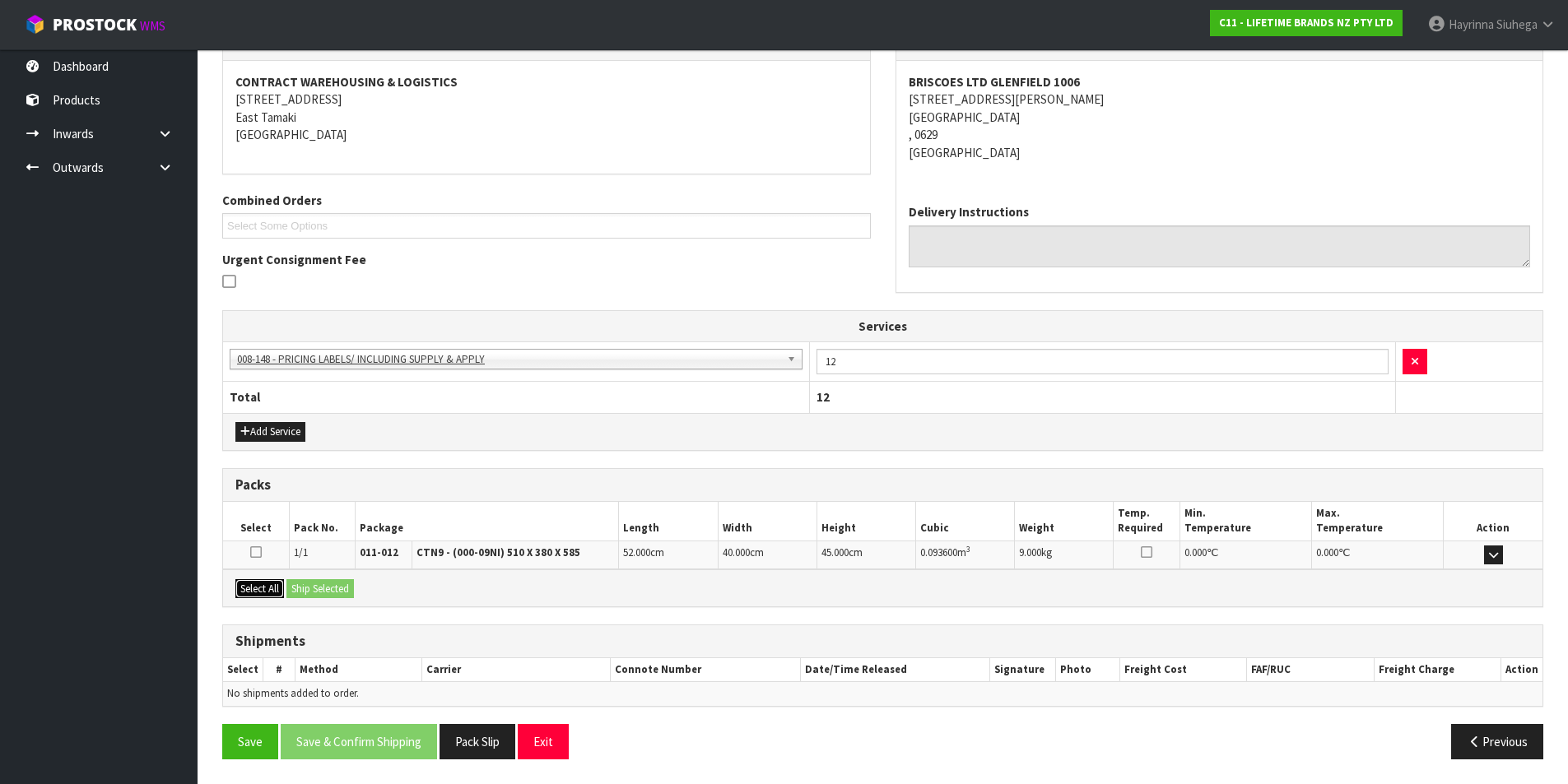
click at [272, 587] on button "Select All" at bounding box center [260, 588] width 49 height 19
click at [303, 583] on button "Ship Selected" at bounding box center [320, 588] width 67 height 19
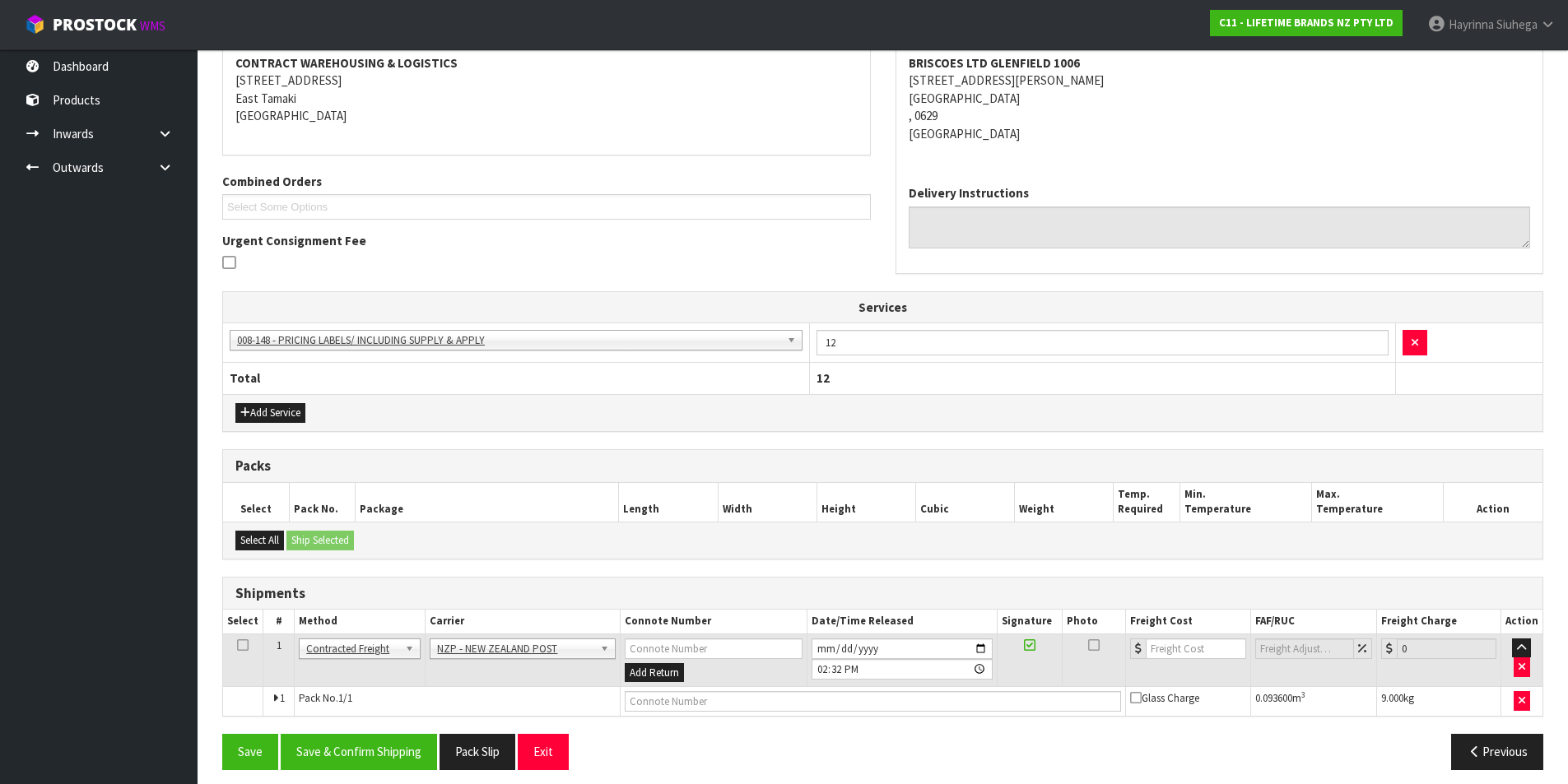
scroll to position [328, 0]
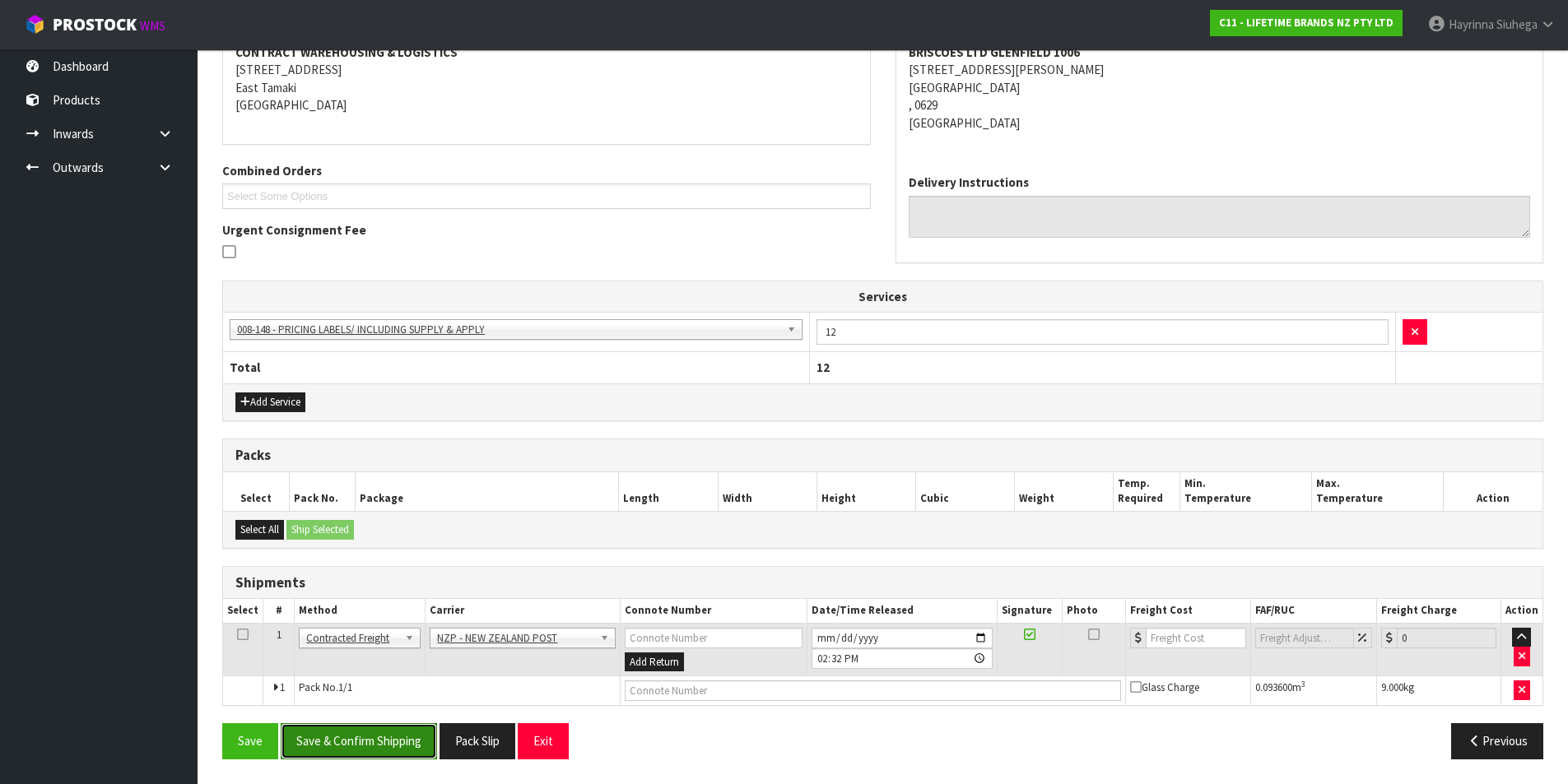
click at [348, 741] on button "Save & Confirm Shipping" at bounding box center [359, 741] width 157 height 35
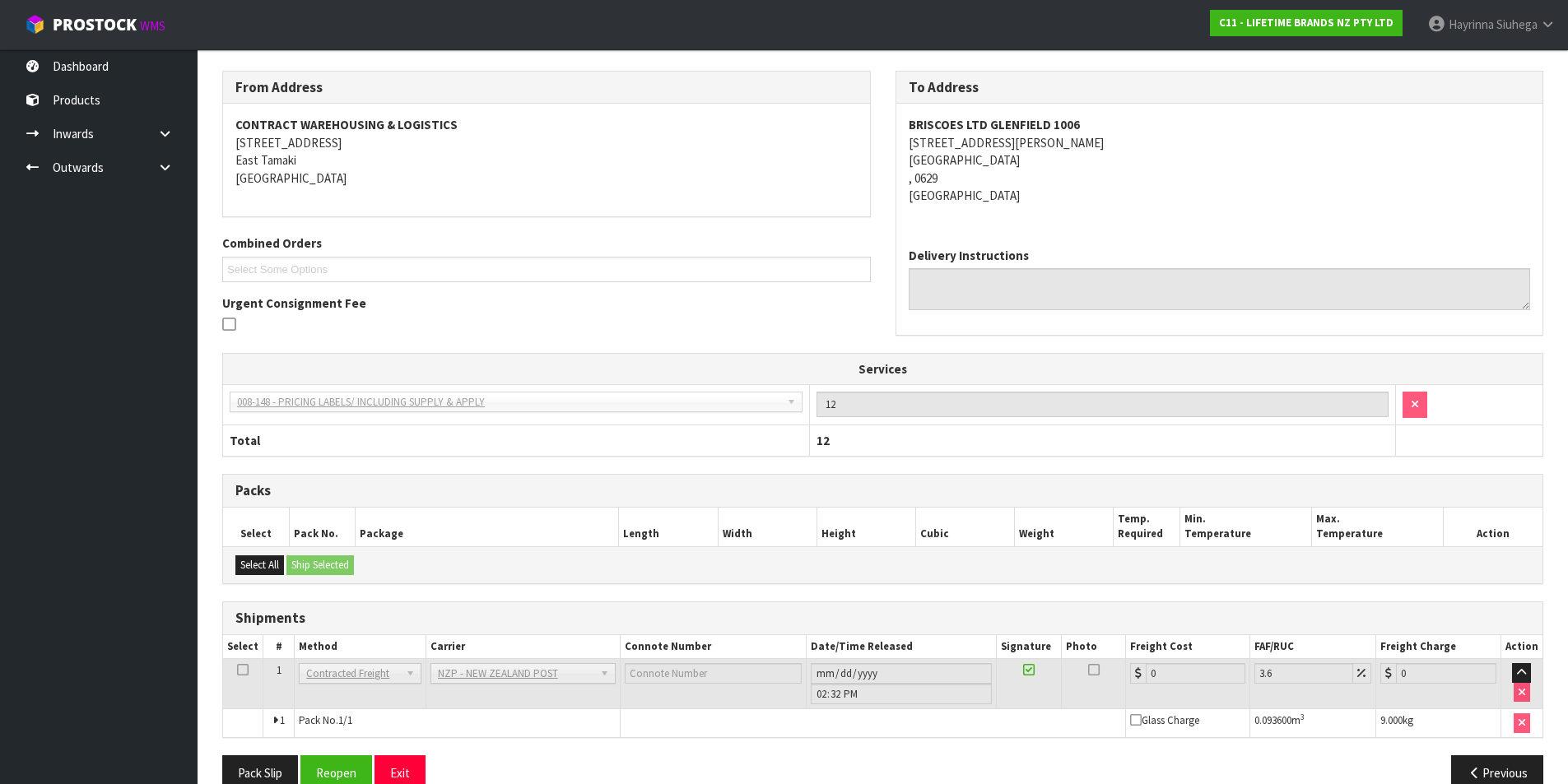
scroll to position [303, 0]
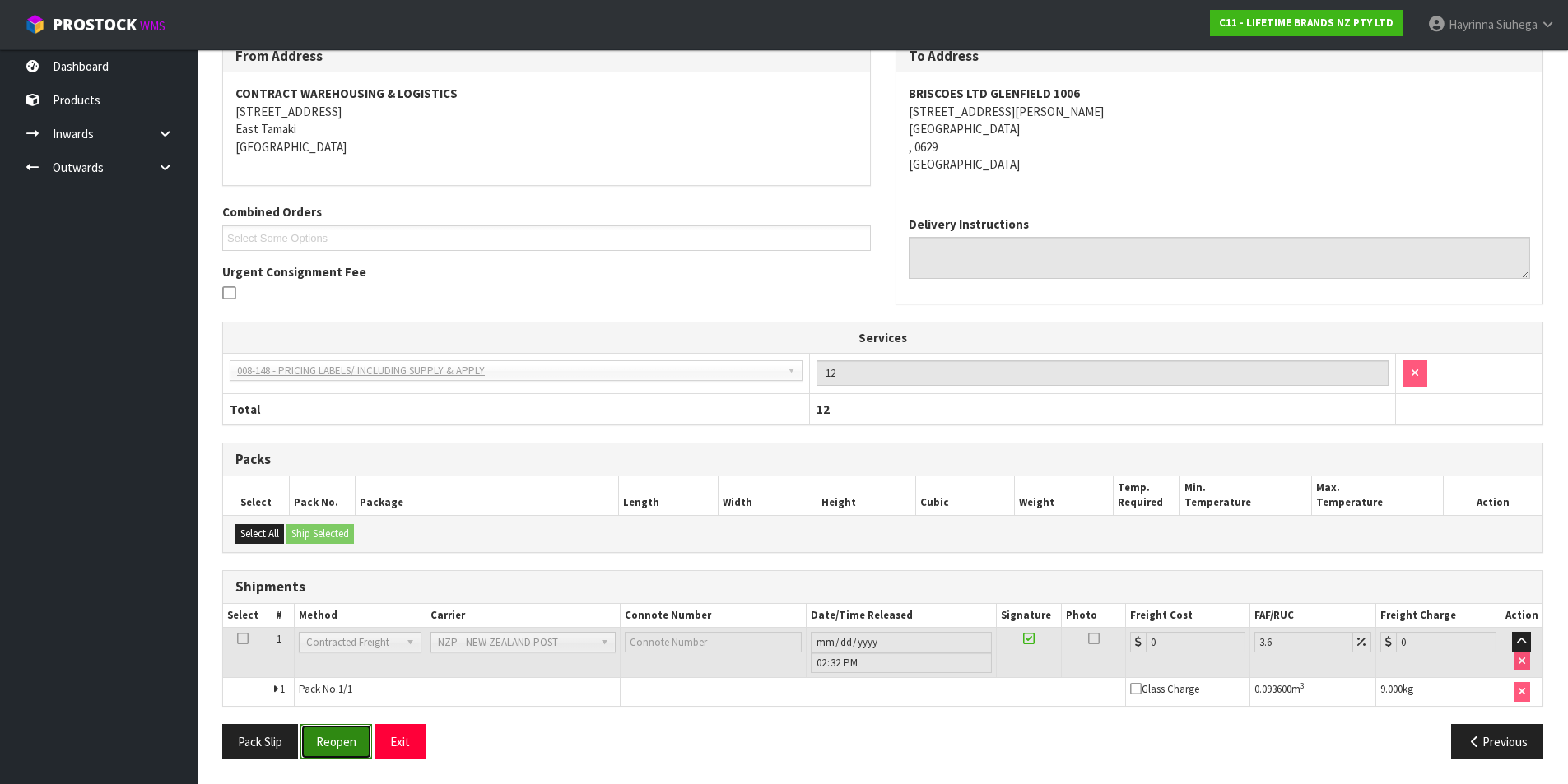
click at [342, 733] on button "Reopen" at bounding box center [336, 742] width 72 height 35
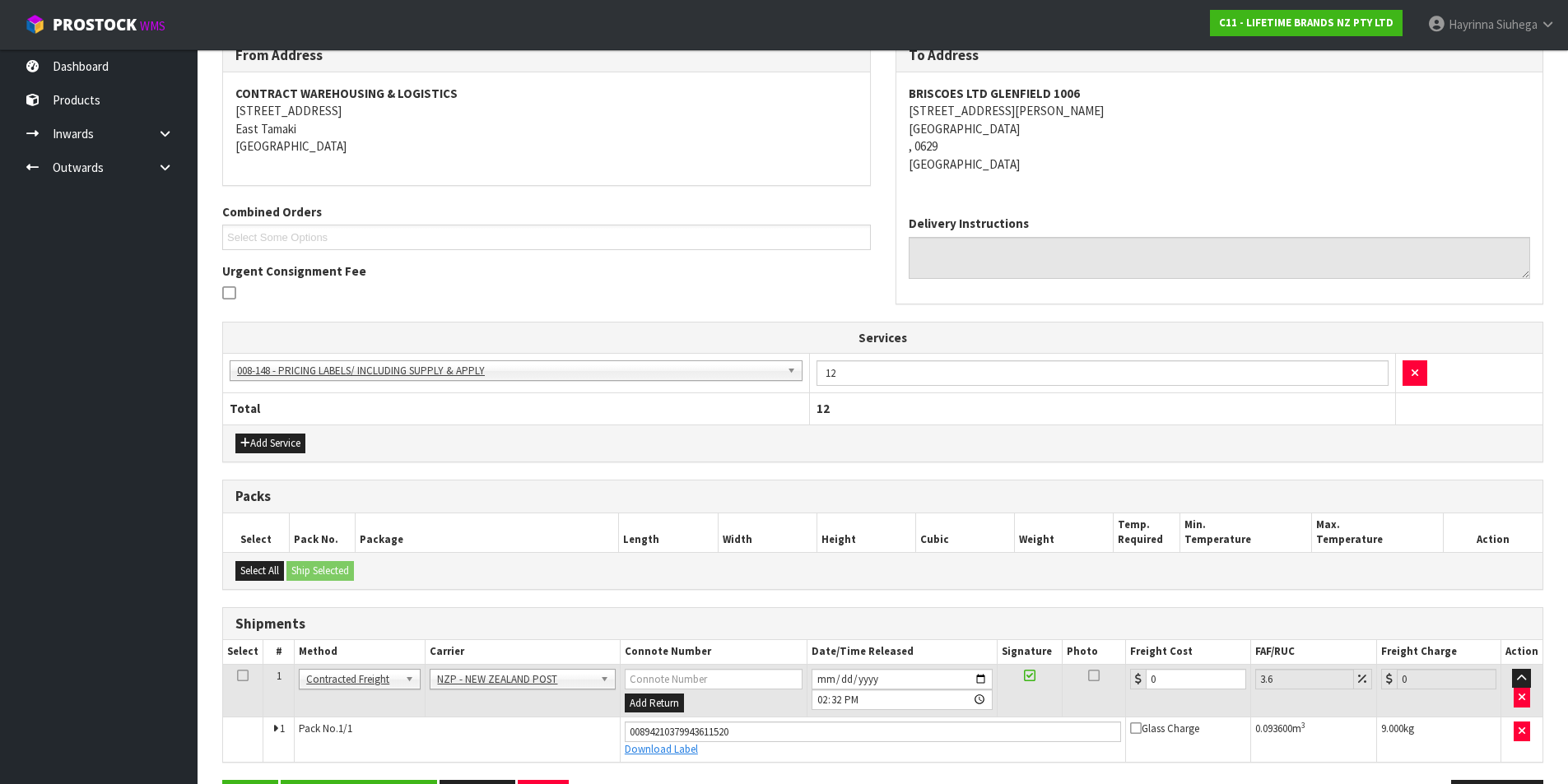
scroll to position [342, 0]
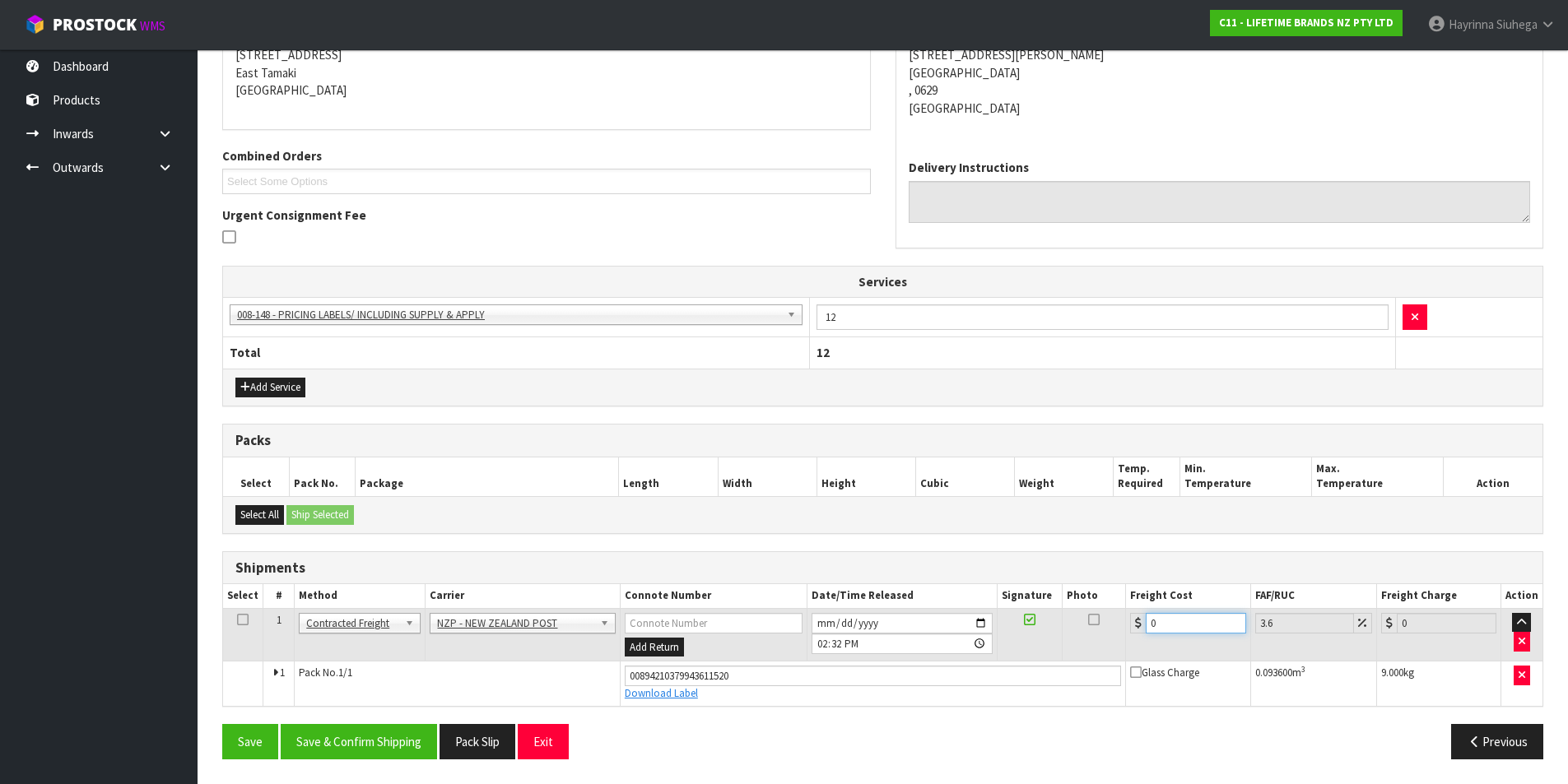
drag, startPoint x: 1157, startPoint y: 628, endPoint x: 1065, endPoint y: 631, distance: 92.0
click at [1065, 631] on tr "1 Client Local Pickup Customer Local Pickup Company Freight Contracted Freight …" at bounding box center [883, 635] width 1319 height 53
click at [223, 724] on button "Save" at bounding box center [250, 742] width 56 height 35
click at [403, 744] on button "Save & Confirm Shipping" at bounding box center [359, 742] width 157 height 35
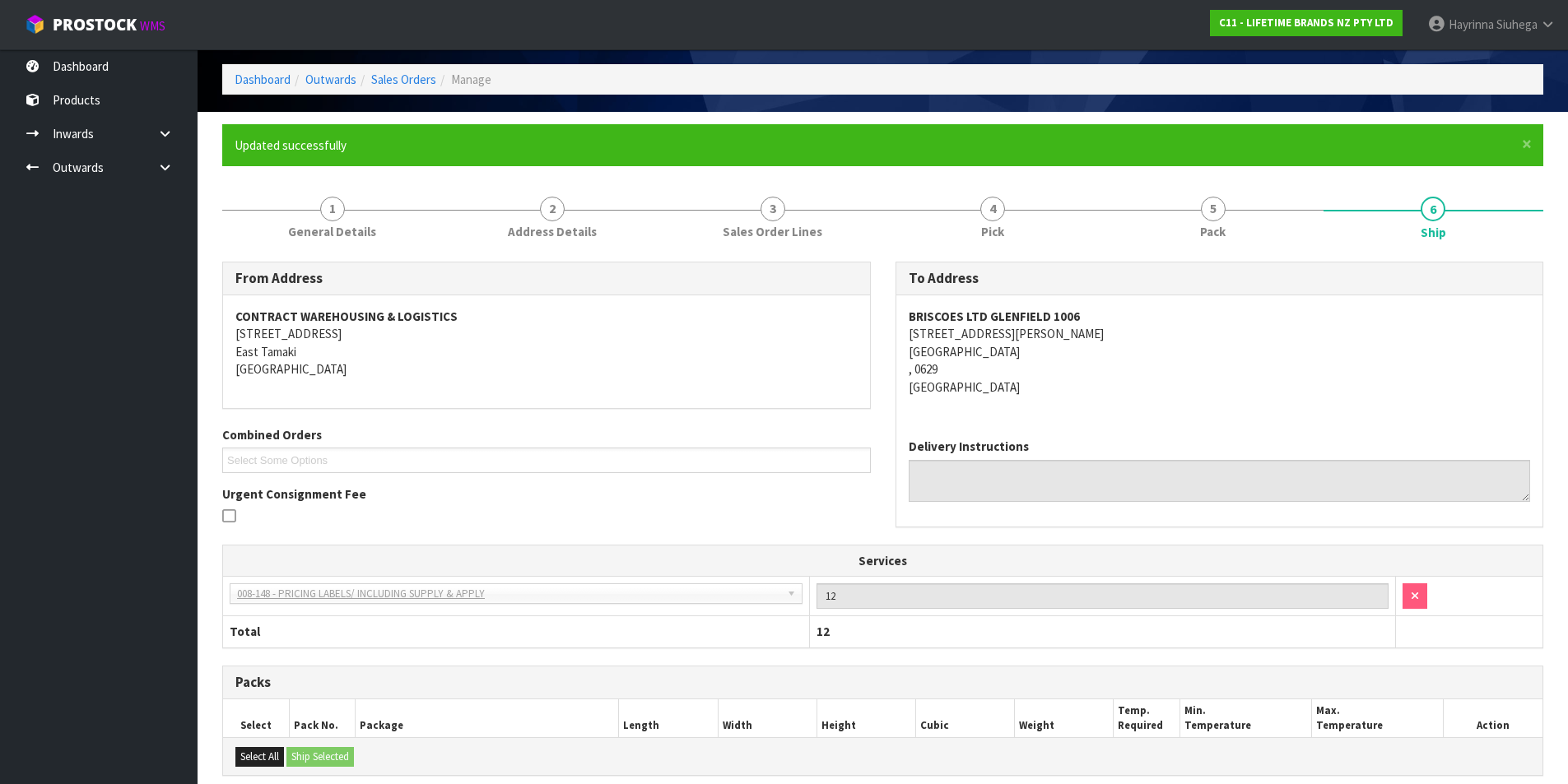
scroll to position [0, 0]
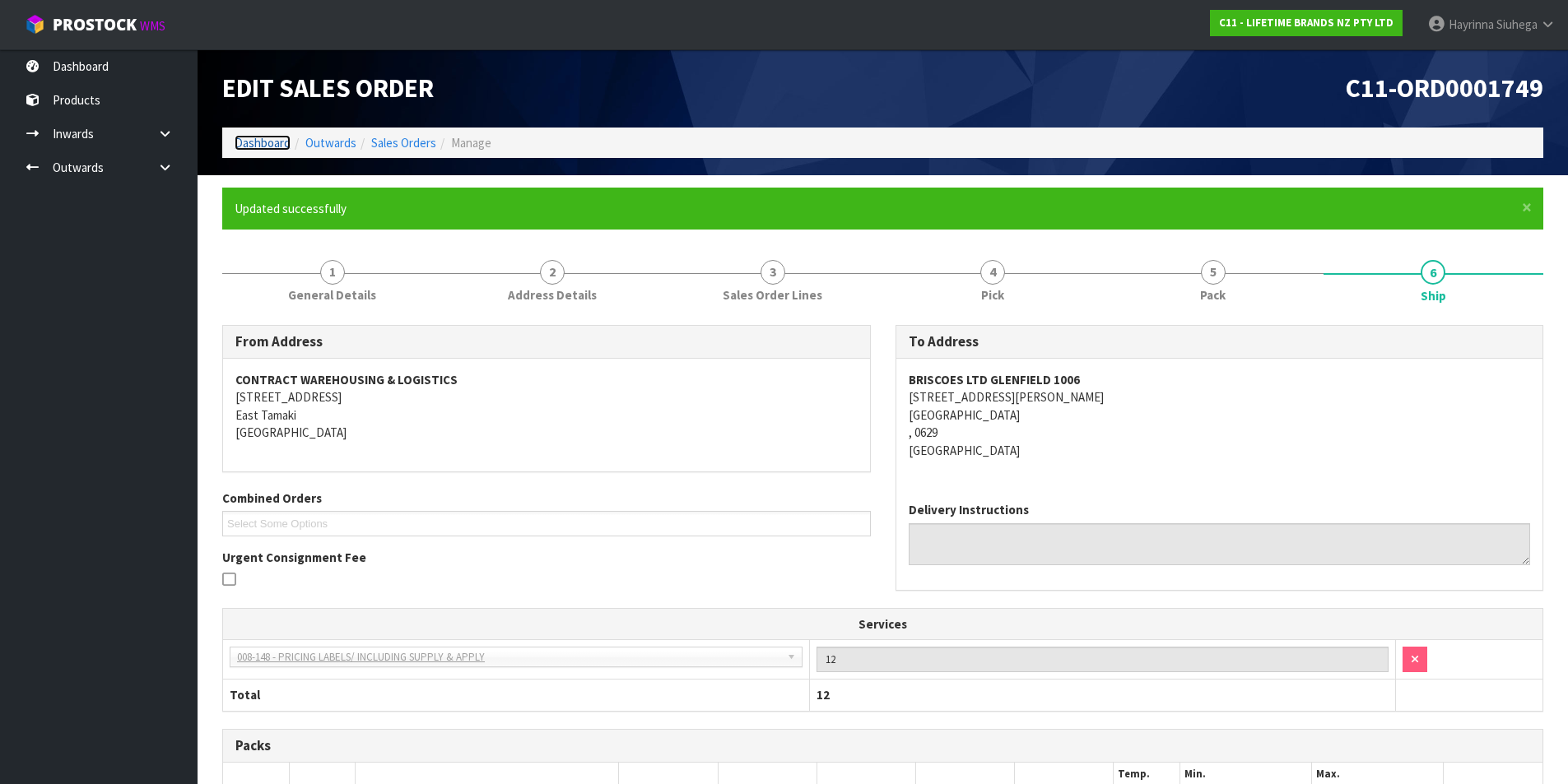
click at [256, 137] on link "Dashboard" at bounding box center [262, 142] width 56 height 16
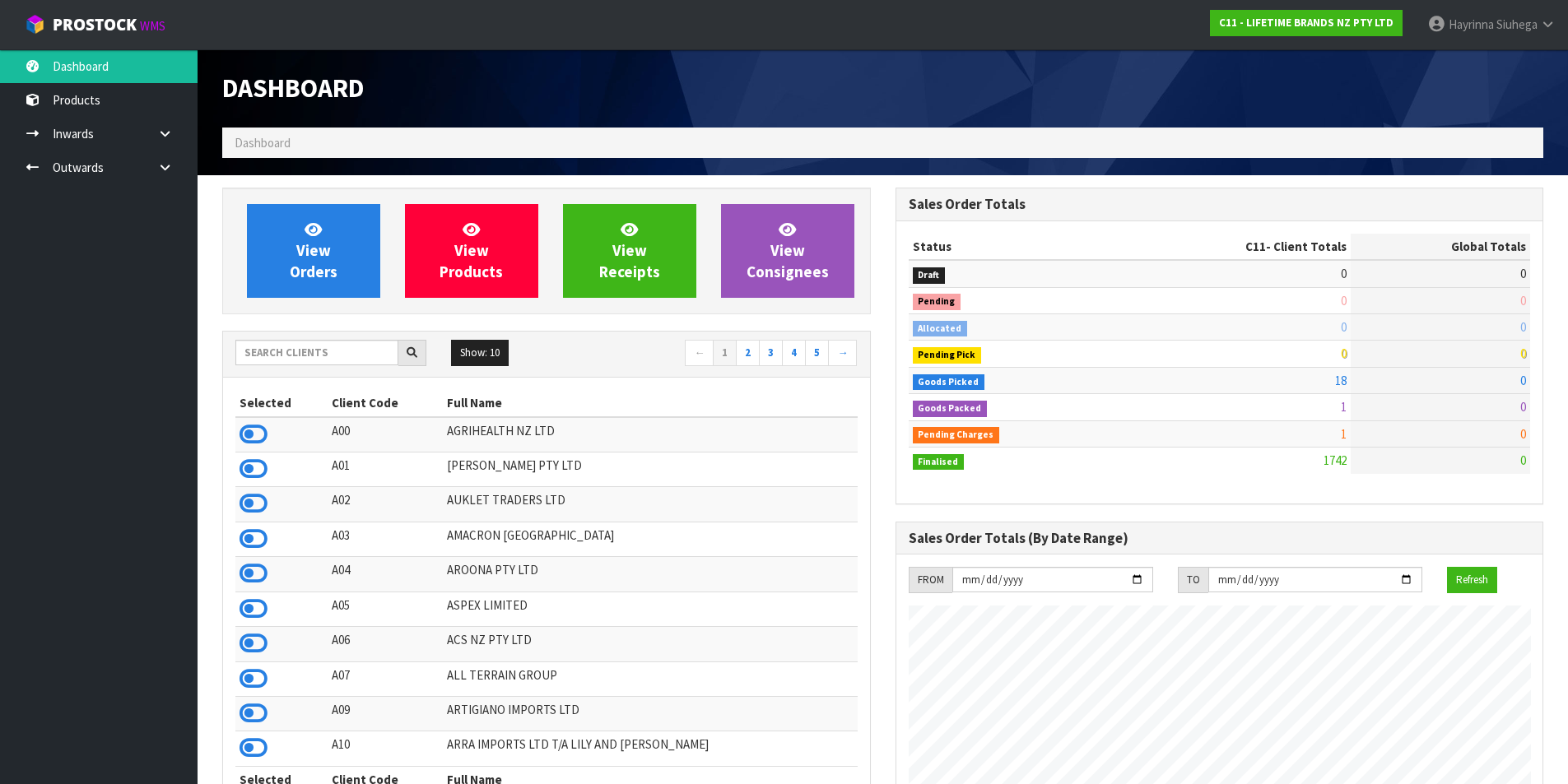
scroll to position [1247, 673]
click at [283, 231] on link "View Orders" at bounding box center [314, 250] width 133 height 94
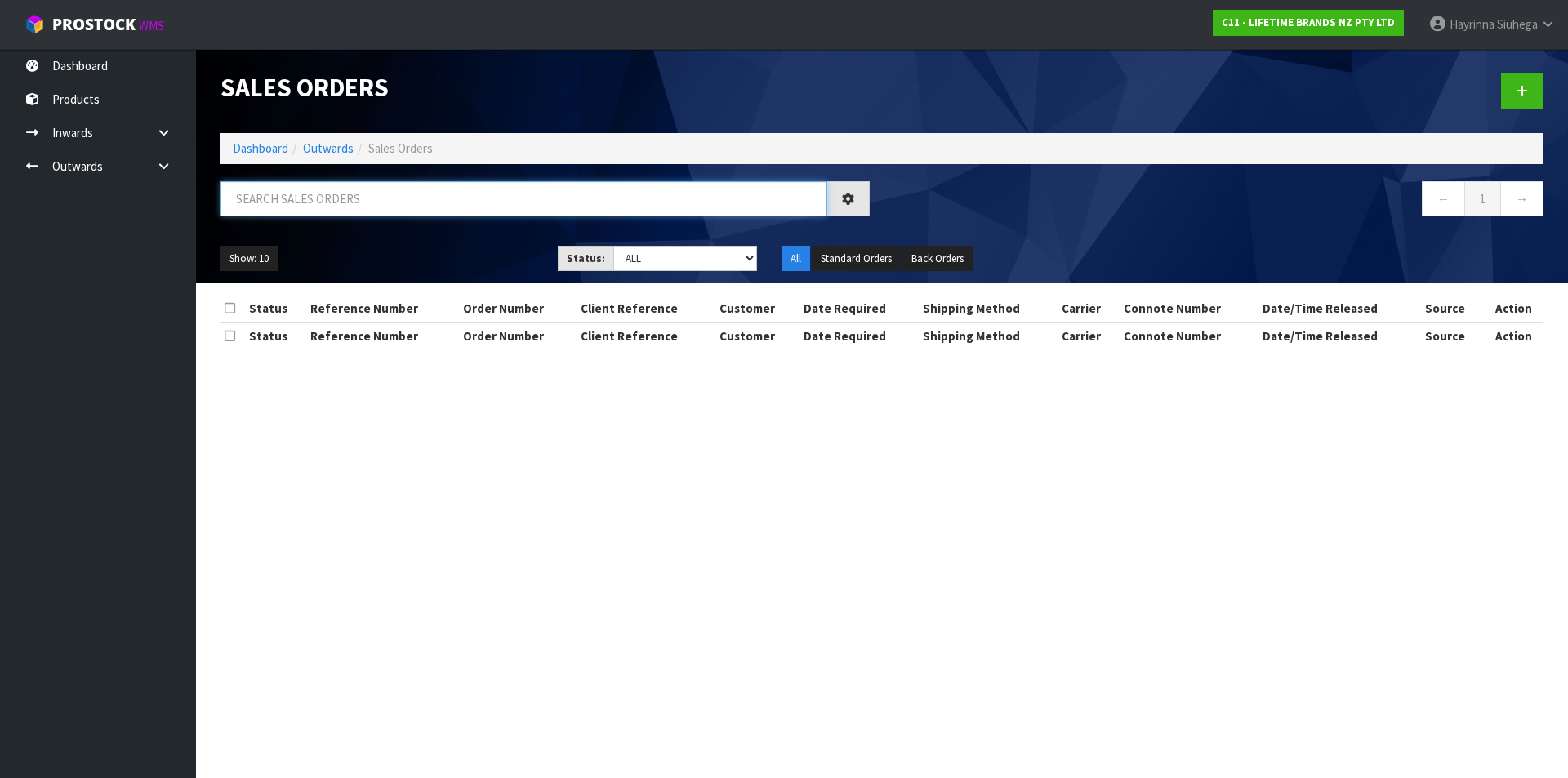
click at [317, 205] on input "text" at bounding box center [524, 199] width 606 height 35
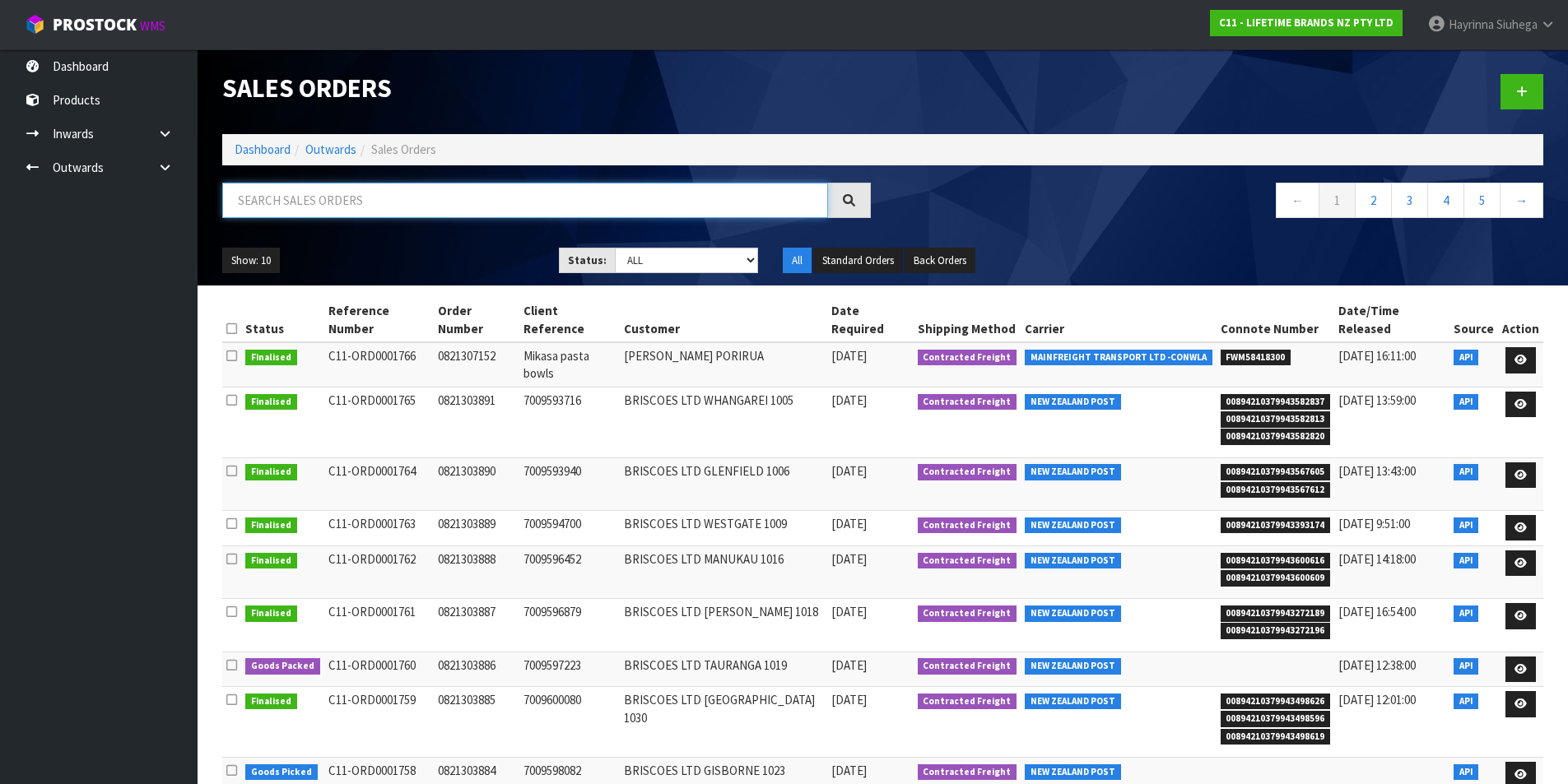
click at [280, 204] on input "text" at bounding box center [525, 201] width 606 height 35
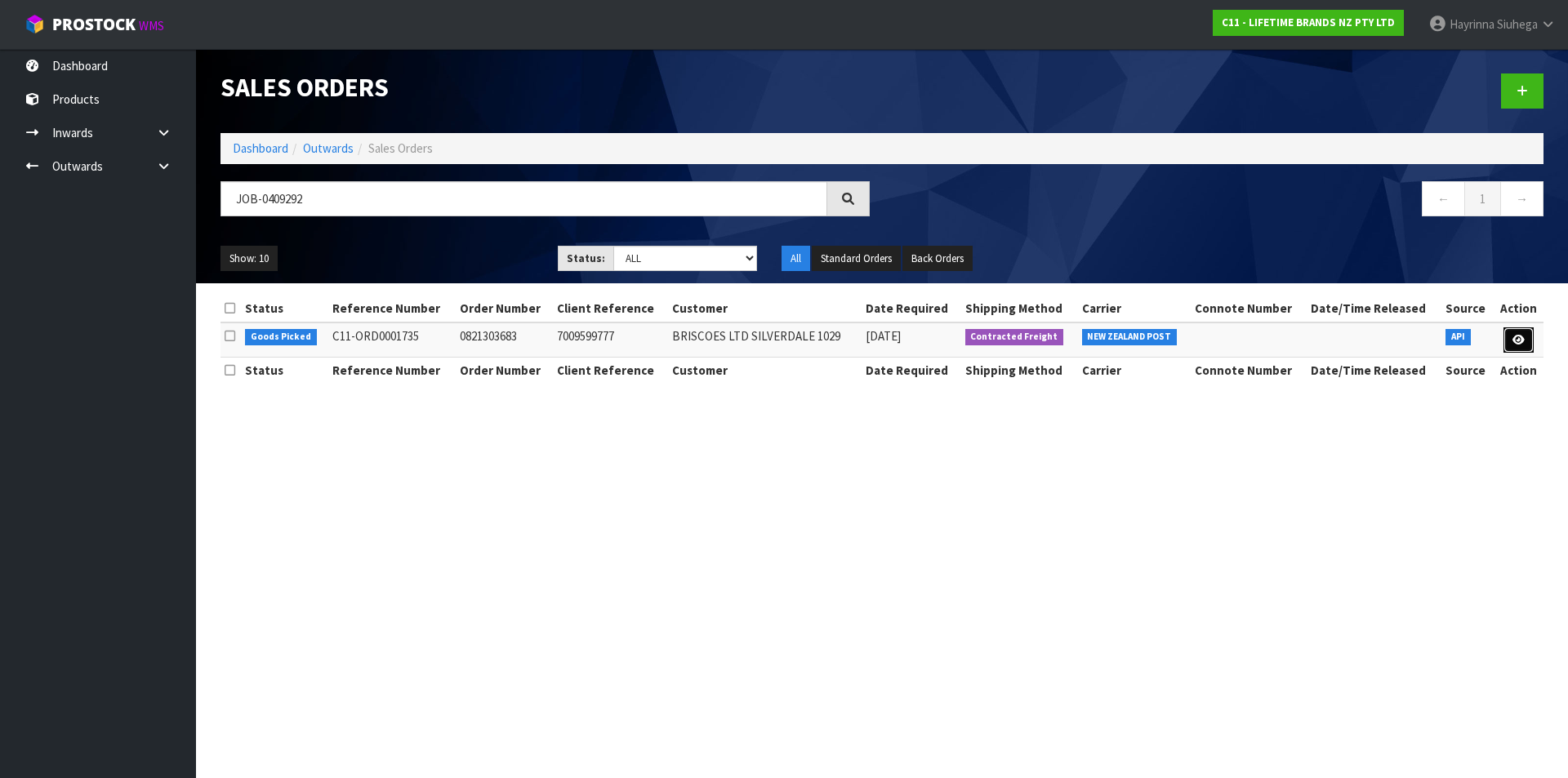
click at [1518, 337] on icon at bounding box center [1518, 340] width 13 height 11
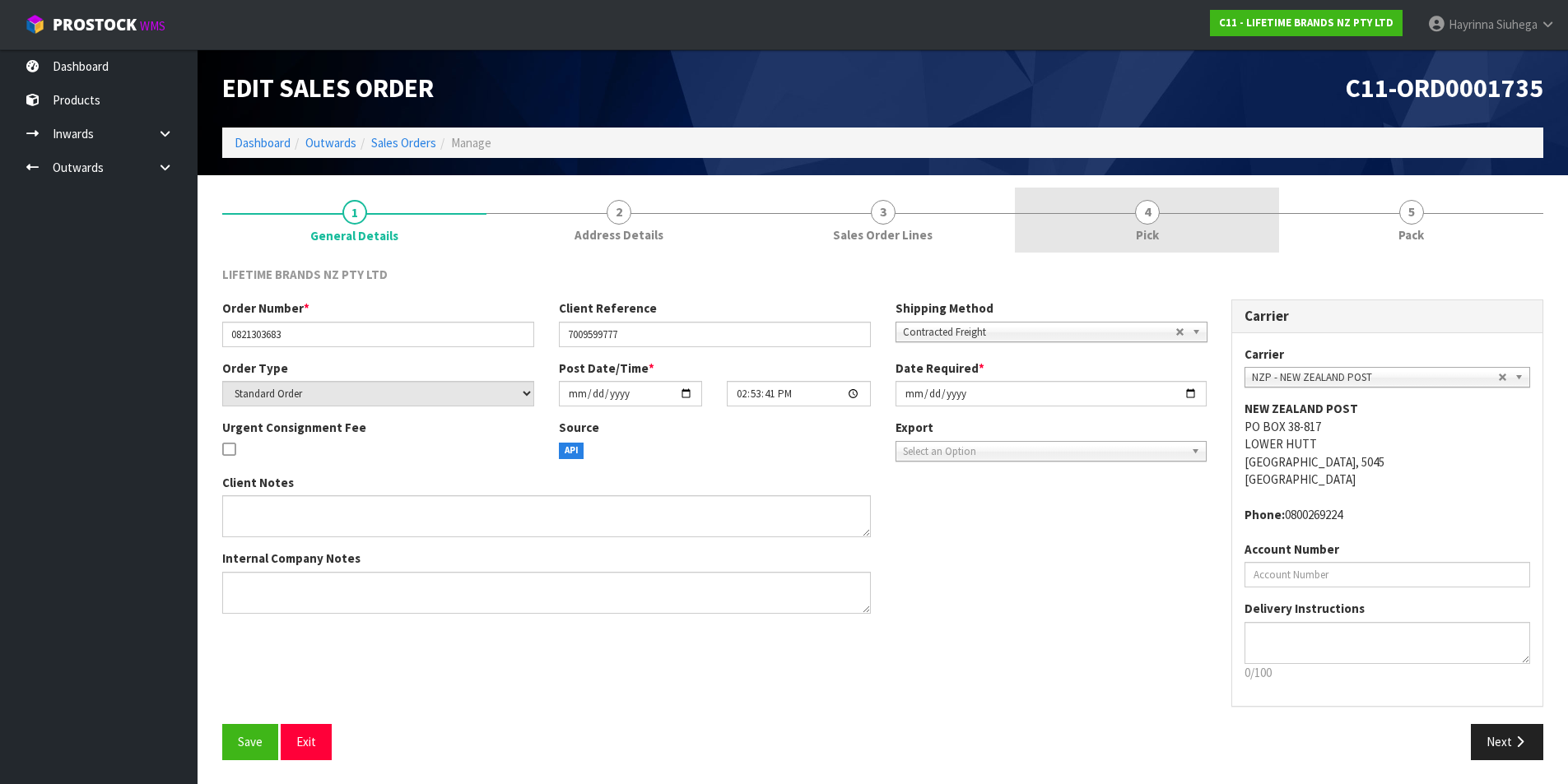
click at [1127, 198] on link "4 Pick" at bounding box center [1146, 220] width 264 height 65
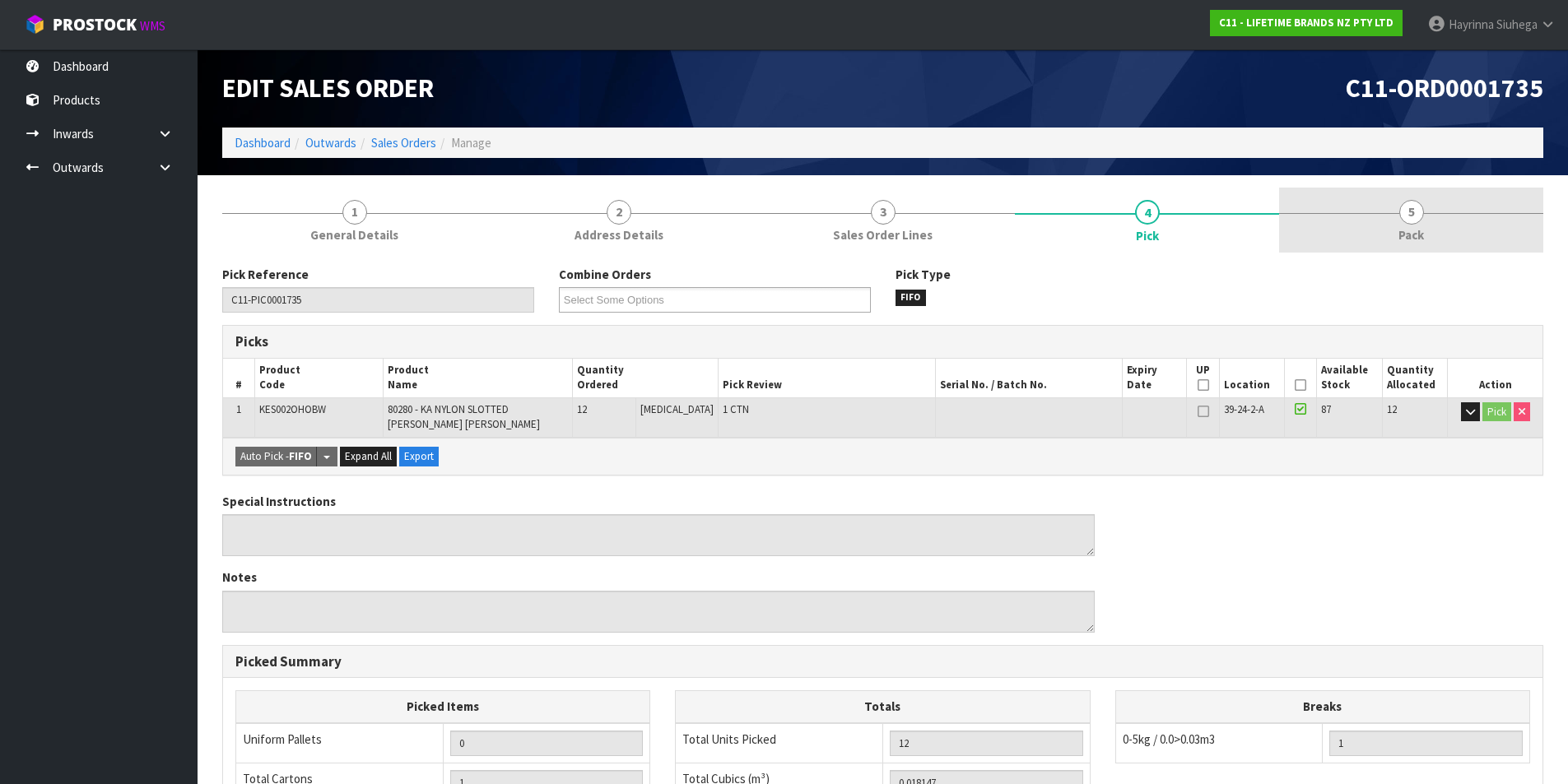
click at [1420, 216] on span "5" at bounding box center [1411, 212] width 24 height 24
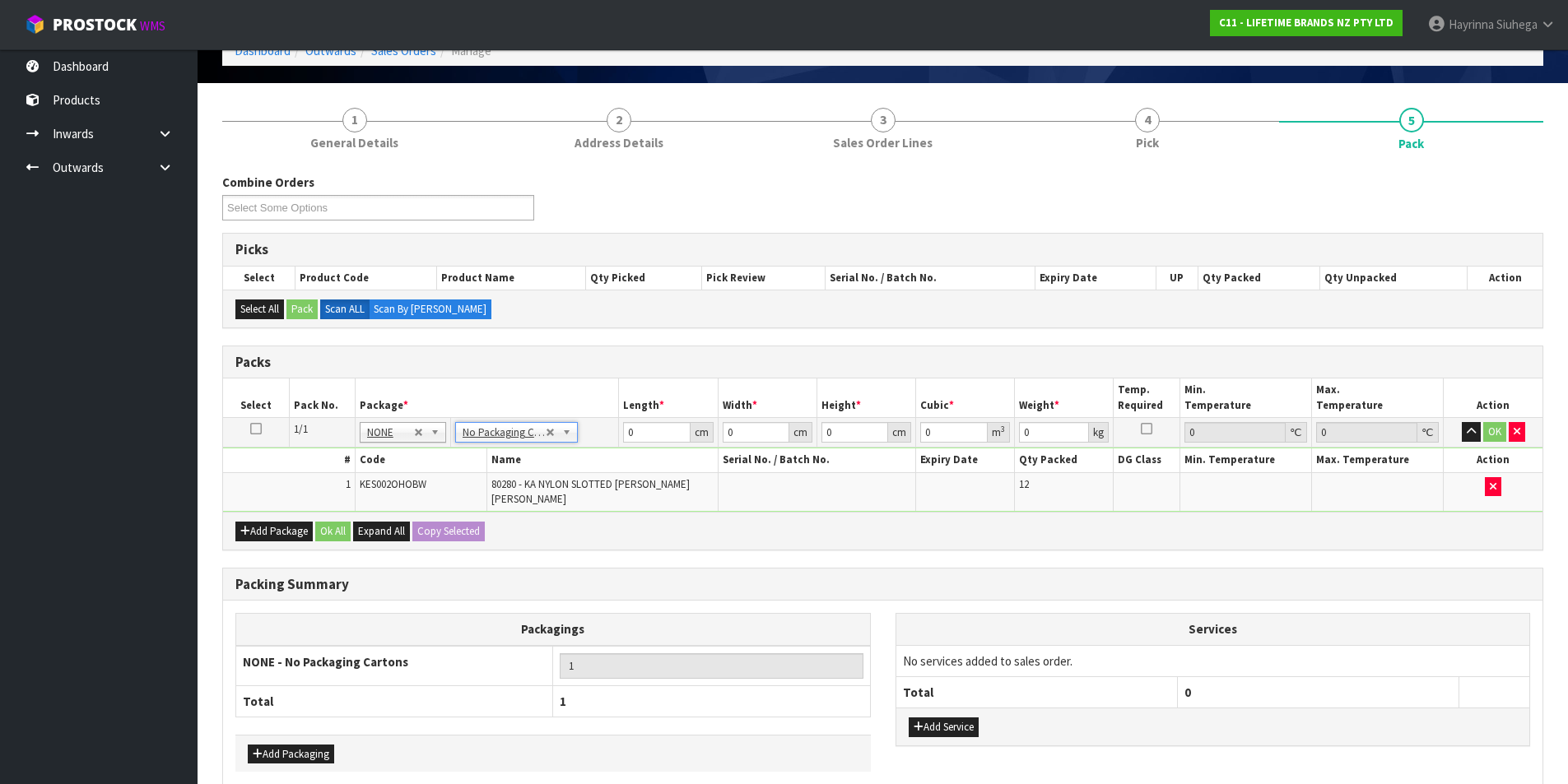
scroll to position [159, 0]
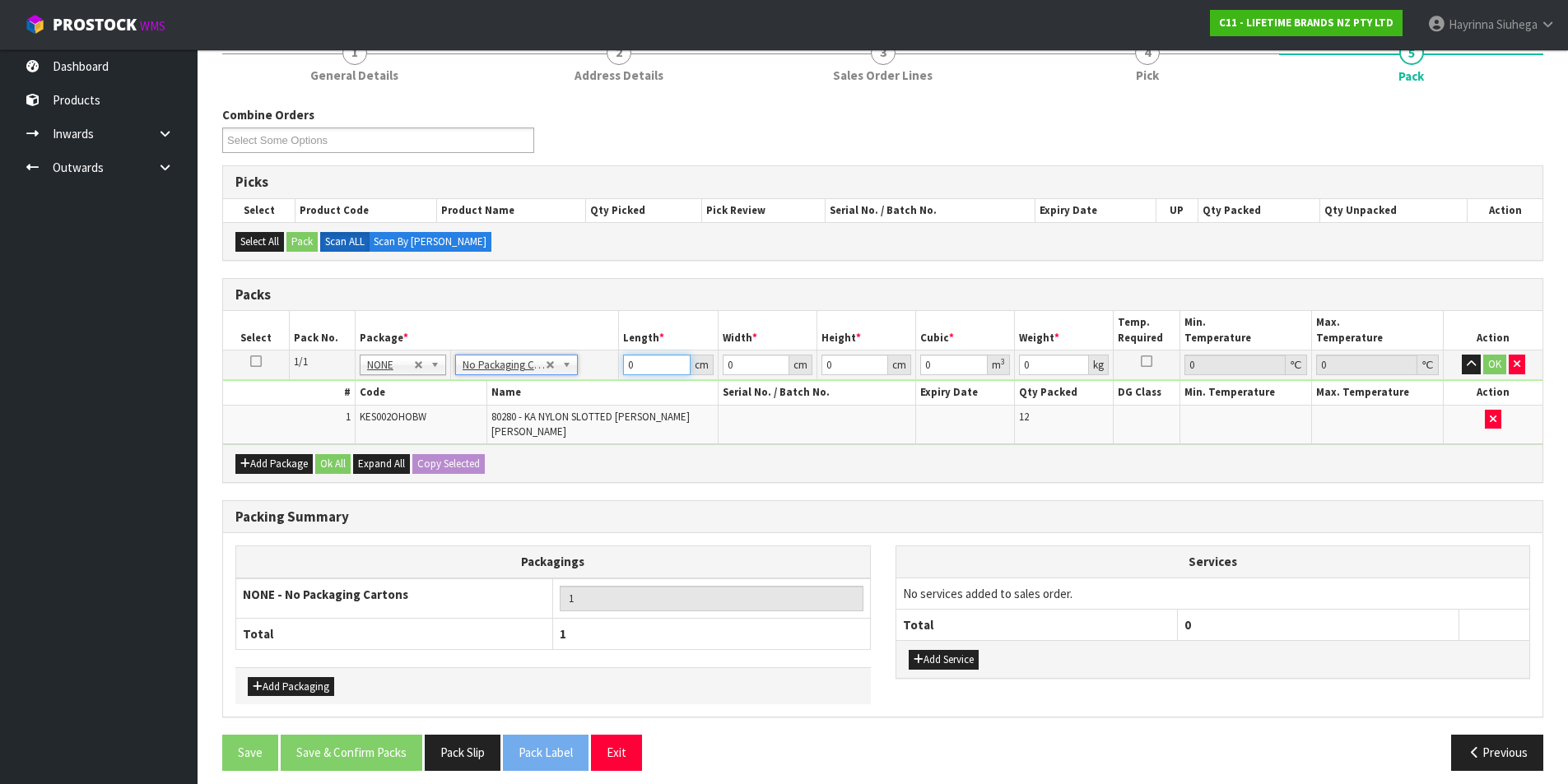
click at [626, 359] on input "0" at bounding box center [656, 365] width 67 height 20
click button "OK" at bounding box center [1494, 364] width 23 height 19
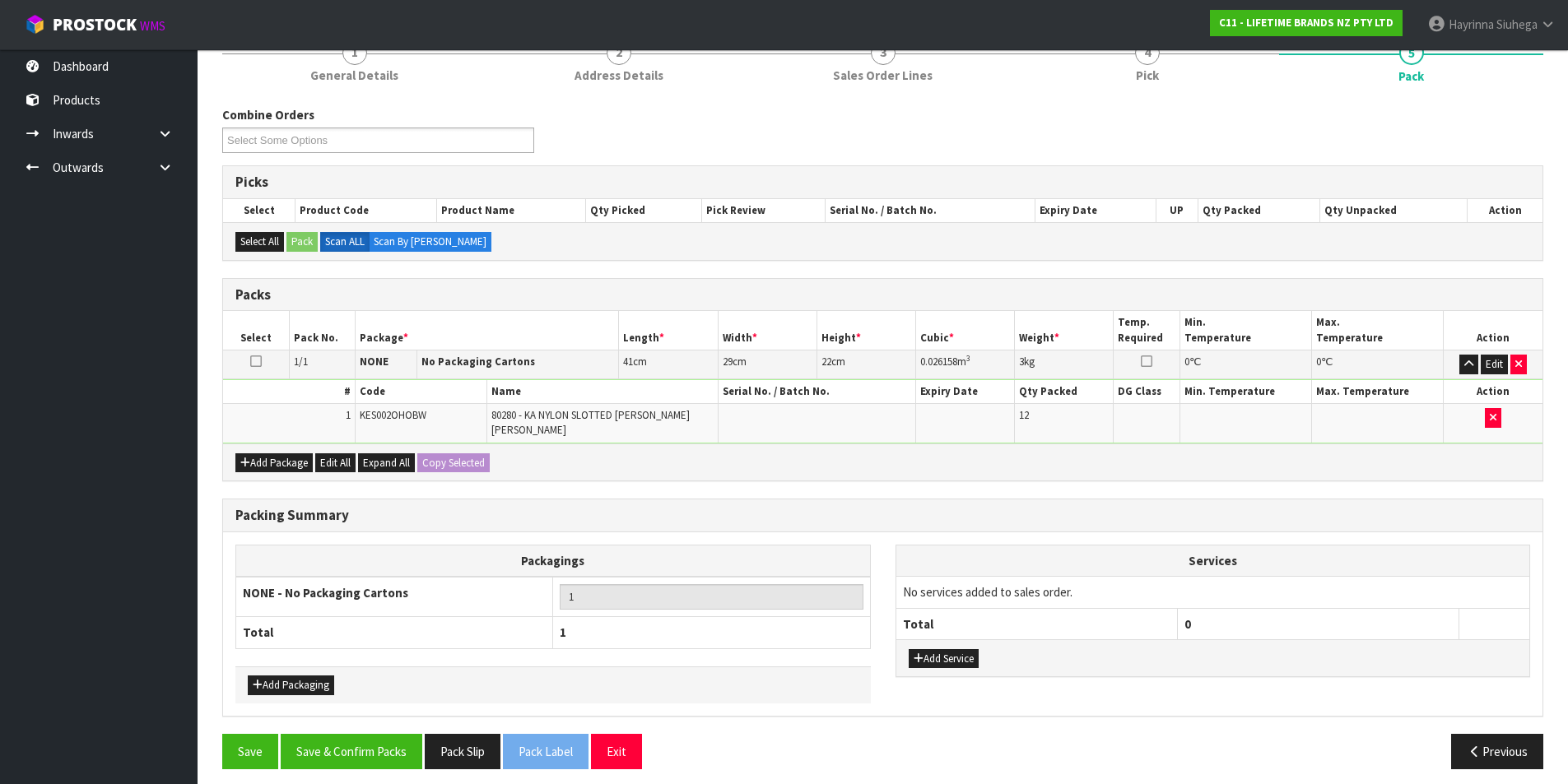
scroll to position [158, 0]
click at [353, 738] on button "Save & Confirm Packs" at bounding box center [352, 753] width 142 height 35
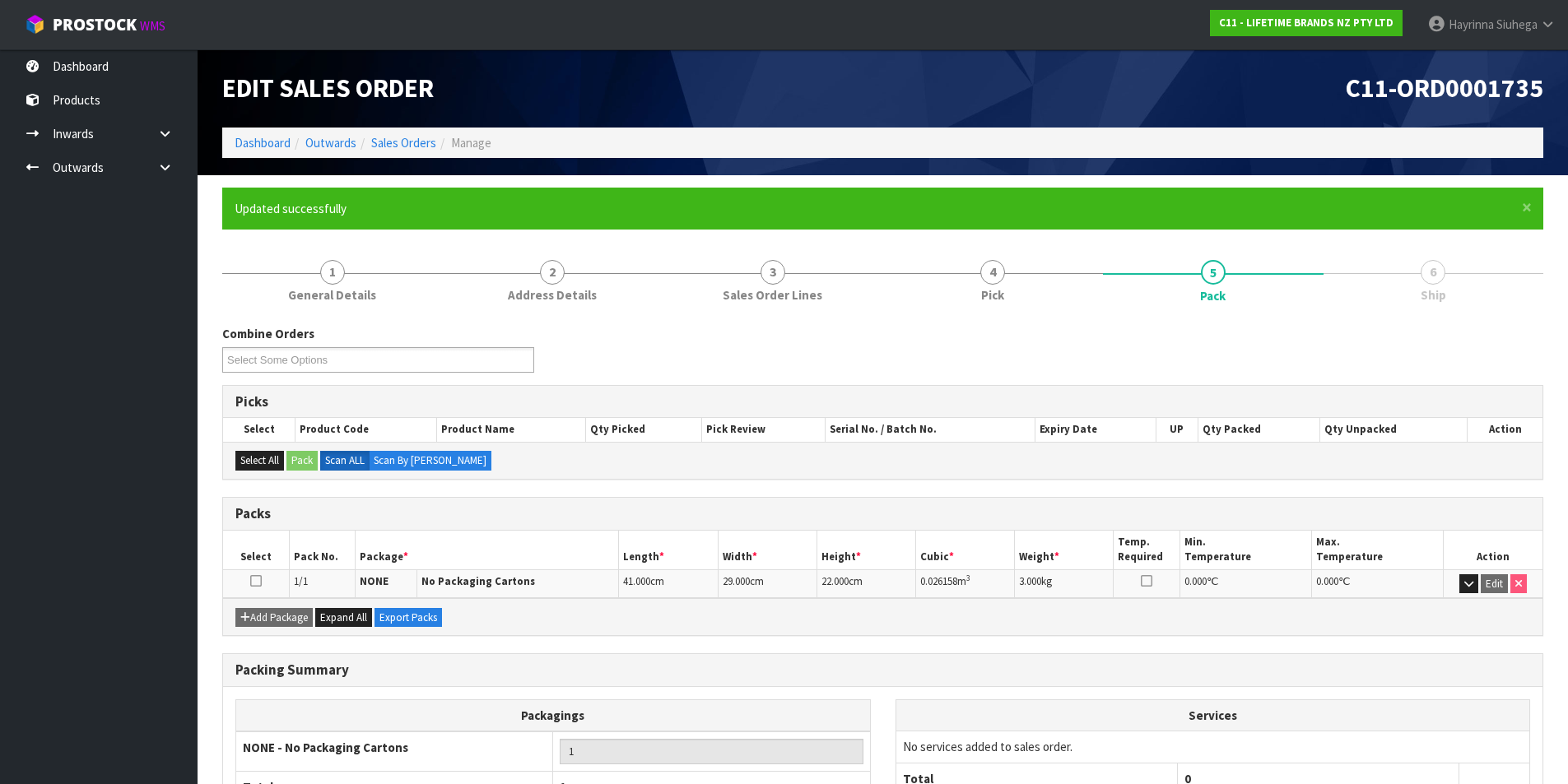
scroll to position [127, 0]
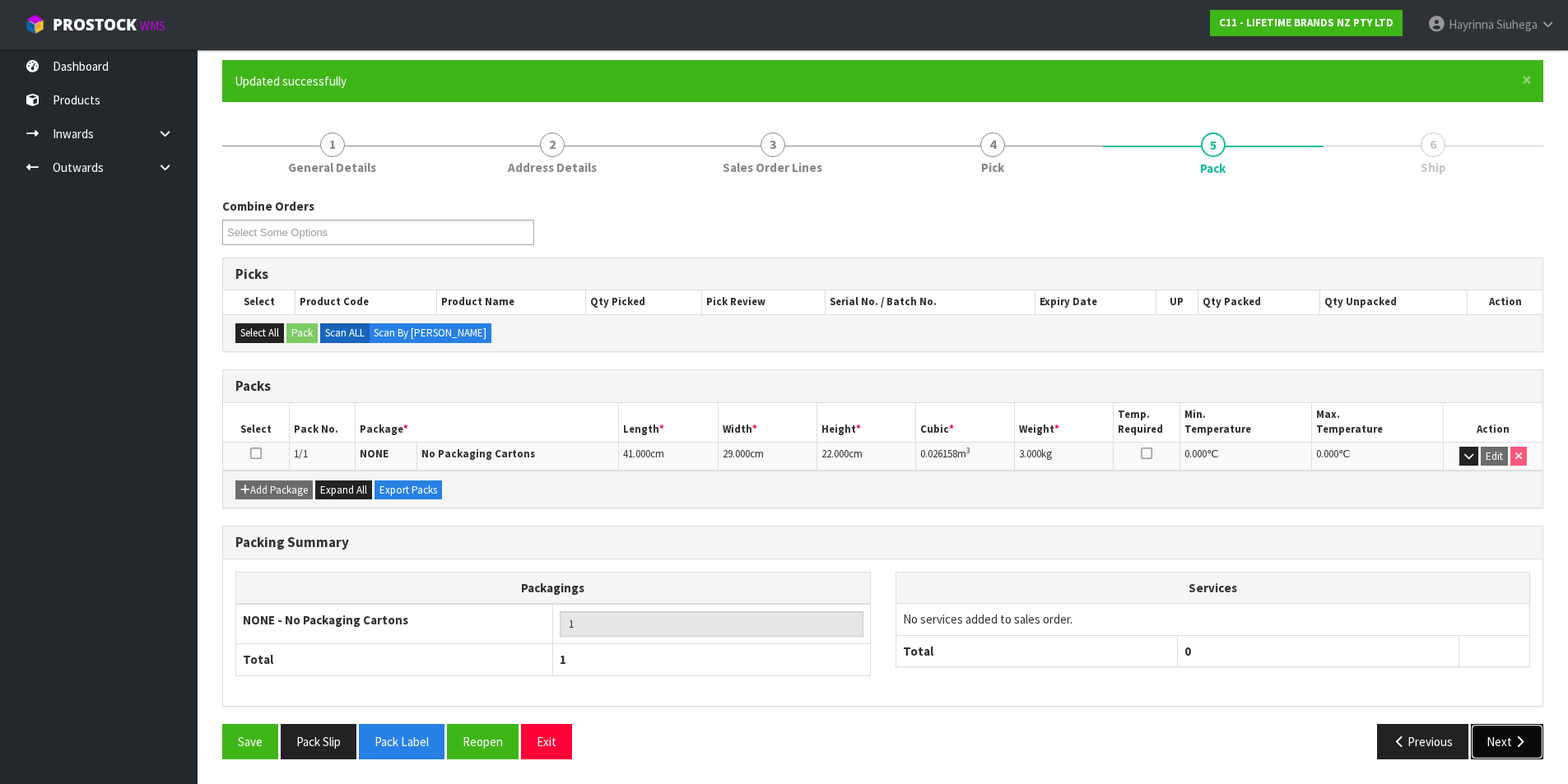
click at [1515, 734] on button "Next" at bounding box center [1507, 742] width 72 height 35
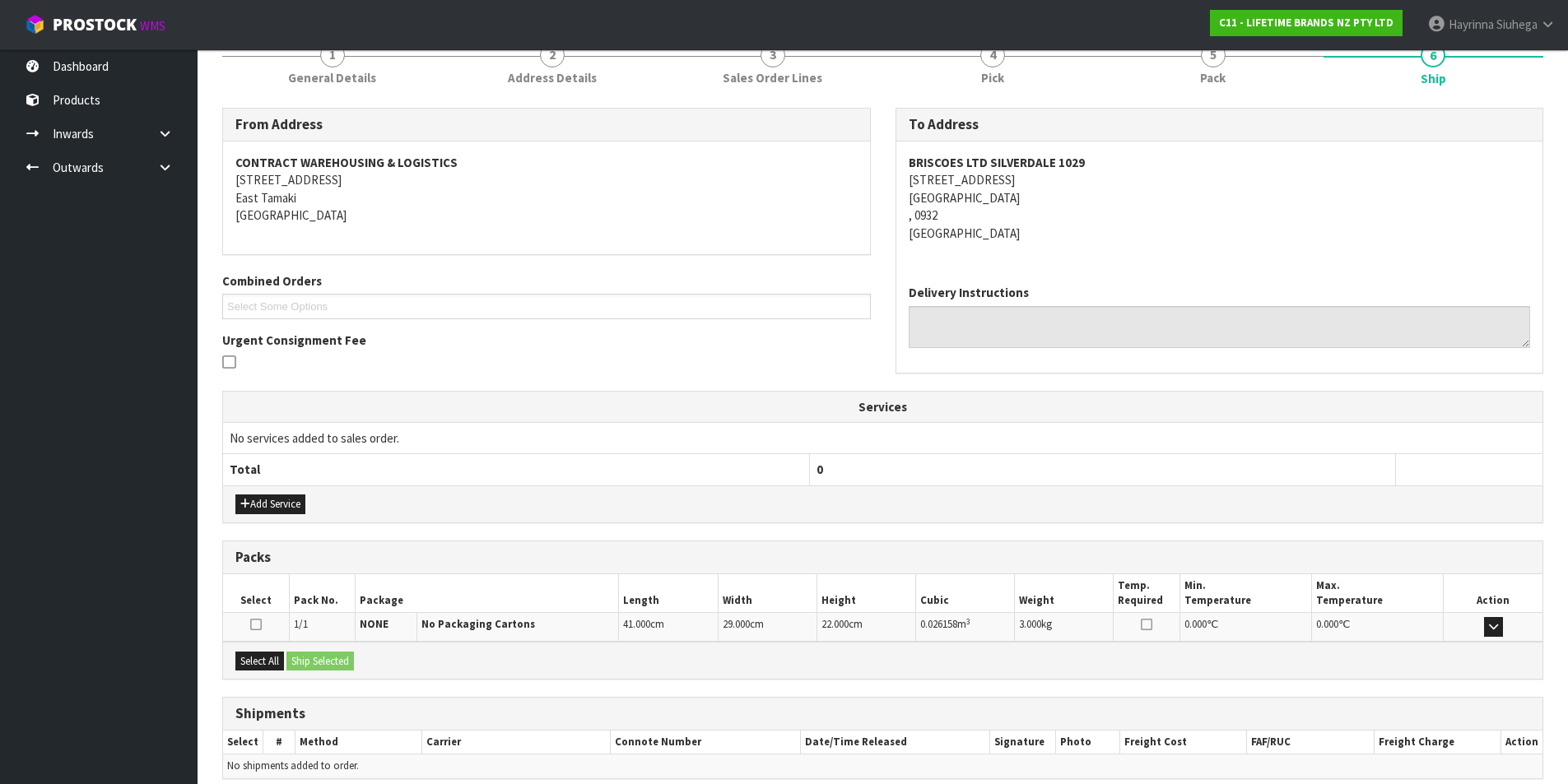
scroll to position [290, 0]
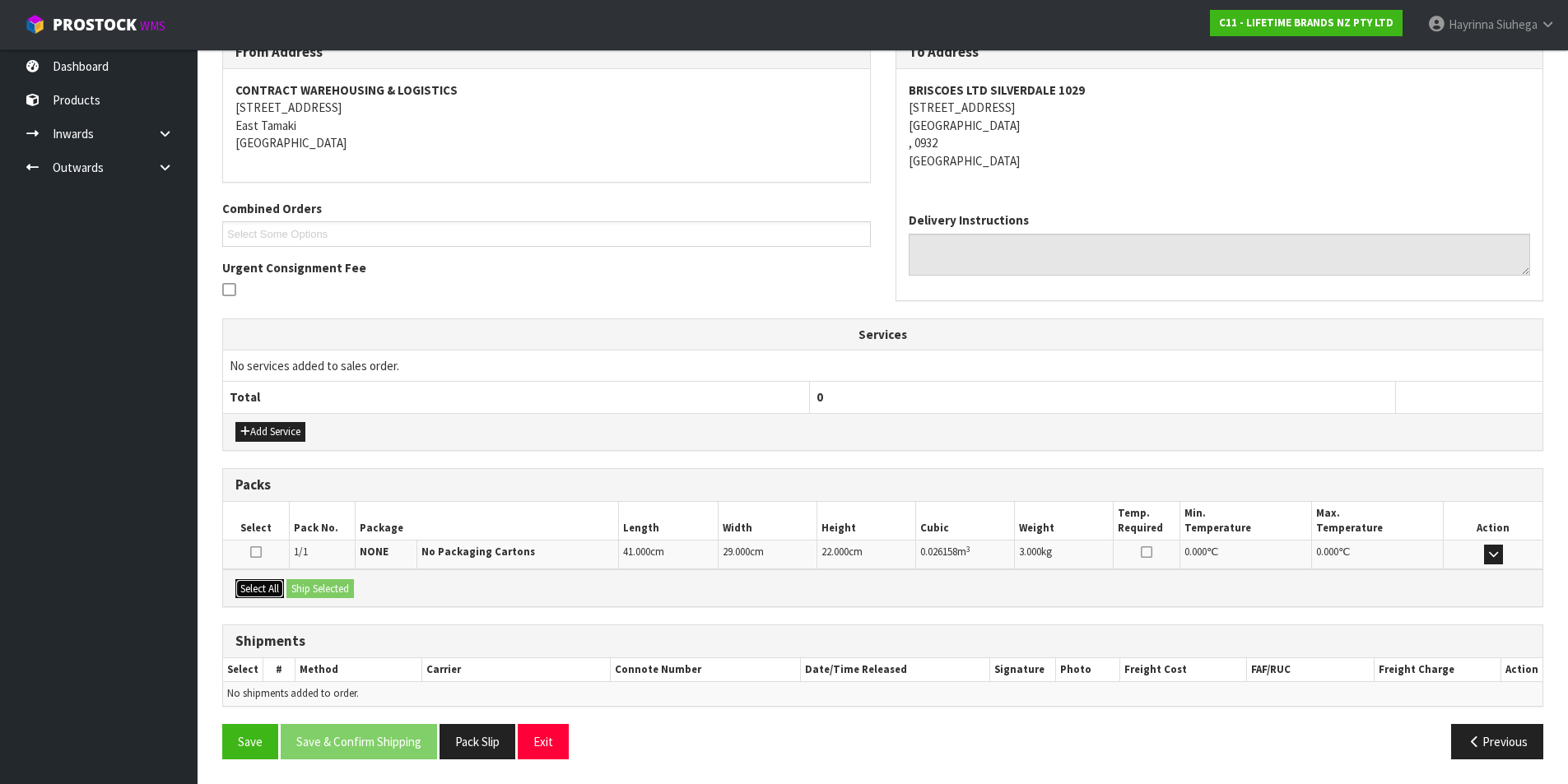
click at [274, 581] on button "Select All" at bounding box center [260, 588] width 49 height 19
click at [315, 581] on button "Ship Selected" at bounding box center [320, 588] width 67 height 19
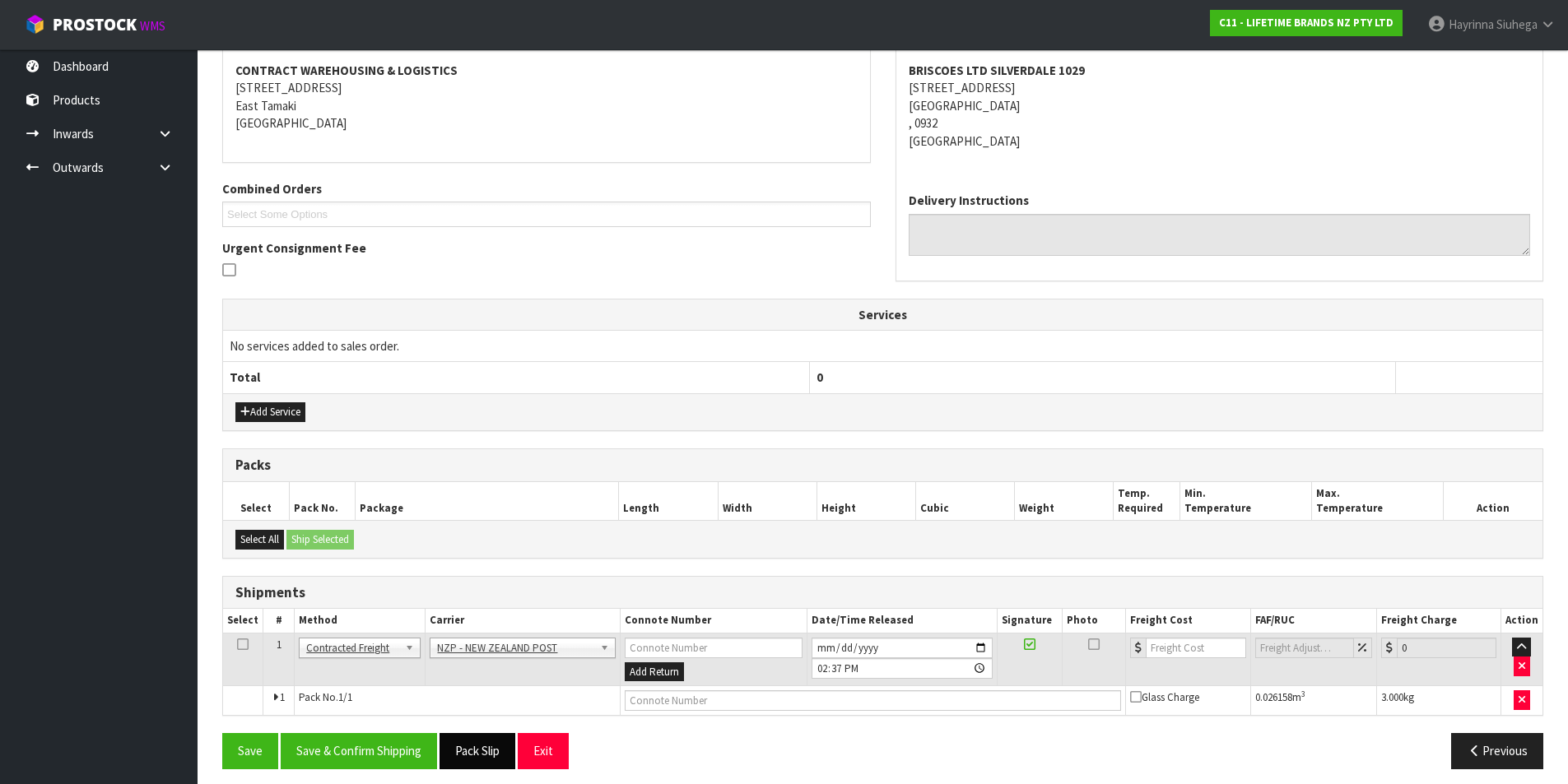
scroll to position [320, 0]
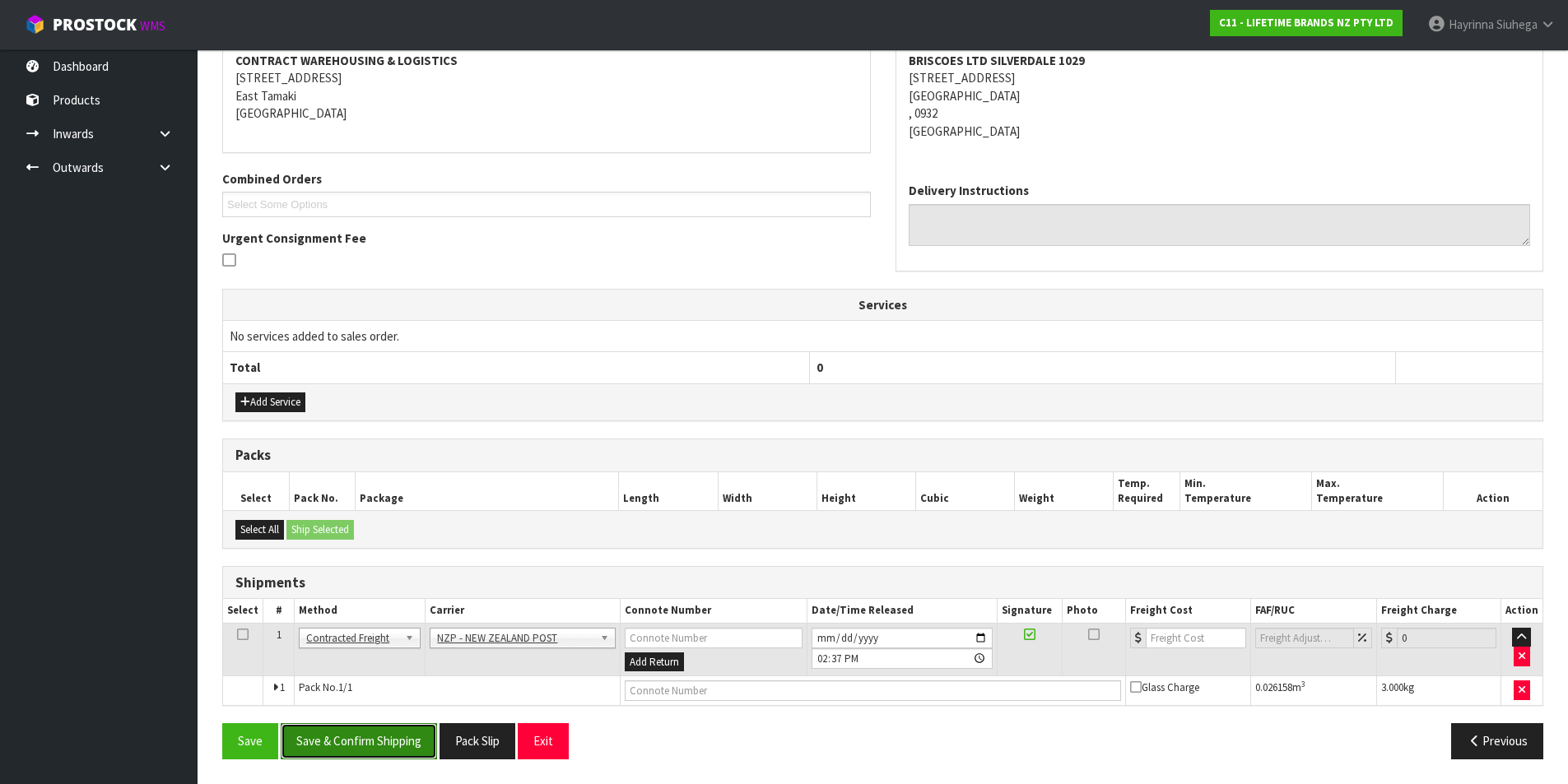
click at [384, 737] on button "Save & Confirm Shipping" at bounding box center [359, 741] width 157 height 35
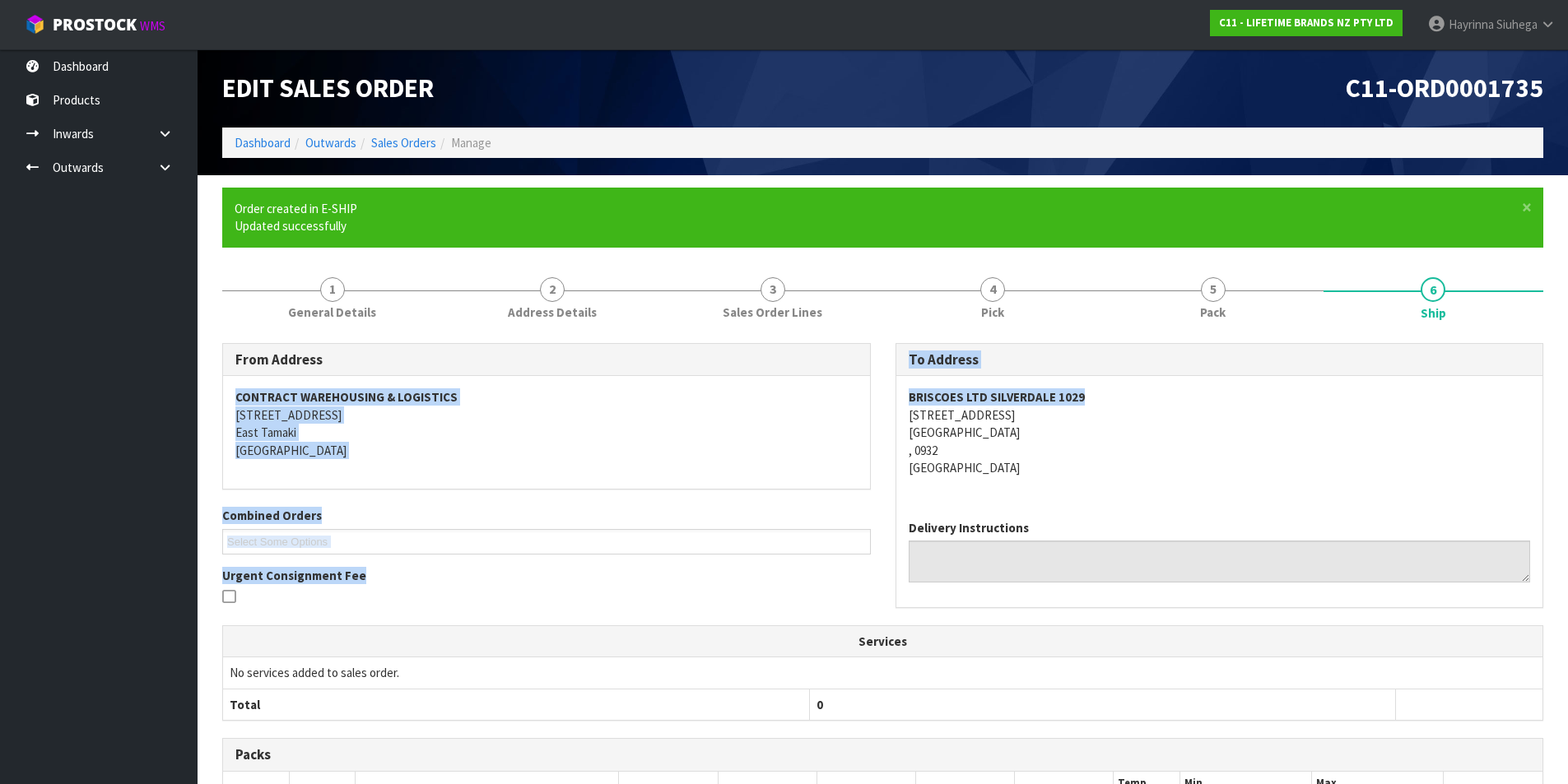
drag, startPoint x: 1081, startPoint y: 399, endPoint x: 878, endPoint y: 400, distance: 203.0
click at [878, 400] on div "From Address CONTRACT WAREHOUSING & LOGISTICS 17 Allens Road East Tamaki Auckla…" at bounding box center [883, 484] width 1345 height 282
click at [986, 395] on strong "BRISCOES LTD SILVERDALE 1029" at bounding box center [996, 397] width 176 height 16
drag, startPoint x: 1080, startPoint y: 400, endPoint x: 1081, endPoint y: 390, distance: 10.0
click at [1080, 399] on strong "BRISCOES LTD SILVERDALE 1029" at bounding box center [996, 397] width 176 height 16
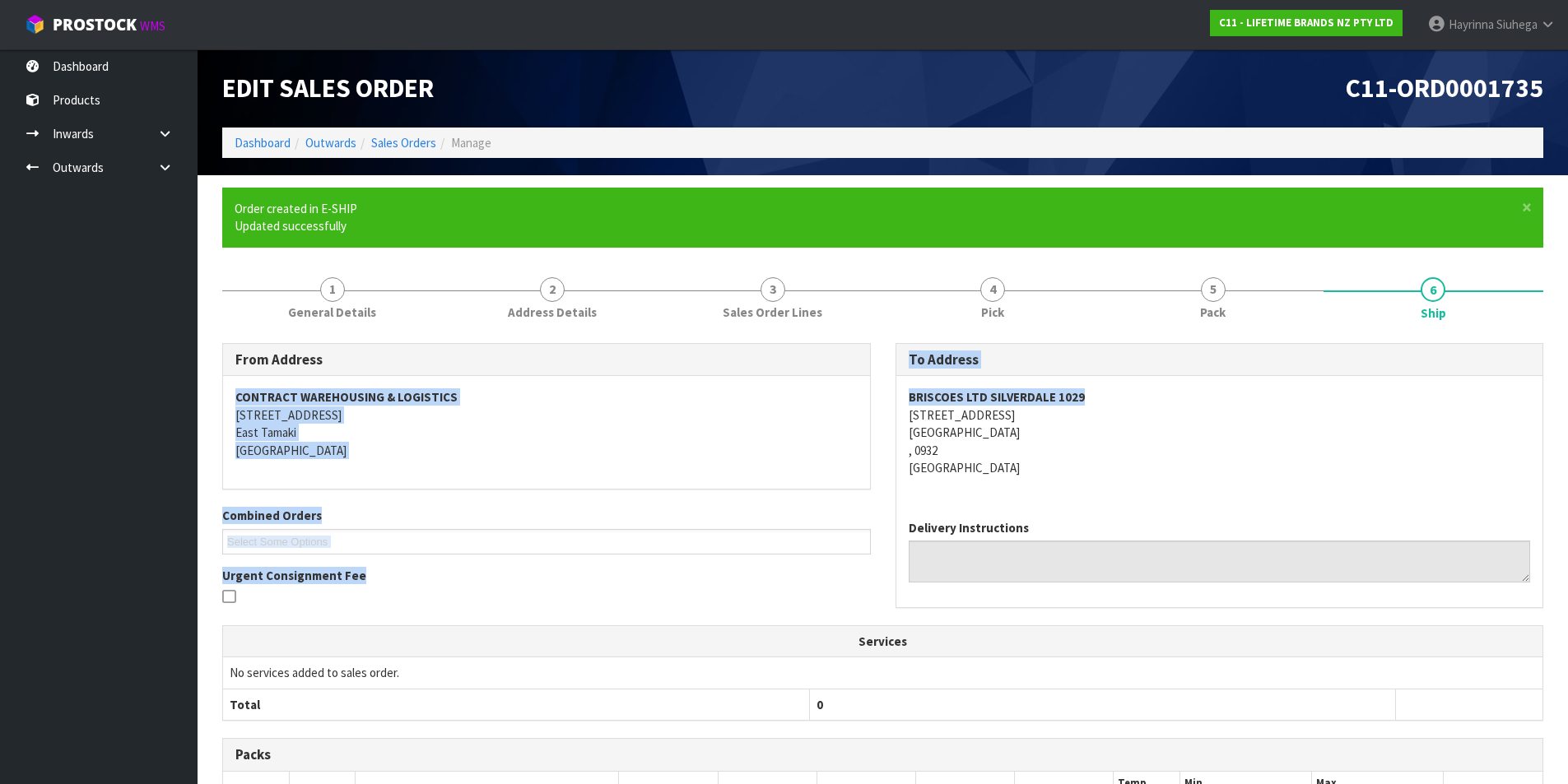
click at [1046, 395] on strong "BRISCOES LTD SILVERDALE 1029" at bounding box center [996, 397] width 176 height 16
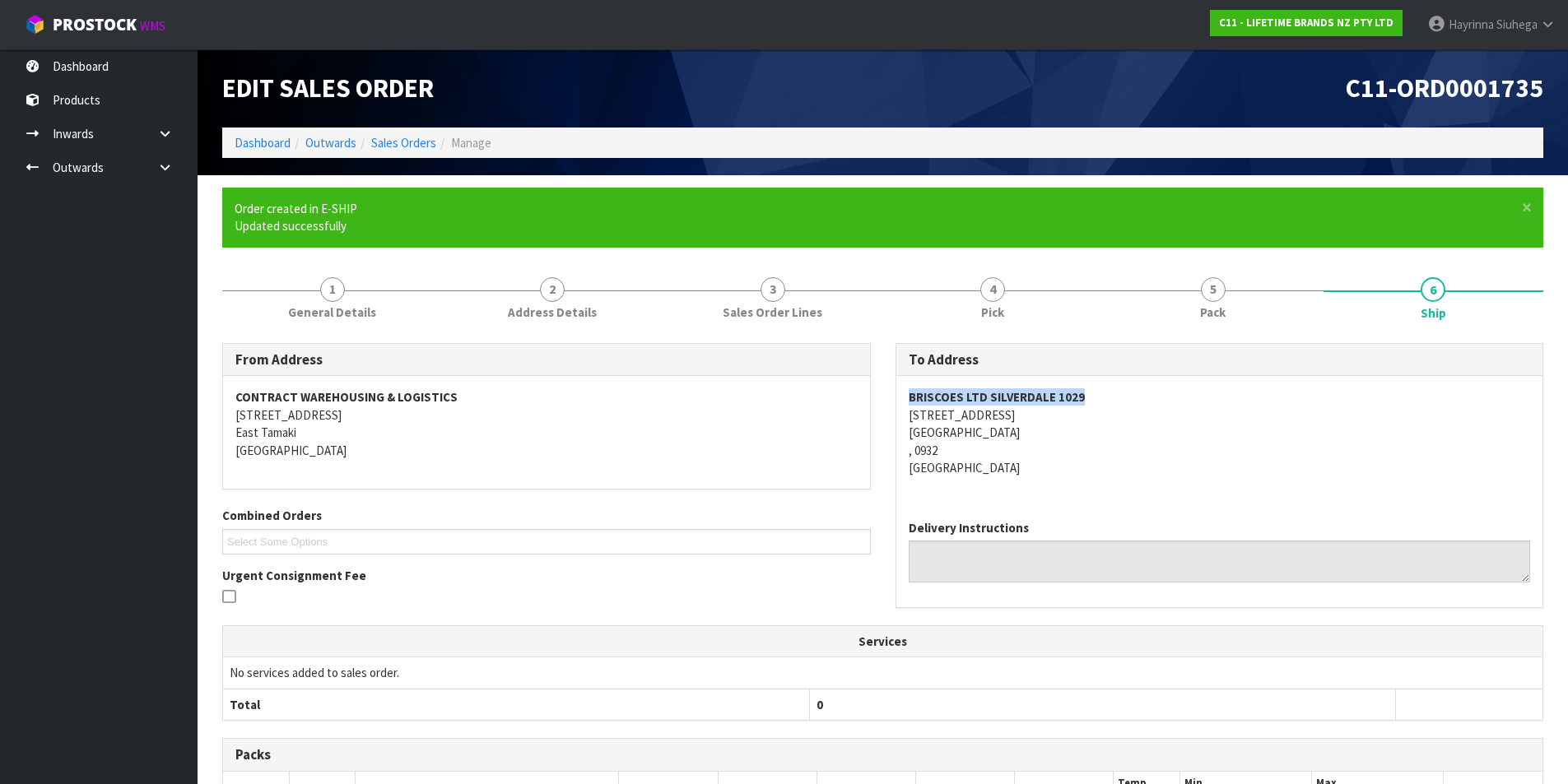
drag, startPoint x: 1084, startPoint y: 397, endPoint x: 902, endPoint y: 396, distance: 182.0
click at [902, 396] on div "BRISCOES LTD SILVERDALE 1029 2 CENTRAL BOULEVARD AUCKLAND , 0932 New Zealand" at bounding box center [1219, 441] width 647 height 130
copy strong "BRISCOES LTD SILVERDALE 1029"
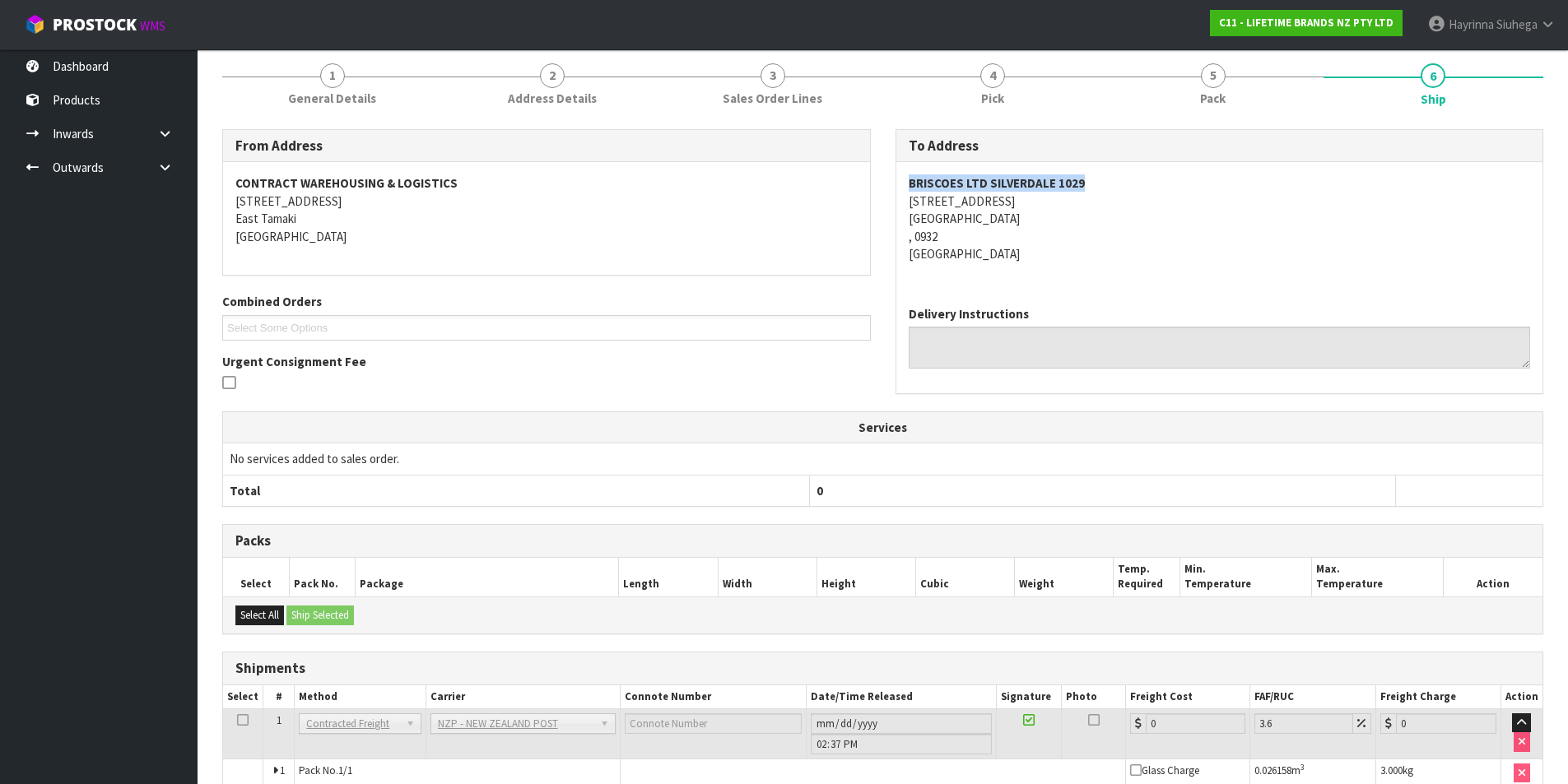
scroll to position [296, 0]
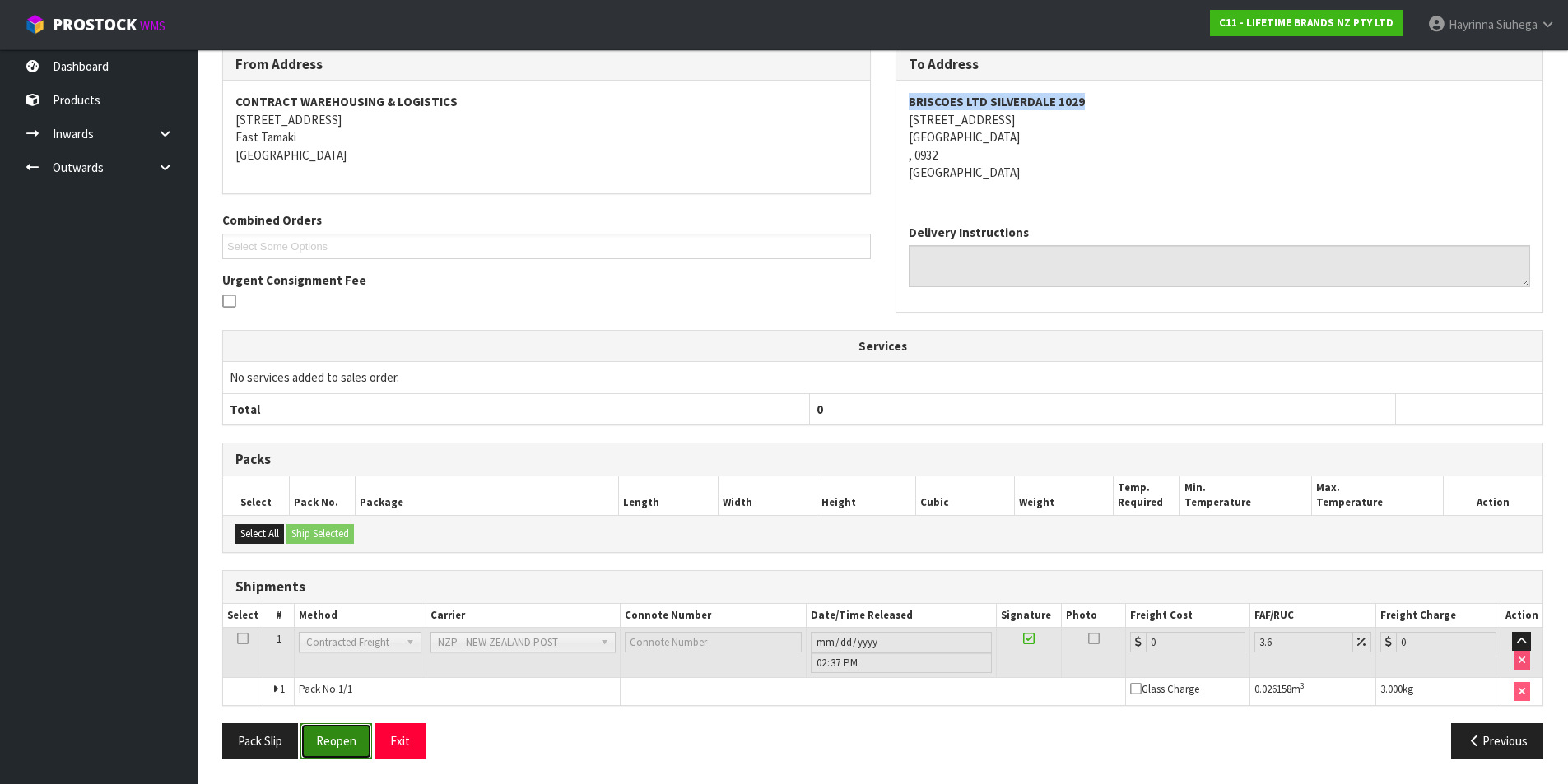
click at [343, 739] on button "Reopen" at bounding box center [336, 741] width 72 height 35
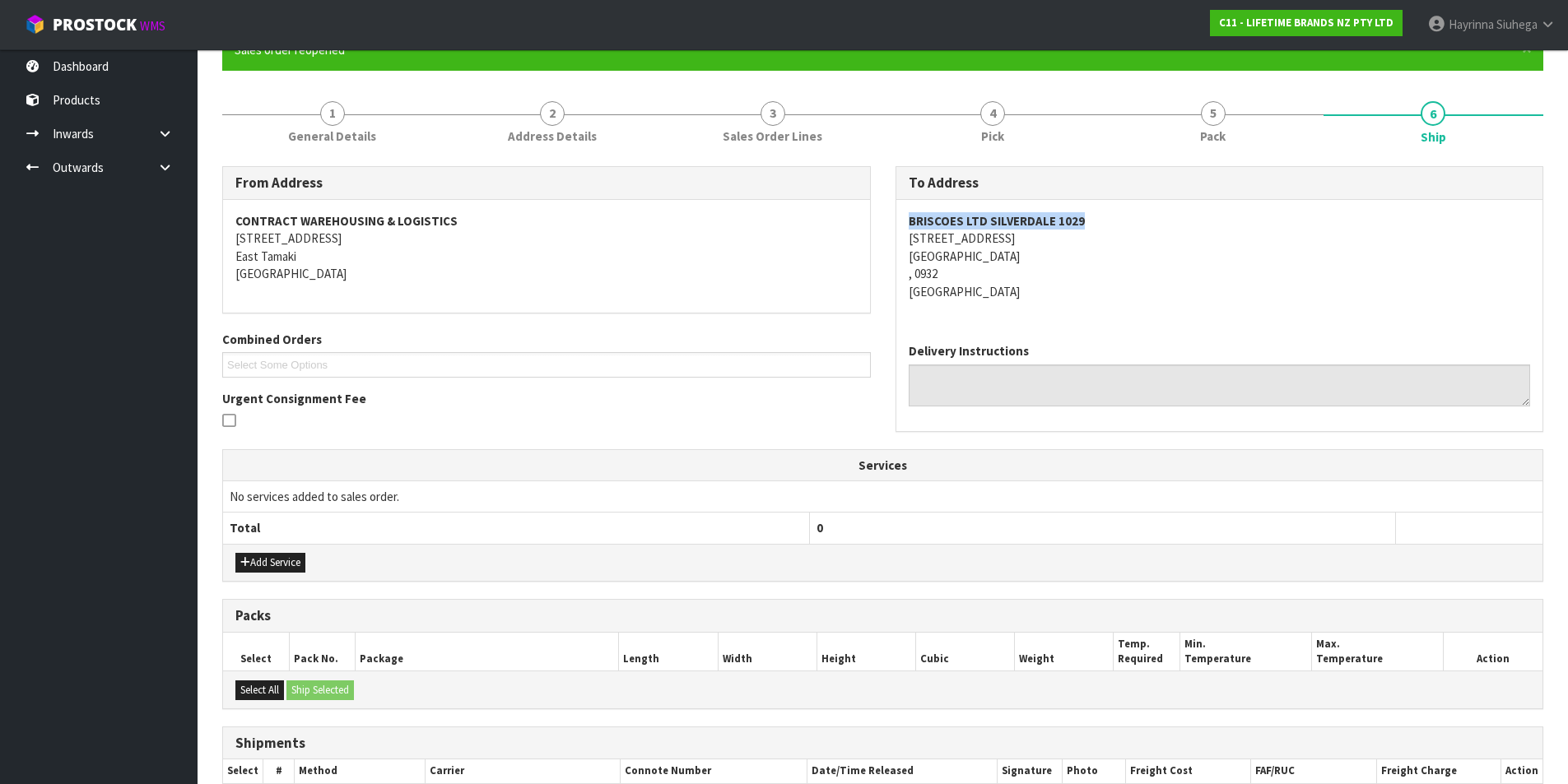
scroll to position [334, 0]
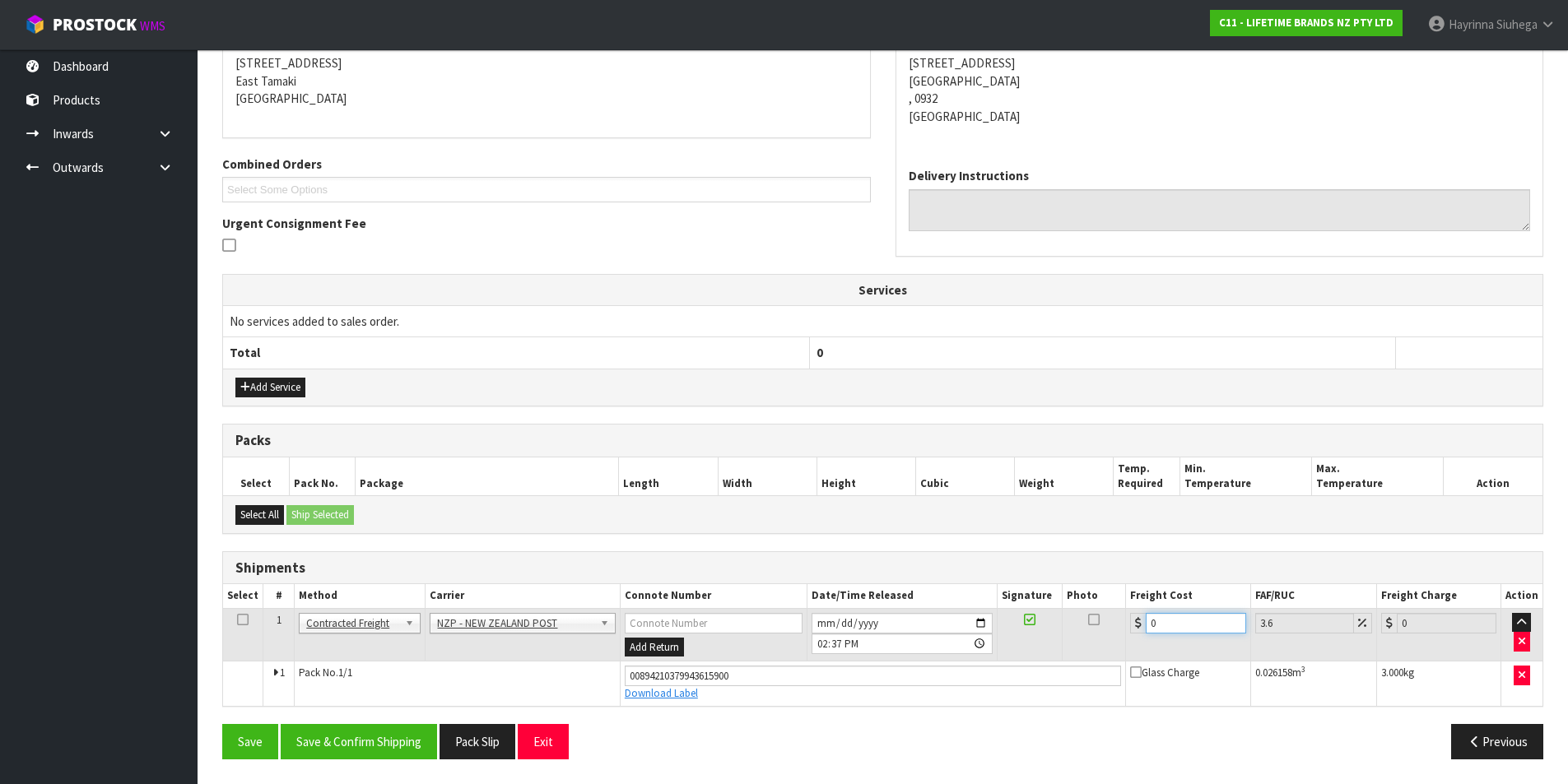
drag, startPoint x: 1186, startPoint y: 620, endPoint x: 1077, endPoint y: 627, distance: 109.2
click at [1082, 627] on tr "1 Client Local Pickup Customer Local Pickup Company Freight Contracted Freight …" at bounding box center [883, 635] width 1319 height 53
click at [223, 724] on button "Save" at bounding box center [250, 742] width 56 height 35
click at [359, 742] on button "Save & Confirm Shipping" at bounding box center [359, 742] width 157 height 35
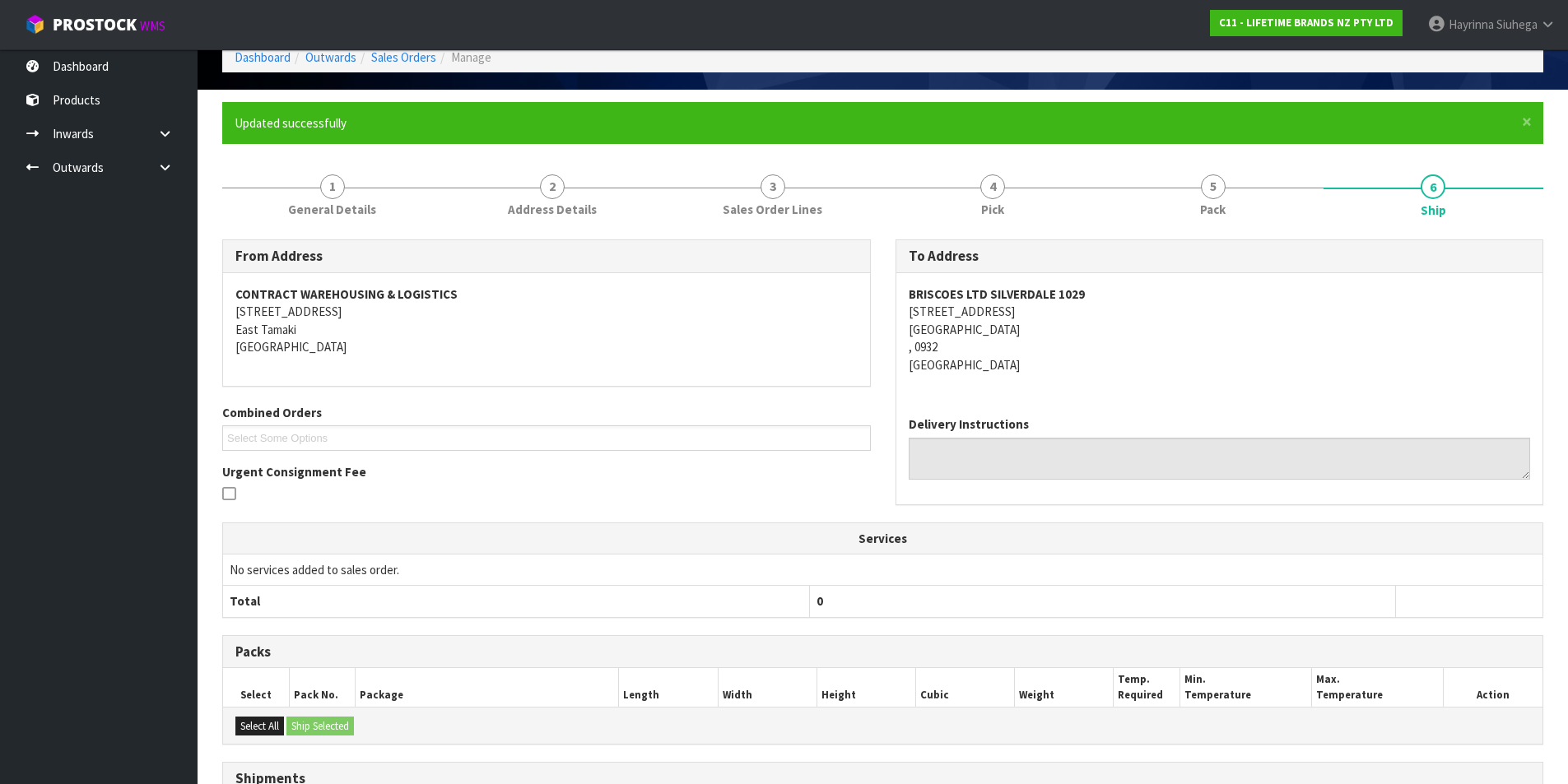
scroll to position [0, 0]
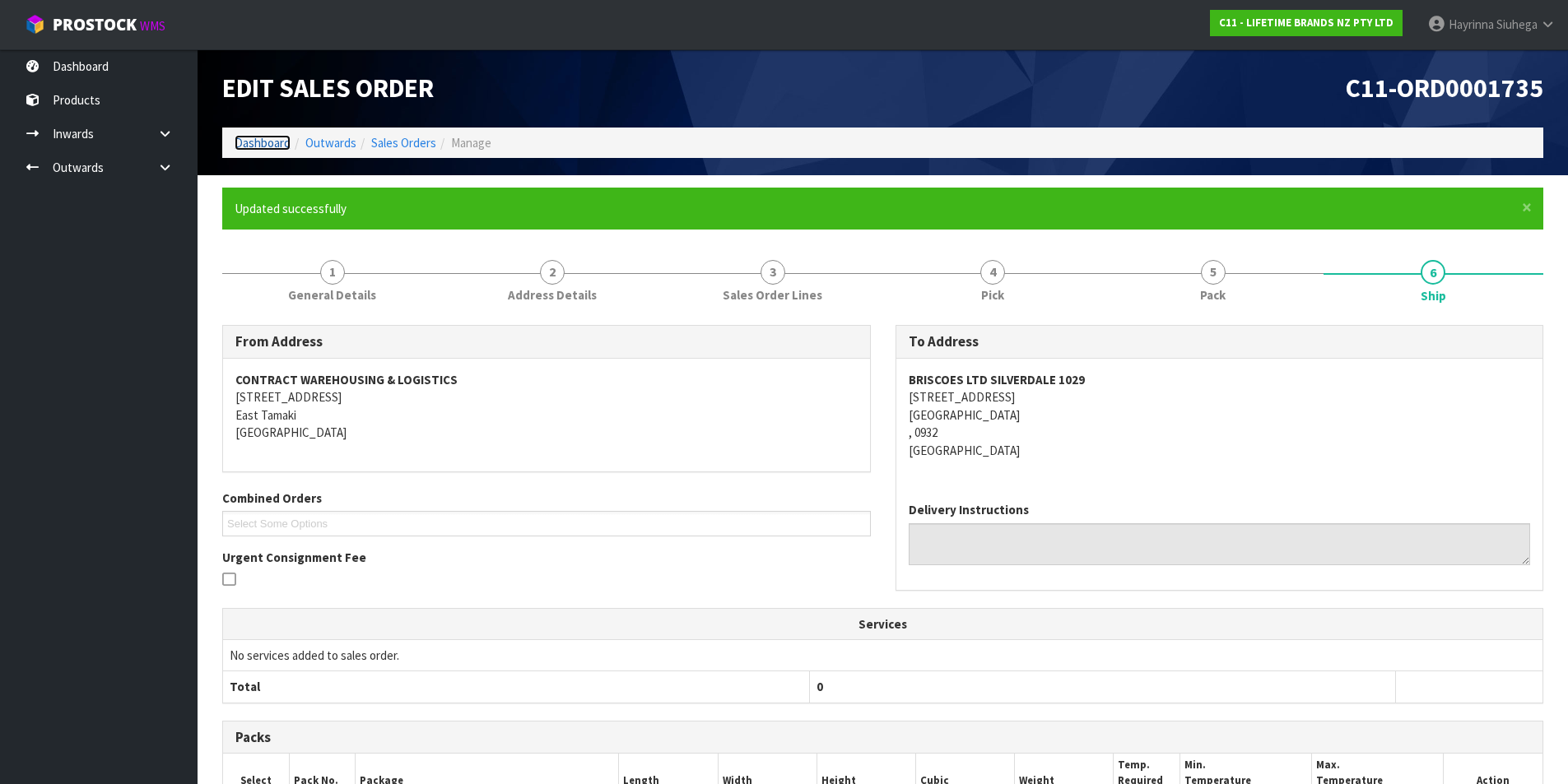
click at [260, 138] on link "Dashboard" at bounding box center [262, 142] width 56 height 16
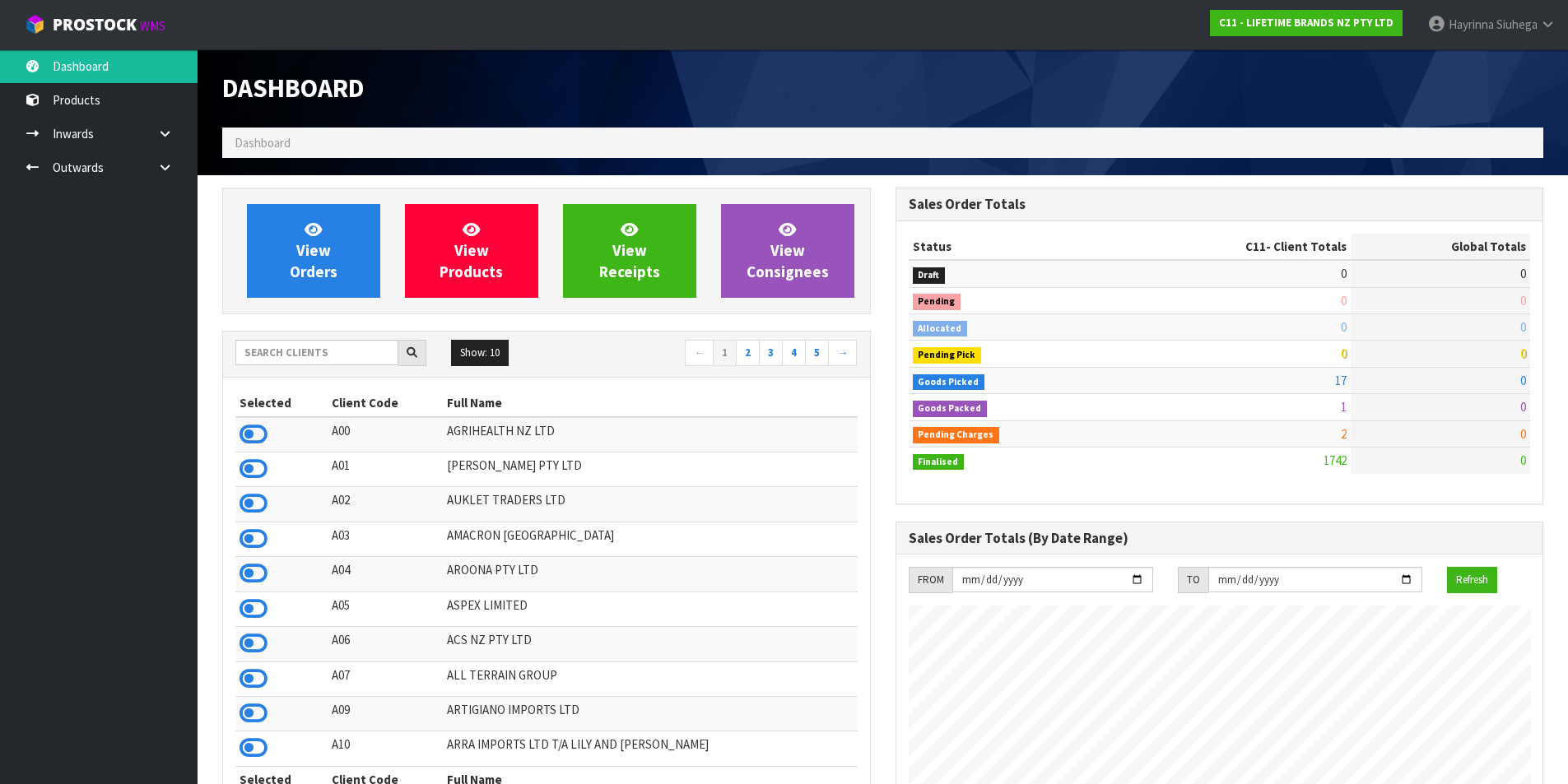
scroll to position [1247, 673]
click at [273, 256] on link "View Orders" at bounding box center [314, 250] width 133 height 94
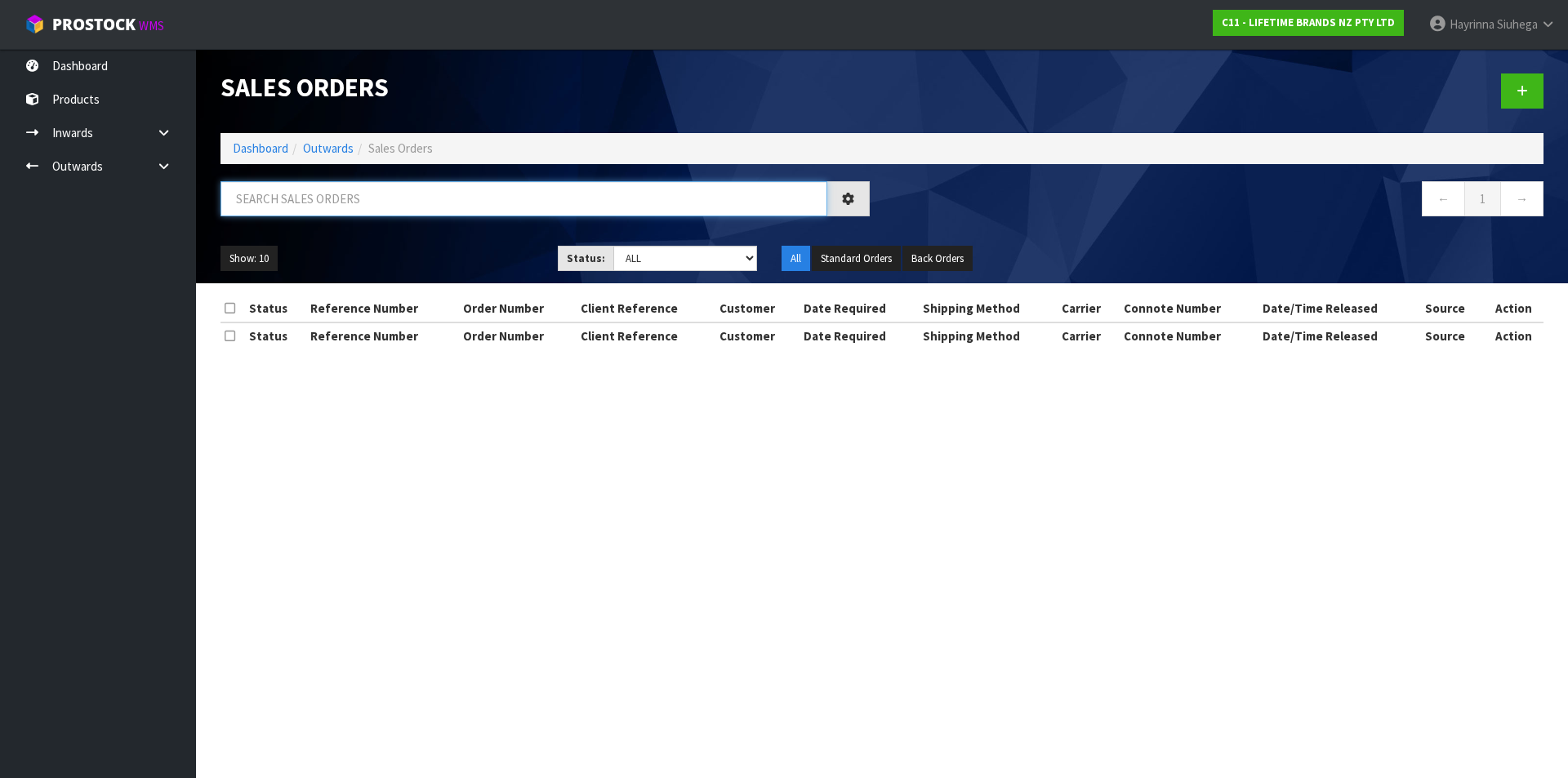
click at [311, 196] on input "text" at bounding box center [524, 199] width 606 height 35
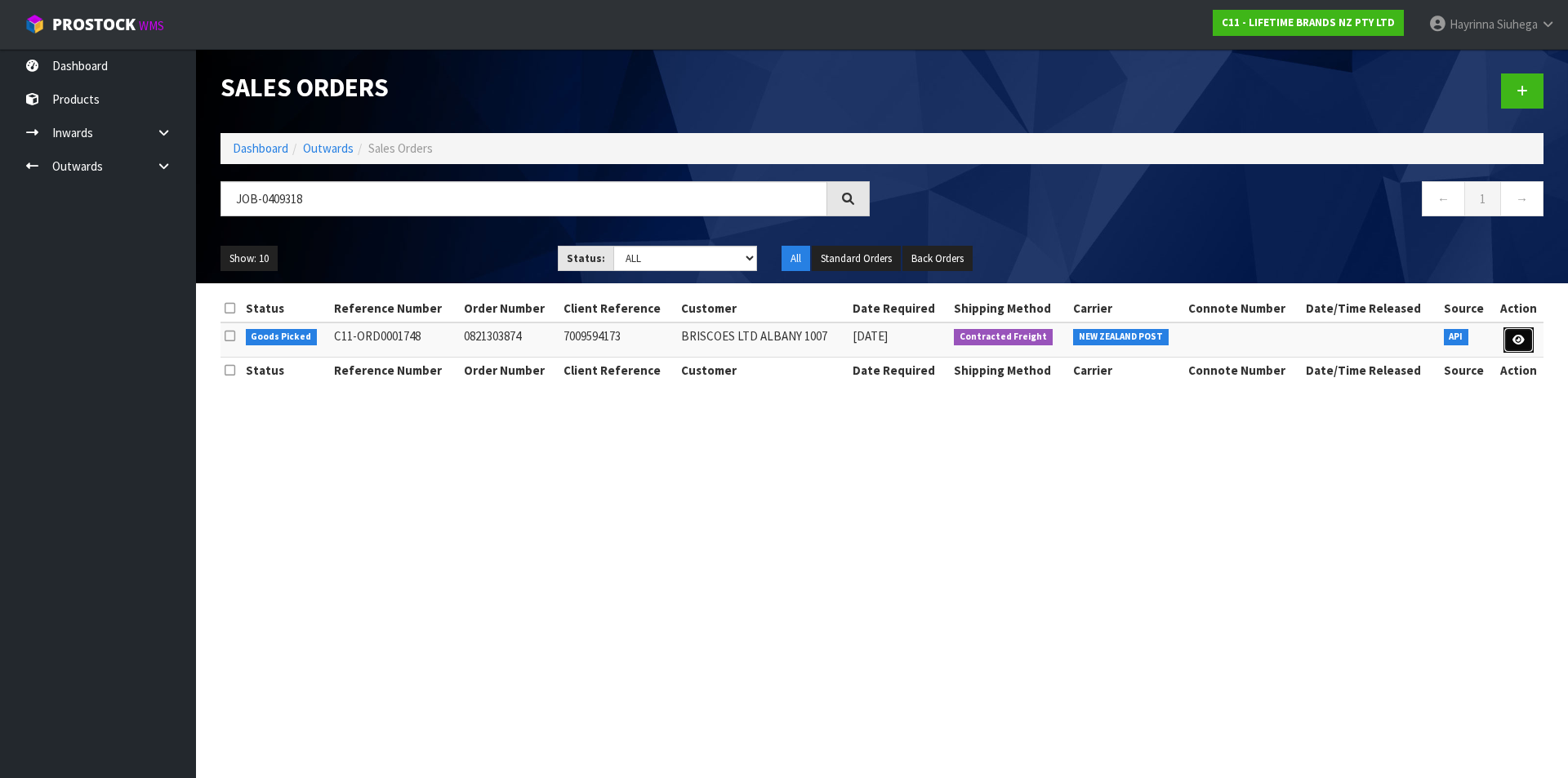
click at [1527, 338] on link at bounding box center [1519, 340] width 30 height 26
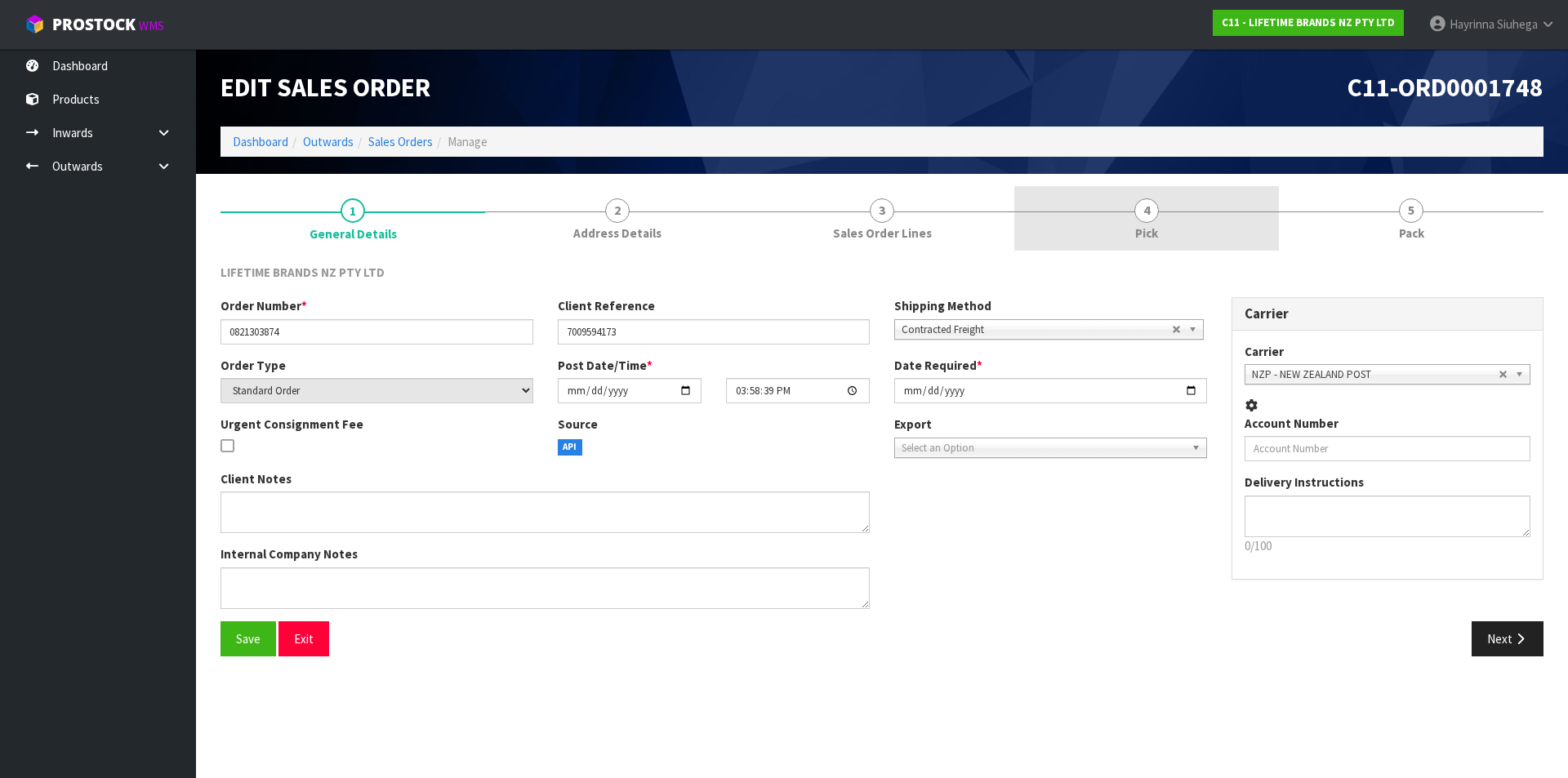
click at [1254, 200] on link "4 Pick" at bounding box center [1147, 218] width 264 height 64
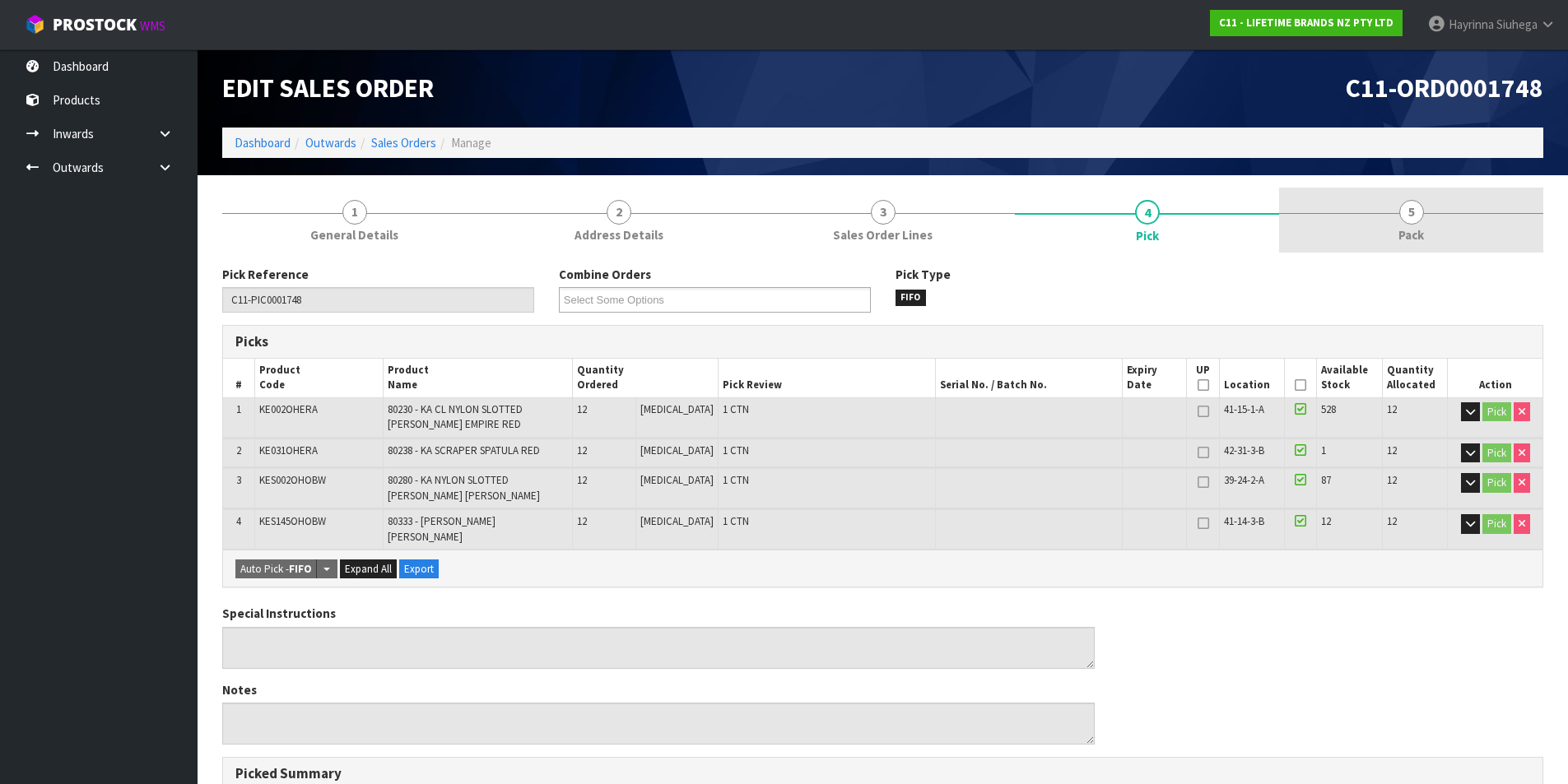
click at [1393, 225] on link "5 Pack" at bounding box center [1410, 220] width 264 height 65
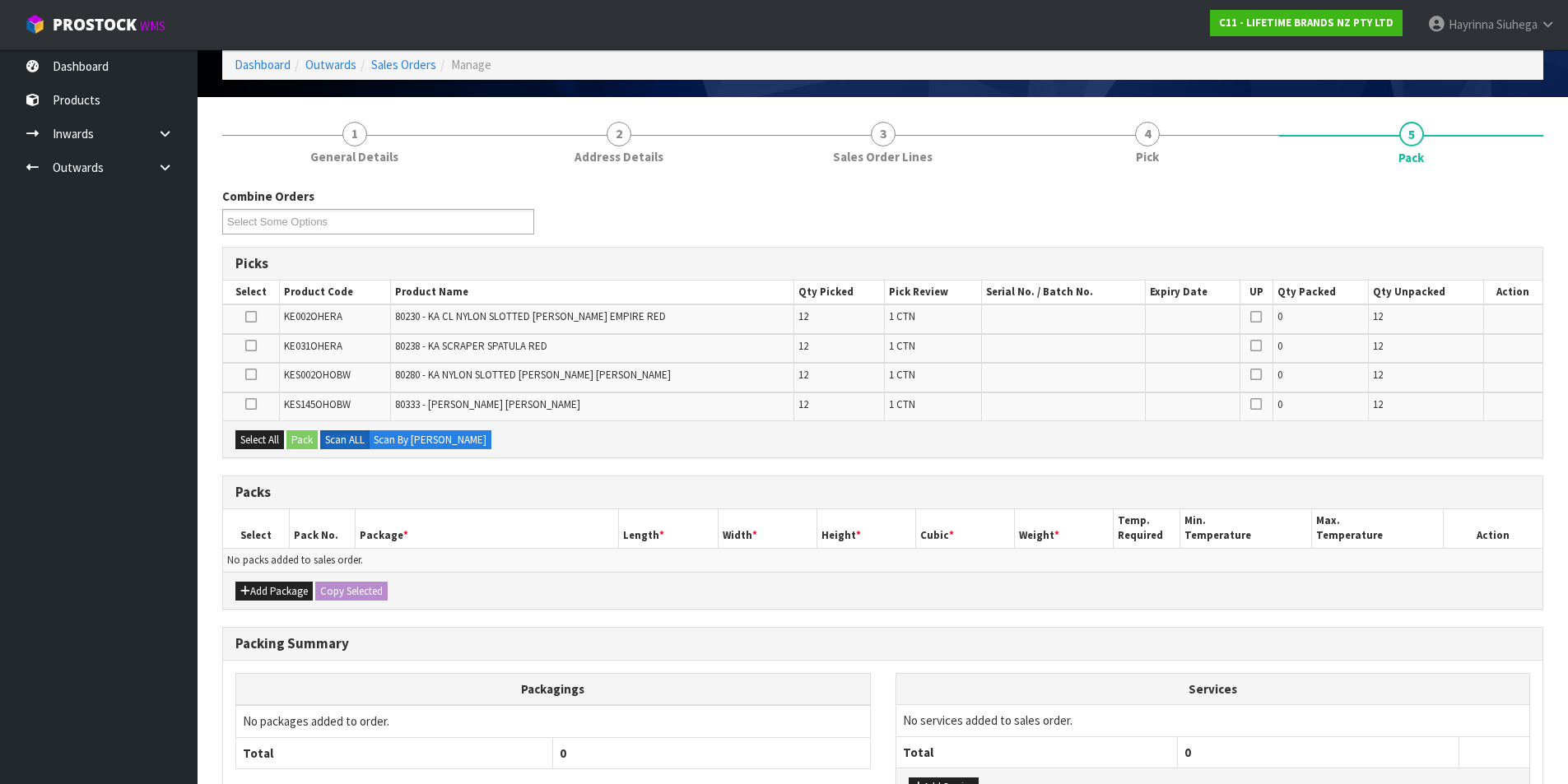
scroll to position [164, 0]
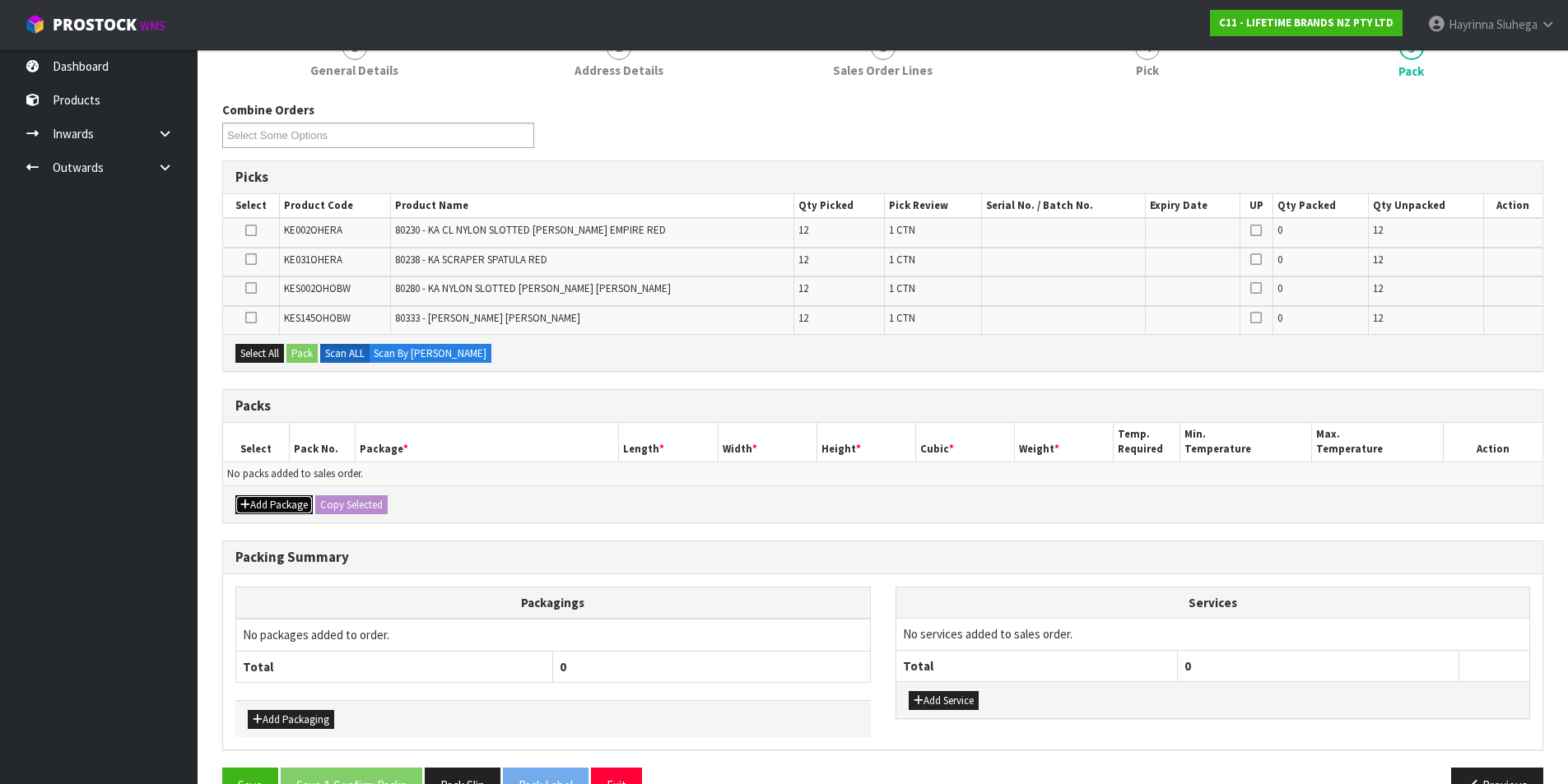
click at [259, 504] on button "Add Package" at bounding box center [274, 505] width 78 height 19
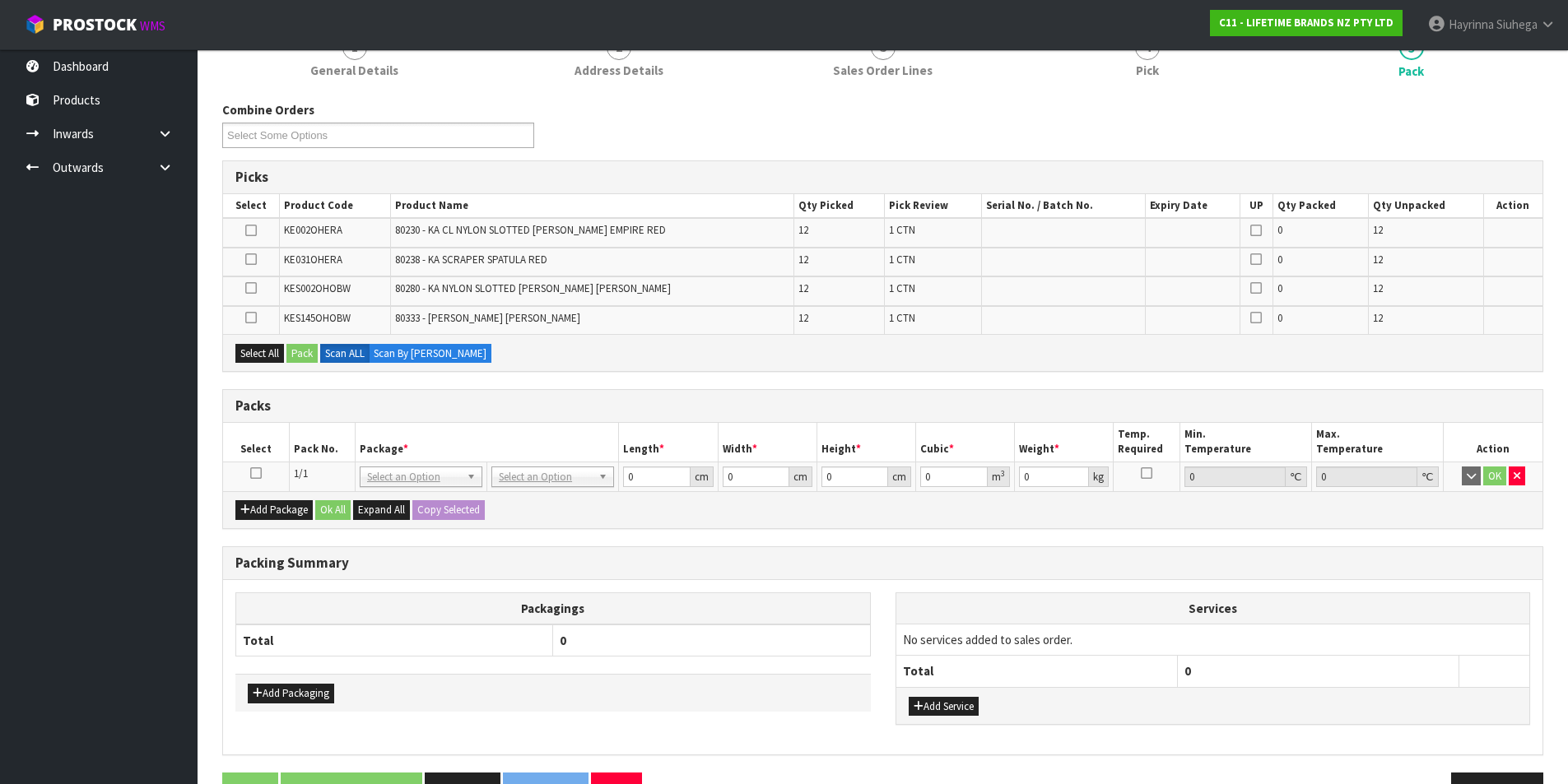
click at [254, 473] on icon at bounding box center [256, 473] width 12 height 1
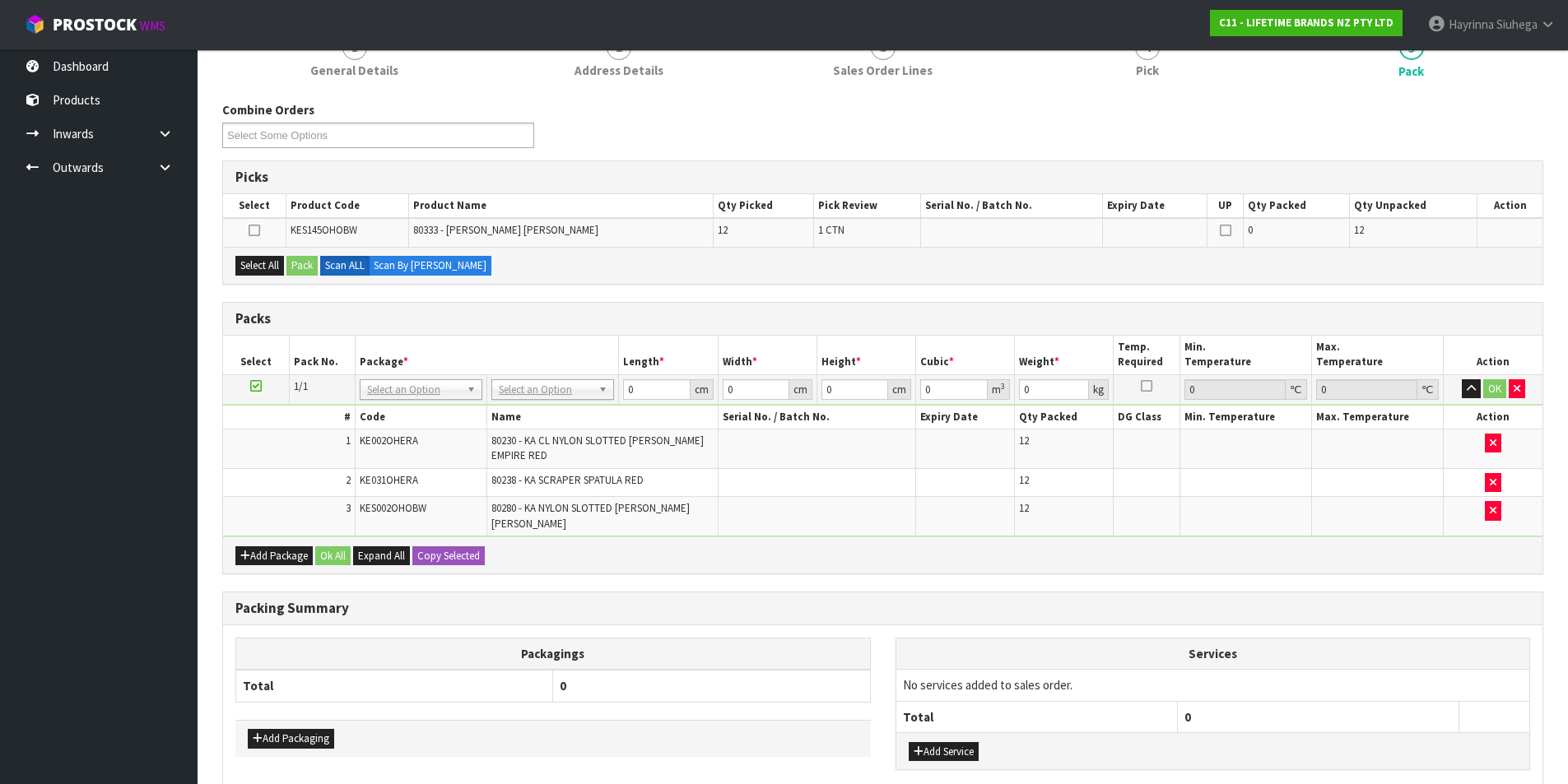
click at [412, 330] on div "Packs" at bounding box center [883, 319] width 1319 height 33
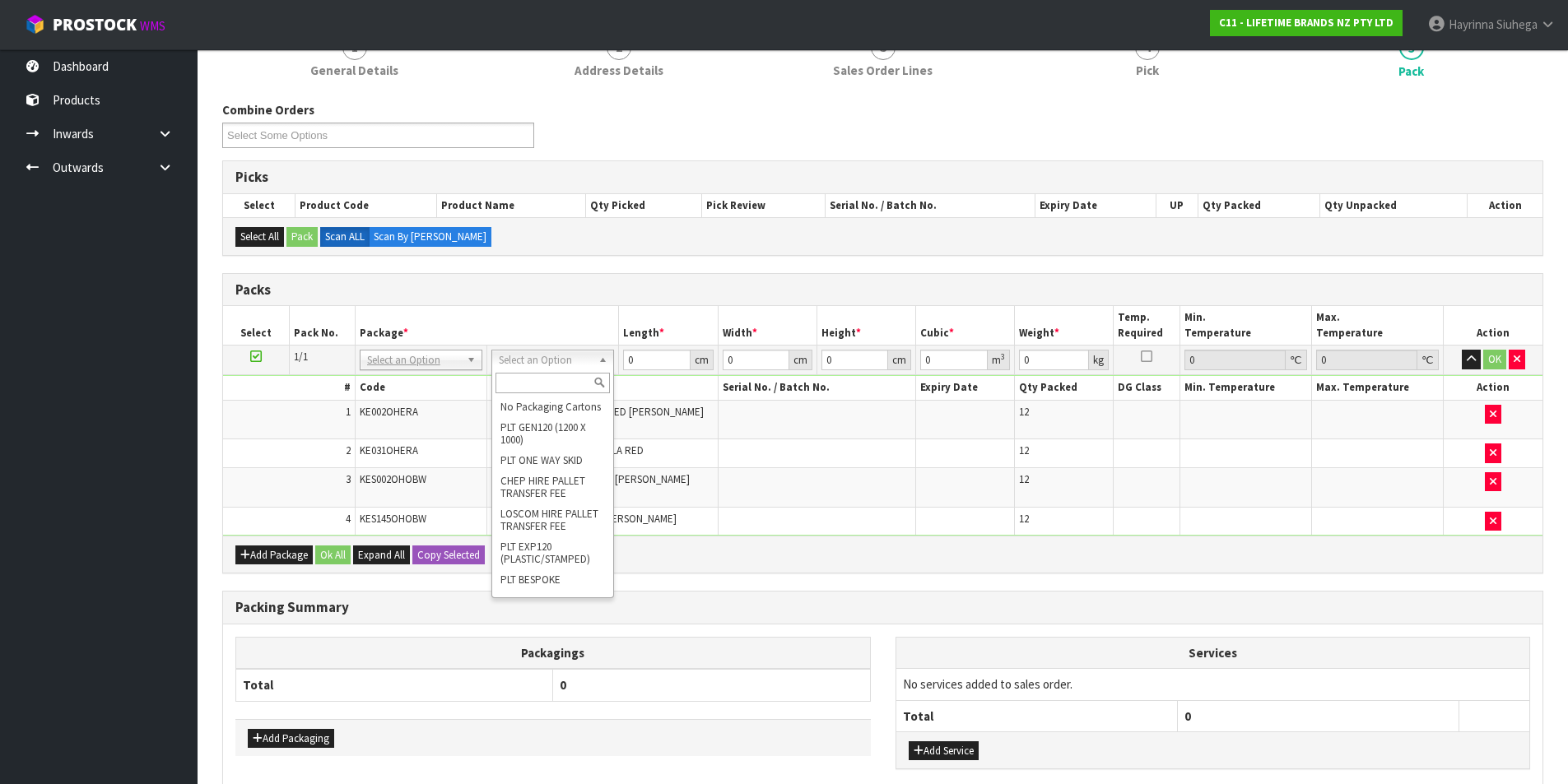
click at [543, 387] on input "text" at bounding box center [553, 383] width 115 height 20
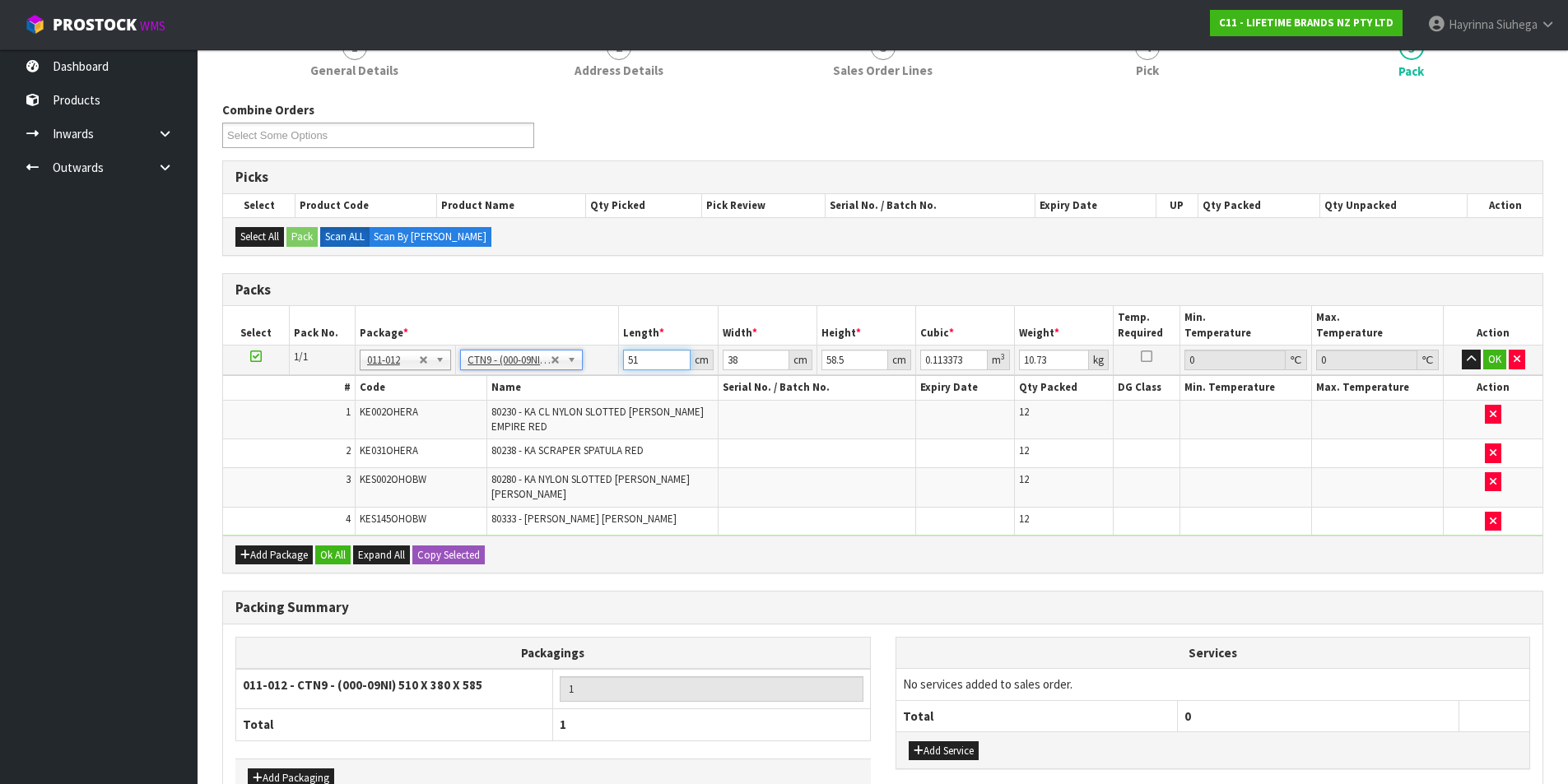
click at [625, 355] on input "51" at bounding box center [656, 360] width 67 height 20
click at [633, 362] on input "51" at bounding box center [656, 360] width 67 height 20
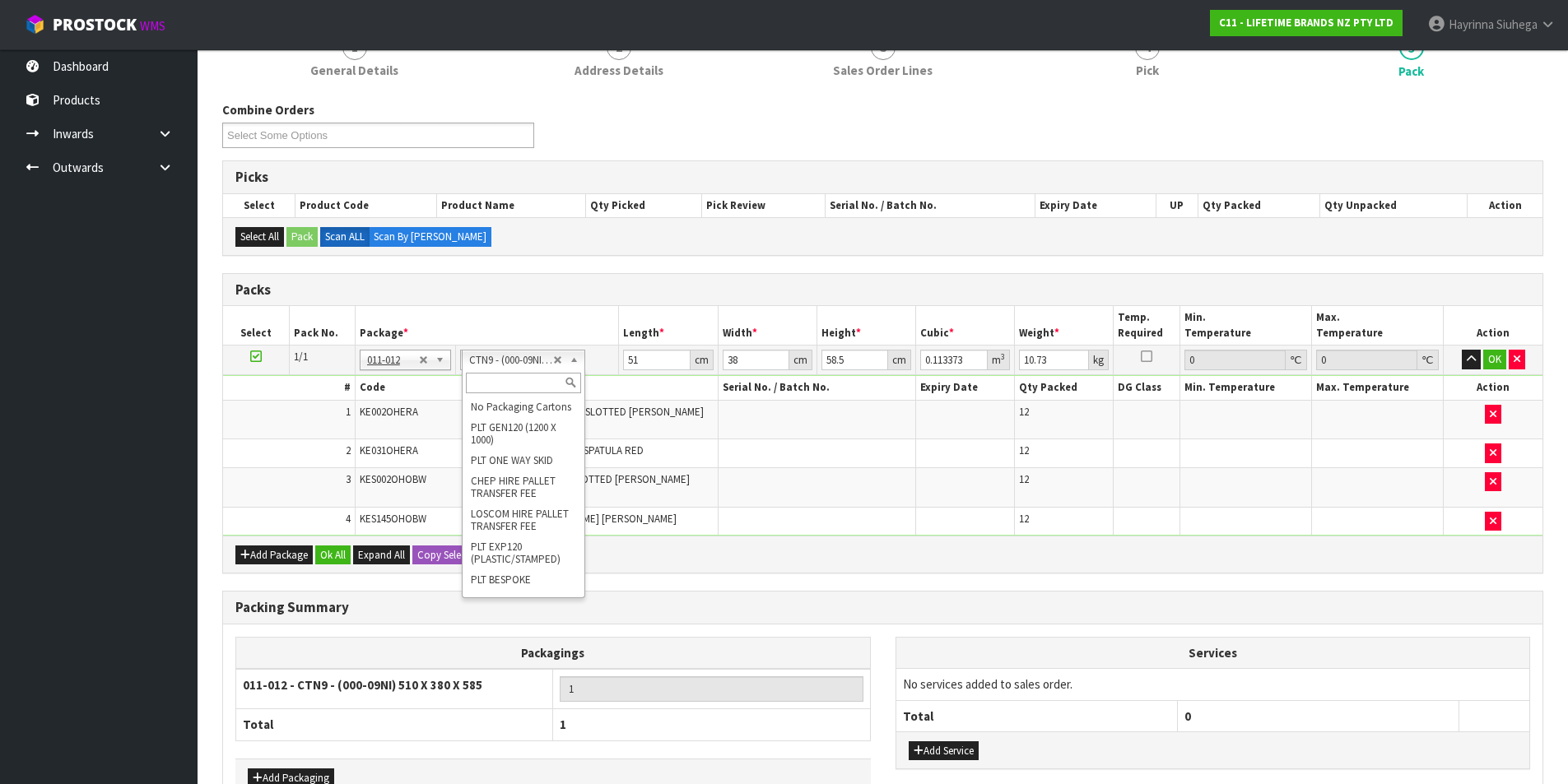
click at [530, 387] on input "text" at bounding box center [524, 383] width 115 height 20
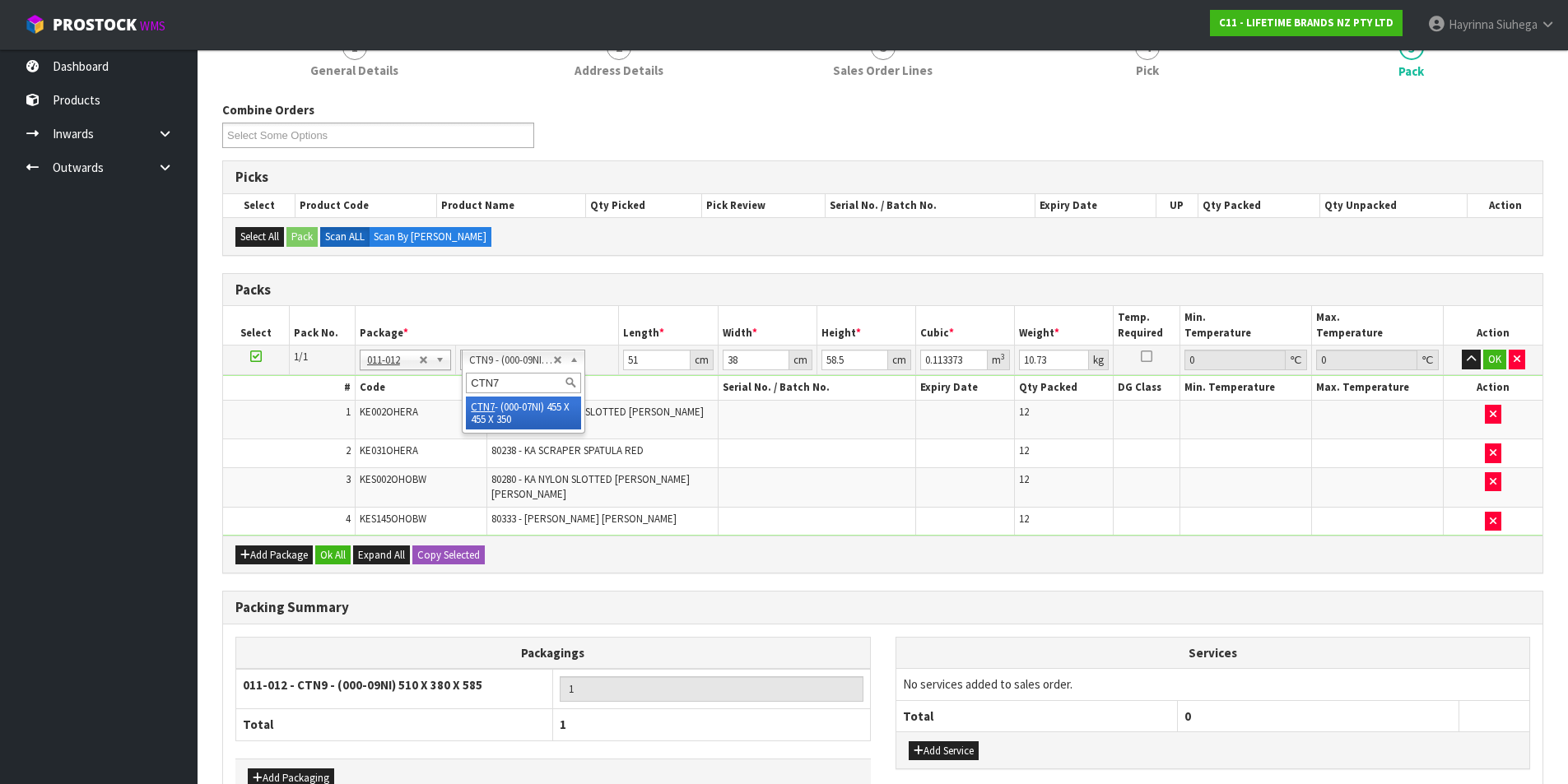
scroll to position [0, 0]
click at [638, 357] on input "45.5" at bounding box center [656, 360] width 67 height 20
click button "OK" at bounding box center [1494, 359] width 23 height 19
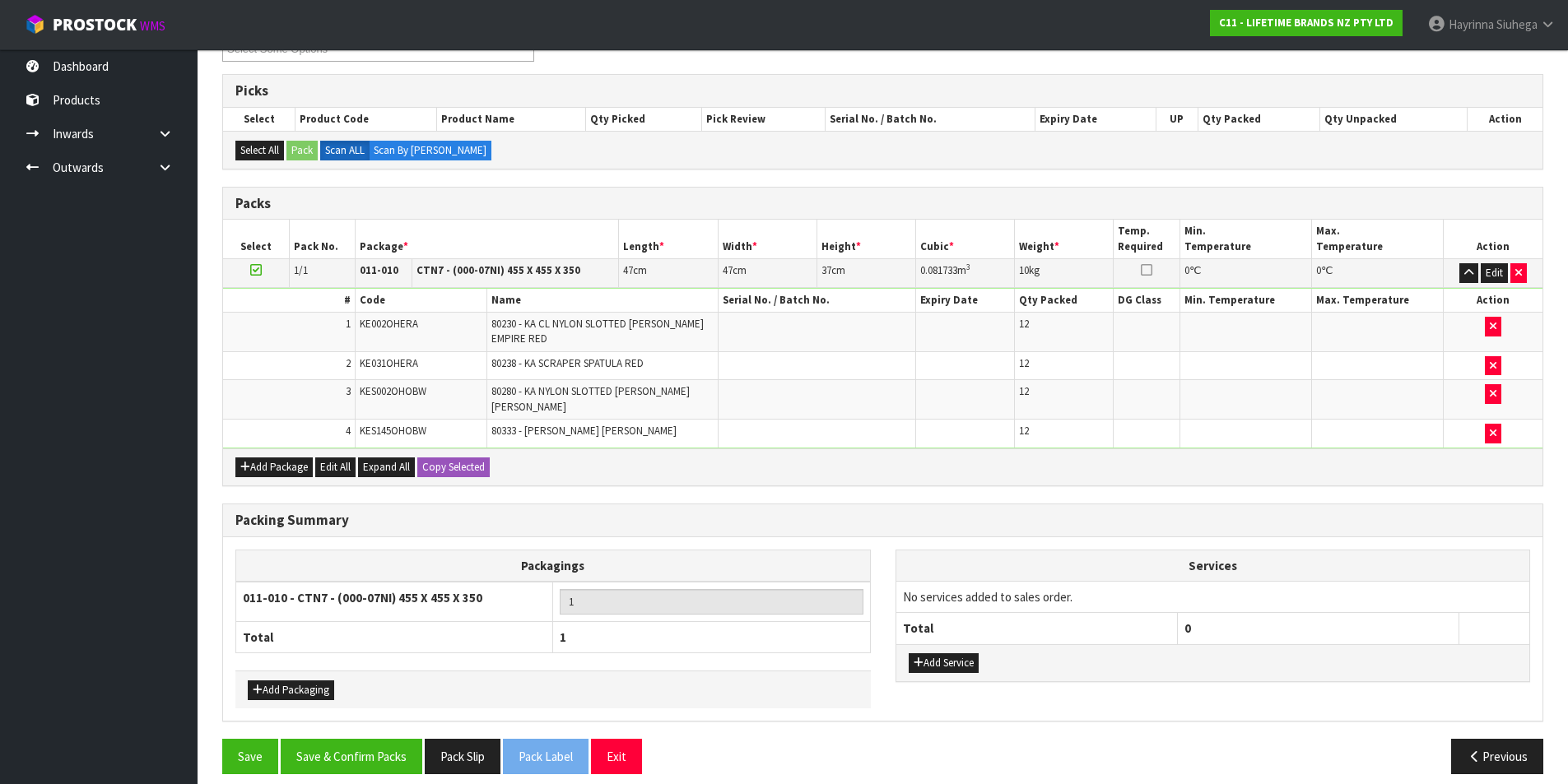
scroll to position [255, 0]
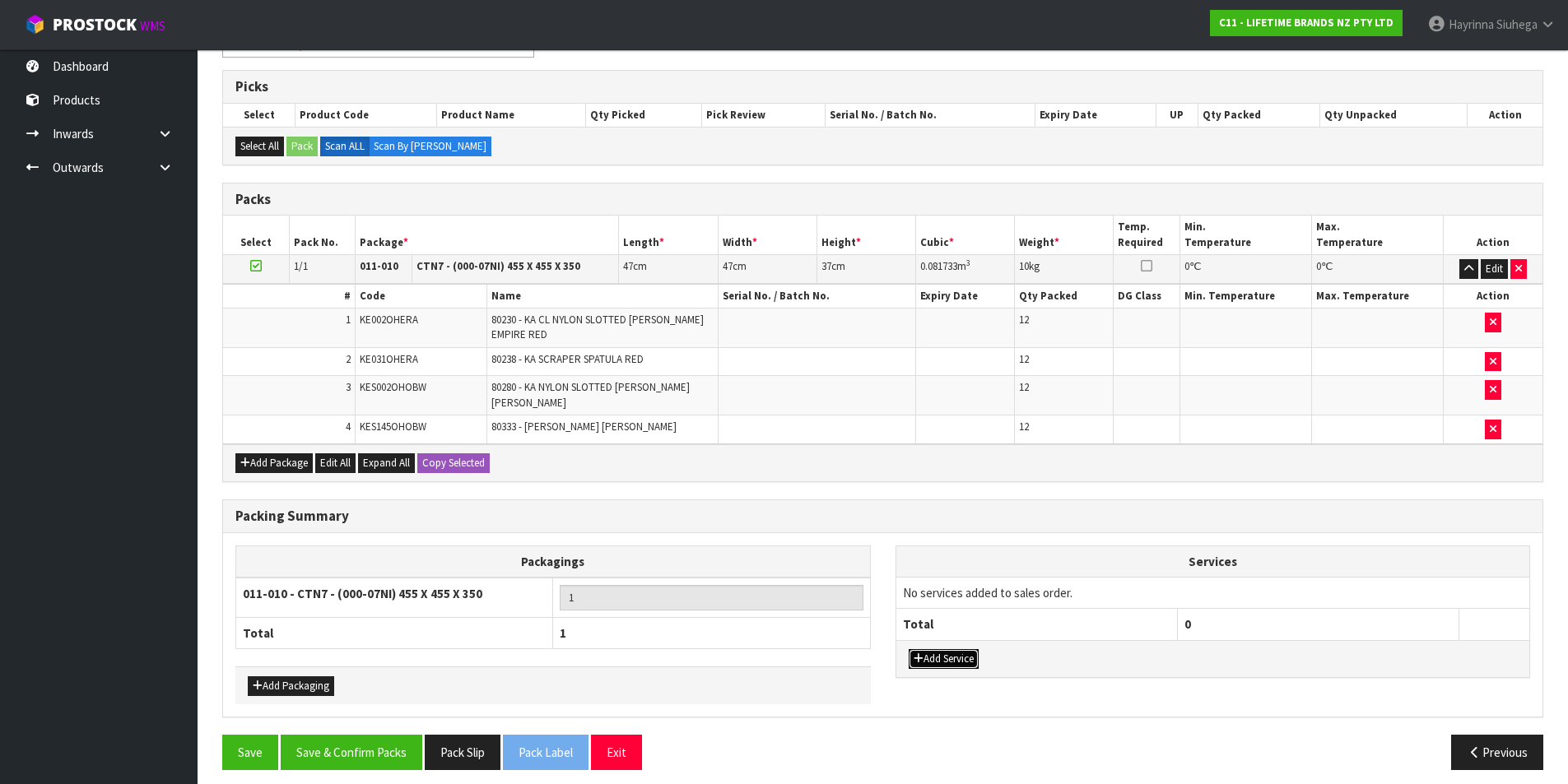
click at [956, 650] on button "Add Service" at bounding box center [943, 658] width 70 height 19
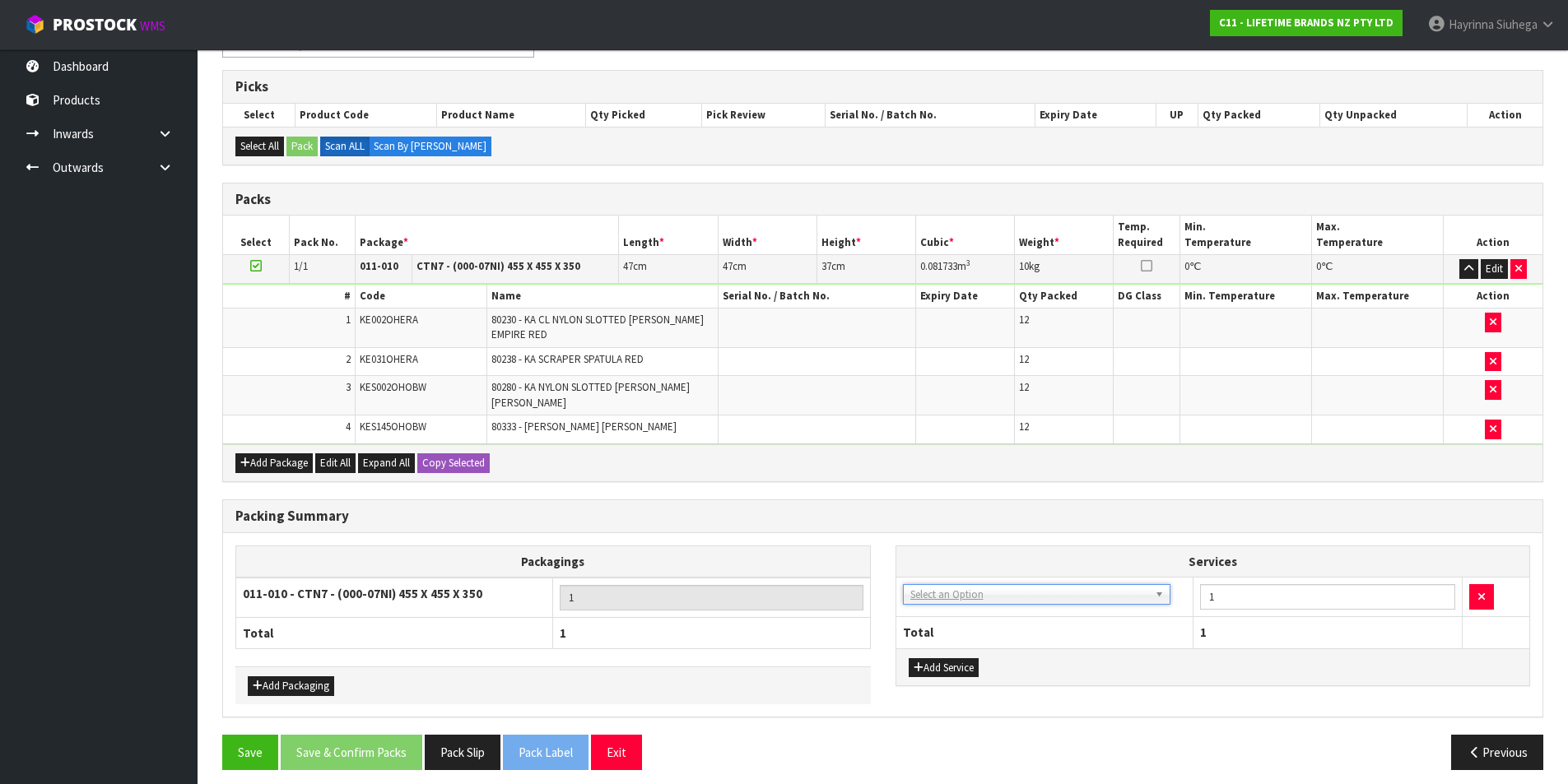
click at [969, 595] on td "003-036 - EXTERNAL PLANT HIRE 008-035 - OUTWARD HDLG+/HOIST LIFT ON/OFF 008-036…" at bounding box center [1044, 597] width 297 height 40
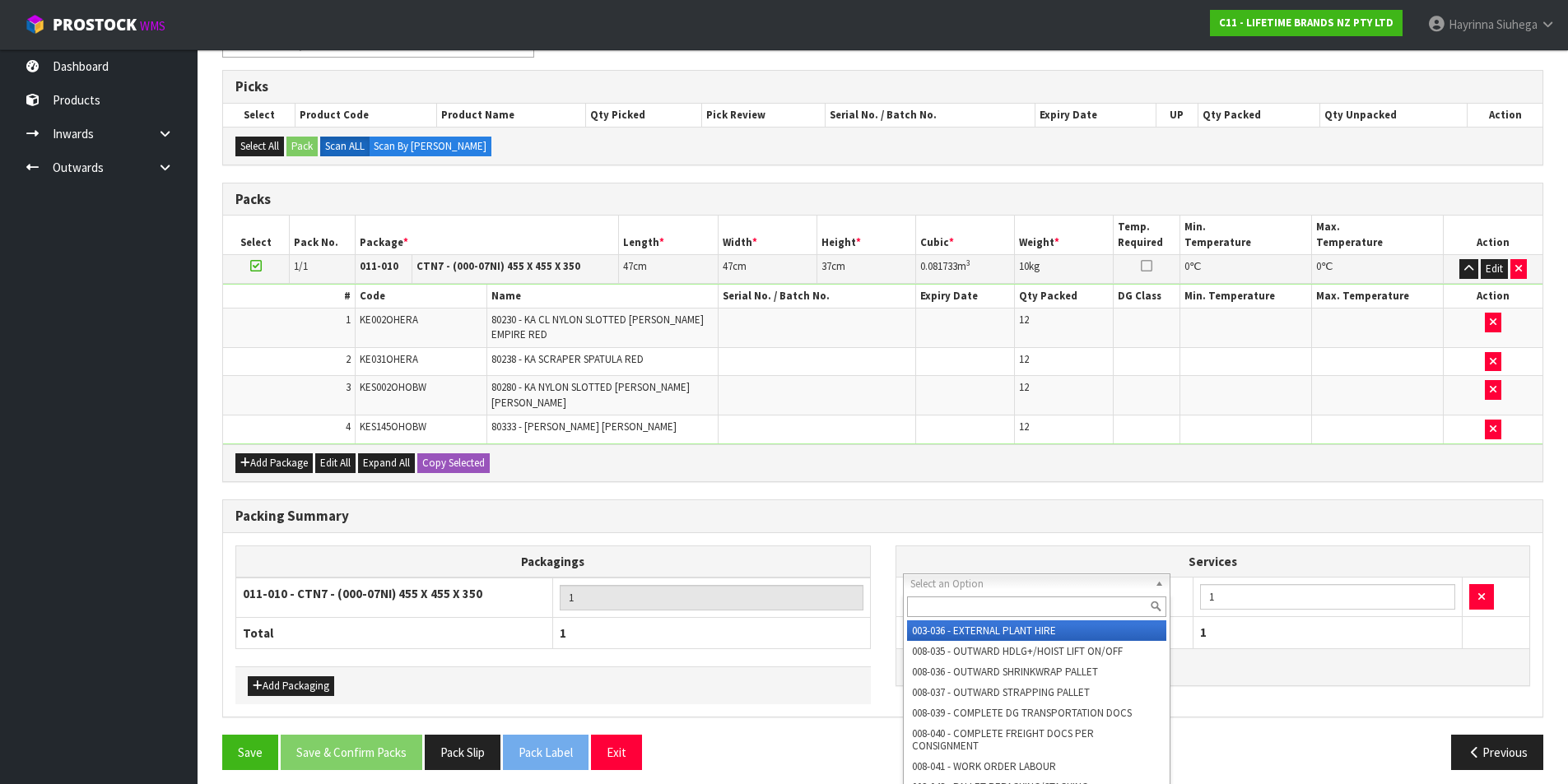
drag, startPoint x: 990, startPoint y: 573, endPoint x: 990, endPoint y: 582, distance: 9.0
click at [975, 600] on input "text" at bounding box center [1037, 607] width 260 height 20
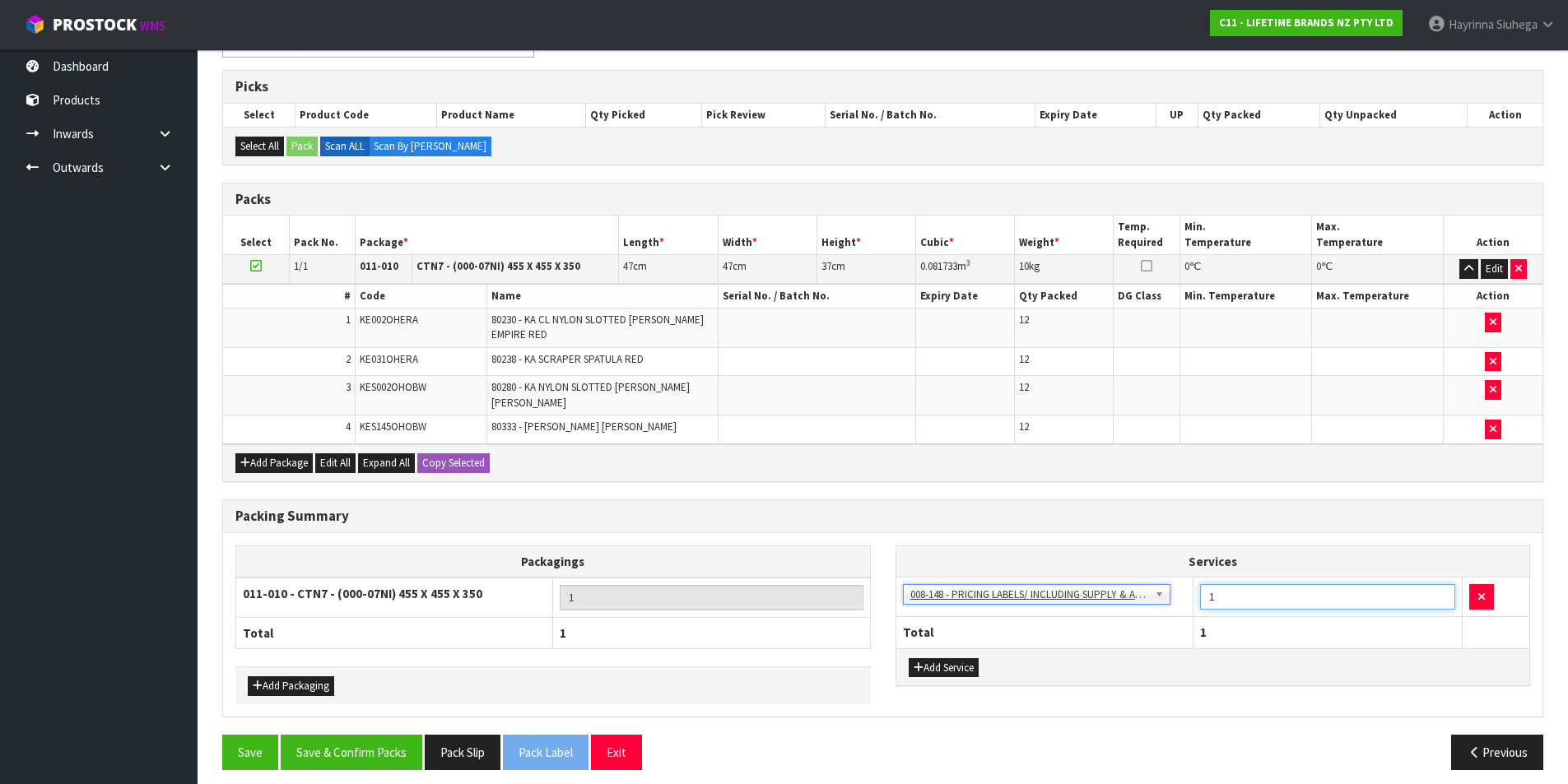
drag, startPoint x: 1219, startPoint y: 583, endPoint x: 1192, endPoint y: 590, distance: 27.9
click at [1192, 590] on tr "003-036 - EXTERNAL PLANT HIRE 008-035 - OUTWARD HDLG+/HOIST LIFT ON/OFF 008-036…" at bounding box center [1213, 597] width 634 height 40
click at [344, 740] on button "Save & Confirm Packs" at bounding box center [352, 753] width 142 height 35
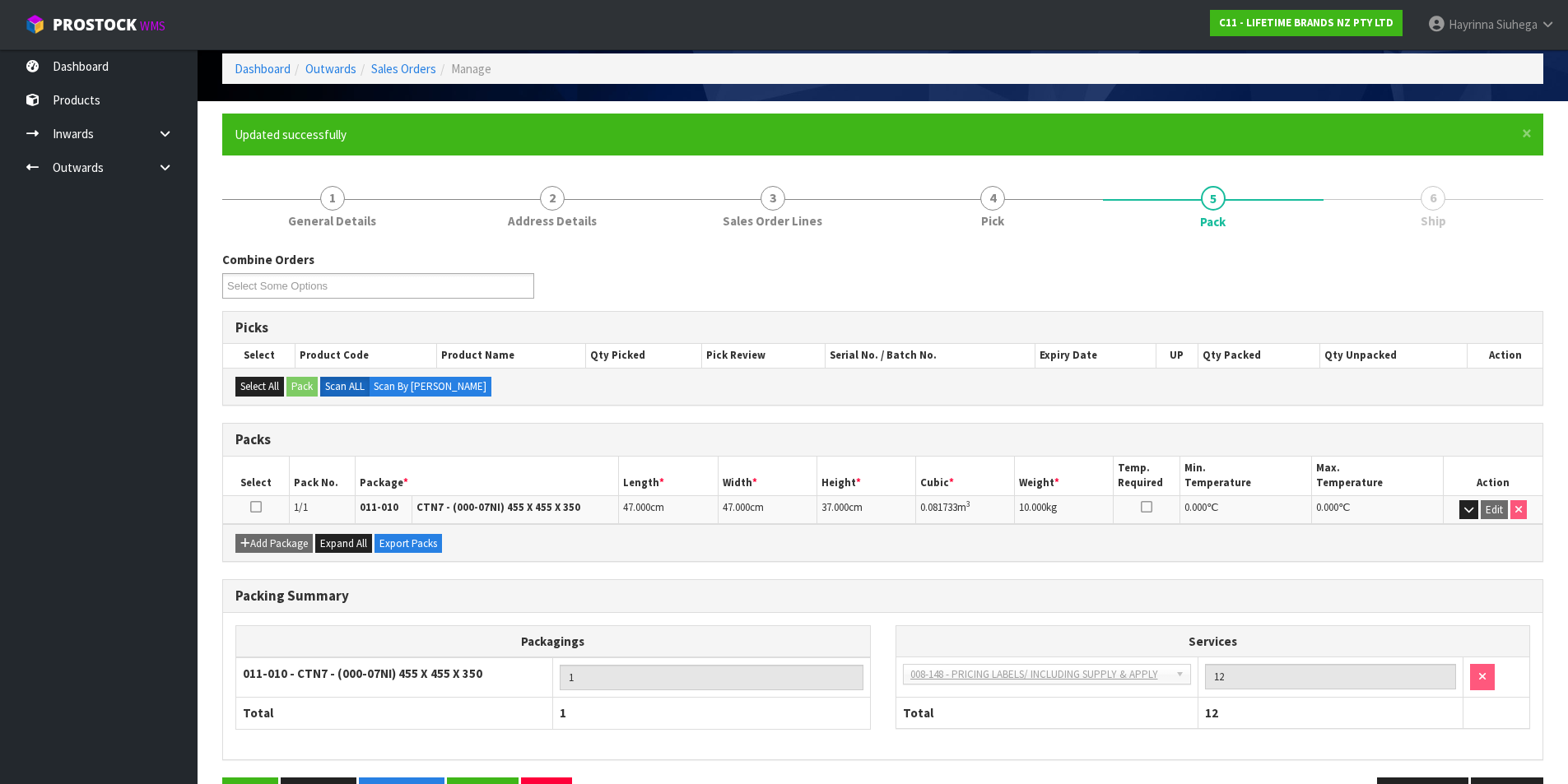
scroll to position [127, 0]
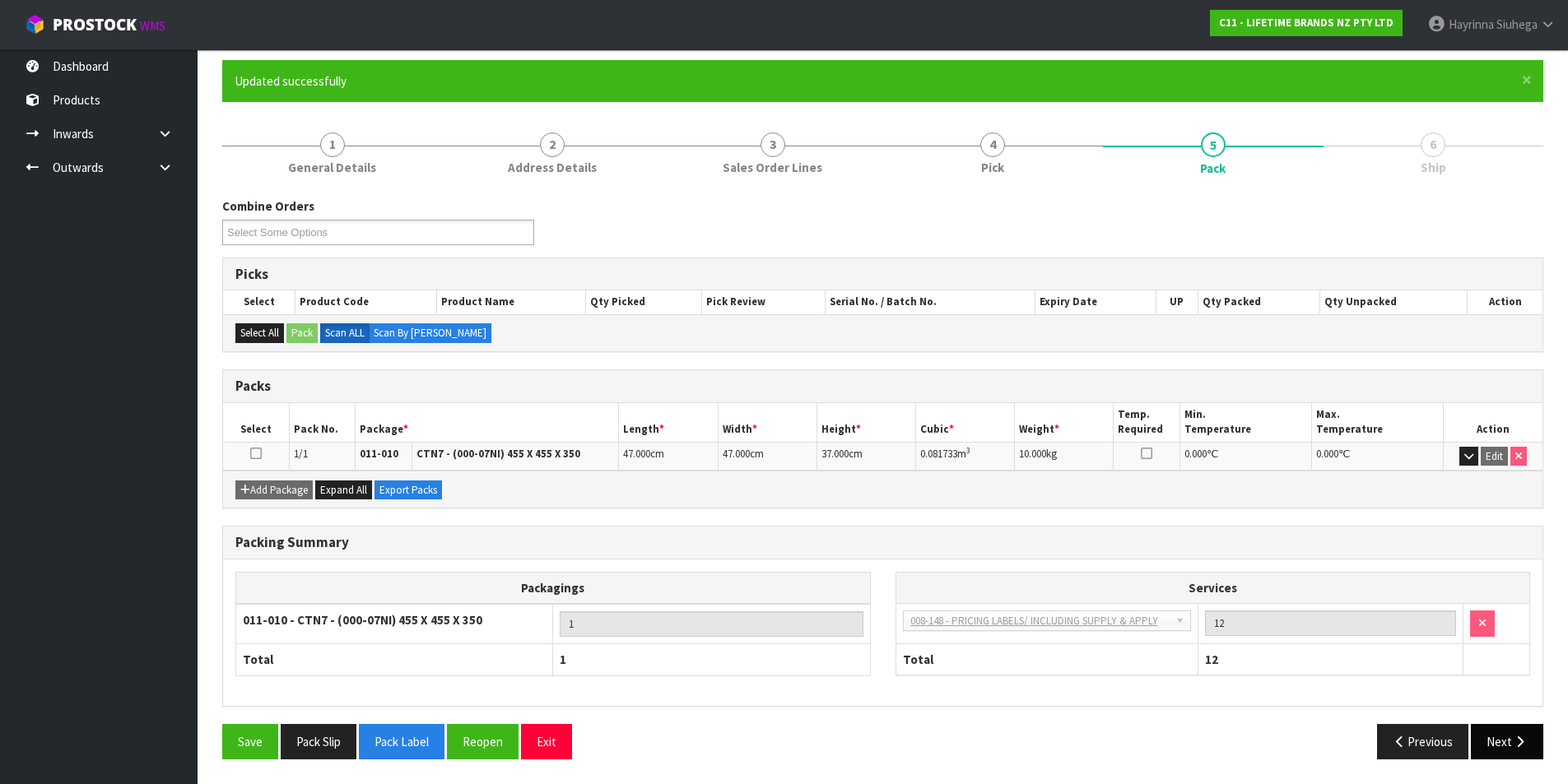
click at [1544, 743] on div "Previous Next" at bounding box center [1220, 742] width 674 height 35
click at [1509, 744] on button "Next" at bounding box center [1507, 742] width 72 height 35
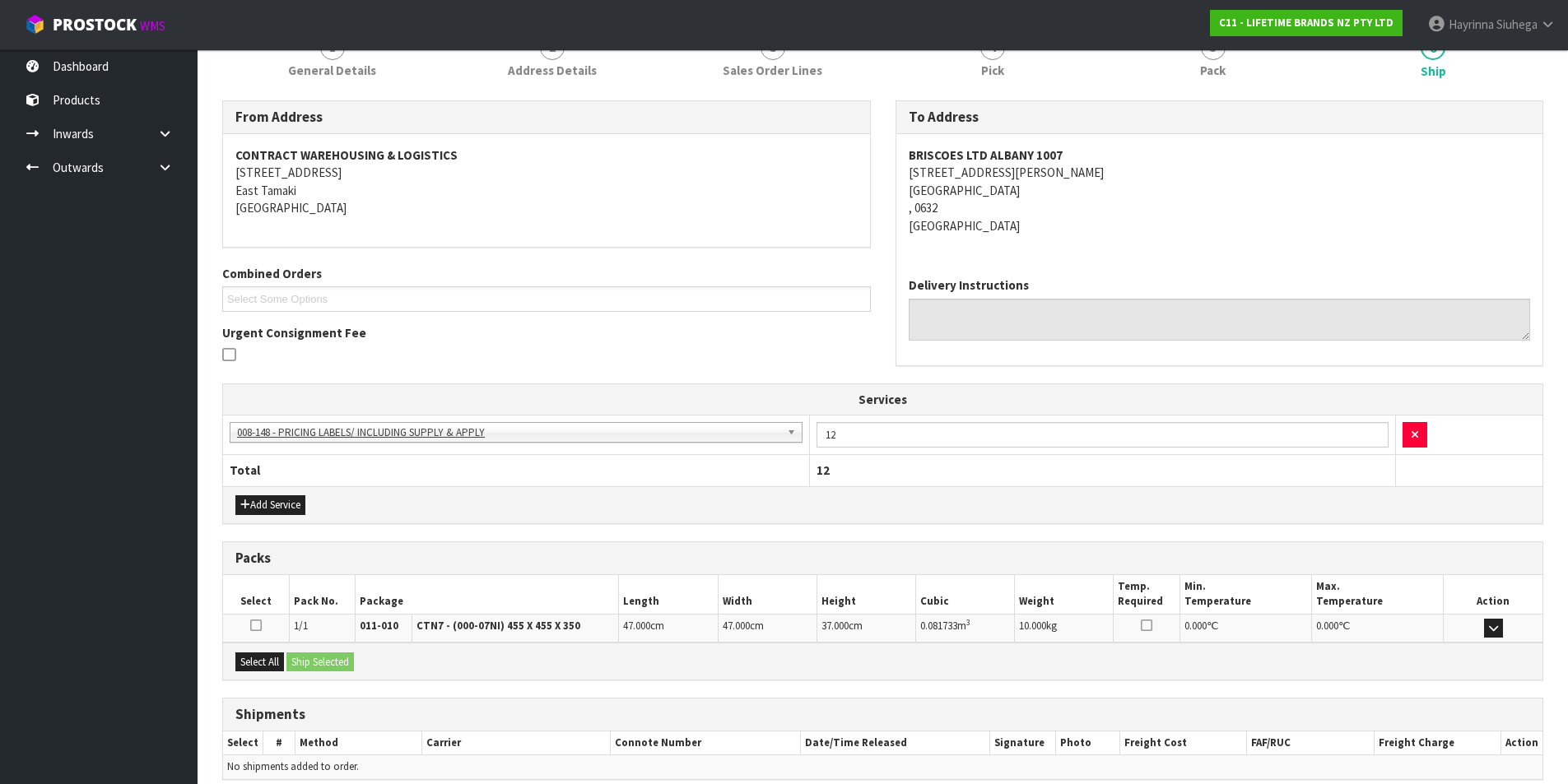
scroll to position [298, 0]
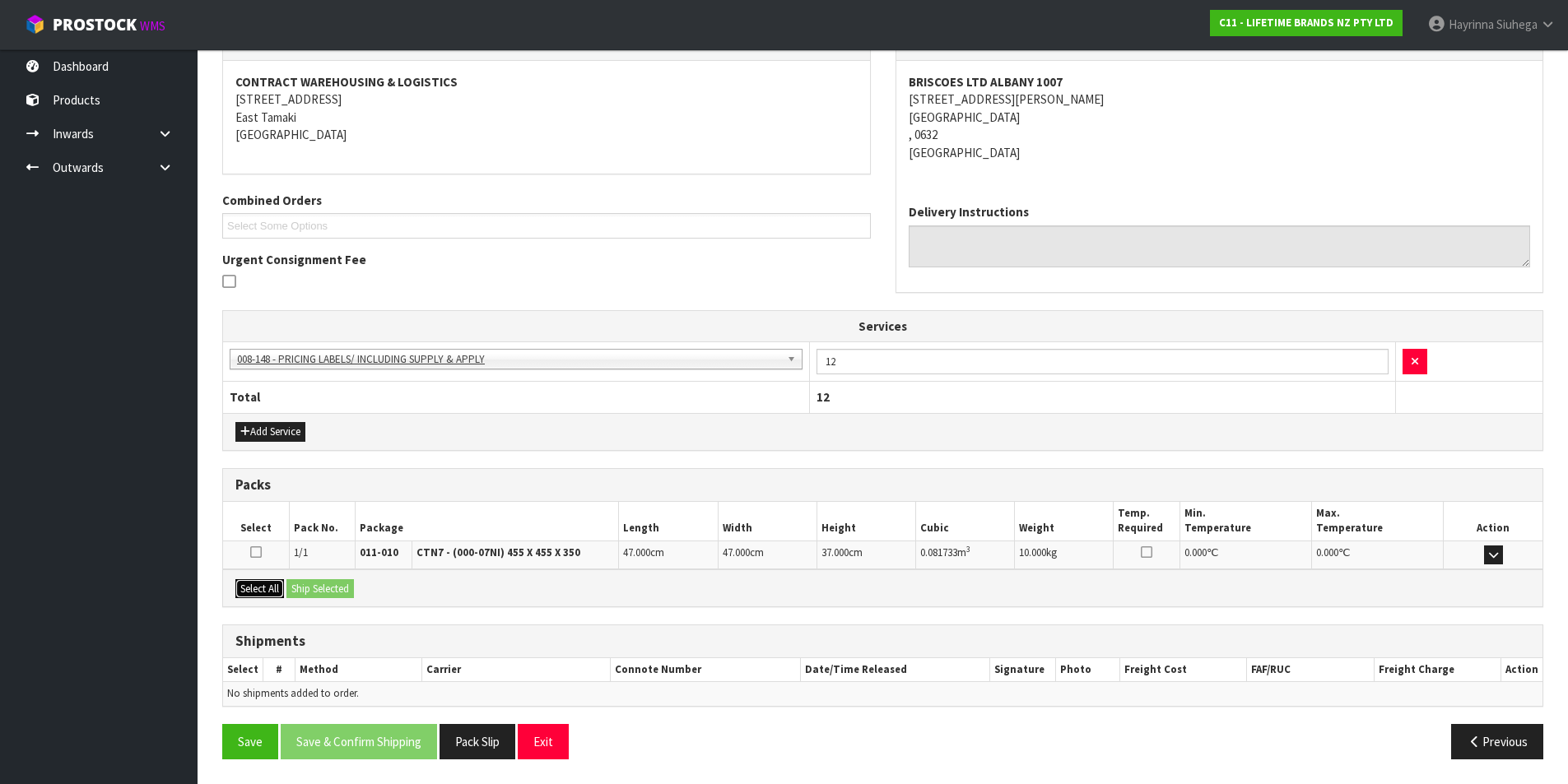
click at [267, 597] on button "Select All" at bounding box center [260, 588] width 49 height 19
click at [314, 589] on button "Ship Selected" at bounding box center [320, 588] width 67 height 19
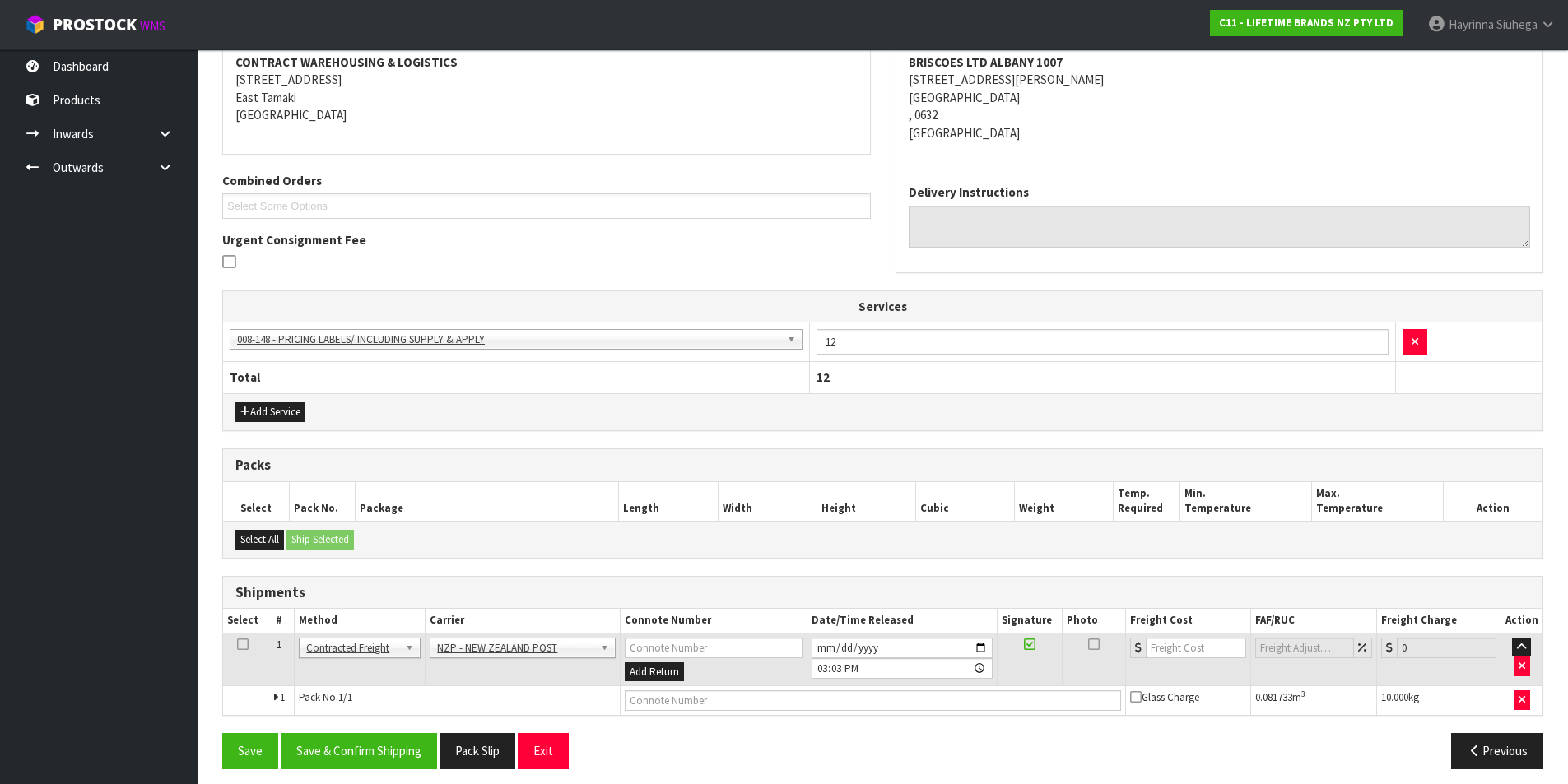
scroll to position [328, 0]
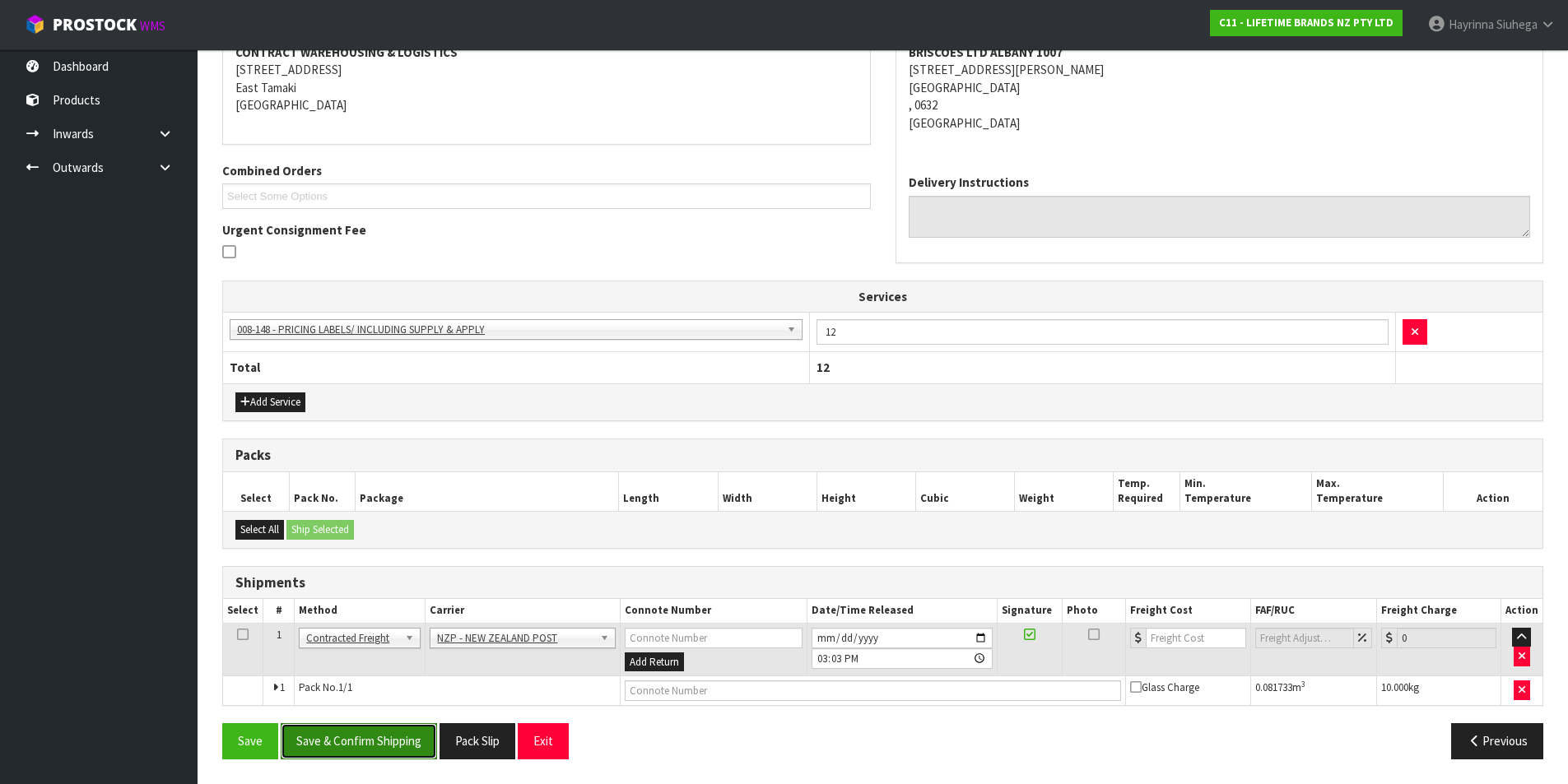
click at [379, 743] on button "Save & Confirm Shipping" at bounding box center [359, 741] width 157 height 35
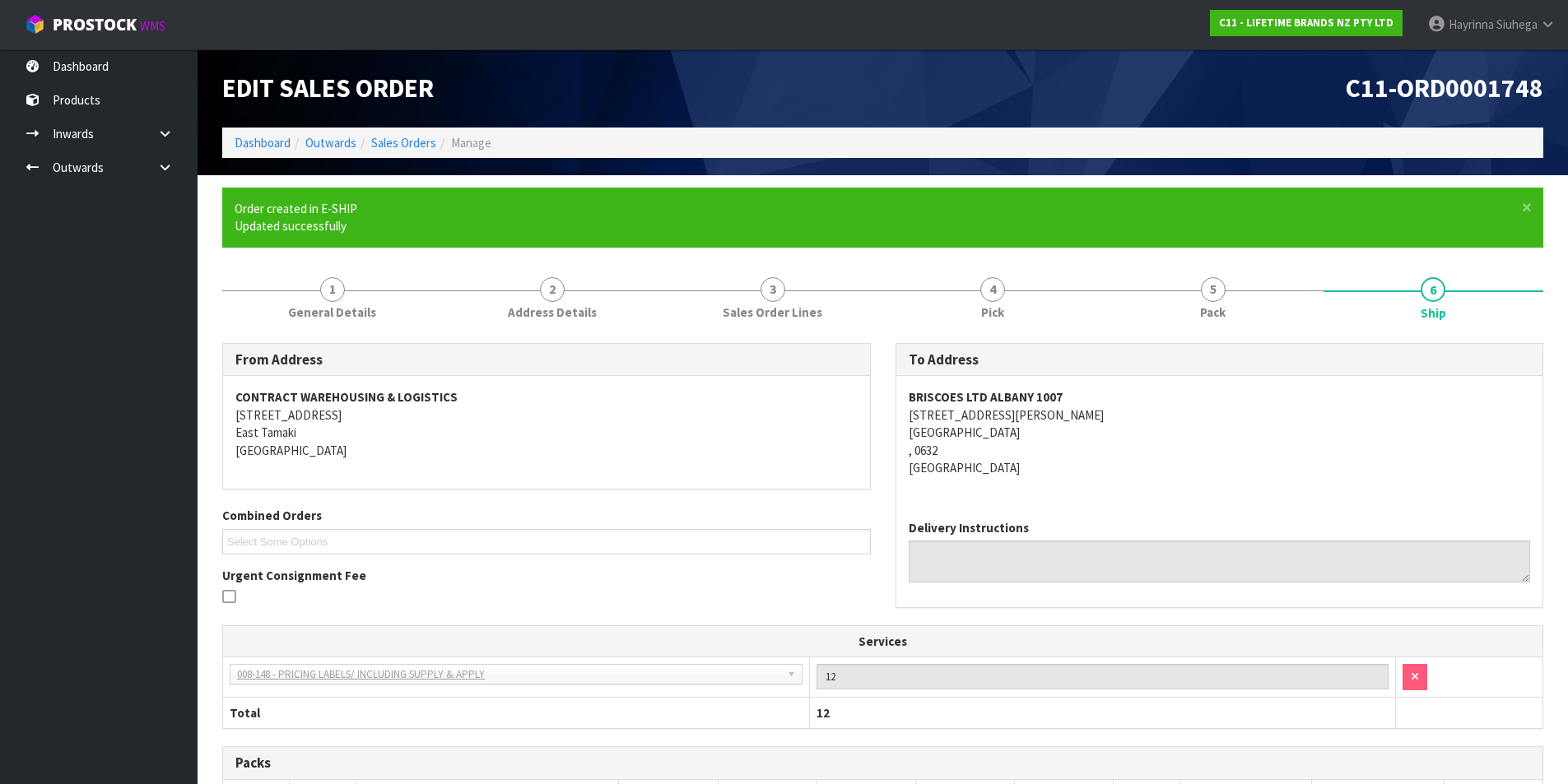
scroll to position [303, 0]
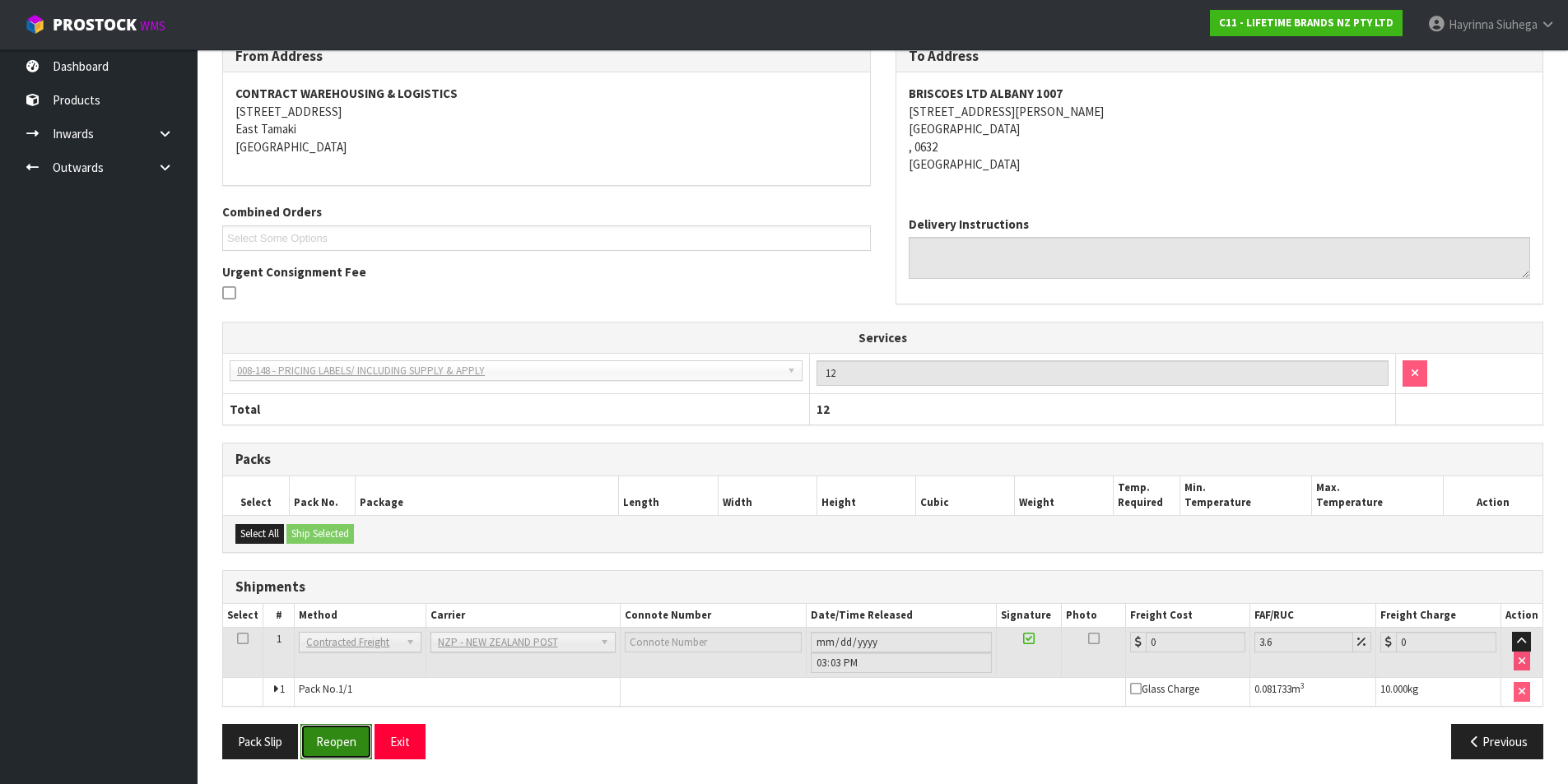
click at [315, 747] on button "Reopen" at bounding box center [336, 742] width 72 height 35
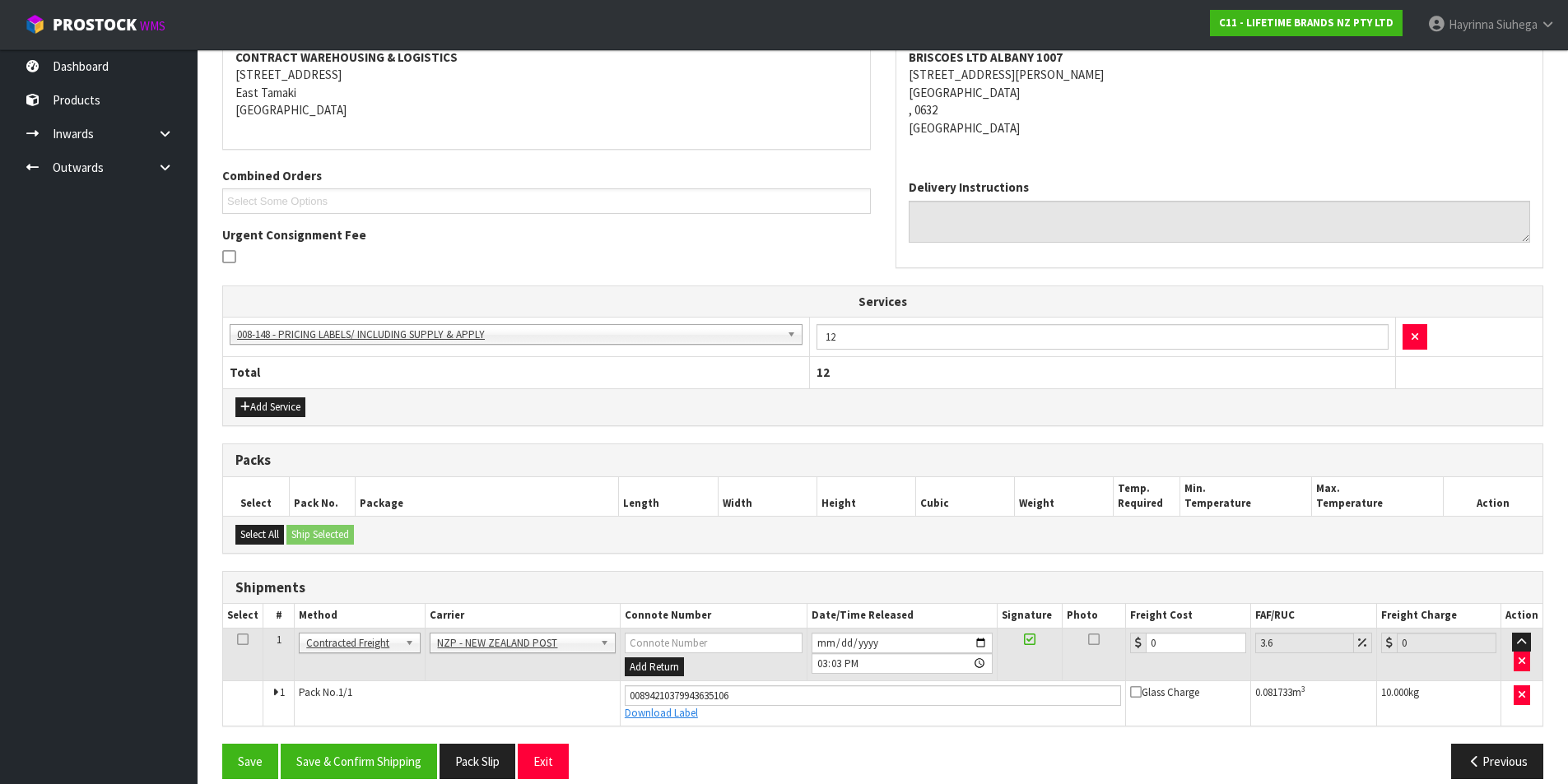
scroll to position [342, 0]
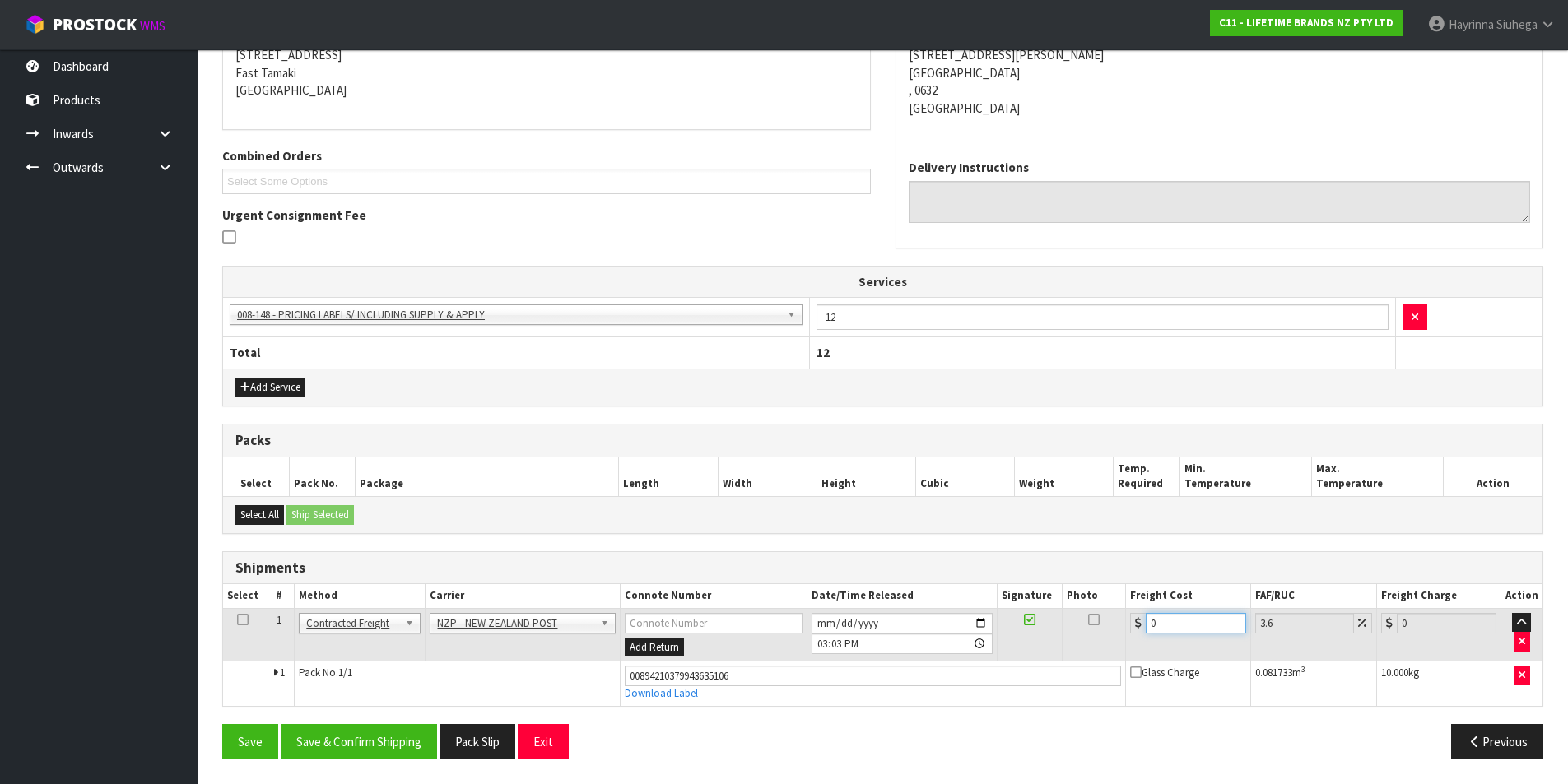
drag, startPoint x: 1196, startPoint y: 625, endPoint x: 849, endPoint y: 581, distance: 349.8
click at [849, 581] on div "Shipments Select # Method Carrier Connote Number Date/Time Released Signature P…" at bounding box center [883, 629] width 1321 height 156
click at [223, 724] on button "Save" at bounding box center [250, 742] width 56 height 35
click at [418, 744] on button "Save & Confirm Shipping" at bounding box center [359, 742] width 157 height 35
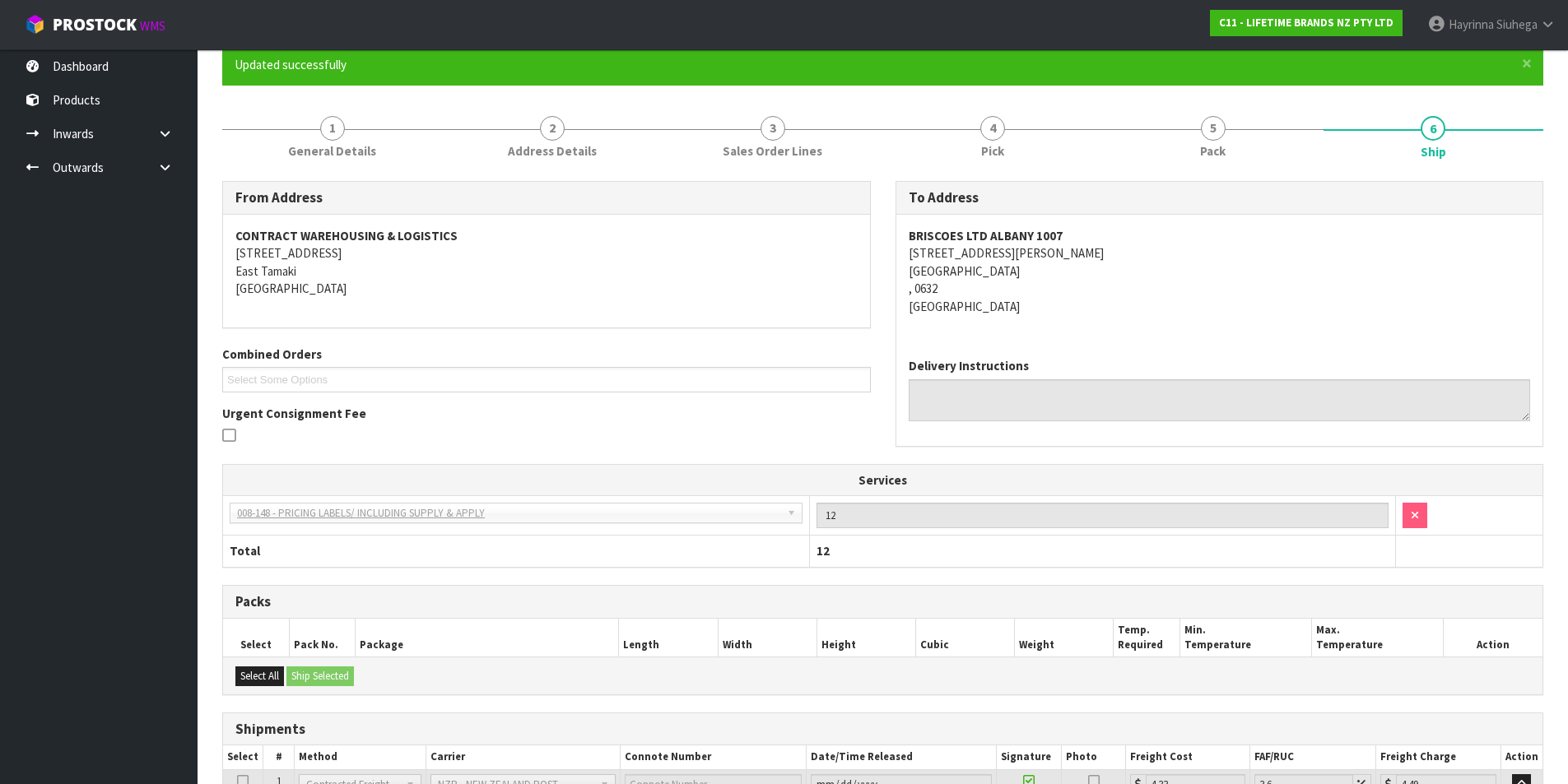
scroll to position [0, 0]
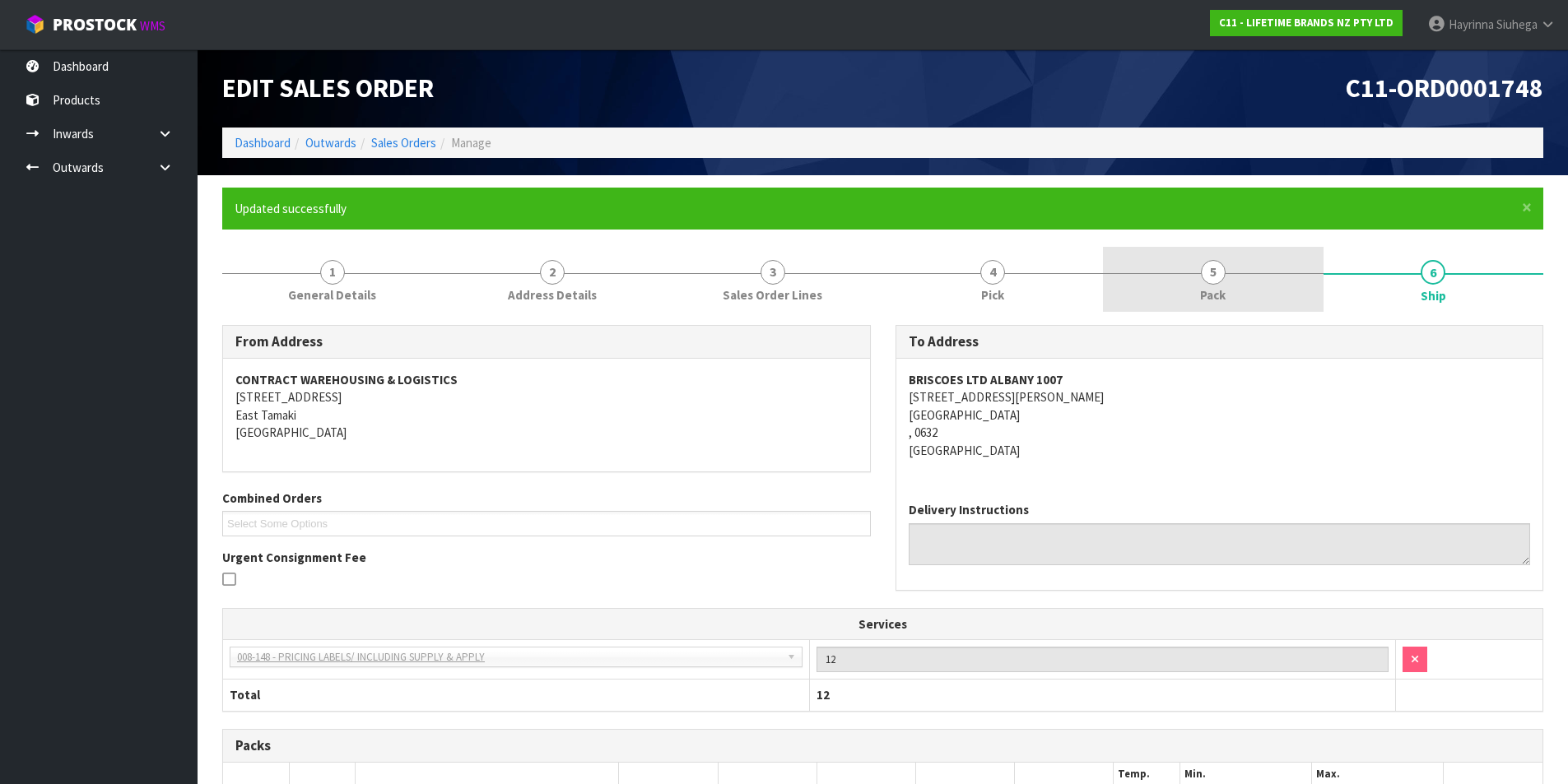
drag, startPoint x: 1237, startPoint y: 281, endPoint x: 1259, endPoint y: 250, distance: 38.0
click at [1247, 255] on link "5 Pack" at bounding box center [1213, 279] width 221 height 65
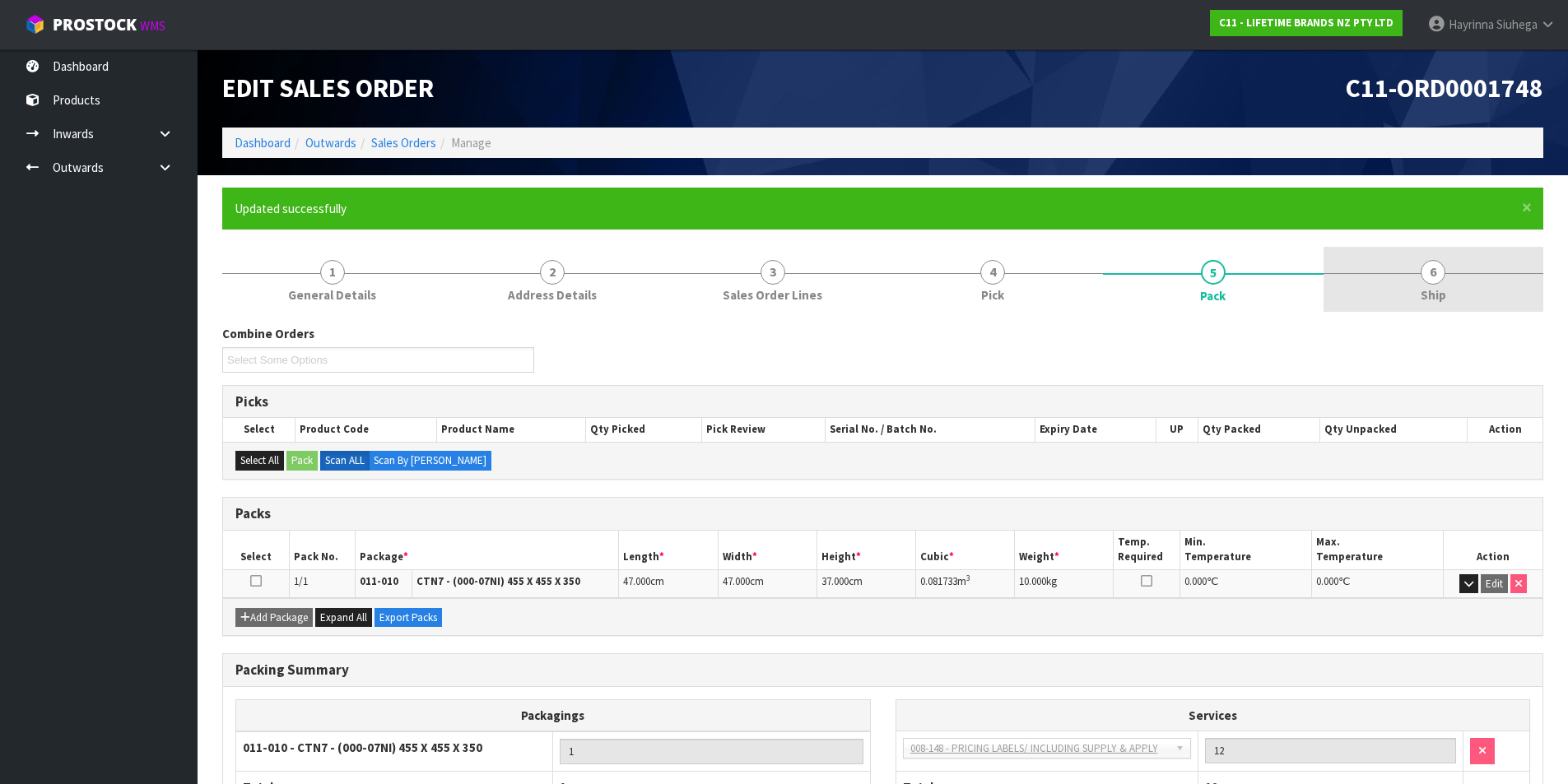
click at [1428, 264] on span "6" at bounding box center [1432, 272] width 24 height 24
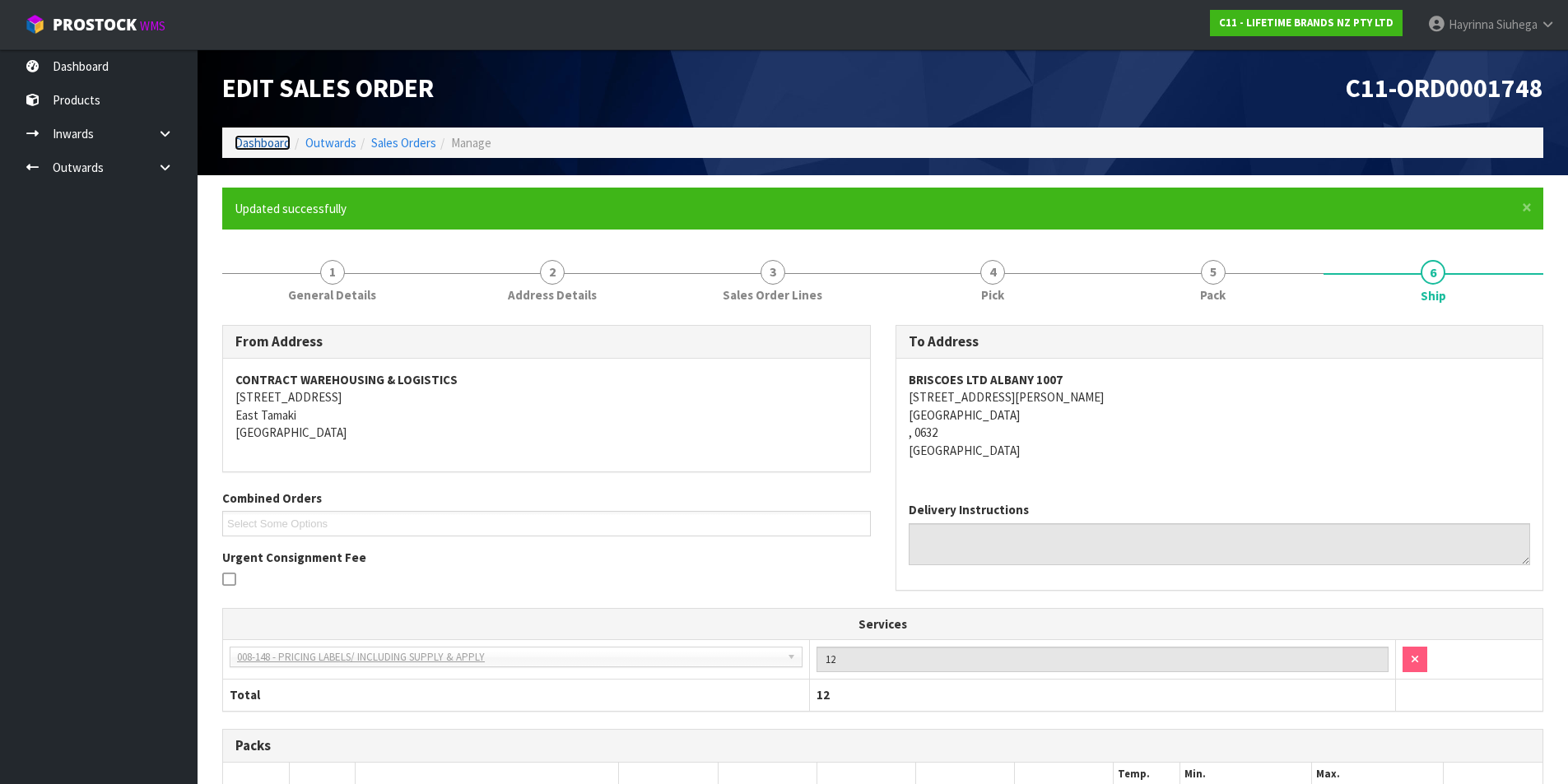
click at [247, 150] on link "Dashboard" at bounding box center [262, 142] width 56 height 16
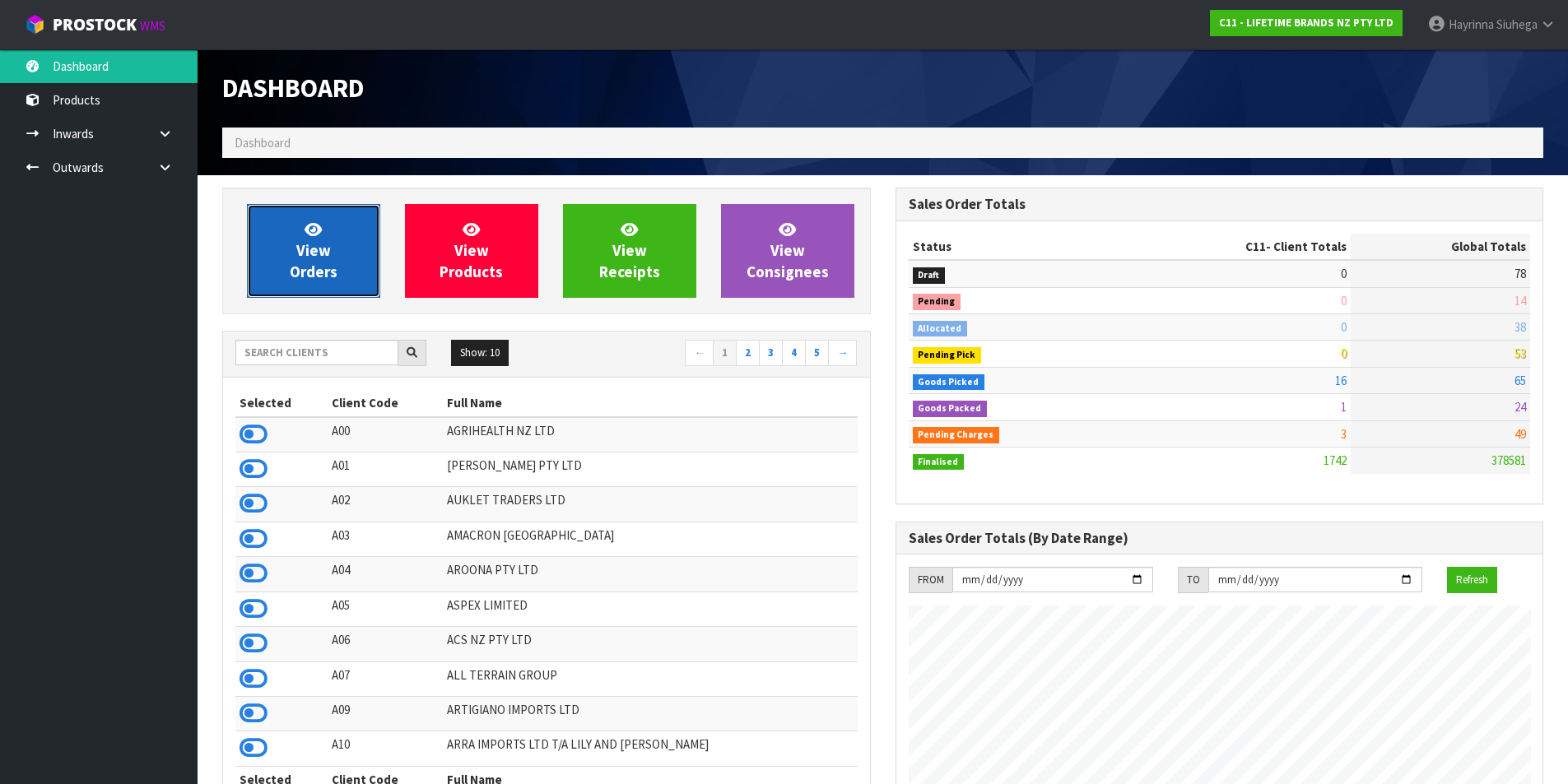
click at [327, 263] on span "View Orders" at bounding box center [314, 250] width 48 height 62
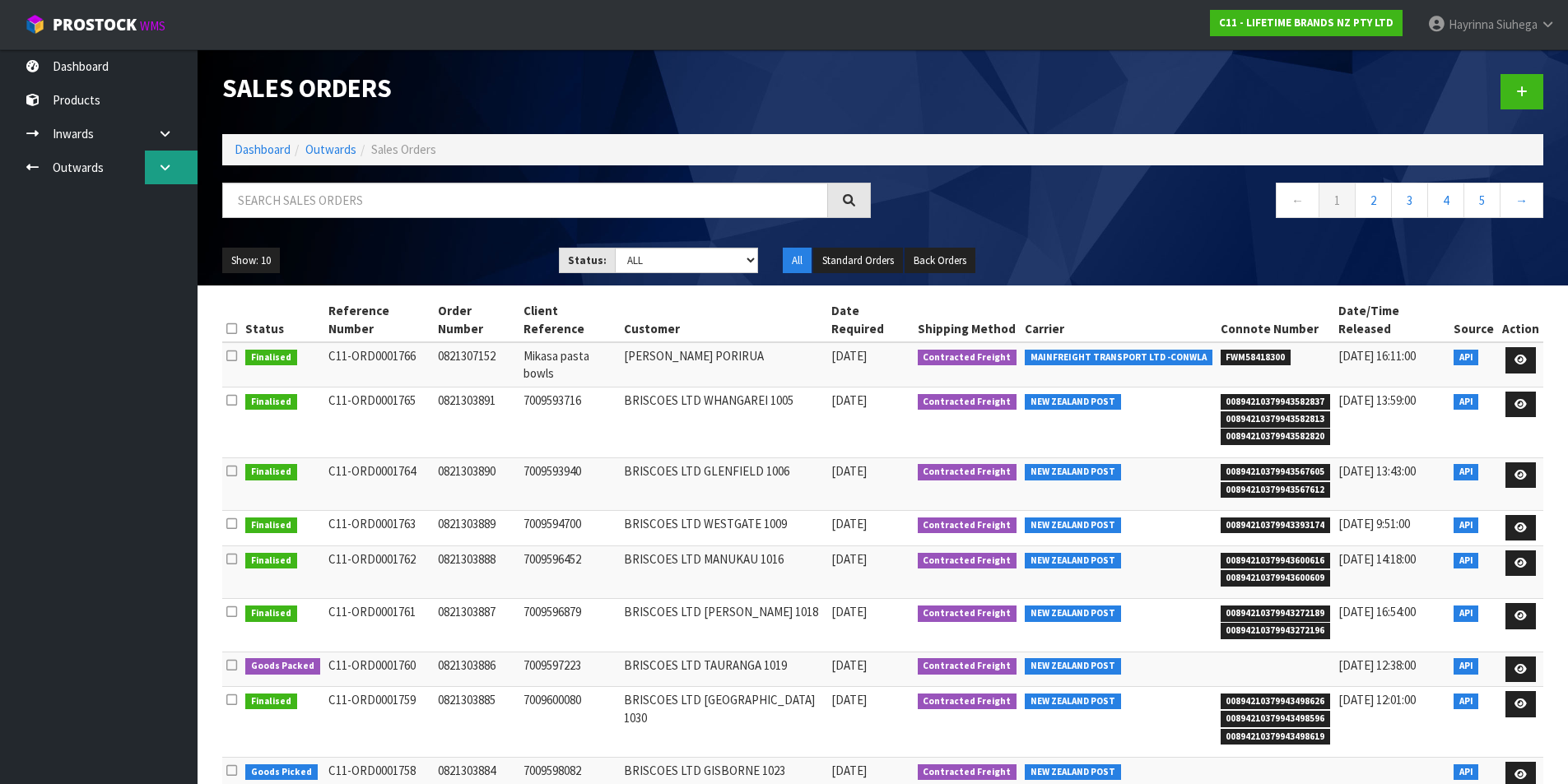
click at [173, 155] on link at bounding box center [171, 168] width 52 height 34
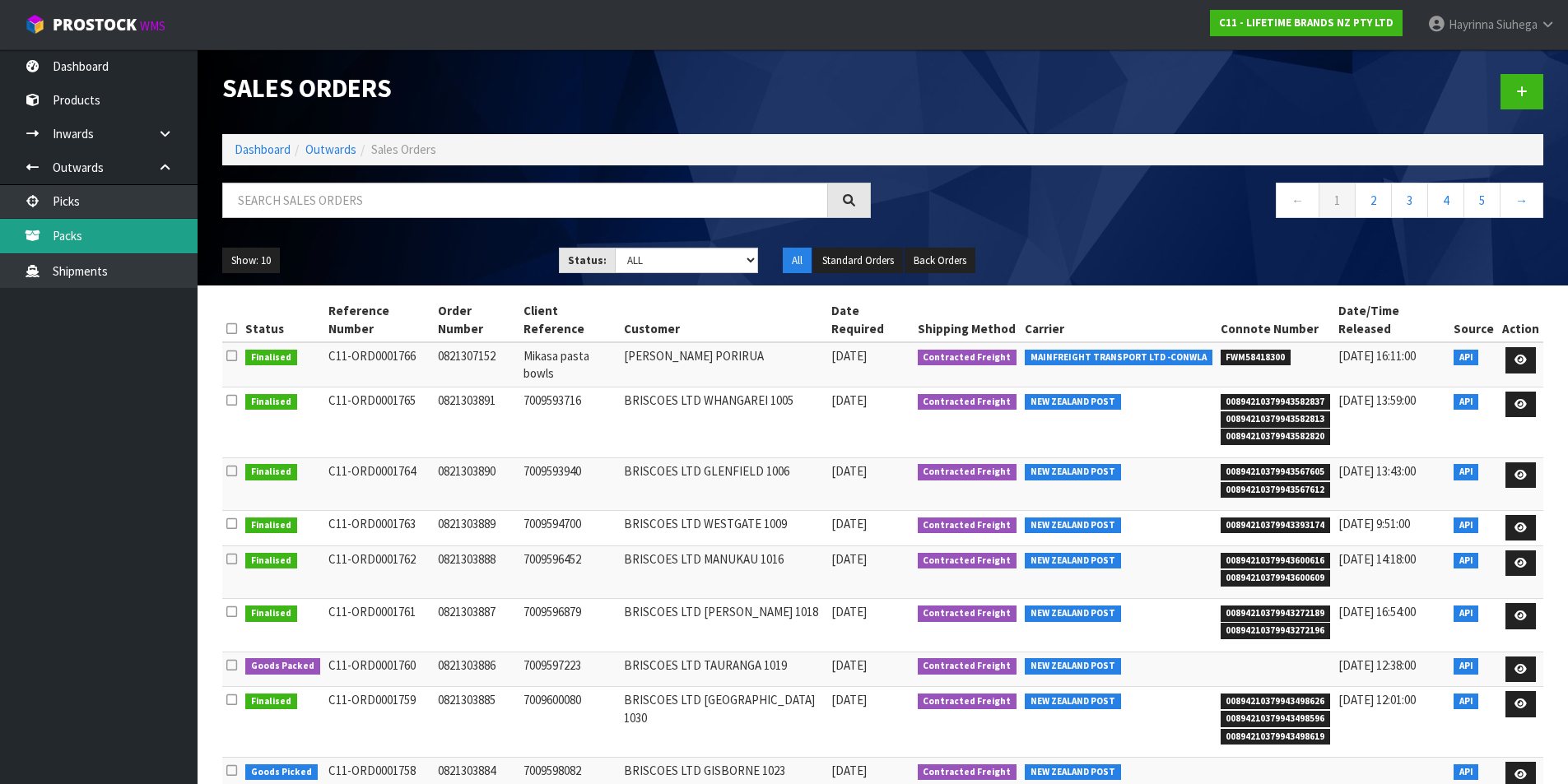
click at [133, 230] on link "Packs" at bounding box center [99, 236] width 197 height 34
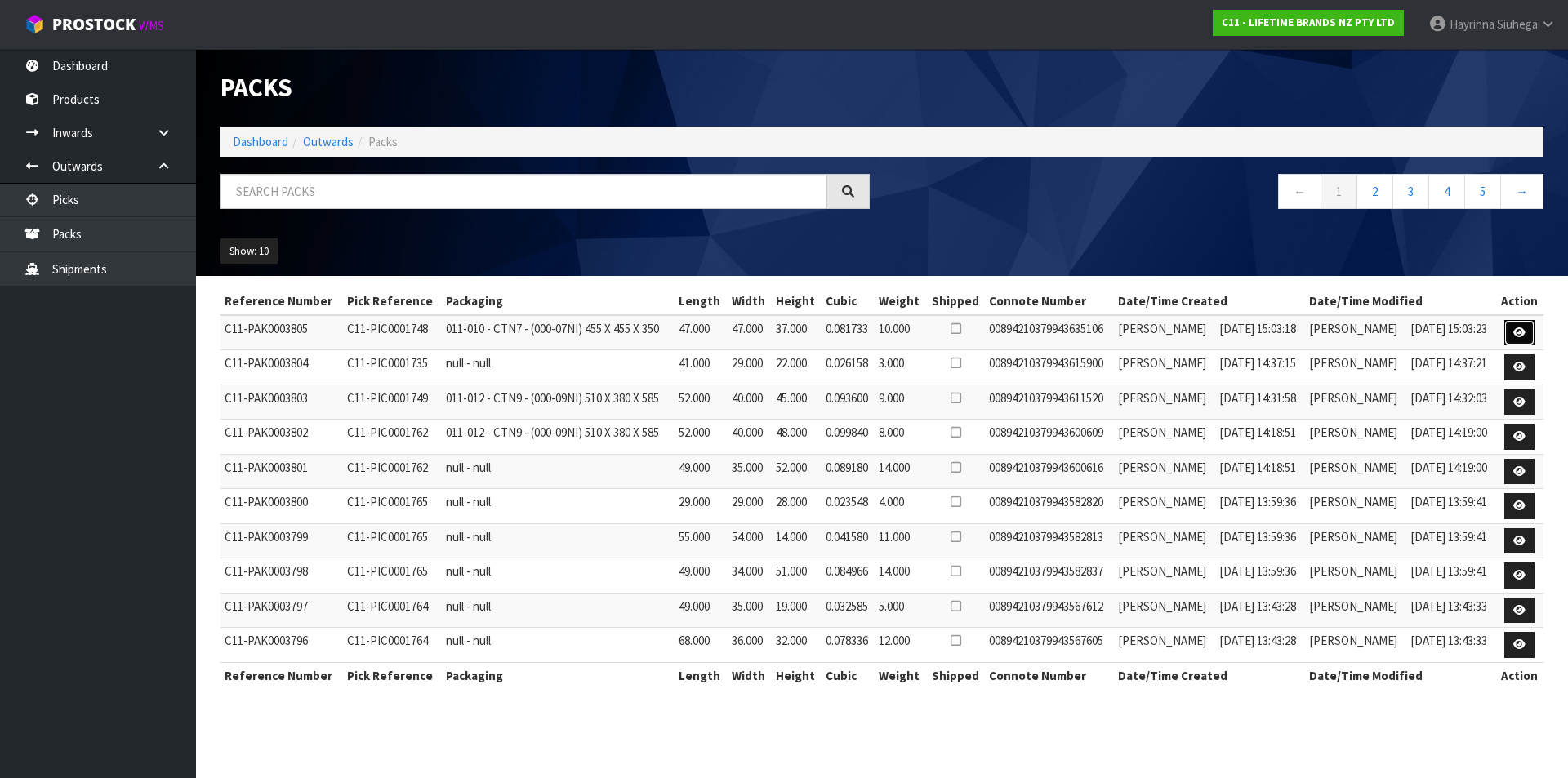
click at [1514, 332] on link at bounding box center [1519, 333] width 30 height 26
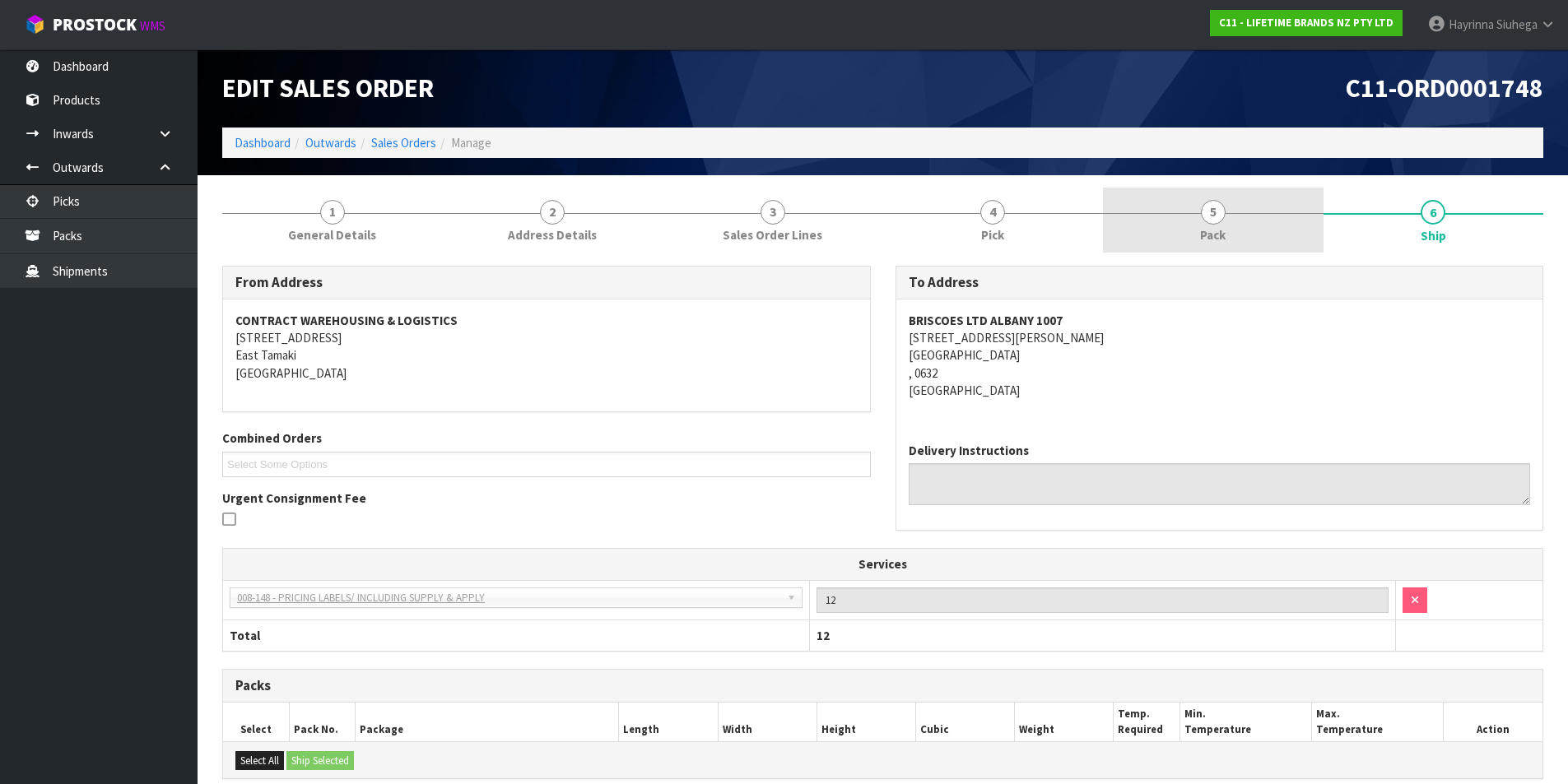
click at [1267, 225] on link "5 Pack" at bounding box center [1213, 220] width 221 height 65
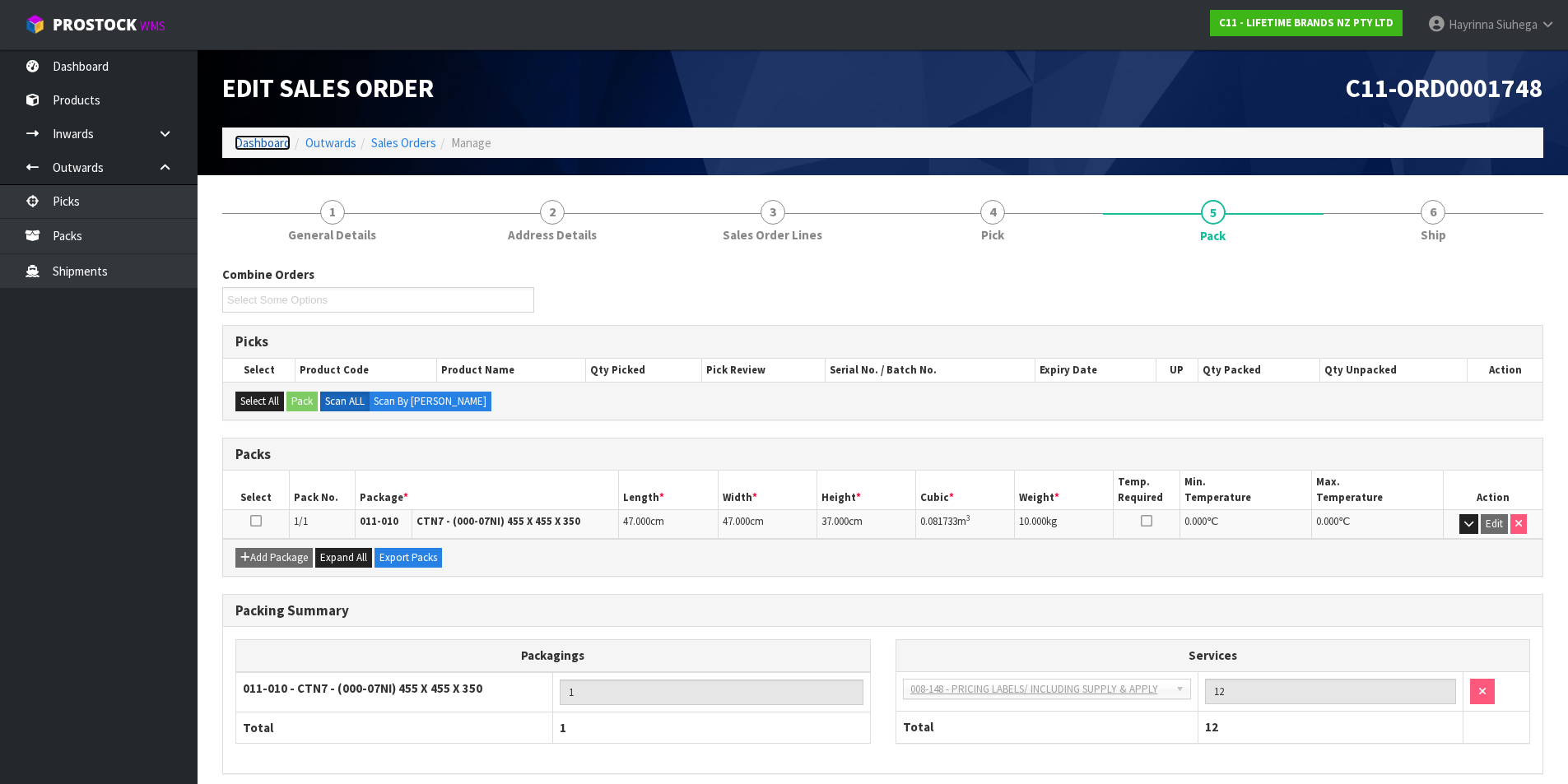
click at [274, 146] on link "Dashboard" at bounding box center [262, 142] width 56 height 16
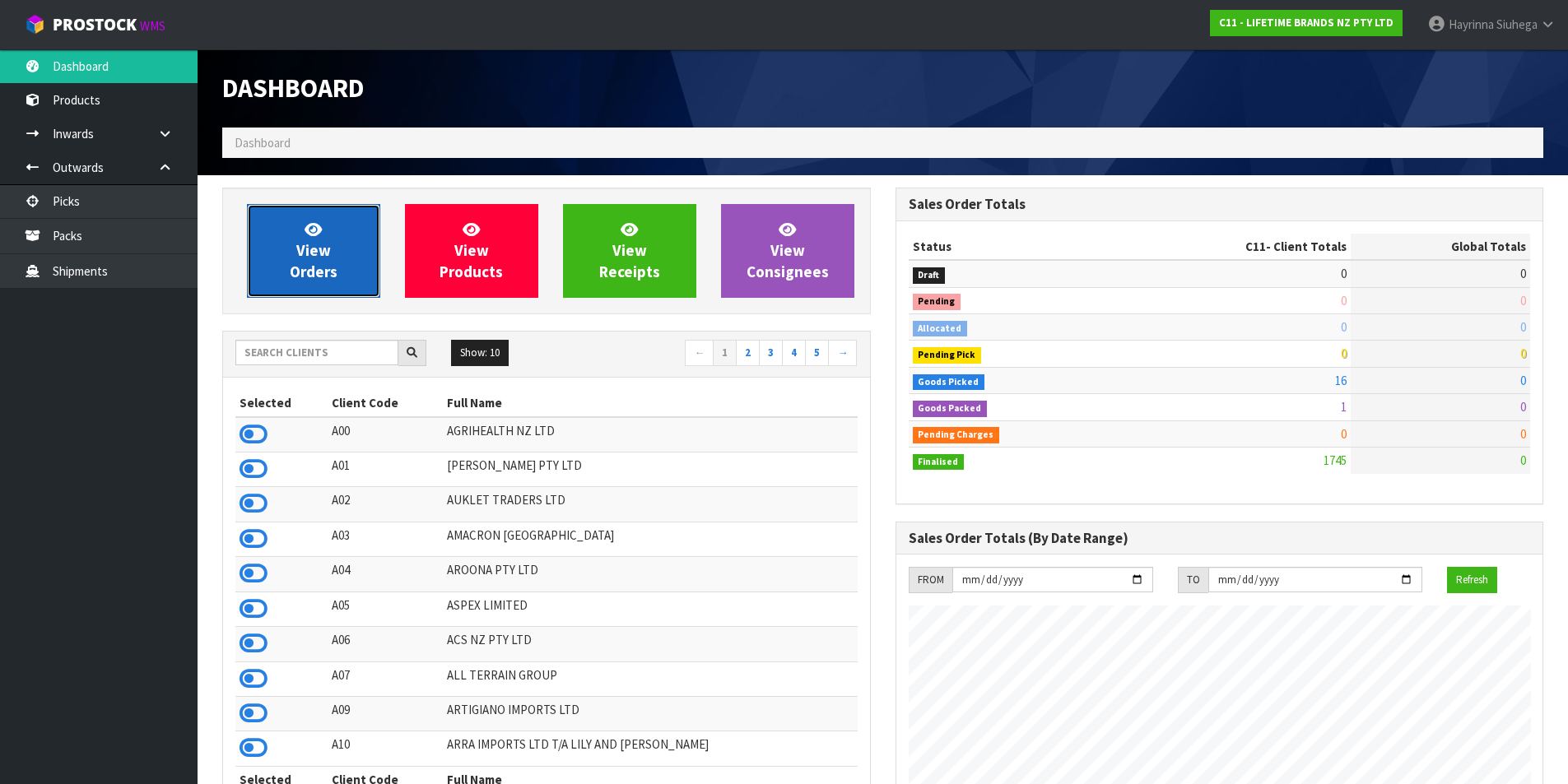
click at [313, 244] on span "View Orders" at bounding box center [314, 250] width 48 height 62
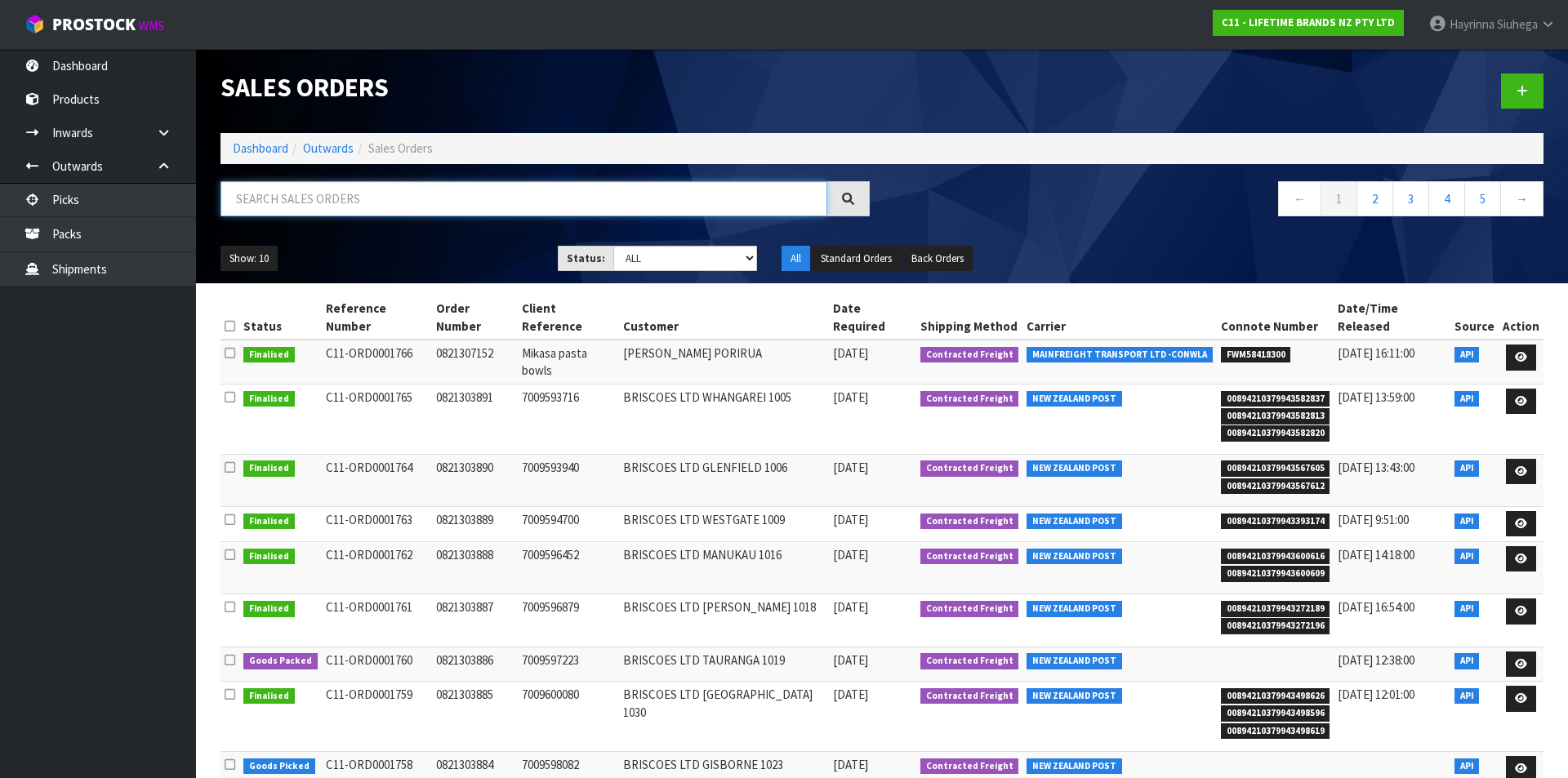
drag, startPoint x: 319, startPoint y: 216, endPoint x: 326, endPoint y: 207, distance: 11.4
click at [321, 214] on input "text" at bounding box center [524, 199] width 606 height 35
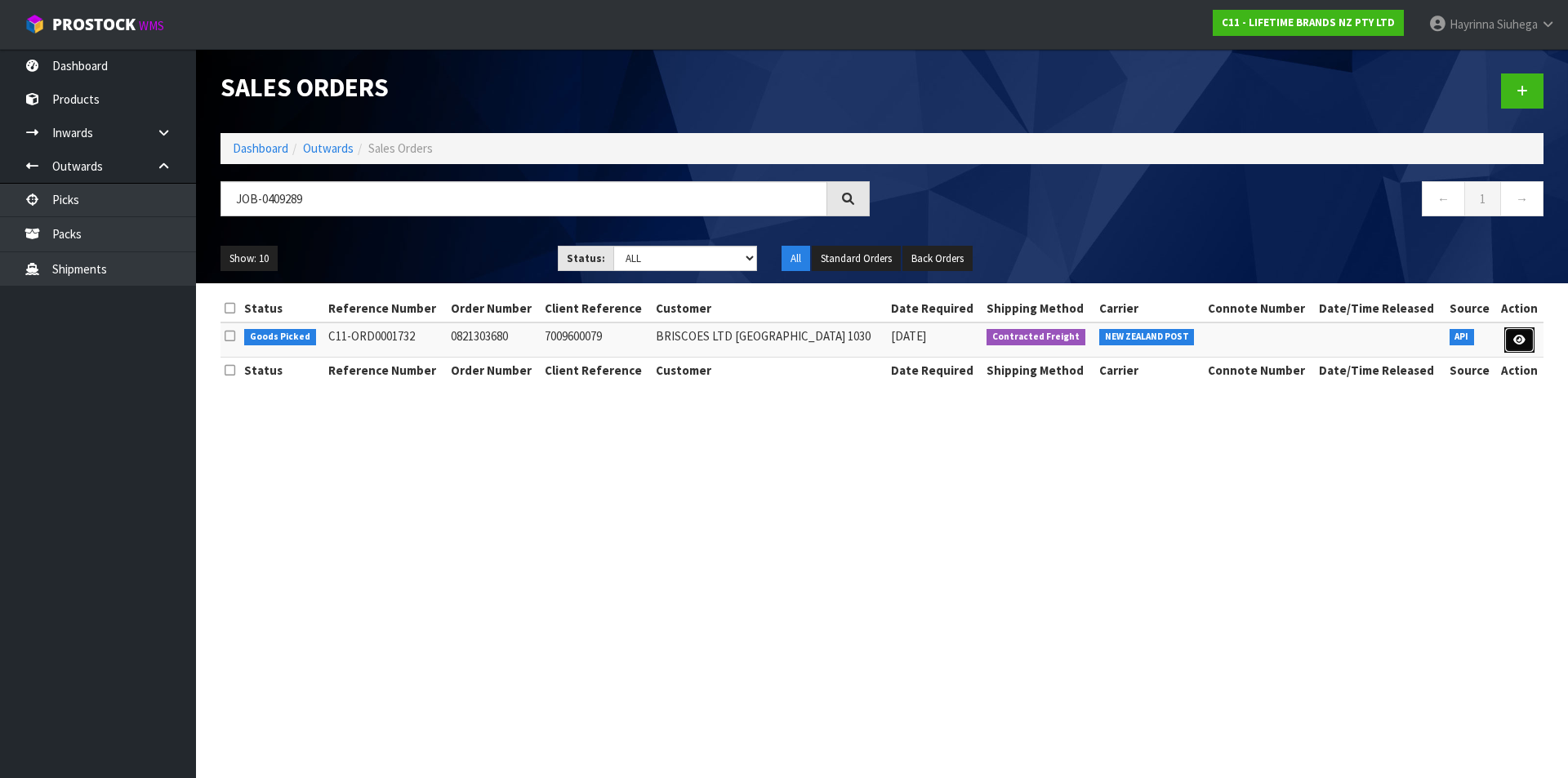
click at [1519, 341] on icon at bounding box center [1519, 340] width 13 height 11
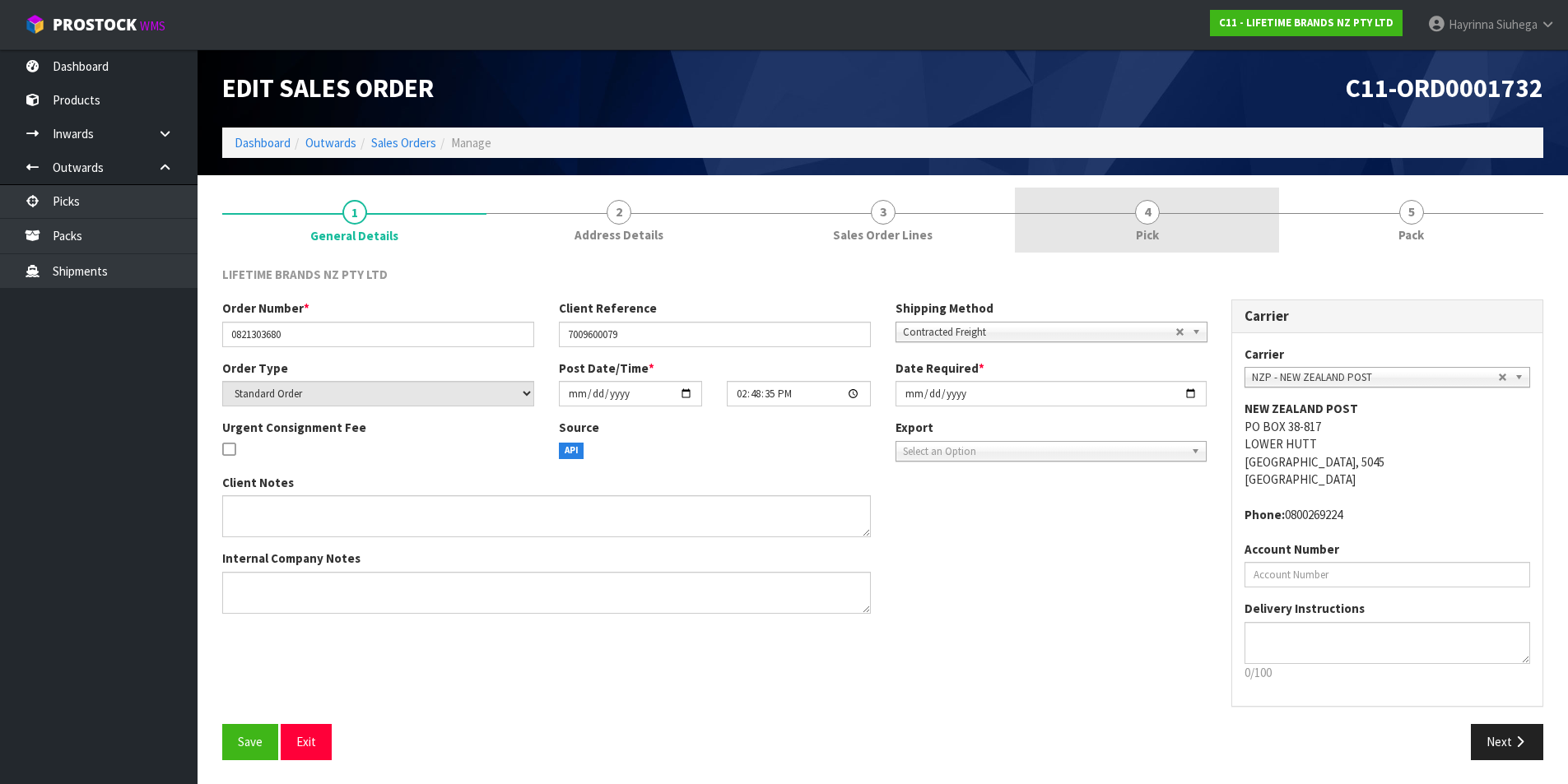
click at [1211, 234] on link "4 Pick" at bounding box center [1146, 220] width 264 height 65
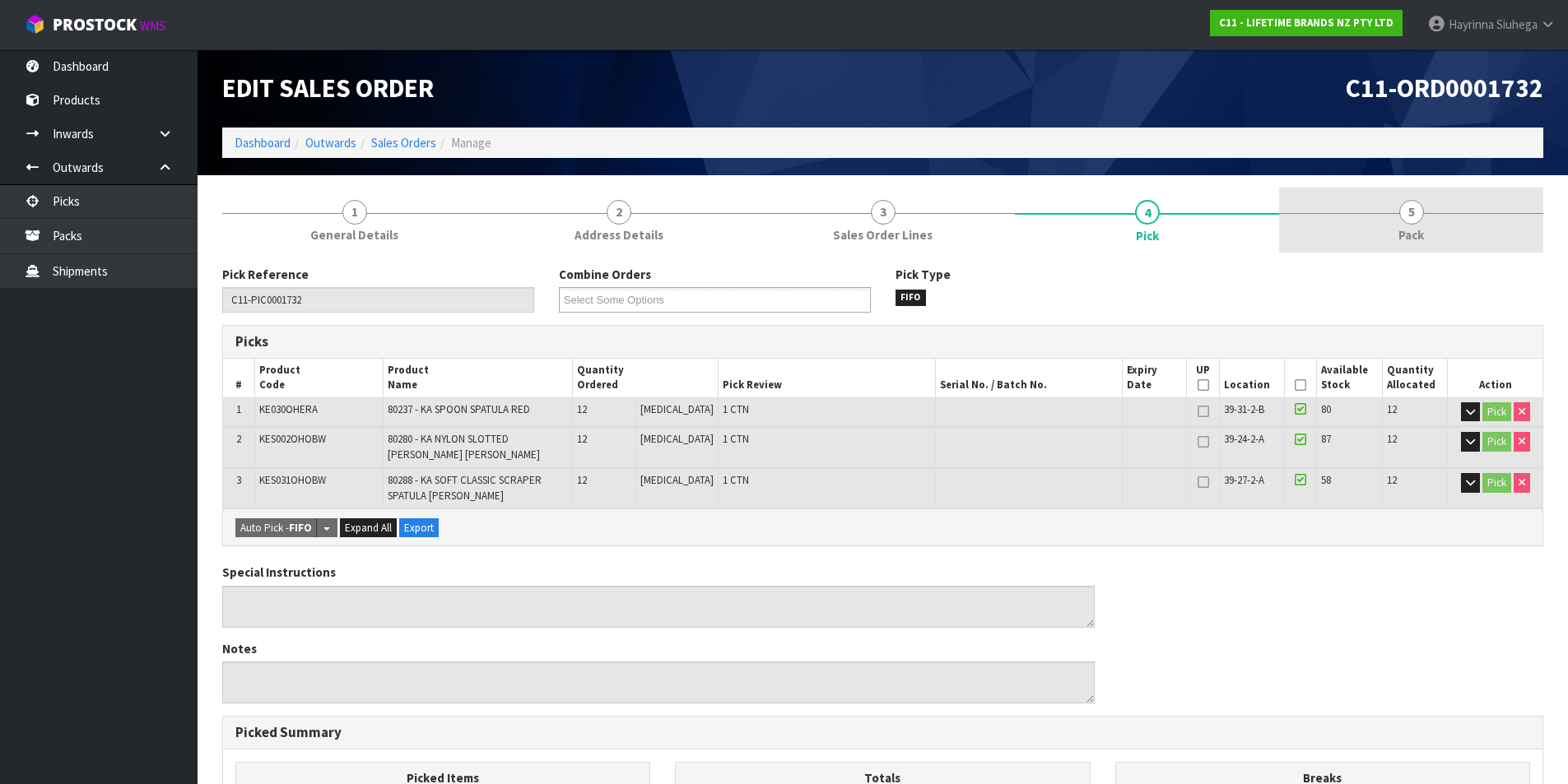
click at [1329, 214] on link "5 Pack" at bounding box center [1410, 220] width 264 height 65
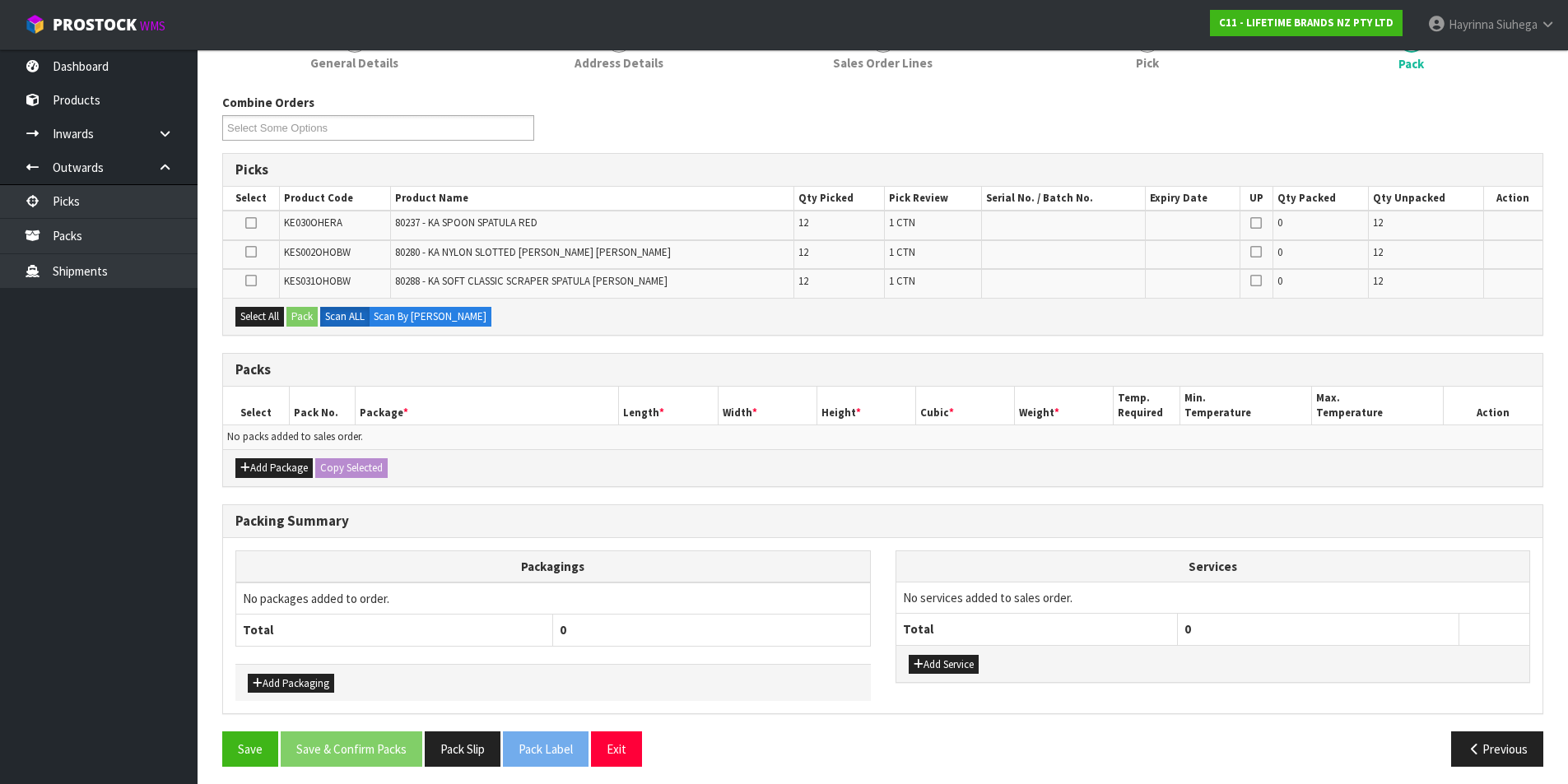
scroll to position [180, 0]
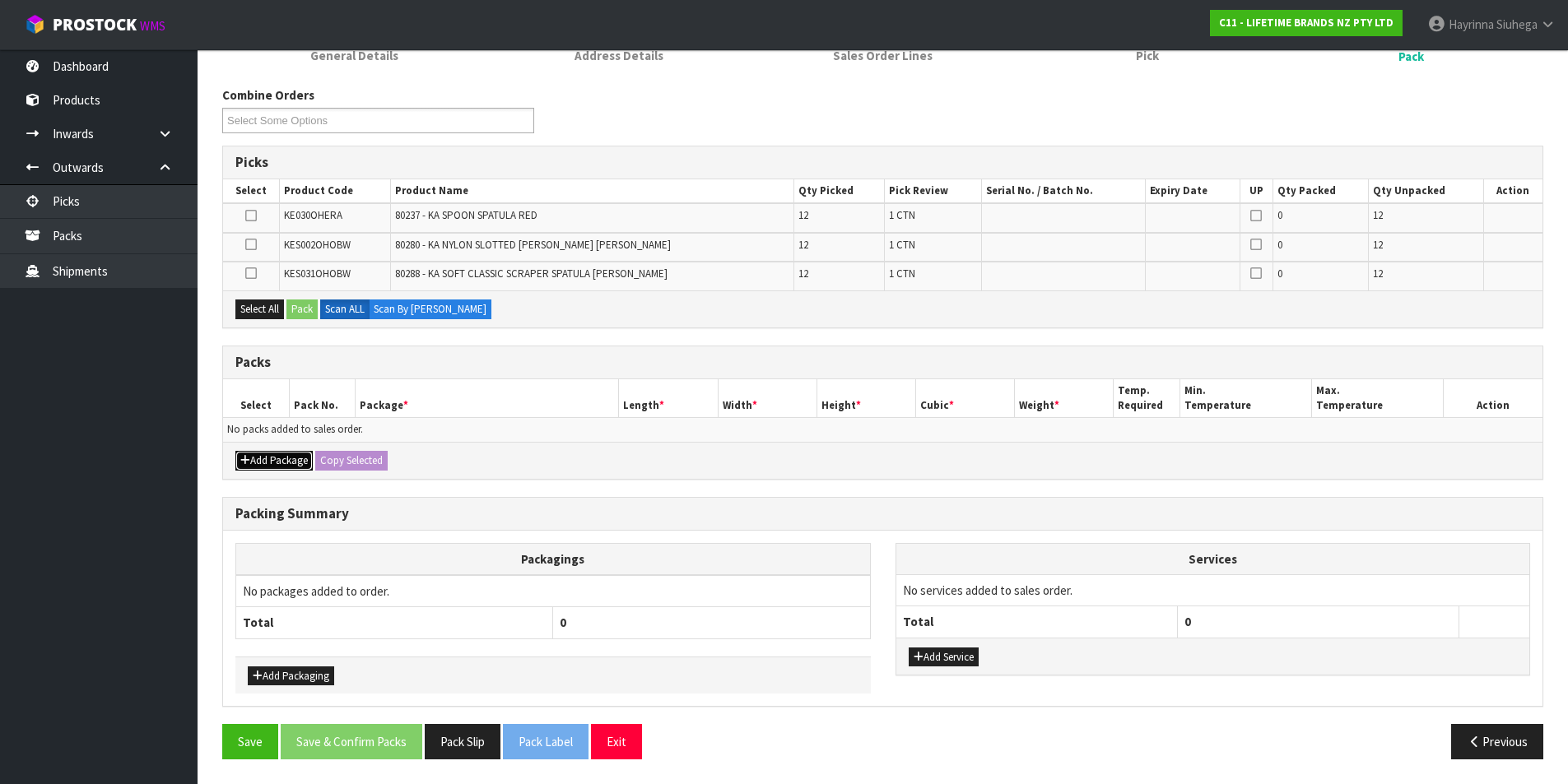
click at [293, 457] on button "Add Package" at bounding box center [274, 460] width 78 height 19
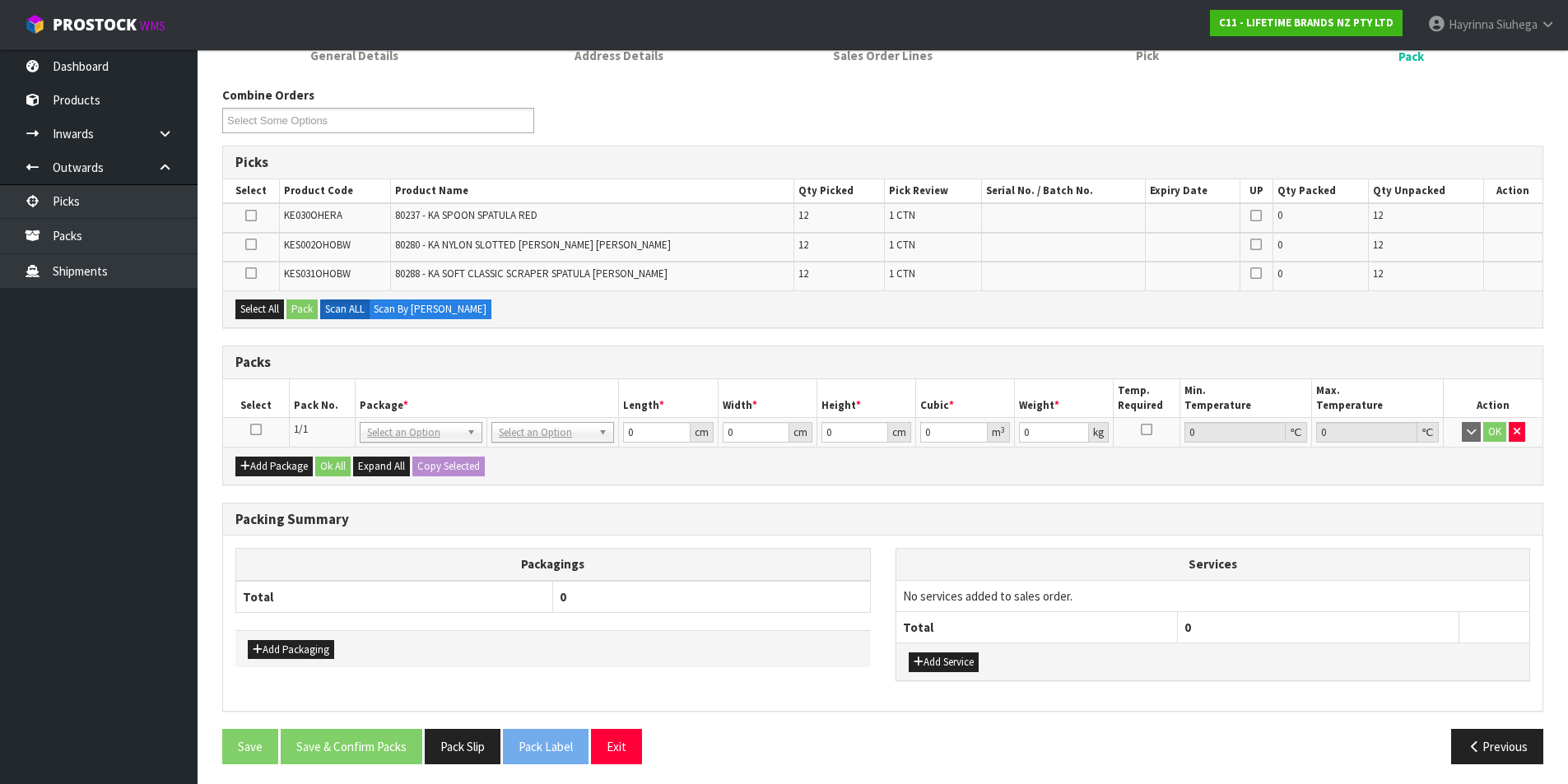
click at [249, 430] on td at bounding box center [256, 432] width 66 height 30
click at [261, 432] on td at bounding box center [256, 432] width 66 height 30
click at [255, 431] on icon at bounding box center [256, 430] width 12 height 1
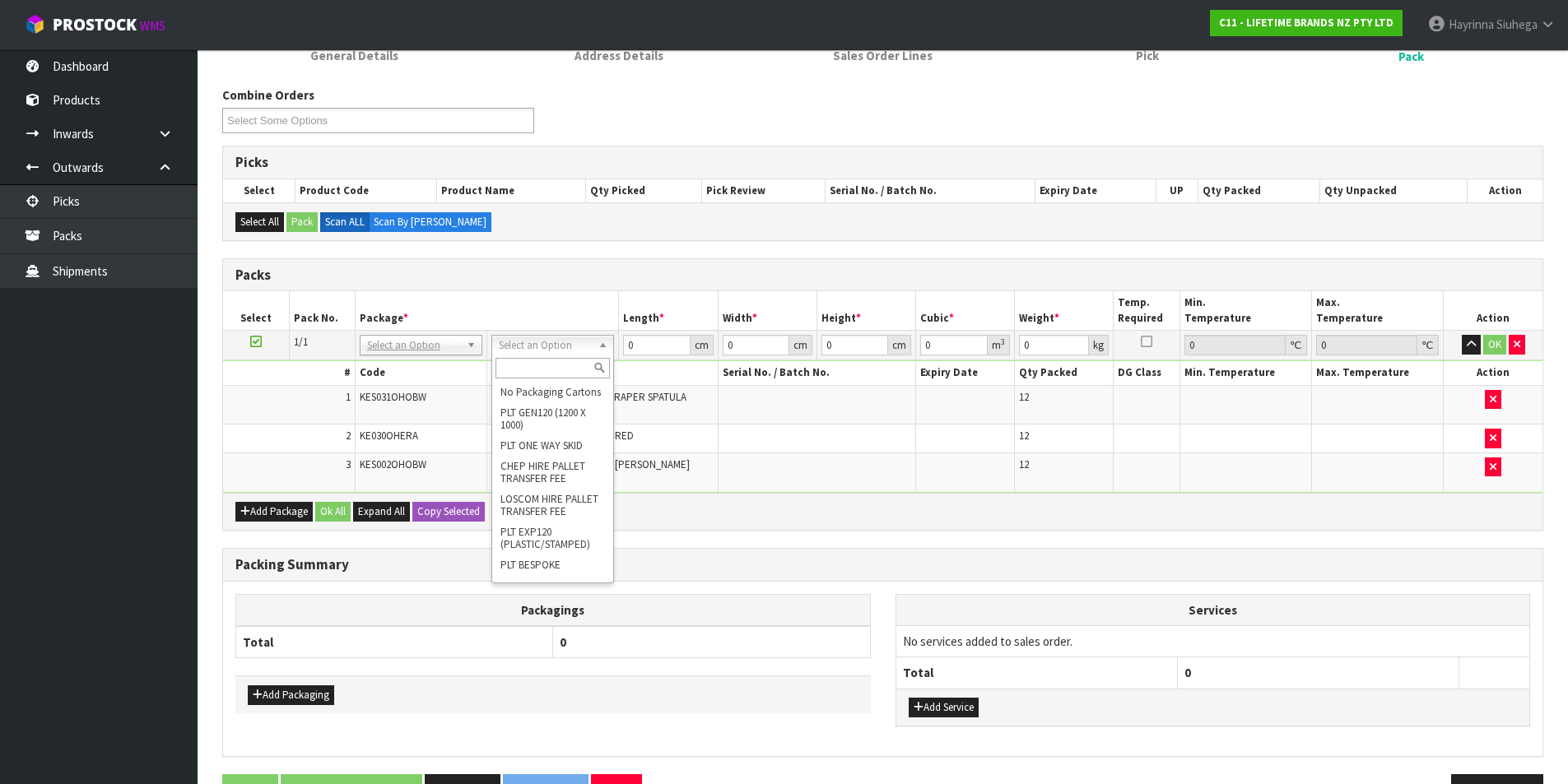
click at [554, 362] on input "text" at bounding box center [553, 368] width 115 height 20
click at [530, 375] on input "text" at bounding box center [542, 368] width 115 height 20
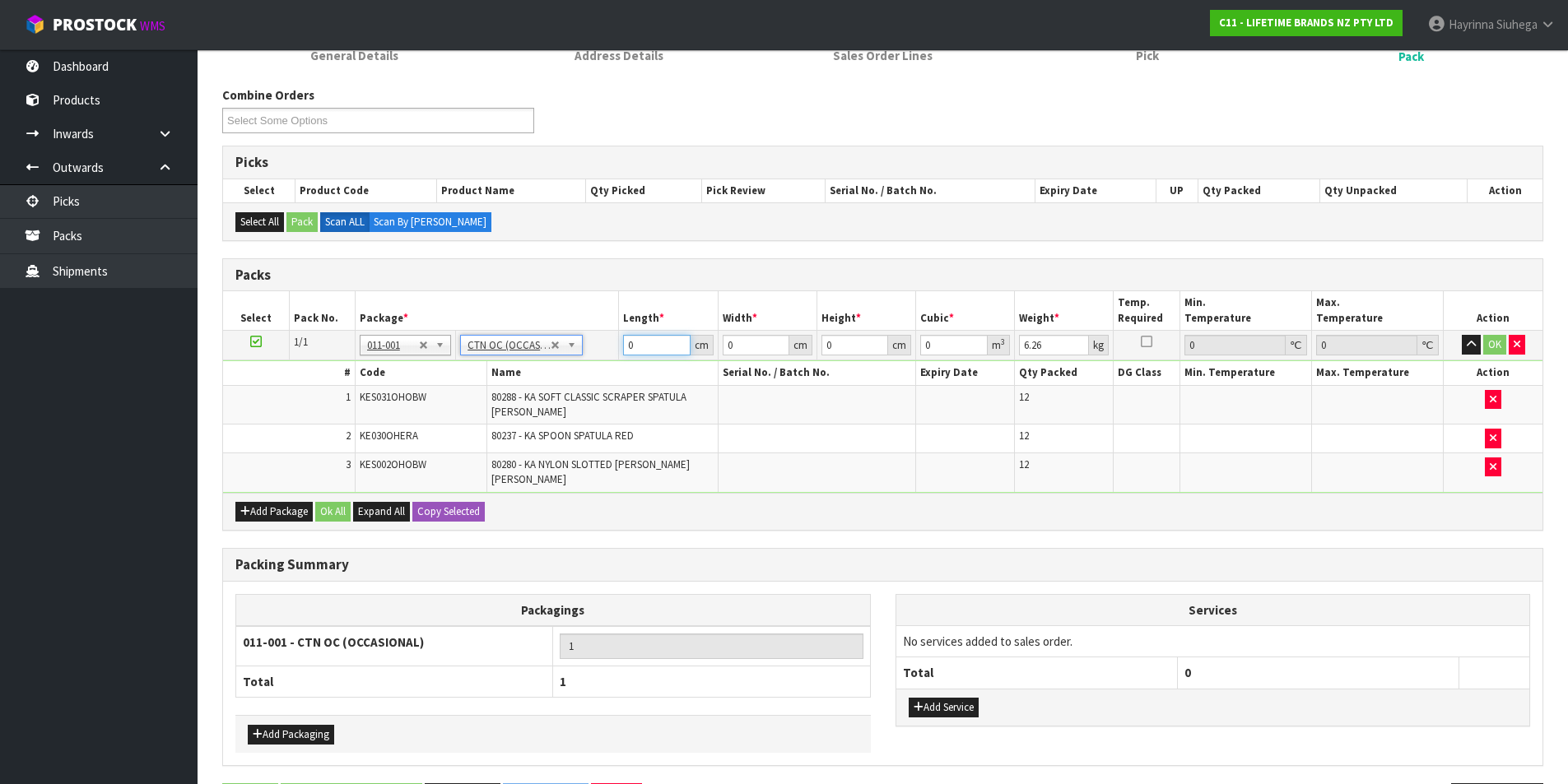
click at [633, 346] on input "0" at bounding box center [656, 345] width 67 height 20
click at [626, 346] on input "0" at bounding box center [656, 345] width 67 height 20
drag, startPoint x: 626, startPoint y: 346, endPoint x: 1040, endPoint y: 399, distance: 417.4
click at [632, 346] on input "0" at bounding box center [656, 345] width 67 height 20
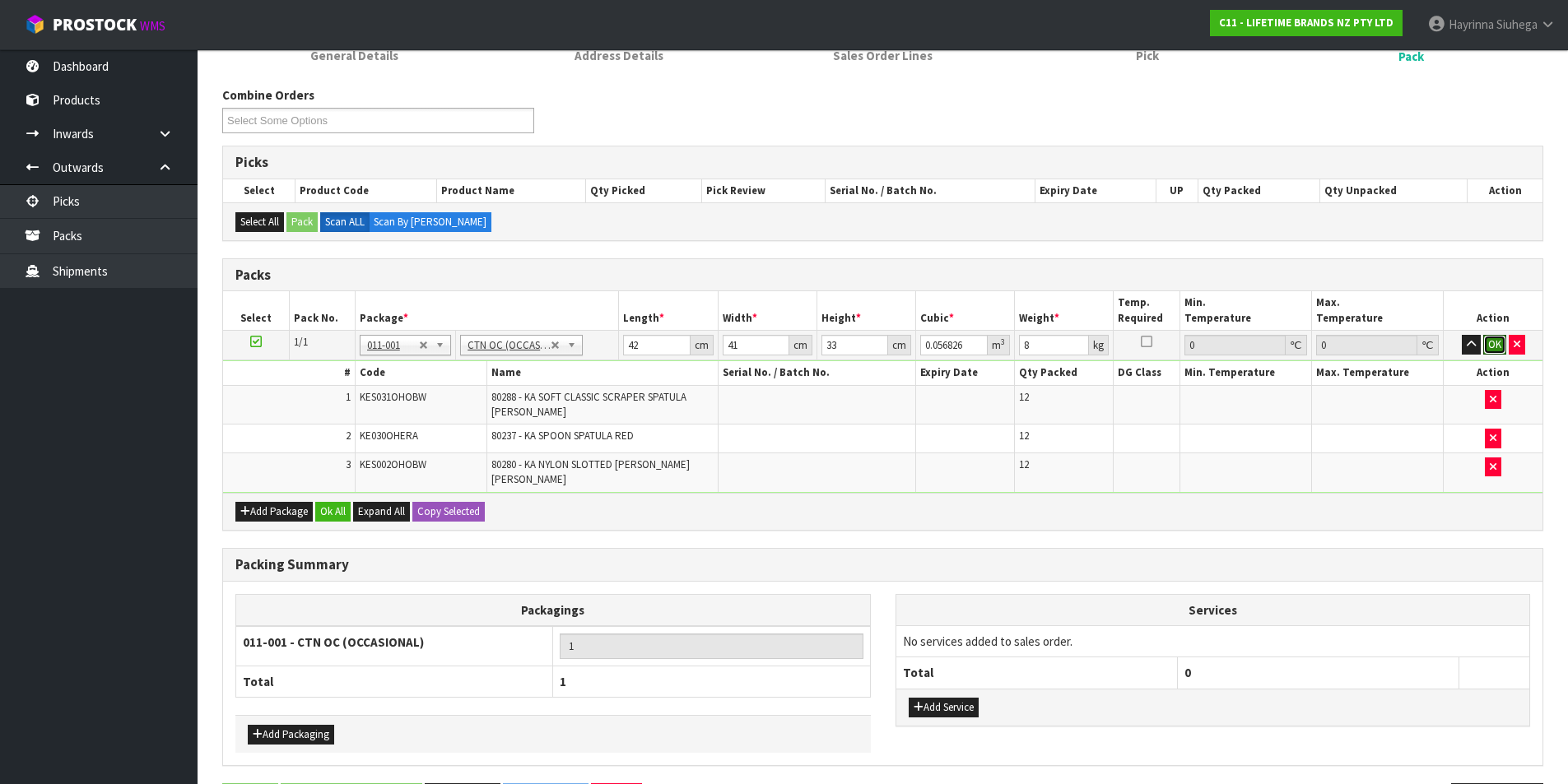
click button "OK" at bounding box center [1494, 344] width 23 height 19
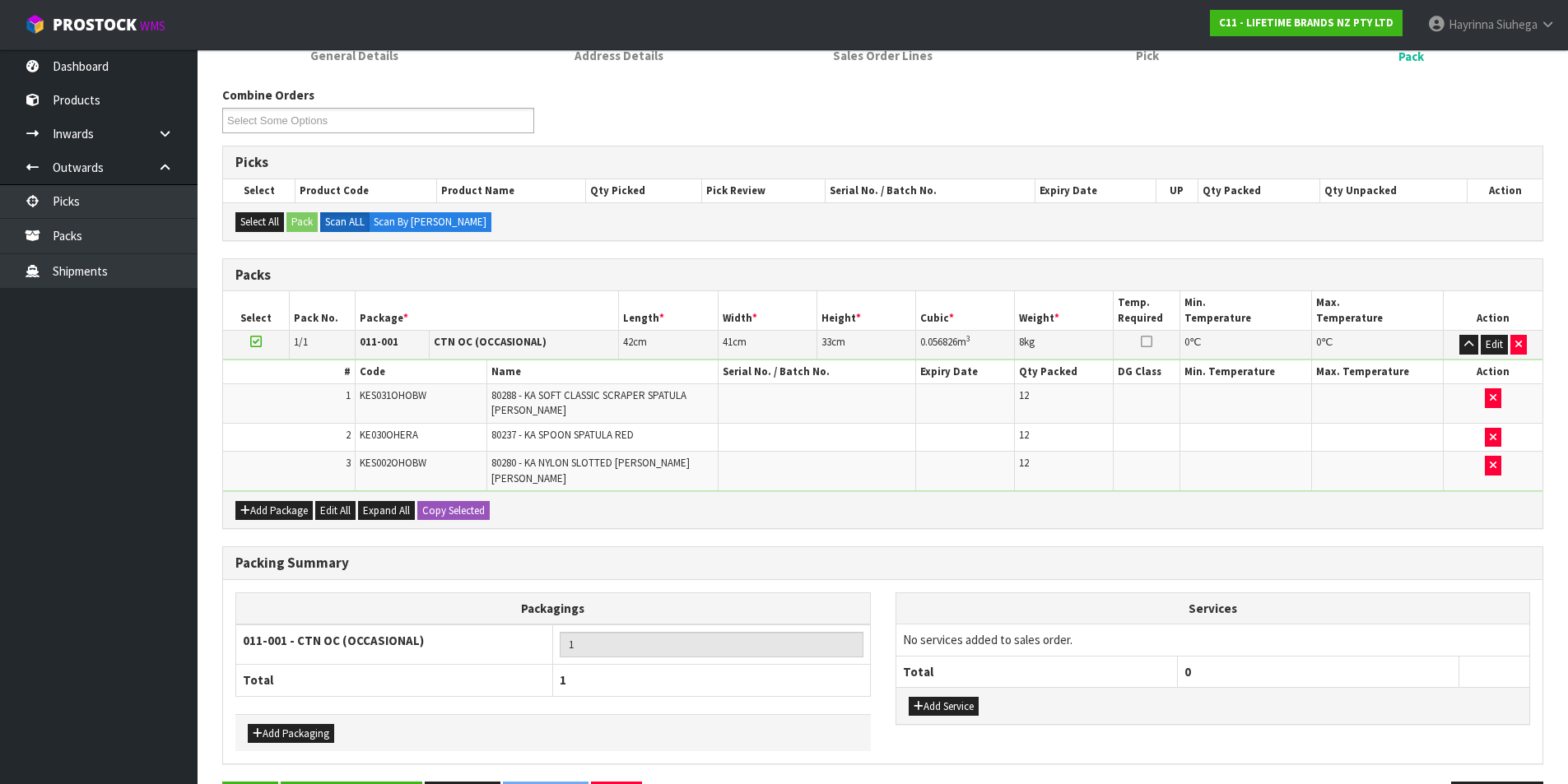
scroll to position [227, 0]
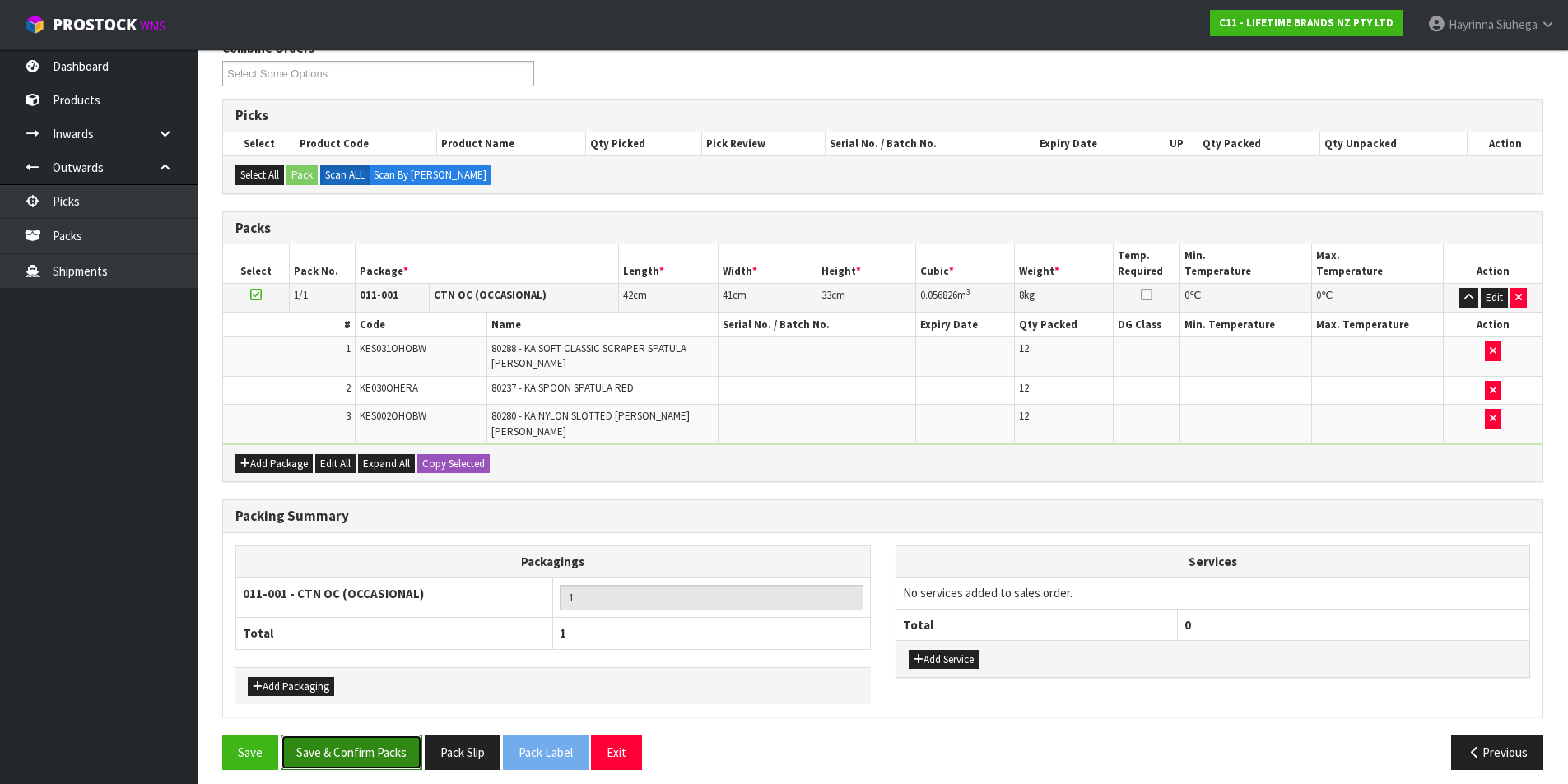
click at [386, 735] on button "Save & Confirm Packs" at bounding box center [352, 753] width 142 height 35
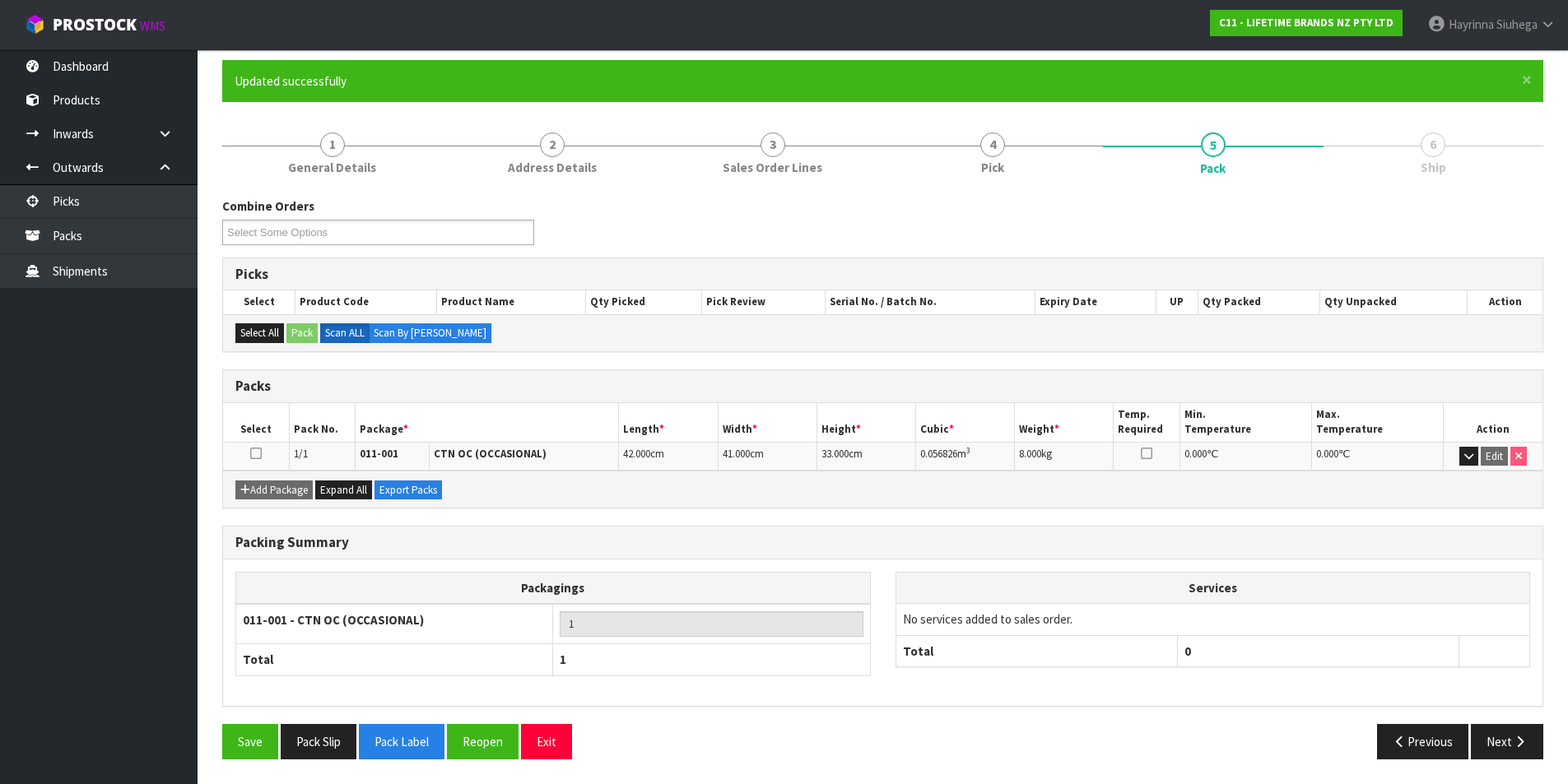
scroll to position [127, 0]
click at [1526, 733] on button "Next" at bounding box center [1507, 742] width 72 height 35
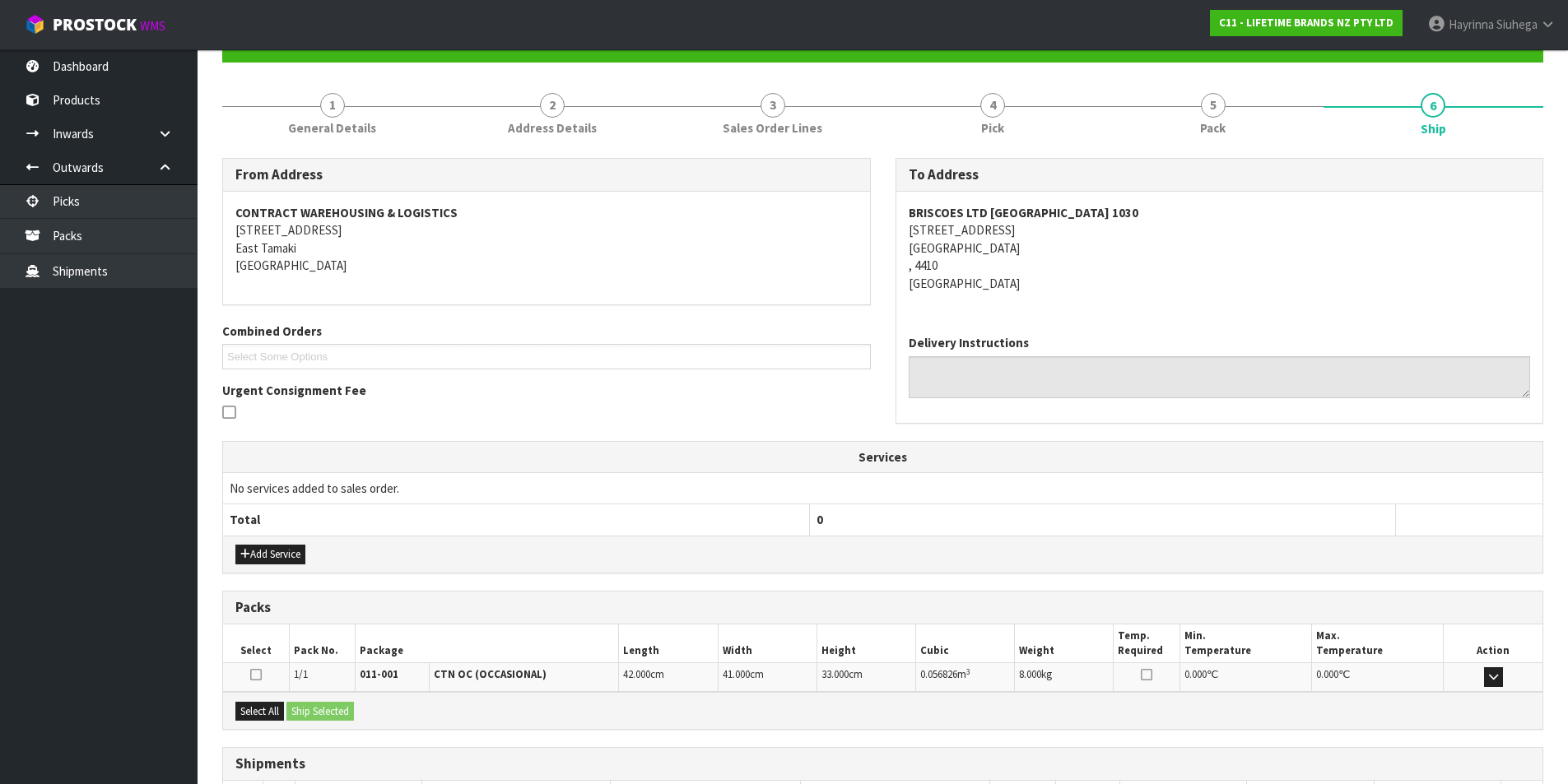
scroll to position [290, 0]
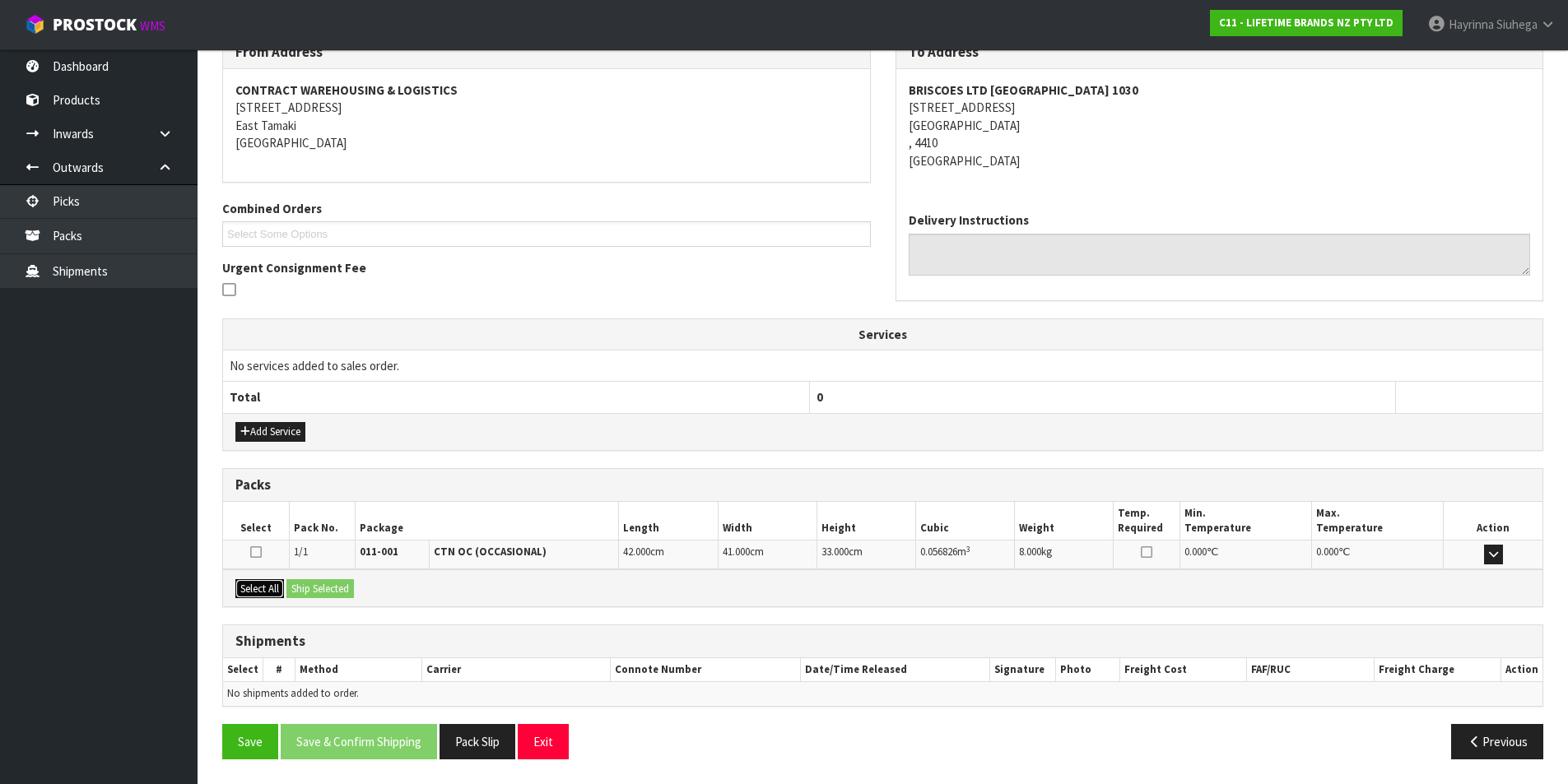
click at [266, 591] on button "Select All" at bounding box center [260, 588] width 49 height 19
click at [301, 587] on button "Ship Selected" at bounding box center [320, 588] width 67 height 19
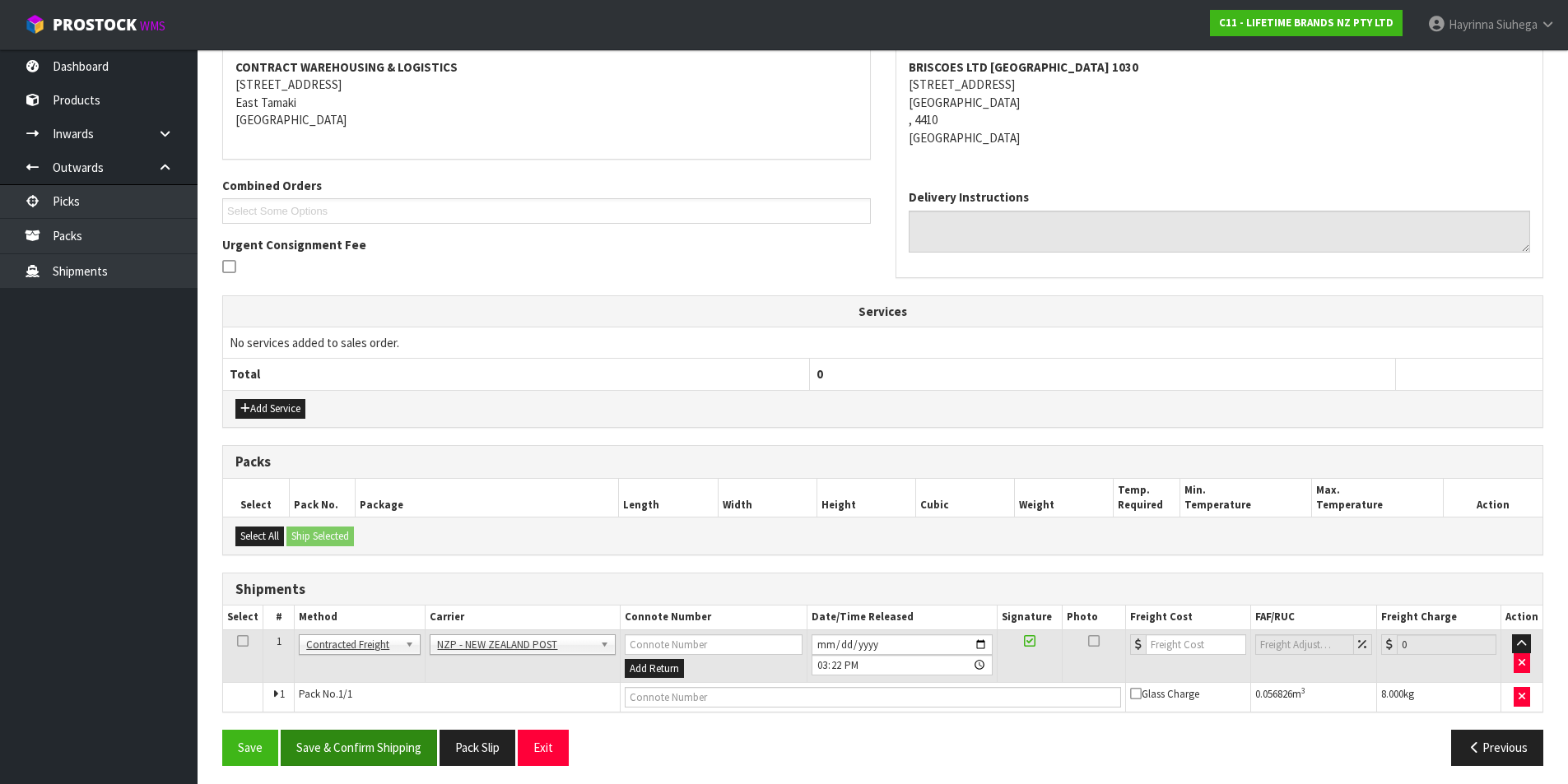
scroll to position [320, 0]
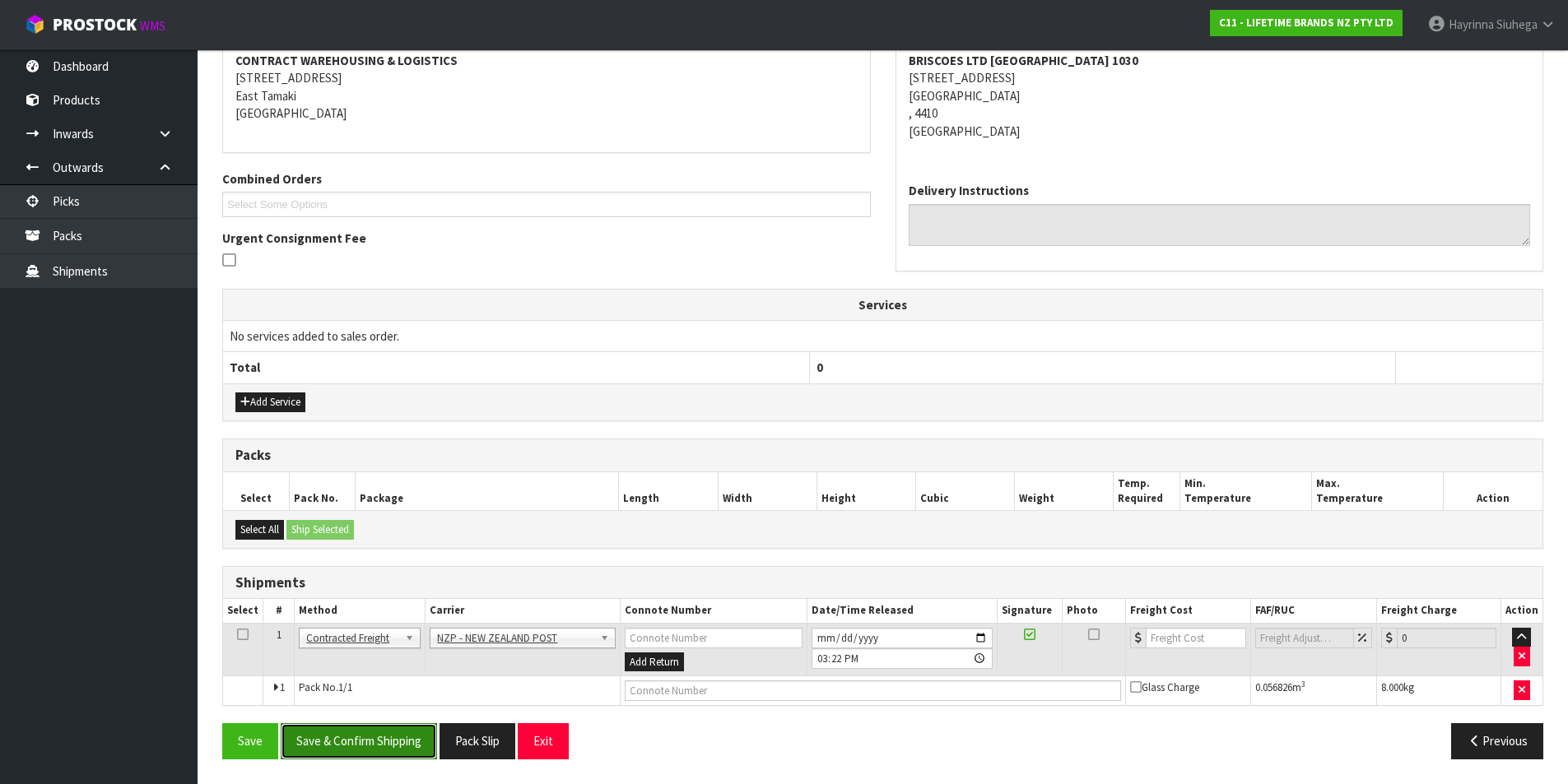
click at [404, 743] on button "Save & Confirm Shipping" at bounding box center [359, 741] width 157 height 35
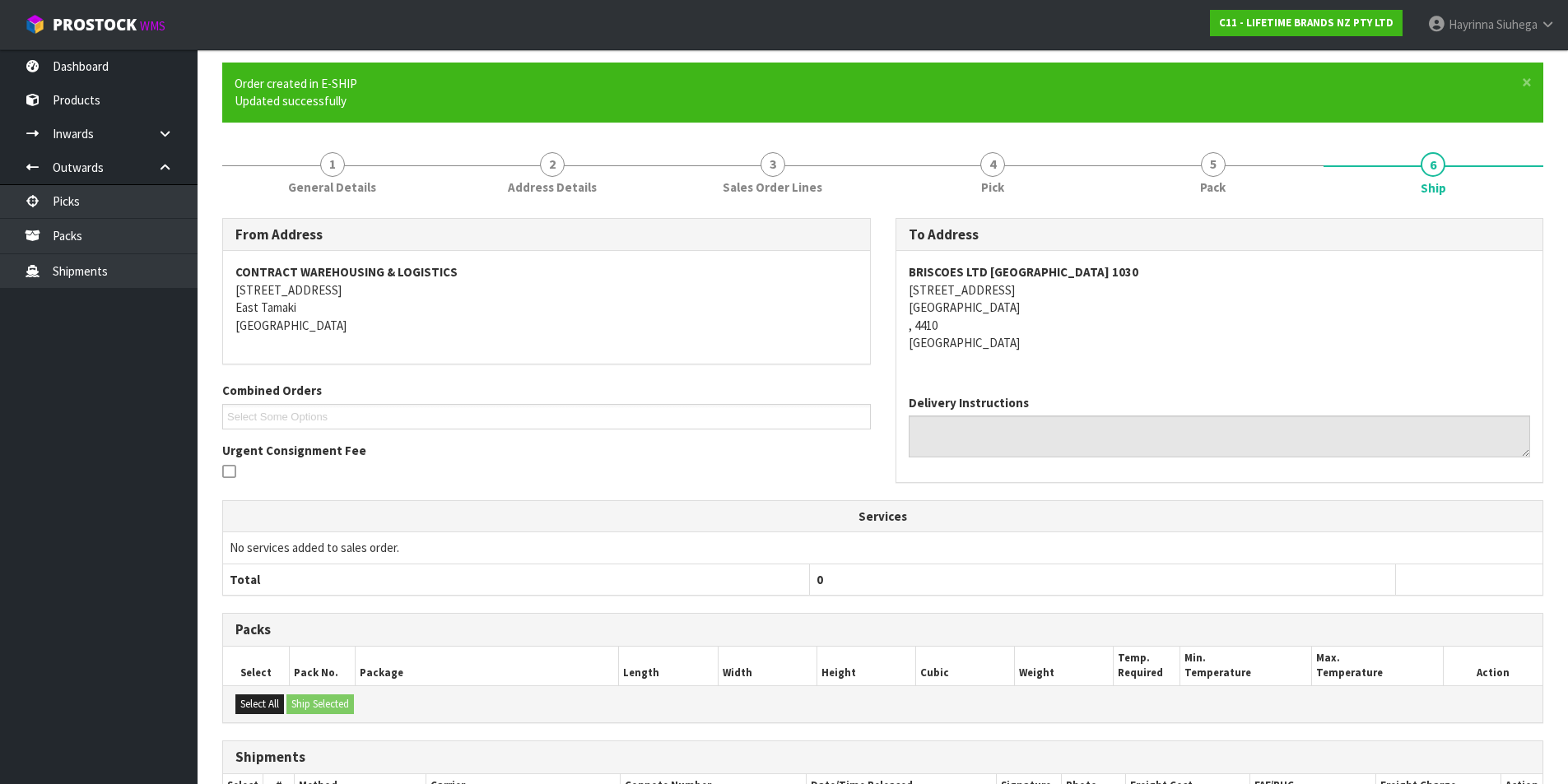
scroll to position [296, 0]
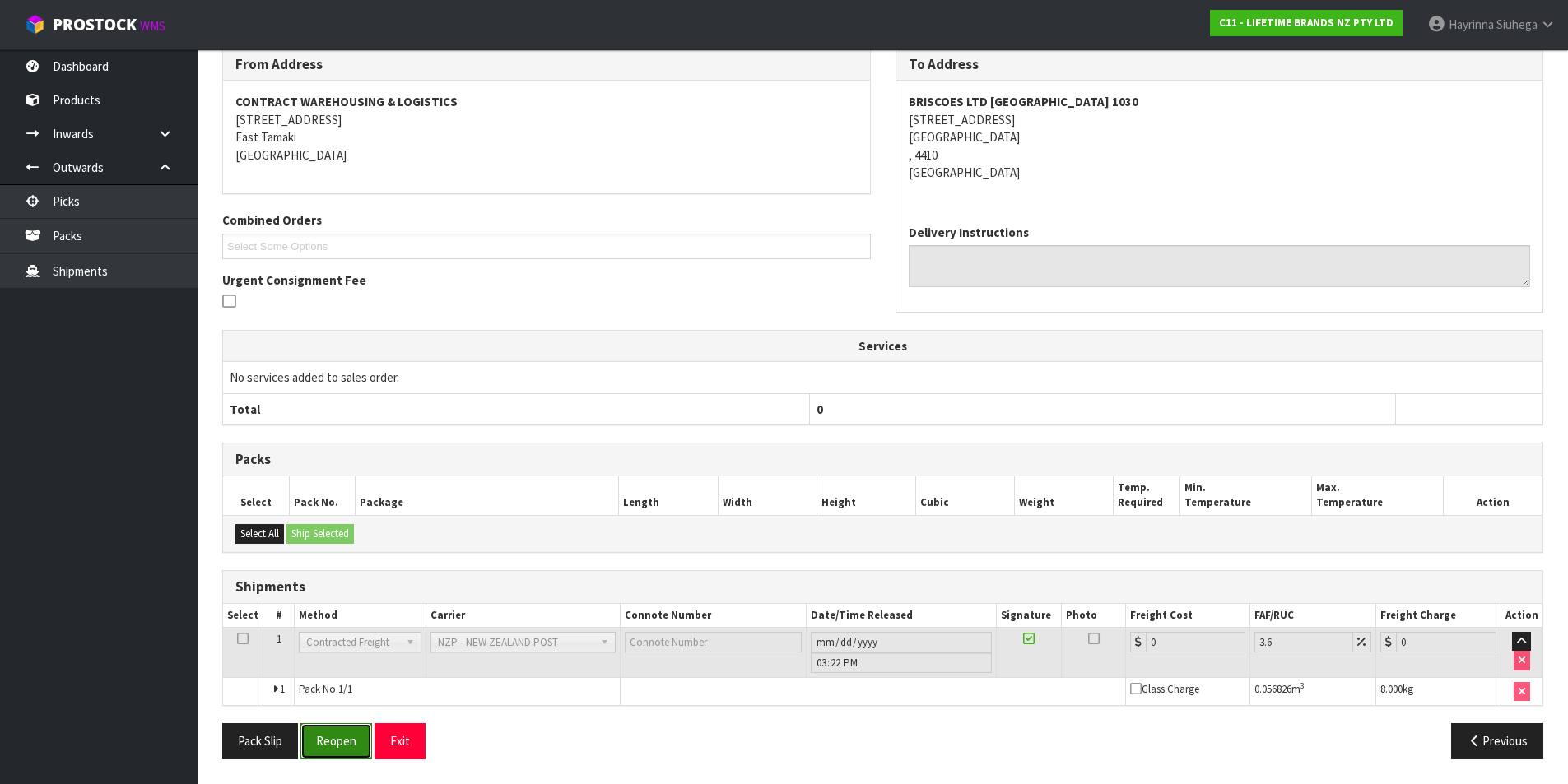
click at [338, 734] on button "Reopen" at bounding box center [336, 741] width 72 height 35
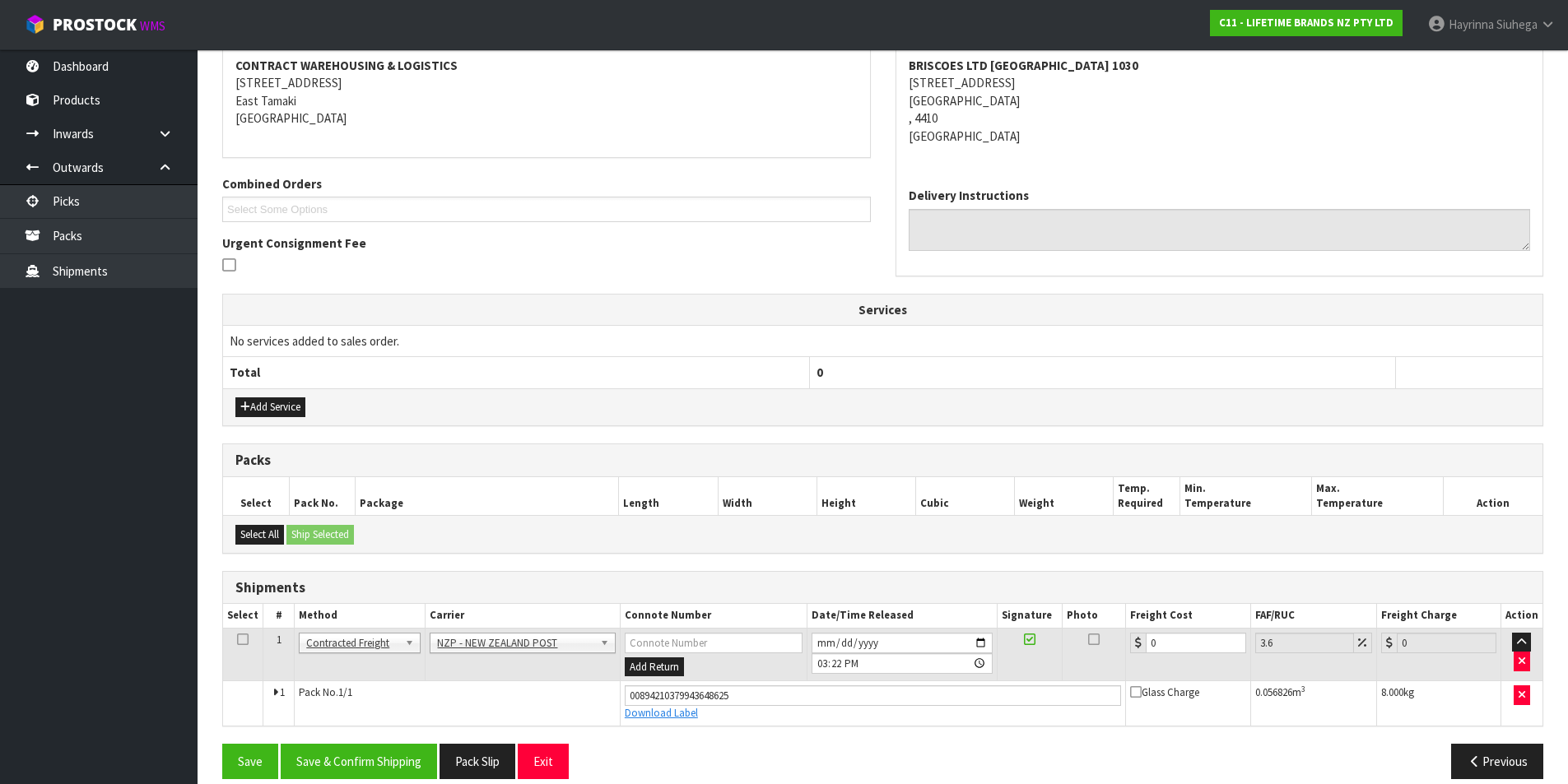
scroll to position [334, 0]
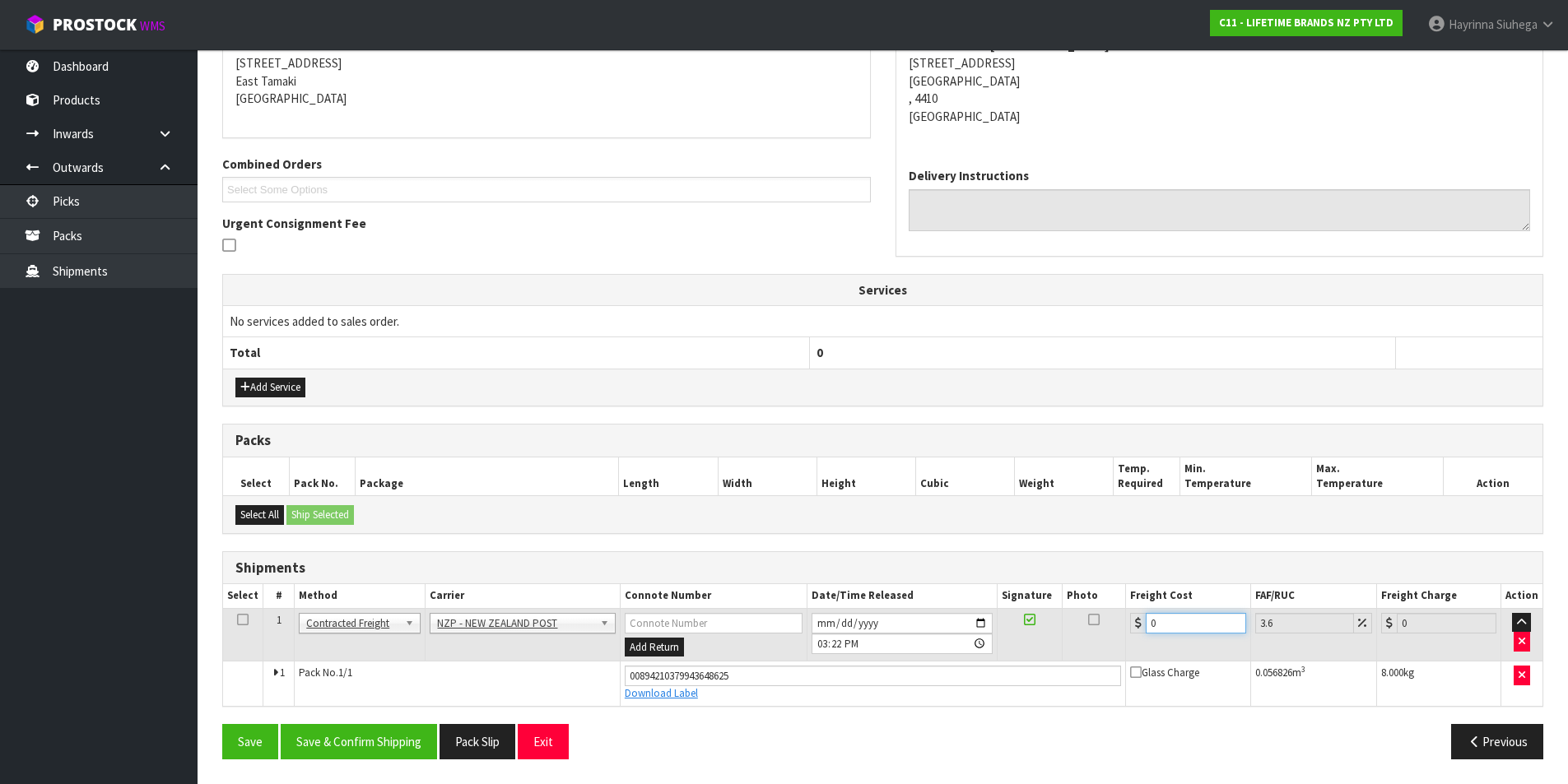
drag, startPoint x: 1181, startPoint y: 629, endPoint x: 1093, endPoint y: 627, distance: 88.0
click at [1093, 627] on tr "1 Client Local Pickup Customer Local Pickup Company Freight Contracted Freight …" at bounding box center [883, 635] width 1319 height 53
click at [223, 724] on button "Save" at bounding box center [250, 742] width 56 height 35
click at [377, 755] on button "Save & Confirm Shipping" at bounding box center [359, 742] width 157 height 35
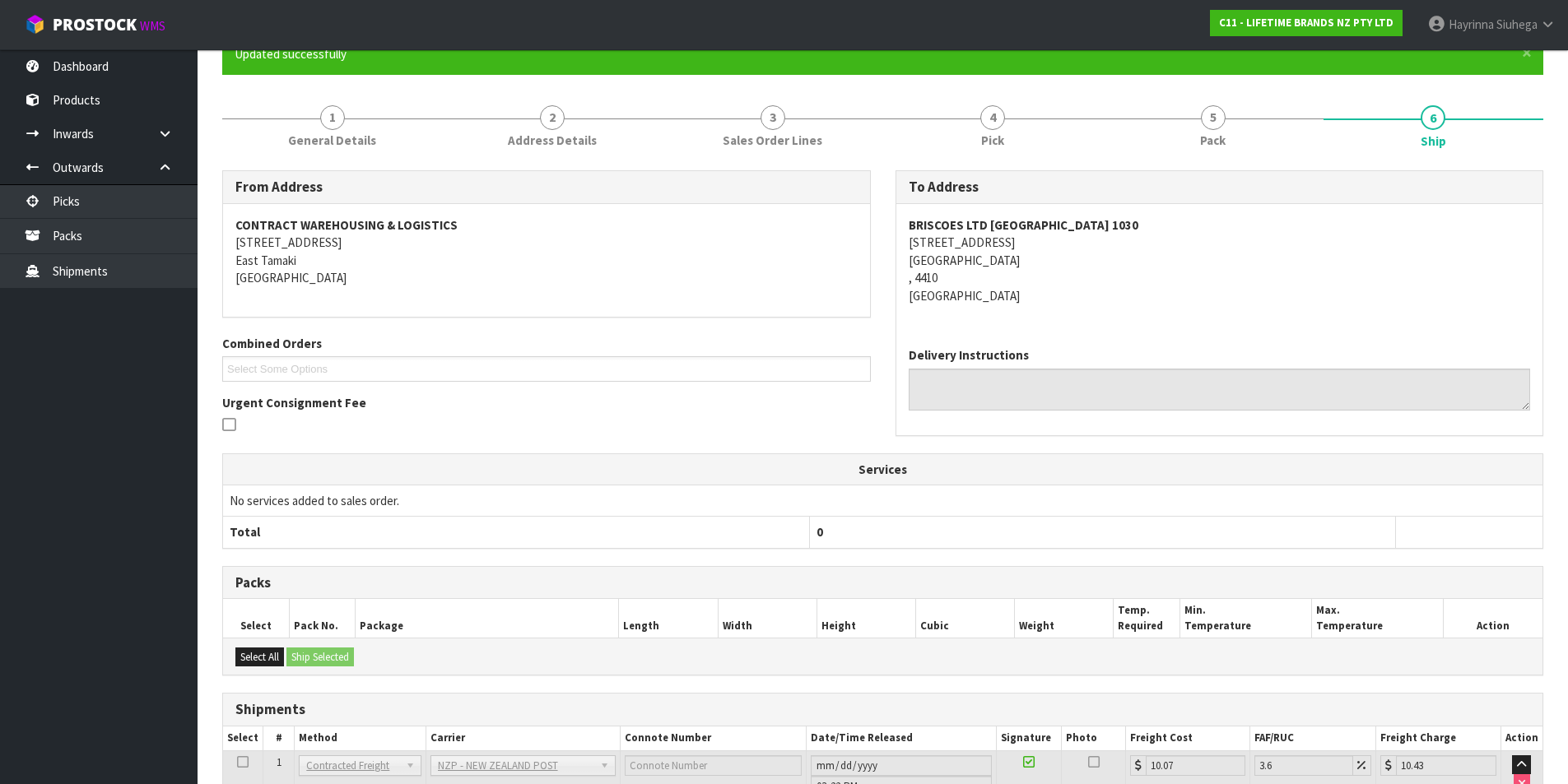
scroll to position [0, 0]
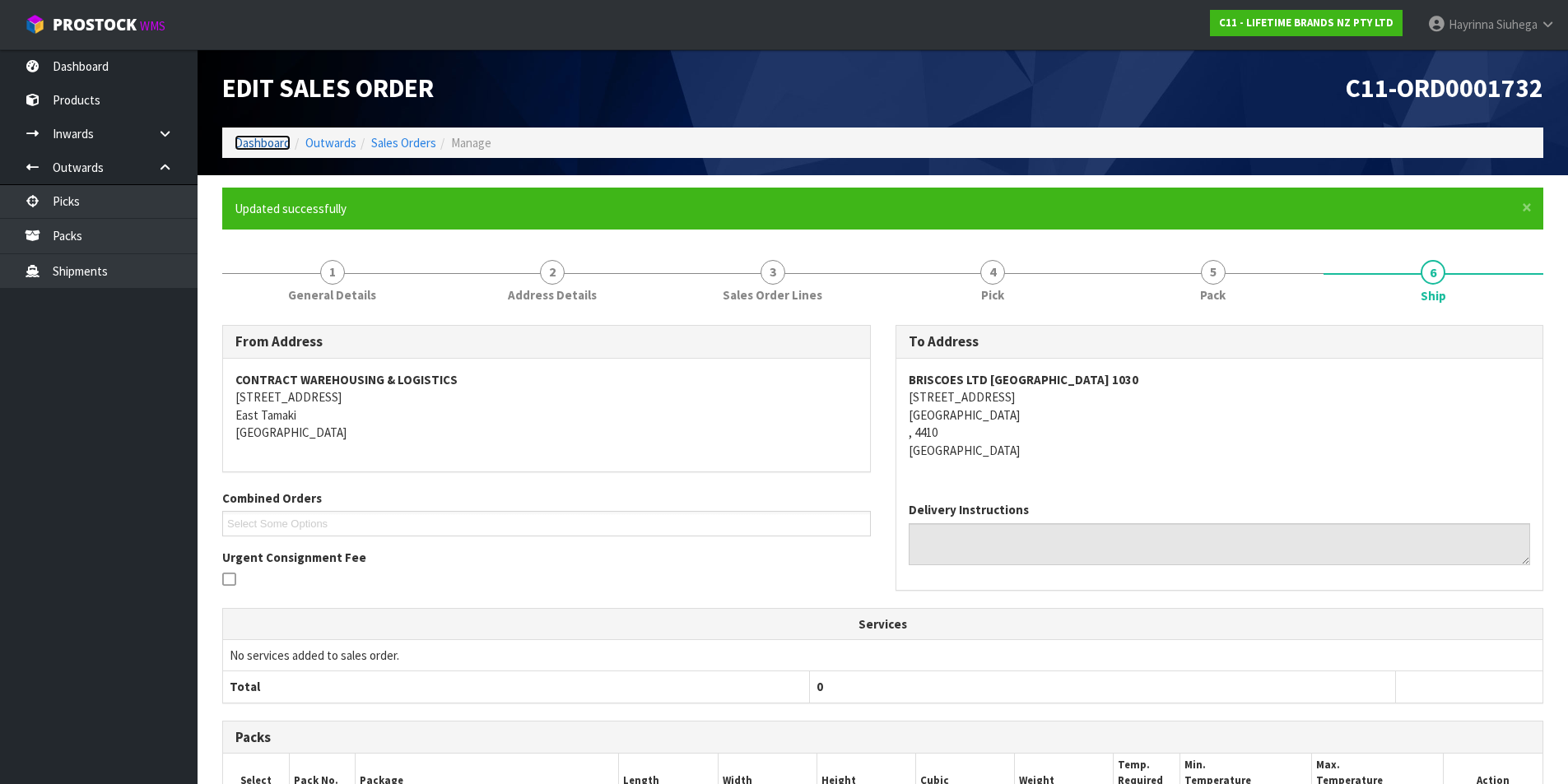
click at [274, 142] on link "Dashboard" at bounding box center [262, 142] width 56 height 16
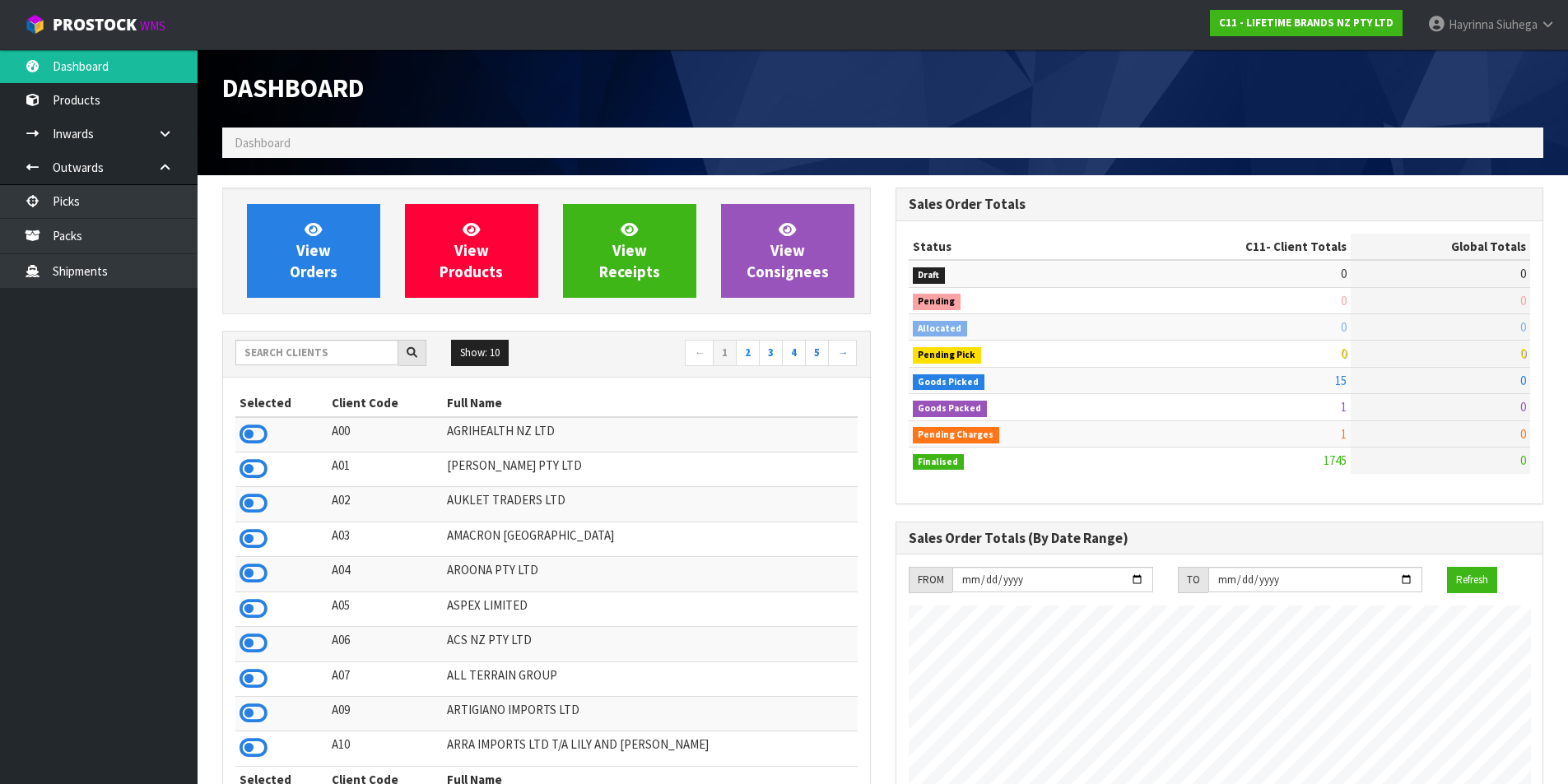
scroll to position [1247, 673]
click at [316, 228] on icon at bounding box center [313, 229] width 18 height 16
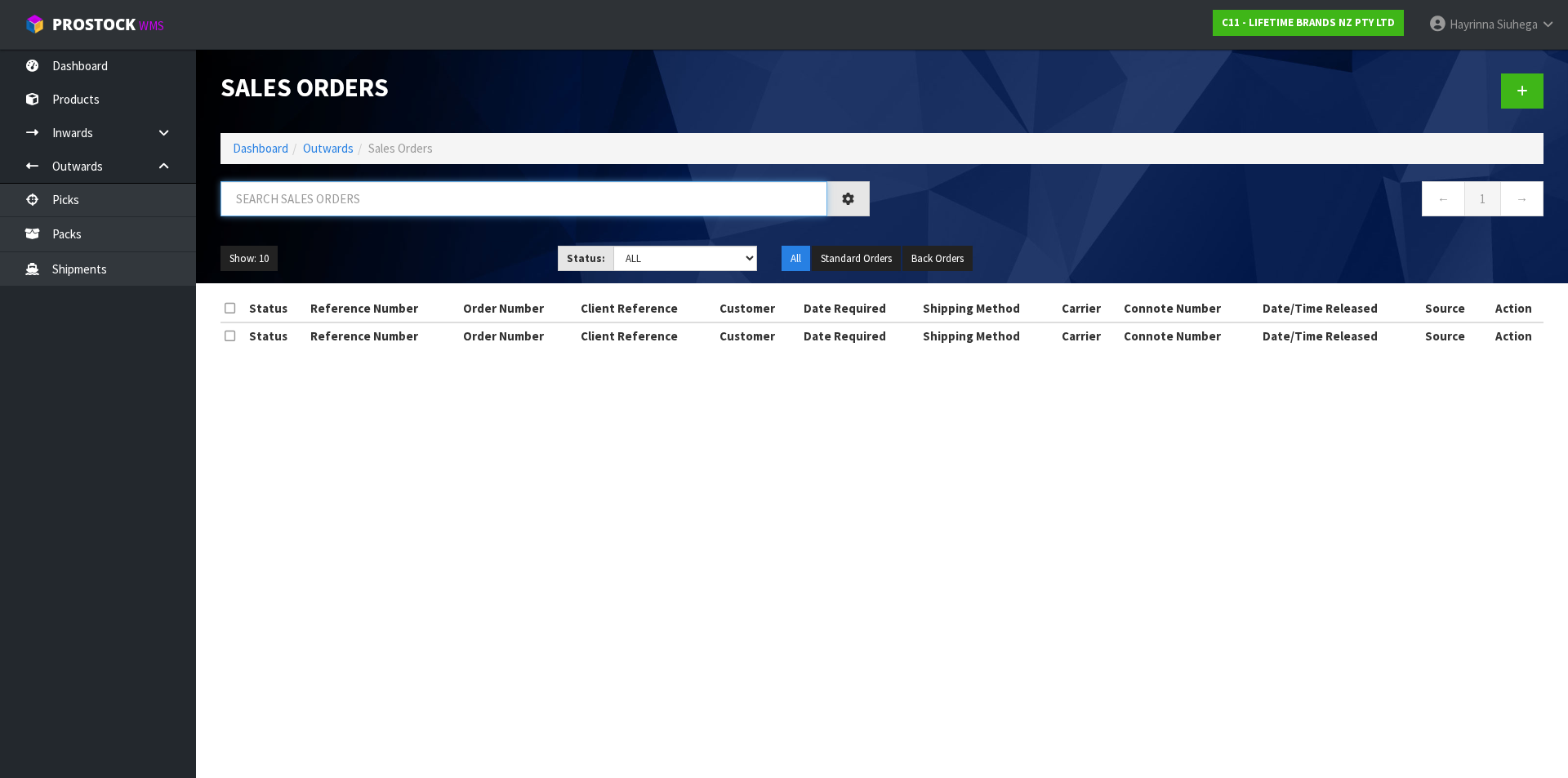
click at [363, 208] on input "text" at bounding box center [524, 199] width 606 height 35
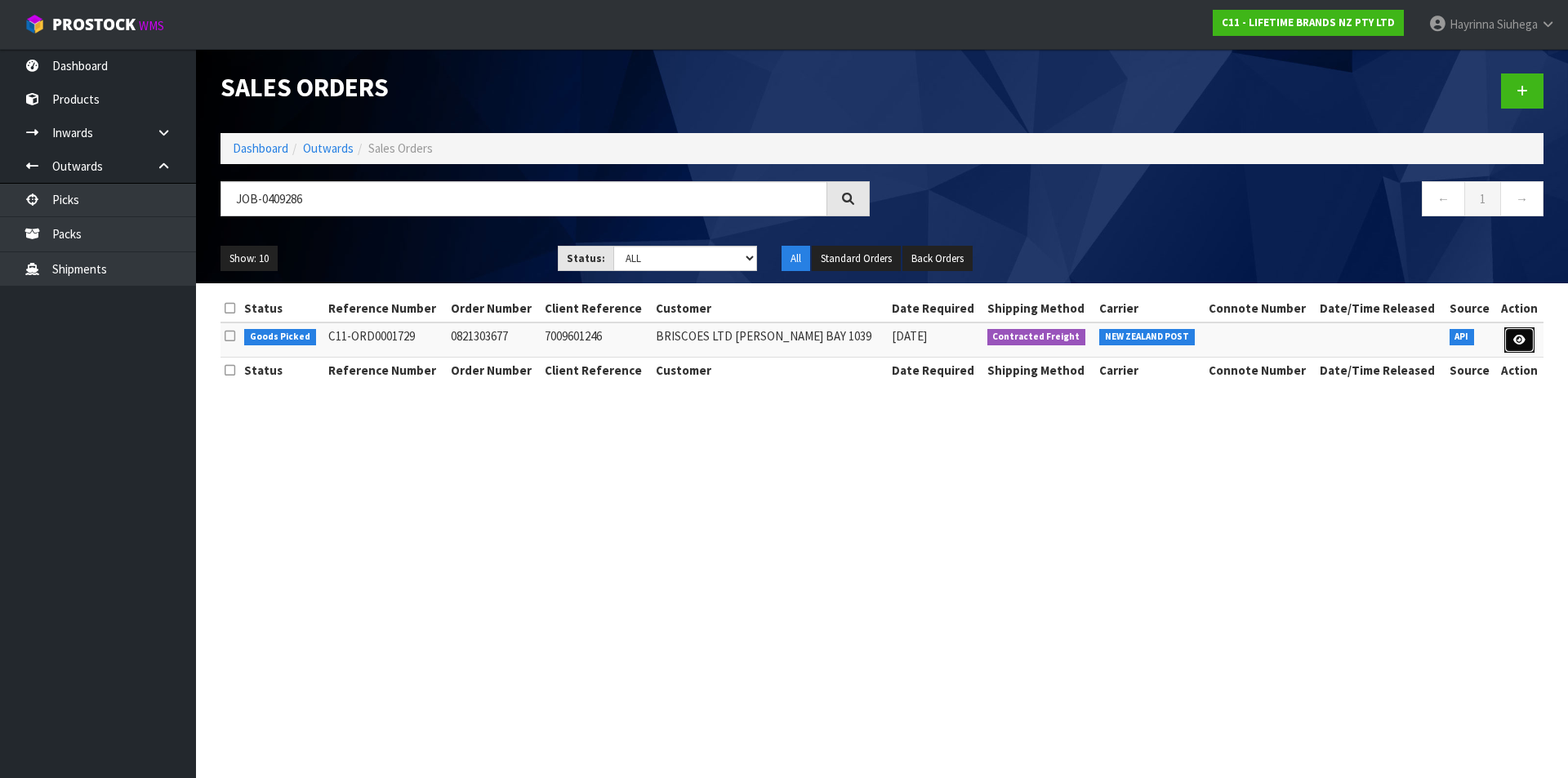
click at [1512, 333] on link at bounding box center [1519, 340] width 30 height 26
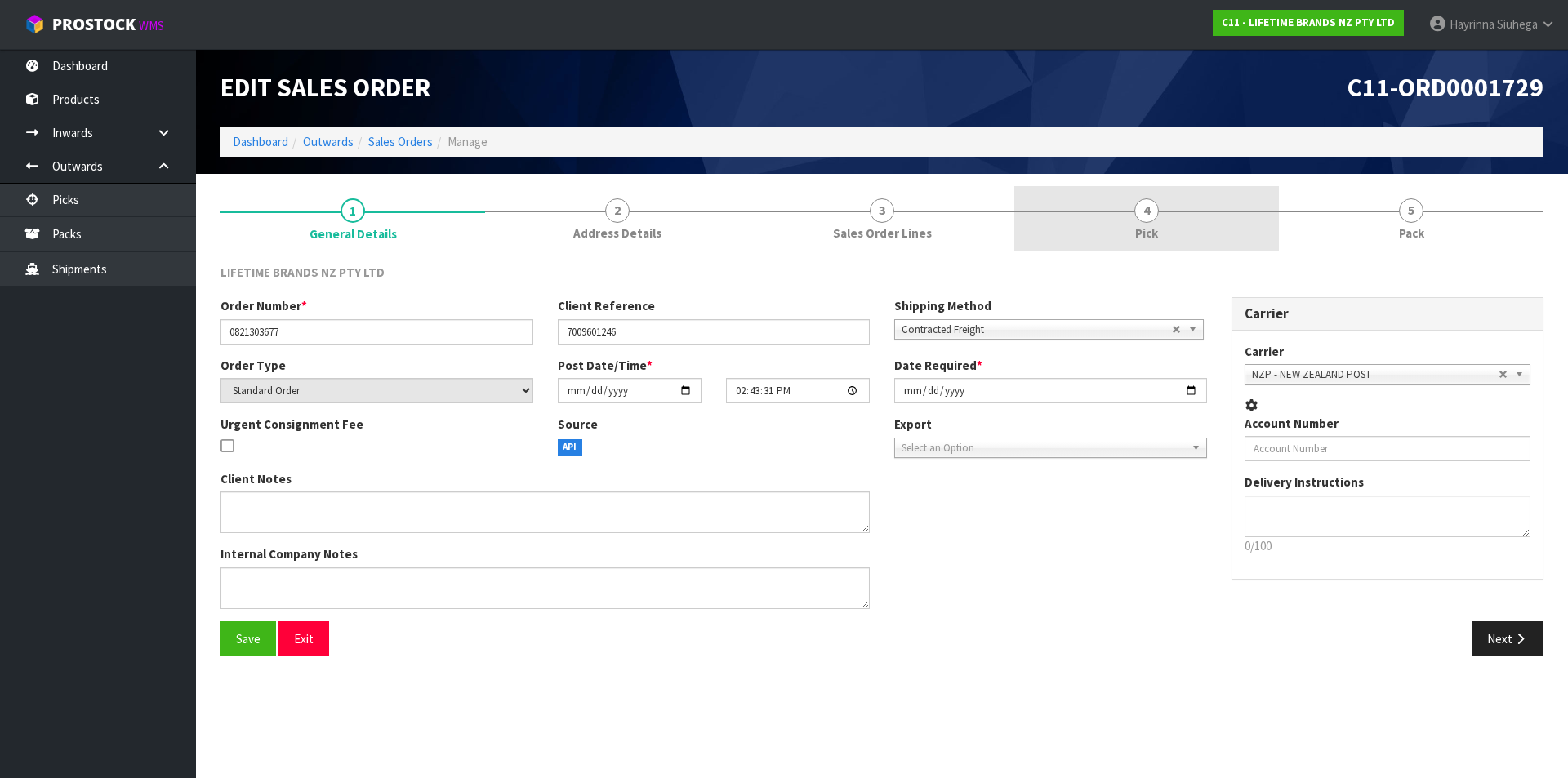
click at [1221, 215] on link "4 Pick" at bounding box center [1147, 218] width 264 height 64
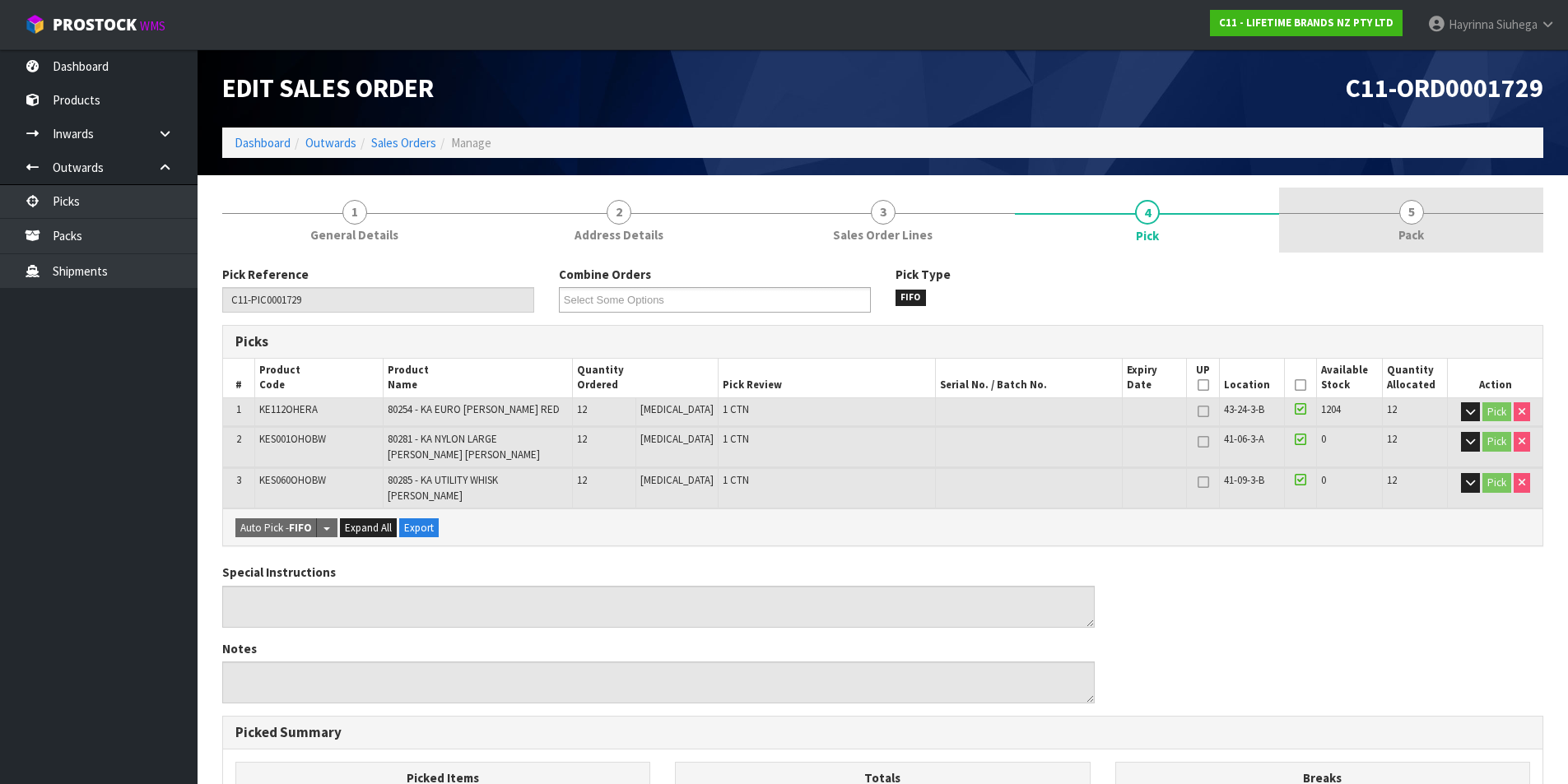
click at [1366, 217] on link "5 Pack" at bounding box center [1410, 220] width 264 height 65
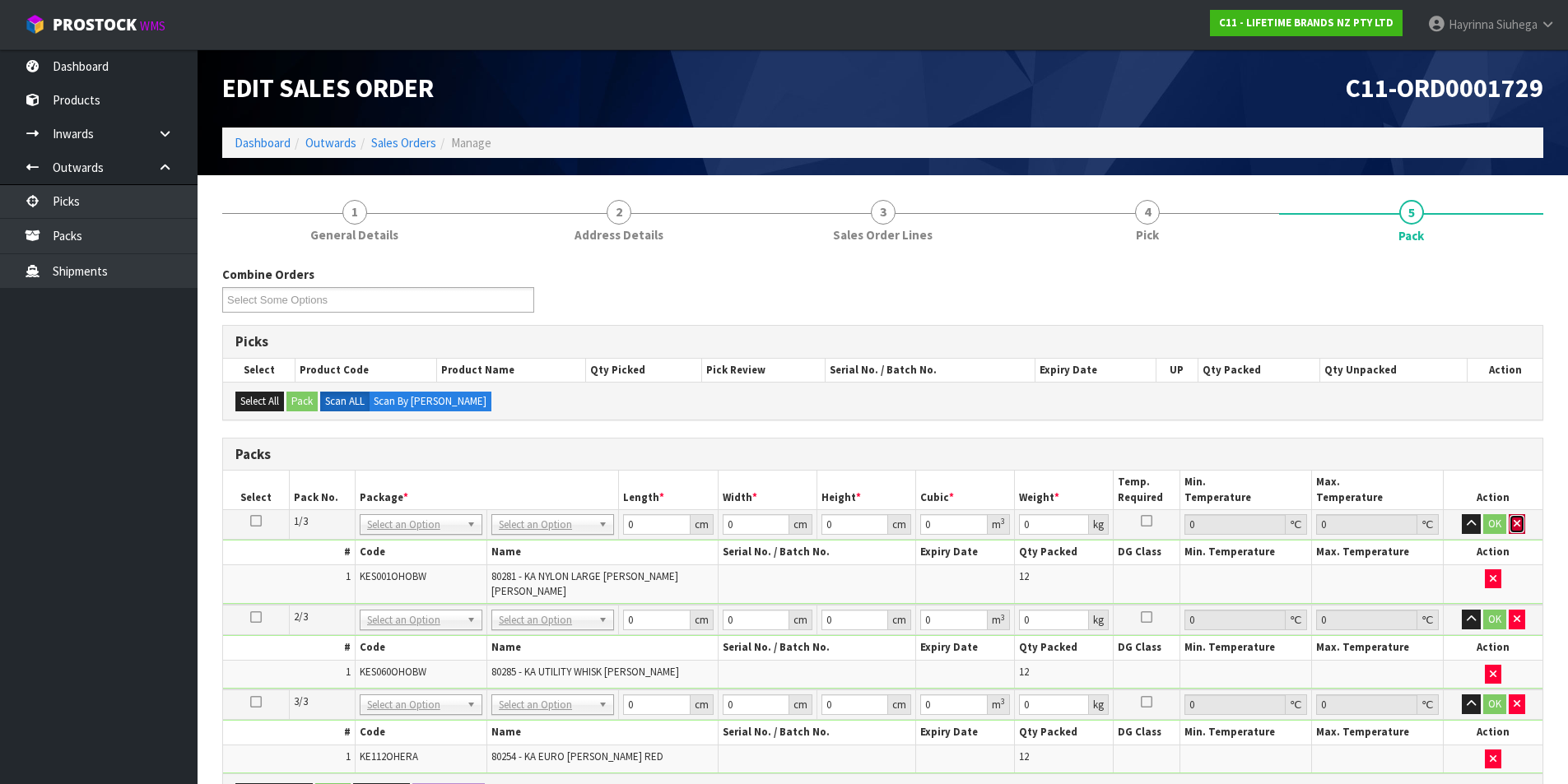
click at [1522, 521] on button "button" at bounding box center [1517, 524] width 17 height 19
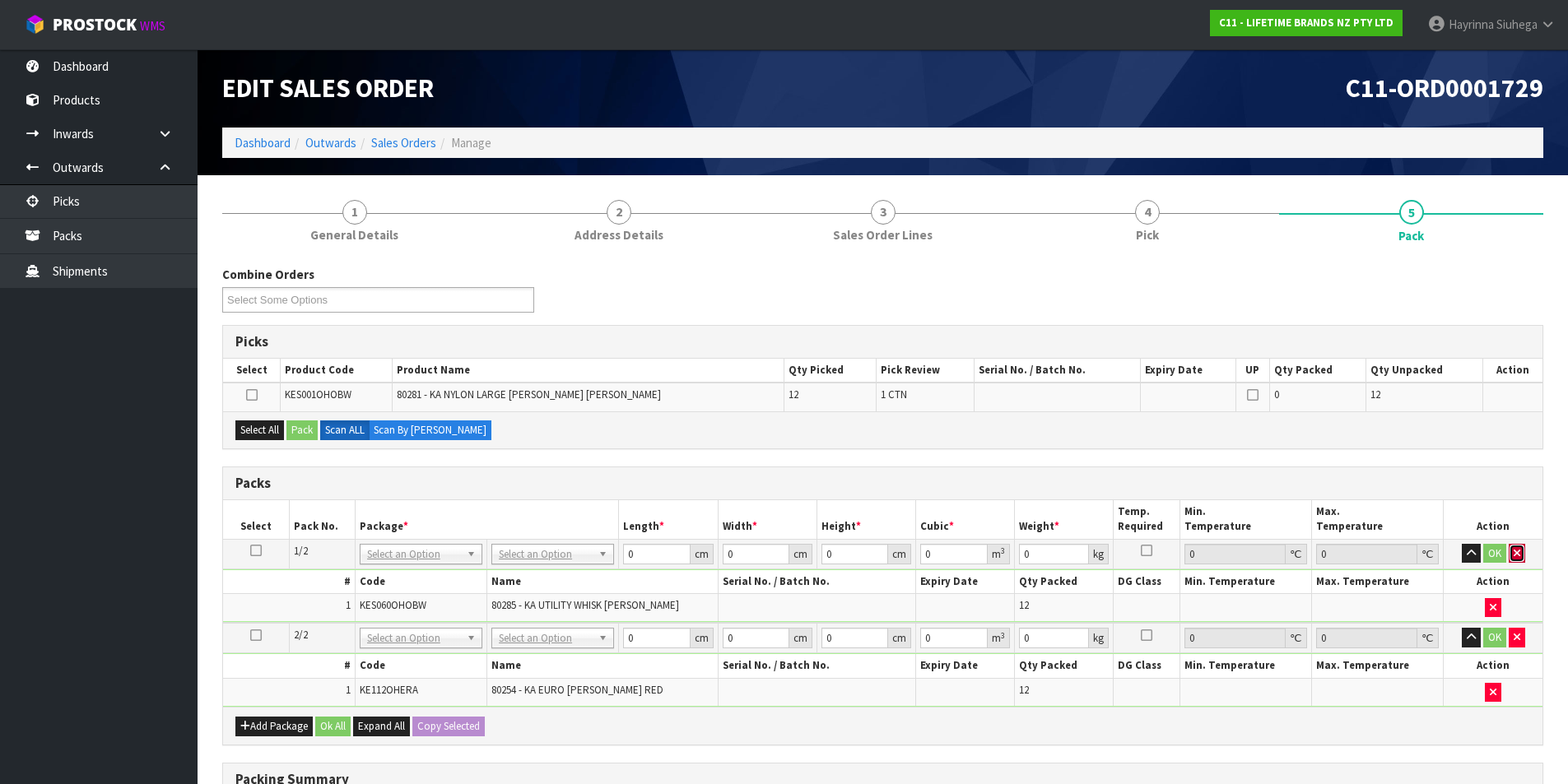
click at [1514, 551] on icon "button" at bounding box center [1517, 553] width 7 height 11
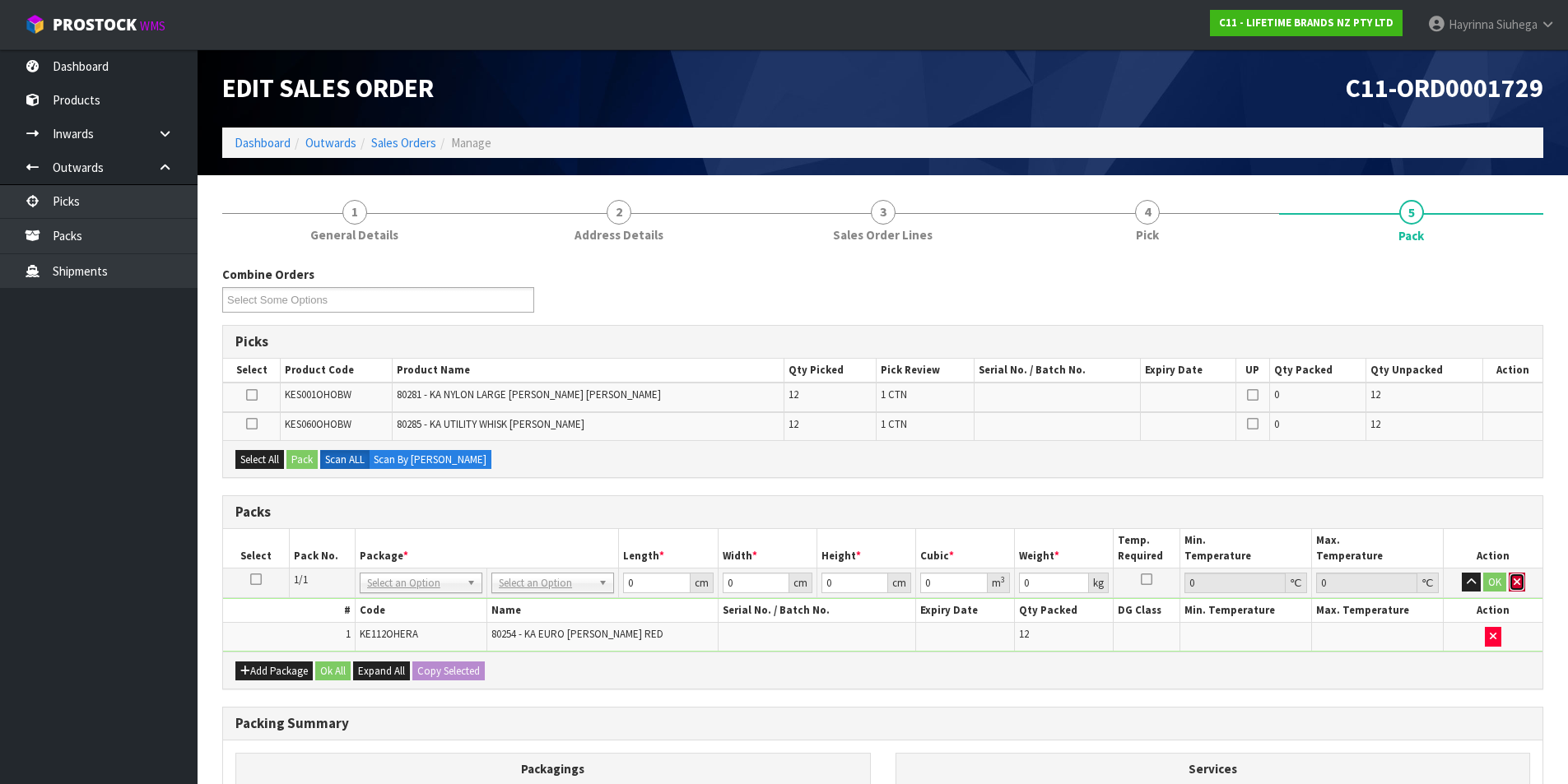
click at [1517, 577] on icon "button" at bounding box center [1517, 582] width 7 height 11
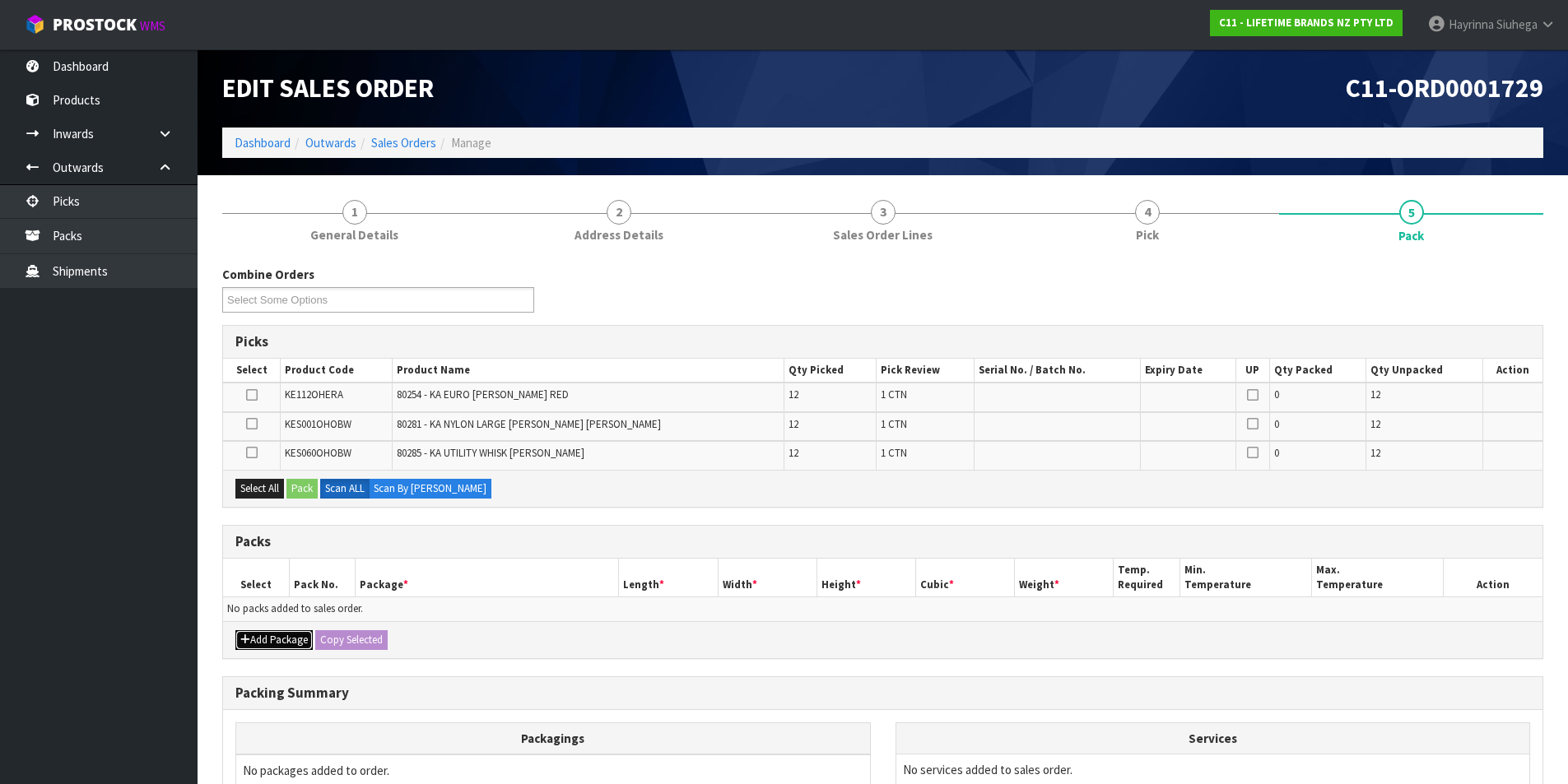
click at [257, 636] on button "Add Package" at bounding box center [274, 640] width 78 height 19
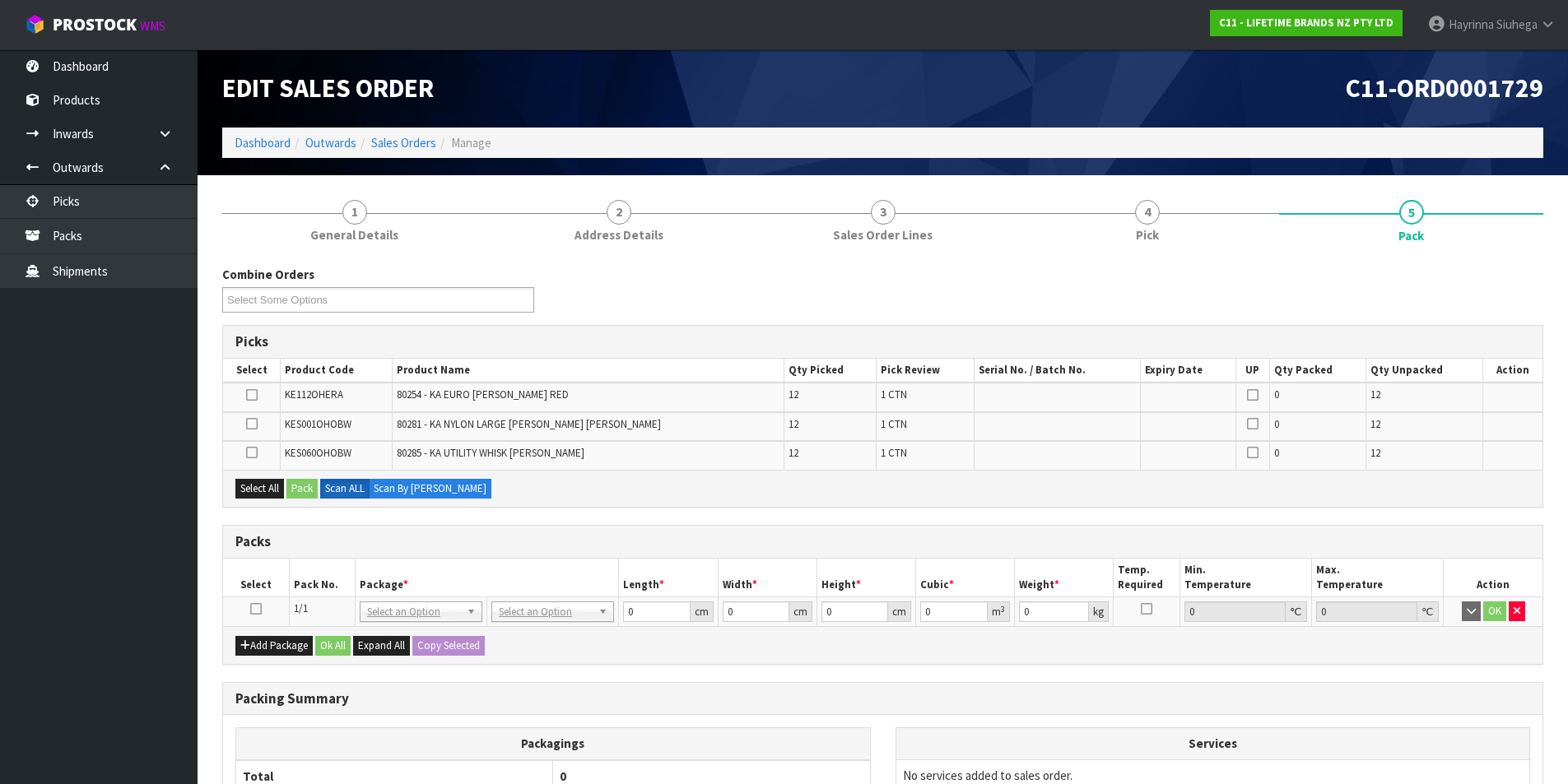
click at [254, 609] on icon at bounding box center [256, 609] width 12 height 1
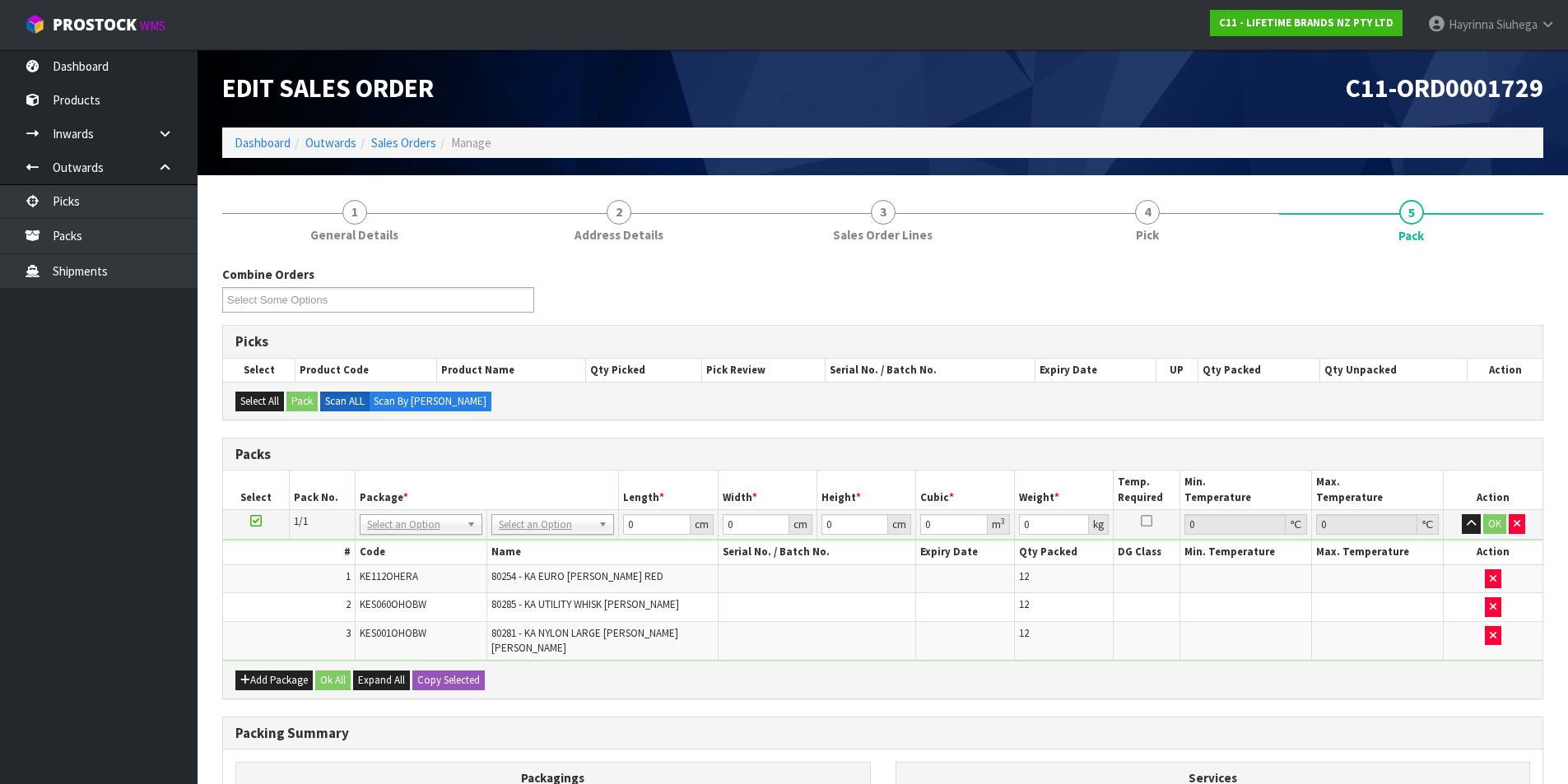
click at [543, 77] on h1 "Edit Sales Order" at bounding box center [546, 89] width 648 height 29
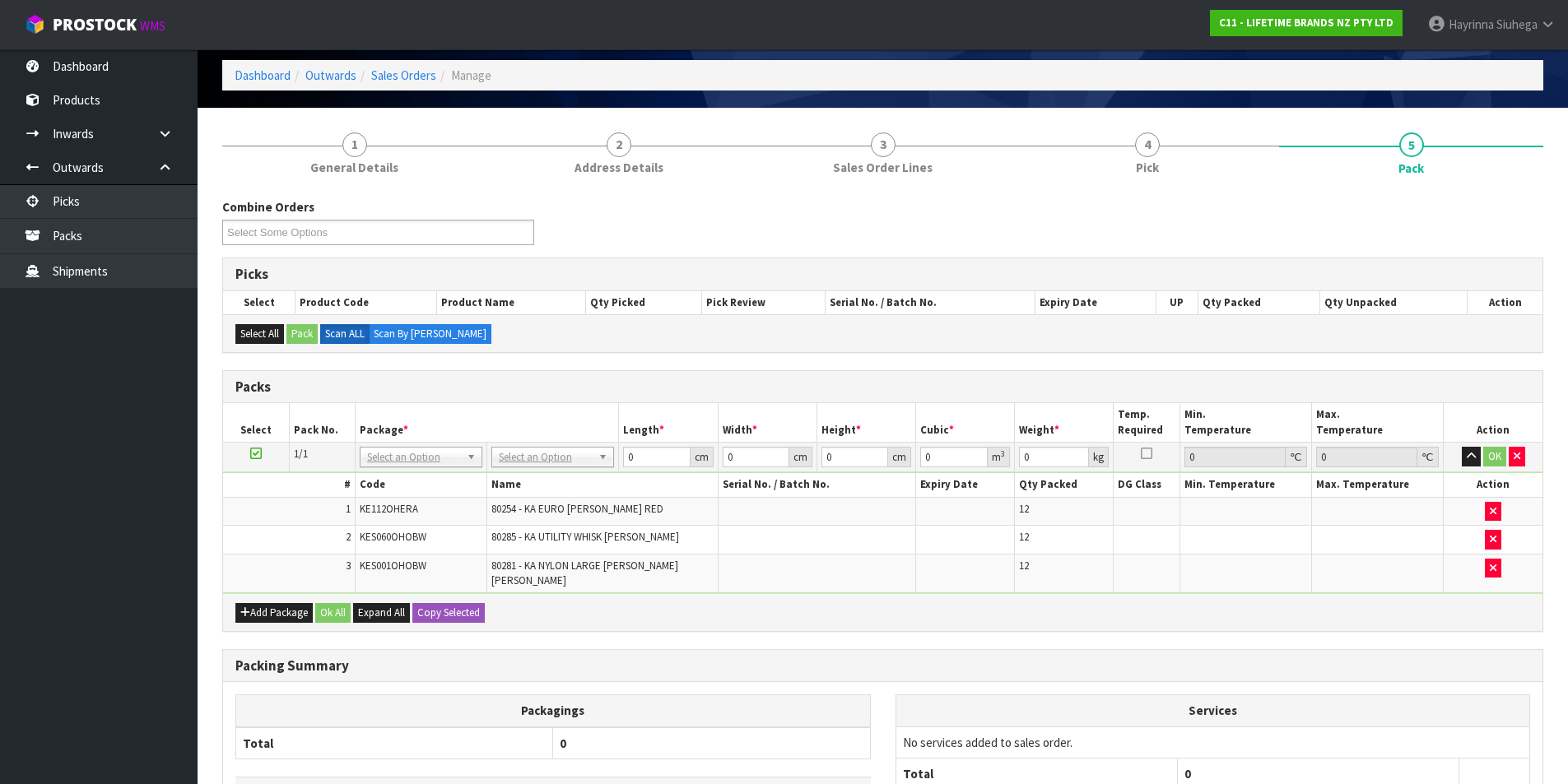
scroll to position [208, 0]
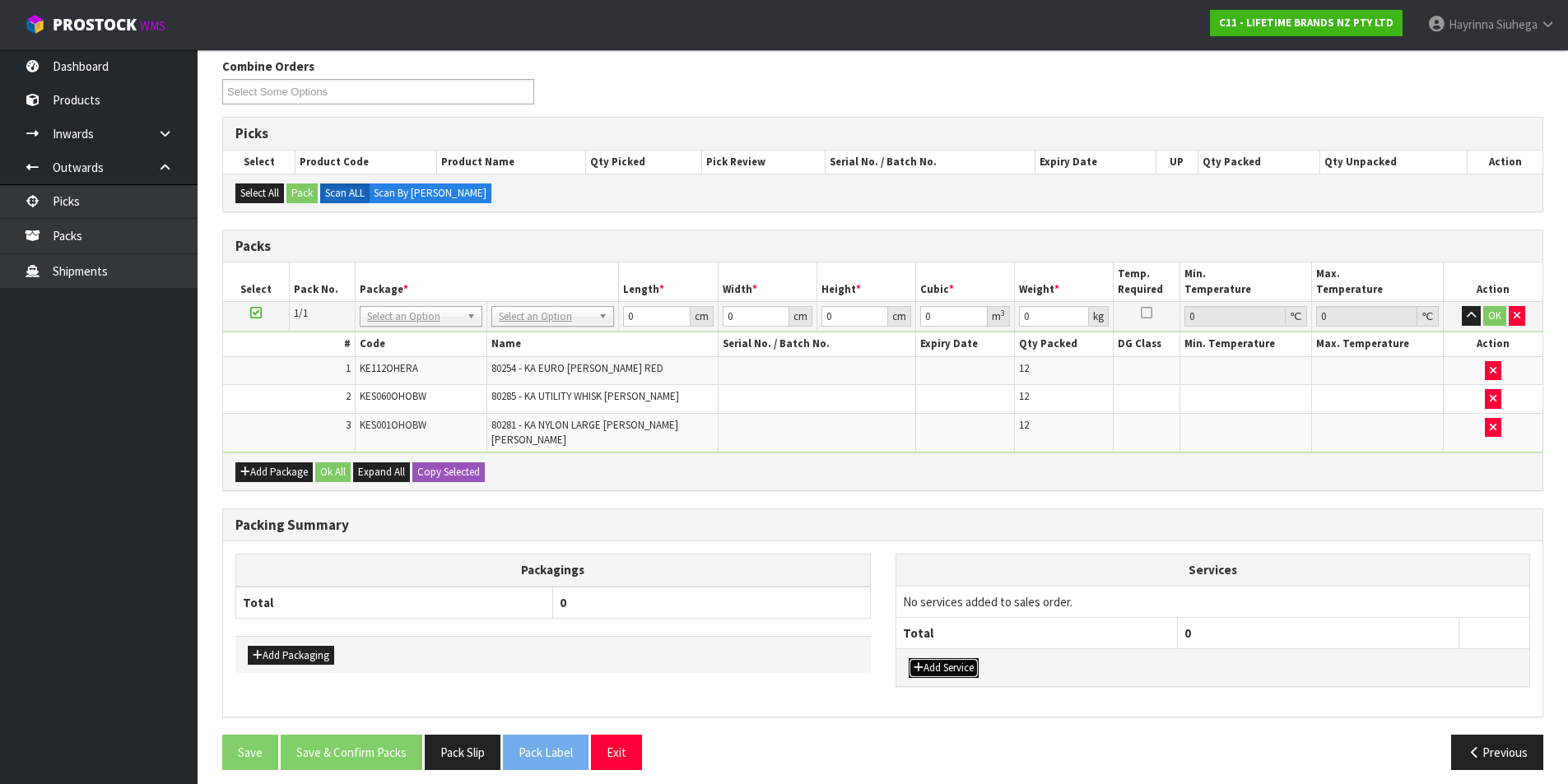
click at [967, 658] on button "Add Service" at bounding box center [943, 668] width 70 height 19
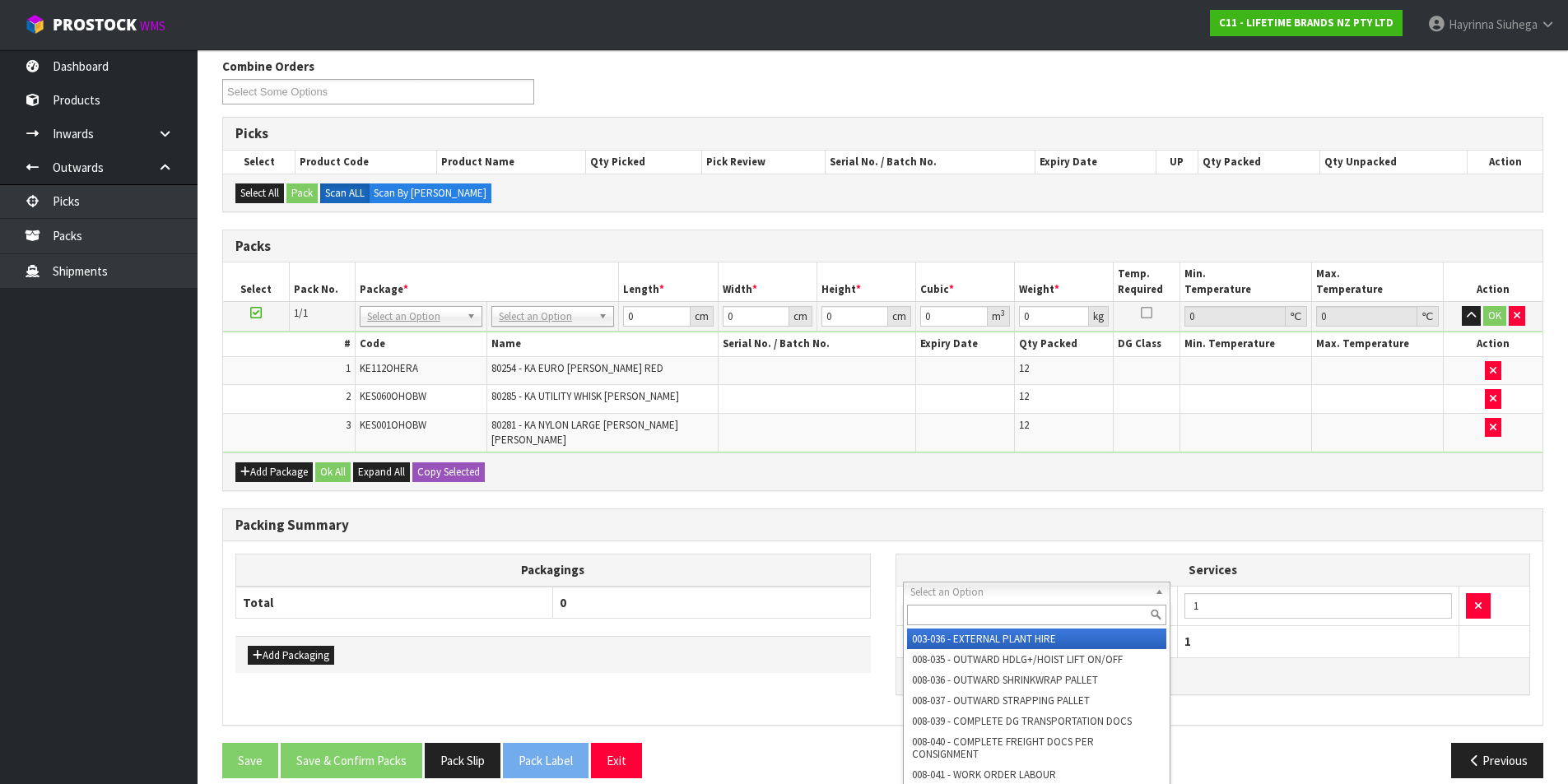
click at [964, 610] on input "text" at bounding box center [1037, 615] width 260 height 20
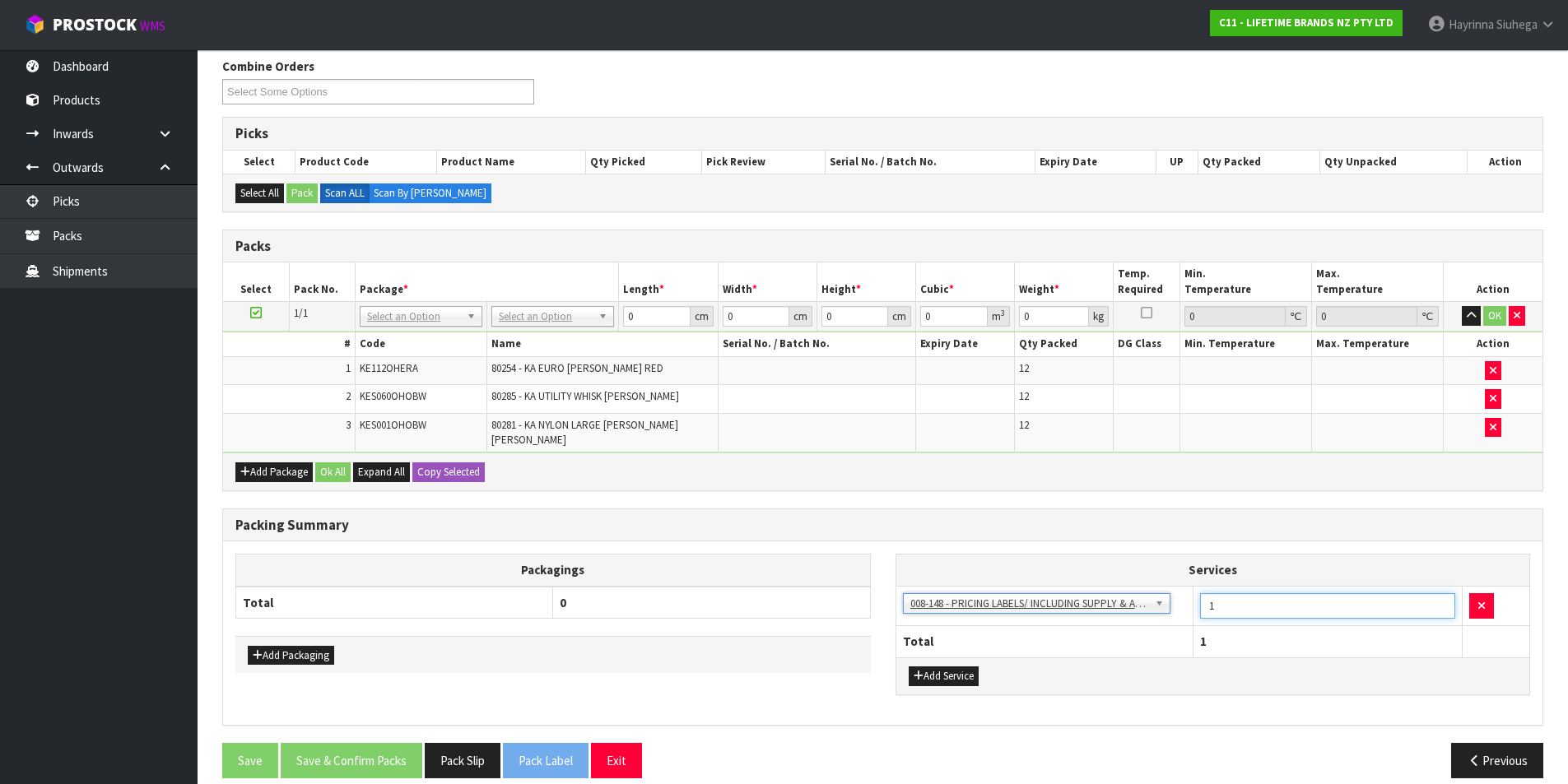
drag, startPoint x: 1215, startPoint y: 591, endPoint x: 1146, endPoint y: 605, distance: 70.4
click at [1147, 604] on tr "003-036 - EXTERNAL PLANT HIRE 008-035 - OUTWARD HDLG+/HOIST LIFT ON/OFF 008-036…" at bounding box center [1213, 606] width 634 height 40
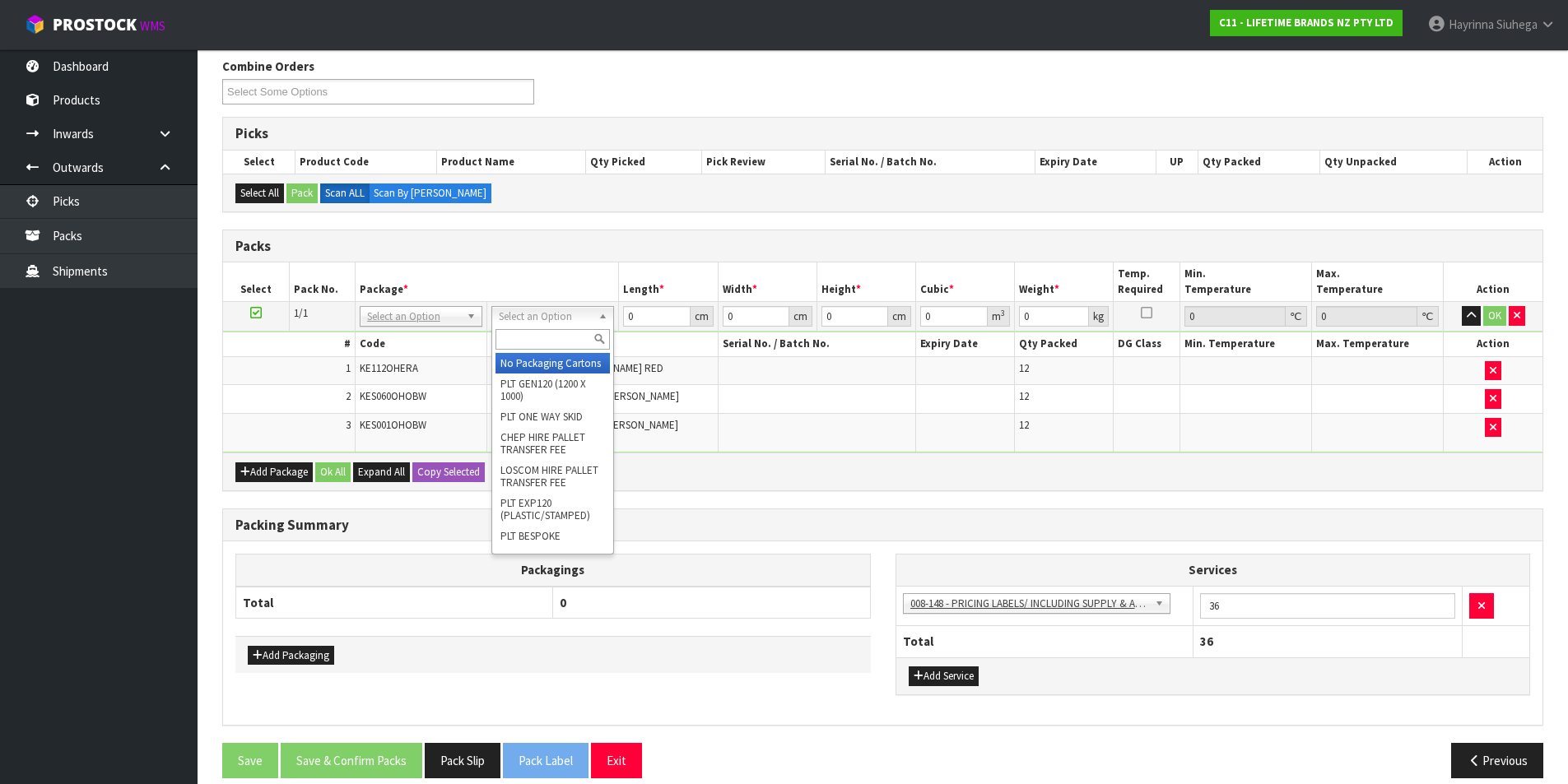
click at [561, 339] on input "text" at bounding box center [553, 340] width 115 height 20
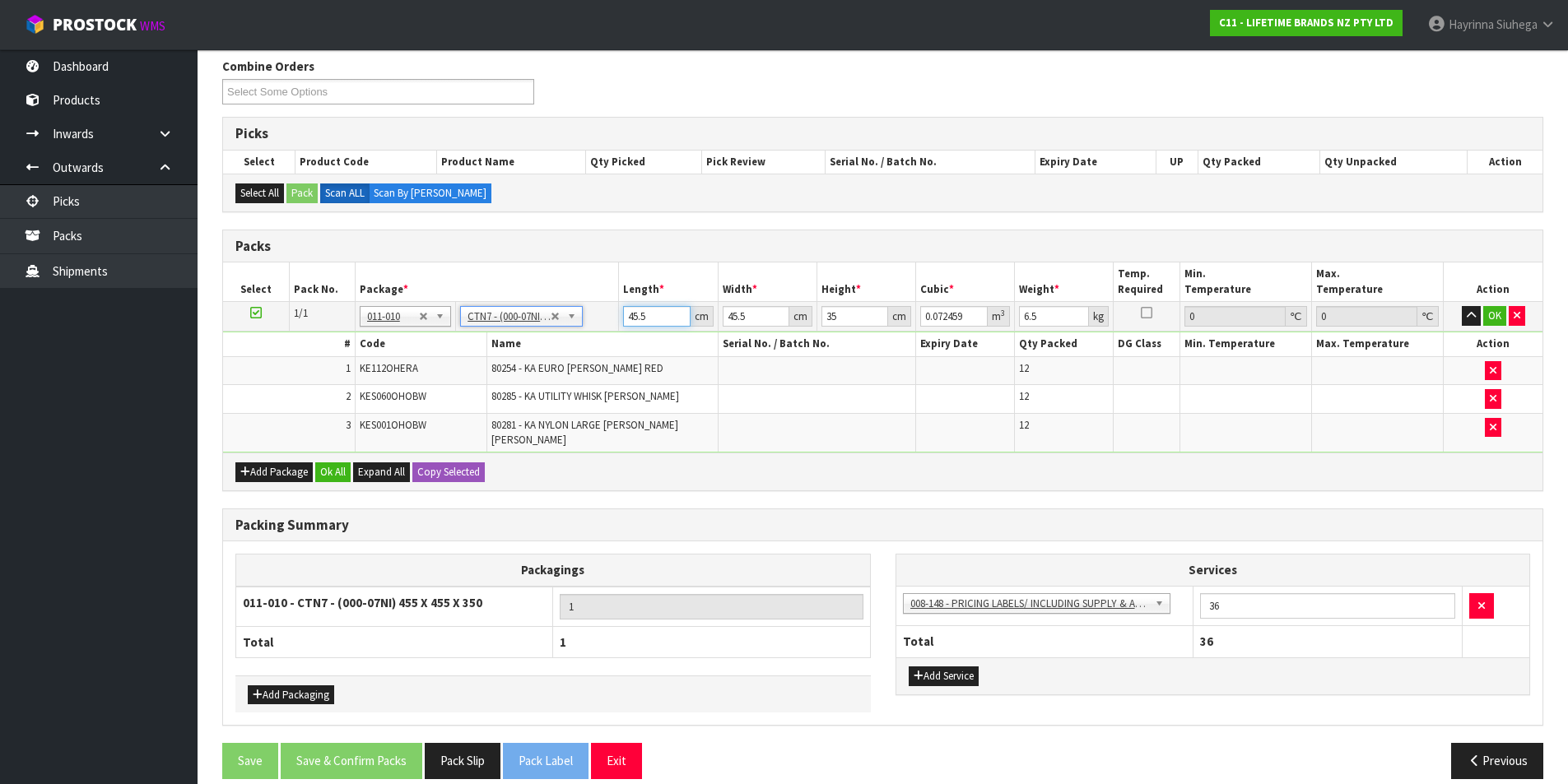
click at [626, 315] on input "45.5" at bounding box center [656, 316] width 67 height 20
click button "OK" at bounding box center [1494, 315] width 23 height 19
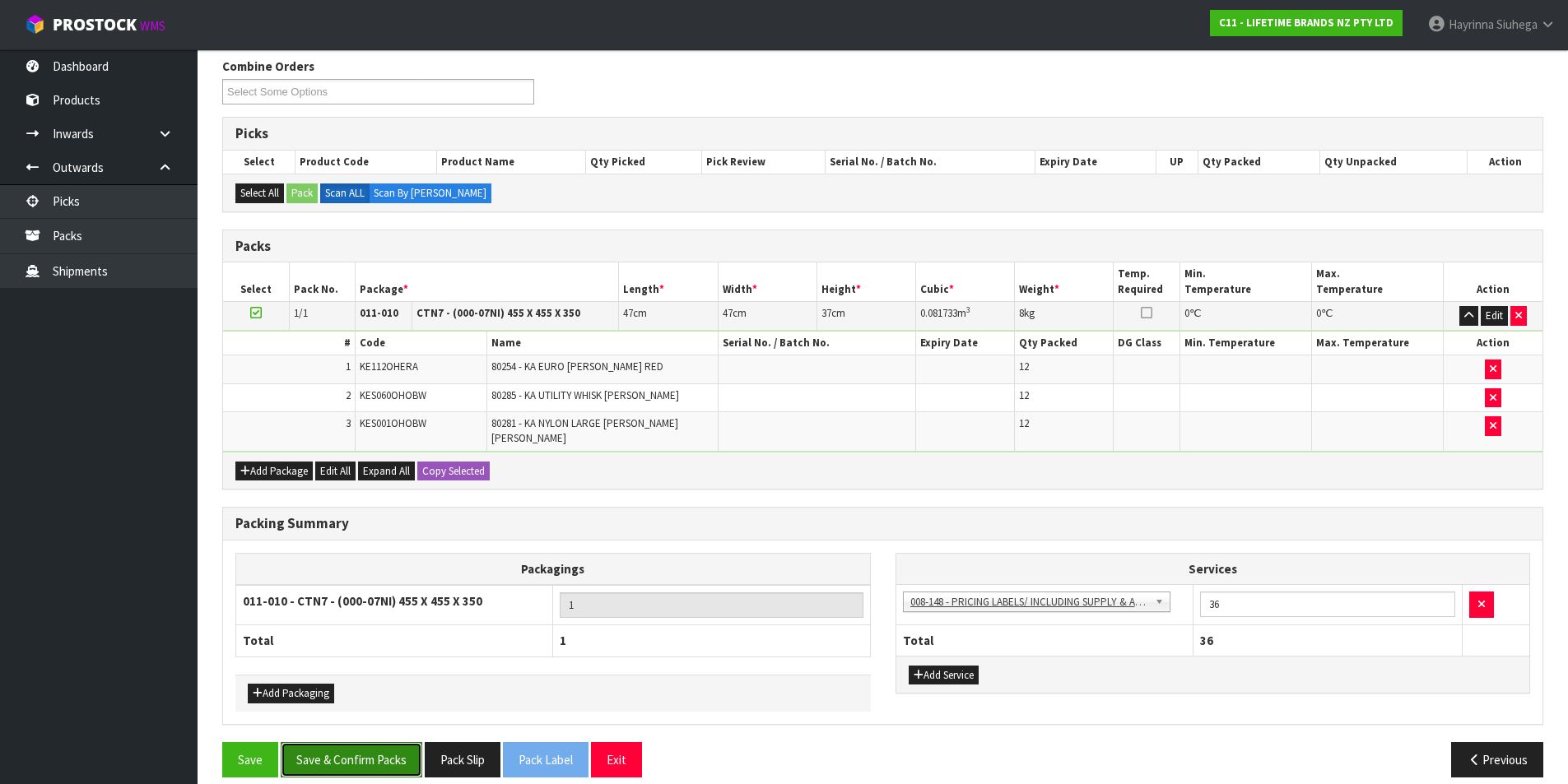
click at [412, 756] on button "Save & Confirm Packs" at bounding box center [352, 760] width 142 height 35
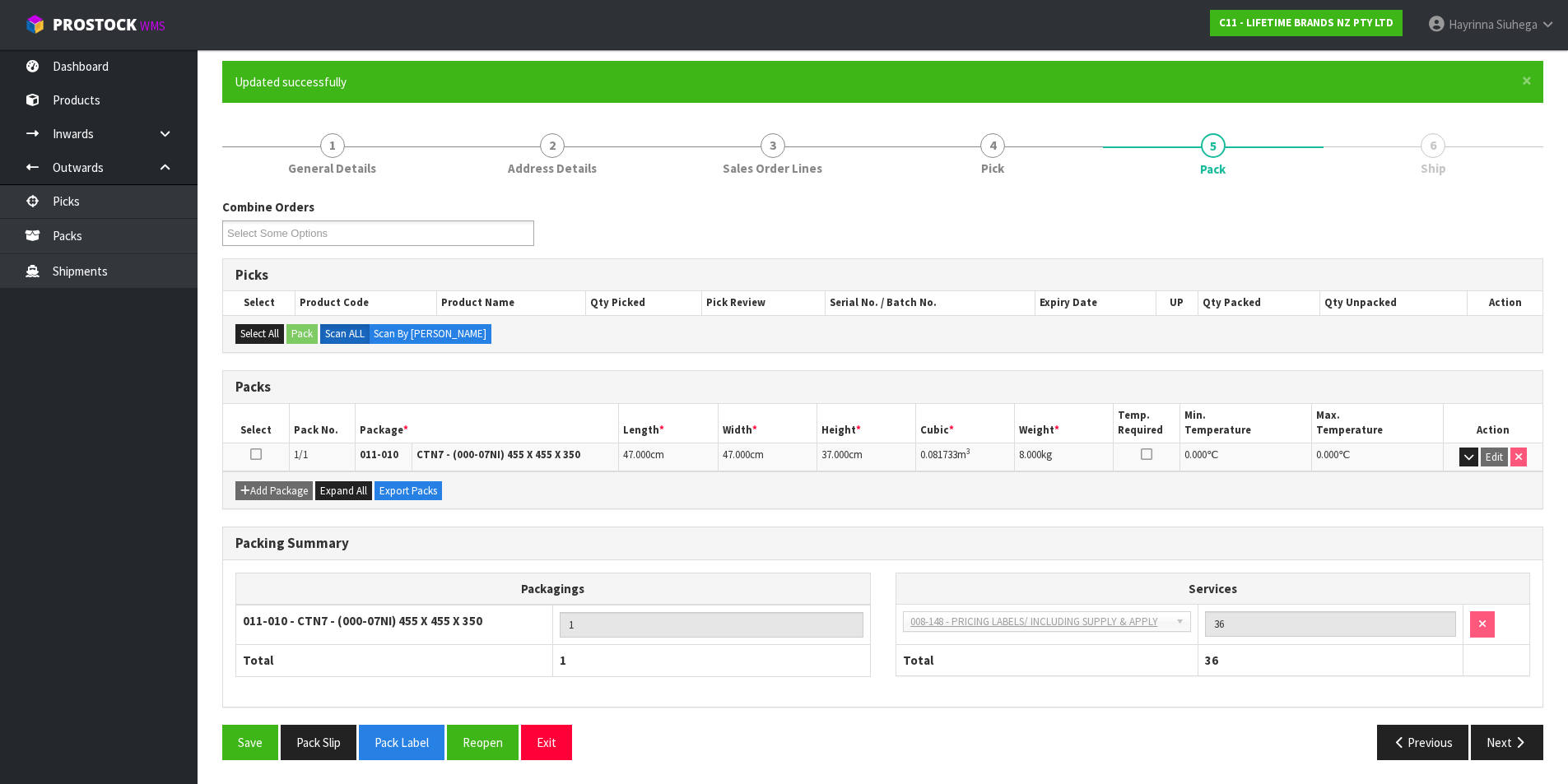
scroll to position [127, 0]
click at [1503, 733] on button "Next" at bounding box center [1507, 742] width 72 height 35
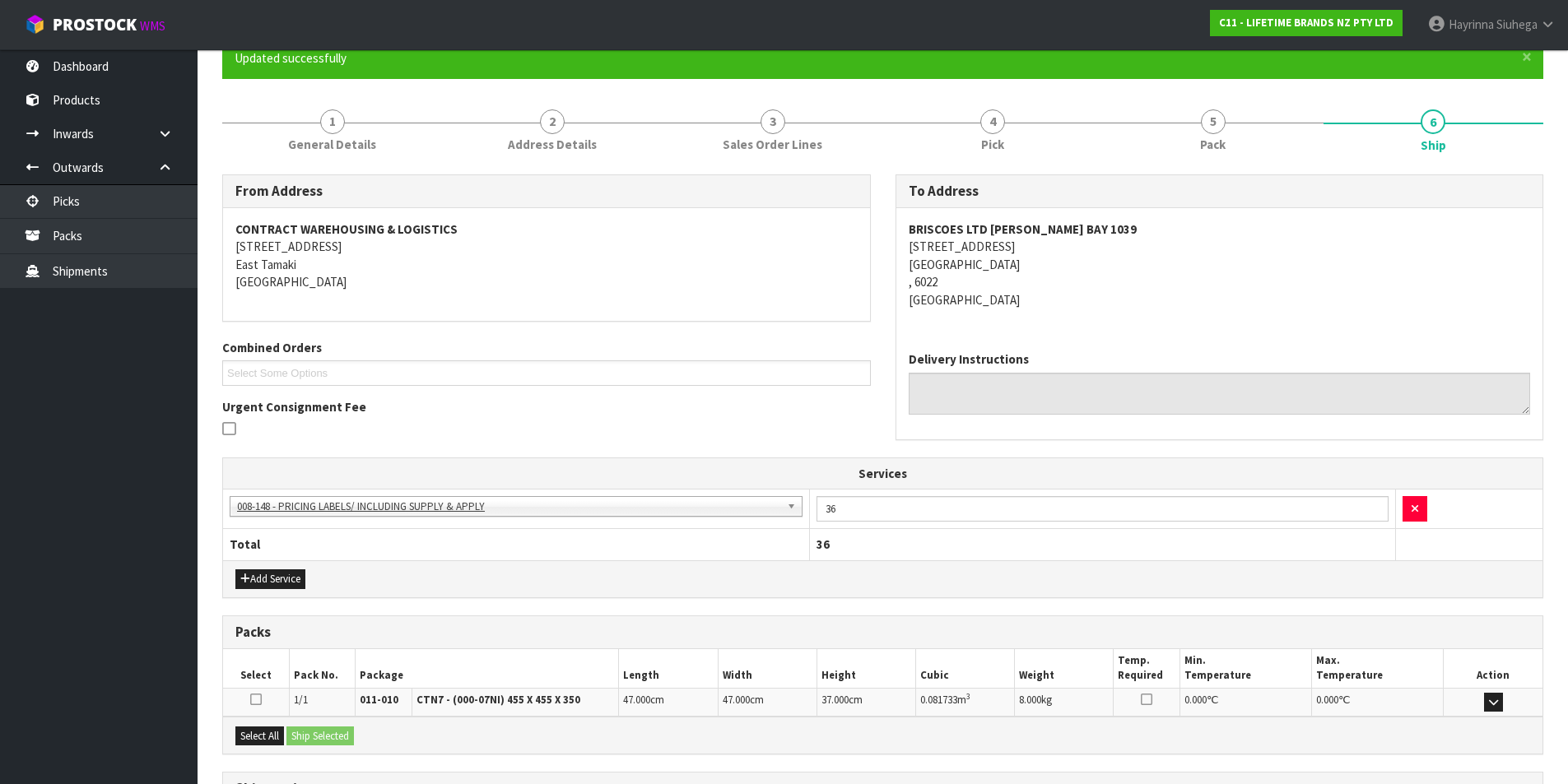
scroll to position [298, 0]
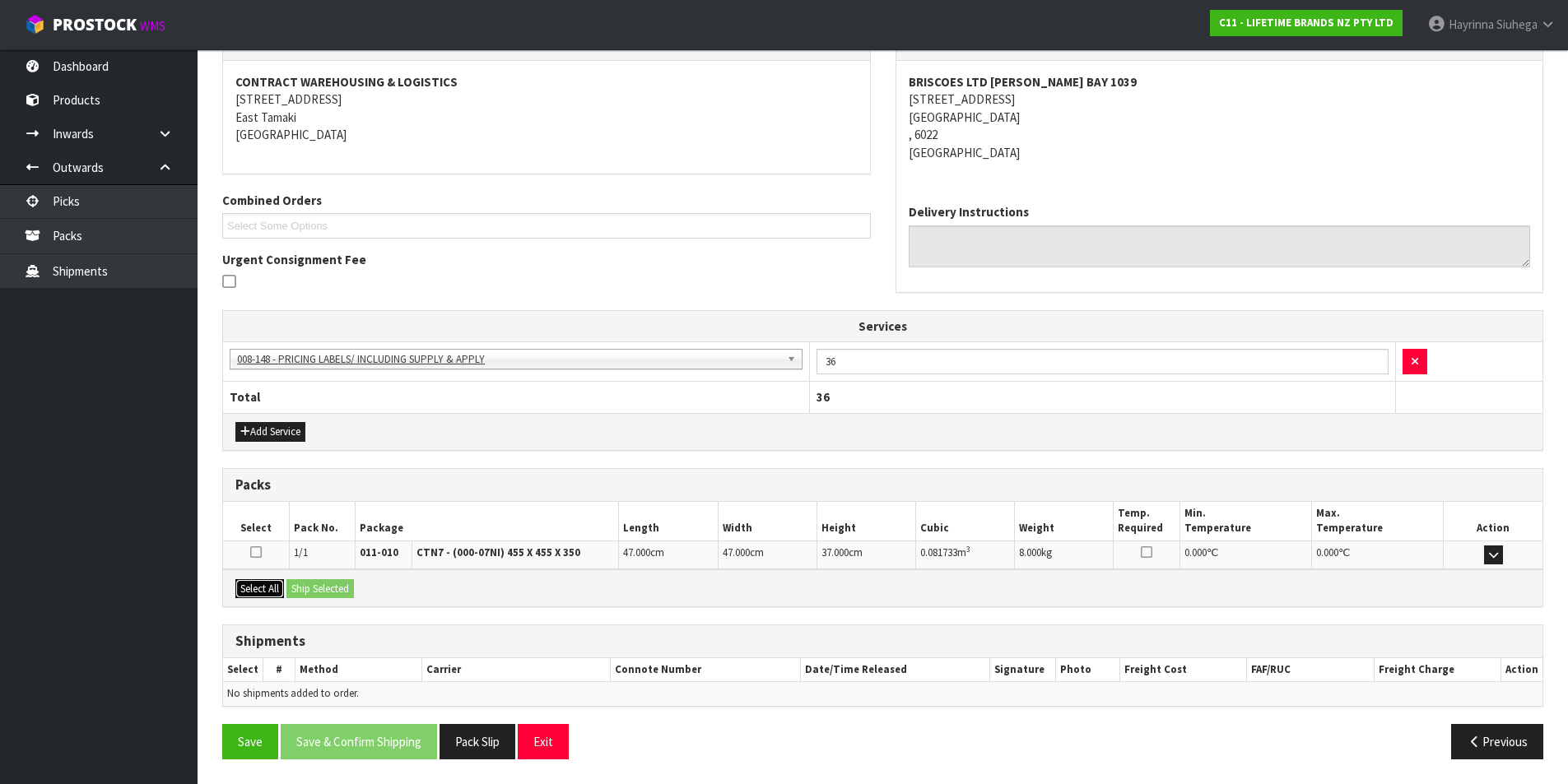
click at [261, 598] on button "Select All" at bounding box center [260, 588] width 49 height 19
click at [314, 580] on button "Ship Selected" at bounding box center [320, 588] width 67 height 19
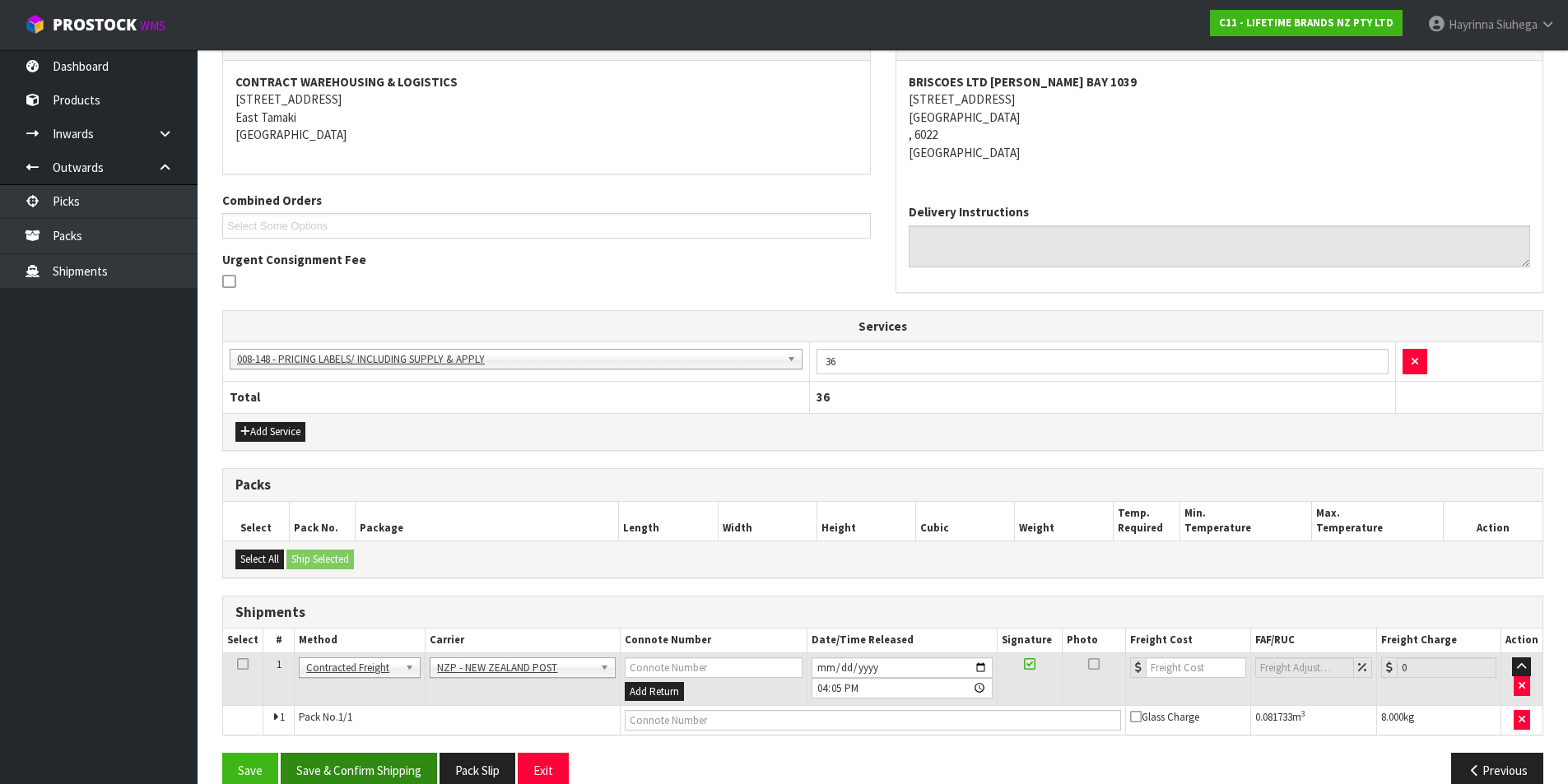
scroll to position [328, 0]
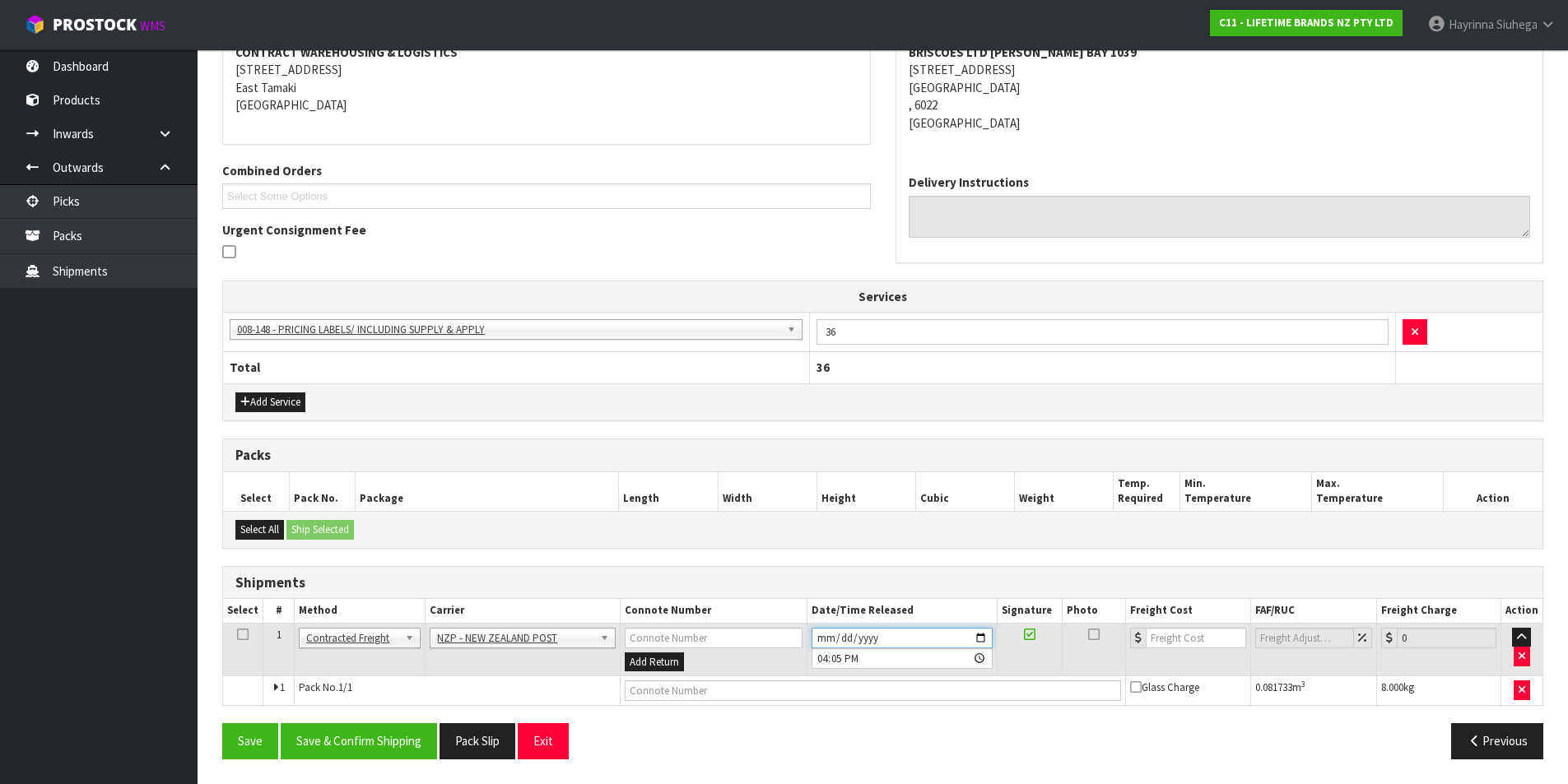
click at [818, 636] on input "2025-08-27" at bounding box center [902, 638] width 181 height 20
click at [373, 738] on button "Save & Confirm Shipping" at bounding box center [359, 741] width 157 height 35
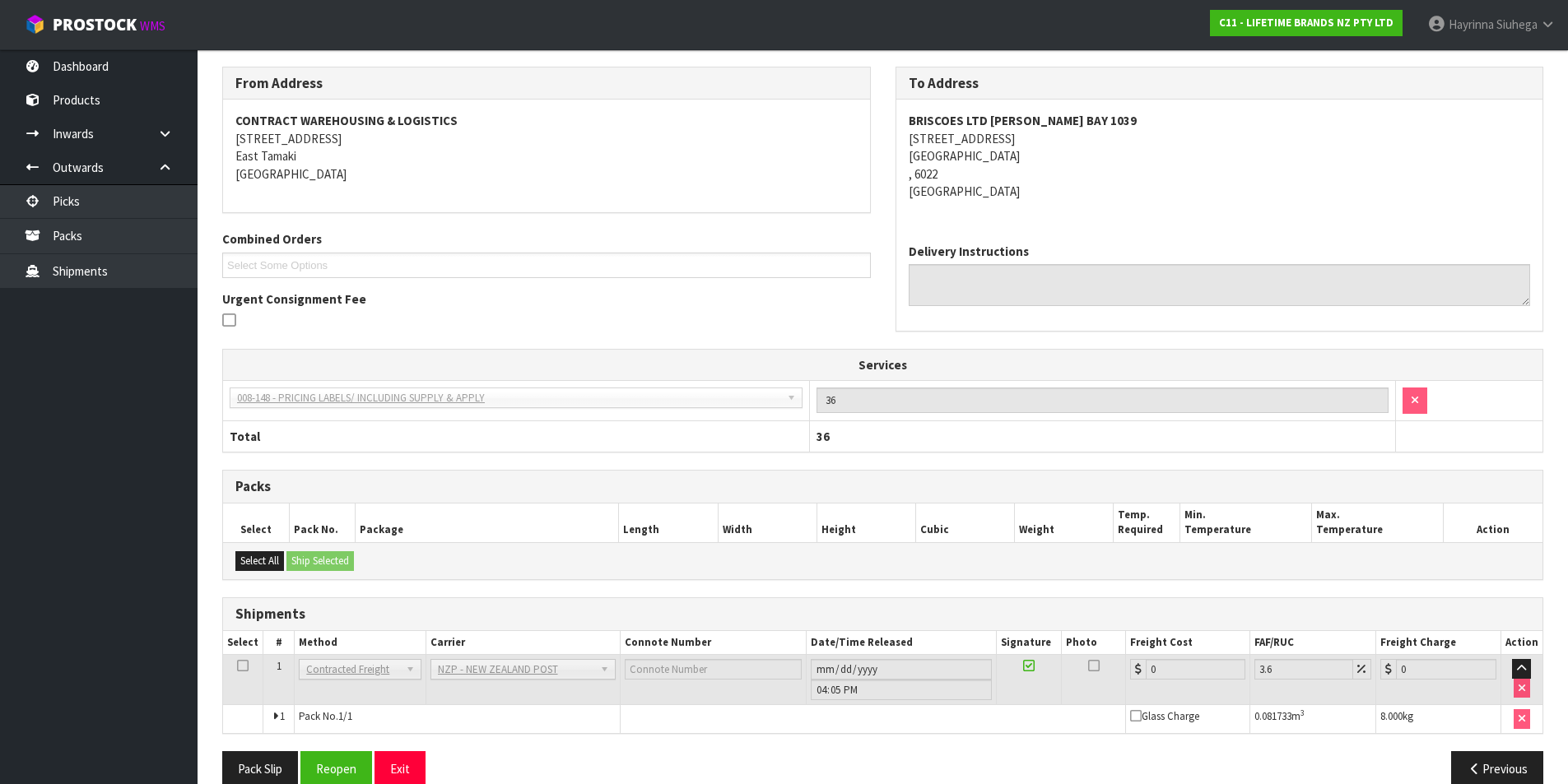
scroll to position [303, 0]
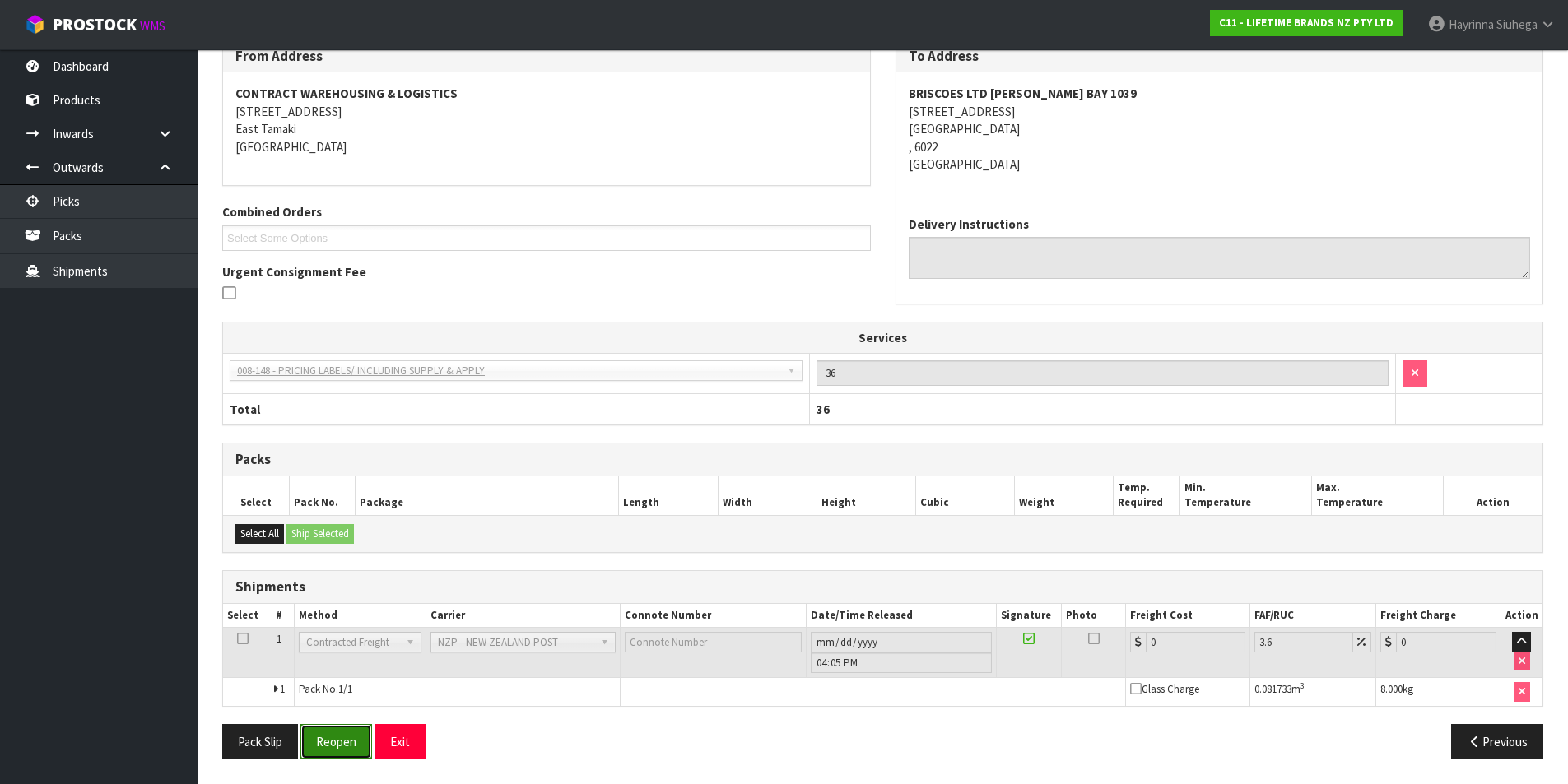
click at [350, 748] on button "Reopen" at bounding box center [336, 742] width 72 height 35
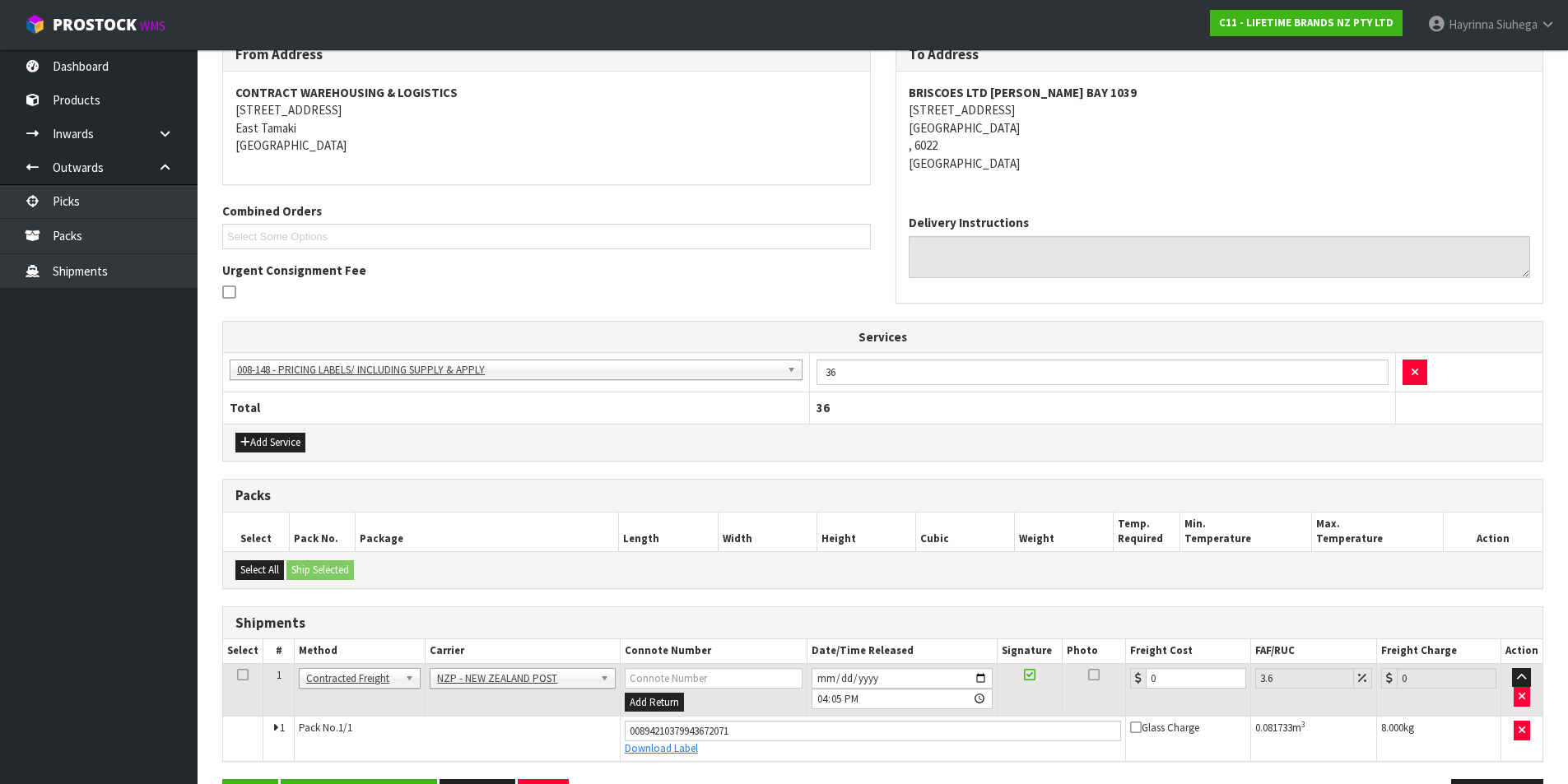
scroll to position [342, 0]
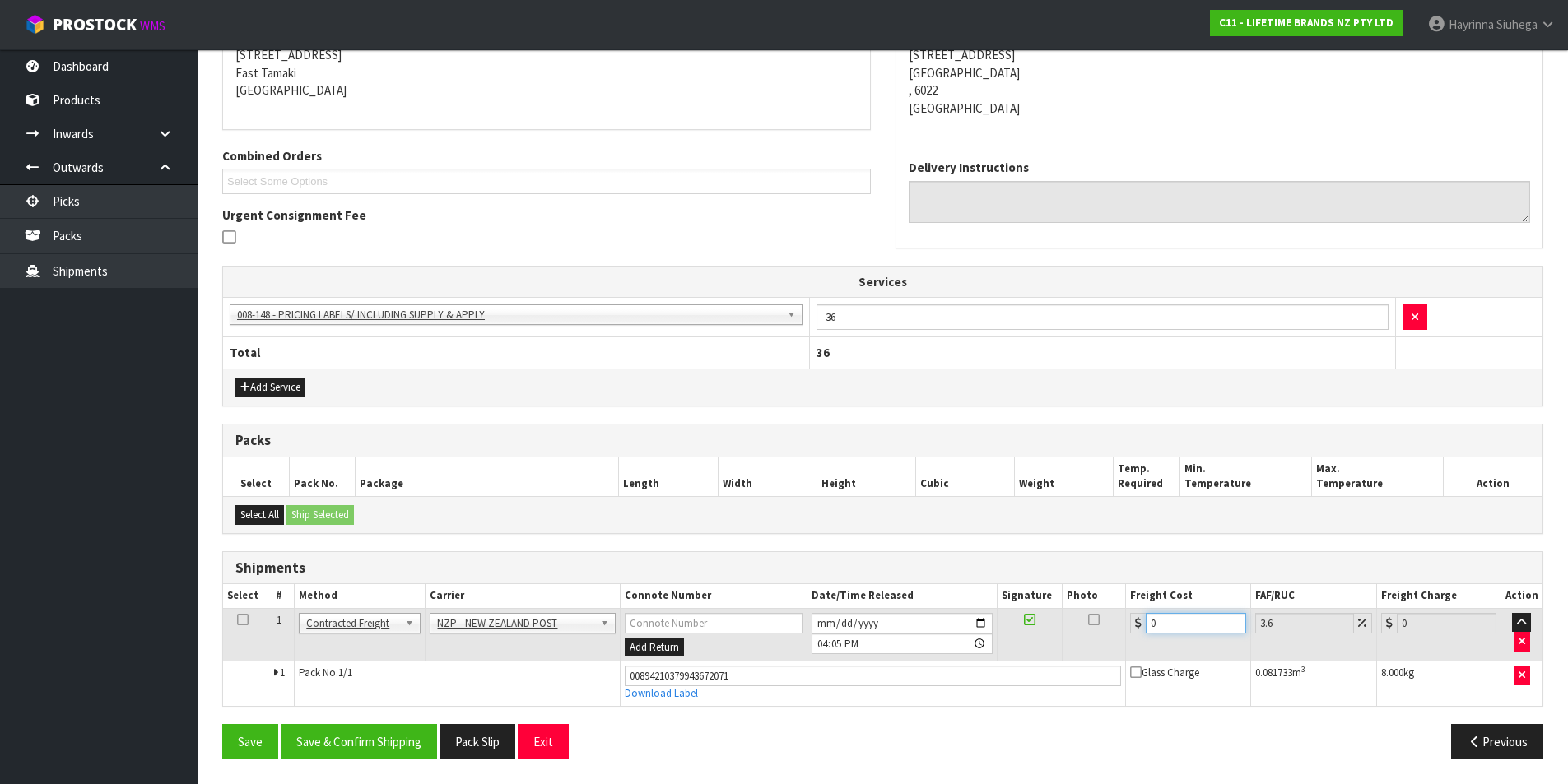
drag, startPoint x: 1162, startPoint y: 620, endPoint x: 1068, endPoint y: 636, distance: 95.4
click at [1069, 636] on tr "1 Client Local Pickup Customer Local Pickup Company Freight Contracted Freight …" at bounding box center [883, 635] width 1319 height 53
click at [223, 724] on button "Save" at bounding box center [250, 742] width 56 height 35
click at [371, 741] on button "Save & Confirm Shipping" at bounding box center [359, 742] width 157 height 35
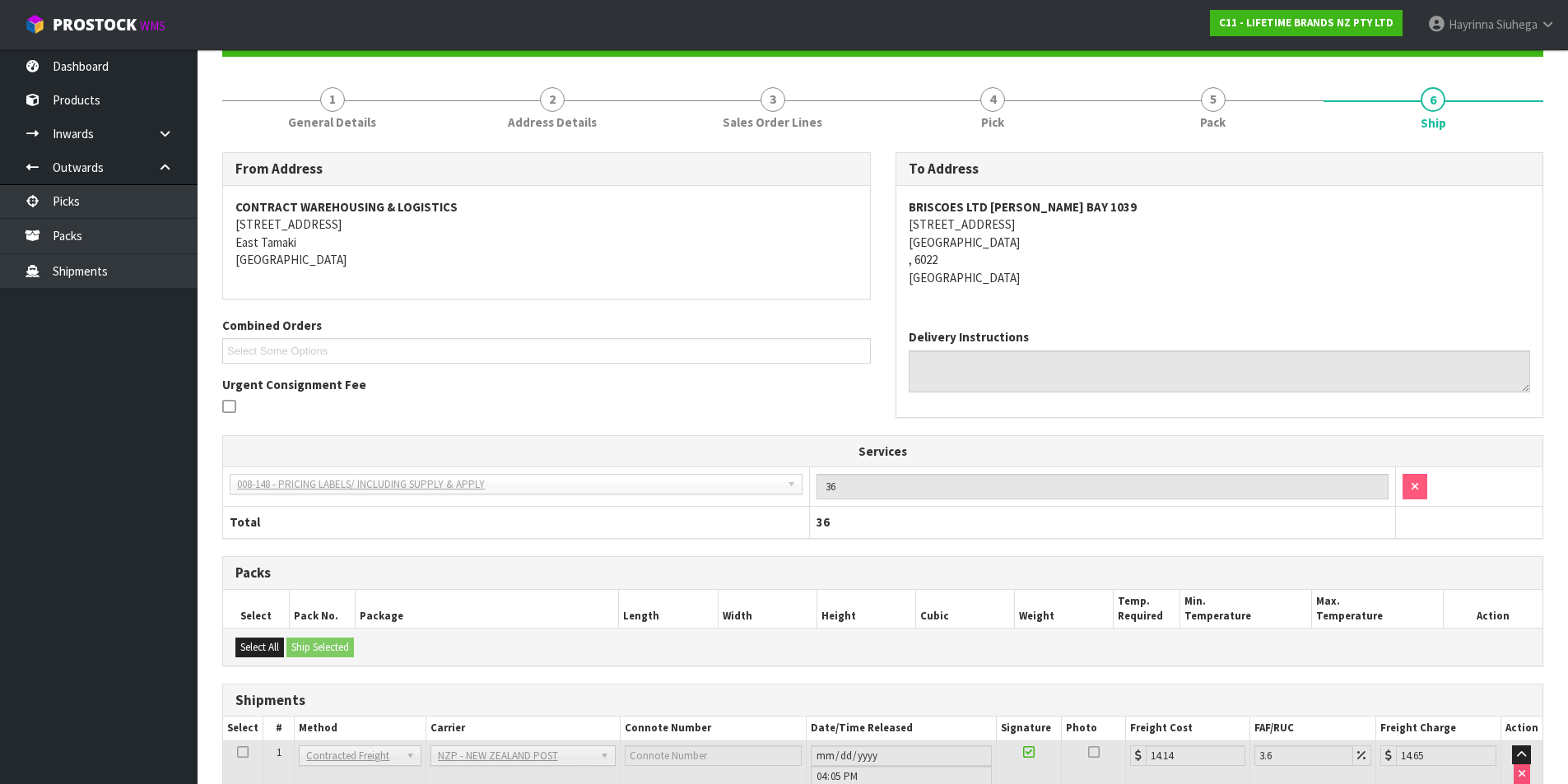
scroll to position [0, 0]
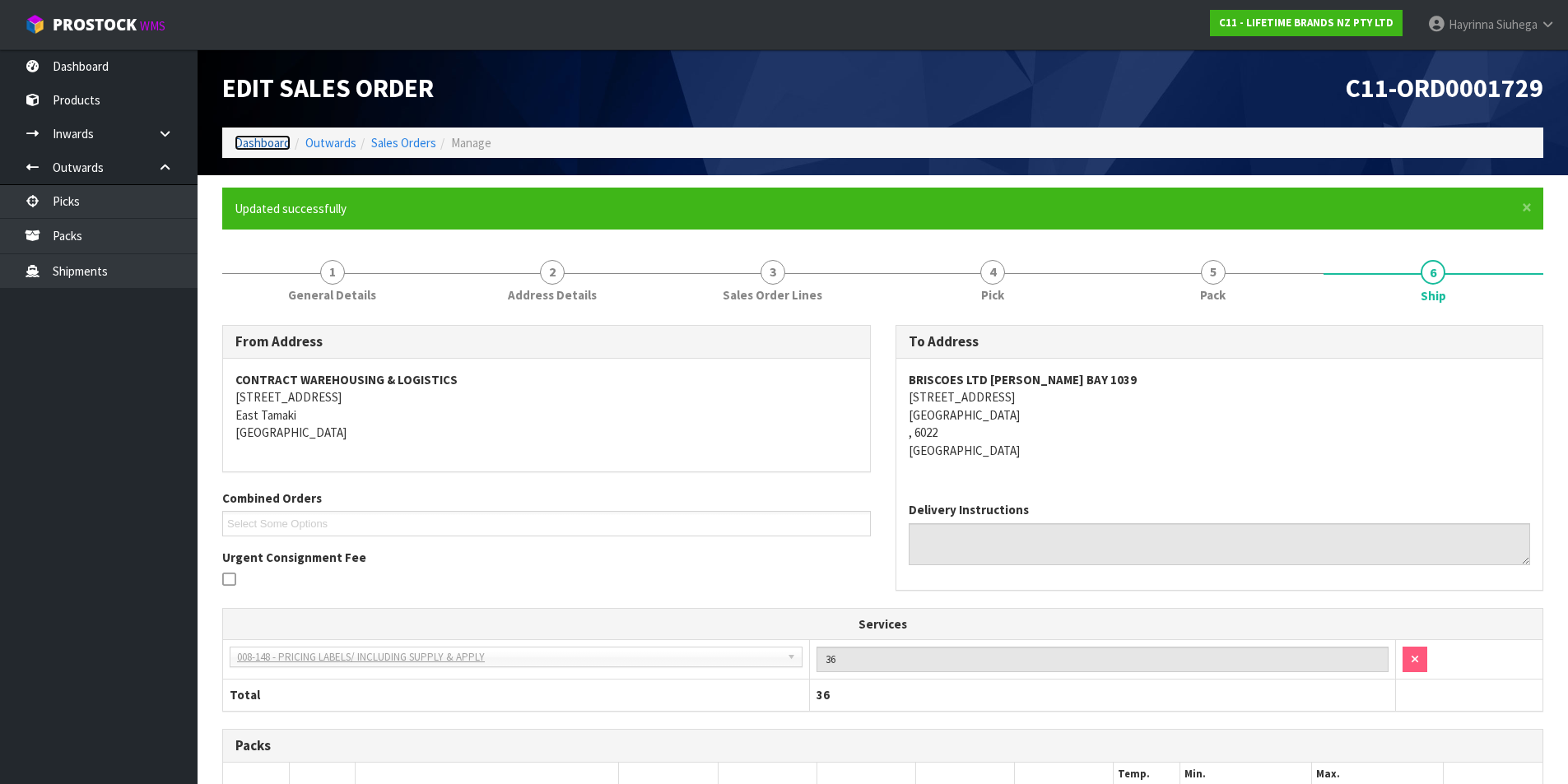
click at [249, 145] on link "Dashboard" at bounding box center [262, 142] width 56 height 16
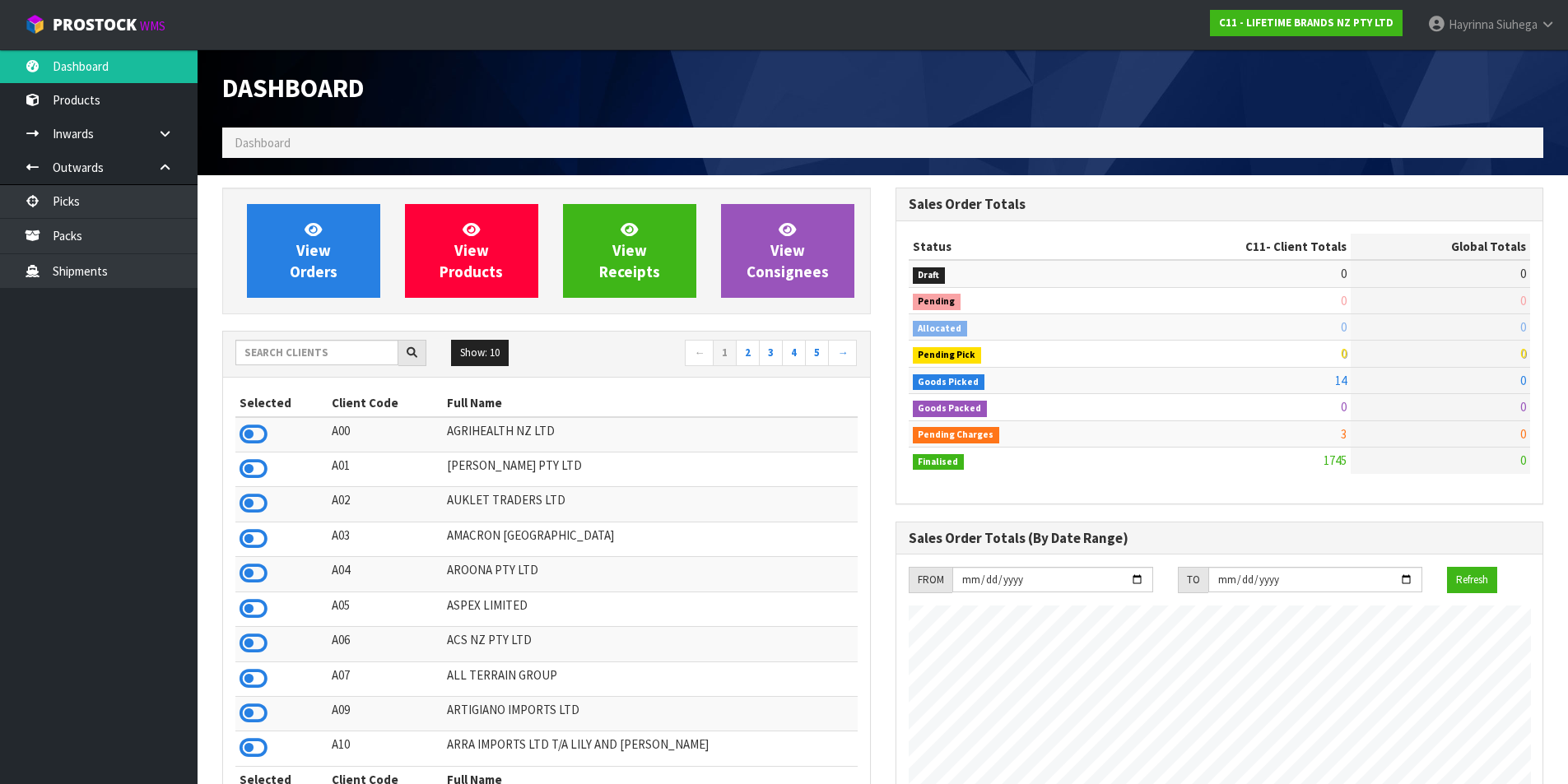
scroll to position [1247, 673]
click at [332, 274] on span "View Orders" at bounding box center [314, 250] width 48 height 62
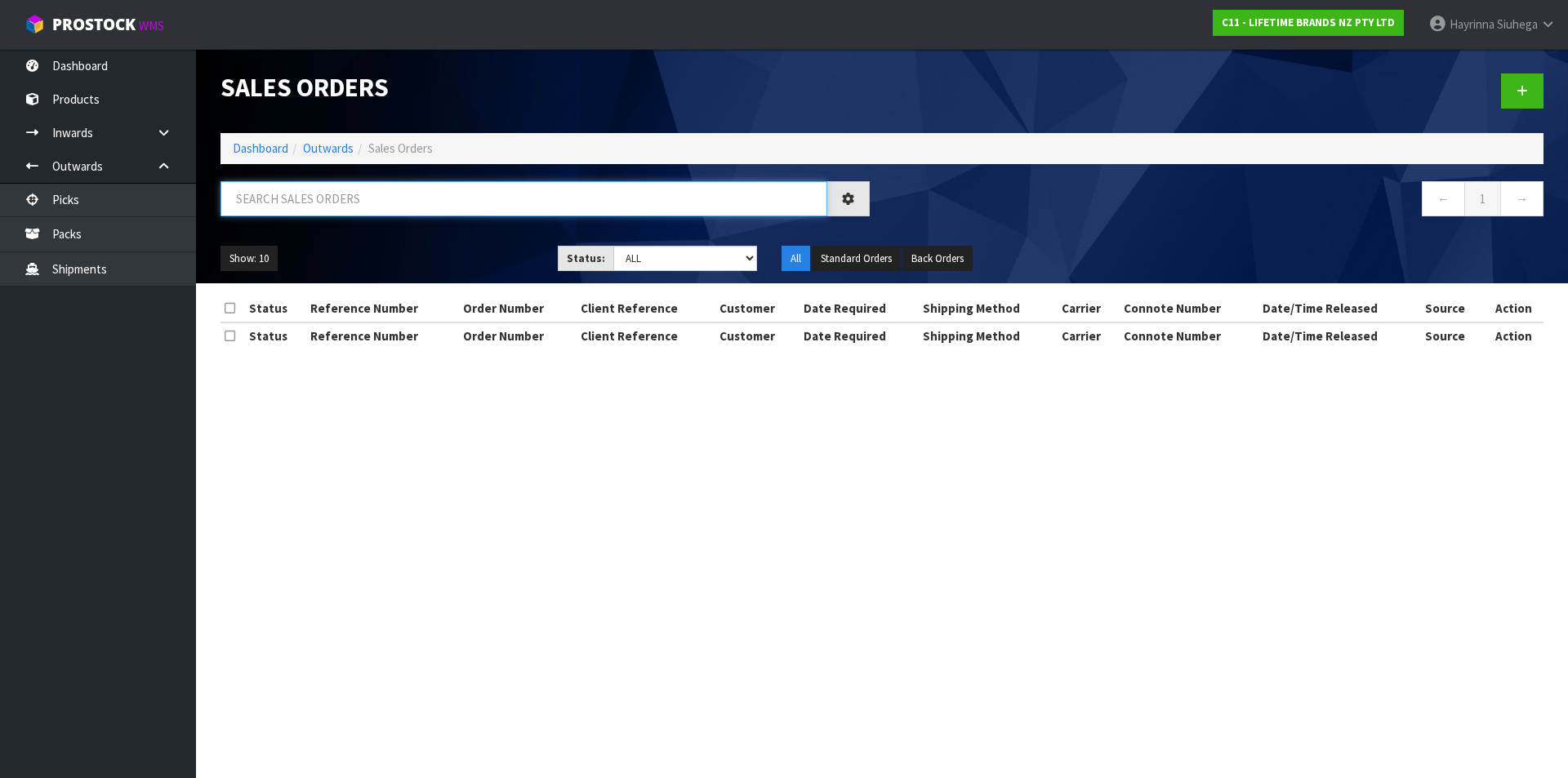
click at [353, 207] on input "text" at bounding box center [524, 199] width 606 height 35
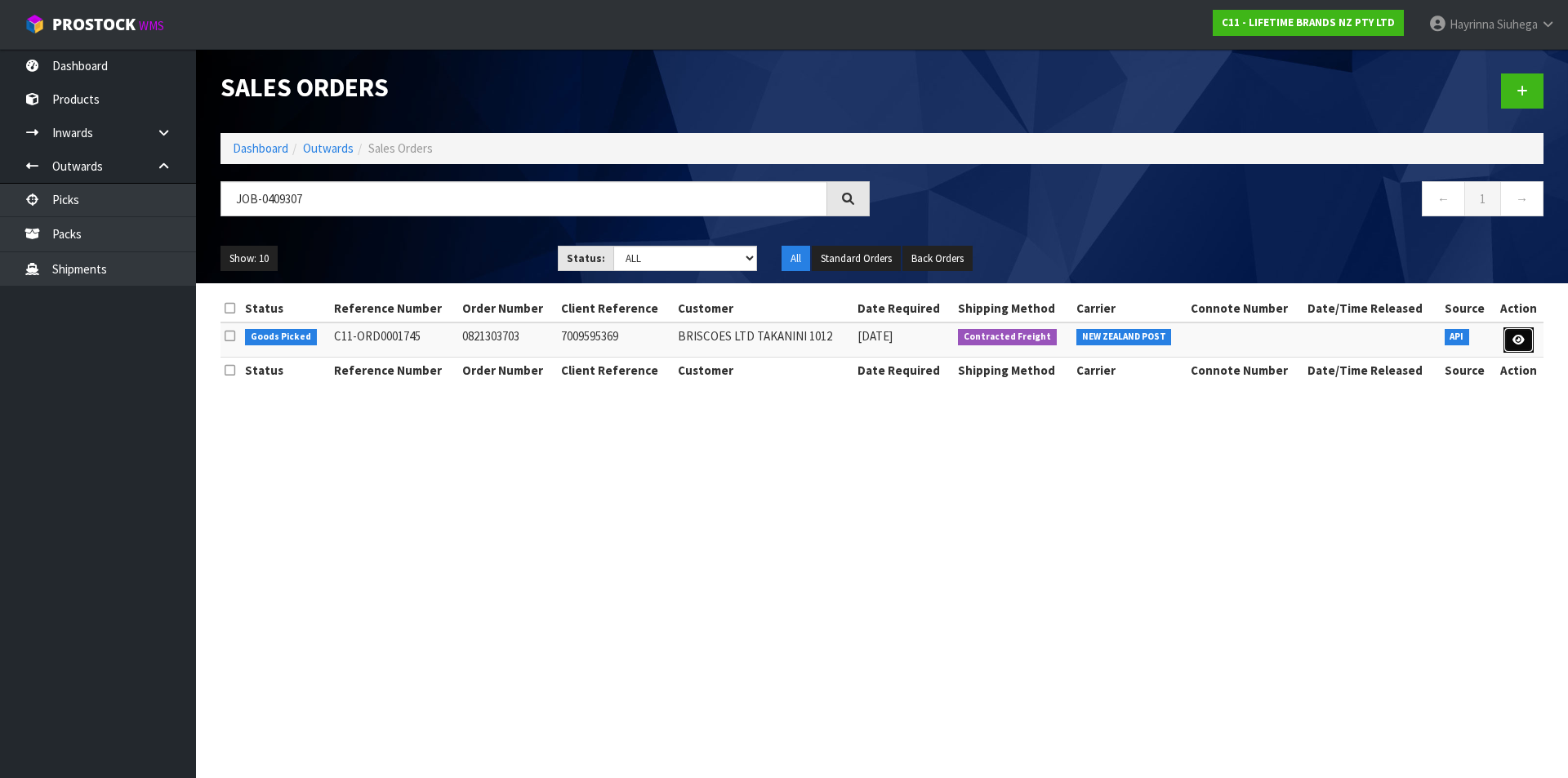
click at [1516, 344] on icon at bounding box center [1518, 340] width 13 height 11
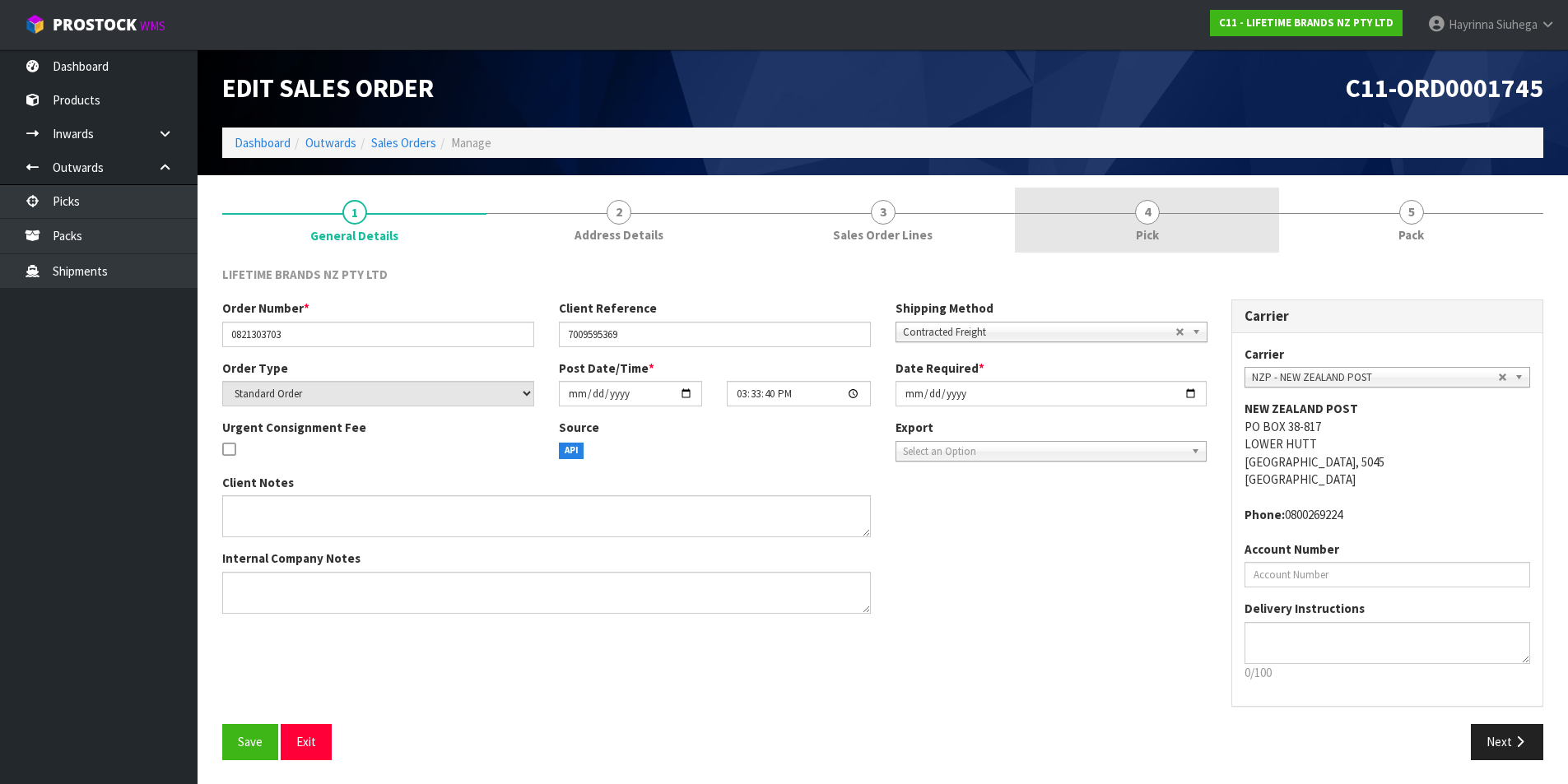
click at [1145, 223] on span "4" at bounding box center [1146, 212] width 24 height 24
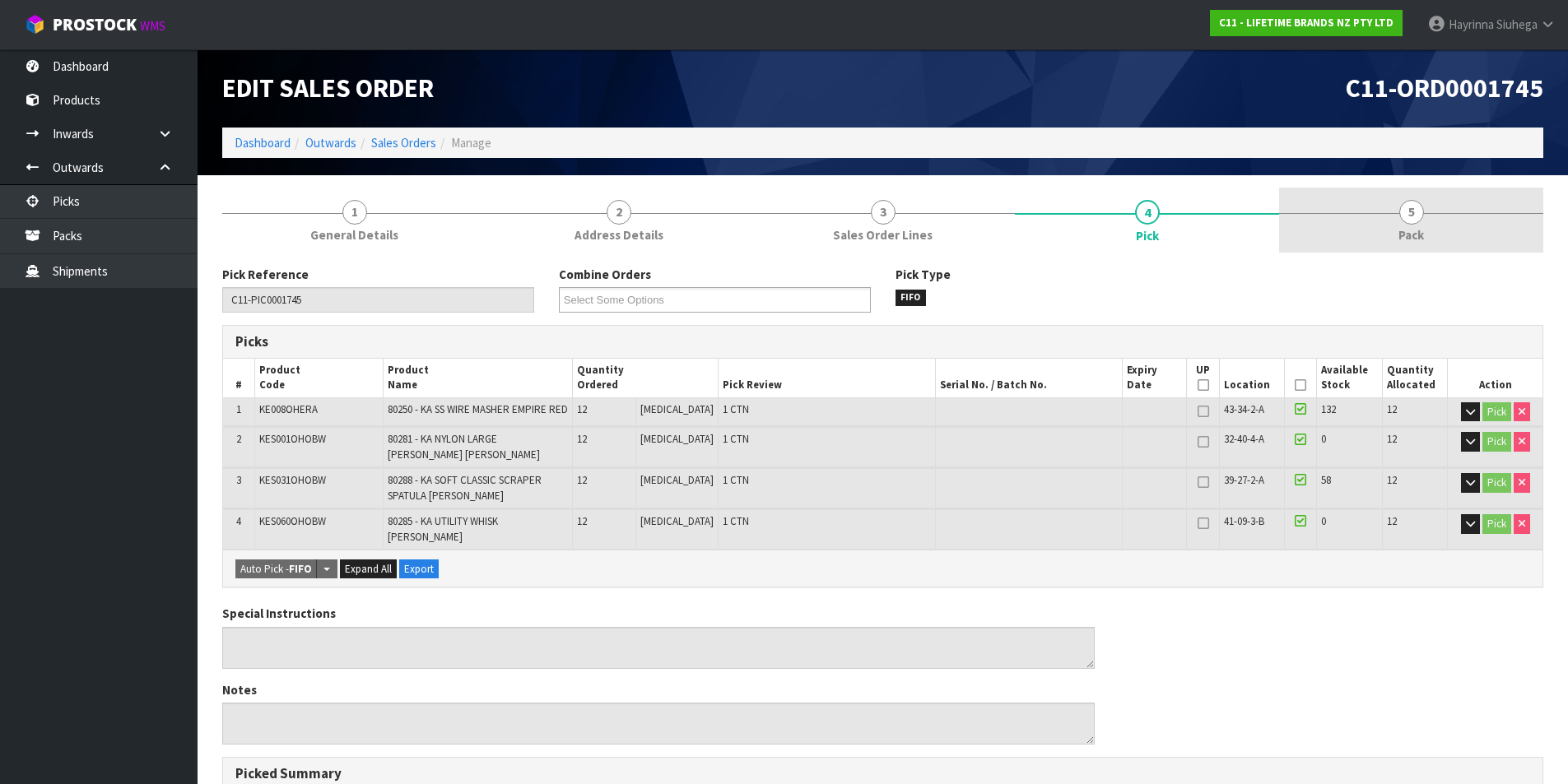
click at [1515, 207] on link "5 Pack" at bounding box center [1410, 220] width 264 height 65
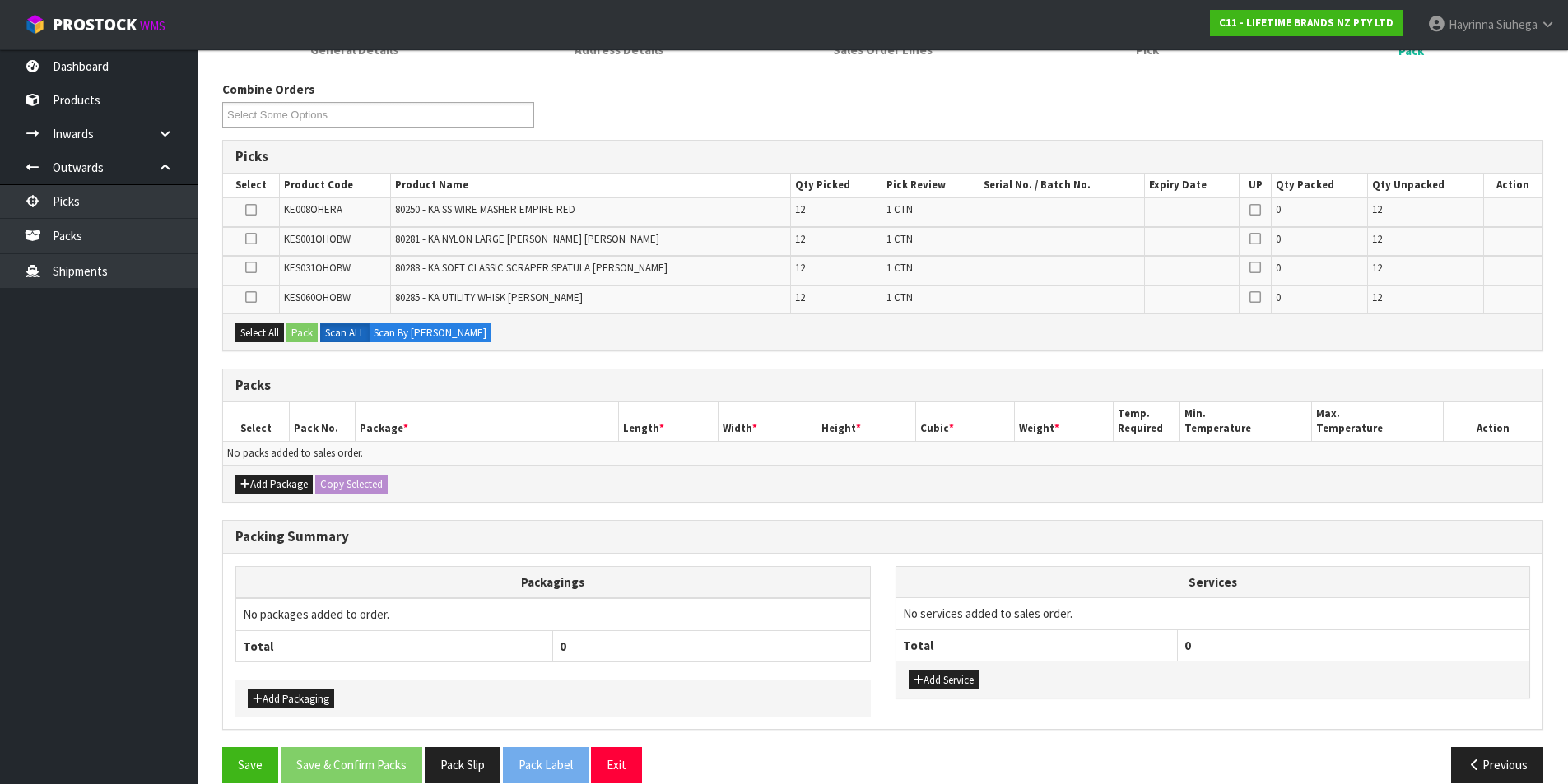
scroll to position [209, 0]
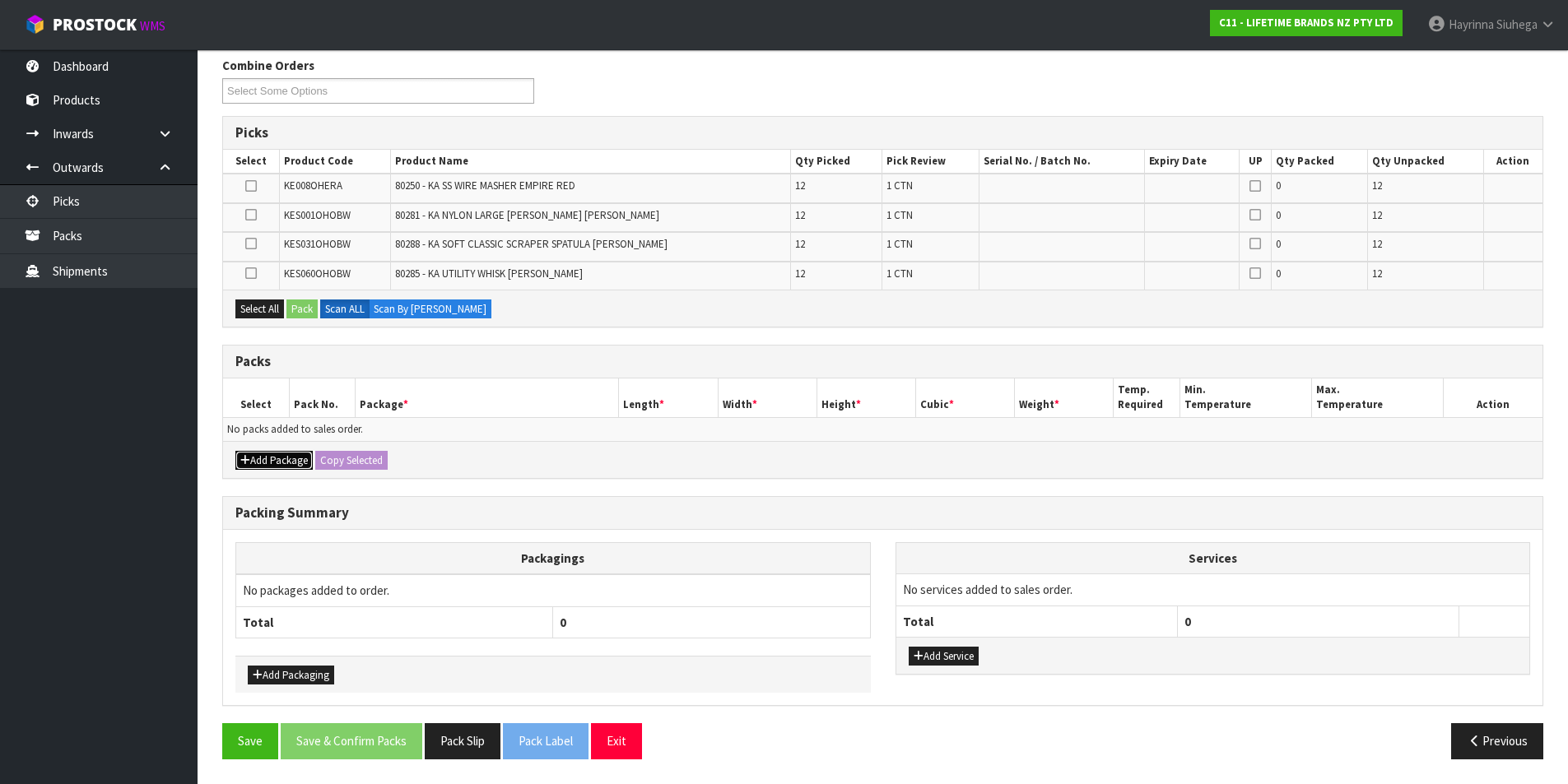
click at [284, 459] on button "Add Package" at bounding box center [274, 460] width 78 height 19
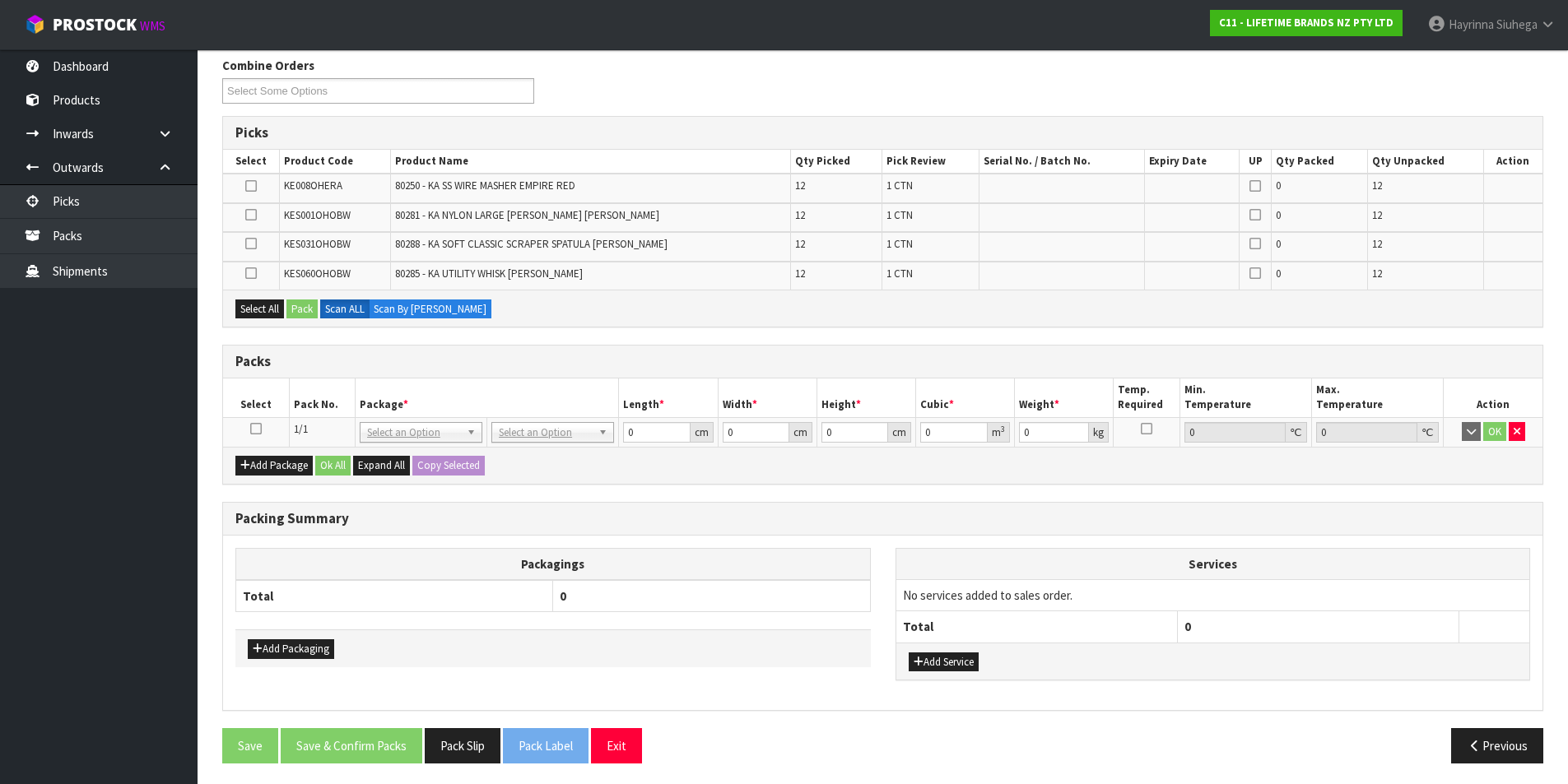
click at [253, 430] on icon at bounding box center [256, 429] width 12 height 1
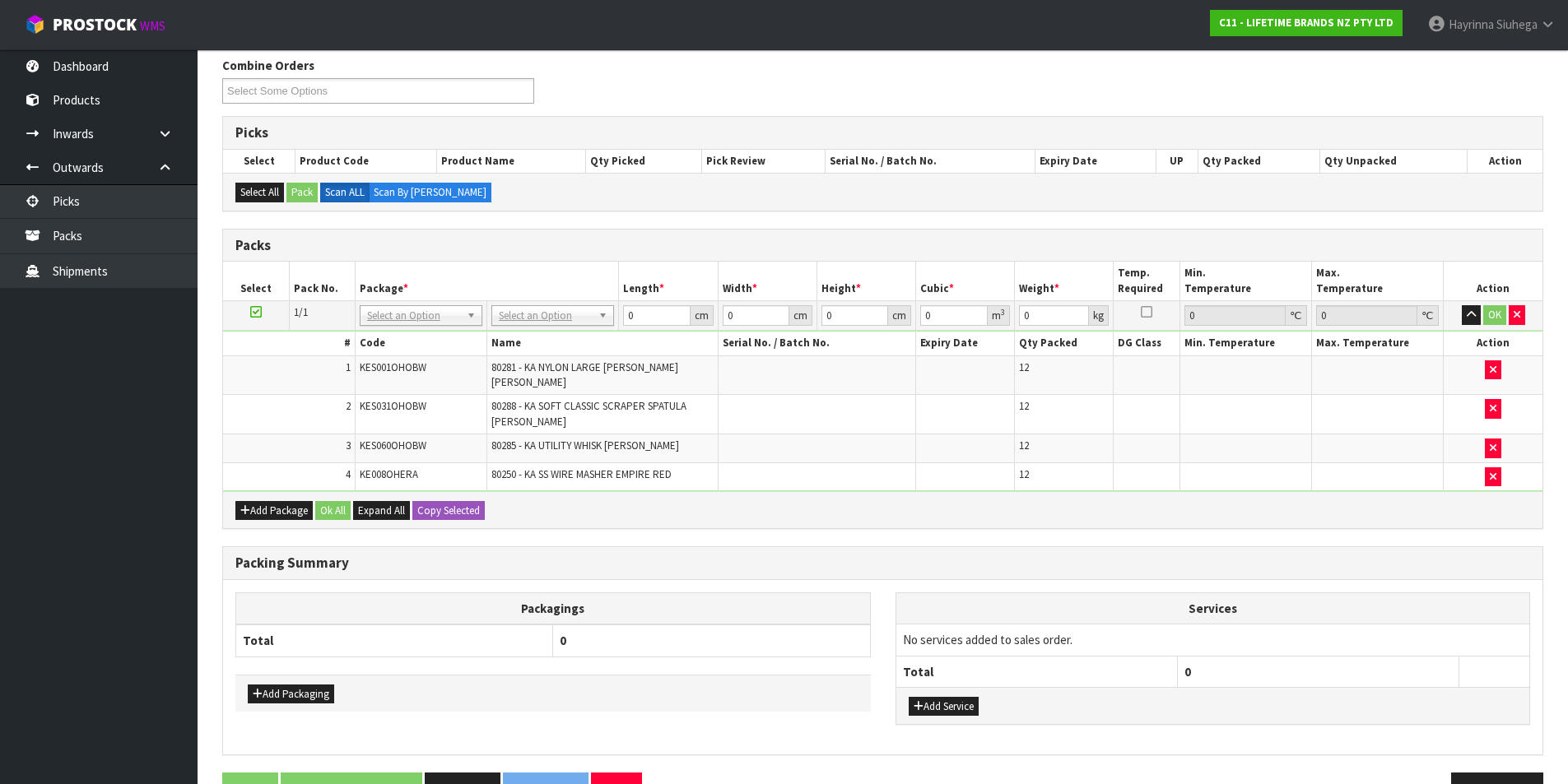
click at [556, 304] on td "No Packaging Cartons PLT GEN120 (1200 X 1000) PLT ONE WAY SKID CHEP HIRE PALLET…" at bounding box center [553, 315] width 132 height 30
click at [534, 342] on input "text" at bounding box center [553, 339] width 115 height 20
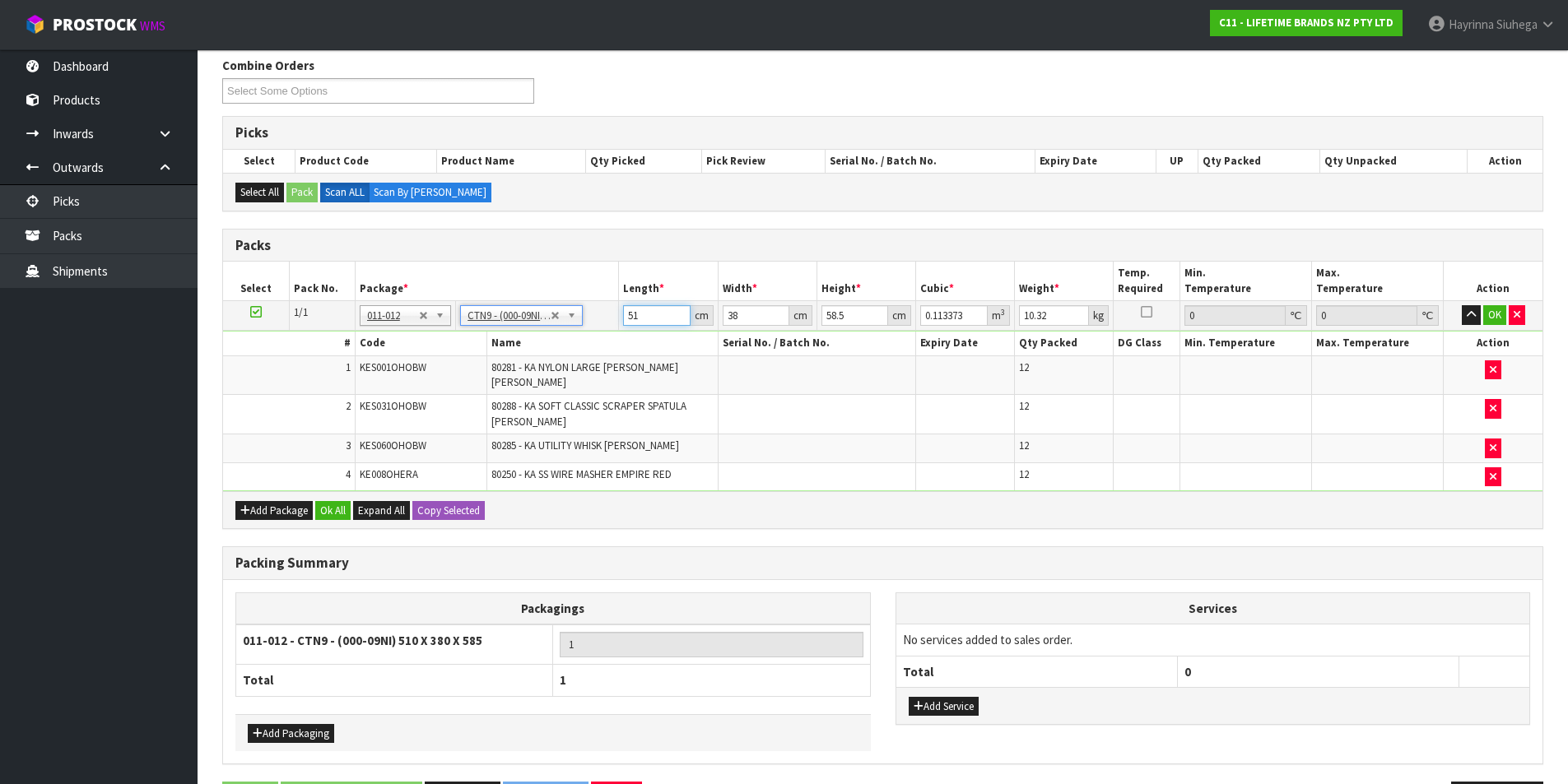
click at [636, 318] on input "51" at bounding box center [656, 315] width 67 height 20
click button "OK" at bounding box center [1494, 314] width 23 height 19
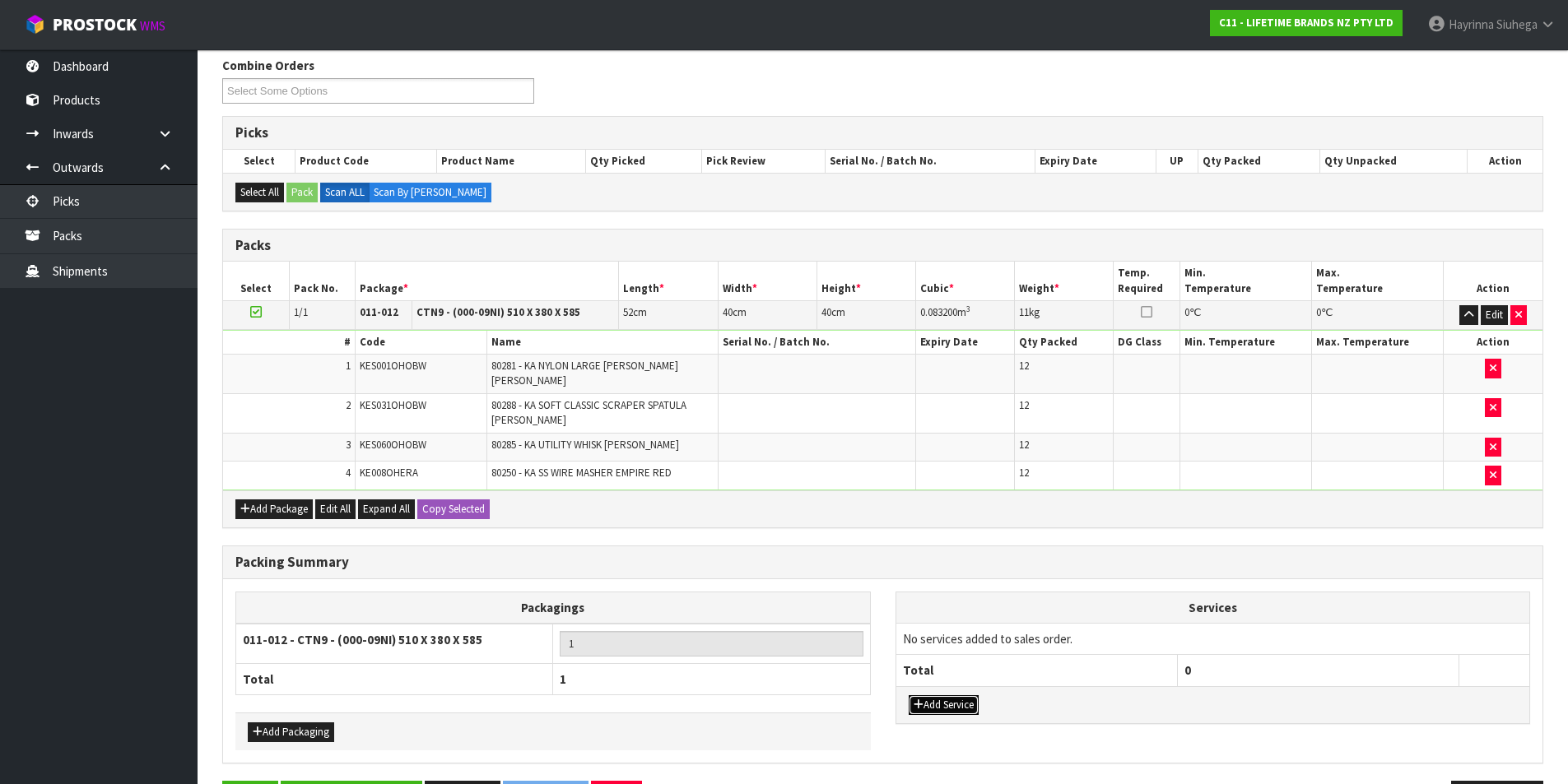
click at [923, 695] on button "Add Service" at bounding box center [943, 705] width 70 height 19
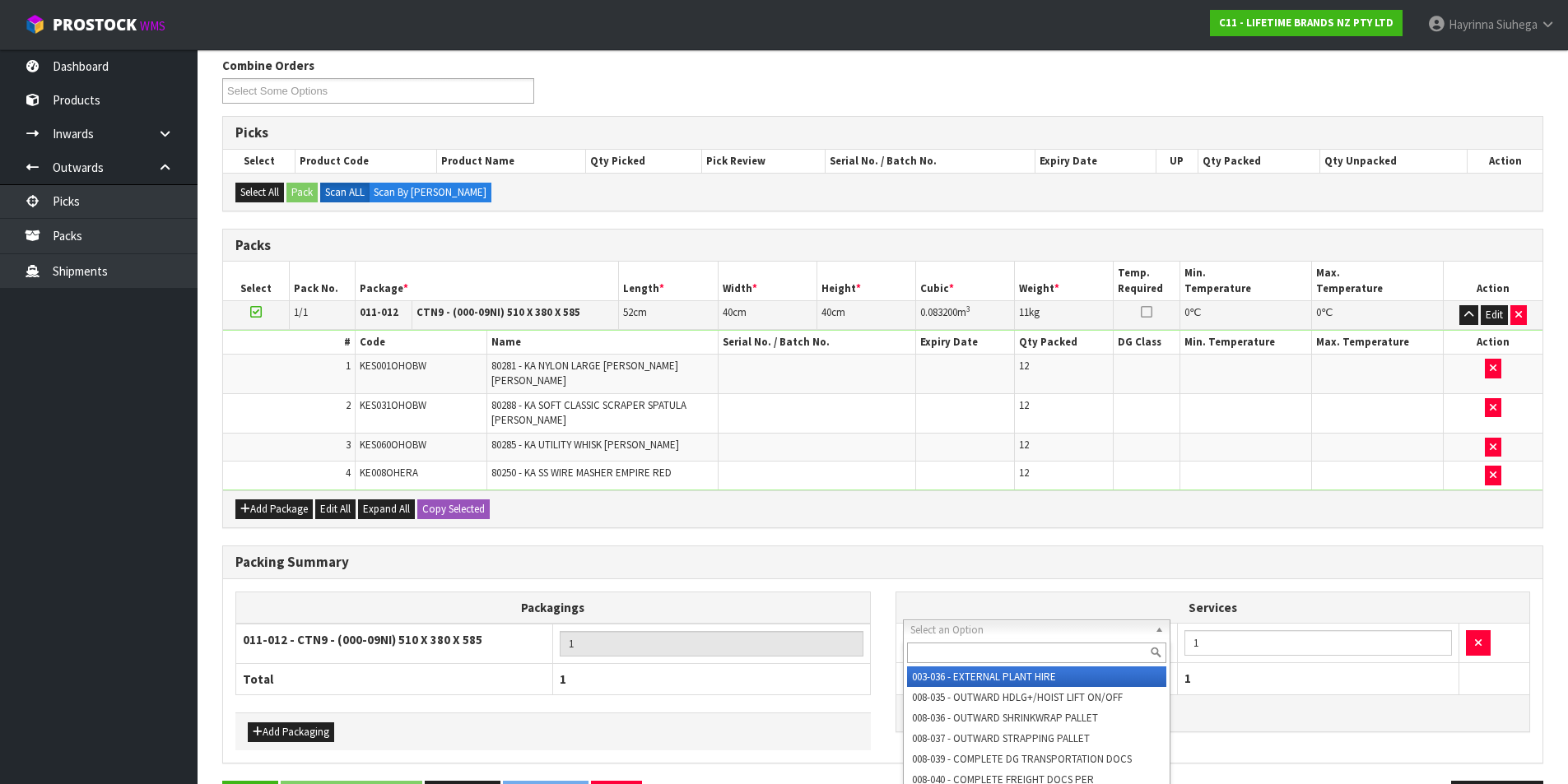
click at [952, 656] on input "text" at bounding box center [1037, 653] width 260 height 20
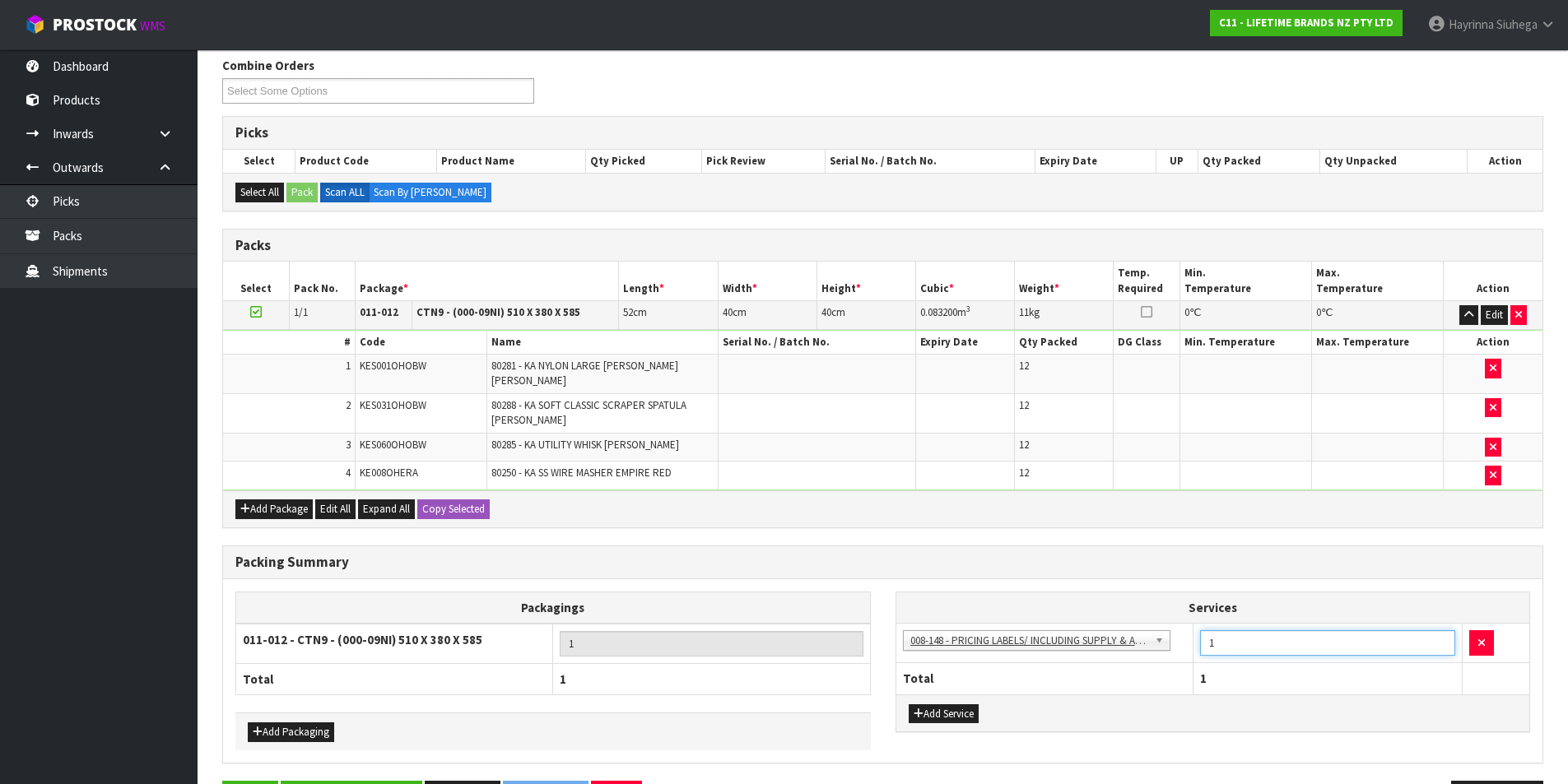
drag, startPoint x: 1223, startPoint y: 636, endPoint x: 1154, endPoint y: 649, distance: 70.2
click at [1154, 649] on tr "003-036 - EXTERNAL PLANT HIRE 008-035 - OUTWARD HDLG+/HOIST LIFT ON/OFF 008-036…" at bounding box center [1213, 643] width 634 height 40
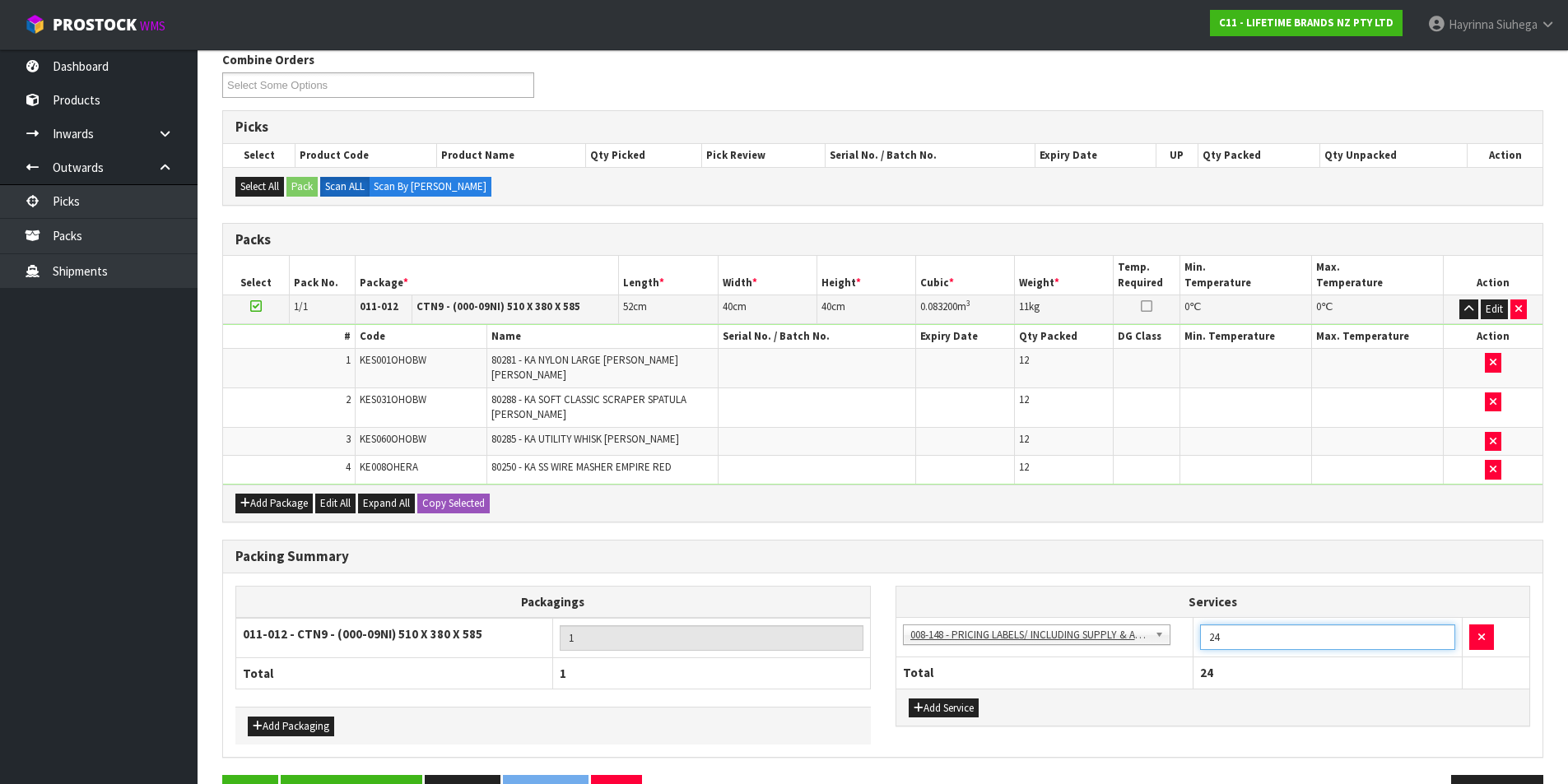
scroll to position [255, 0]
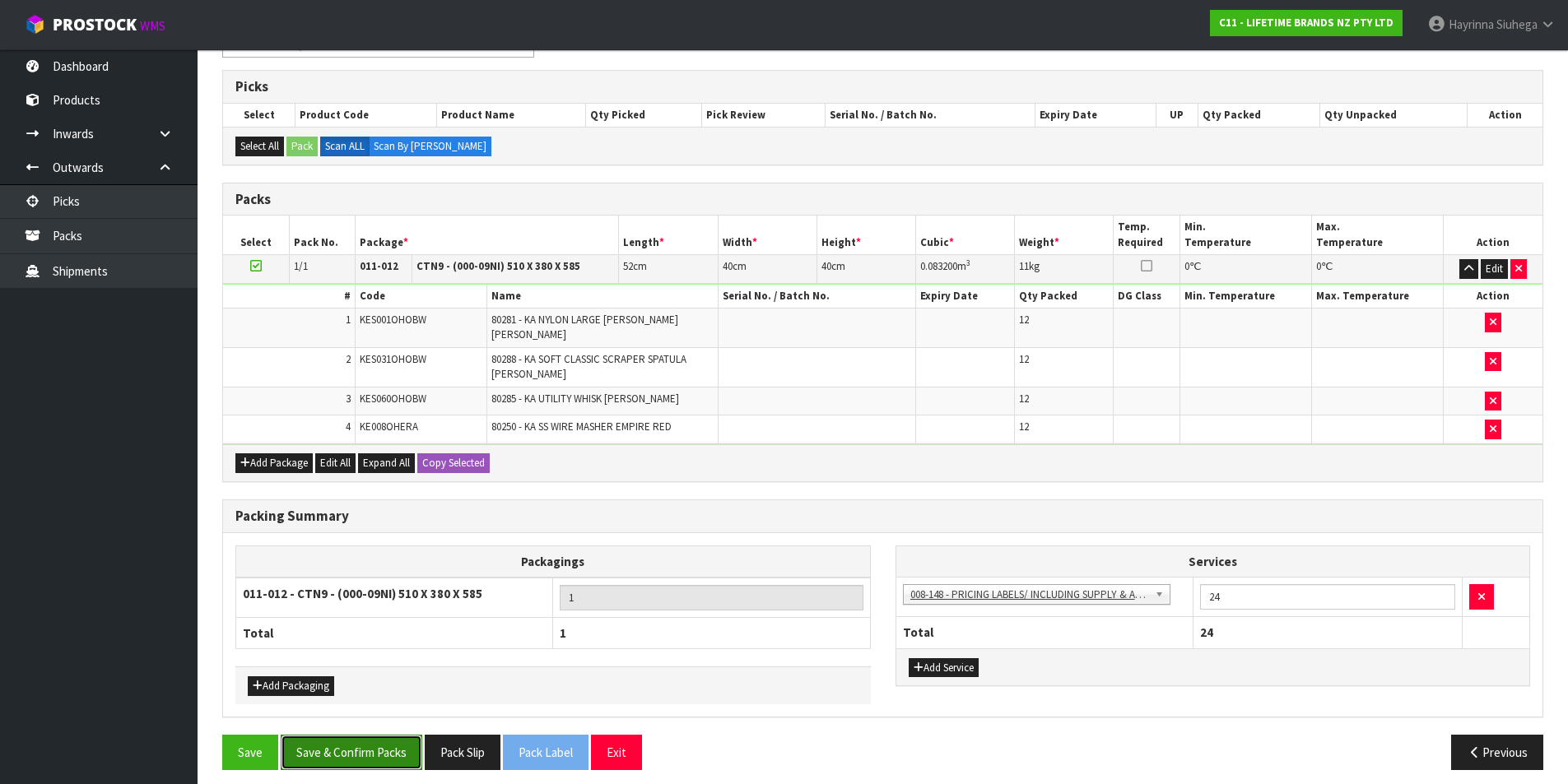
click at [379, 741] on button "Save & Confirm Packs" at bounding box center [352, 753] width 142 height 35
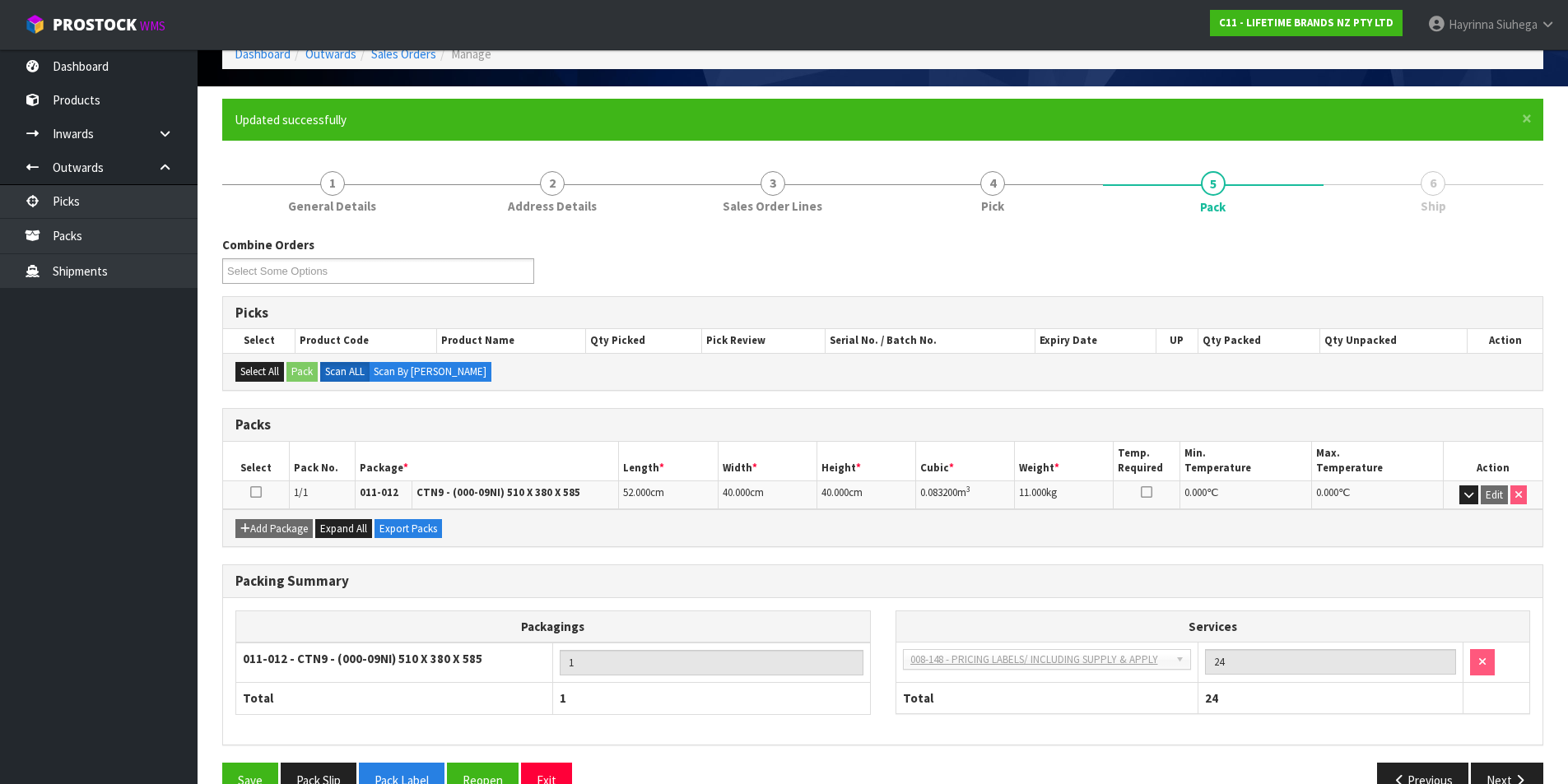
scroll to position [127, 0]
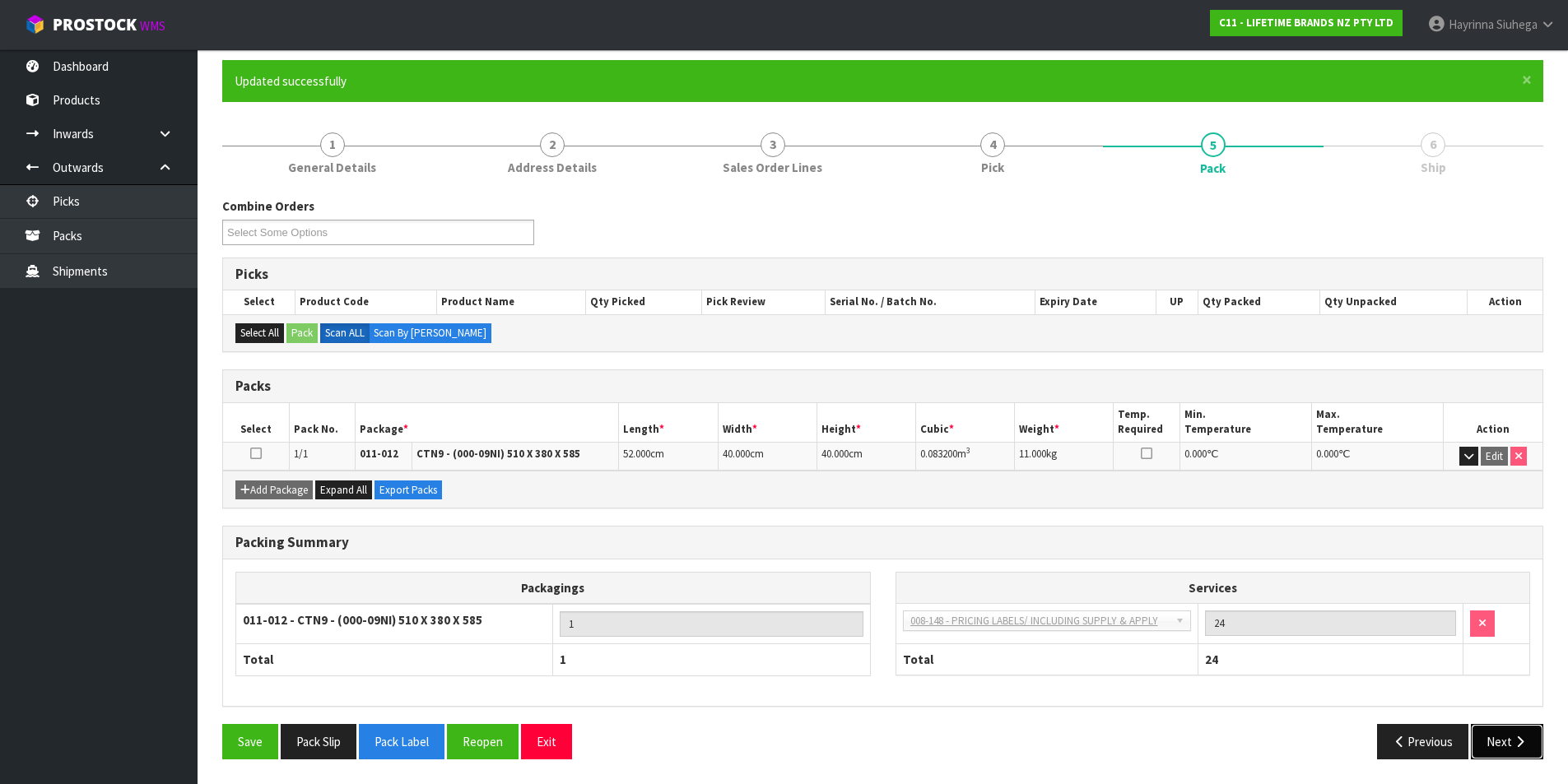
click at [1517, 738] on icon "button" at bounding box center [1520, 742] width 16 height 13
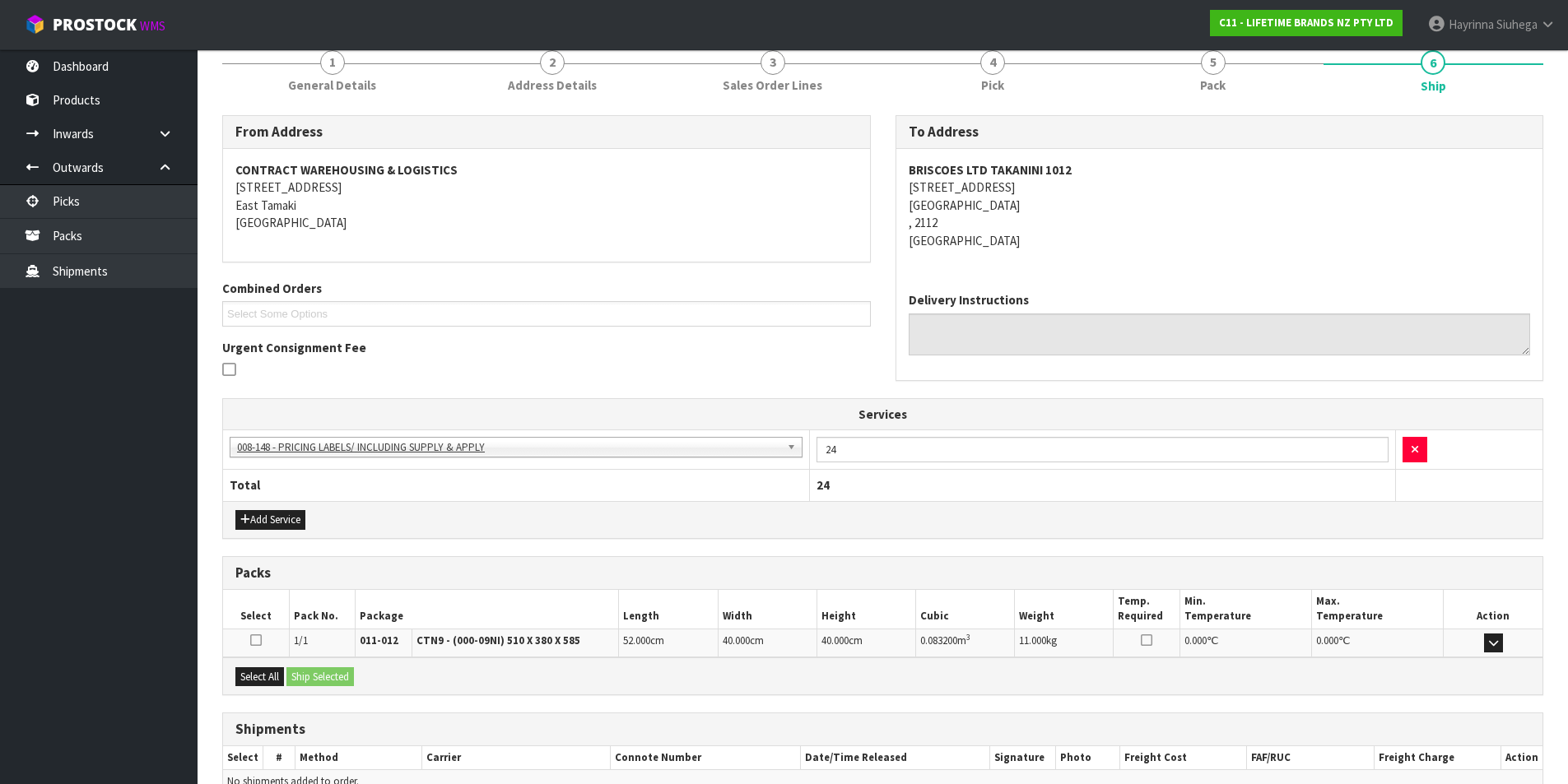
scroll to position [298, 0]
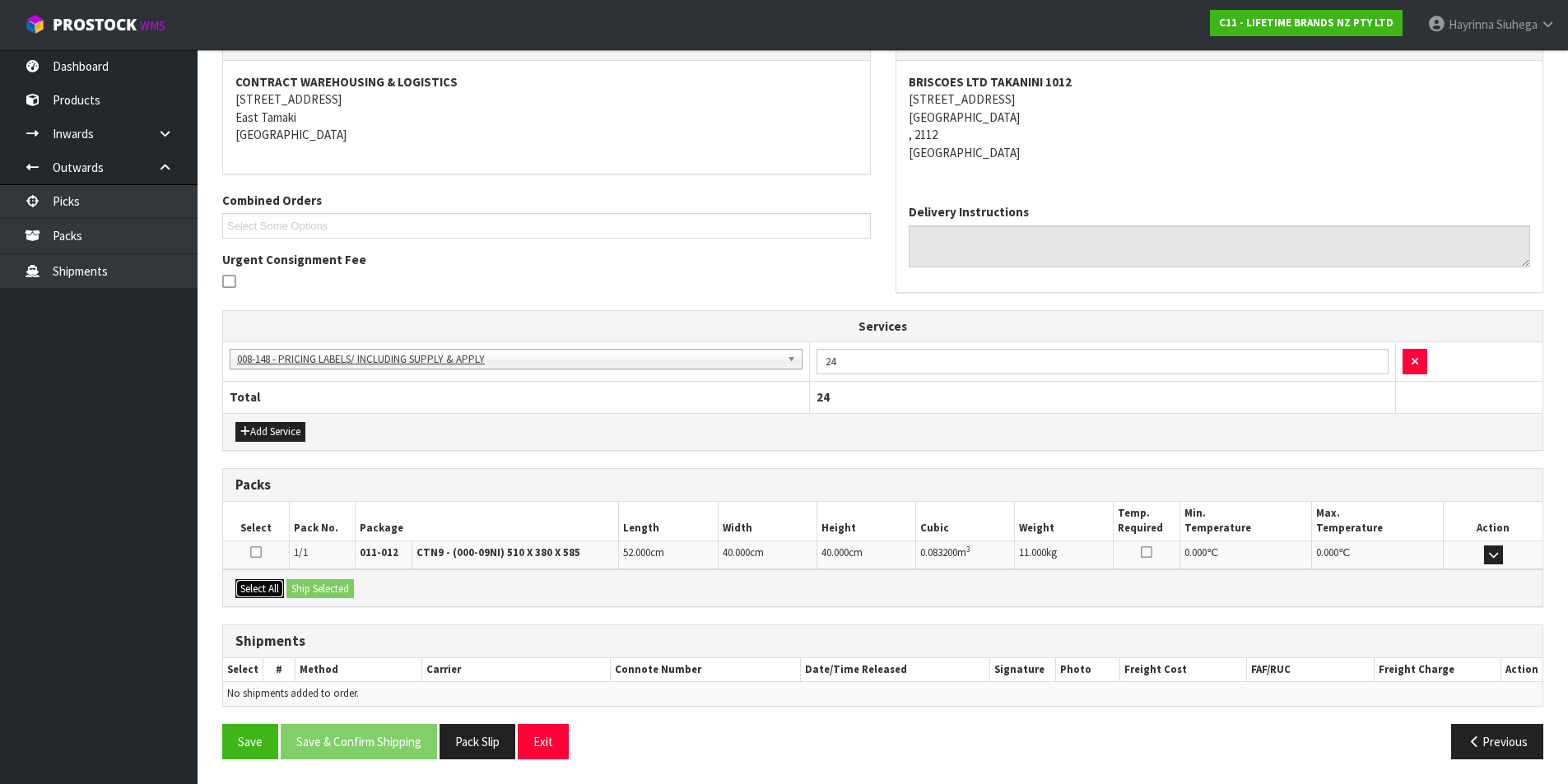
click at [275, 585] on button "Select All" at bounding box center [260, 588] width 49 height 19
click at [325, 587] on button "Ship Selected" at bounding box center [320, 588] width 67 height 19
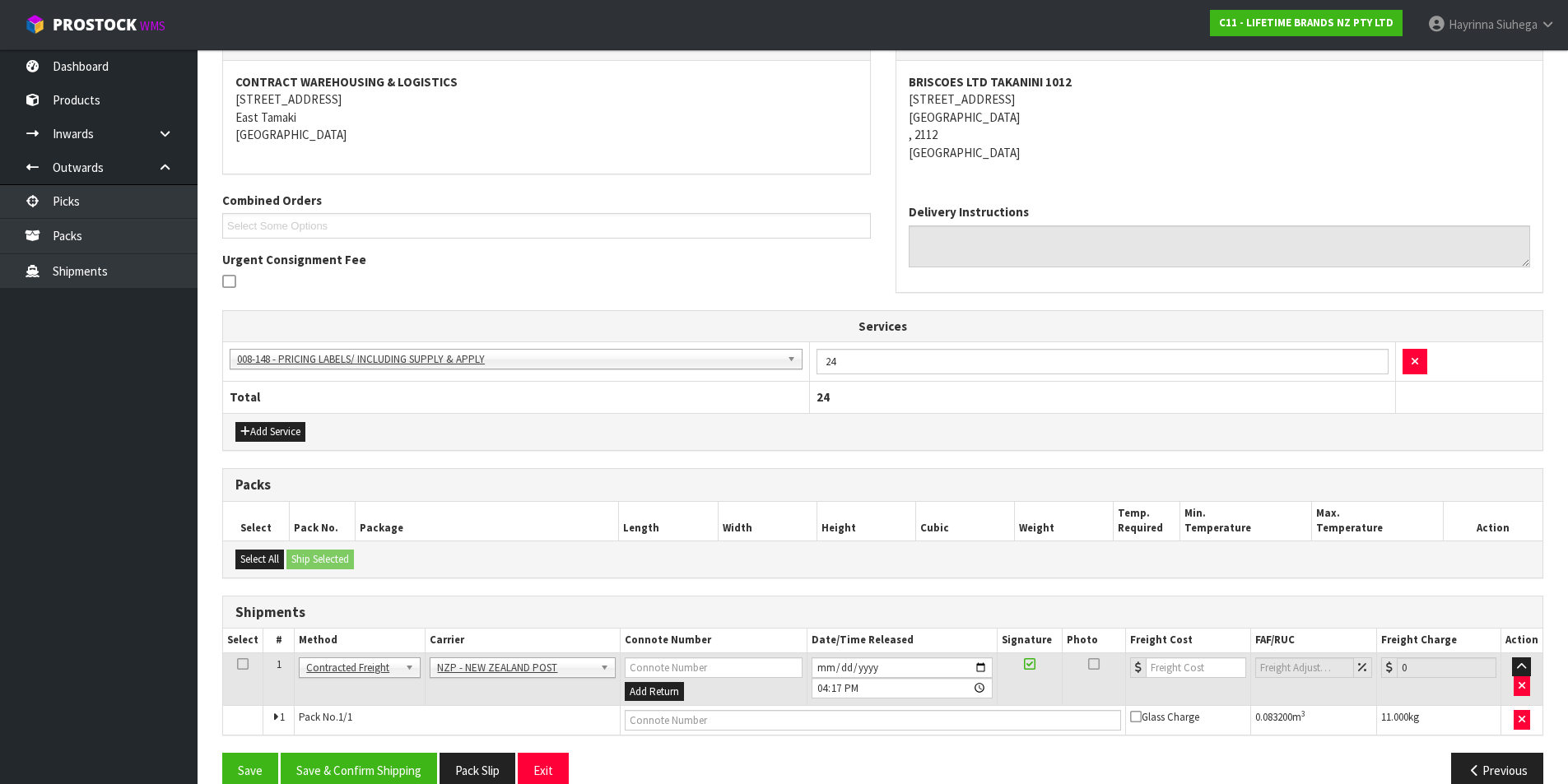
scroll to position [328, 0]
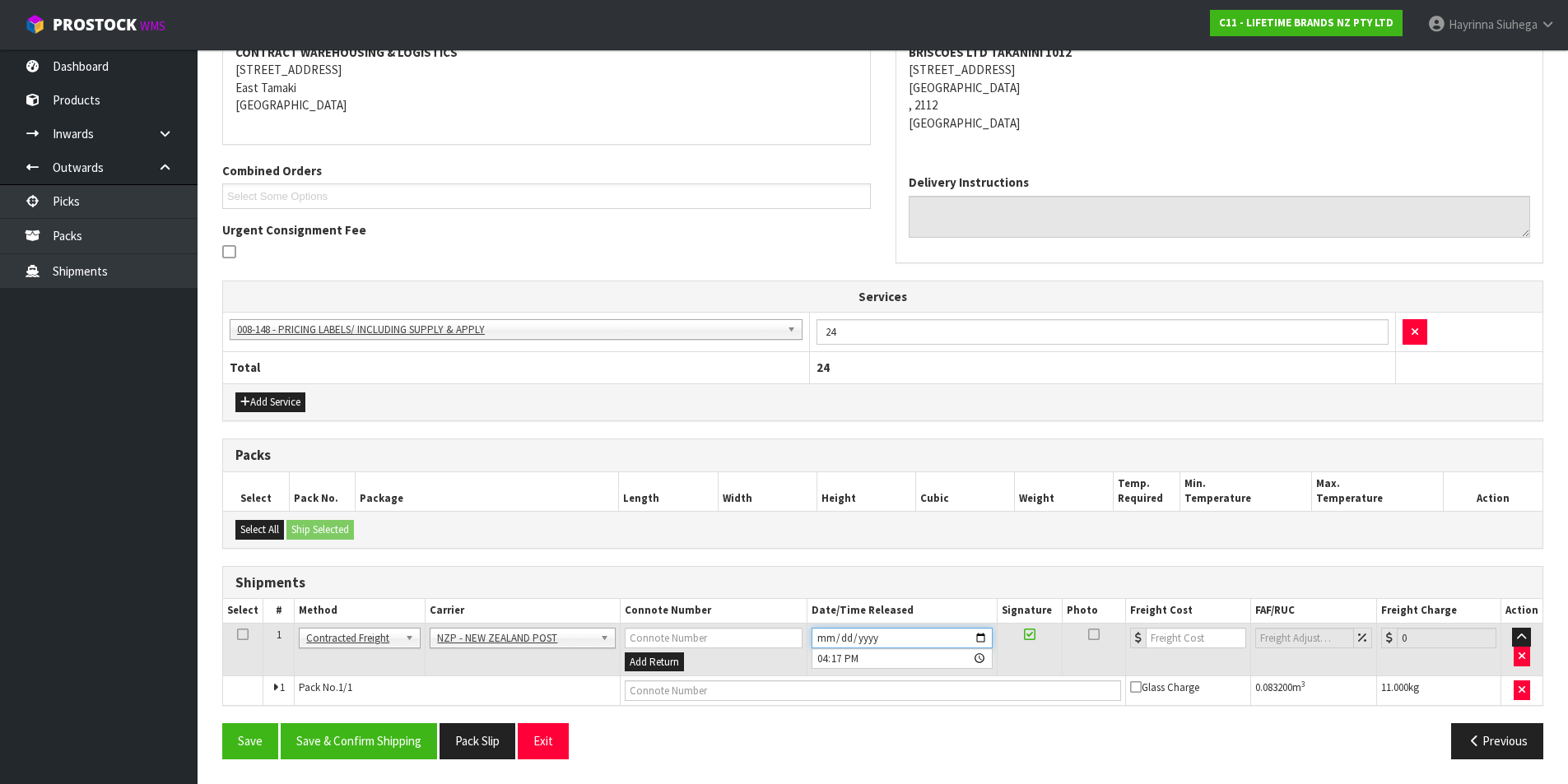
click at [822, 633] on input "2025-08-27" at bounding box center [902, 638] width 181 height 20
click at [407, 752] on button "Save & Confirm Shipping" at bounding box center [359, 741] width 157 height 35
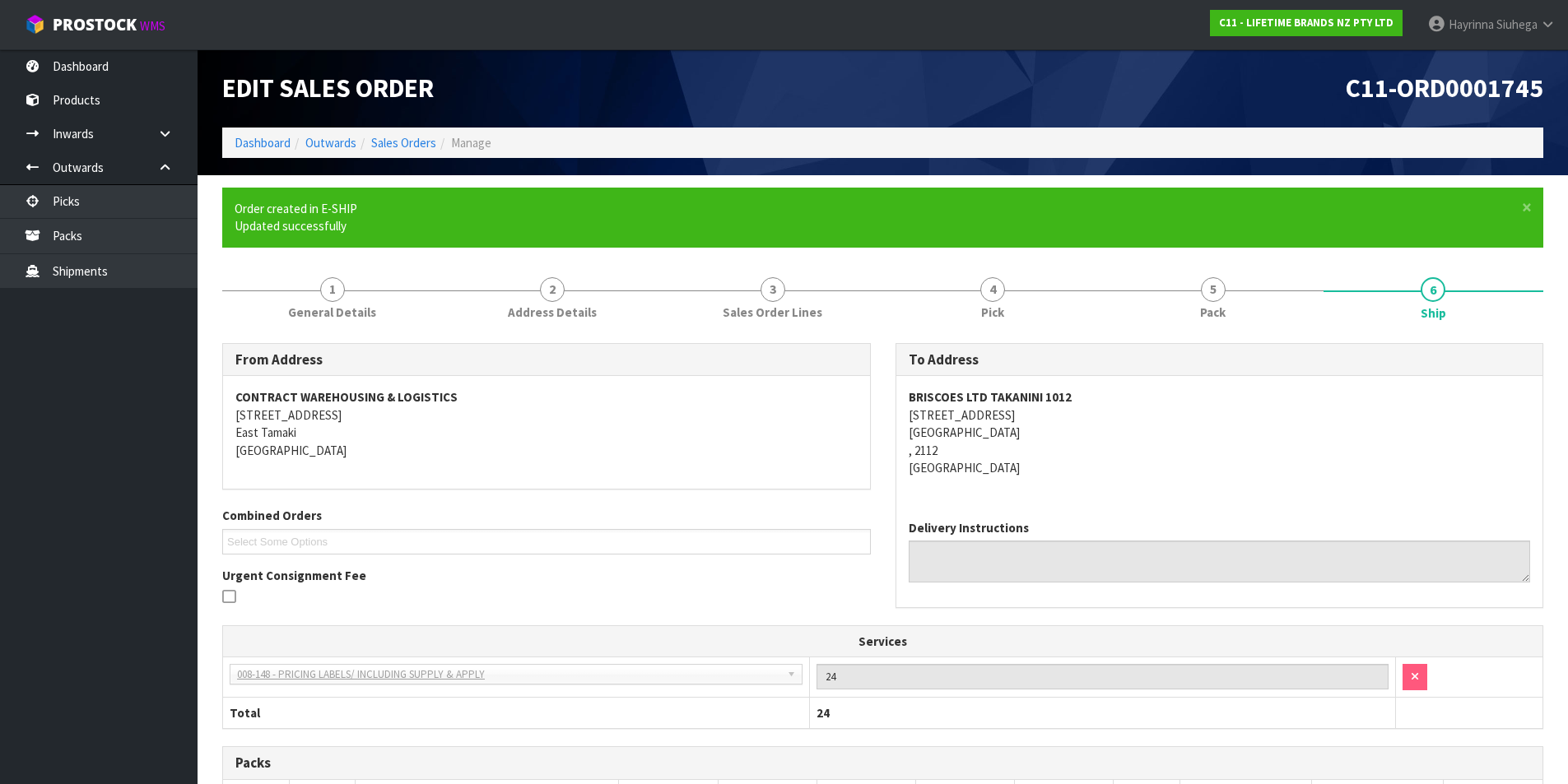
scroll to position [303, 0]
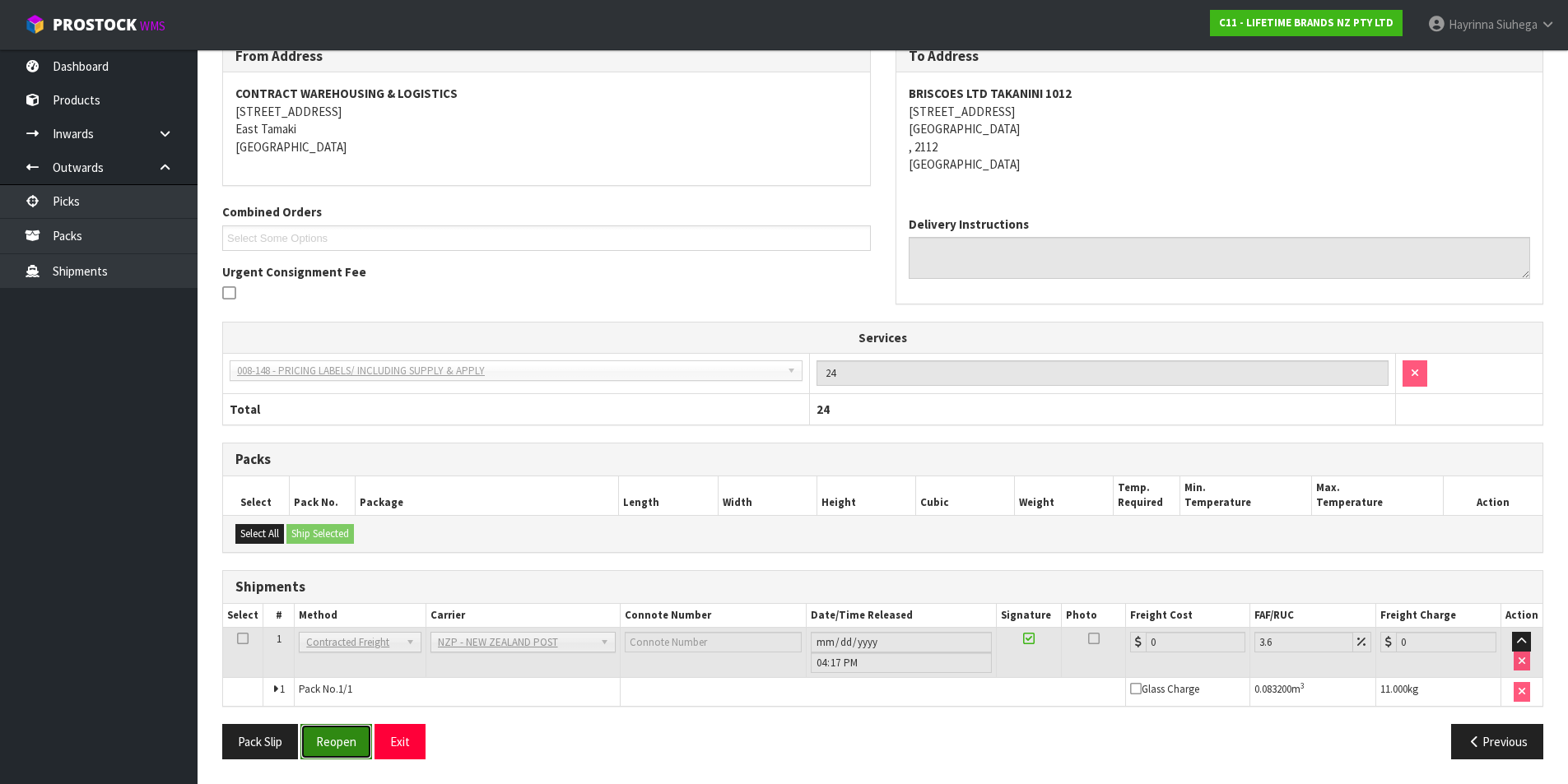
click at [343, 736] on button "Reopen" at bounding box center [336, 742] width 72 height 35
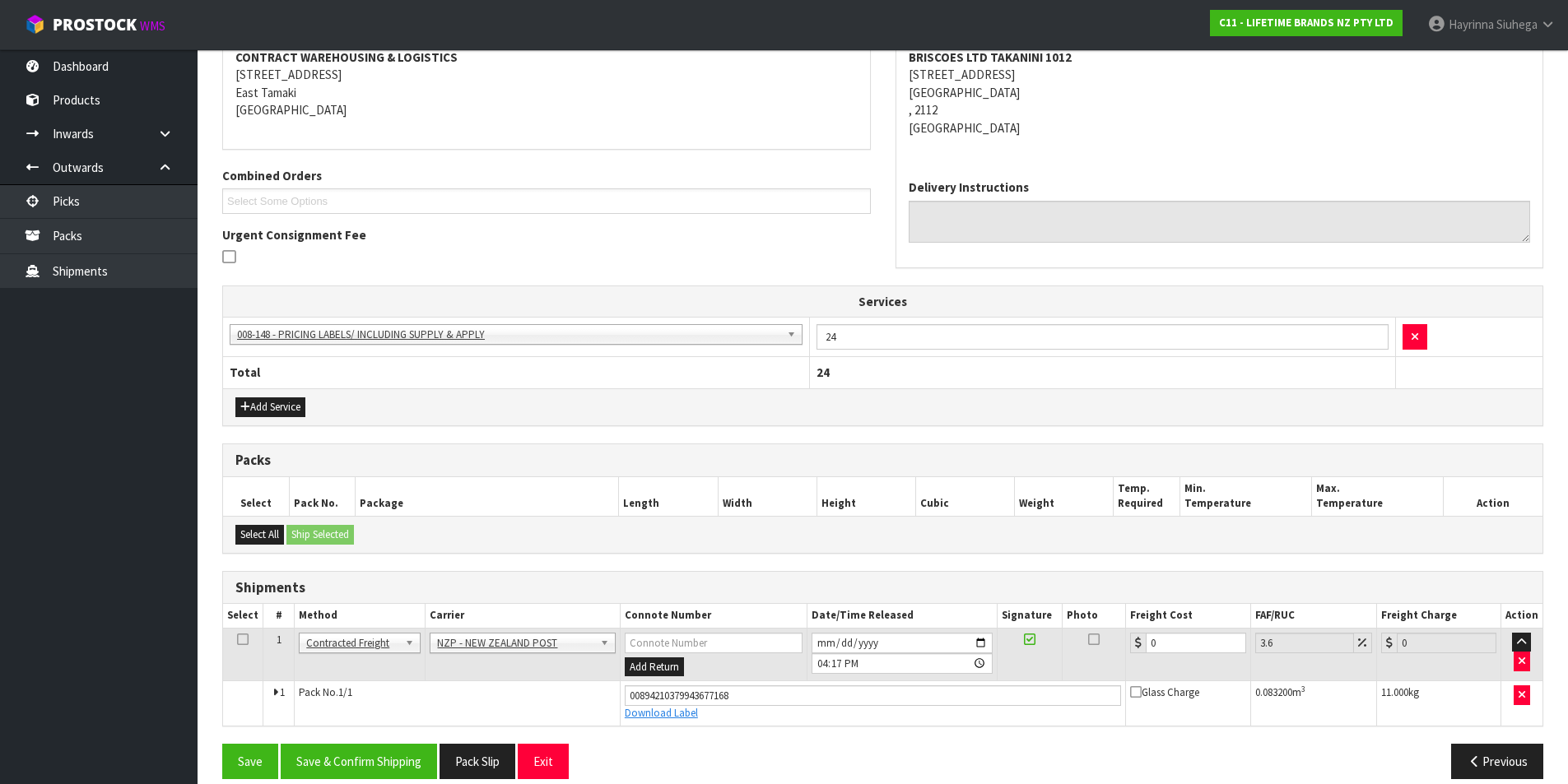
scroll to position [342, 0]
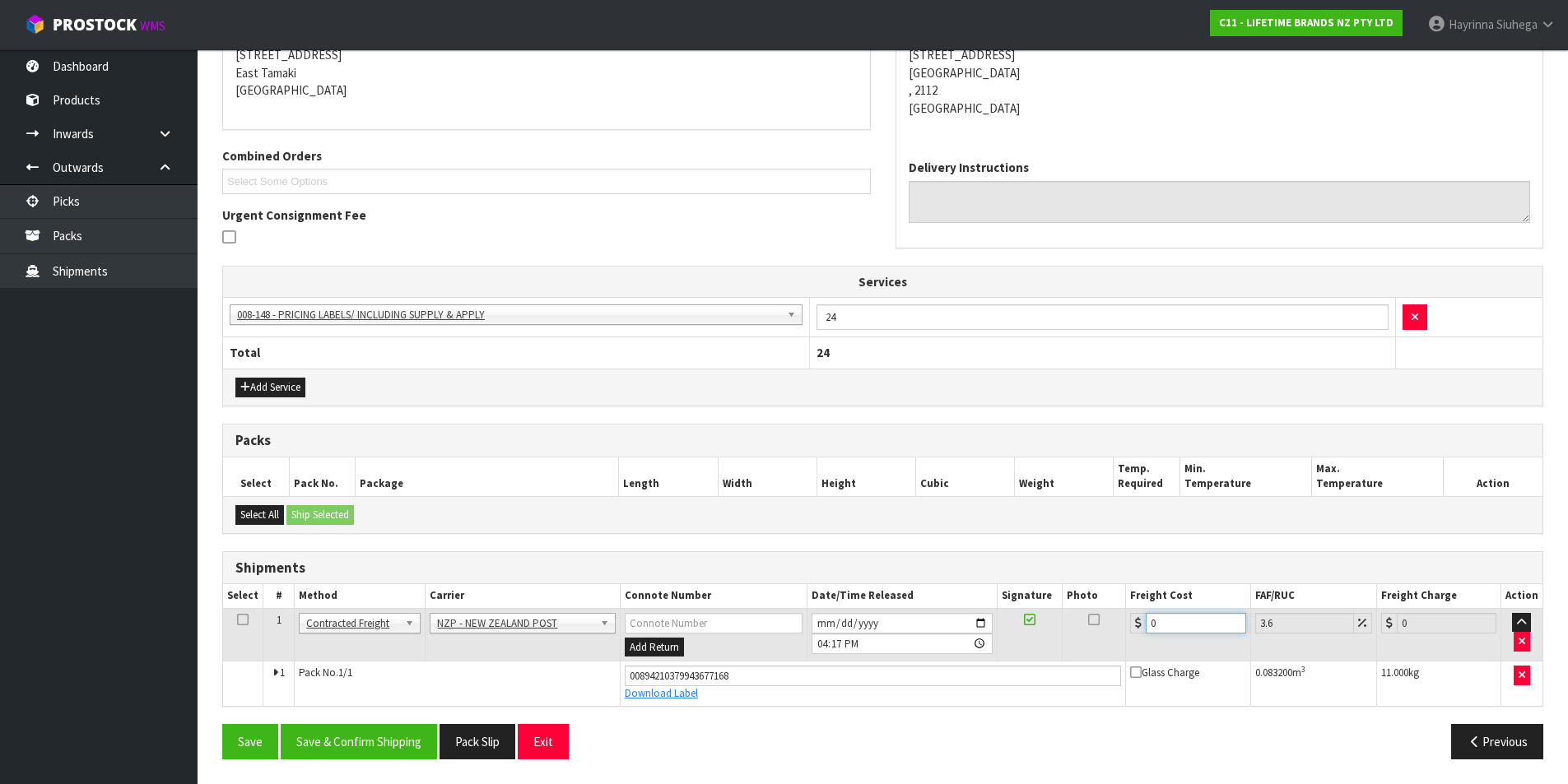
click at [1066, 632] on tr "1 Client Local Pickup Customer Local Pickup Company Freight Contracted Freight …" at bounding box center [883, 635] width 1319 height 53
click at [223, 724] on button "Save" at bounding box center [250, 742] width 56 height 35
click at [400, 737] on button "Save & Confirm Shipping" at bounding box center [359, 742] width 157 height 35
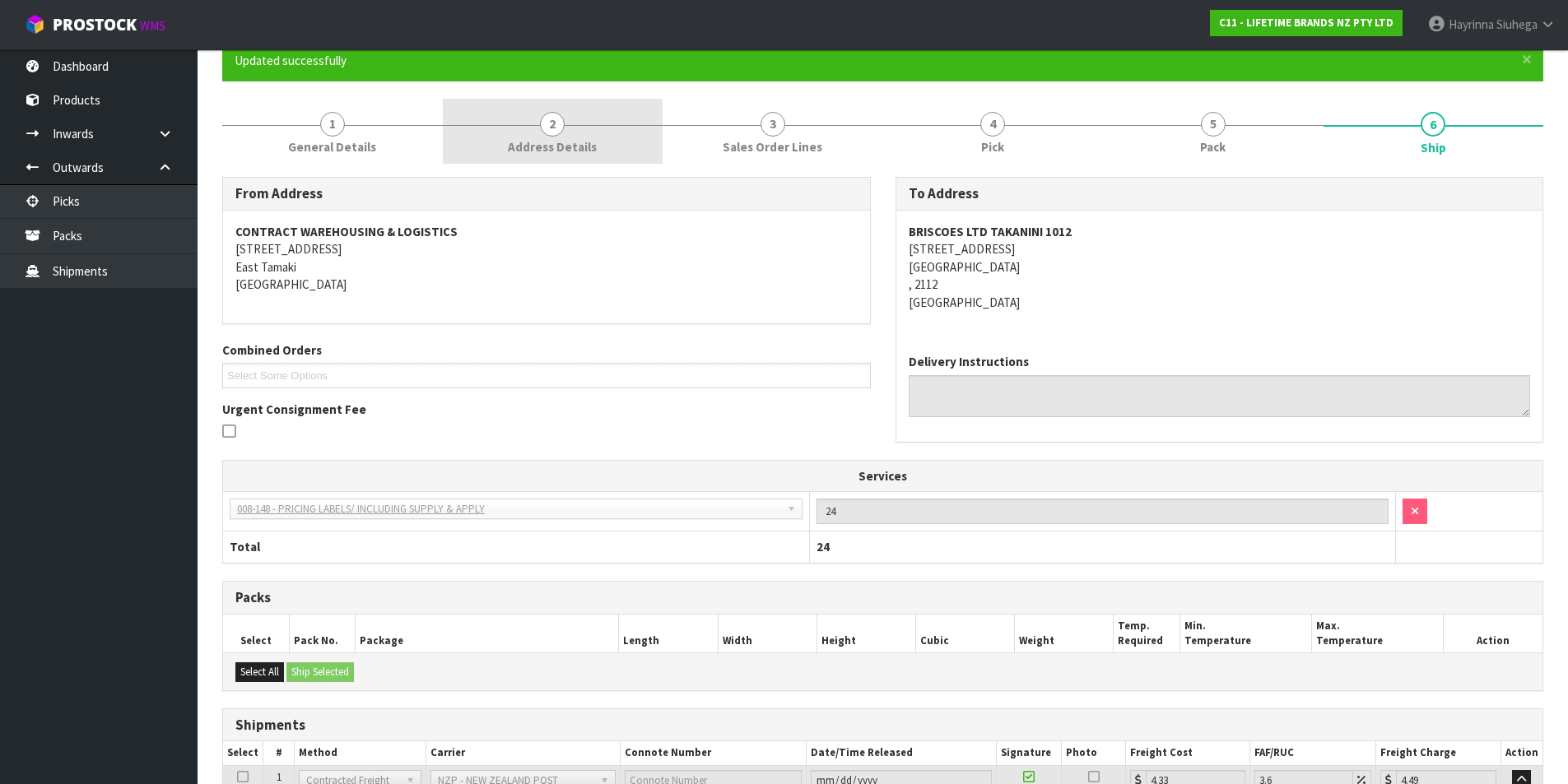
scroll to position [0, 0]
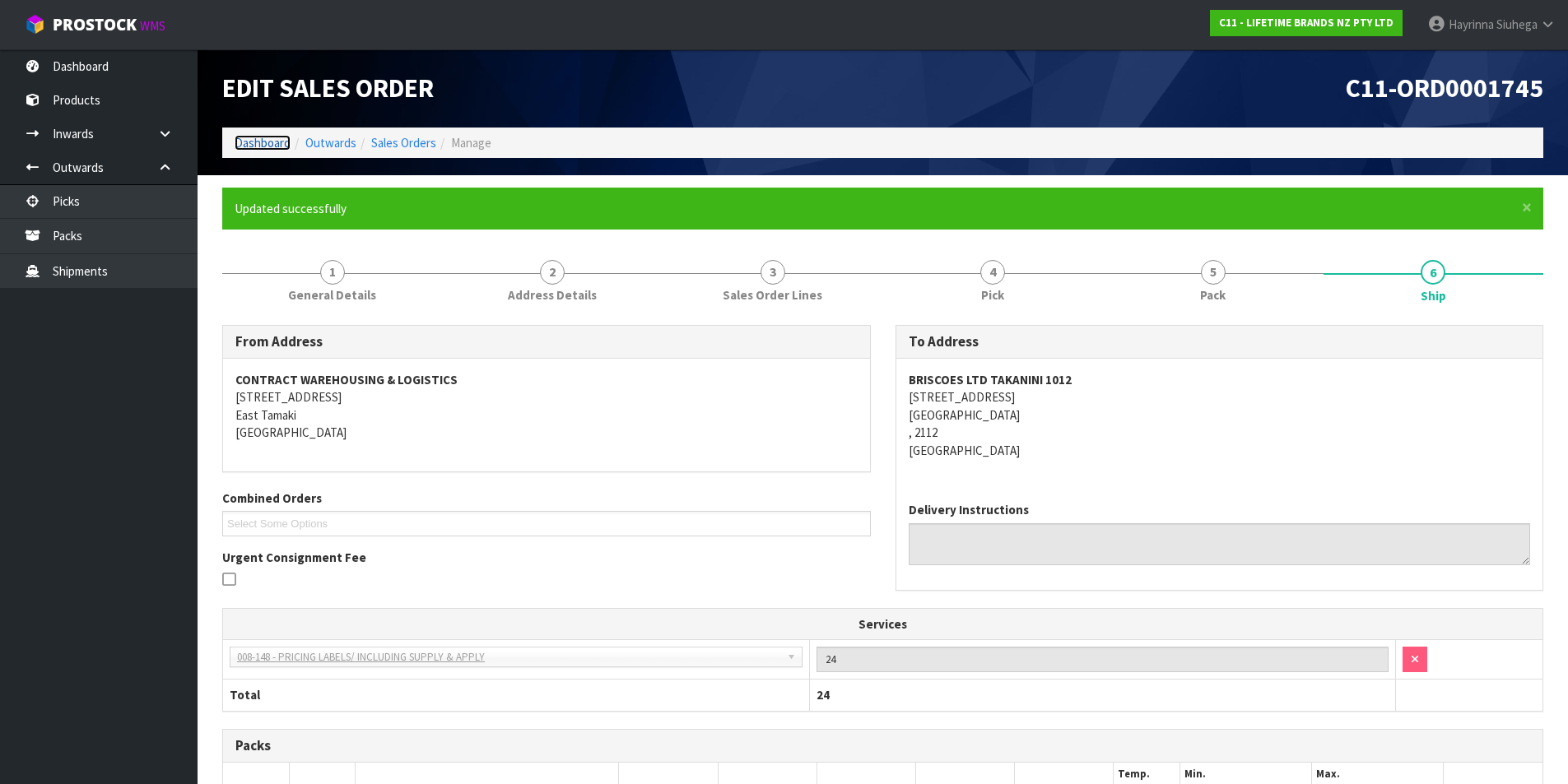
click at [246, 137] on link "Dashboard" at bounding box center [262, 142] width 56 height 16
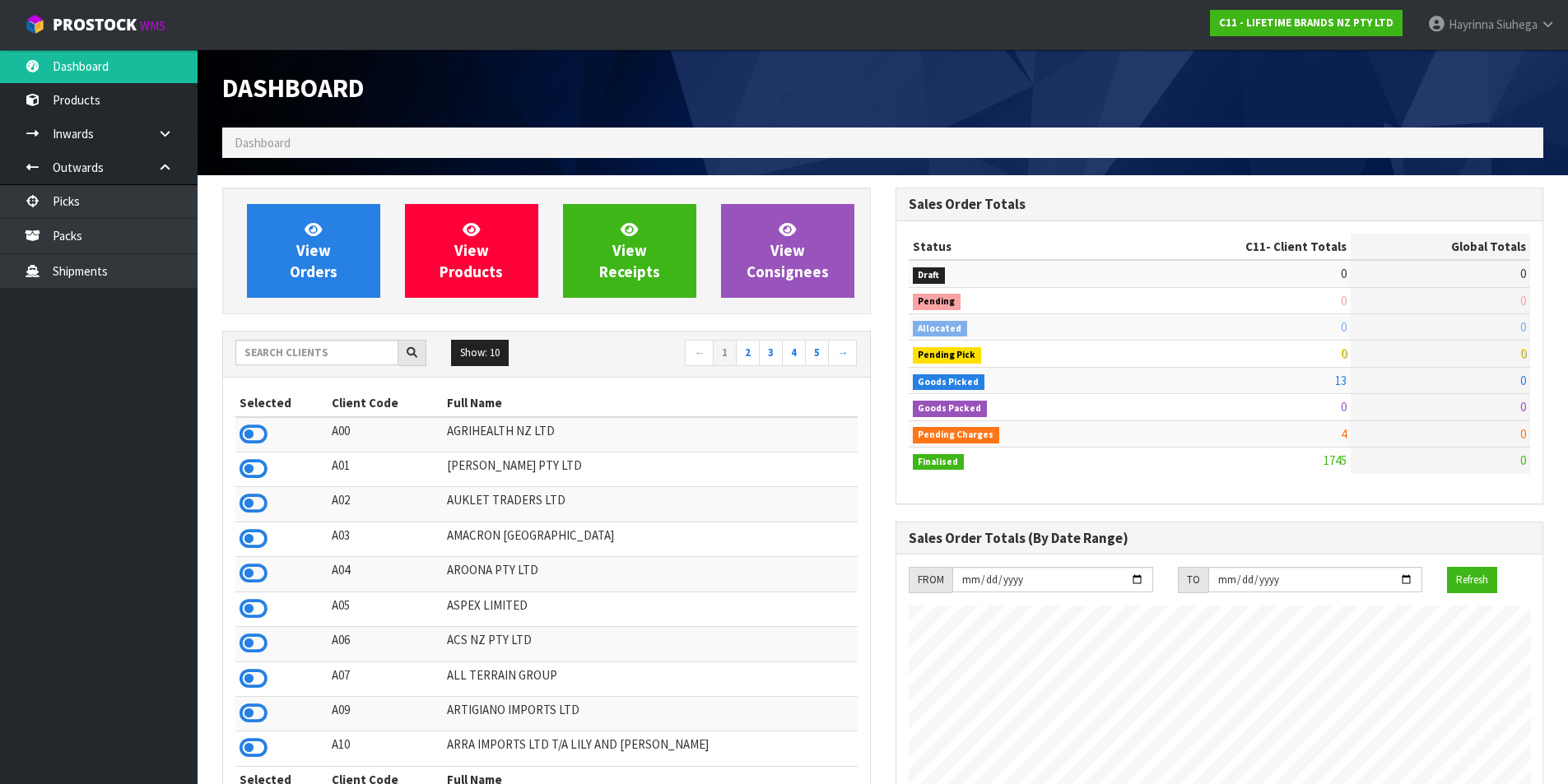
scroll to position [1247, 673]
click at [295, 234] on link "View Orders" at bounding box center [314, 250] width 133 height 94
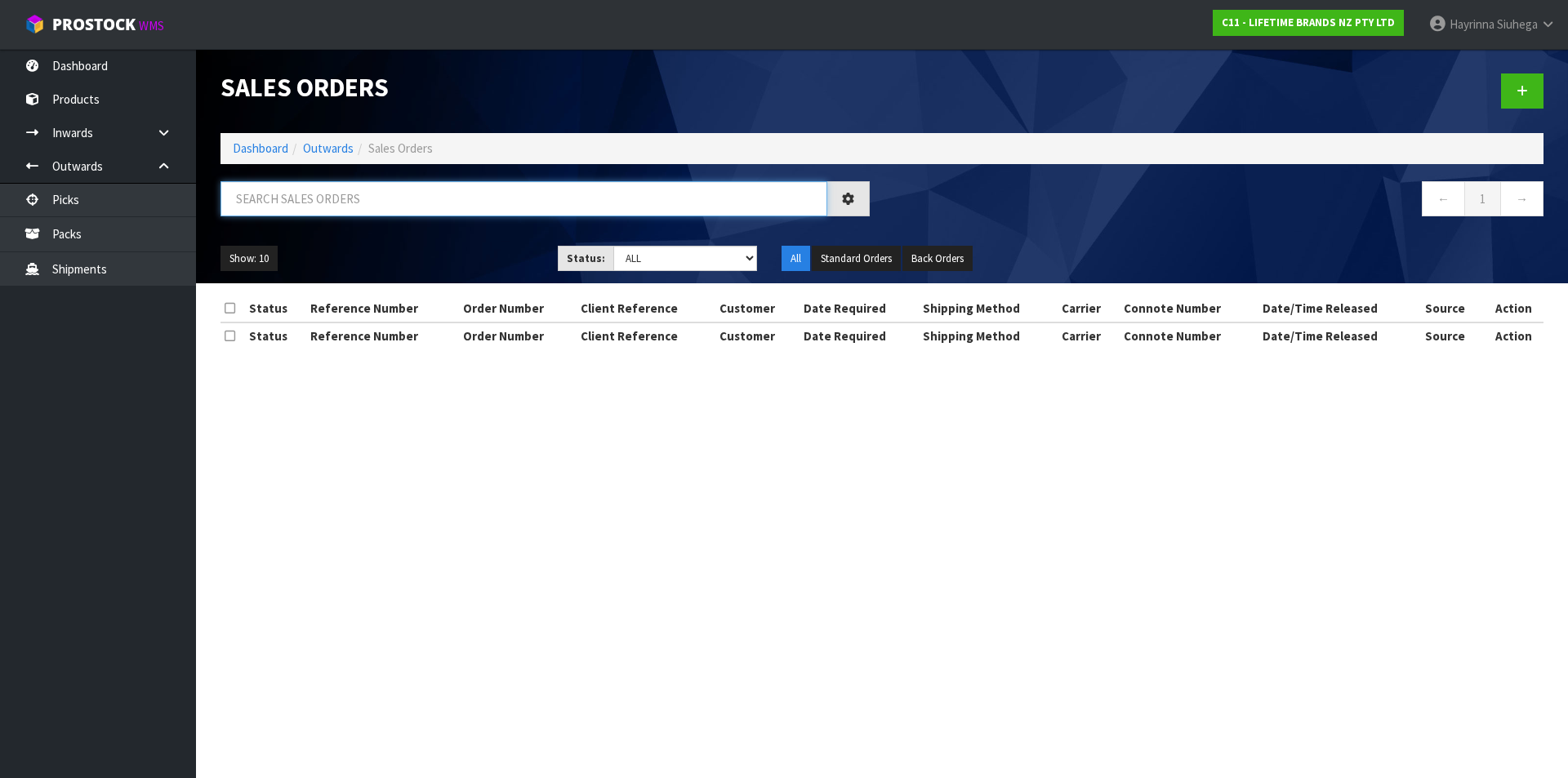
click at [349, 209] on input "text" at bounding box center [524, 199] width 606 height 35
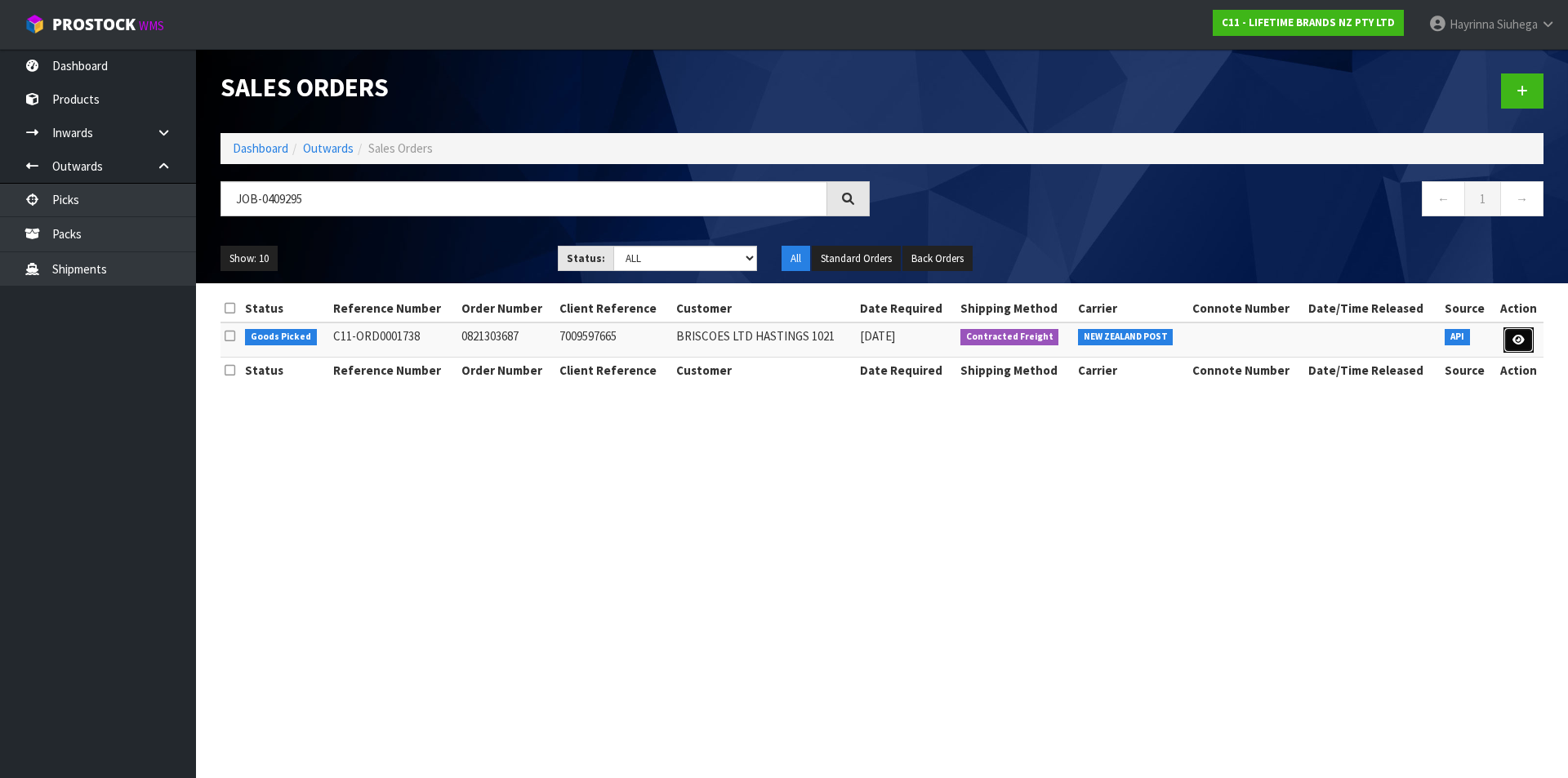
click at [1522, 340] on icon at bounding box center [1518, 340] width 13 height 11
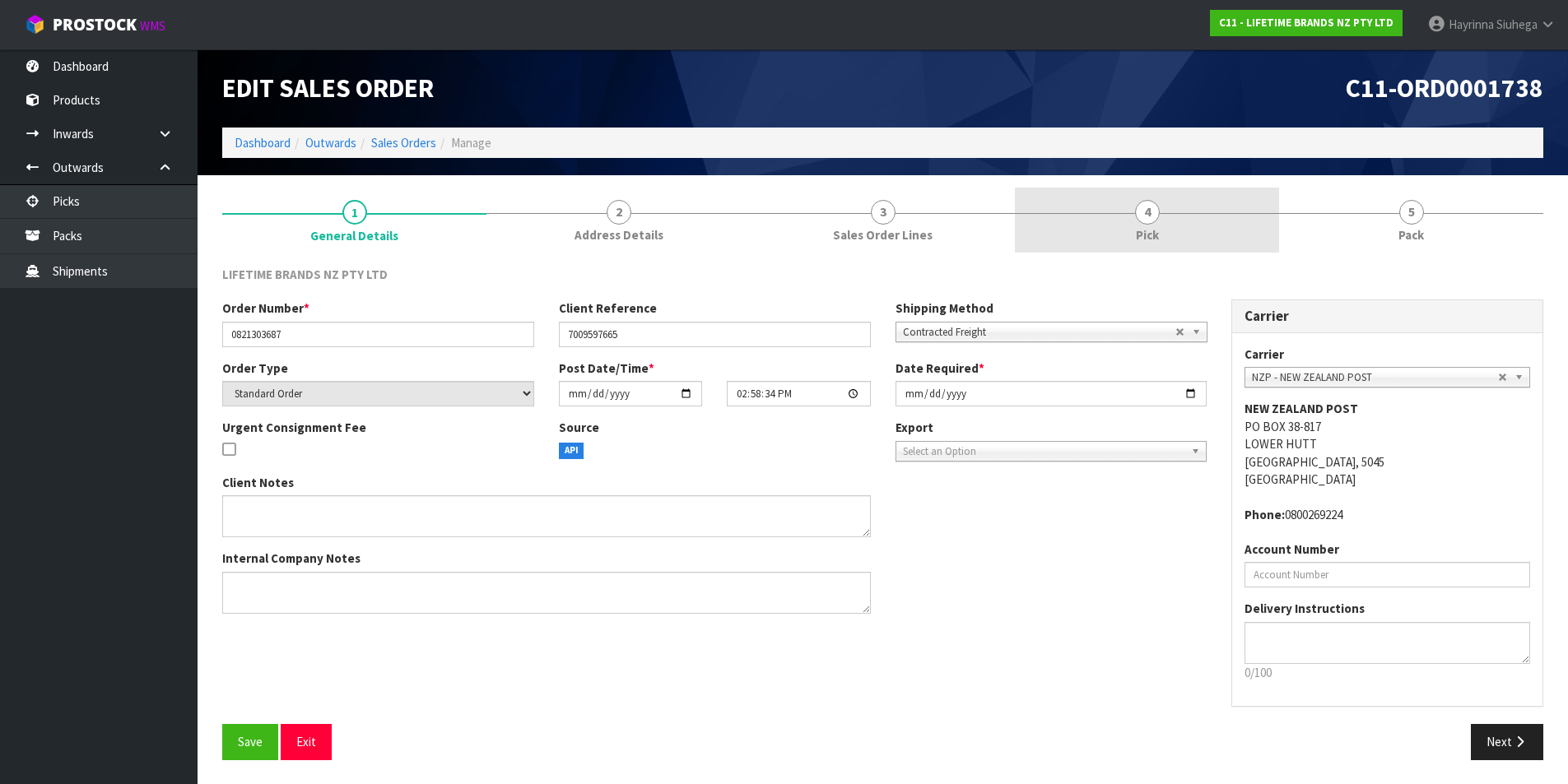
click at [1147, 231] on span "Pick" at bounding box center [1146, 235] width 23 height 18
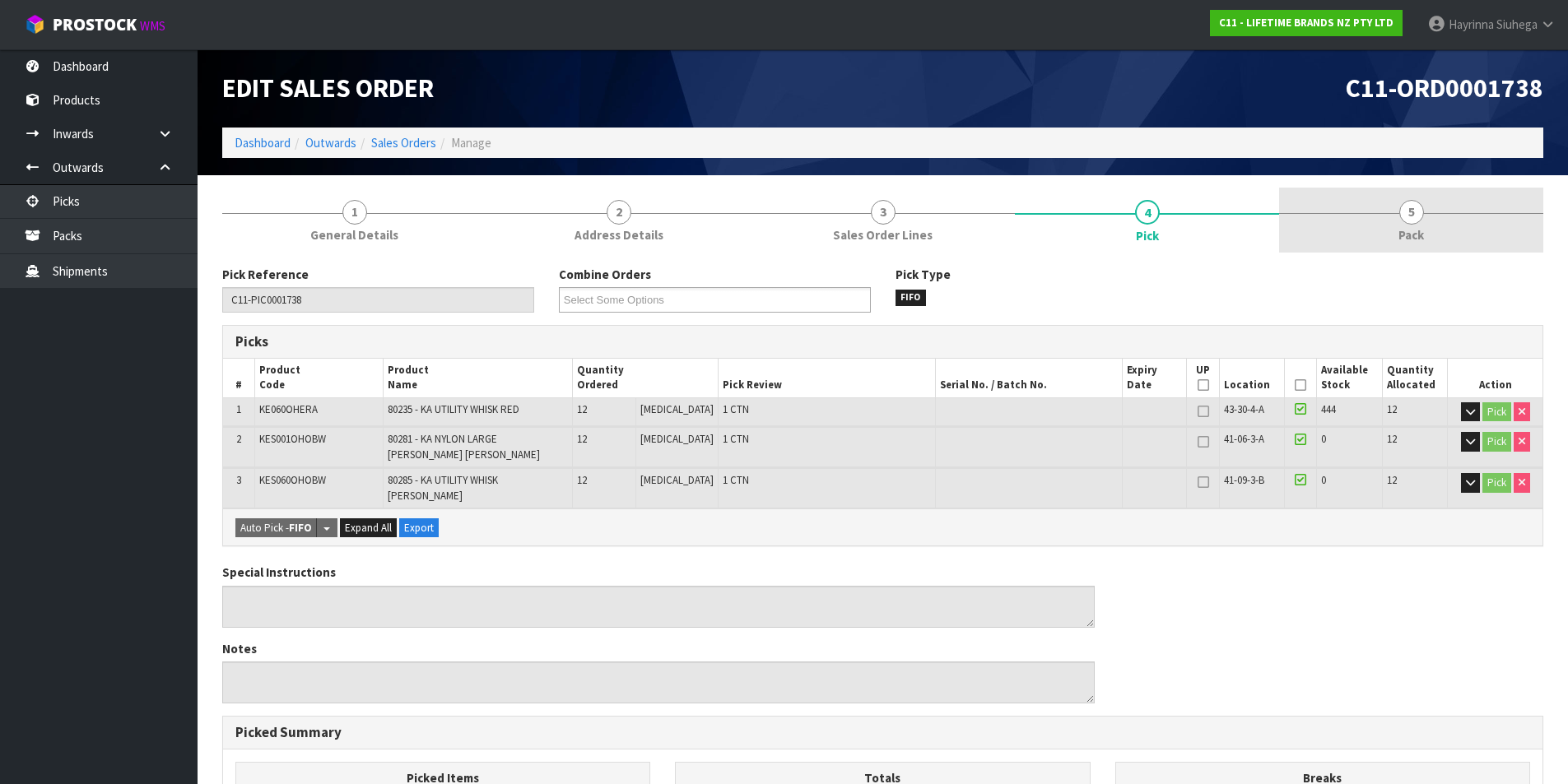
click at [1405, 245] on link "5 Pack" at bounding box center [1410, 220] width 264 height 65
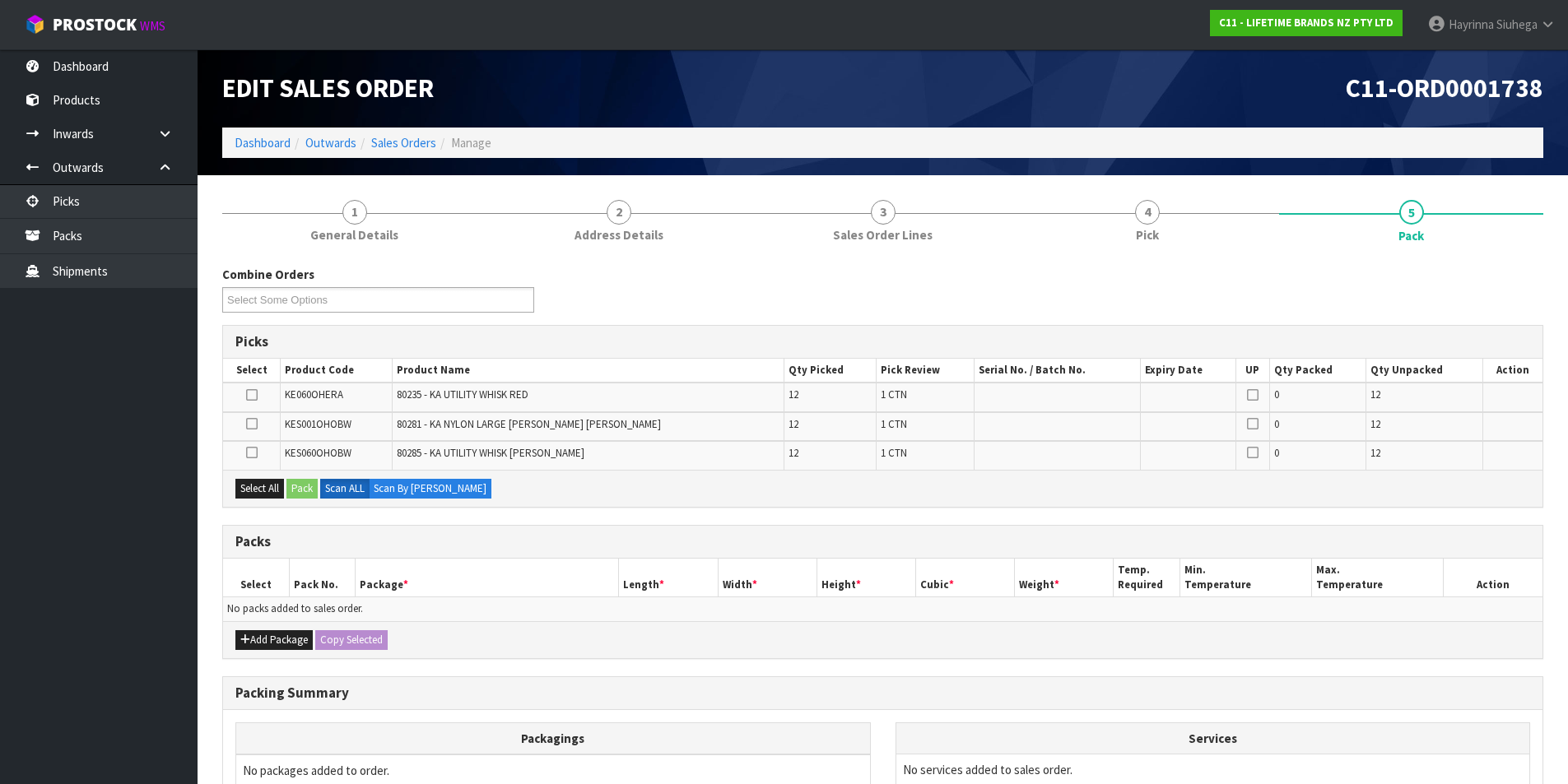
click at [268, 630] on div "Add Package Copy Selected" at bounding box center [883, 640] width 1319 height 37
click at [254, 645] on button "Add Package" at bounding box center [274, 640] width 78 height 19
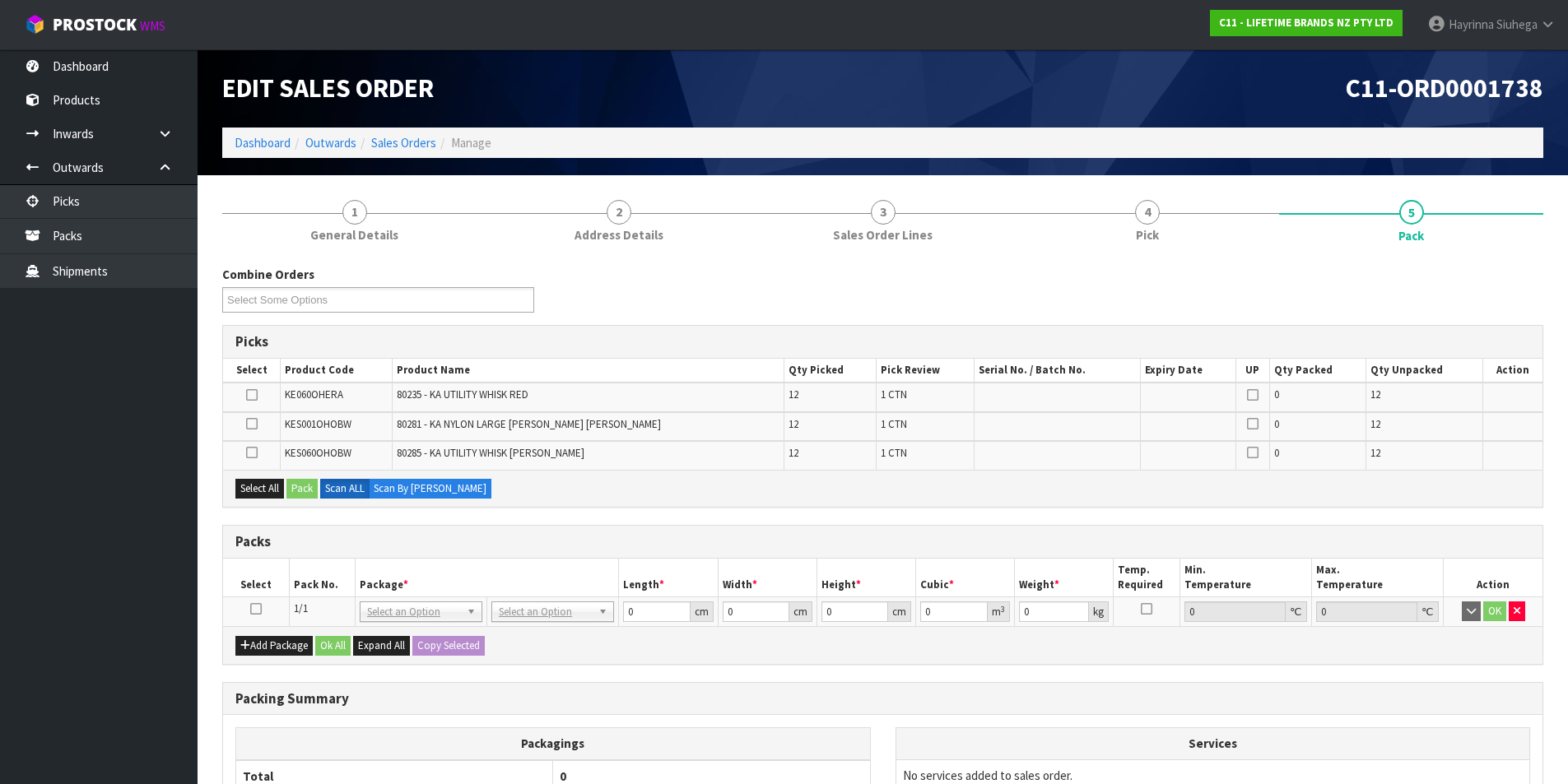
click at [254, 609] on icon at bounding box center [256, 609] width 12 height 1
click at [518, 540] on h3 "Packs" at bounding box center [883, 542] width 1295 height 16
click at [805, 84] on h1 "Edit Sales Order" at bounding box center [546, 89] width 648 height 29
click at [74, 487] on ul "Dashboard Products Categories Serial Numbers Kitsets Packagings Inwards Purchas…" at bounding box center [99, 417] width 197 height 735
click at [481, 551] on div "Packs" at bounding box center [883, 542] width 1319 height 33
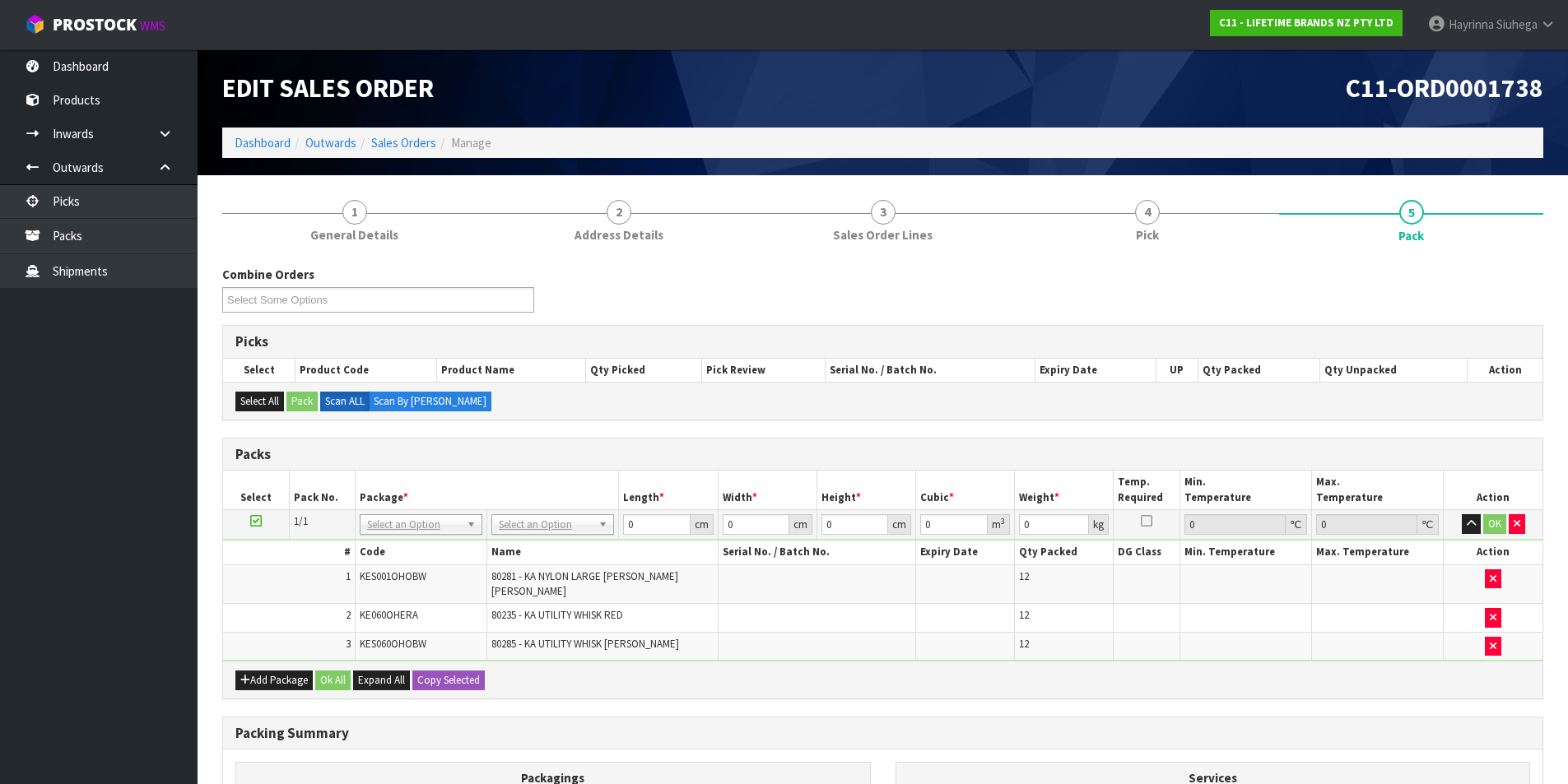
click at [704, 456] on h3 "Packs" at bounding box center [883, 454] width 1295 height 16
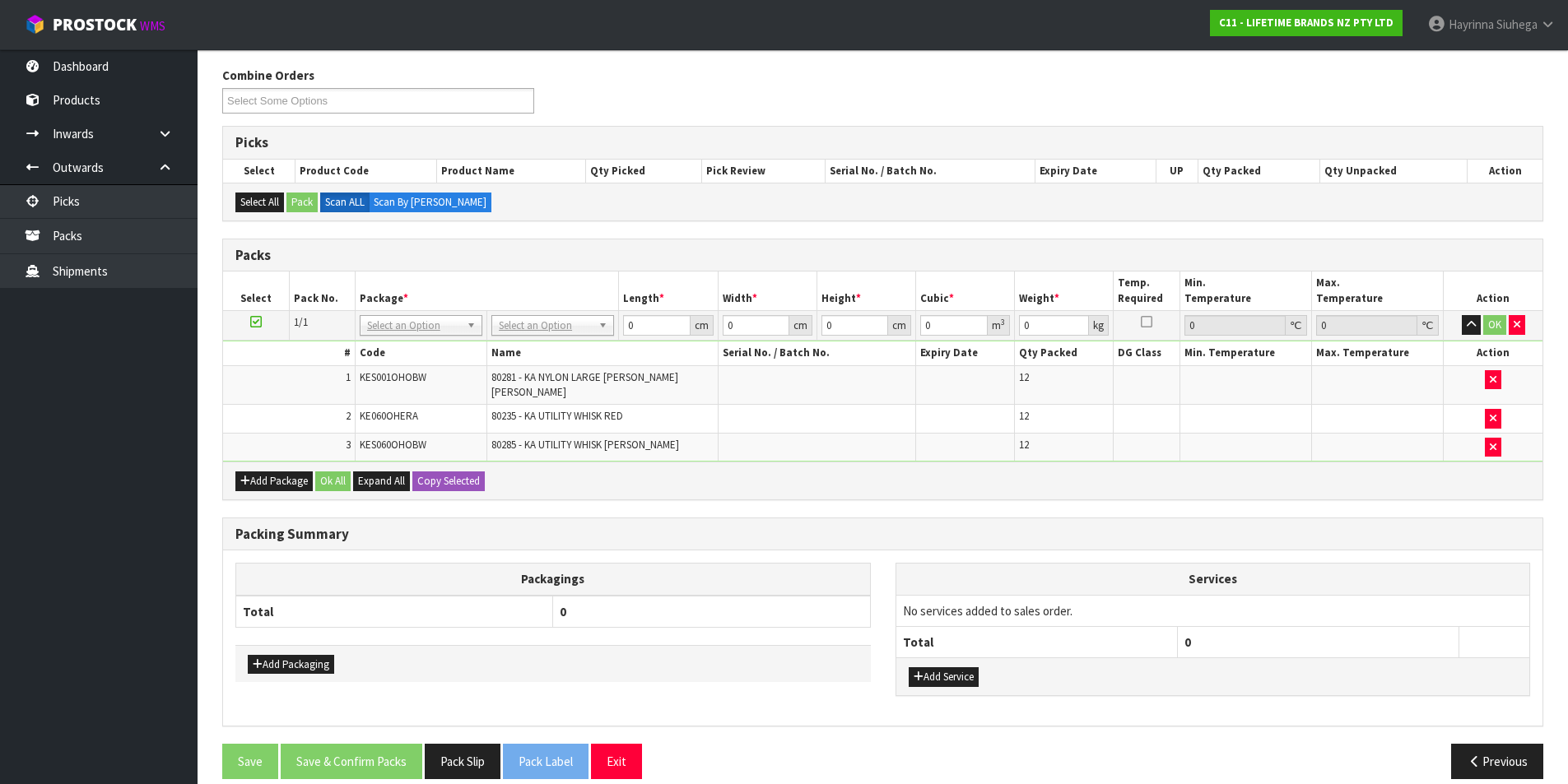
scroll to position [208, 0]
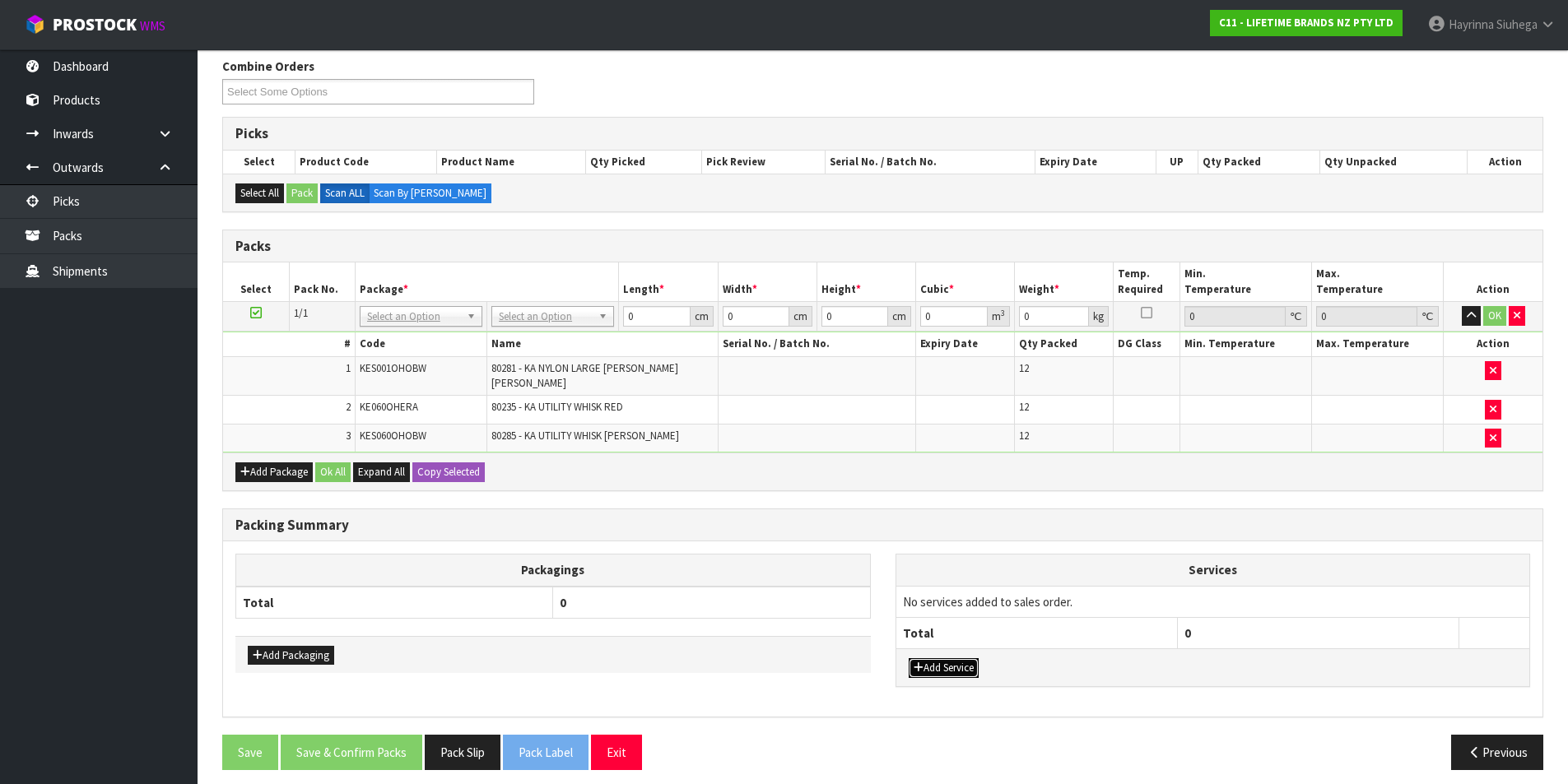
click at [958, 658] on button "Add Service" at bounding box center [943, 668] width 70 height 19
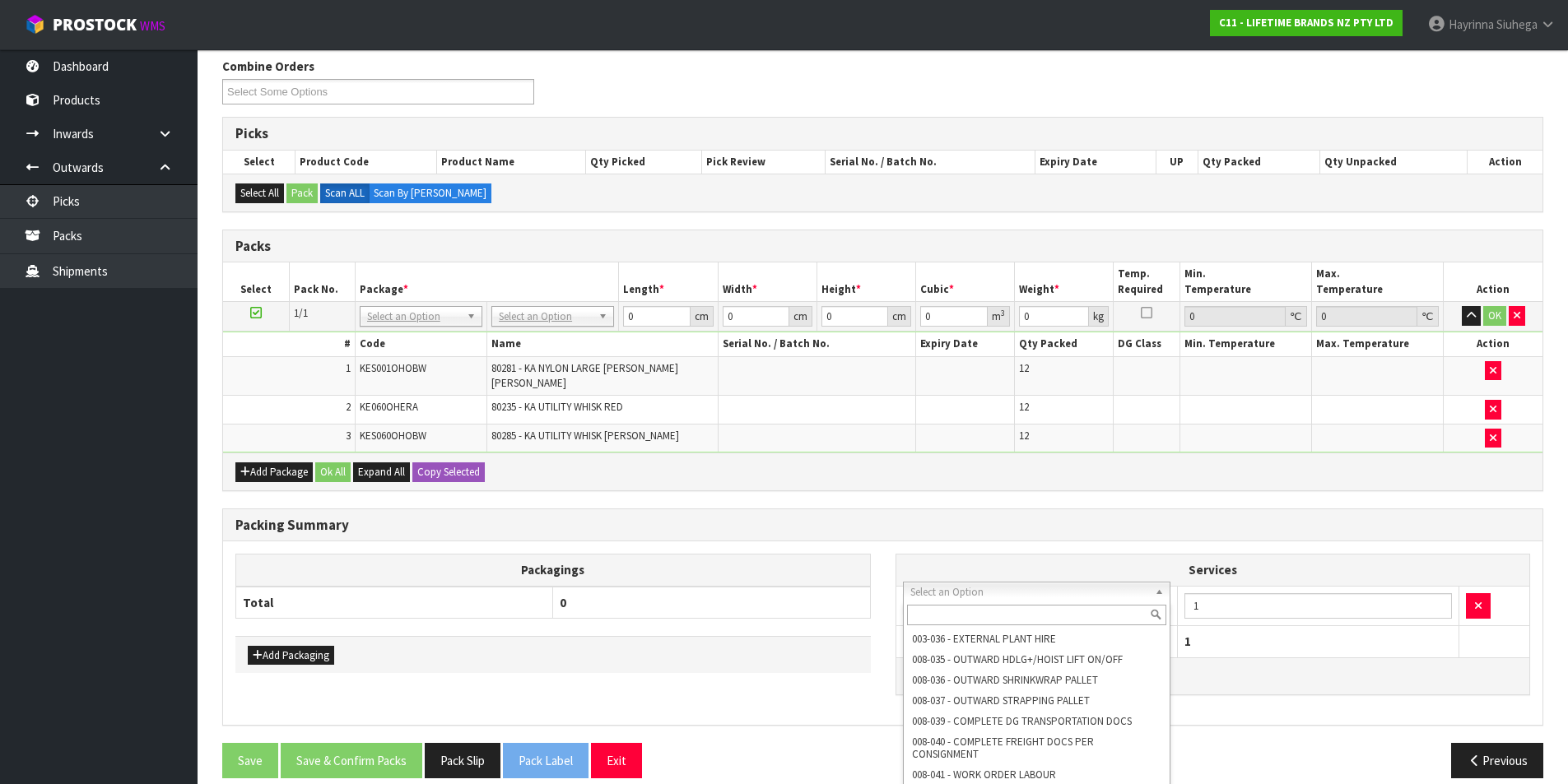
click at [982, 611] on input "text" at bounding box center [1037, 615] width 260 height 20
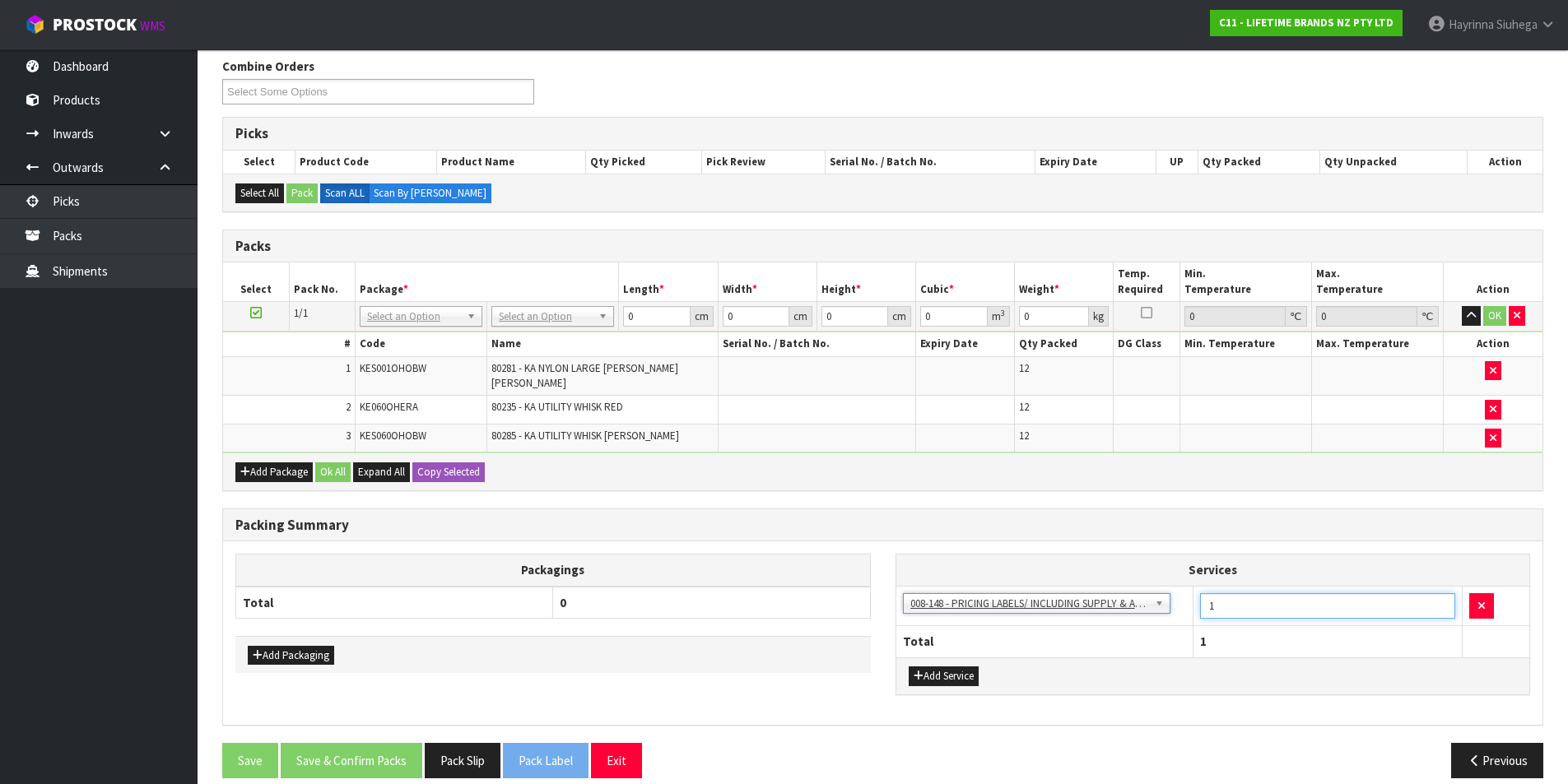
drag, startPoint x: 1241, startPoint y: 588, endPoint x: 1160, endPoint y: 590, distance: 81.0
click at [1161, 590] on tr "003-036 - EXTERNAL PLANT HIRE 008-035 - OUTWARD HDLG+/HOIST LIFT ON/OFF 008-036…" at bounding box center [1213, 606] width 634 height 40
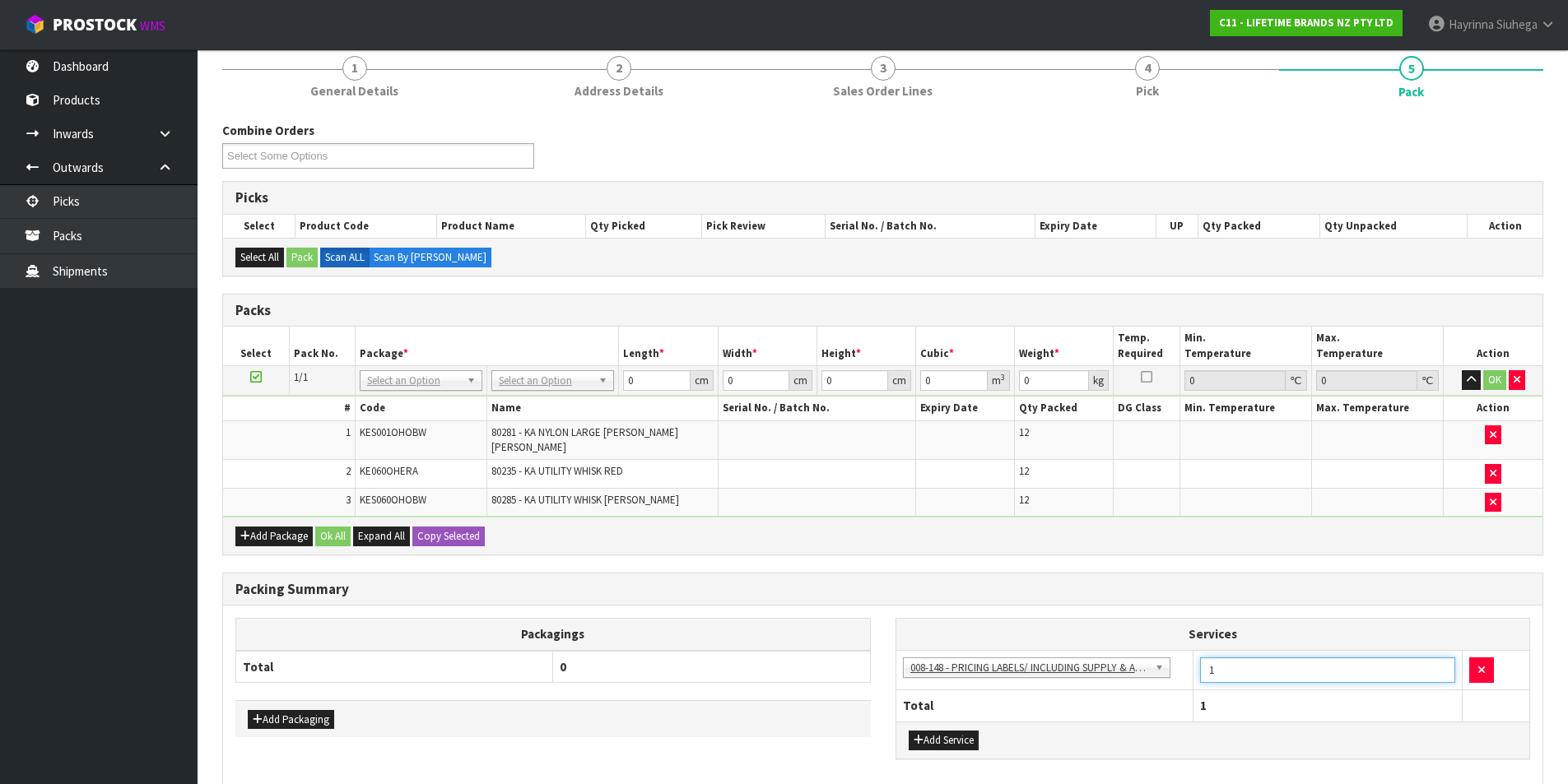
scroll to position [0, 0]
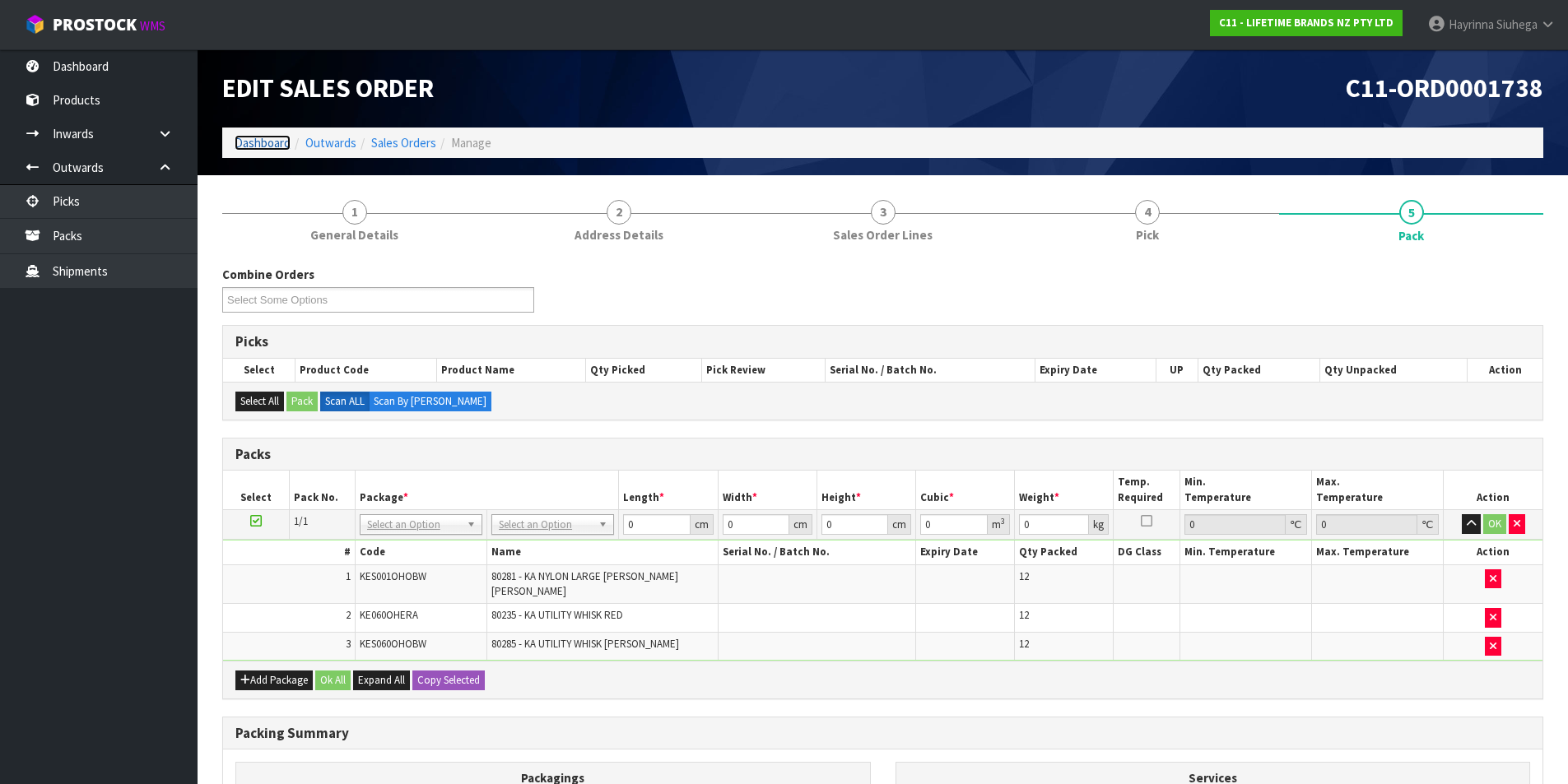
click at [258, 138] on link "Dashboard" at bounding box center [262, 142] width 56 height 16
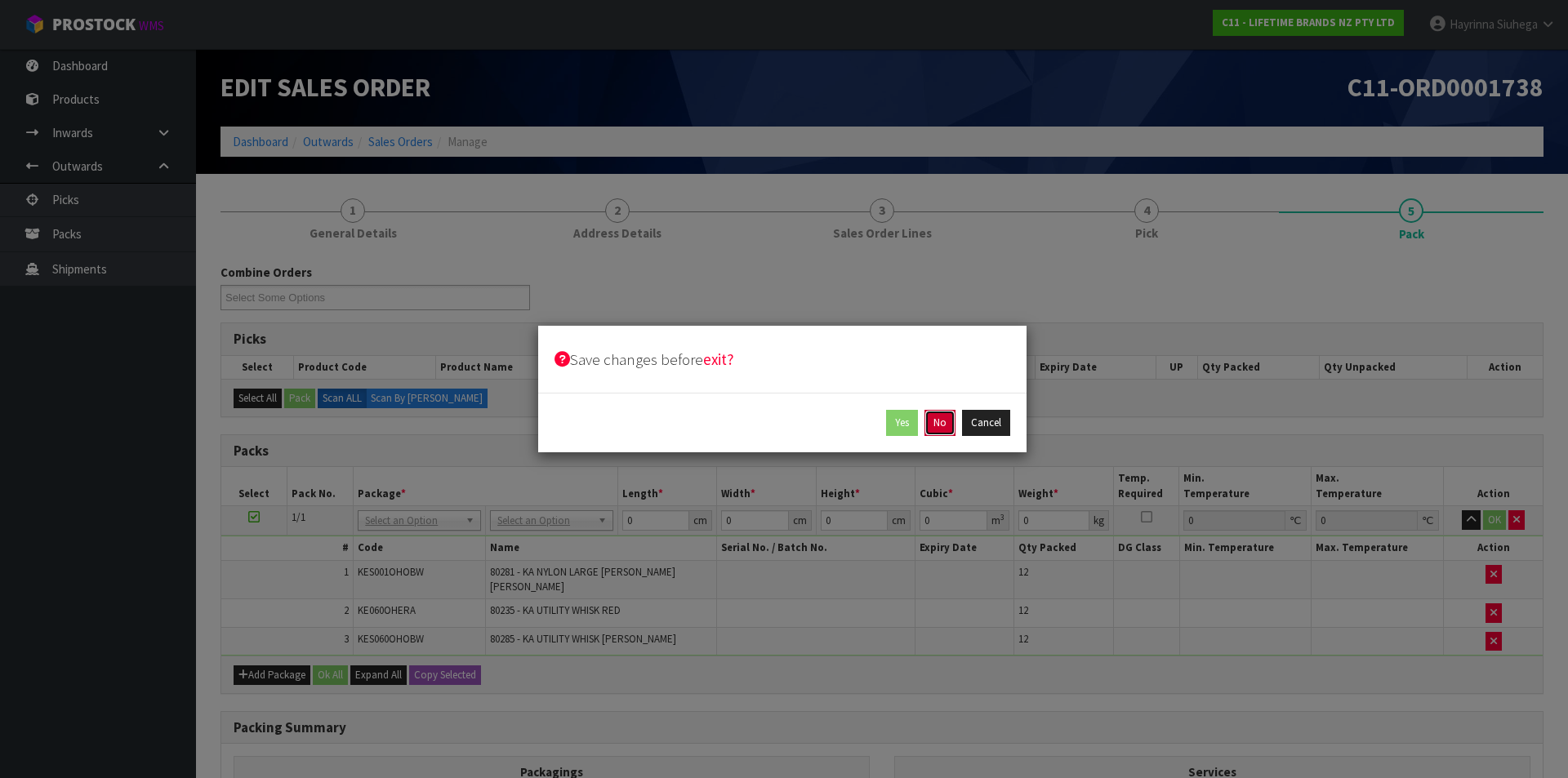
click at [950, 427] on button "No" at bounding box center [939, 422] width 31 height 26
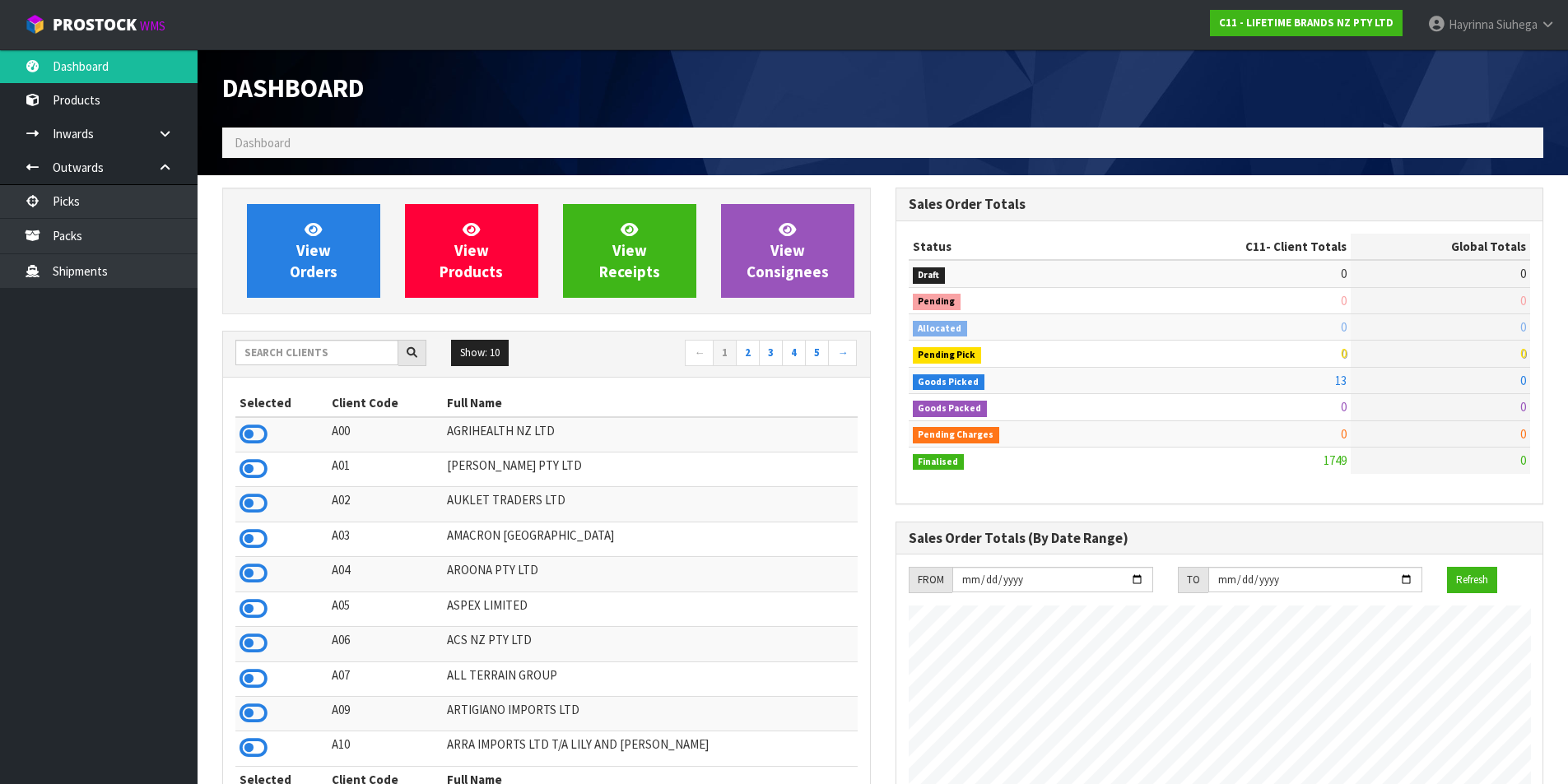
scroll to position [1247, 673]
click at [325, 250] on span "View Orders" at bounding box center [314, 250] width 48 height 62
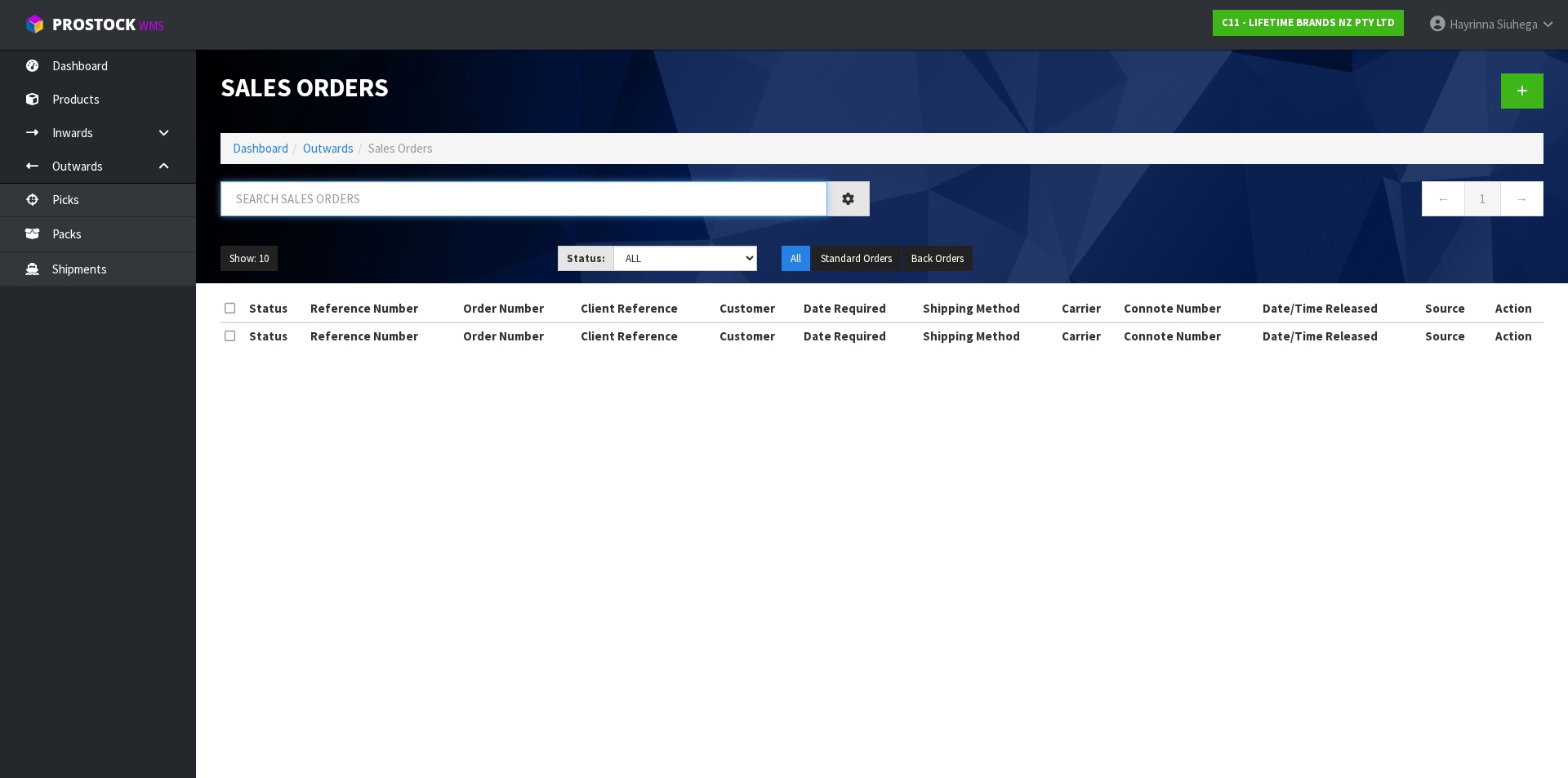
click at [371, 204] on input "text" at bounding box center [524, 199] width 606 height 35
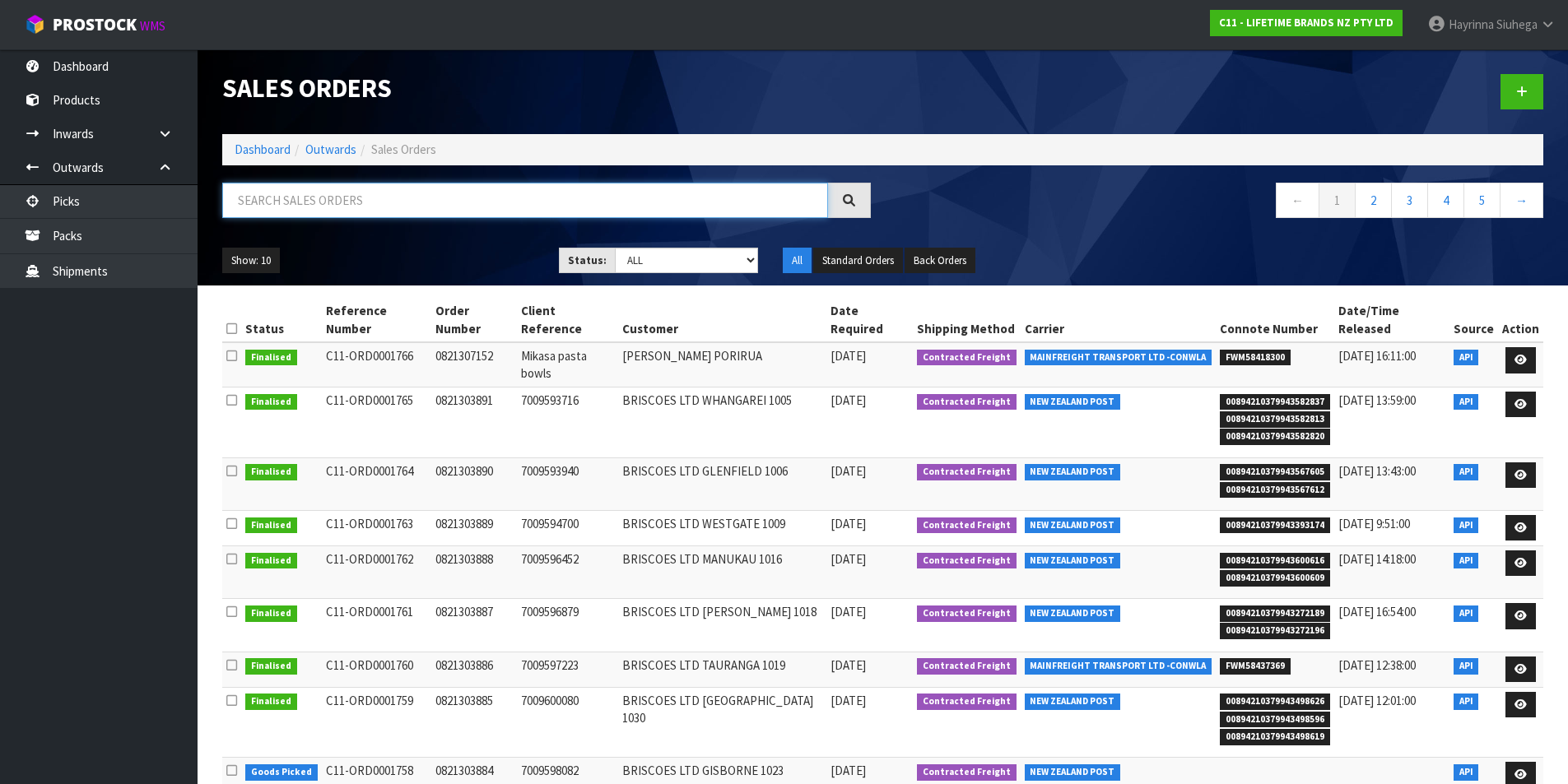
click at [328, 191] on input "text" at bounding box center [525, 201] width 606 height 35
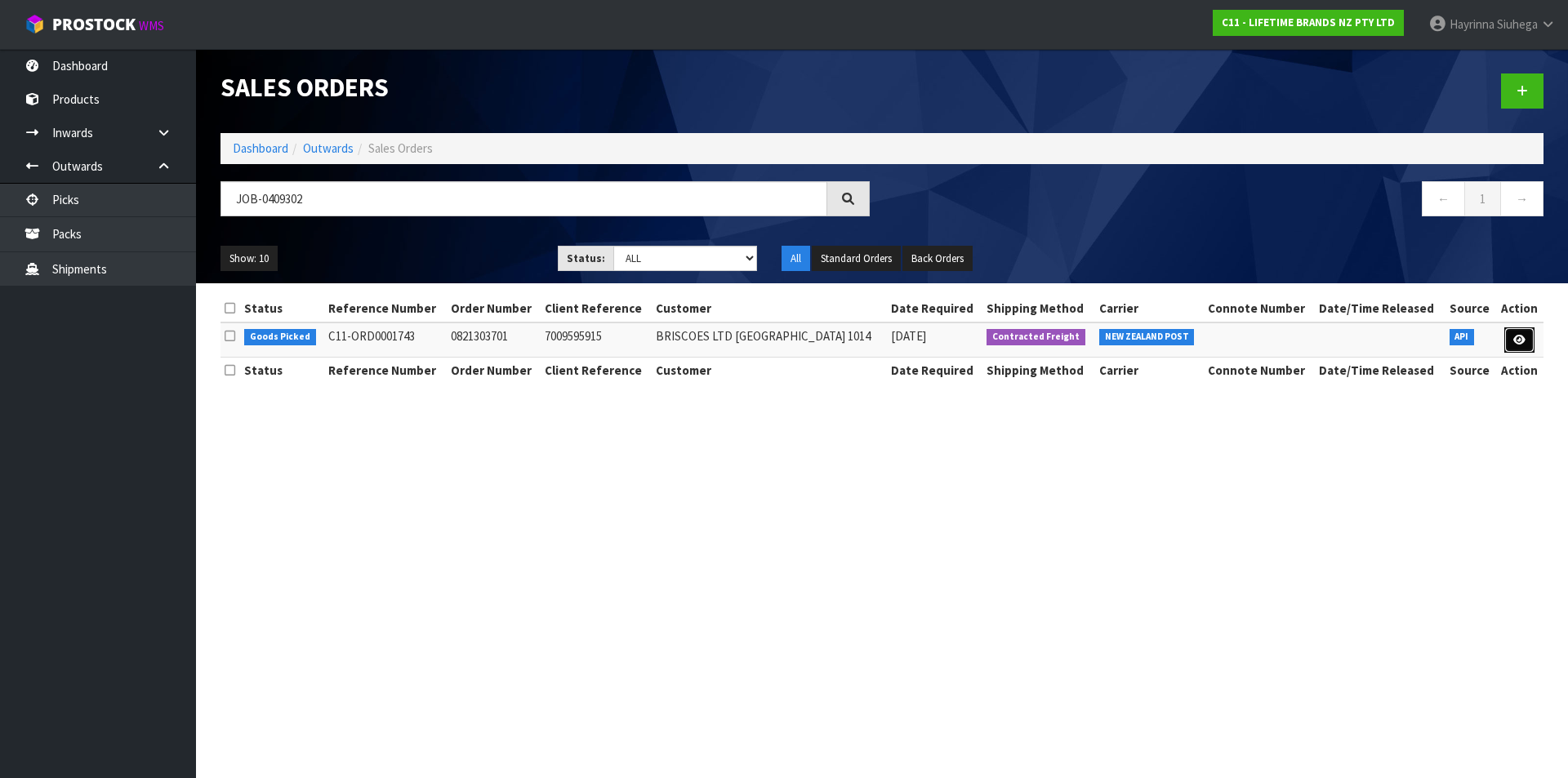
click at [1522, 341] on icon at bounding box center [1519, 340] width 13 height 11
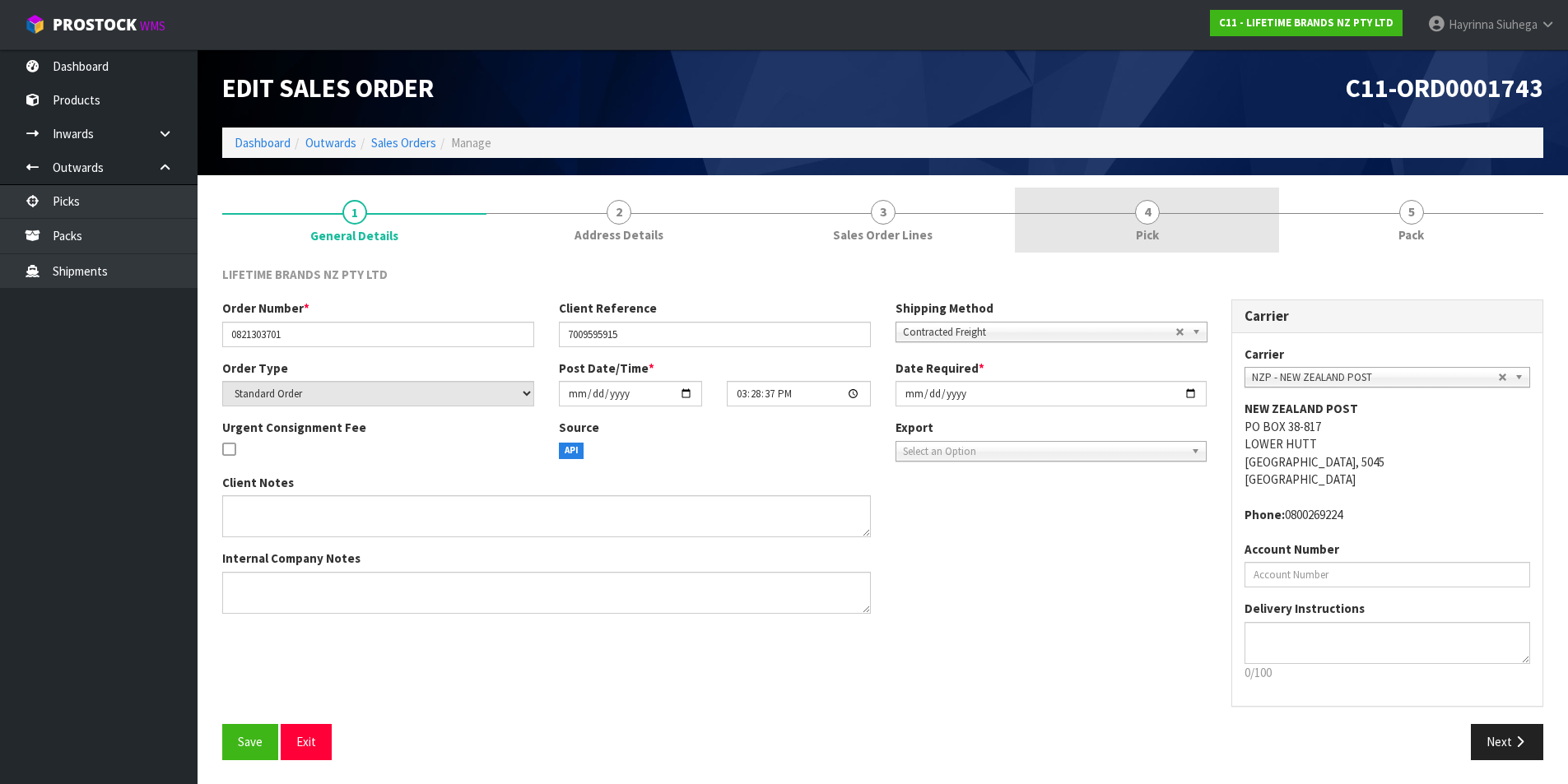
click at [1163, 236] on link "4 Pick" at bounding box center [1146, 220] width 264 height 65
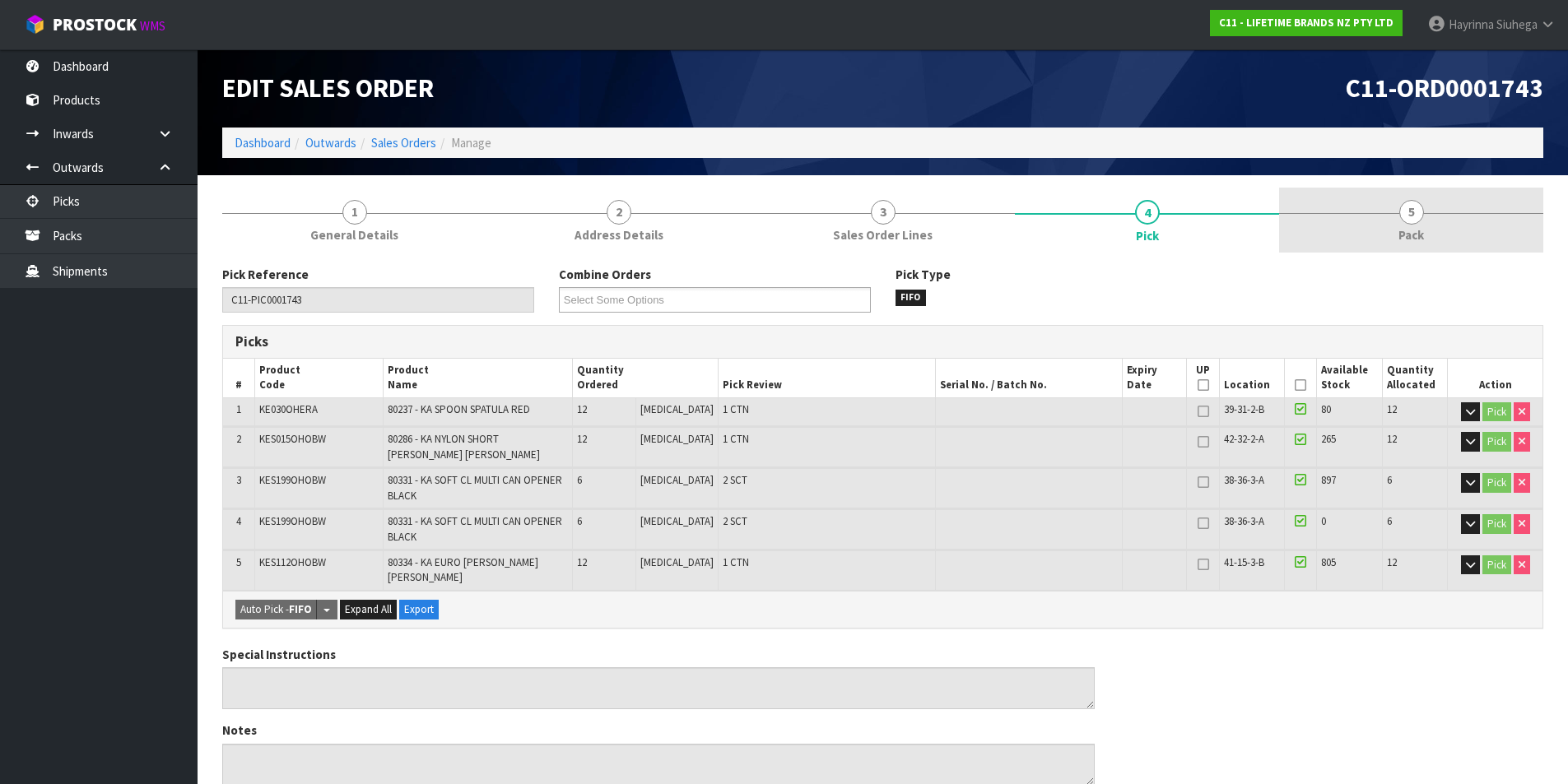
click at [1436, 207] on link "5 Pack" at bounding box center [1410, 220] width 264 height 65
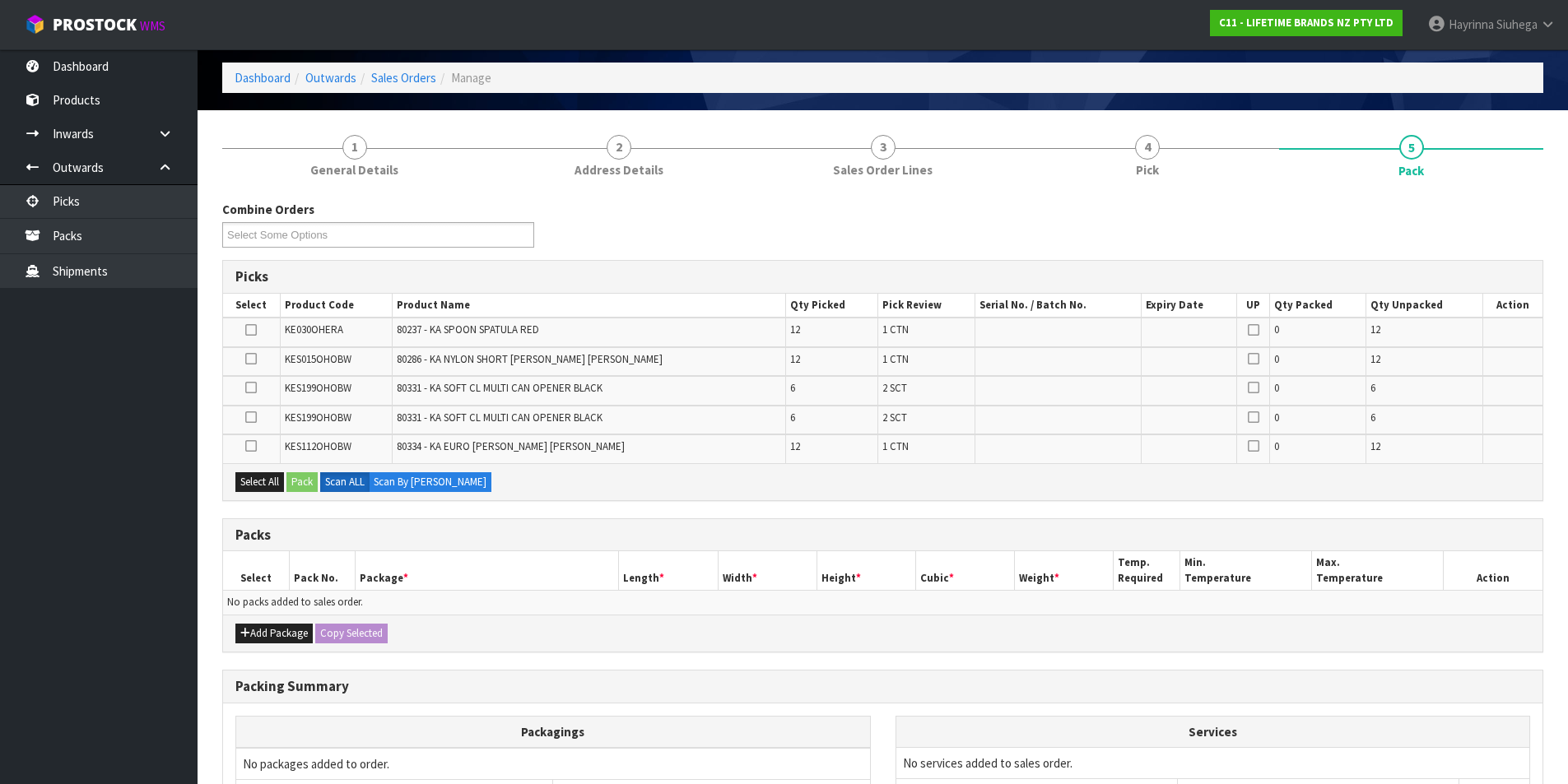
scroll to position [164, 0]
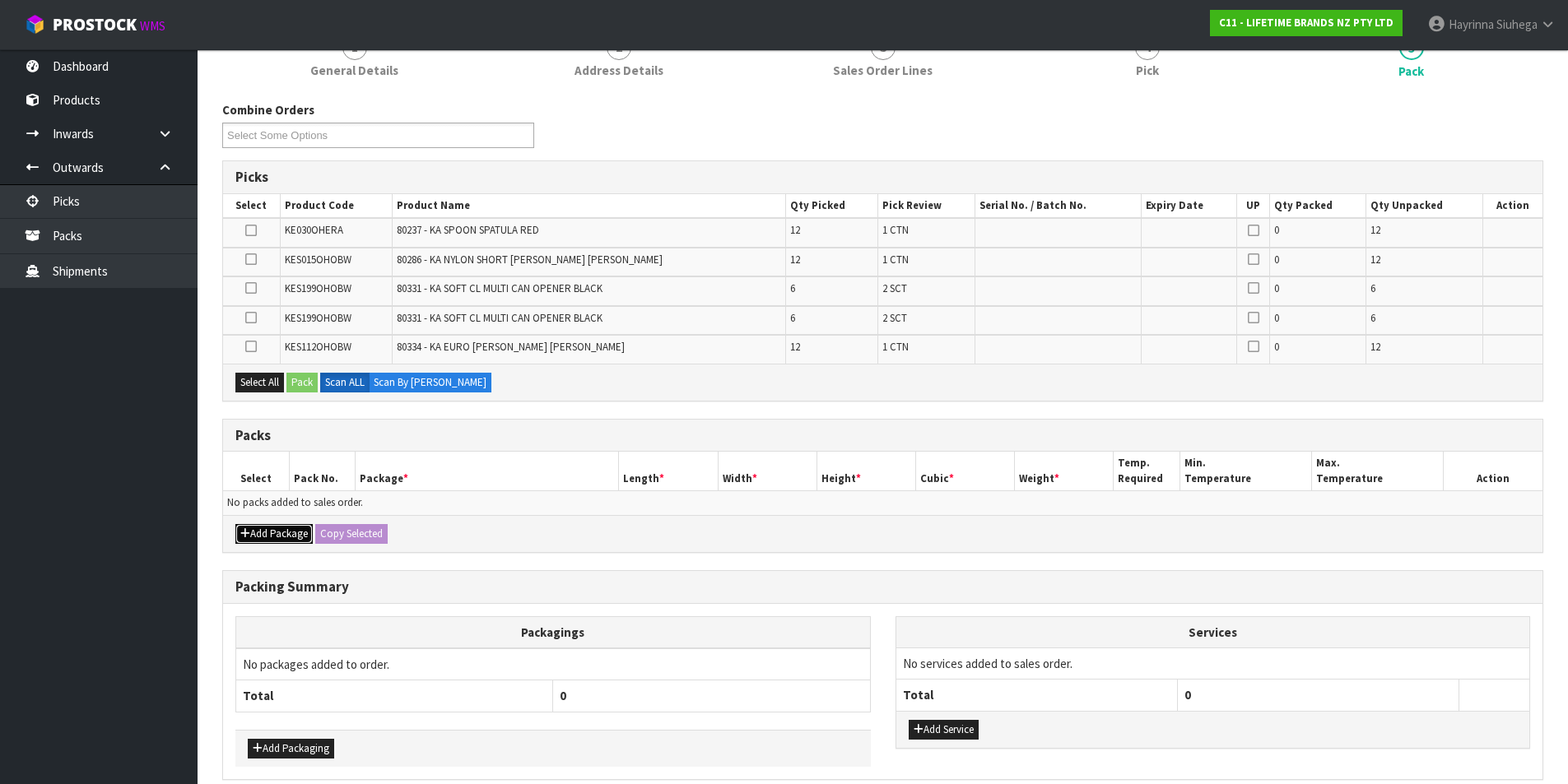
click at [266, 531] on button "Add Package" at bounding box center [274, 534] width 78 height 19
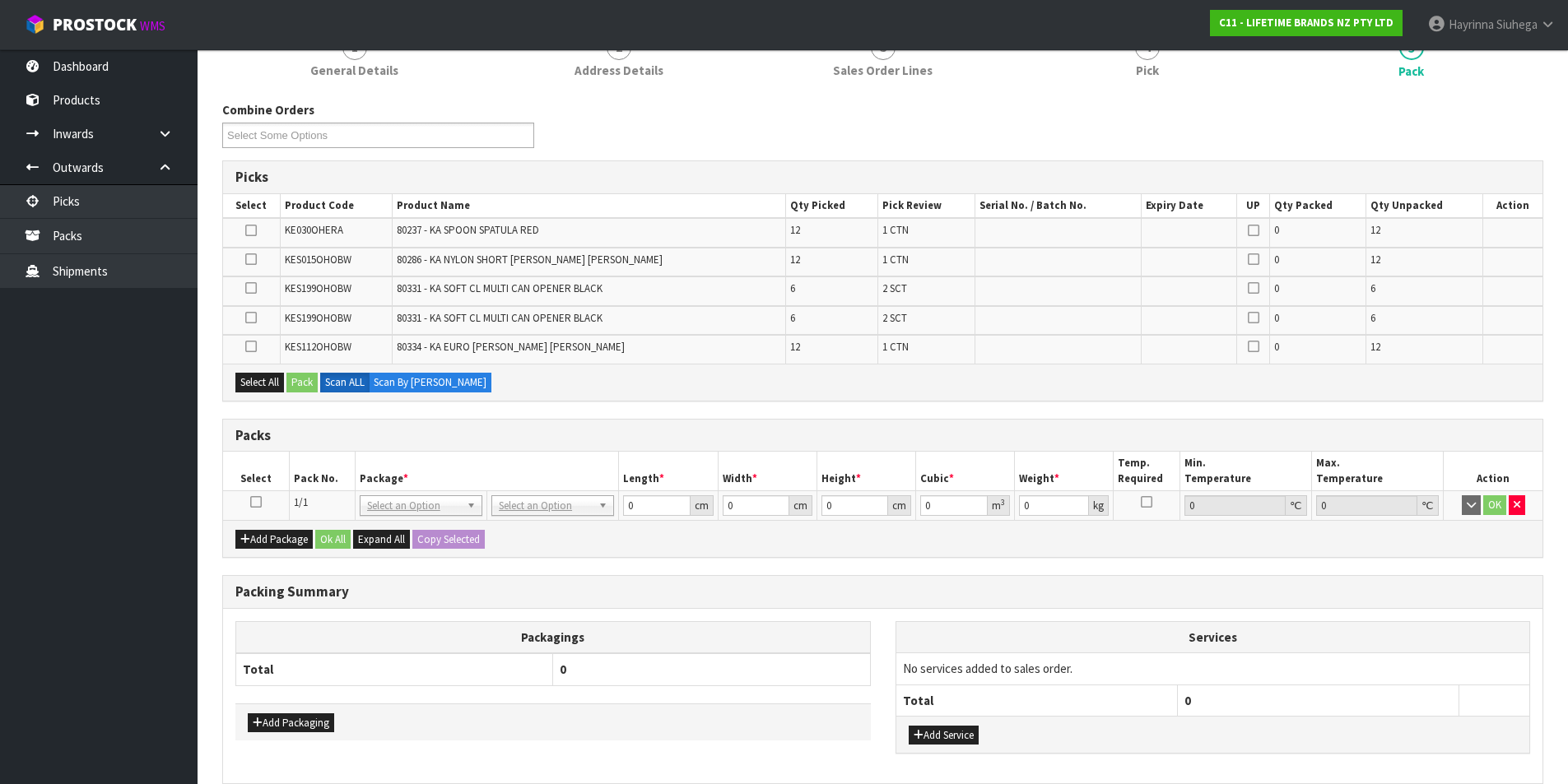
click at [251, 502] on icon at bounding box center [256, 502] width 12 height 1
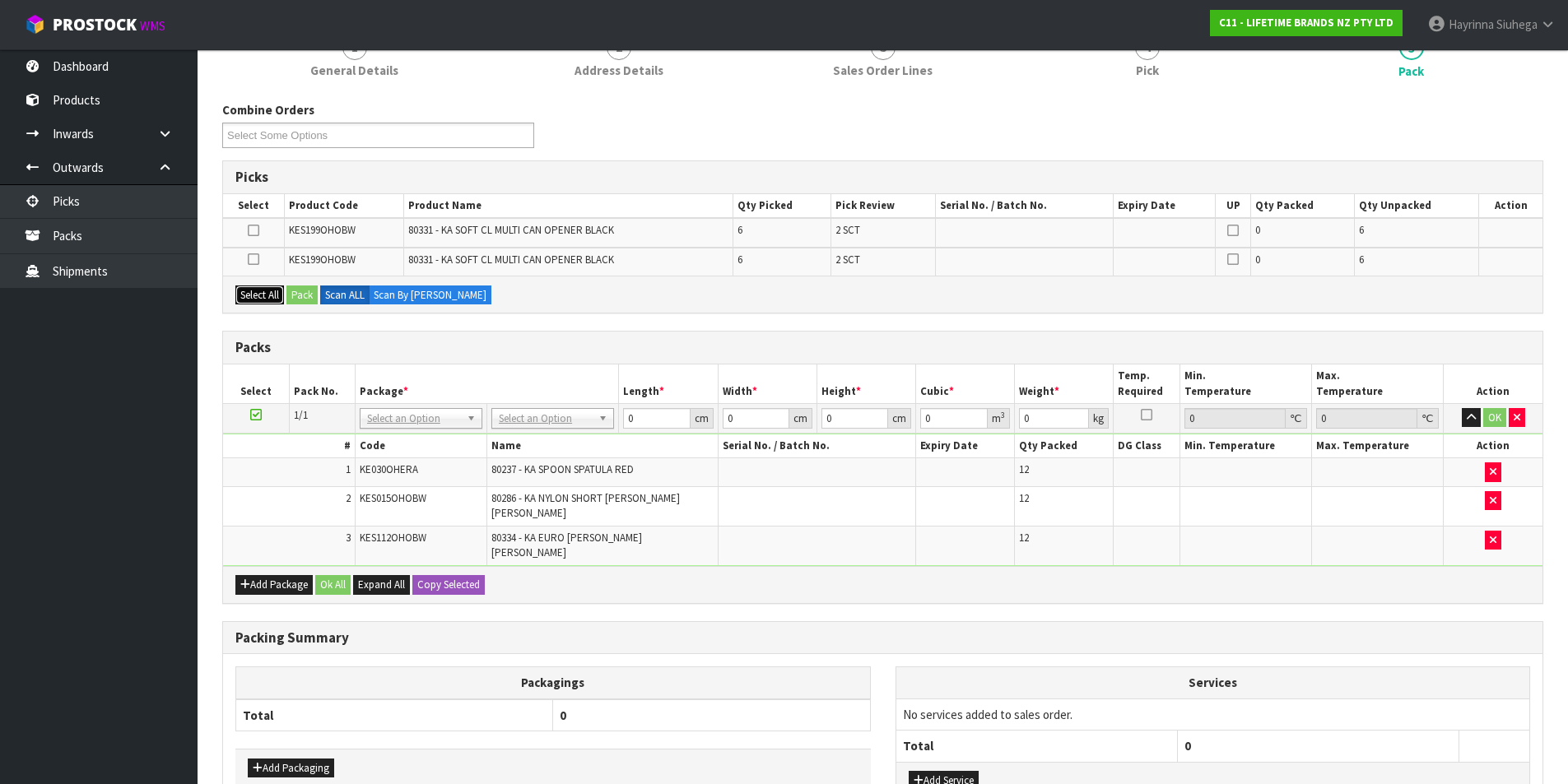
drag, startPoint x: 256, startPoint y: 290, endPoint x: 544, endPoint y: 331, distance: 290.9
click at [257, 289] on button "Select All" at bounding box center [260, 295] width 49 height 19
click at [305, 298] on button "Pack" at bounding box center [302, 295] width 31 height 19
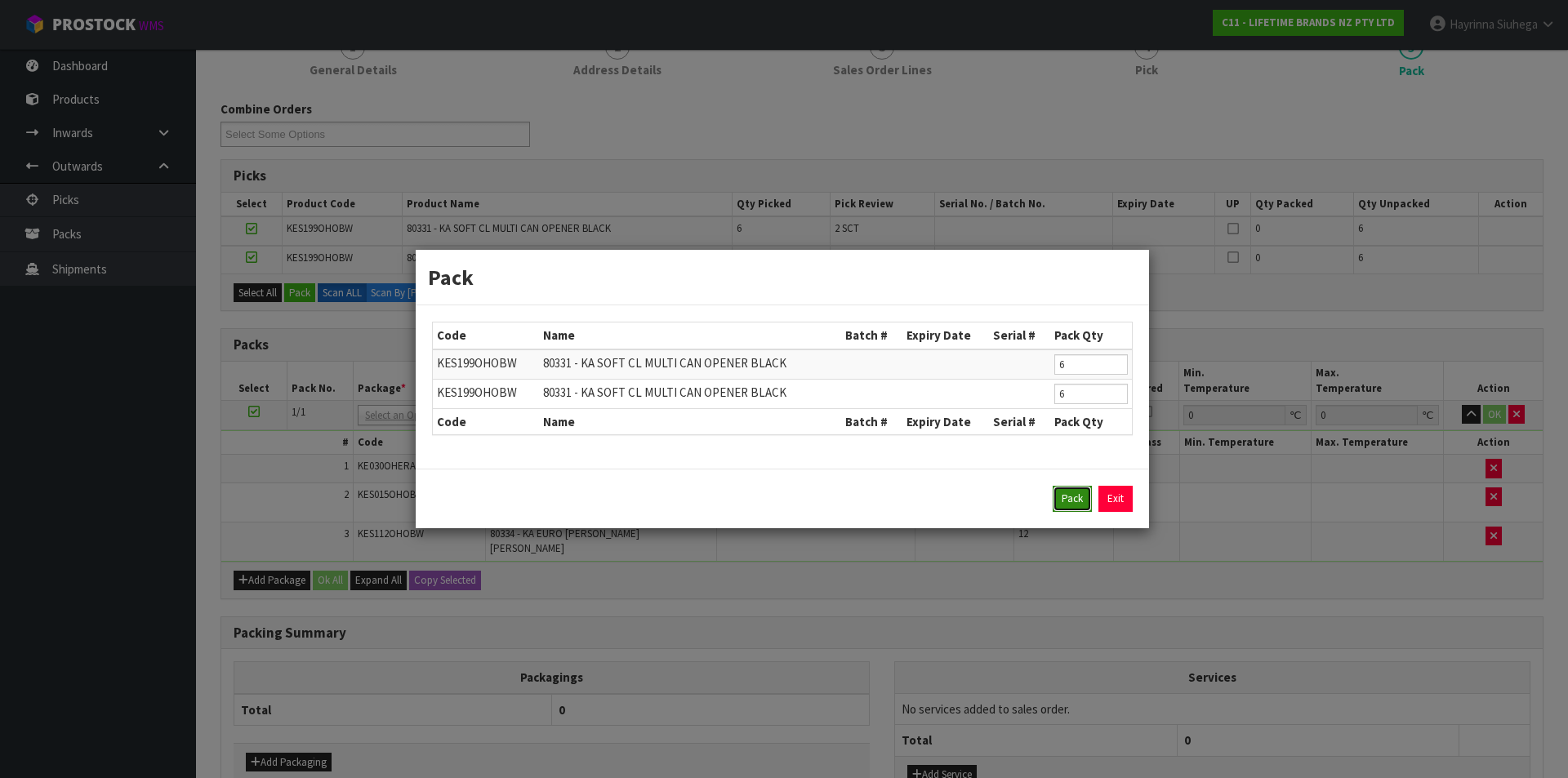
click at [1080, 502] on button "Pack" at bounding box center [1072, 499] width 39 height 26
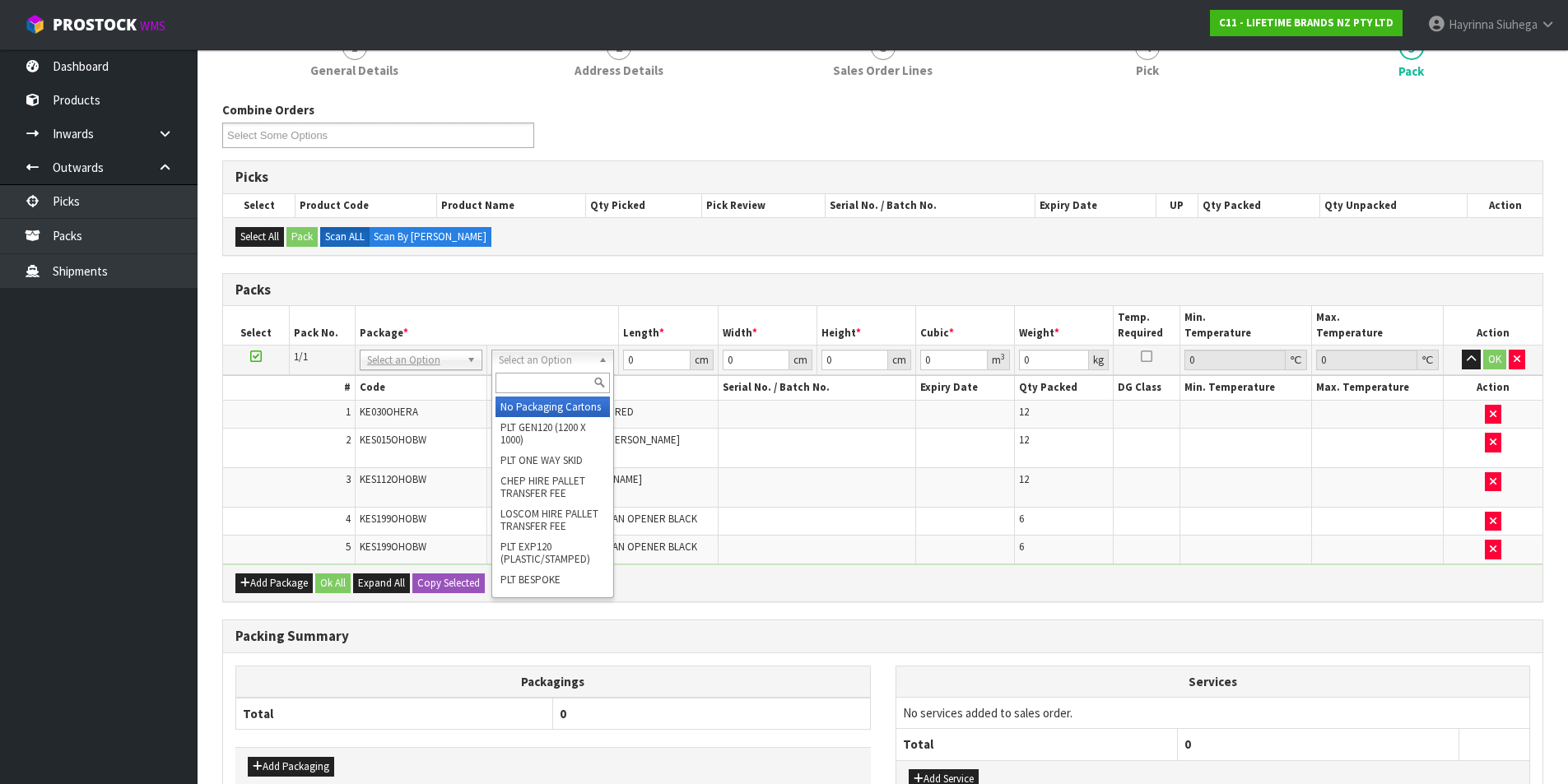
click at [540, 392] on input "text" at bounding box center [553, 383] width 115 height 20
click at [540, 393] on input "text" at bounding box center [553, 383] width 115 height 20
drag, startPoint x: 1522, startPoint y: 356, endPoint x: 1500, endPoint y: 359, distance: 22.2
click at [1521, 357] on button "button" at bounding box center [1517, 359] width 17 height 19
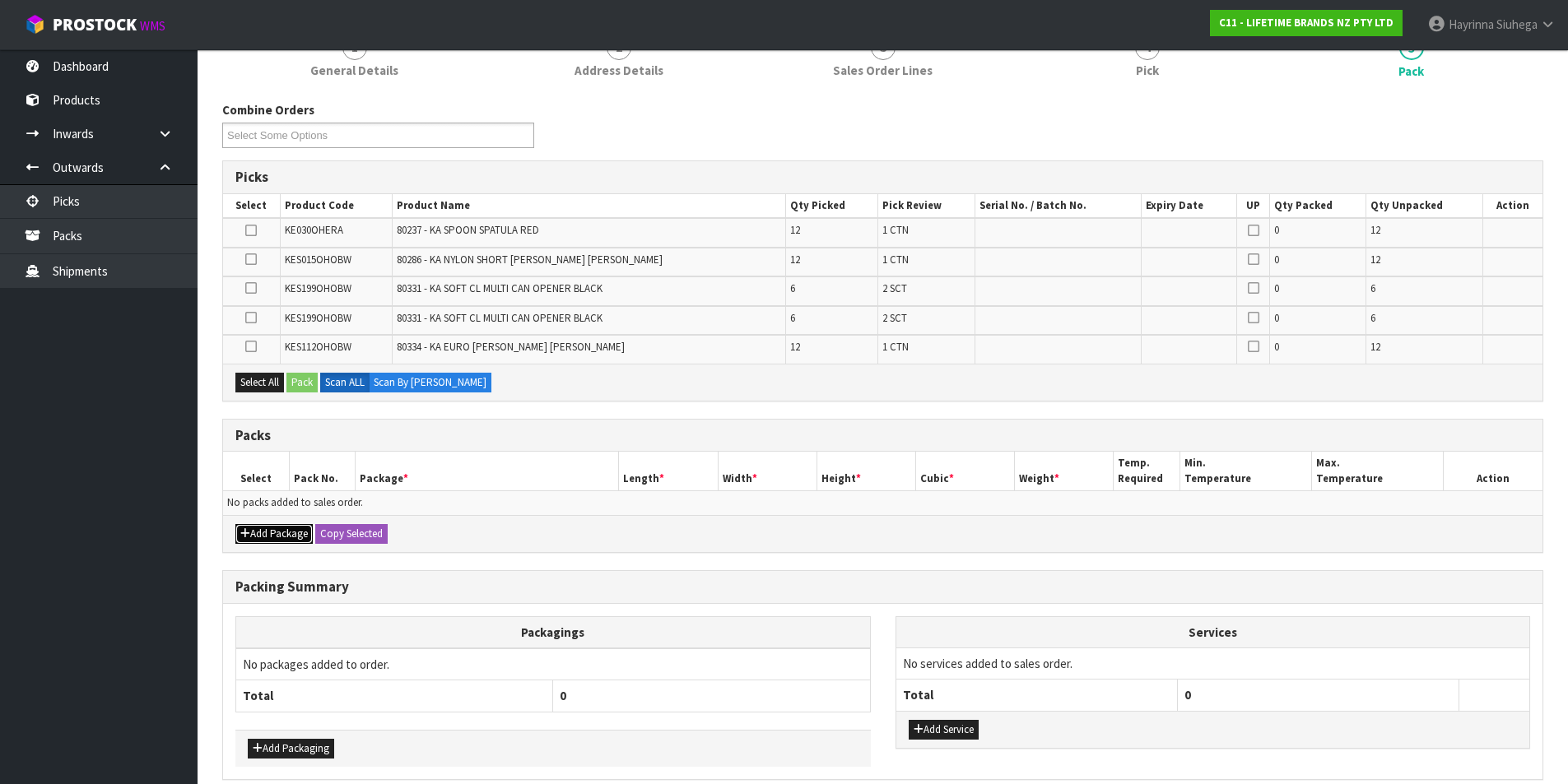
click at [248, 540] on button "Add Package" at bounding box center [274, 534] width 78 height 19
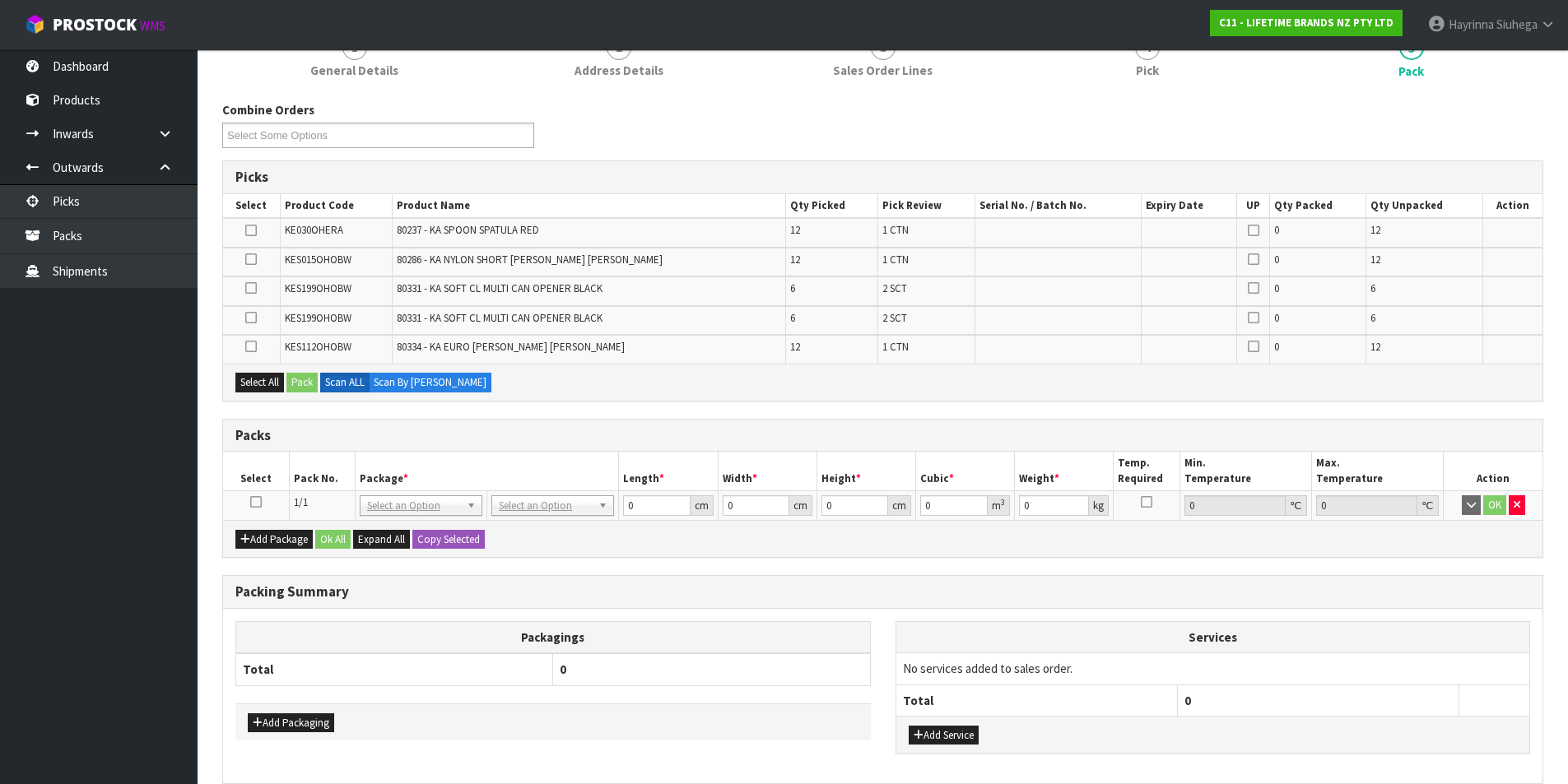
click at [255, 502] on icon at bounding box center [256, 502] width 12 height 1
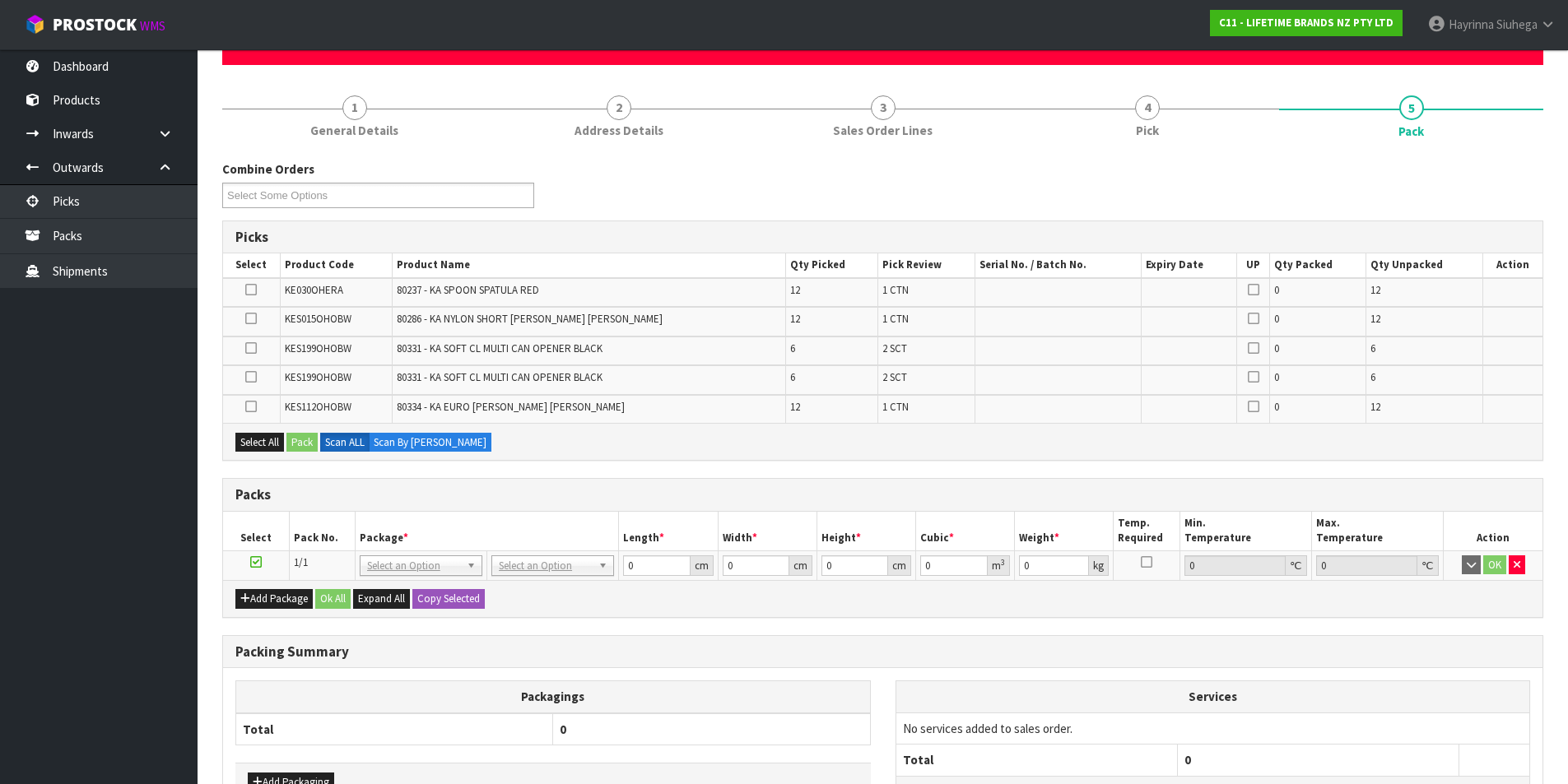
scroll to position [0, 0]
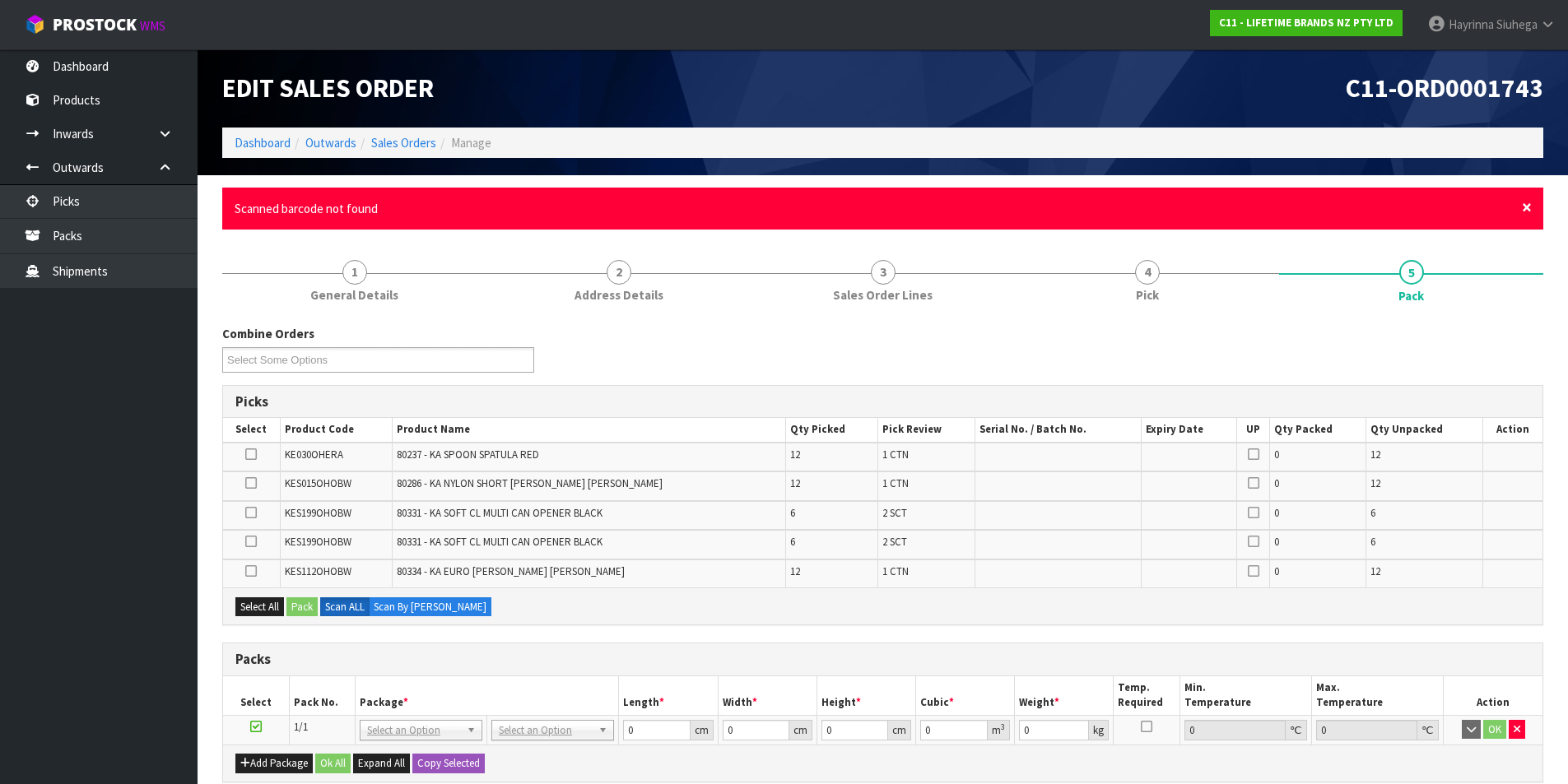
click at [1526, 208] on span "×" at bounding box center [1527, 207] width 10 height 23
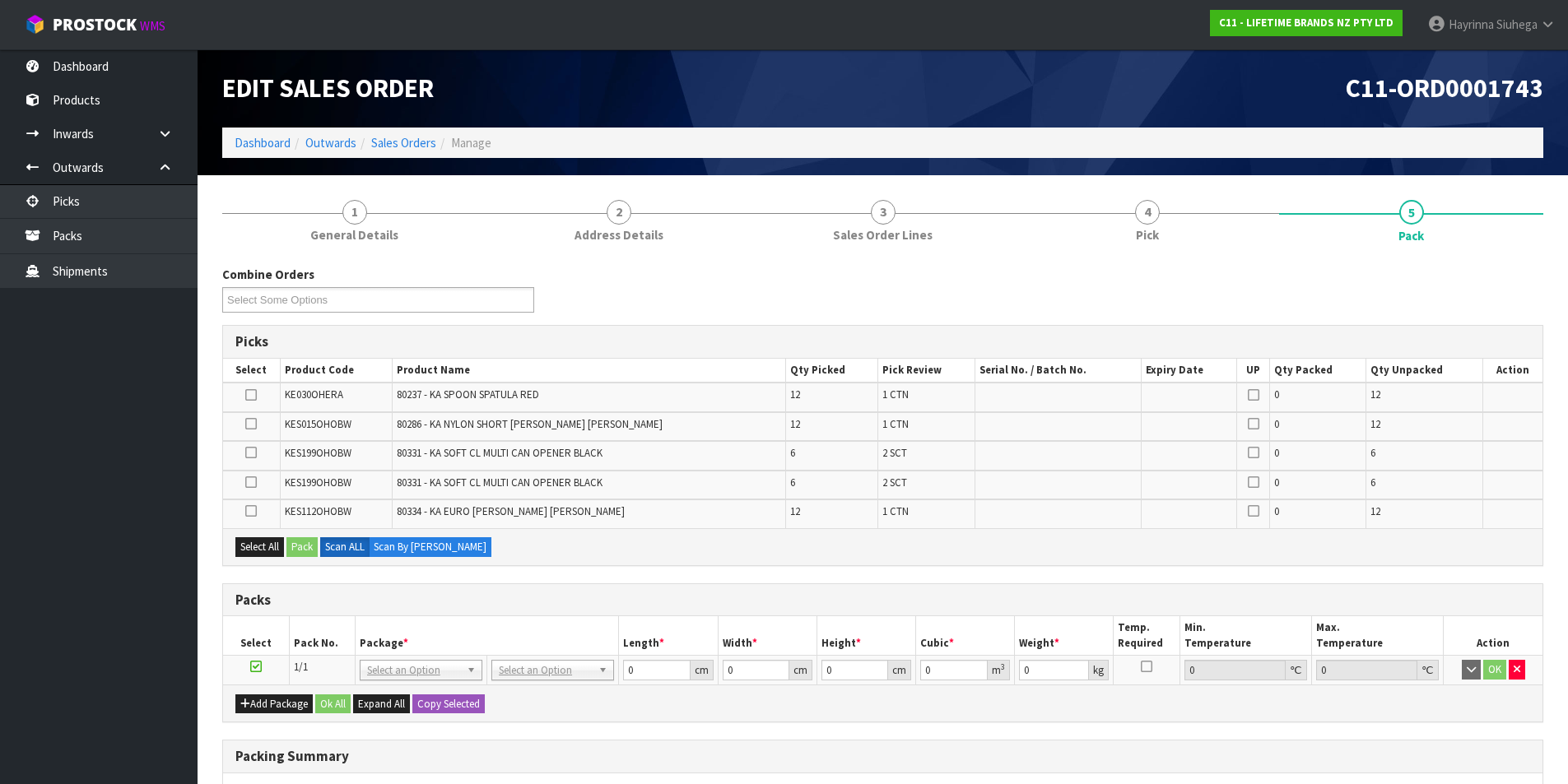
click at [254, 483] on icon at bounding box center [251, 482] width 12 height 1
click at [0, 0] on input "checkbox" at bounding box center [0, 0] width 0 height 0
click at [256, 454] on icon at bounding box center [251, 453] width 12 height 1
click at [0, 0] on input "checkbox" at bounding box center [0, 0] width 0 height 0
click at [297, 550] on button "Pack" at bounding box center [302, 547] width 31 height 19
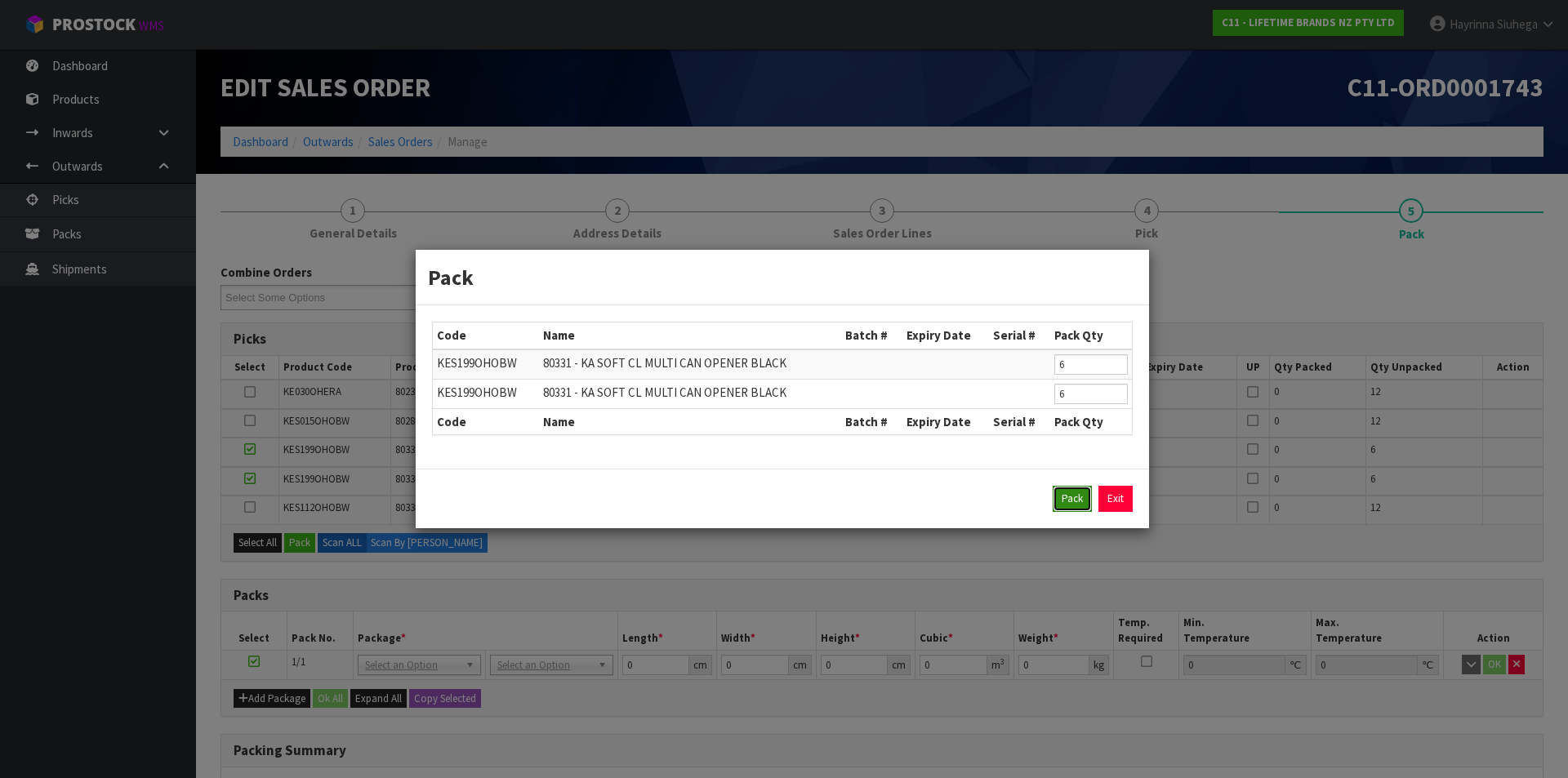
click at [1069, 498] on button "Pack" at bounding box center [1072, 499] width 39 height 26
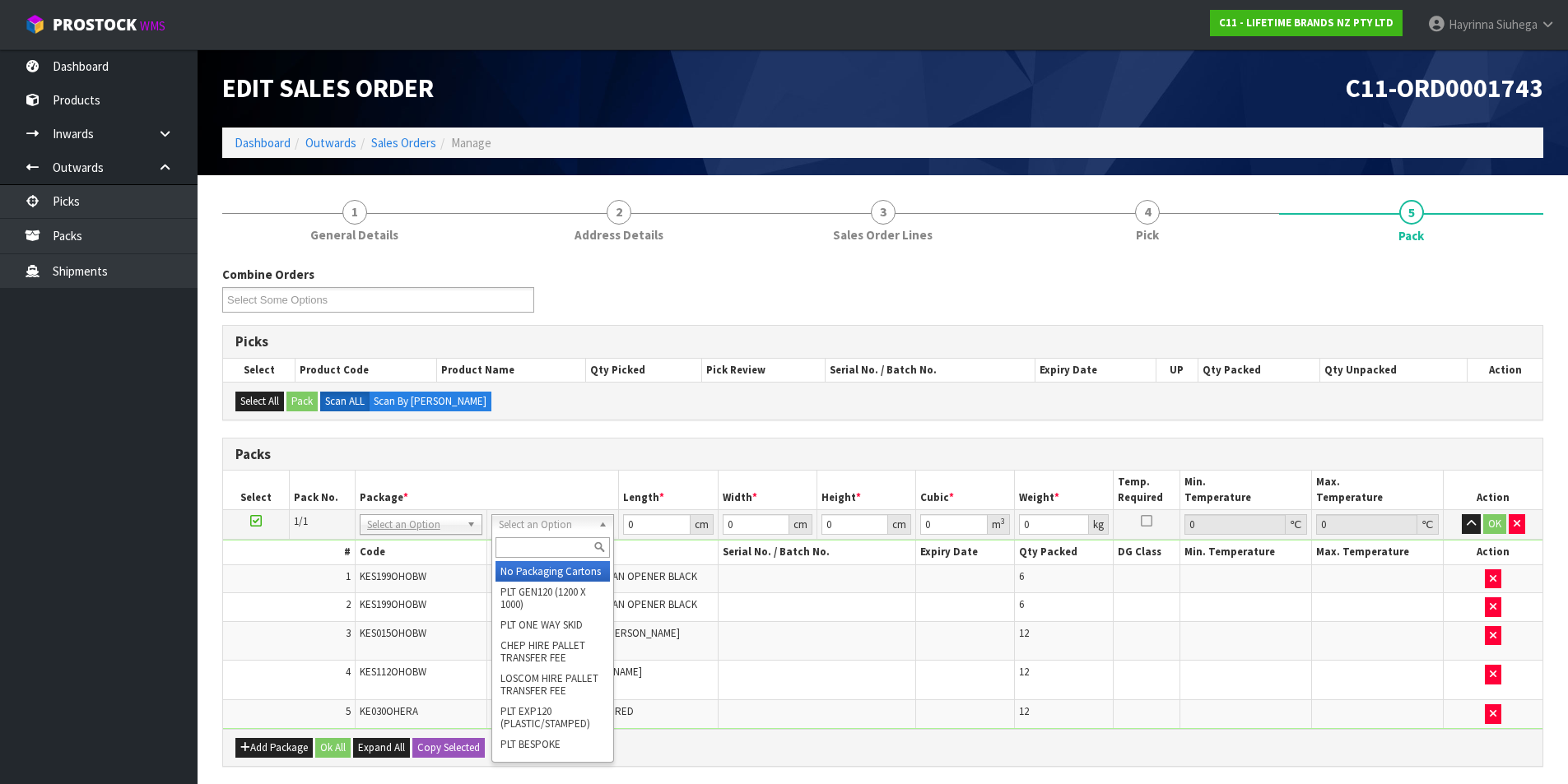
click at [530, 546] on input "text" at bounding box center [553, 548] width 115 height 20
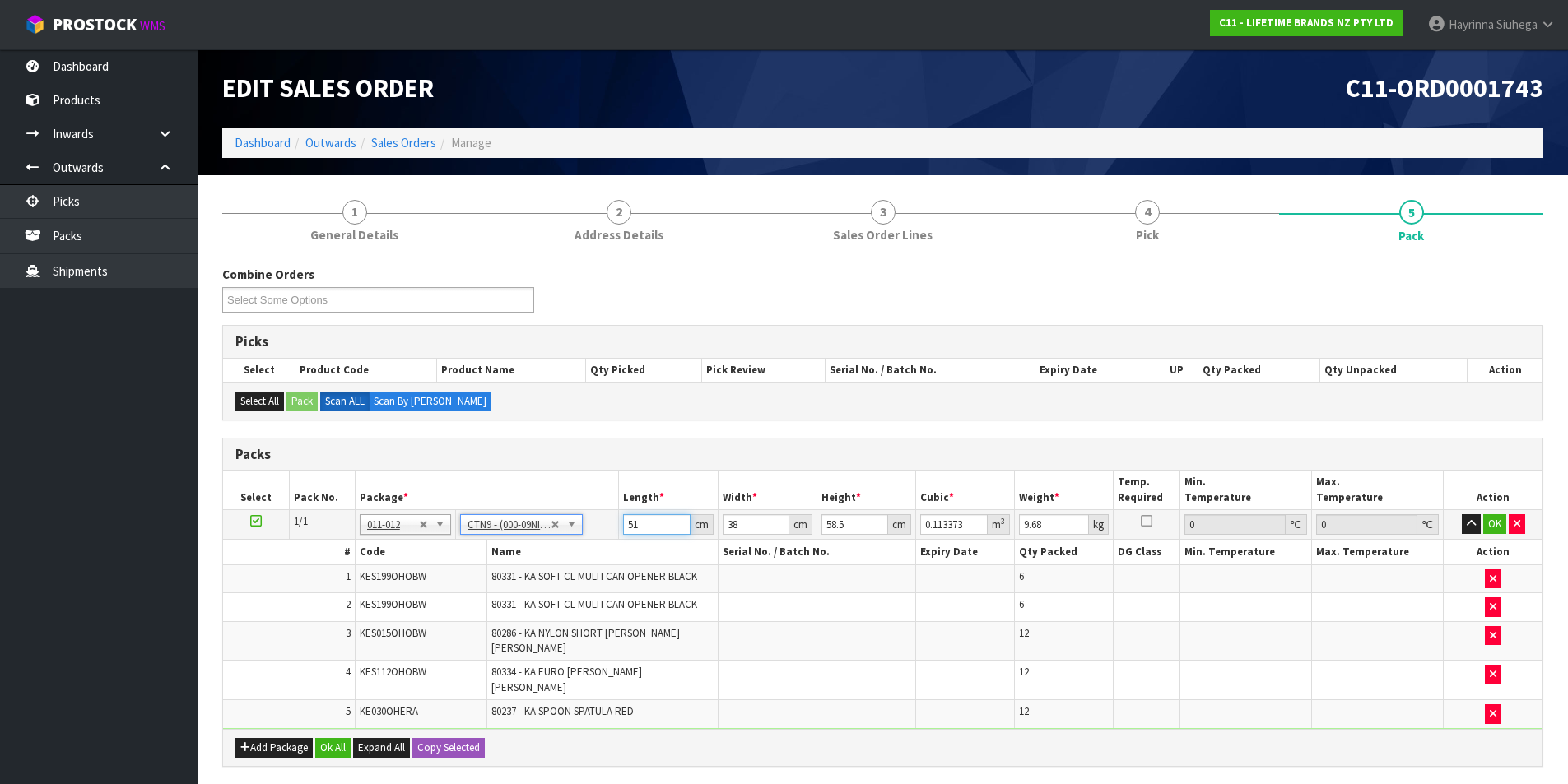
click at [626, 531] on input "51" at bounding box center [656, 524] width 67 height 20
click button "OK" at bounding box center [1494, 524] width 23 height 19
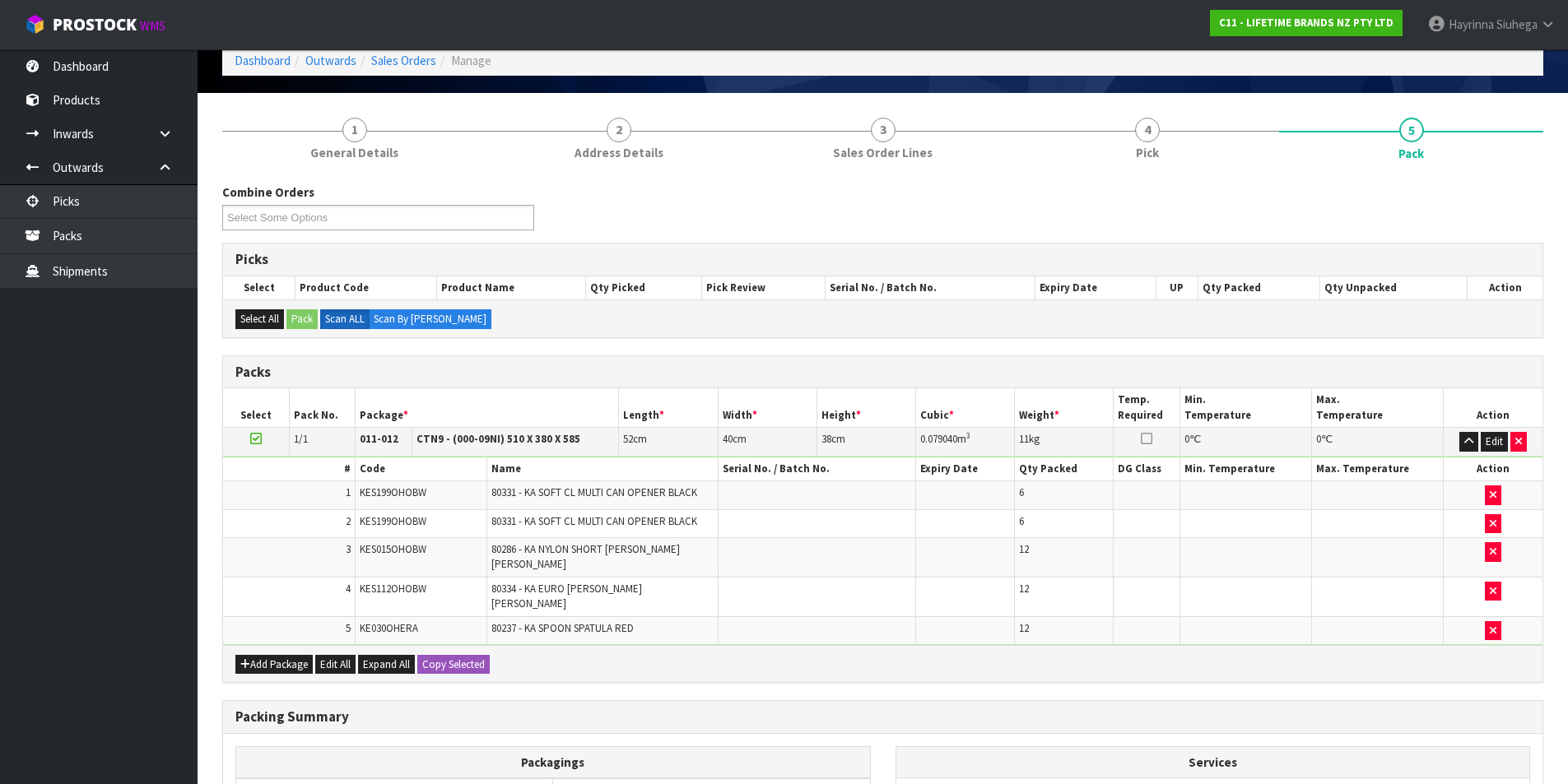
scroll to position [272, 0]
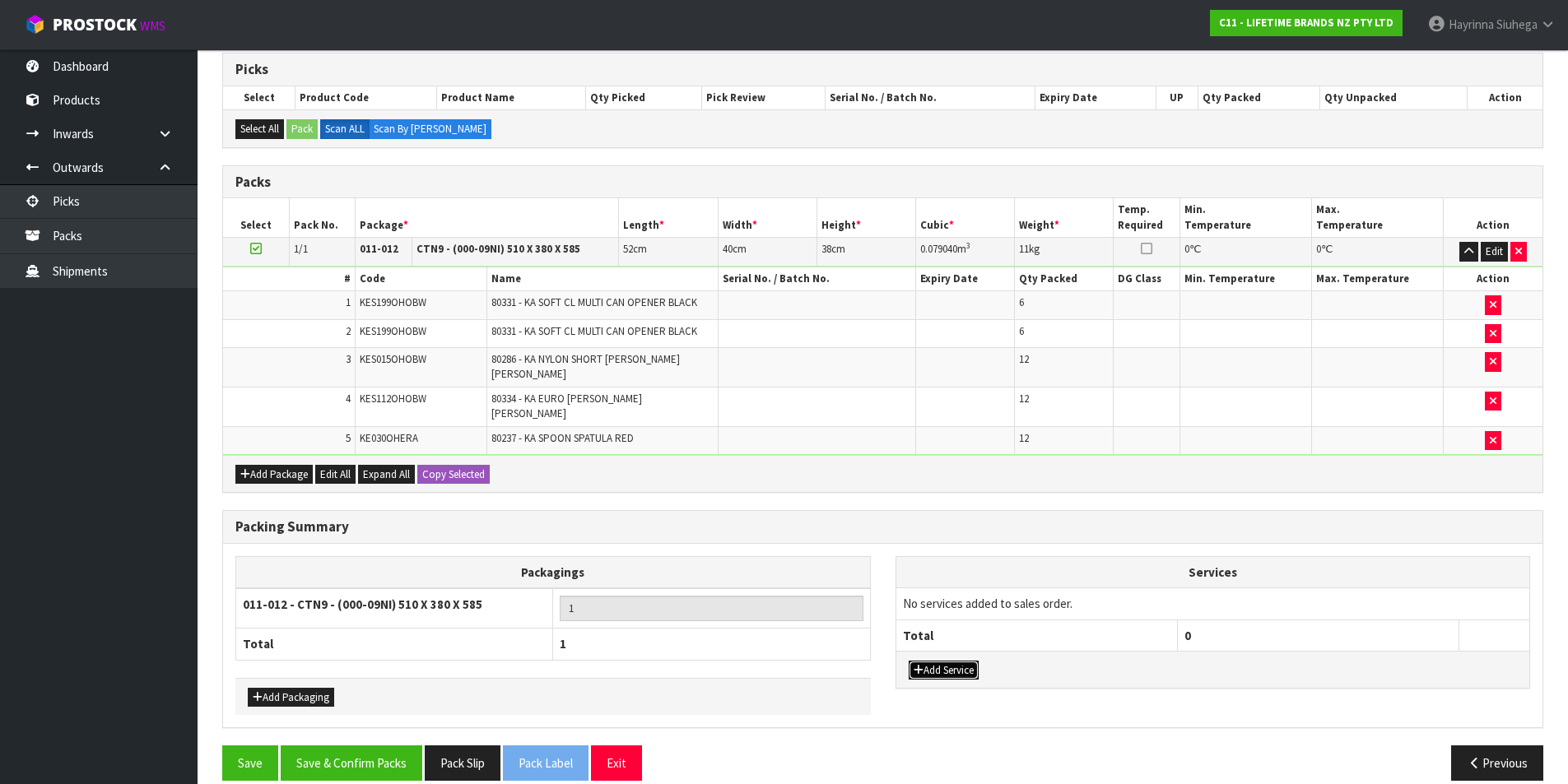
click at [960, 661] on button "Add Service" at bounding box center [943, 670] width 70 height 19
click at [968, 595] on td "003-036 - EXTERNAL PLANT HIRE 008-035 - OUTWARD HDLG+/HOIST LIFT ON/OFF 008-036…" at bounding box center [1037, 609] width 282 height 40
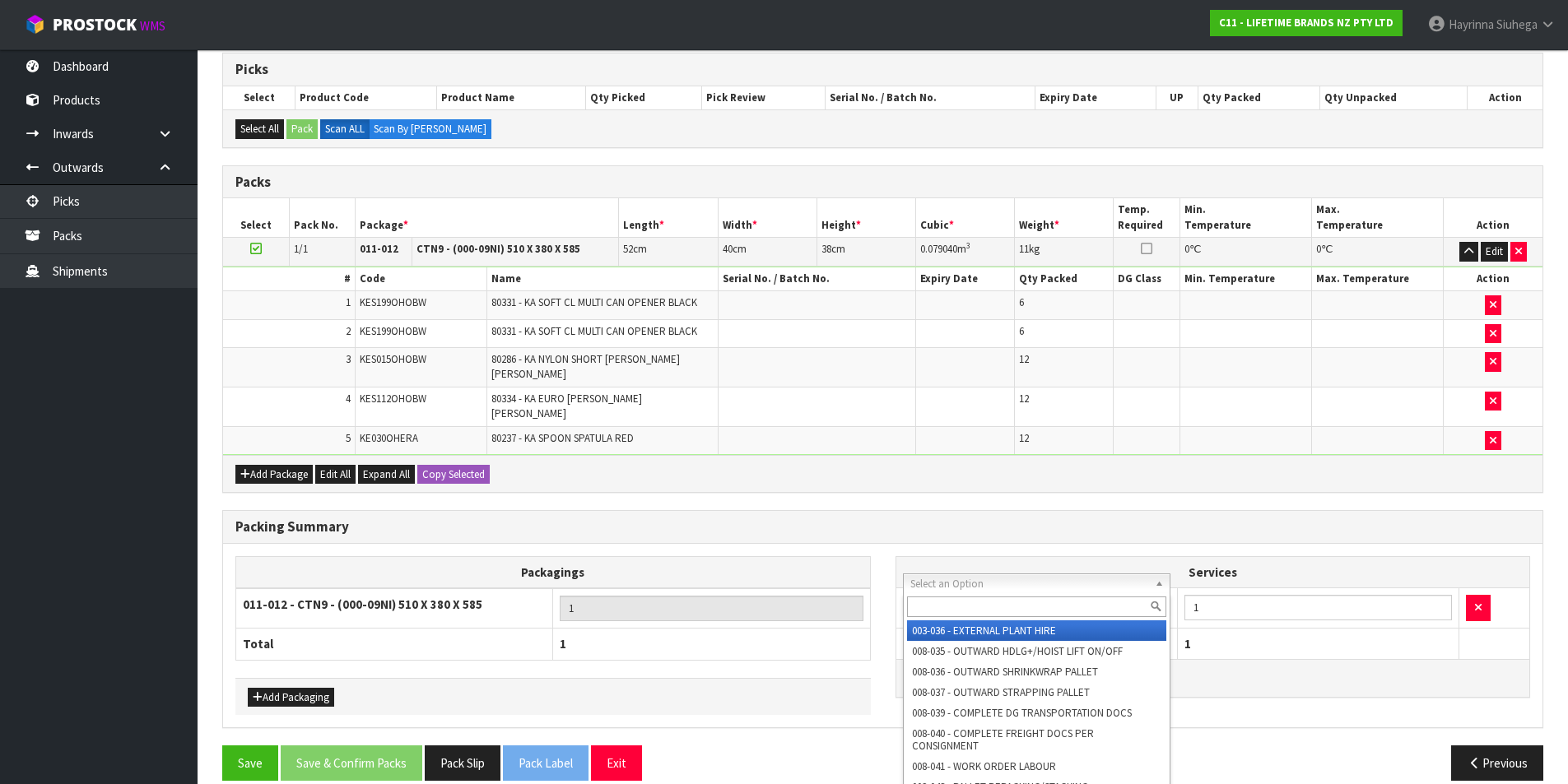
click at [943, 601] on input "text" at bounding box center [1037, 607] width 260 height 20
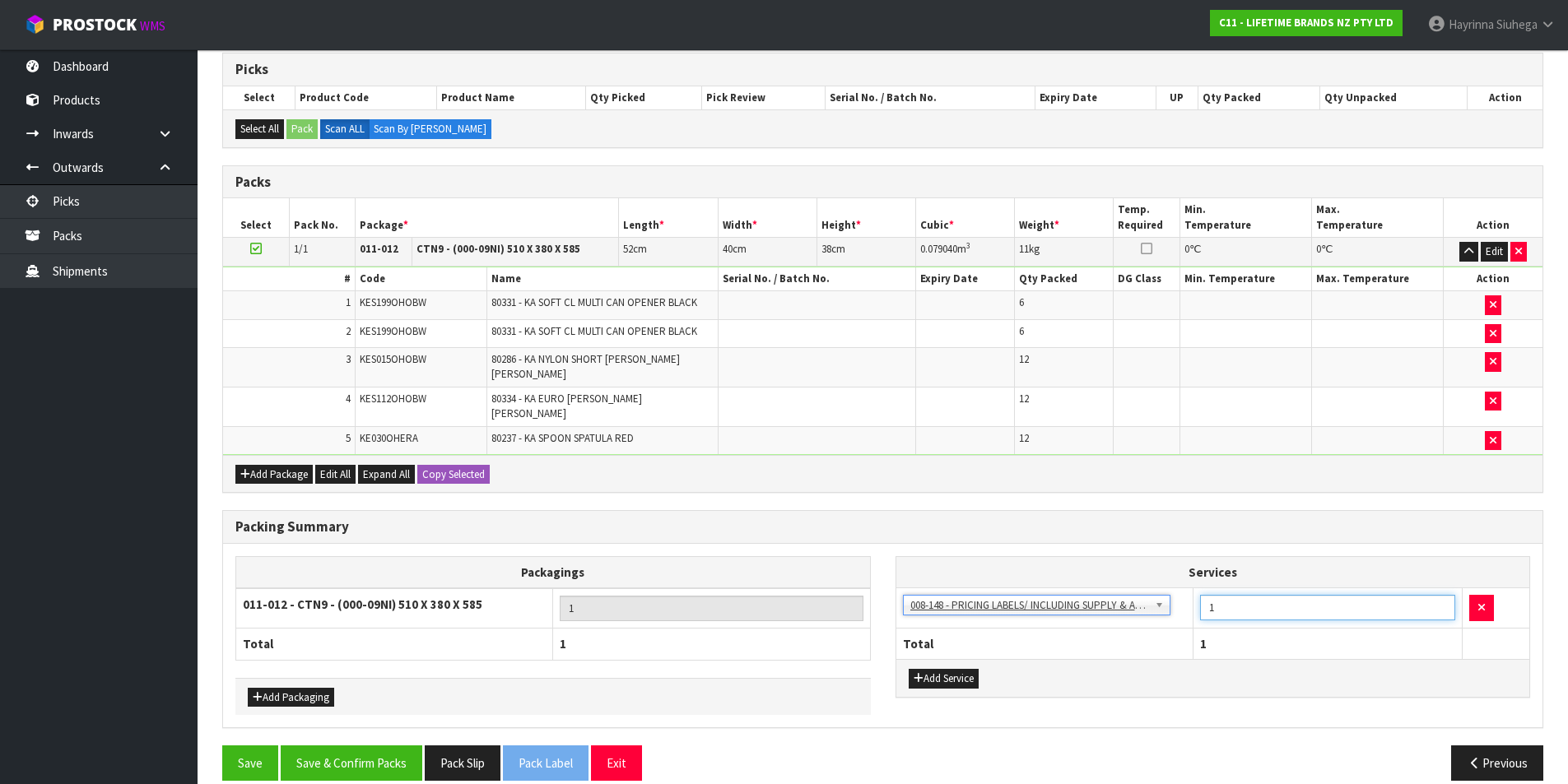
click at [1202, 595] on input "1" at bounding box center [1328, 608] width 255 height 25
click at [301, 746] on button "Save & Confirm Packs" at bounding box center [352, 764] width 142 height 35
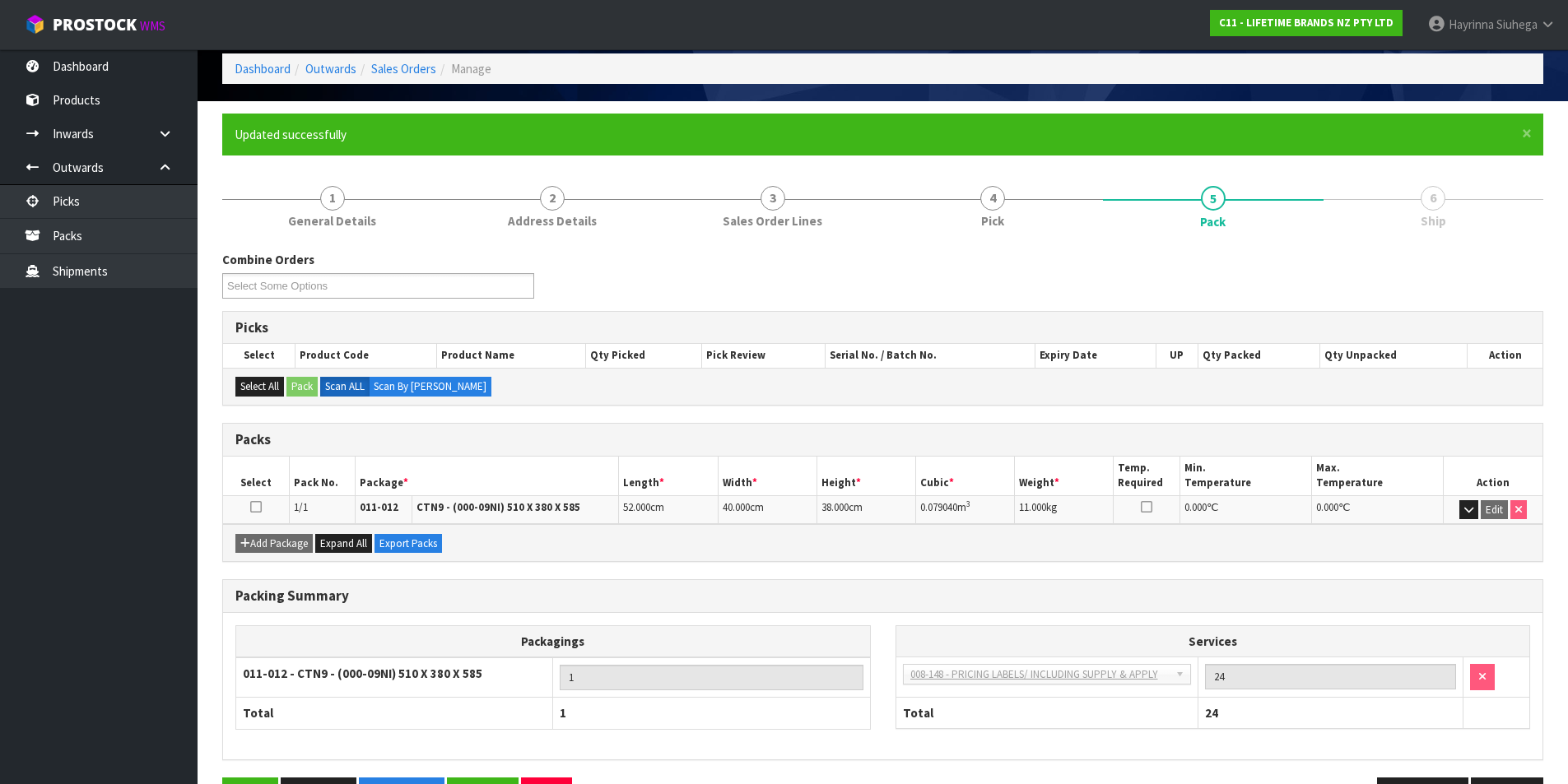
scroll to position [127, 0]
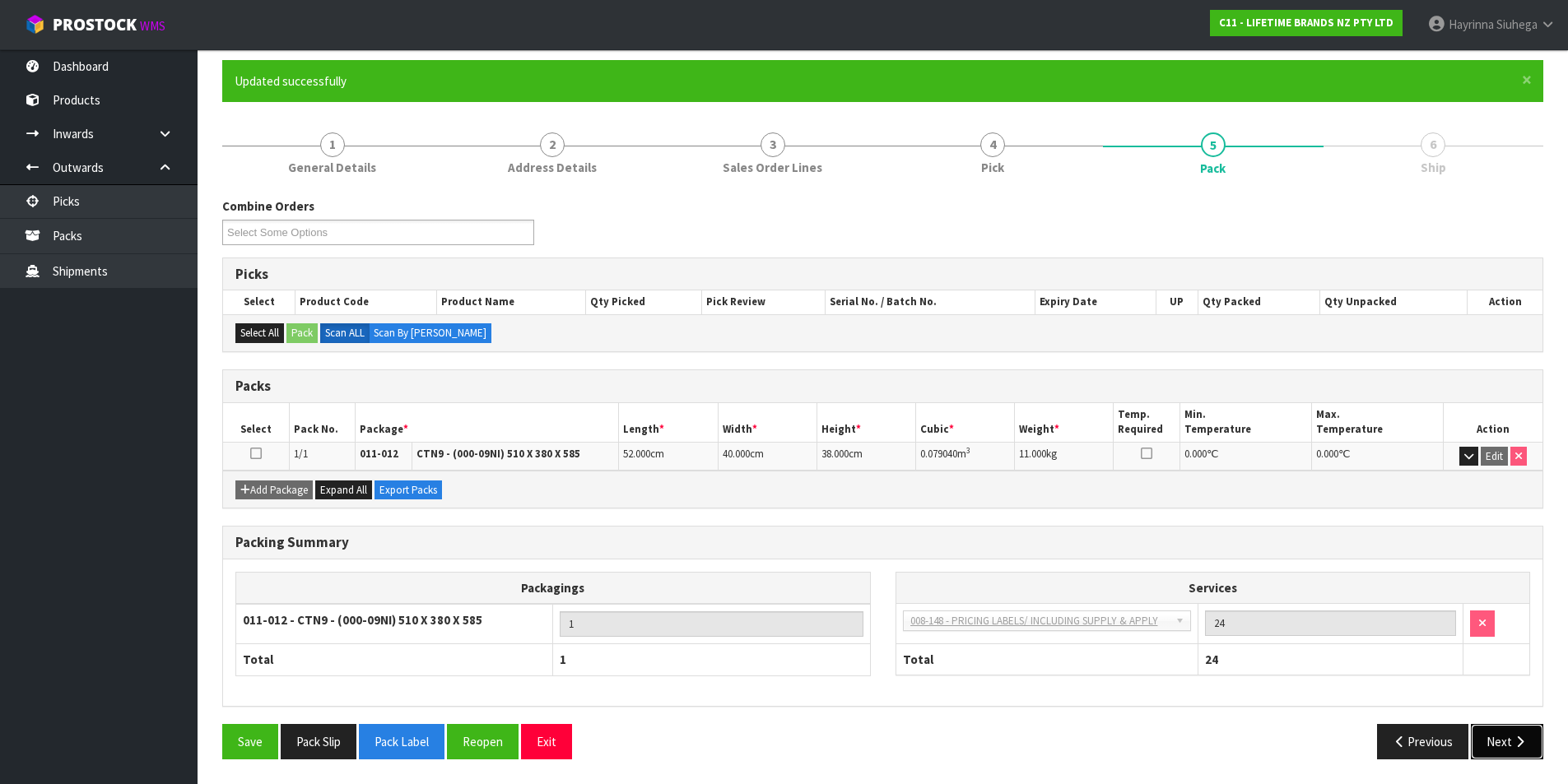
click at [1518, 744] on icon "button" at bounding box center [1520, 742] width 16 height 13
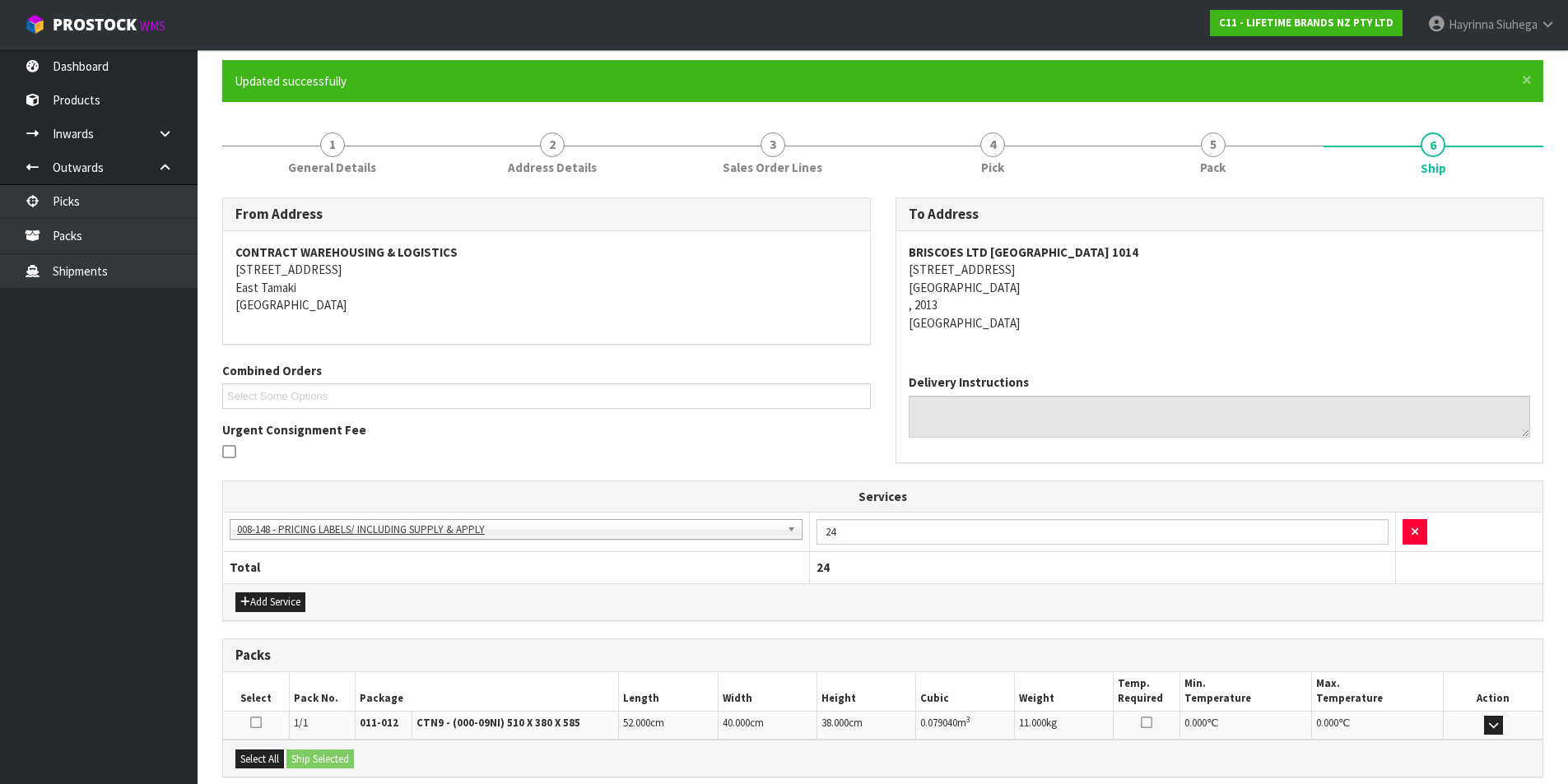
scroll to position [298, 0]
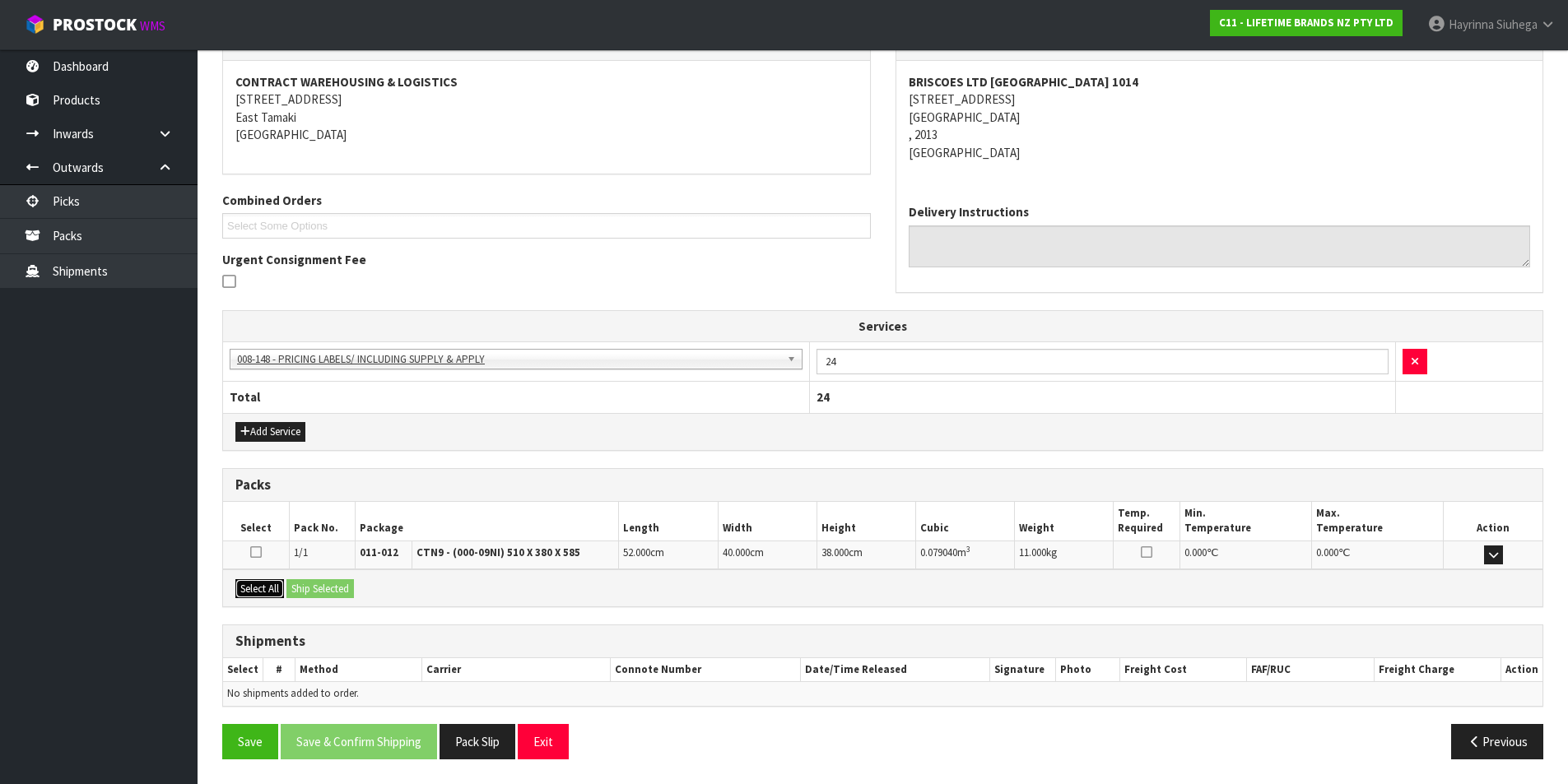
click at [268, 585] on button "Select All" at bounding box center [260, 588] width 49 height 19
click at [321, 584] on button "Ship Selected" at bounding box center [320, 588] width 67 height 19
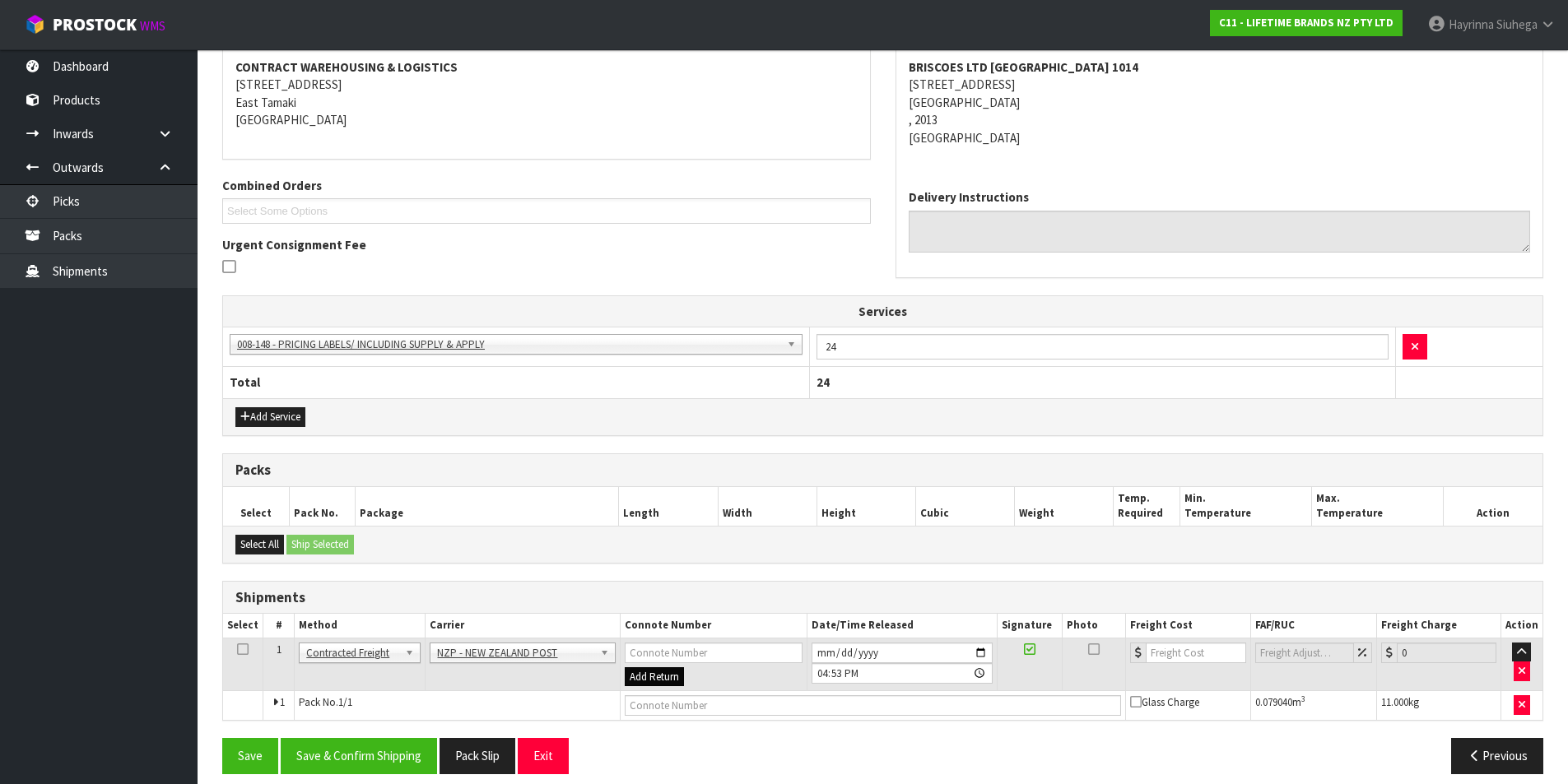
scroll to position [328, 0]
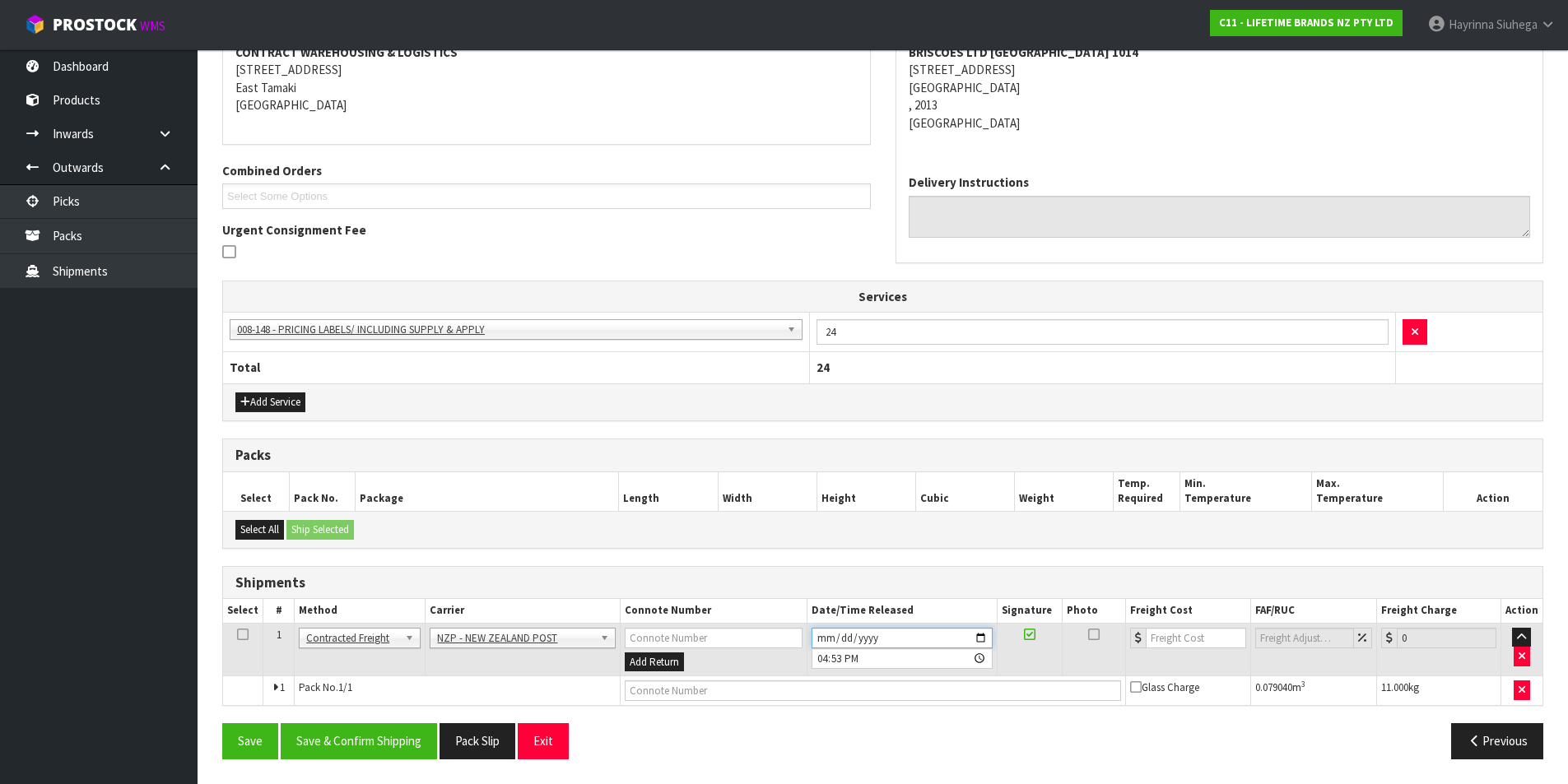
click at [826, 633] on input "2025-08-27" at bounding box center [902, 638] width 181 height 20
click at [315, 736] on button "Save & Confirm Shipping" at bounding box center [359, 741] width 157 height 35
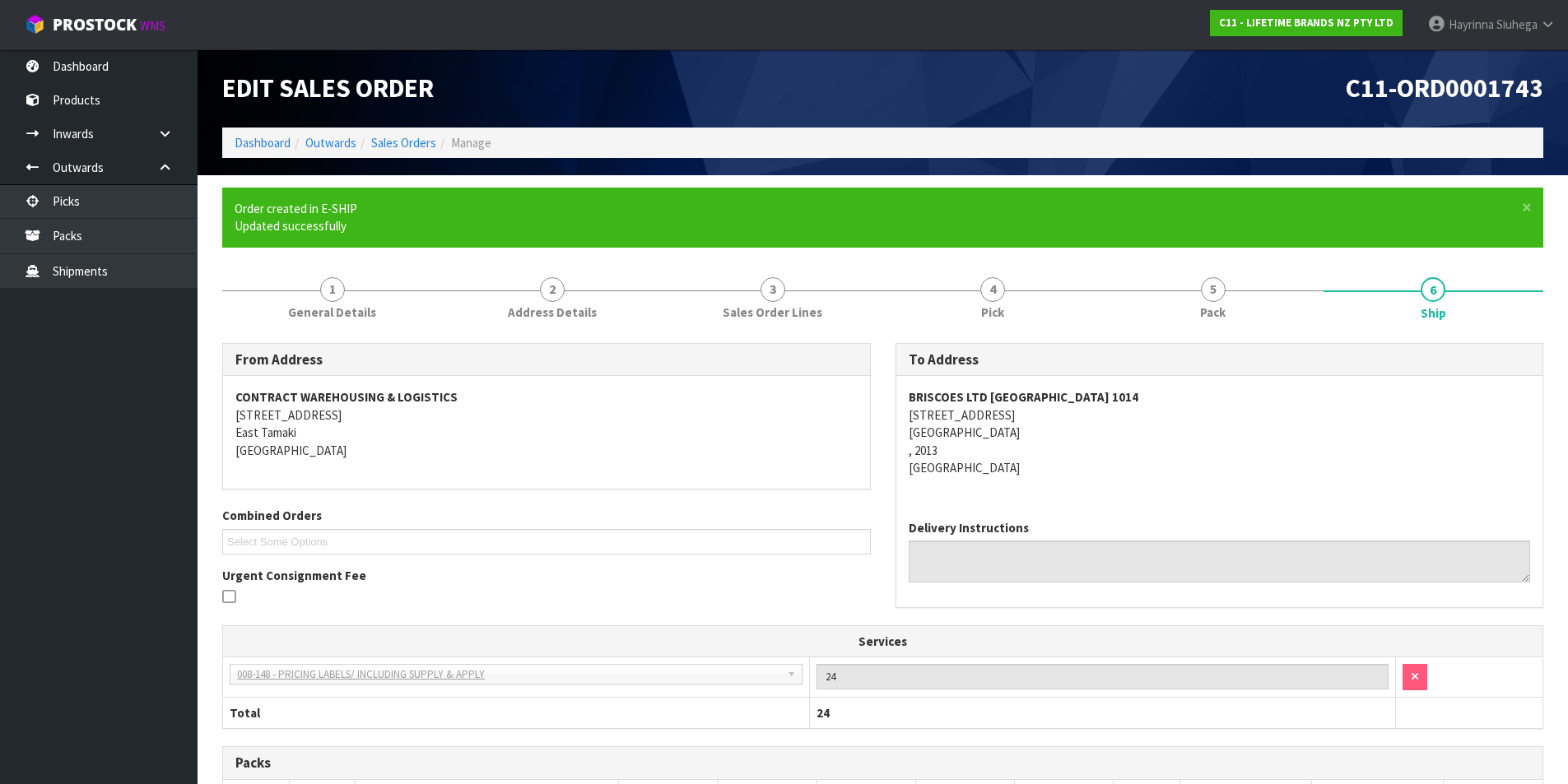
scroll to position [303, 0]
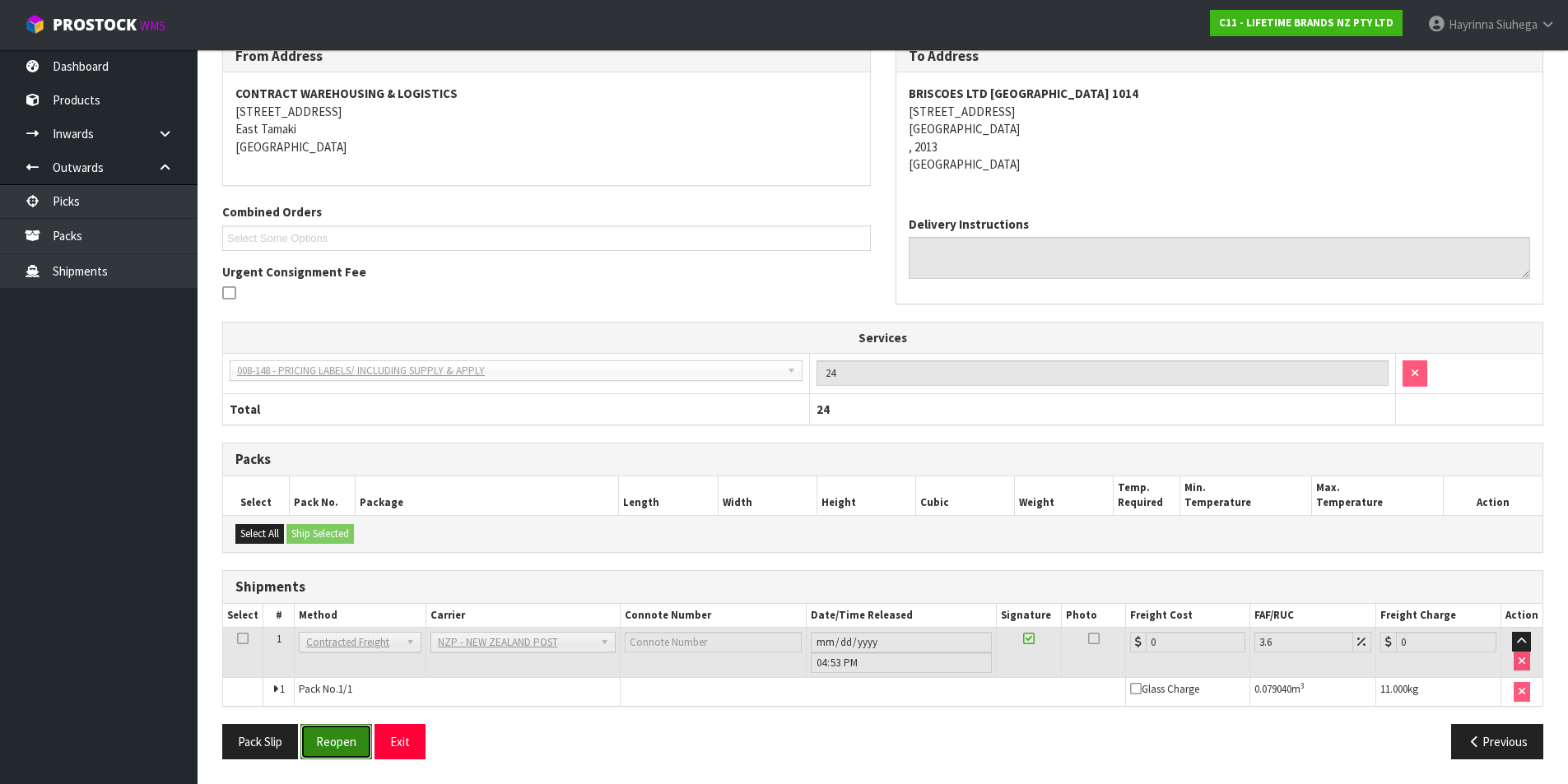
click at [330, 744] on button "Reopen" at bounding box center [336, 742] width 72 height 35
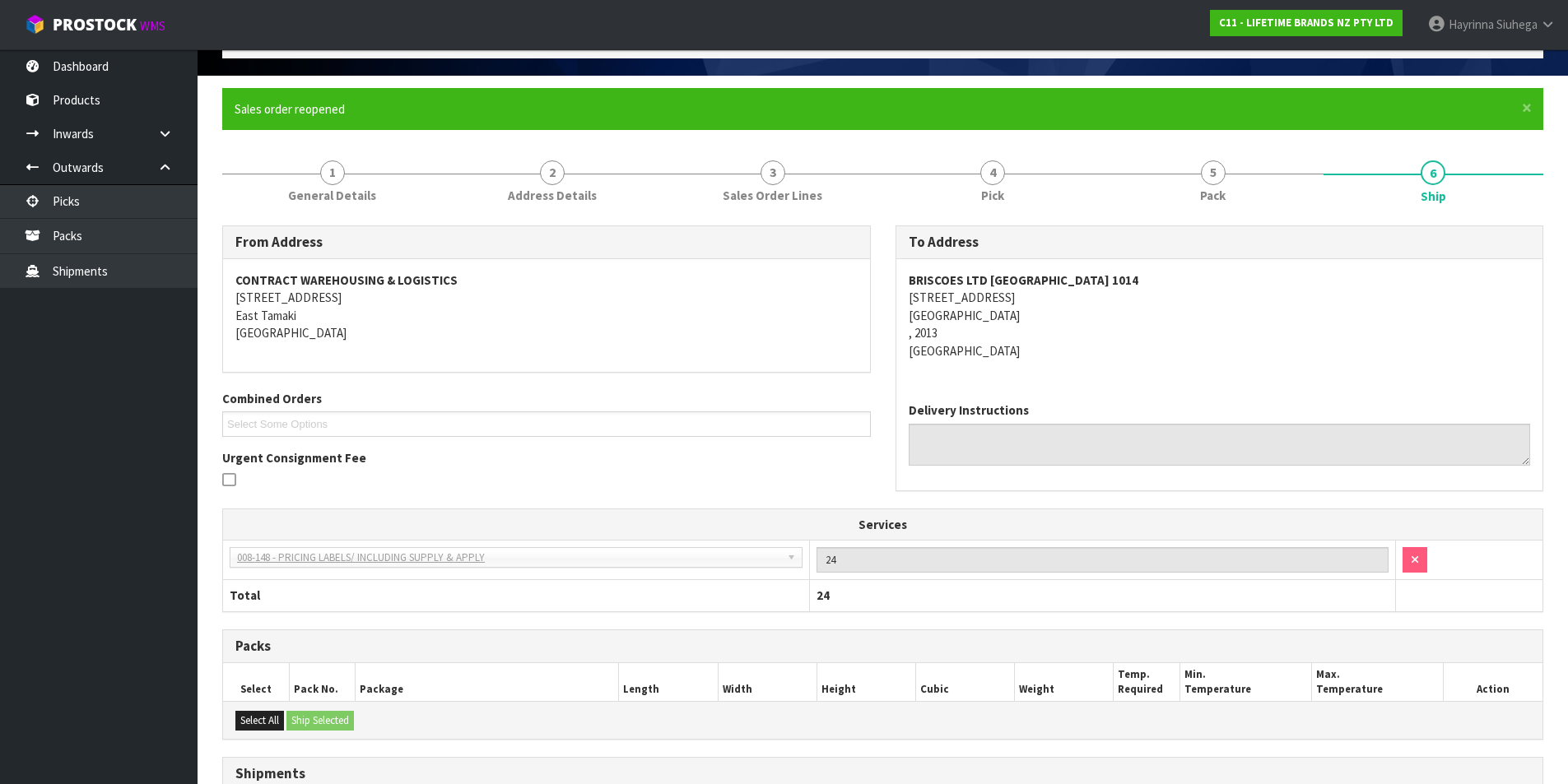
scroll to position [287, 0]
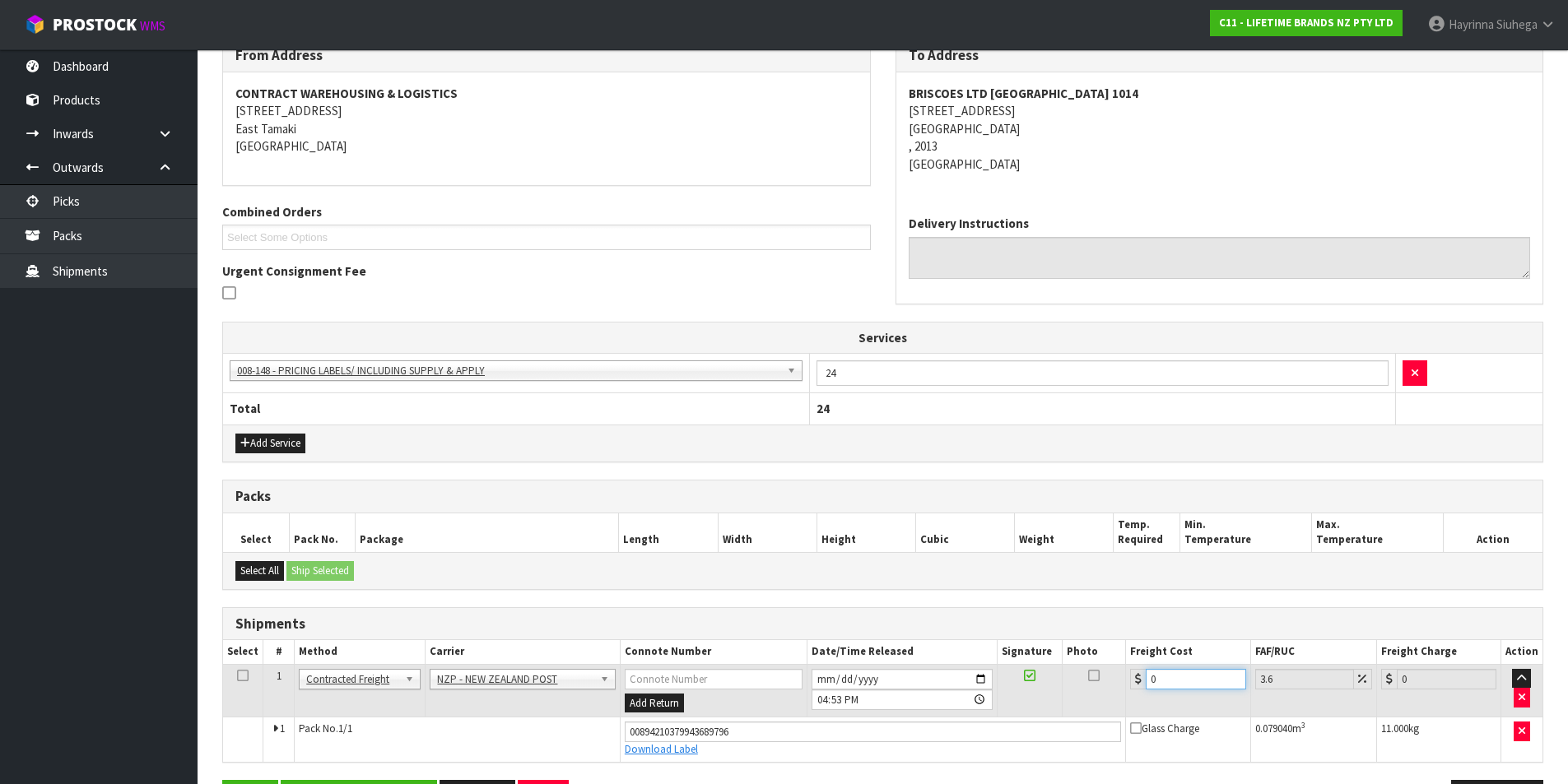
drag, startPoint x: 1183, startPoint y: 677, endPoint x: 884, endPoint y: 661, distance: 299.4
click at [884, 661] on table "Select # Method Carrier Connote Number Date/Time Released Signature Photo Freig…" at bounding box center [883, 701] width 1319 height 121
click at [223, 781] on button "Save" at bounding box center [250, 798] width 56 height 35
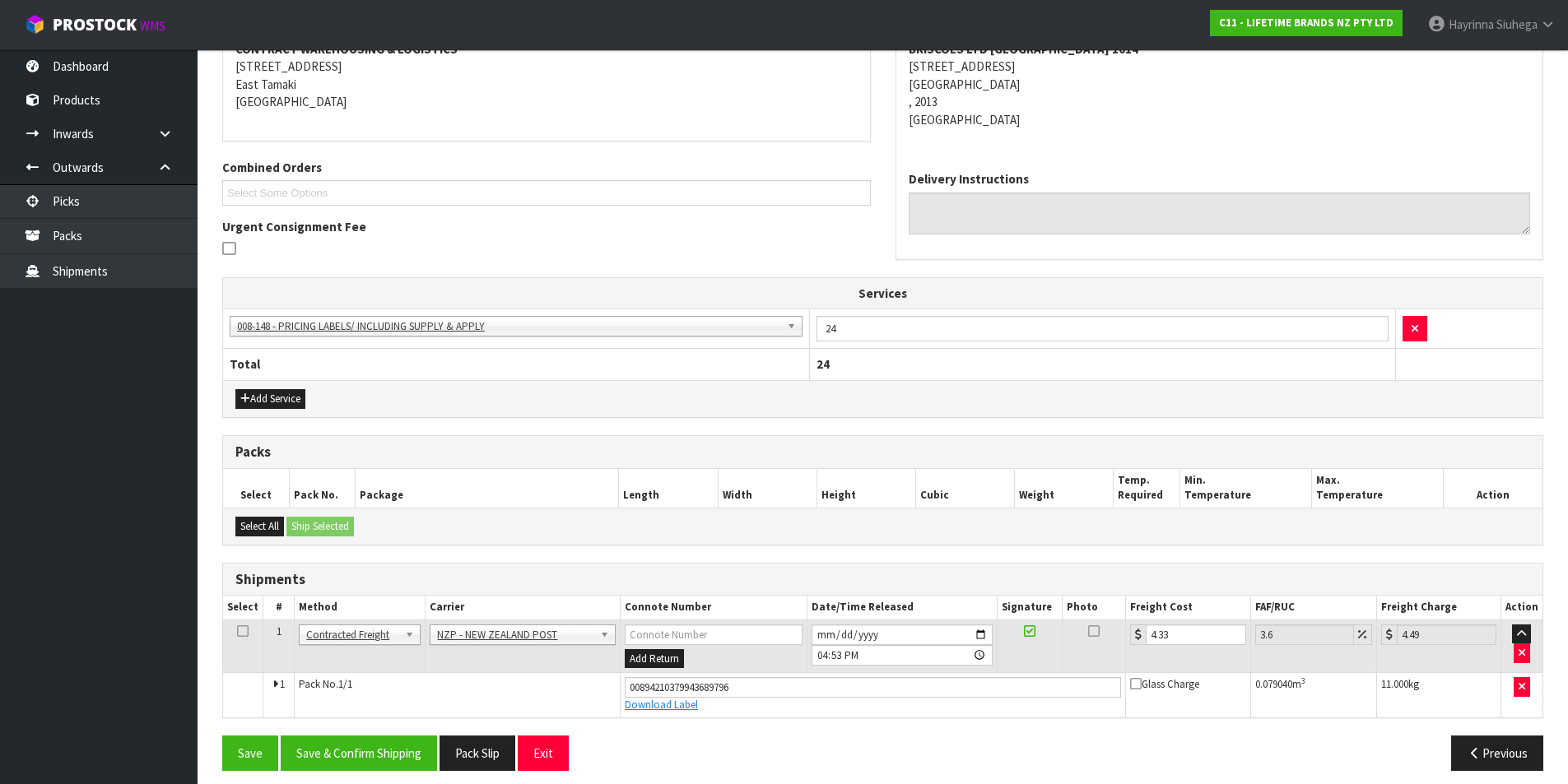
scroll to position [342, 0]
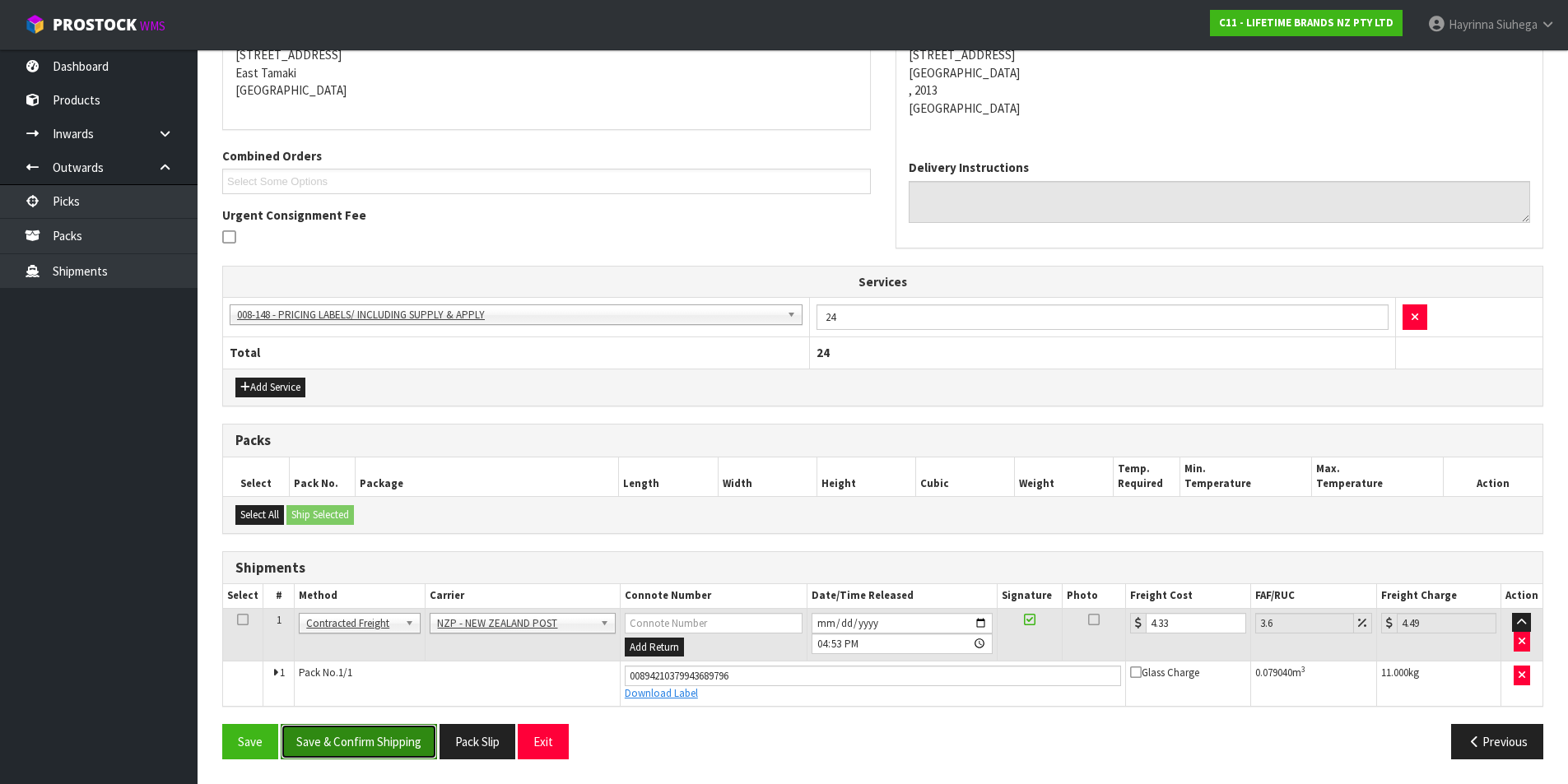
click at [341, 749] on button "Save & Confirm Shipping" at bounding box center [359, 742] width 157 height 35
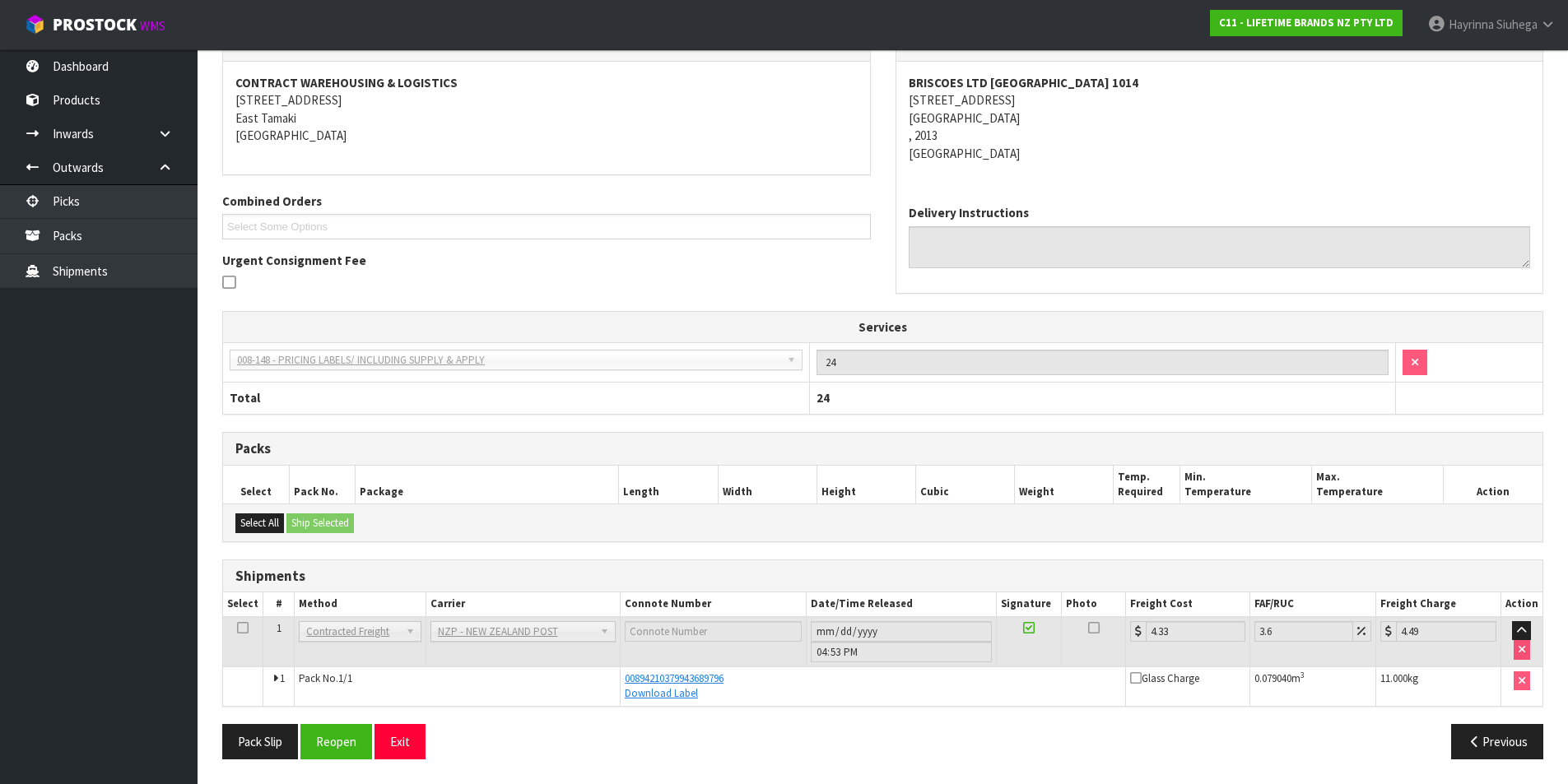
scroll to position [0, 0]
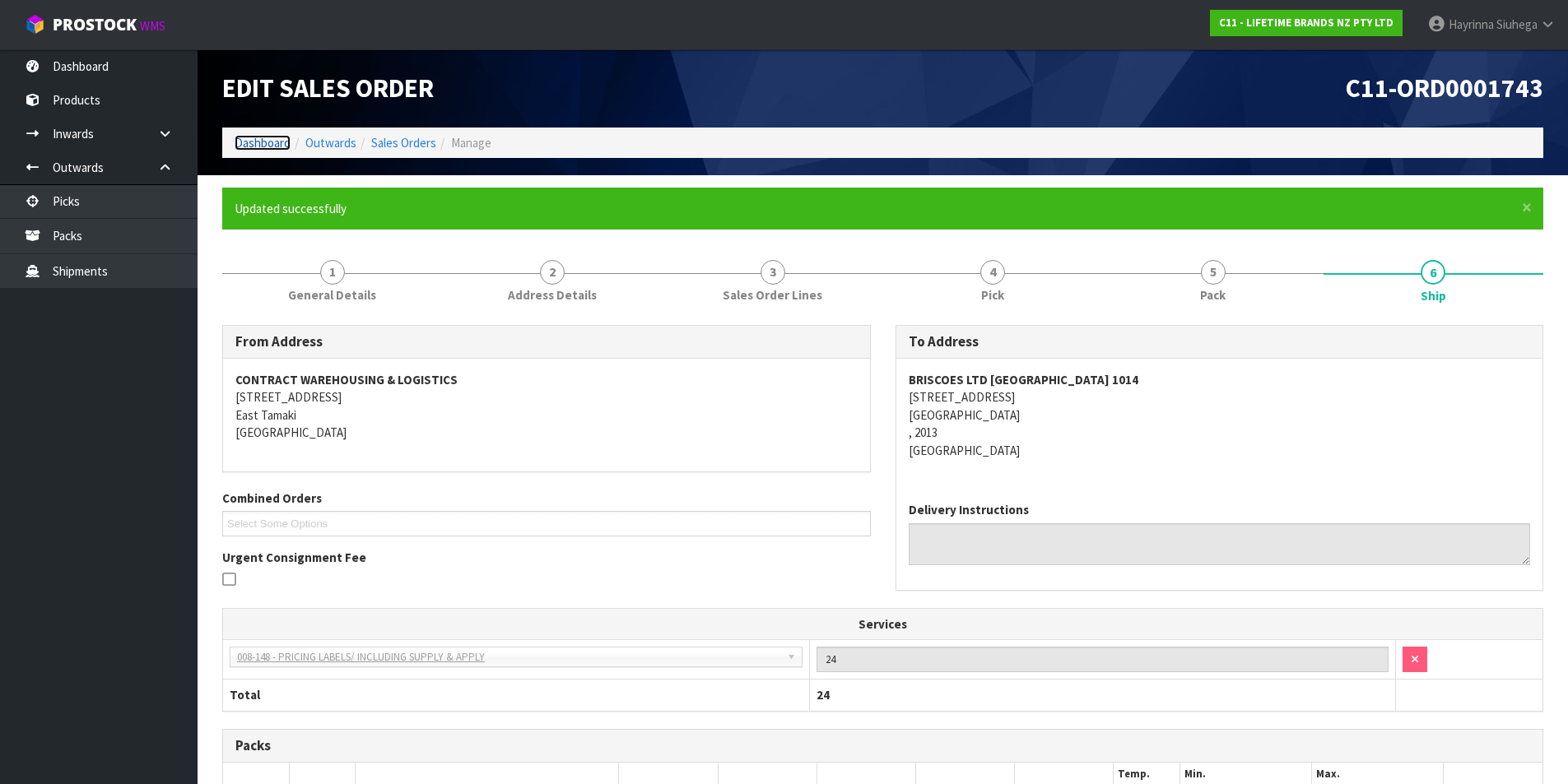
click at [279, 148] on link "Dashboard" at bounding box center [262, 142] width 56 height 16
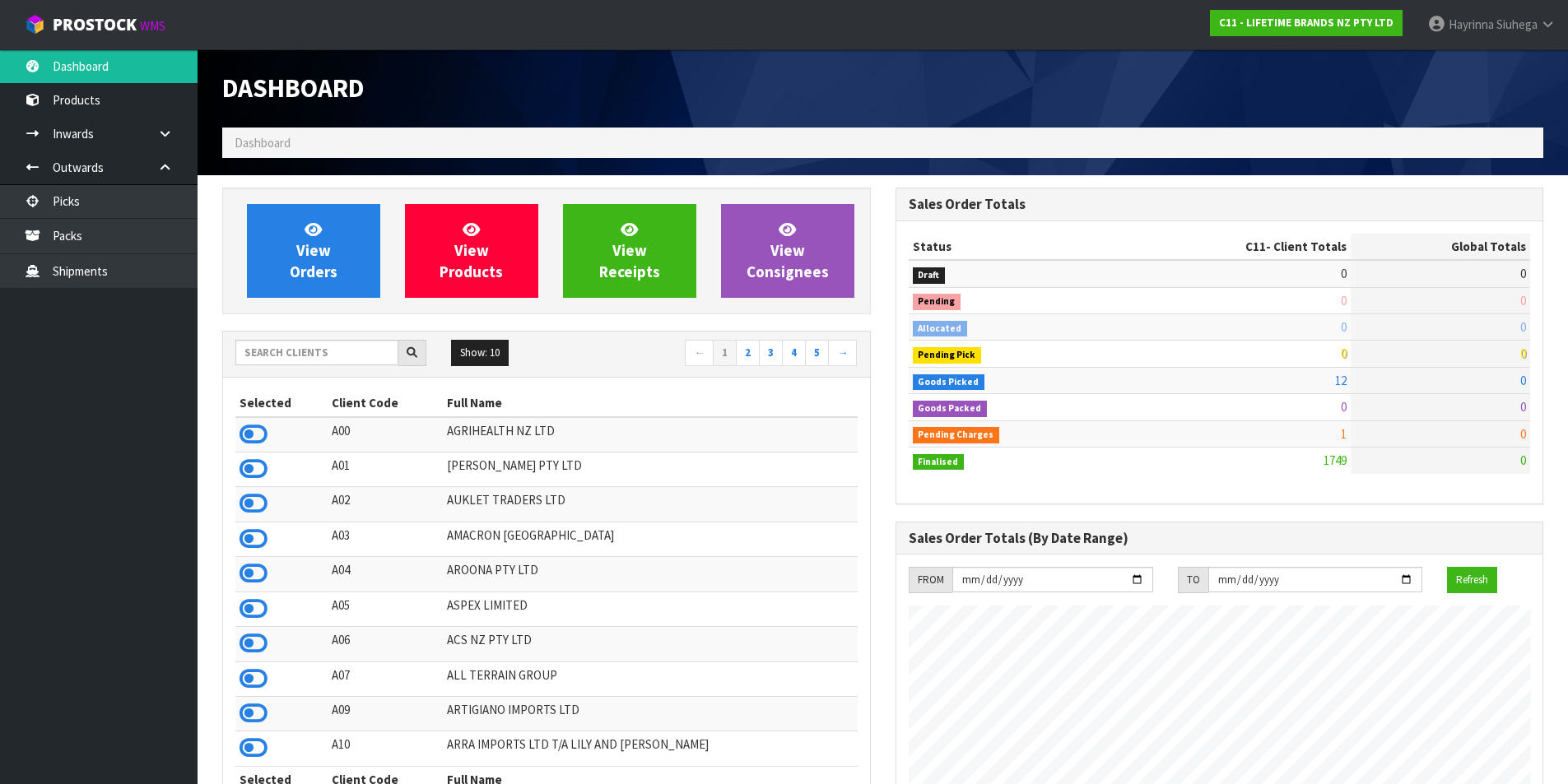
scroll to position [1247, 673]
click at [260, 246] on link "View Orders" at bounding box center [314, 250] width 133 height 94
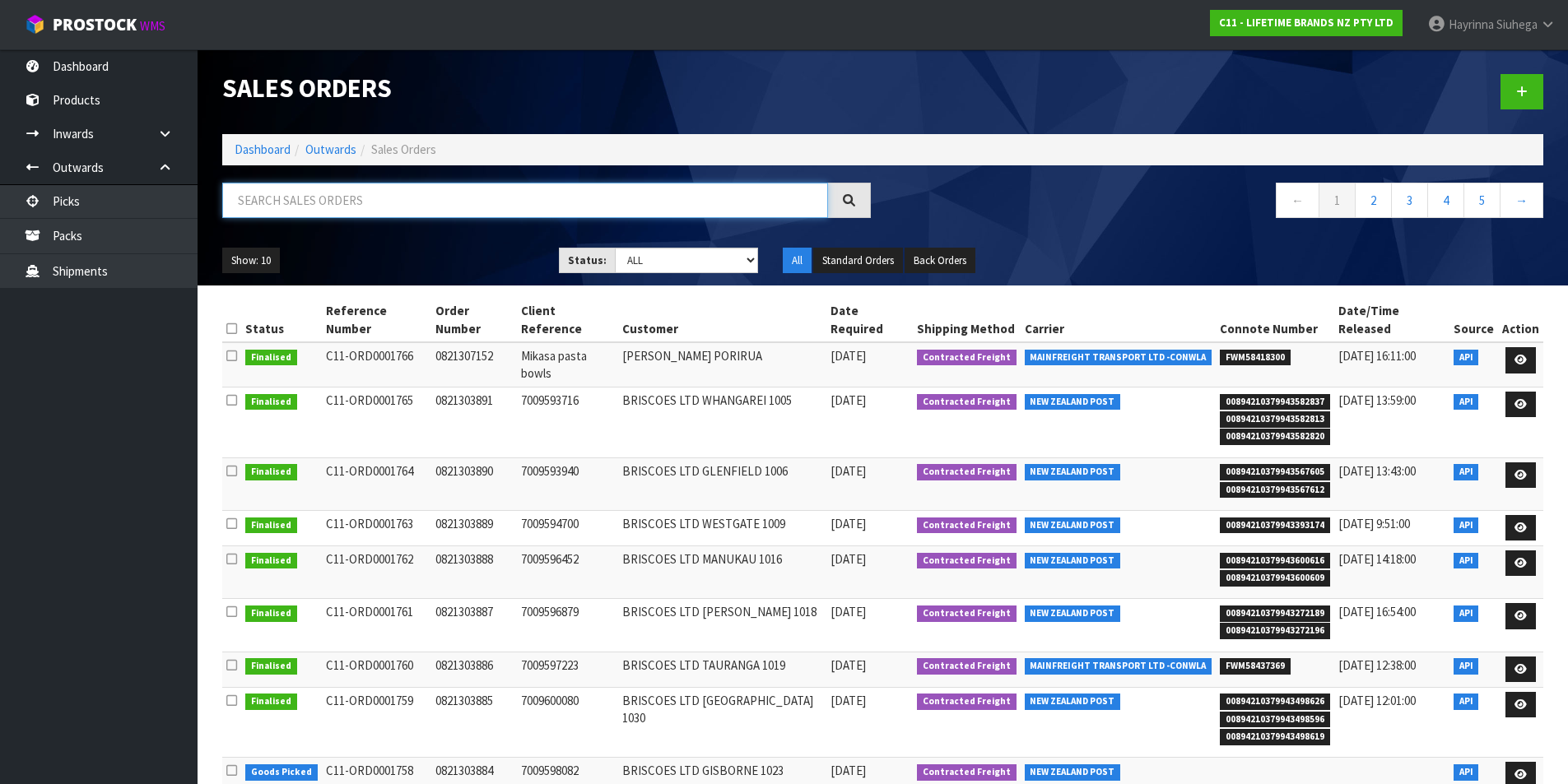
click at [433, 197] on input "text" at bounding box center [525, 201] width 606 height 35
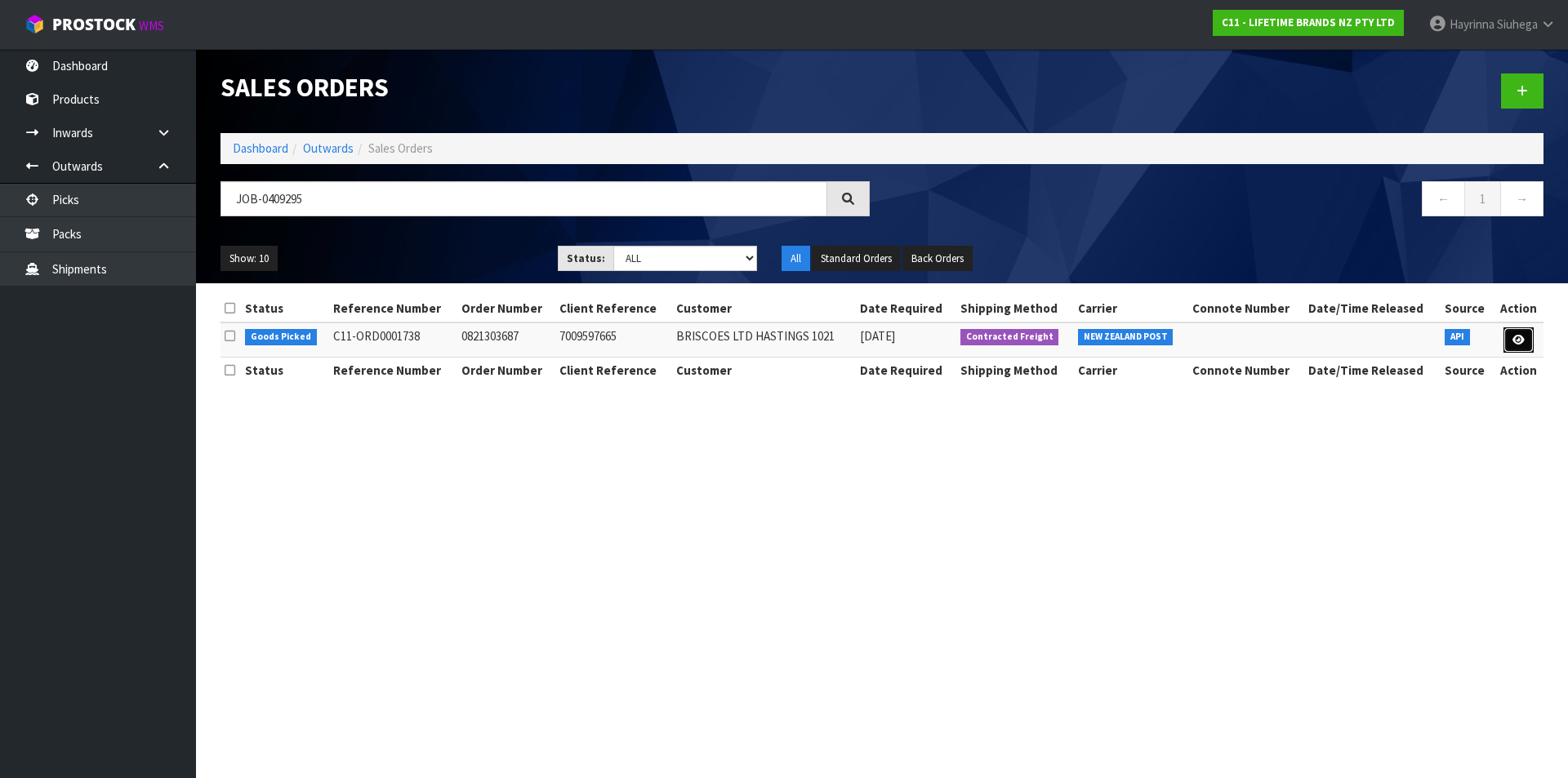
click at [1529, 334] on link at bounding box center [1519, 340] width 30 height 26
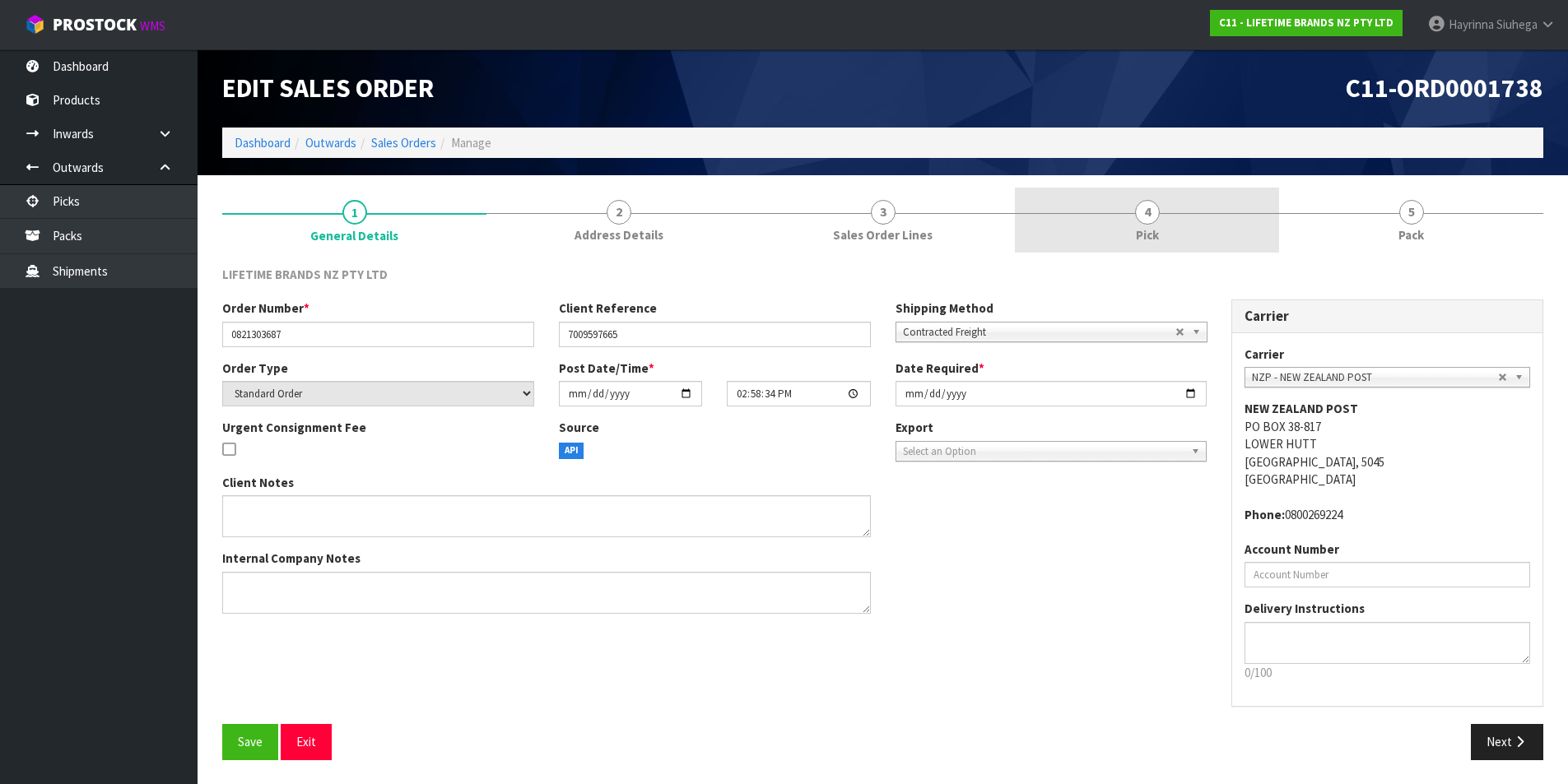
click at [1196, 225] on link "4 Pick" at bounding box center [1146, 220] width 264 height 65
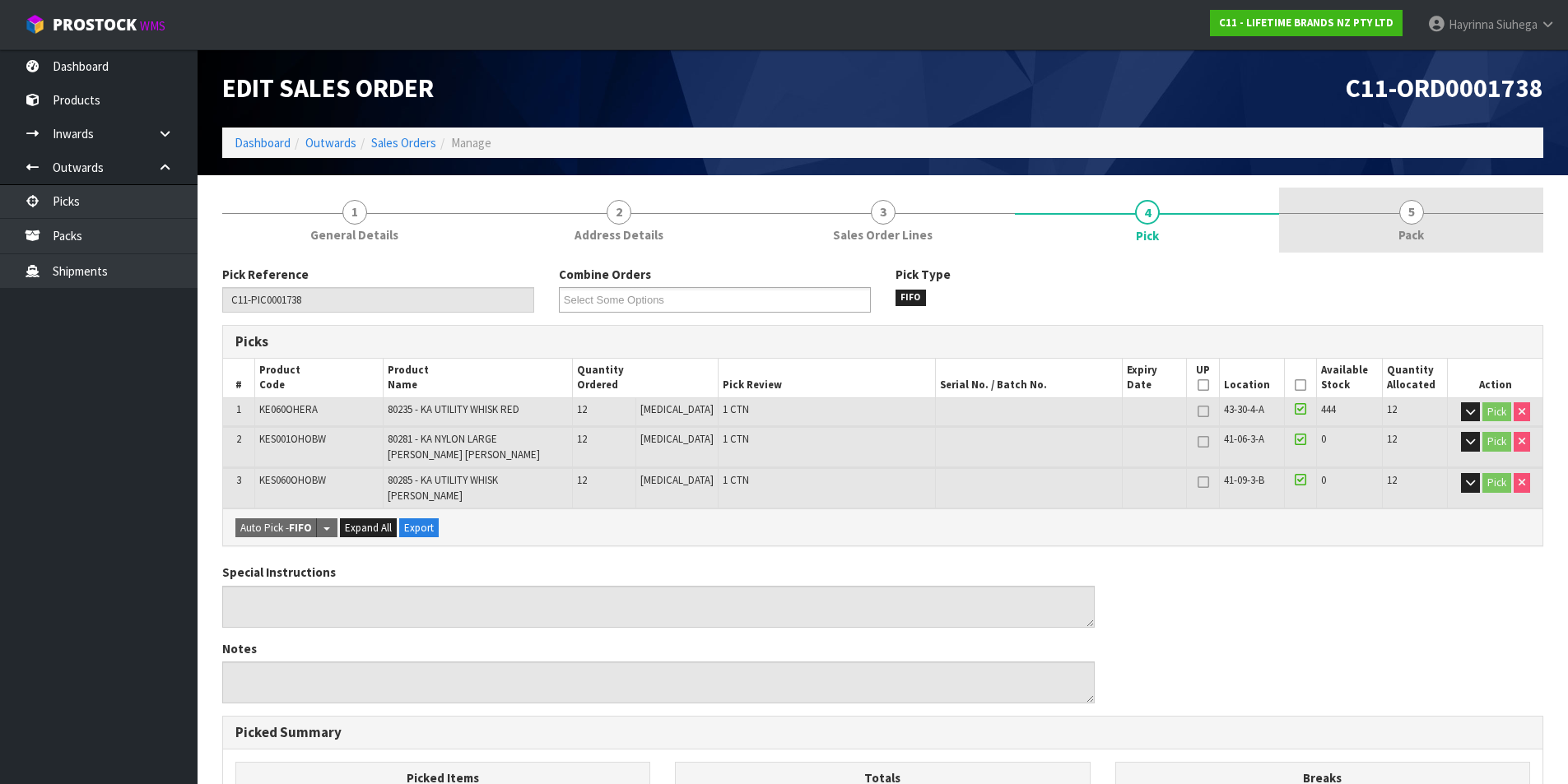
click at [1427, 214] on link "5 Pack" at bounding box center [1410, 220] width 264 height 65
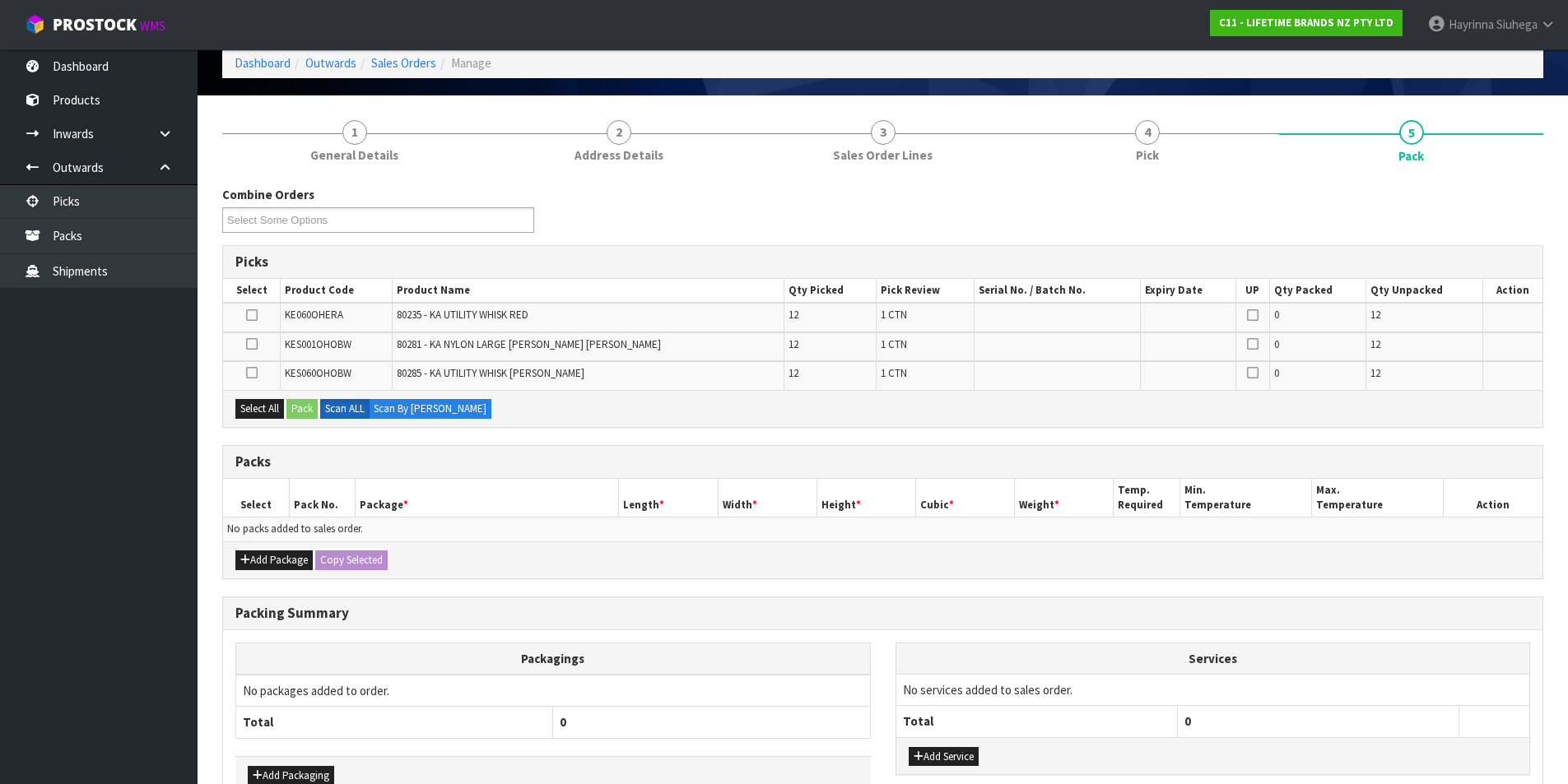
scroll to position [180, 0]
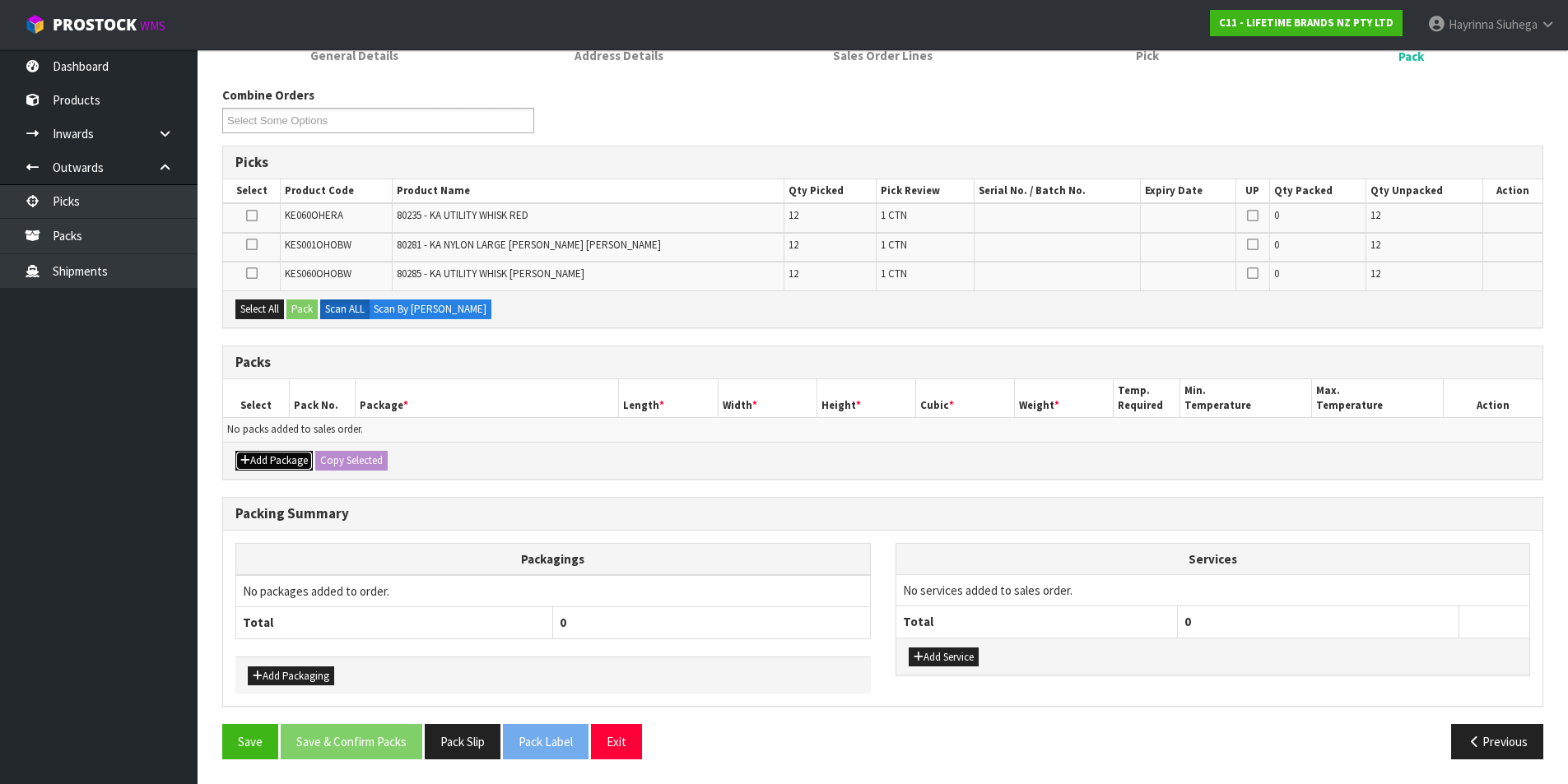
click at [287, 460] on button "Add Package" at bounding box center [274, 460] width 78 height 19
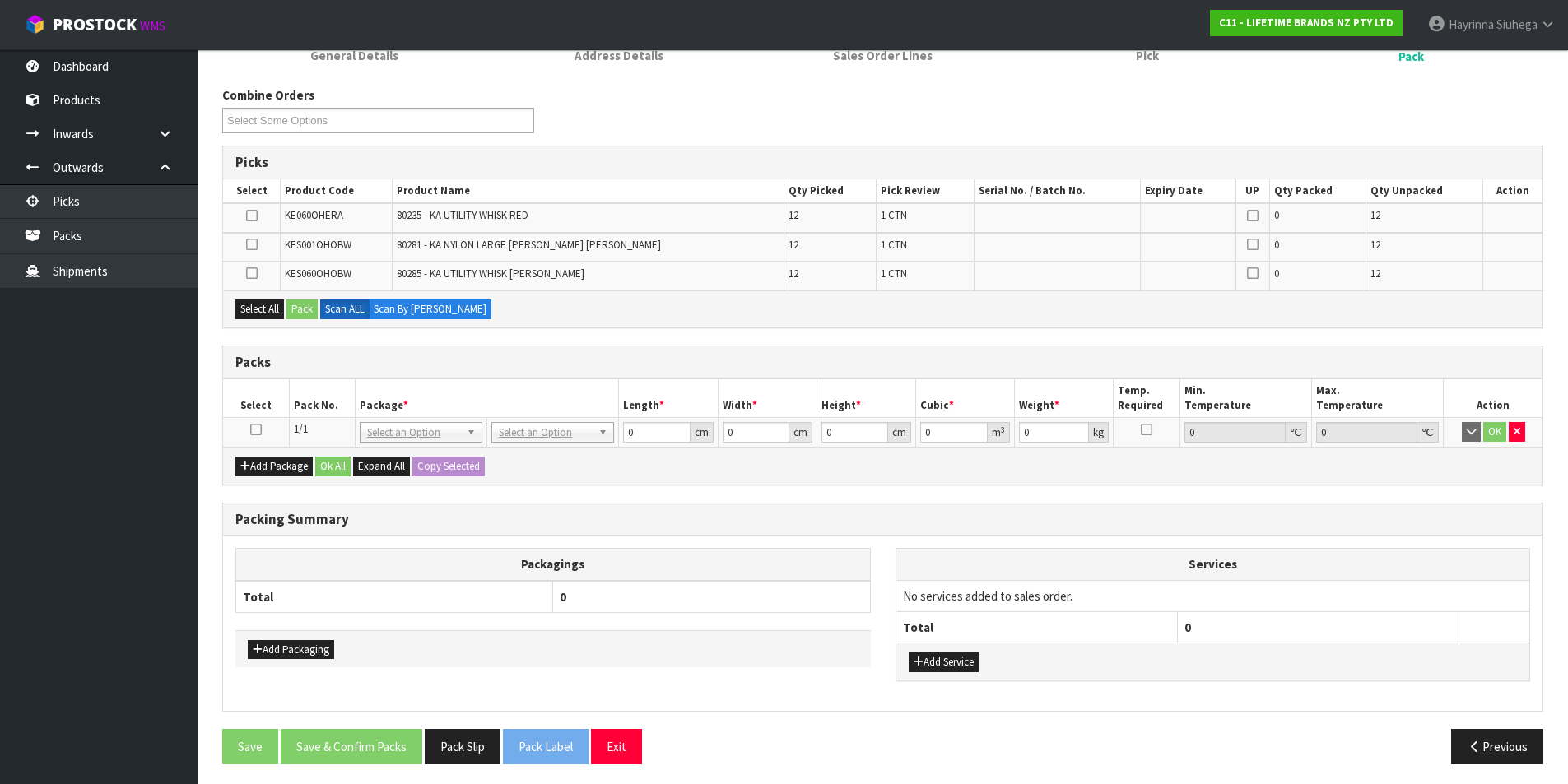
click at [260, 422] on td at bounding box center [256, 432] width 66 height 30
click at [257, 431] on icon at bounding box center [256, 430] width 12 height 1
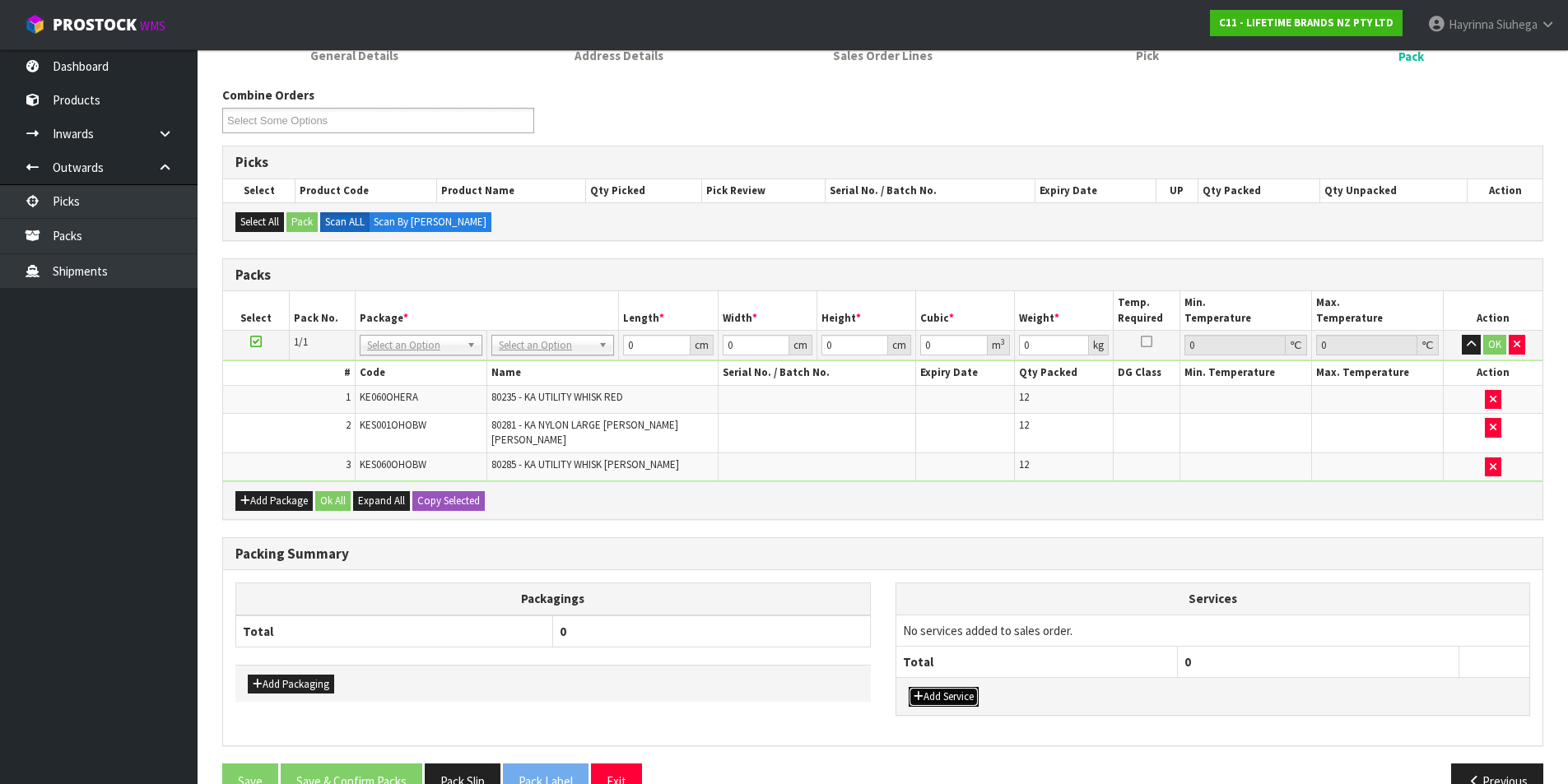
click at [949, 687] on button "Add Service" at bounding box center [943, 696] width 70 height 19
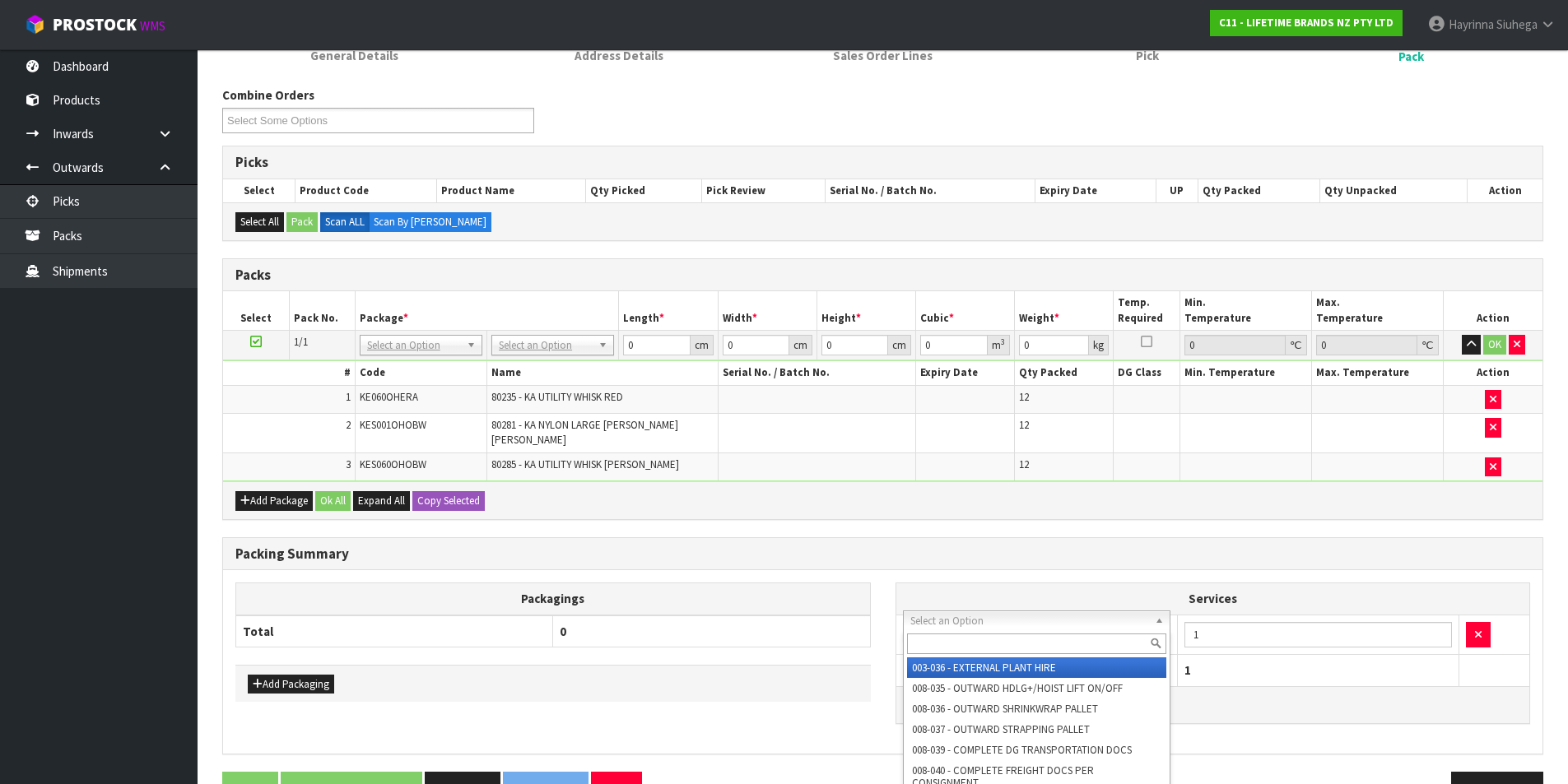
click at [959, 652] on input "text" at bounding box center [1037, 644] width 260 height 20
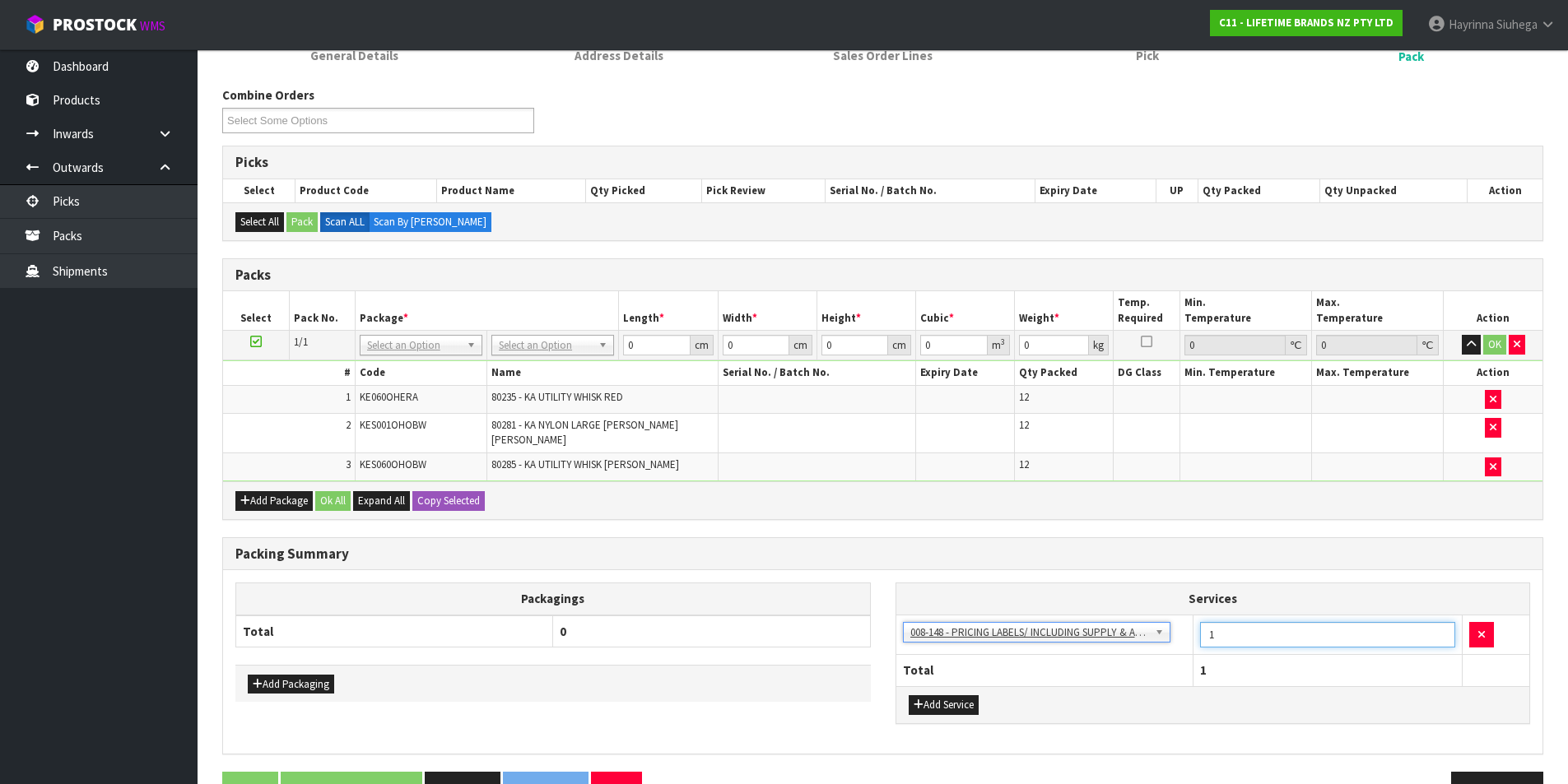
drag, startPoint x: 1313, startPoint y: 626, endPoint x: 1058, endPoint y: 632, distance: 255.1
click at [1058, 632] on tr "003-036 - EXTERNAL PLANT HIRE 008-035 - OUTWARD HDLG+/HOIST LIFT ON/OFF 008-036…" at bounding box center [1213, 635] width 634 height 40
click at [670, 503] on div "Add Package Ok All Expand All Copy Selected" at bounding box center [883, 500] width 1319 height 37
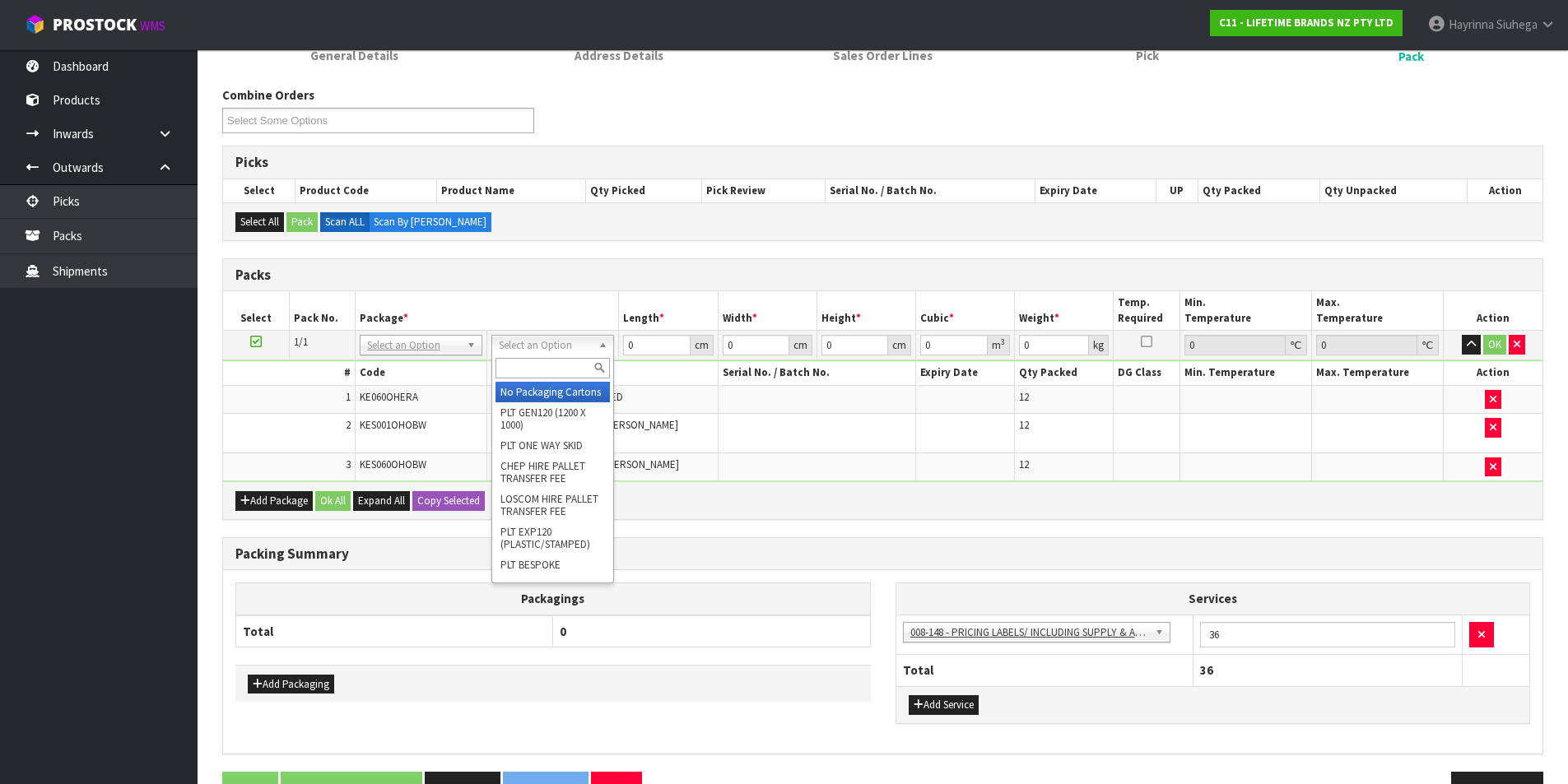
drag, startPoint x: 575, startPoint y: 344, endPoint x: 568, endPoint y: 361, distance: 18.4
click at [567, 366] on input "text" at bounding box center [553, 368] width 115 height 20
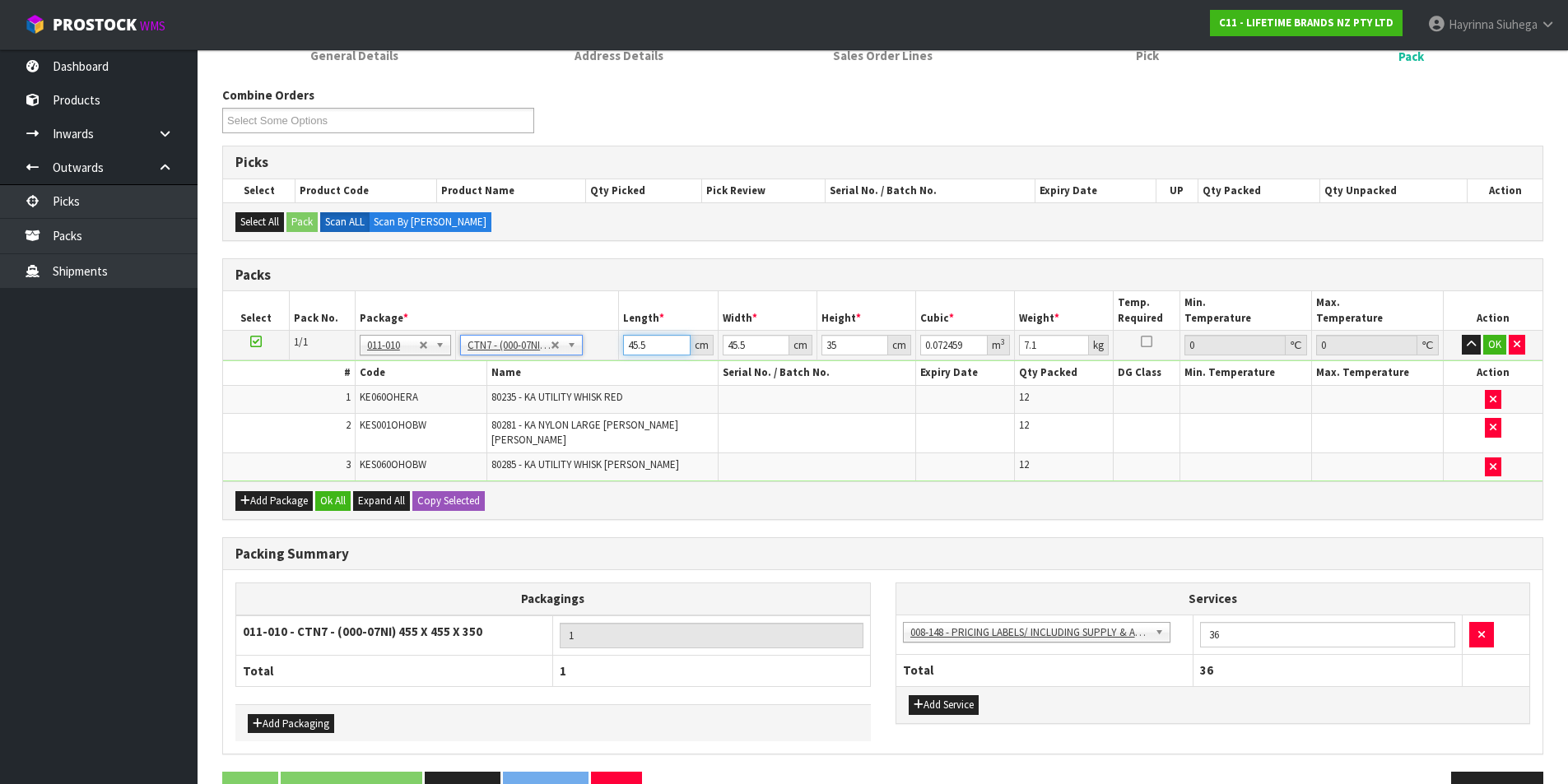
click at [624, 346] on input "45.5" at bounding box center [656, 345] width 67 height 20
click button "OK" at bounding box center [1494, 344] width 23 height 19
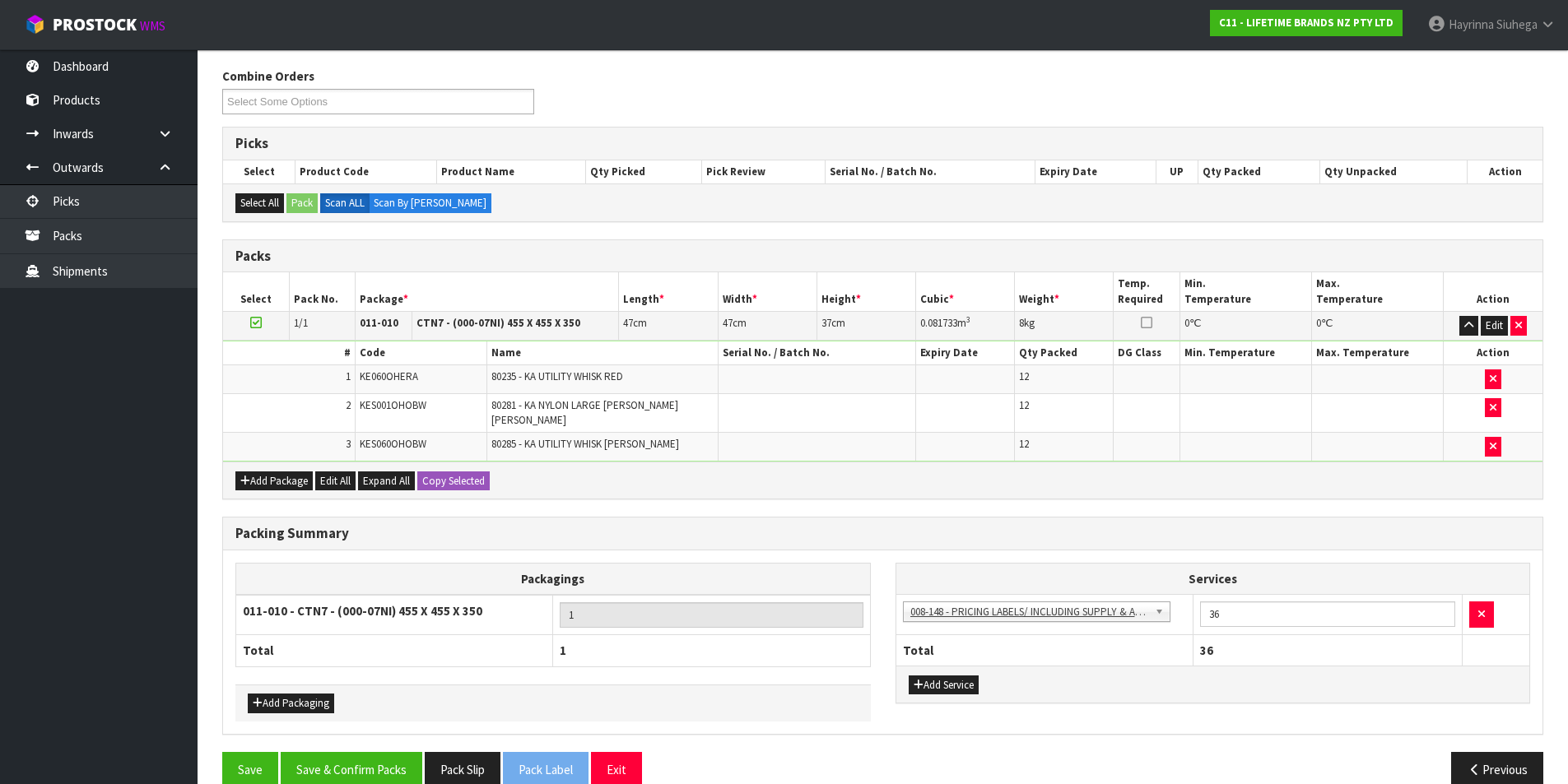
scroll to position [216, 0]
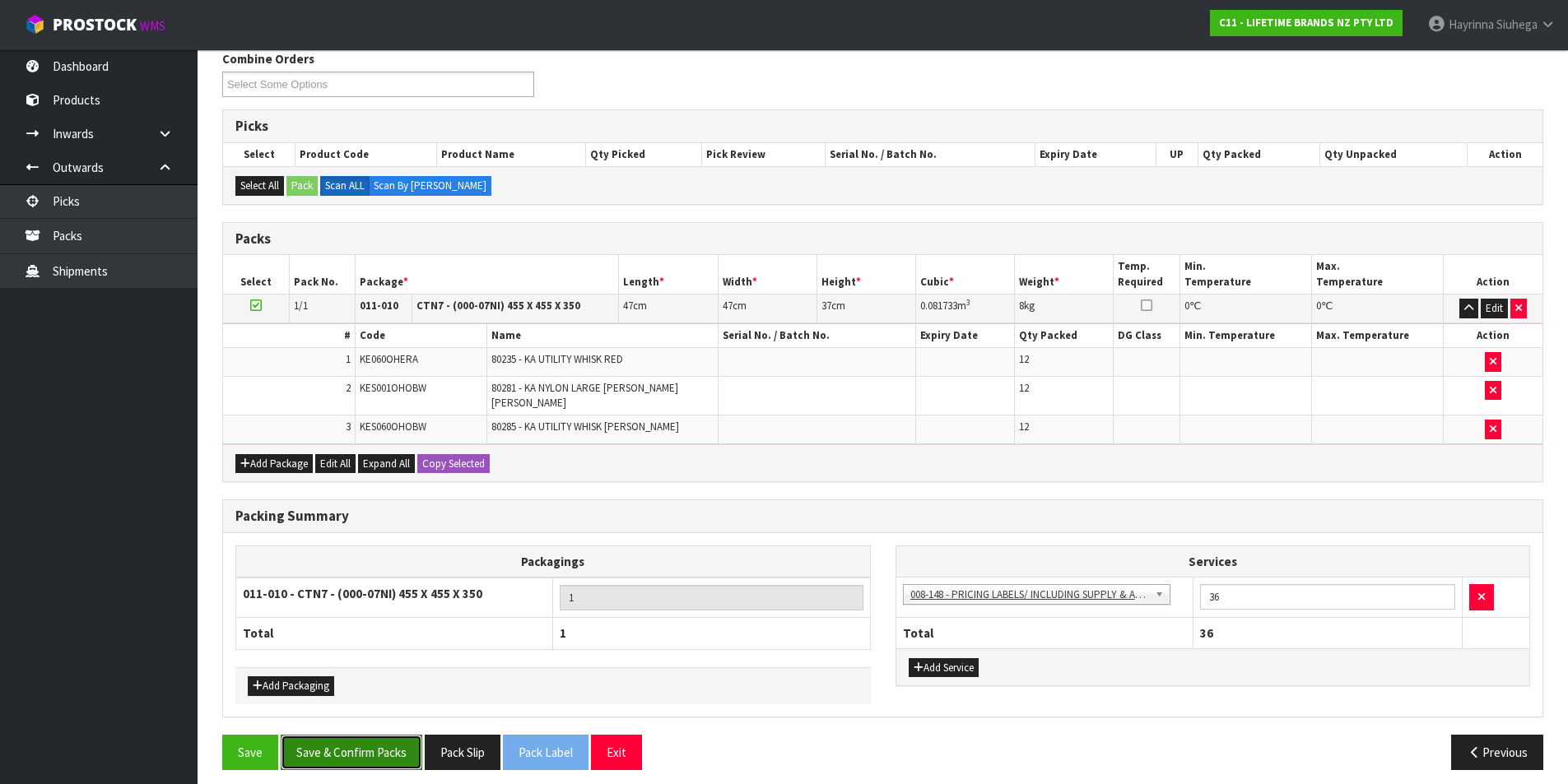
click at [352, 759] on button "Save & Confirm Packs" at bounding box center [352, 753] width 142 height 35
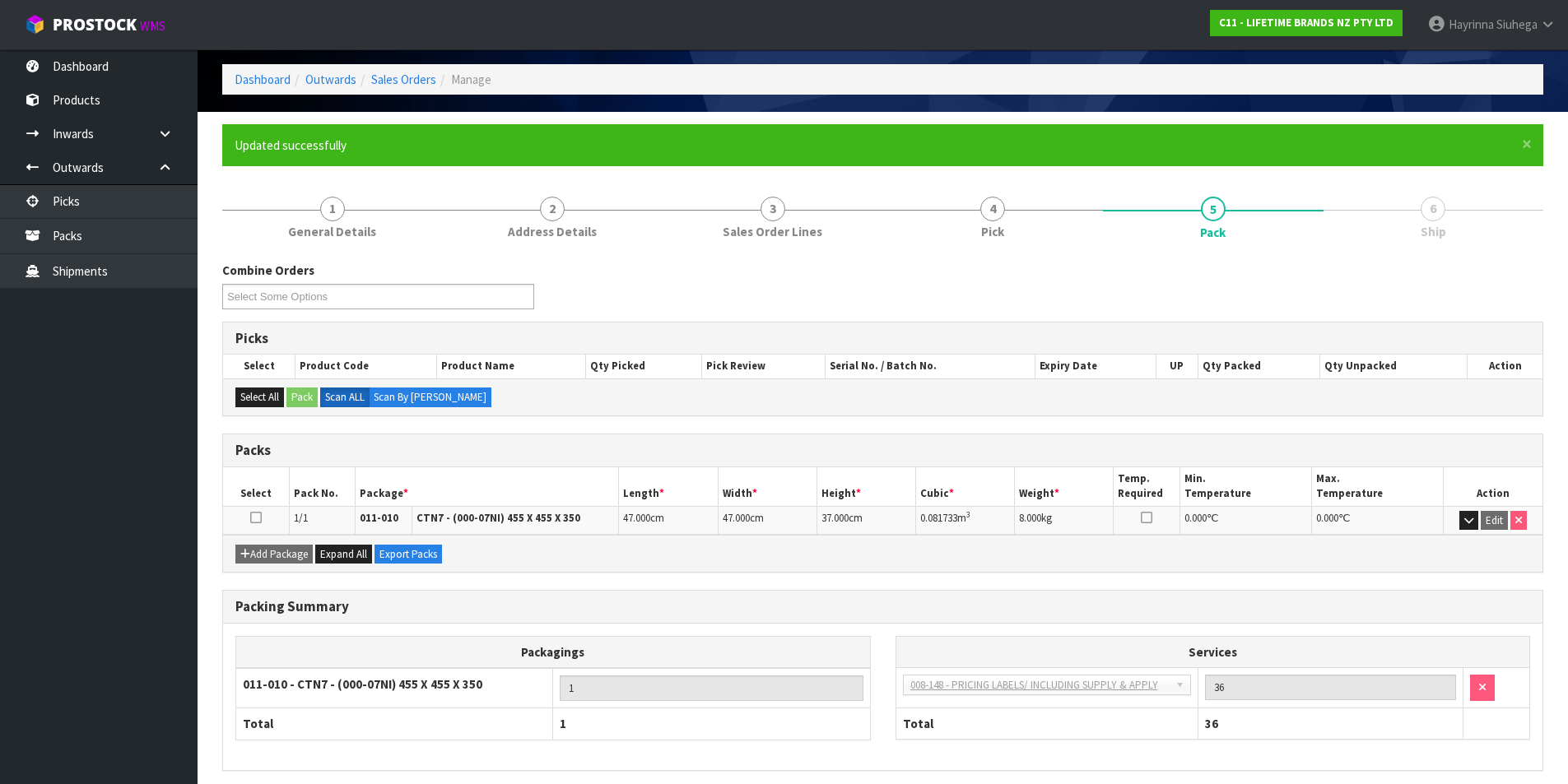
scroll to position [127, 0]
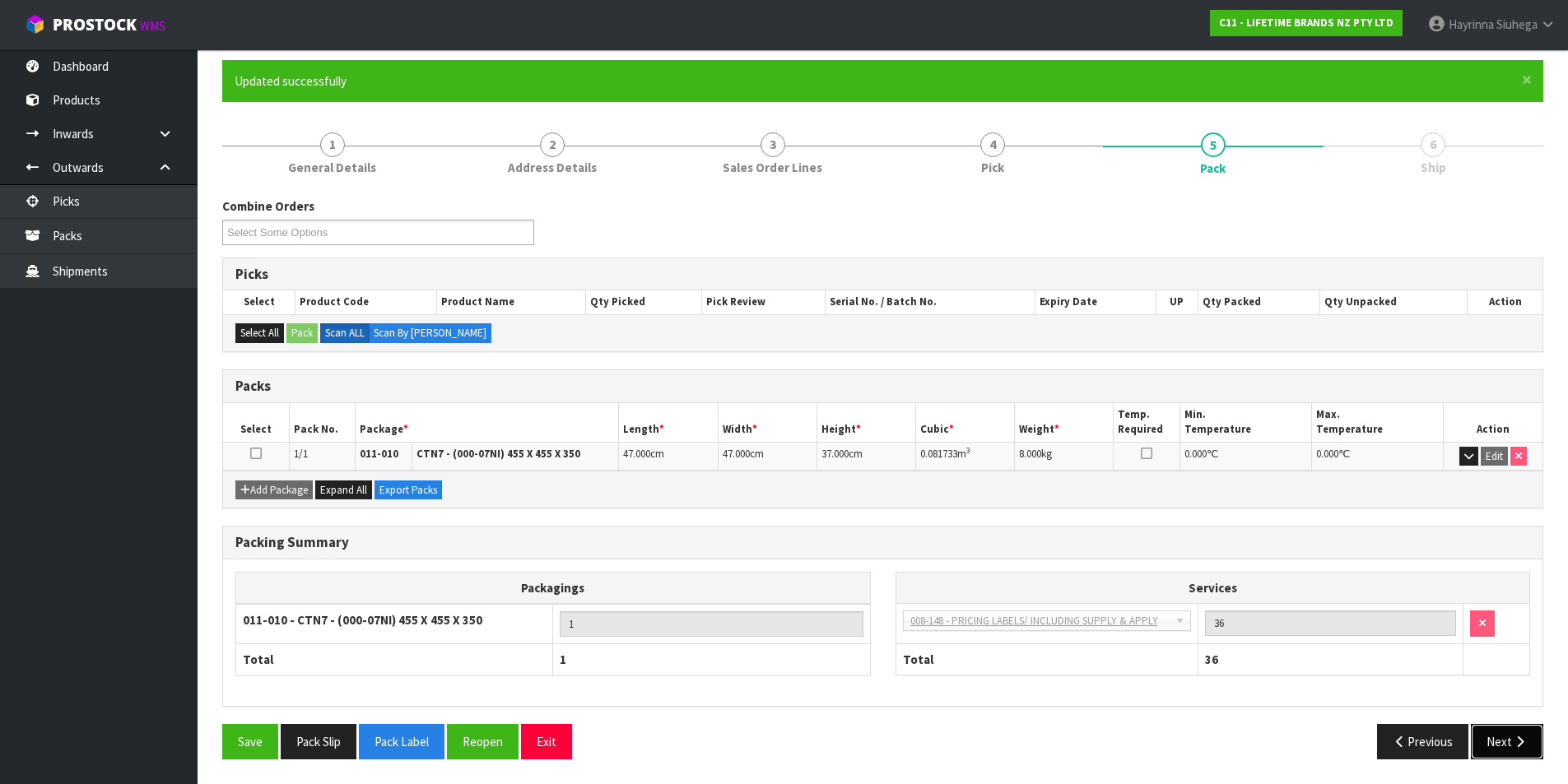
click at [1505, 729] on button "Next" at bounding box center [1507, 742] width 72 height 35
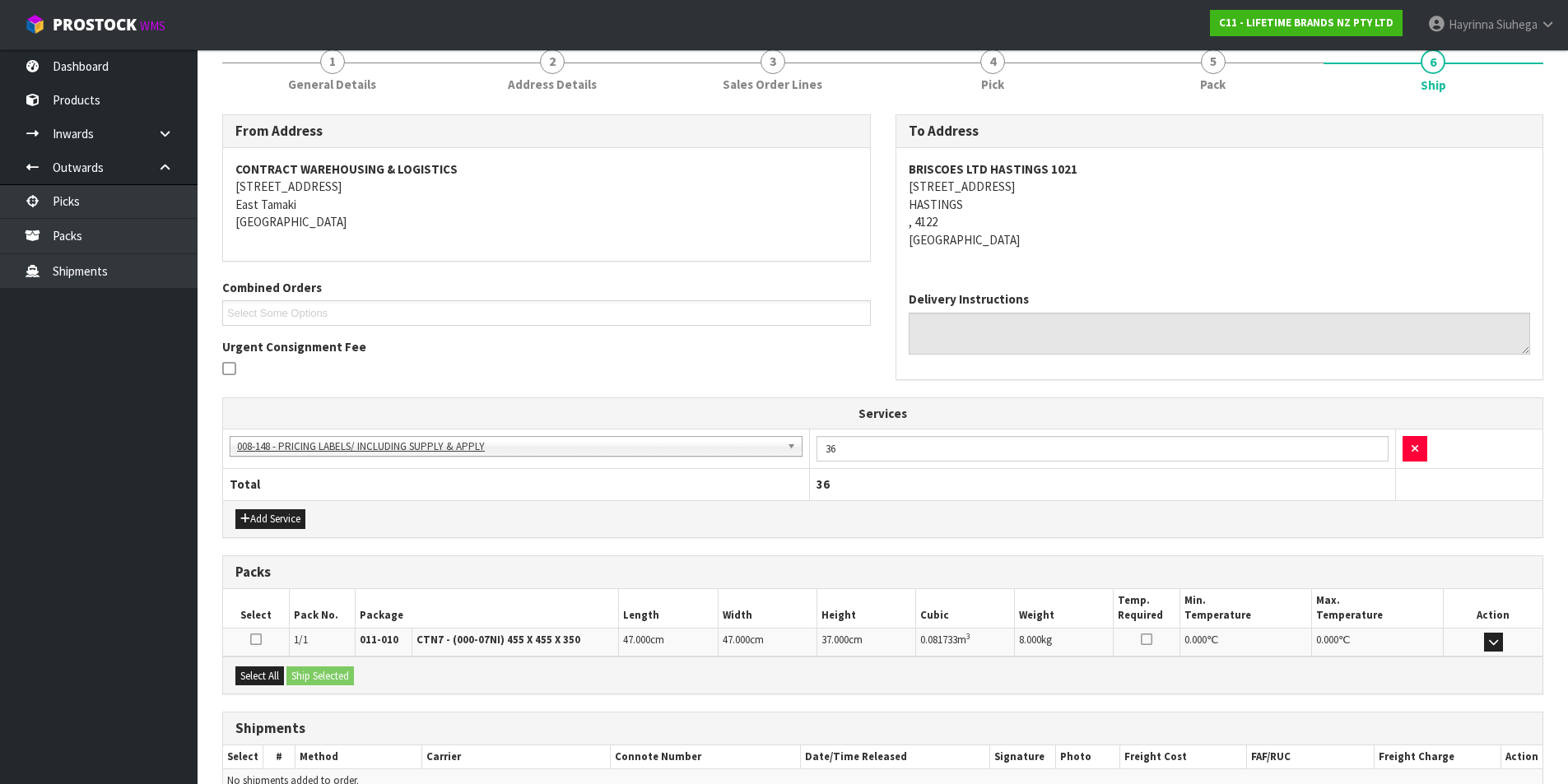
scroll to position [298, 0]
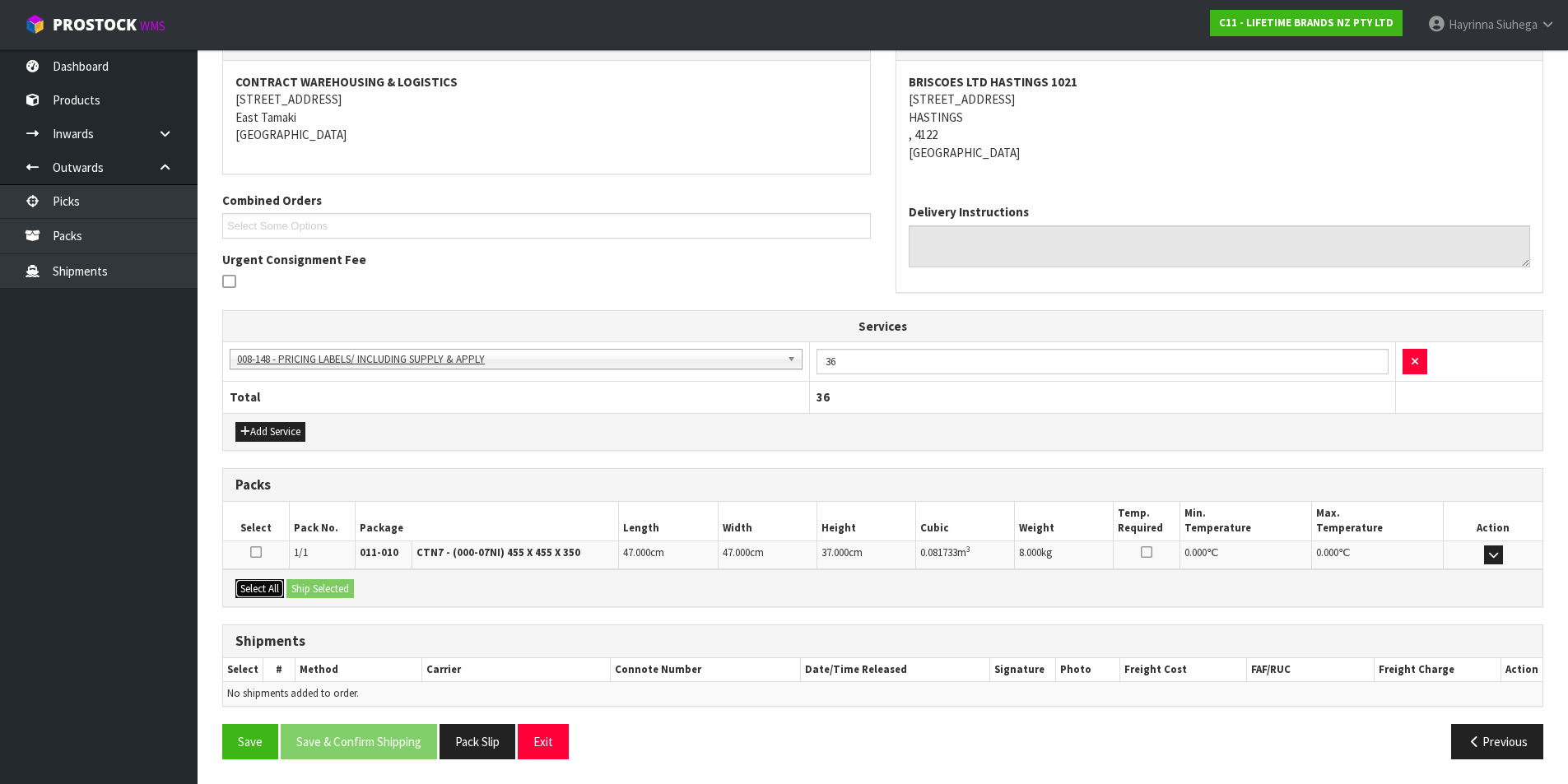
click at [260, 583] on button "Select All" at bounding box center [260, 588] width 49 height 19
click at [314, 585] on button "Ship Selected" at bounding box center [320, 588] width 67 height 19
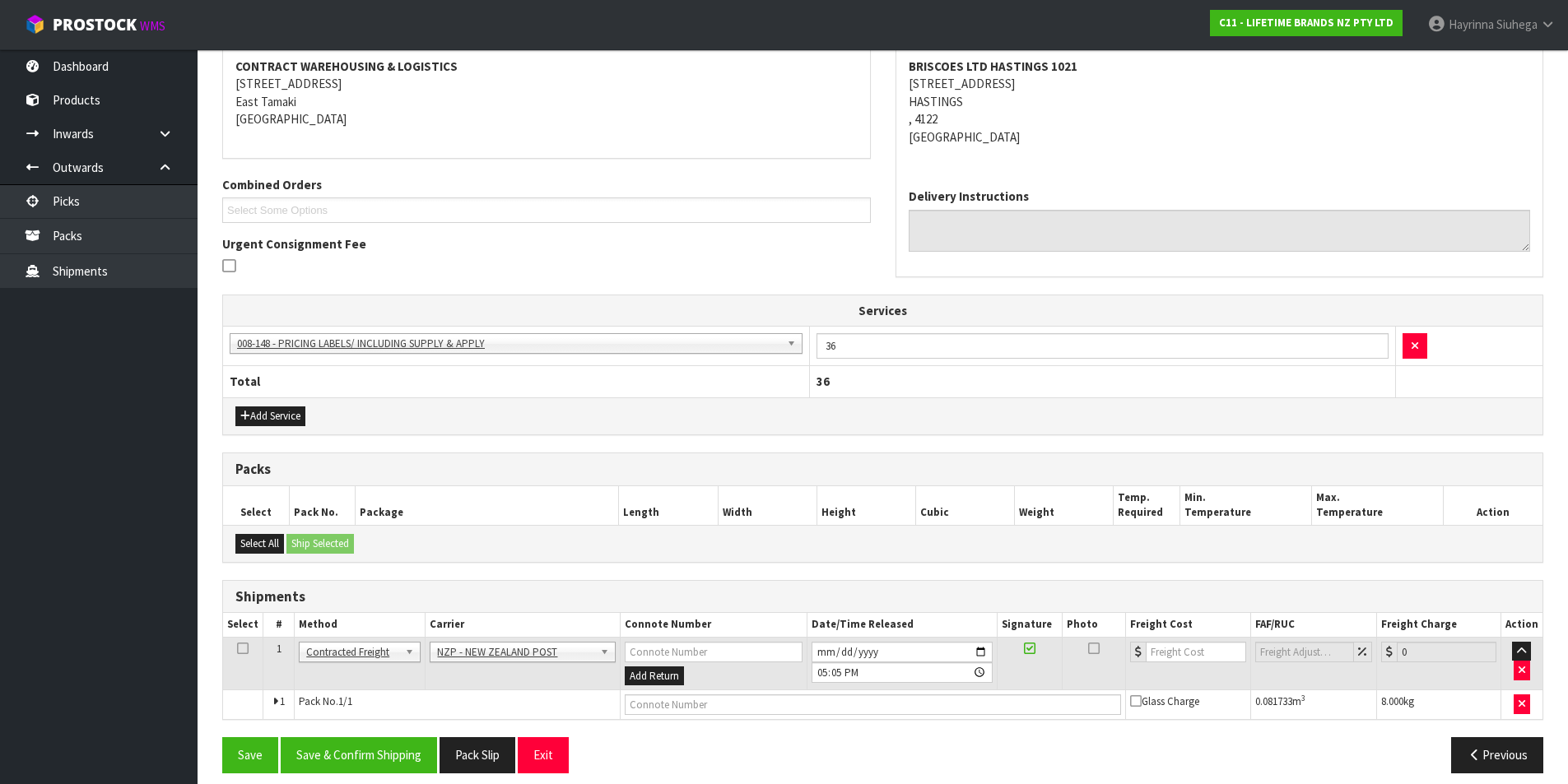
scroll to position [328, 0]
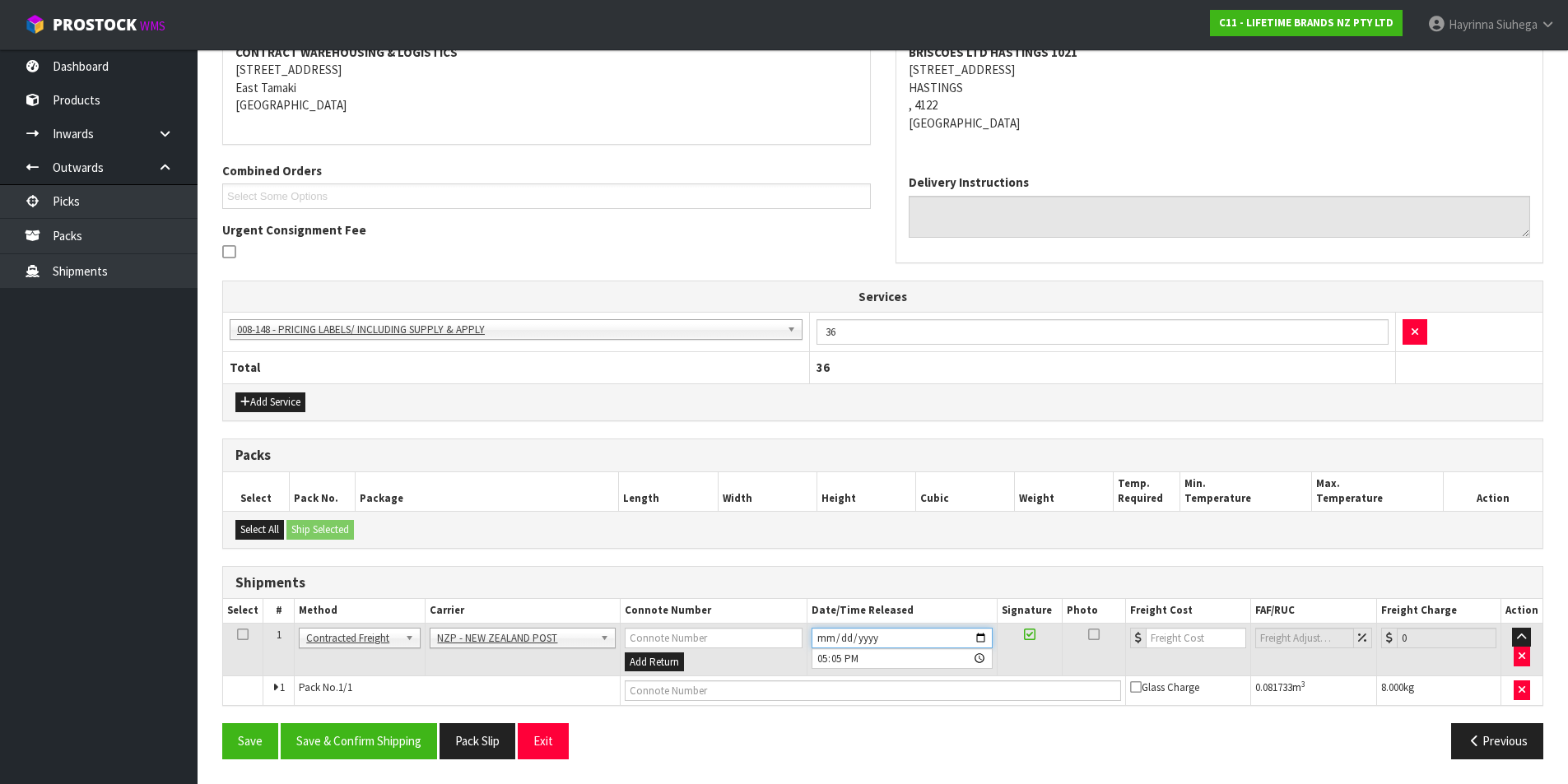
drag, startPoint x: 815, startPoint y: 636, endPoint x: 841, endPoint y: 634, distance: 26.1
click at [816, 636] on input "2025-08-27" at bounding box center [902, 638] width 181 height 20
click at [361, 744] on button "Save & Confirm Shipping" at bounding box center [359, 741] width 157 height 35
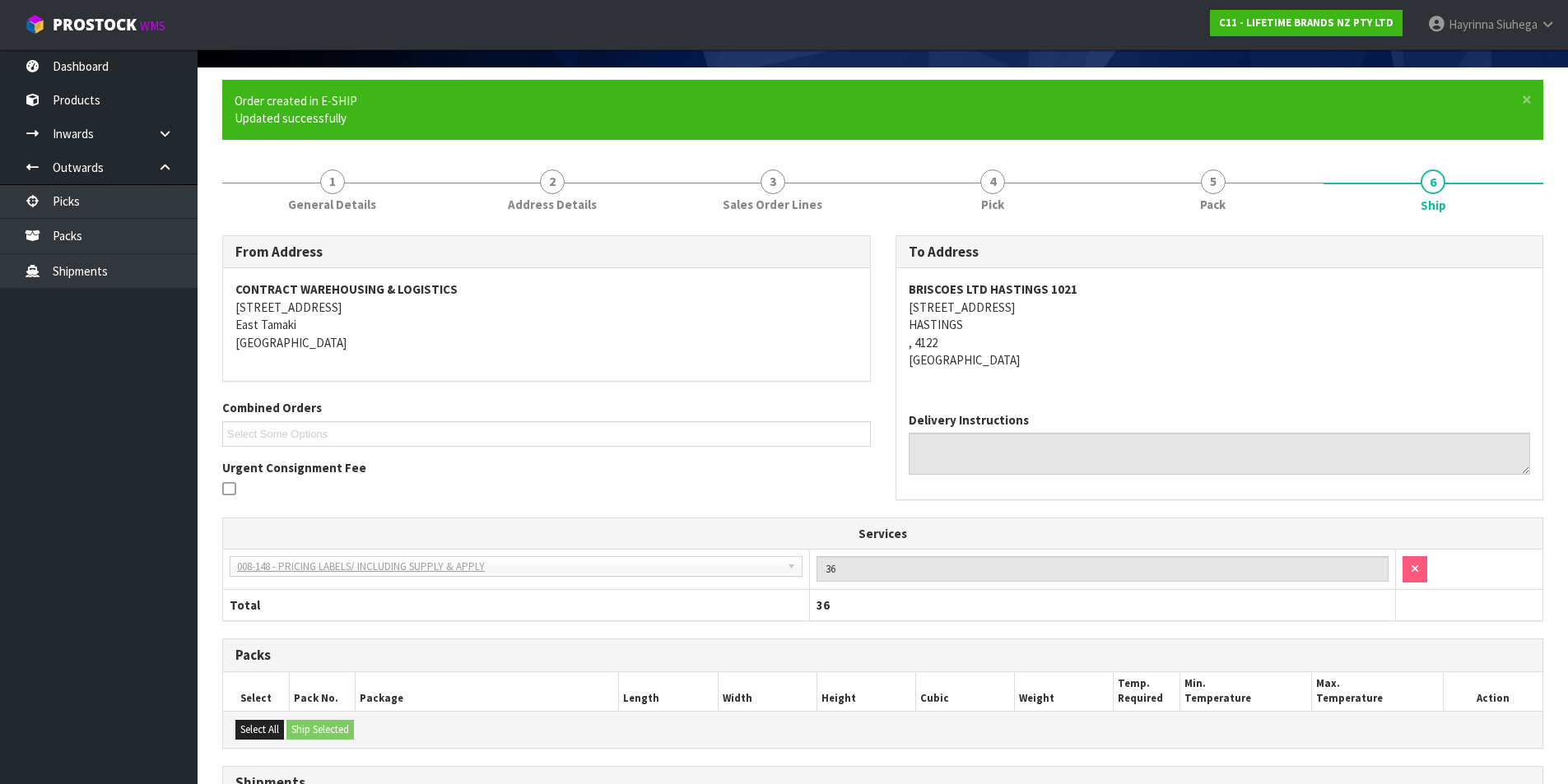
scroll to position [303, 0]
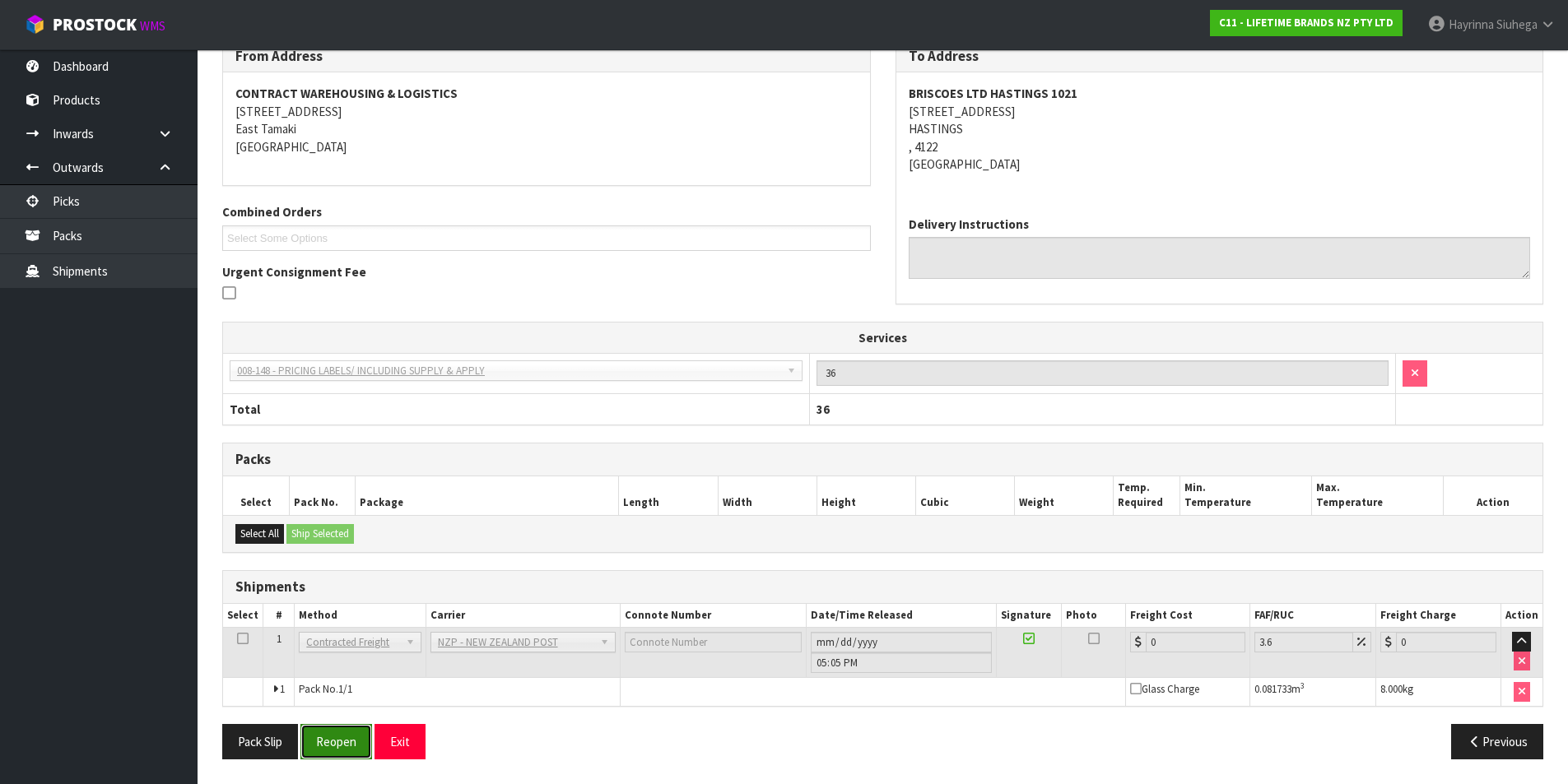
click at [339, 732] on button "Reopen" at bounding box center [336, 742] width 72 height 35
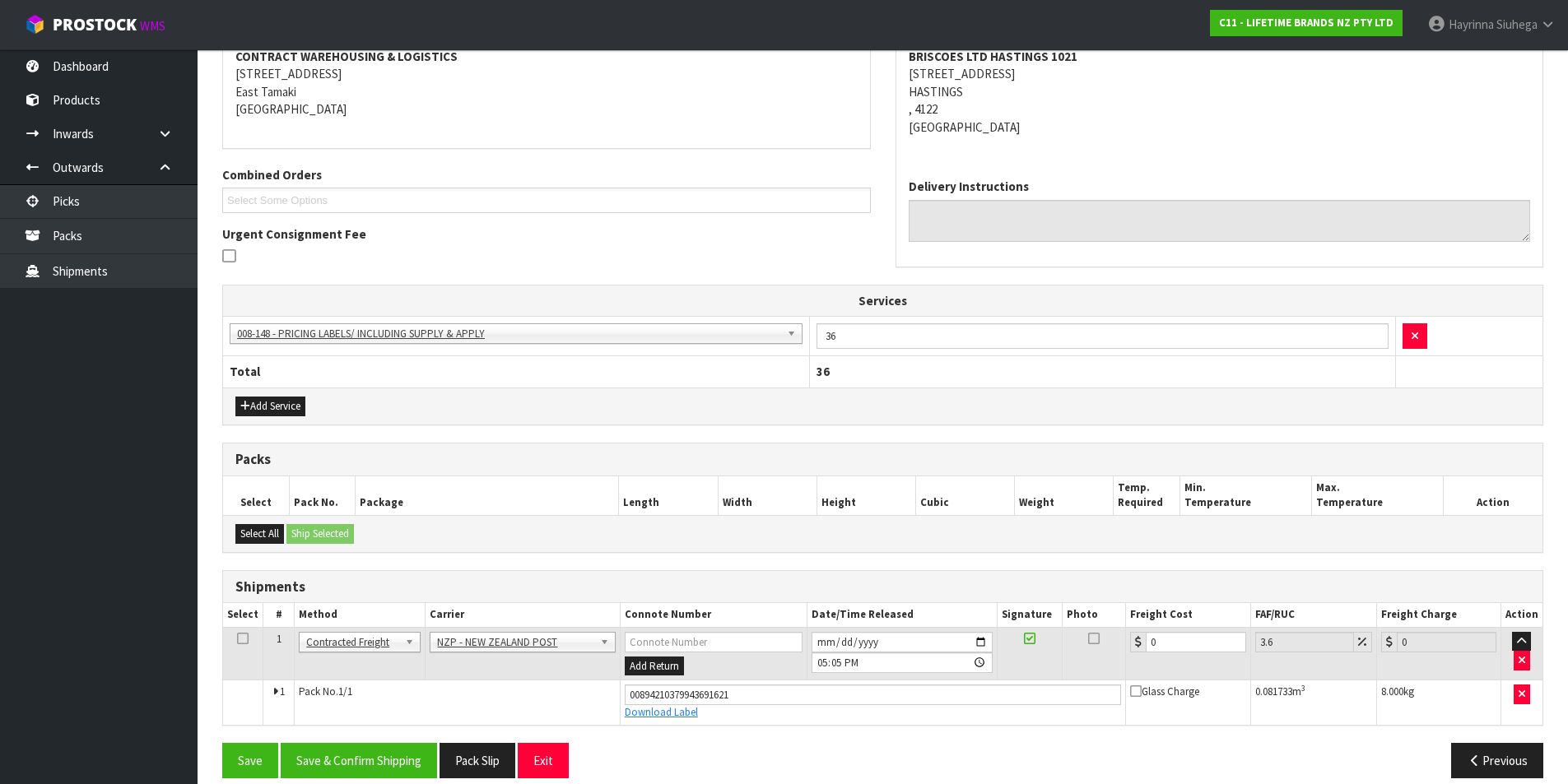
scroll to position [342, 0]
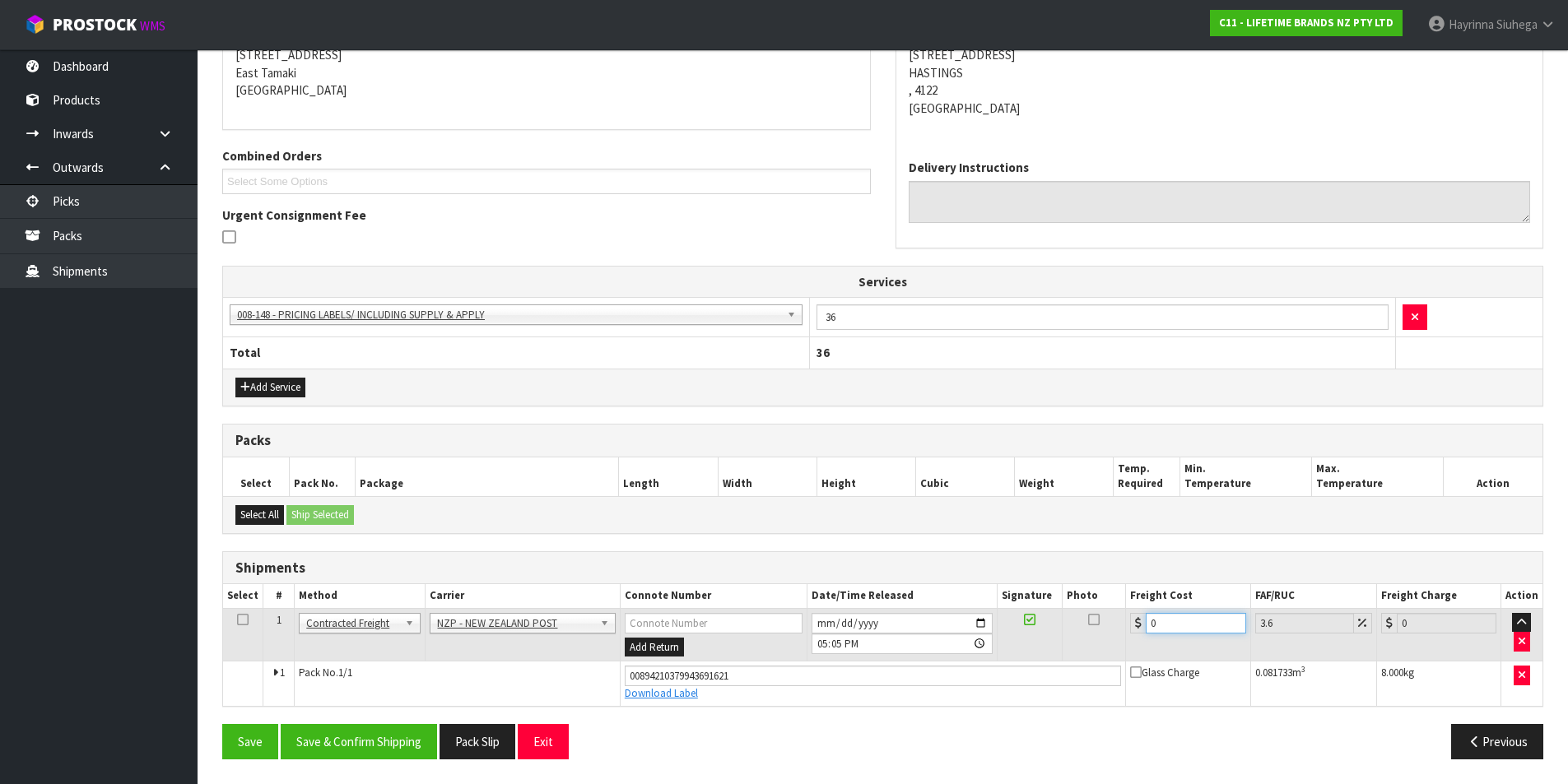
drag, startPoint x: 1167, startPoint y: 618, endPoint x: 1094, endPoint y: 630, distance: 74.0
click at [1094, 629] on tr "1 Client Local Pickup Customer Local Pickup Company Freight Contracted Freight …" at bounding box center [883, 635] width 1319 height 53
click at [223, 724] on button "Save" at bounding box center [250, 742] width 56 height 35
click at [395, 744] on button "Save & Confirm Shipping" at bounding box center [359, 742] width 157 height 35
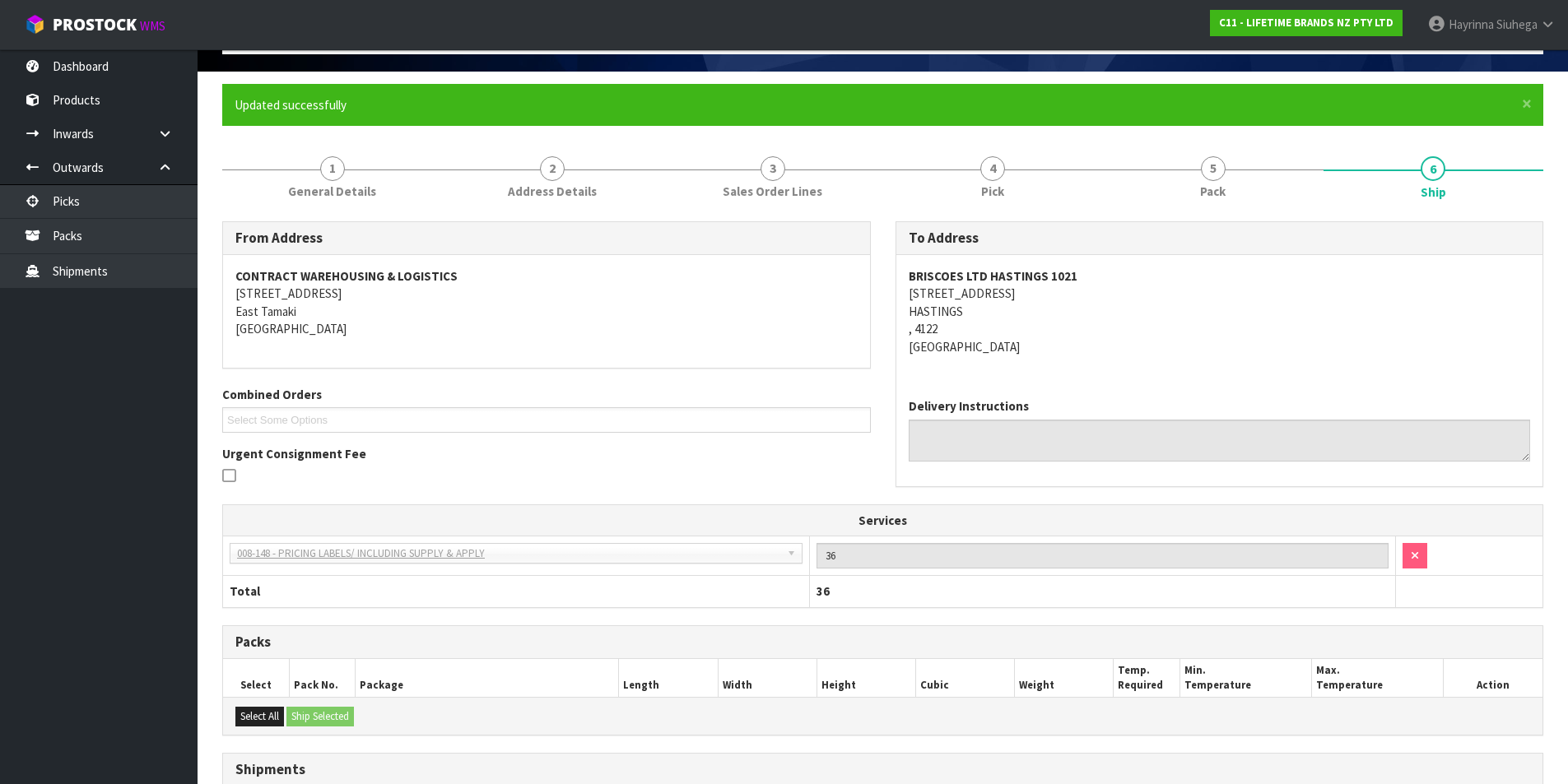
scroll to position [0, 0]
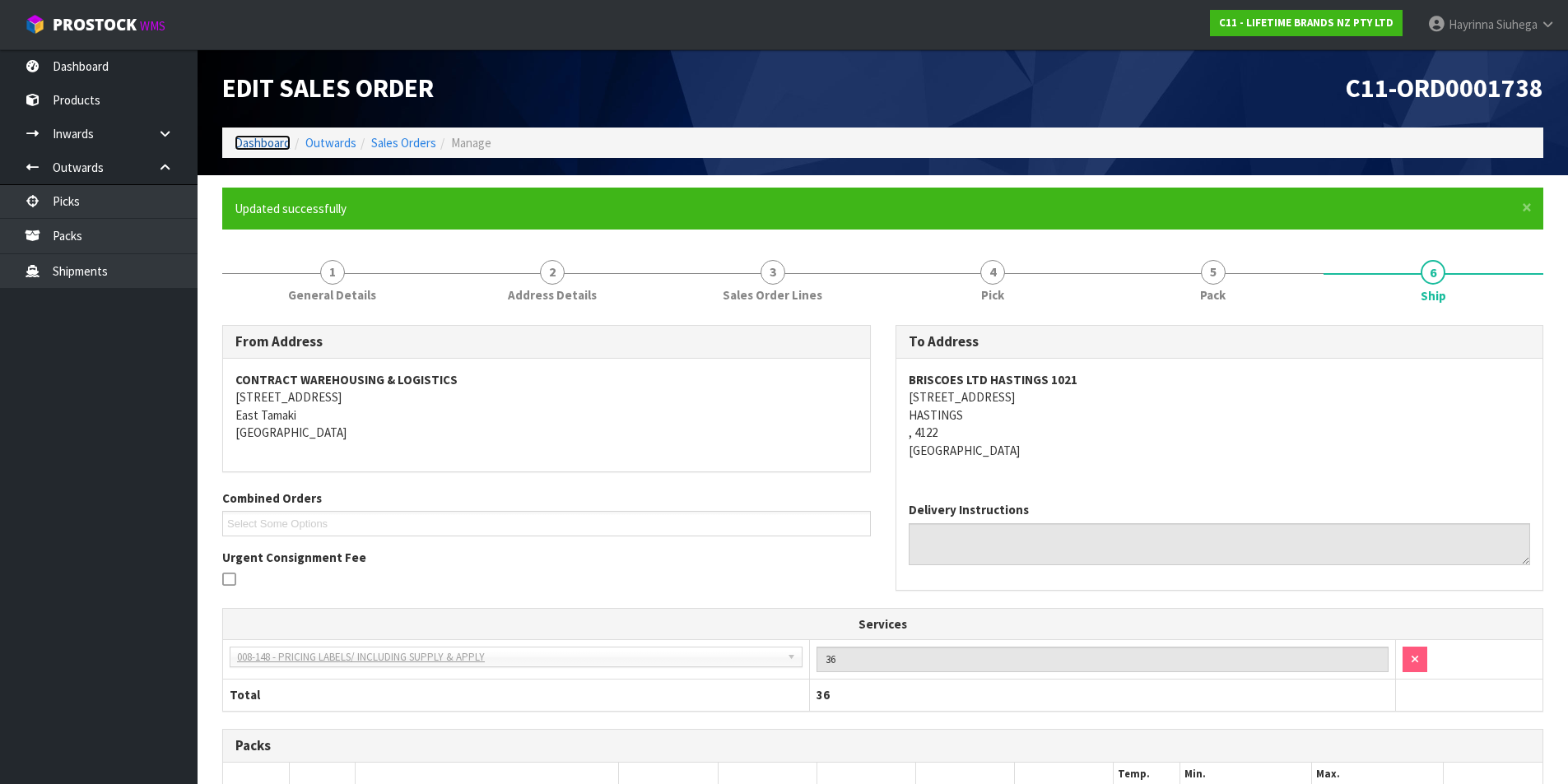
click at [281, 143] on link "Dashboard" at bounding box center [262, 142] width 56 height 16
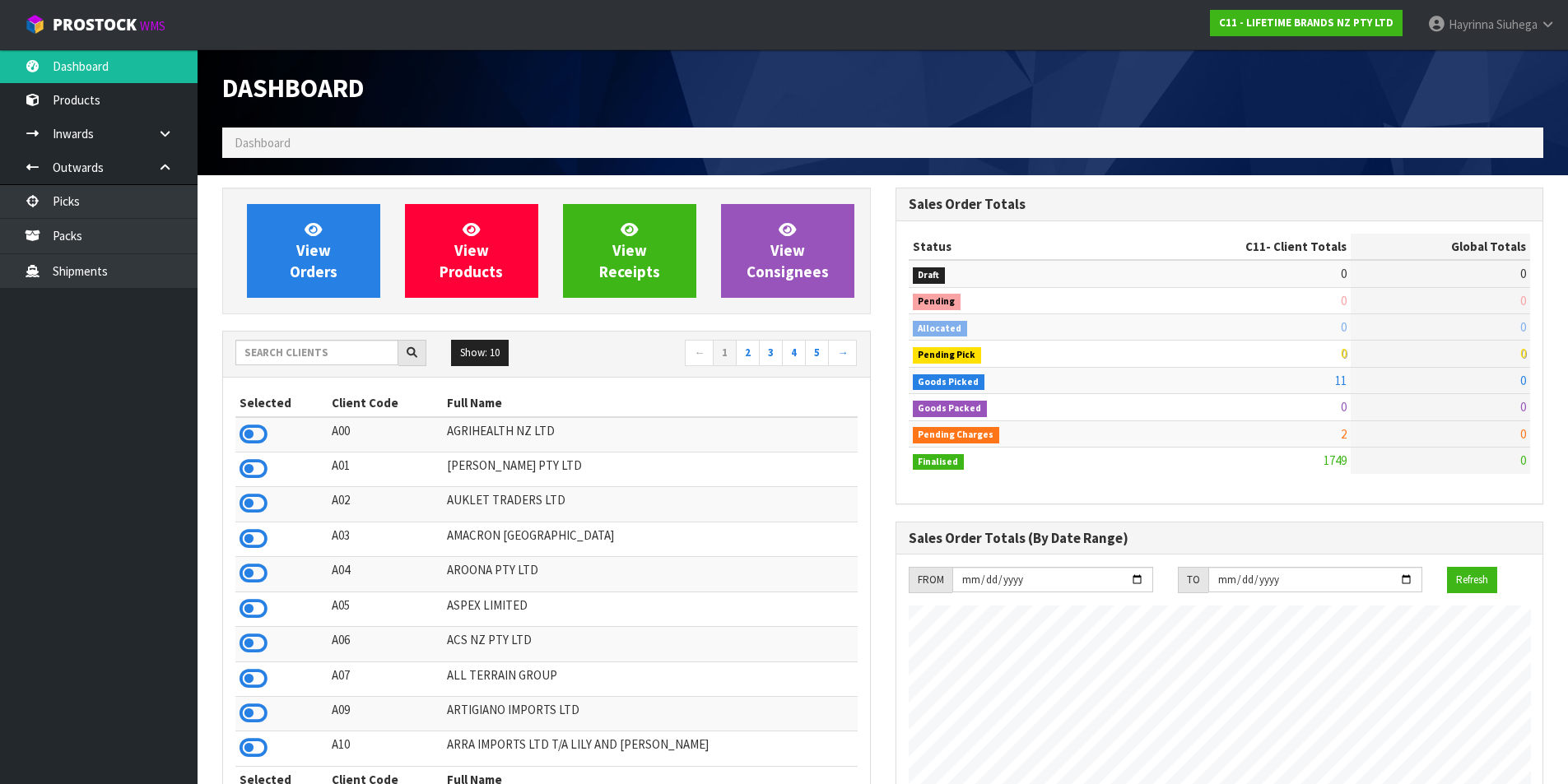
scroll to position [1247, 673]
drag, startPoint x: 307, startPoint y: 280, endPoint x: 306, endPoint y: 270, distance: 10.0
click at [307, 279] on span "View Orders" at bounding box center [314, 250] width 48 height 62
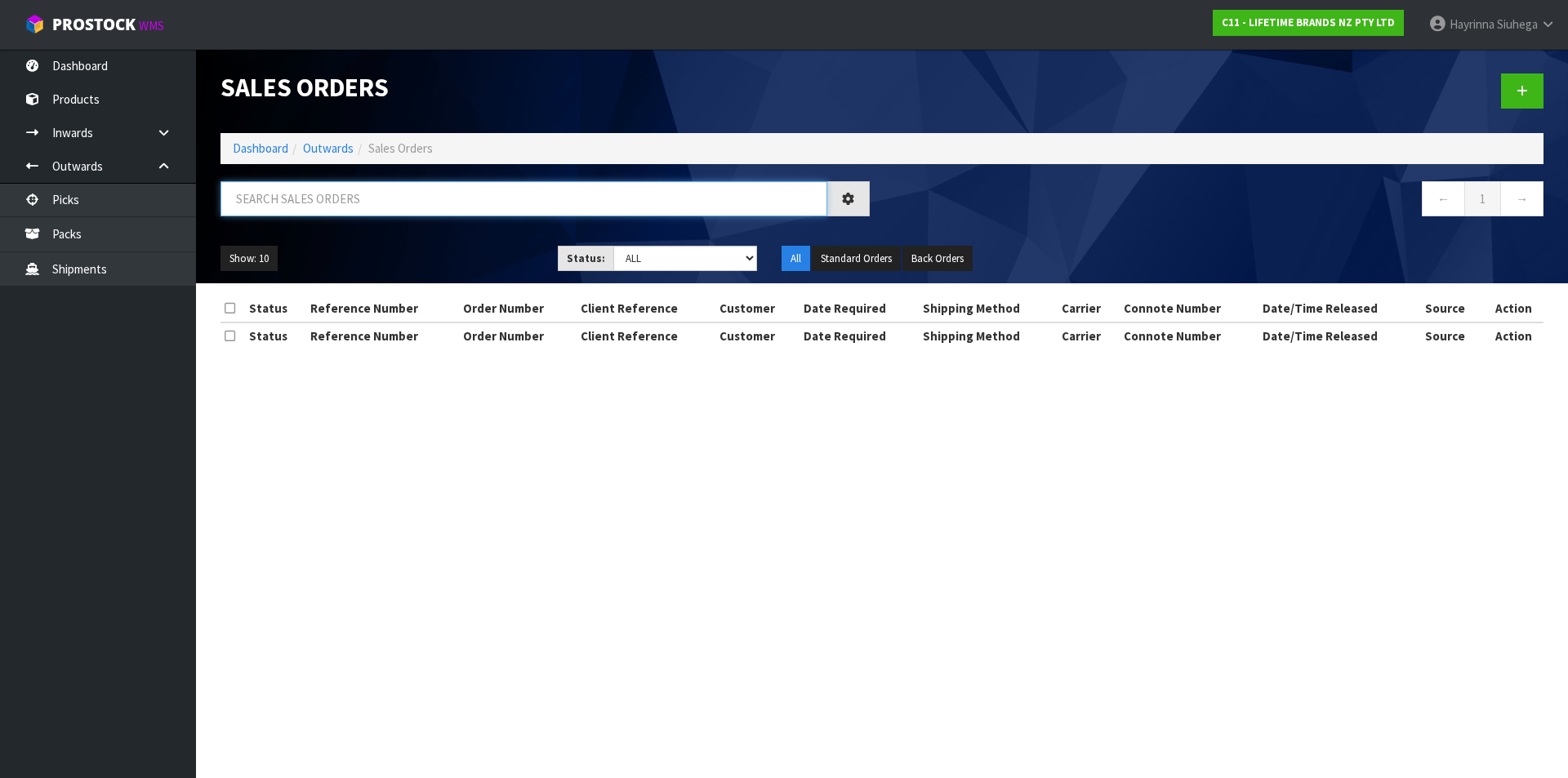
click at [340, 198] on input "text" at bounding box center [524, 199] width 606 height 35
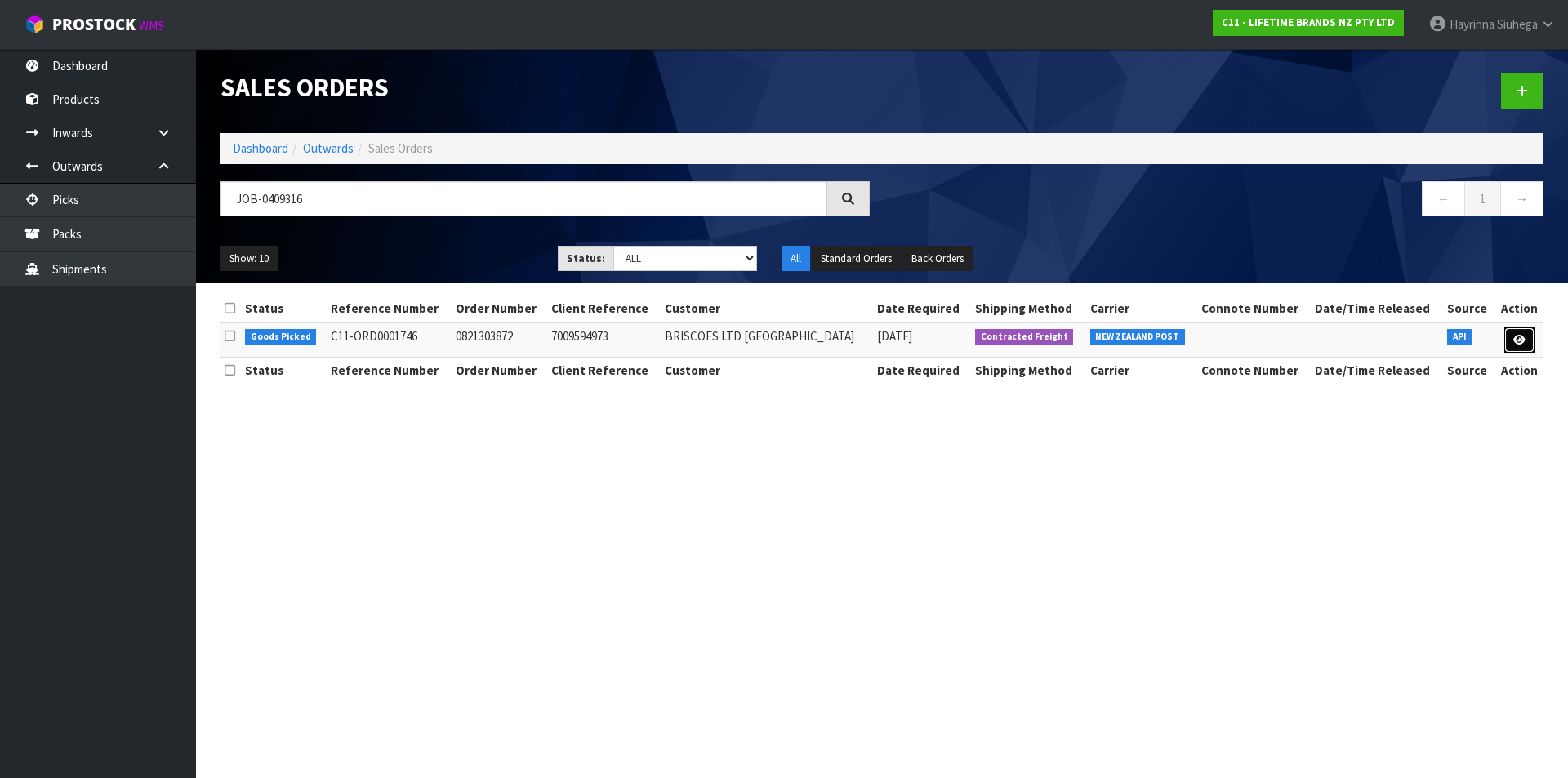
click at [1516, 344] on icon at bounding box center [1519, 340] width 13 height 11
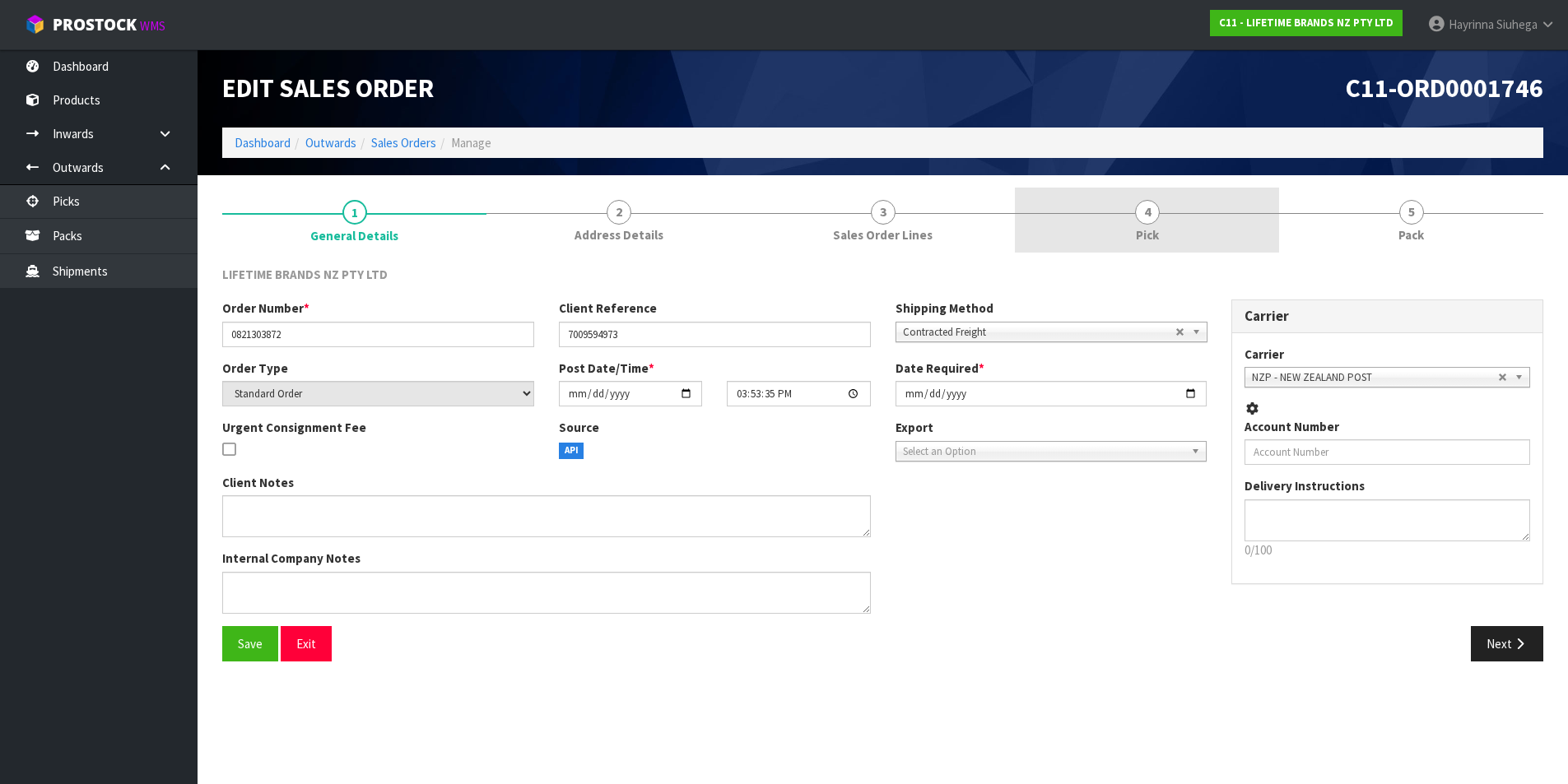
click at [1200, 233] on link "4 Pick" at bounding box center [1146, 220] width 264 height 65
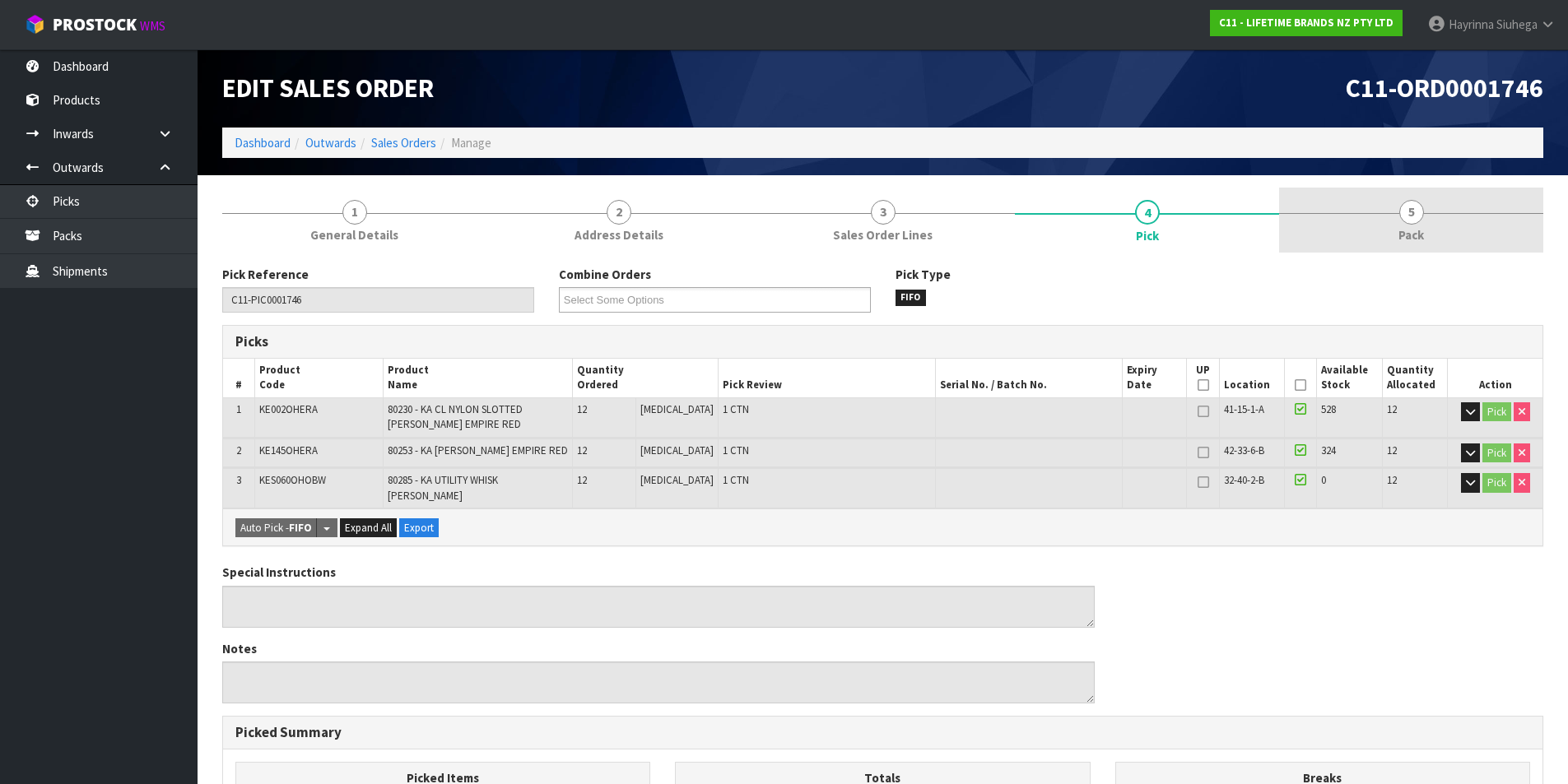
click at [1345, 221] on link "5 Pack" at bounding box center [1410, 220] width 264 height 65
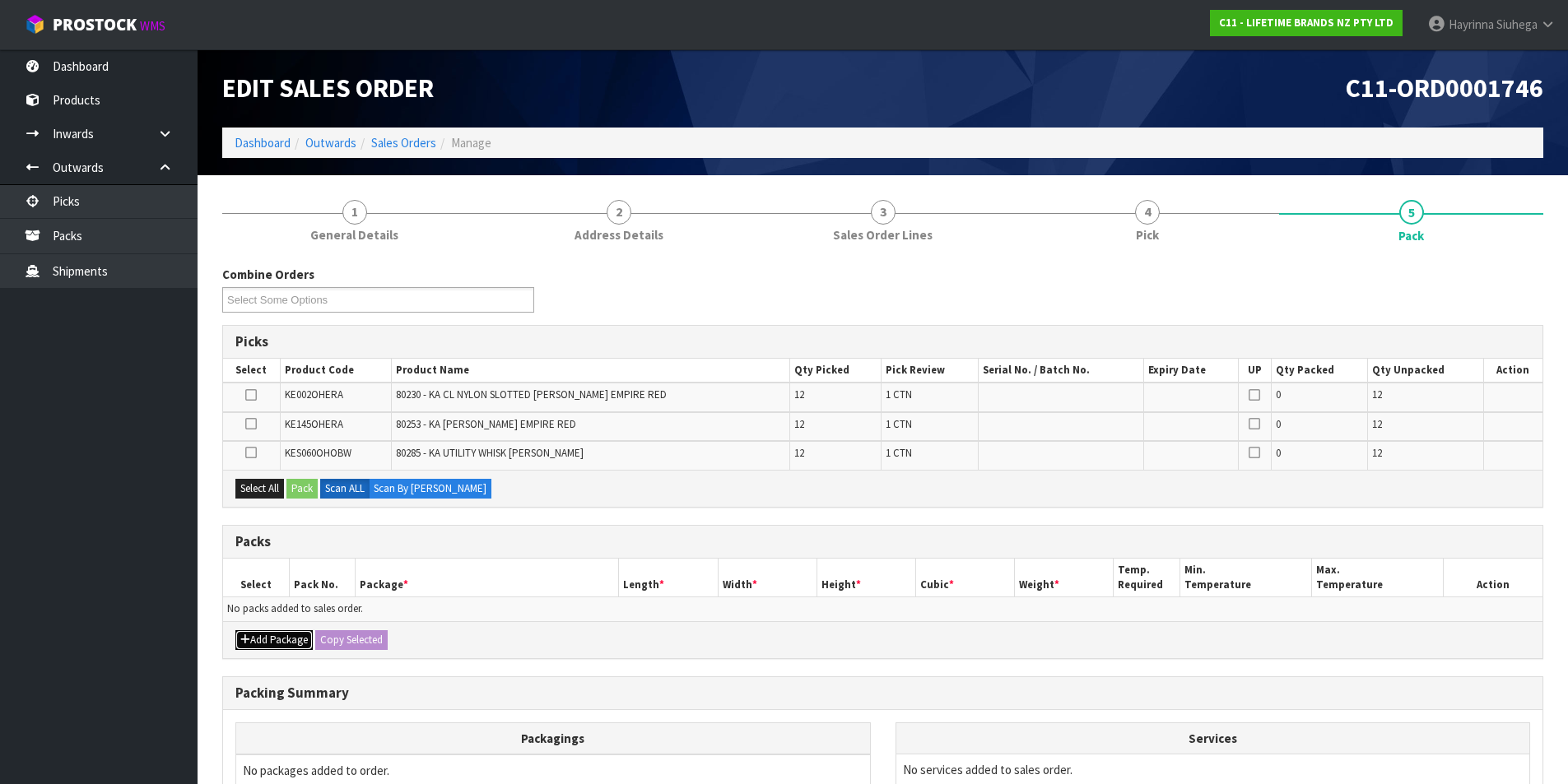
click at [282, 649] on button "Add Package" at bounding box center [274, 640] width 78 height 19
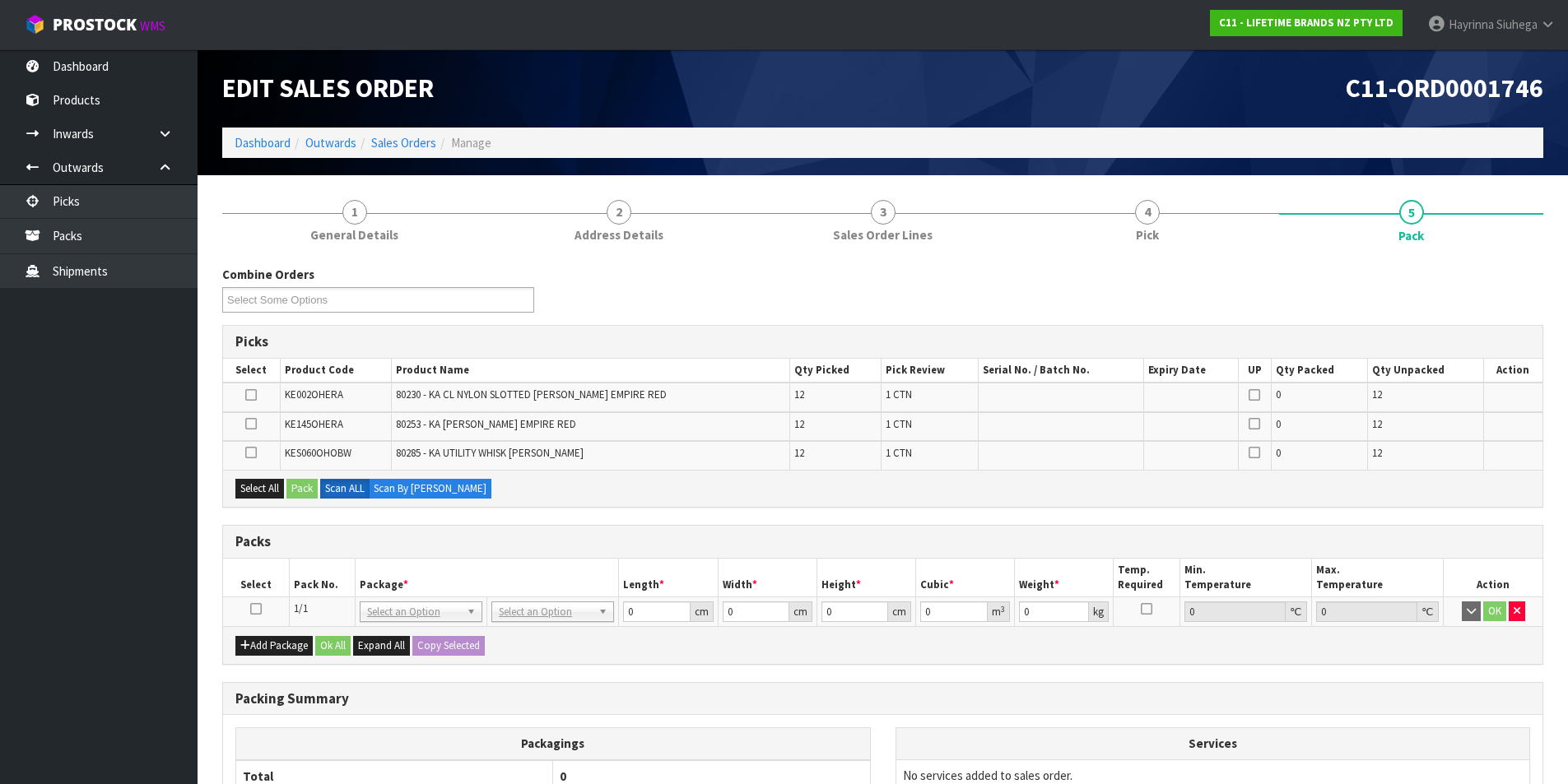
click at [259, 609] on icon at bounding box center [256, 609] width 12 height 1
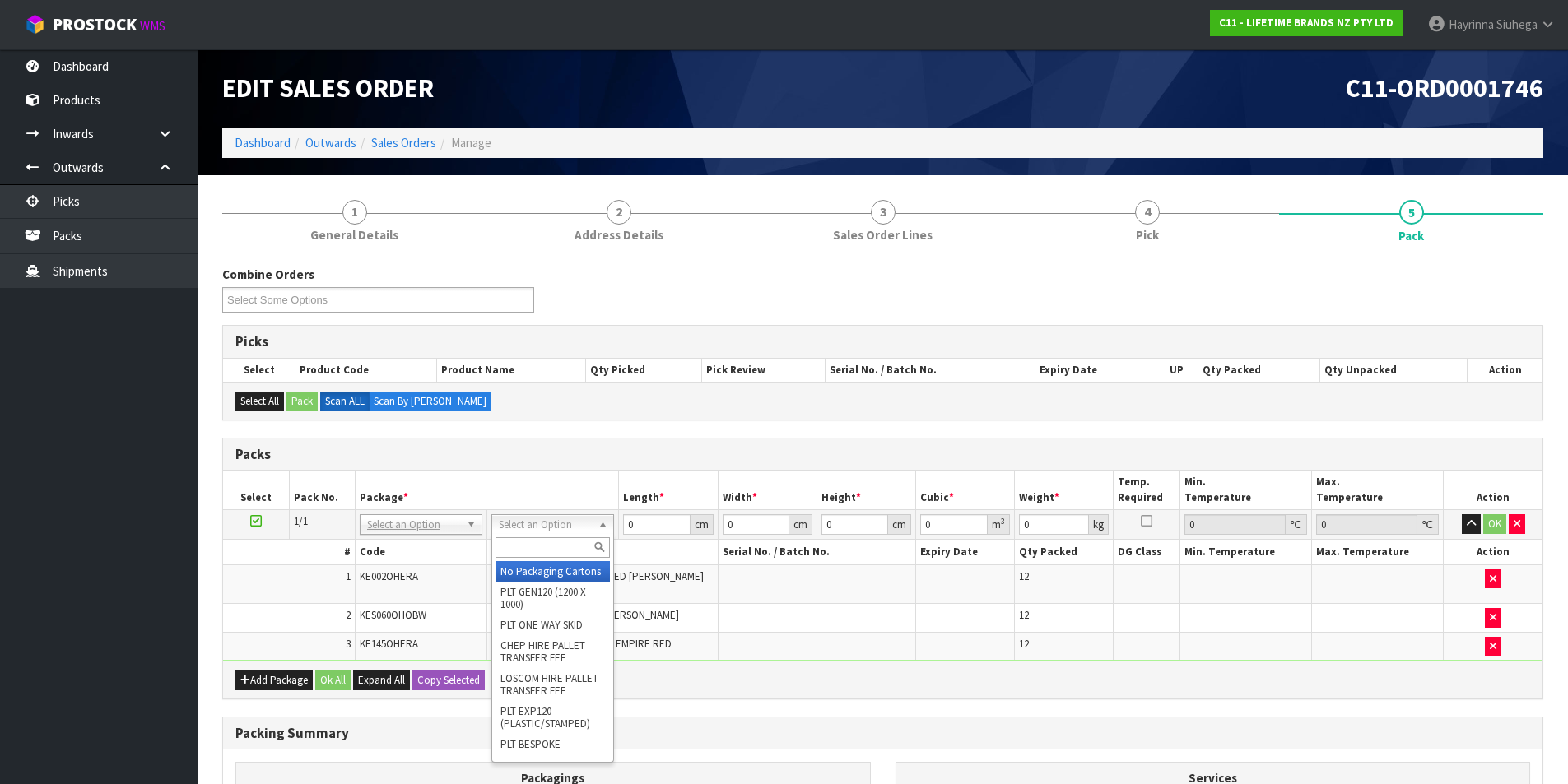
click at [527, 548] on input "text" at bounding box center [553, 548] width 115 height 20
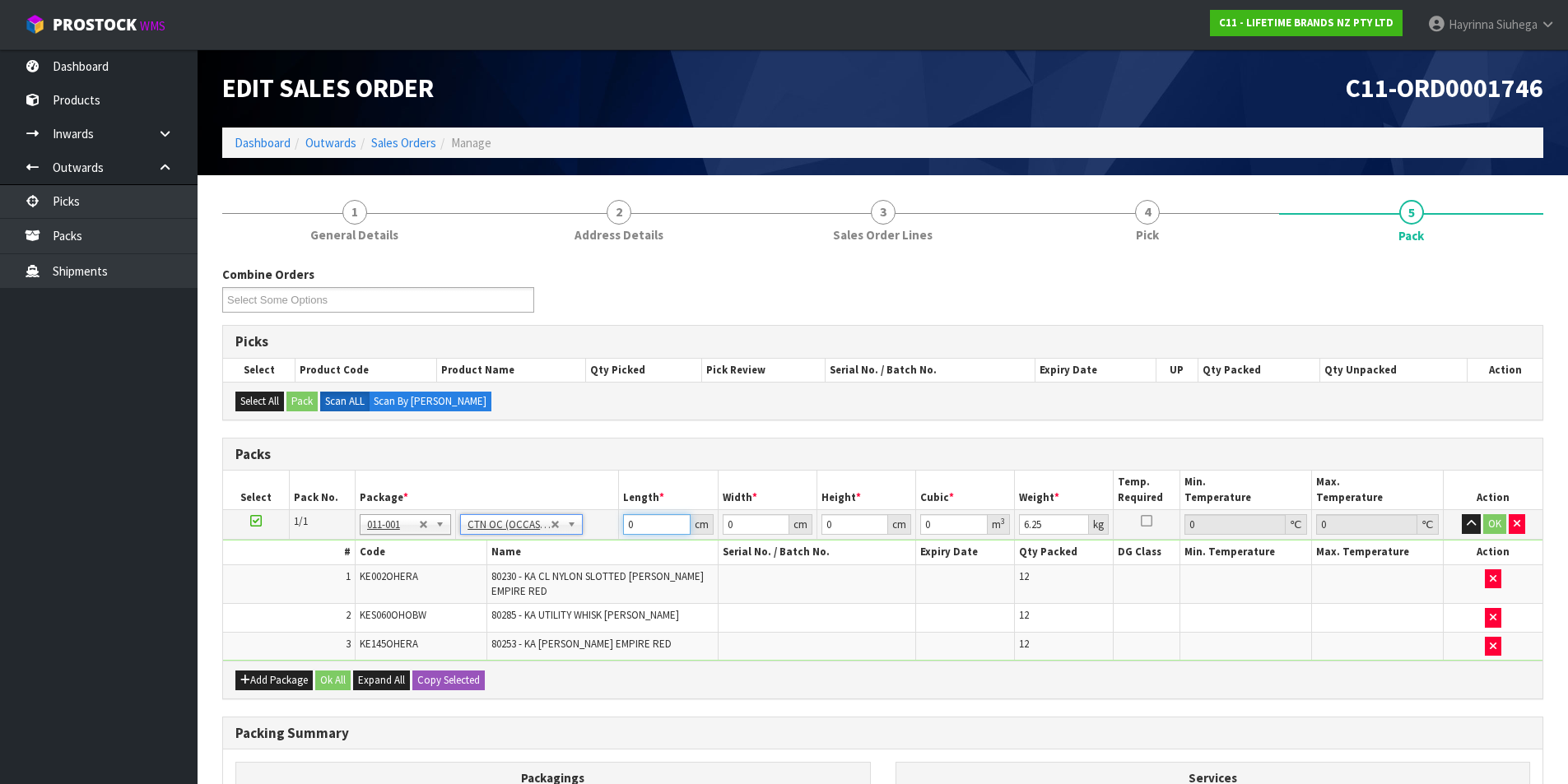
click at [630, 520] on input "0" at bounding box center [656, 524] width 67 height 20
click at [630, 522] on input "0" at bounding box center [656, 524] width 67 height 20
click button "OK" at bounding box center [1494, 524] width 23 height 19
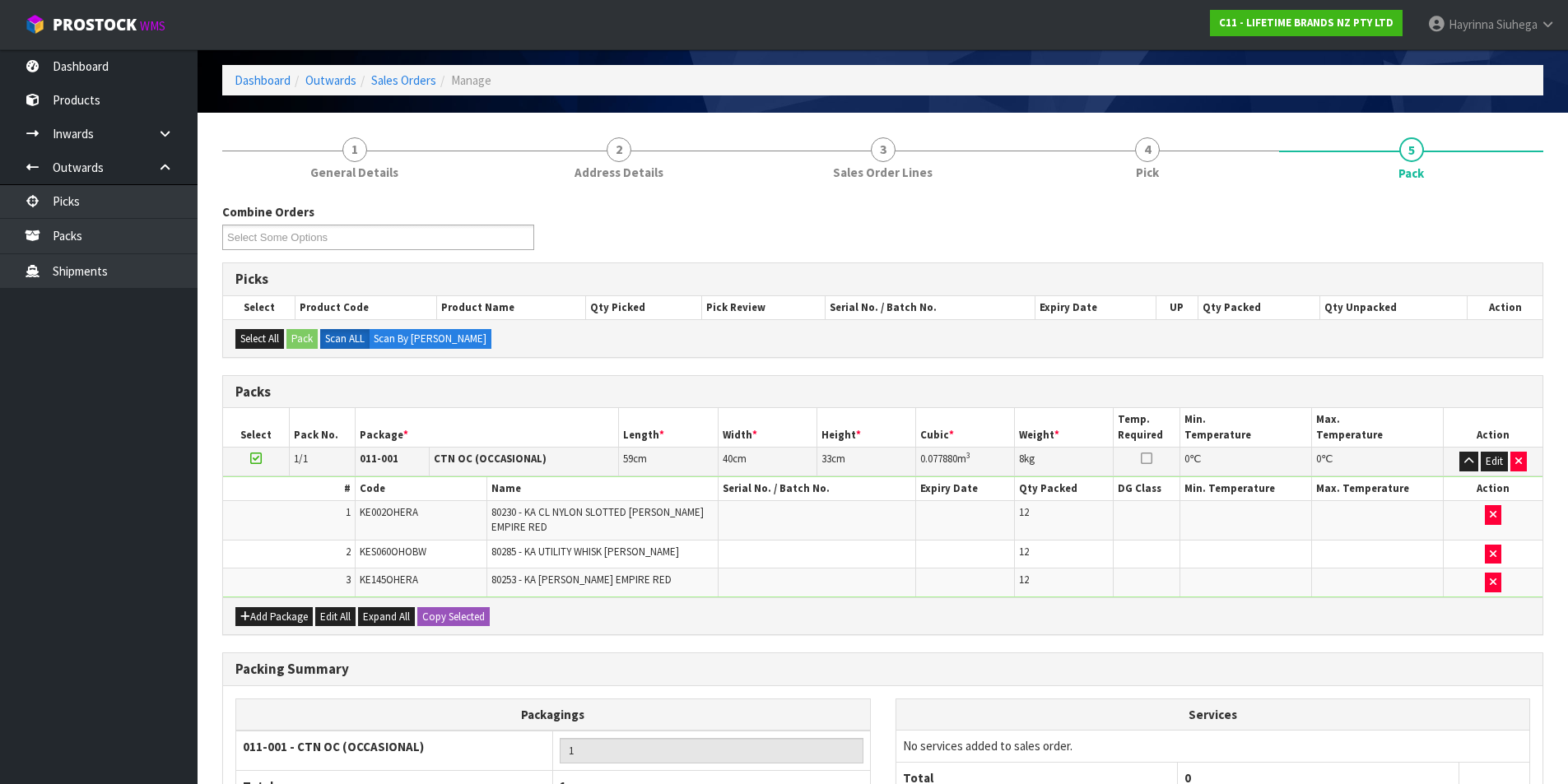
scroll to position [227, 0]
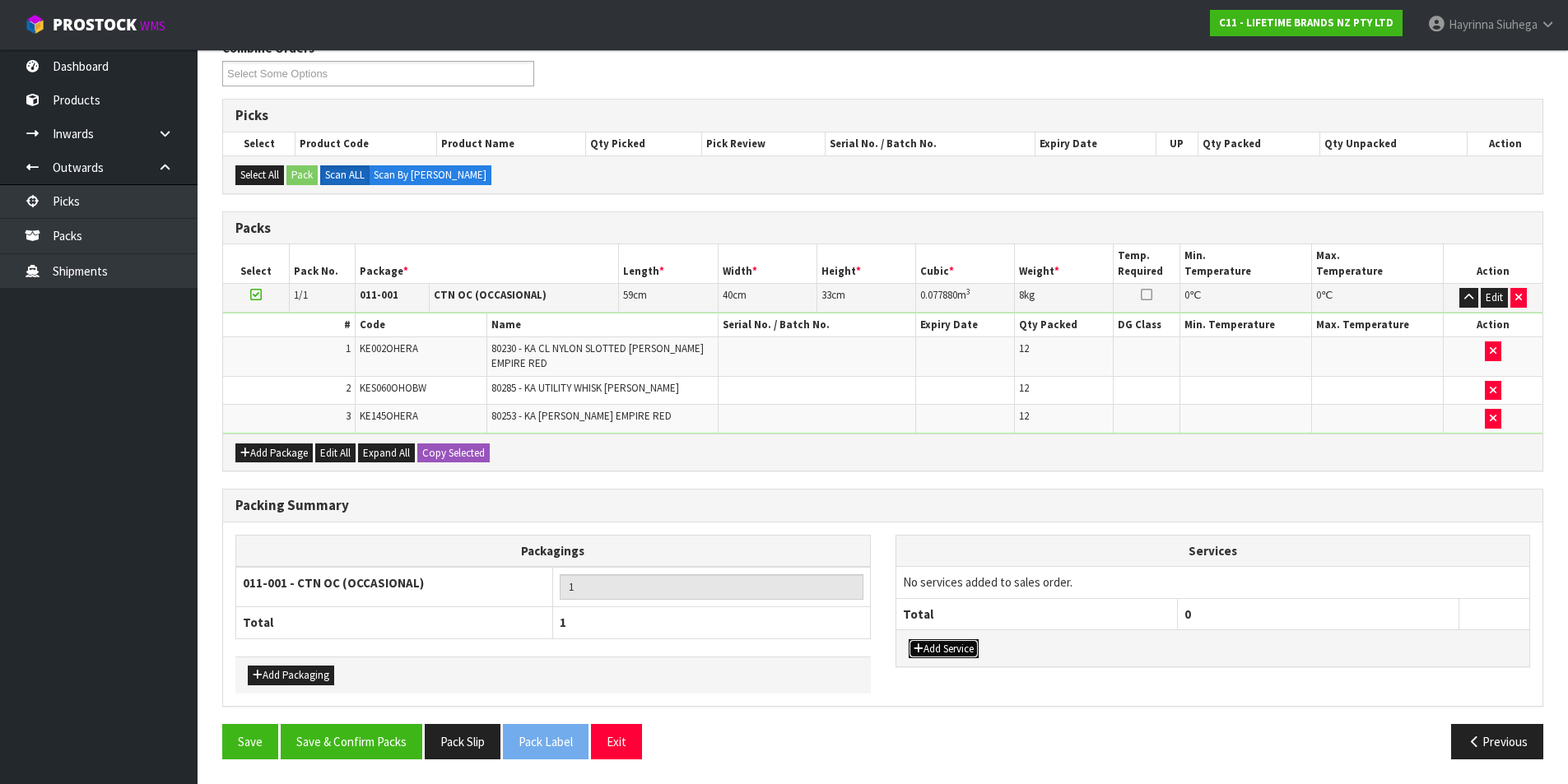
click at [923, 644] on button "Add Service" at bounding box center [943, 649] width 70 height 19
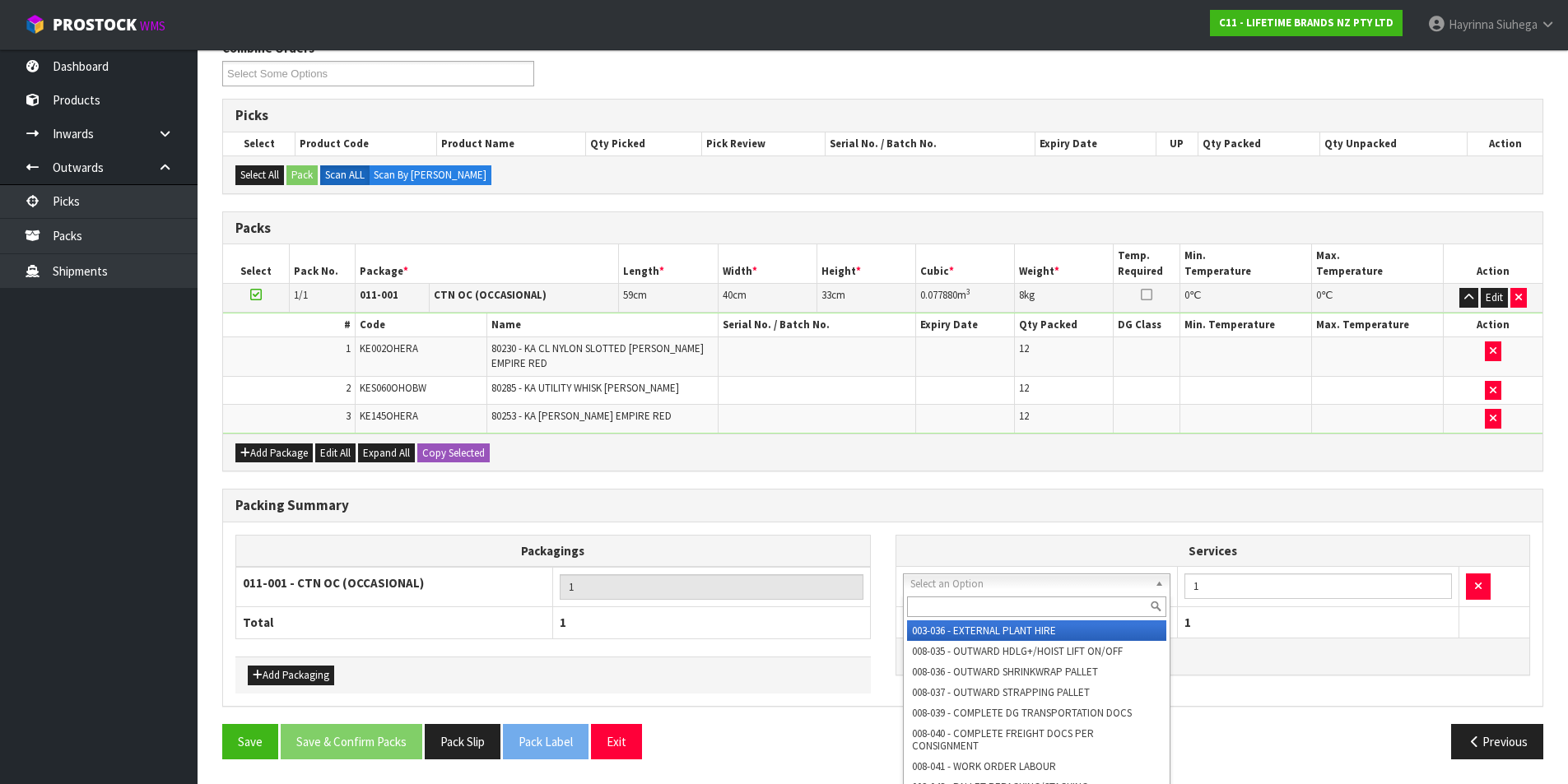
click at [961, 599] on input "text" at bounding box center [1037, 607] width 260 height 20
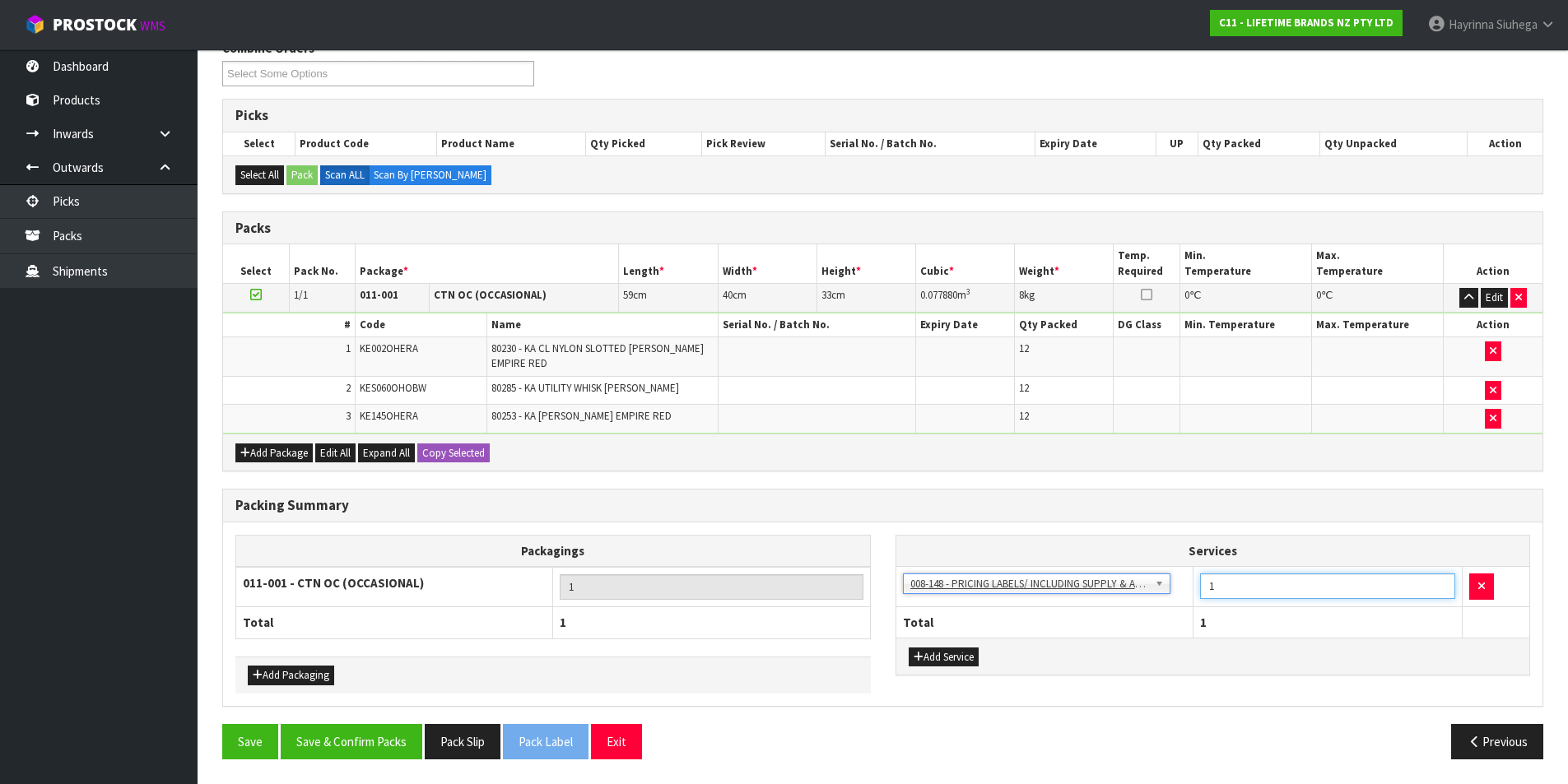
drag, startPoint x: 1238, startPoint y: 580, endPoint x: 1151, endPoint y: 598, distance: 88.8
click at [1152, 598] on tr "003-036 - EXTERNAL PLANT HIRE 008-035 - OUTWARD HDLG+/HOIST LIFT ON/OFF 008-036…" at bounding box center [1213, 588] width 634 height 40
click at [361, 733] on button "Save & Confirm Packs" at bounding box center [352, 742] width 142 height 35
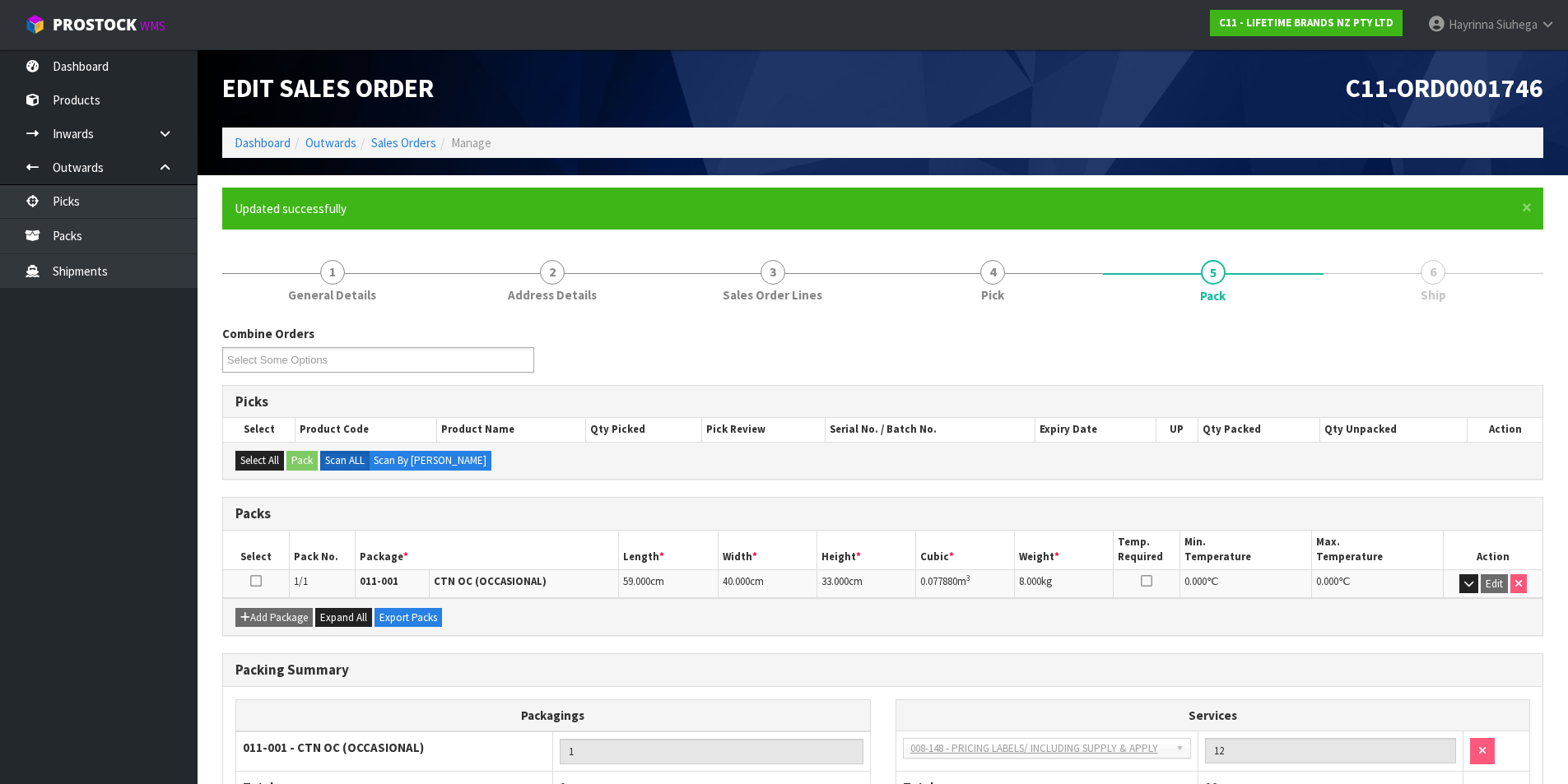
scroll to position [127, 0]
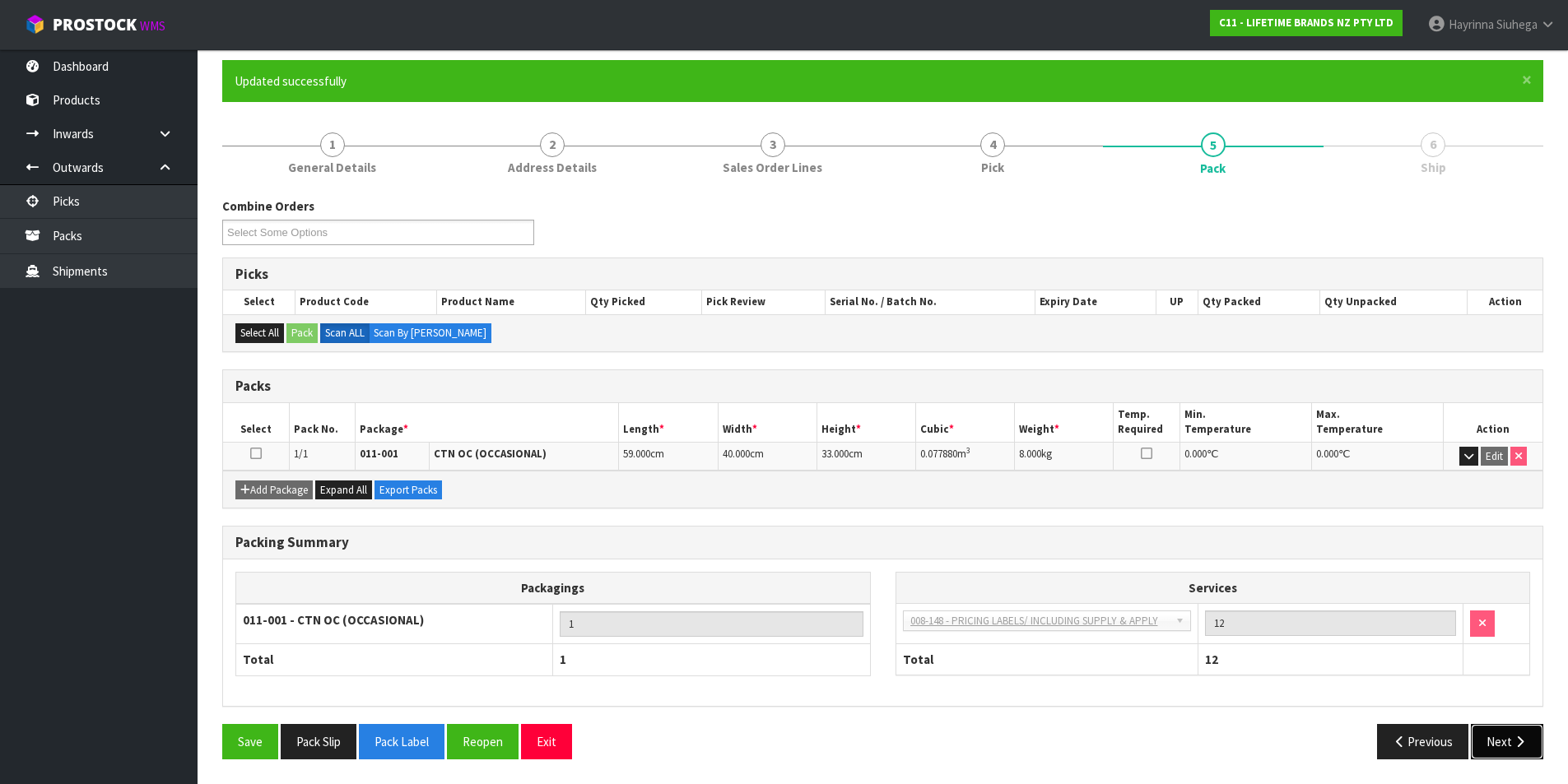
click at [1505, 739] on button "Next" at bounding box center [1507, 742] width 72 height 35
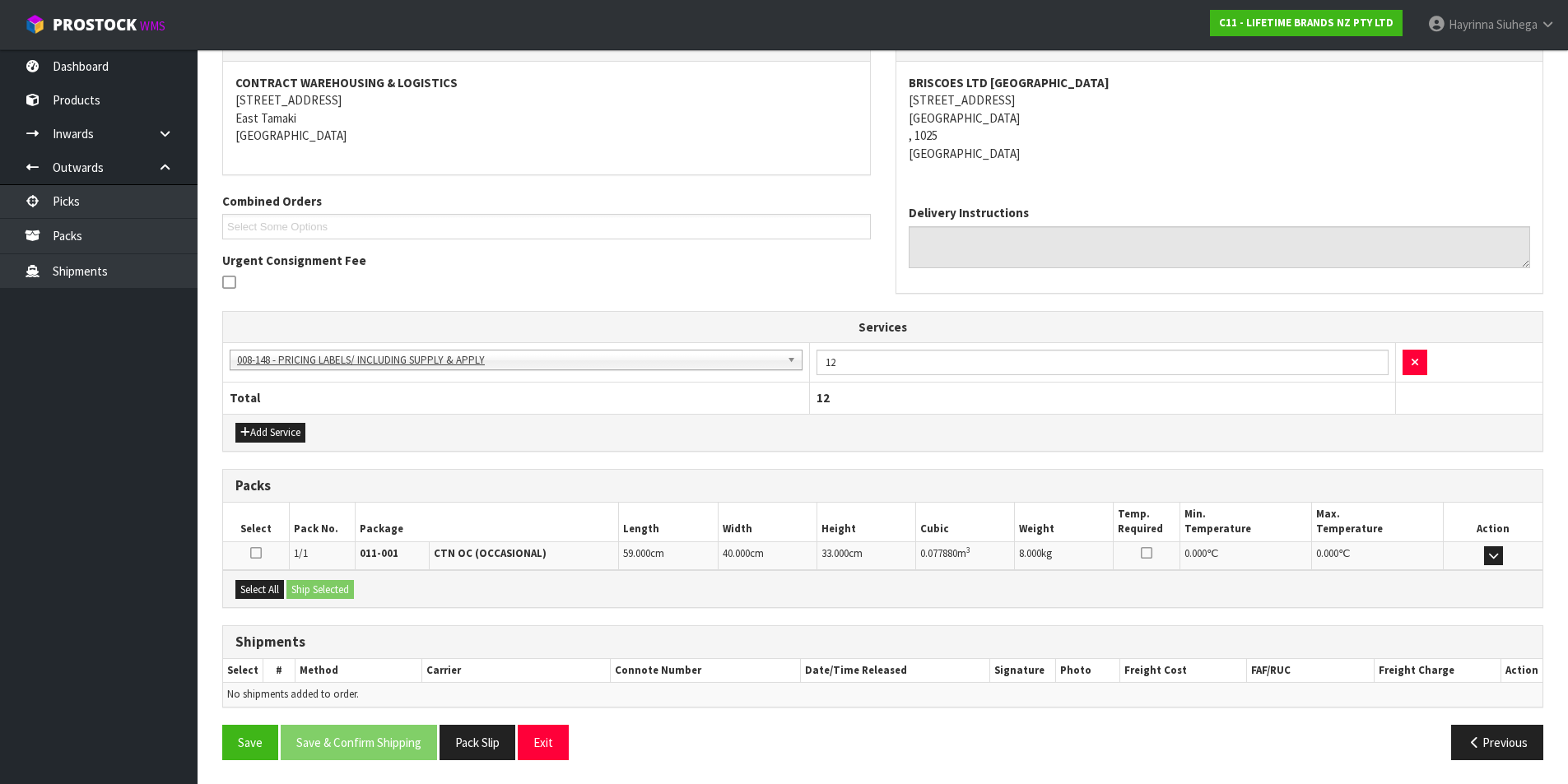
scroll to position [298, 0]
click at [261, 588] on button "Select All" at bounding box center [260, 588] width 49 height 19
click at [314, 584] on button "Ship Selected" at bounding box center [320, 588] width 67 height 19
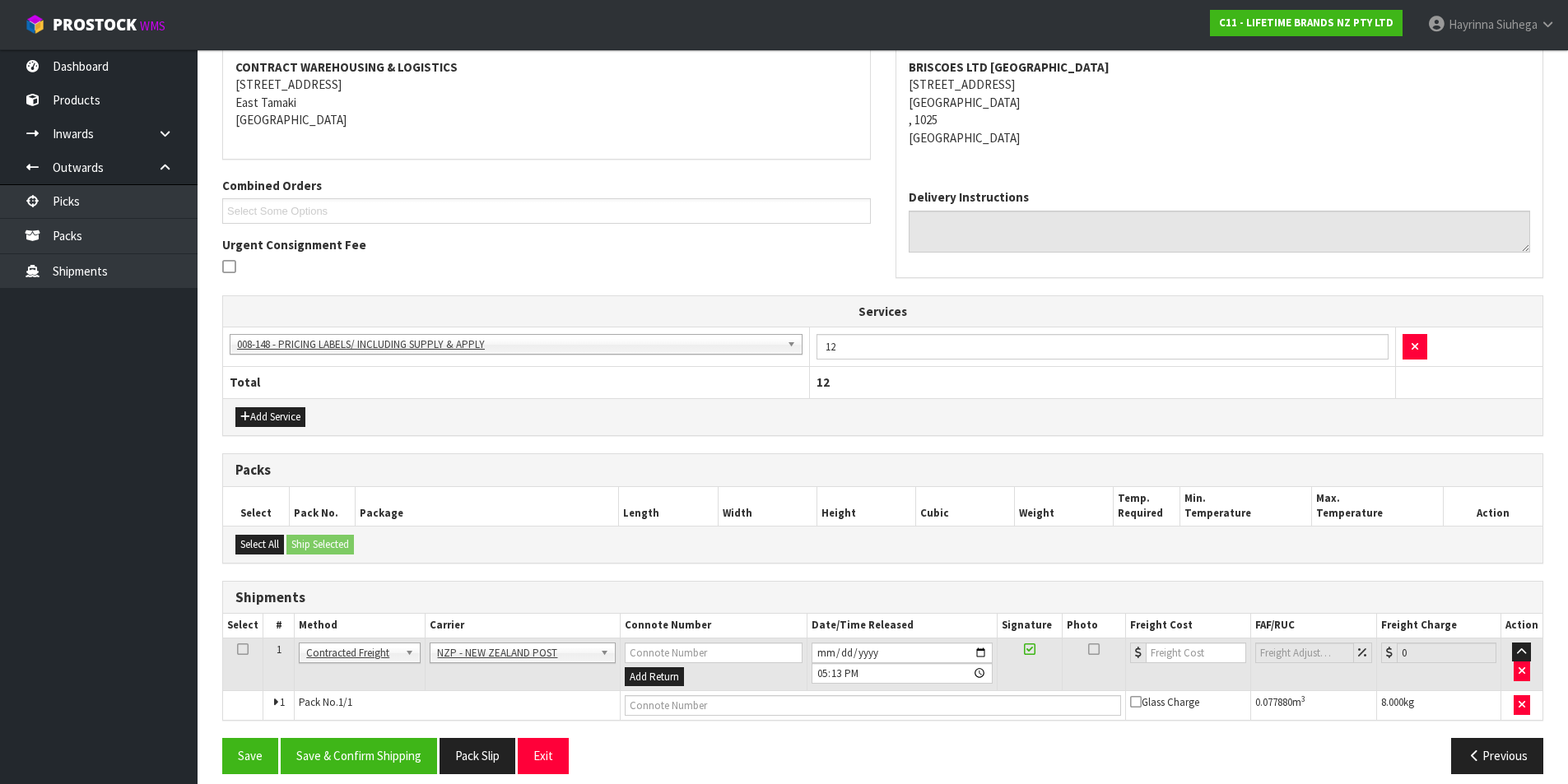
scroll to position [328, 0]
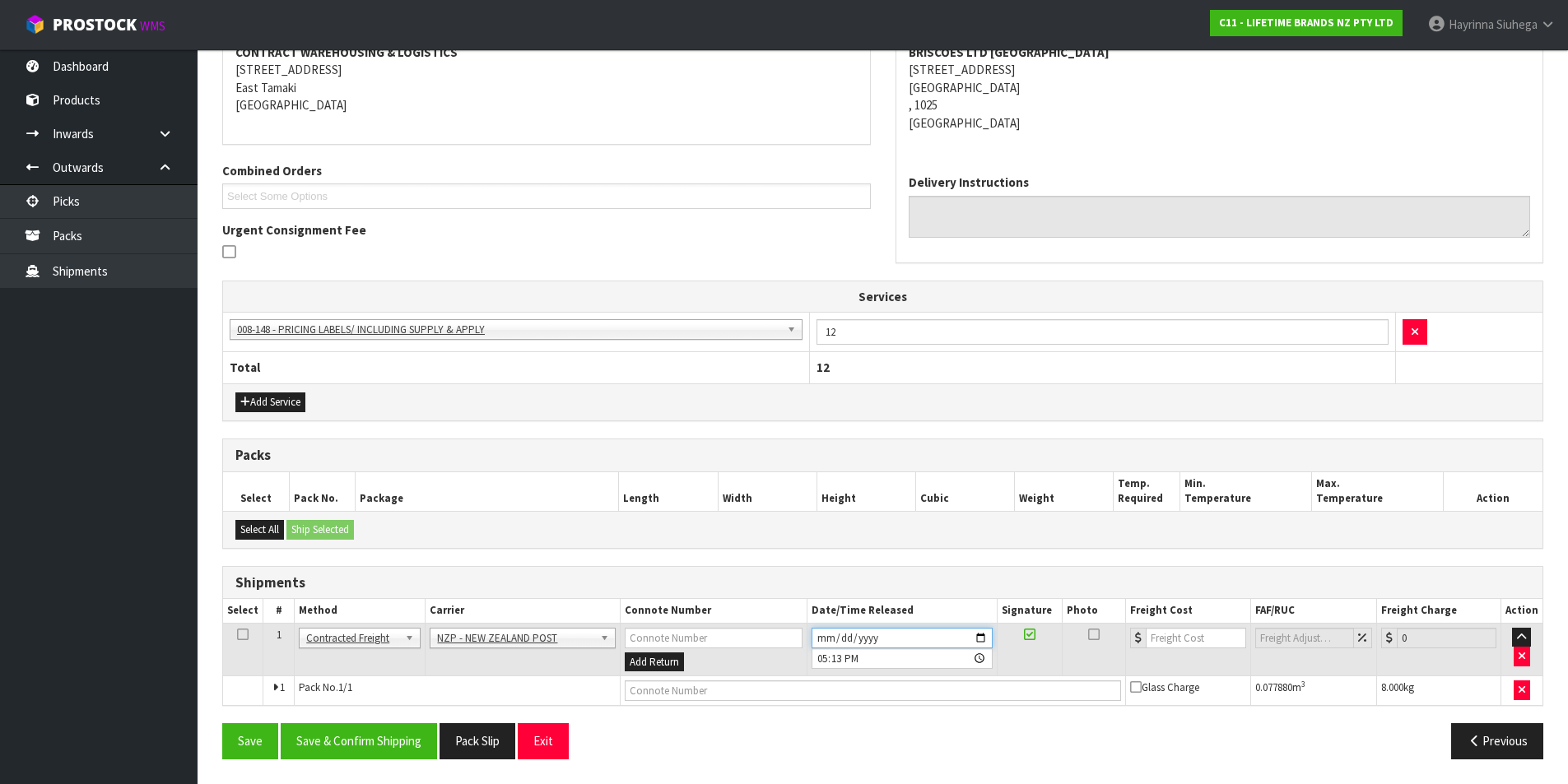
click at [824, 641] on input "2025-08-27" at bounding box center [902, 638] width 181 height 20
click at [370, 728] on button "Save & Confirm Shipping" at bounding box center [359, 741] width 157 height 35
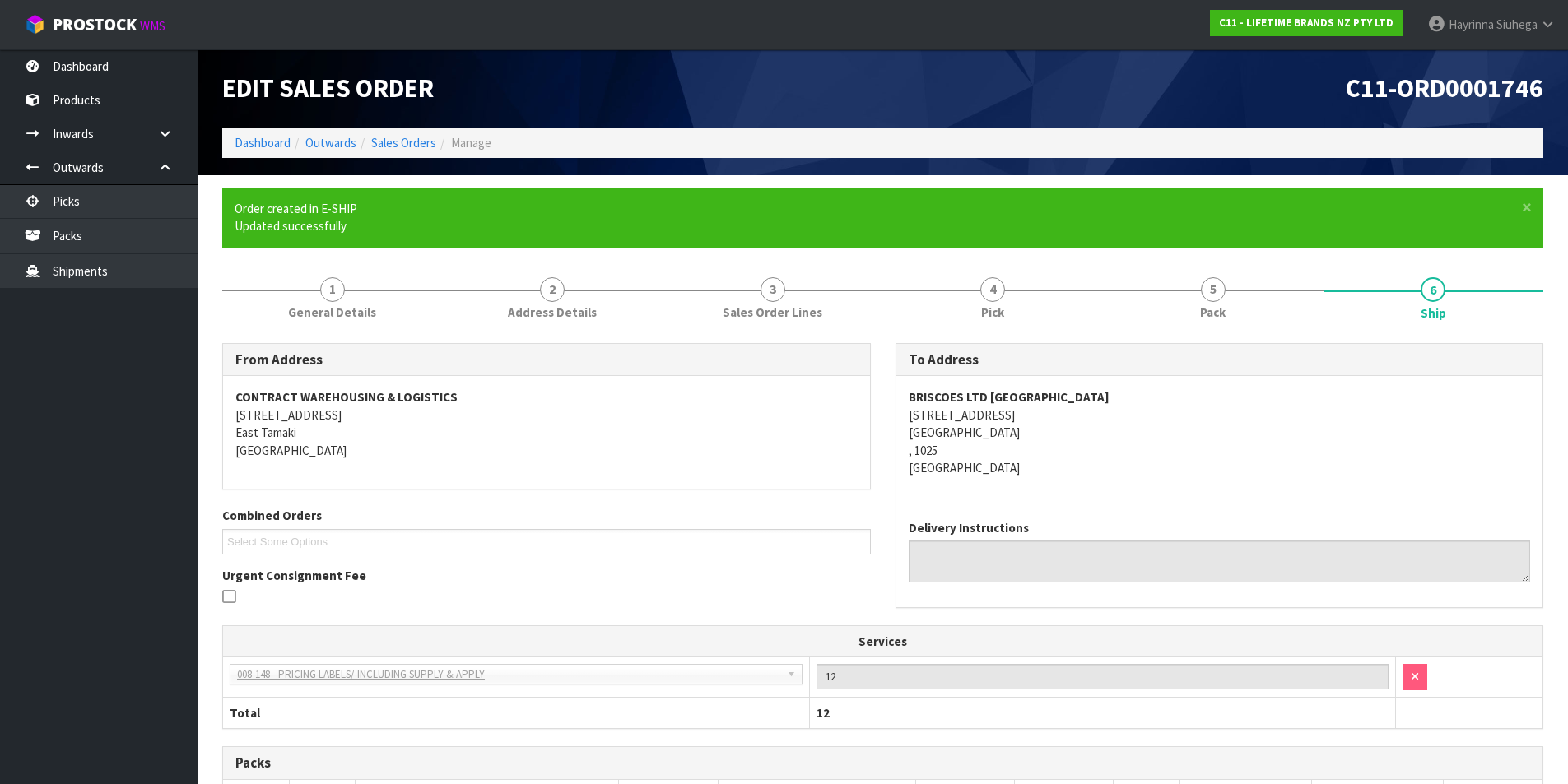
scroll to position [303, 0]
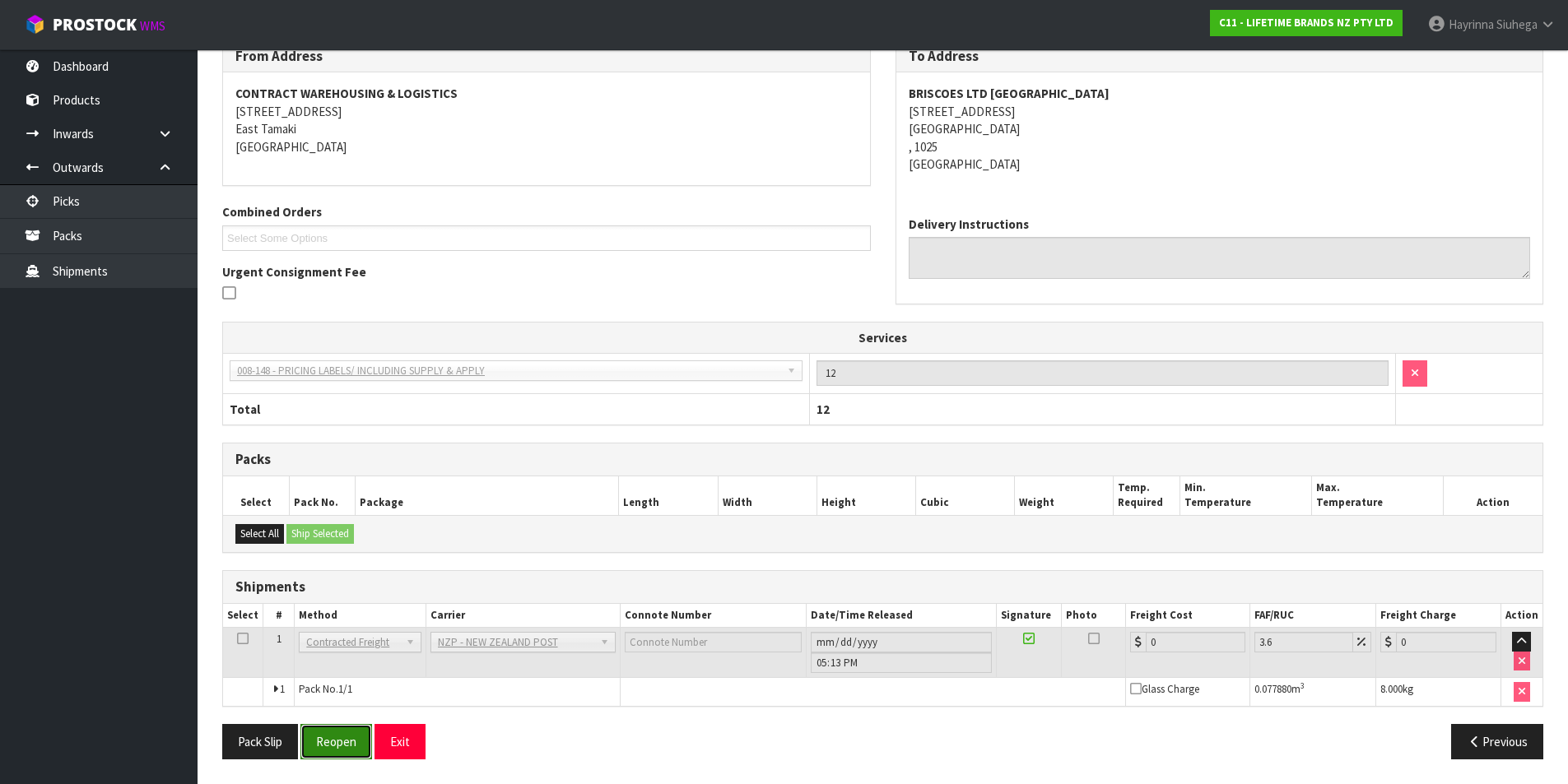
click at [330, 726] on button "Reopen" at bounding box center [336, 742] width 72 height 35
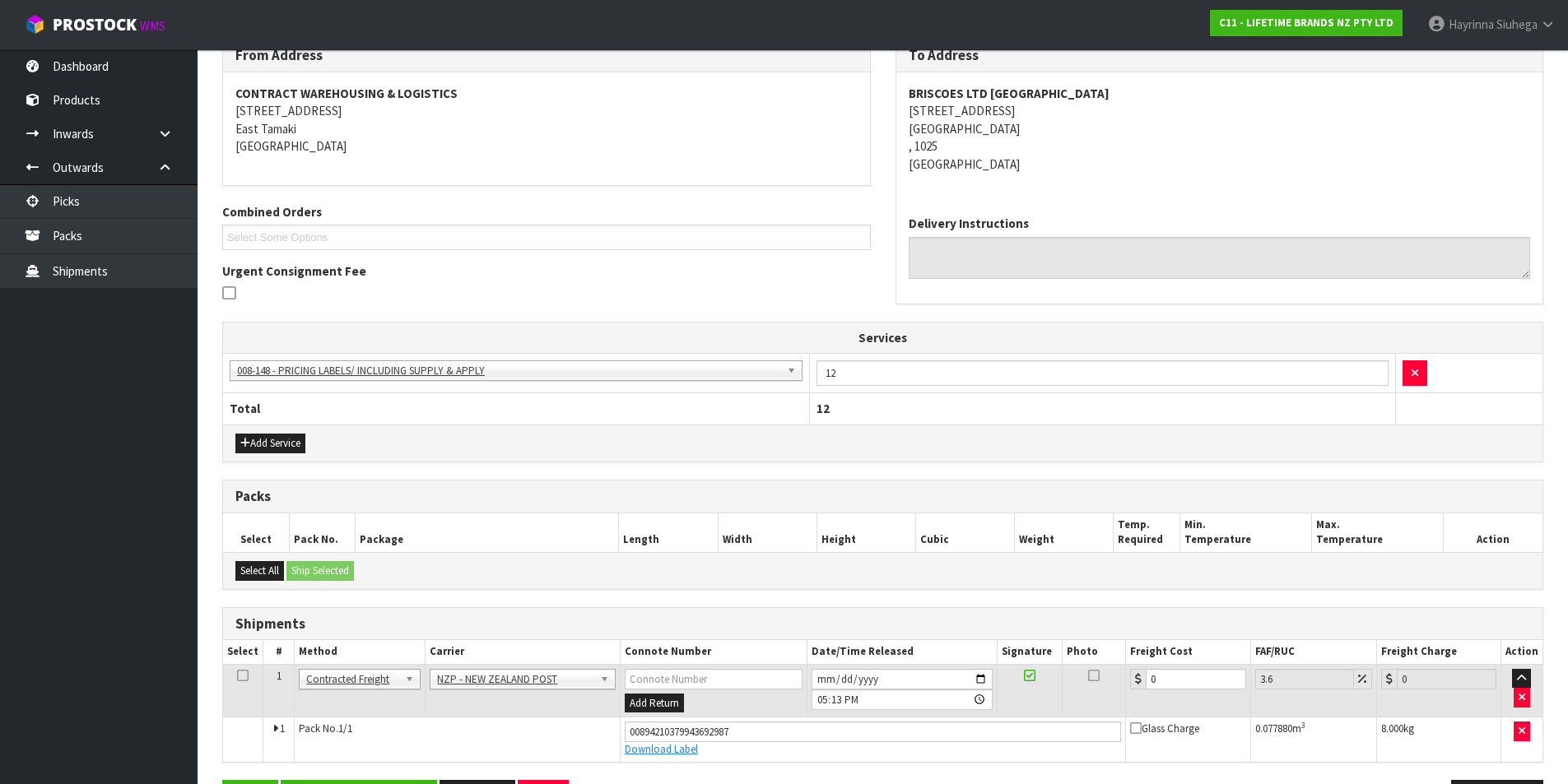
scroll to position [342, 0]
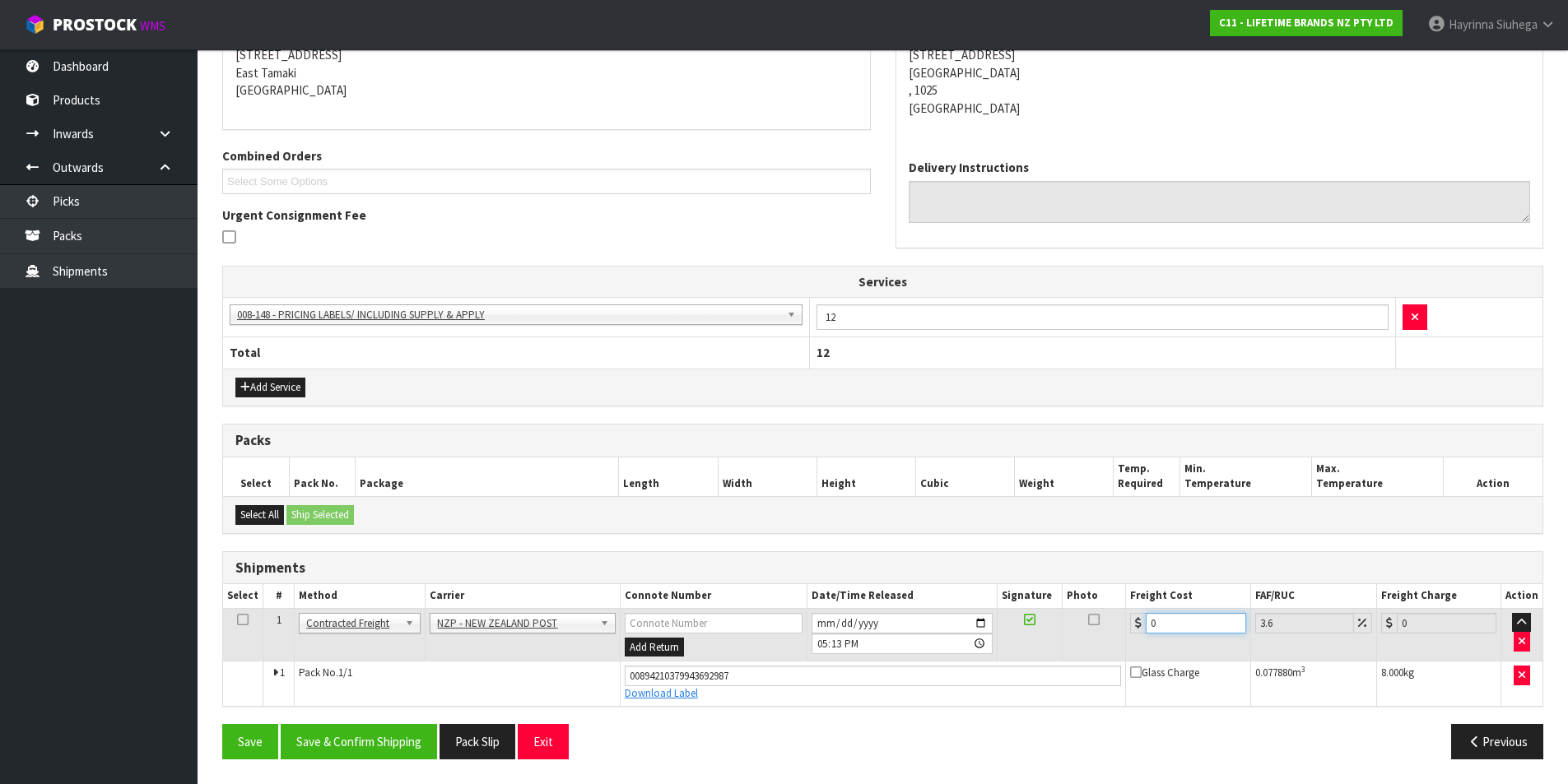
drag, startPoint x: 1186, startPoint y: 629, endPoint x: 1098, endPoint y: 622, distance: 88.3
click at [1099, 622] on tr "1 Client Local Pickup Customer Local Pickup Company Freight Contracted Freight …" at bounding box center [883, 635] width 1319 height 53
click at [223, 724] on button "Save" at bounding box center [250, 742] width 56 height 35
click at [395, 738] on button "Save & Confirm Shipping" at bounding box center [359, 742] width 157 height 35
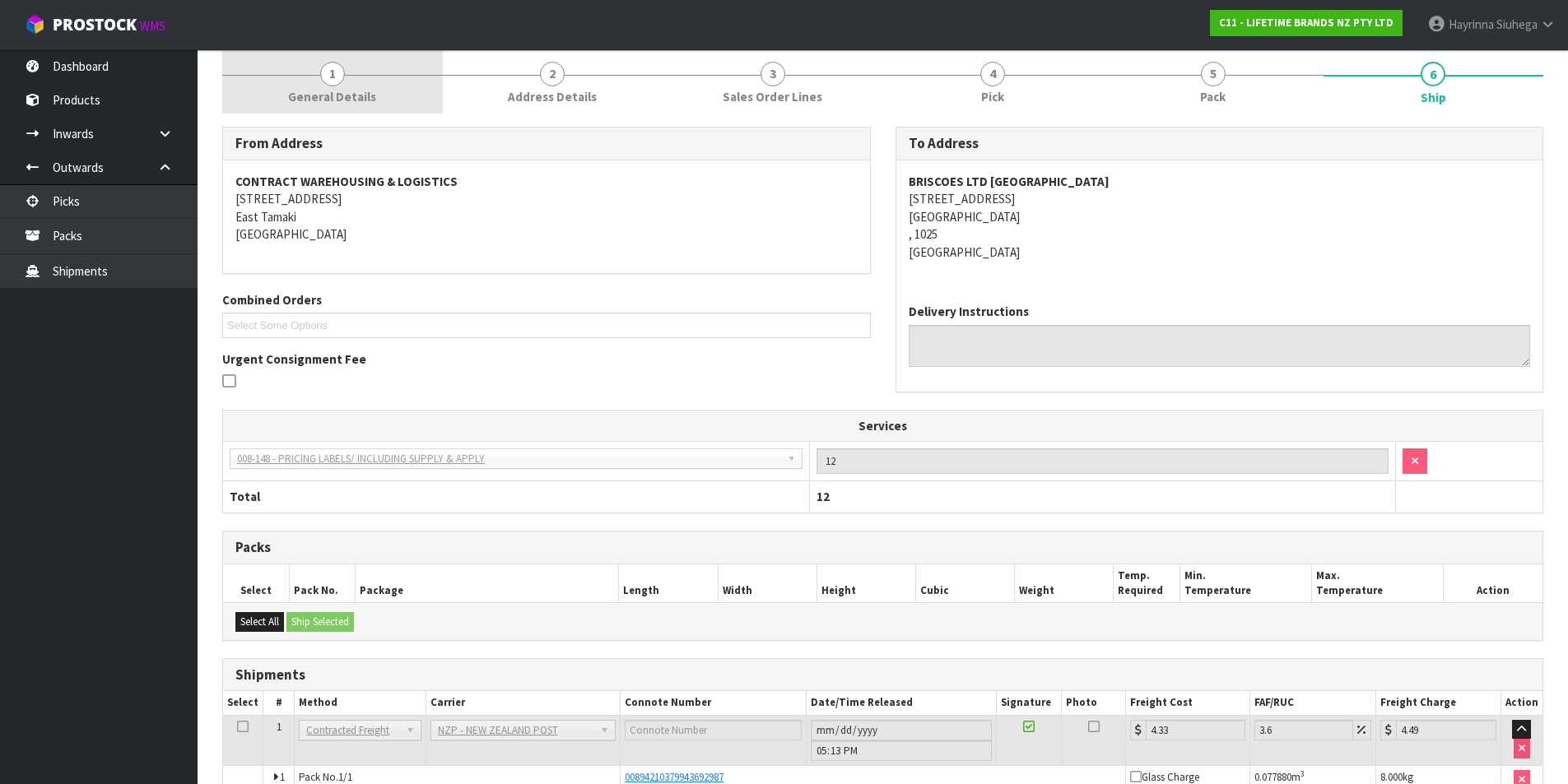
scroll to position [0, 0]
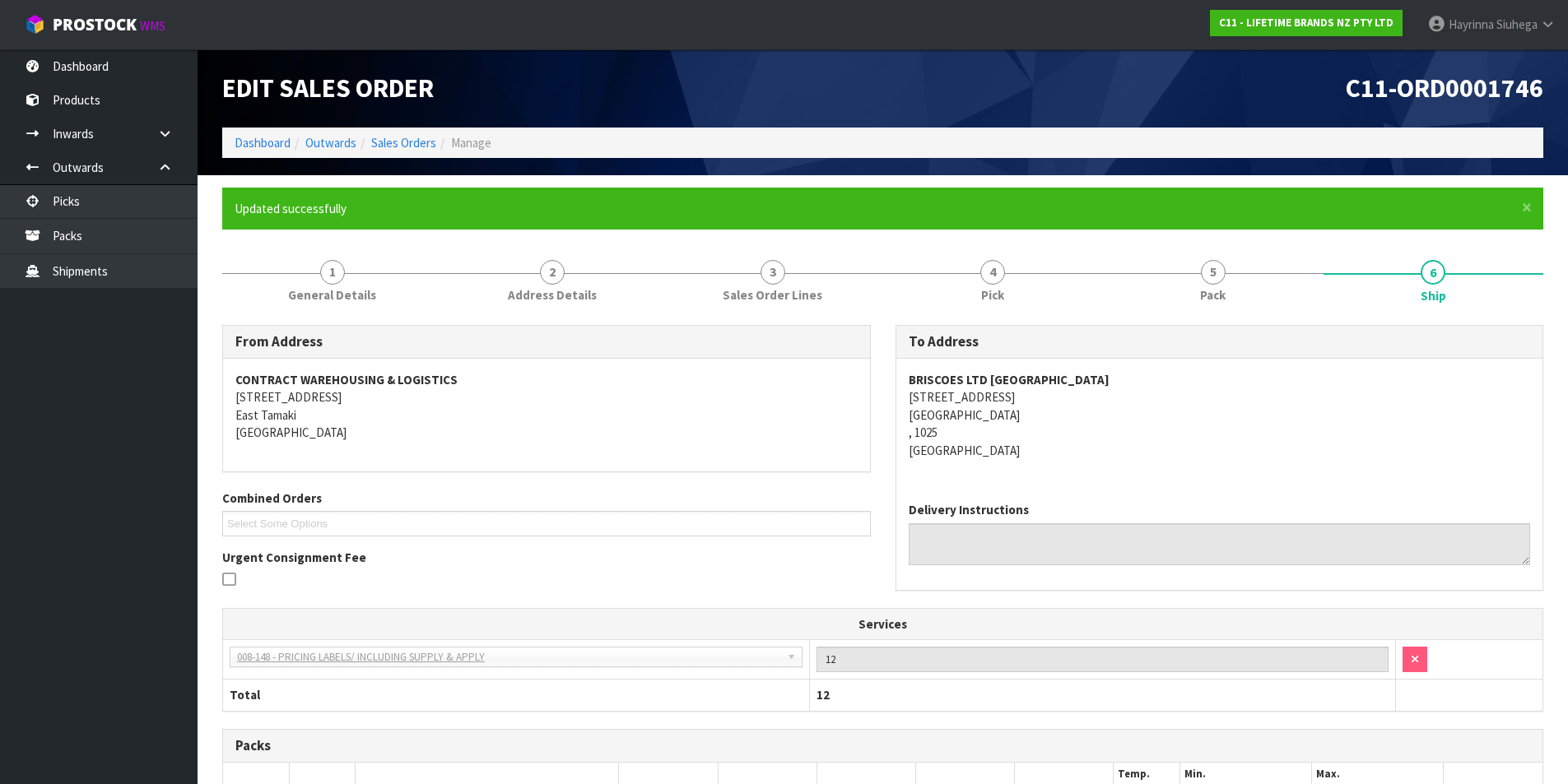
click at [266, 152] on li "Dashboard" at bounding box center [262, 142] width 56 height 18
click at [274, 132] on ol "Dashboard Outwards Sales Orders Manage" at bounding box center [883, 142] width 1321 height 30
click at [249, 148] on link "Dashboard" at bounding box center [262, 142] width 56 height 16
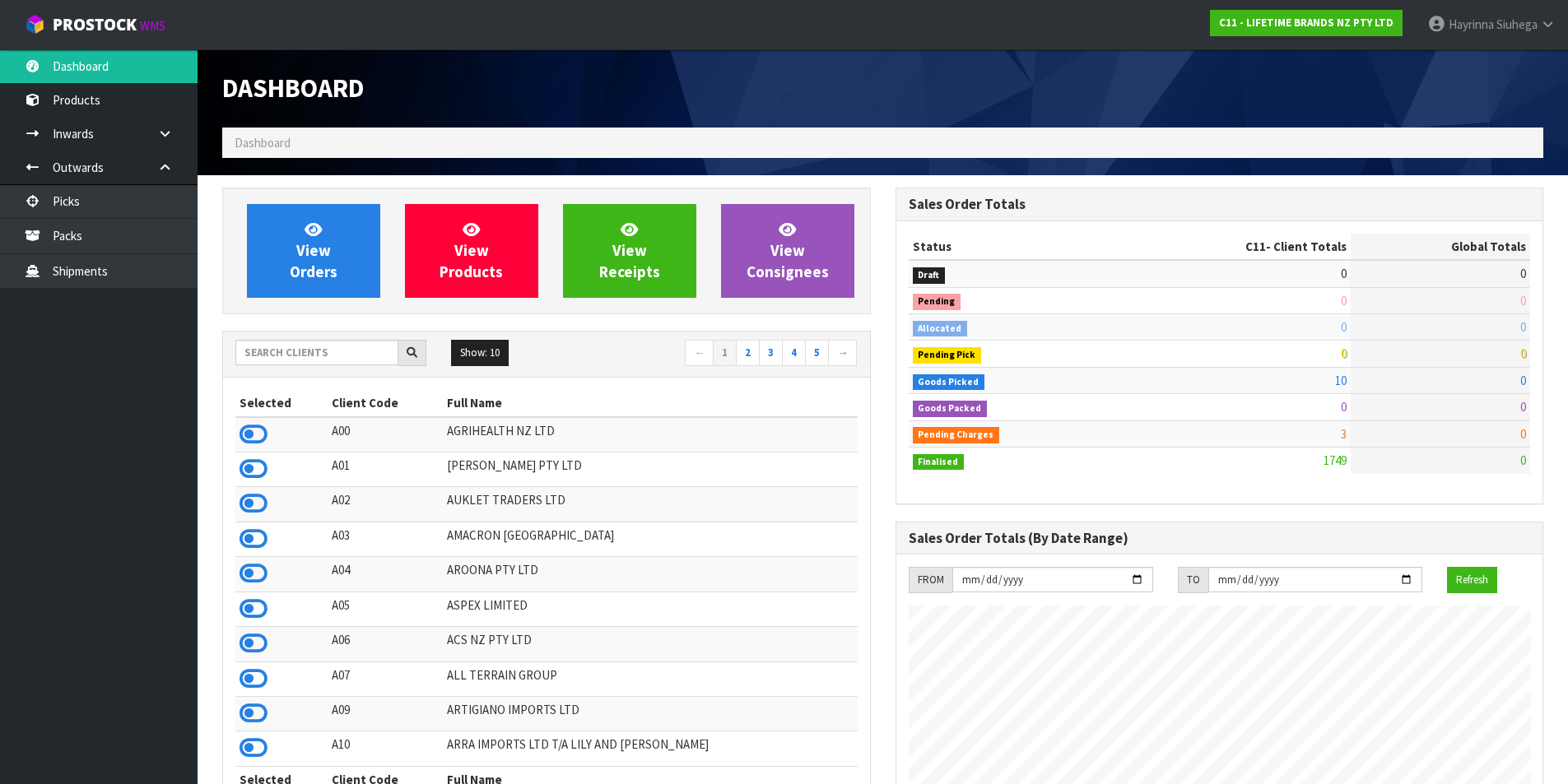
scroll to position [1247, 673]
click at [362, 239] on link "View Orders" at bounding box center [314, 250] width 133 height 94
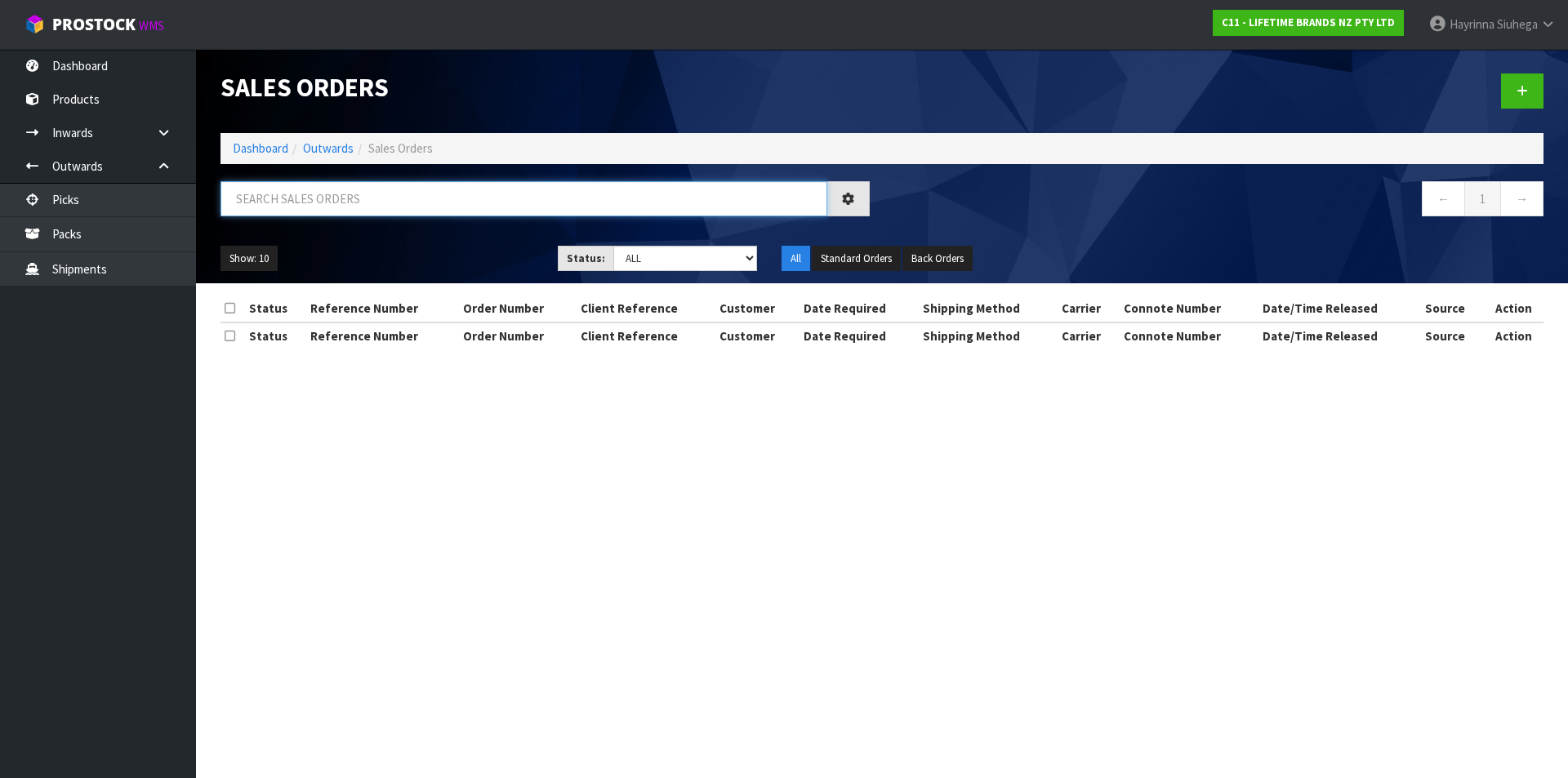
click at [316, 201] on input "text" at bounding box center [524, 199] width 606 height 35
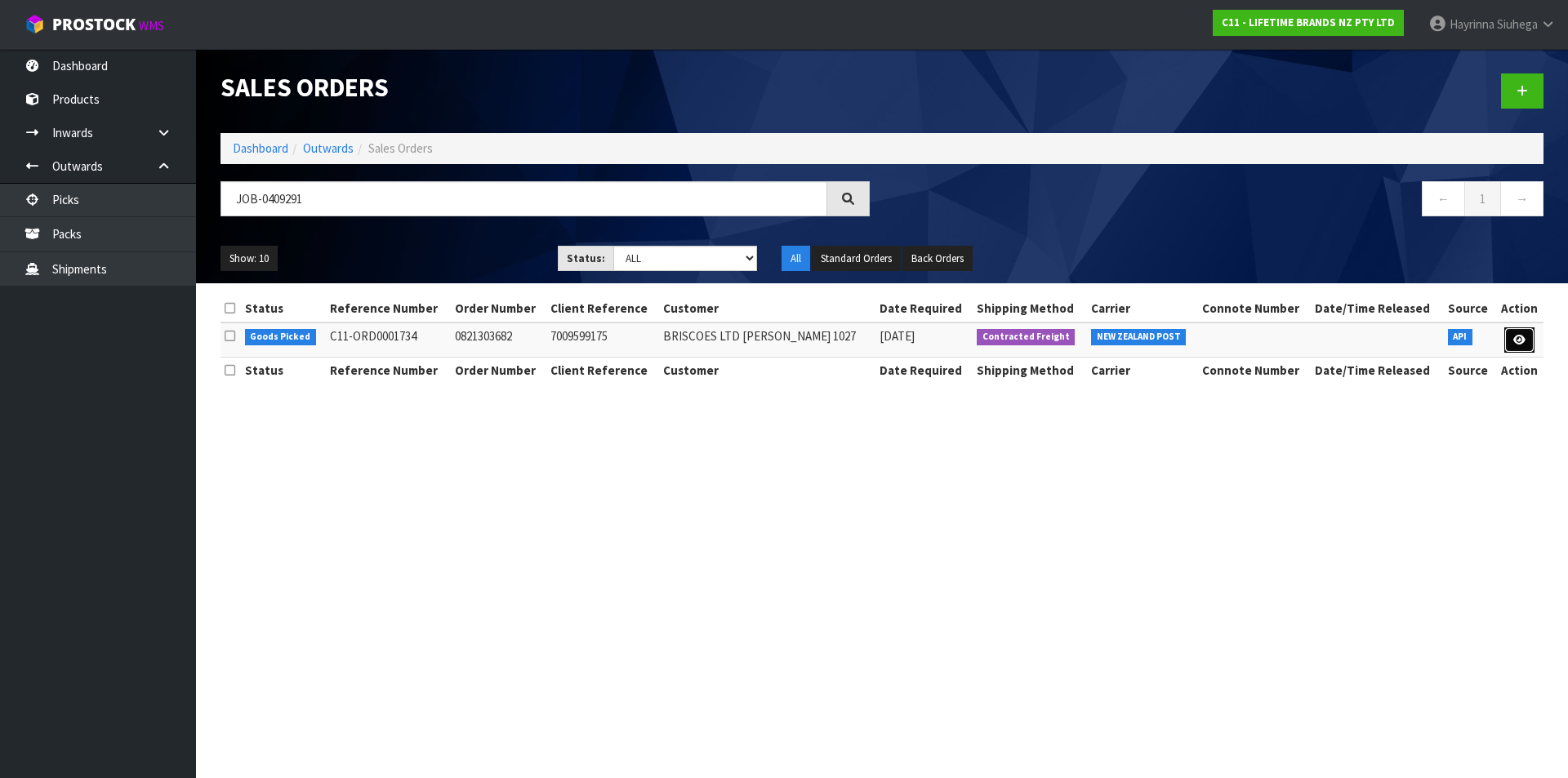
click at [1523, 328] on link at bounding box center [1519, 340] width 30 height 26
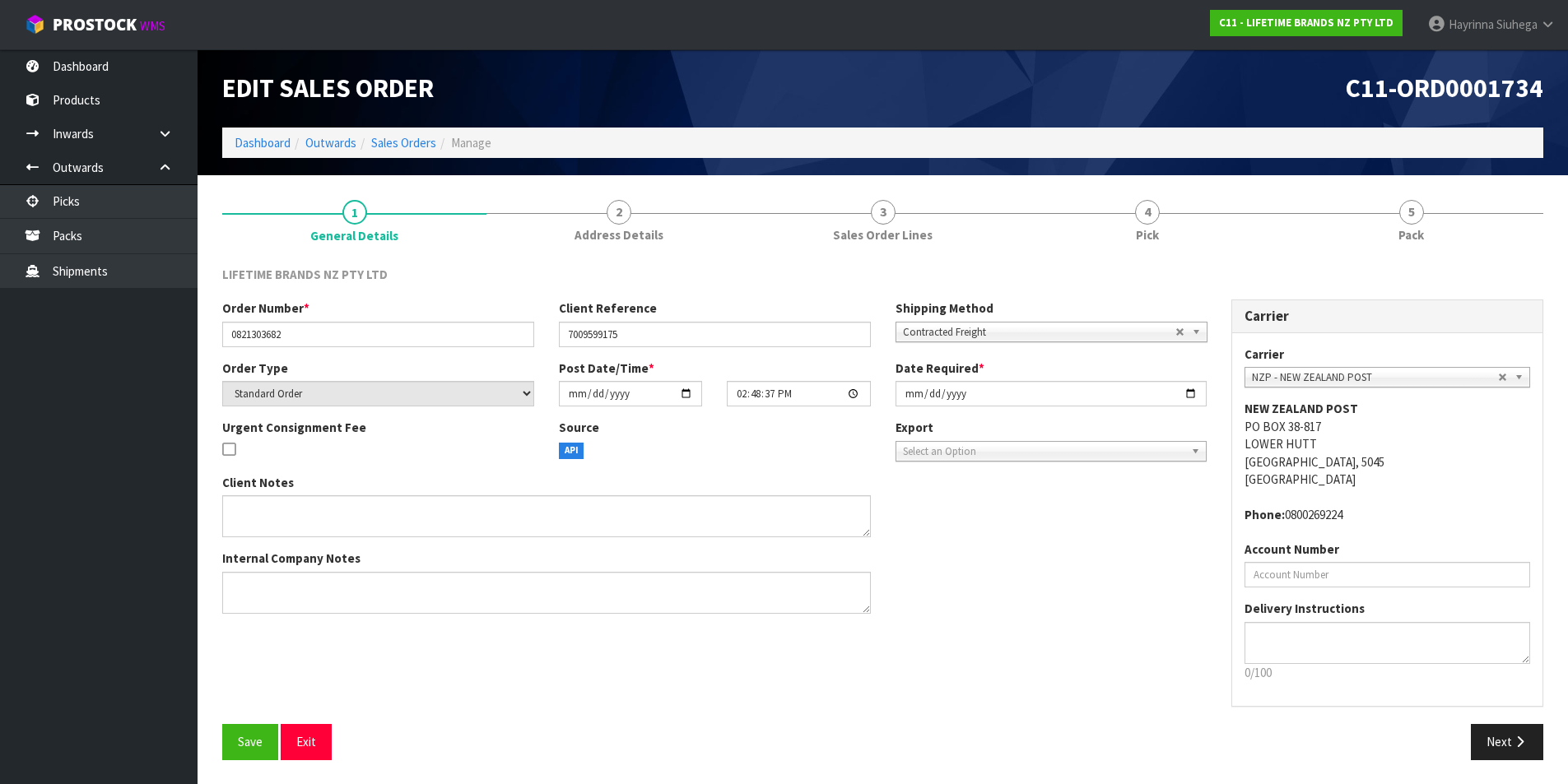
click at [1204, 217] on link "4 Pick" at bounding box center [1146, 220] width 264 height 65
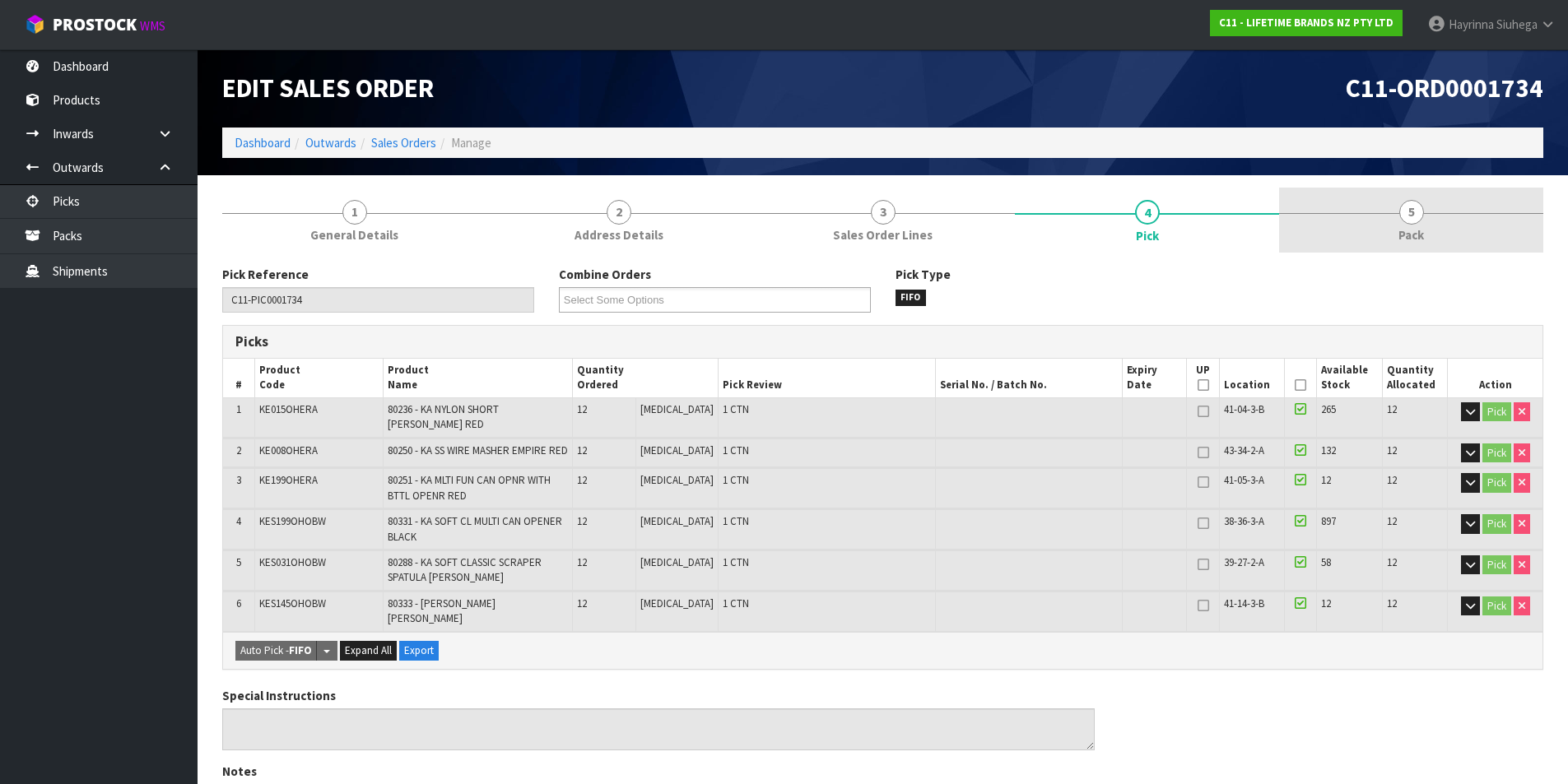
click at [1372, 208] on link "5 Pack" at bounding box center [1410, 220] width 264 height 65
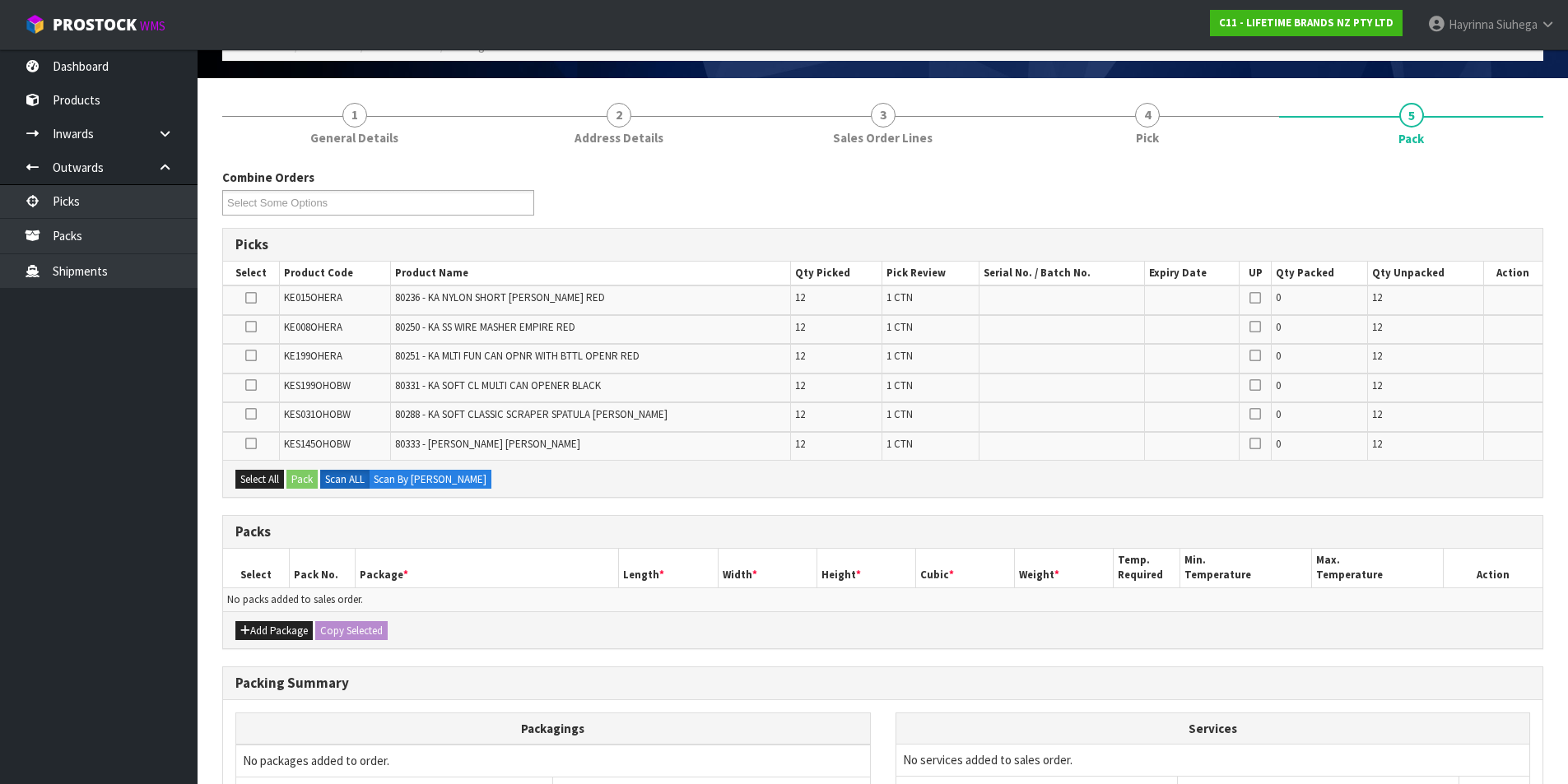
scroll to position [247, 0]
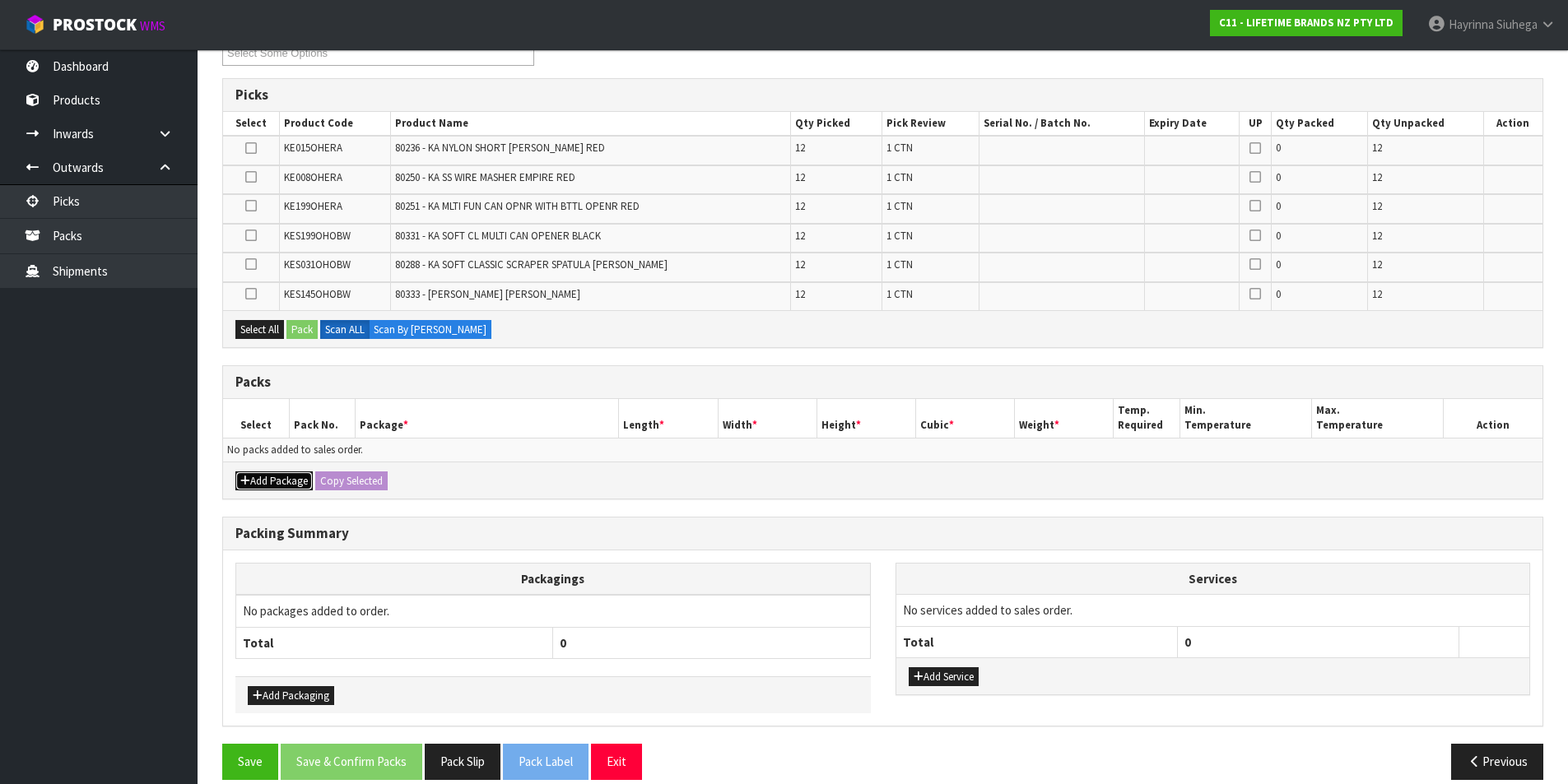
click at [256, 486] on button "Add Package" at bounding box center [274, 481] width 78 height 19
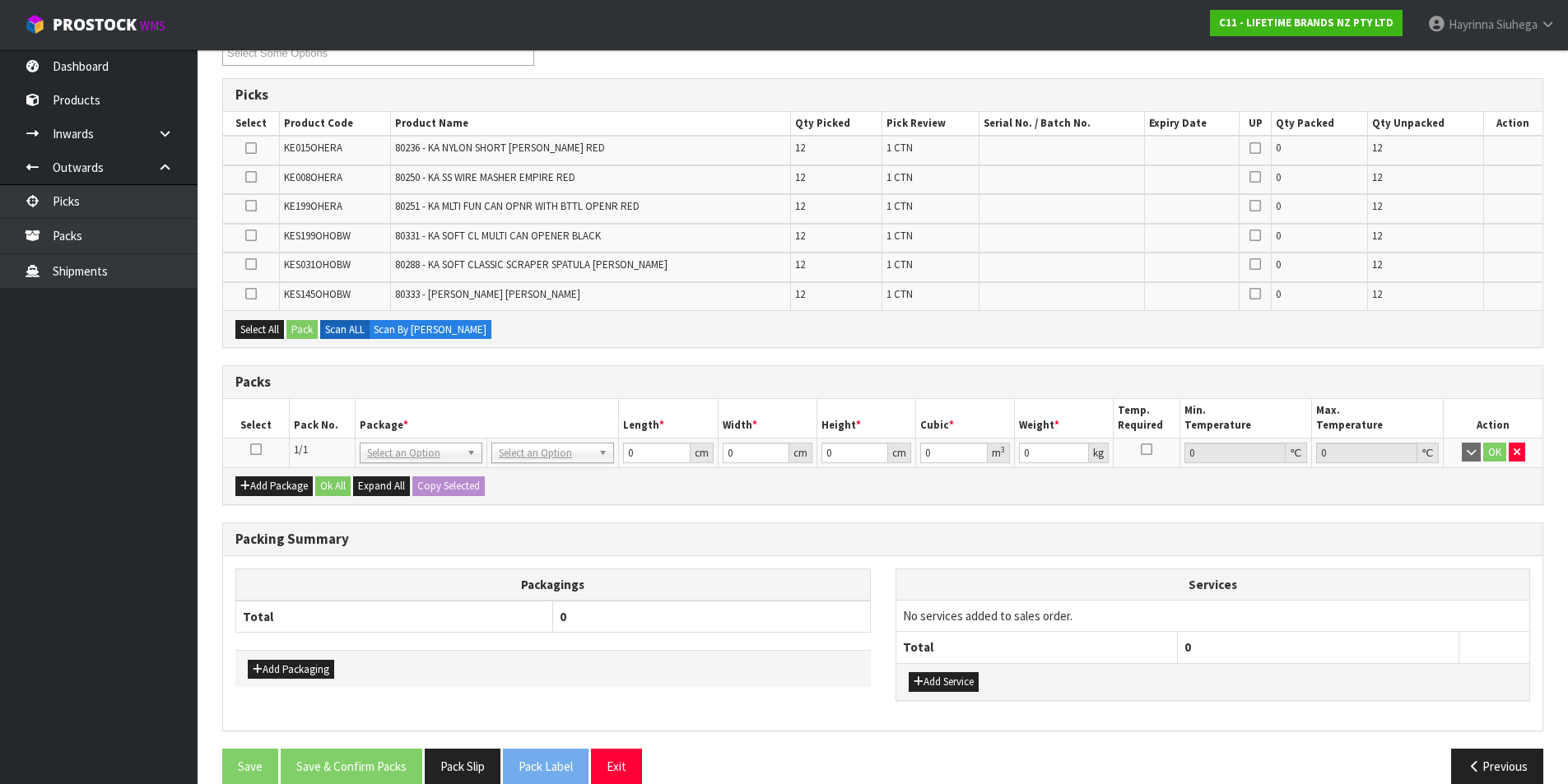
click at [256, 450] on icon at bounding box center [256, 449] width 12 height 1
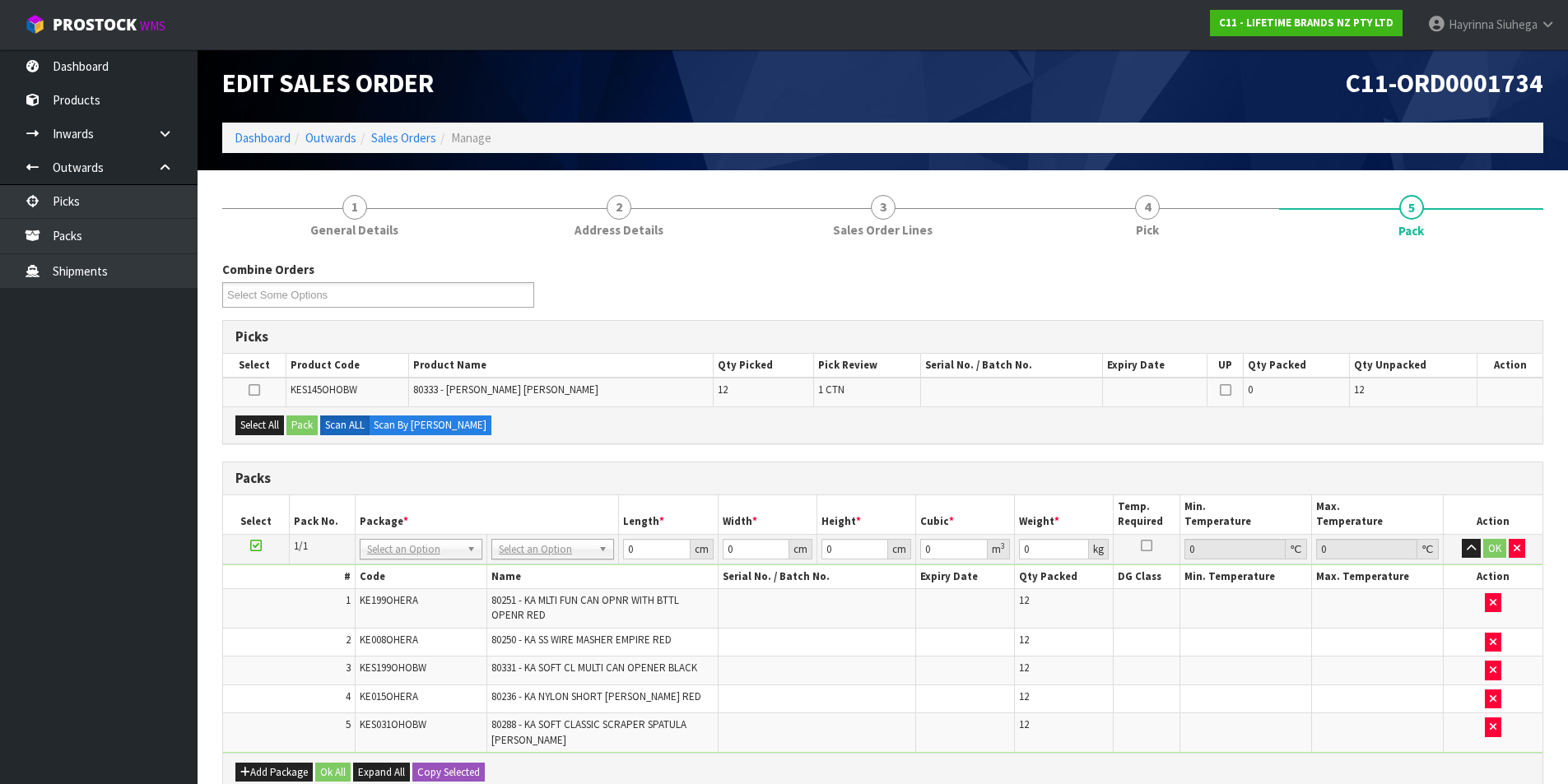
scroll to position [0, 0]
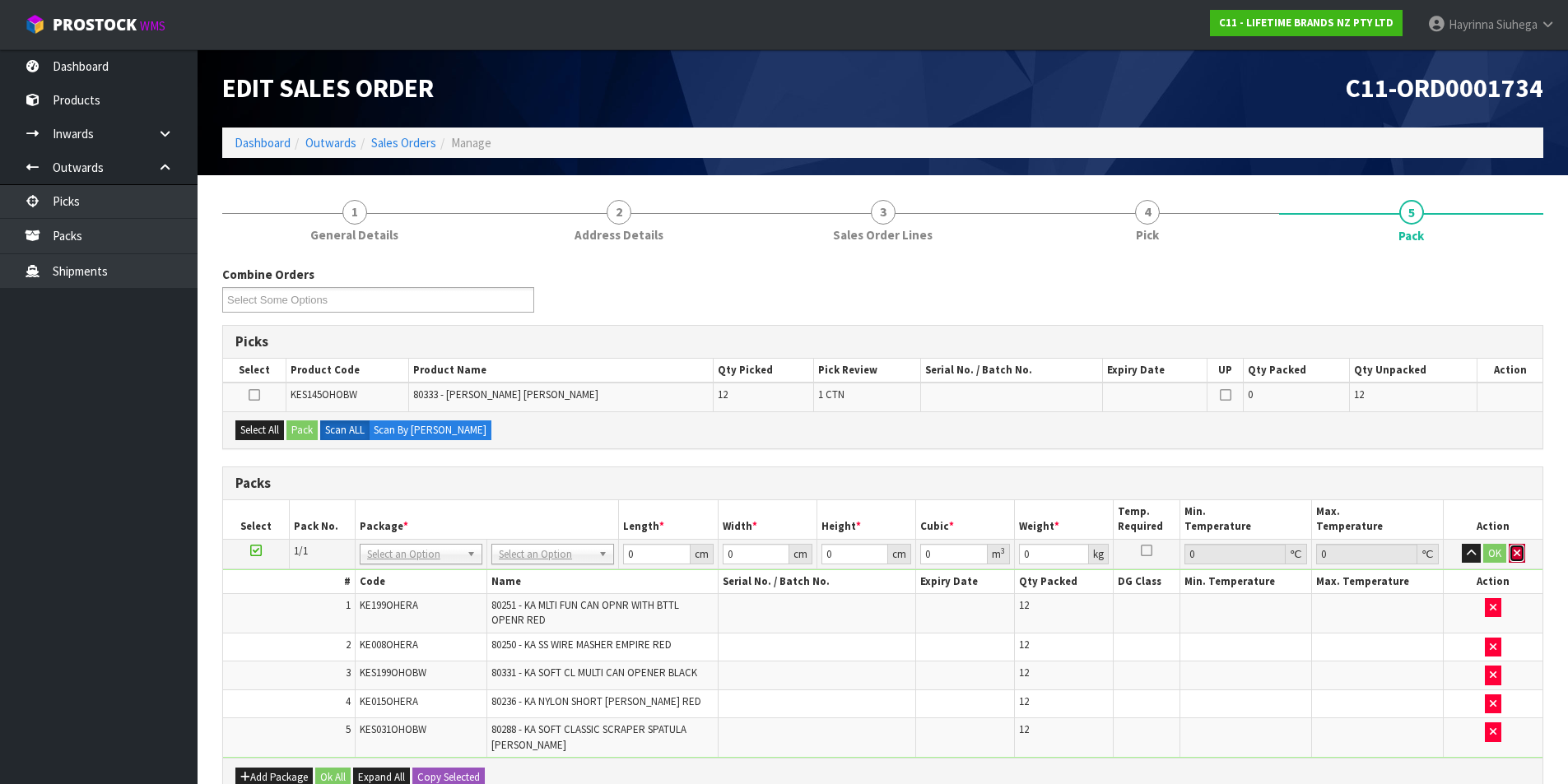
click at [1517, 546] on button "button" at bounding box center [1517, 553] width 17 height 19
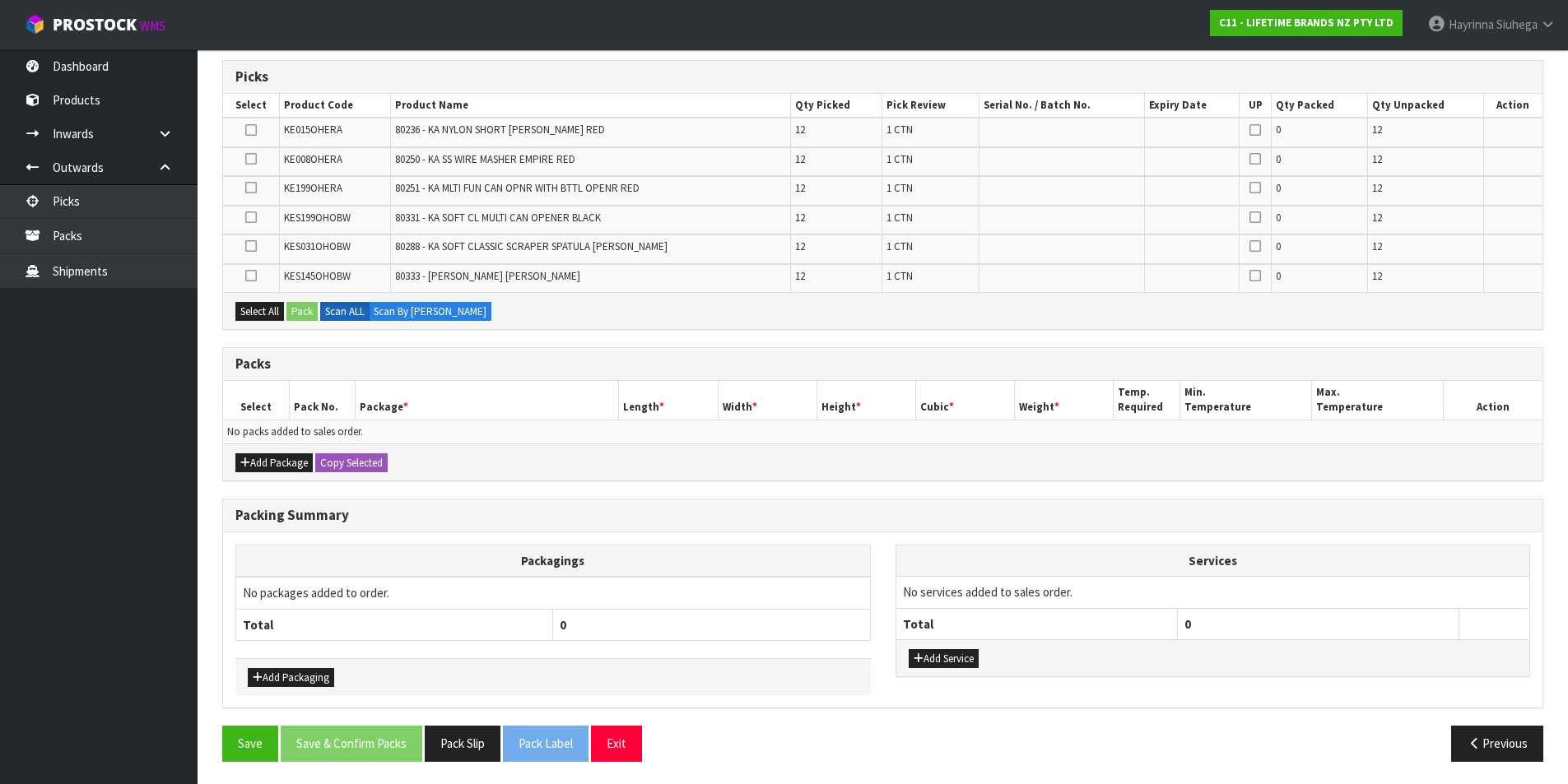
scroll to position [267, 0]
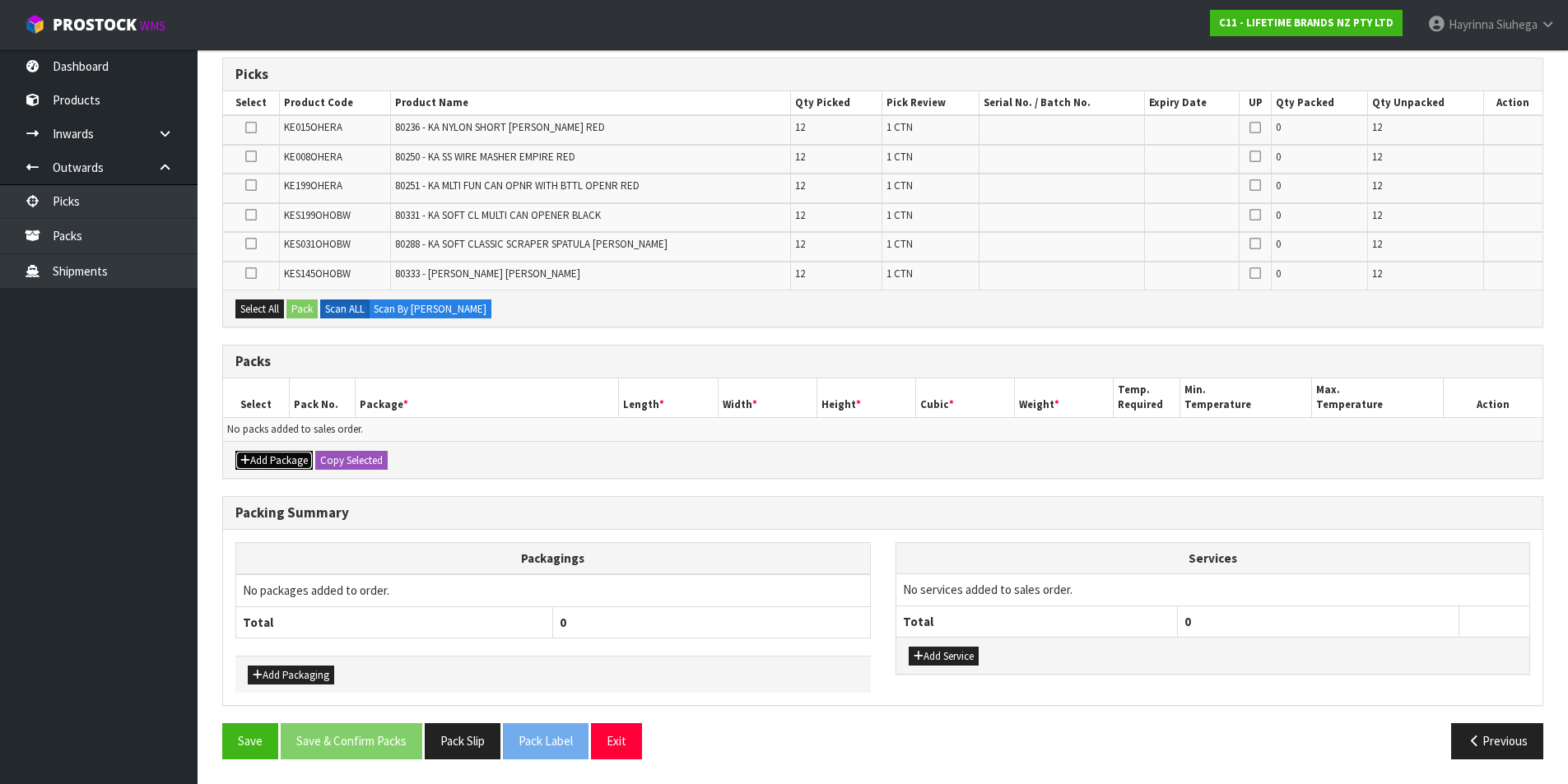
click at [260, 459] on button "Add Package" at bounding box center [274, 460] width 78 height 19
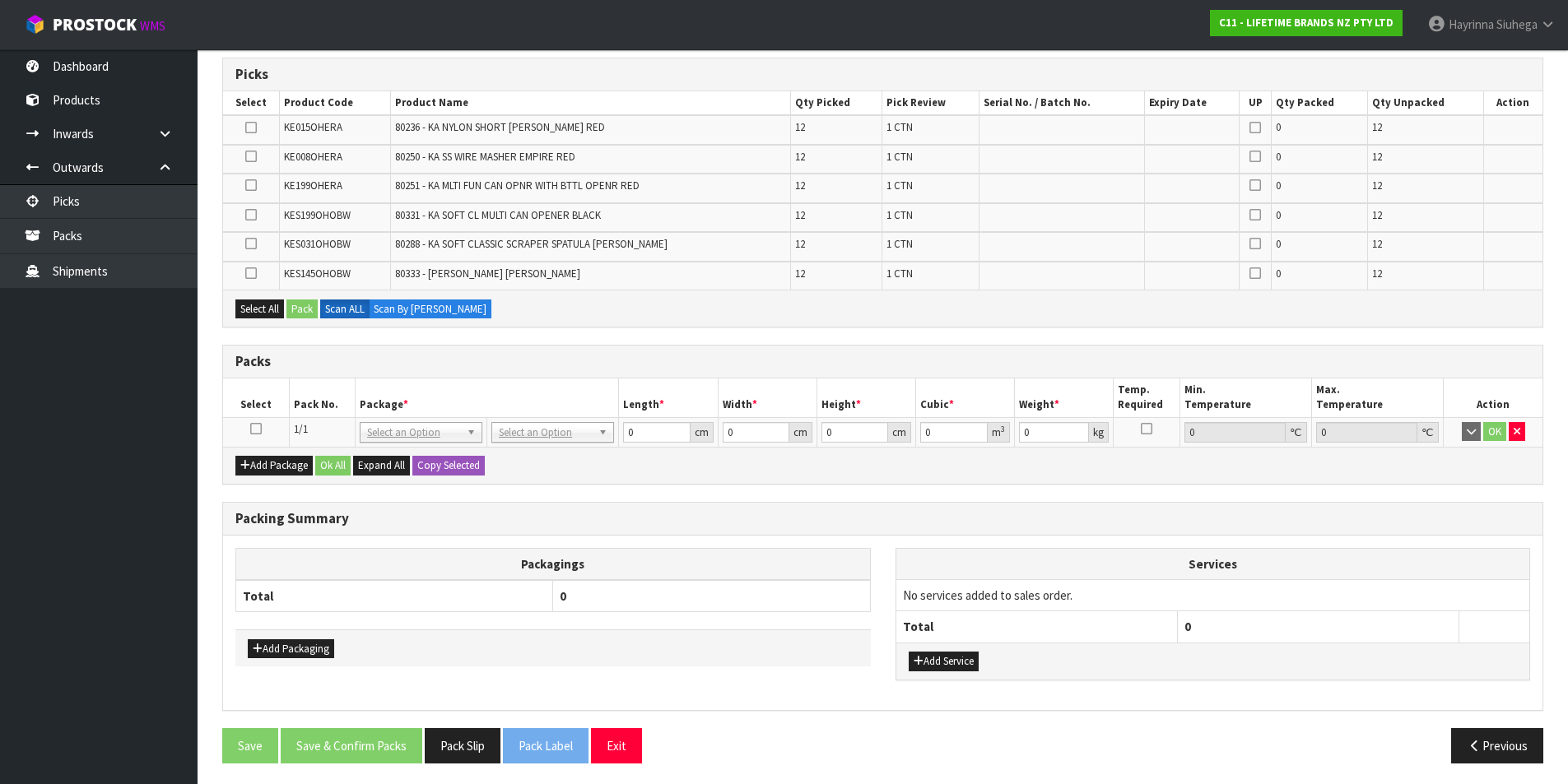
click at [255, 430] on icon at bounding box center [256, 429] width 12 height 1
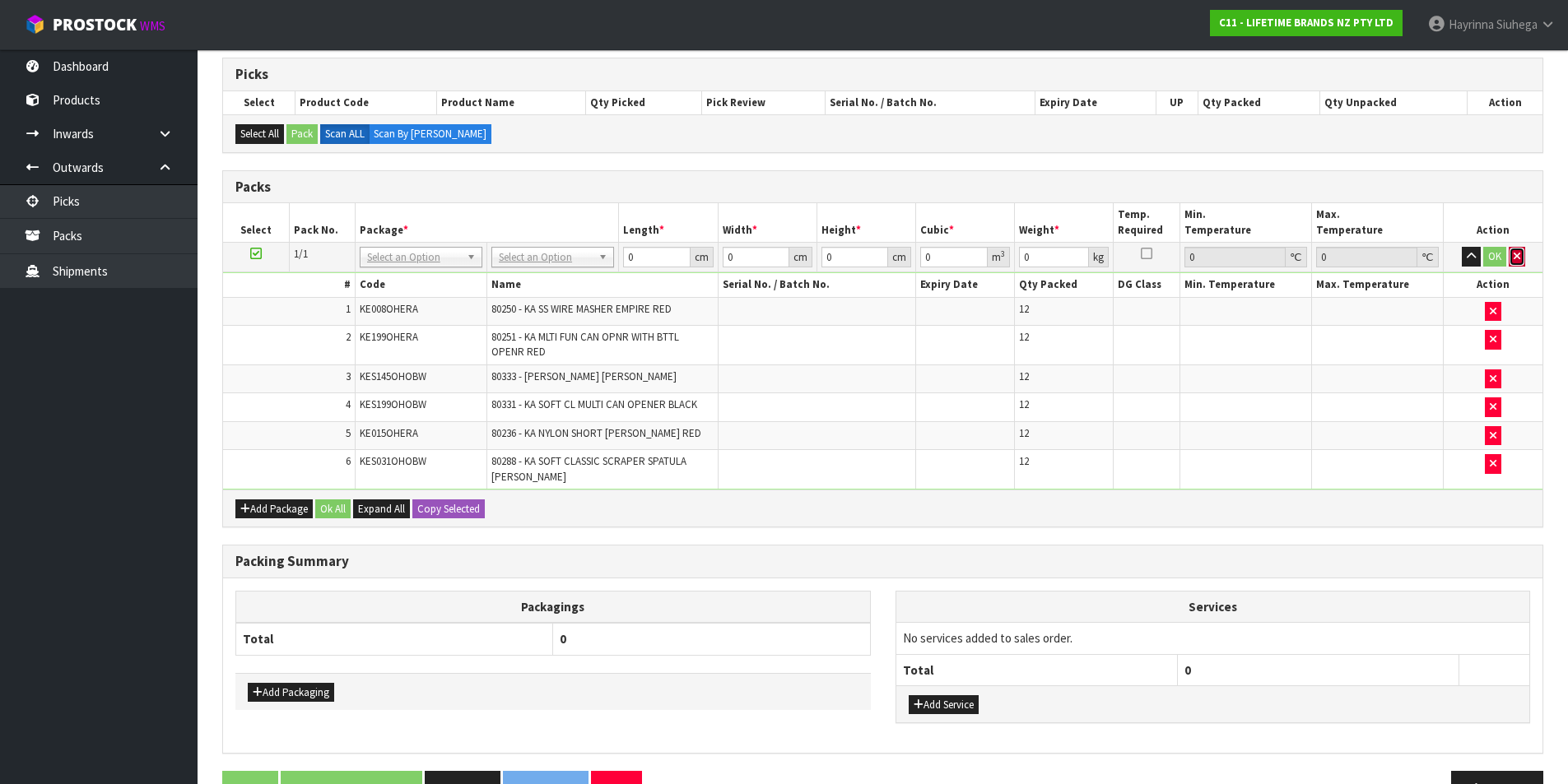
click at [1521, 260] on button "button" at bounding box center [1517, 256] width 17 height 19
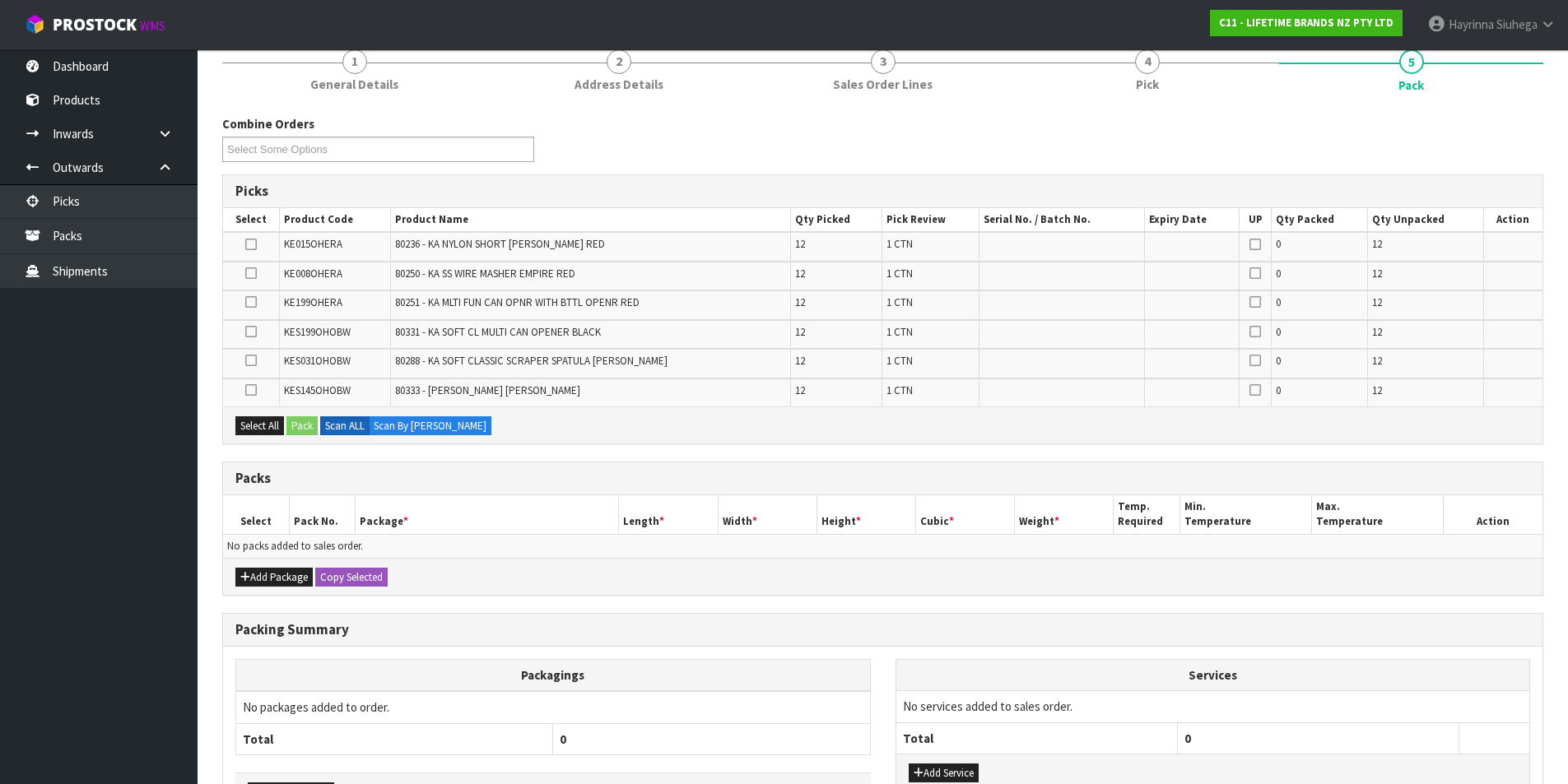
scroll to position [0, 0]
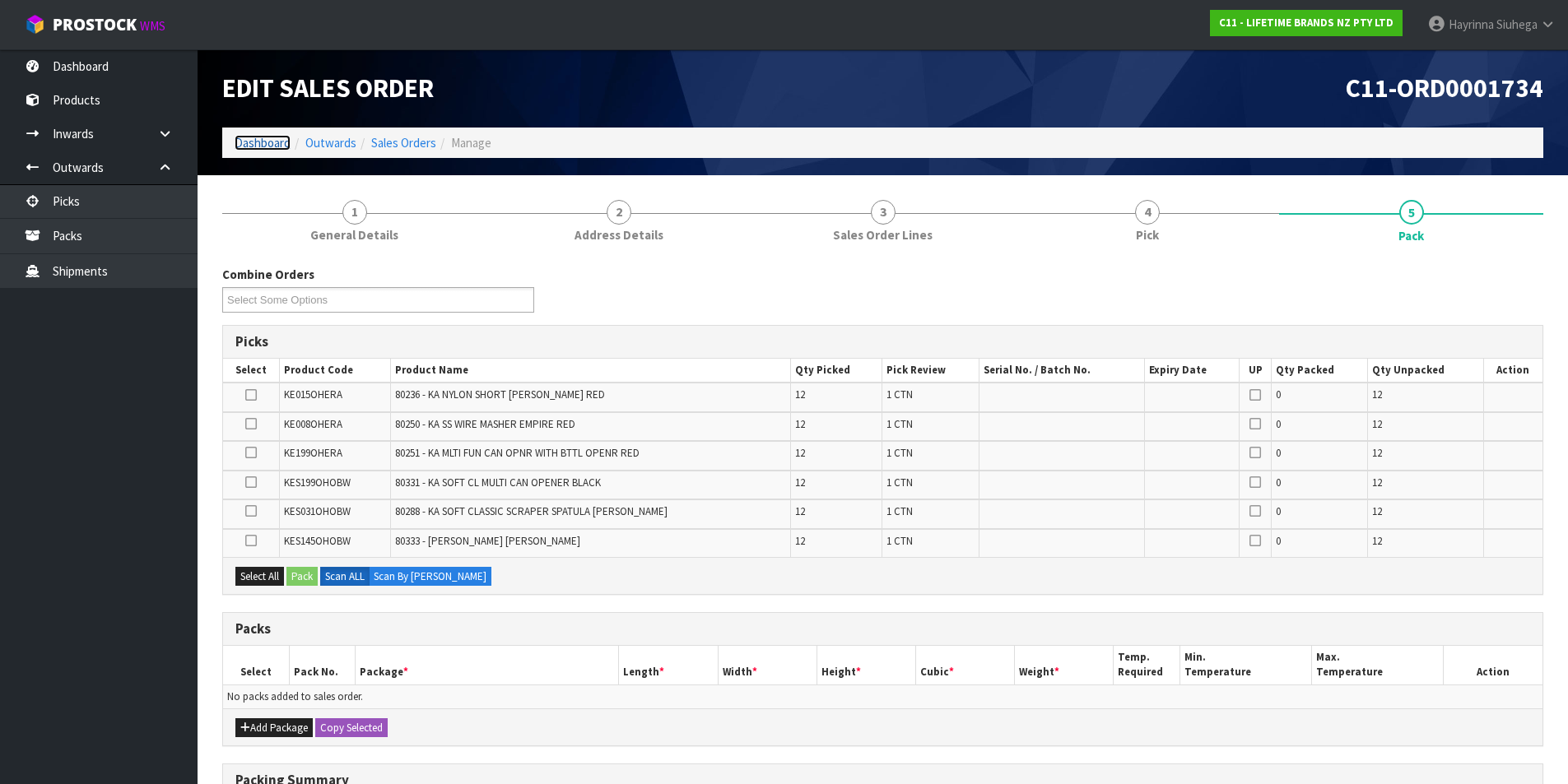
click at [261, 148] on link "Dashboard" at bounding box center [262, 142] width 56 height 16
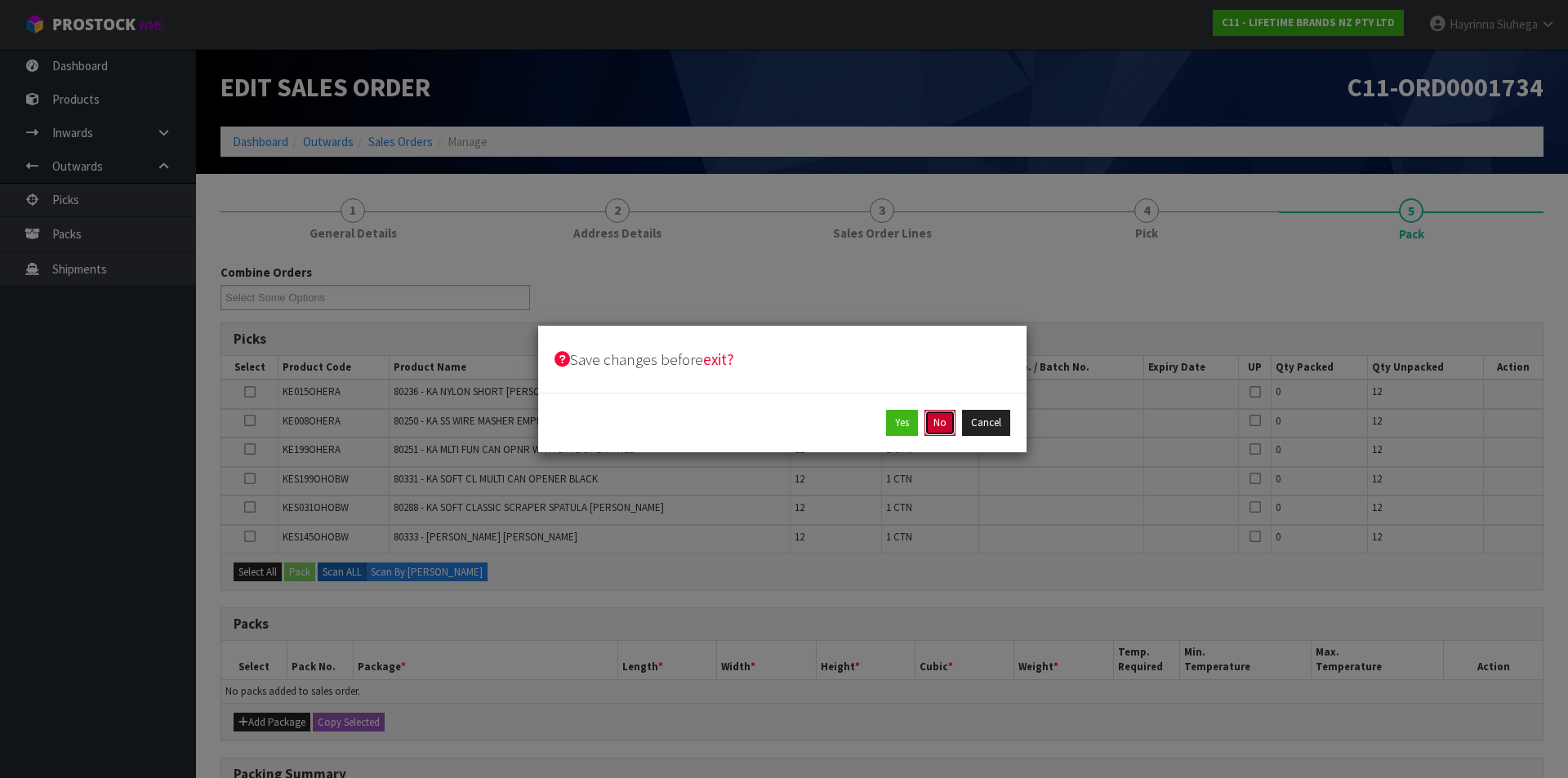
click at [950, 422] on button "No" at bounding box center [939, 422] width 31 height 26
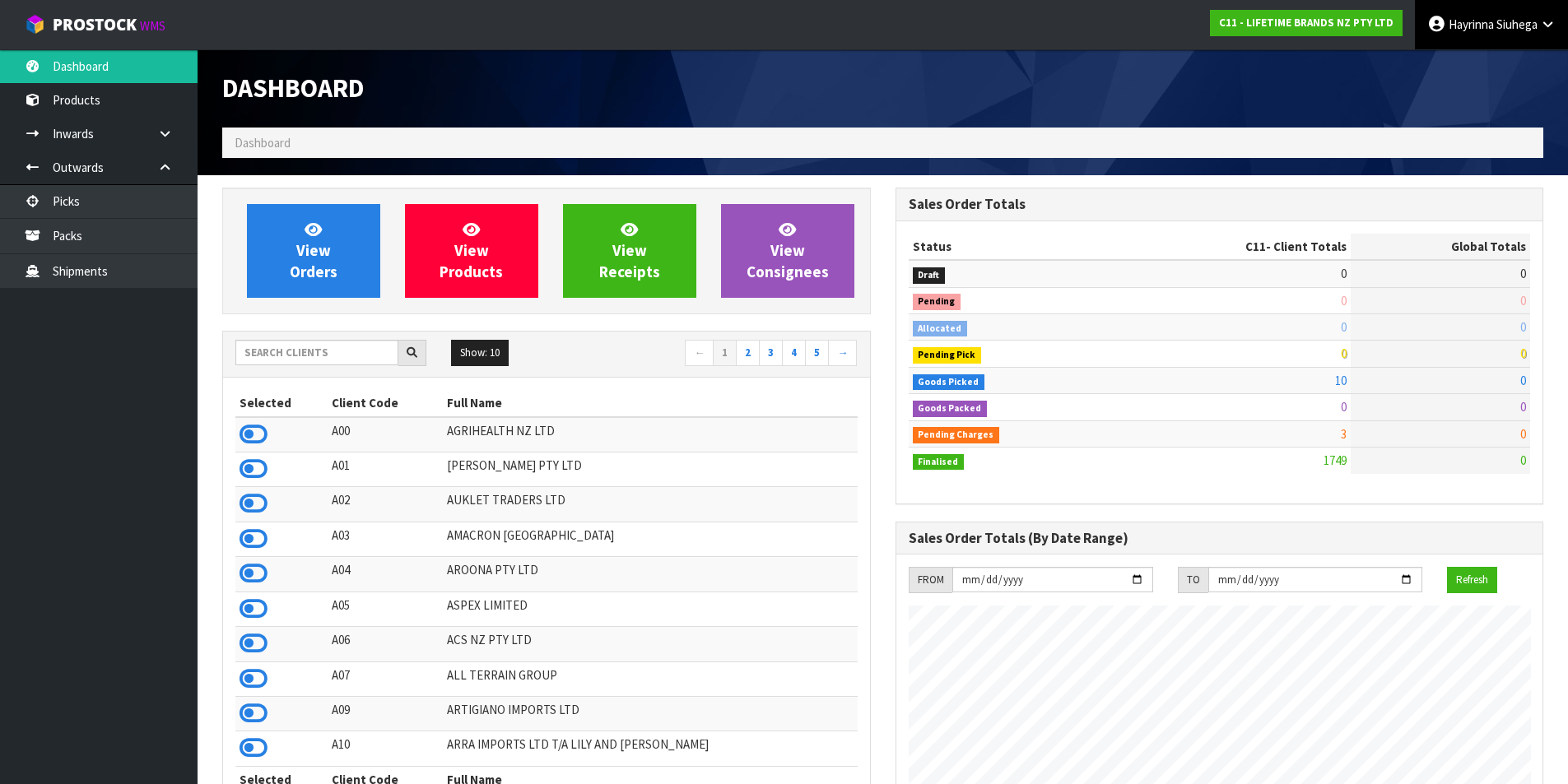
click at [1492, 36] on link "Hayrinna Siuhega" at bounding box center [1491, 24] width 153 height 50
click at [1474, 58] on link "Logout" at bounding box center [1502, 65] width 130 height 22
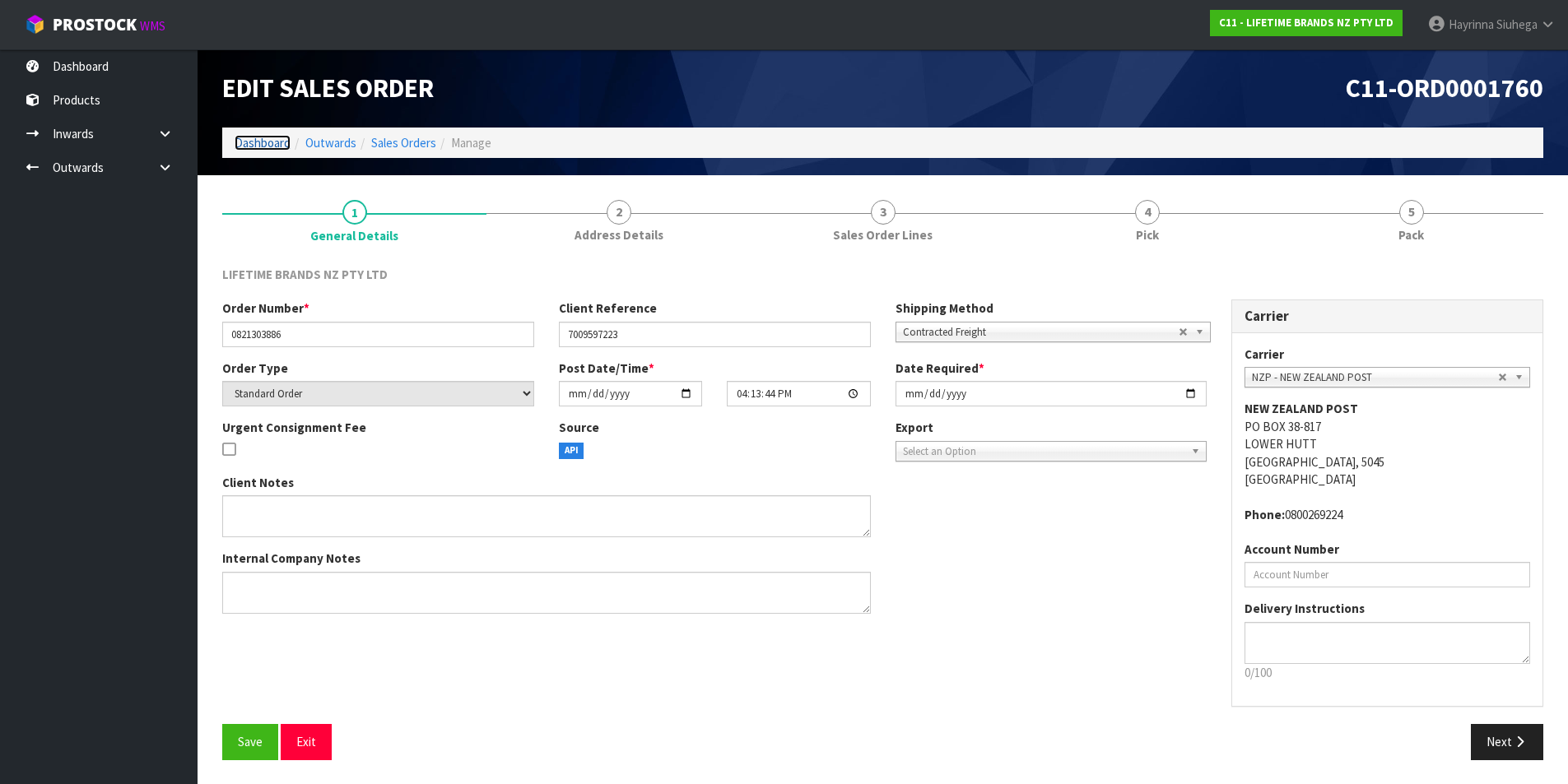
click at [271, 142] on link "Dashboard" at bounding box center [262, 142] width 56 height 16
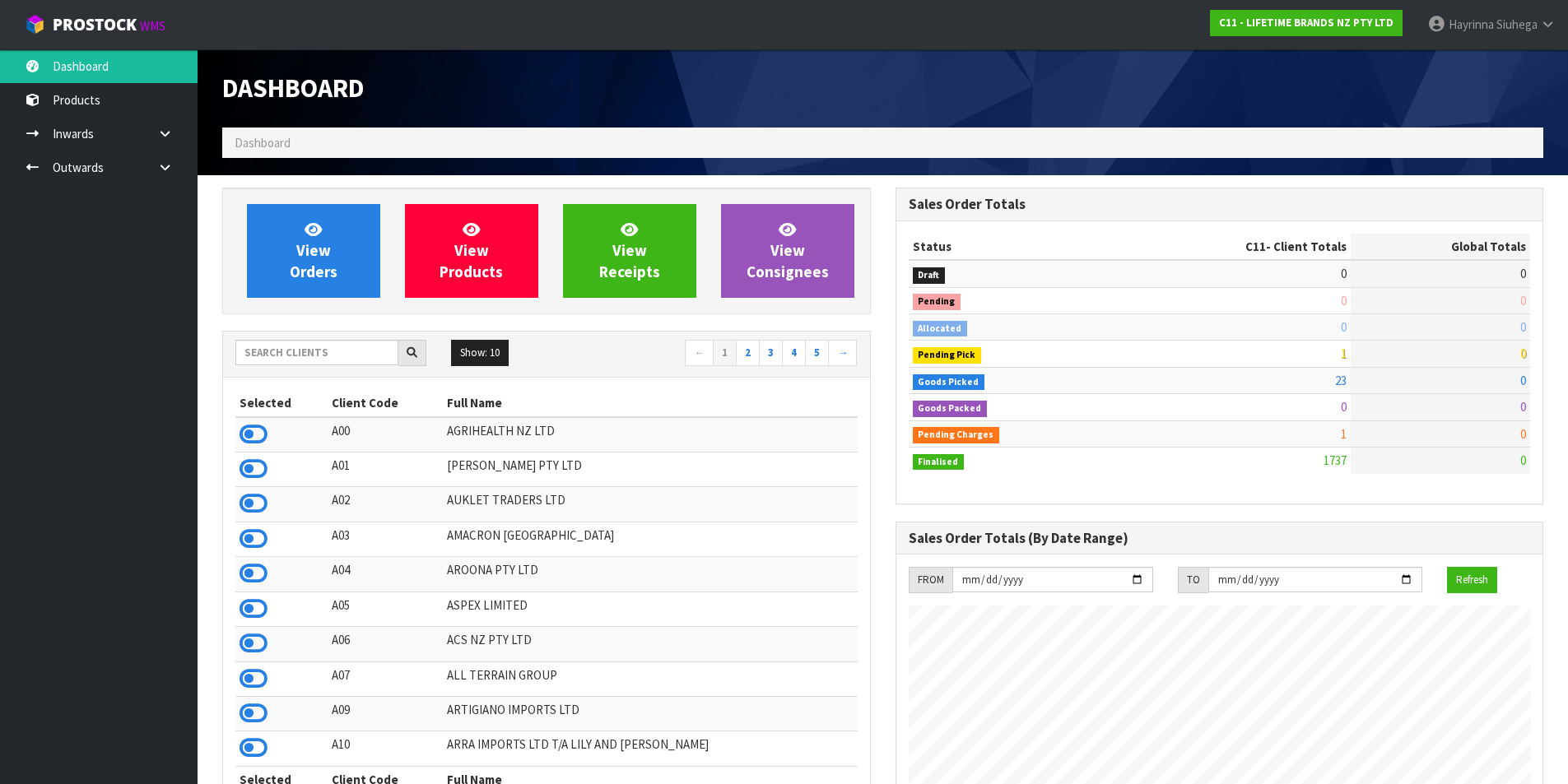
scroll to position [1247, 673]
click at [345, 347] on input "text" at bounding box center [316, 352] width 163 height 25
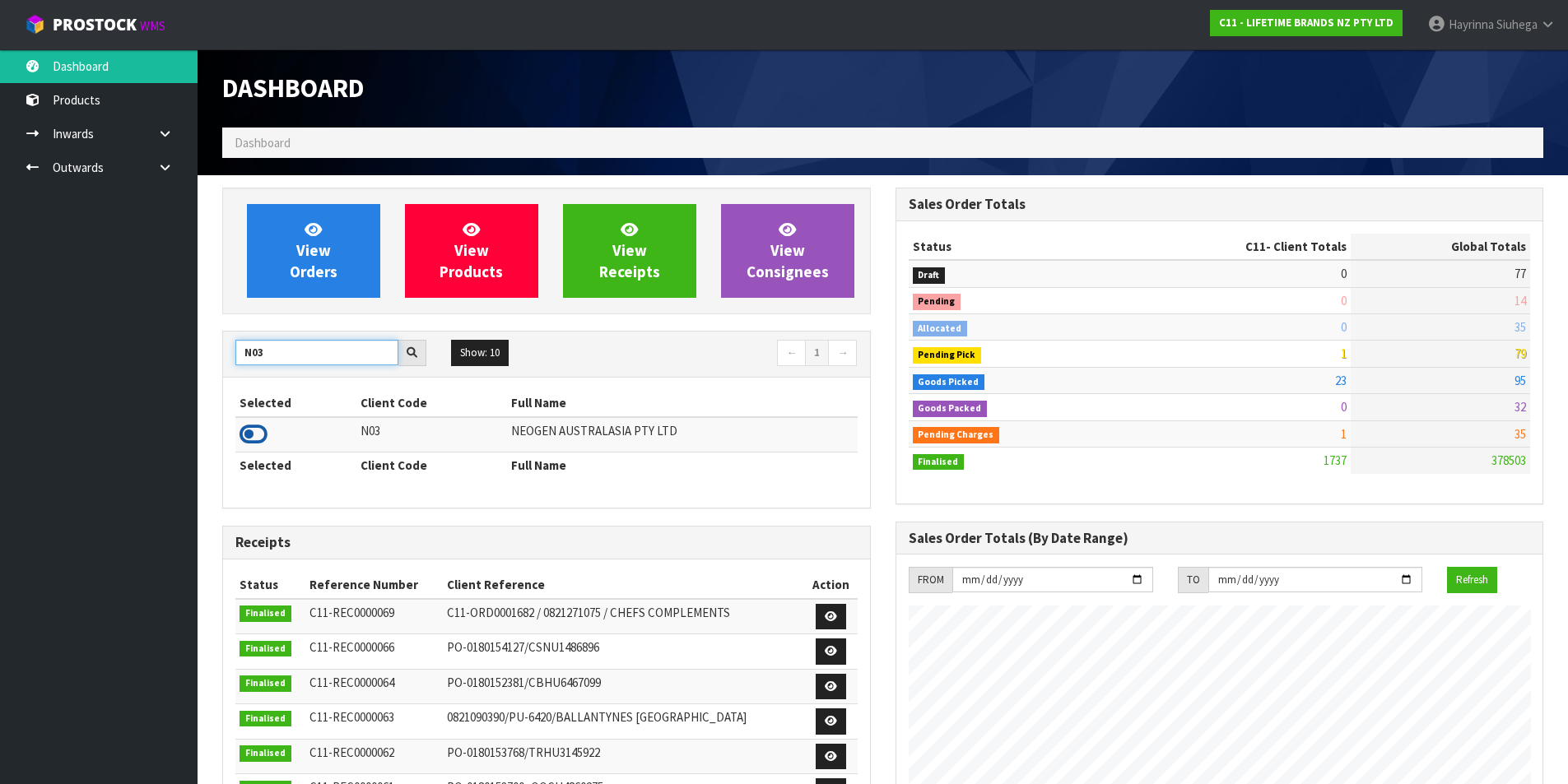
type input "N03"
click at [248, 430] on icon at bounding box center [253, 434] width 28 height 24
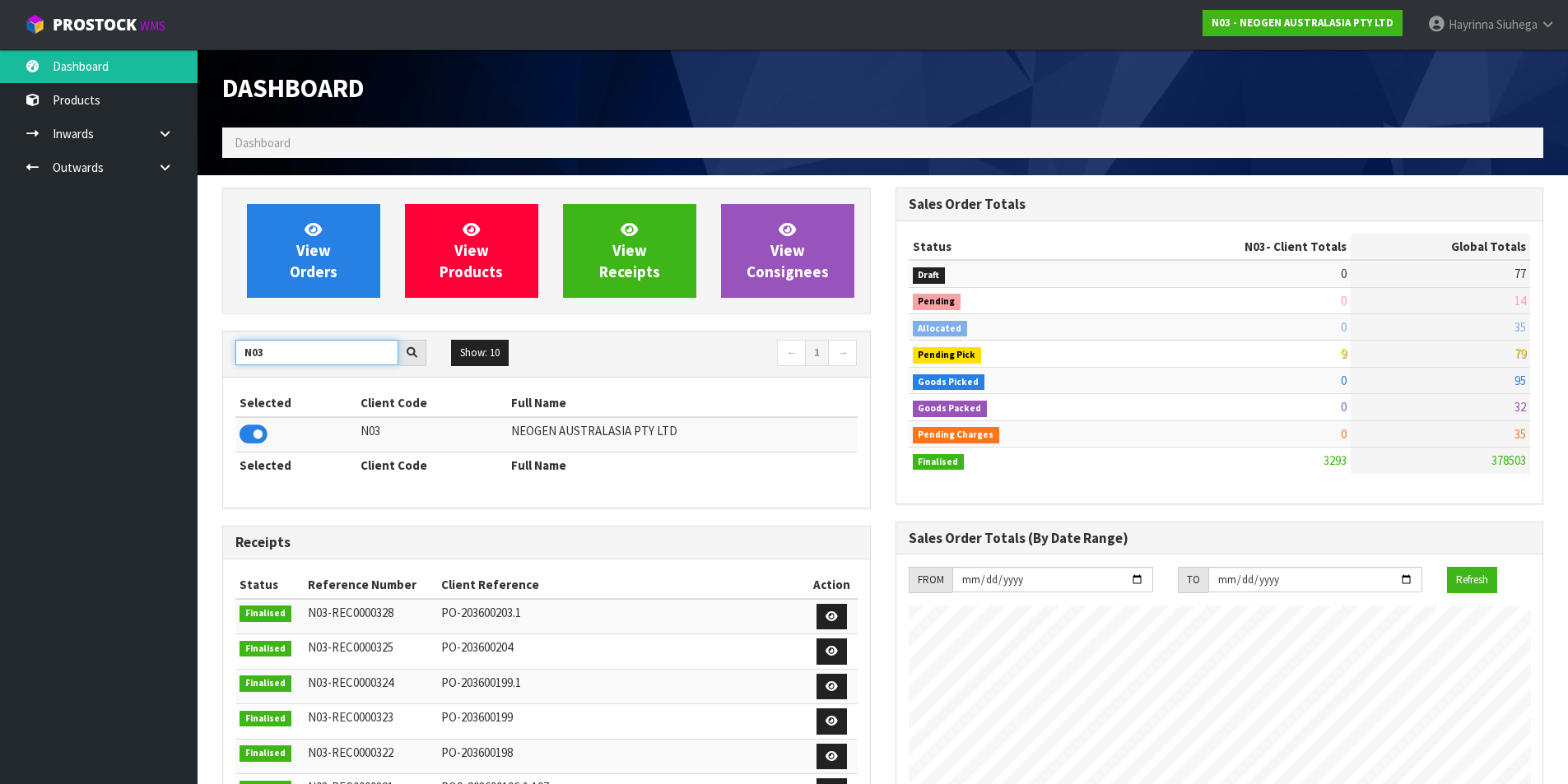
drag, startPoint x: 273, startPoint y: 354, endPoint x: 227, endPoint y: 354, distance: 46.0
click at [227, 355] on div "N03" at bounding box center [331, 352] width 216 height 26
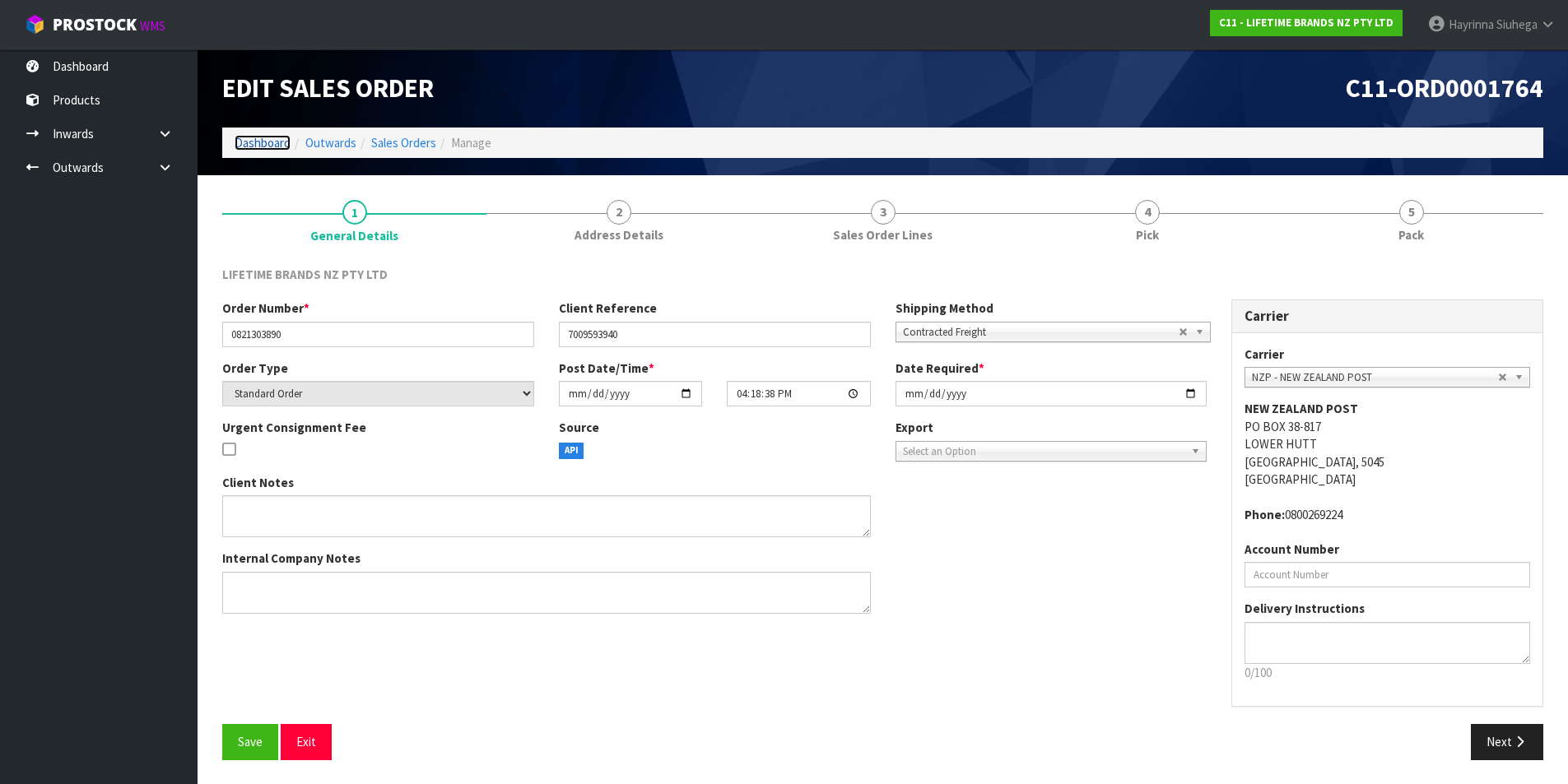
click at [265, 140] on link "Dashboard" at bounding box center [262, 142] width 56 height 16
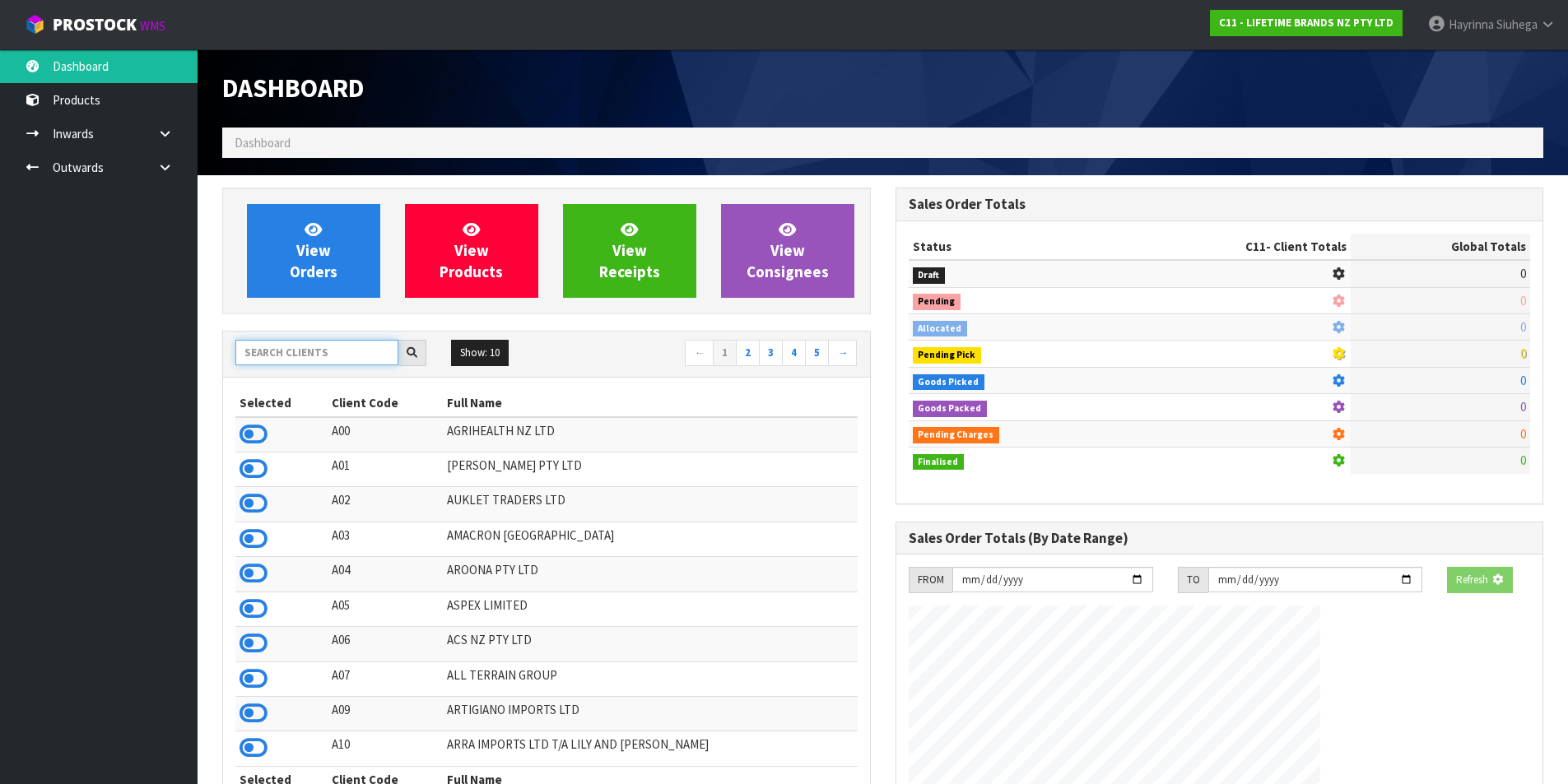
click at [306, 353] on input "text" at bounding box center [316, 352] width 163 height 25
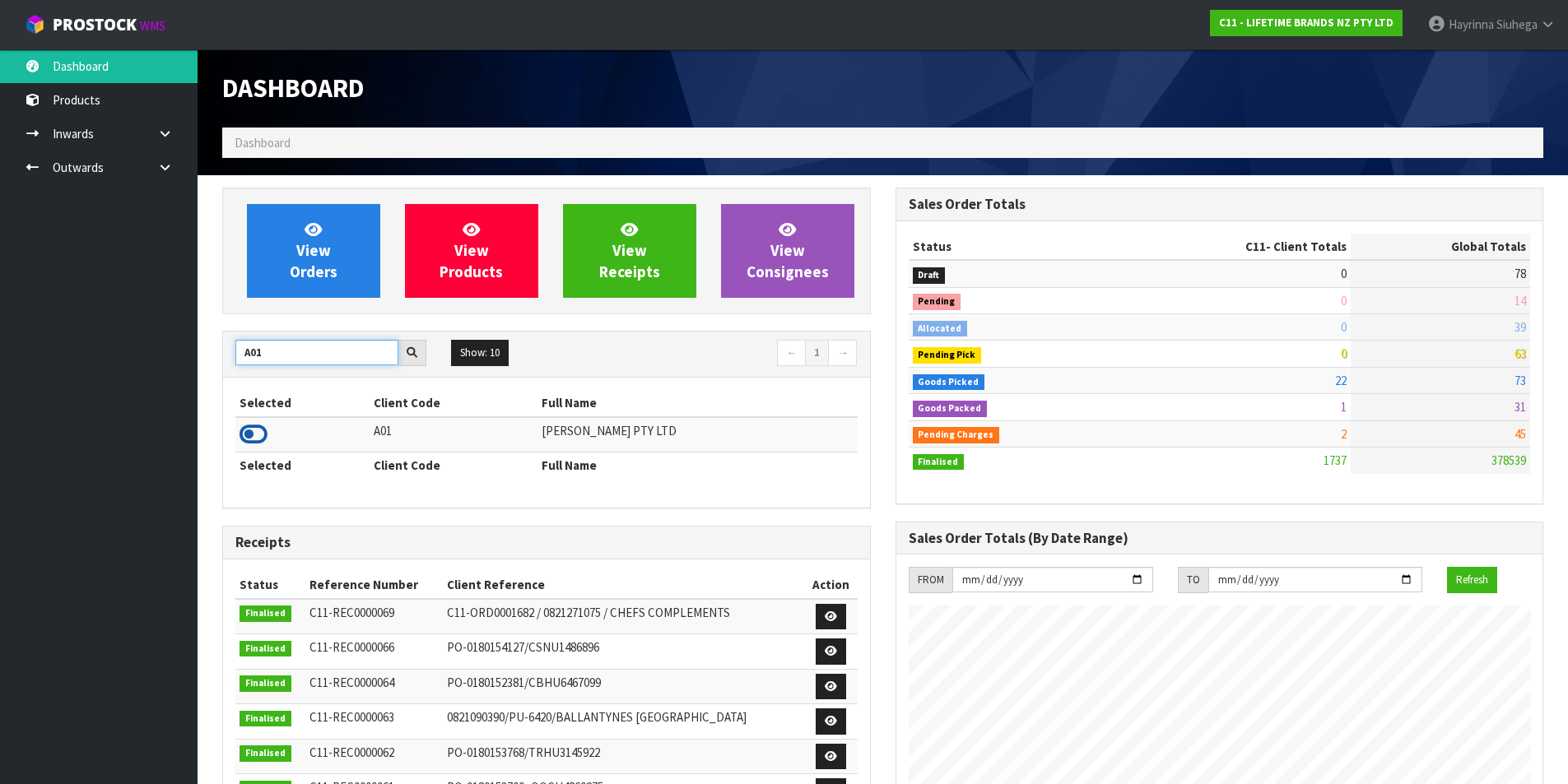
type input "A01"
click at [249, 441] on icon at bounding box center [253, 434] width 28 height 24
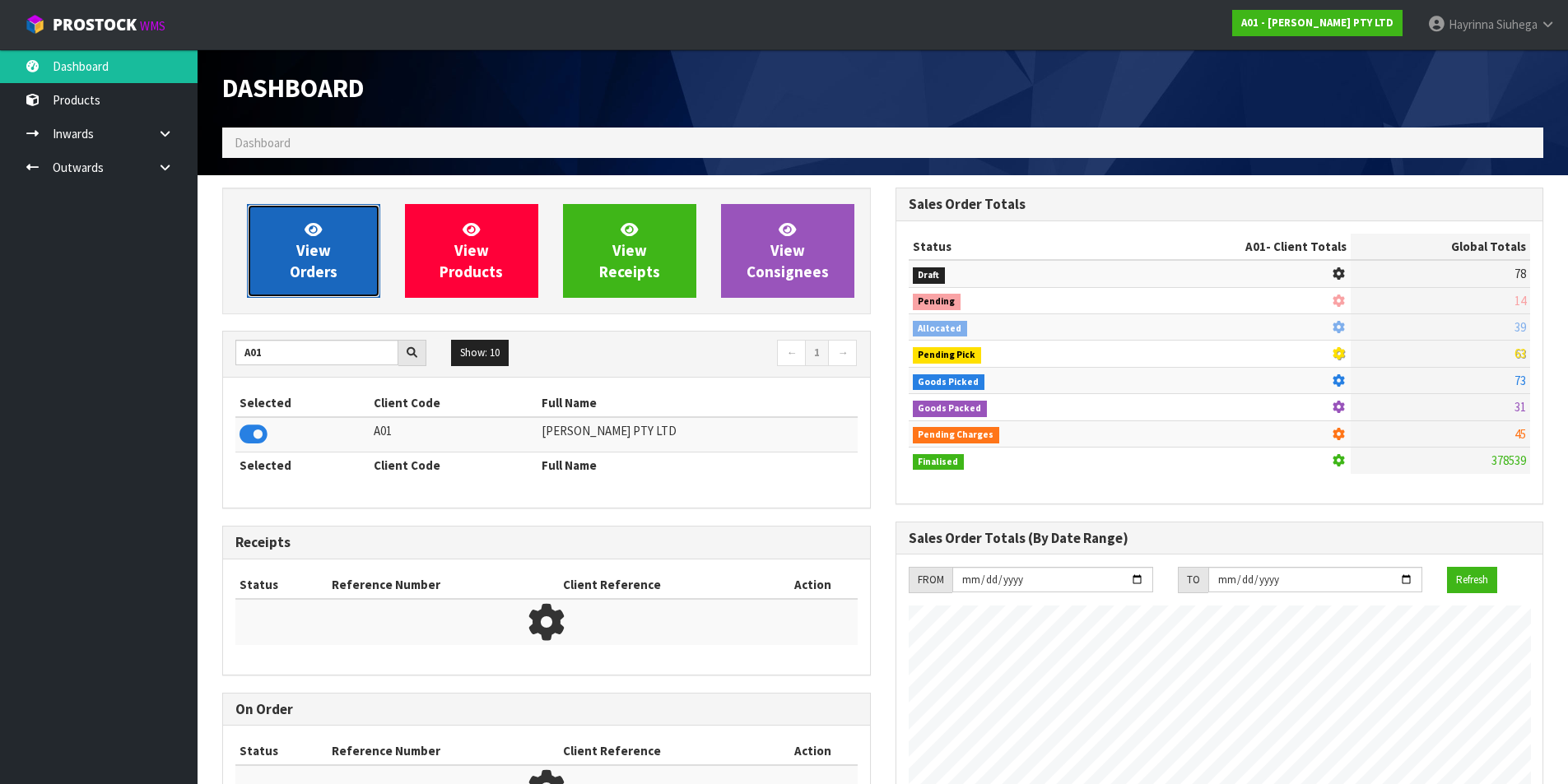
click at [304, 263] on span "View Orders" at bounding box center [314, 250] width 48 height 62
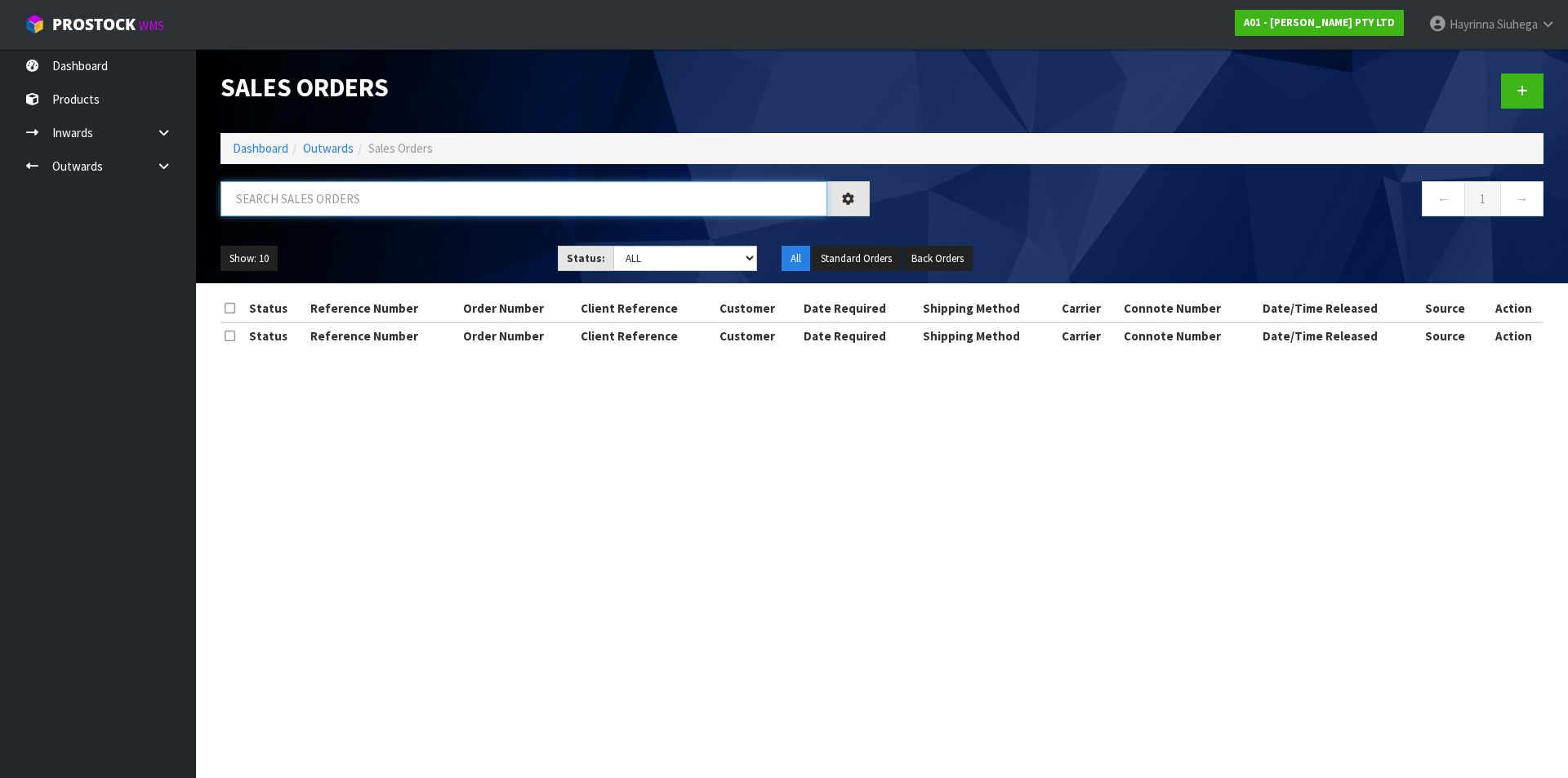
click at [310, 199] on input "text" at bounding box center [524, 199] width 606 height 35
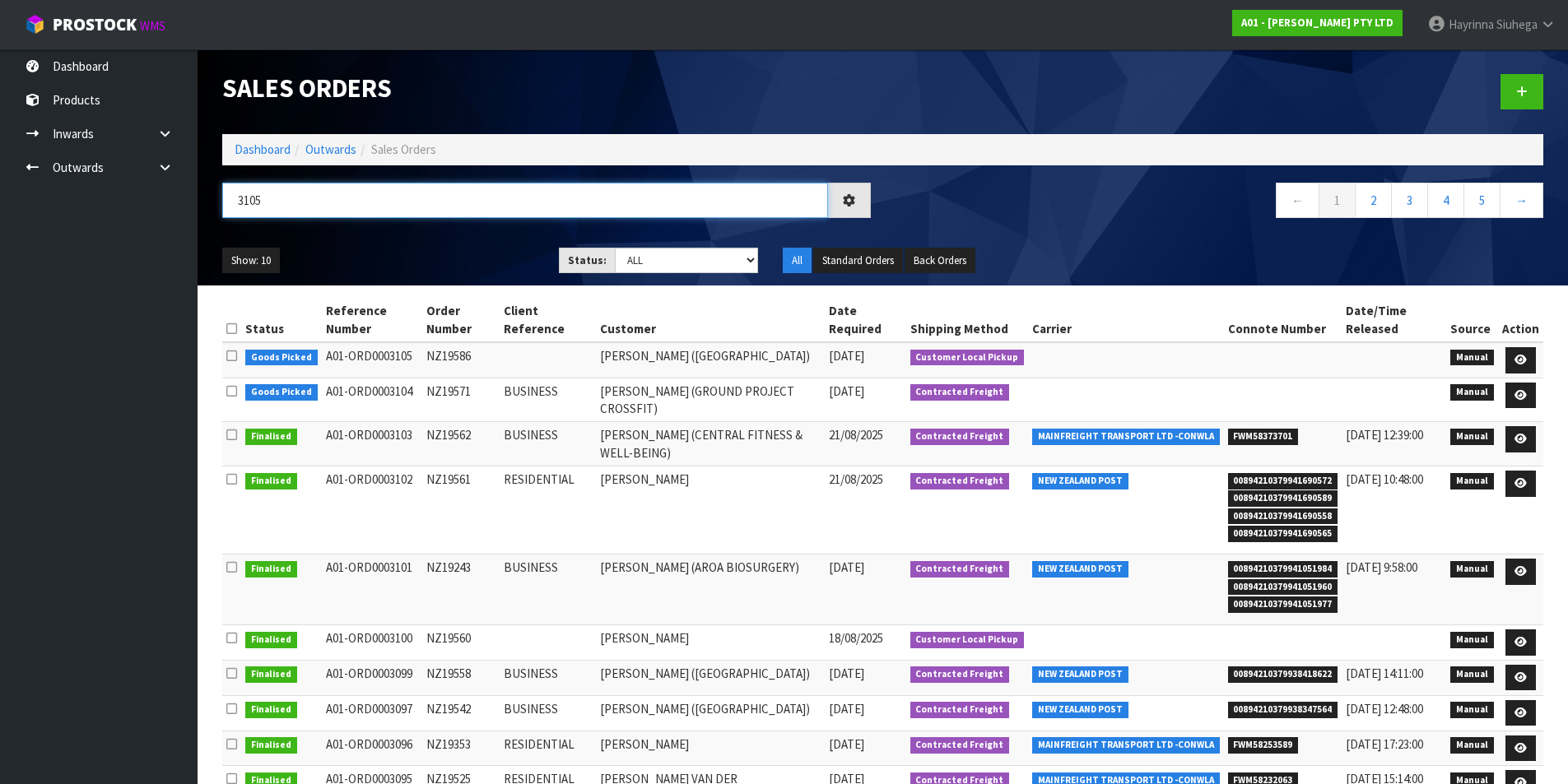
type input "3105"
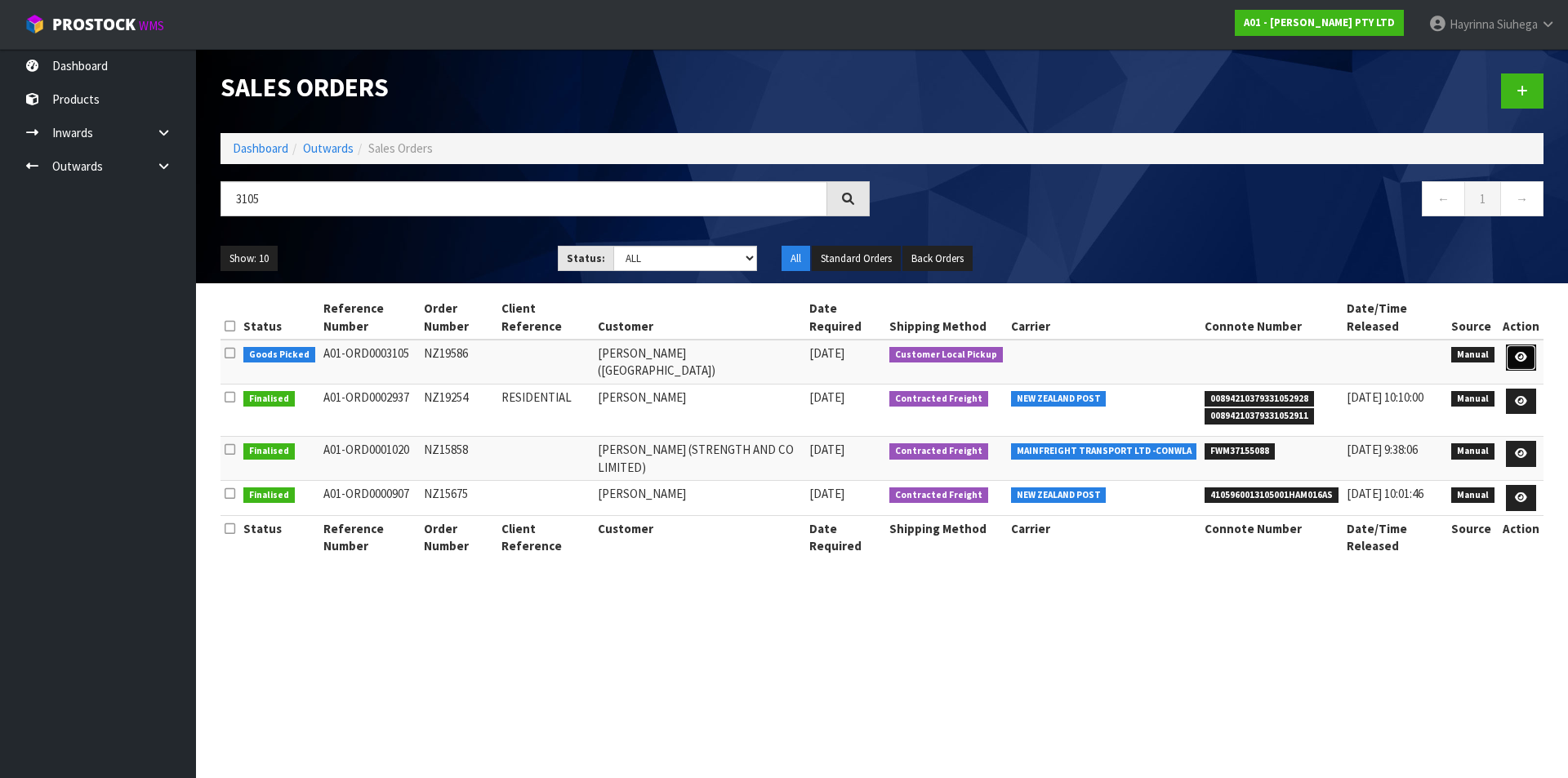
click at [1524, 362] on icon at bounding box center [1520, 357] width 13 height 11
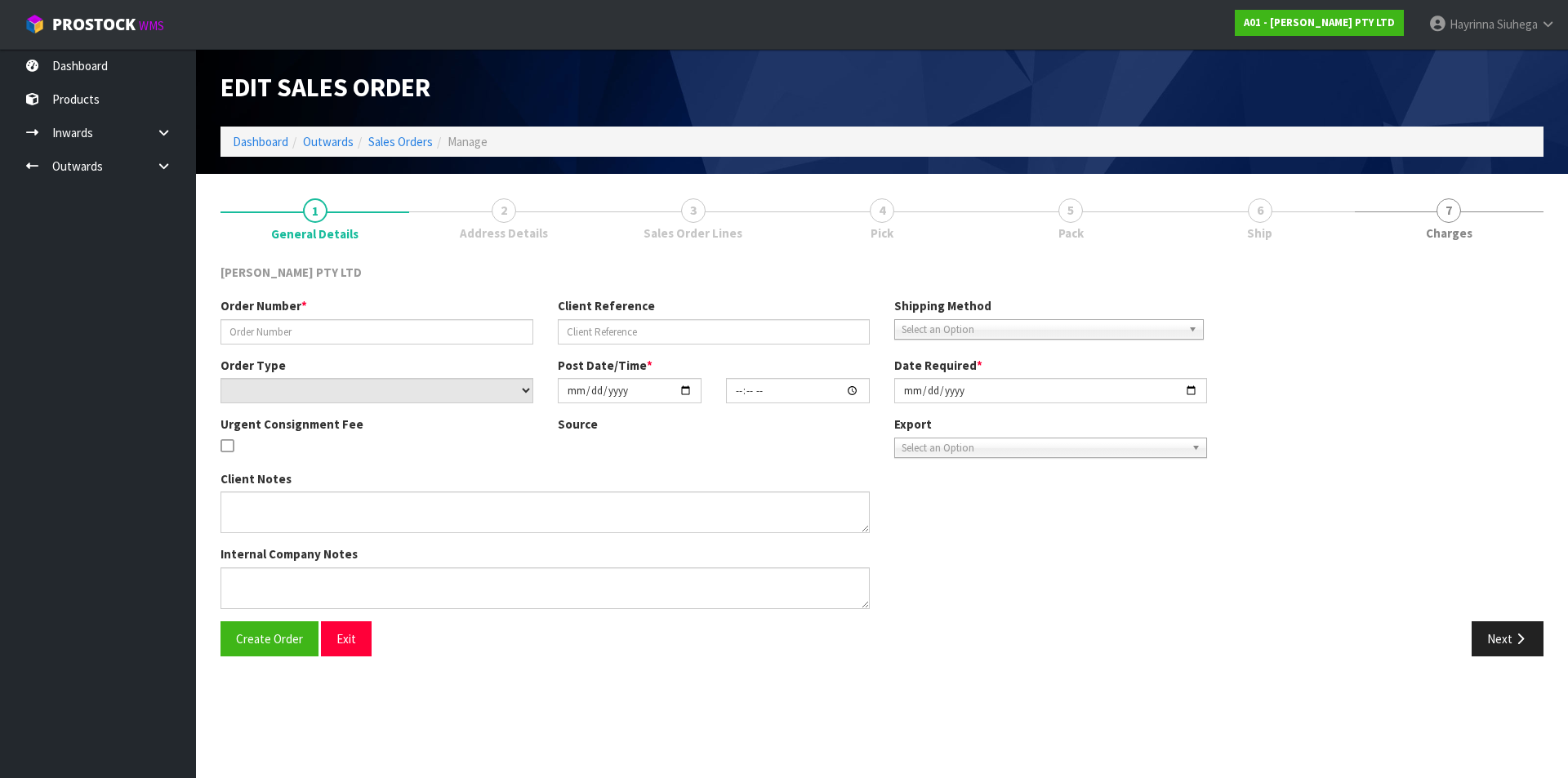
type input "NZ19586"
select select "number:0"
type input "[DATE]"
type input "12:04:00.000"
type input "[DATE]"
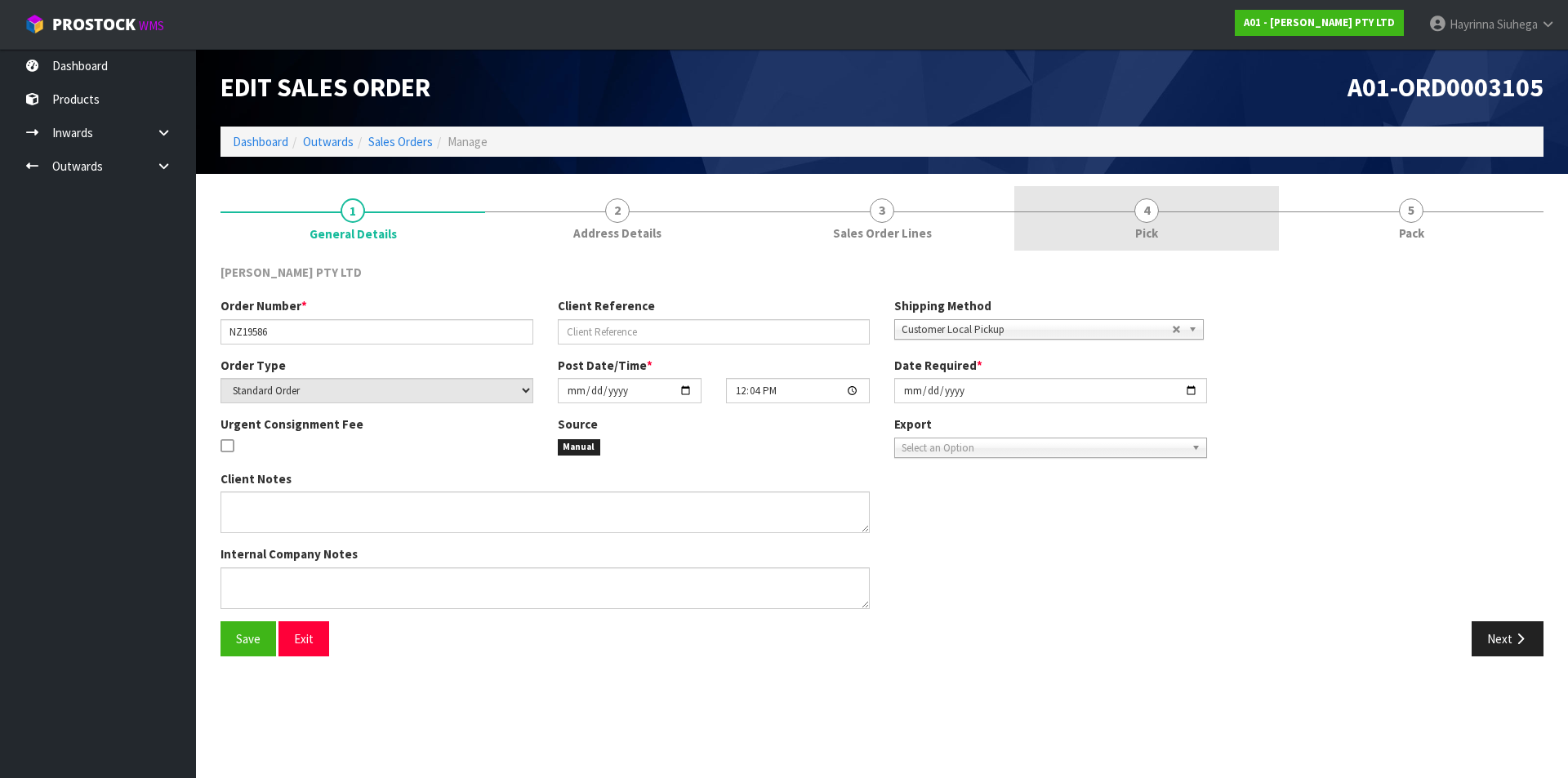
click at [1216, 220] on link "4 Pick" at bounding box center [1147, 218] width 264 height 64
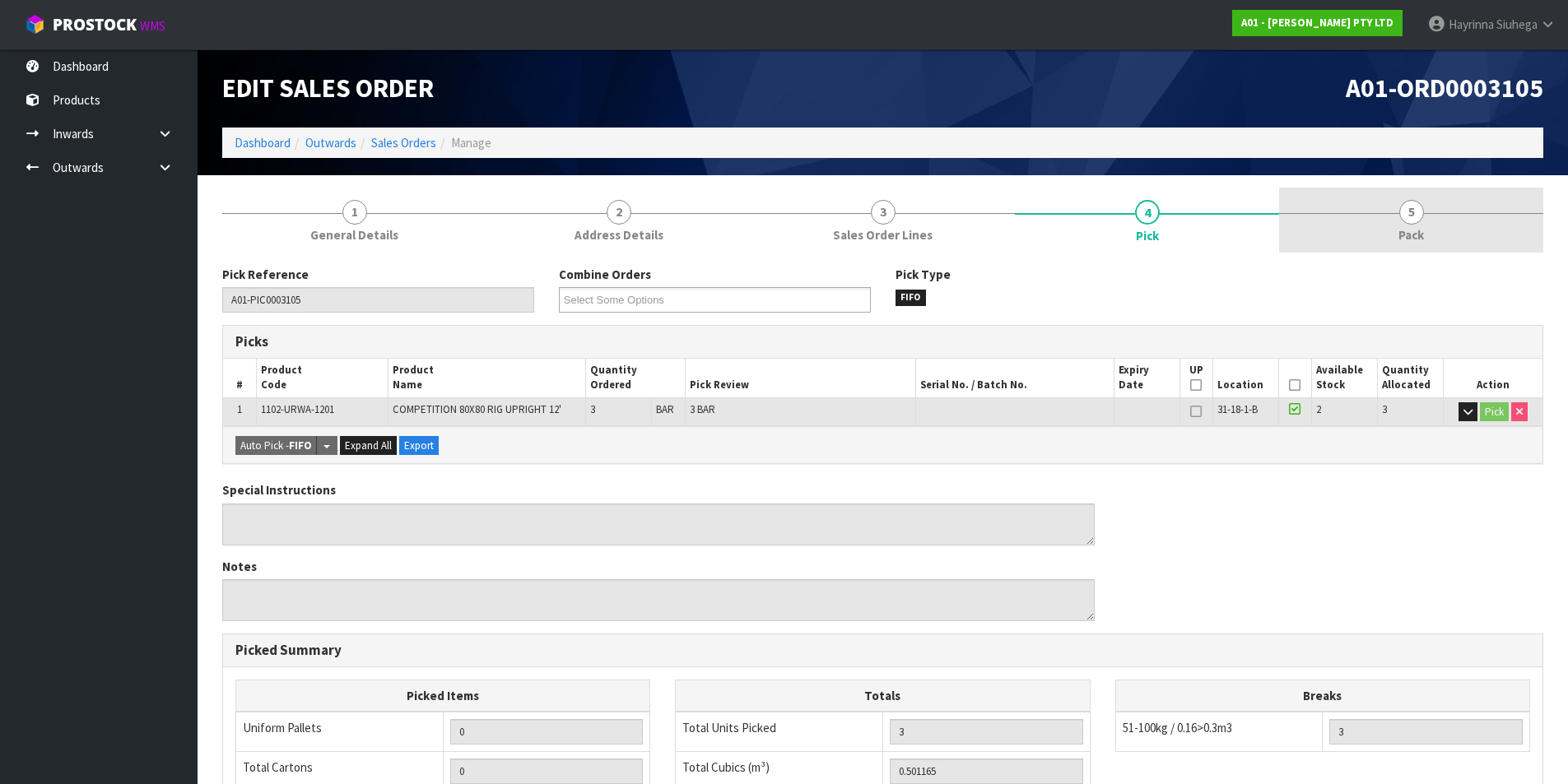
click at [1442, 216] on link "5 Pack" at bounding box center [1410, 220] width 264 height 65
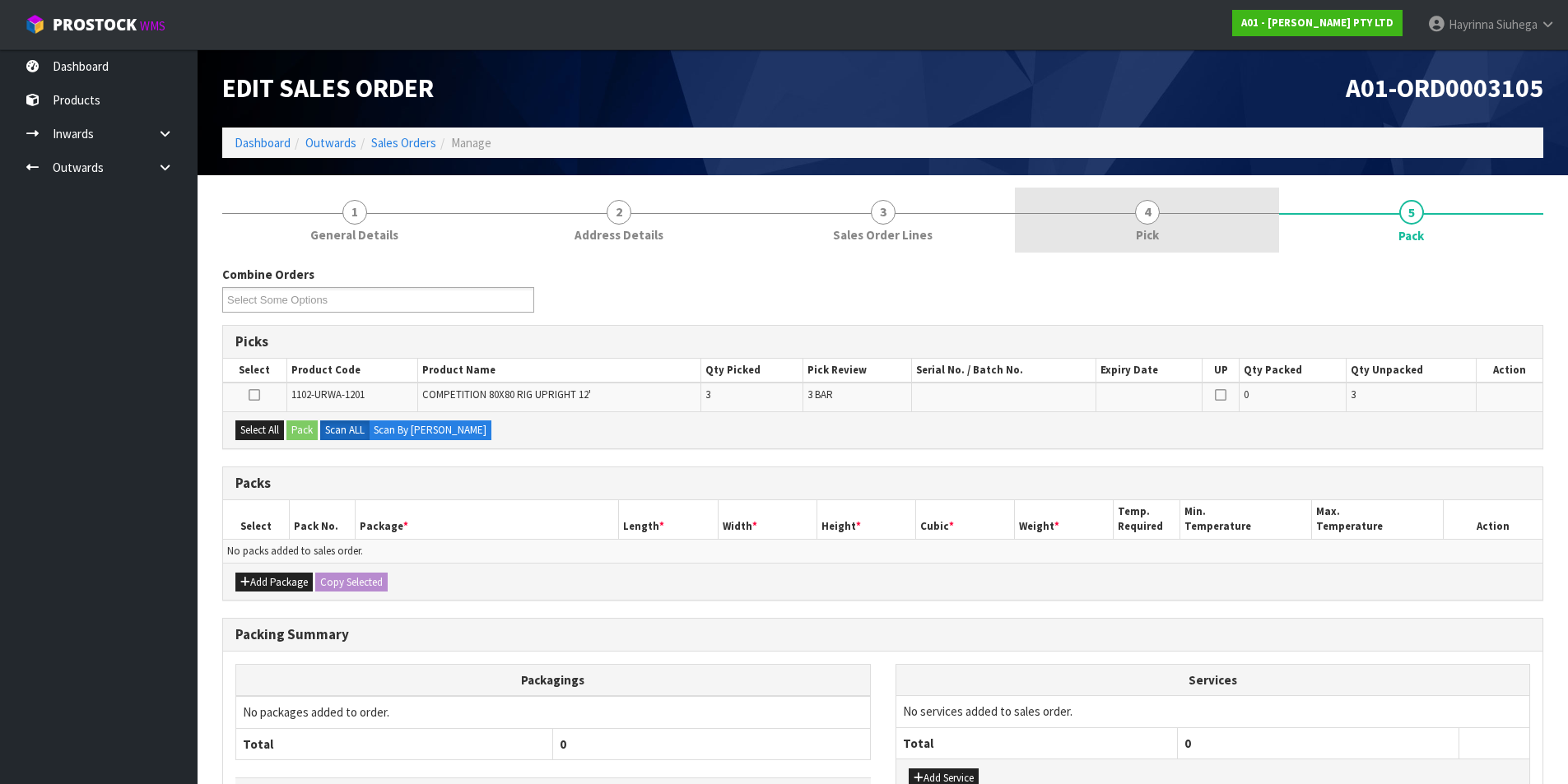
click at [1201, 222] on link "4 Pick" at bounding box center [1146, 220] width 264 height 65
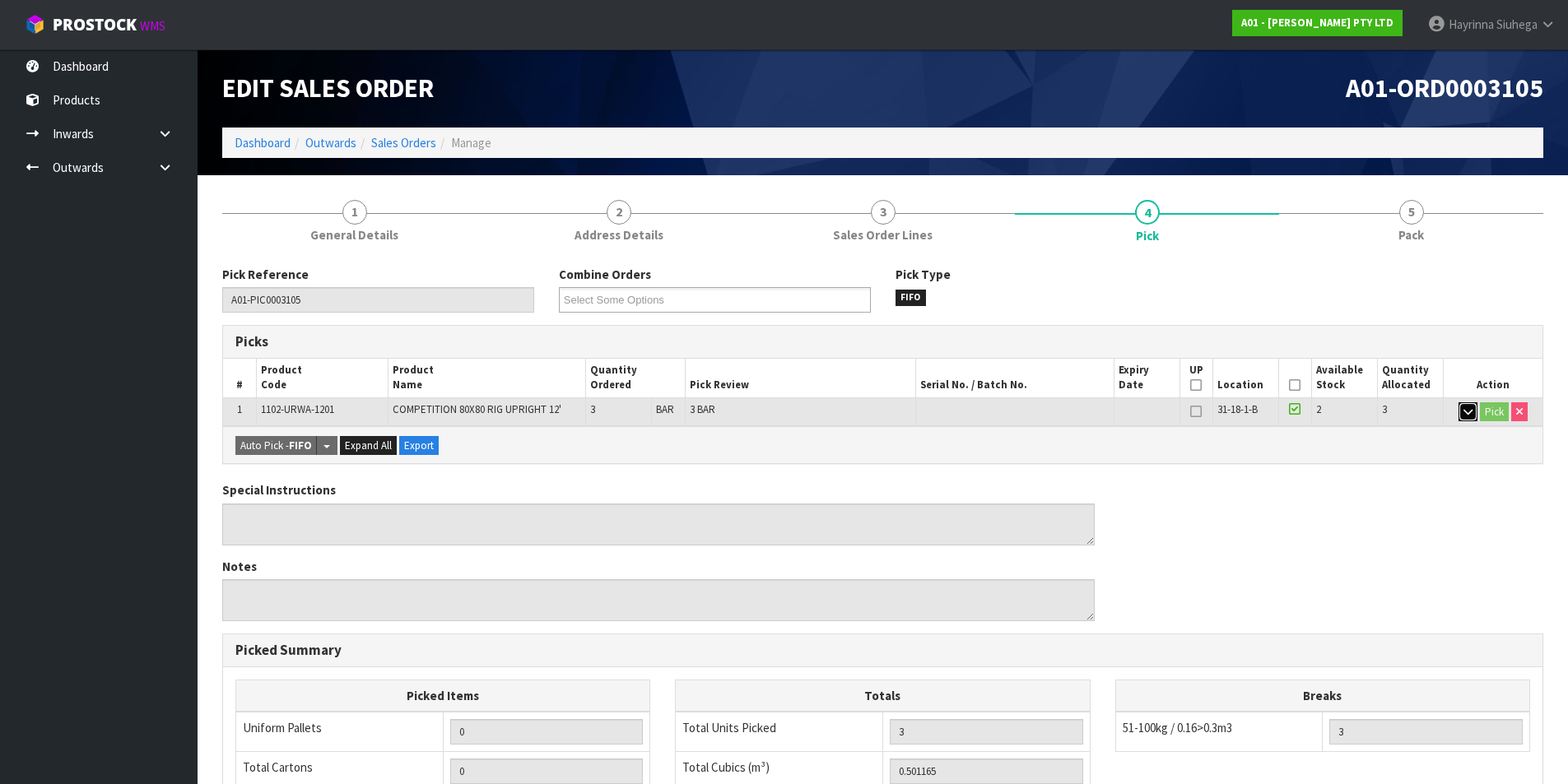
click at [1467, 416] on icon "button" at bounding box center [1468, 411] width 9 height 11
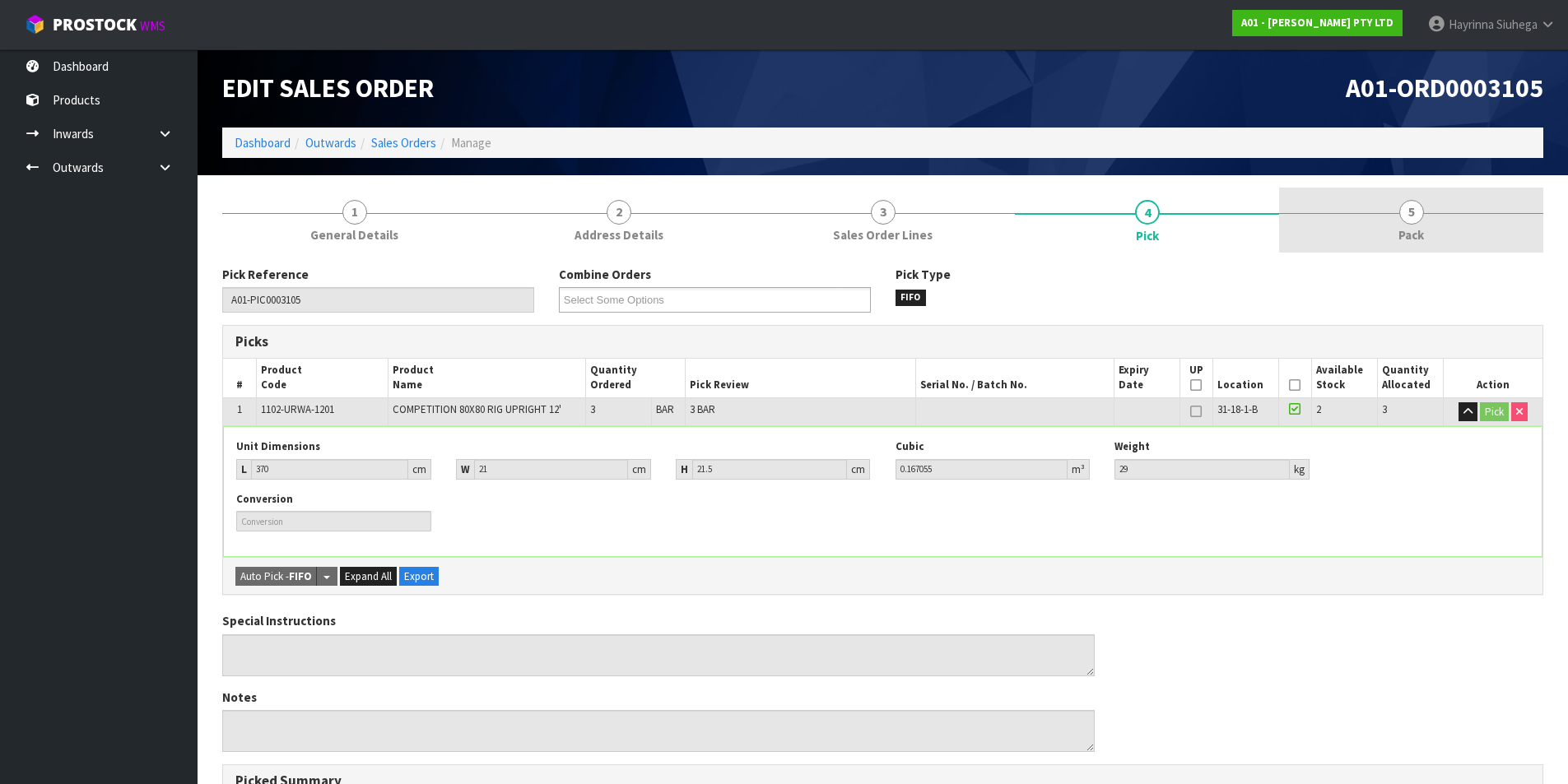
click at [1394, 223] on link "5 Pack" at bounding box center [1410, 220] width 264 height 65
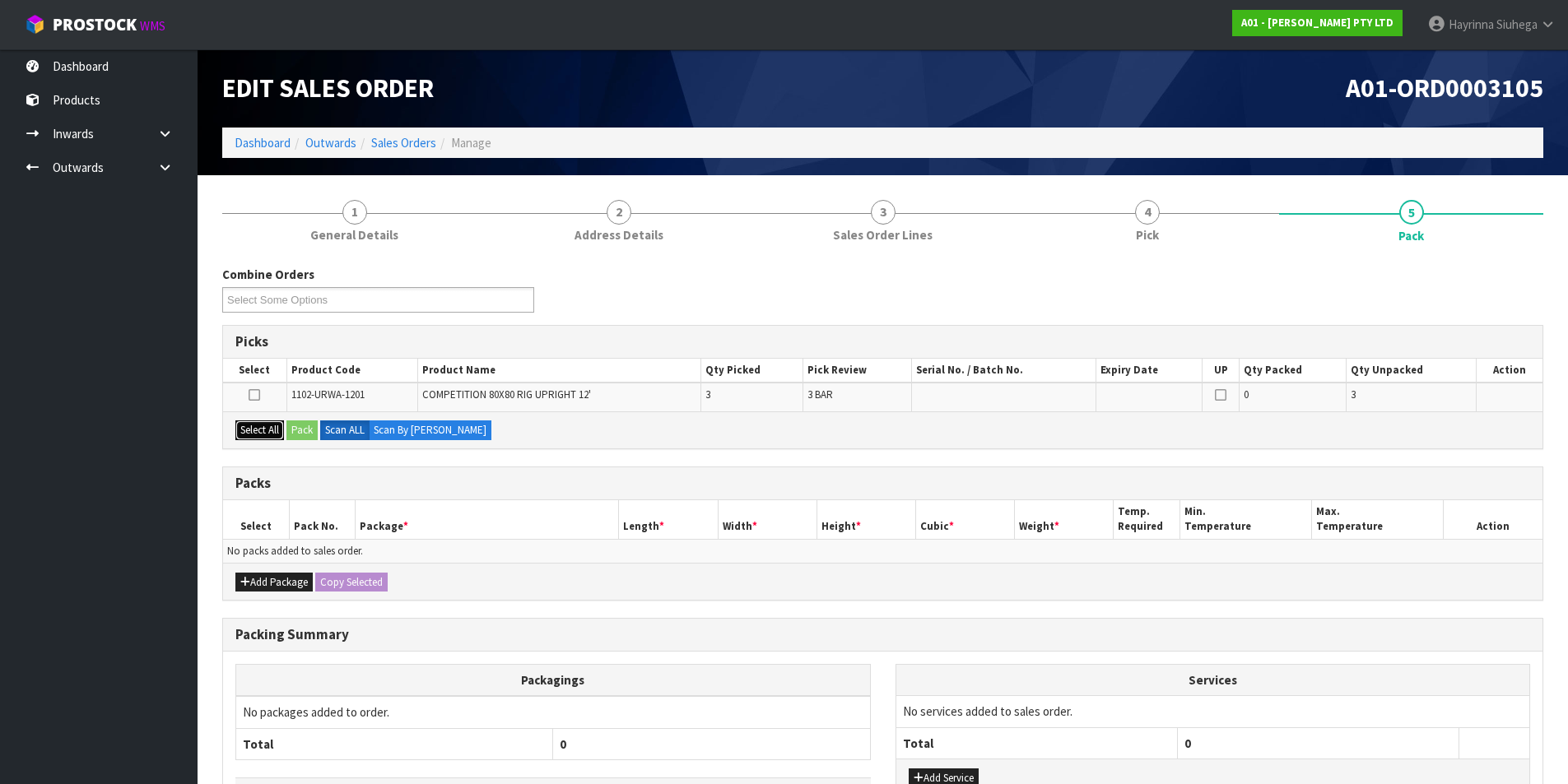
click at [266, 433] on button "Select All" at bounding box center [260, 430] width 49 height 19
click at [294, 432] on button "Pack" at bounding box center [302, 430] width 31 height 19
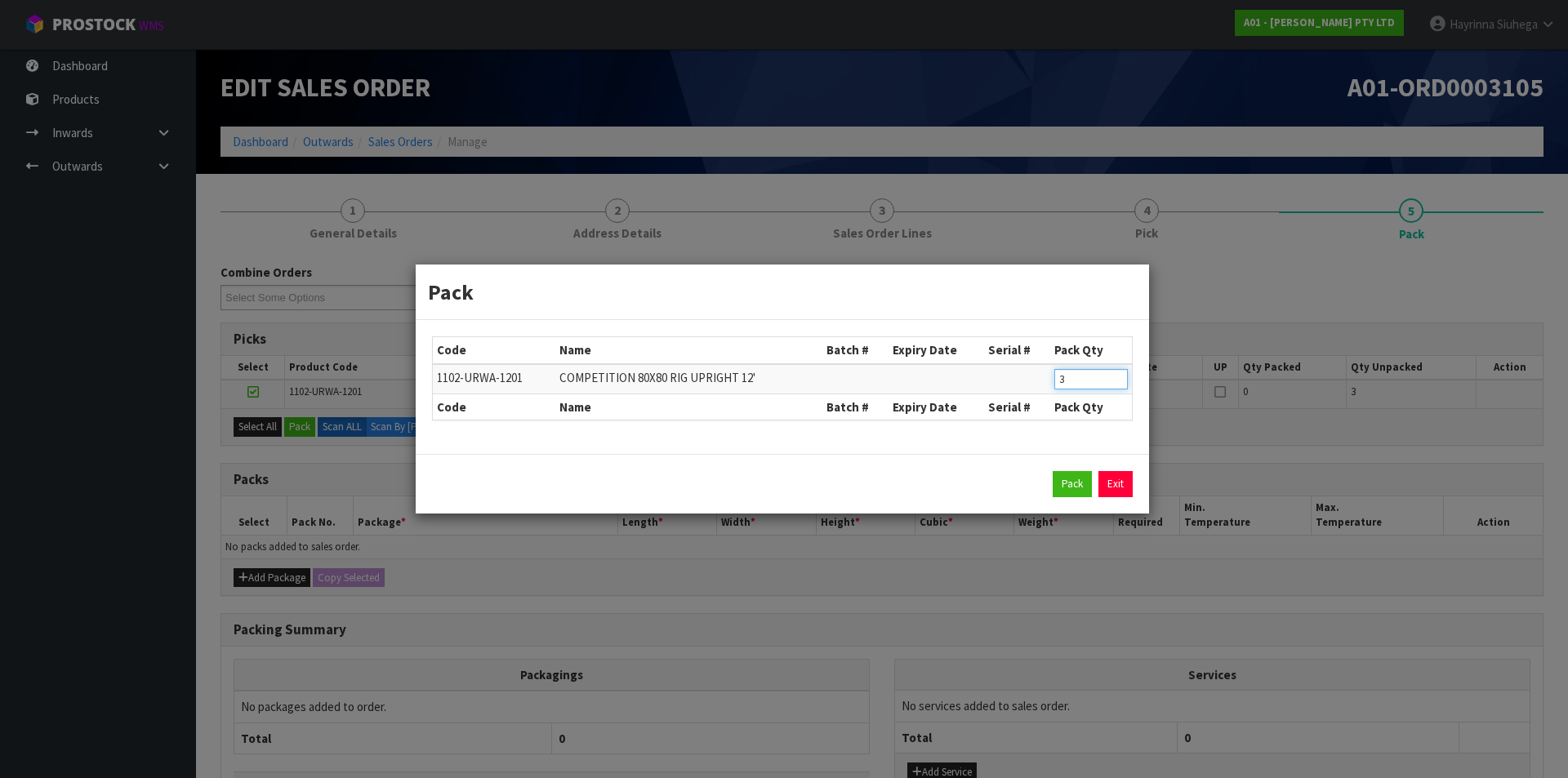
drag, startPoint x: 1080, startPoint y: 383, endPoint x: 1055, endPoint y: 379, distance: 25.3
click at [1055, 382] on input "3" at bounding box center [1091, 379] width 74 height 20
type input "1"
click button "Pack" at bounding box center [1072, 484] width 39 height 26
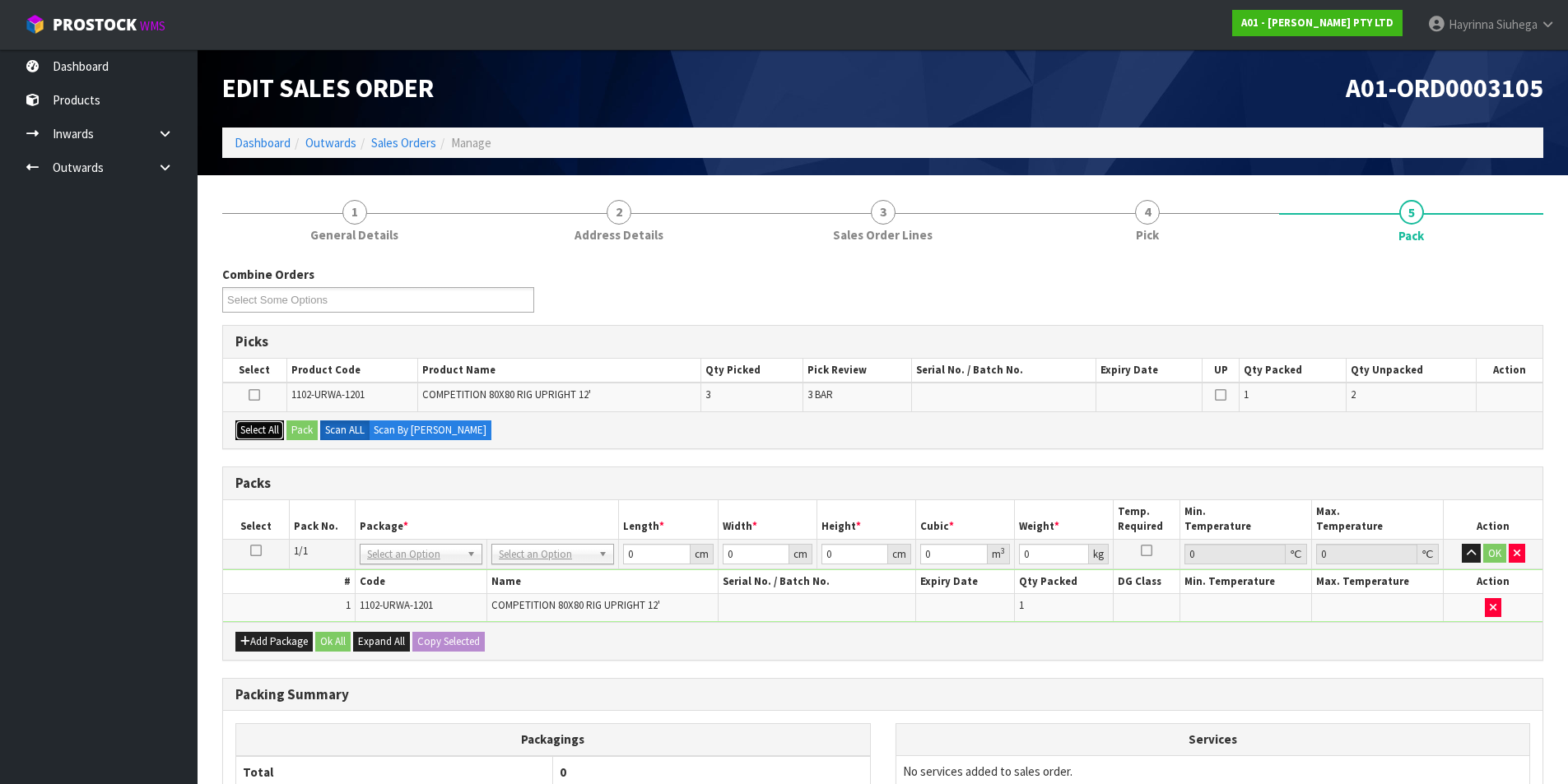
click at [266, 432] on button "Select All" at bounding box center [260, 430] width 49 height 19
click at [305, 428] on button "Pack" at bounding box center [302, 430] width 31 height 19
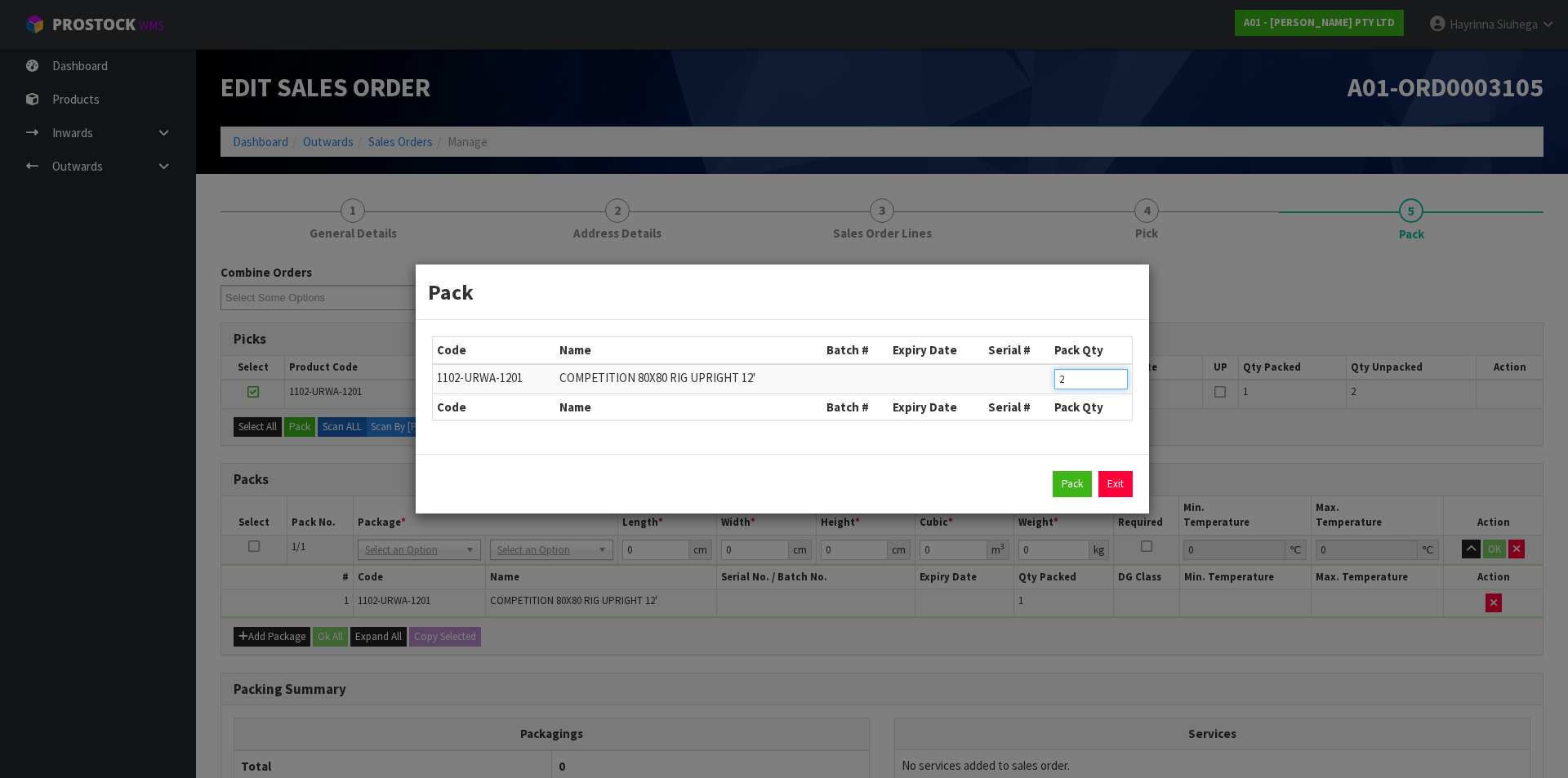
drag, startPoint x: 1090, startPoint y: 377, endPoint x: 963, endPoint y: 377, distance: 127.0
click at [1019, 377] on tr "1102-URWA-1201 COMPETITION 80X80 RIG UPRIGHT 12' 2" at bounding box center [782, 379] width 699 height 30
type input "1"
click button "Pack" at bounding box center [1072, 484] width 39 height 26
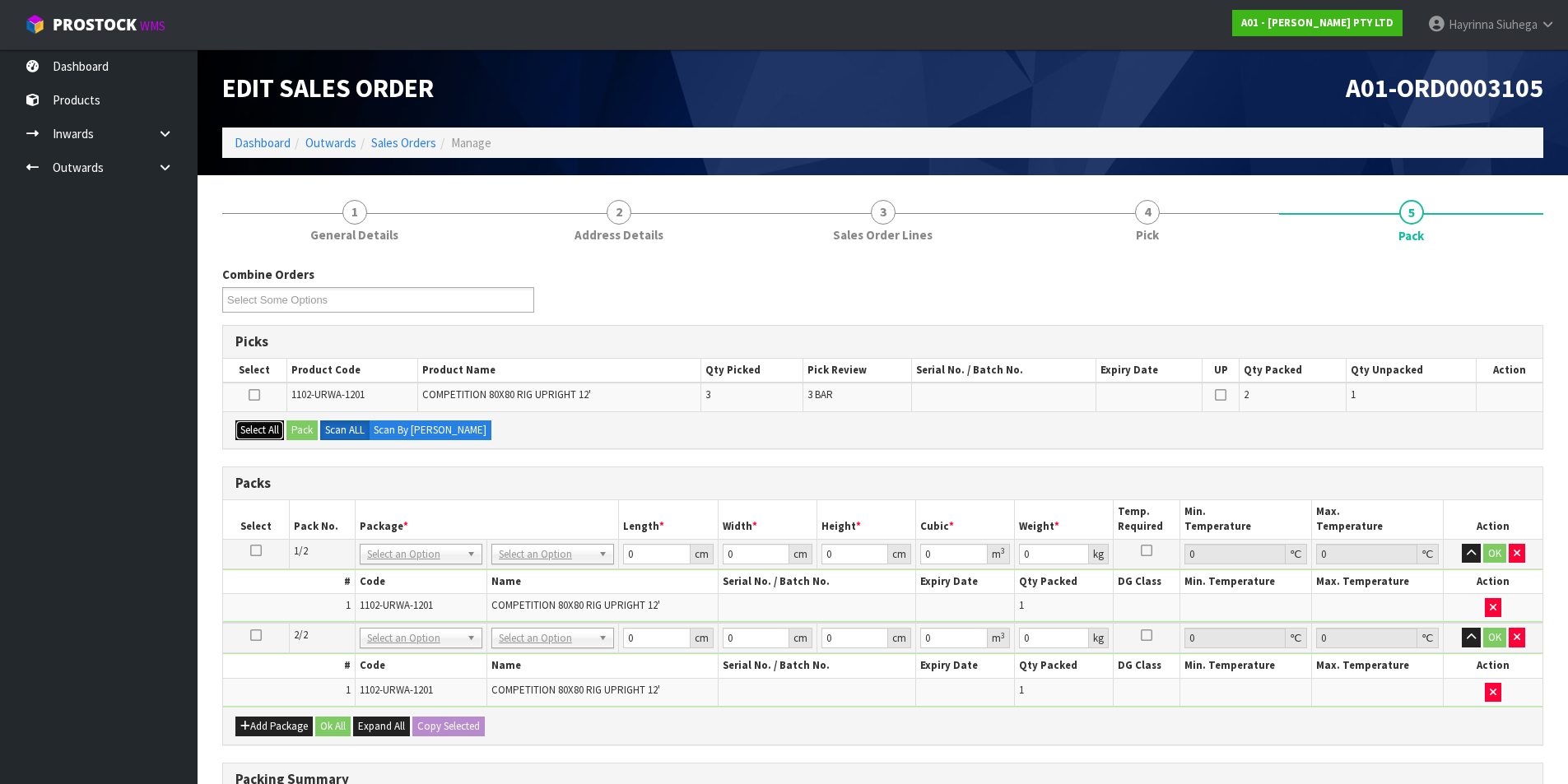
click at [282, 431] on button "Select All" at bounding box center [260, 430] width 49 height 19
click at [294, 427] on button "Pack" at bounding box center [302, 430] width 31 height 19
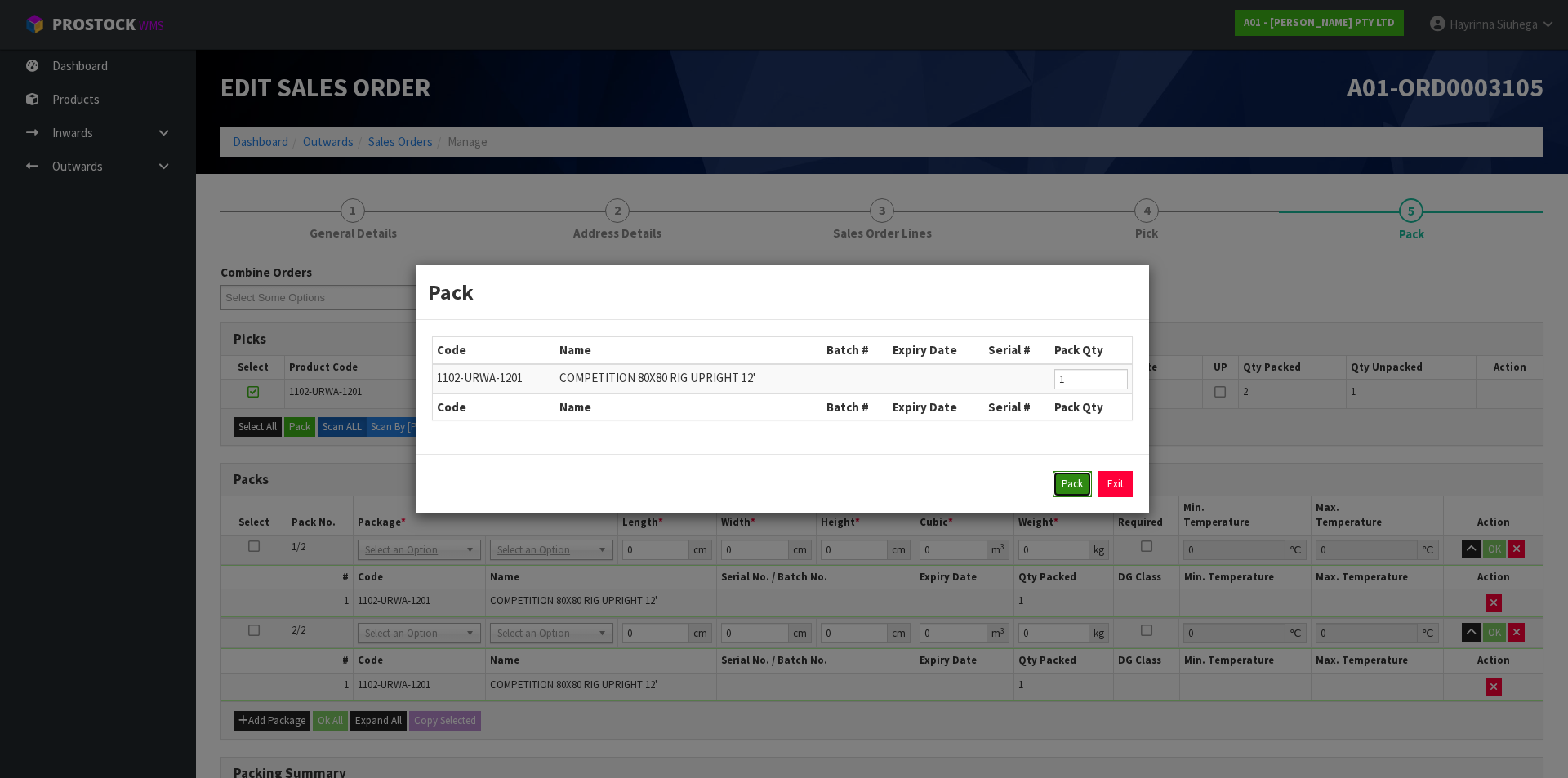
click at [1069, 489] on button "Pack" at bounding box center [1072, 484] width 39 height 26
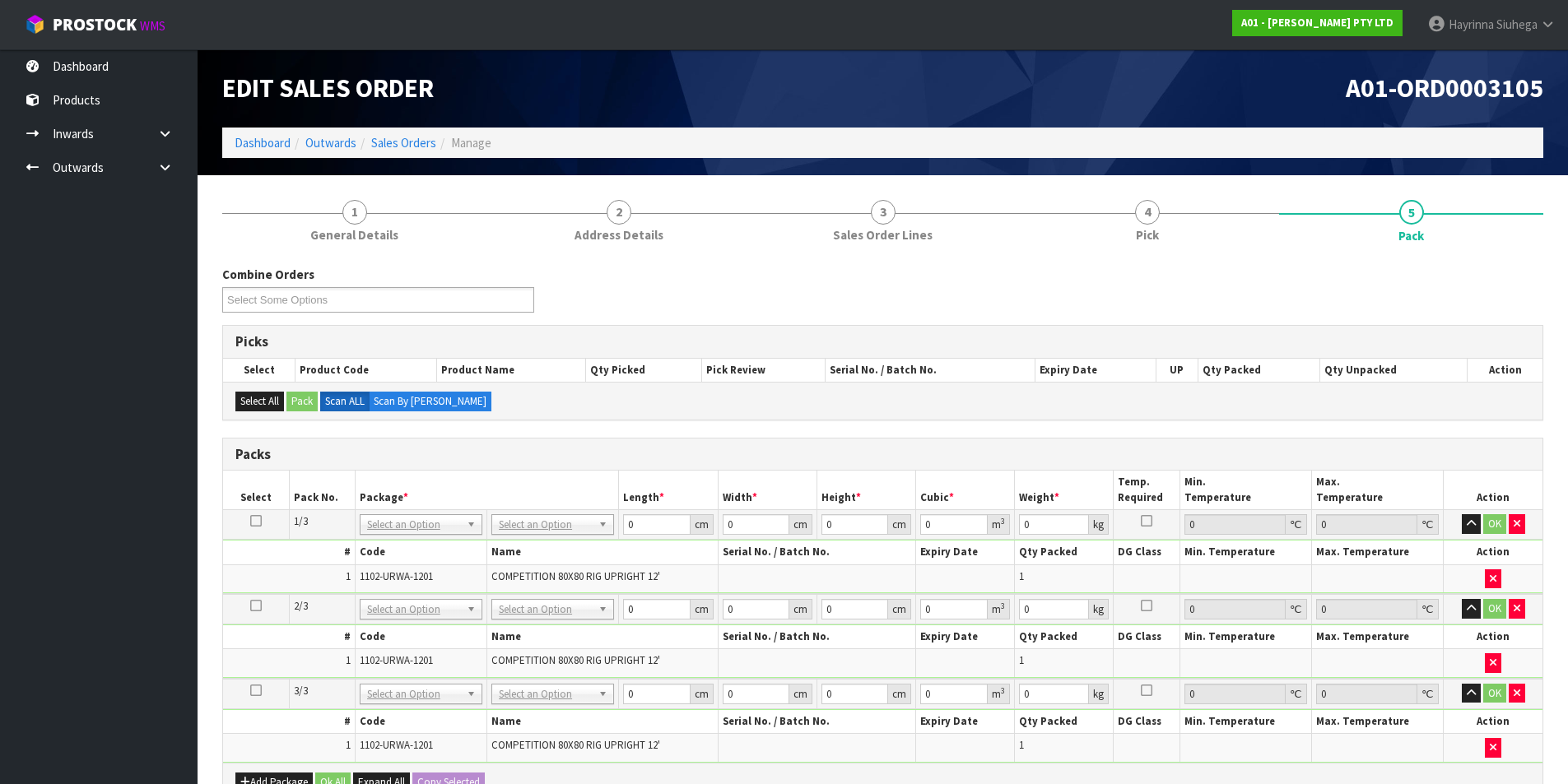
click at [507, 545] on th "Name" at bounding box center [603, 552] width 231 height 24
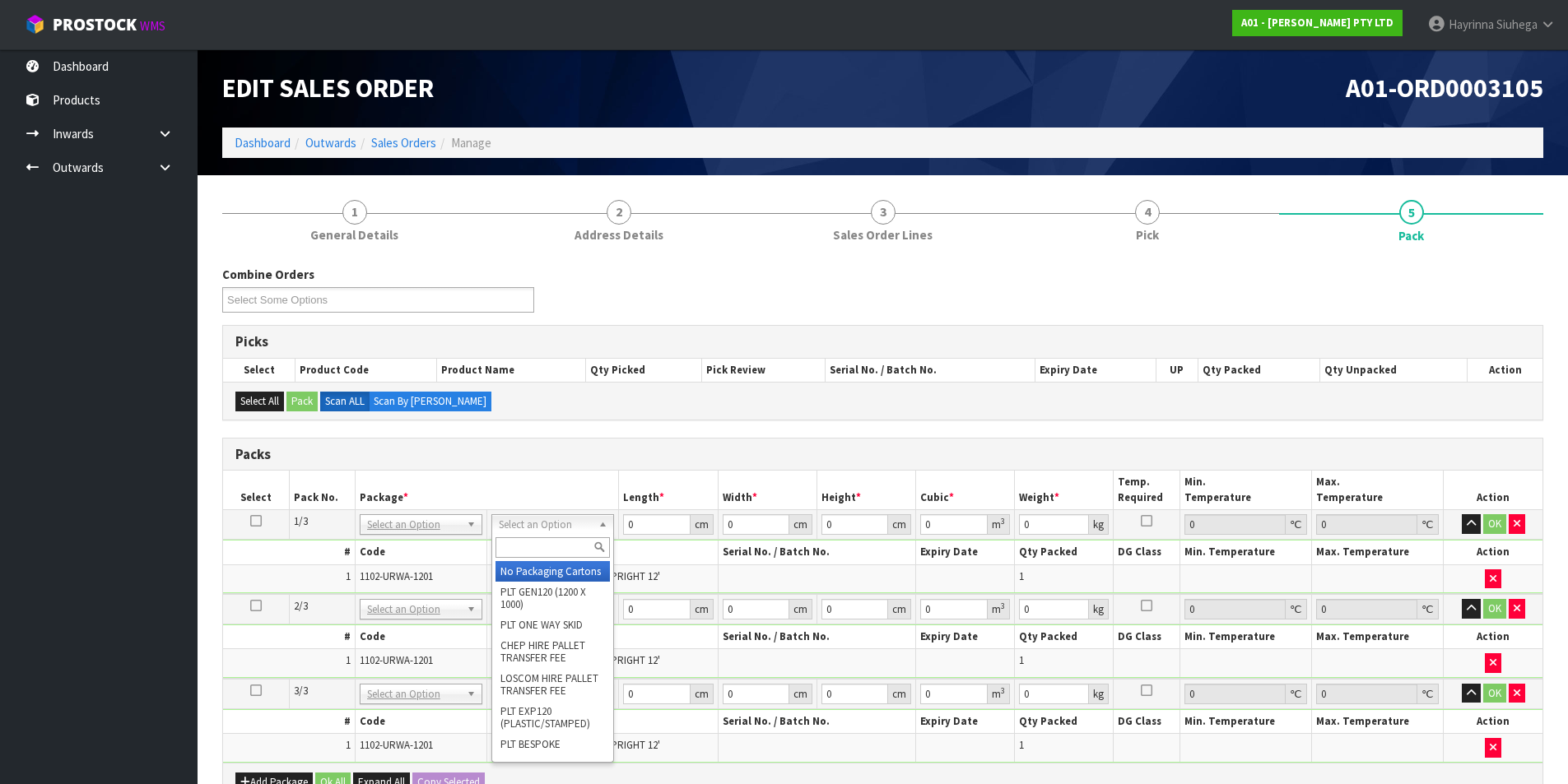
drag, startPoint x: 530, startPoint y: 530, endPoint x: 530, endPoint y: 565, distance: 35.0
drag, startPoint x: 530, startPoint y: 565, endPoint x: 496, endPoint y: 551, distance: 36.8
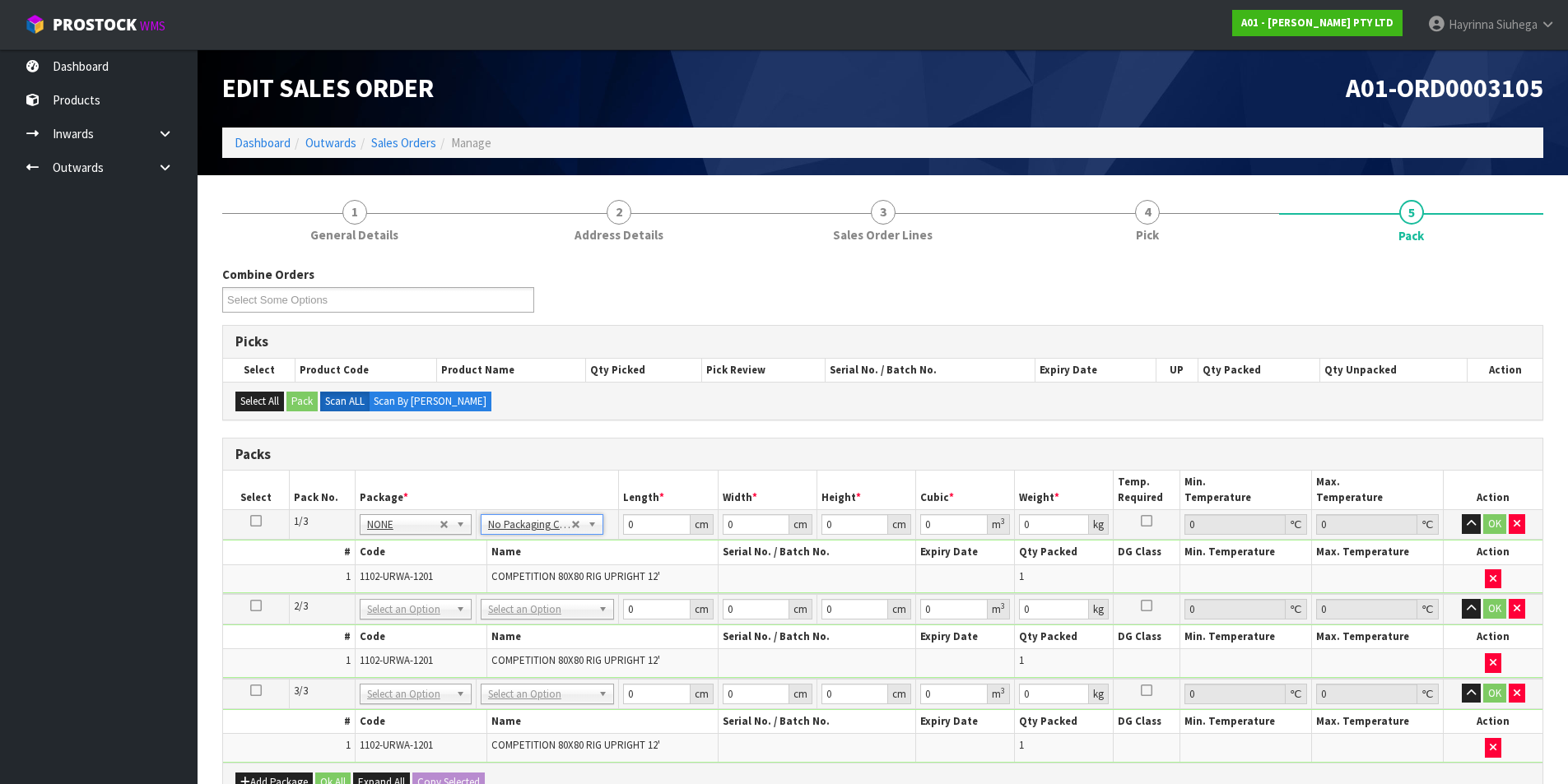
click at [261, 521] on icon at bounding box center [256, 521] width 12 height 1
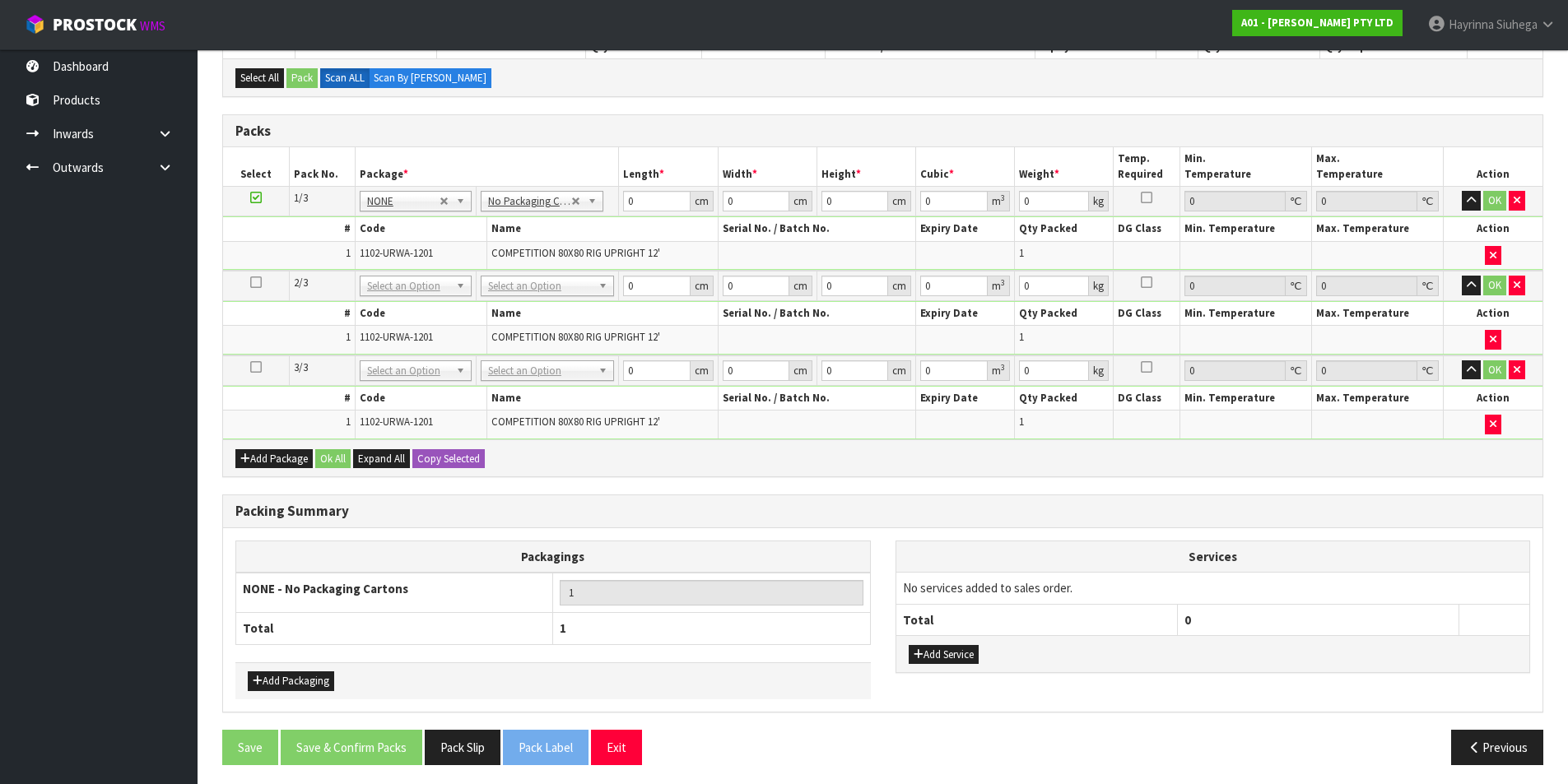
scroll to position [330, 0]
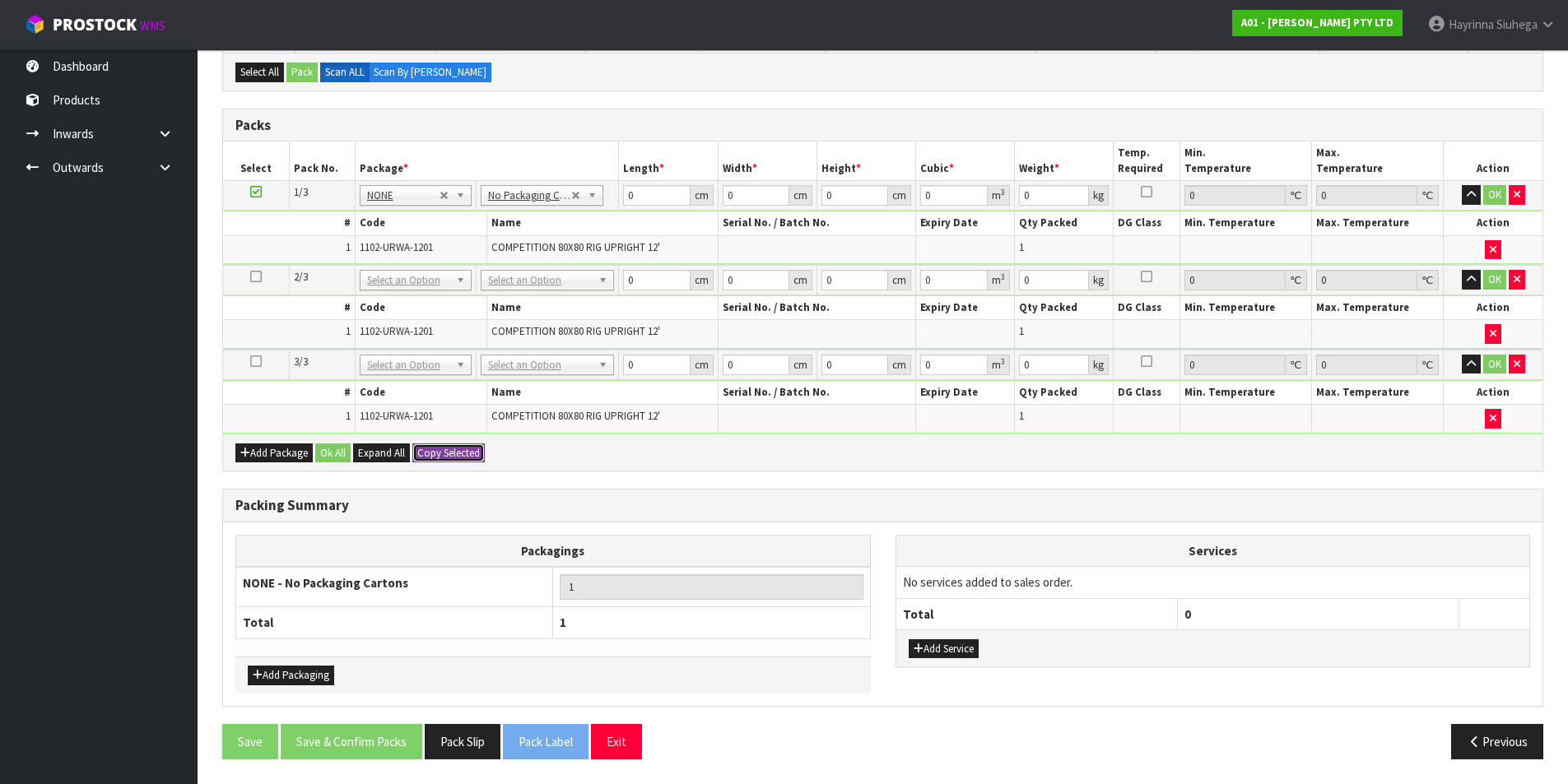
click at [470, 453] on button "Copy Selected" at bounding box center [448, 453] width 72 height 19
click at [470, 453] on button "Confirm Copy Selected" at bounding box center [466, 453] width 109 height 19
type input "3"
click at [630, 198] on input "0" at bounding box center [656, 196] width 67 height 20
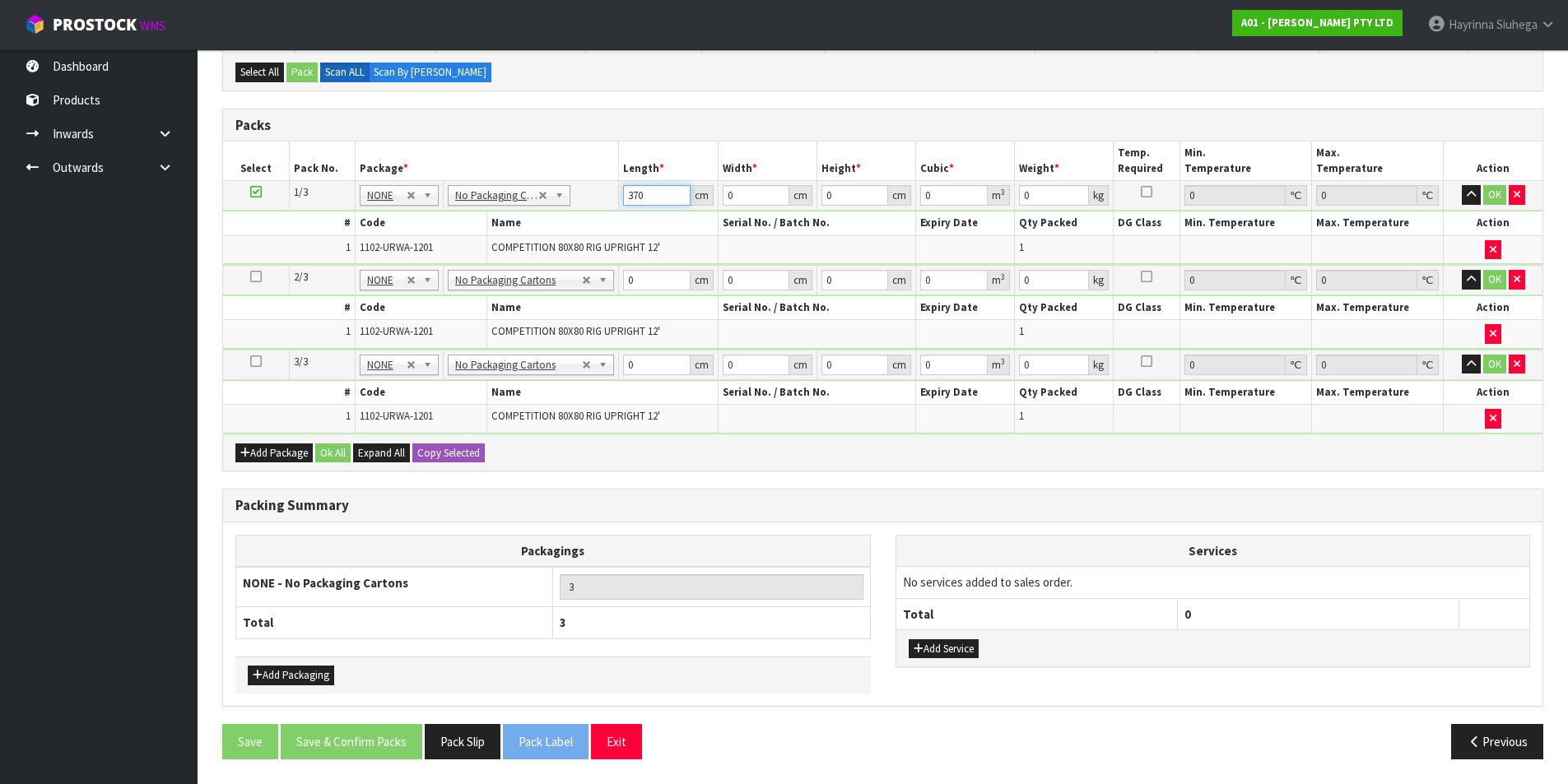
type input "370"
type input "21"
type input "2"
type input "0.01554"
type input "22"
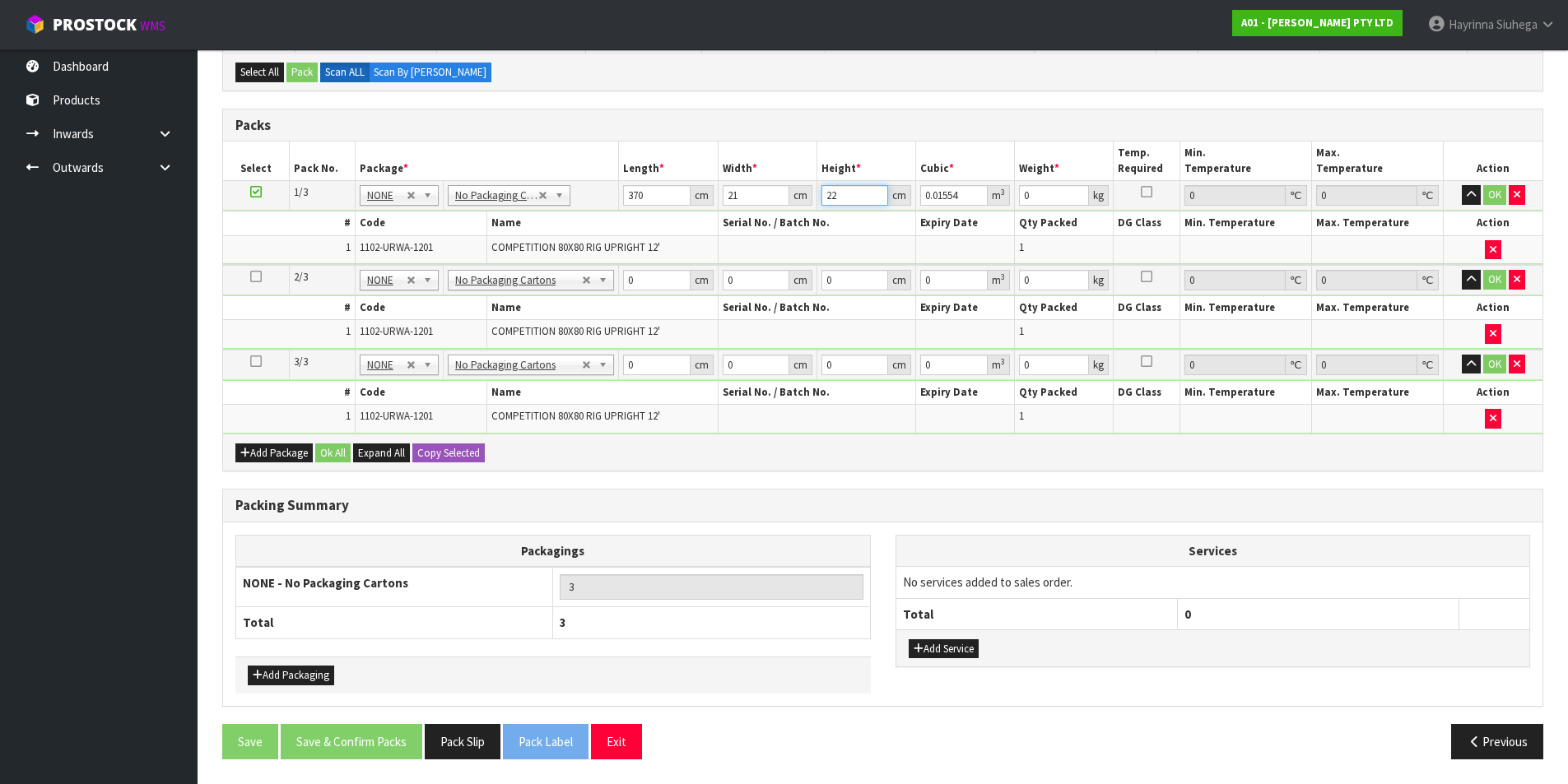
type input "0.17094"
type input "22"
type input "29"
click button "OK" at bounding box center [1494, 195] width 23 height 19
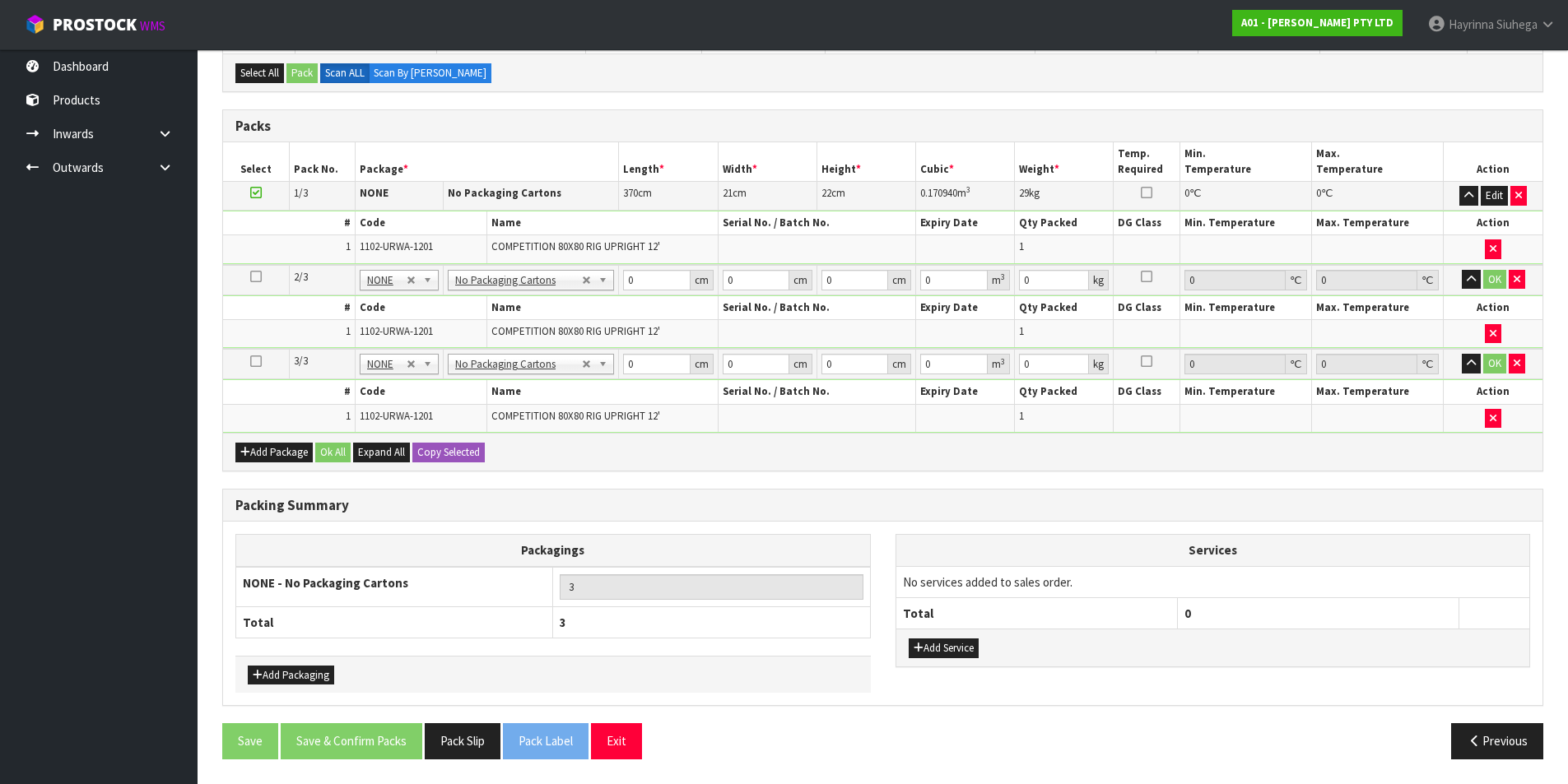
scroll to position [329, 0]
type input "370"
type input "21"
type input "2"
type input "0.01554"
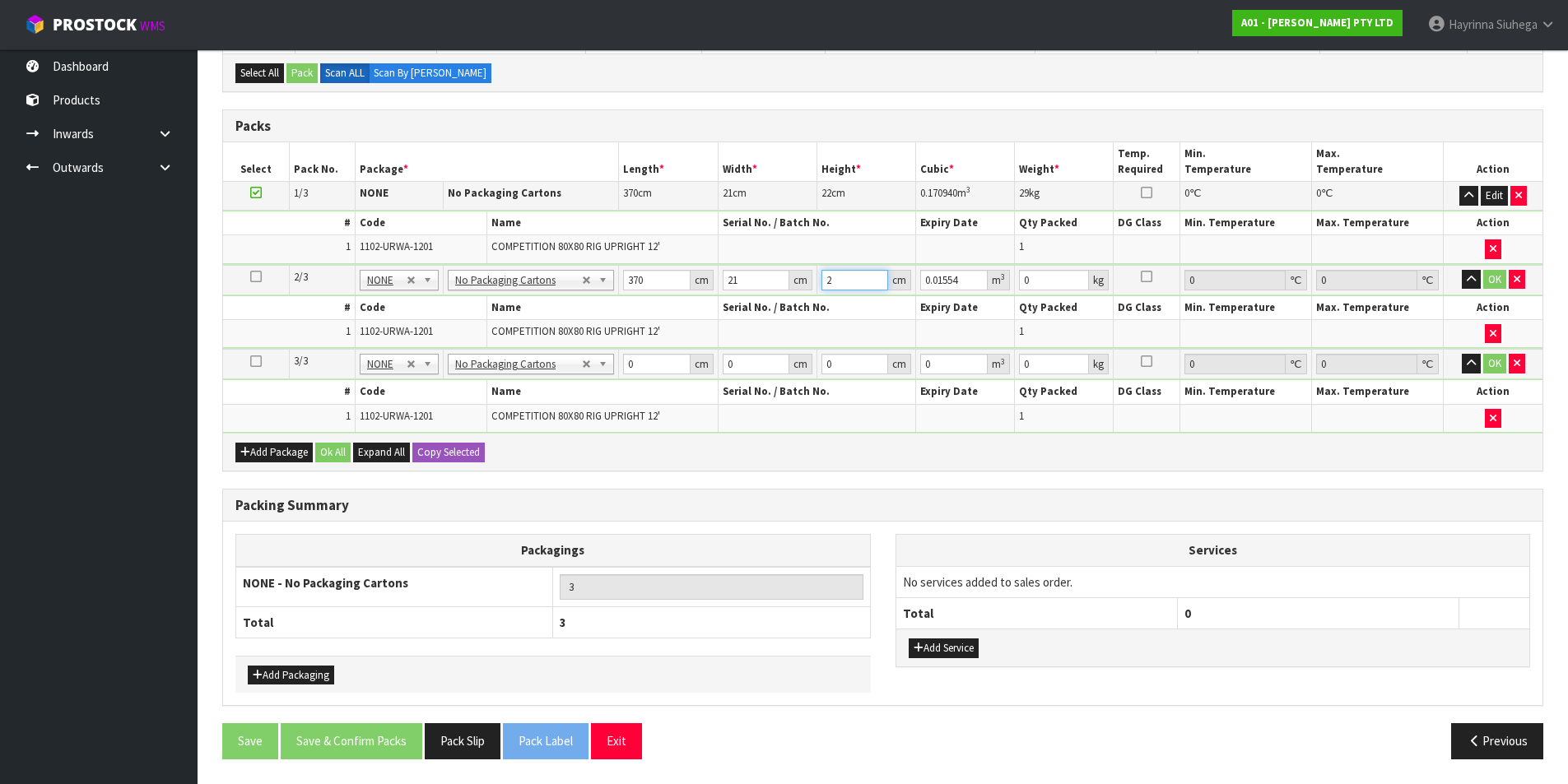
type input "22"
type input "0.17094"
type input "22"
type input "29"
click button "OK" at bounding box center [1494, 279] width 23 height 19
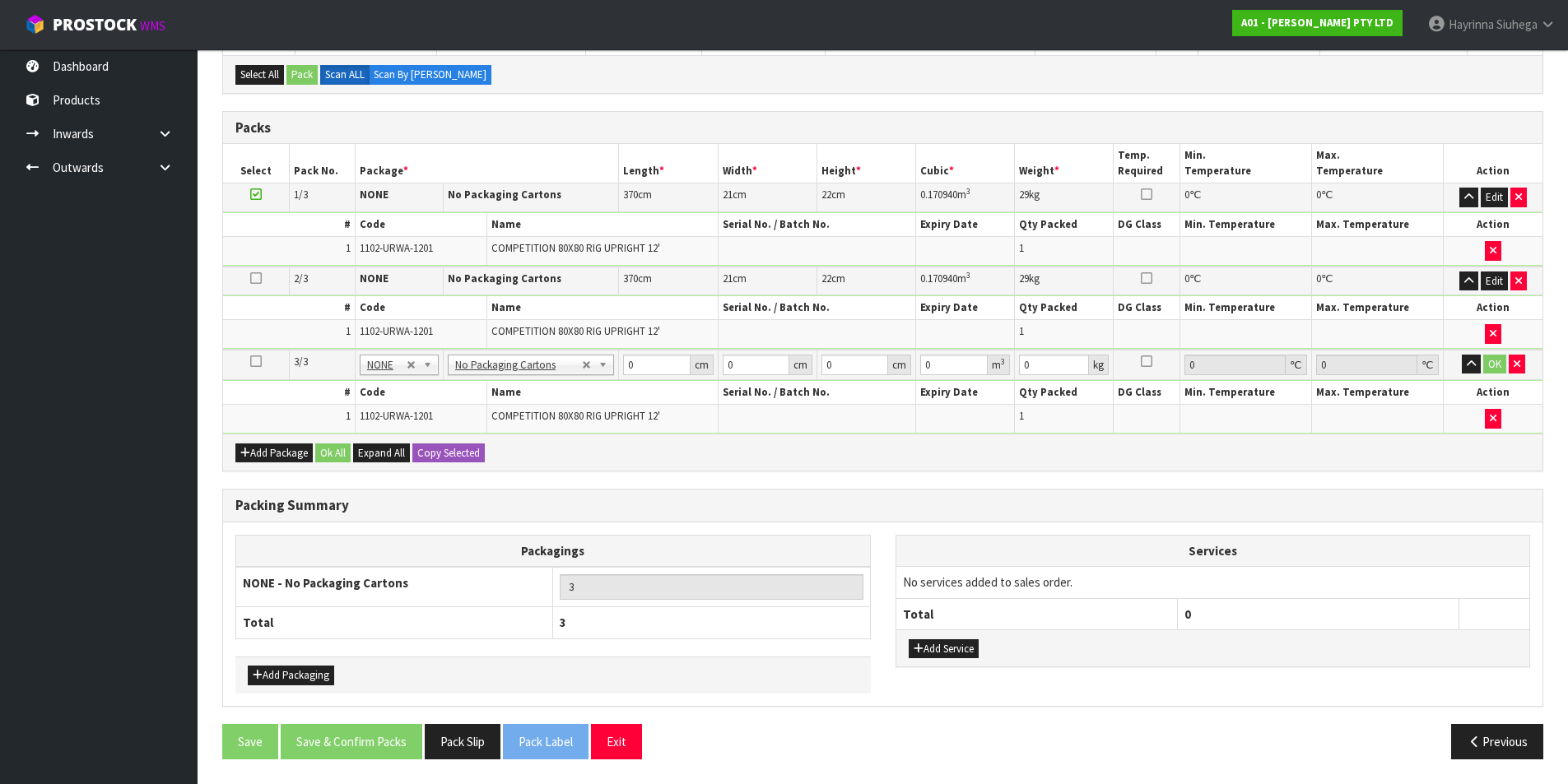
scroll to position [327, 0]
type input "370"
type input "21"
type input "2"
type input "0.01554"
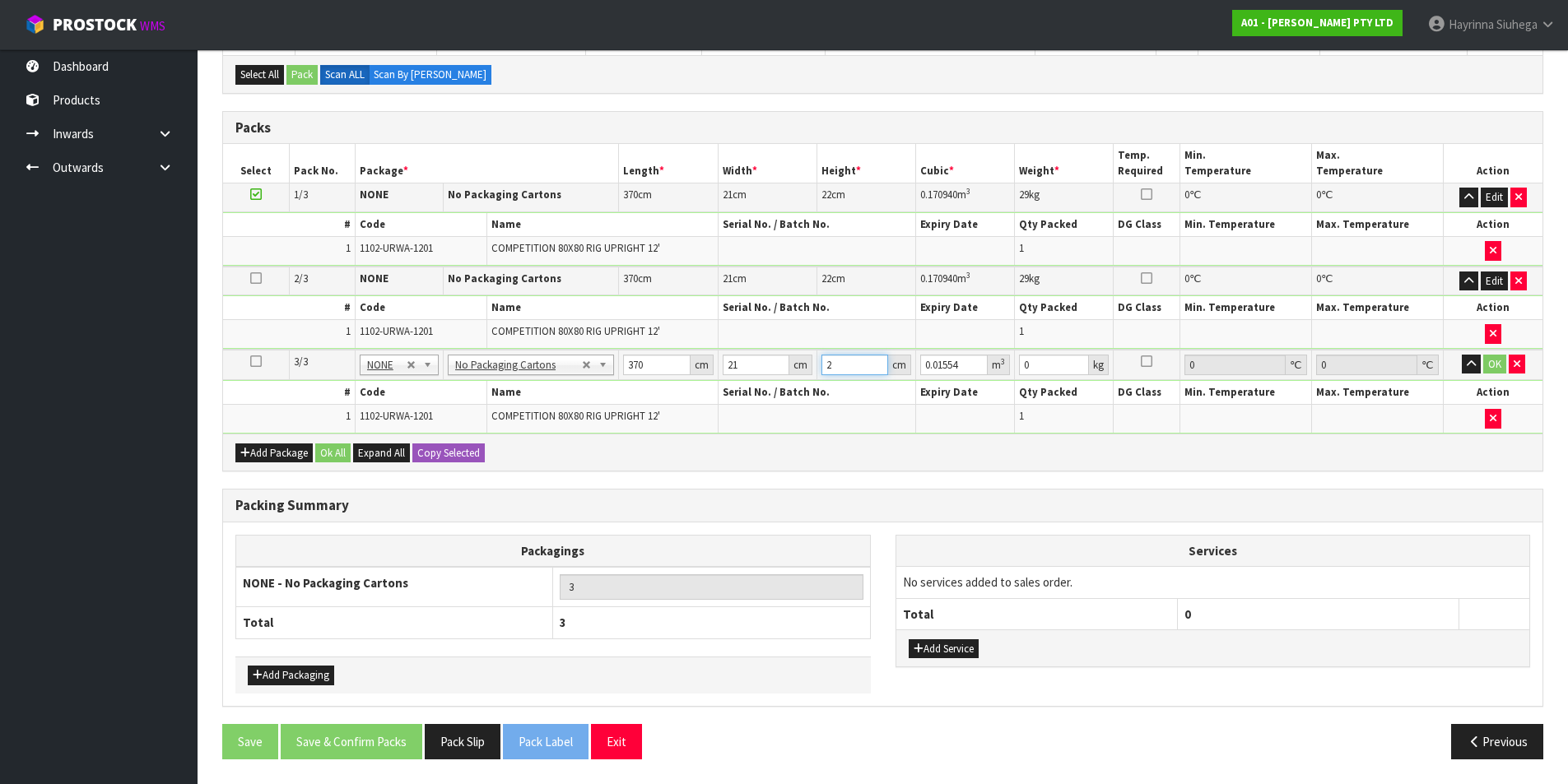
type input "22"
type input "0.17094"
type input "22"
type input "29"
click button "OK" at bounding box center [1494, 364] width 23 height 19
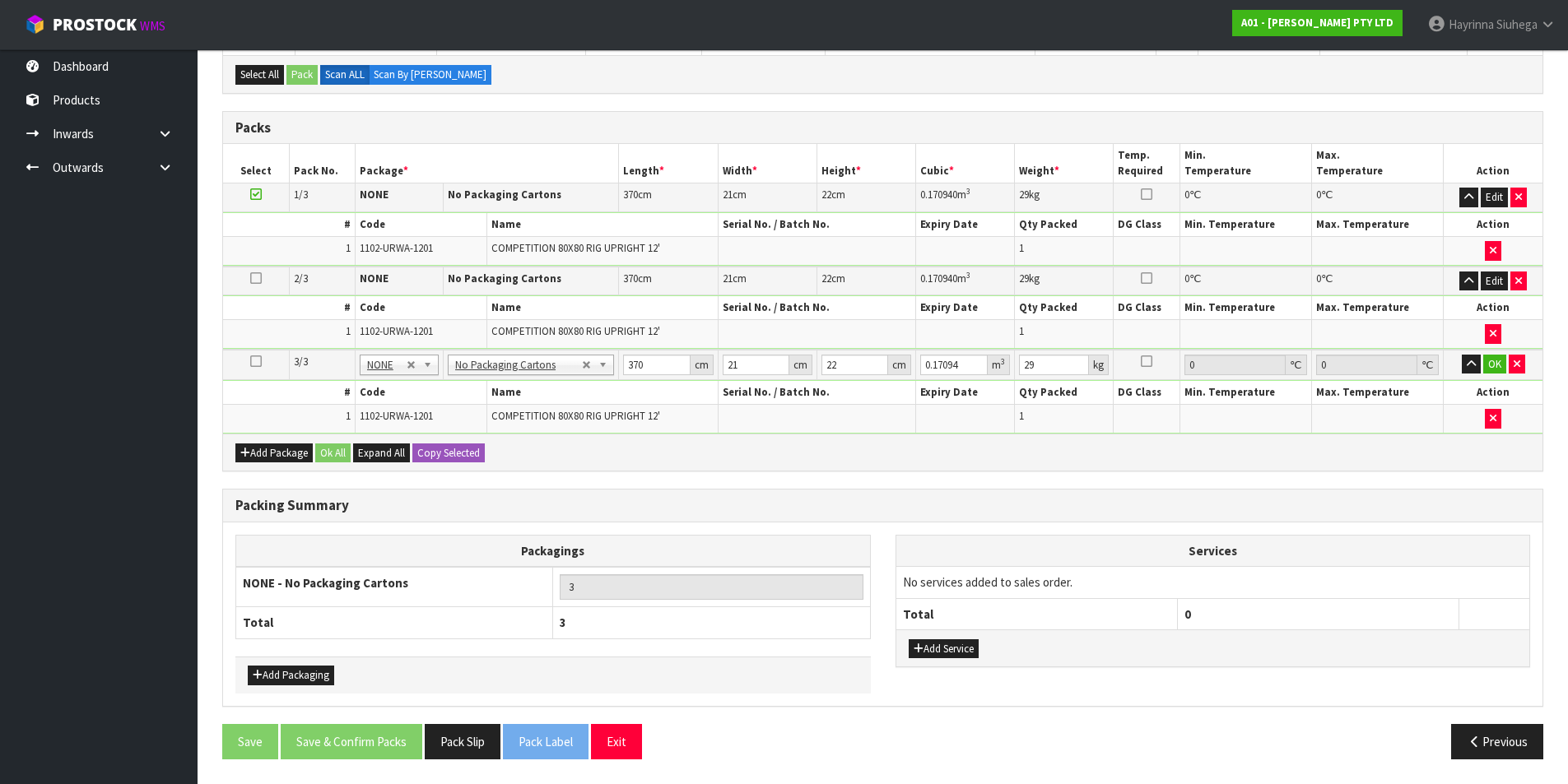
scroll to position [326, 0]
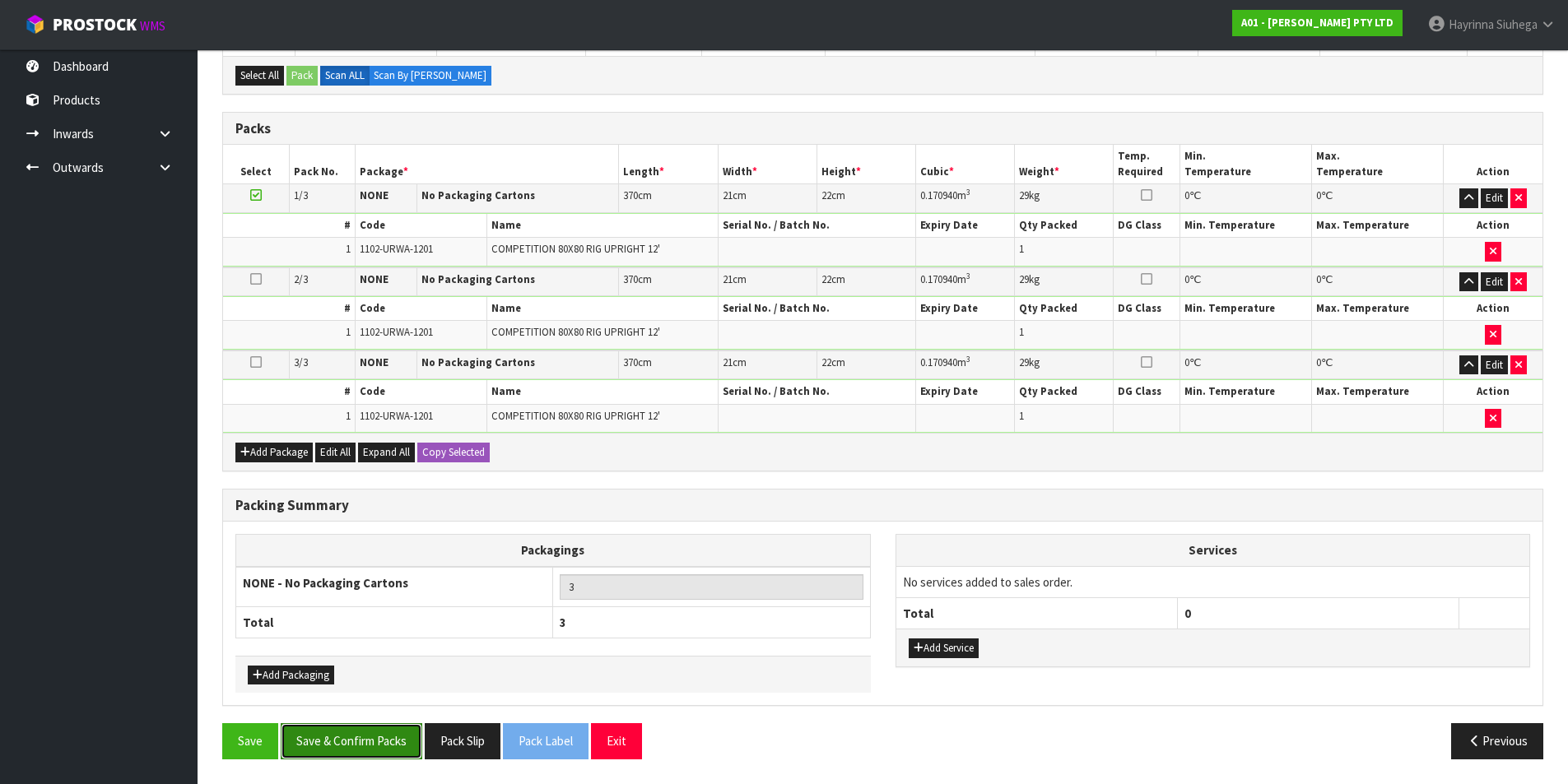
click at [348, 749] on button "Save & Confirm Packs" at bounding box center [352, 741] width 142 height 35
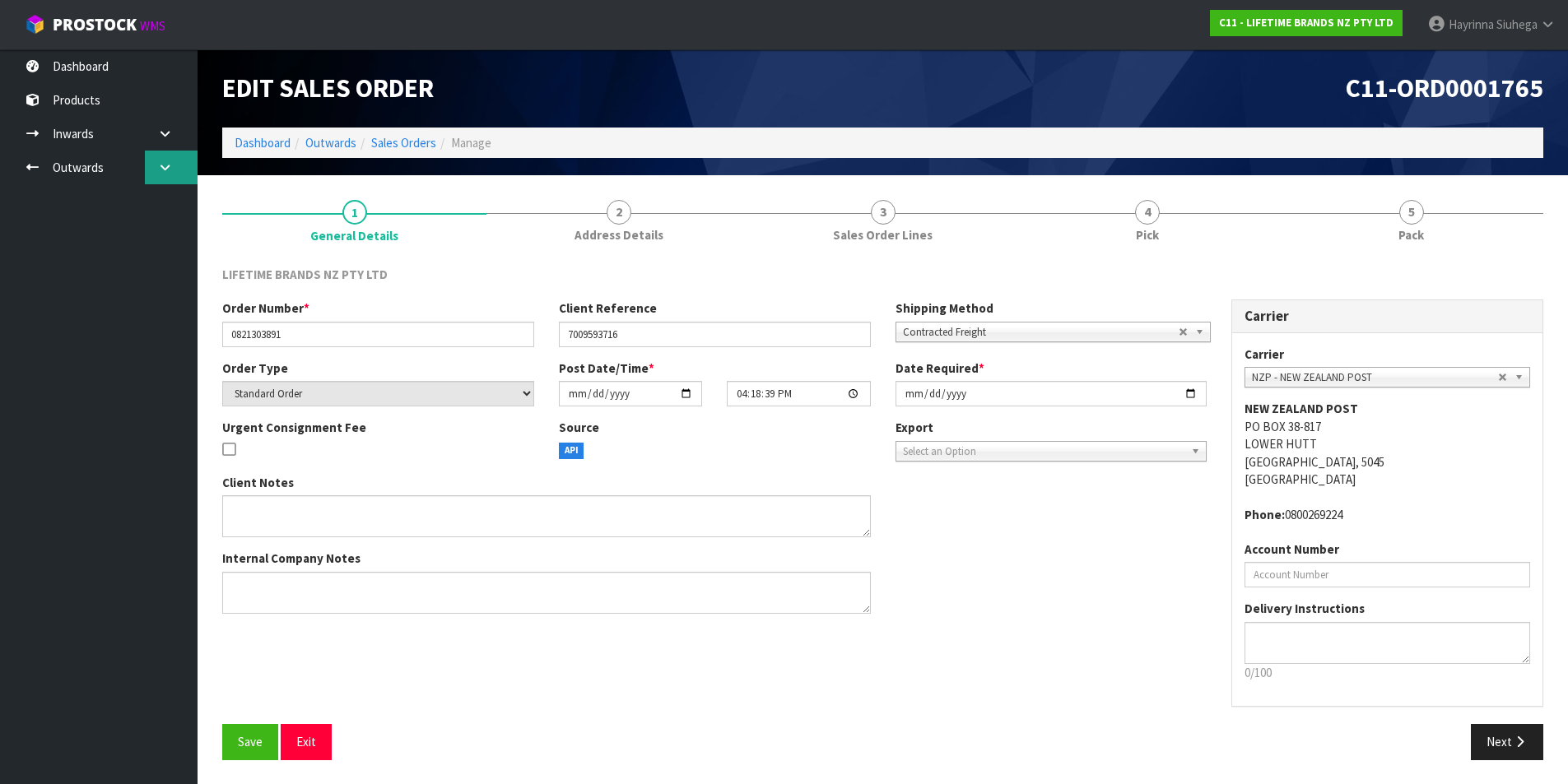
click at [157, 178] on link at bounding box center [171, 168] width 52 height 34
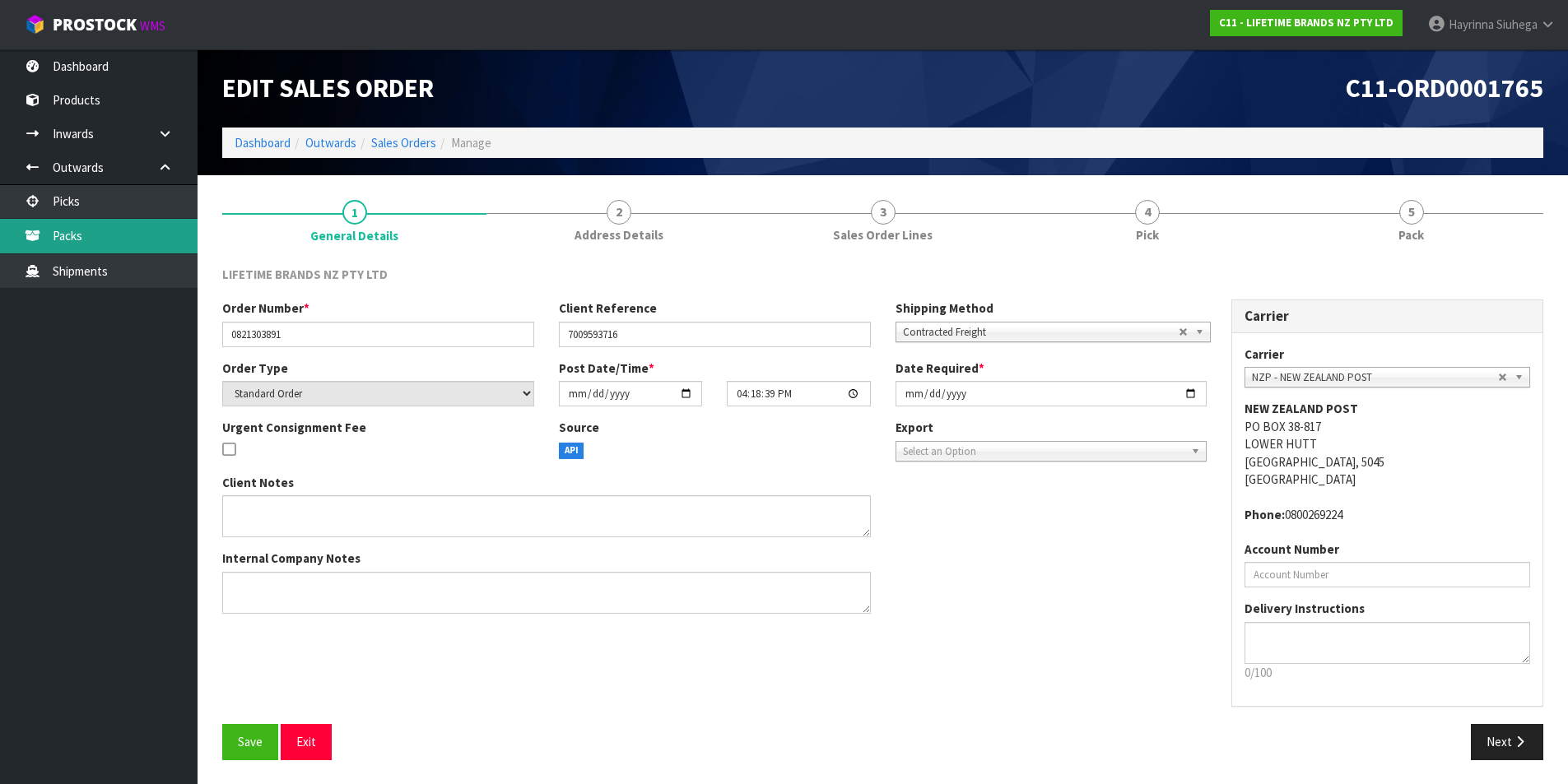
click at [149, 221] on link "Packs" at bounding box center [99, 236] width 197 height 34
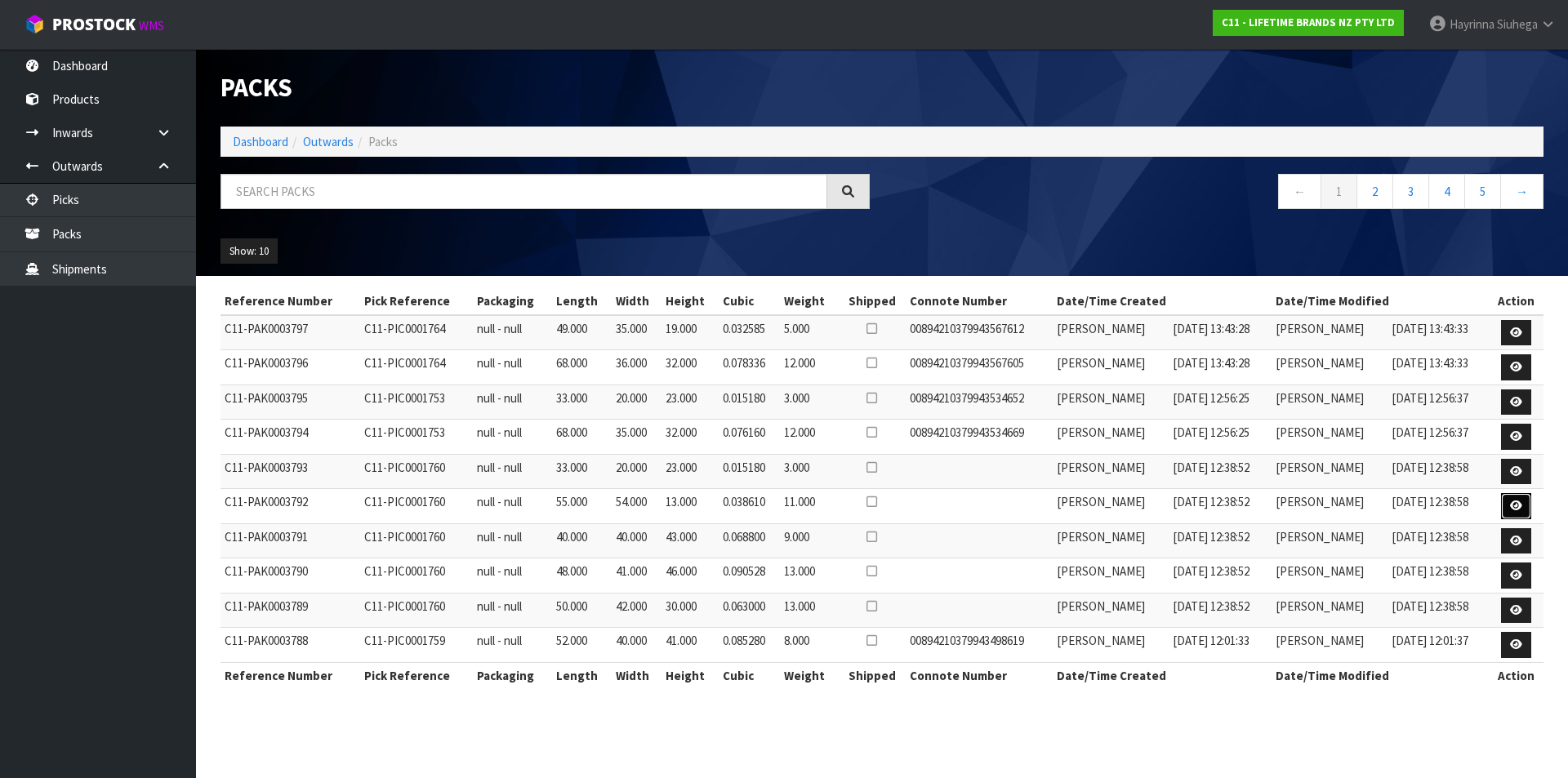
click at [1513, 509] on icon at bounding box center [1515, 506] width 13 height 11
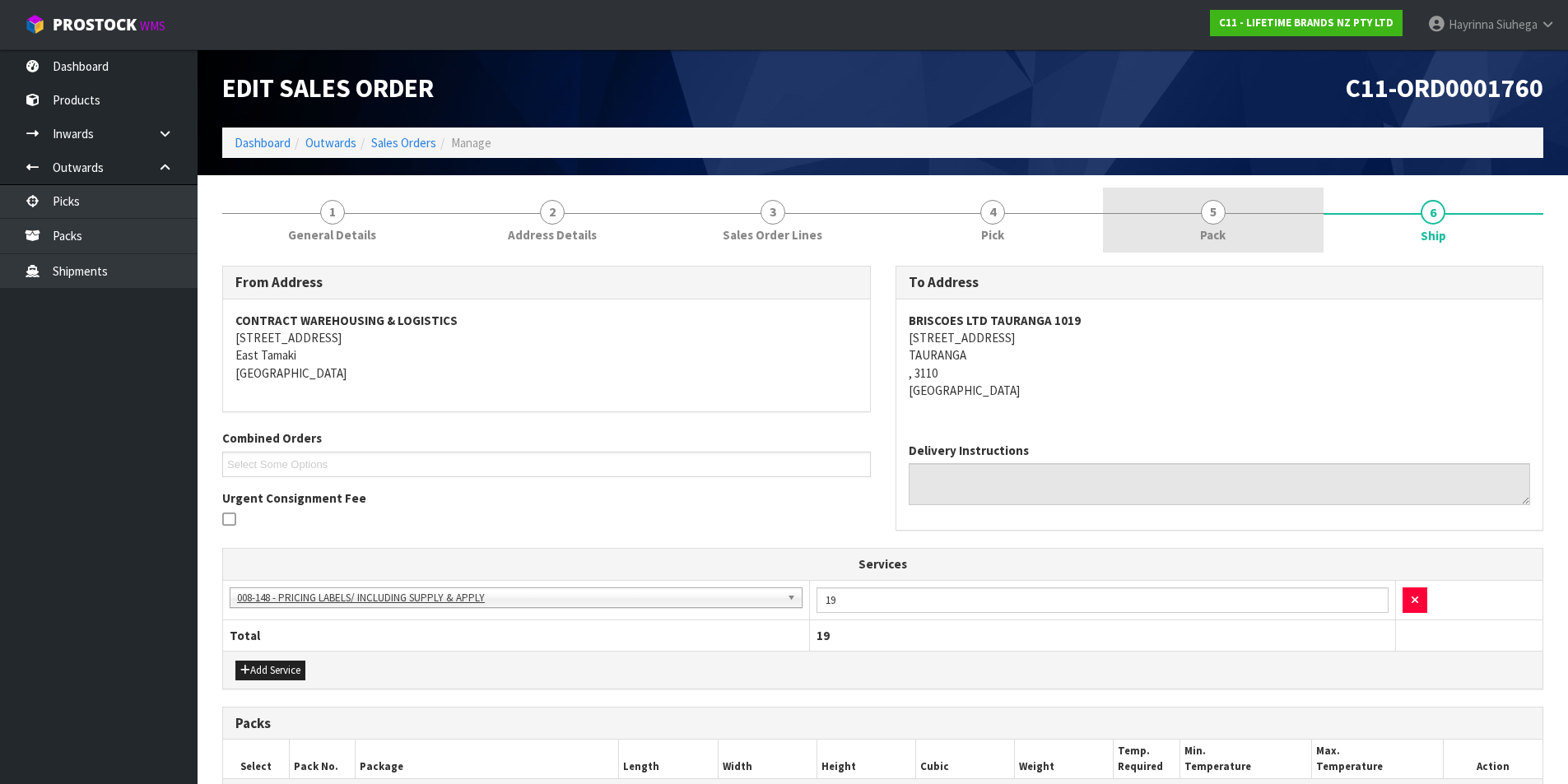
click at [1228, 221] on link "5 Pack" at bounding box center [1213, 220] width 221 height 65
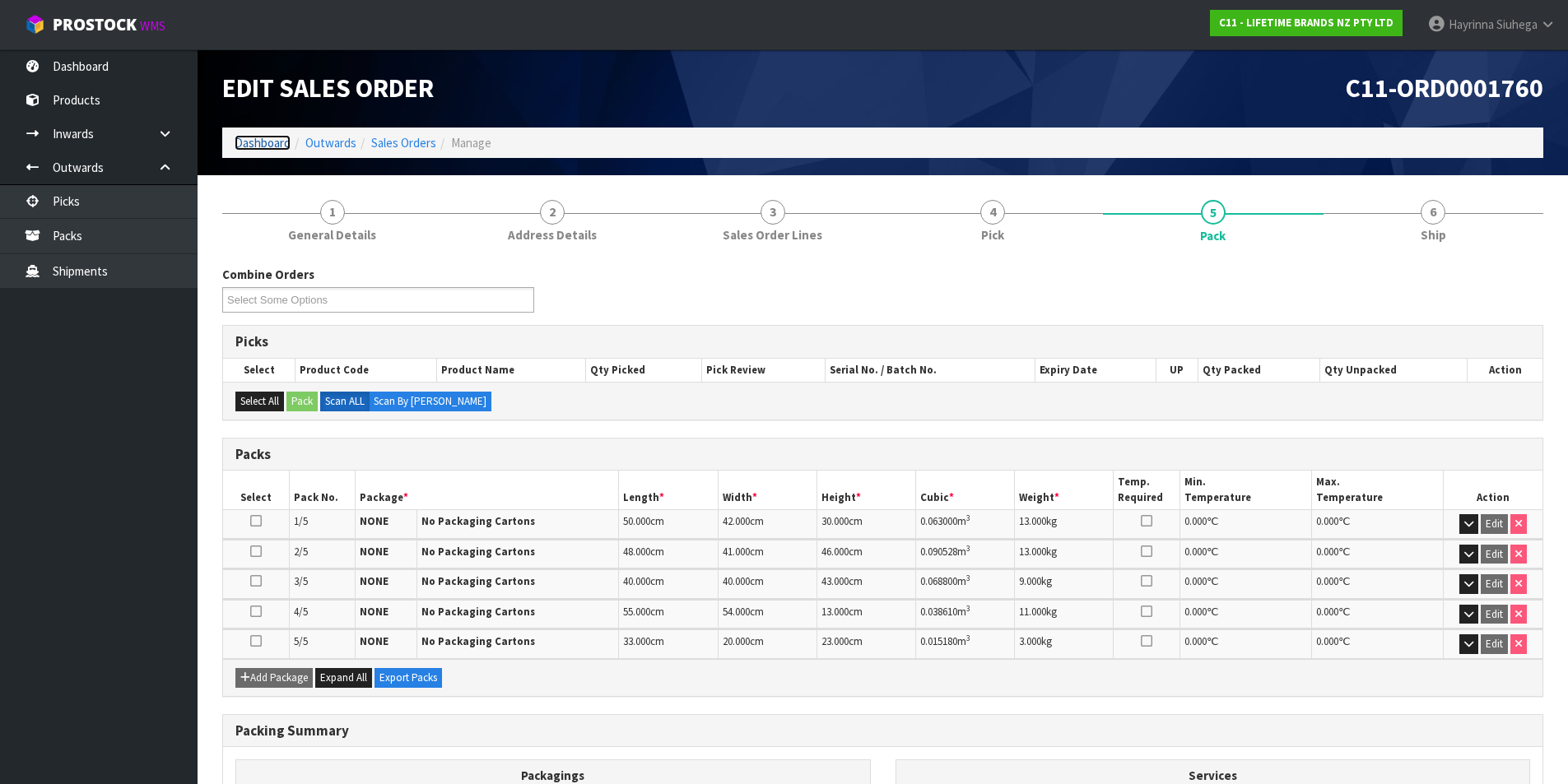
click at [256, 144] on link "Dashboard" at bounding box center [262, 142] width 56 height 16
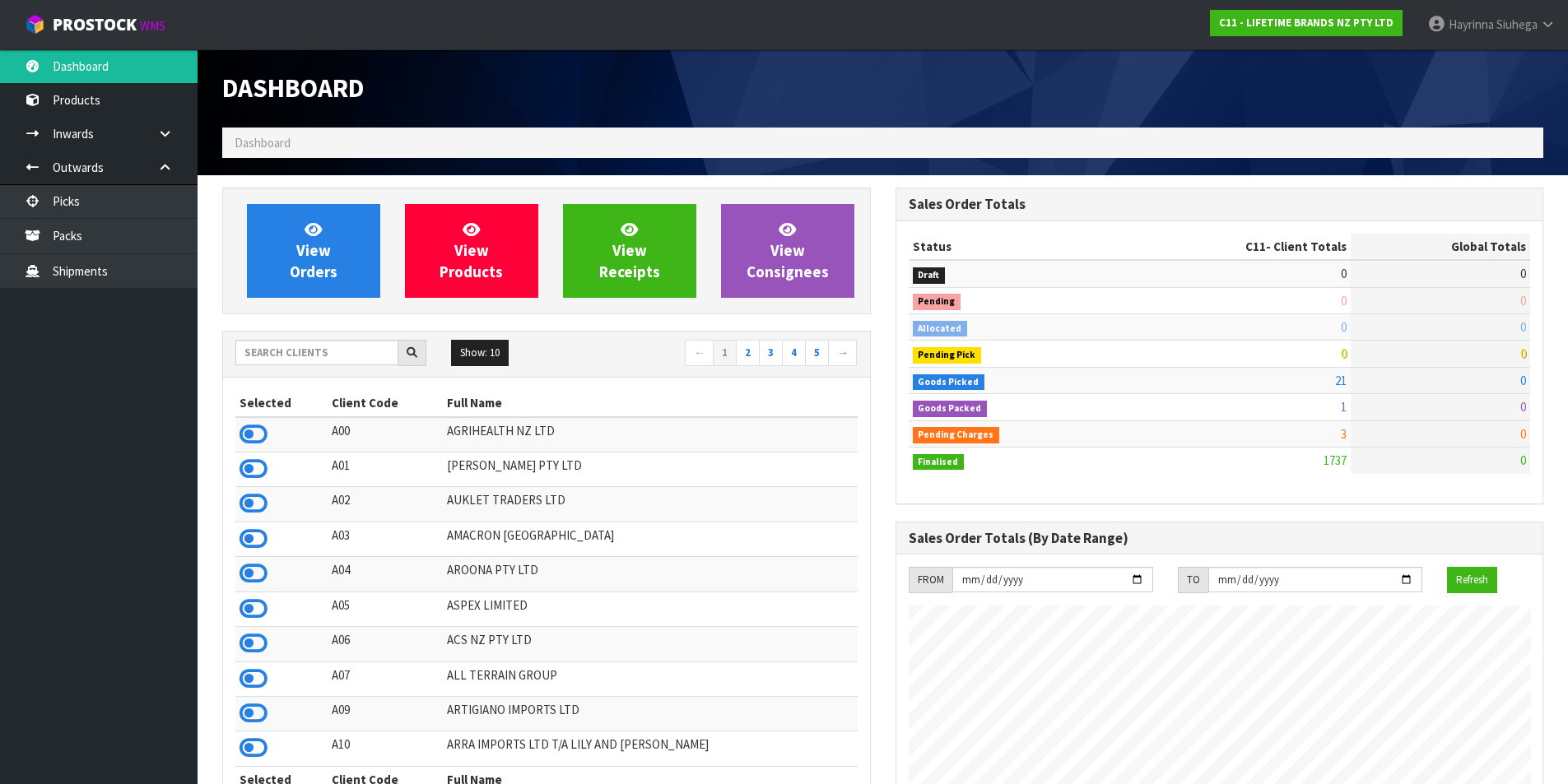
scroll to position [1247, 673]
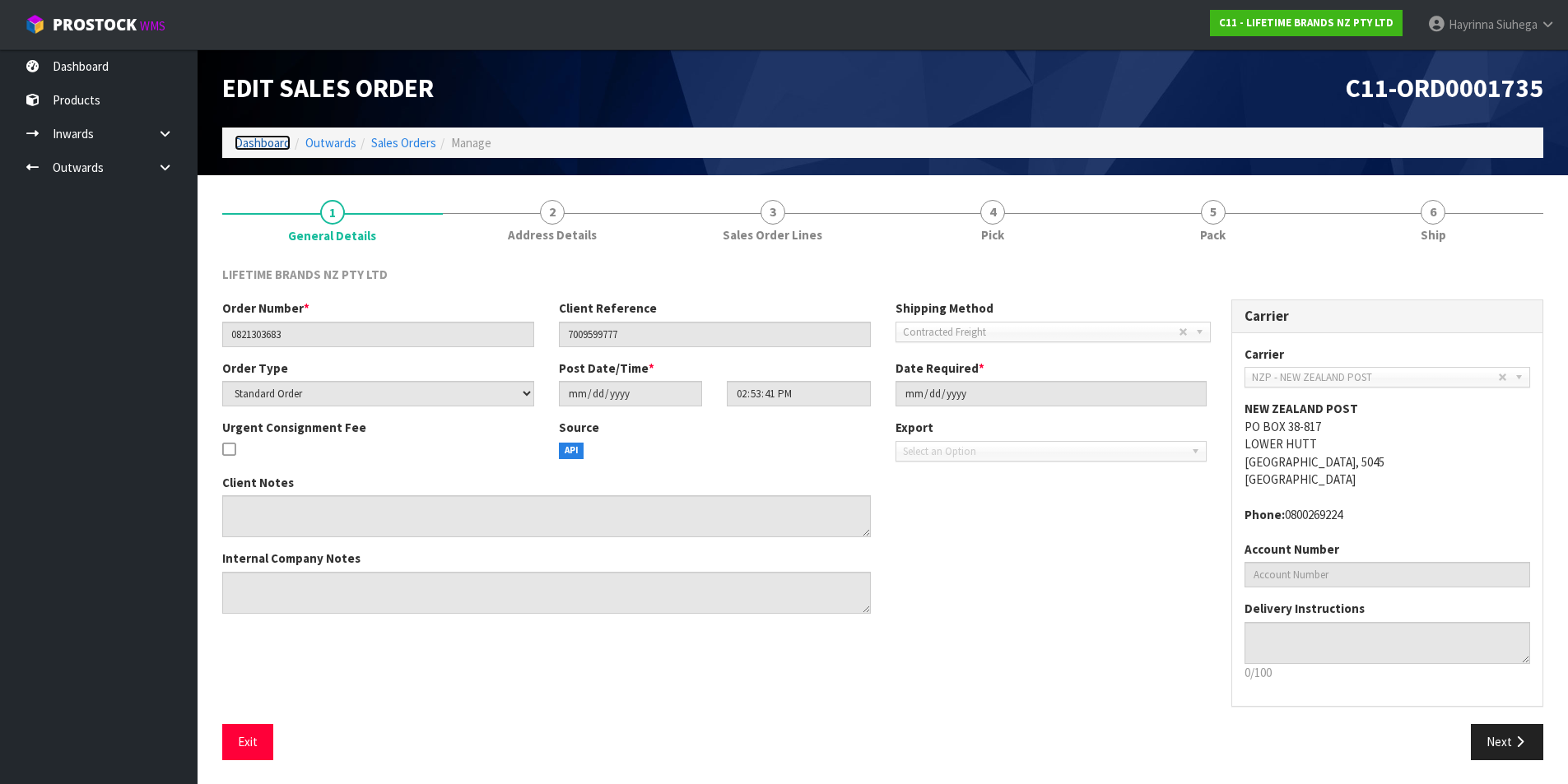
click at [255, 135] on link "Dashboard" at bounding box center [262, 142] width 56 height 16
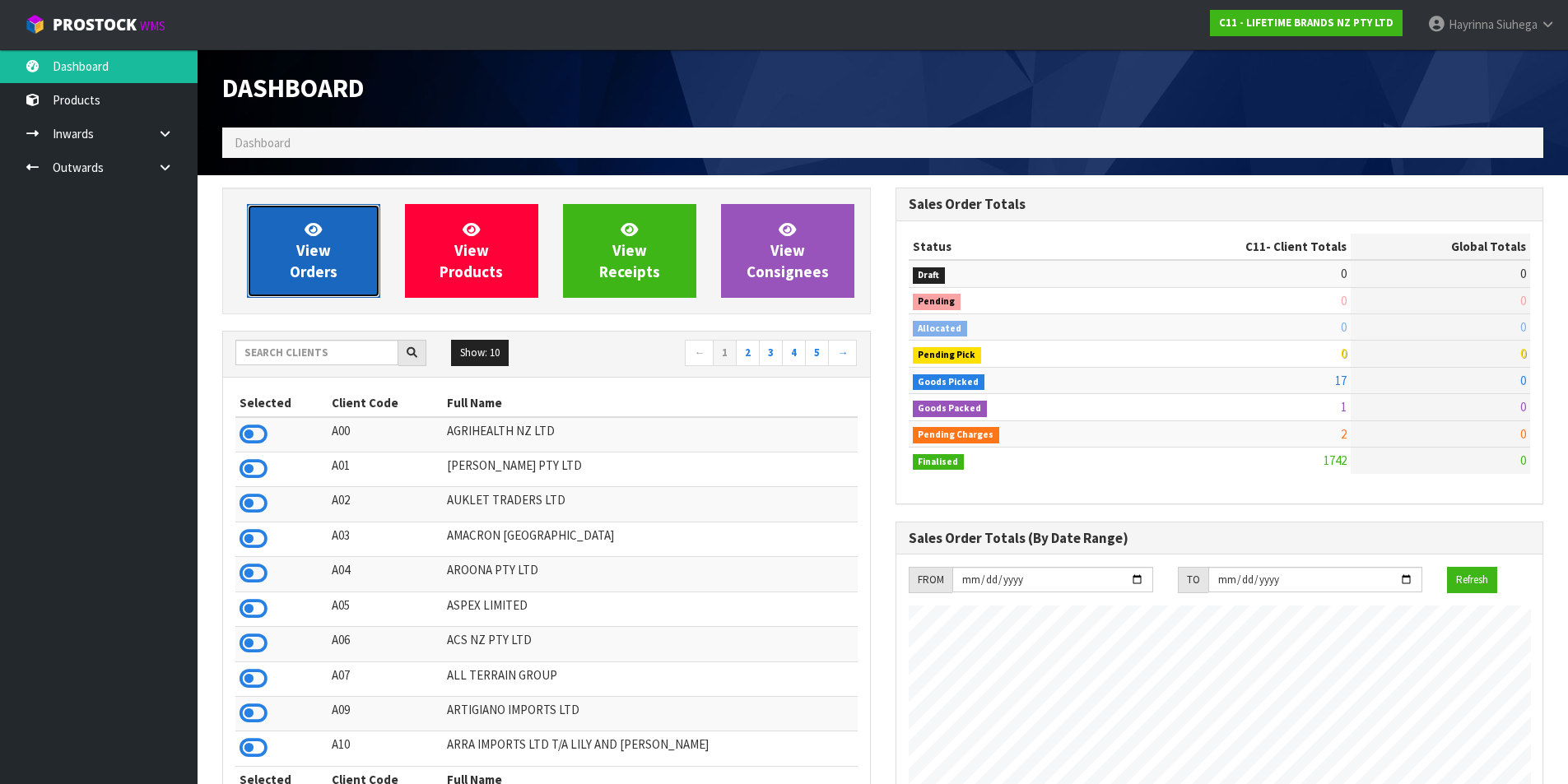
click at [300, 275] on span "View Orders" at bounding box center [314, 250] width 48 height 62
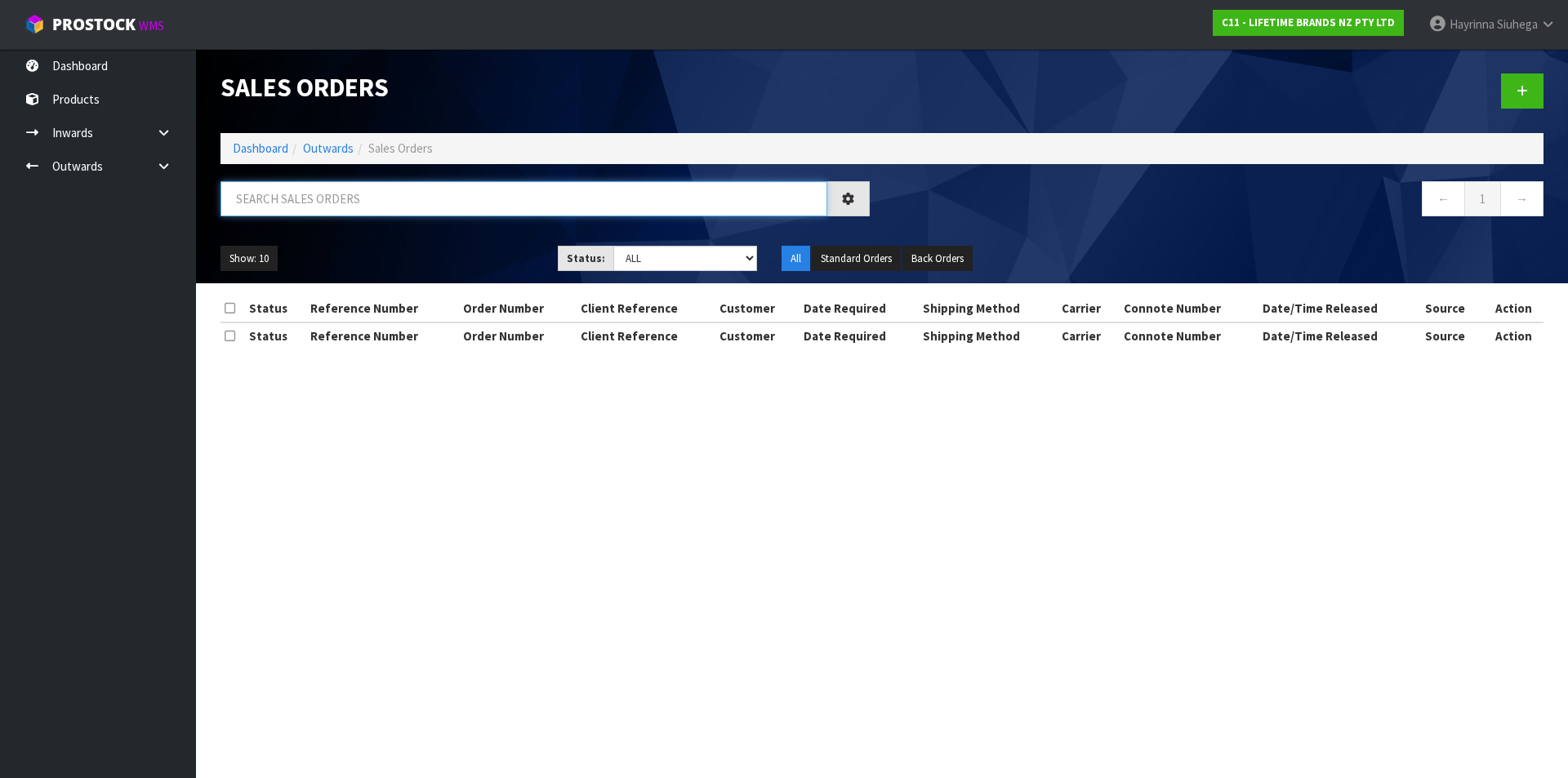
click at [306, 199] on input "text" at bounding box center [524, 199] width 606 height 35
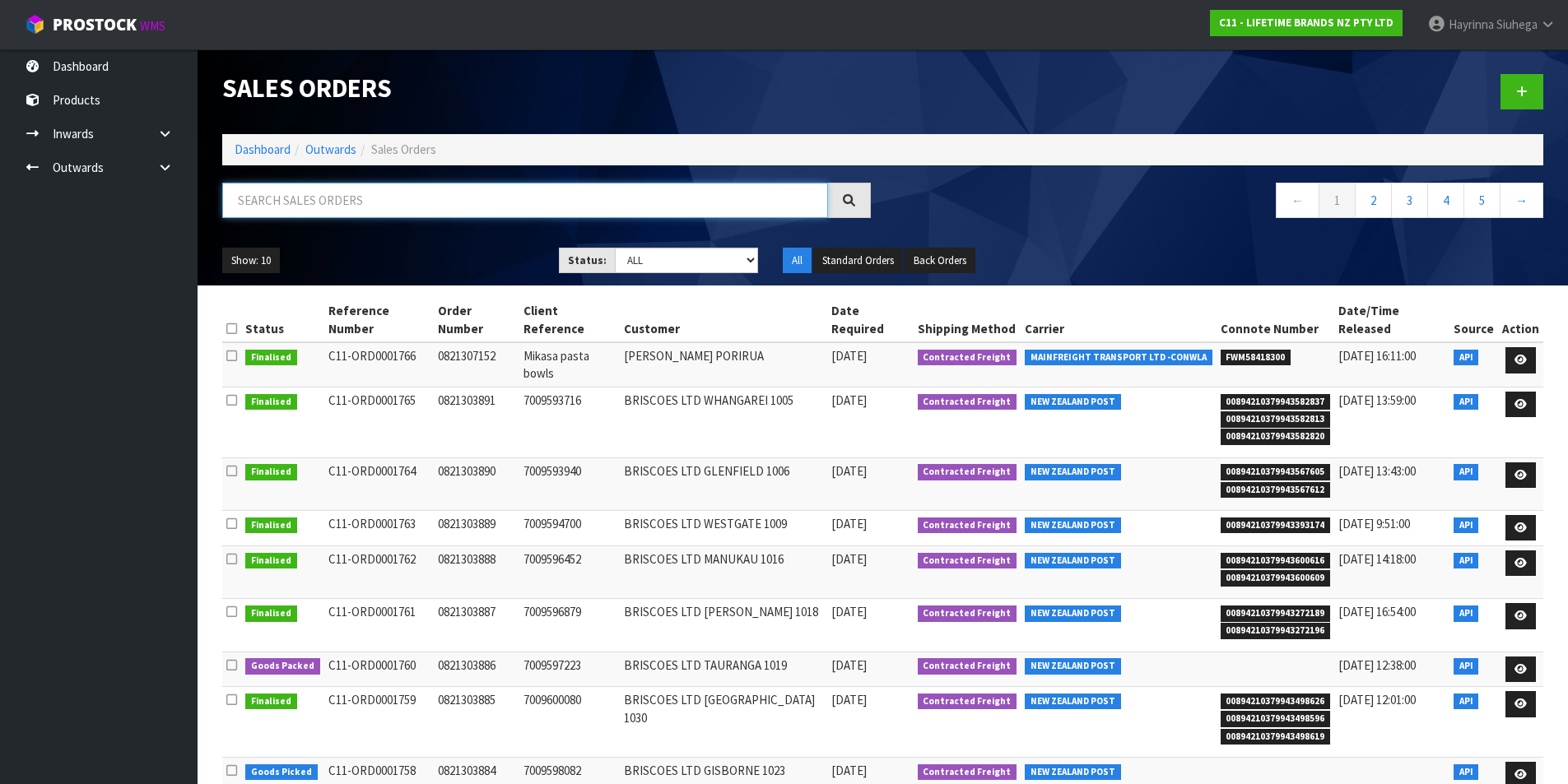
paste input "BRISCOES LTD SILVERDALE 1029"
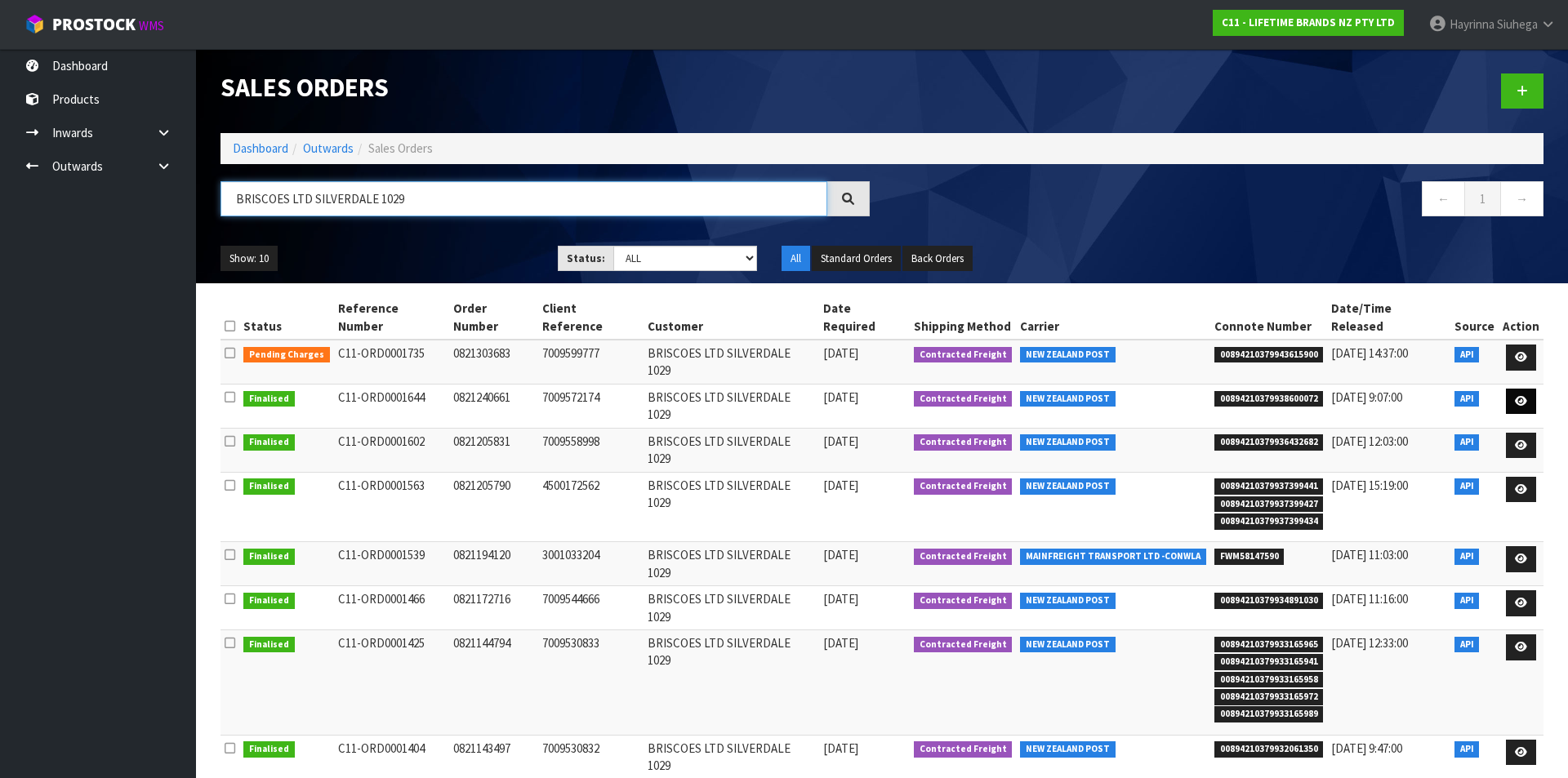
type input "BRISCOES LTD SILVERDALE 1029"
click at [1516, 397] on icon at bounding box center [1520, 402] width 13 height 11
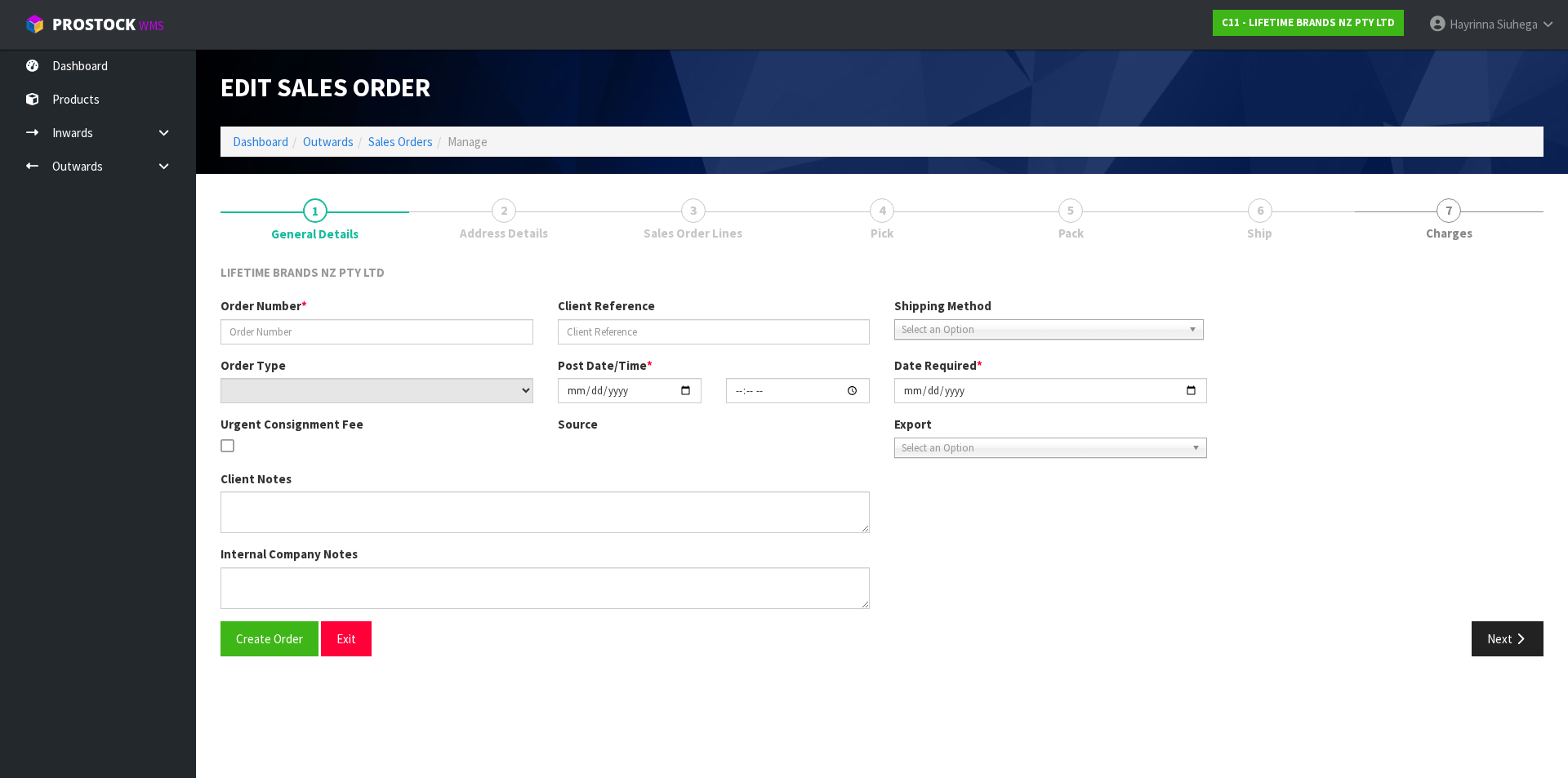
type input "0821240661"
type input "7009572174"
select select "number:0"
type input "2025-08-11"
type input "15:08:22.000"
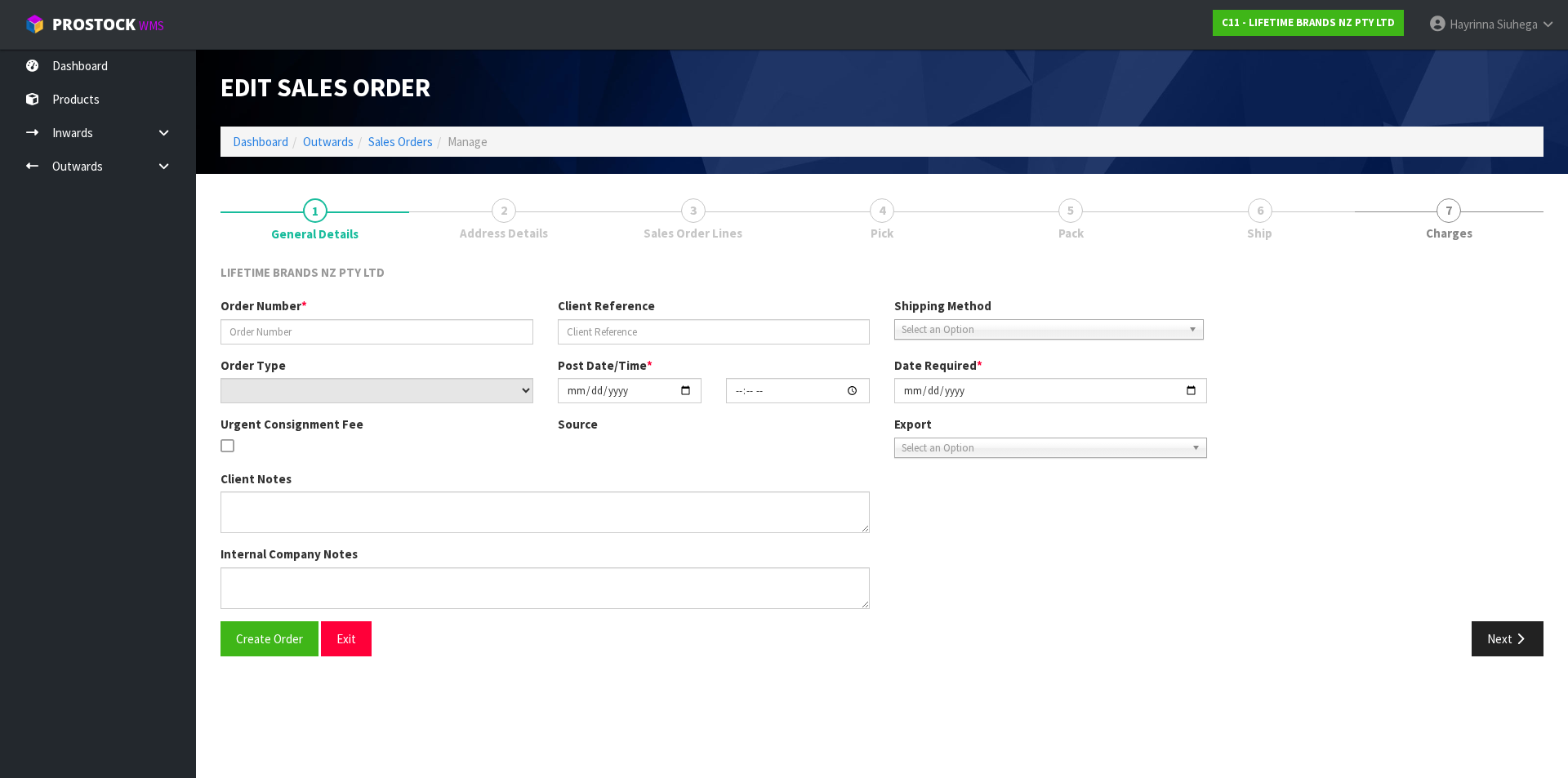
type input "2025-08-12"
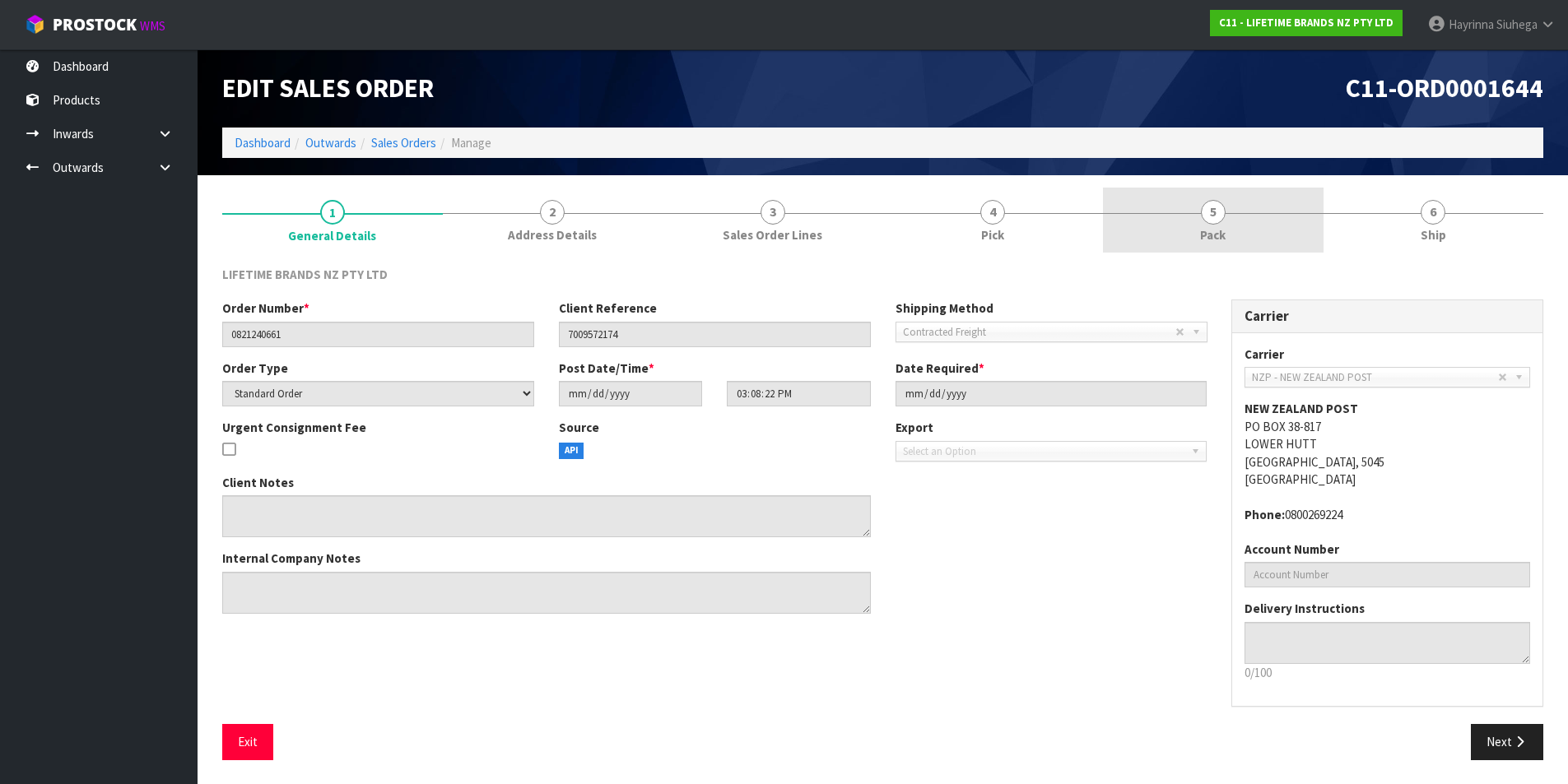
click at [1238, 217] on link "5 Pack" at bounding box center [1213, 220] width 221 height 65
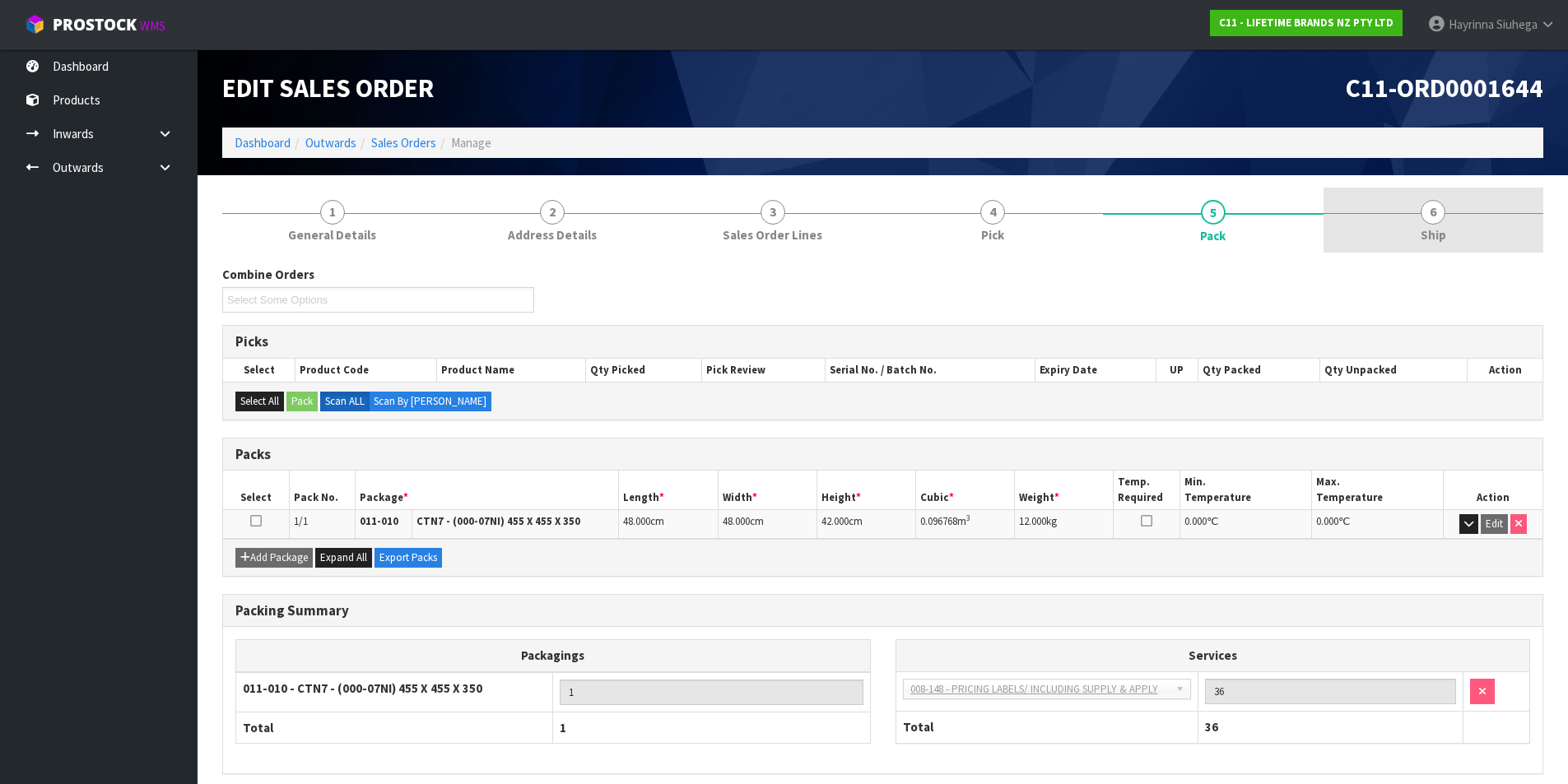
click at [1388, 210] on link "6 Ship" at bounding box center [1434, 220] width 221 height 65
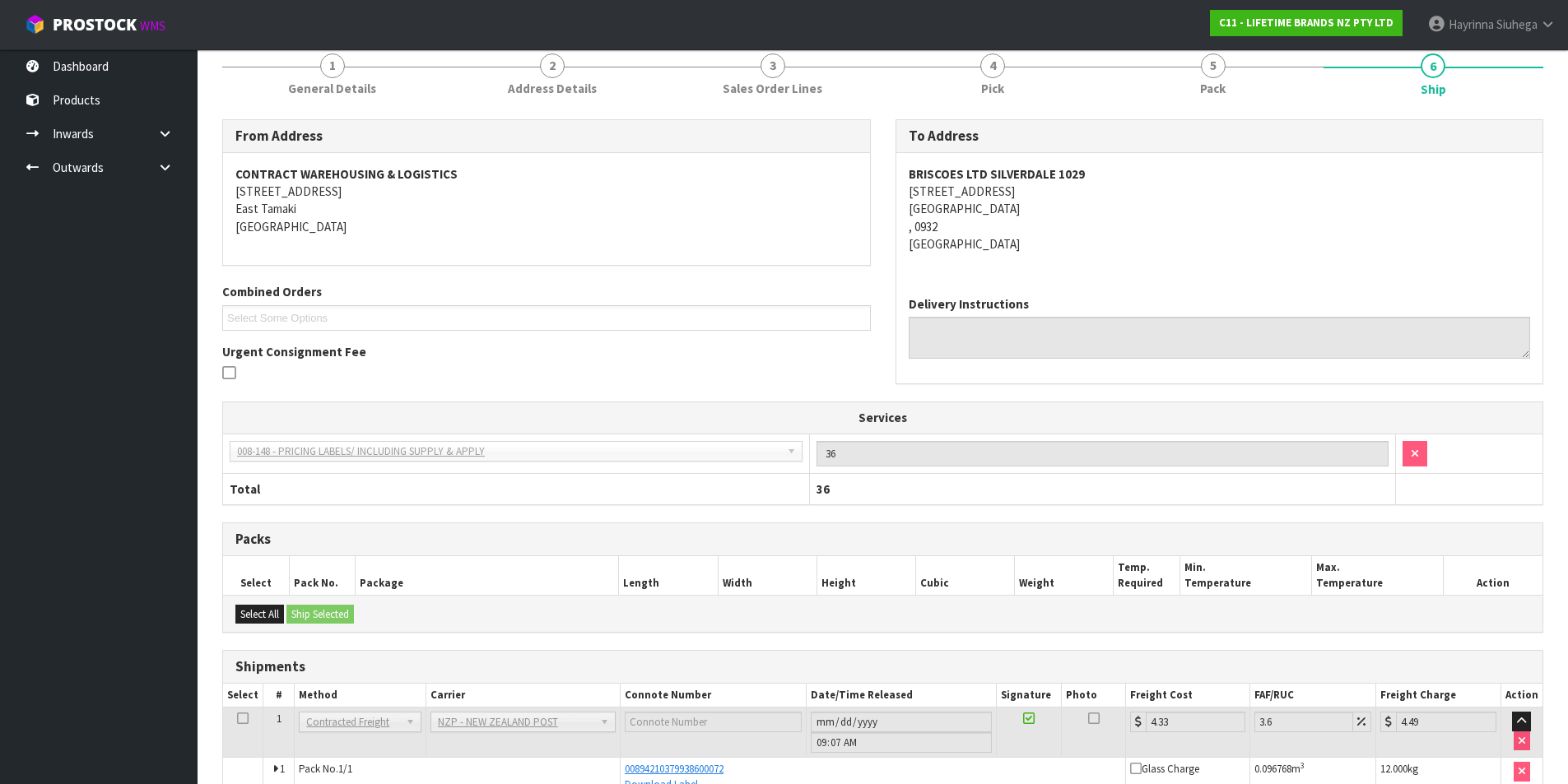
scroll to position [238, 0]
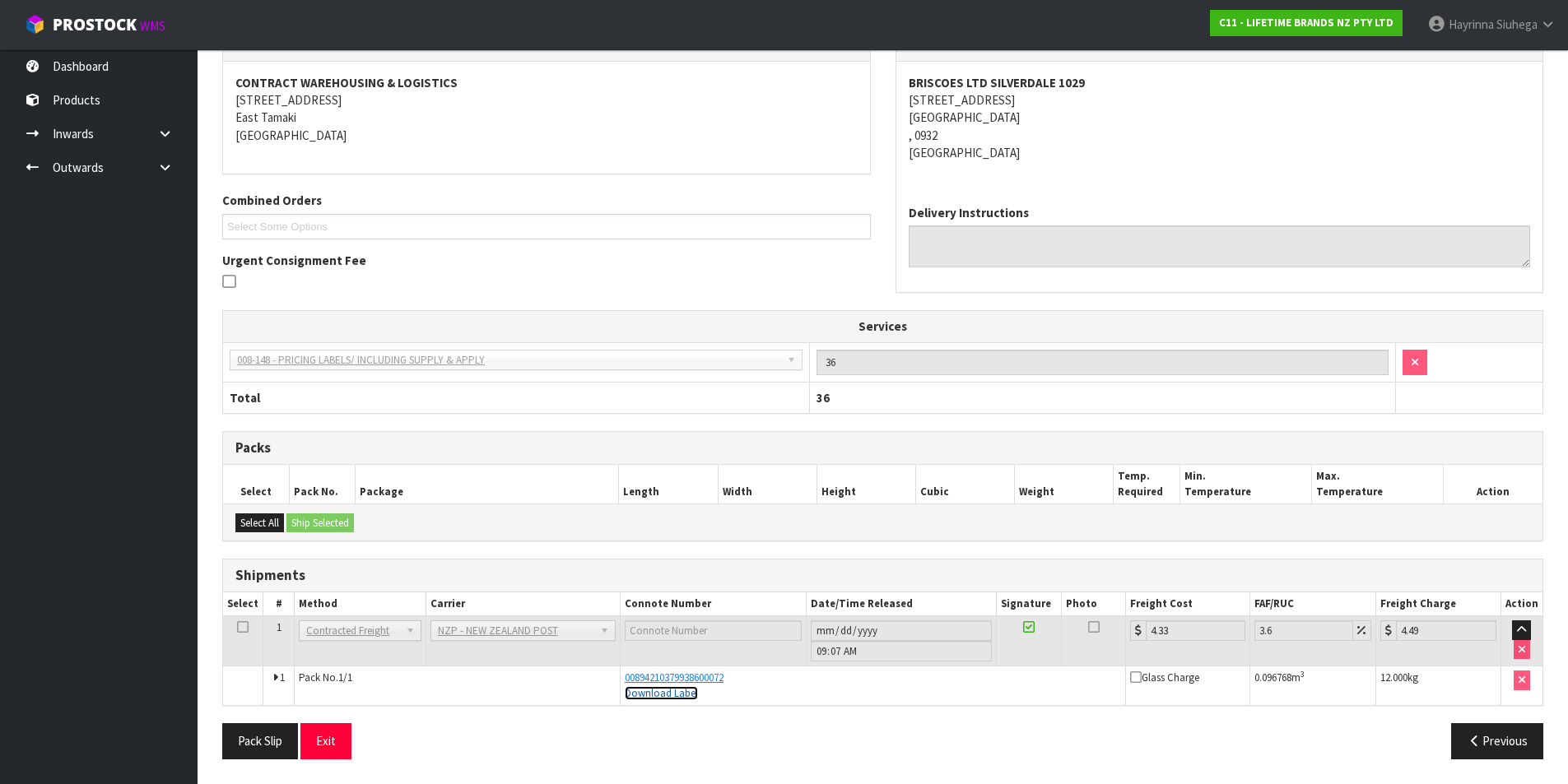
click at [688, 690] on link "Download Label" at bounding box center [661, 693] width 73 height 14
